Goal: Task Accomplishment & Management: Manage account settings

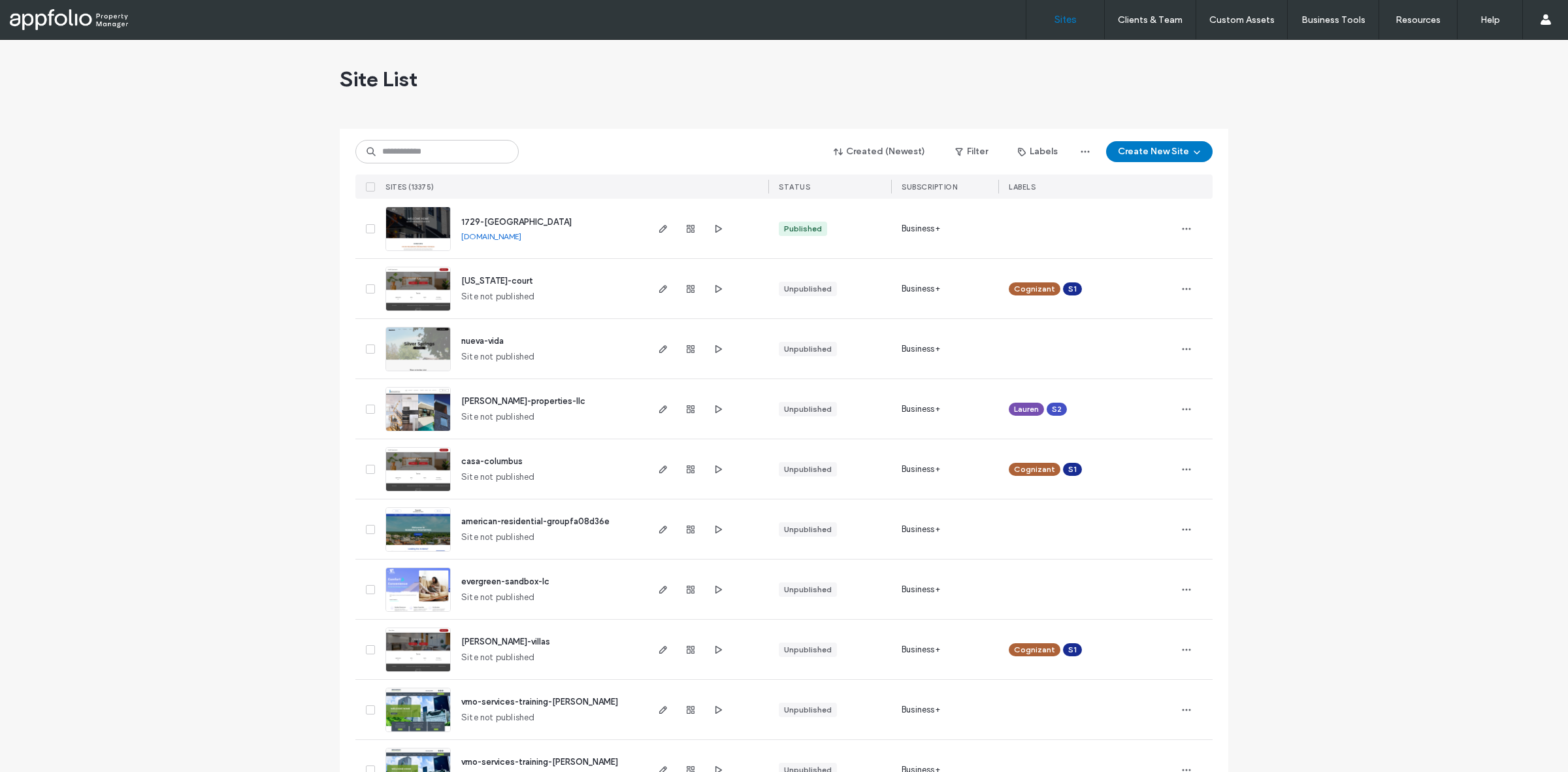
click at [394, 718] on img at bounding box center [418, 733] width 64 height 89
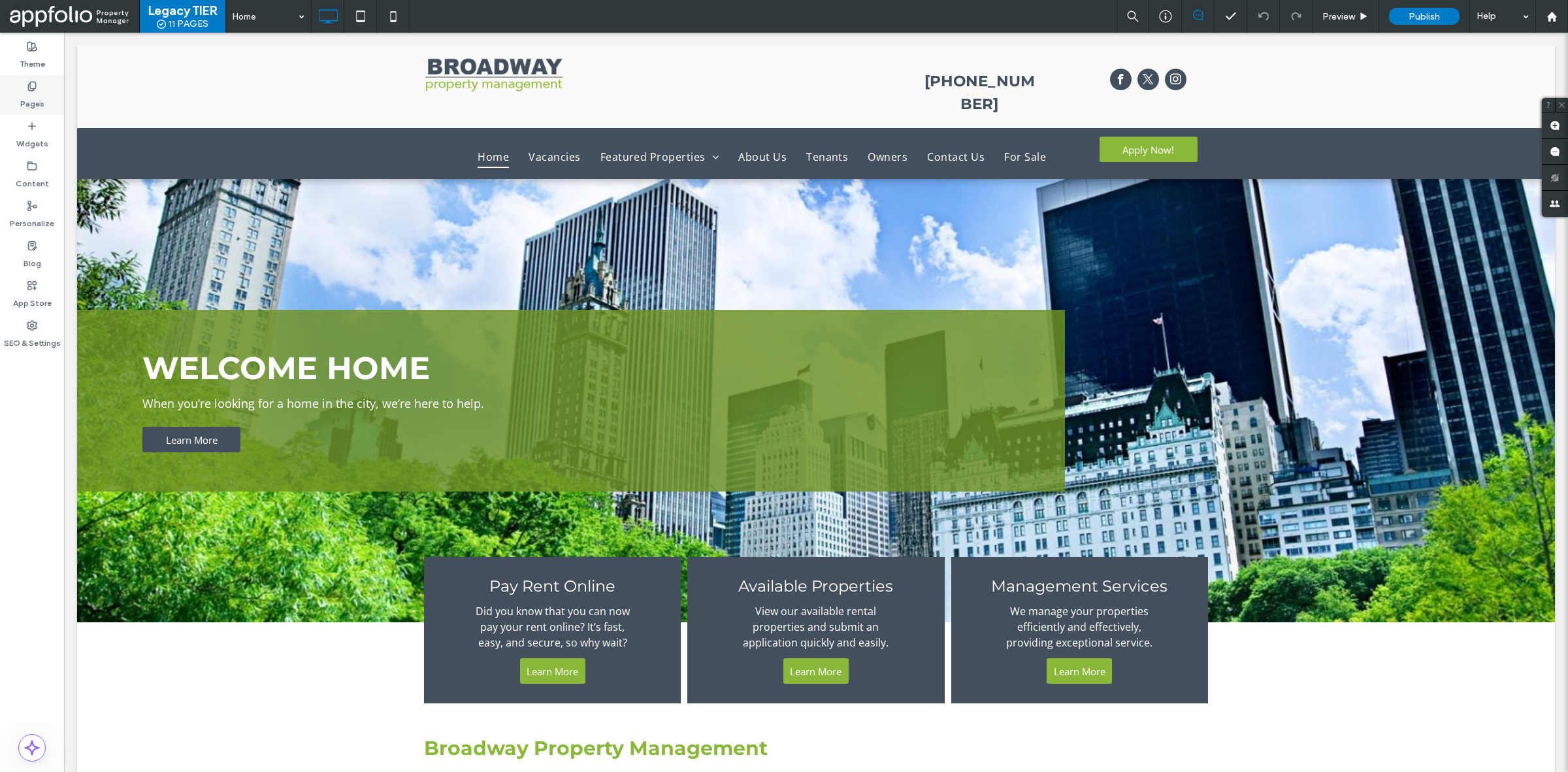
click at [45, 105] on div "Pages" at bounding box center [32, 95] width 64 height 40
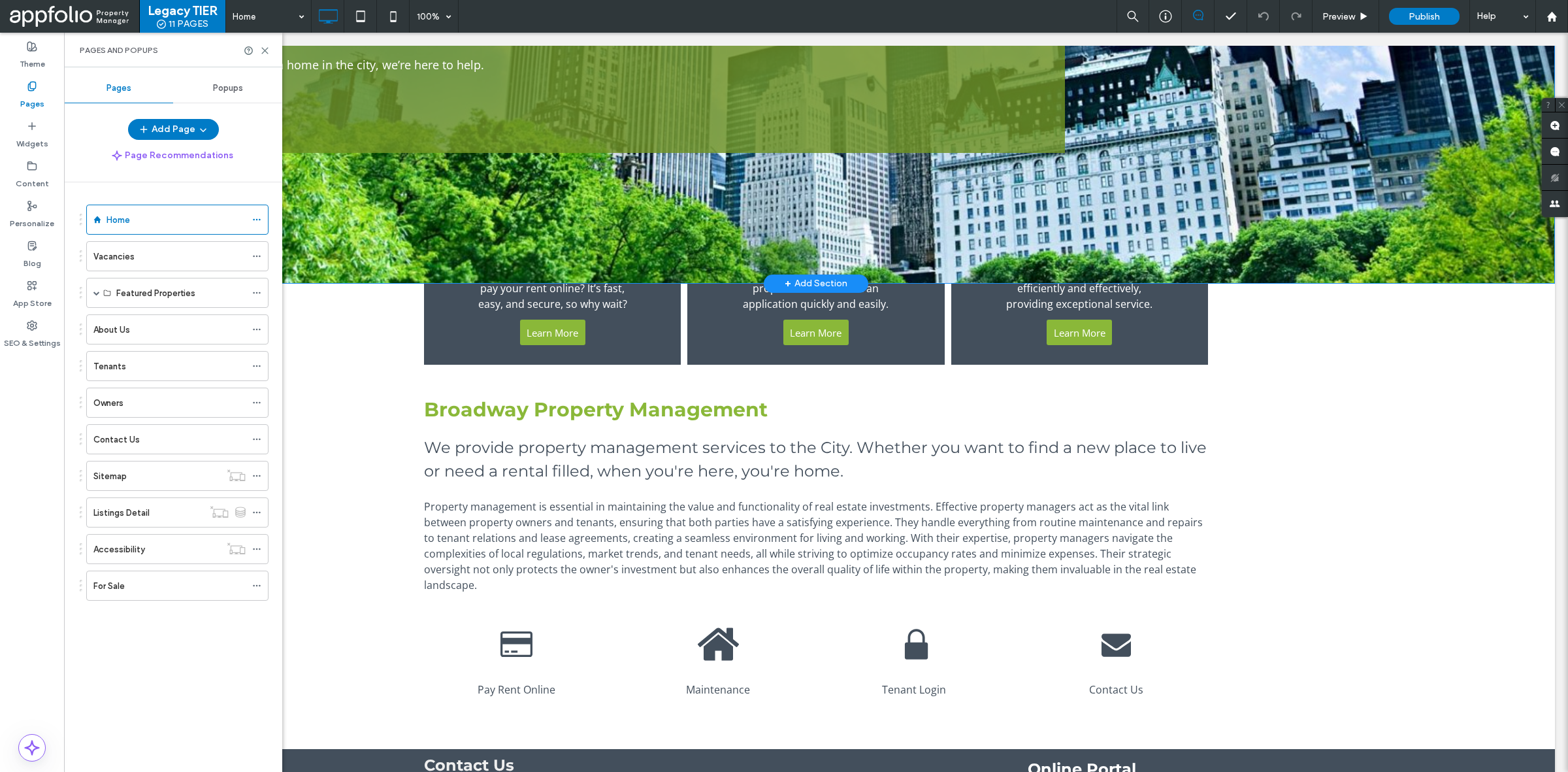
scroll to position [511, 0]
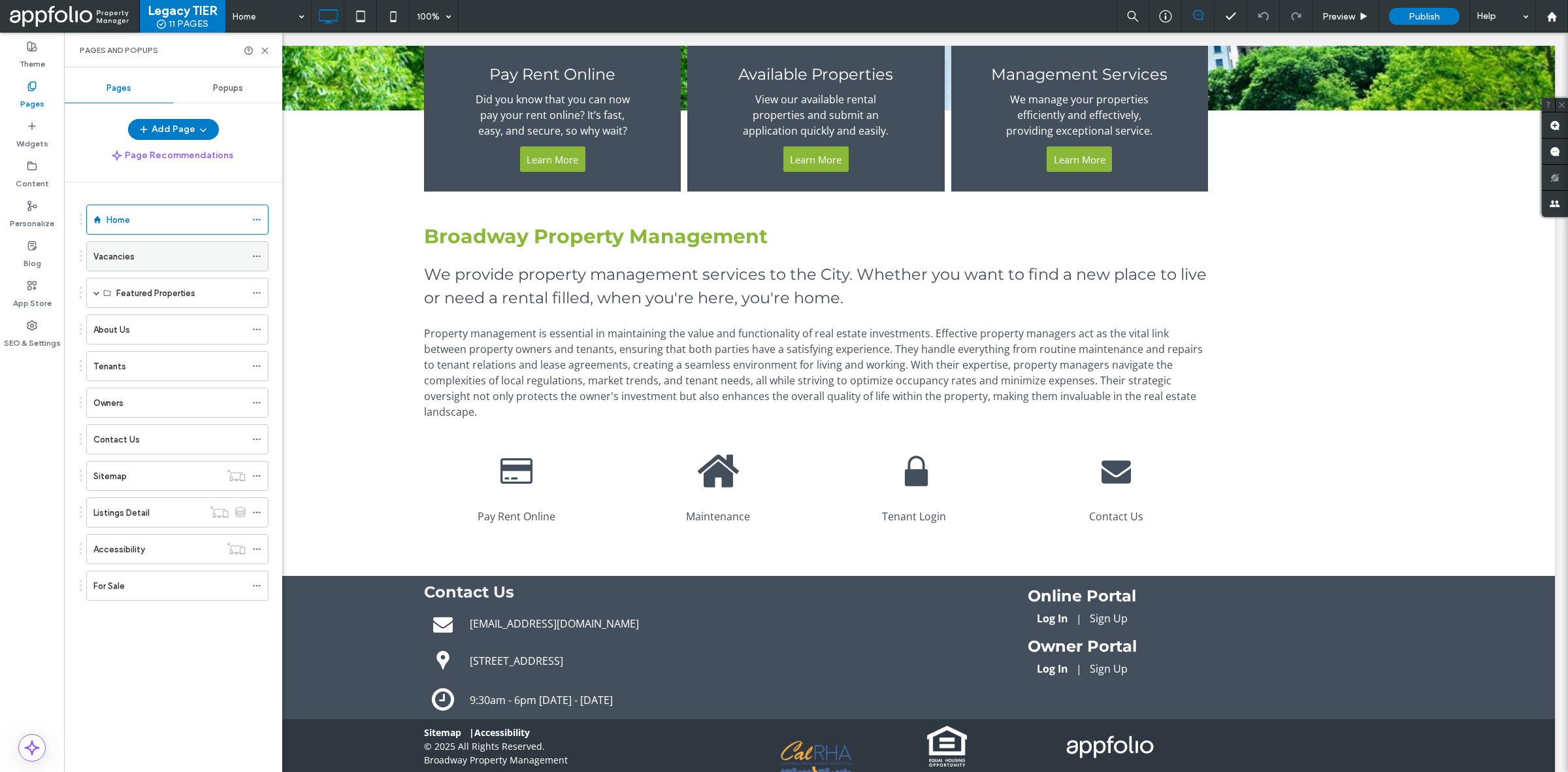
click at [133, 265] on div "Vacancies" at bounding box center [169, 256] width 152 height 29
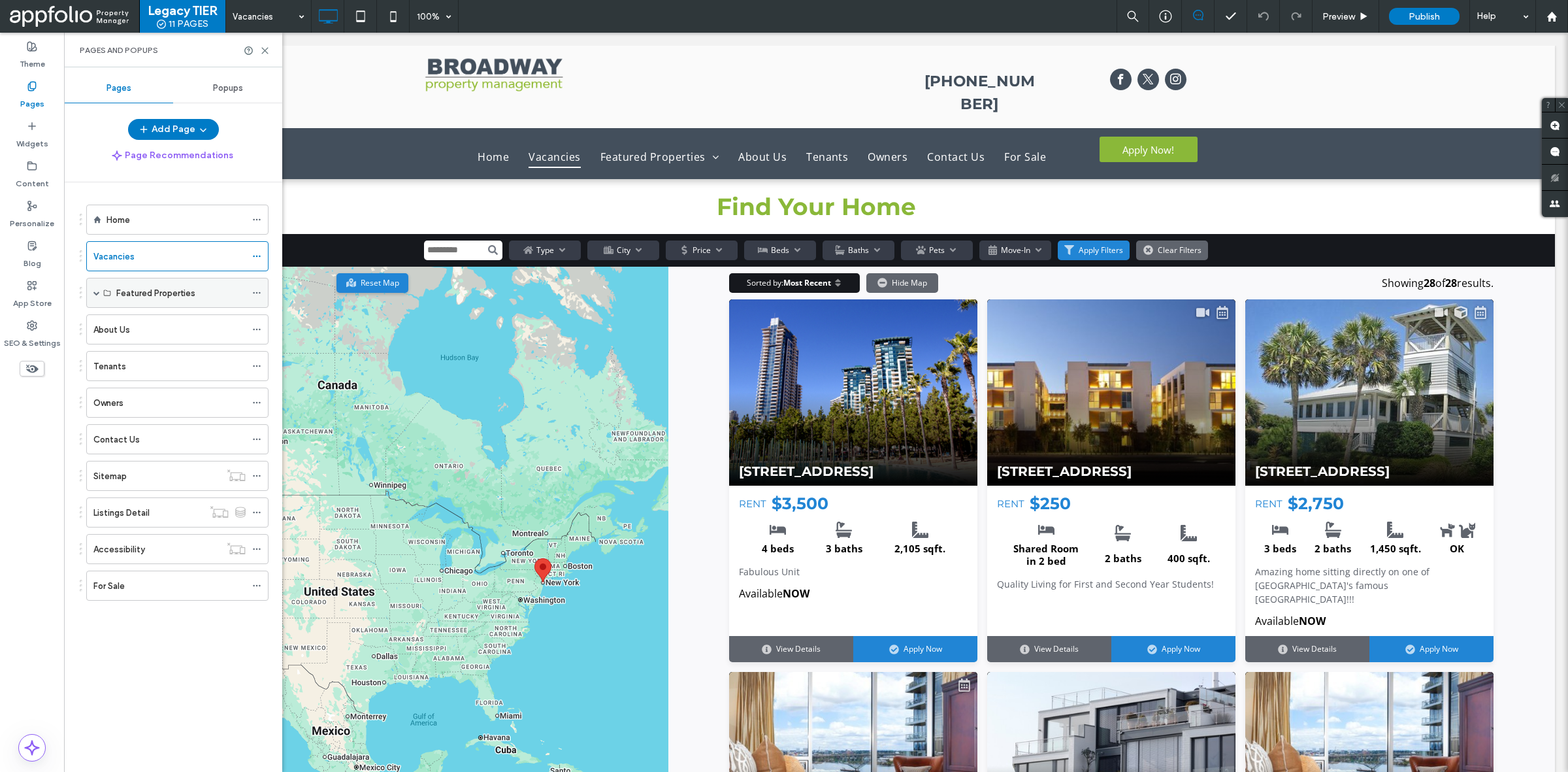
click at [96, 292] on span at bounding box center [96, 292] width 7 height 7
click at [165, 325] on div "900 Tuscola" at bounding box center [181, 323] width 129 height 13
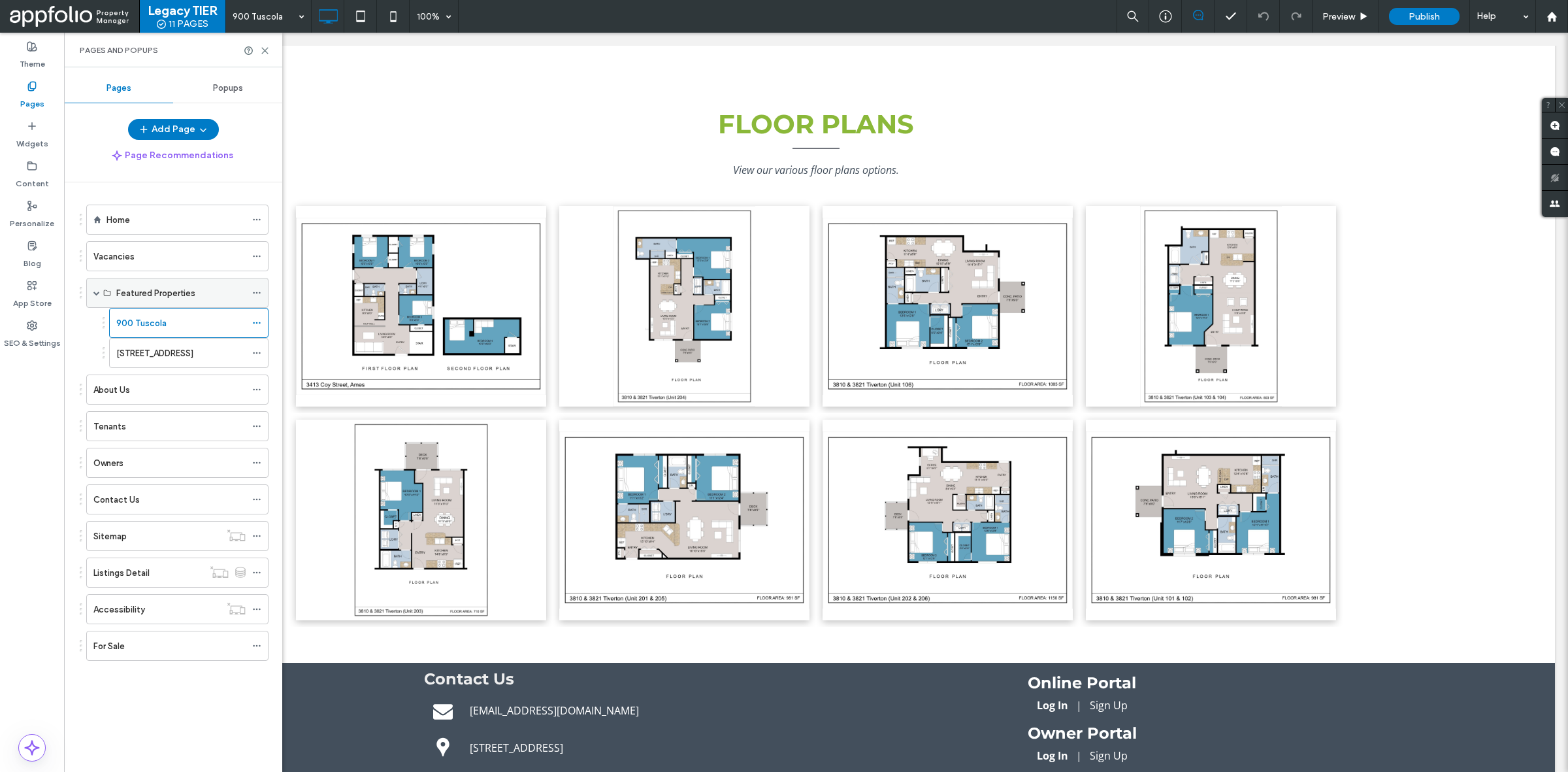
scroll to position [1767, 0]
click at [140, 358] on label "100 Broadway" at bounding box center [155, 353] width 77 height 23
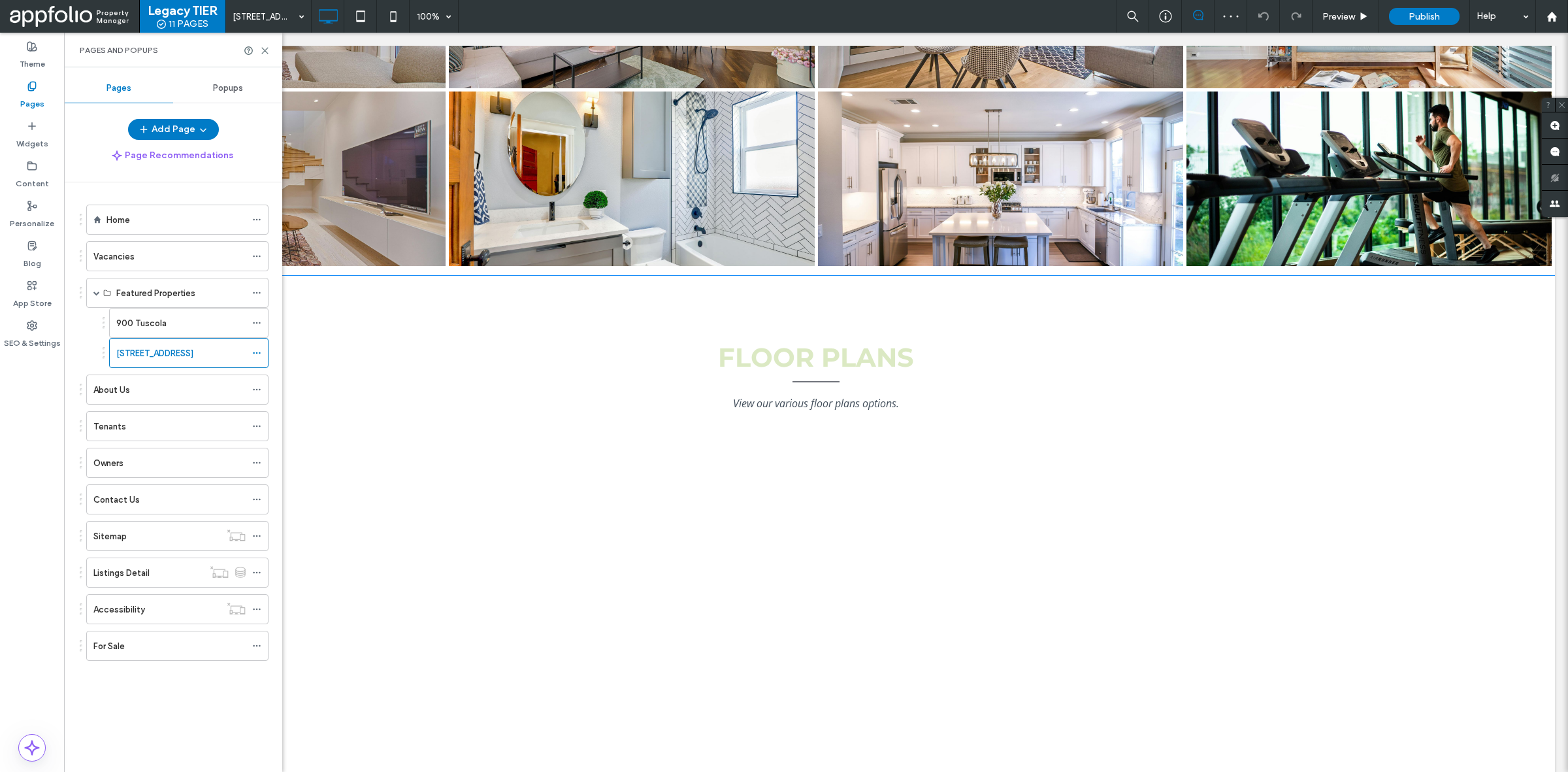
scroll to position [1612, 0]
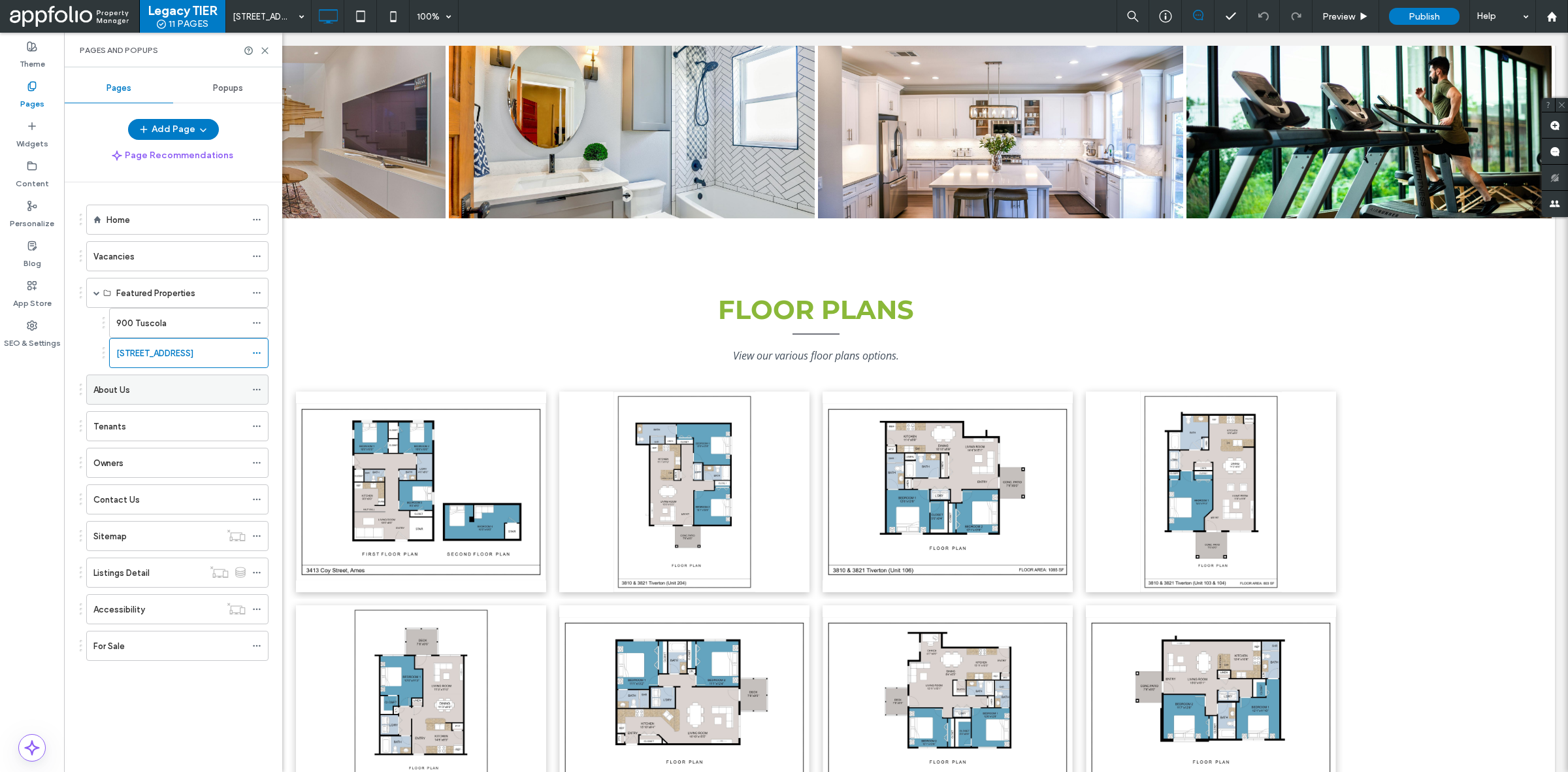
click at [155, 385] on div "About Us" at bounding box center [169, 390] width 152 height 13
click at [354, 19] on icon at bounding box center [360, 16] width 26 height 26
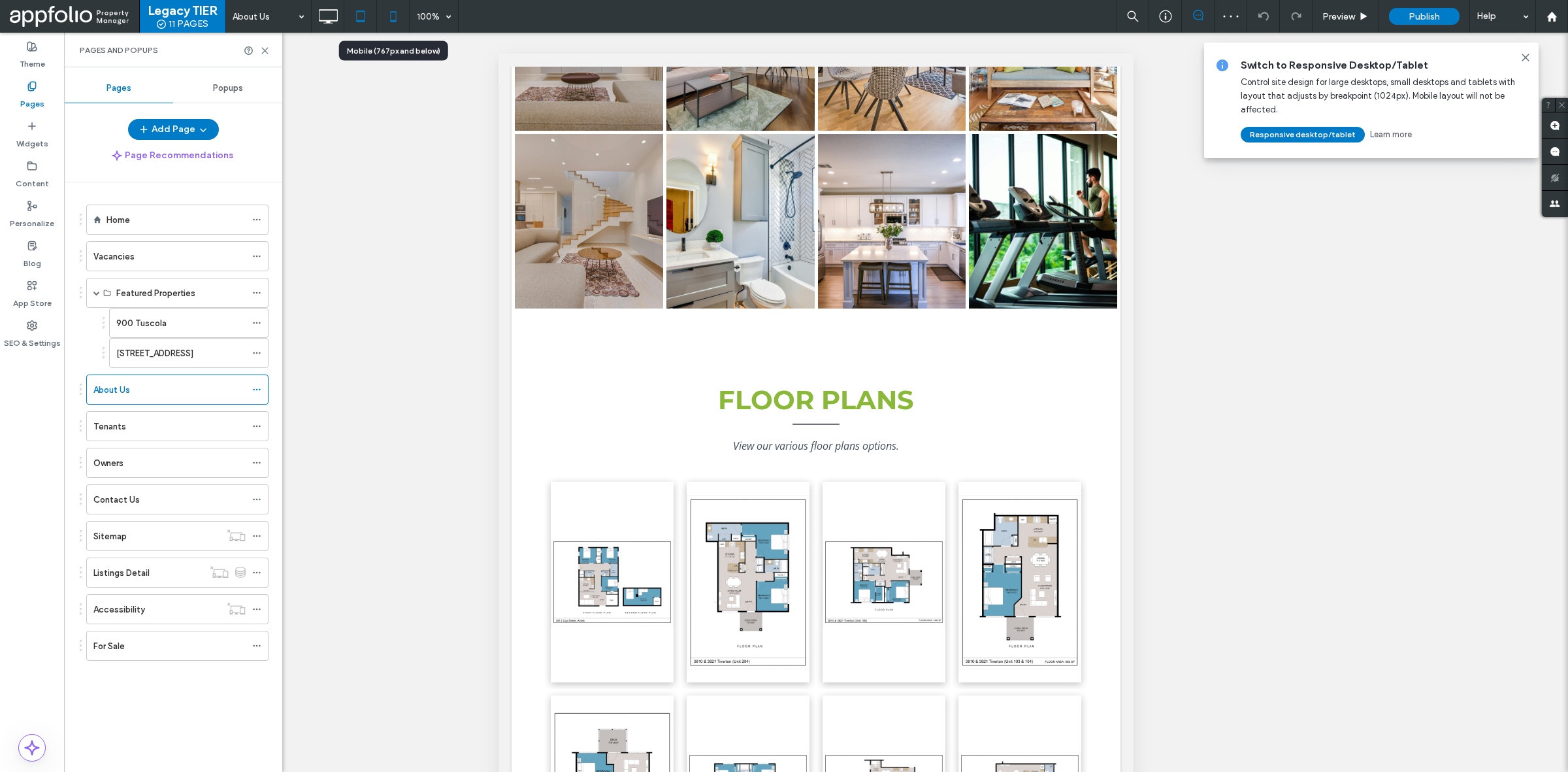
click at [396, 19] on use at bounding box center [393, 16] width 6 height 10
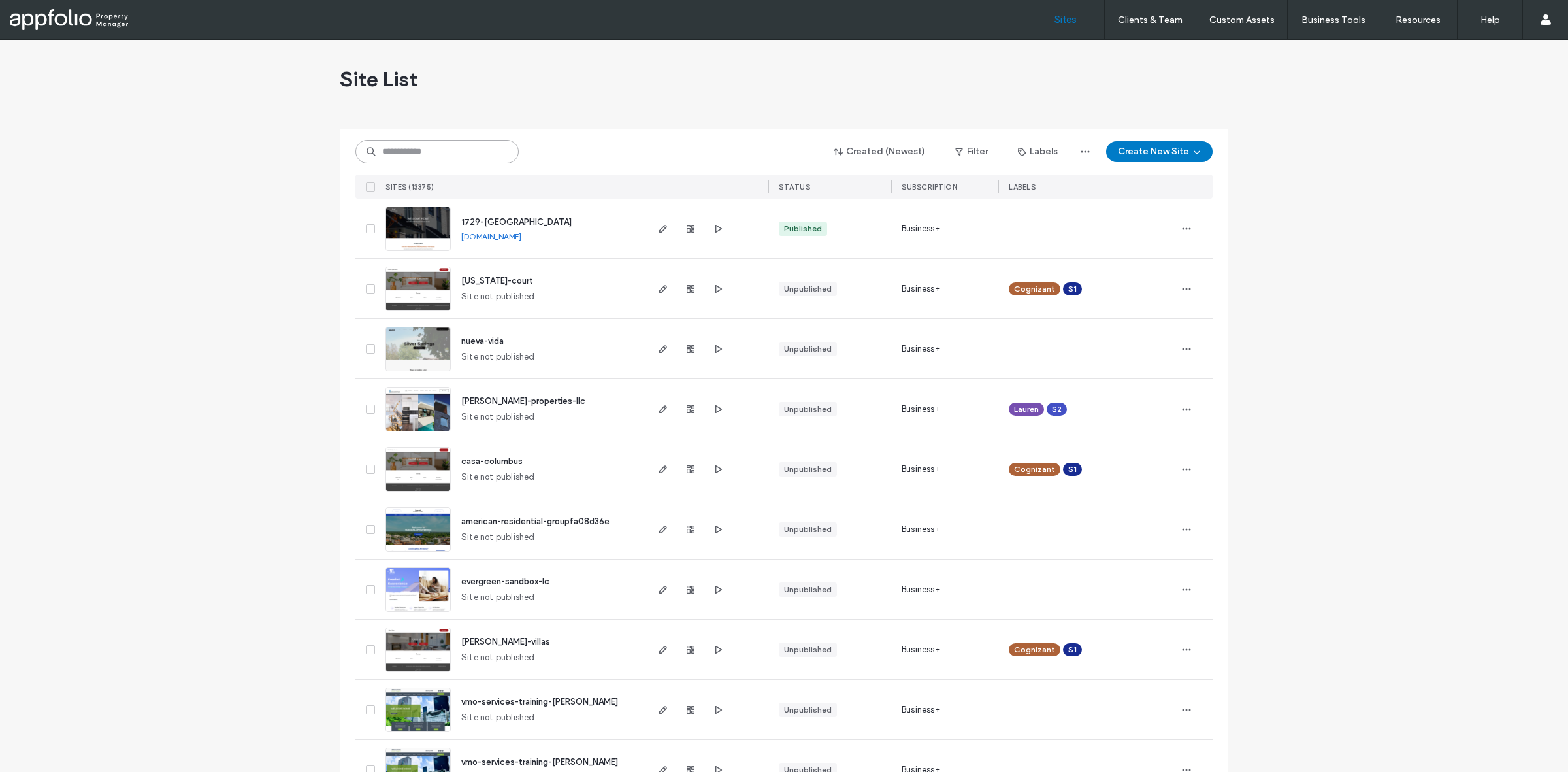
click at [499, 151] on input at bounding box center [437, 151] width 163 height 24
paste input "**********"
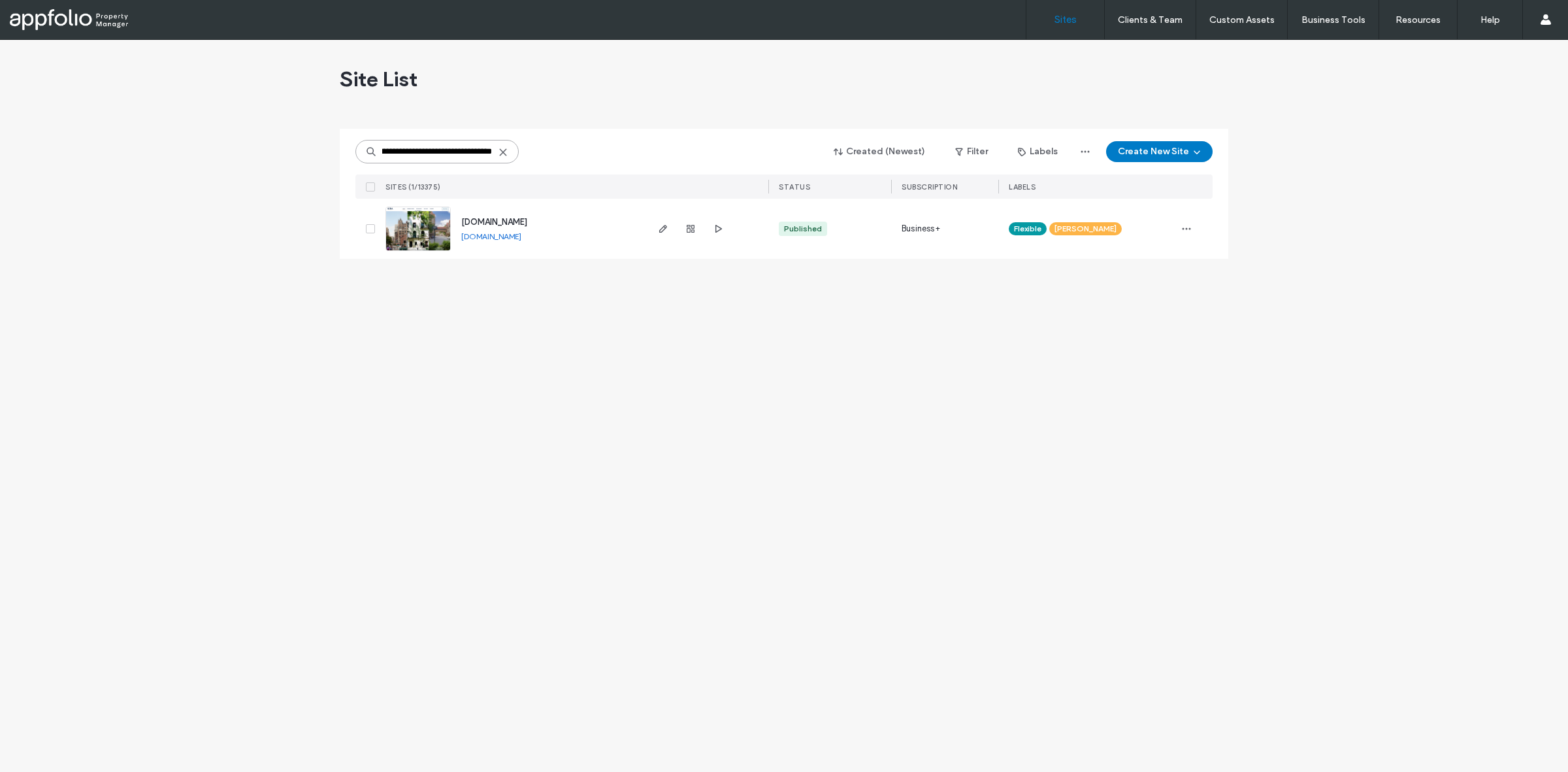
type input "**********"
click at [416, 234] on link at bounding box center [418, 229] width 65 height 45
click at [416, 234] on img at bounding box center [418, 252] width 64 height 89
click at [468, 217] on span "www.sibaresidences.com" at bounding box center [494, 221] width 66 height 10
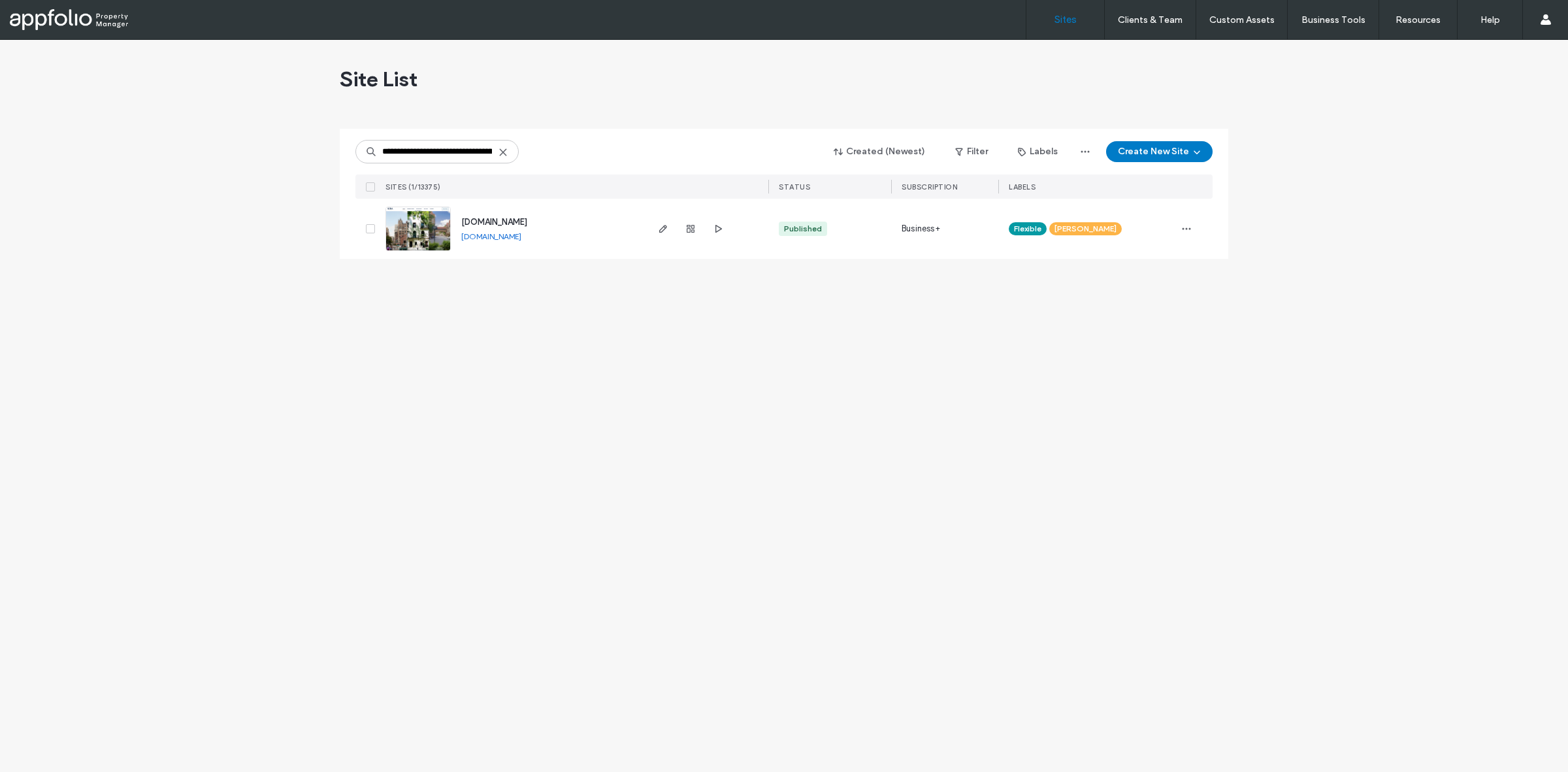
click at [468, 217] on span "www.sibaresidences.com" at bounding box center [494, 221] width 66 height 10
click at [468, 222] on span "www.sibaresidences.com" at bounding box center [494, 221] width 66 height 10
click at [427, 209] on img at bounding box center [418, 252] width 64 height 89
click at [426, 237] on img at bounding box center [418, 252] width 64 height 89
click at [492, 220] on span "www.sibaresidences.com" at bounding box center [494, 221] width 66 height 10
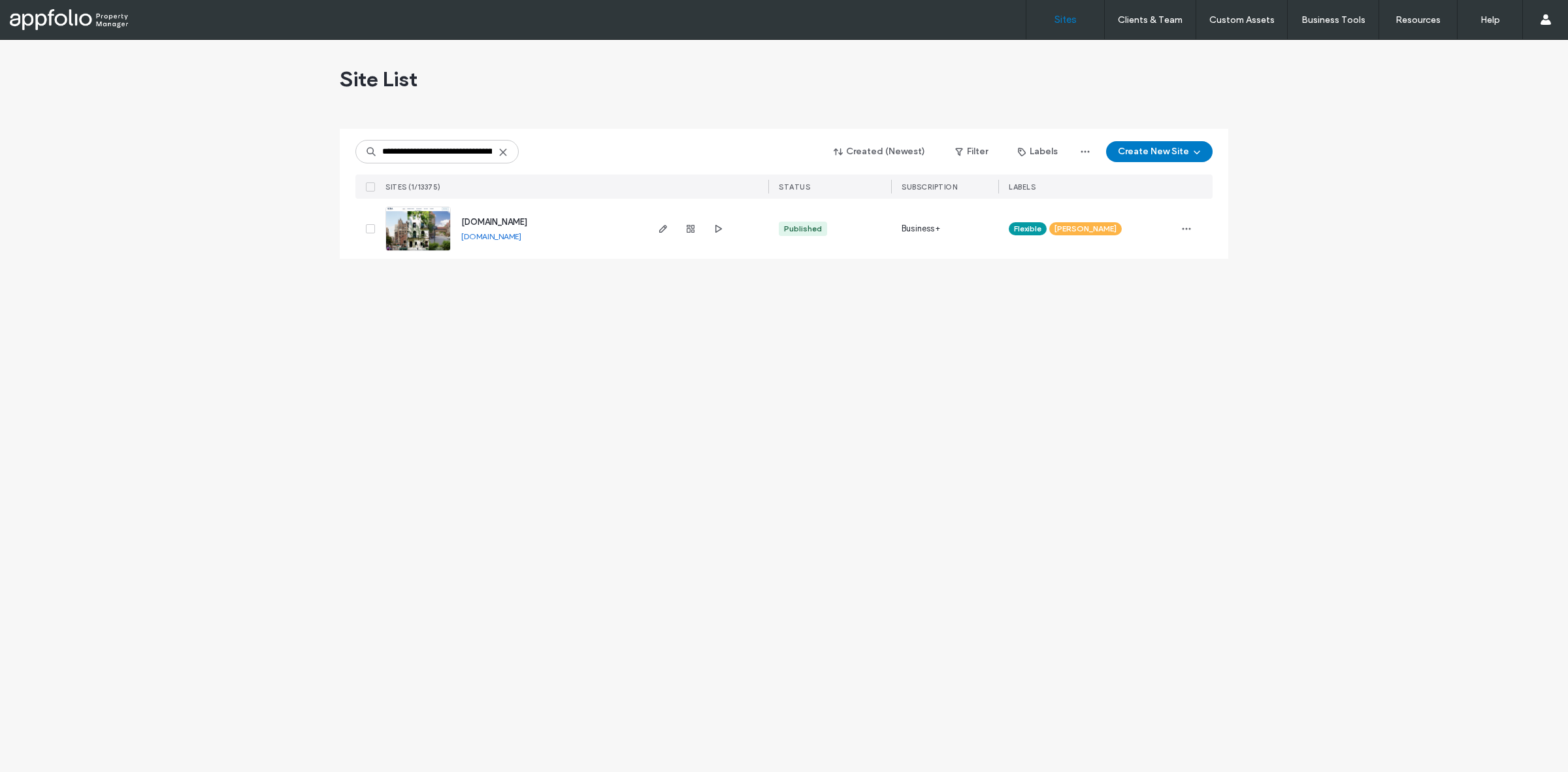
click at [492, 220] on span "www.sibaresidences.com" at bounding box center [494, 221] width 66 height 10
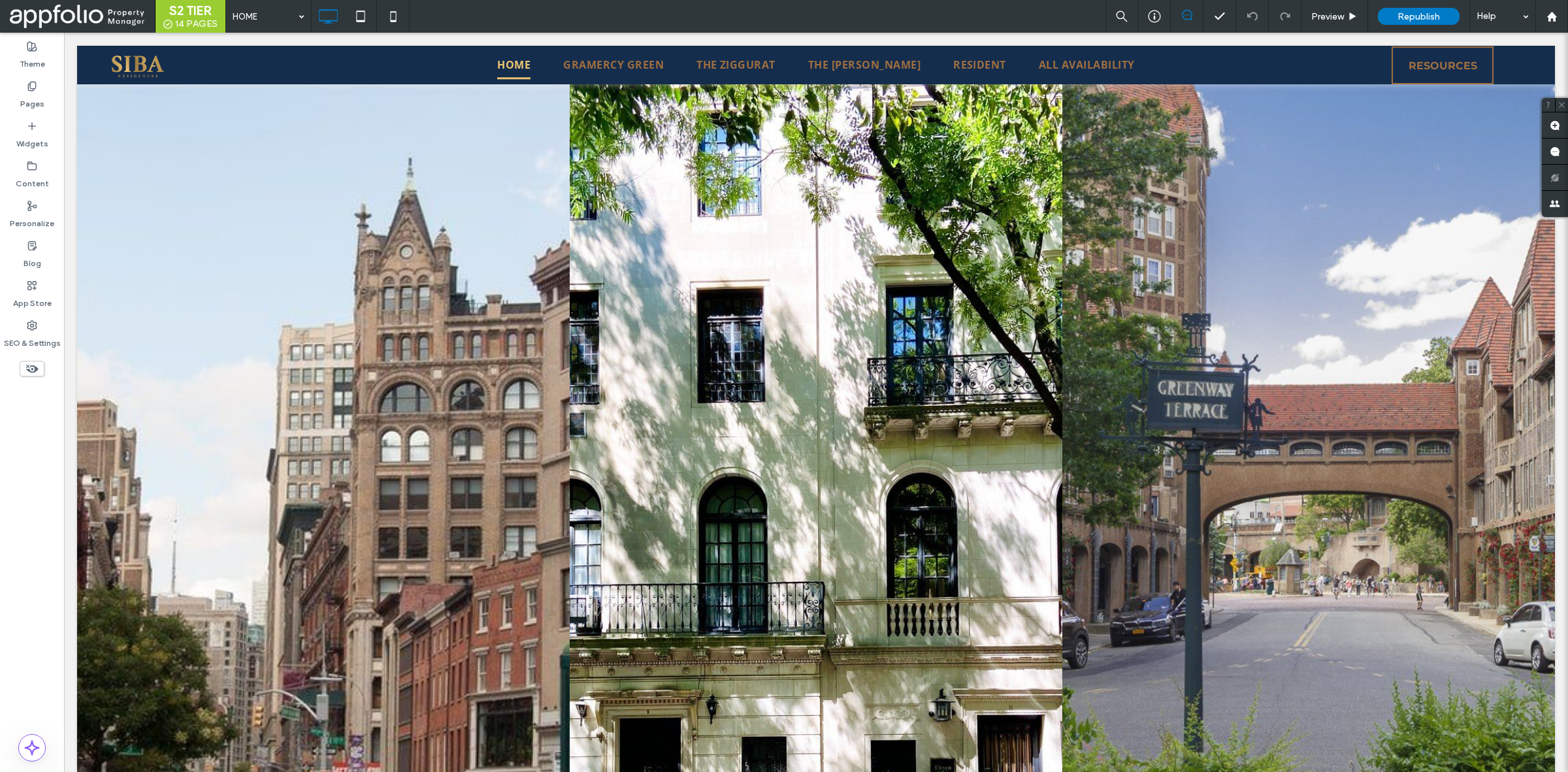
scroll to position [76, 0]
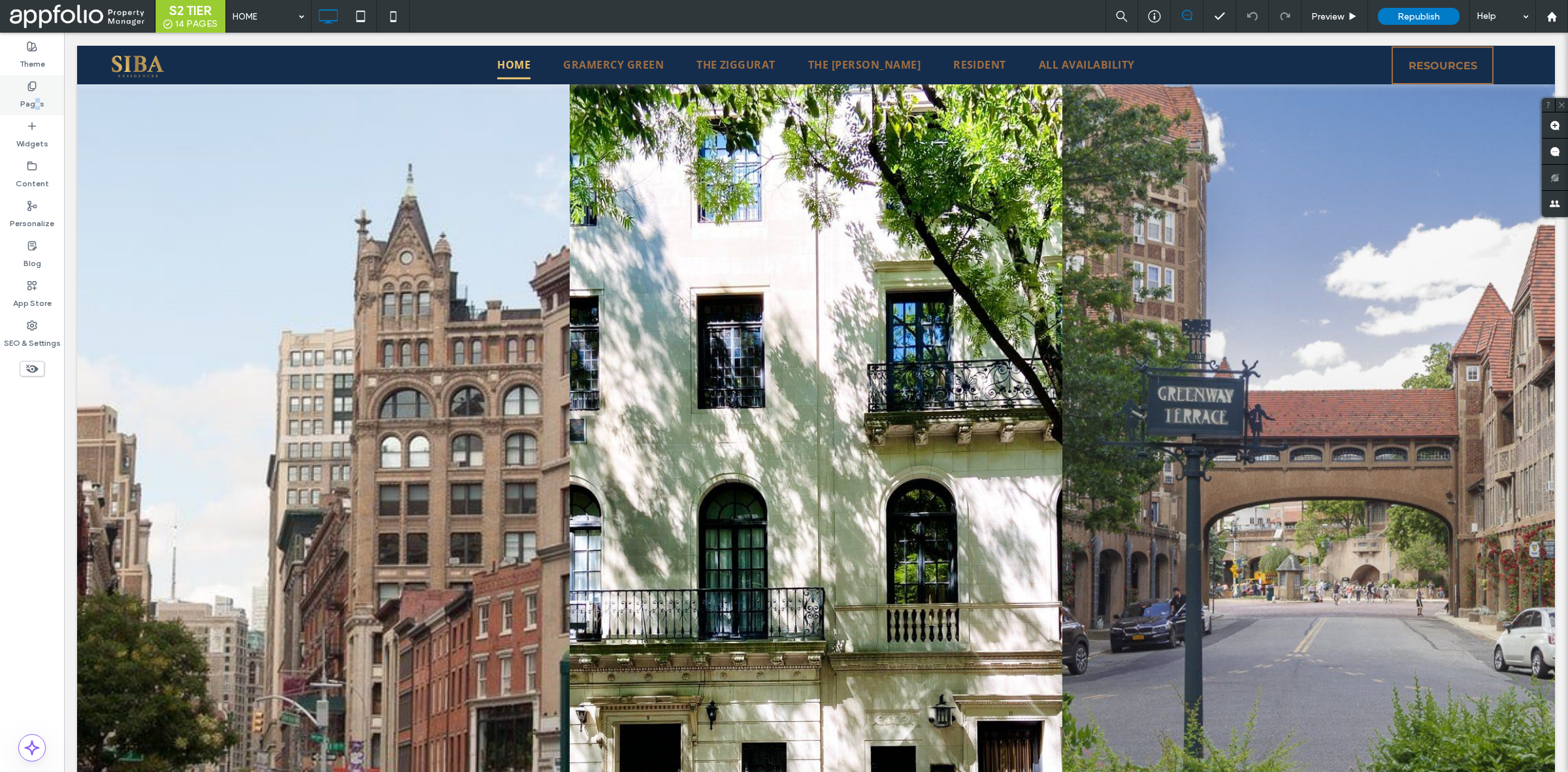
click at [35, 102] on label "Pages" at bounding box center [32, 100] width 24 height 19
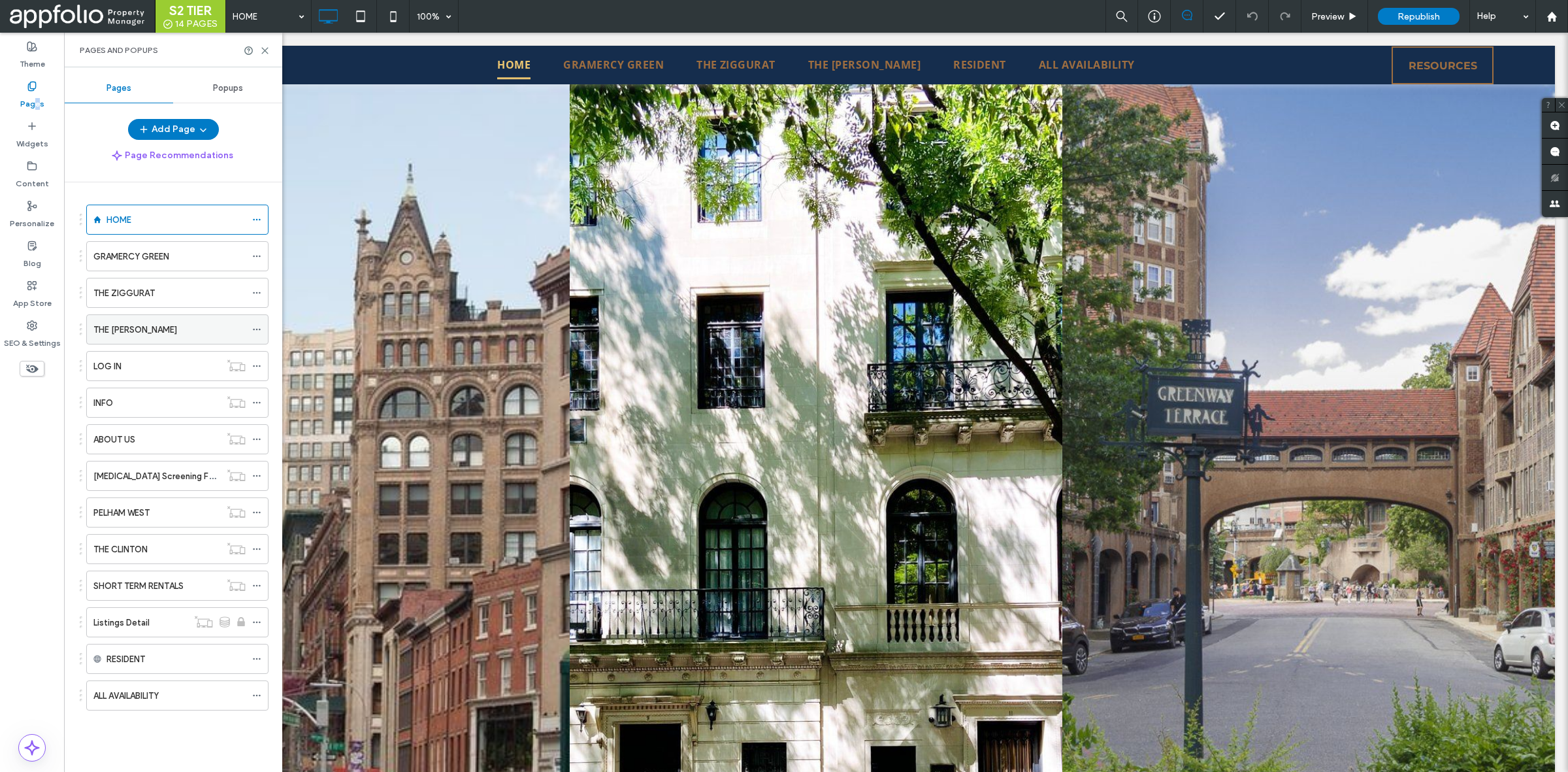
click at [131, 338] on div "THE LESLIE" at bounding box center [169, 329] width 152 height 29
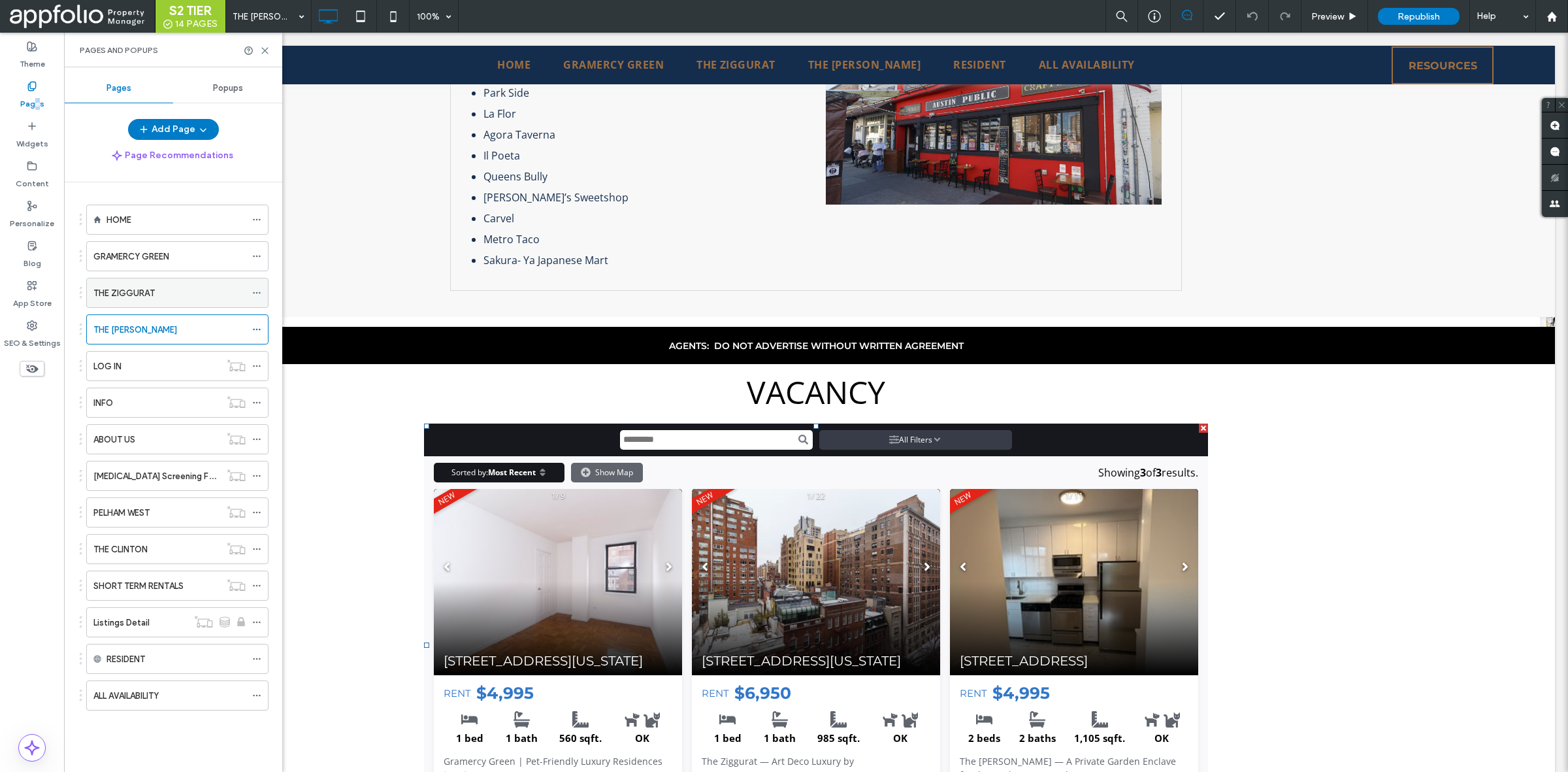
scroll to position [2237, 0]
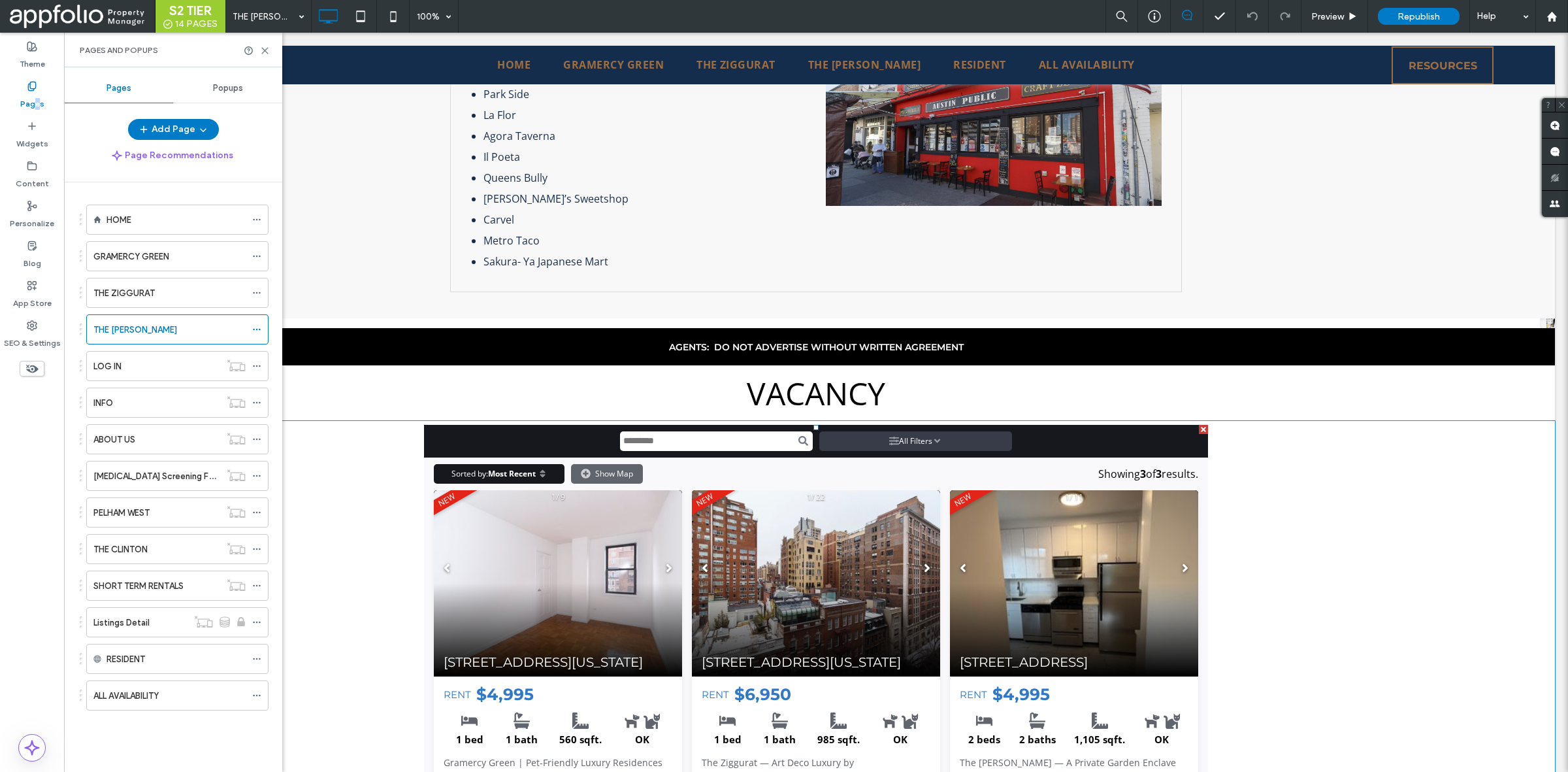
drag, startPoint x: 323, startPoint y: 338, endPoint x: 473, endPoint y: 566, distance: 272.9
click at [473, 566] on span at bounding box center [816, 647] width 784 height 444
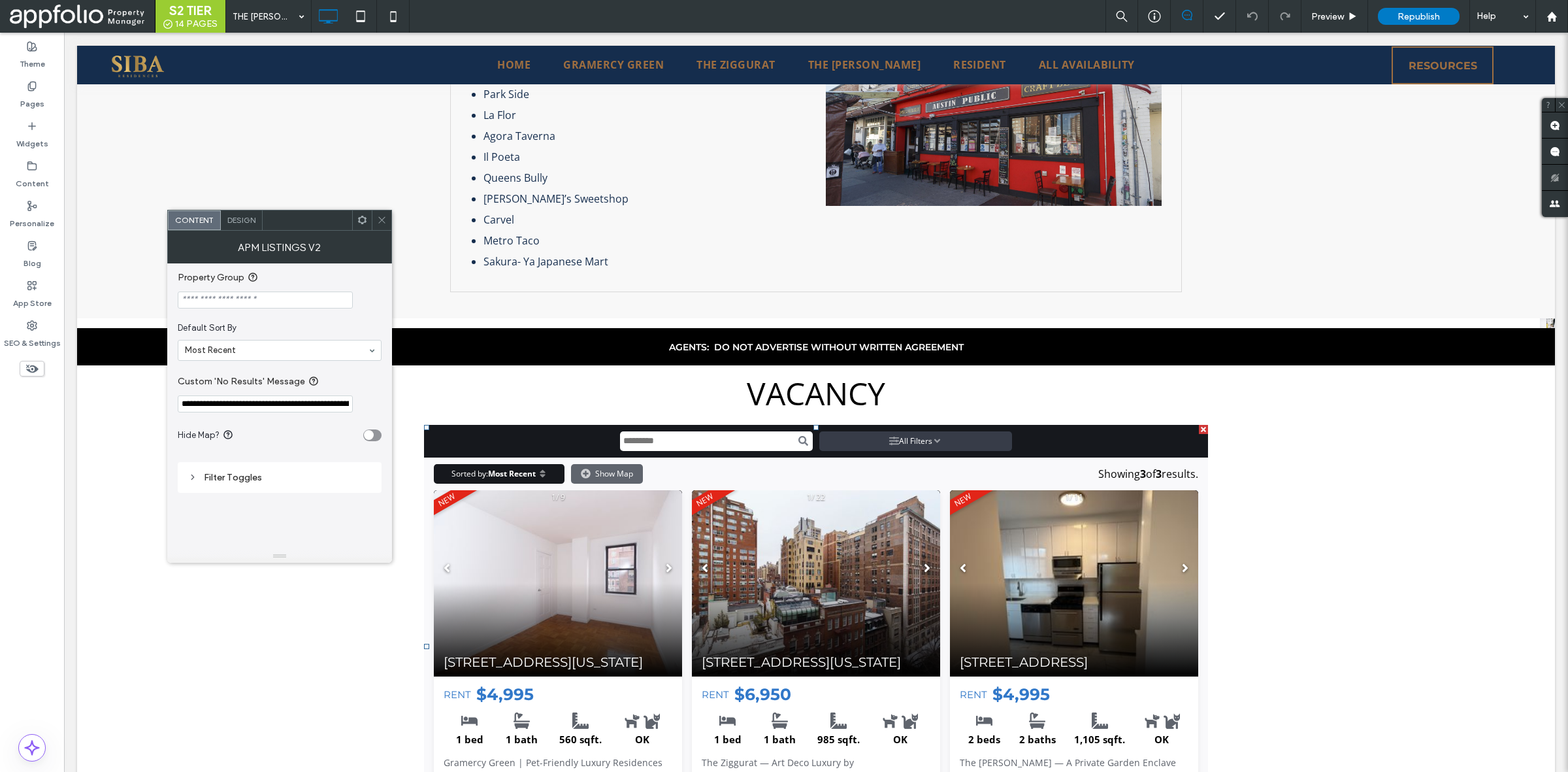
click at [384, 217] on icon at bounding box center [381, 220] width 10 height 10
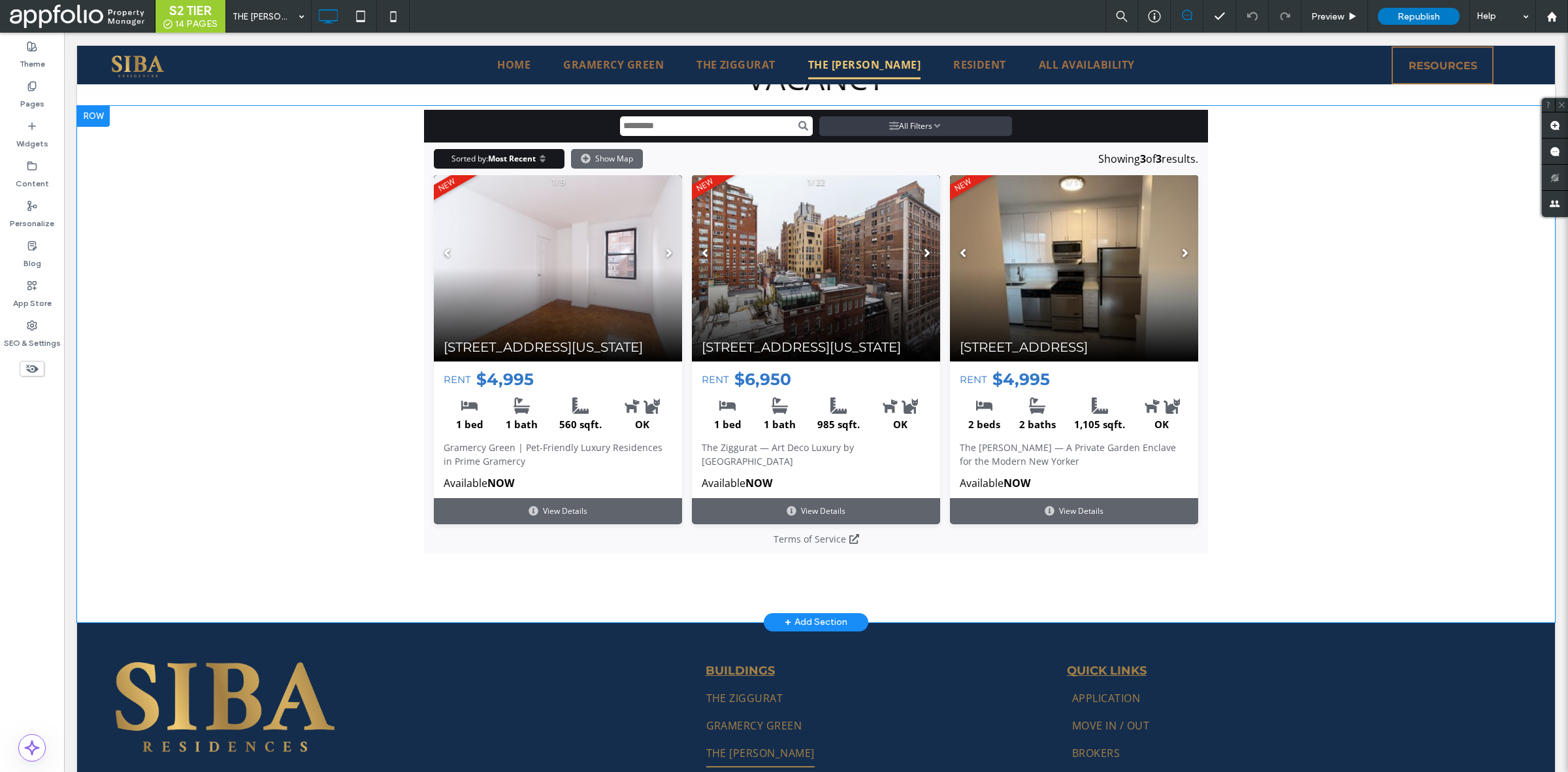
scroll to position [2631, 0]
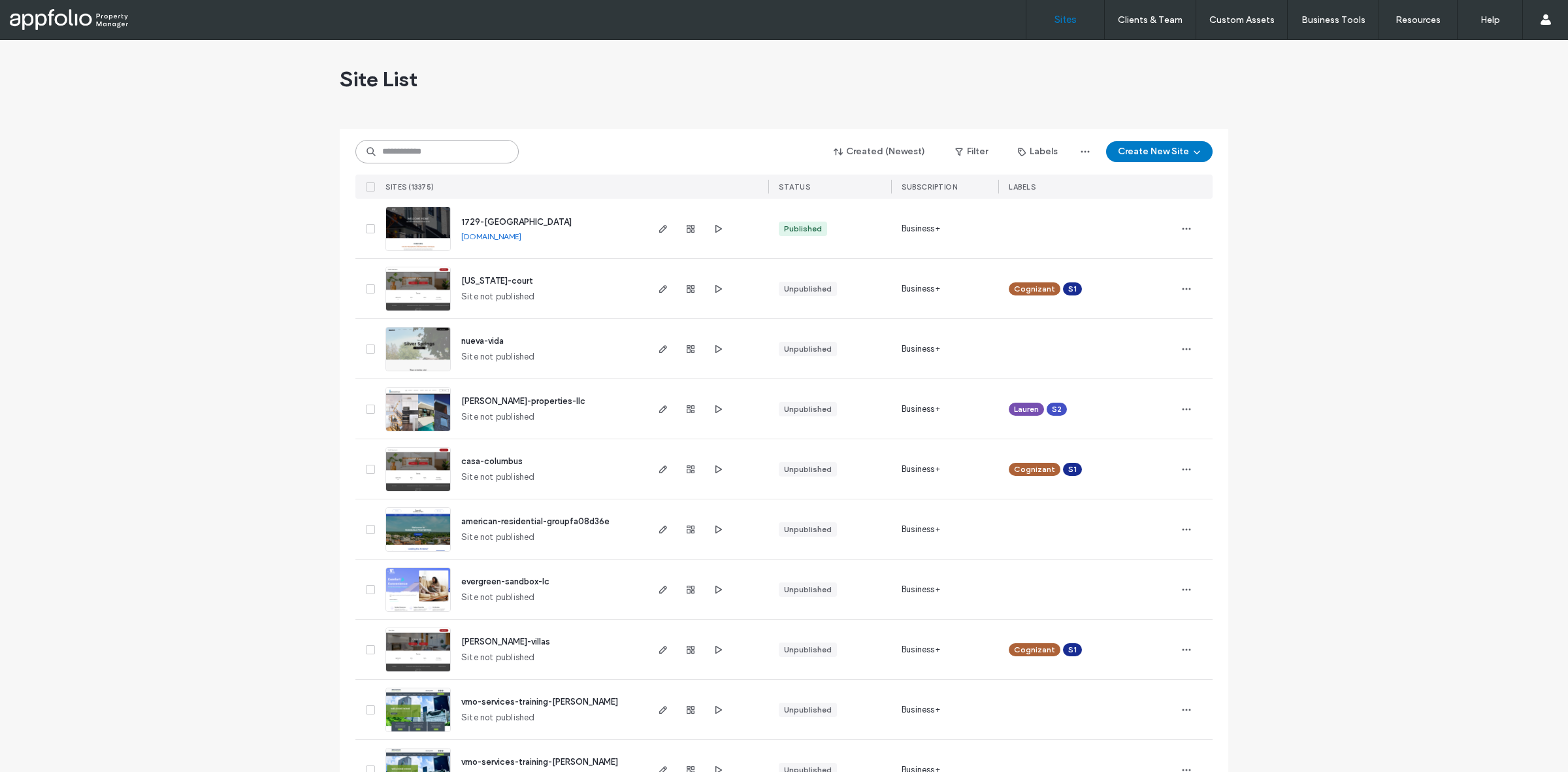
click at [473, 159] on input at bounding box center [437, 151] width 163 height 24
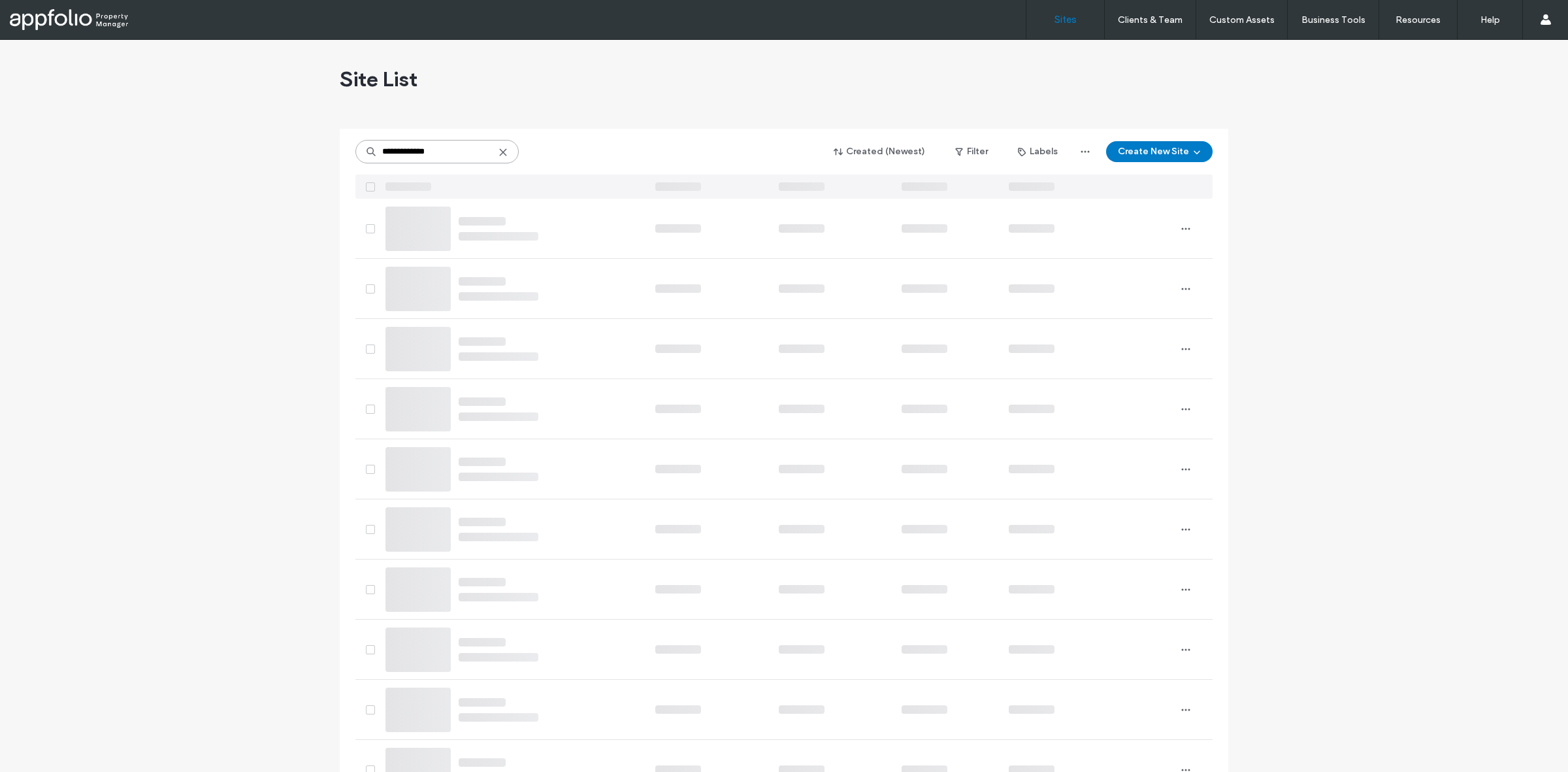
type input "**********"
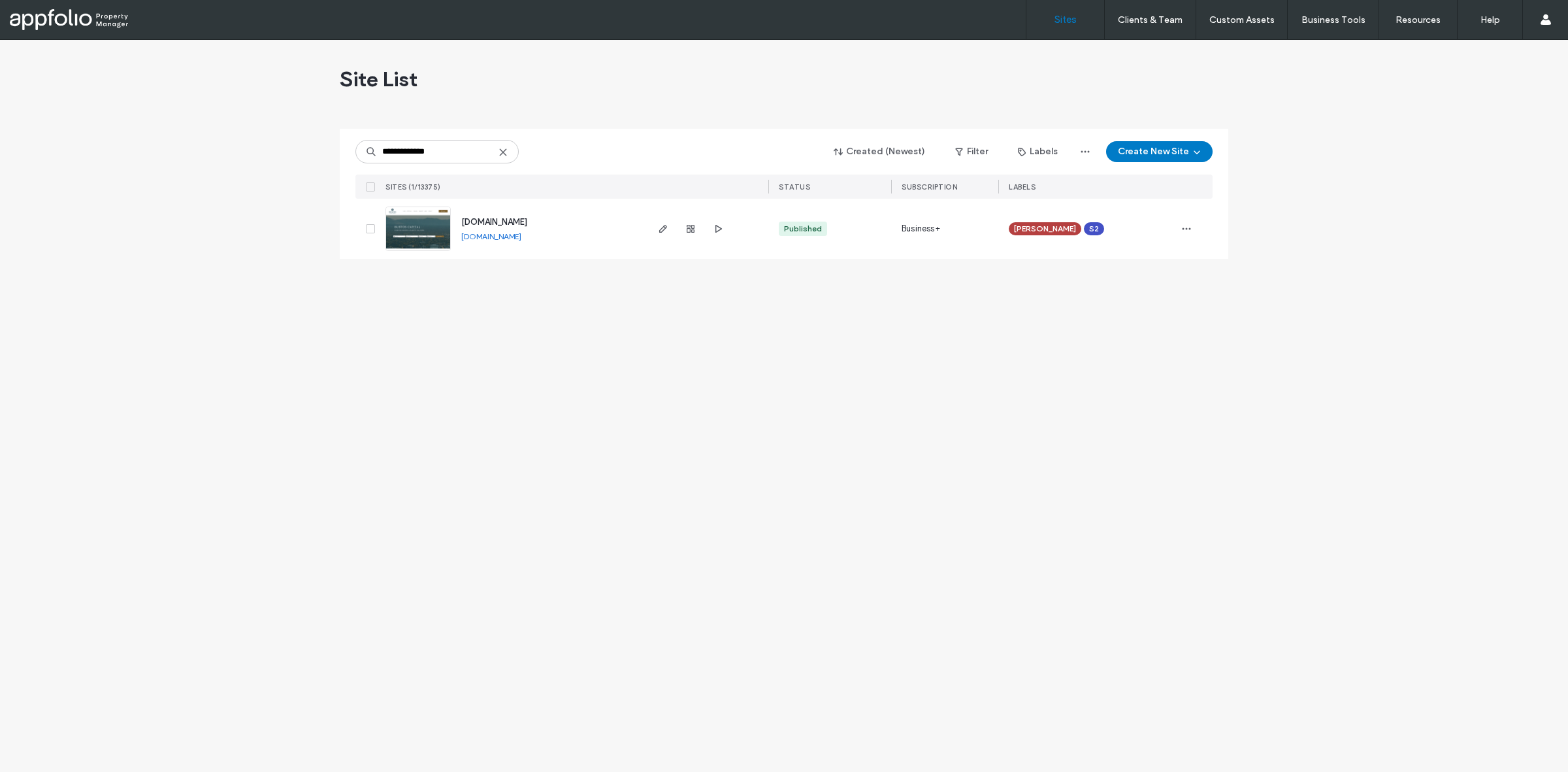
click at [416, 233] on link at bounding box center [418, 229] width 65 height 45
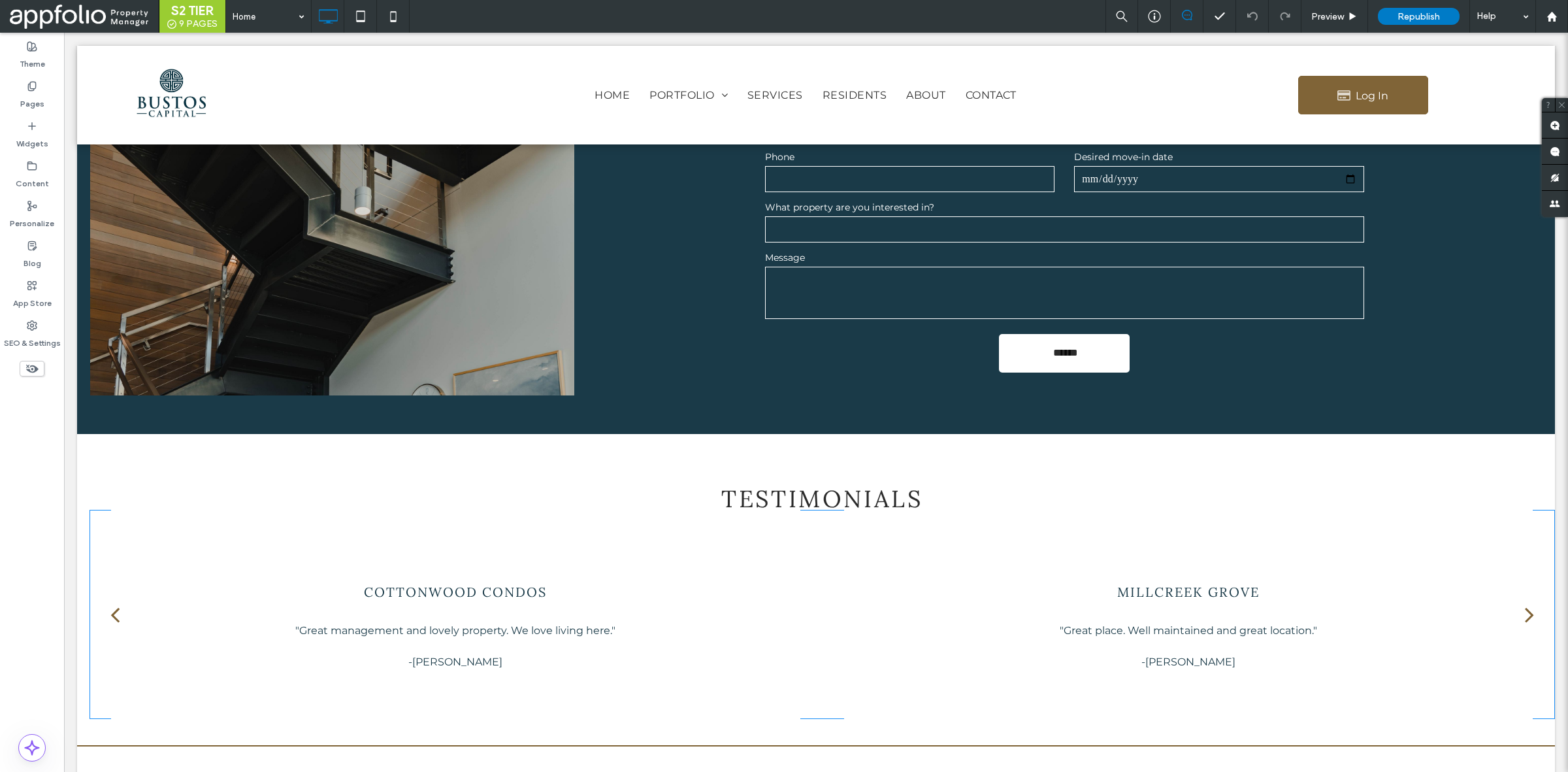
scroll to position [2491, 0]
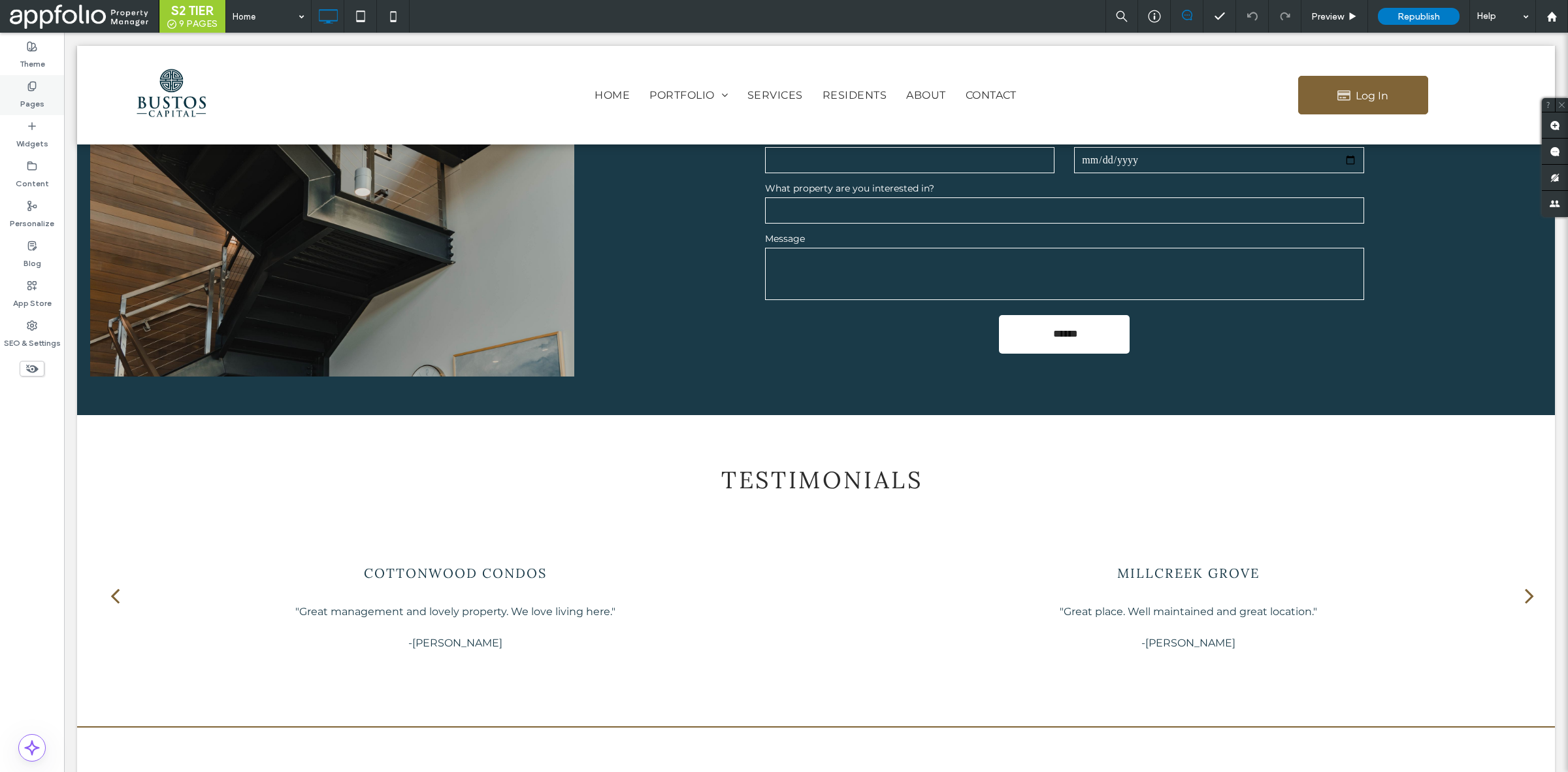
click at [44, 90] on div "Pages" at bounding box center [32, 95] width 64 height 40
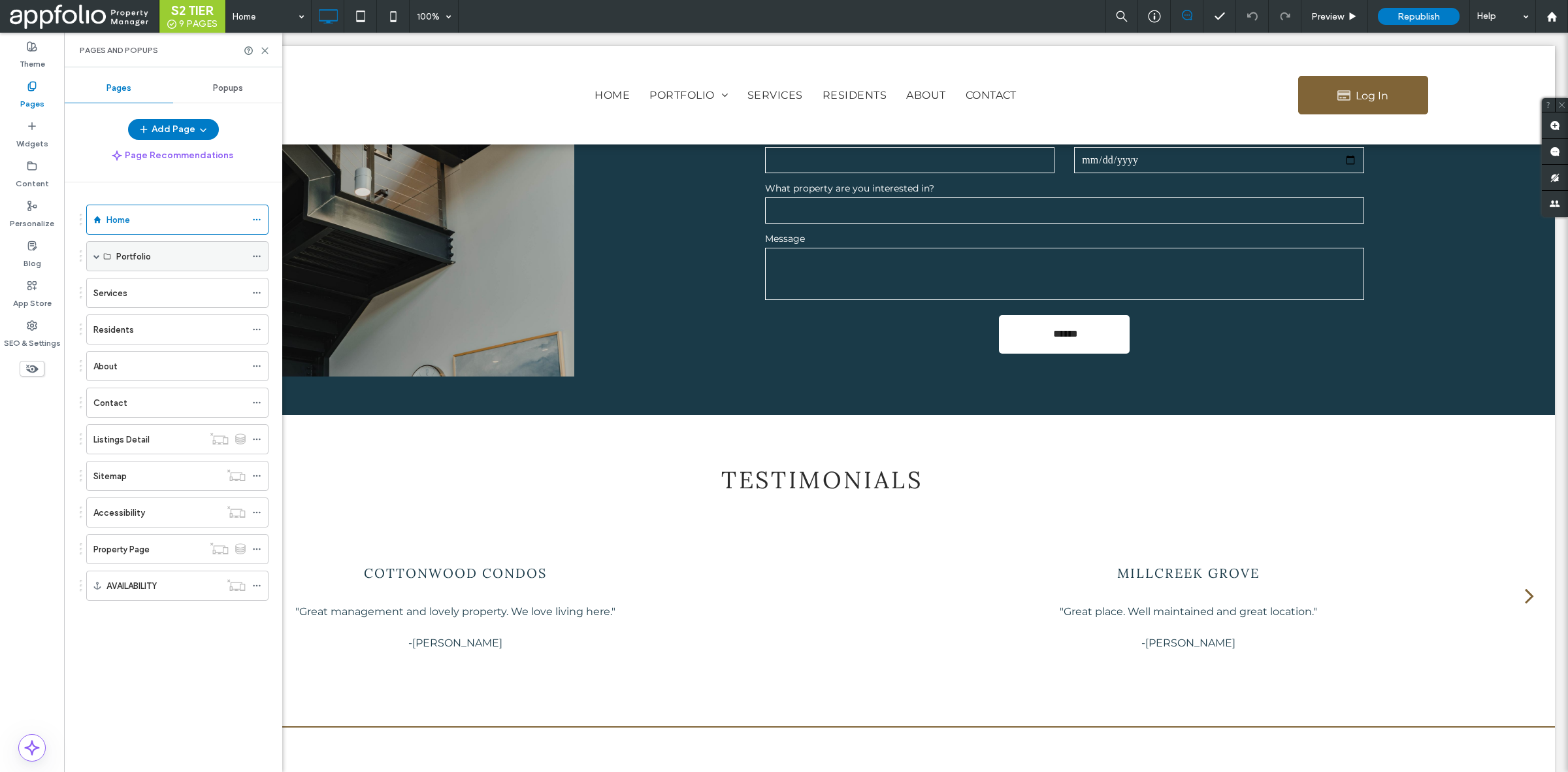
click at [96, 258] on span at bounding box center [96, 256] width 7 height 7
click at [151, 321] on label "Properties" at bounding box center [137, 316] width 41 height 23
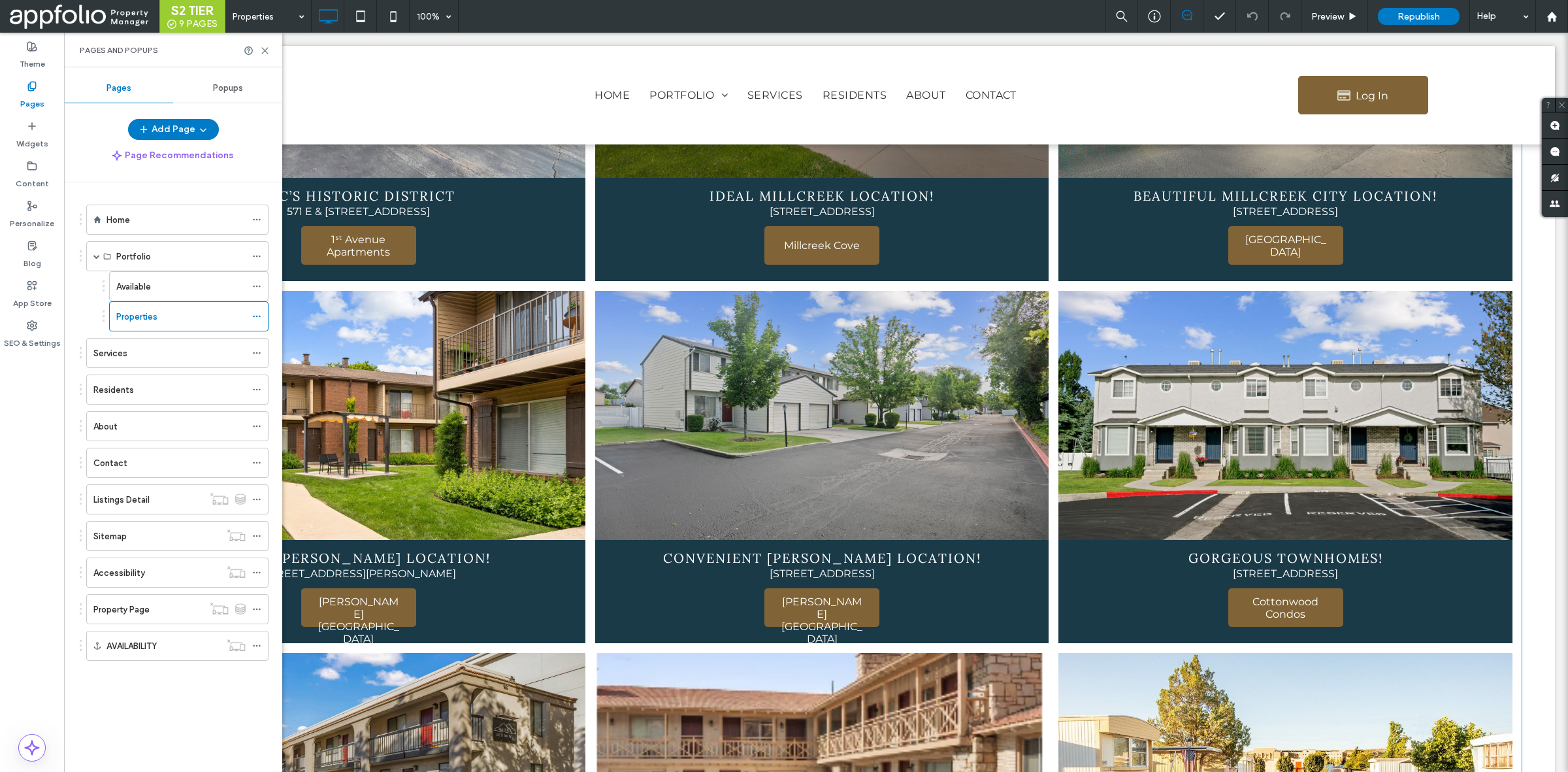
scroll to position [1375, 0]
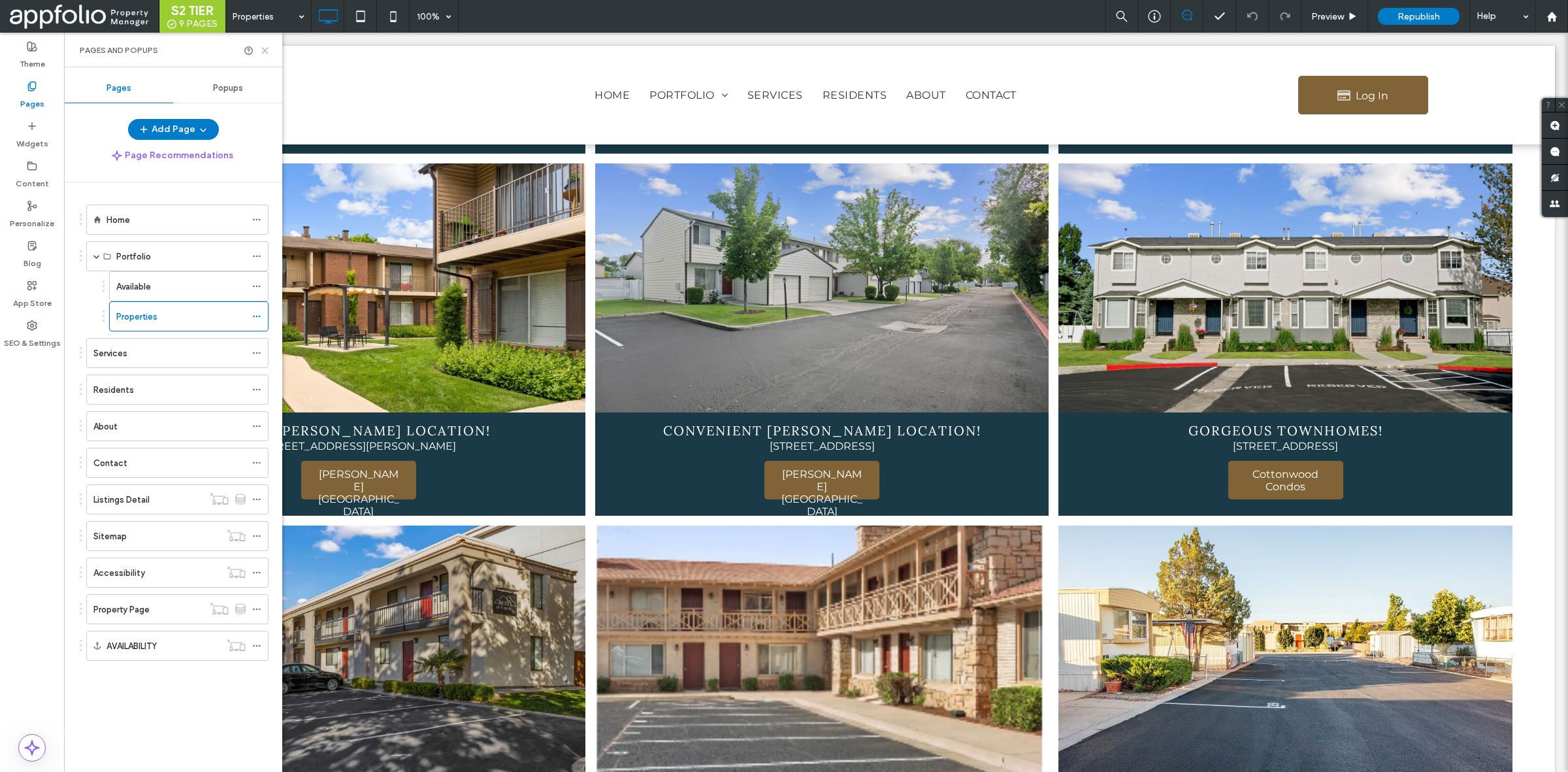
click at [261, 46] on icon at bounding box center [264, 50] width 10 height 10
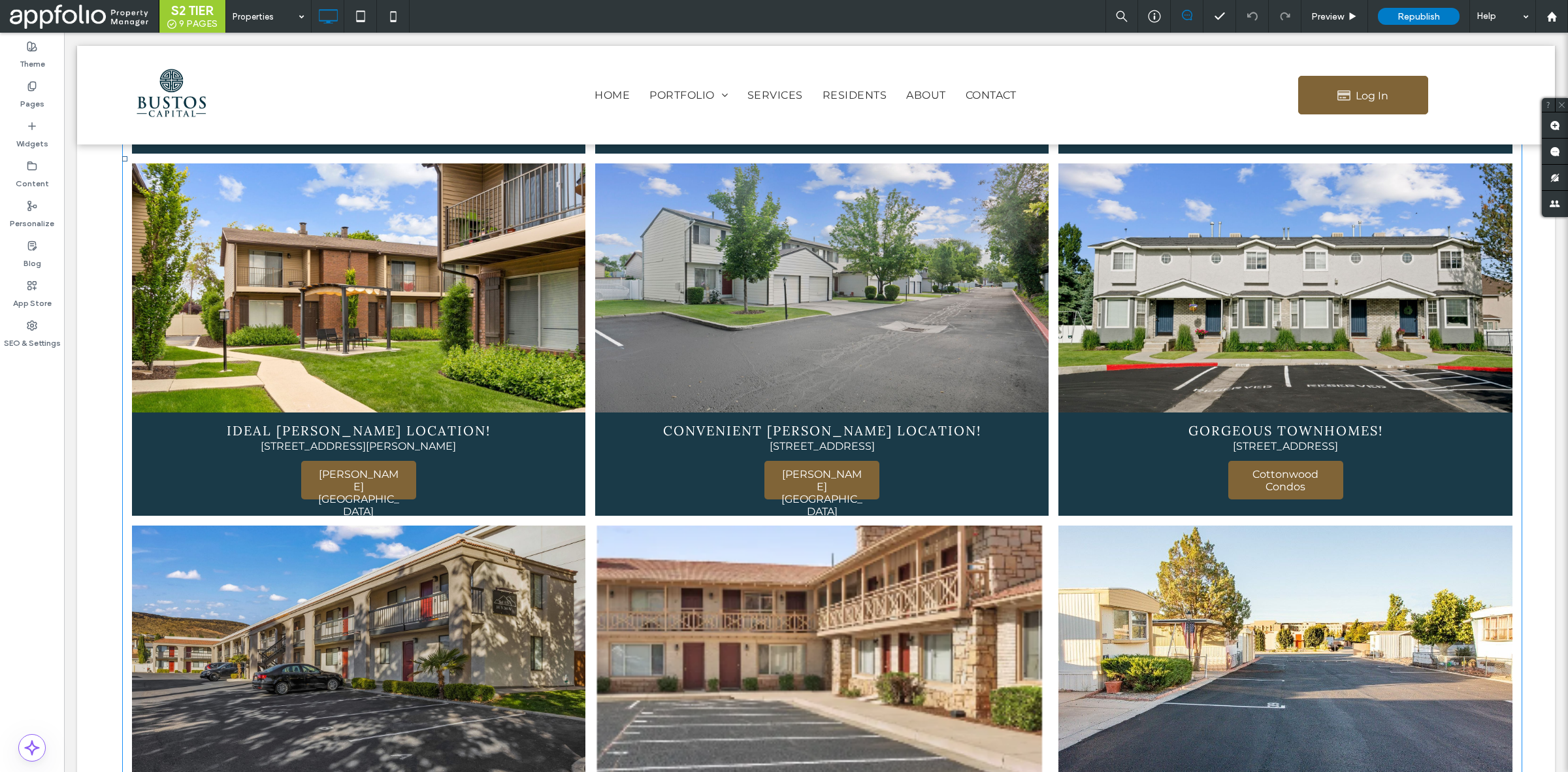
scroll to position [1729, 0]
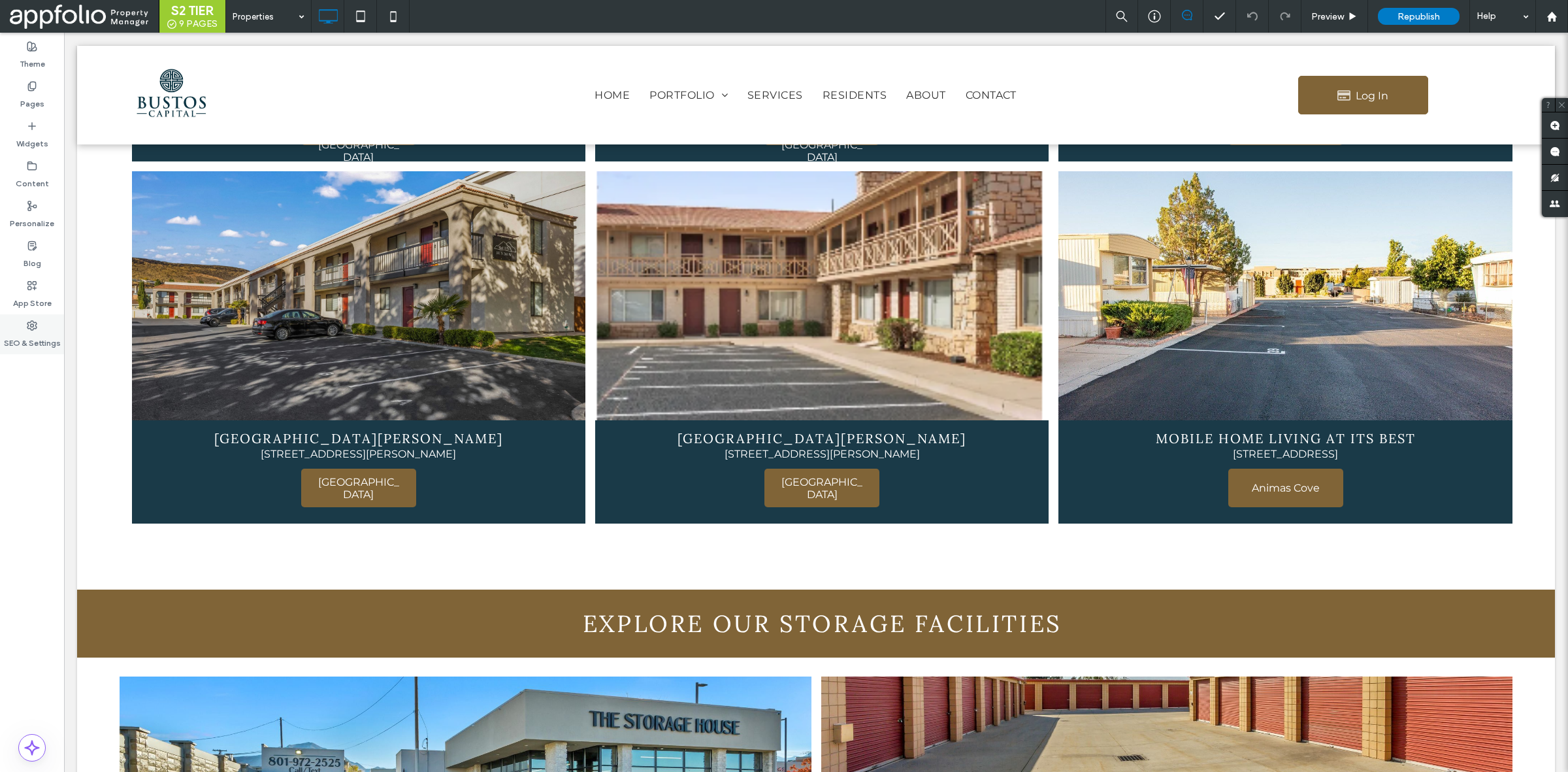
click at [27, 327] on div "SEO & Settings" at bounding box center [32, 334] width 64 height 40
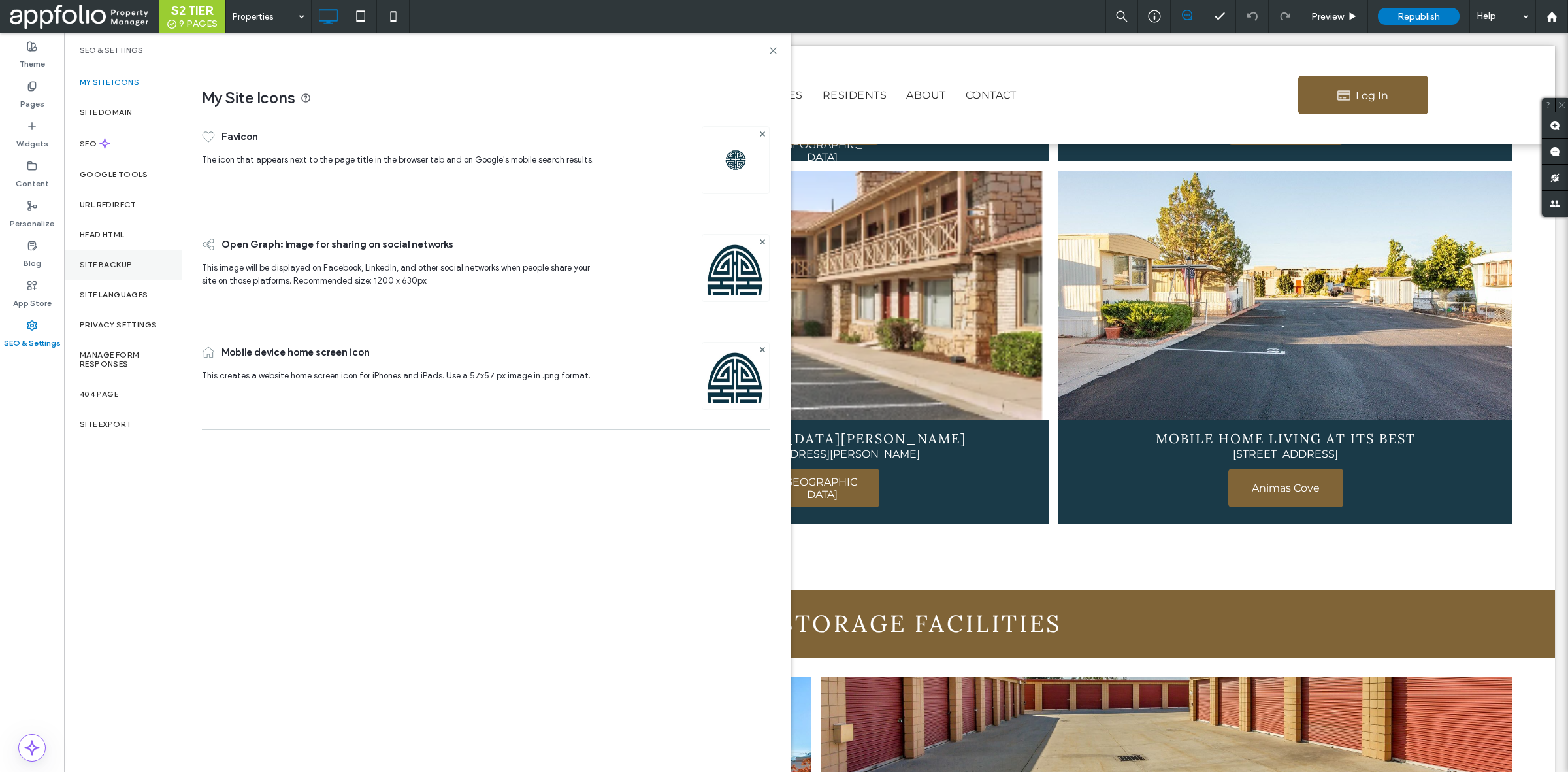
click at [128, 270] on div "Site Backup" at bounding box center [122, 264] width 117 height 30
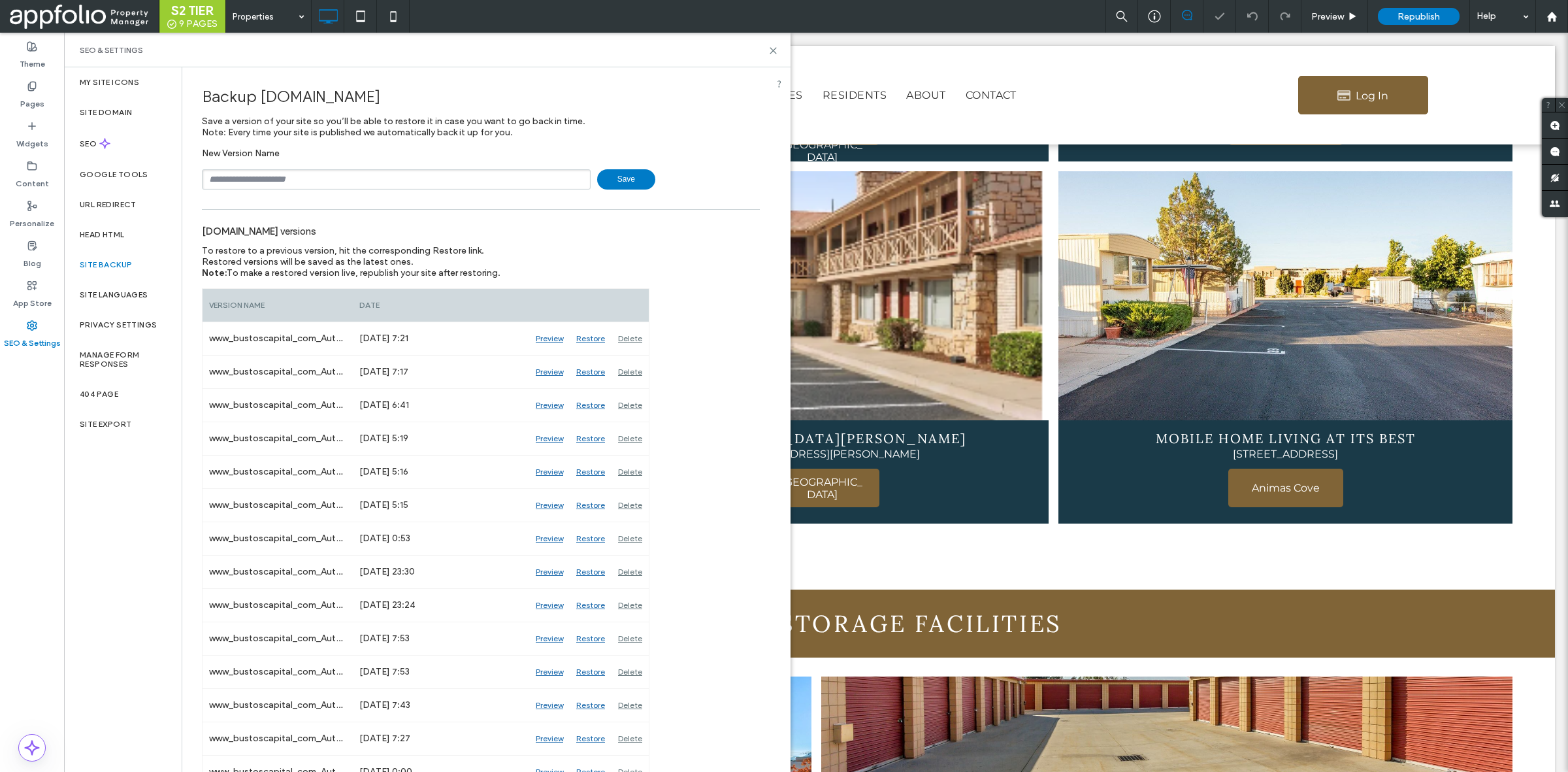
click at [321, 174] on input "text" at bounding box center [396, 179] width 389 height 20
type input "**********"
click at [618, 180] on span "Save" at bounding box center [626, 179] width 58 height 20
click at [771, 50] on icon at bounding box center [772, 50] width 10 height 10
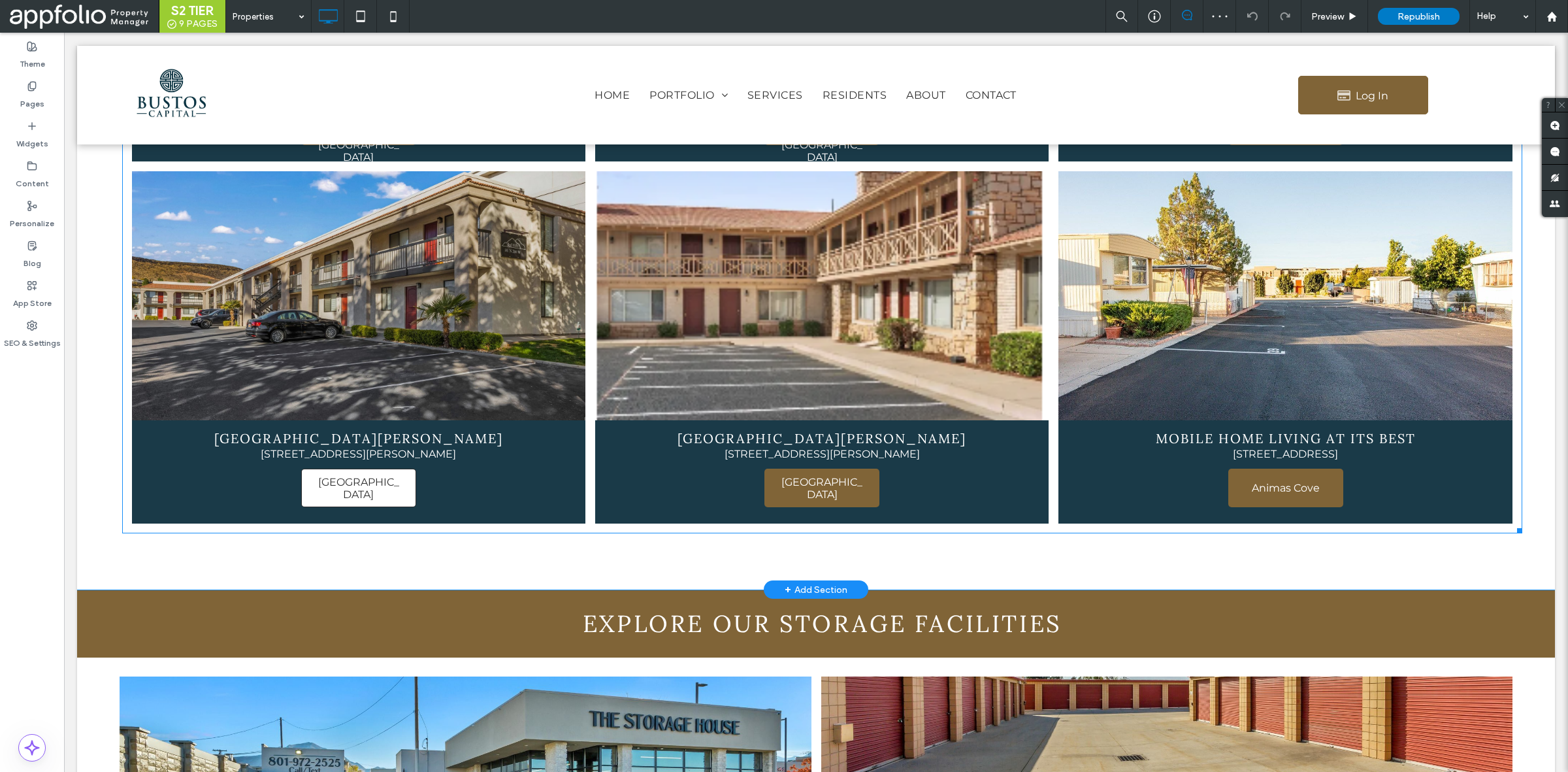
click at [325, 476] on span "Red Hills Village" at bounding box center [358, 488] width 112 height 38
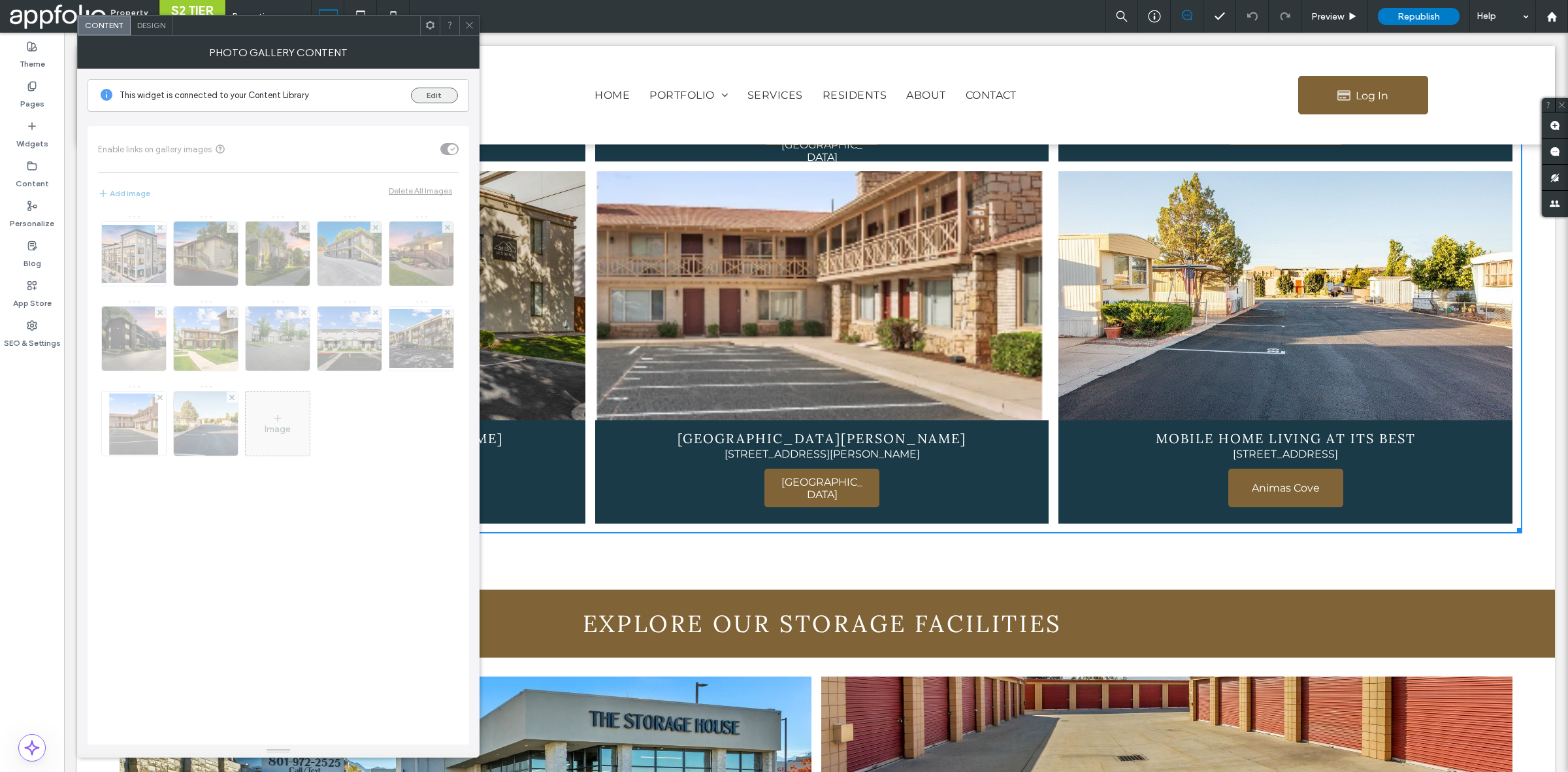
click at [445, 96] on button "Edit" at bounding box center [434, 95] width 47 height 16
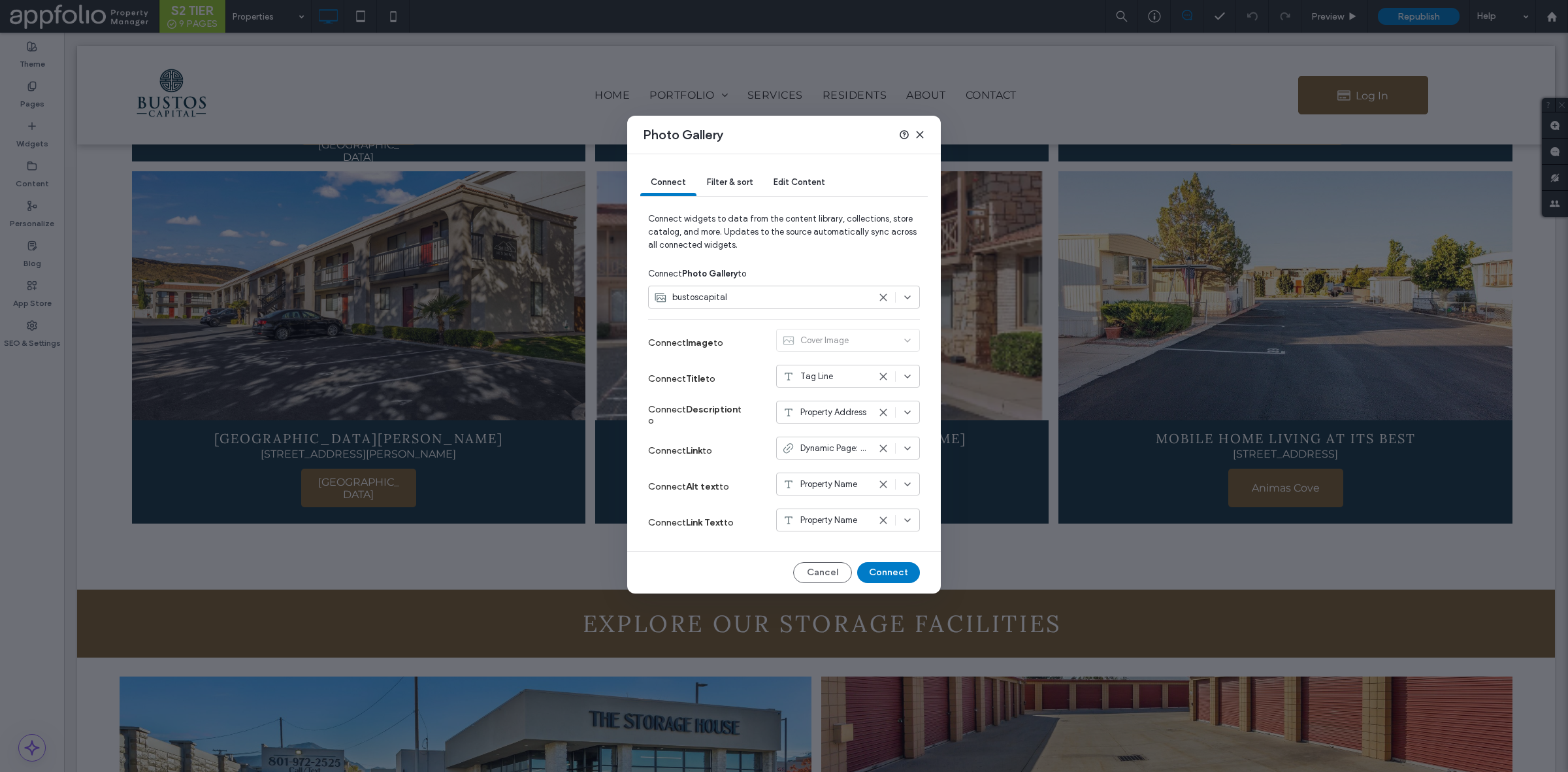
click at [805, 185] on span "Edit Content" at bounding box center [799, 182] width 52 height 10
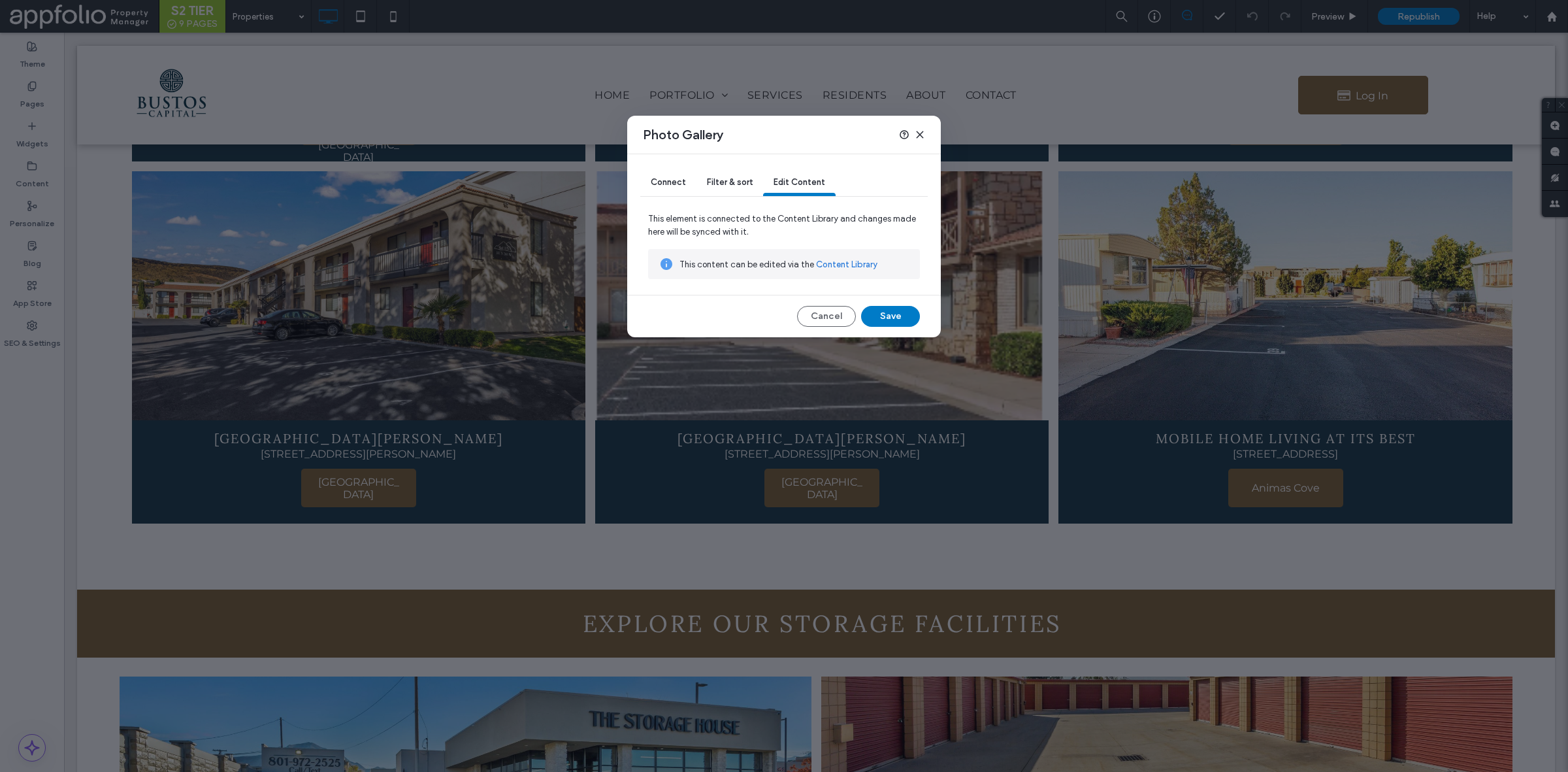
click at [850, 266] on link "Content Library" at bounding box center [847, 265] width 62 height 13
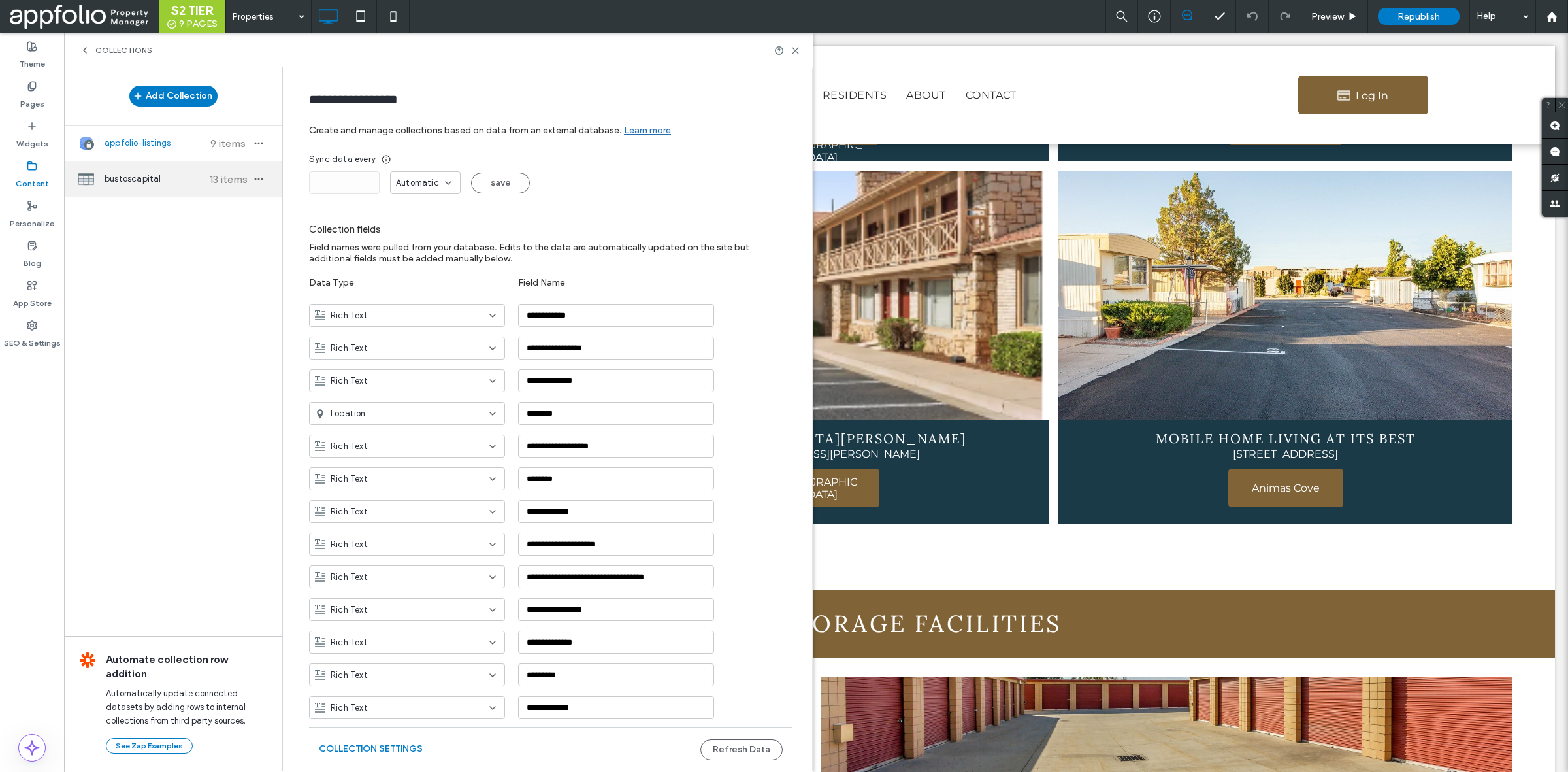
click at [174, 187] on div "bustoscapital 13 items" at bounding box center [173, 179] width 218 height 36
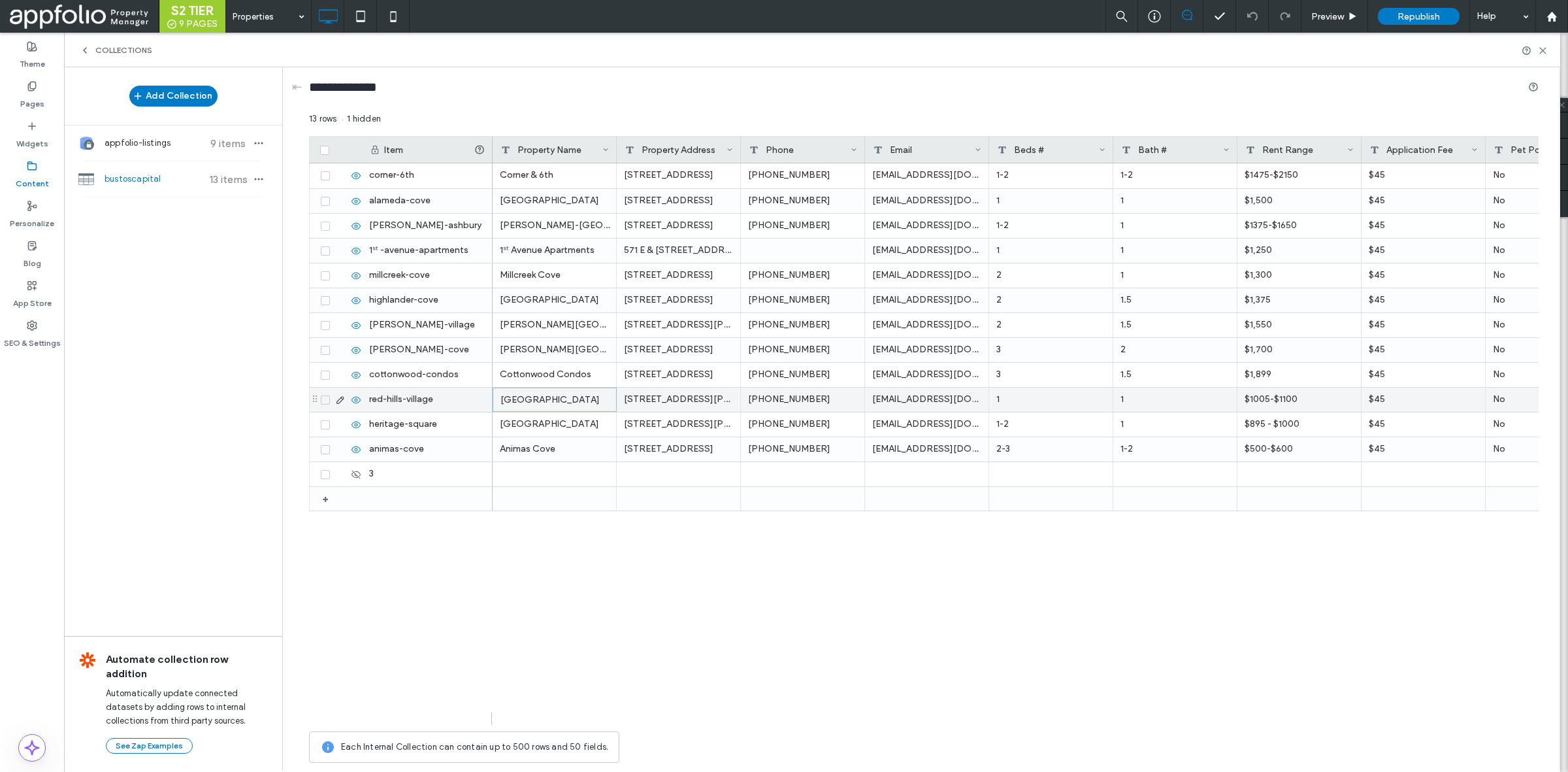
click at [575, 399] on div "Red Hills Village" at bounding box center [554, 399] width 124 height 24
click at [692, 508] on div at bounding box center [678, 499] width 124 height 24
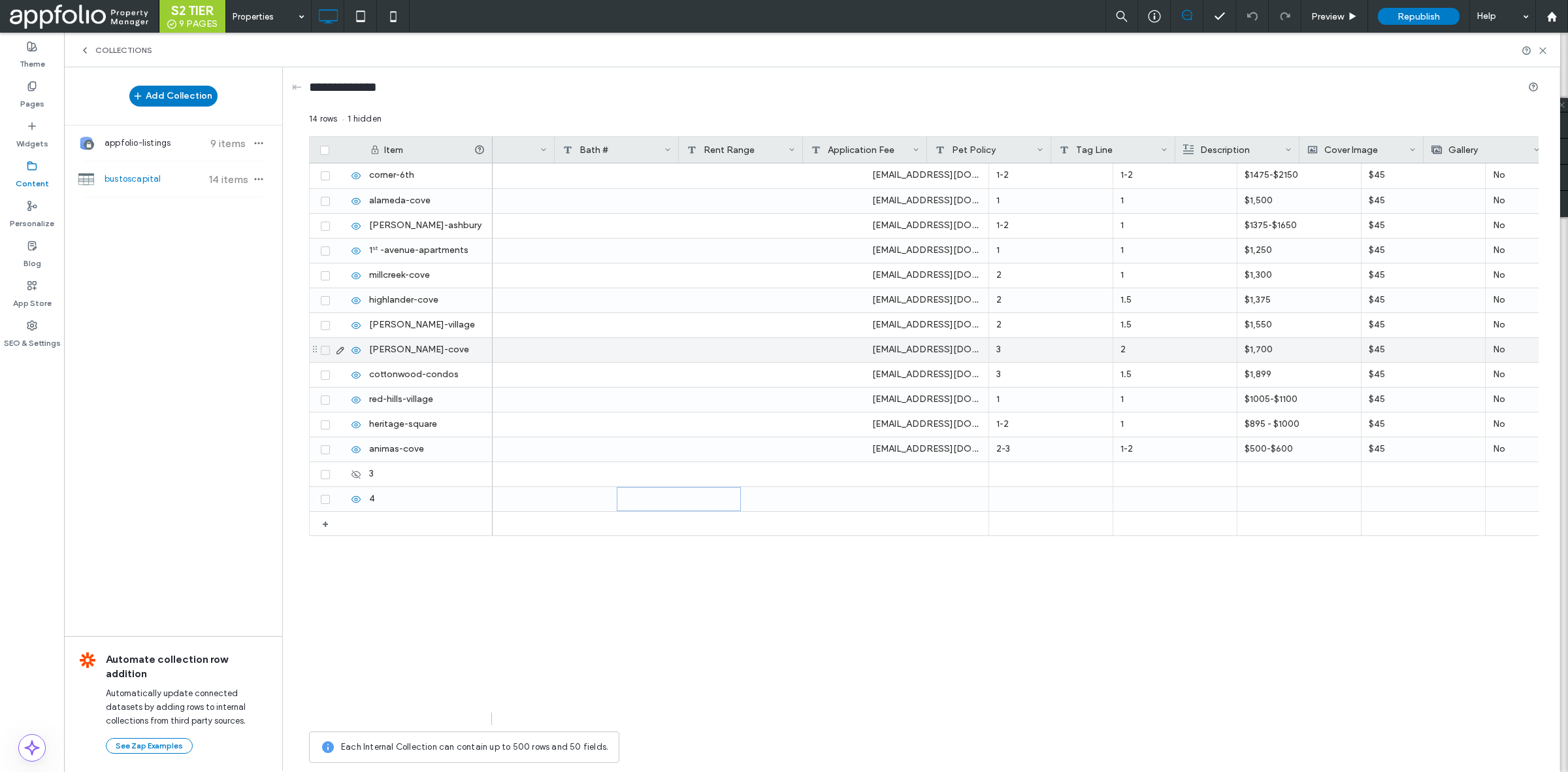
scroll to position [0, 612]
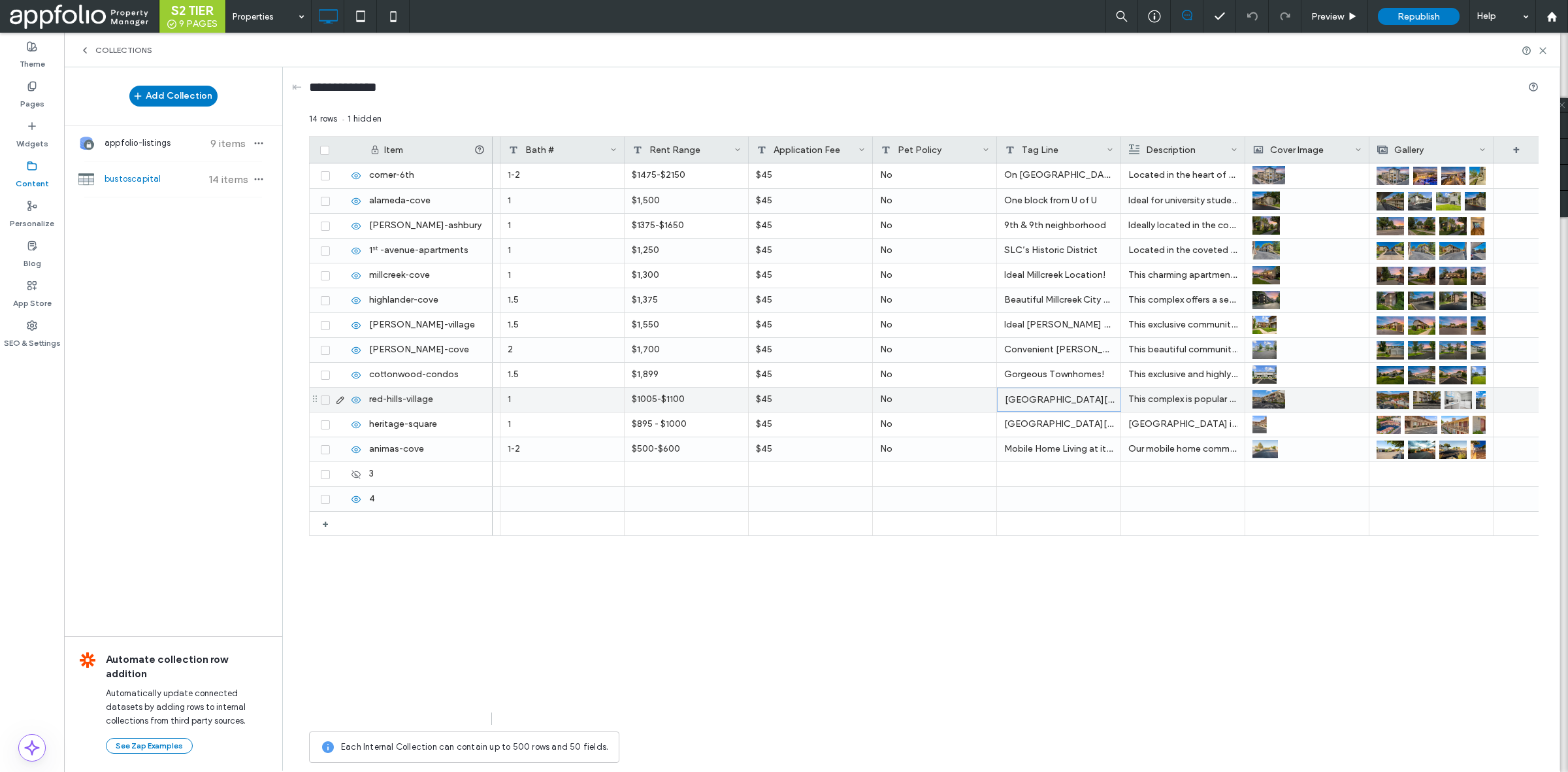
click at [1089, 402] on div "Historic Downtown St George" at bounding box center [1059, 399] width 124 height 24
click at [1091, 385] on textarea "**********" at bounding box center [1069, 383] width 144 height 39
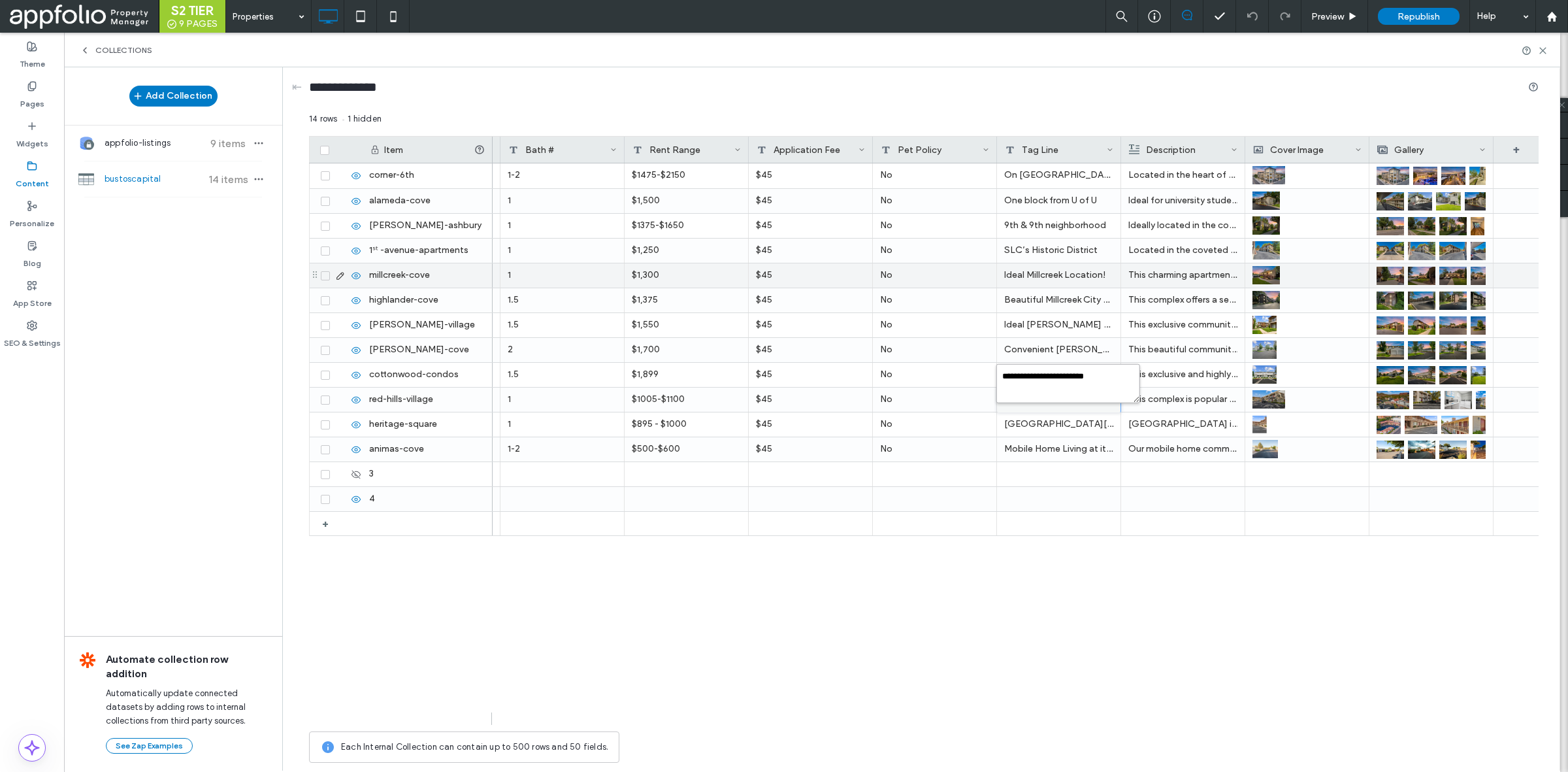
type textarea "**********"
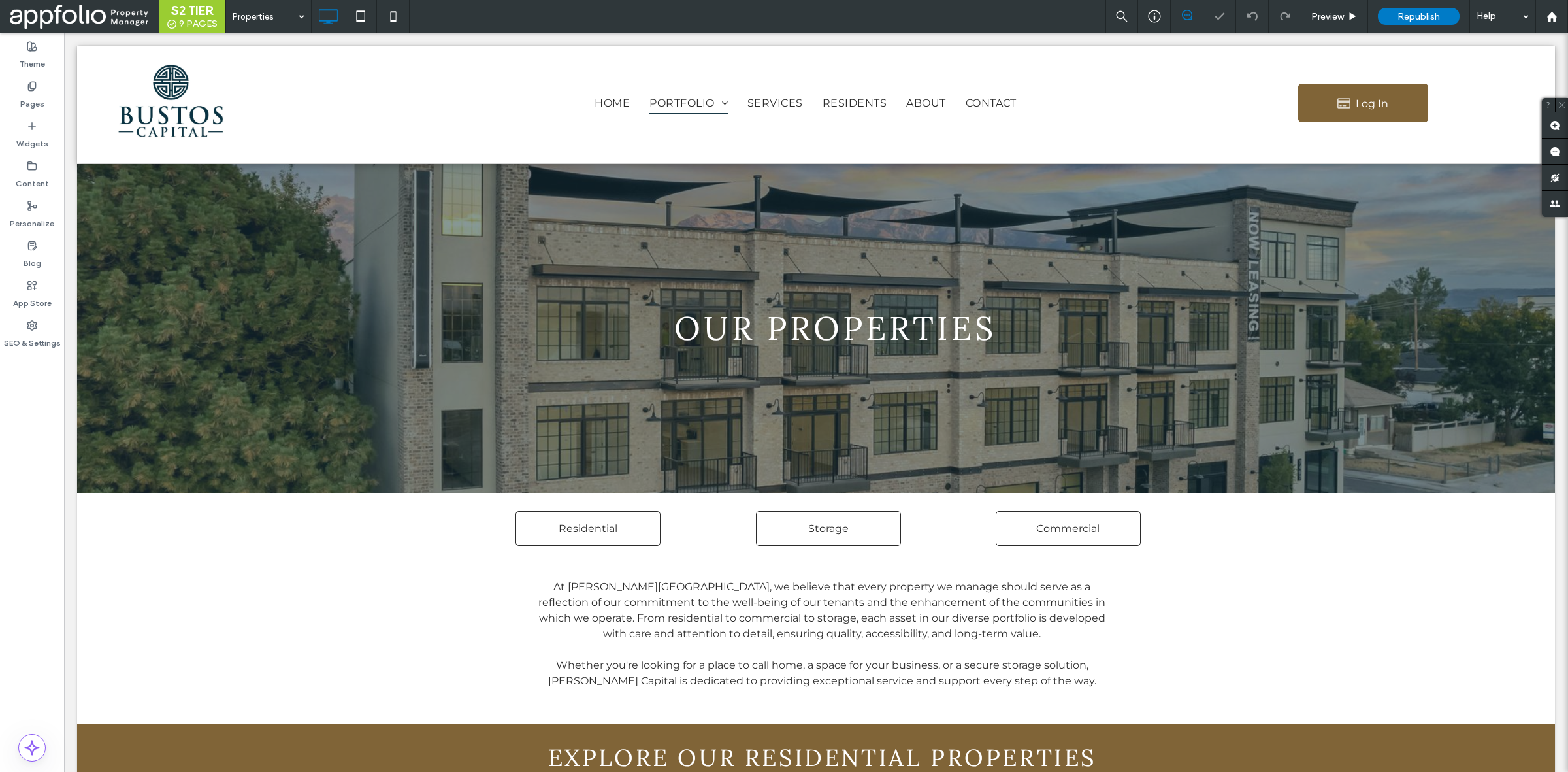
scroll to position [0, 0]
click at [30, 102] on label "Pages" at bounding box center [32, 100] width 24 height 19
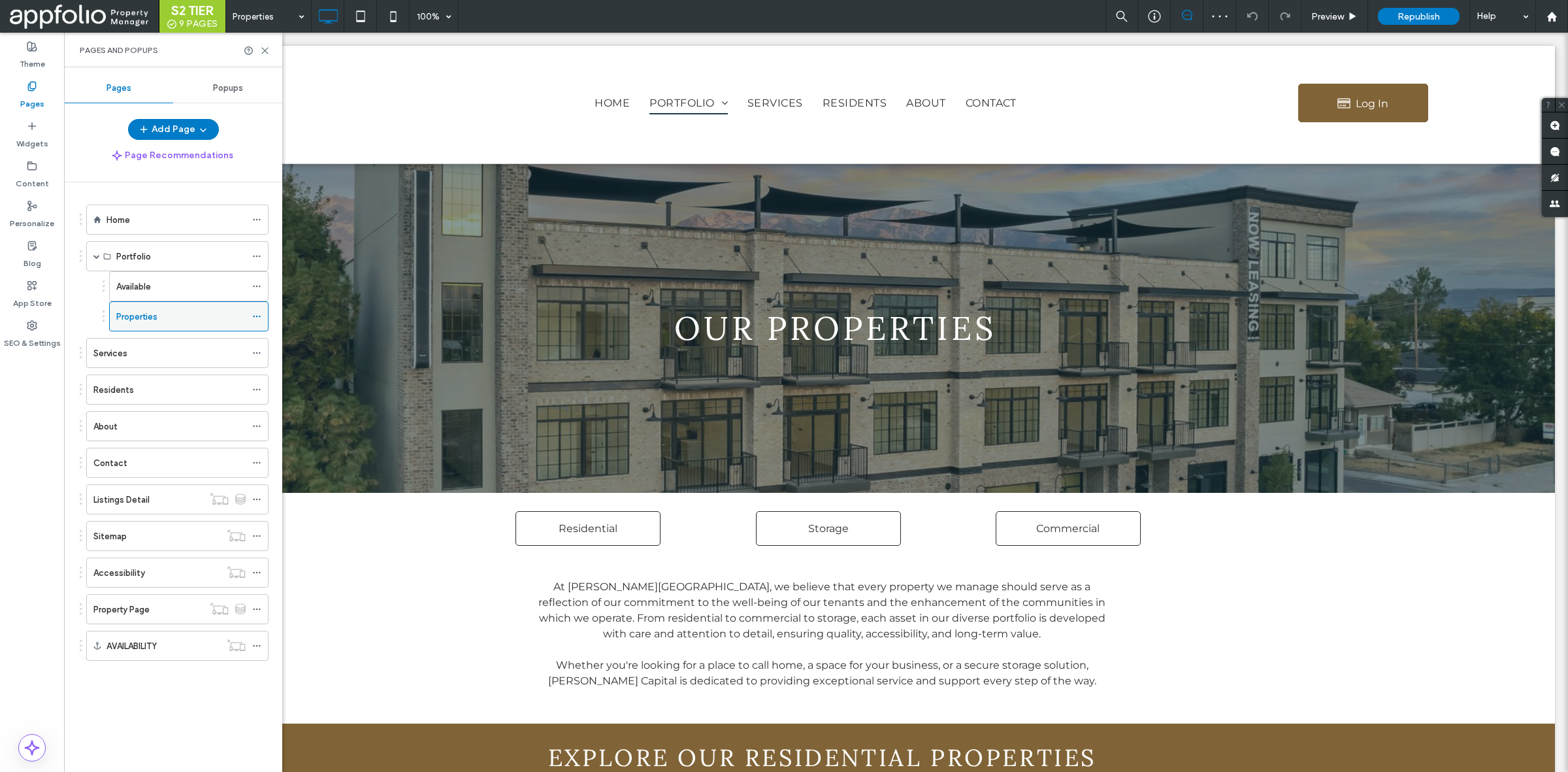
click at [142, 320] on label "Properties" at bounding box center [137, 316] width 41 height 23
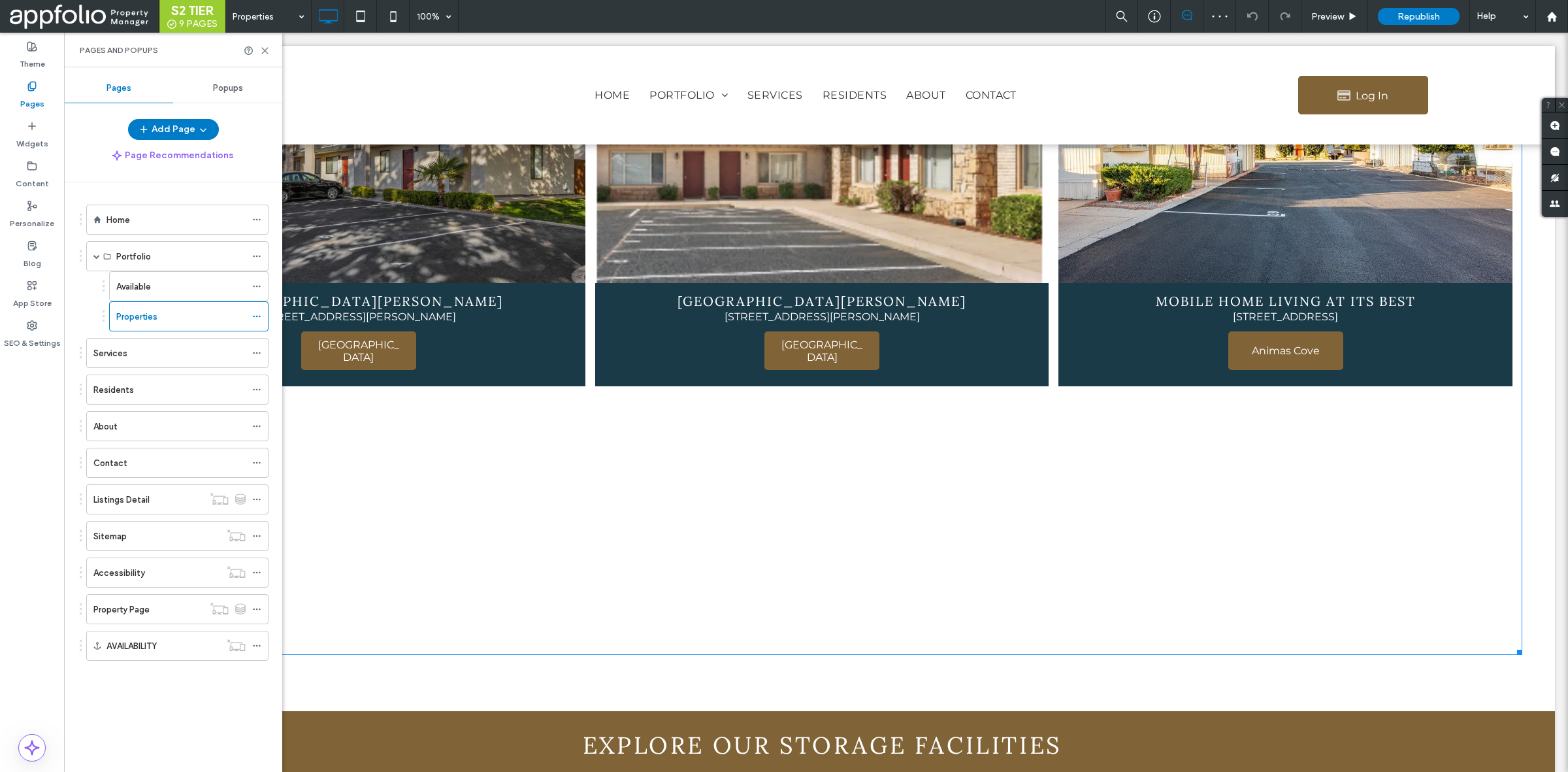
scroll to position [2178, 0]
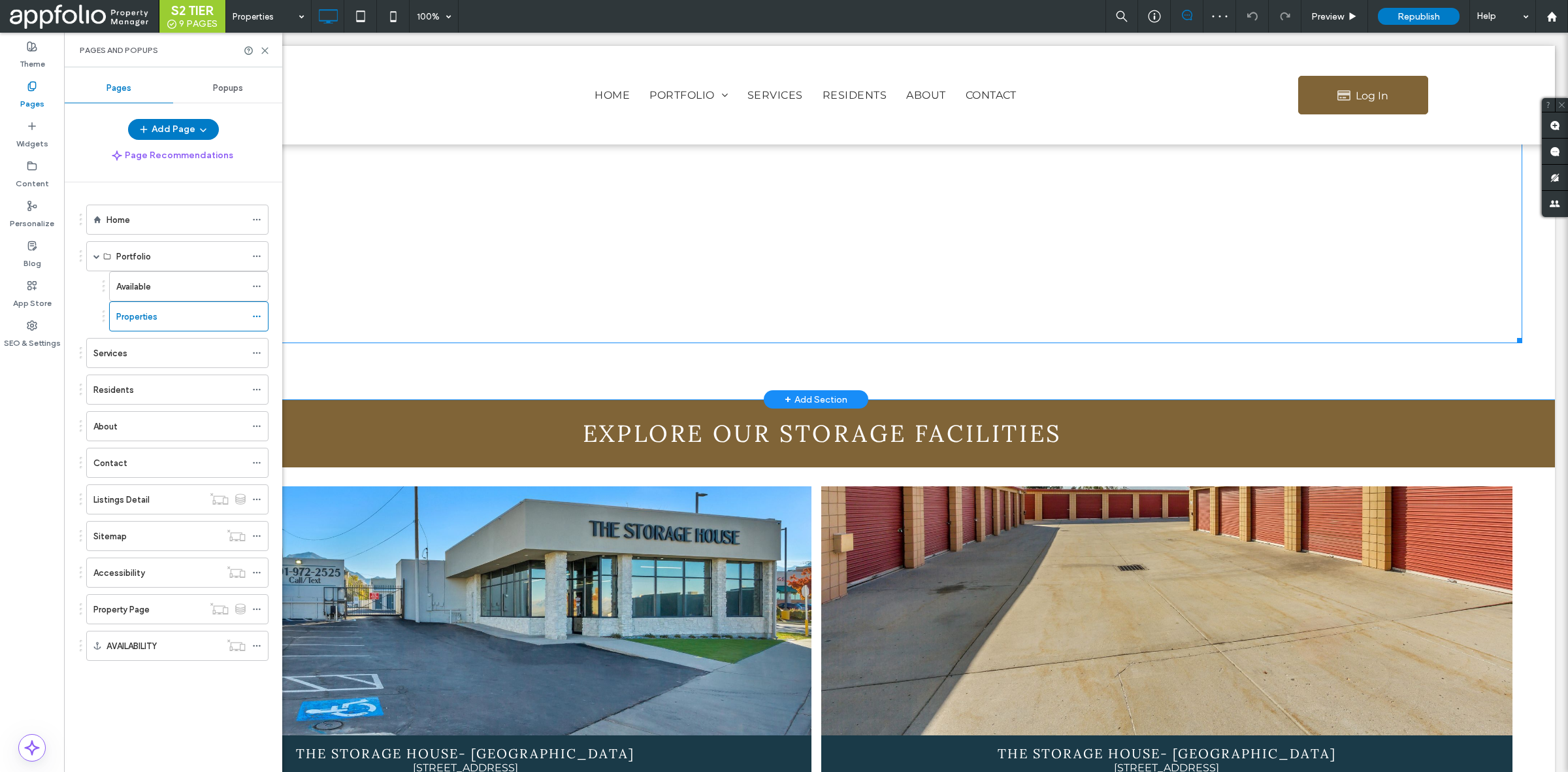
click at [640, 275] on div at bounding box center [822, 209] width 463 height 259
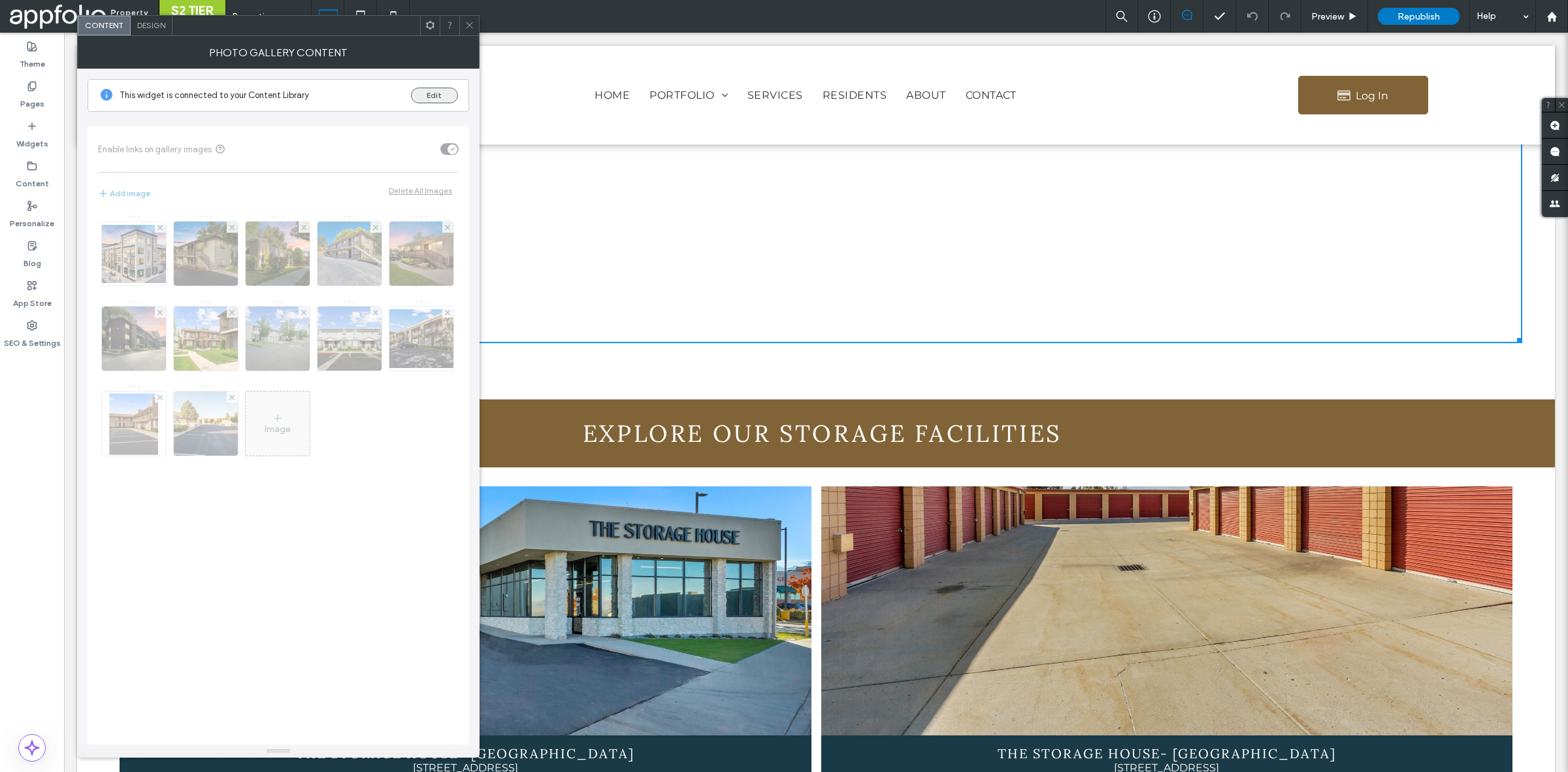
click at [447, 92] on button "Edit" at bounding box center [434, 95] width 47 height 16
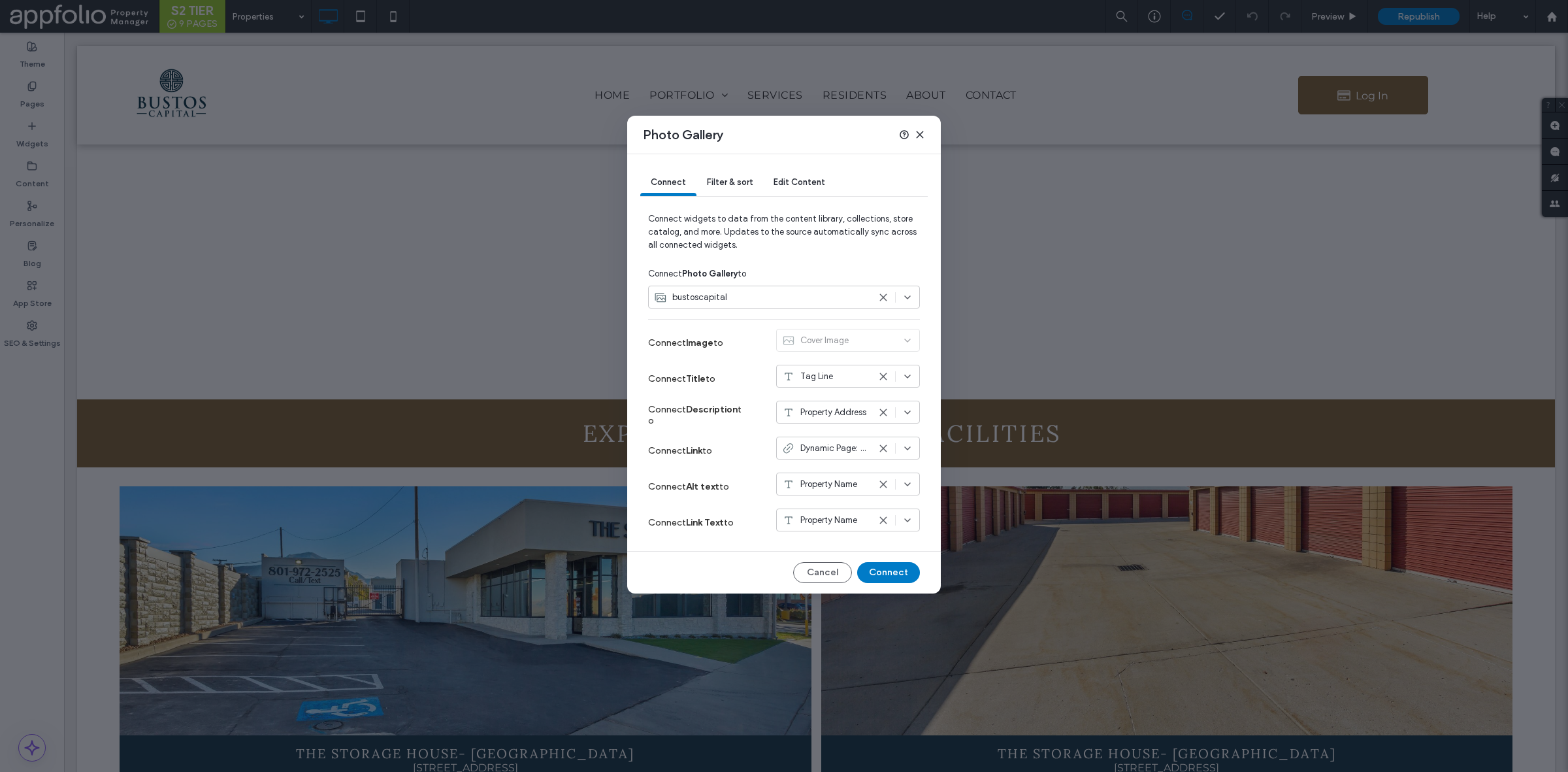
click at [804, 178] on span "Edit Content" at bounding box center [799, 182] width 52 height 10
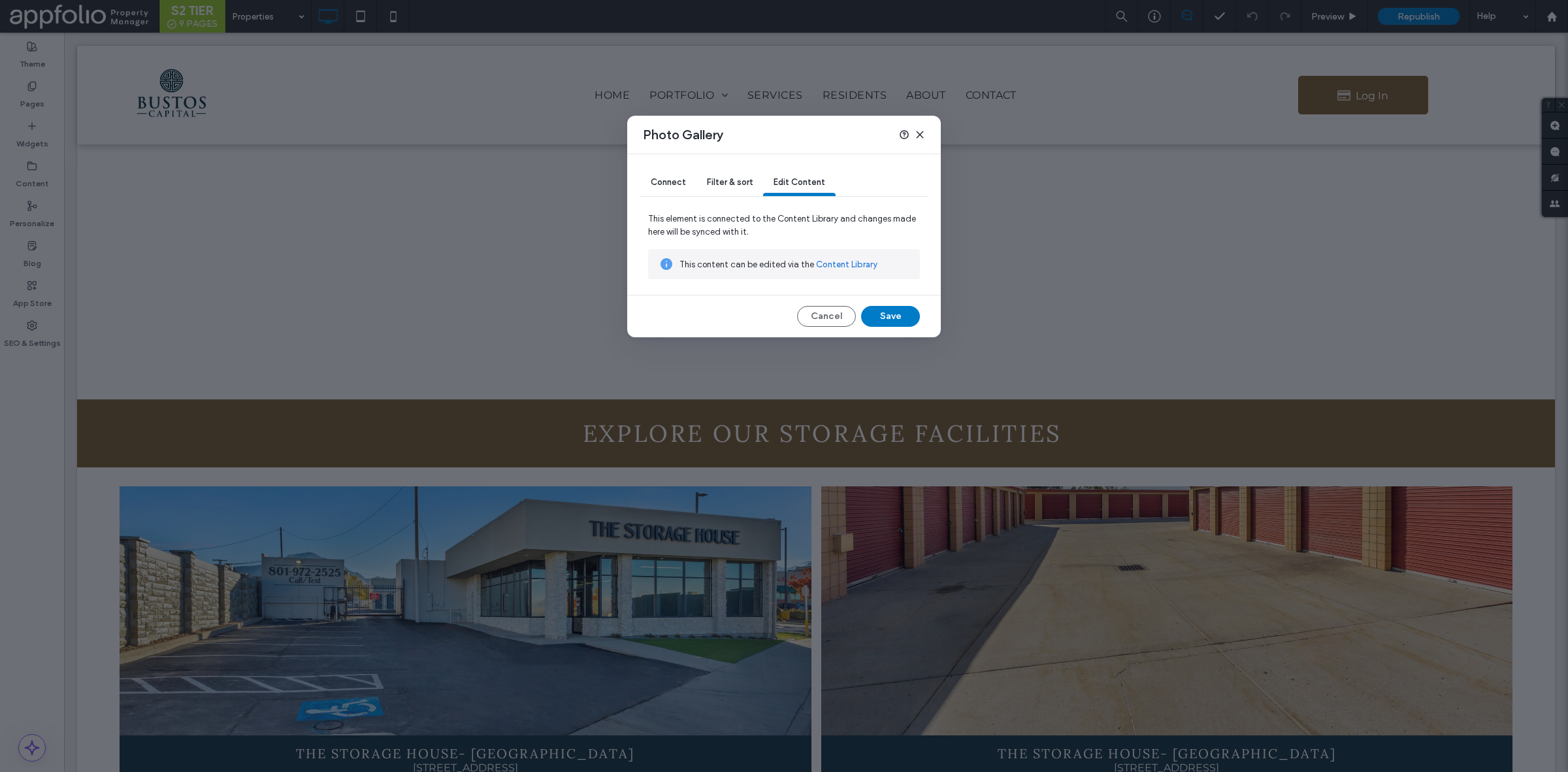
click at [857, 269] on link "Content Library" at bounding box center [847, 265] width 62 height 13
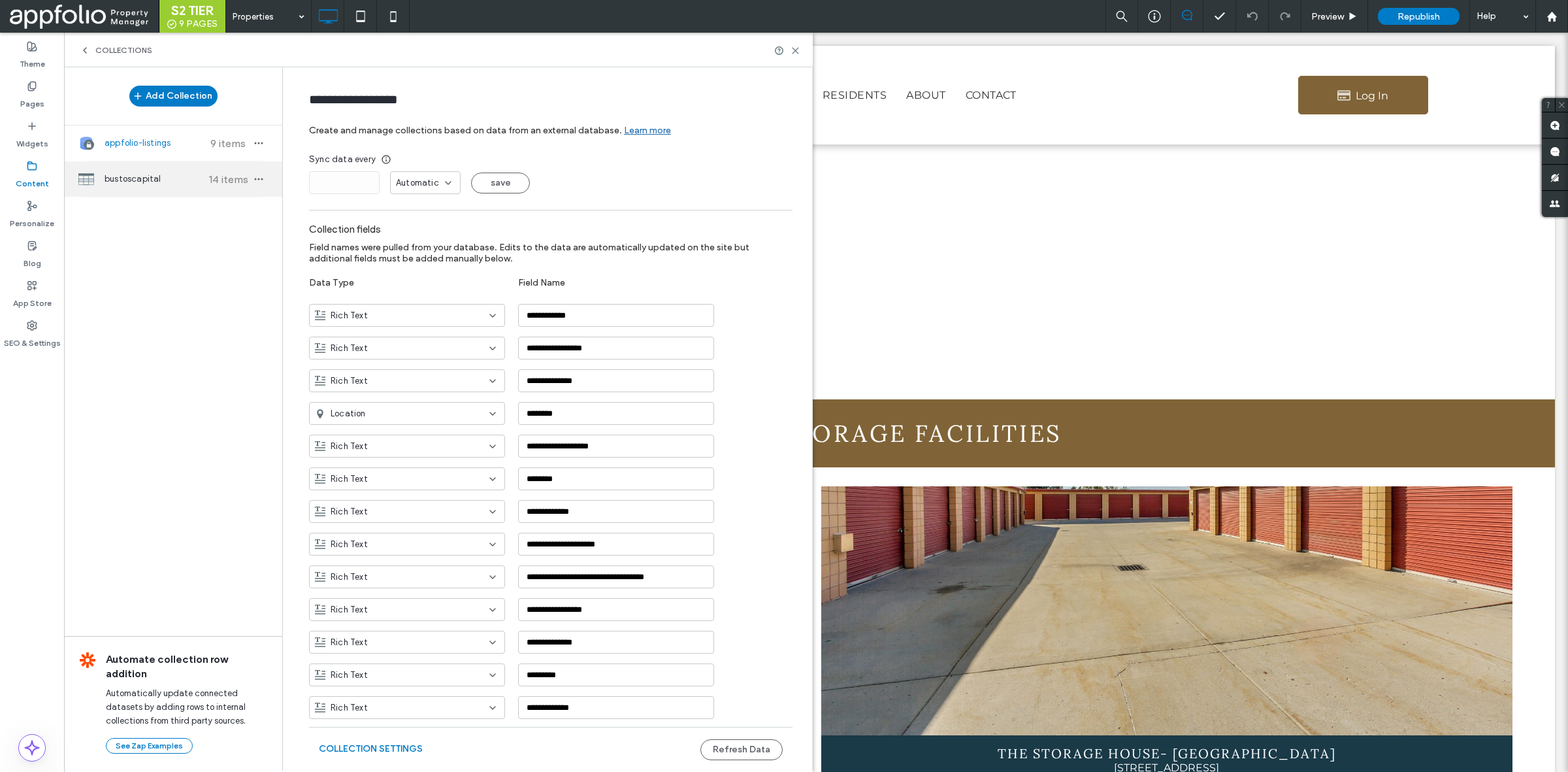
click at [243, 194] on div "bustoscapital 14 items" at bounding box center [173, 179] width 218 height 36
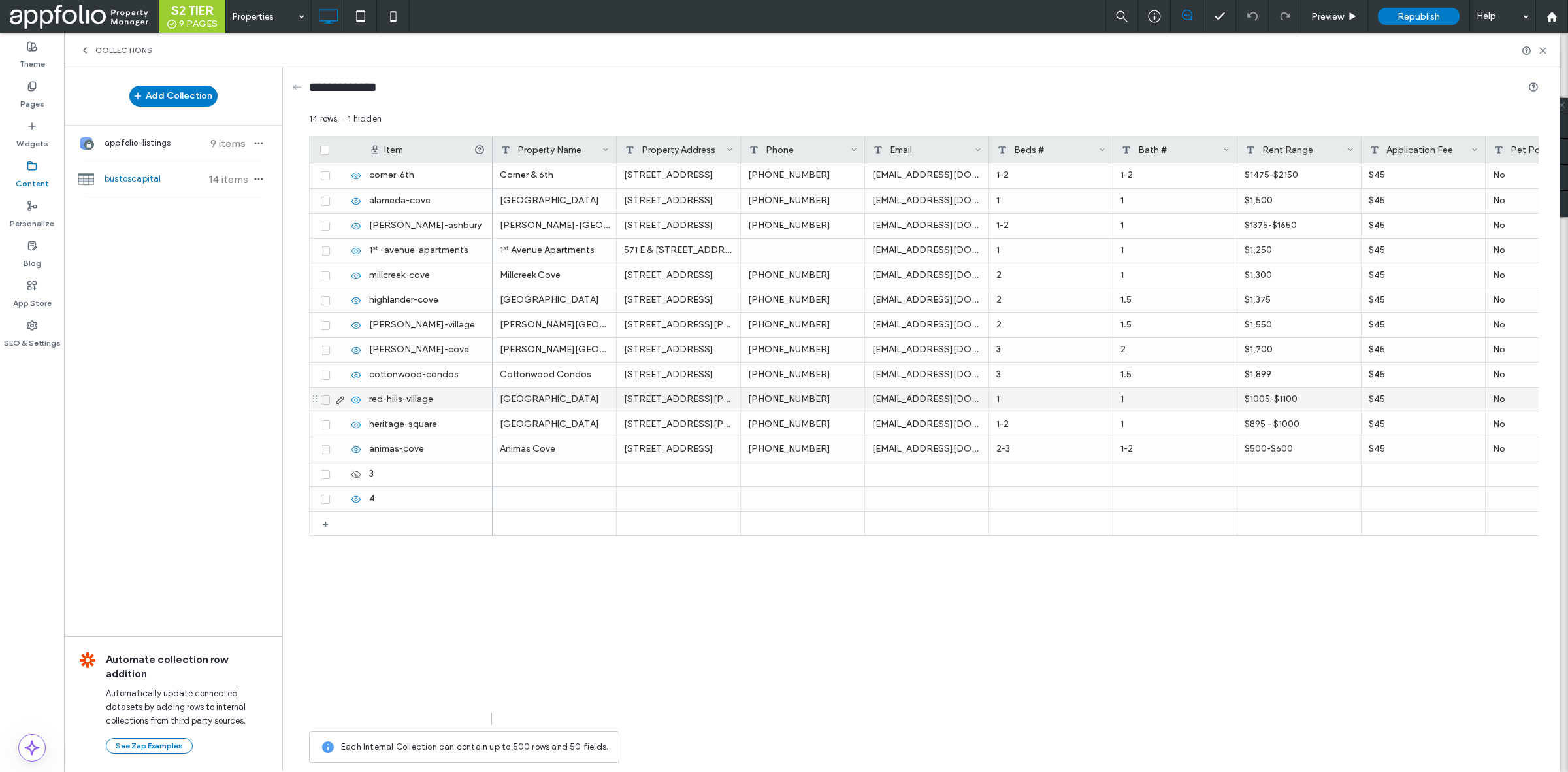
click at [1049, 400] on div "1" at bounding box center [1051, 399] width 124 height 24
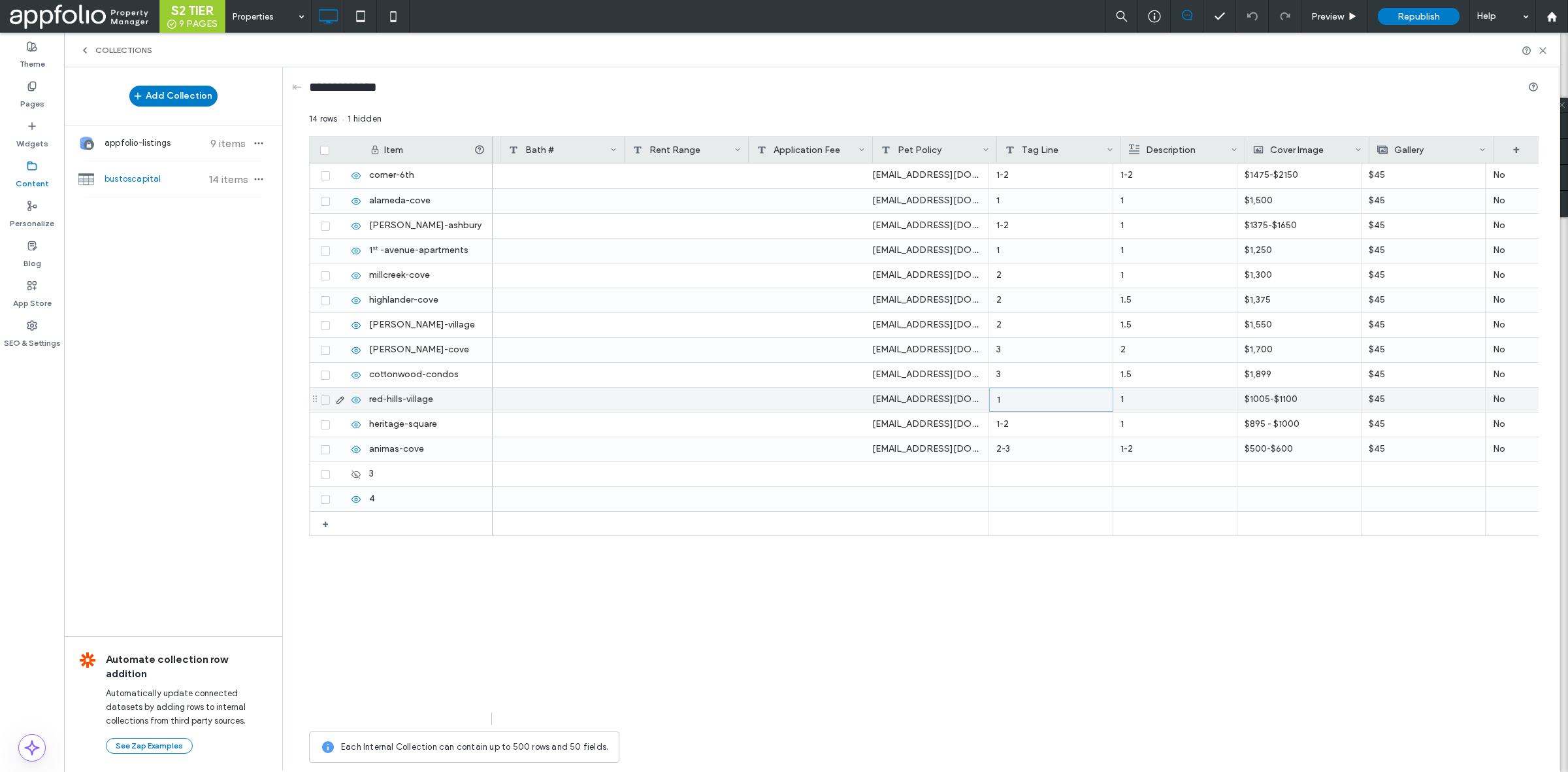
scroll to position [0, 612]
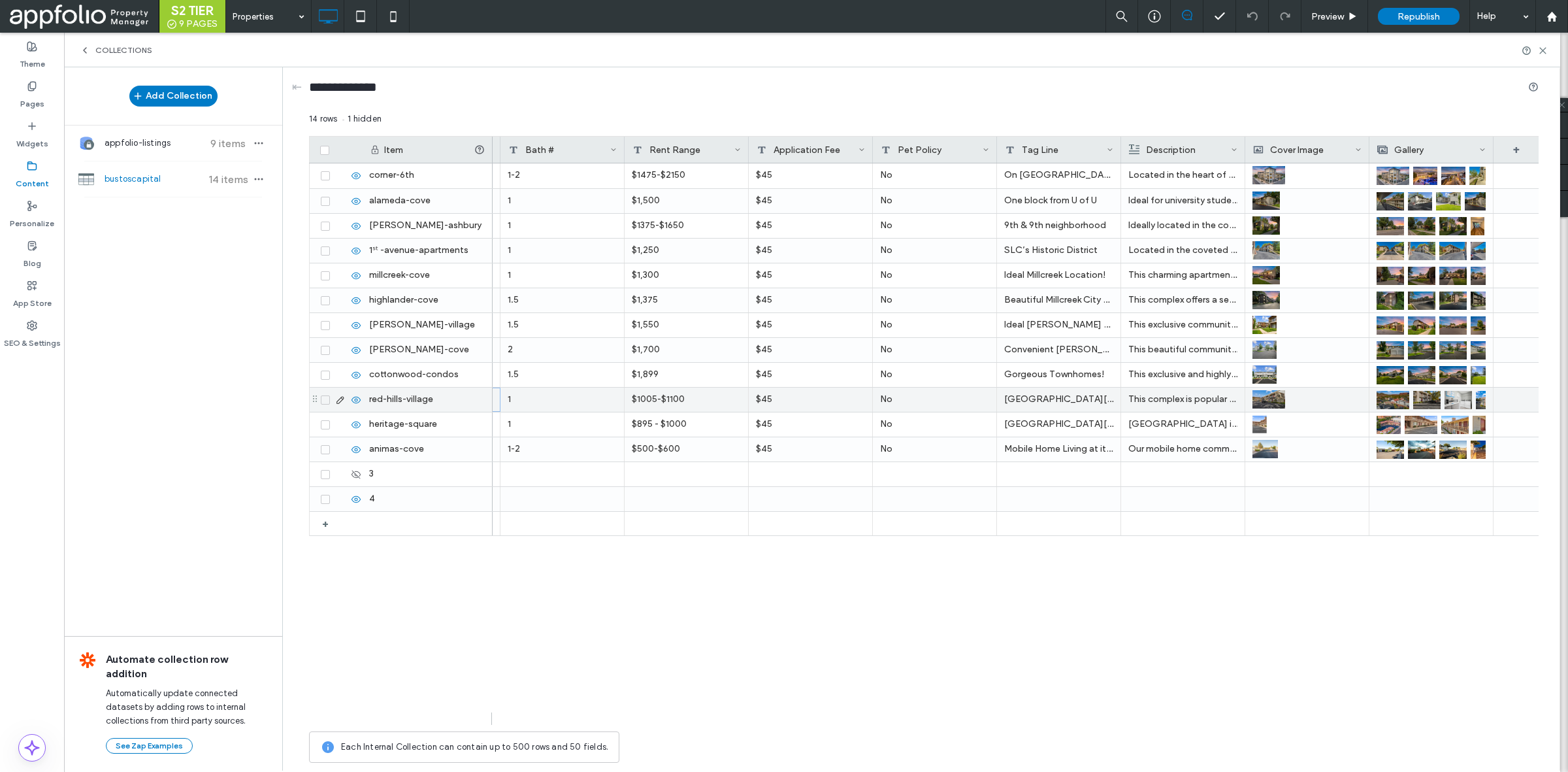
click at [1049, 400] on div "Historic Downtown St George" at bounding box center [1059, 399] width 124 height 24
click at [1069, 392] on textarea "**********" at bounding box center [1069, 383] width 144 height 39
type textarea "**********"
click at [1040, 429] on div "ST GEORGE DOWNTOWN DISTRICT" at bounding box center [1059, 425] width 124 height 24
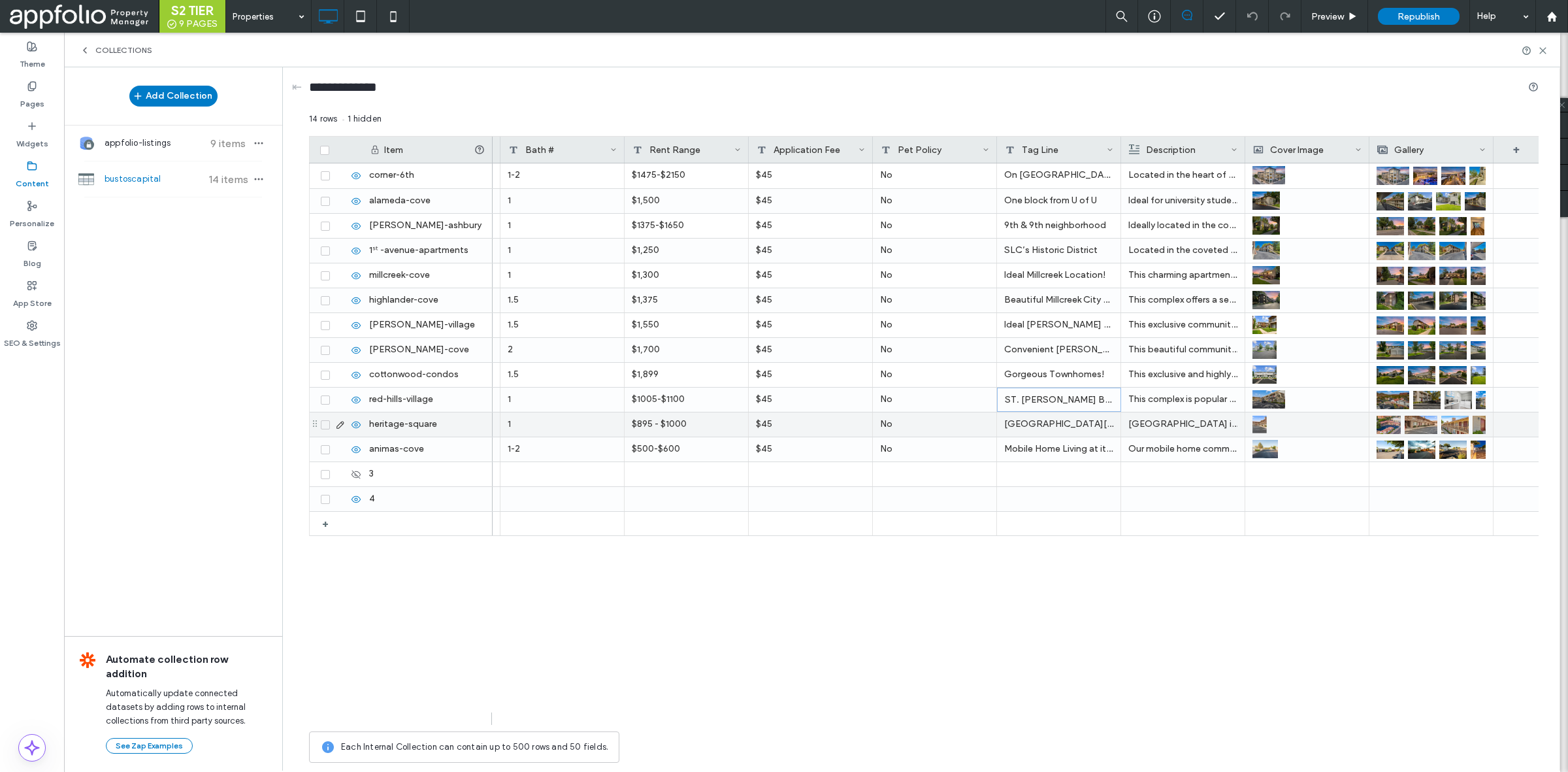
click at [1040, 429] on div "ST GEORGE DOWNTOWN DISTRICT" at bounding box center [1059, 425] width 124 height 24
click at [1060, 424] on textarea "**********" at bounding box center [1069, 408] width 144 height 39
type textarea "**********"
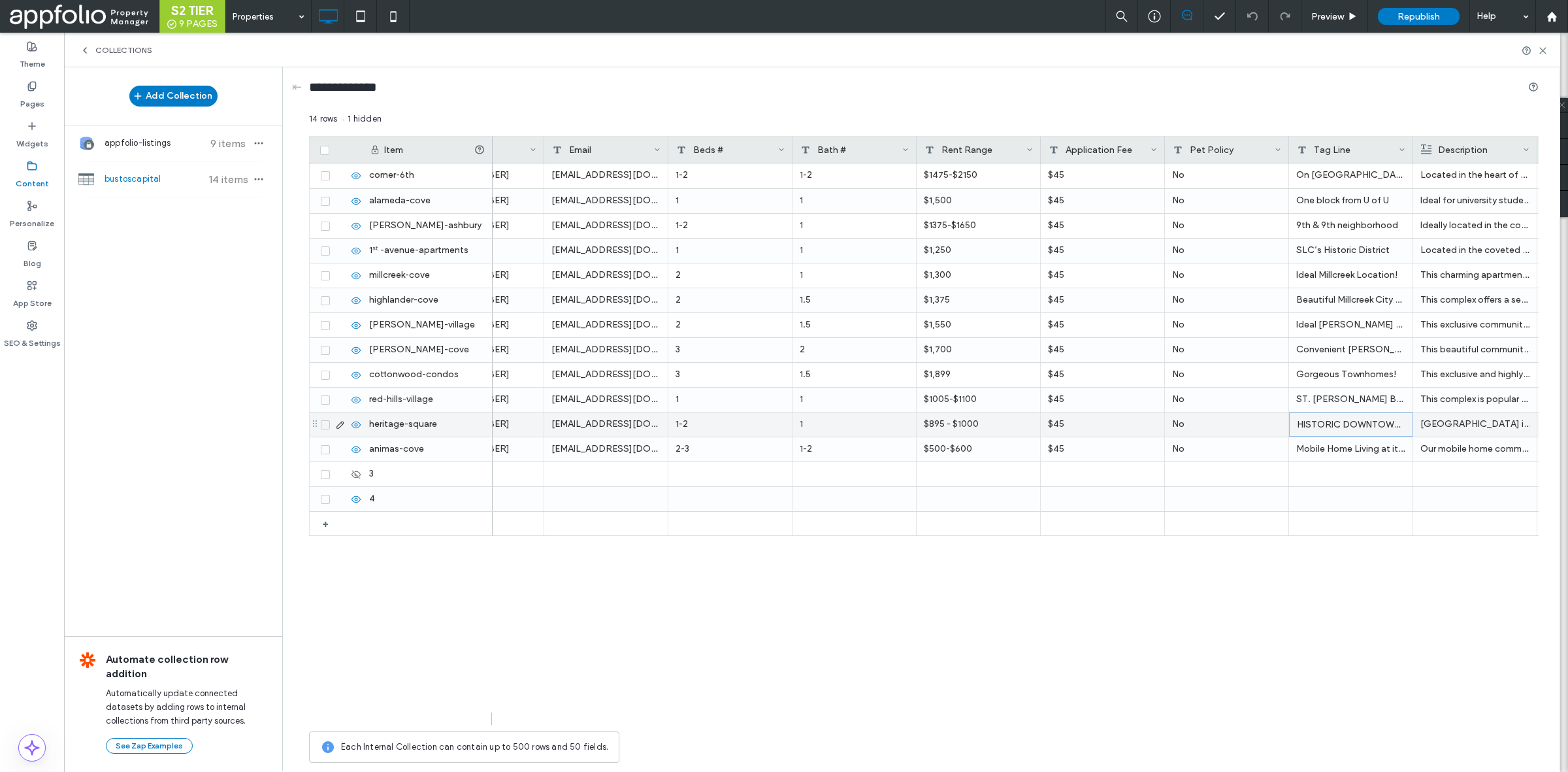
scroll to position [0, 0]
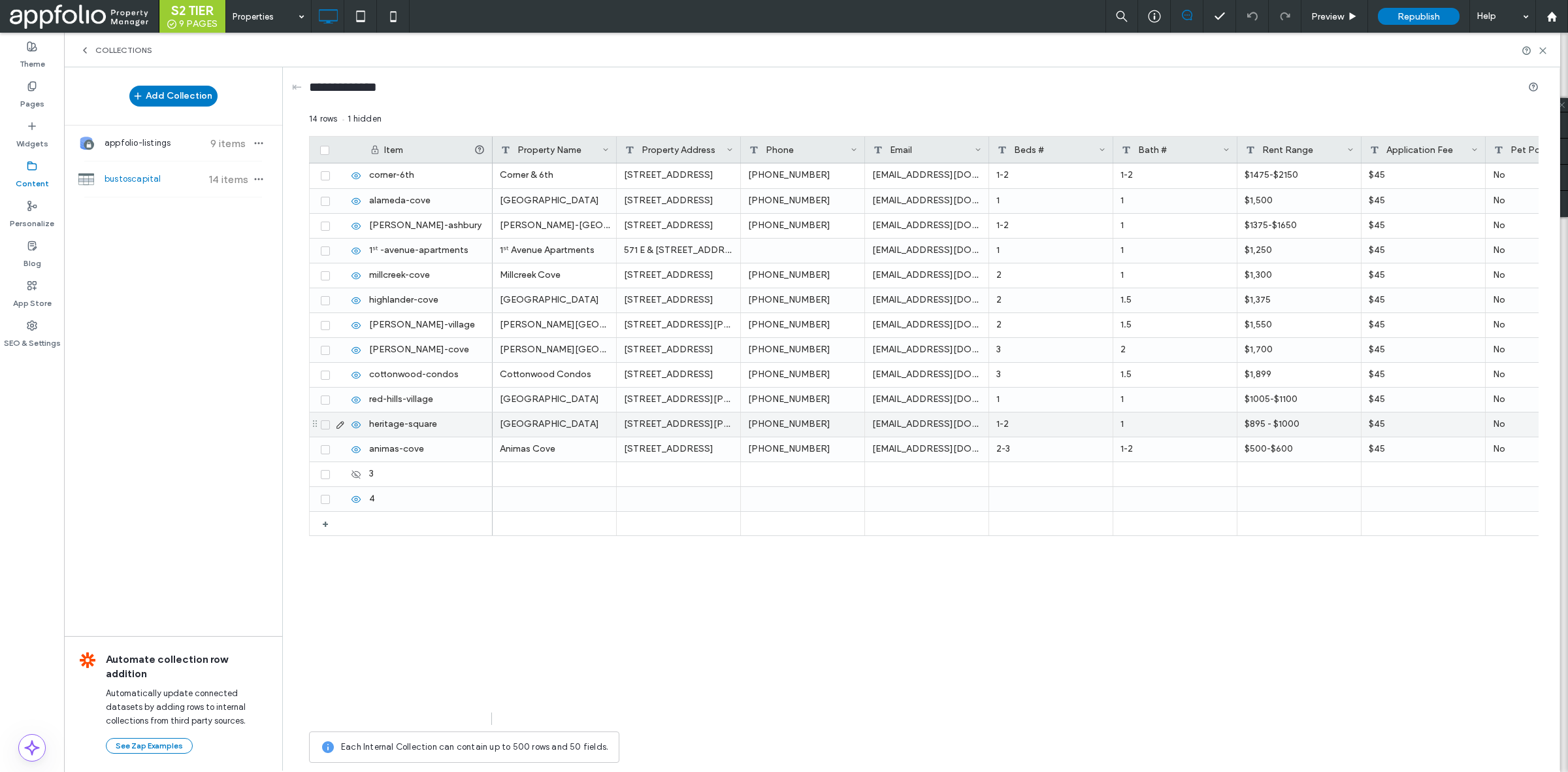
click at [555, 425] on div "HERITAGE SQUARE" at bounding box center [554, 425] width 124 height 24
click at [586, 417] on textarea "**********" at bounding box center [565, 408] width 144 height 39
type textarea "**********"
click at [1541, 48] on use at bounding box center [1543, 50] width 6 height 6
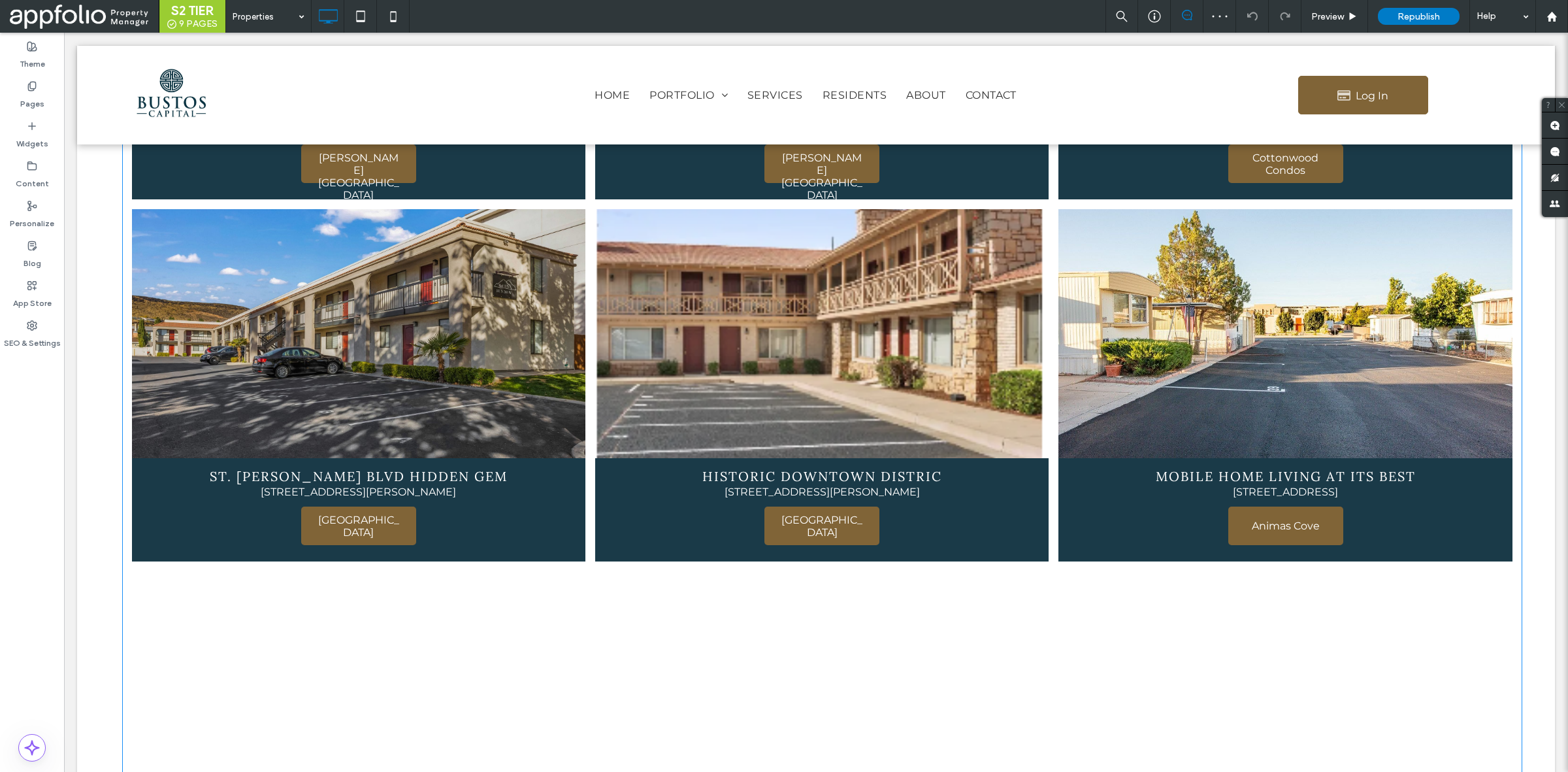
scroll to position [1690, 0]
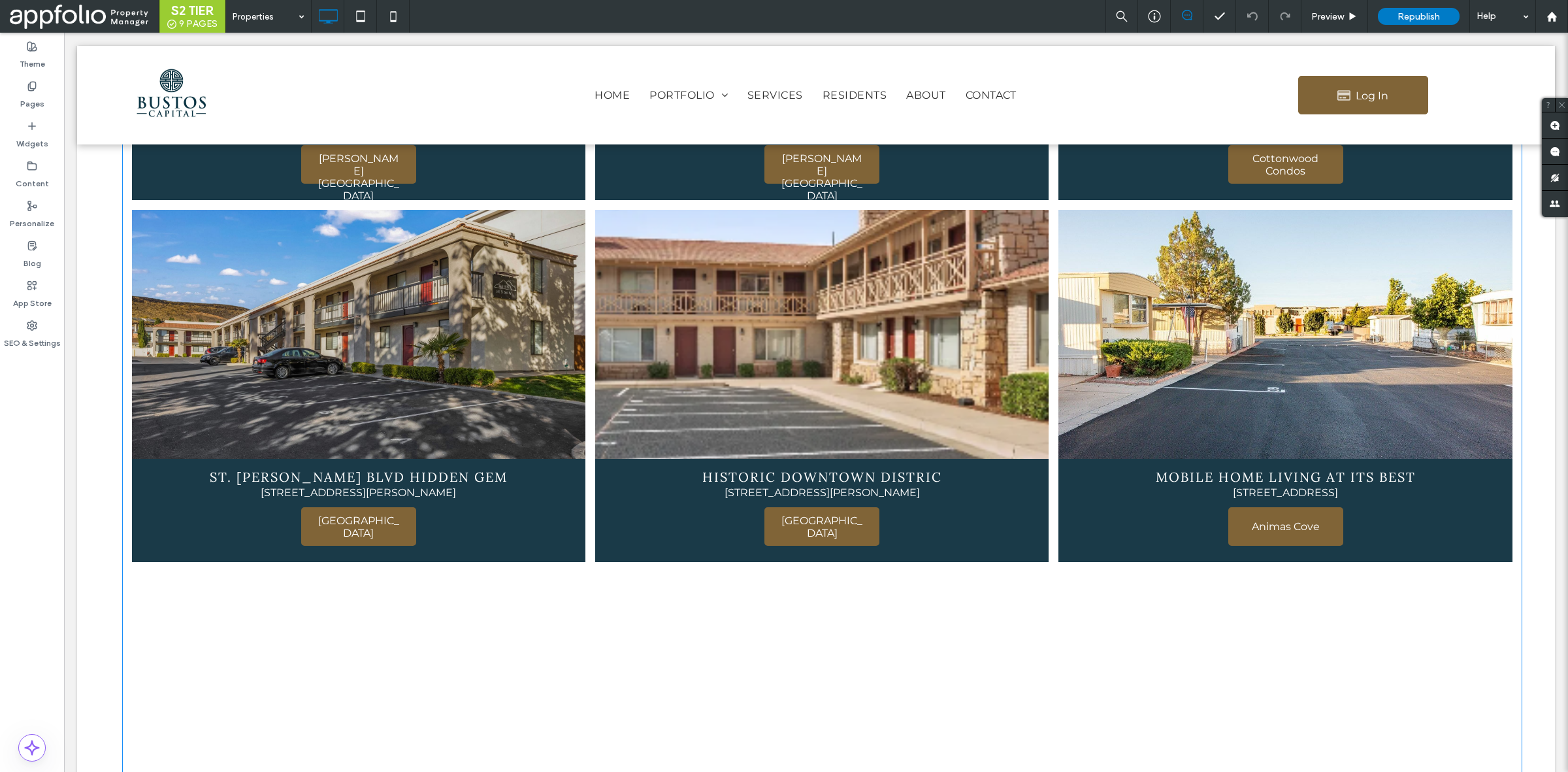
click at [768, 465] on span "HISTORIC DOWNTOWN DISTRIC 125 West St George Blvd, UT 84770 Heritage Square" at bounding box center [821, 510] width 453 height 103
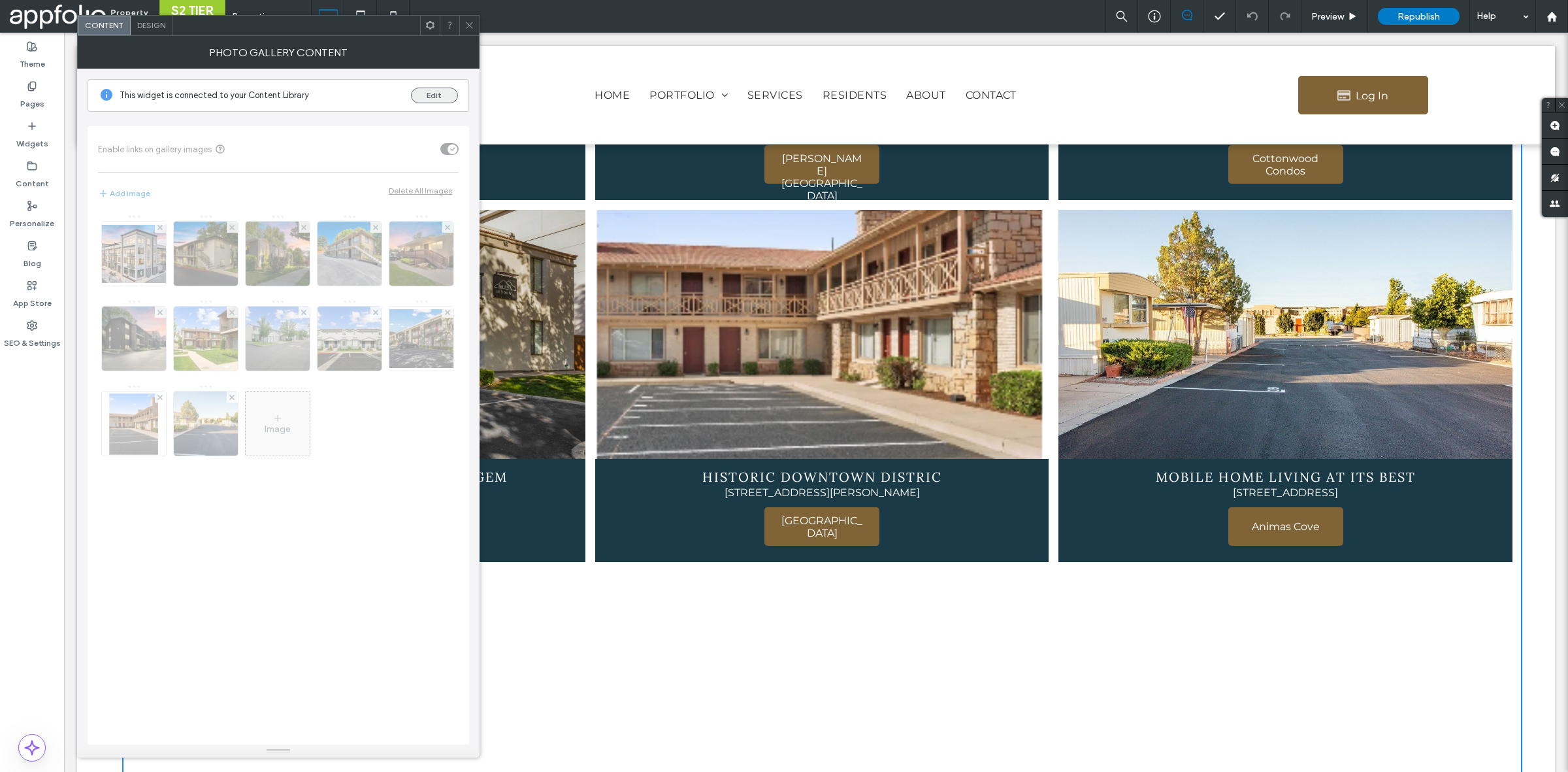
click at [445, 100] on button "Edit" at bounding box center [434, 95] width 47 height 16
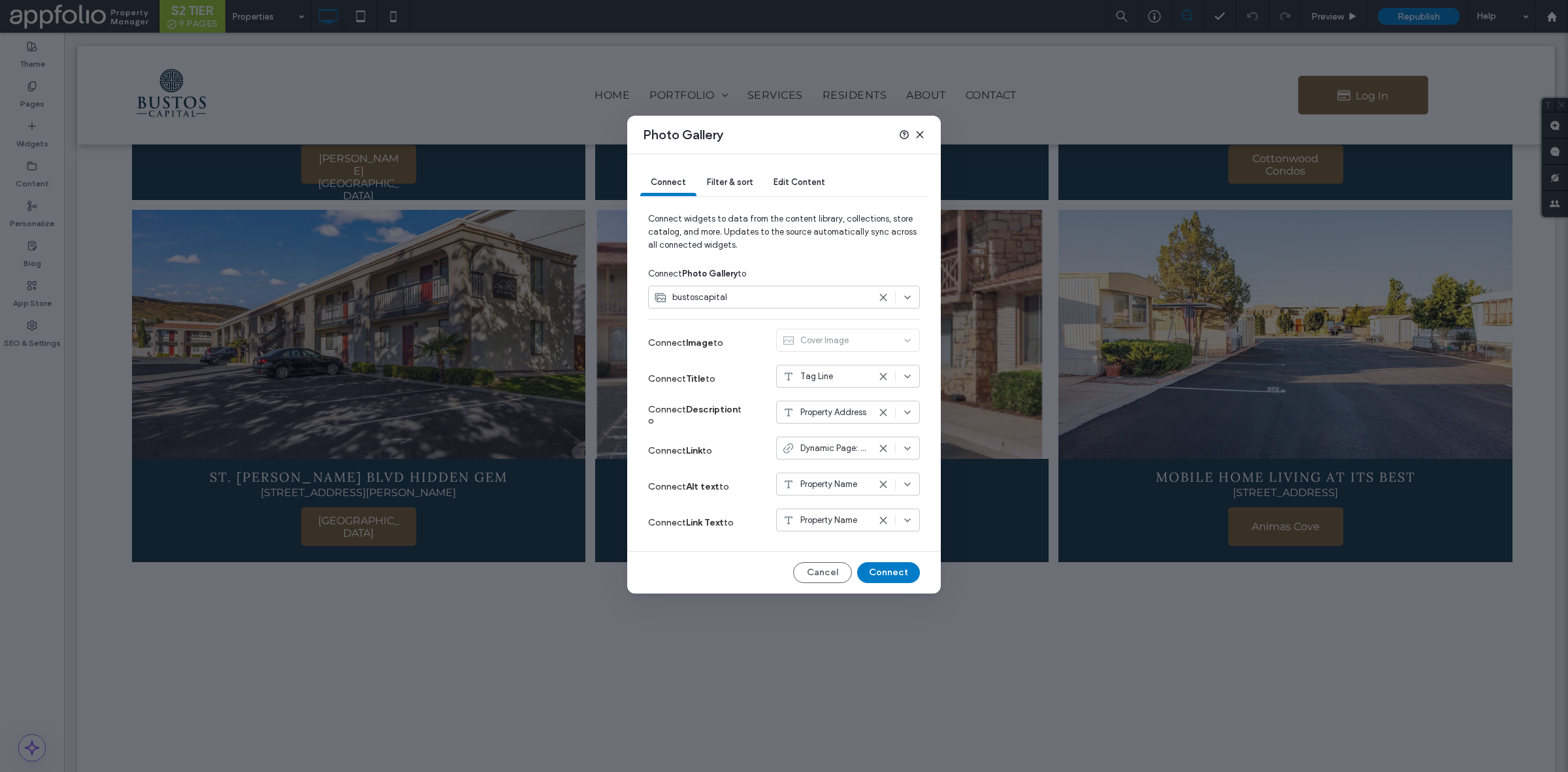
click at [798, 187] on span "Edit Content" at bounding box center [799, 182] width 52 height 10
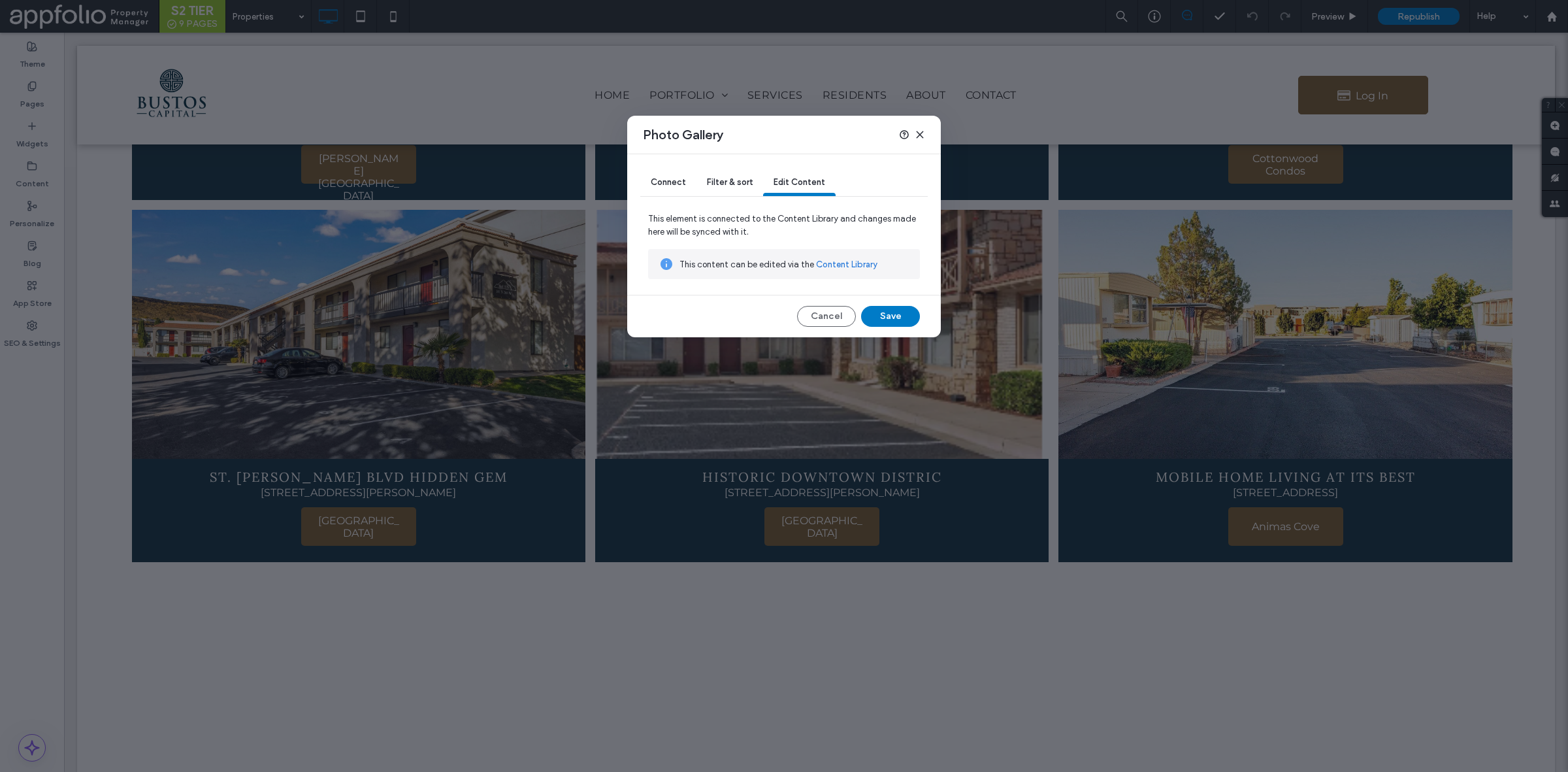
click at [819, 264] on link "Content Library" at bounding box center [847, 265] width 62 height 13
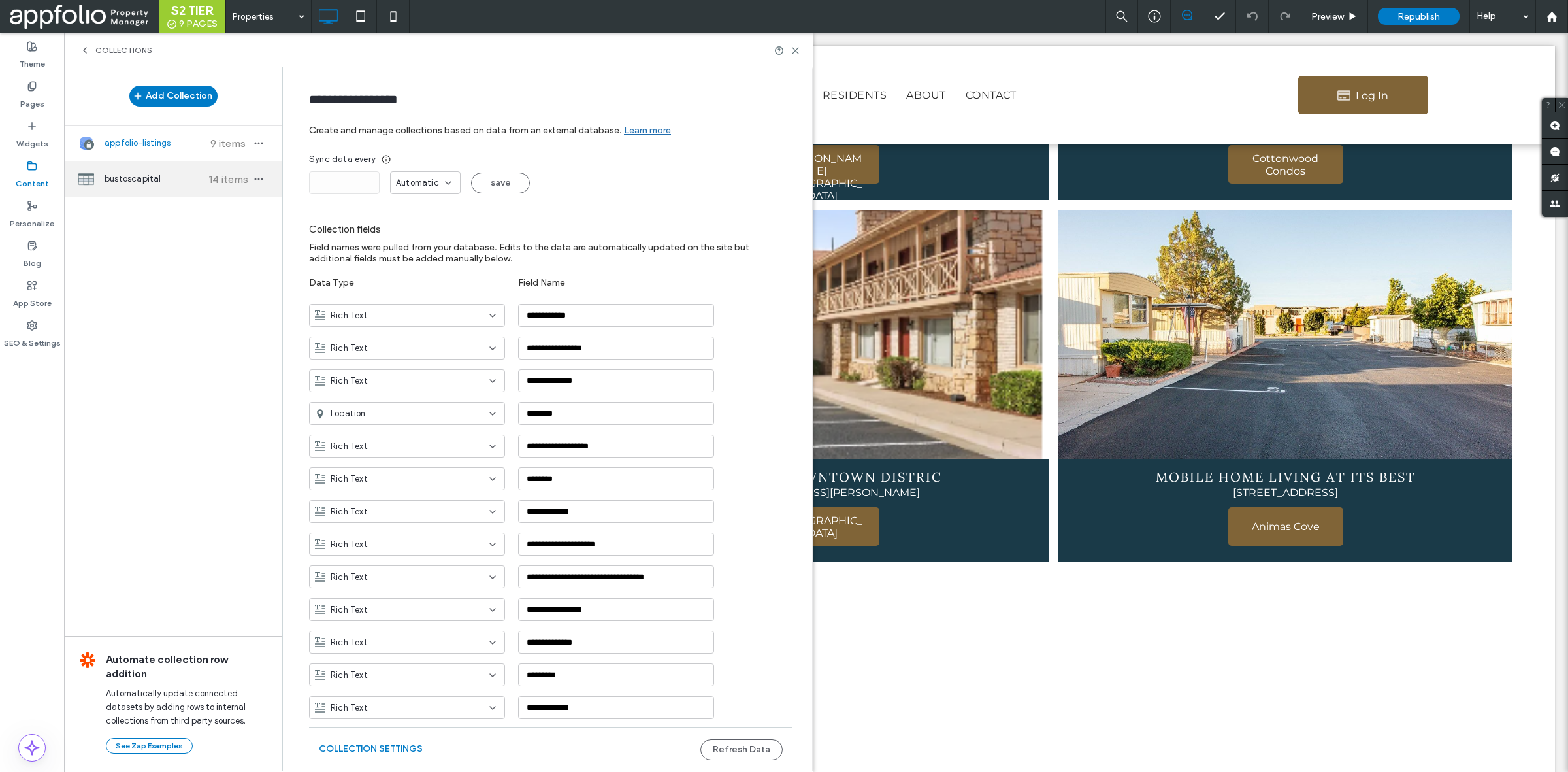
click at [196, 194] on div "bustoscapital 14 items" at bounding box center [173, 179] width 218 height 36
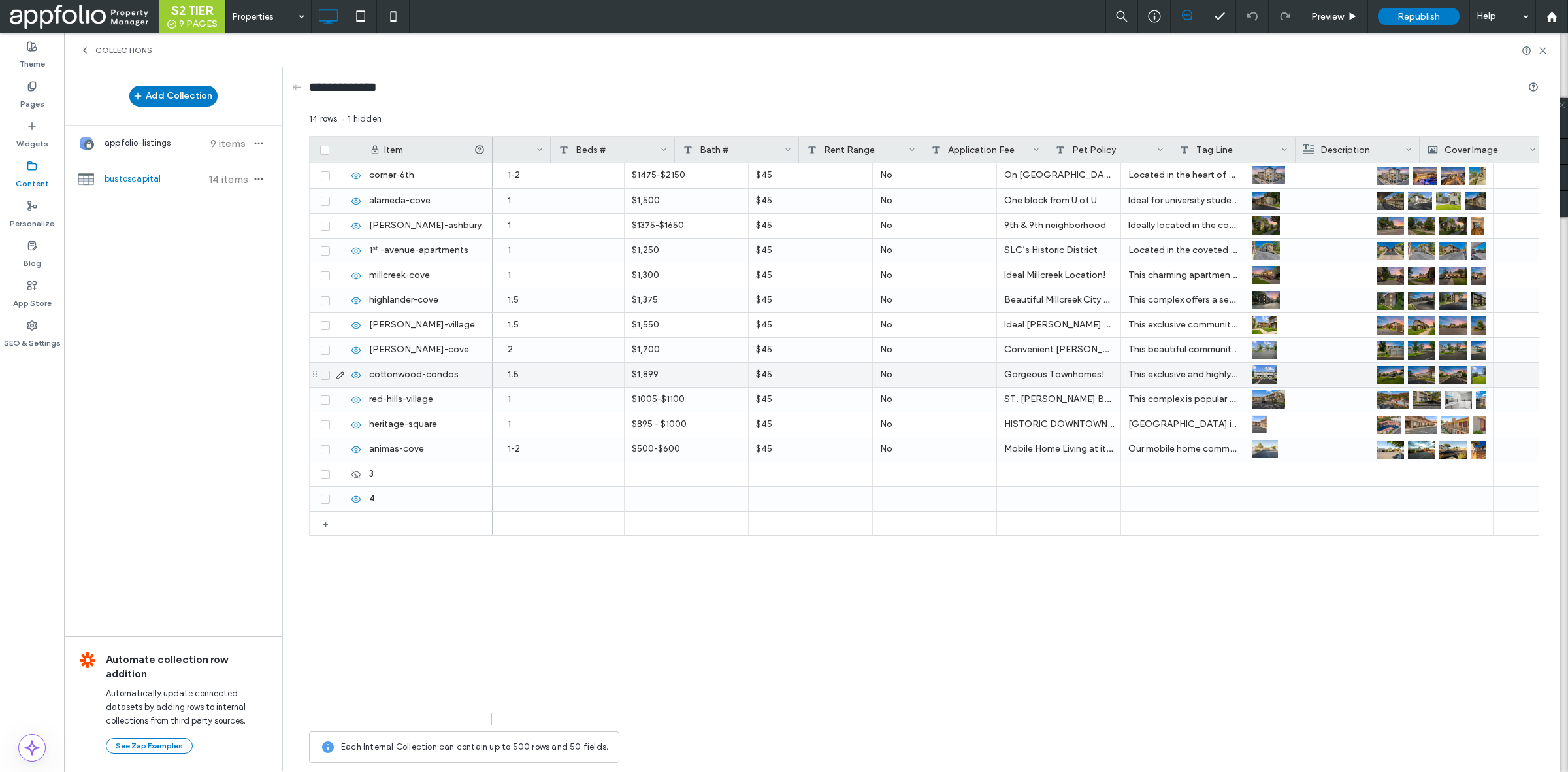
scroll to position [0, 612]
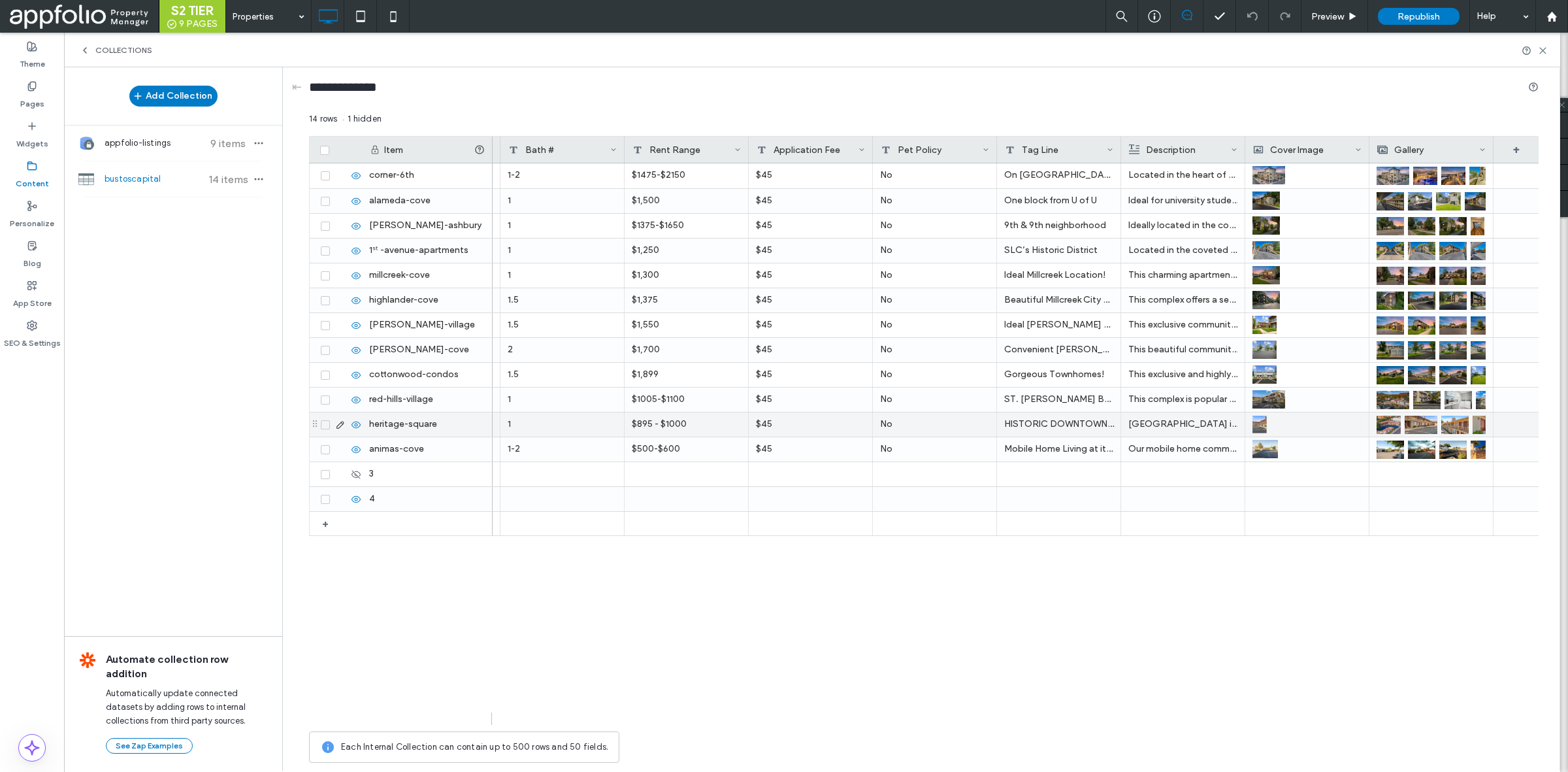
click at [1081, 425] on div "HISTORIC DOWNTOWN DISTRIC" at bounding box center [1059, 425] width 124 height 24
click at [1131, 405] on textarea "**********" at bounding box center [1069, 408] width 144 height 39
type textarea "**********"
click at [1543, 44] on div "Collections" at bounding box center [812, 50] width 1496 height 35
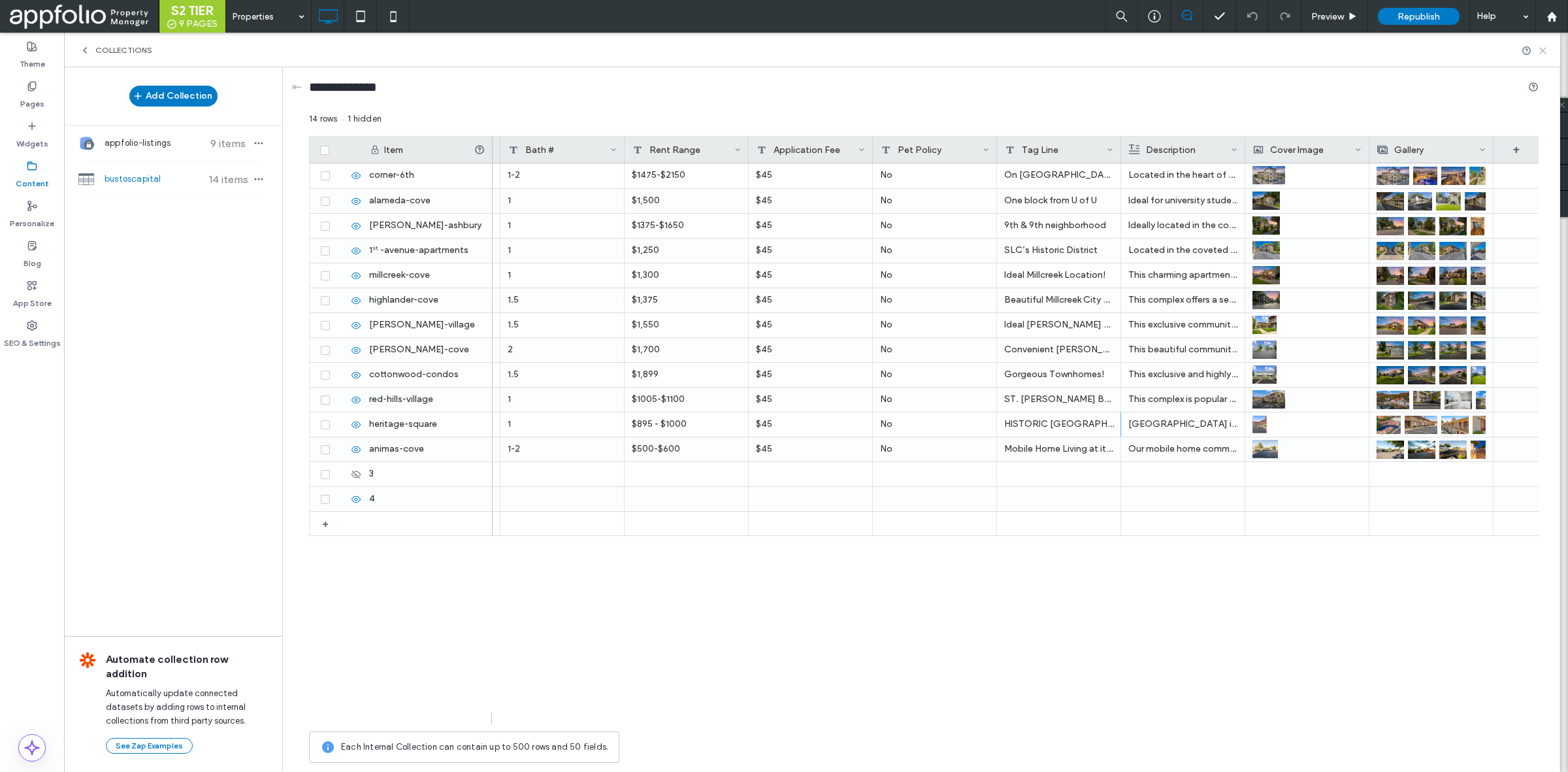
click at [1543, 50] on use at bounding box center [1543, 50] width 6 height 6
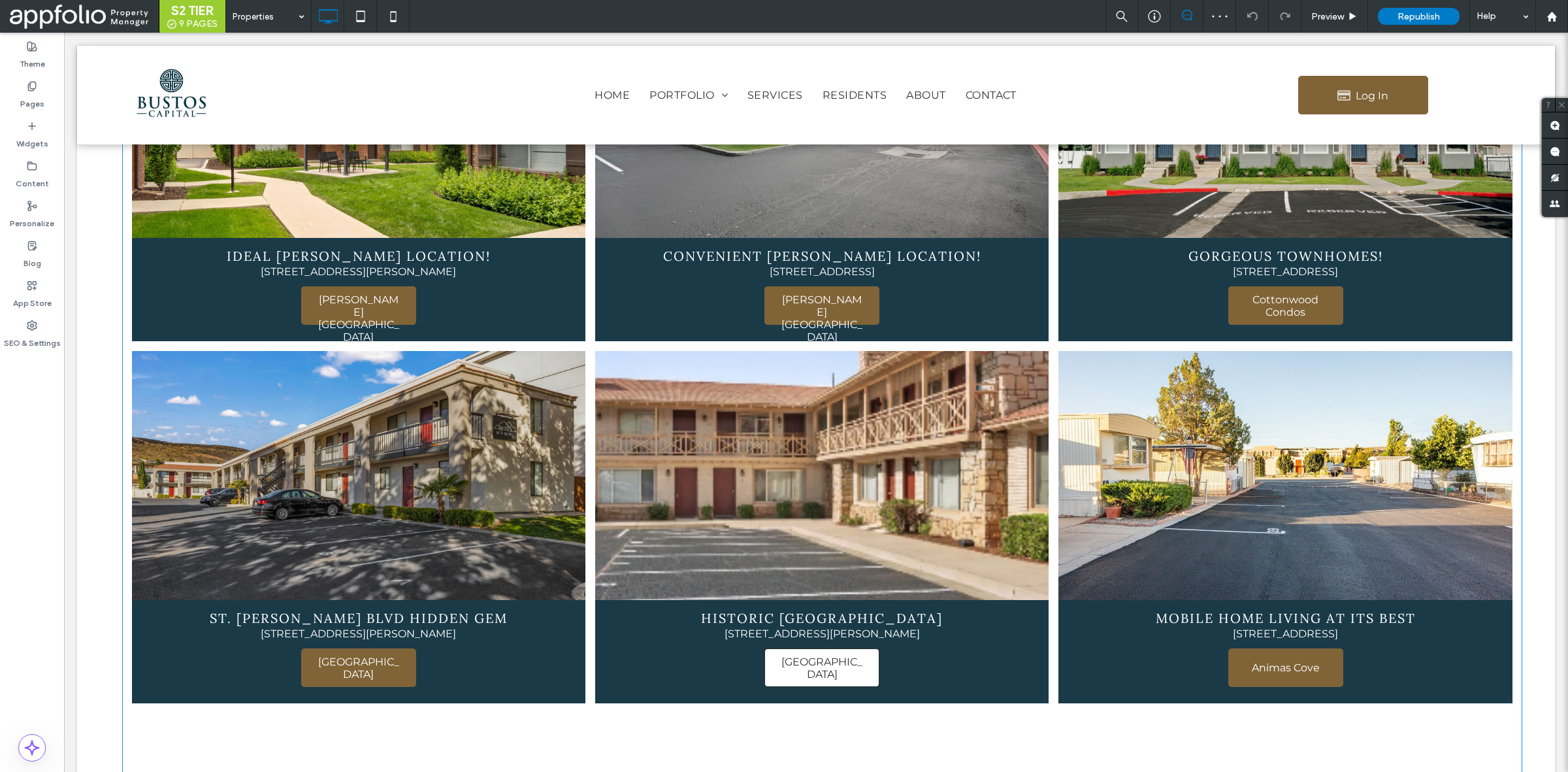
scroll to position [1548, 0]
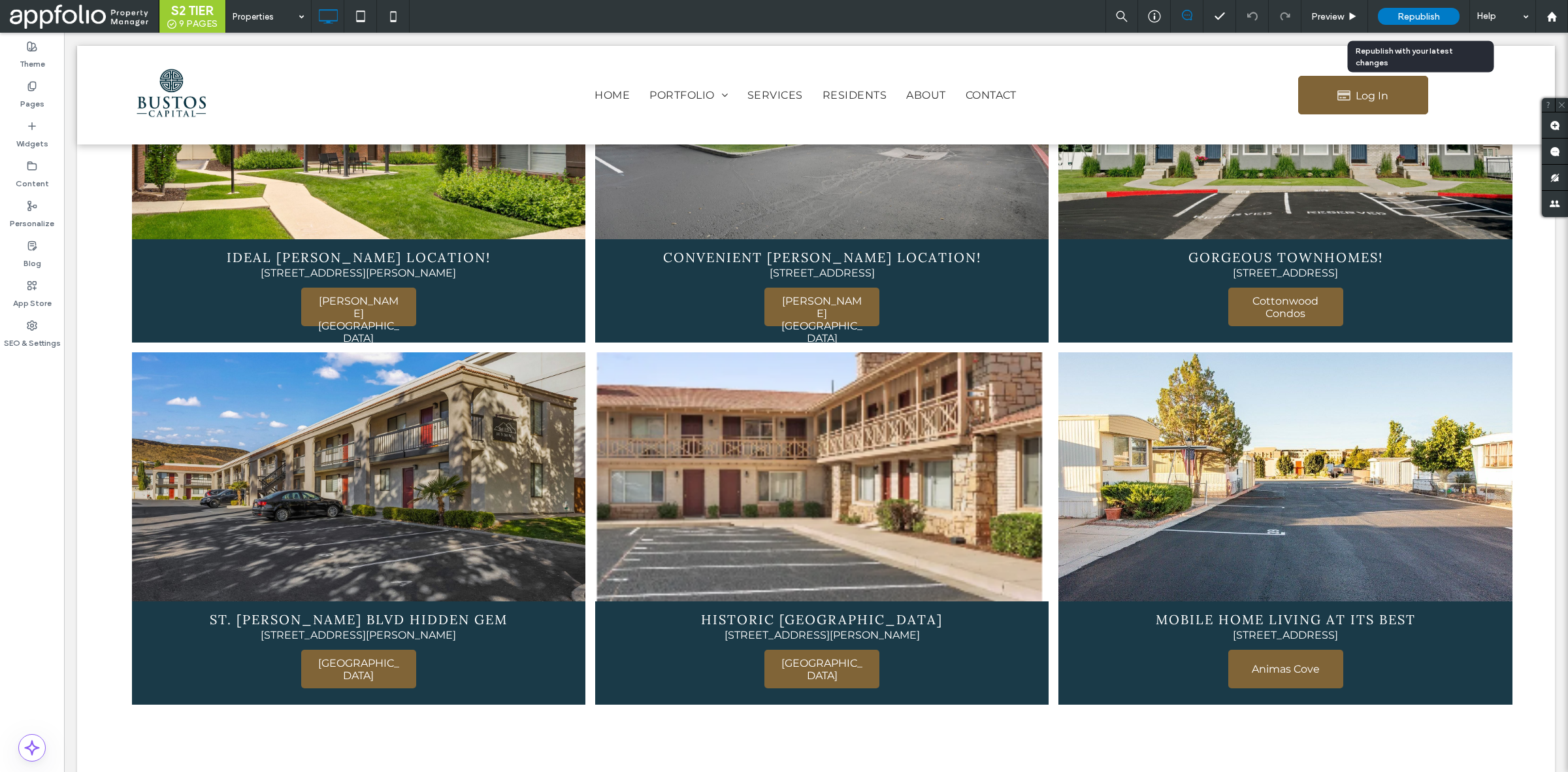
click at [1420, 14] on span "Republish" at bounding box center [1418, 16] width 42 height 11
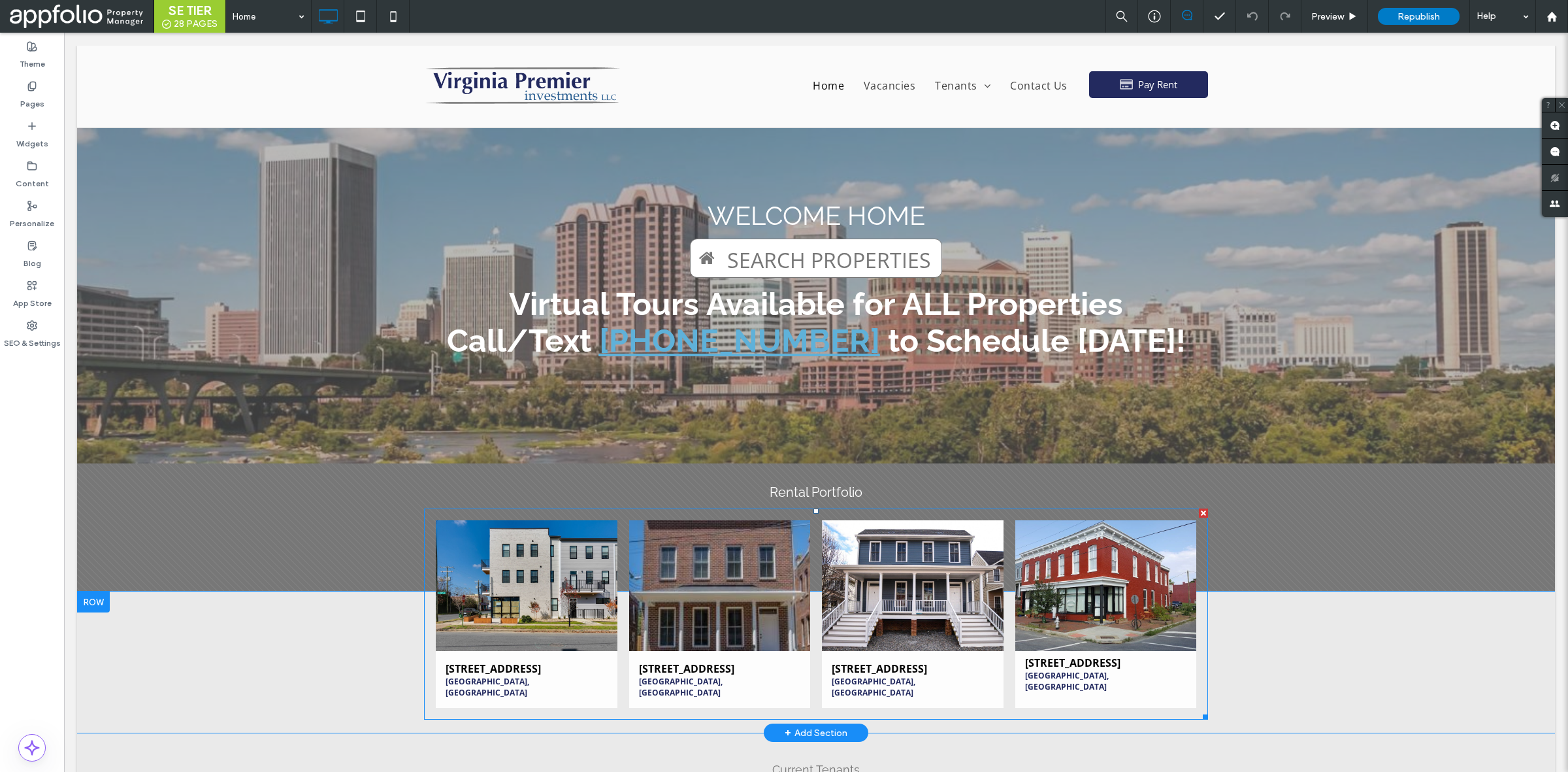
click at [462, 608] on link at bounding box center [526, 586] width 182 height 131
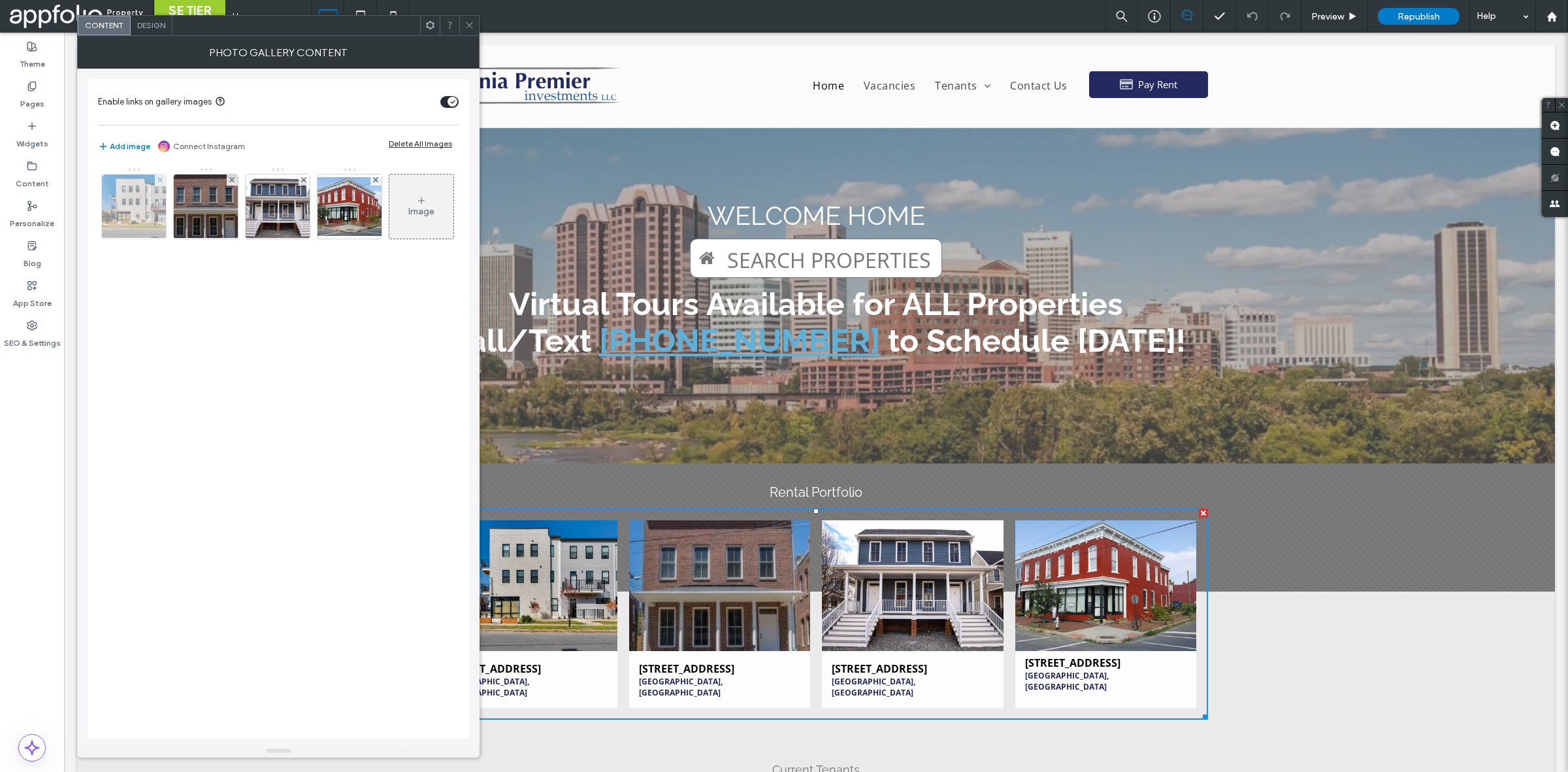
click at [161, 201] on div at bounding box center [134, 206] width 64 height 64
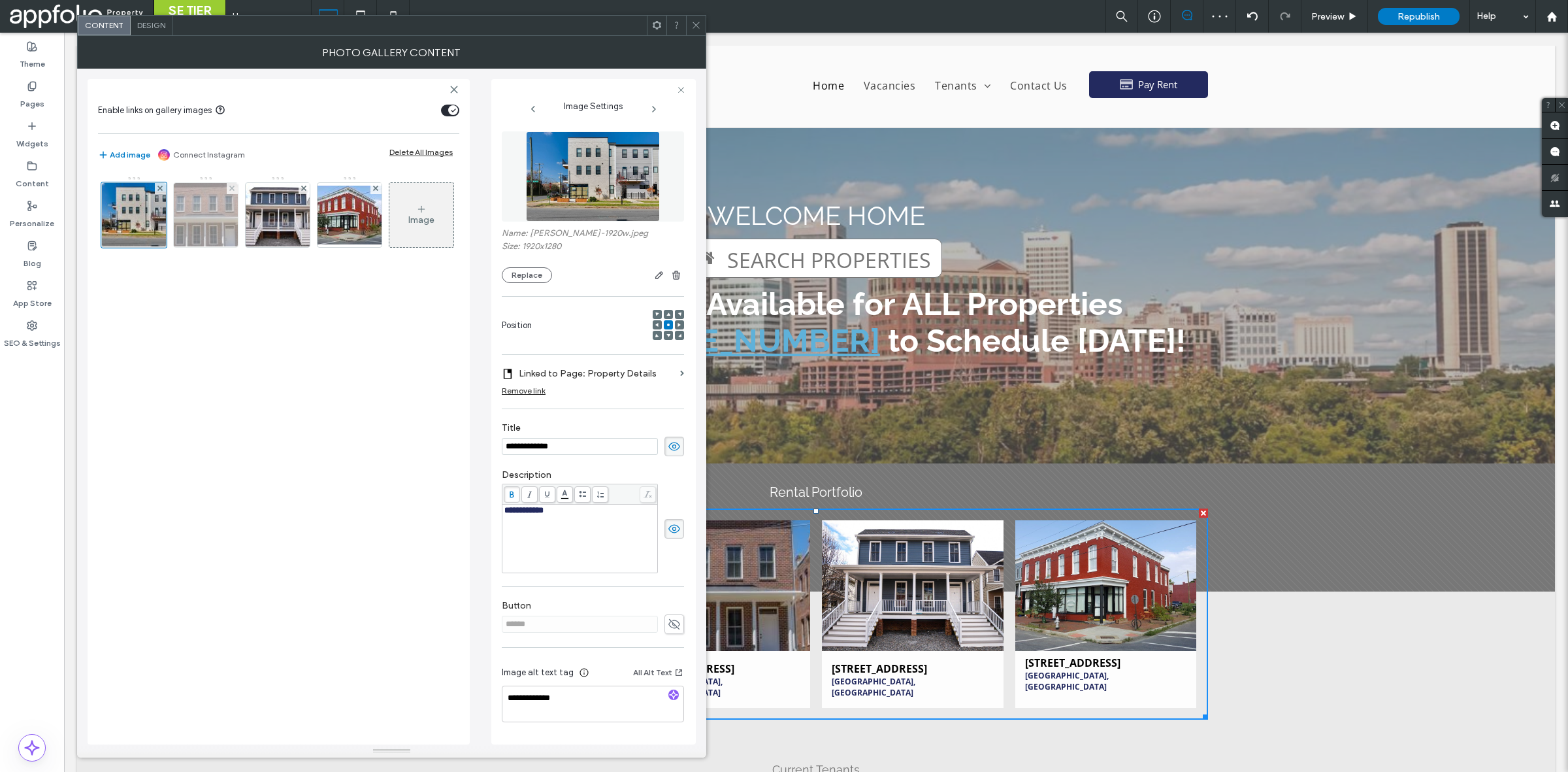
click at [190, 234] on img at bounding box center [206, 215] width 96 height 64
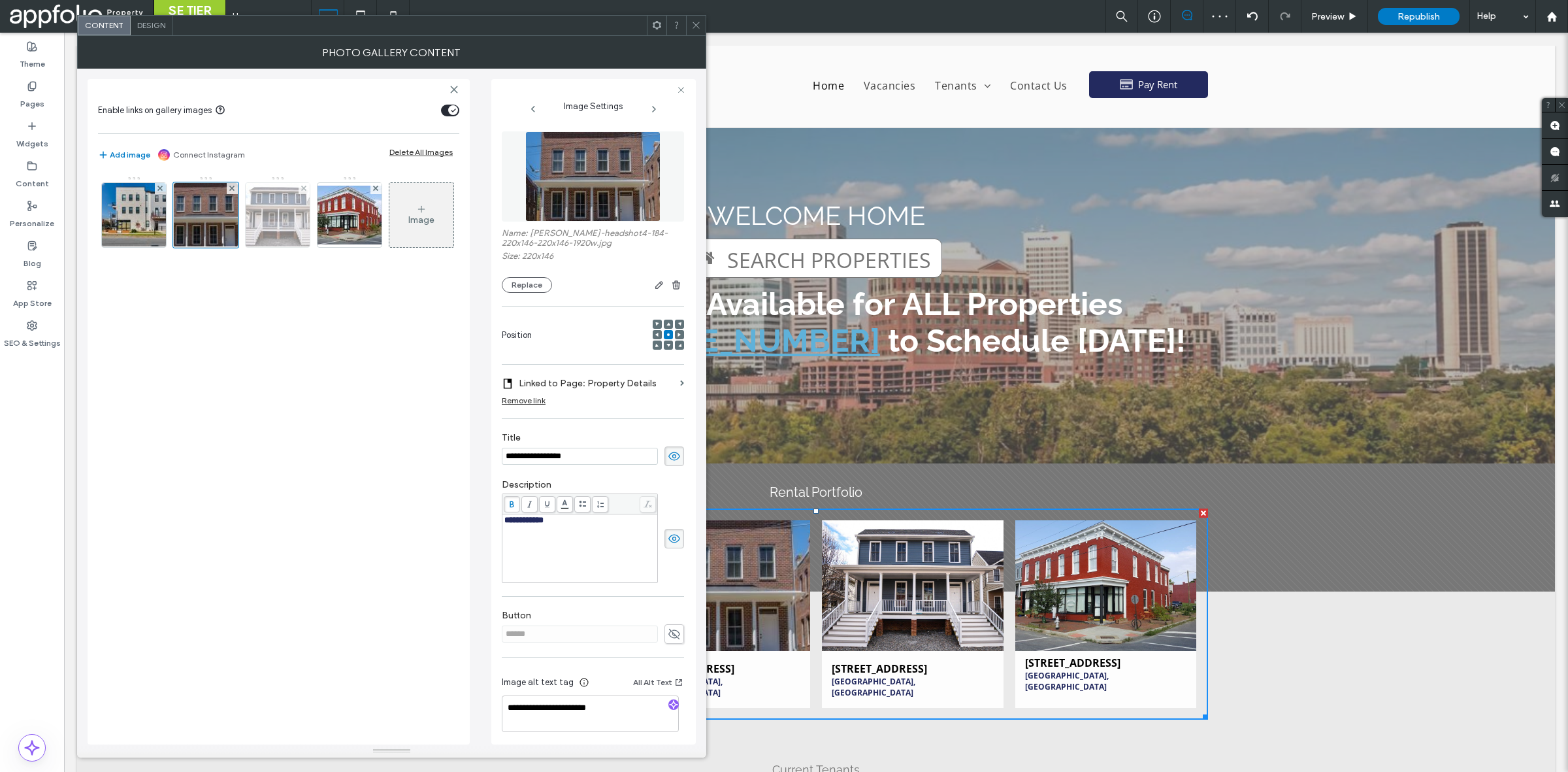
click at [263, 216] on img at bounding box center [278, 215] width 94 height 64
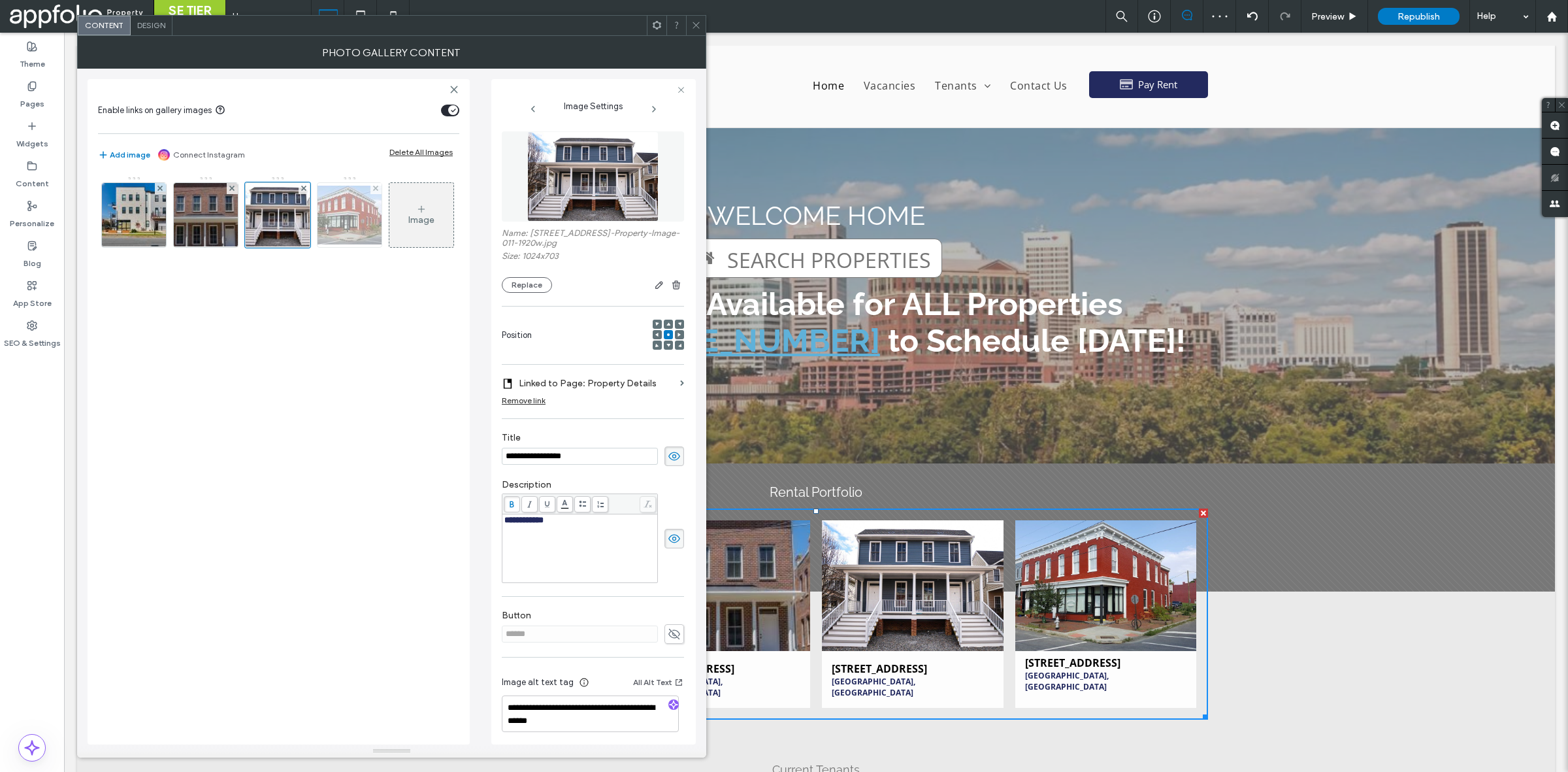
click at [353, 217] on img at bounding box center [350, 215] width 105 height 59
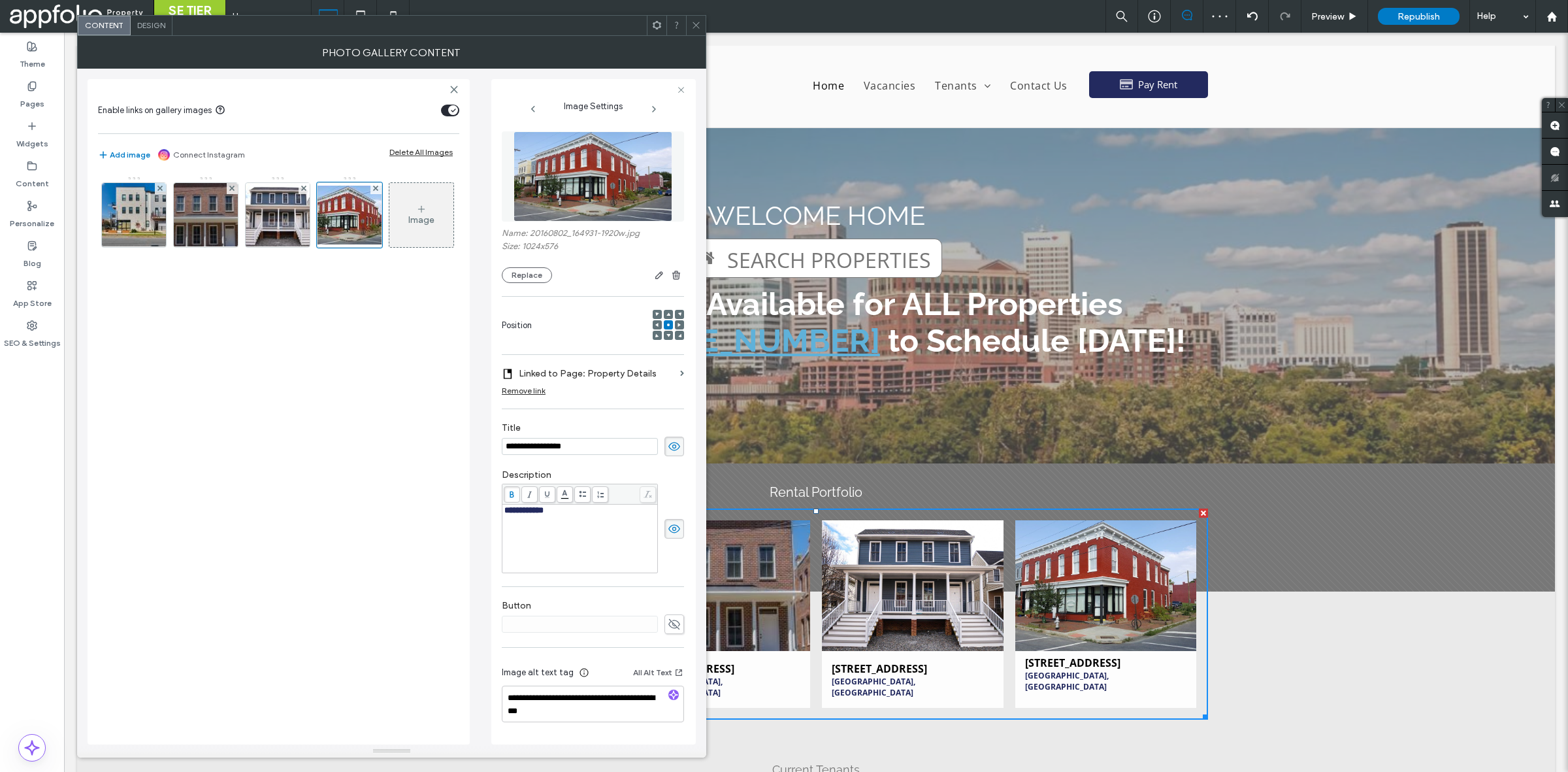
click at [692, 27] on icon at bounding box center [696, 24] width 10 height 10
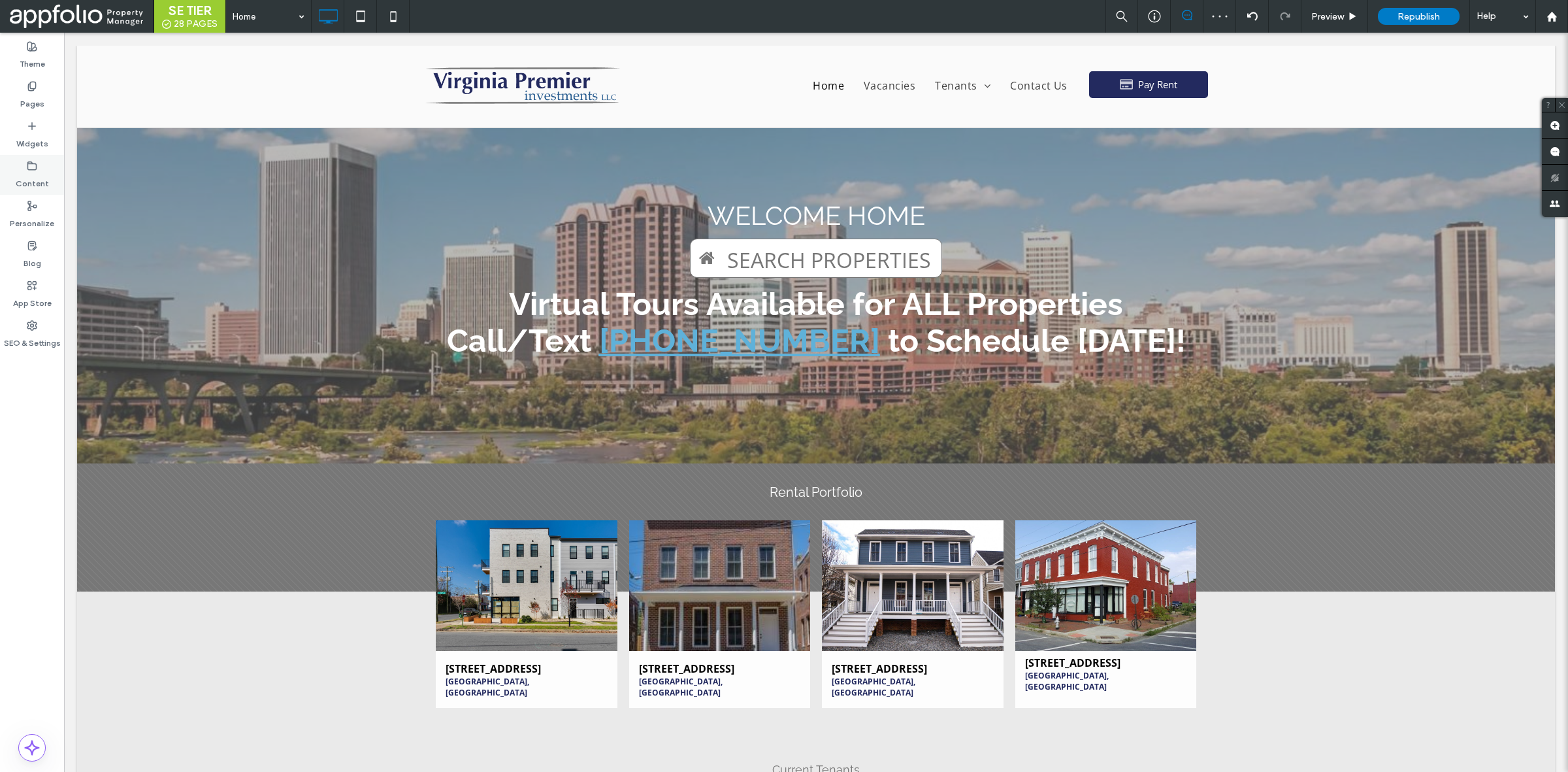
drag, startPoint x: 39, startPoint y: 91, endPoint x: 37, endPoint y: 155, distance: 64.0
click at [39, 91] on label "Pages" at bounding box center [32, 100] width 24 height 19
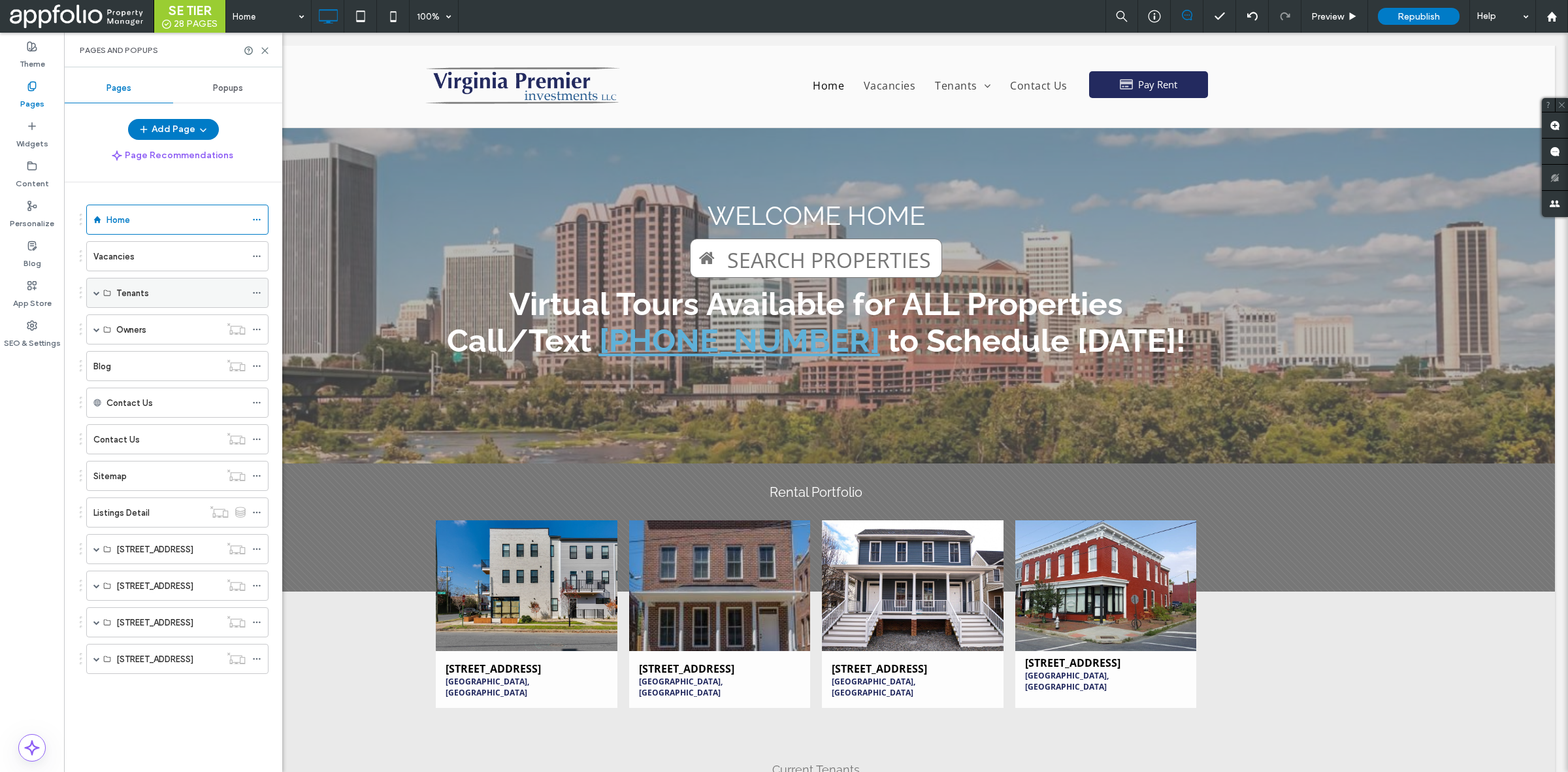
click at [96, 291] on span at bounding box center [96, 292] width 7 height 7
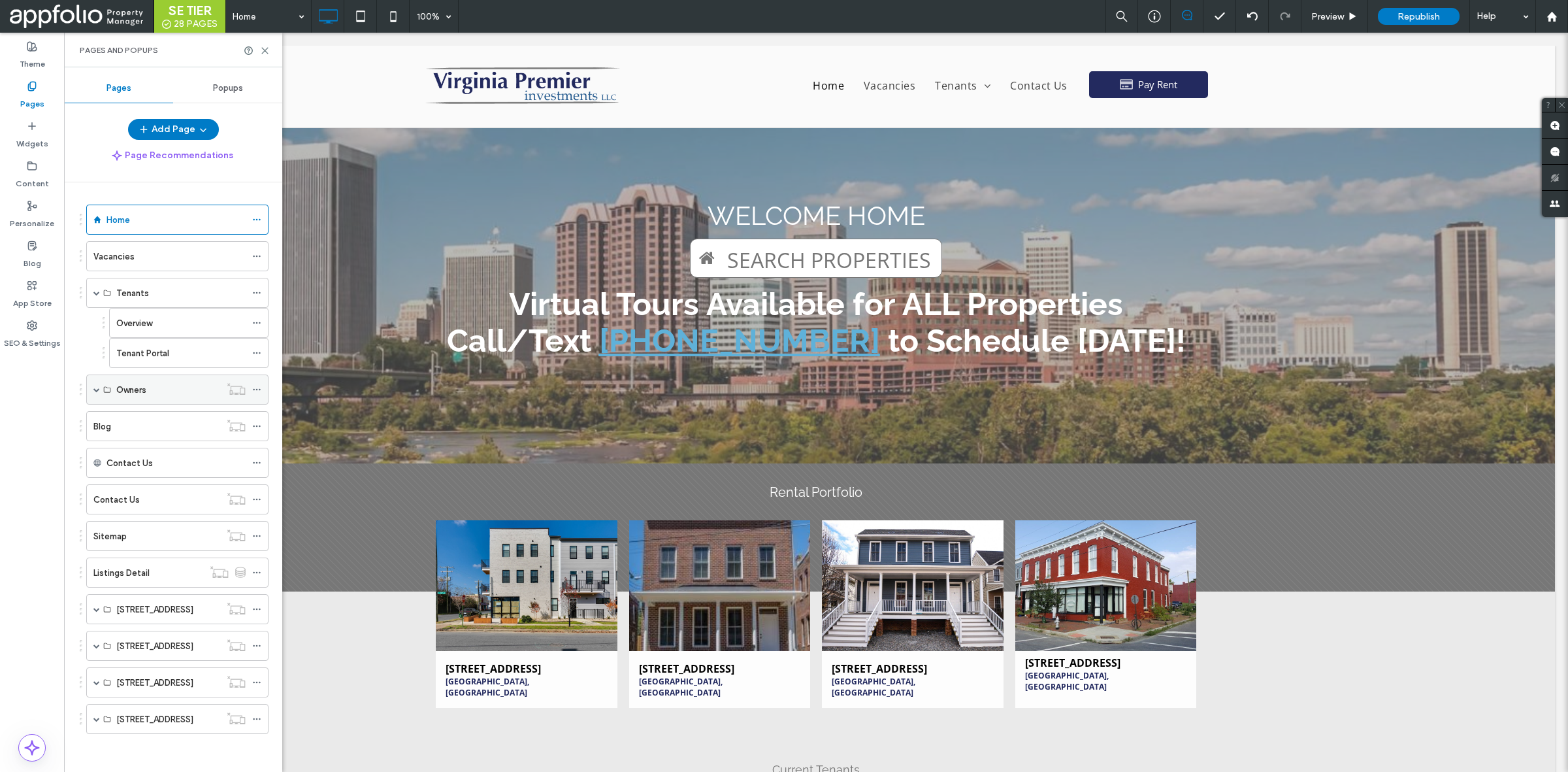
click at [94, 390] on span at bounding box center [96, 389] width 7 height 7
click at [96, 609] on span at bounding box center [96, 607] width 7 height 7
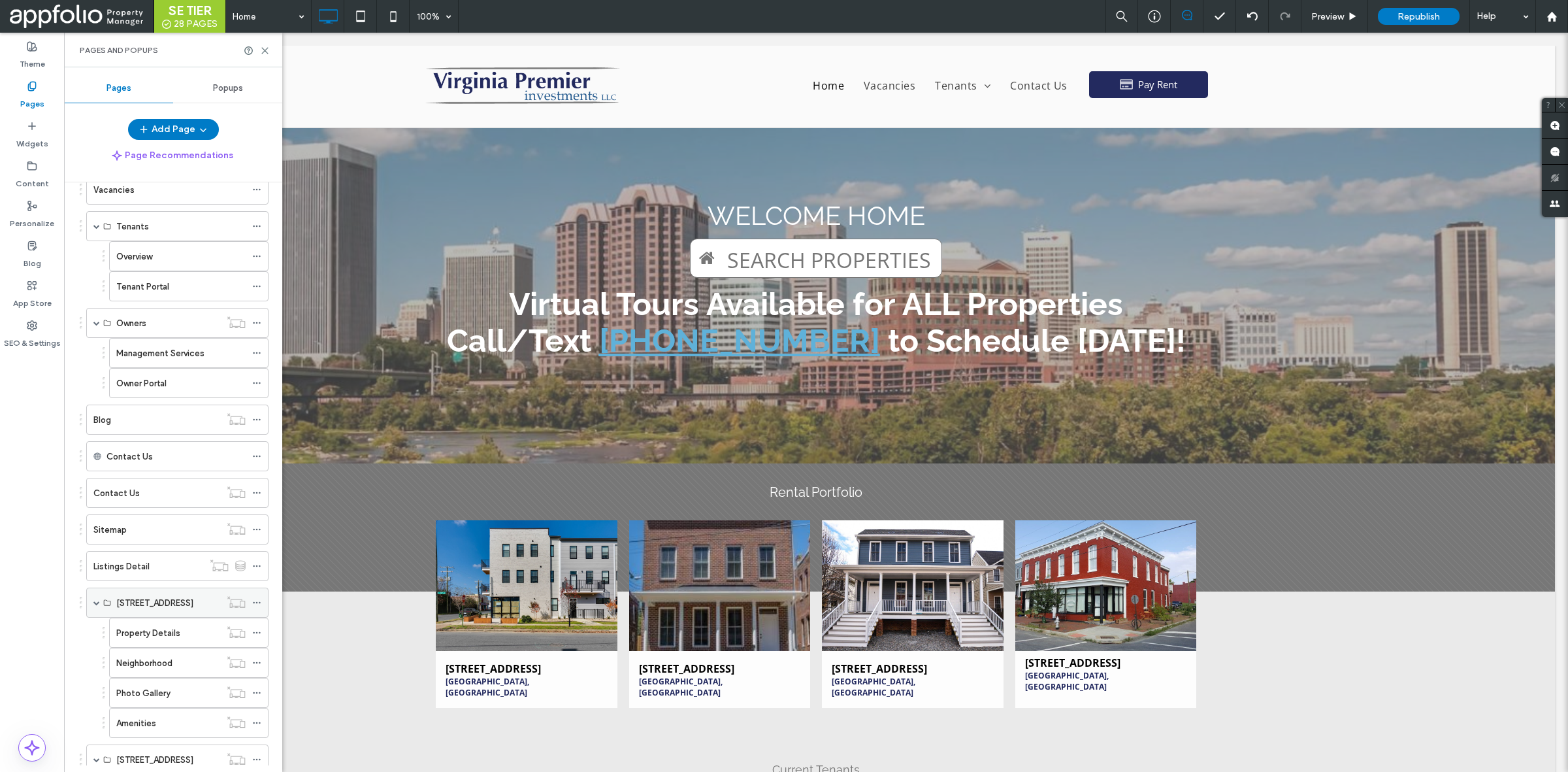
scroll to position [189, 0]
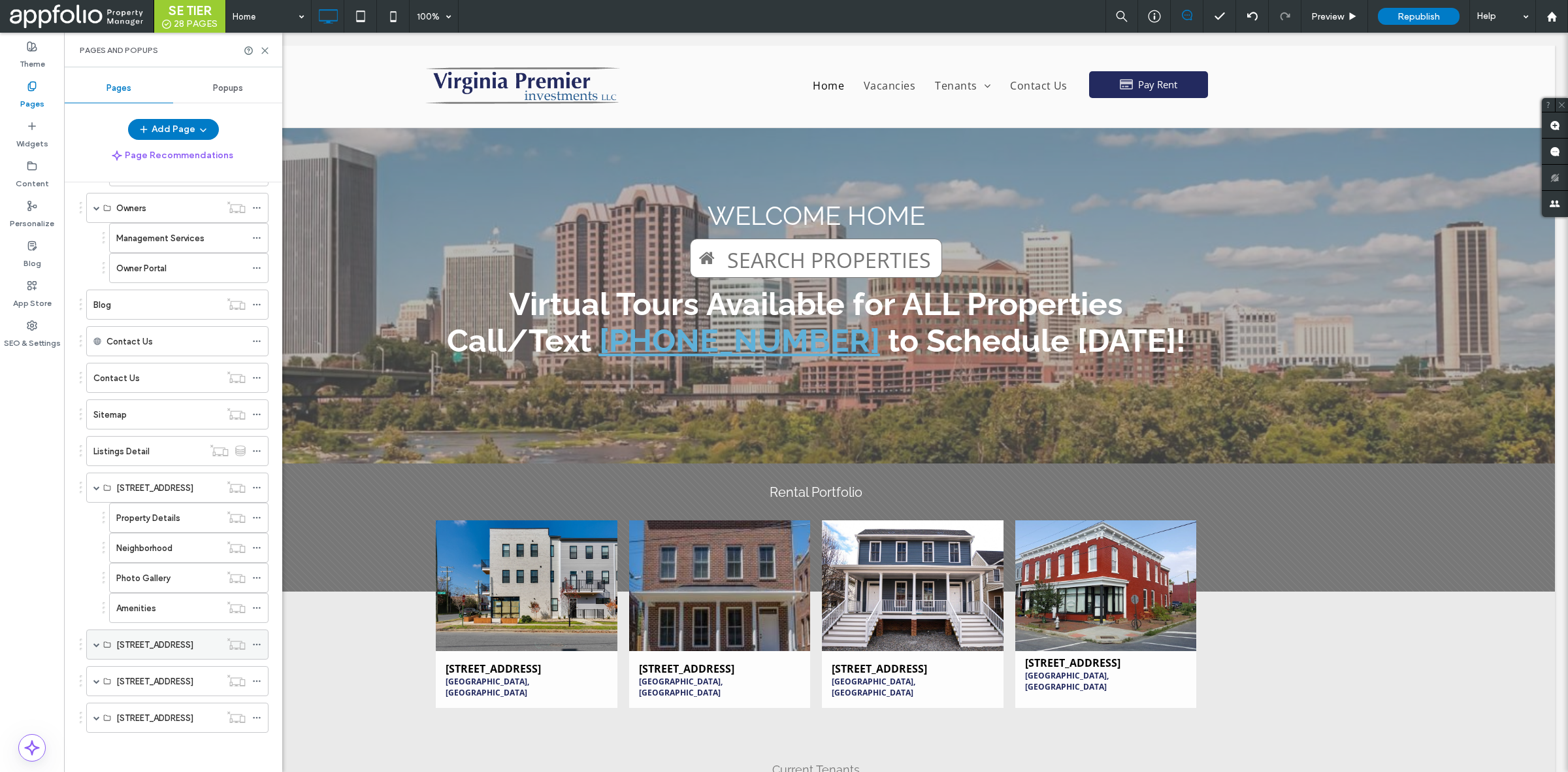
click at [96, 647] on span at bounding box center [96, 644] width 7 height 29
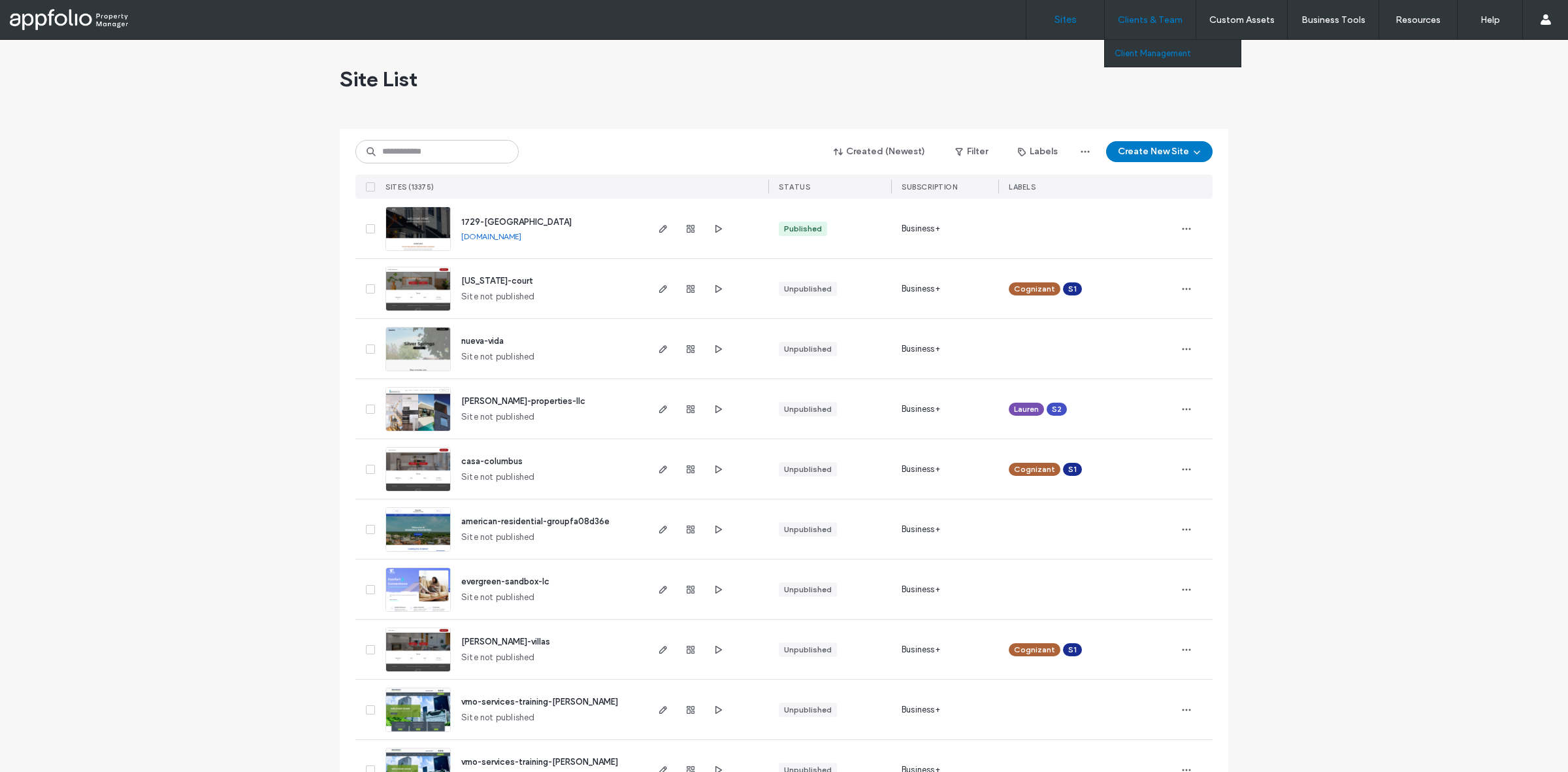
click at [1130, 53] on label "Client Management" at bounding box center [1152, 53] width 76 height 10
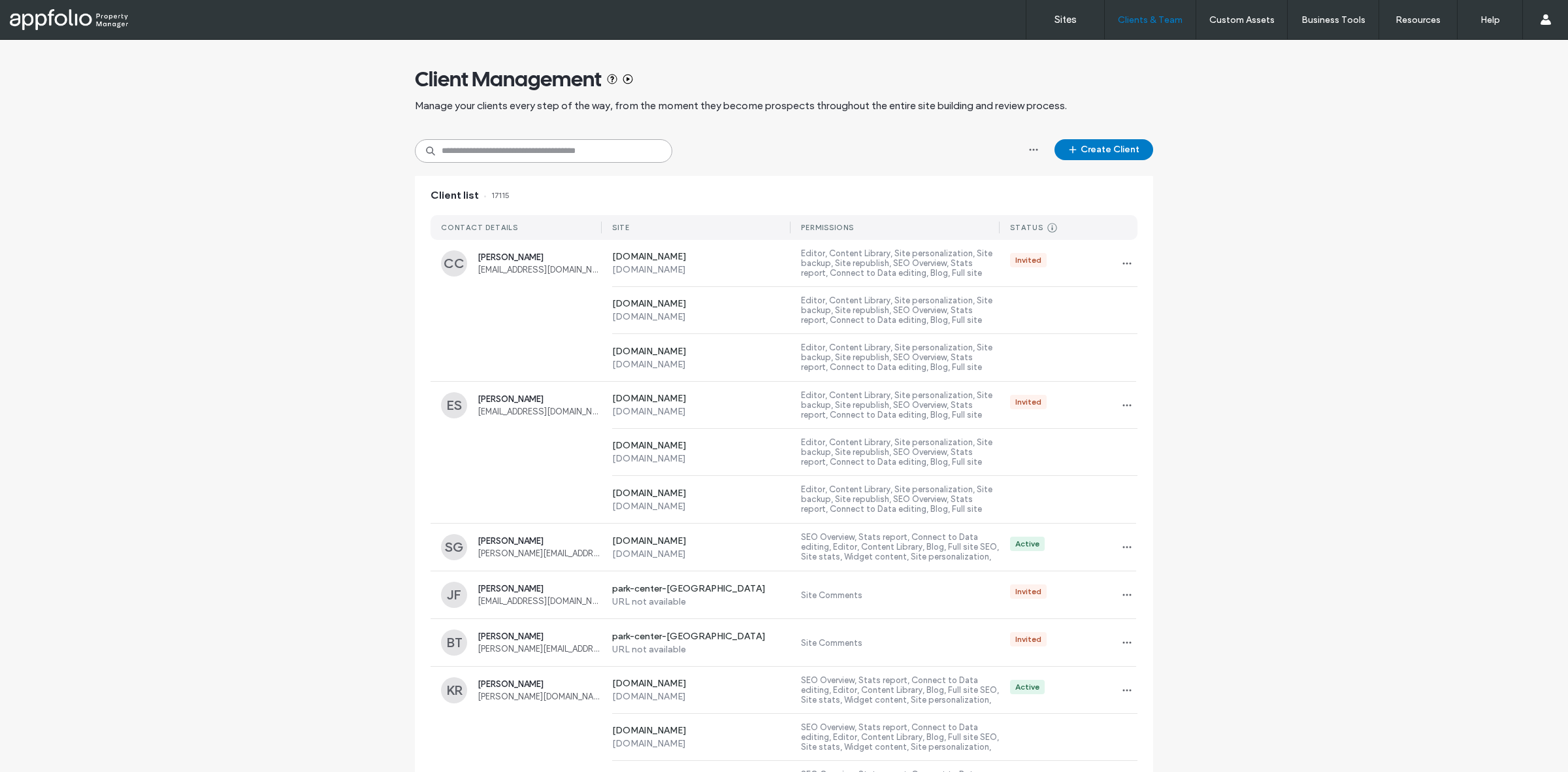
click at [524, 142] on input at bounding box center [543, 151] width 257 height 24
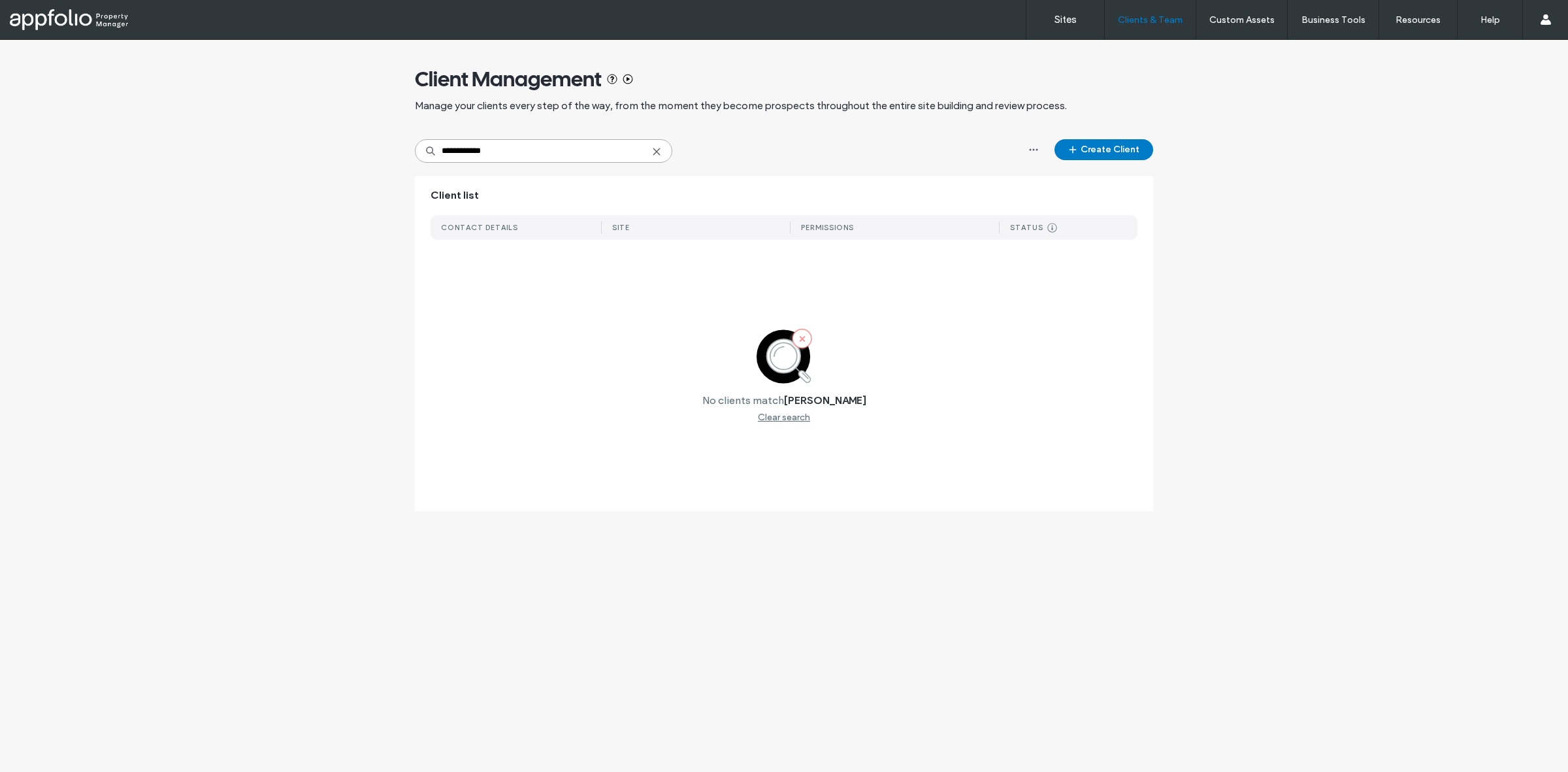
click at [459, 154] on input "**********" at bounding box center [543, 151] width 257 height 24
type input "**********"
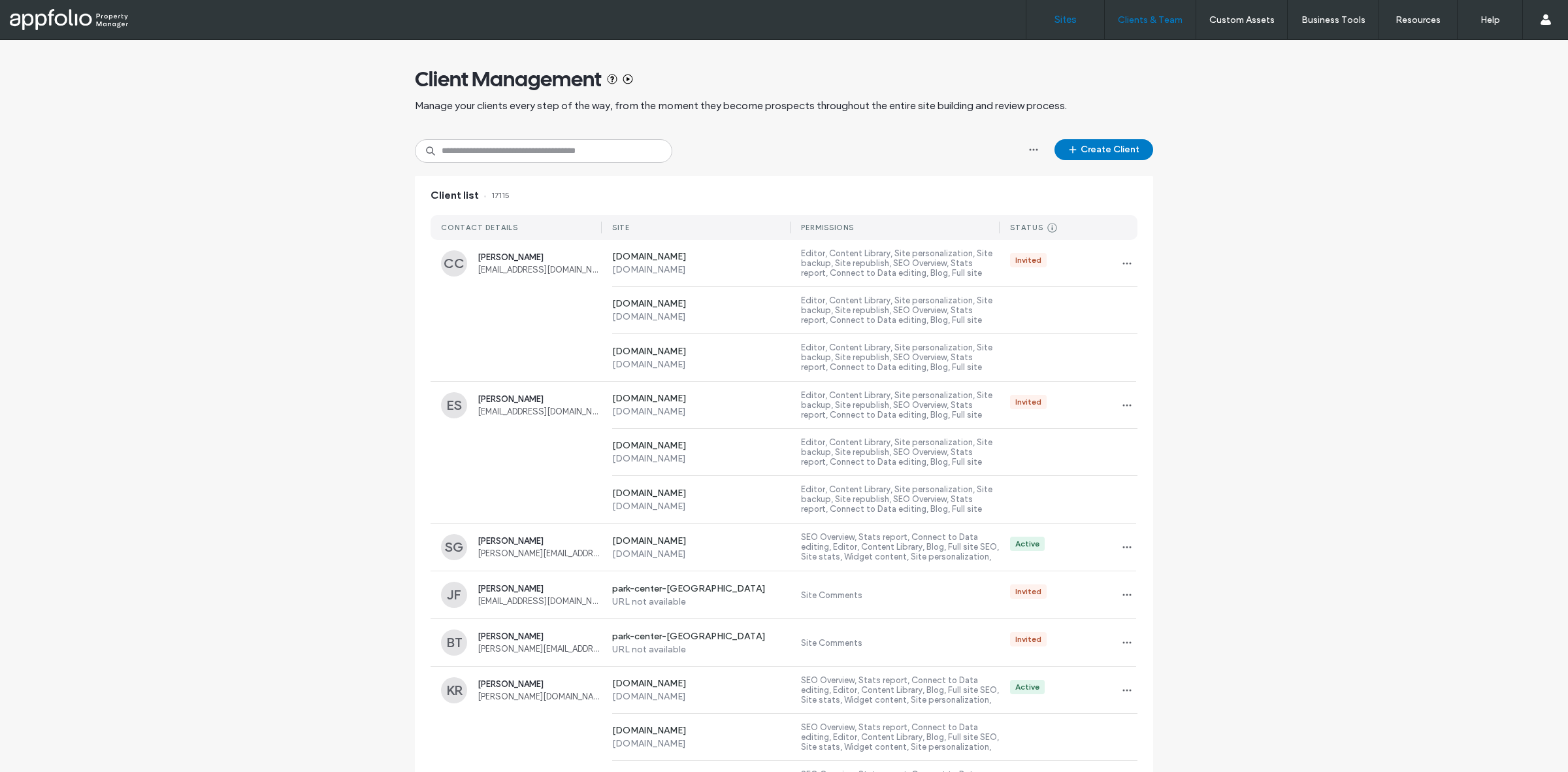
click at [1078, 30] on link "Sites" at bounding box center [1065, 19] width 78 height 39
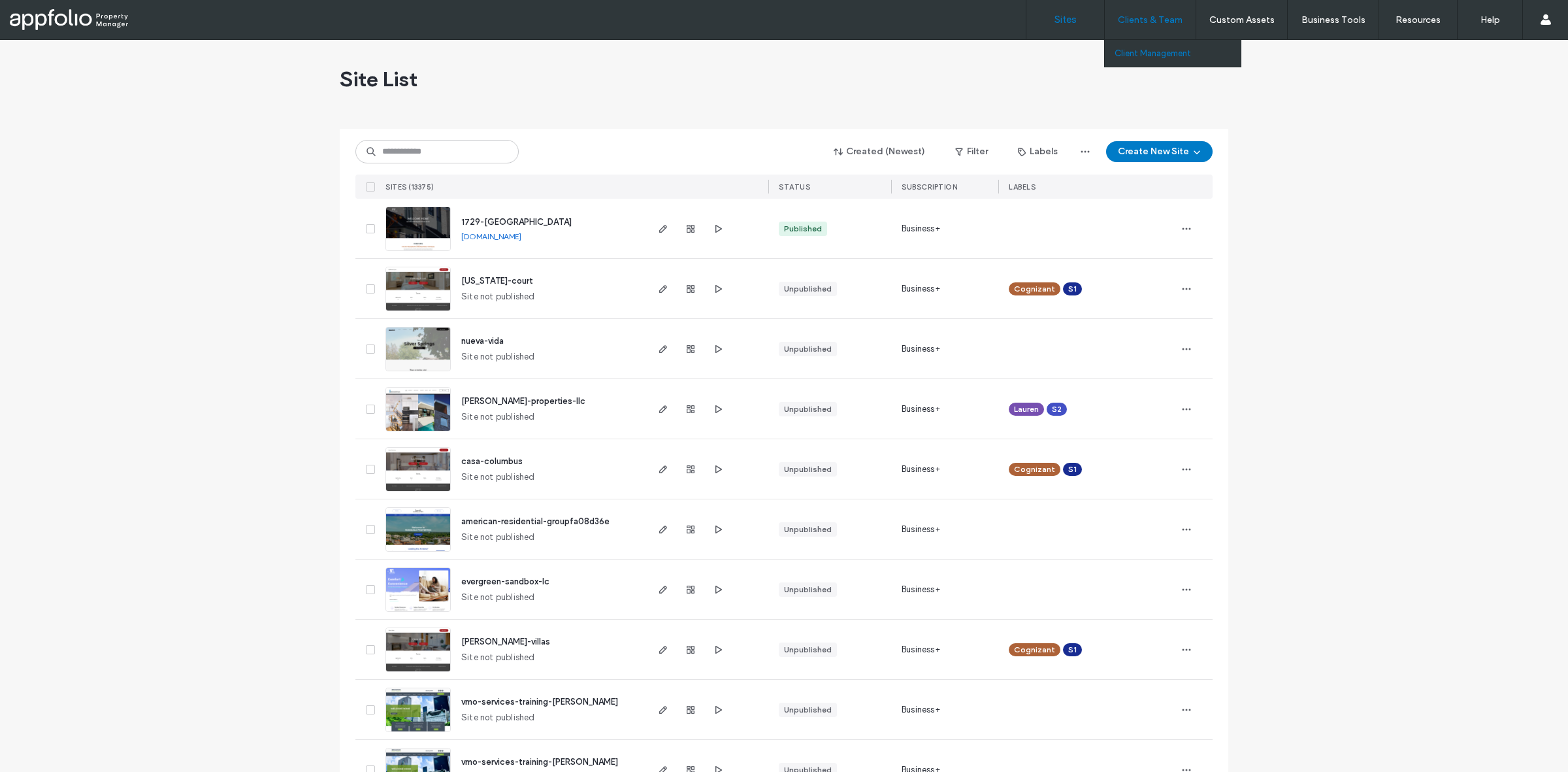
click at [1150, 60] on link "Client Management" at bounding box center [1178, 53] width 126 height 27
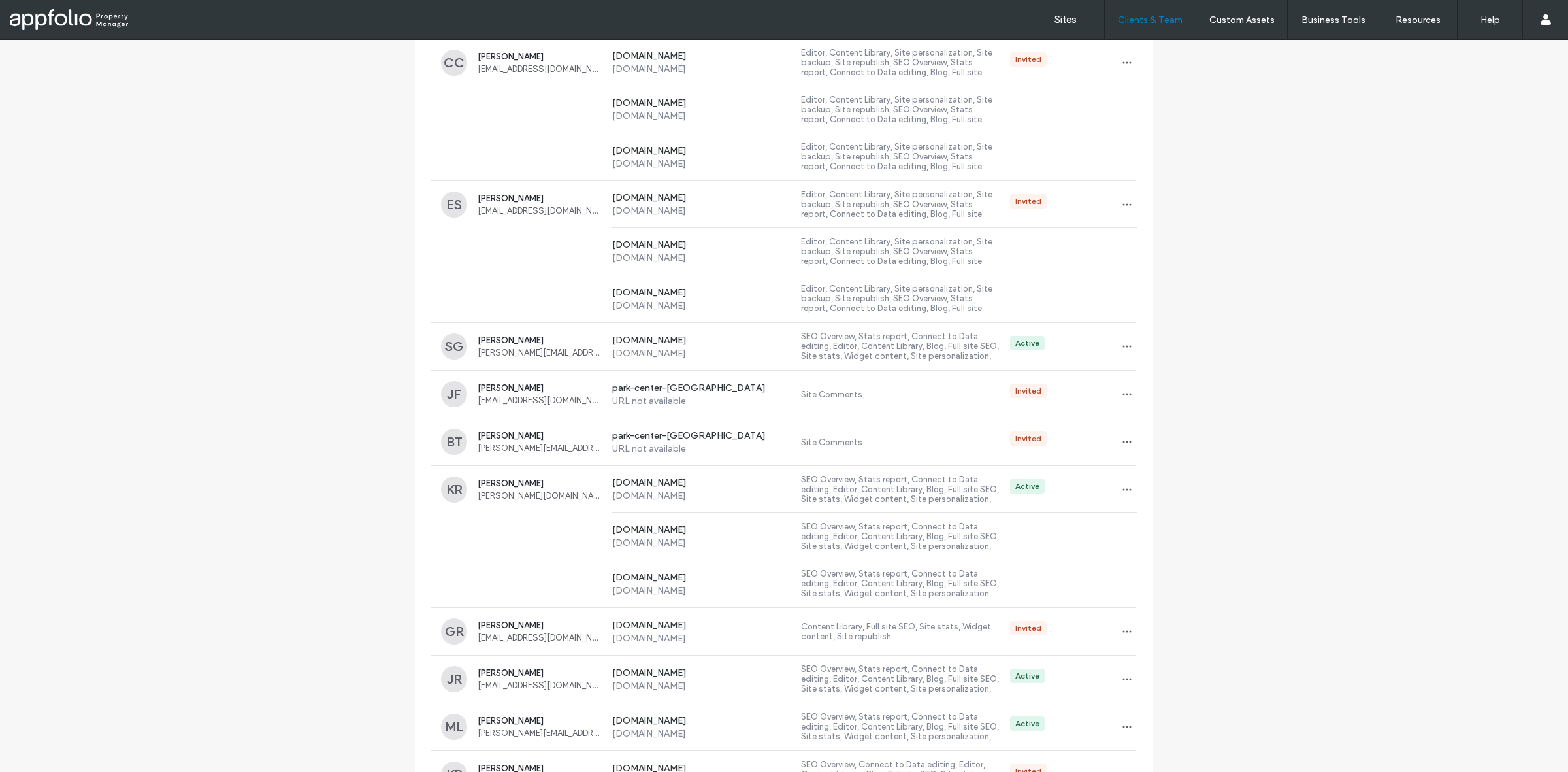
scroll to position [201, 0]
click at [583, 292] on div "www.terminalbuildingroc.com www.terminalbuildingroc.com Editor, Content Library…" at bounding box center [784, 298] width 707 height 47
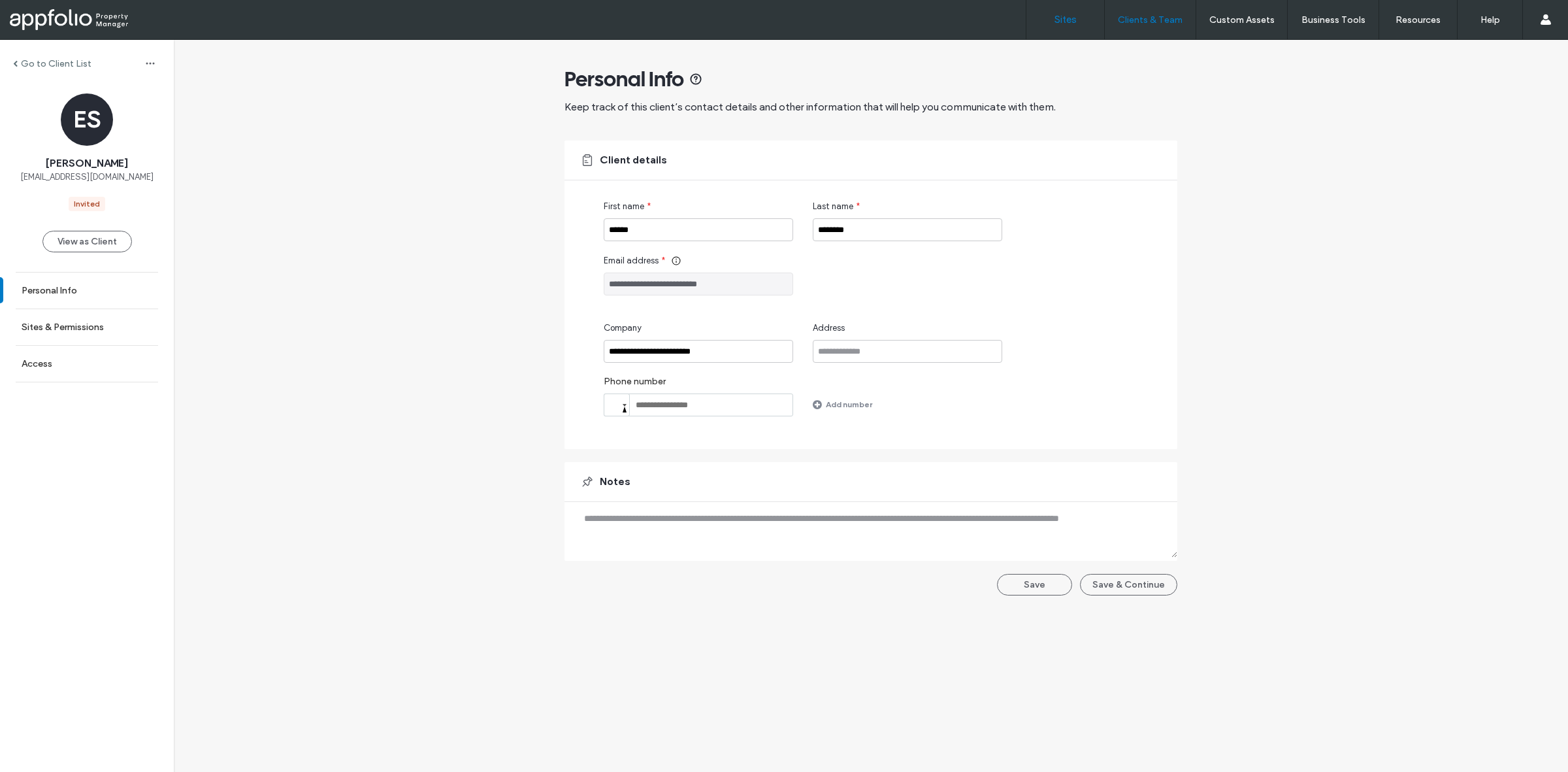
click at [1072, 23] on label "Sites" at bounding box center [1066, 19] width 22 height 12
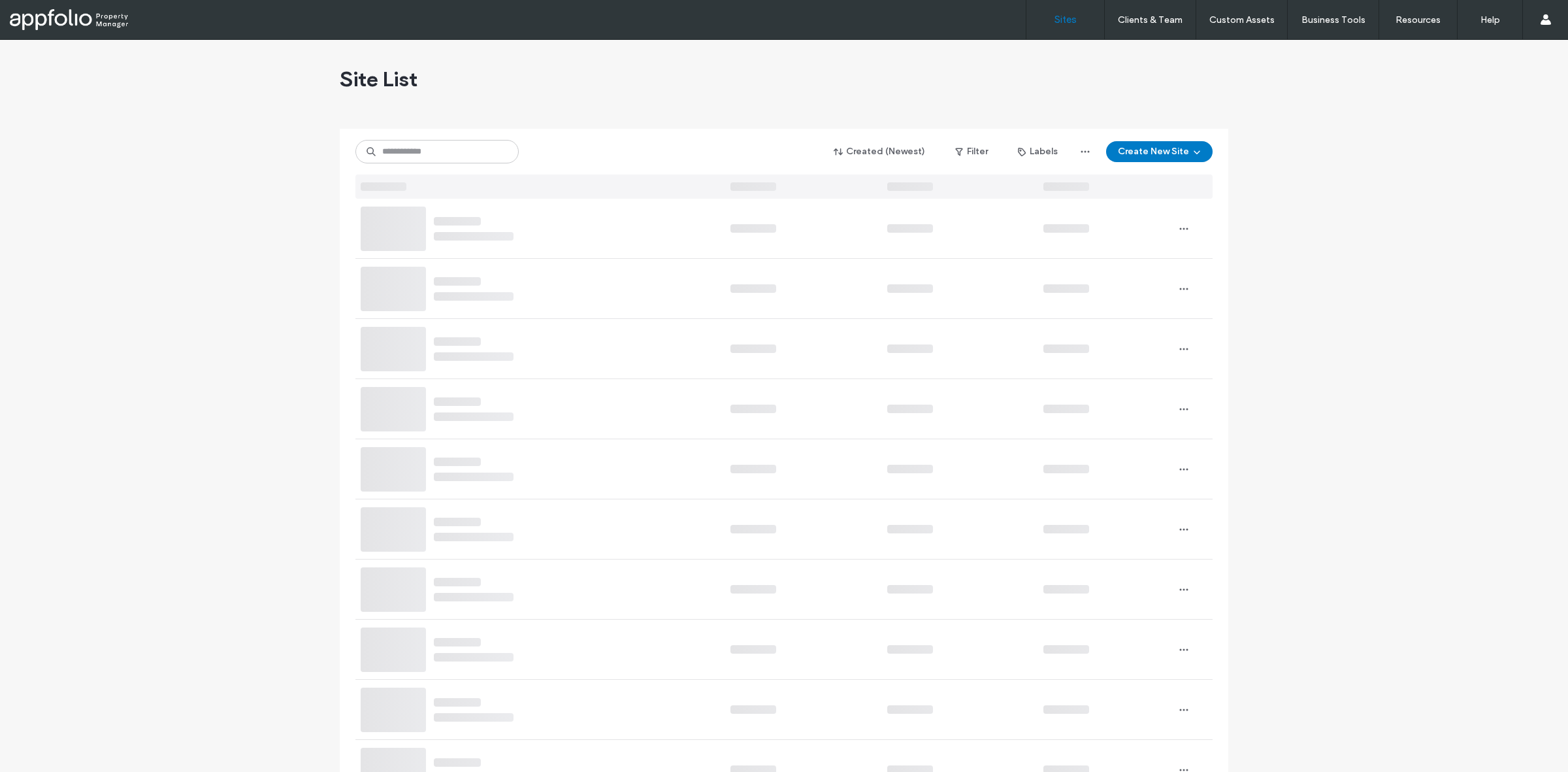
click at [1072, 23] on label "Sites" at bounding box center [1066, 19] width 22 height 12
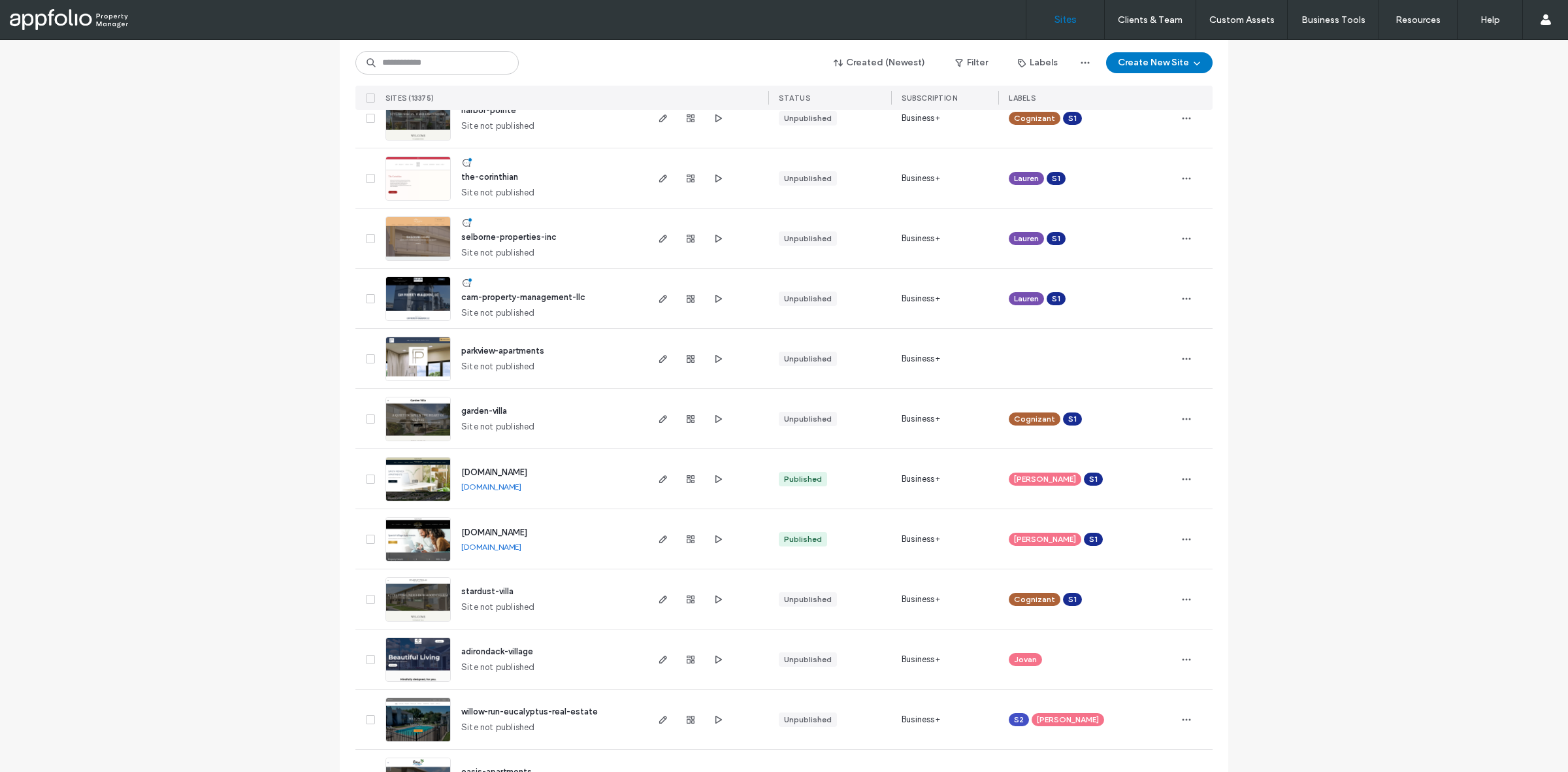
scroll to position [3296, 0]
click at [484, 529] on span "www.spanishvillageapts.com" at bounding box center [494, 533] width 66 height 10
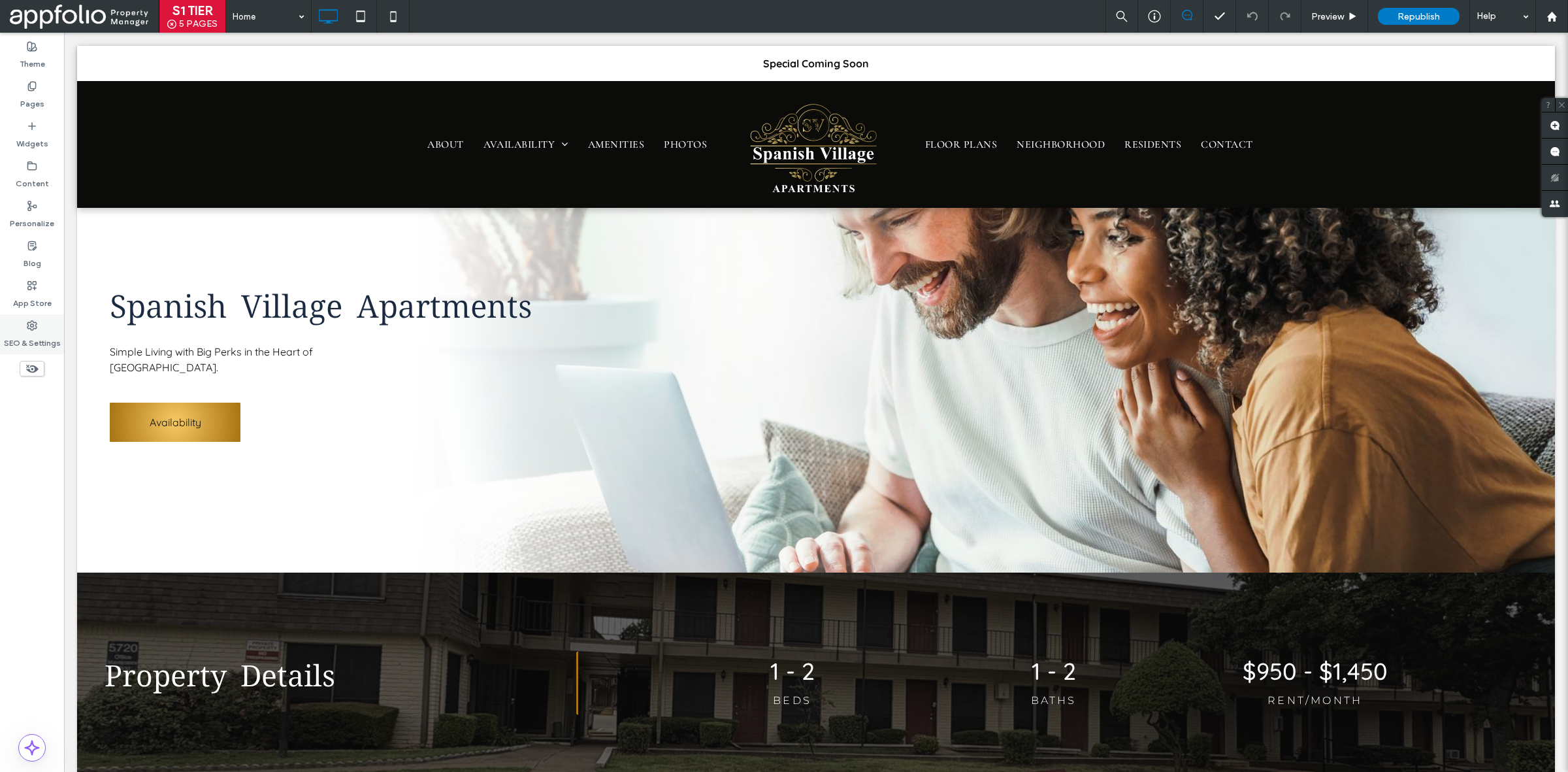
click at [40, 341] on label "SEO & Settings" at bounding box center [32, 340] width 57 height 19
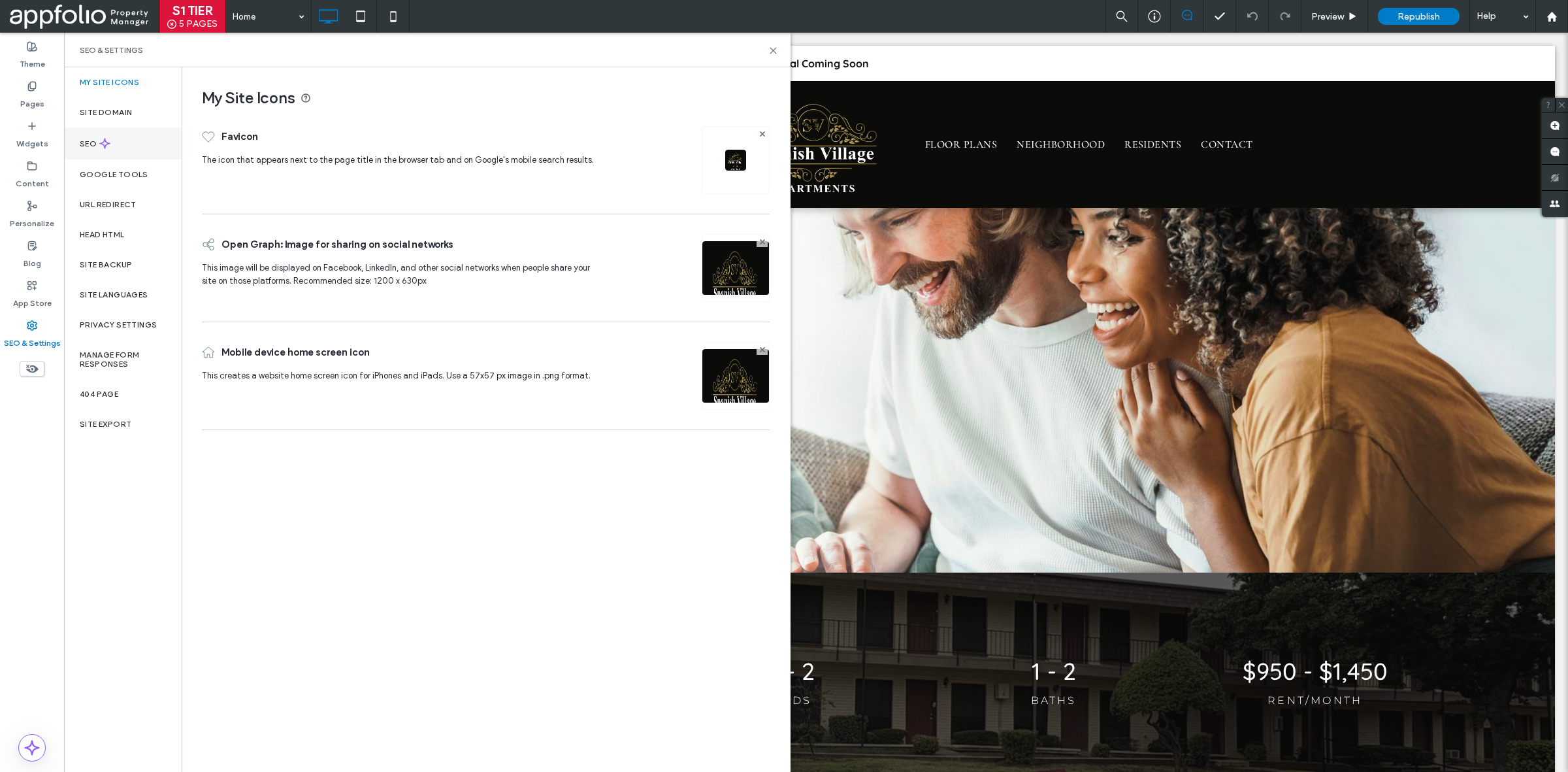
click at [132, 140] on div "SEO" at bounding box center [122, 143] width 117 height 32
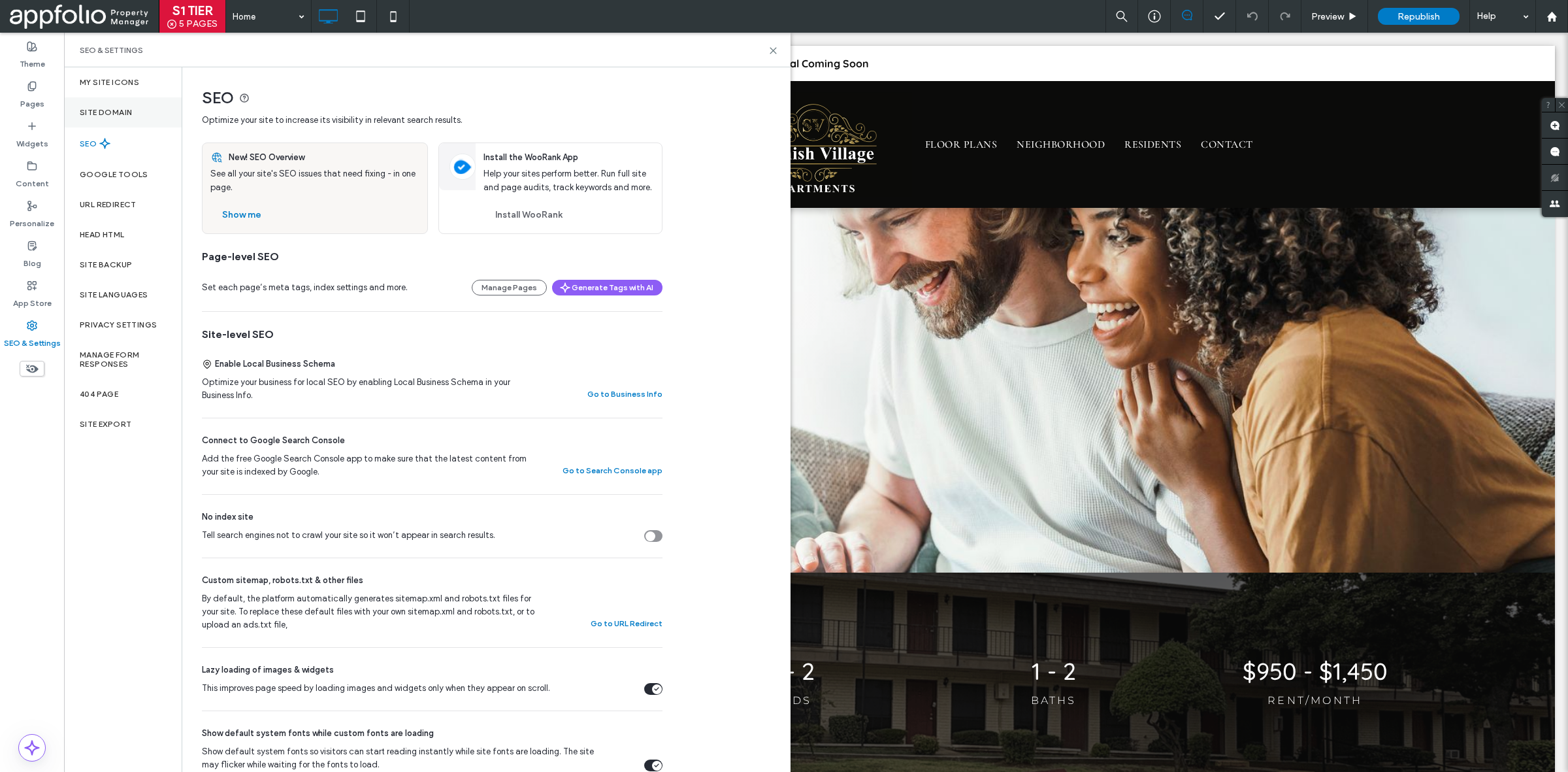
click at [151, 106] on div "Site Domain" at bounding box center [122, 112] width 117 height 30
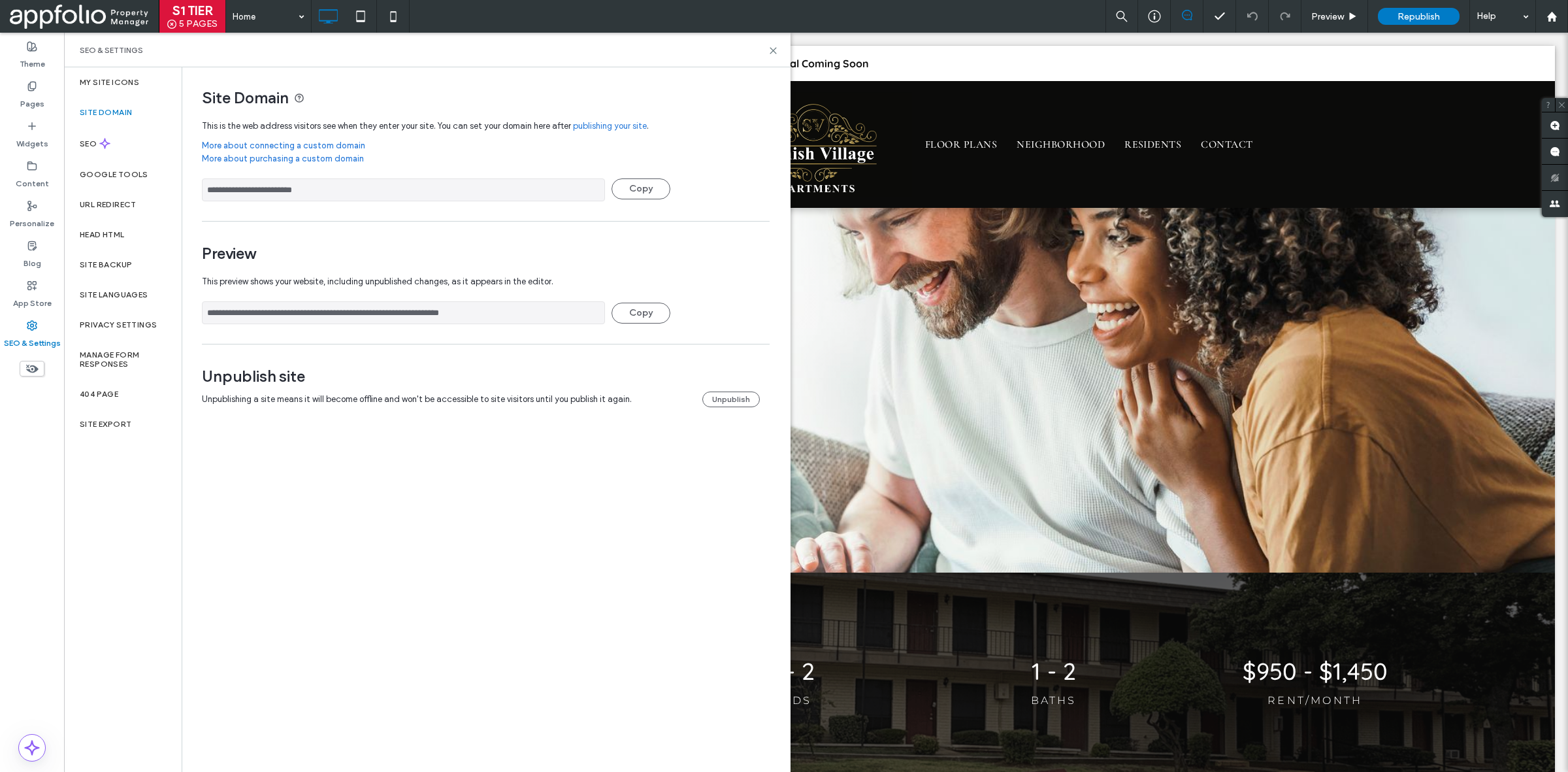
click at [371, 189] on input "**********" at bounding box center [403, 189] width 403 height 23
click at [651, 187] on button "Copy" at bounding box center [640, 189] width 59 height 21
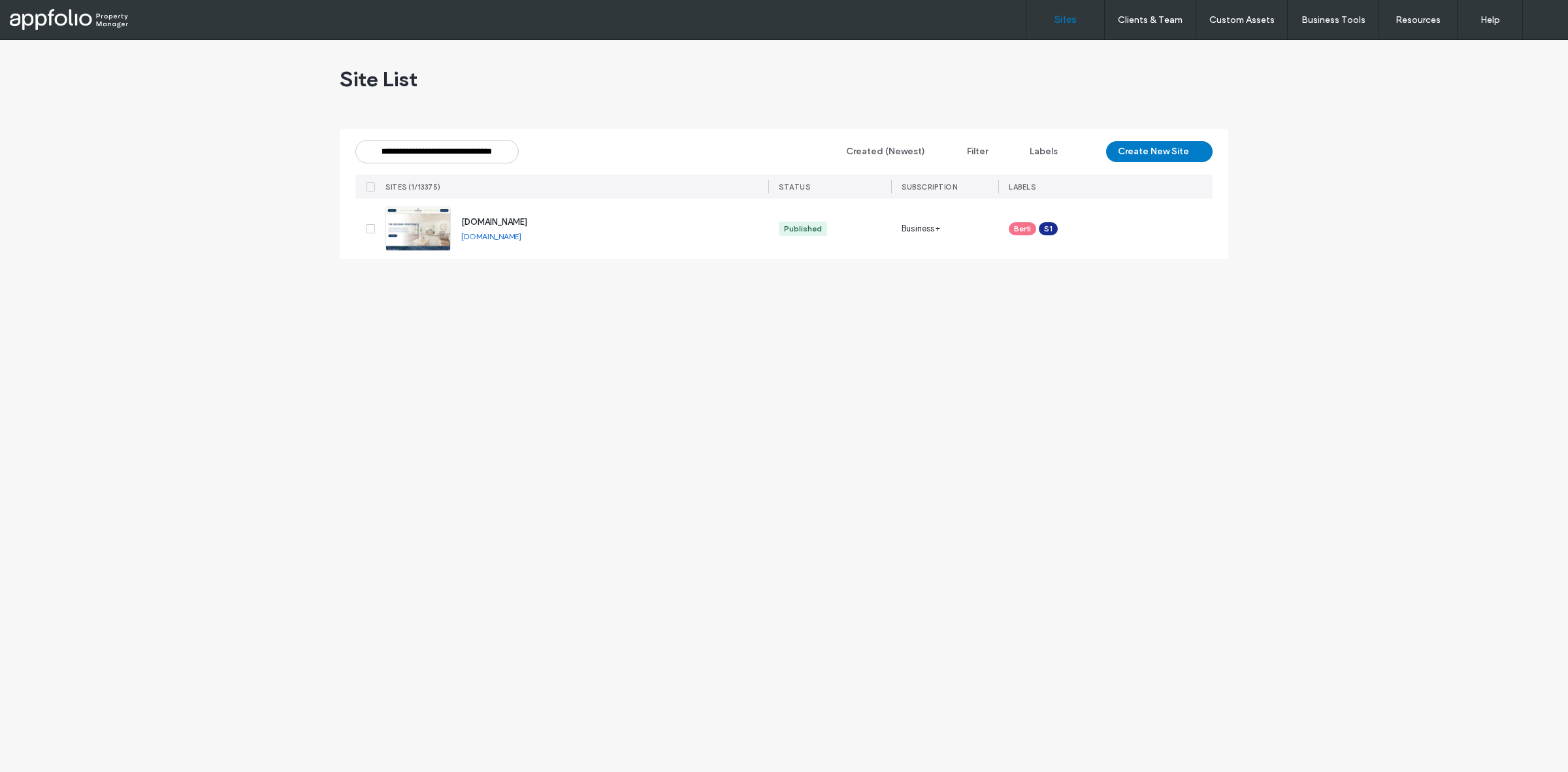
type input "**********"
click at [427, 236] on link at bounding box center [418, 229] width 65 height 45
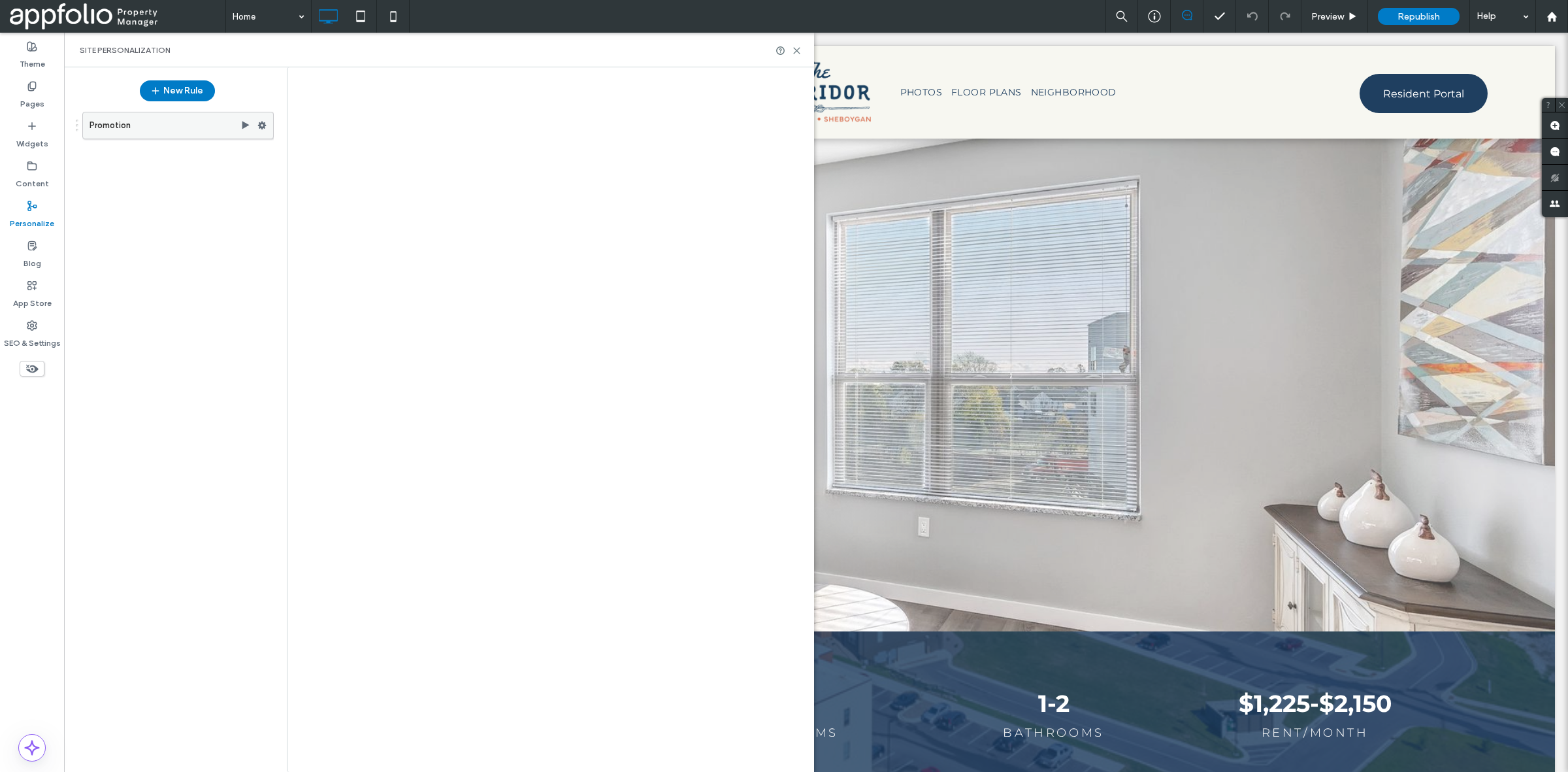
click at [141, 128] on label "Promotion" at bounding box center [165, 125] width 151 height 26
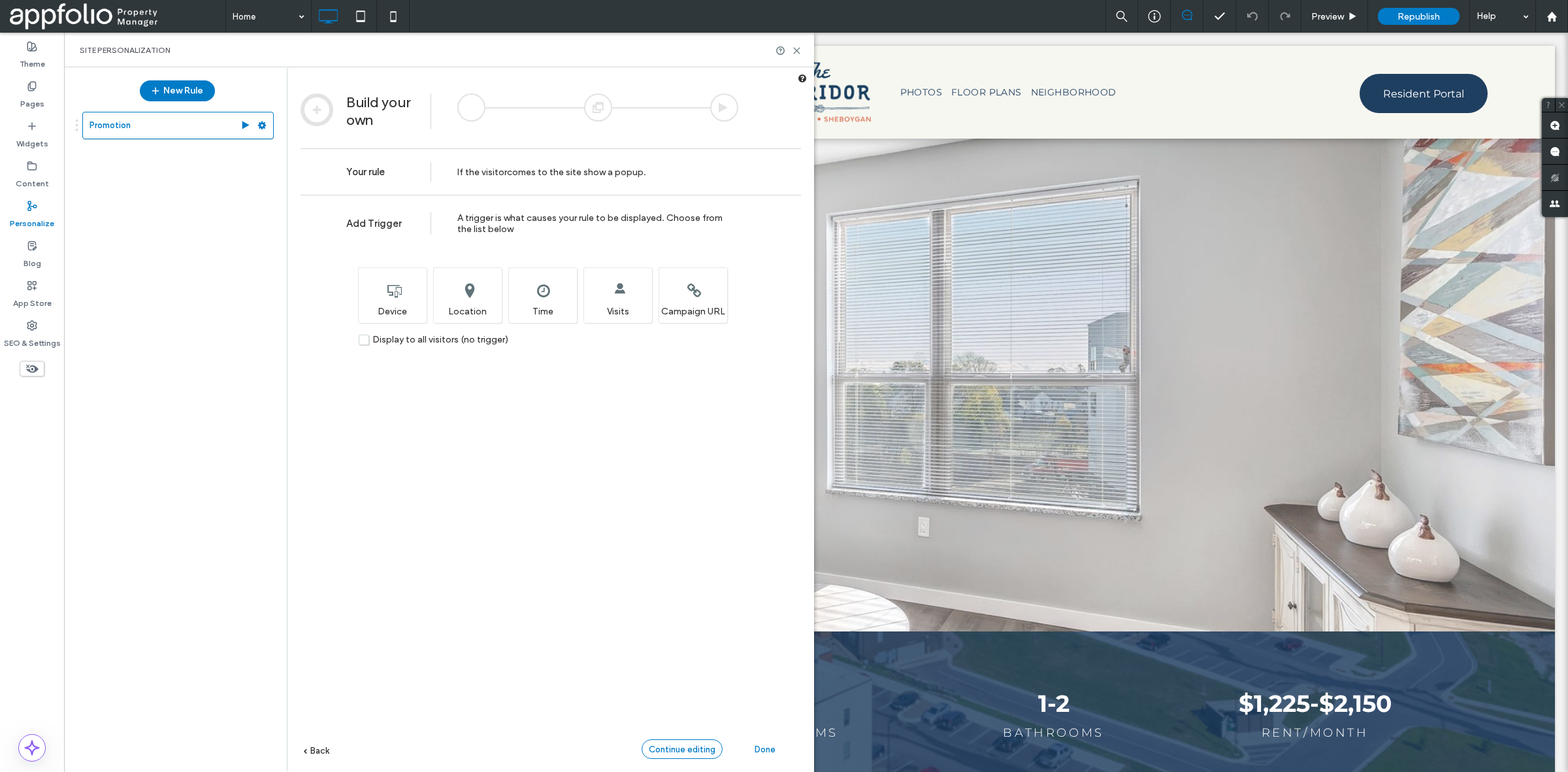
click at [671, 746] on span "Continue editing" at bounding box center [682, 749] width 67 height 10
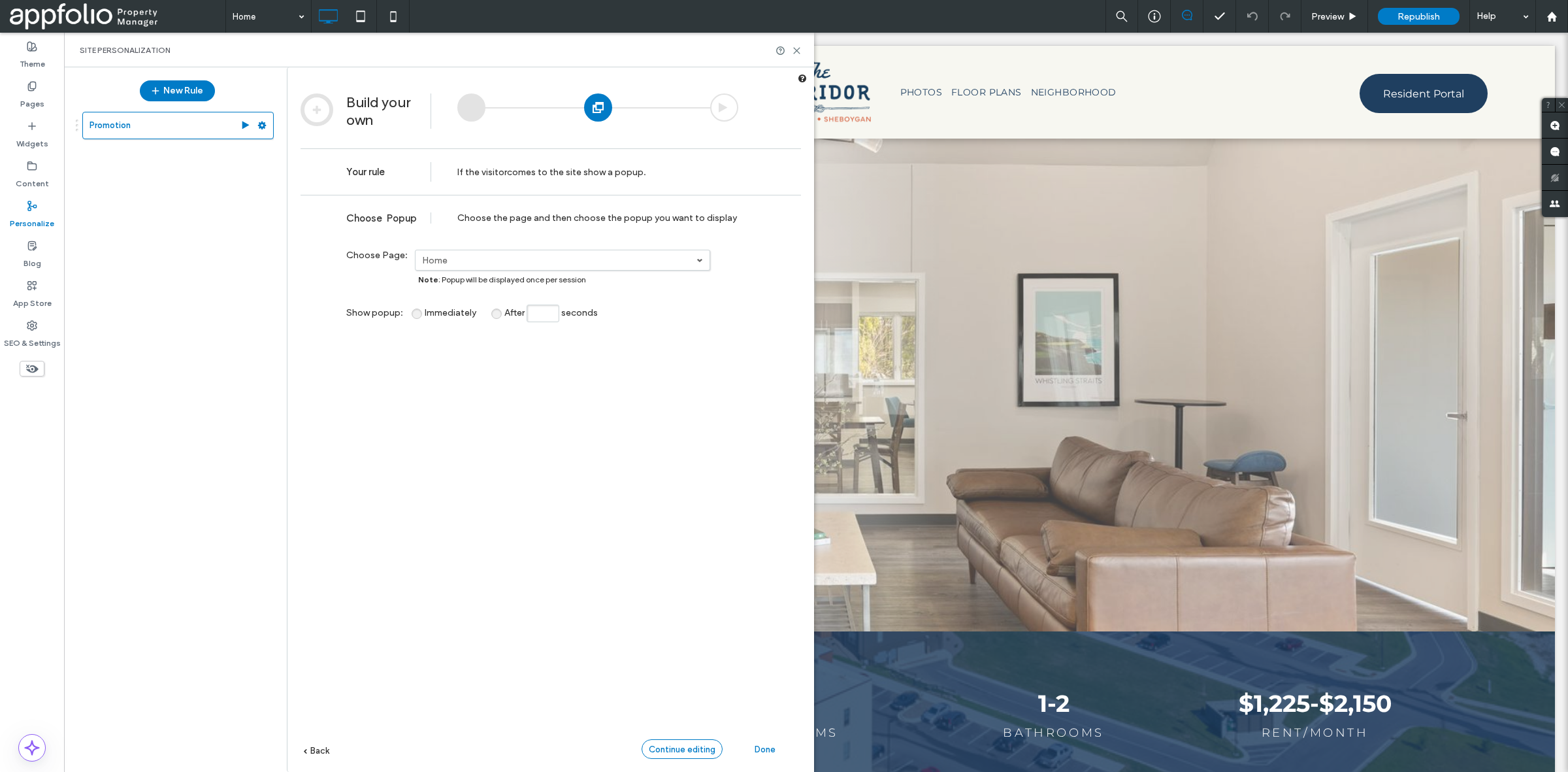
click at [671, 746] on span "Continue editing" at bounding box center [682, 749] width 67 height 10
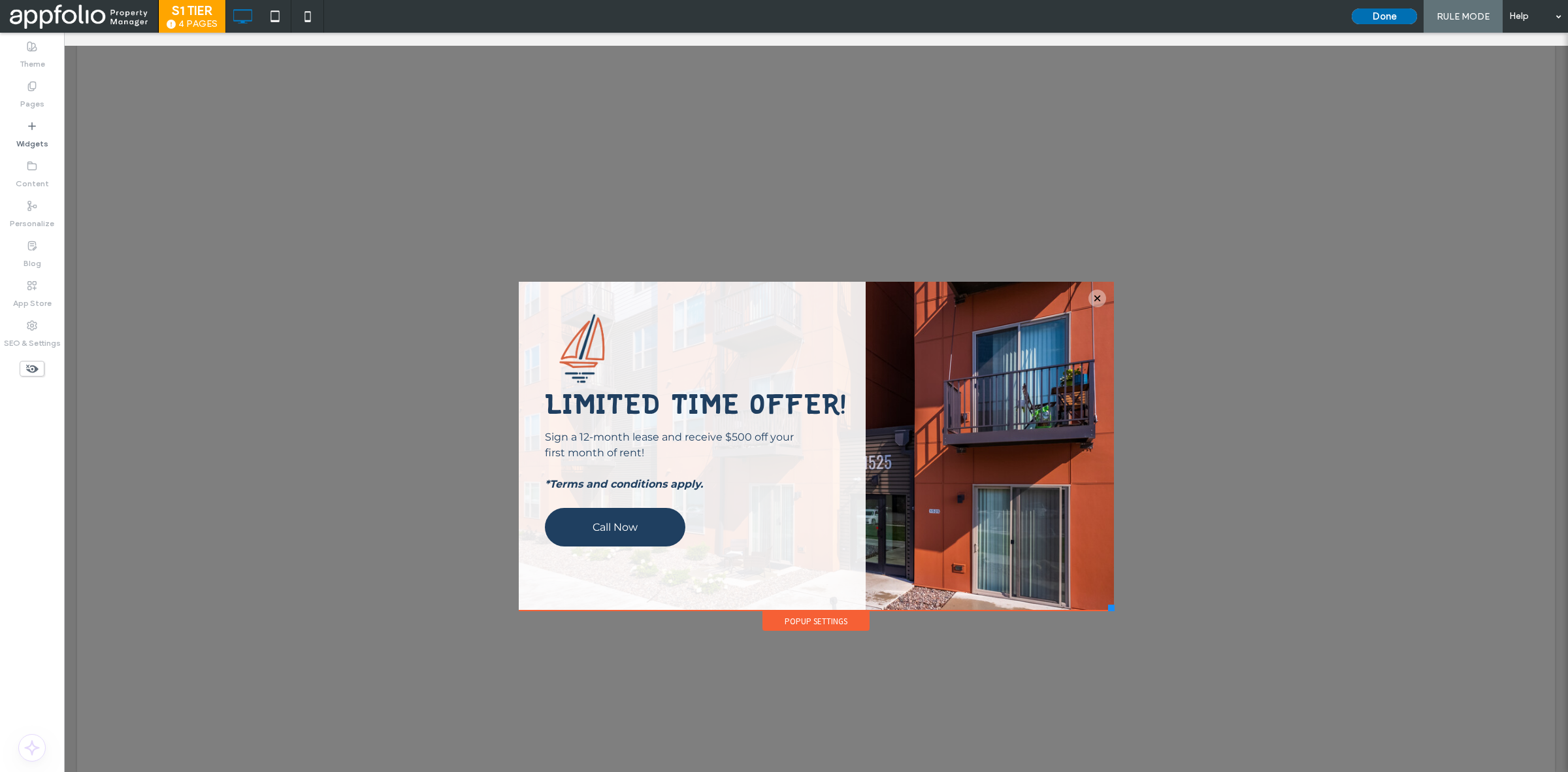
click at [1382, 8] on button "Done" at bounding box center [1385, 16] width 65 height 16
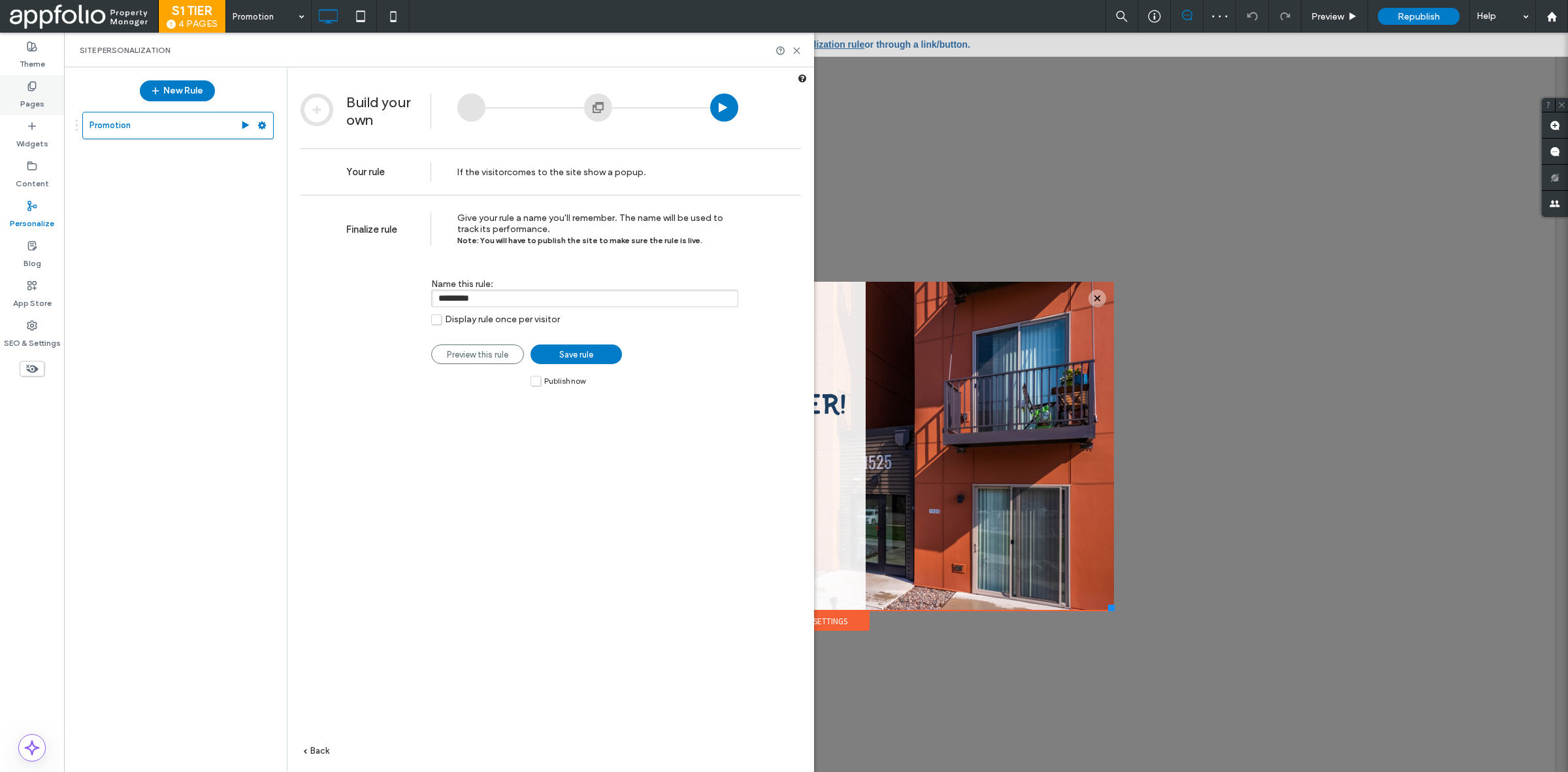
click at [23, 99] on label "Pages" at bounding box center [32, 100] width 24 height 19
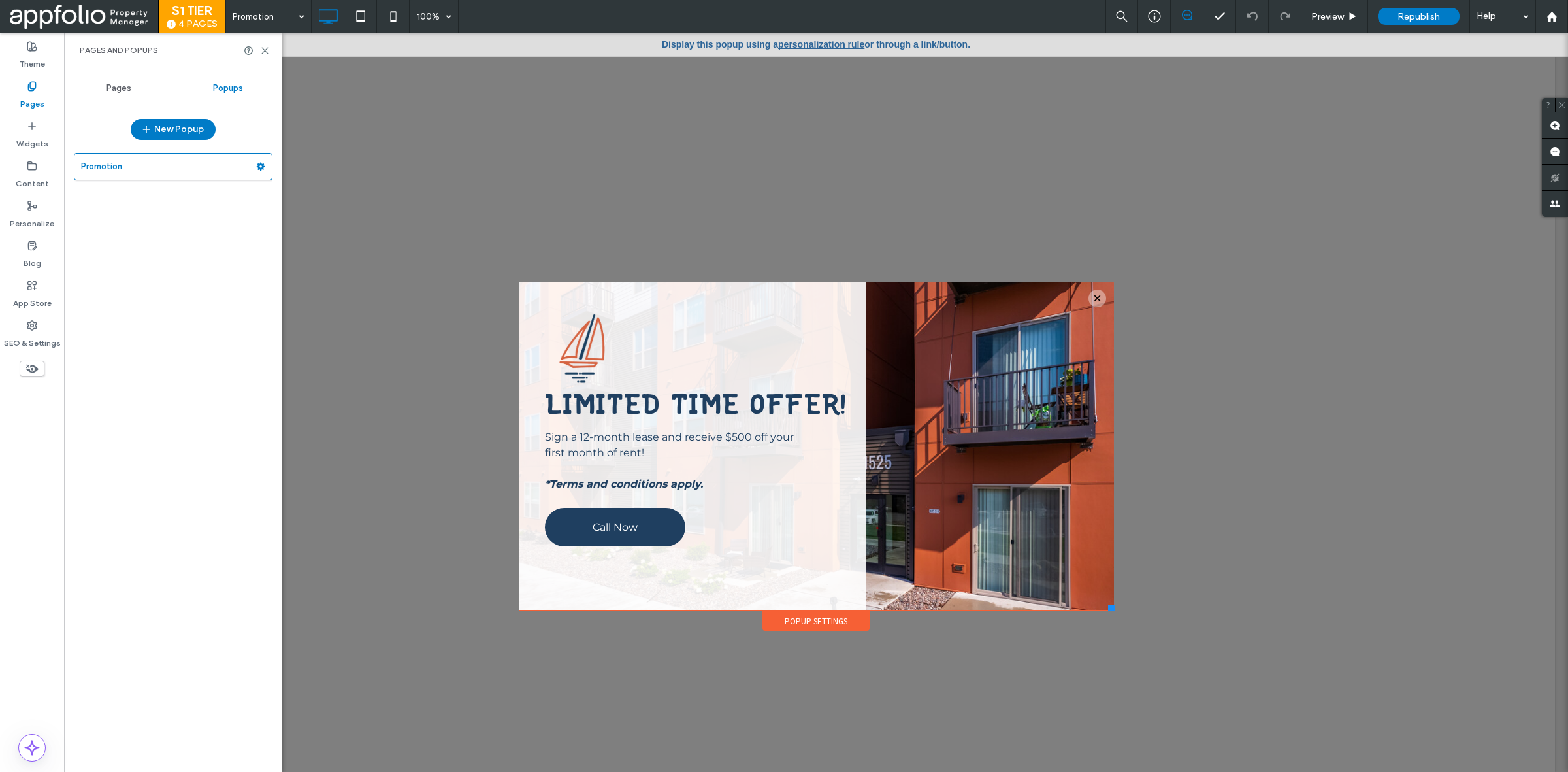
click at [102, 96] on div "Pages" at bounding box center [118, 88] width 109 height 29
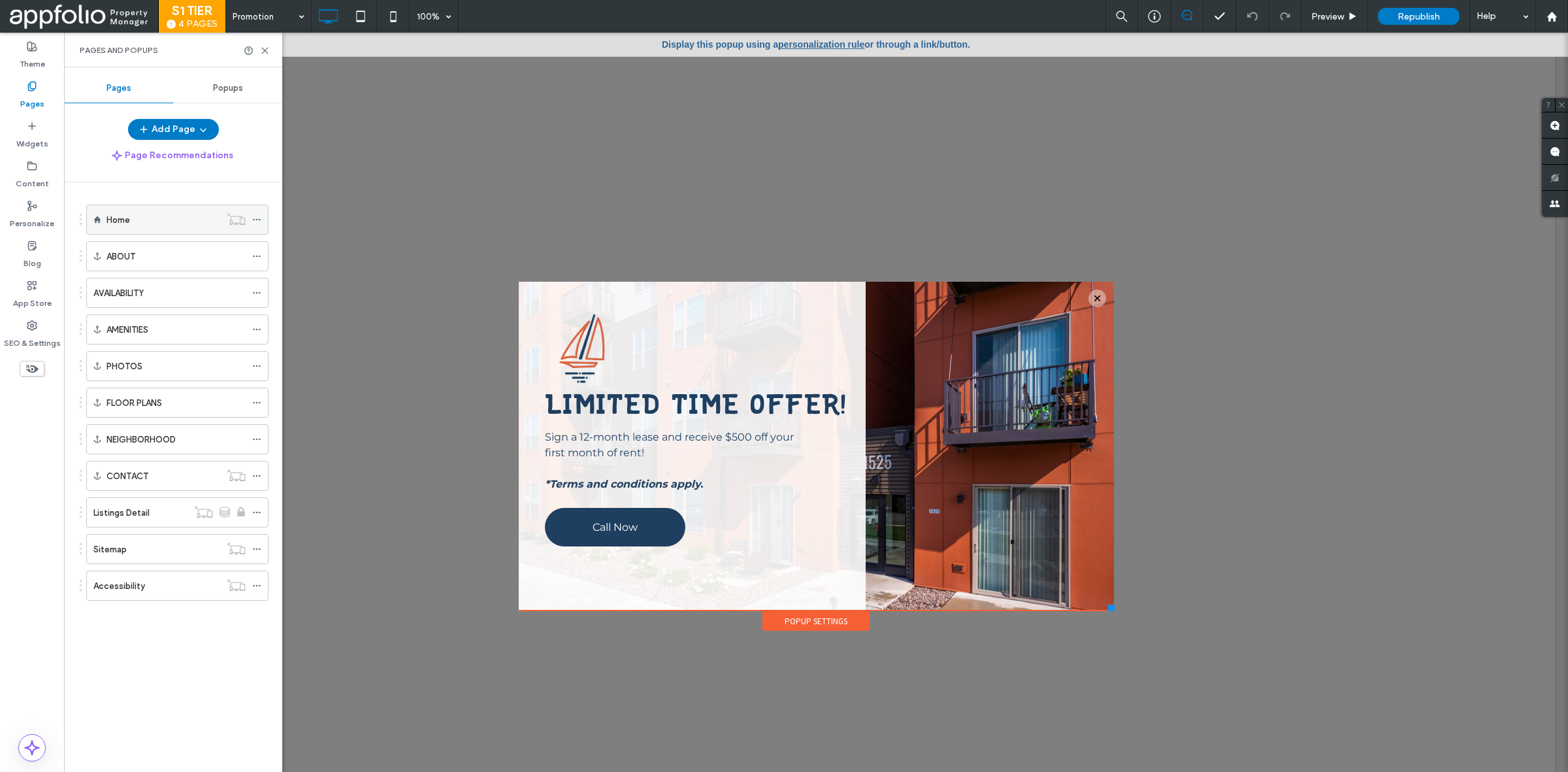
click at [135, 232] on div "Home" at bounding box center [163, 219] width 114 height 29
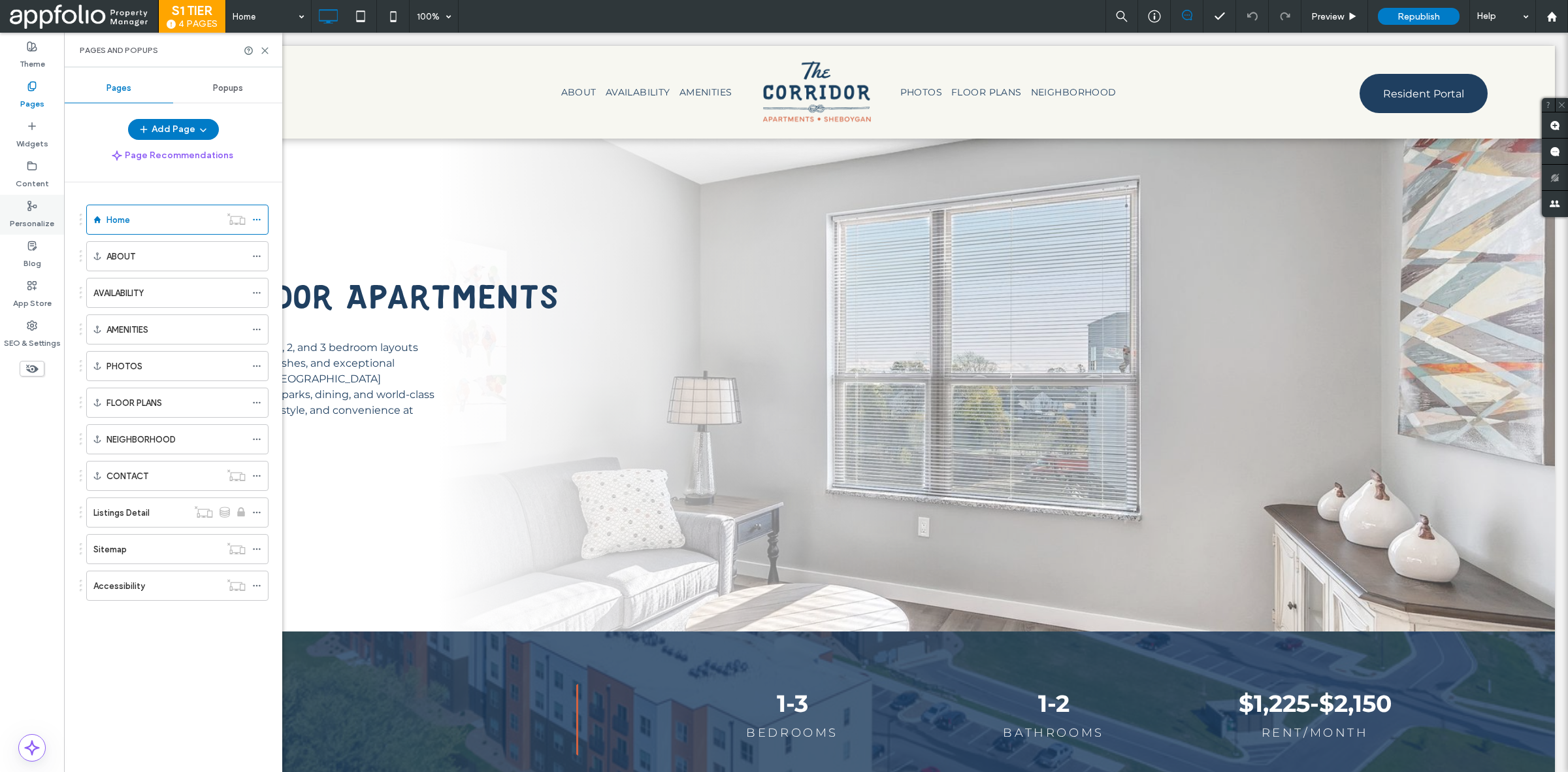
click at [36, 220] on label "Personalize" at bounding box center [32, 220] width 45 height 19
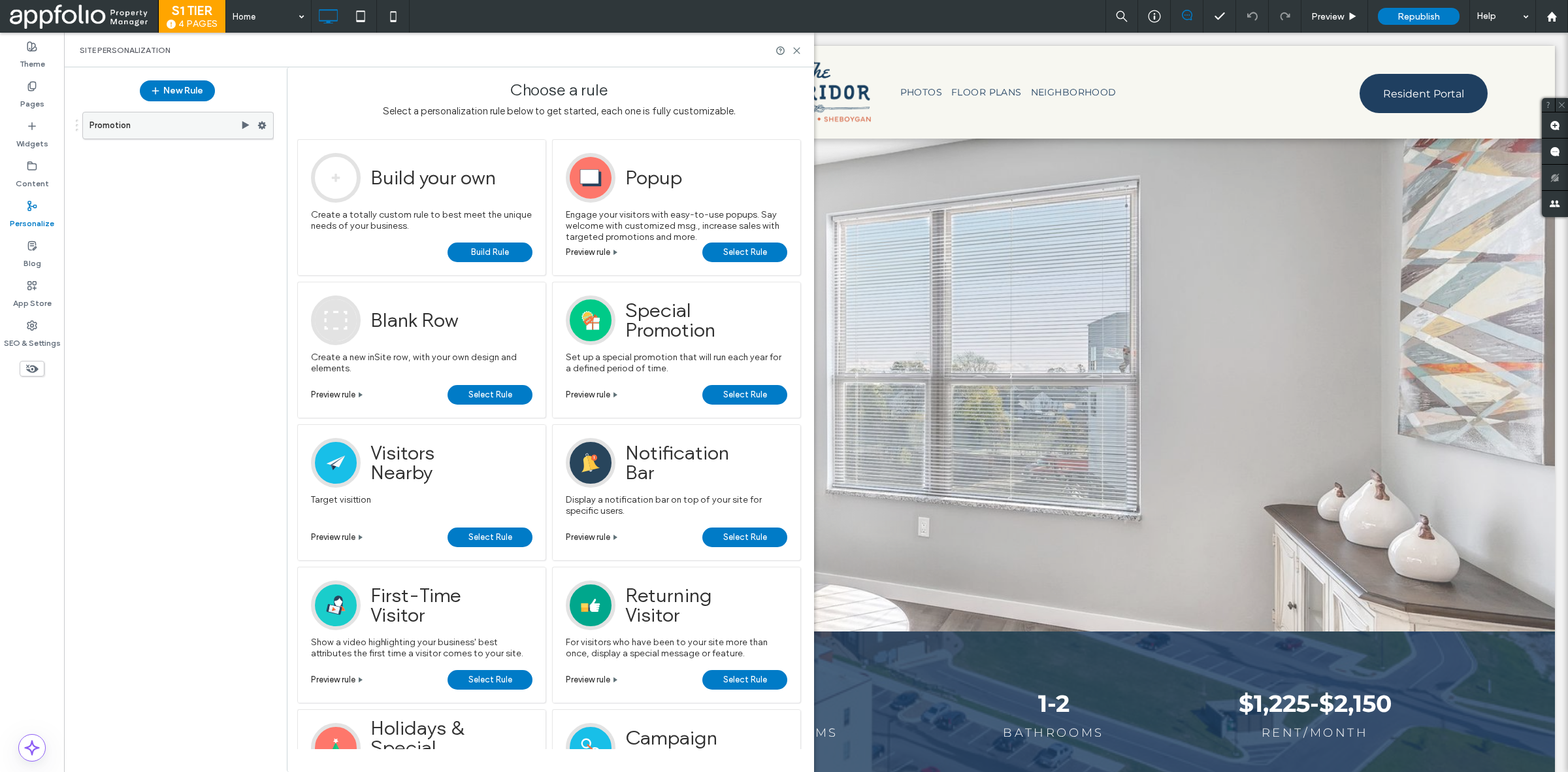
click at [177, 122] on label "Promotion" at bounding box center [165, 125] width 151 height 26
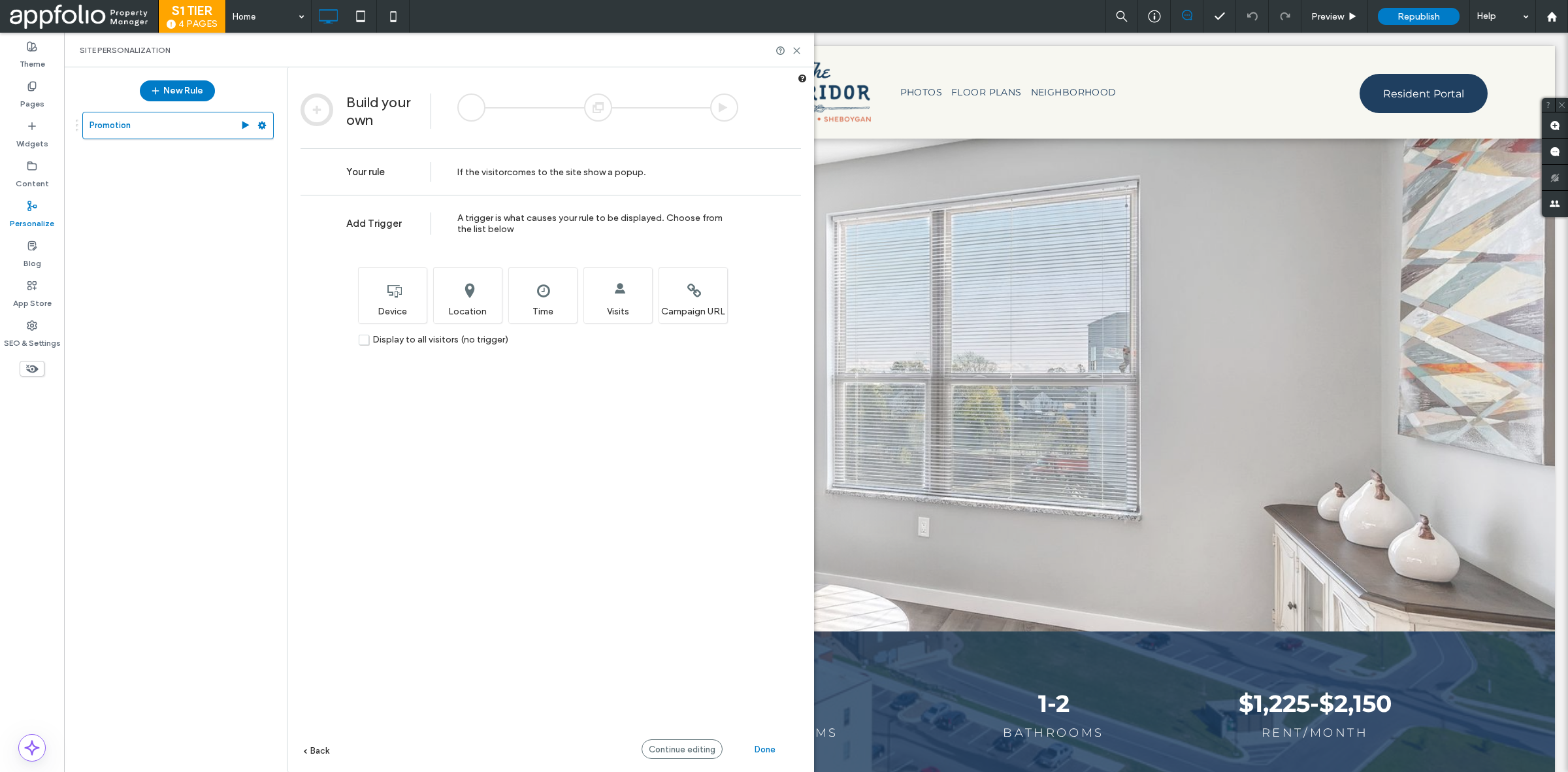
click at [675, 736] on div "Add Trigger A trigger is what causes your rule to be displayed. Choose from the…" at bounding box center [551, 503] width 527 height 616
click at [670, 749] on span "Continue editing" at bounding box center [682, 749] width 67 height 10
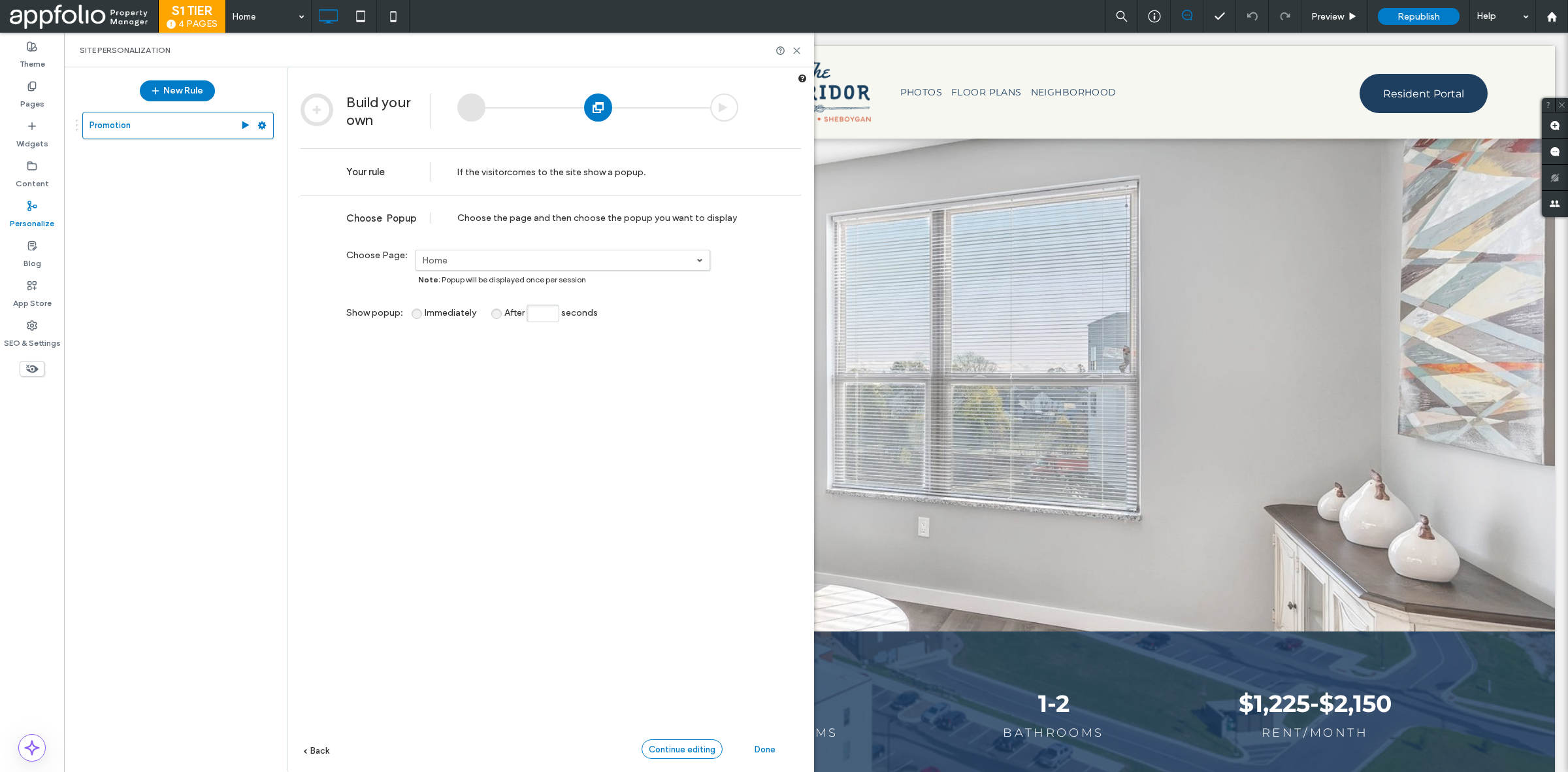
click at [670, 748] on span "Continue editing" at bounding box center [682, 749] width 67 height 10
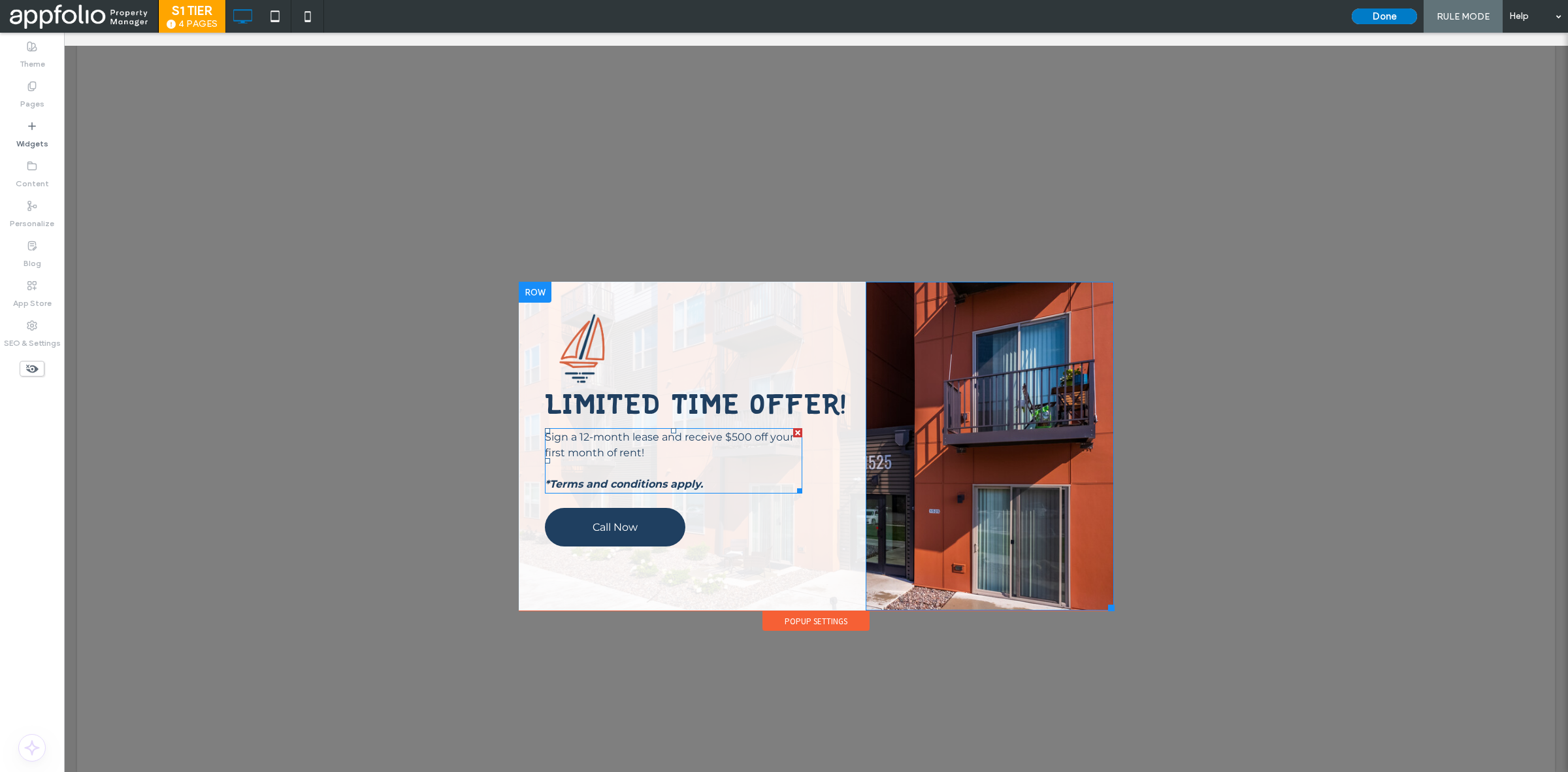
click at [703, 458] on p "Sign a 12-month lease and receive $500 off your first month of rent!" at bounding box center [674, 445] width 258 height 31
type input "**********"
type input "**"
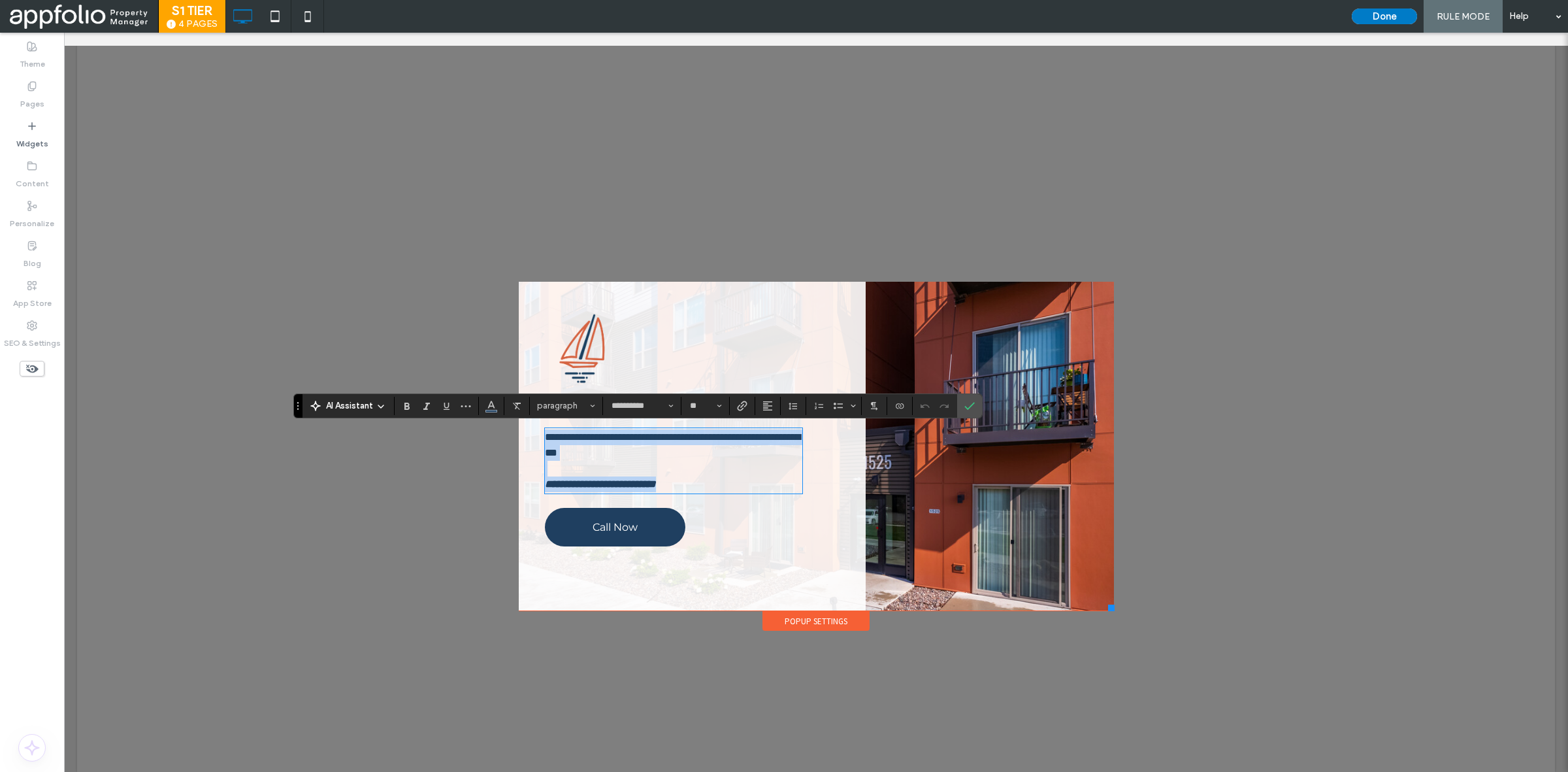
click at [704, 448] on p "**********" at bounding box center [674, 445] width 258 height 31
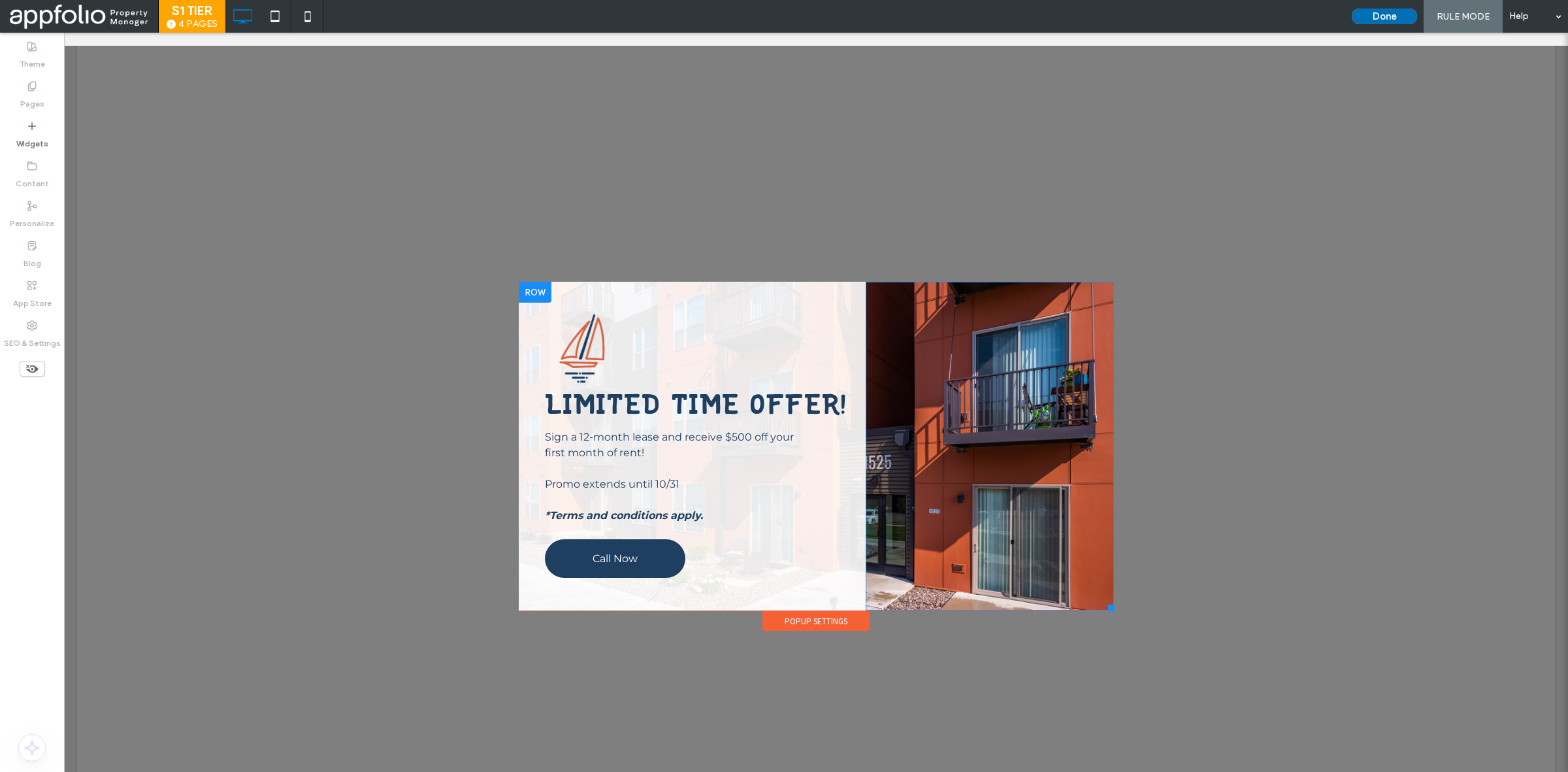
click at [1374, 13] on button "Done" at bounding box center [1385, 16] width 65 height 16
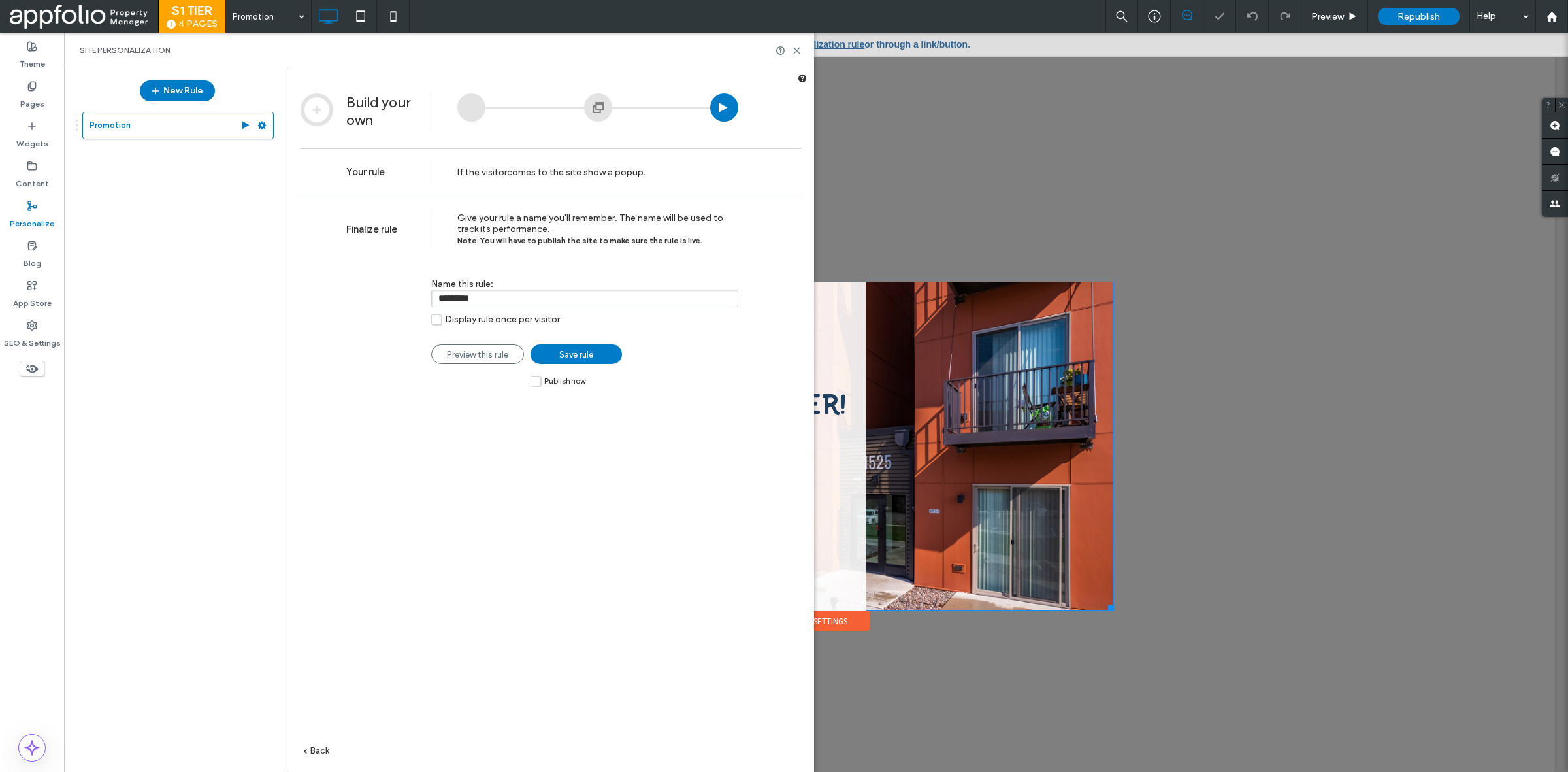
drag, startPoint x: 536, startPoint y: 387, endPoint x: 543, endPoint y: 376, distance: 13.0
click at [536, 386] on label "Publish now" at bounding box center [558, 380] width 55 height 11
click at [578, 348] on div "Display rule once per visitor Preview this rule Save rule Publish now" at bounding box center [585, 339] width 307 height 50
click at [578, 356] on span "Save rule" at bounding box center [577, 354] width 34 height 10
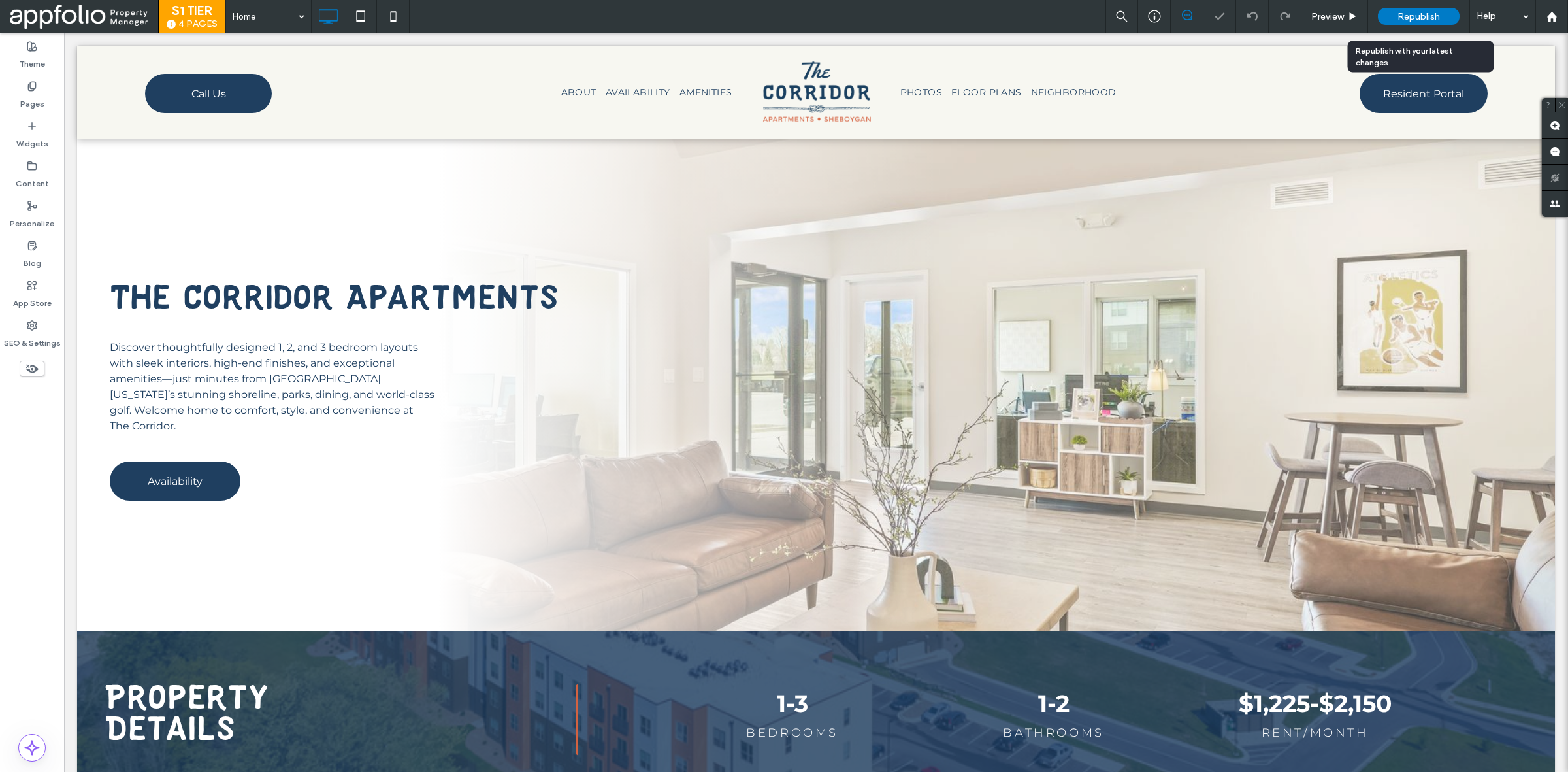
click at [1405, 18] on span "Republish" at bounding box center [1418, 16] width 42 height 11
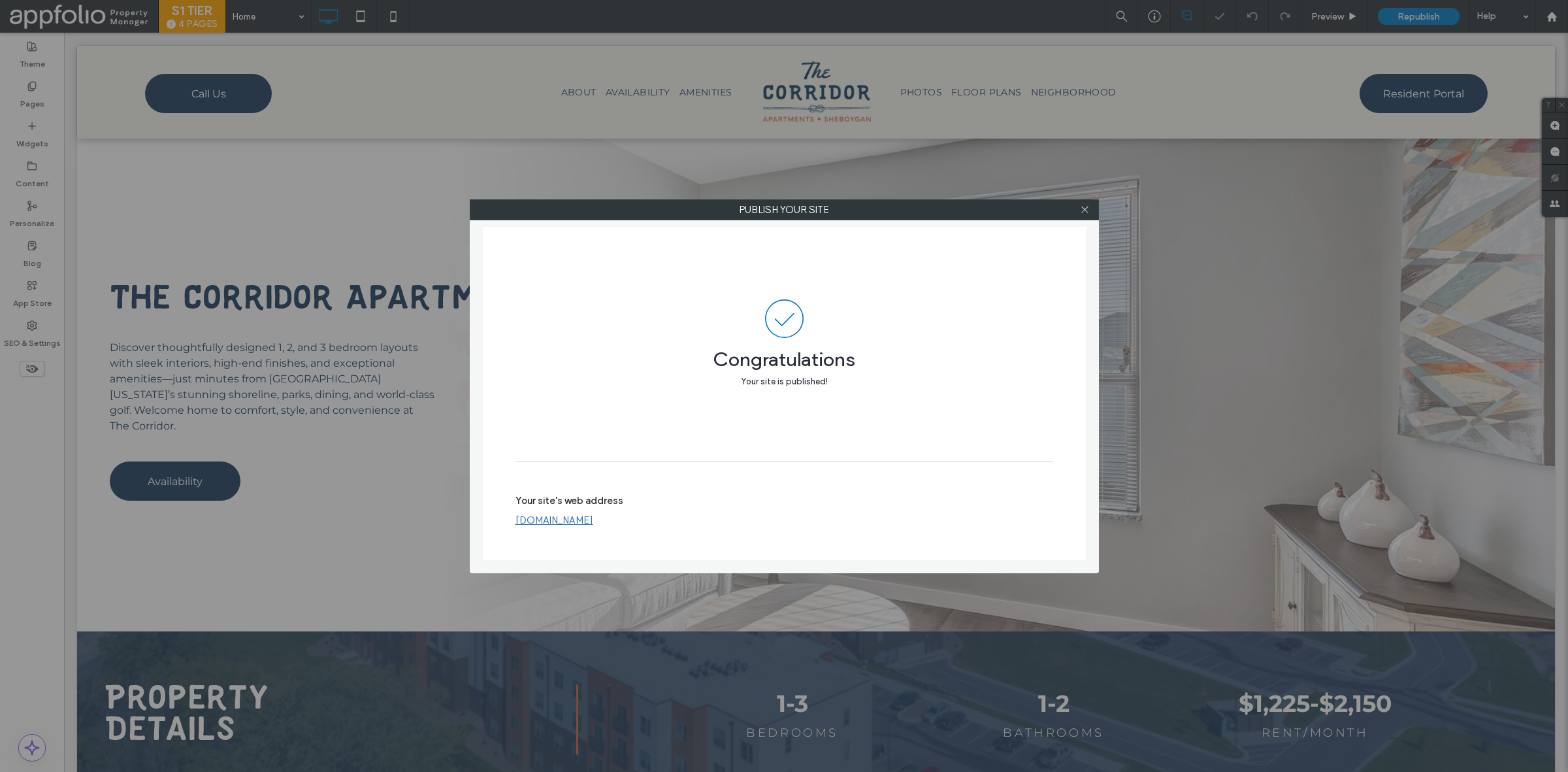
click at [823, 285] on div "Congratulations Your site is published!" at bounding box center [784, 344] width 538 height 234
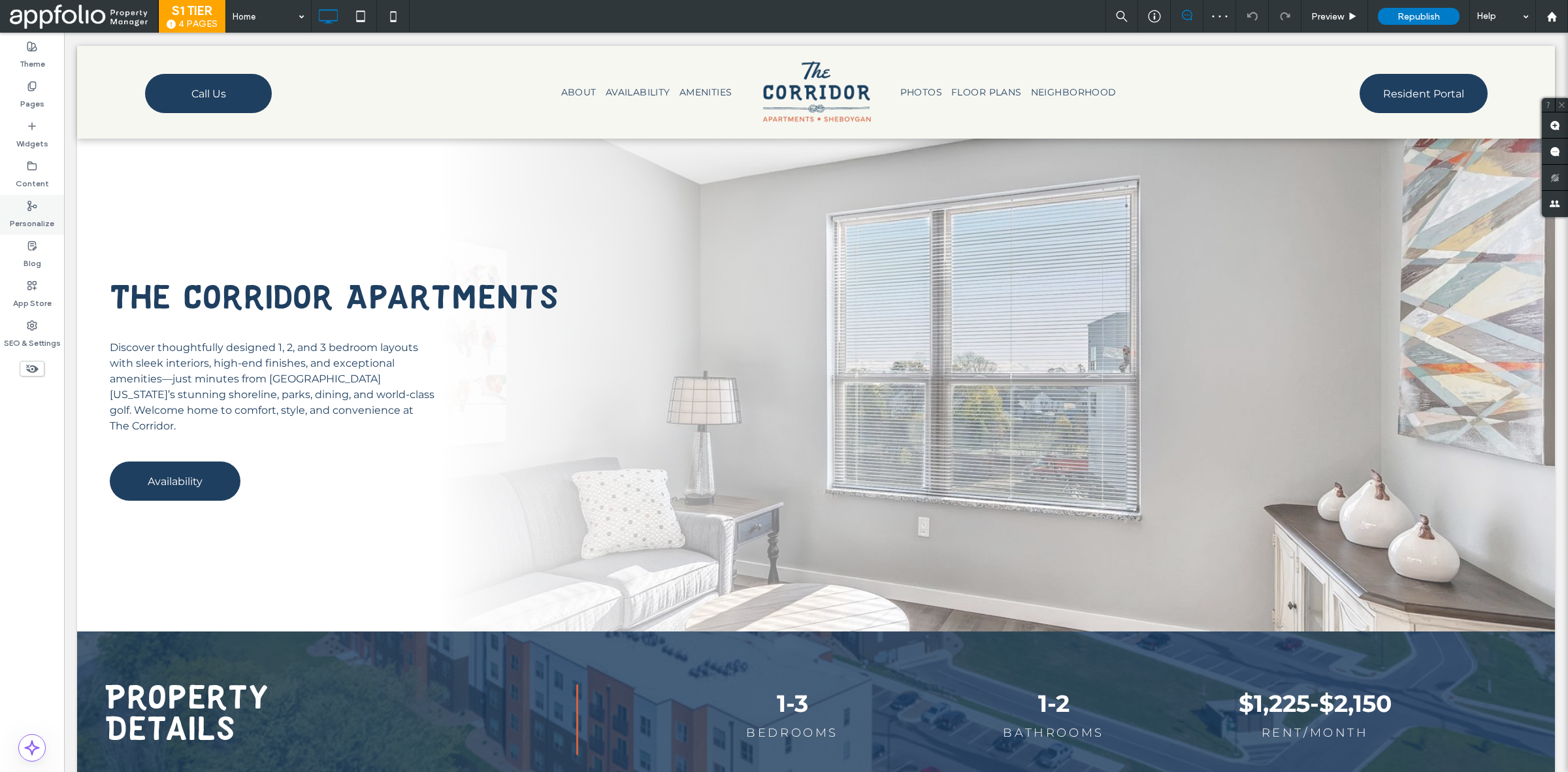
click at [28, 205] on icon at bounding box center [32, 206] width 10 height 10
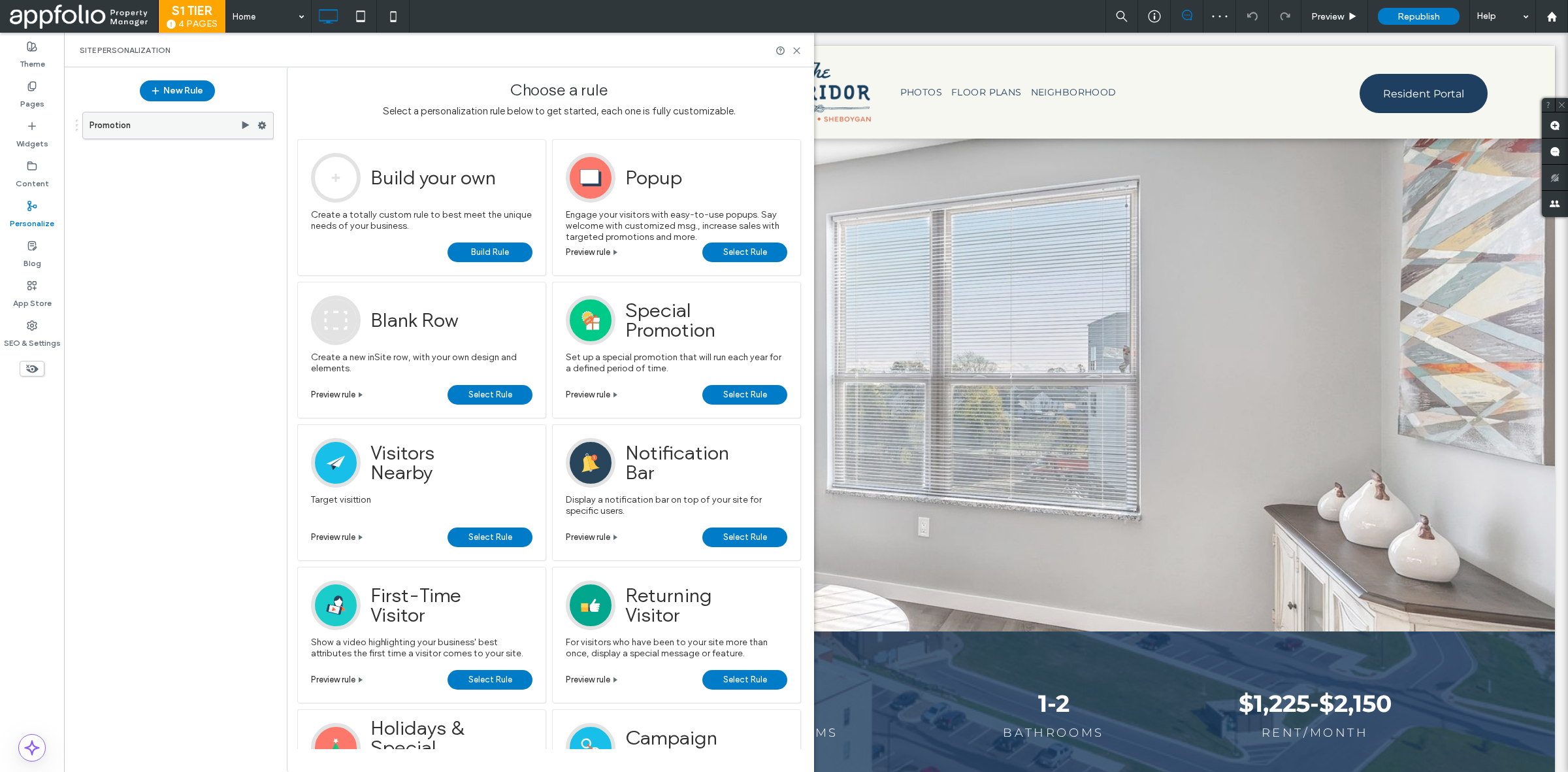
click at [191, 119] on label "Promotion" at bounding box center [165, 125] width 151 height 26
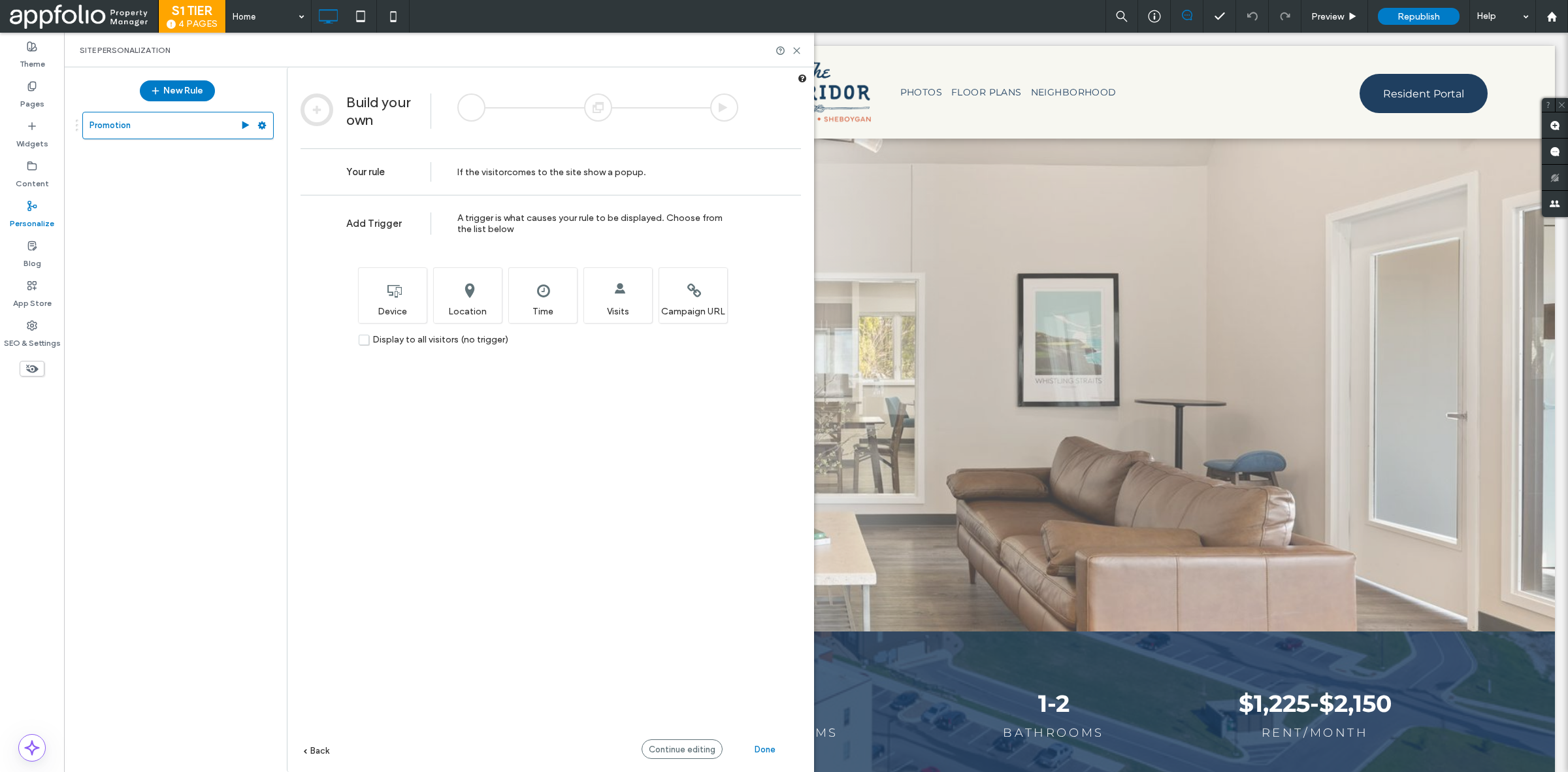
click at [722, 109] on div at bounding box center [724, 108] width 28 height 28
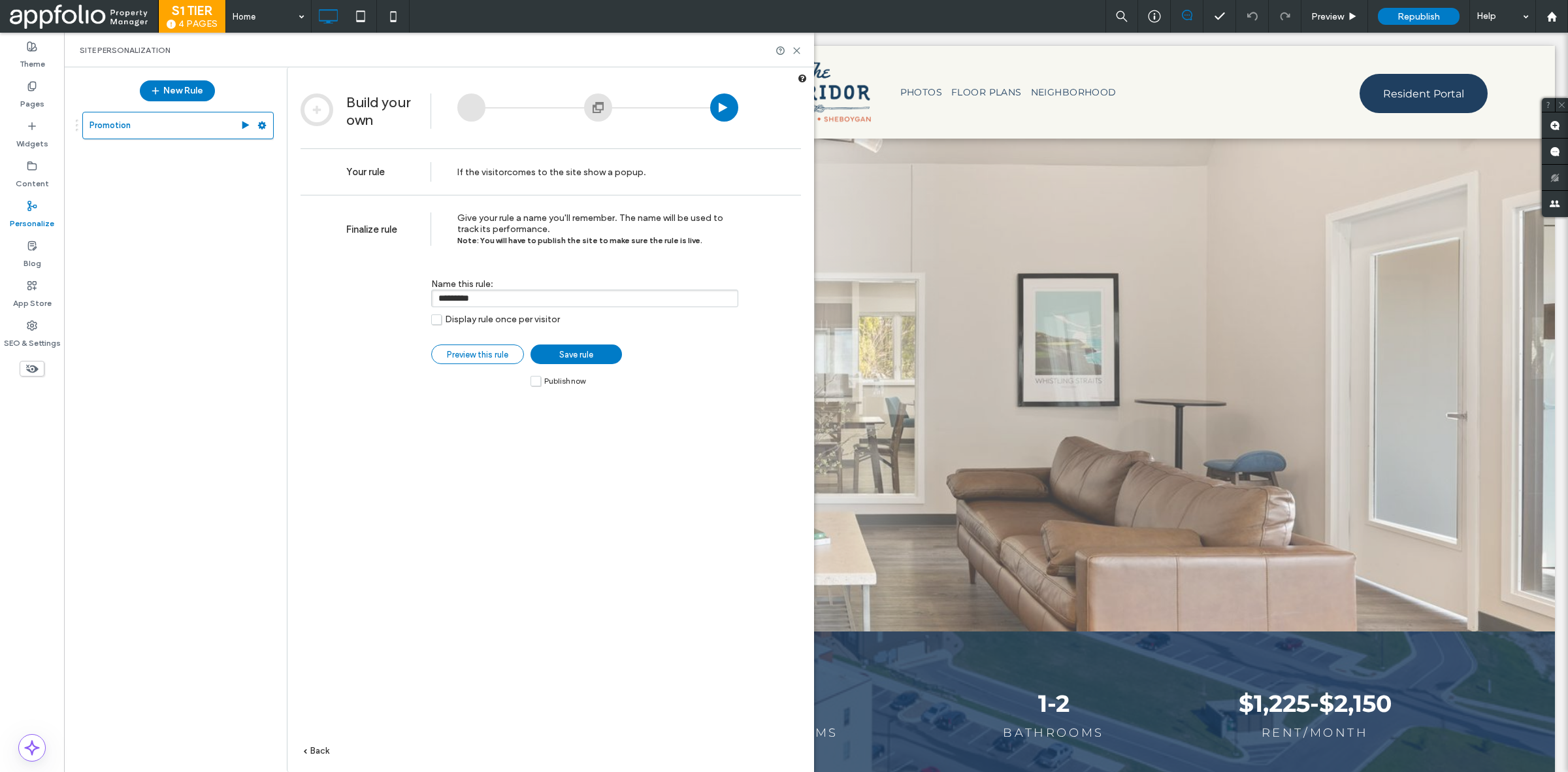
click at [462, 354] on span "Preview this rule" at bounding box center [477, 354] width 62 height 10
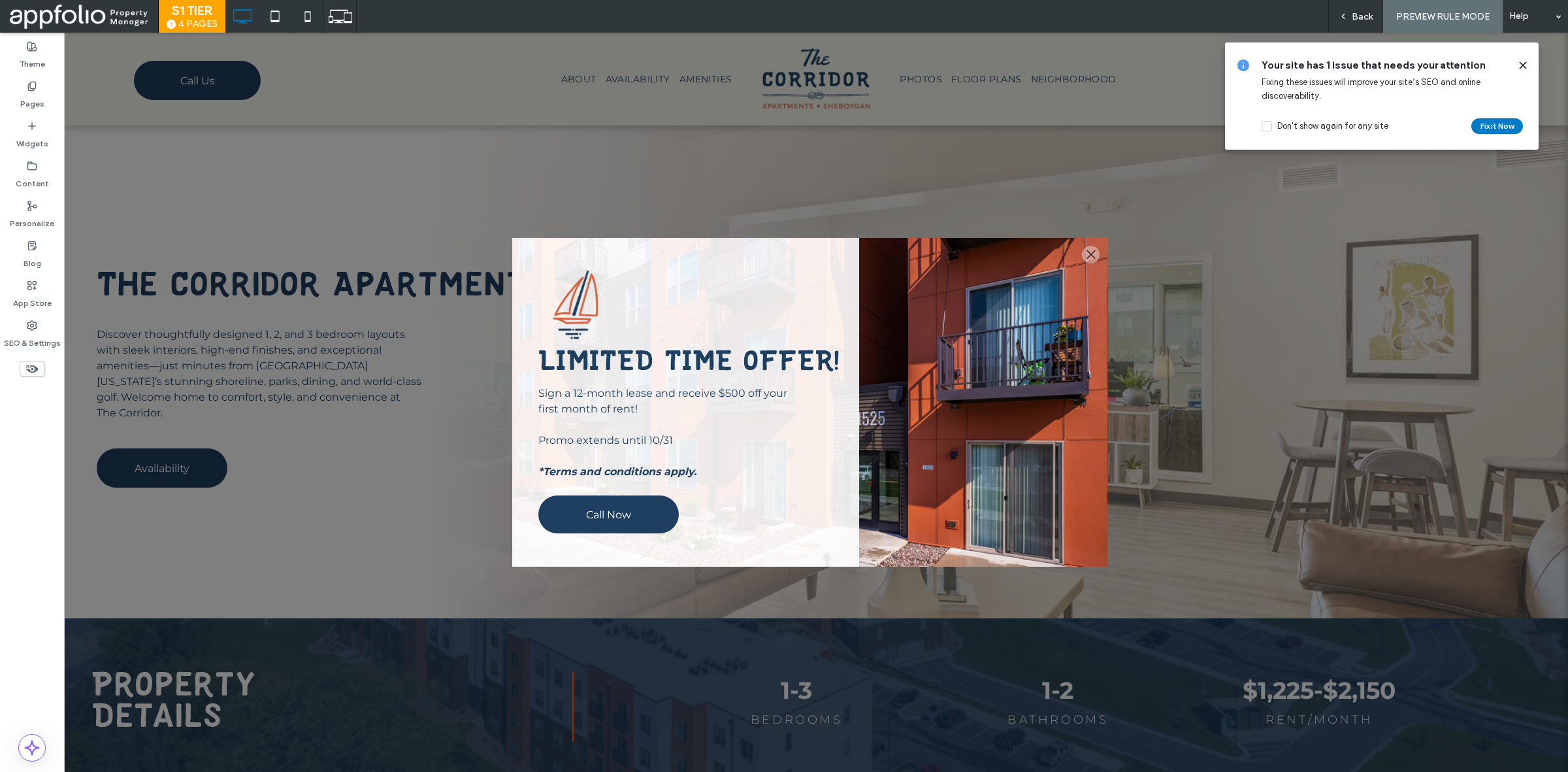
click at [1523, 63] on icon at bounding box center [1523, 65] width 10 height 10
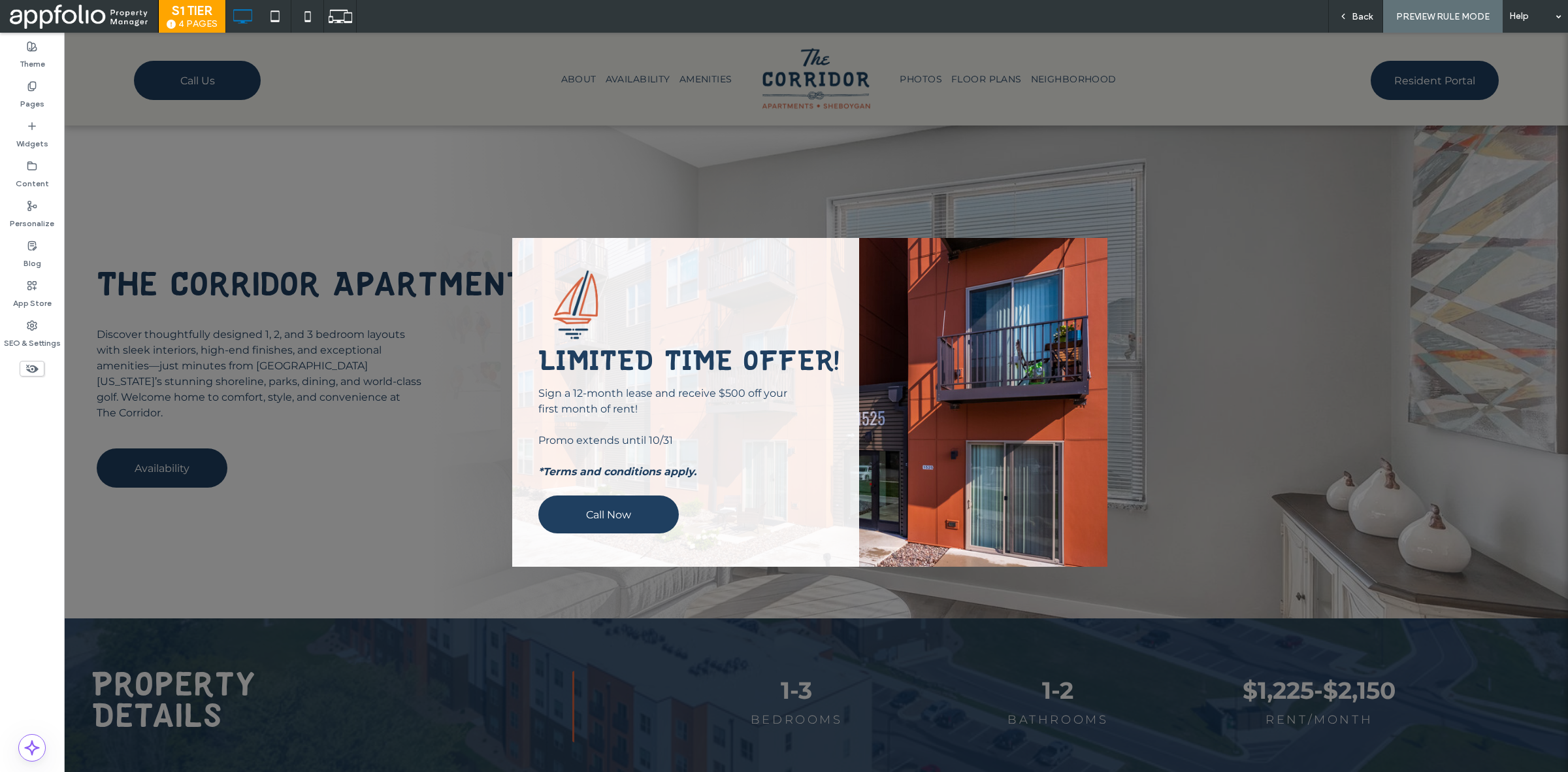
click at [1090, 252] on div "Click To Paste" at bounding box center [983, 402] width 249 height 329
drag, startPoint x: 926, startPoint y: 33, endPoint x: 864, endPoint y: 2, distance: 69.3
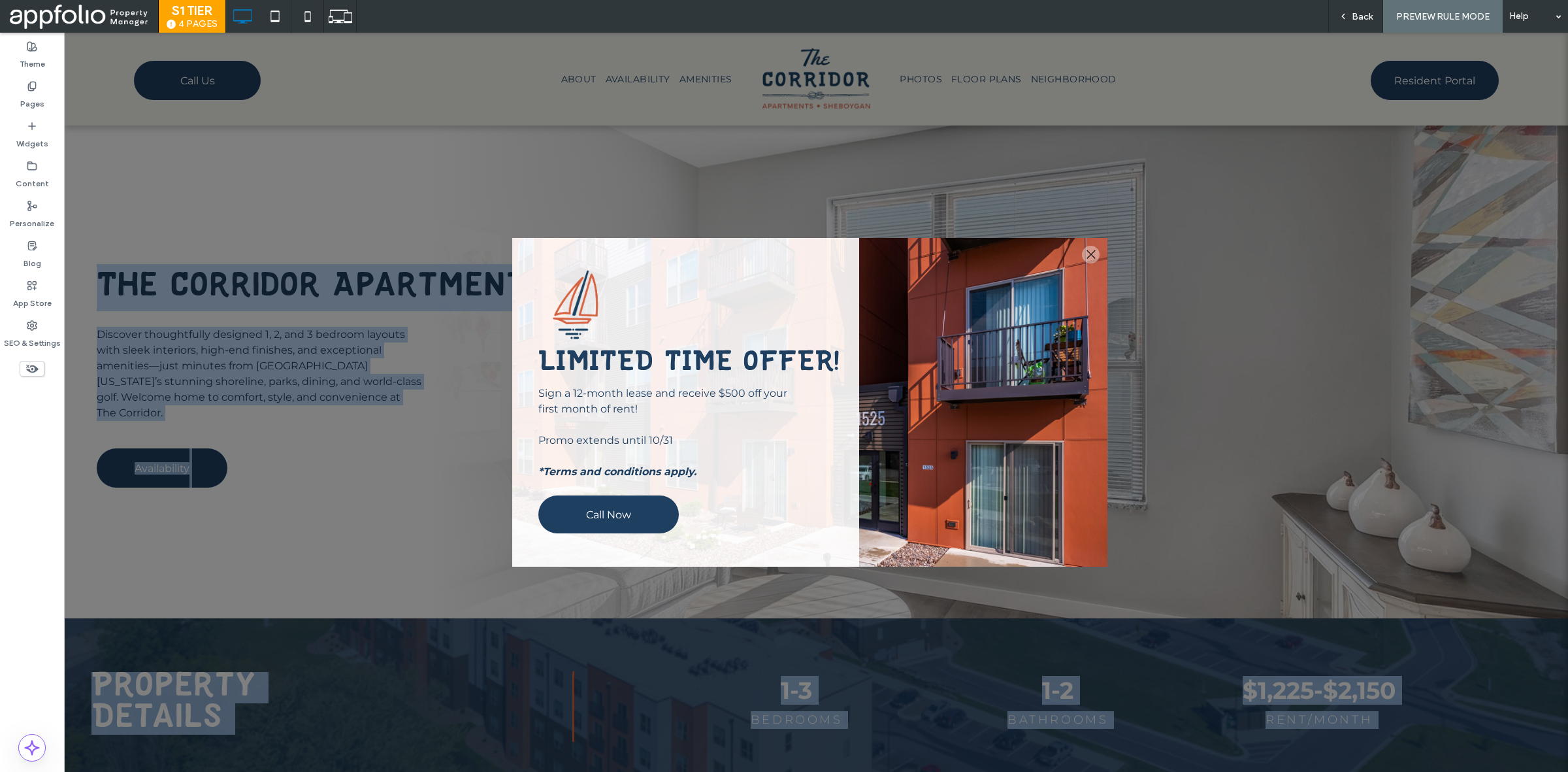
click at [497, 115] on div at bounding box center [816, 402] width 1504 height 739
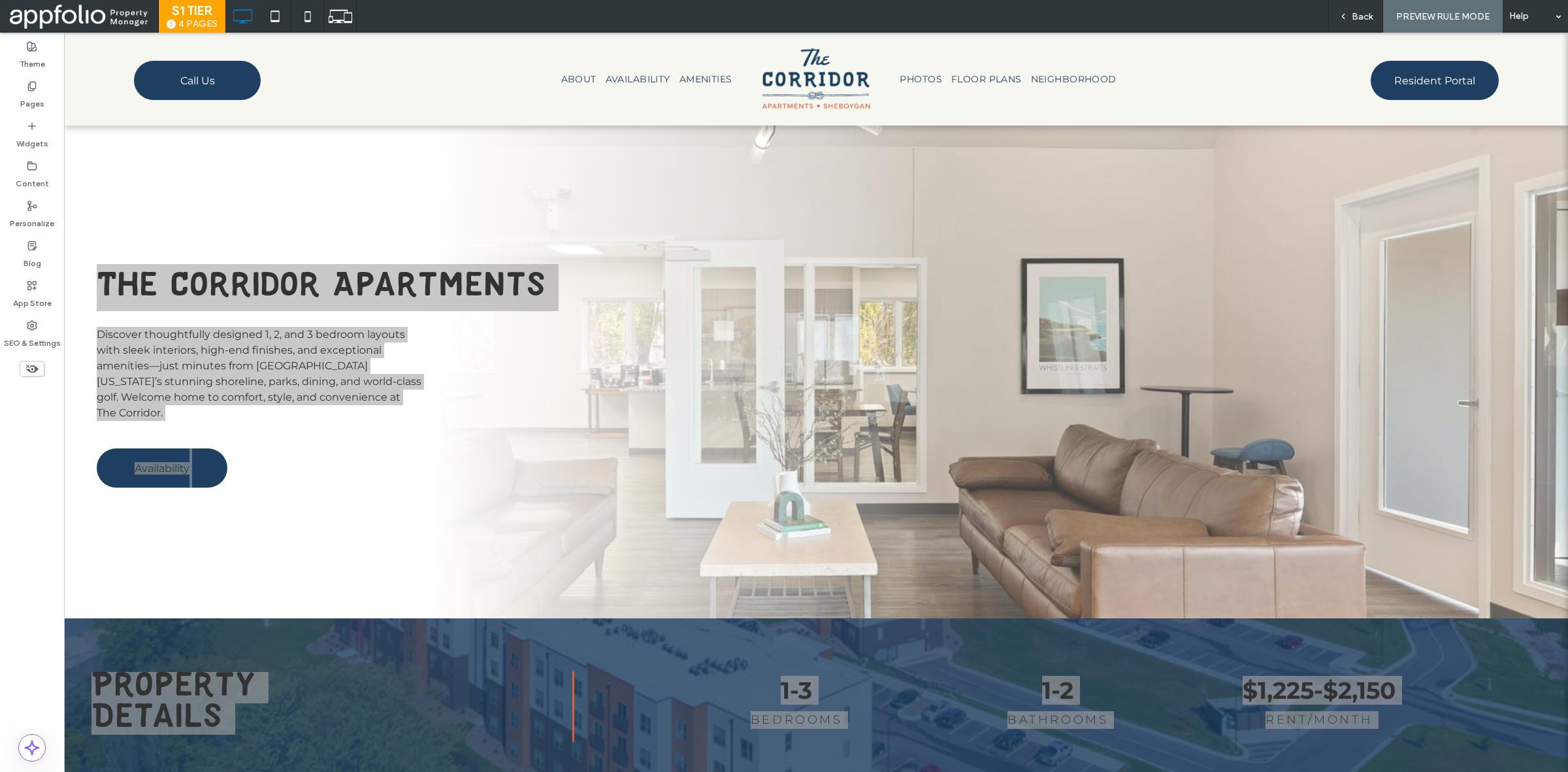
click at [1367, 12] on span "Back" at bounding box center [1362, 16] width 21 height 11
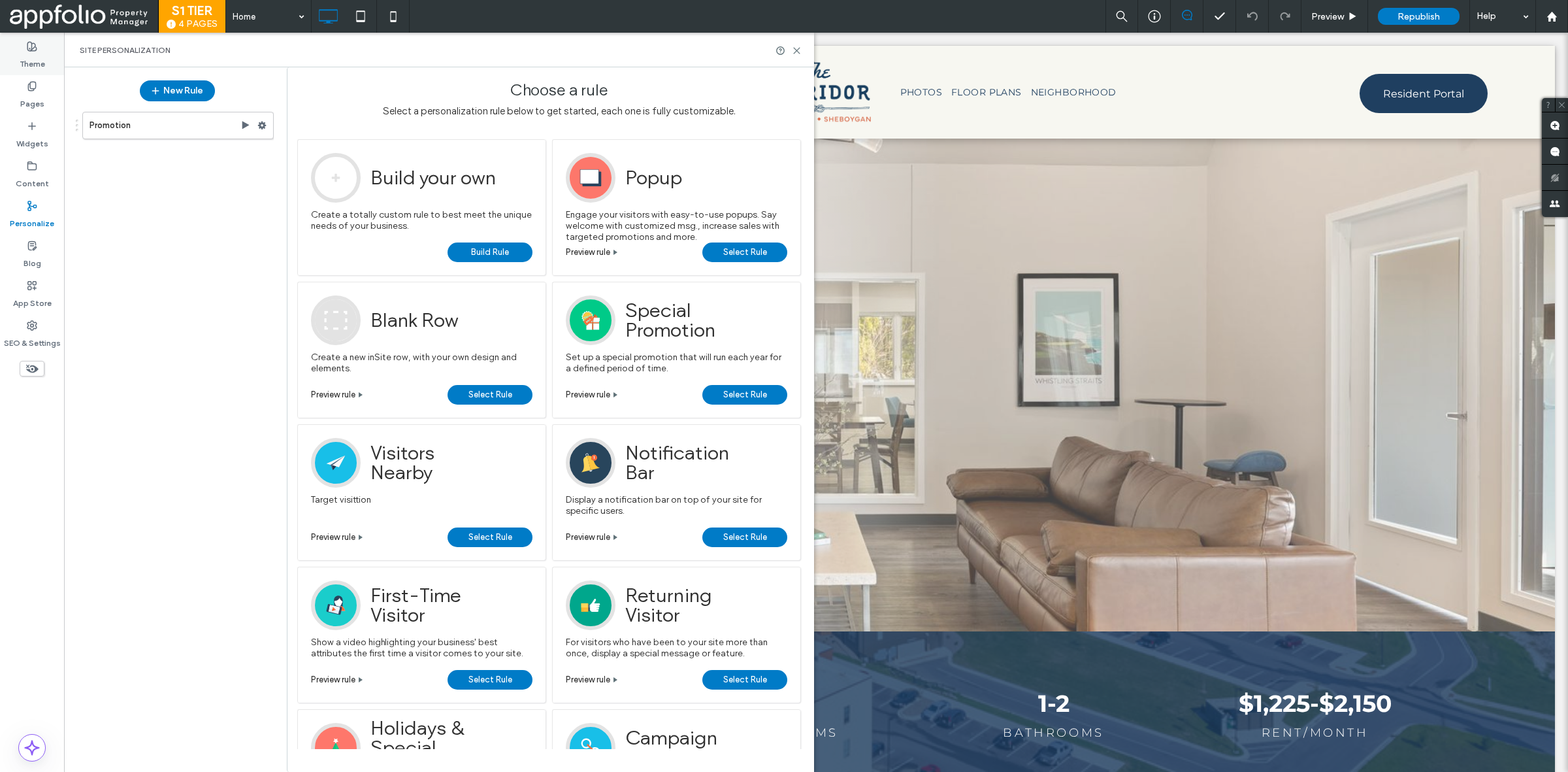
click at [24, 84] on div "Pages" at bounding box center [32, 95] width 64 height 40
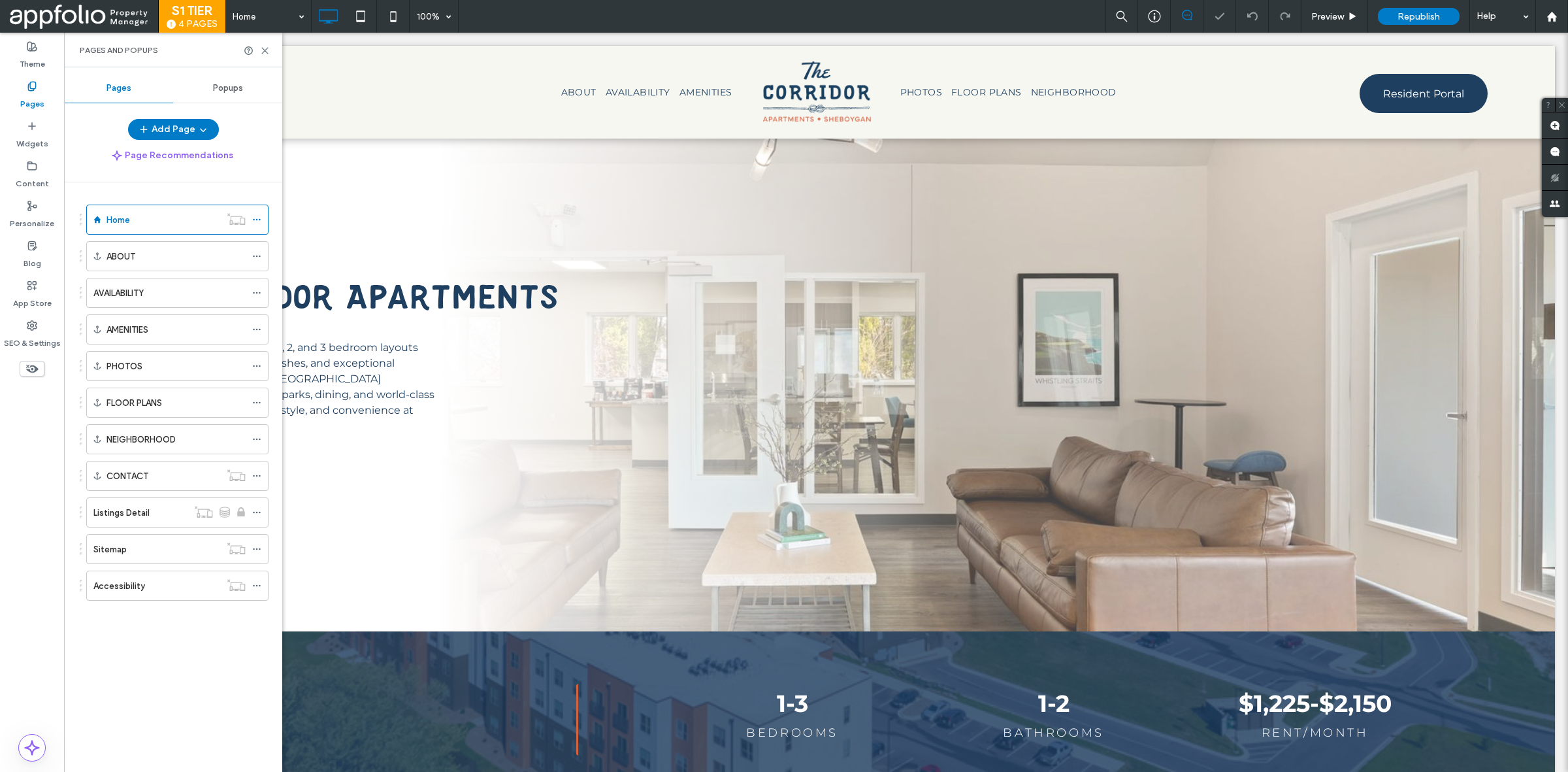
click at [24, 98] on label "Pages" at bounding box center [32, 100] width 24 height 19
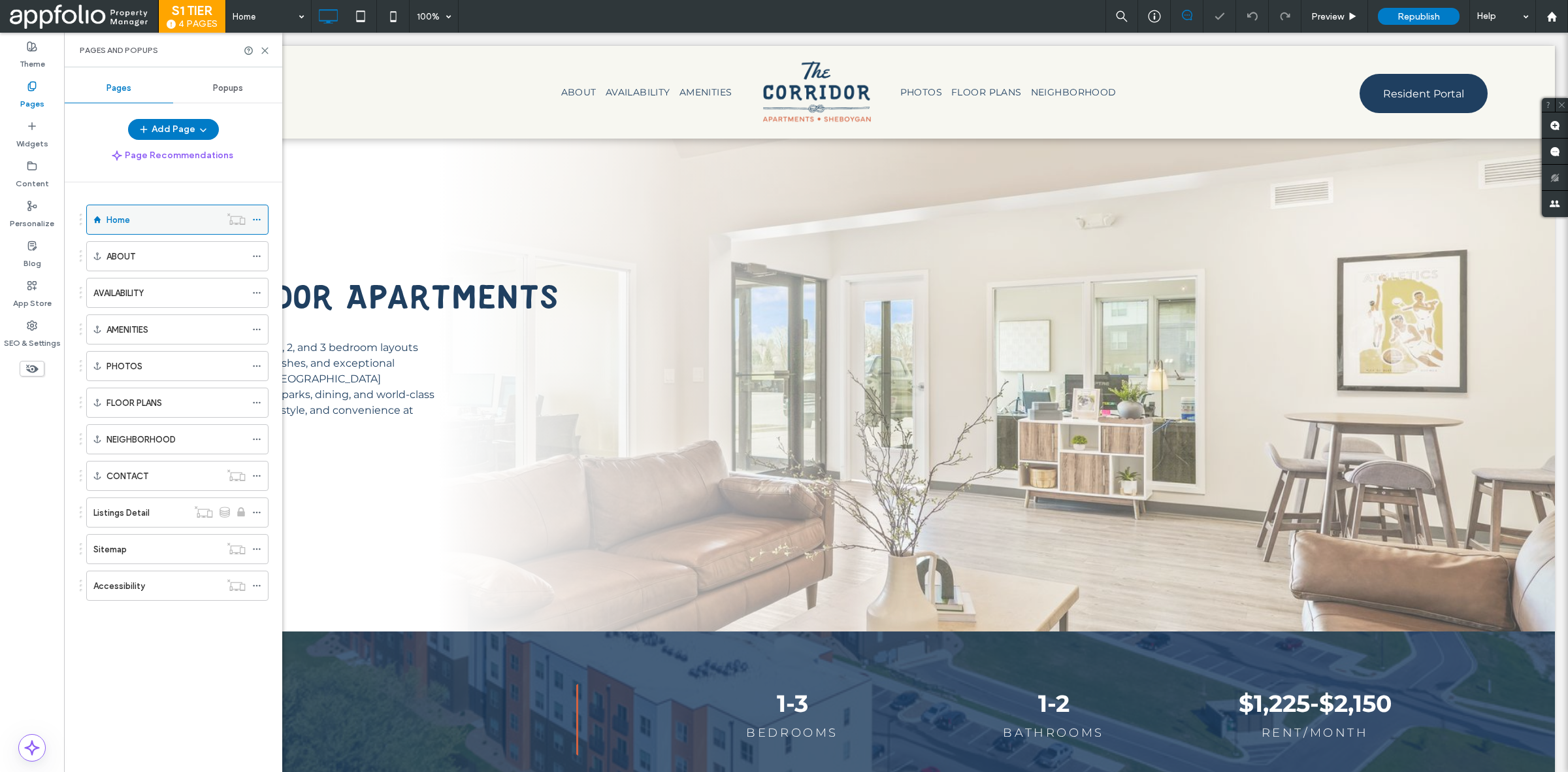
click at [116, 221] on label "Home" at bounding box center [119, 220] width 24 height 23
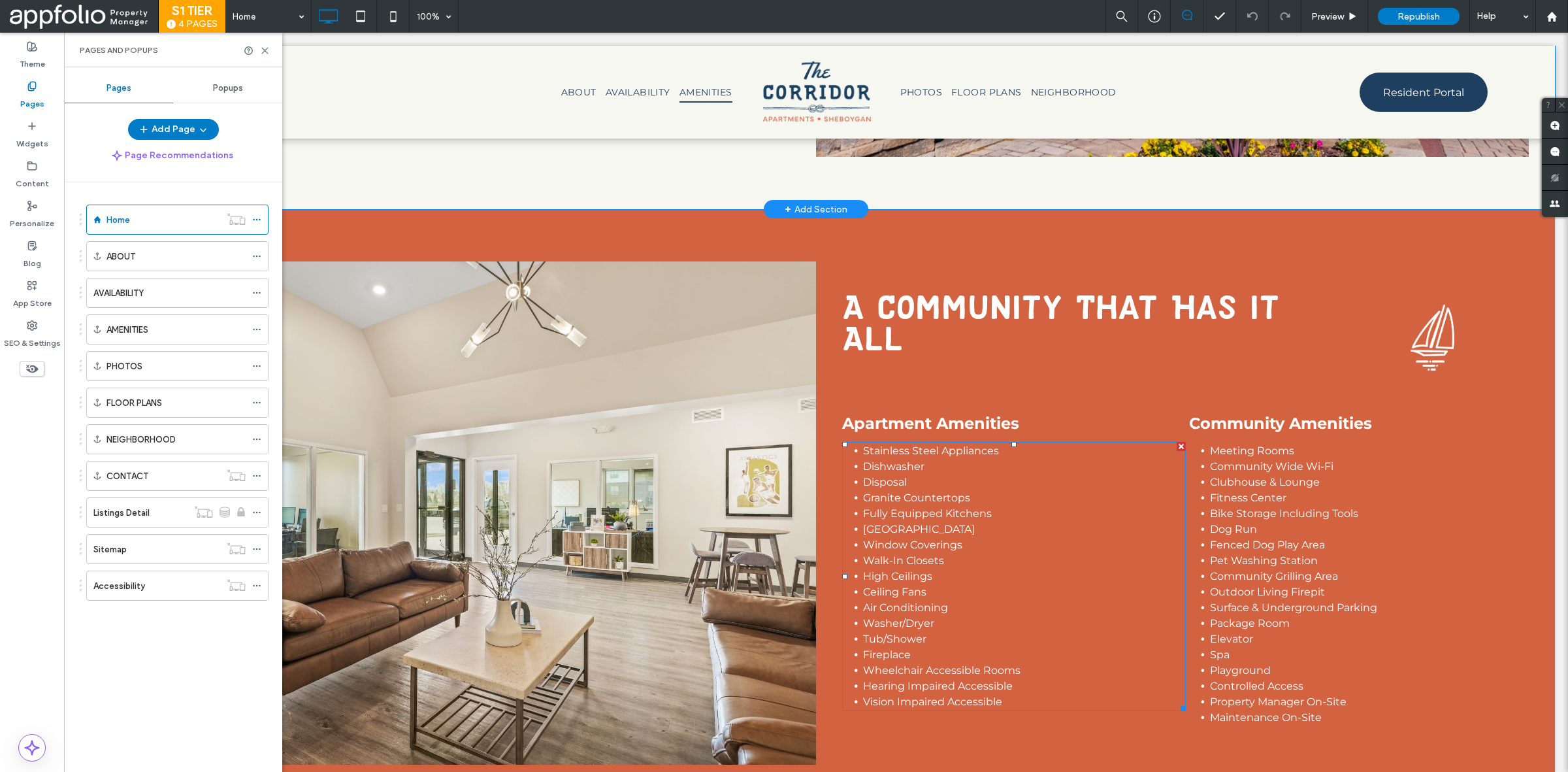
scroll to position [1118, 0]
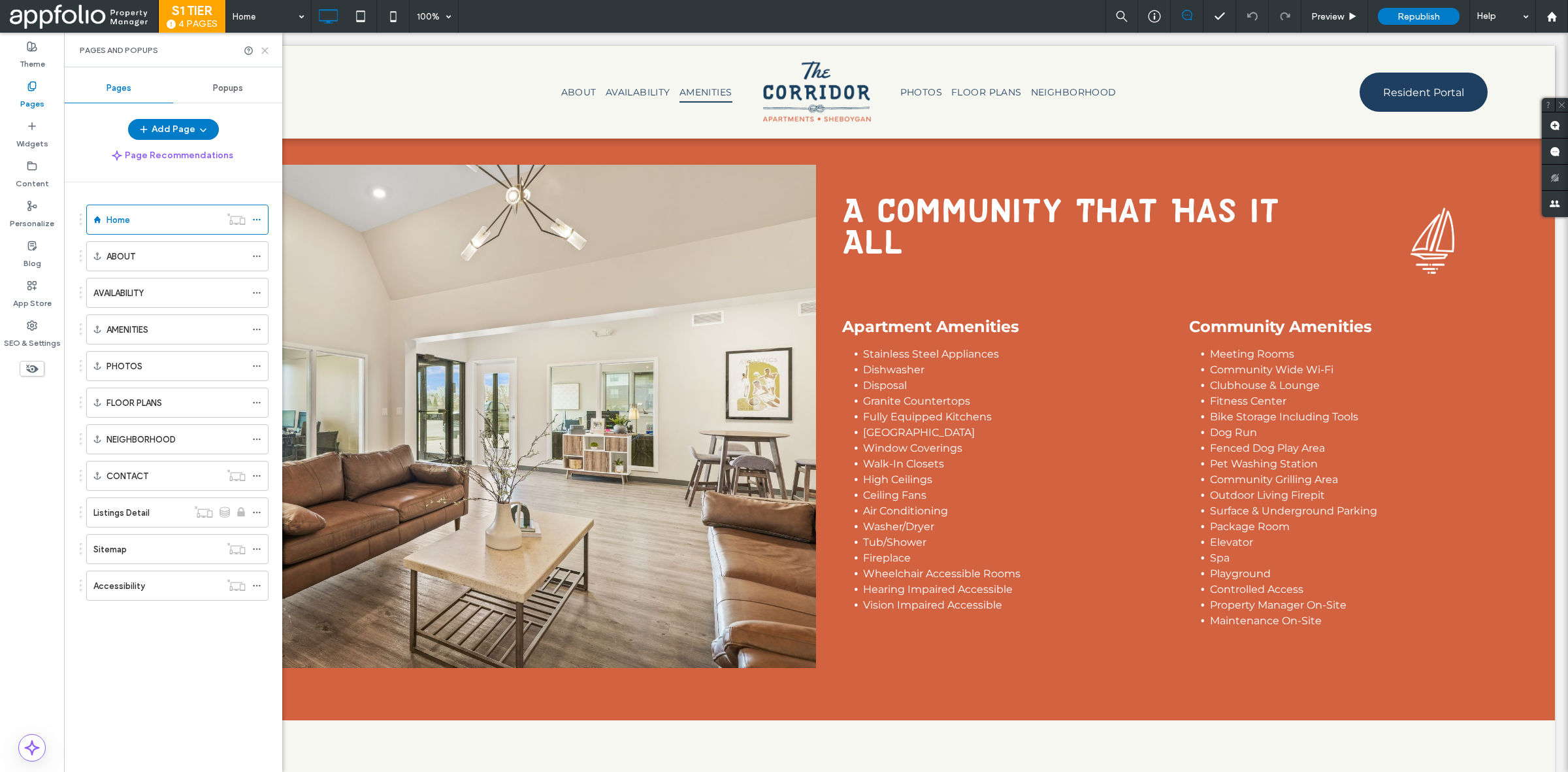
click at [262, 50] on icon at bounding box center [264, 50] width 10 height 10
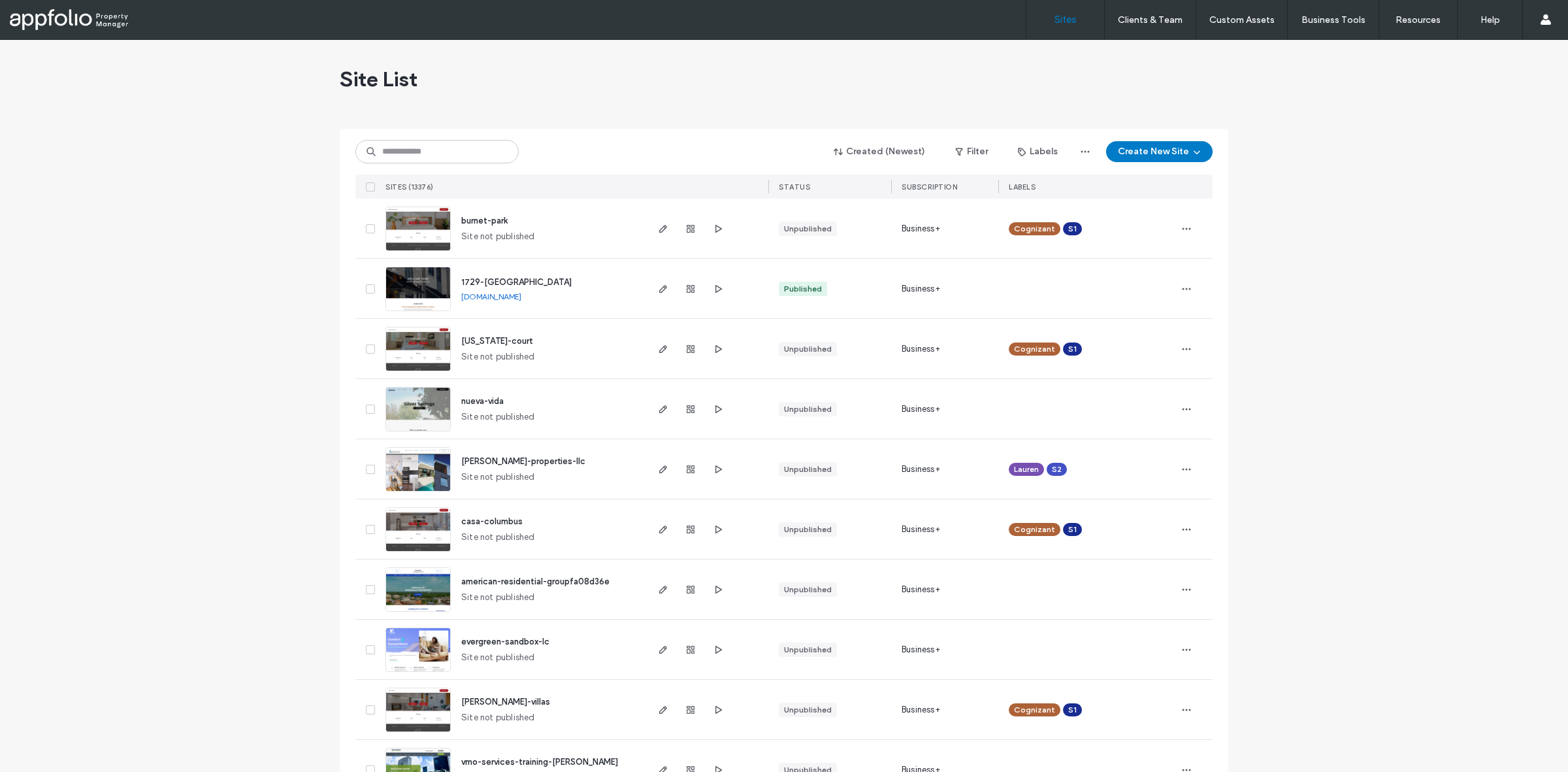
drag, startPoint x: 0, startPoint y: 0, endPoint x: 1183, endPoint y: 49, distance: 1184.0
click at [1183, 49] on label "Client Management" at bounding box center [1152, 53] width 76 height 10
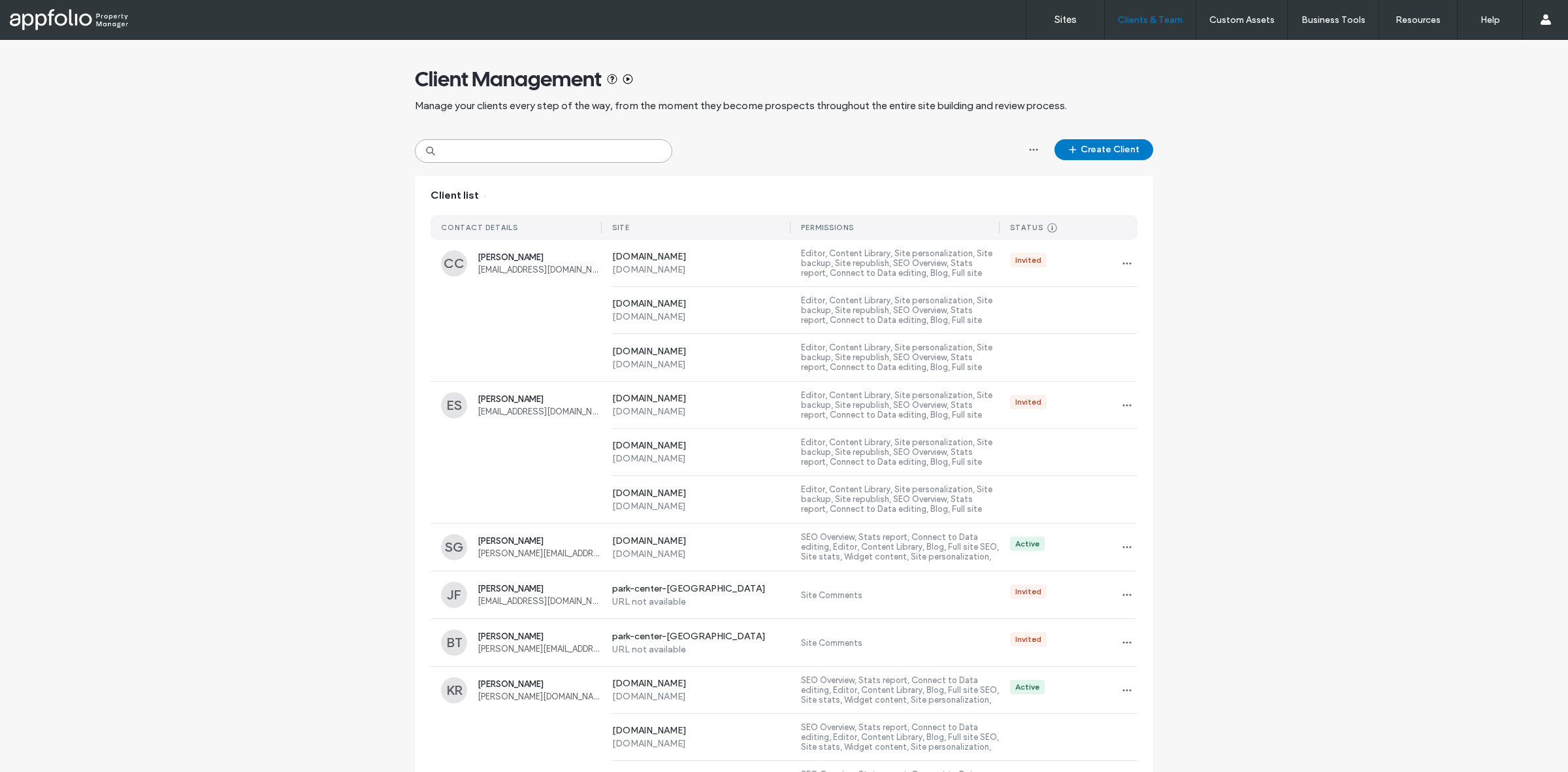
click at [500, 151] on input at bounding box center [543, 151] width 257 height 24
paste input "**********"
type input "**********"
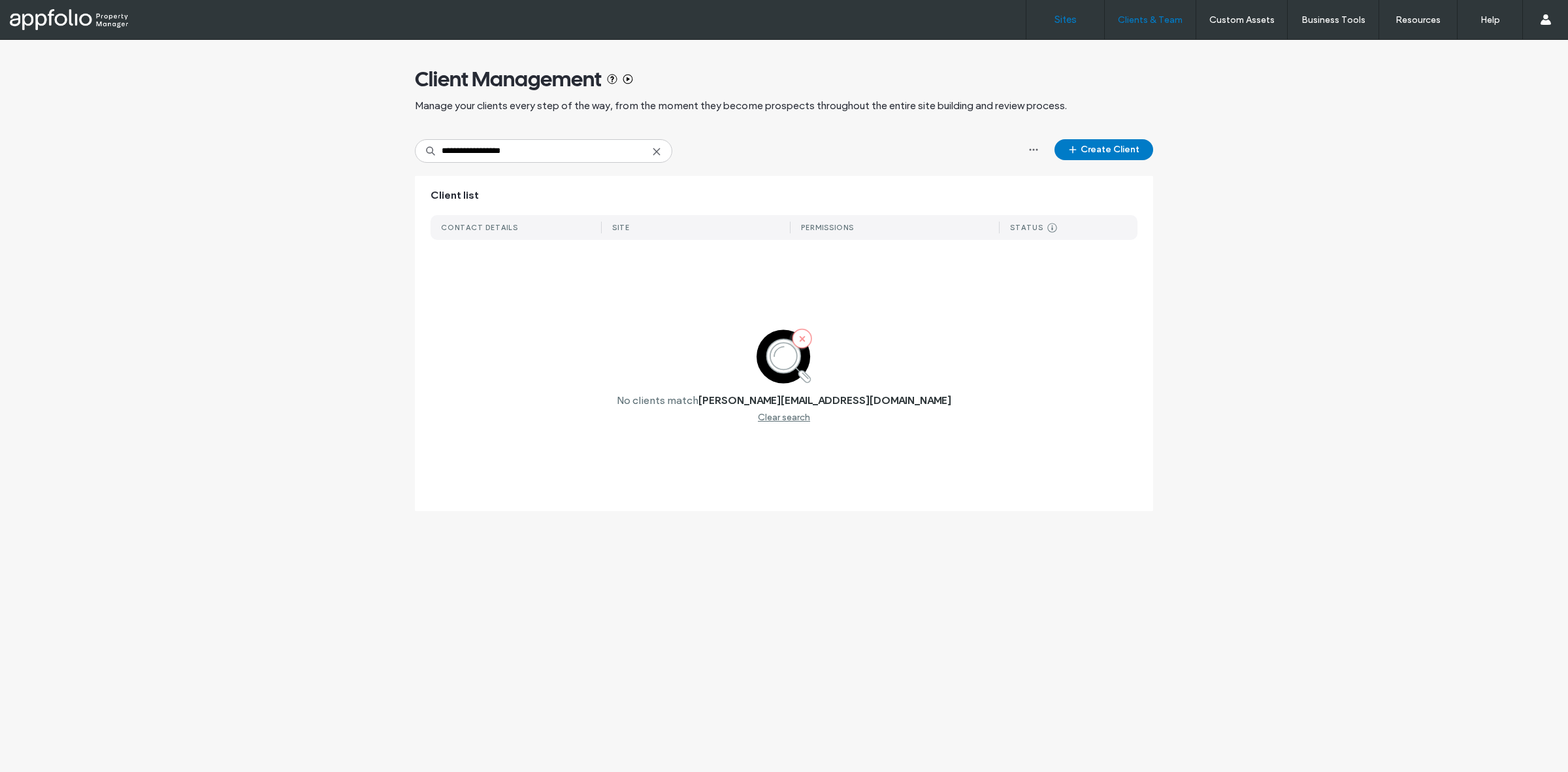
click at [1069, 19] on label "Sites" at bounding box center [1066, 19] width 22 height 12
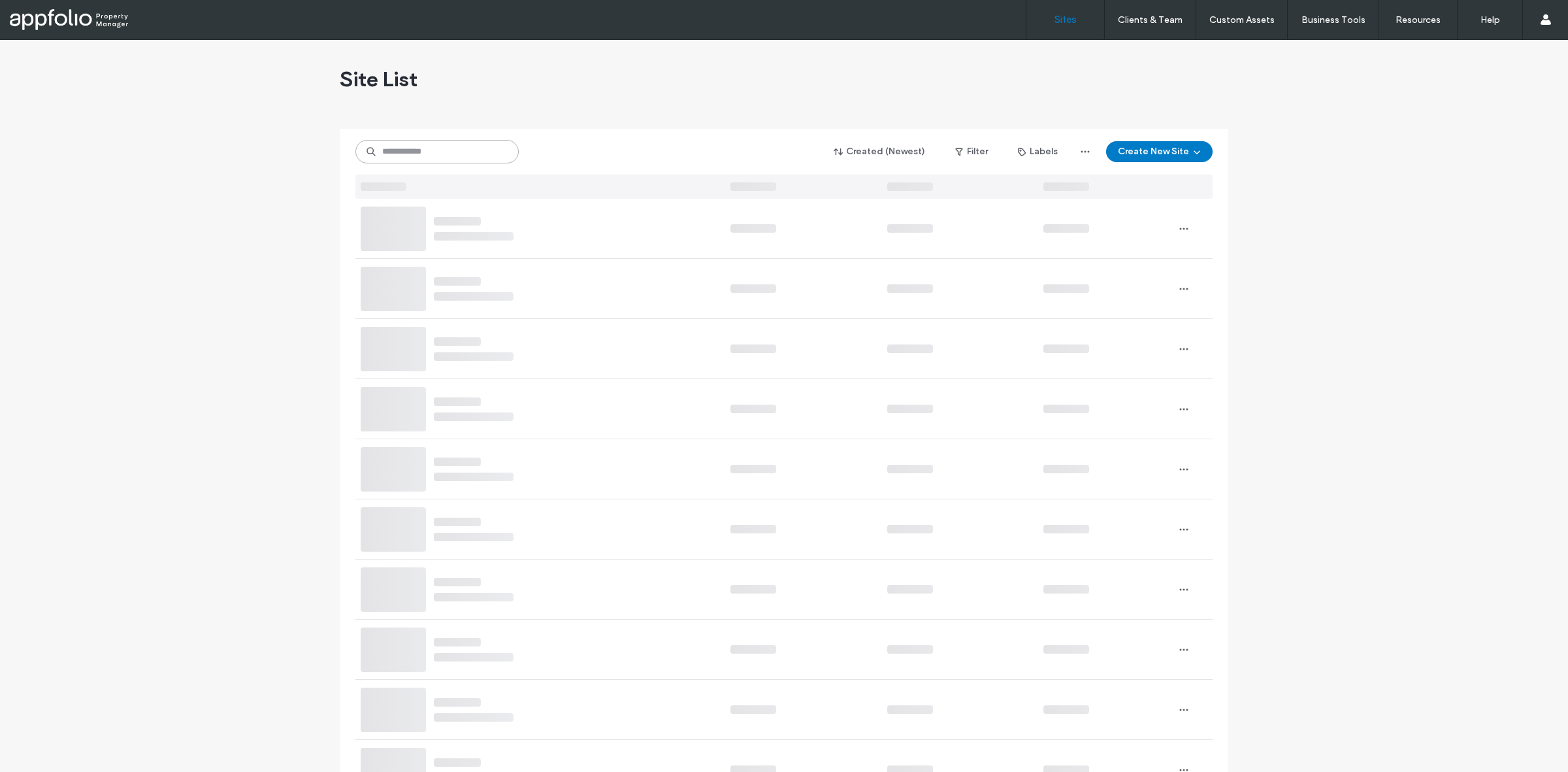
click at [442, 157] on input at bounding box center [437, 151] width 163 height 24
paste input "**********"
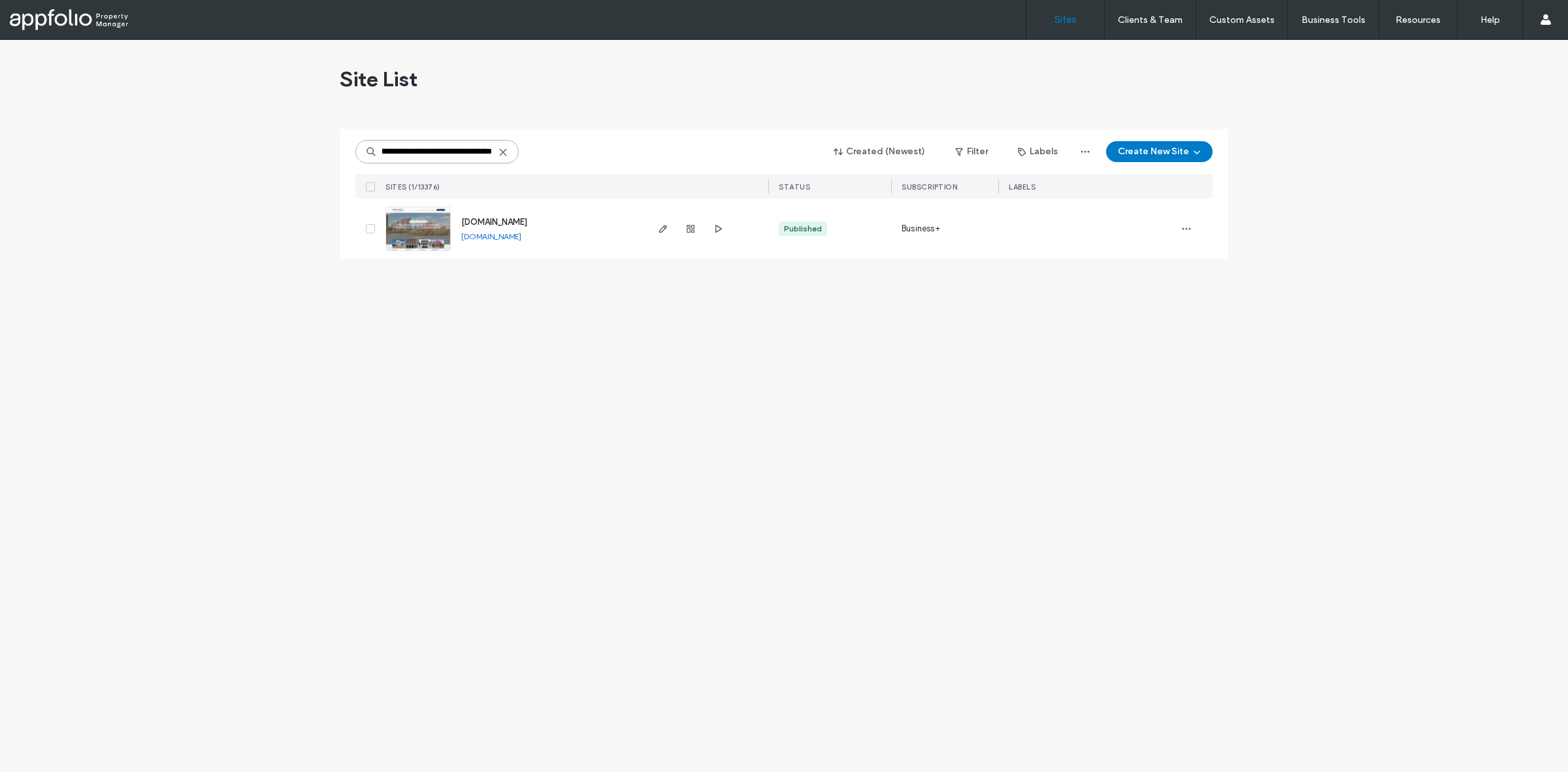
type input "**********"
click at [413, 216] on link at bounding box center [418, 229] width 65 height 45
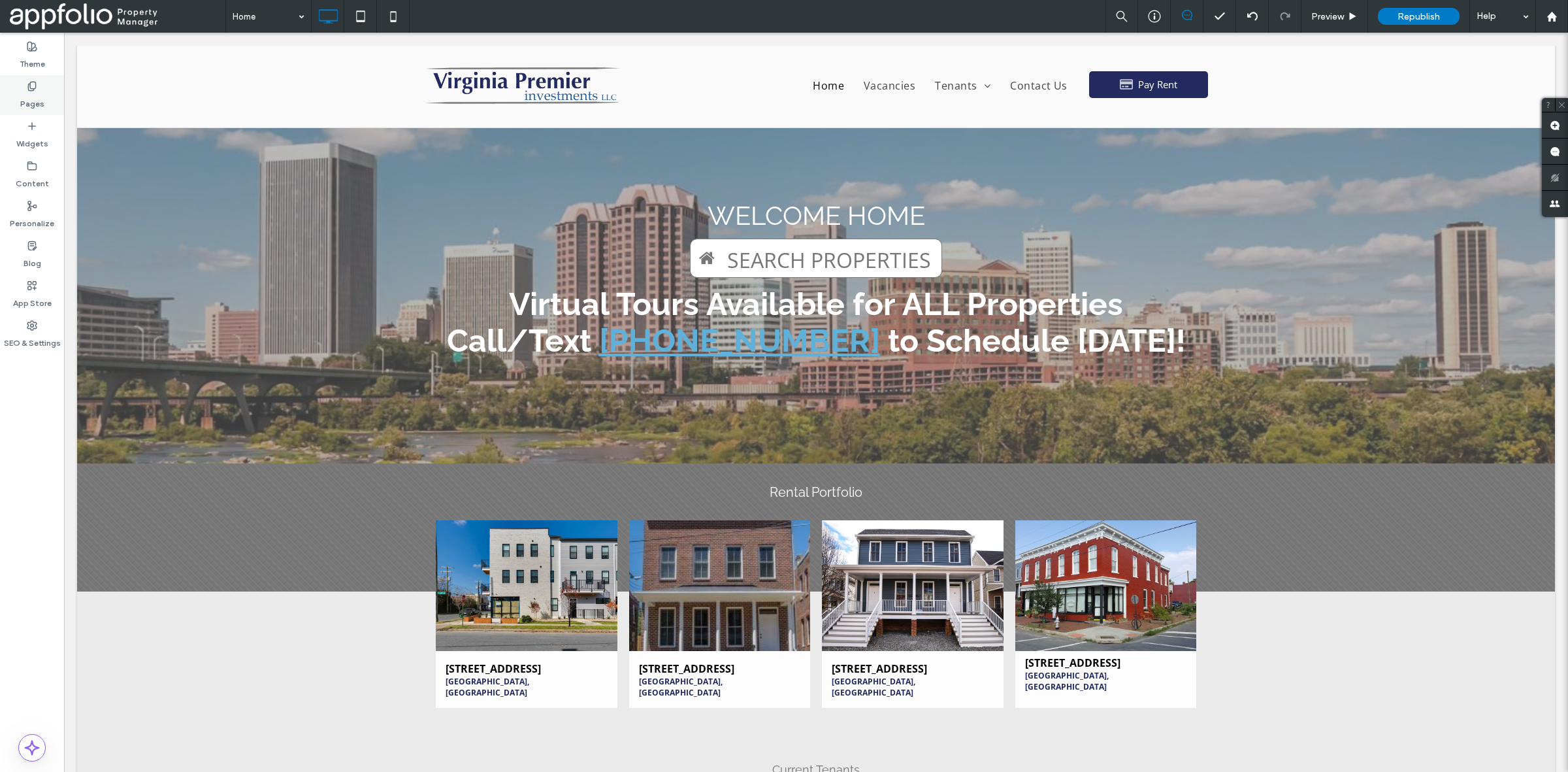
click at [22, 108] on label "Pages" at bounding box center [32, 100] width 24 height 19
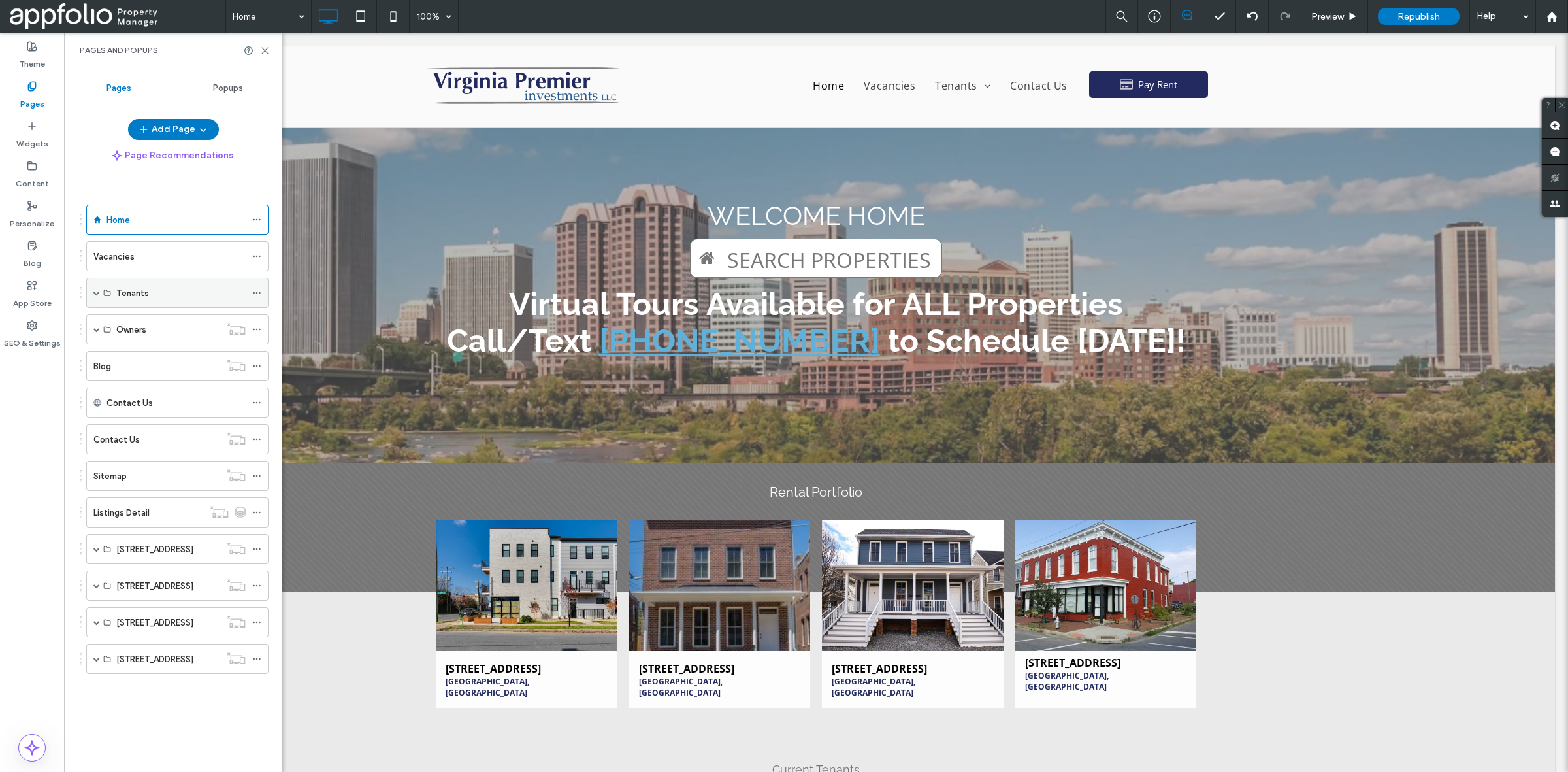
click at [96, 292] on span at bounding box center [96, 292] width 7 height 7
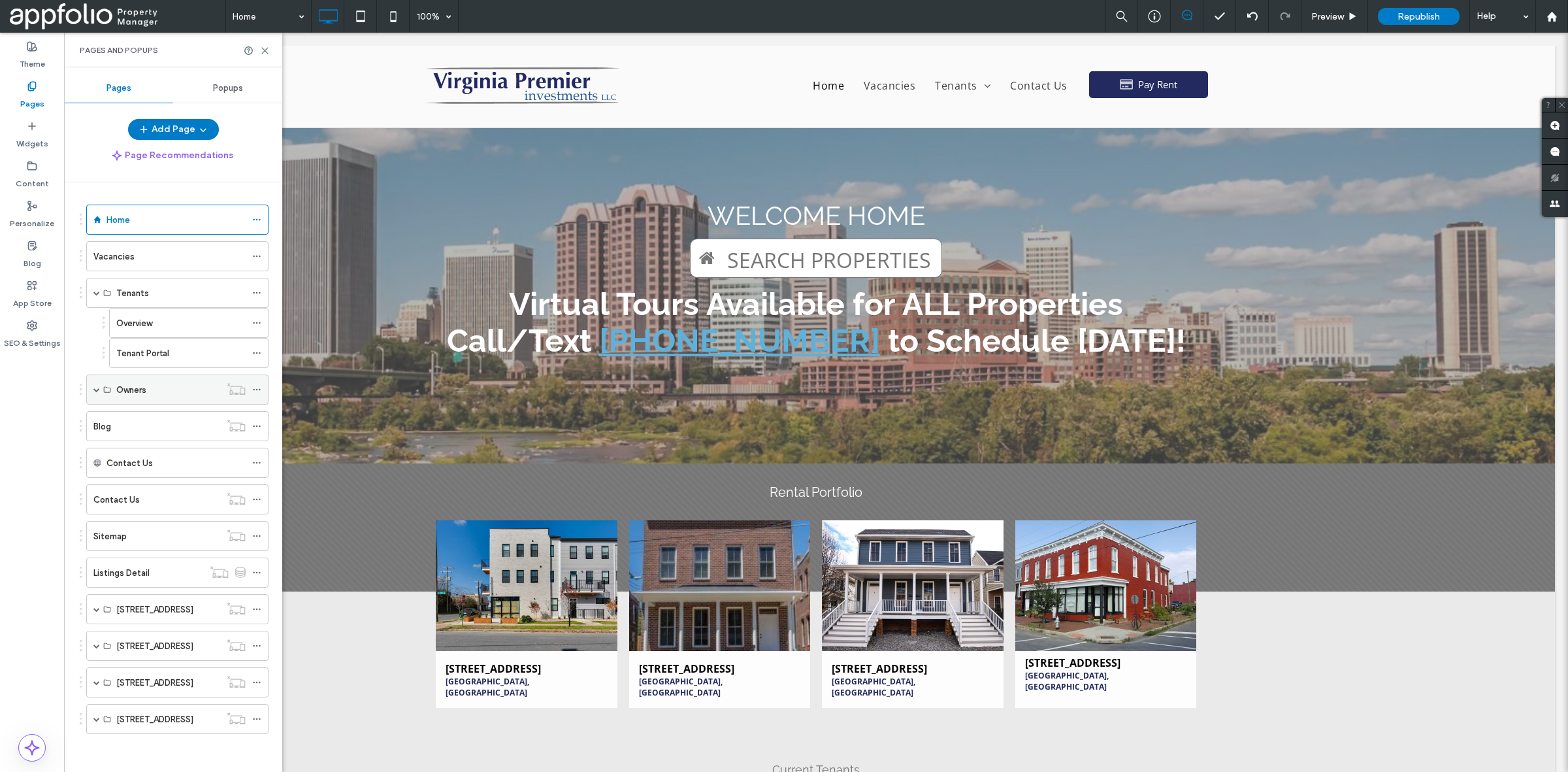
click at [94, 390] on span at bounding box center [96, 389] width 7 height 7
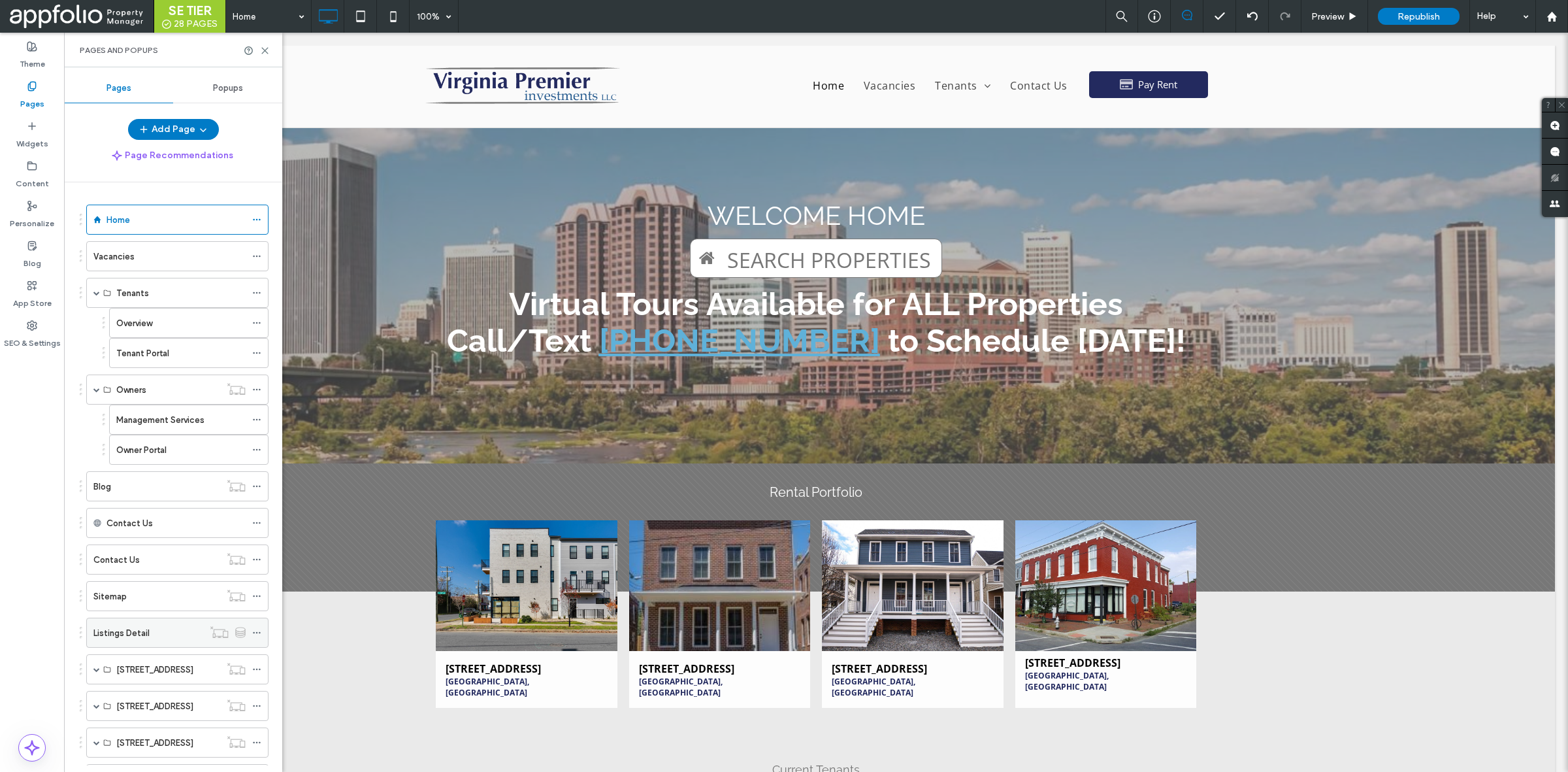
scroll to position [67, 0]
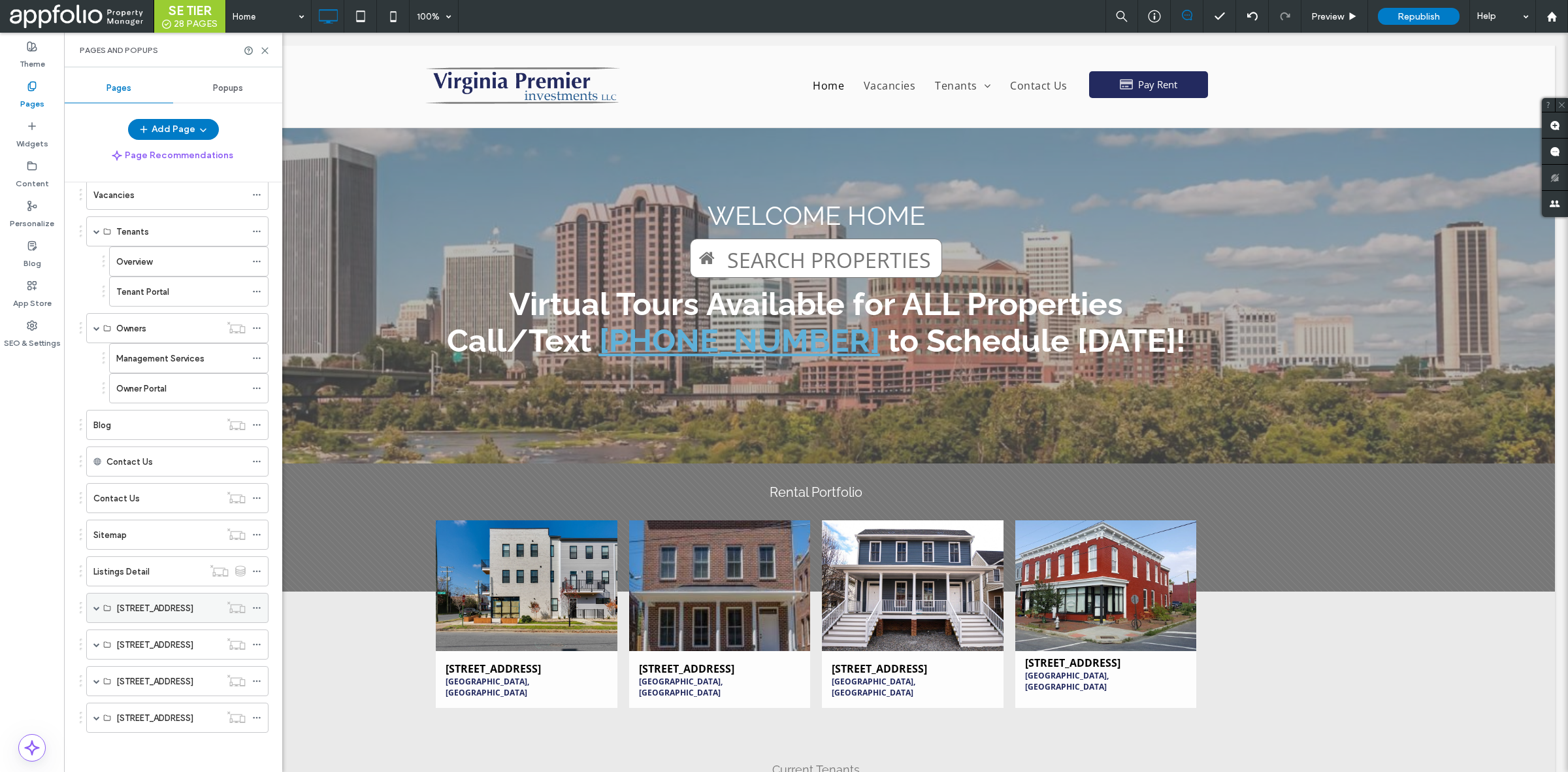
click at [173, 621] on ol "Home Vacancies Tenants Overview Tenant Portal Owners Management Services Owner …" at bounding box center [169, 438] width 199 height 589
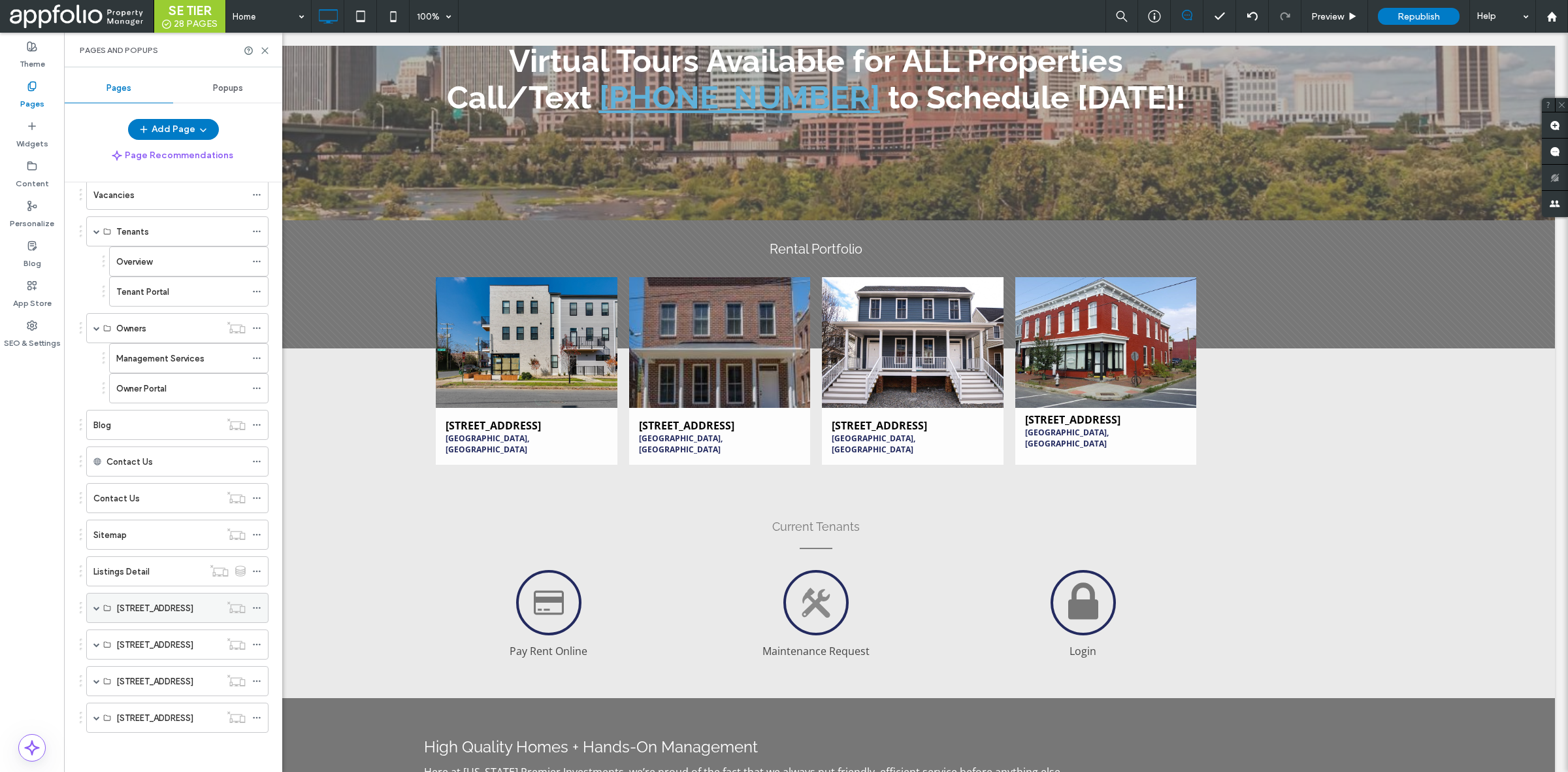
click at [177, 609] on label "808 N 21st Street" at bounding box center [155, 608] width 77 height 23
click at [100, 604] on div "808 N 21st Street" at bounding box center [177, 608] width 183 height 30
click at [99, 606] on span at bounding box center [96, 607] width 7 height 7
click at [191, 646] on div "Property Details" at bounding box center [168, 632] width 104 height 29
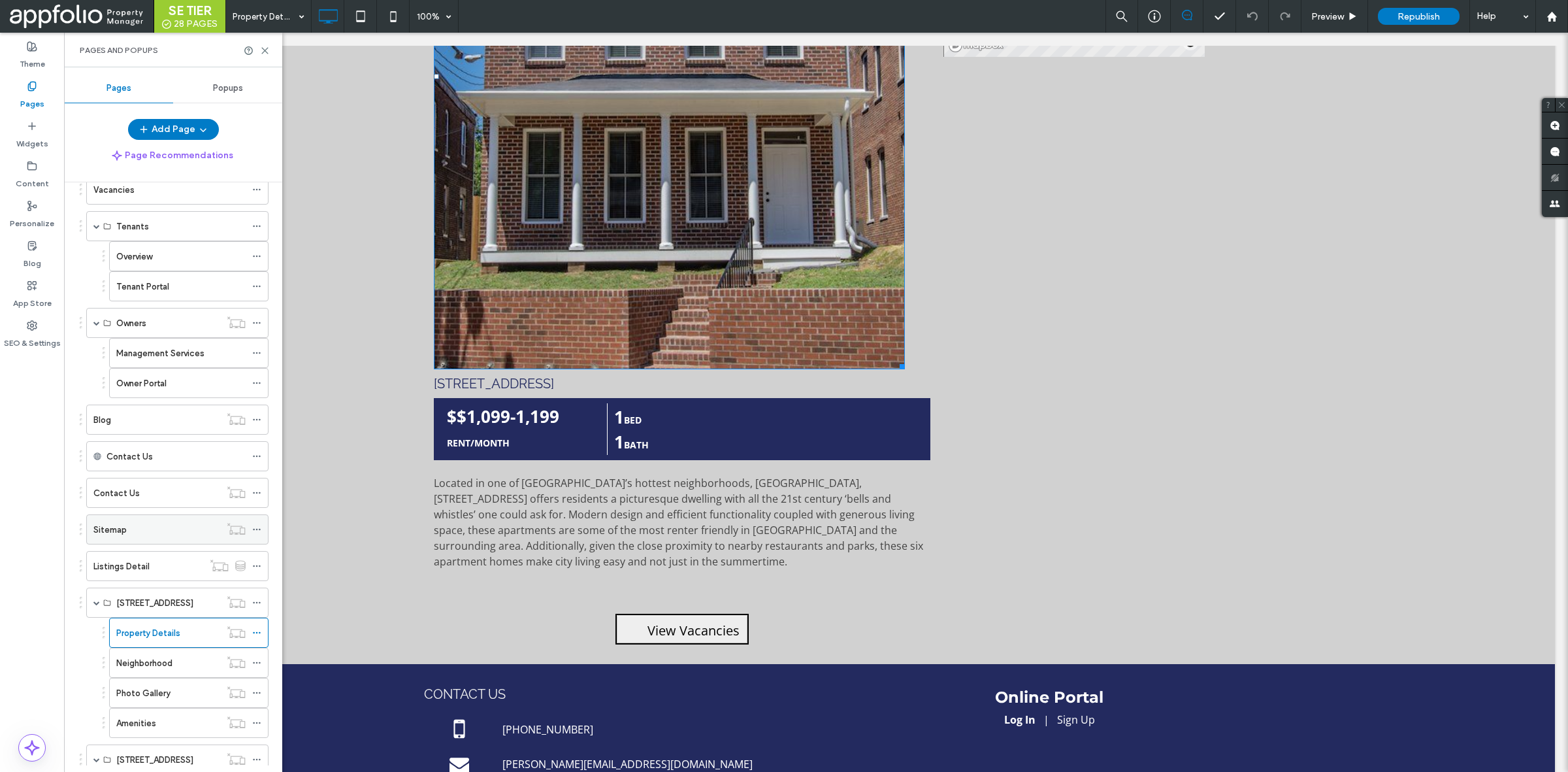
scroll to position [707, 0]
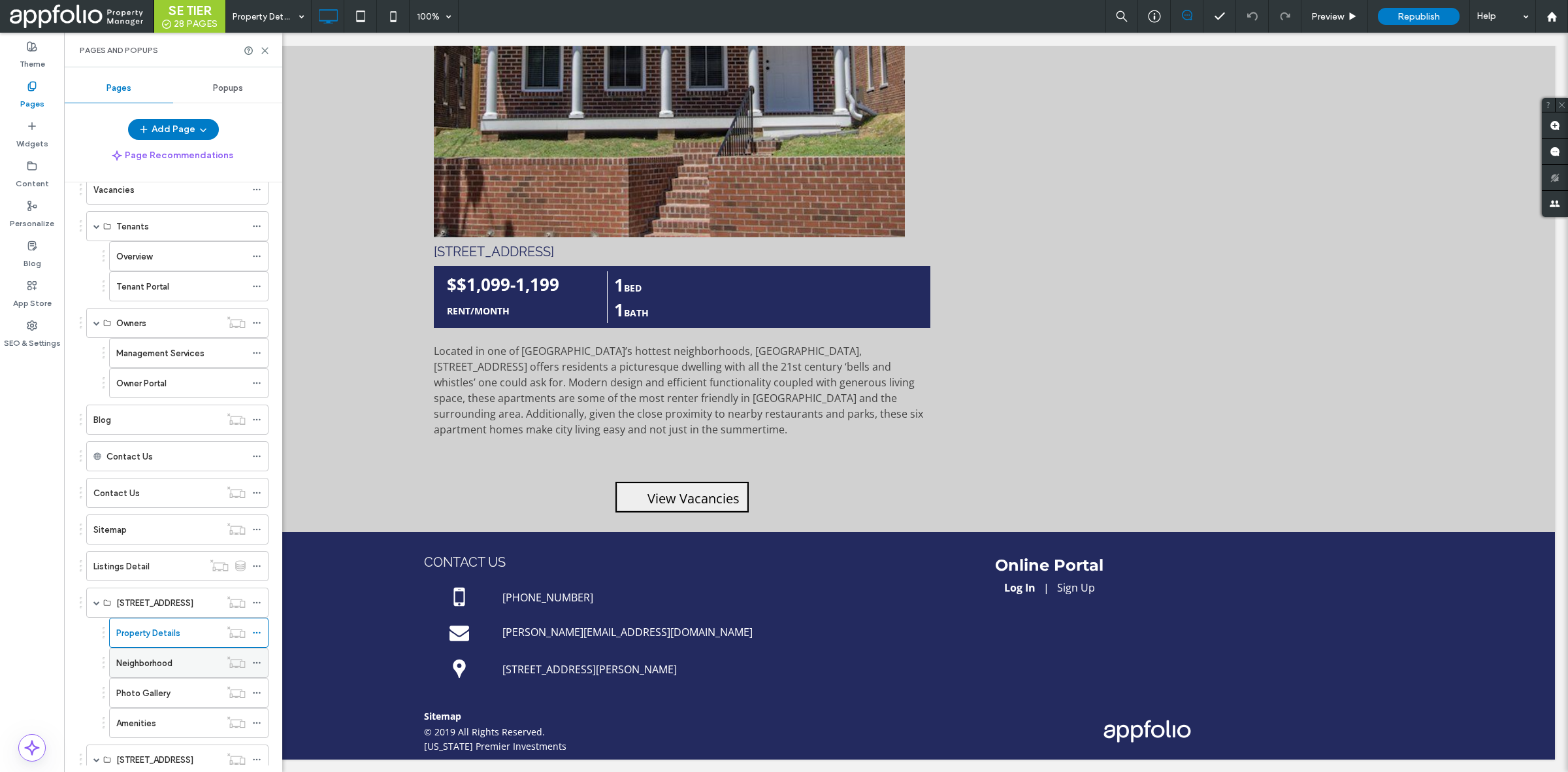
click at [183, 677] on div "Neighborhood" at bounding box center [168, 662] width 104 height 29
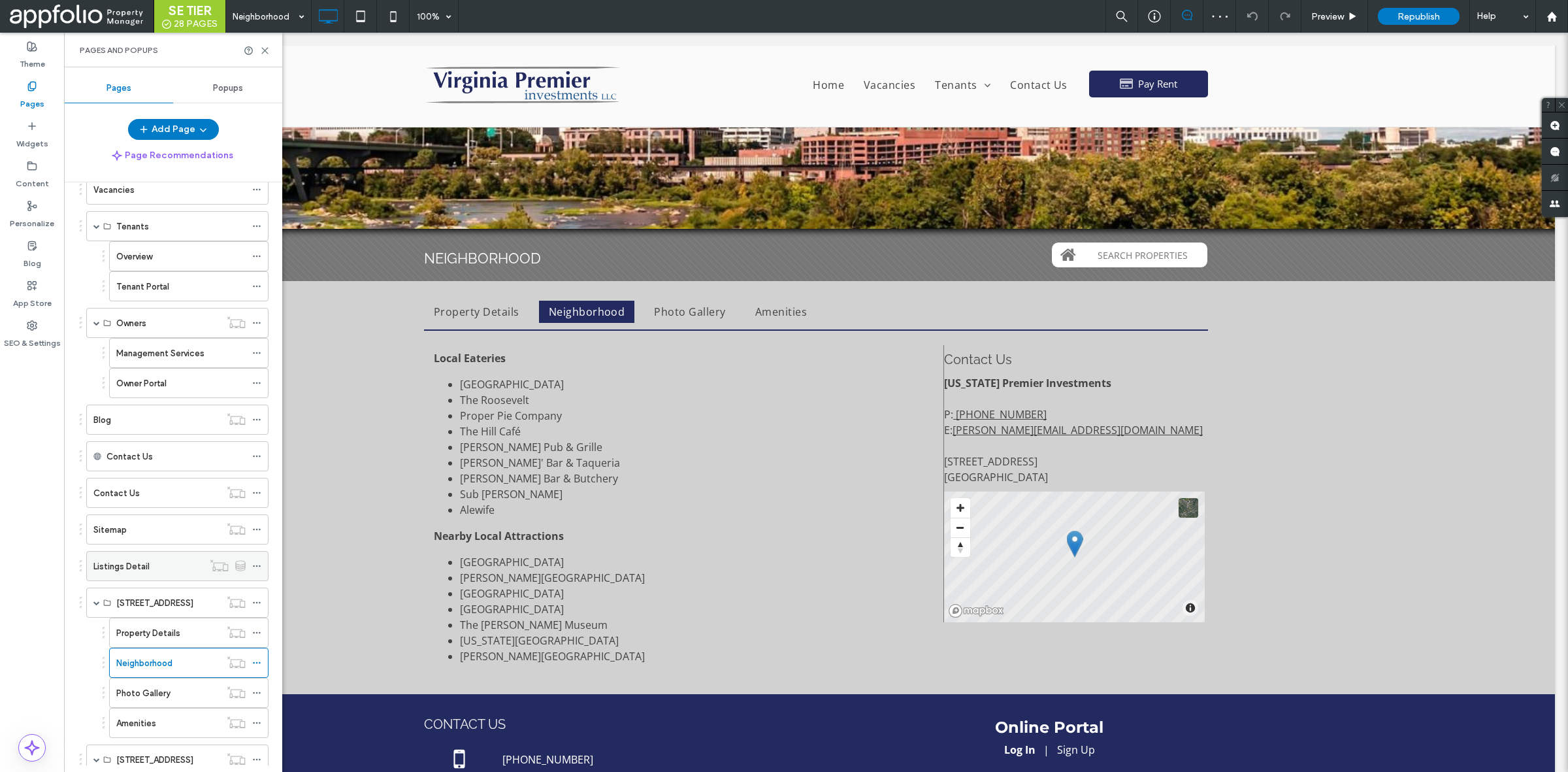
scroll to position [189, 0]
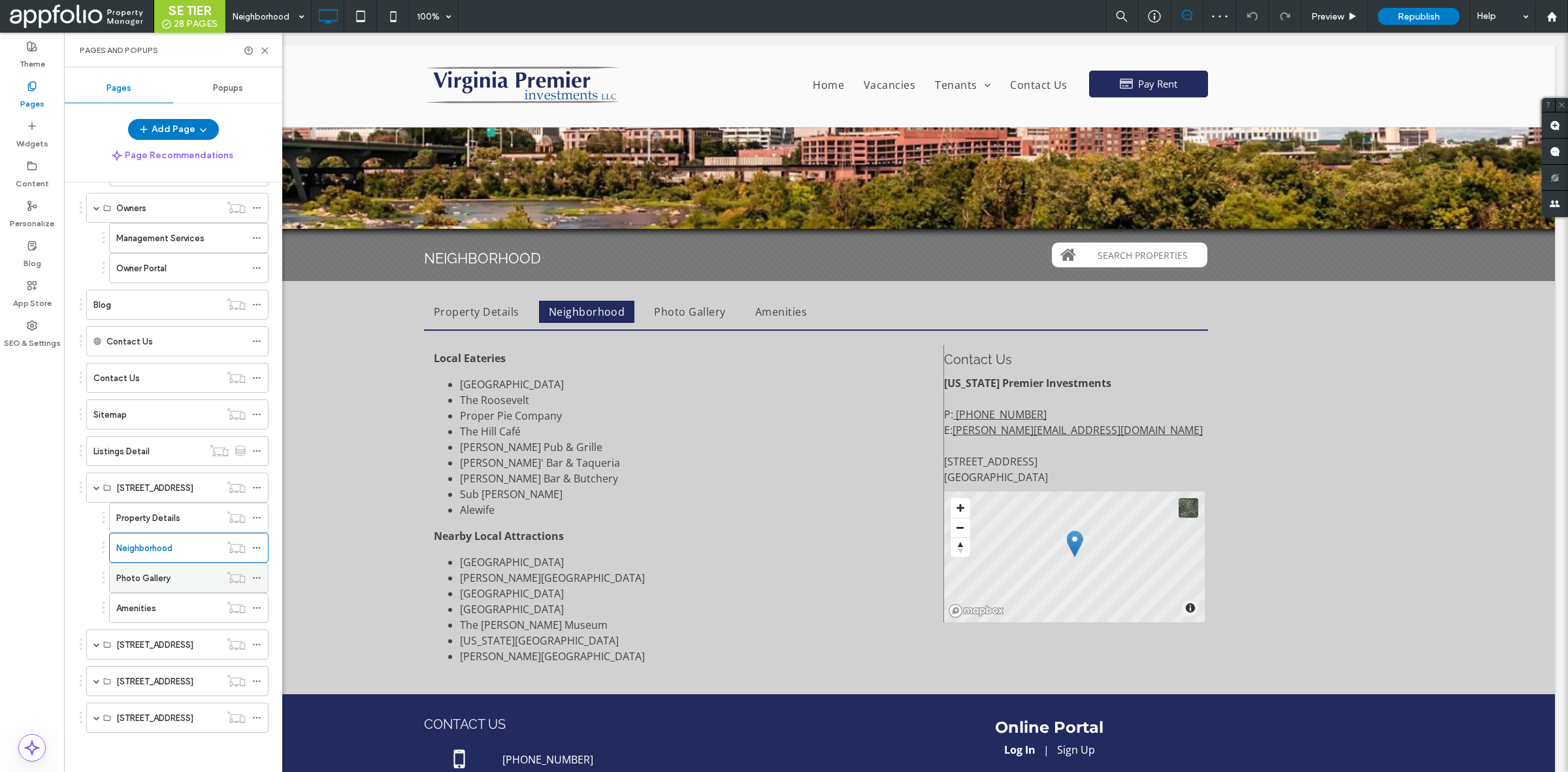
click at [171, 577] on div "Photo Gallery" at bounding box center [168, 578] width 104 height 13
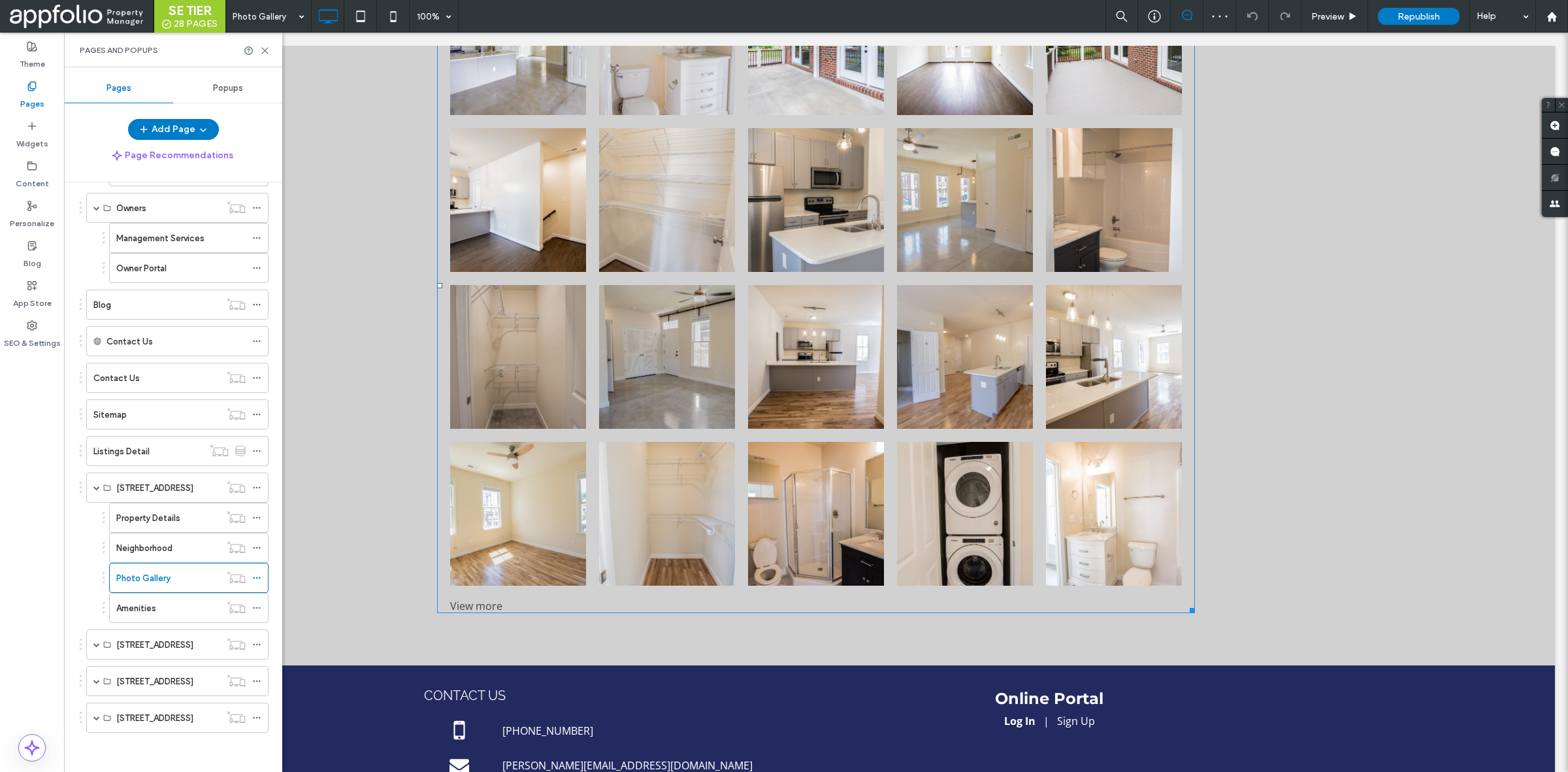
scroll to position [422, 0]
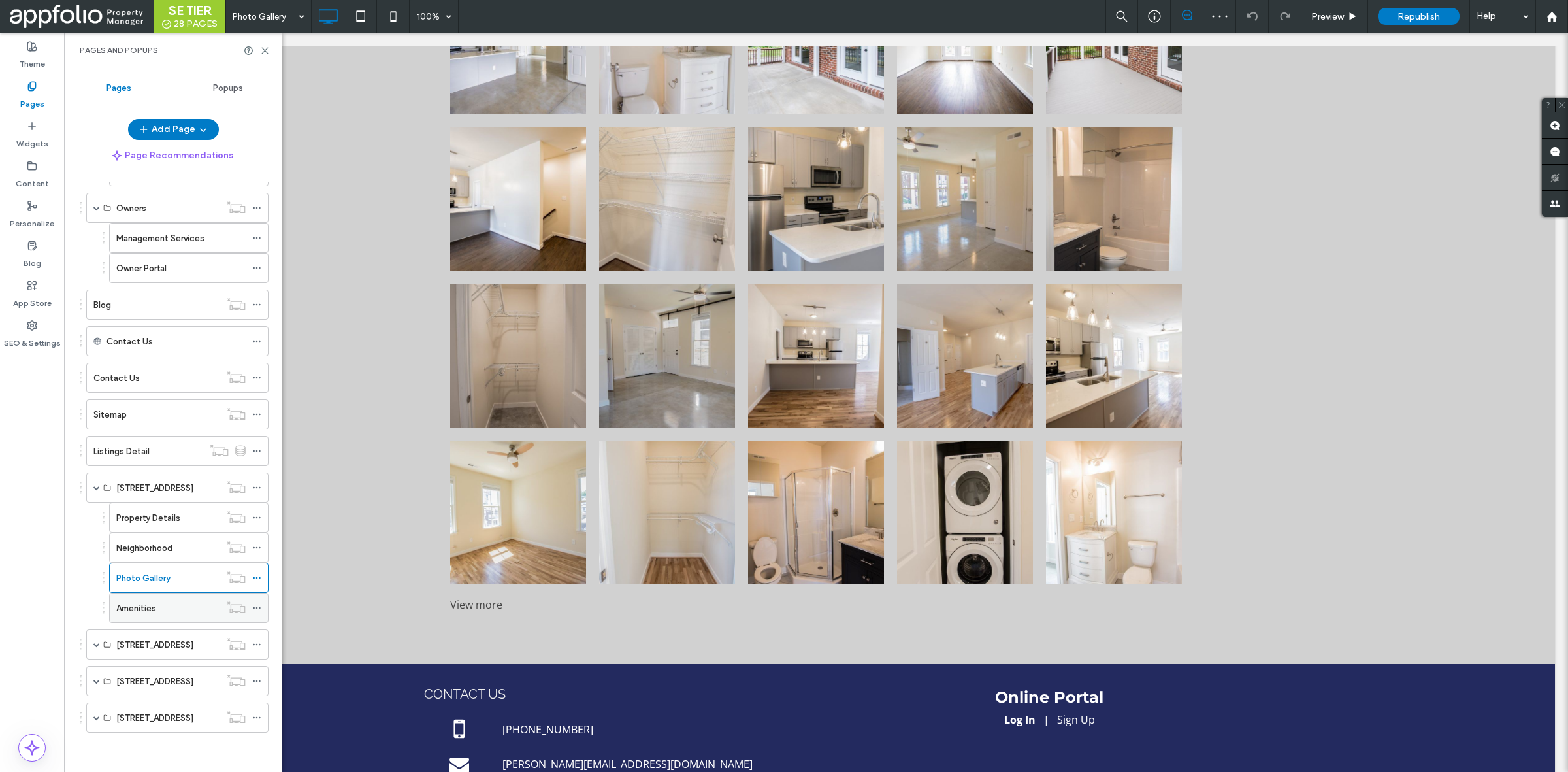
click at [165, 602] on div "Amenities" at bounding box center [168, 608] width 104 height 13
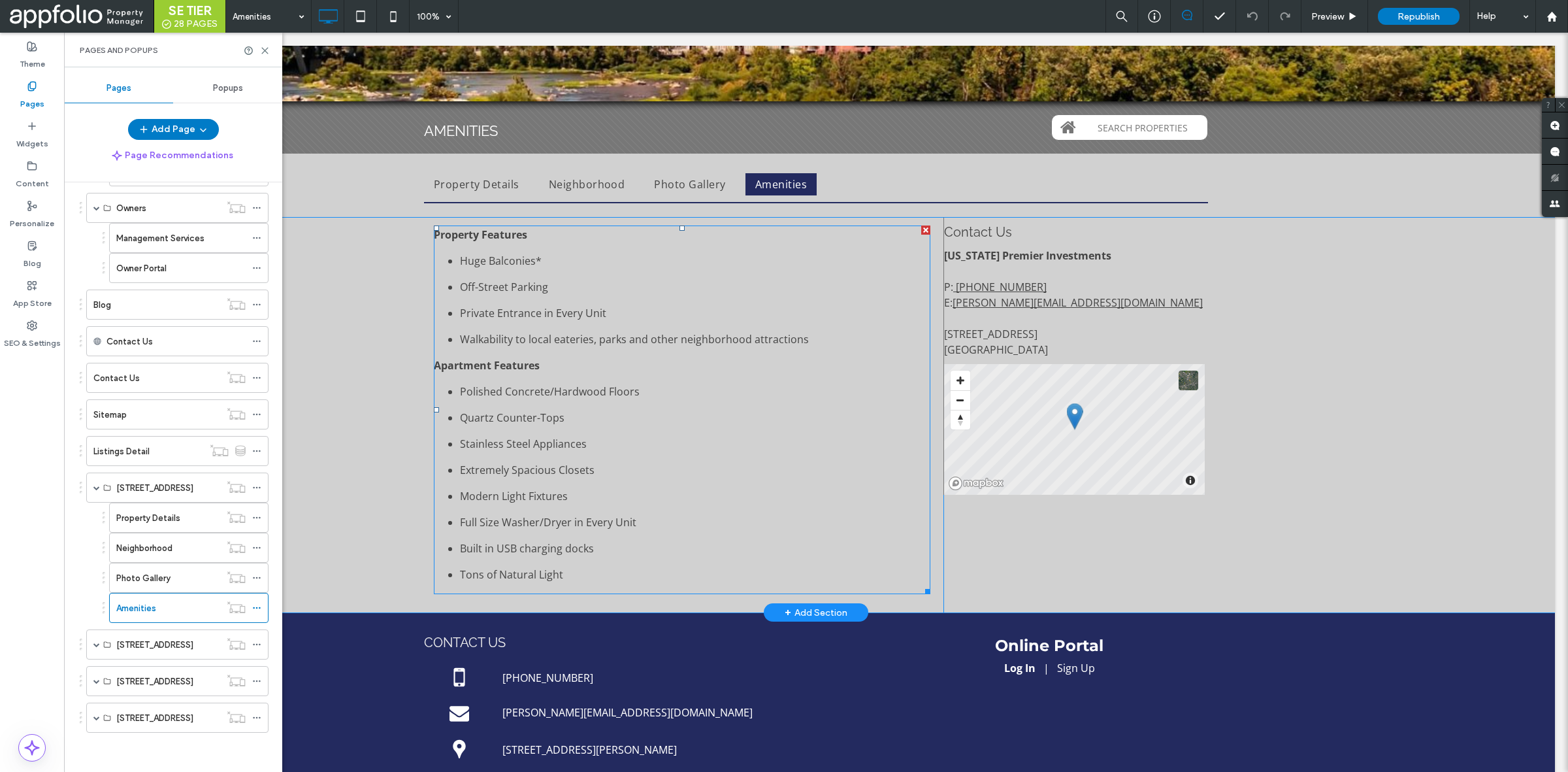
scroll to position [107, 0]
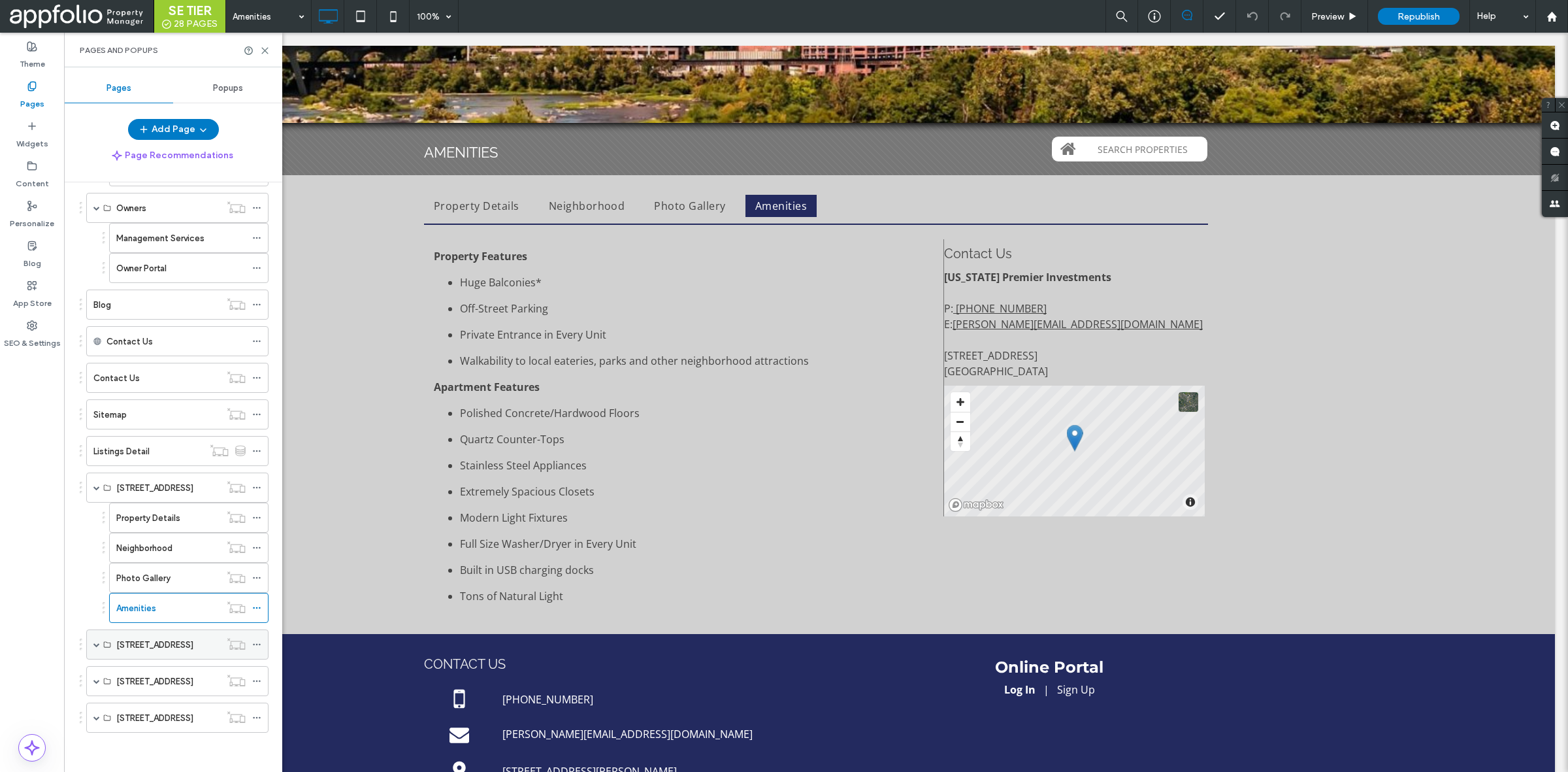
click at [98, 642] on span at bounding box center [96, 644] width 7 height 7
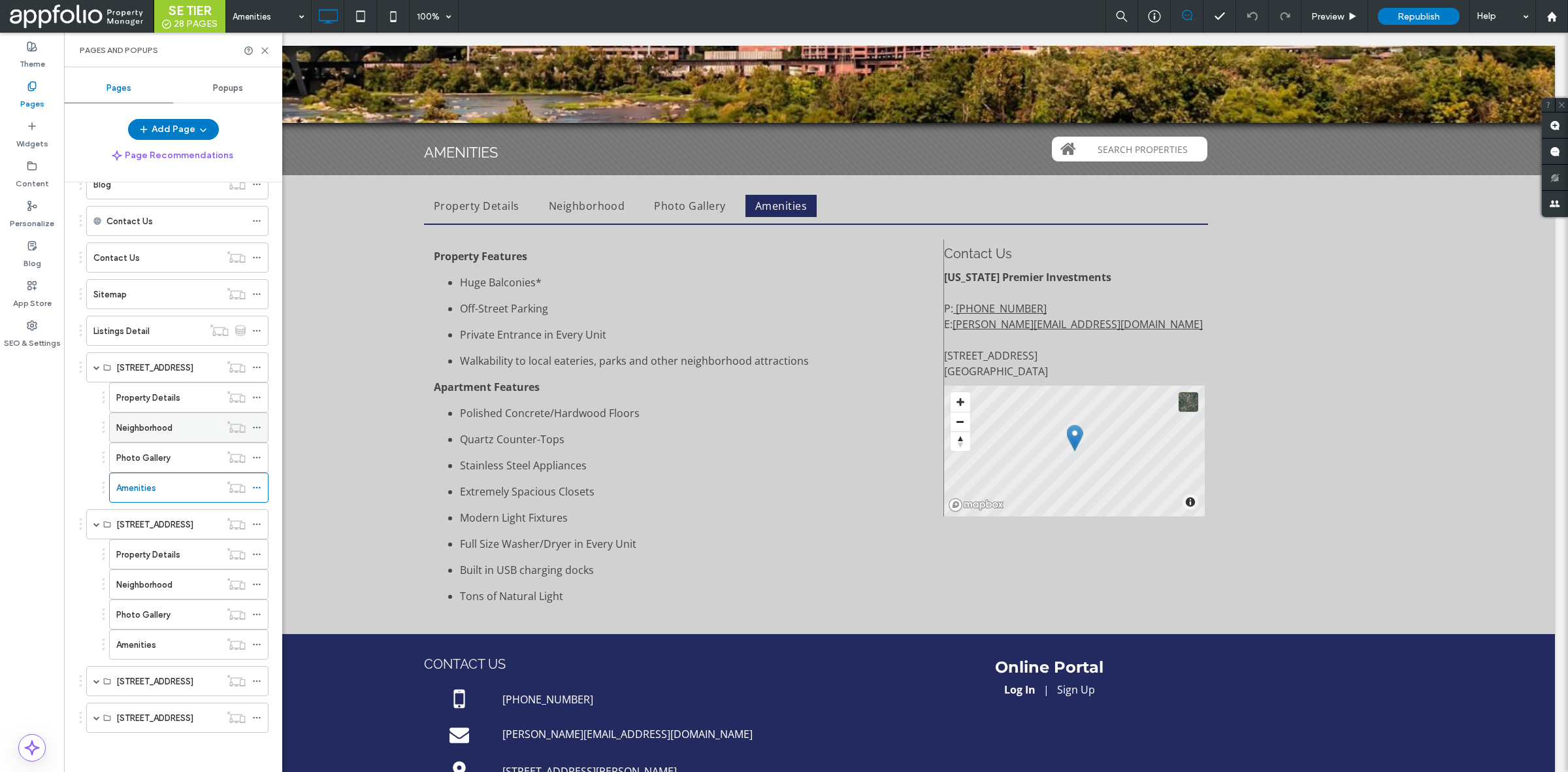
scroll to position [308, 0]
click at [987, 448] on span at bounding box center [1074, 451] width 260 height 131
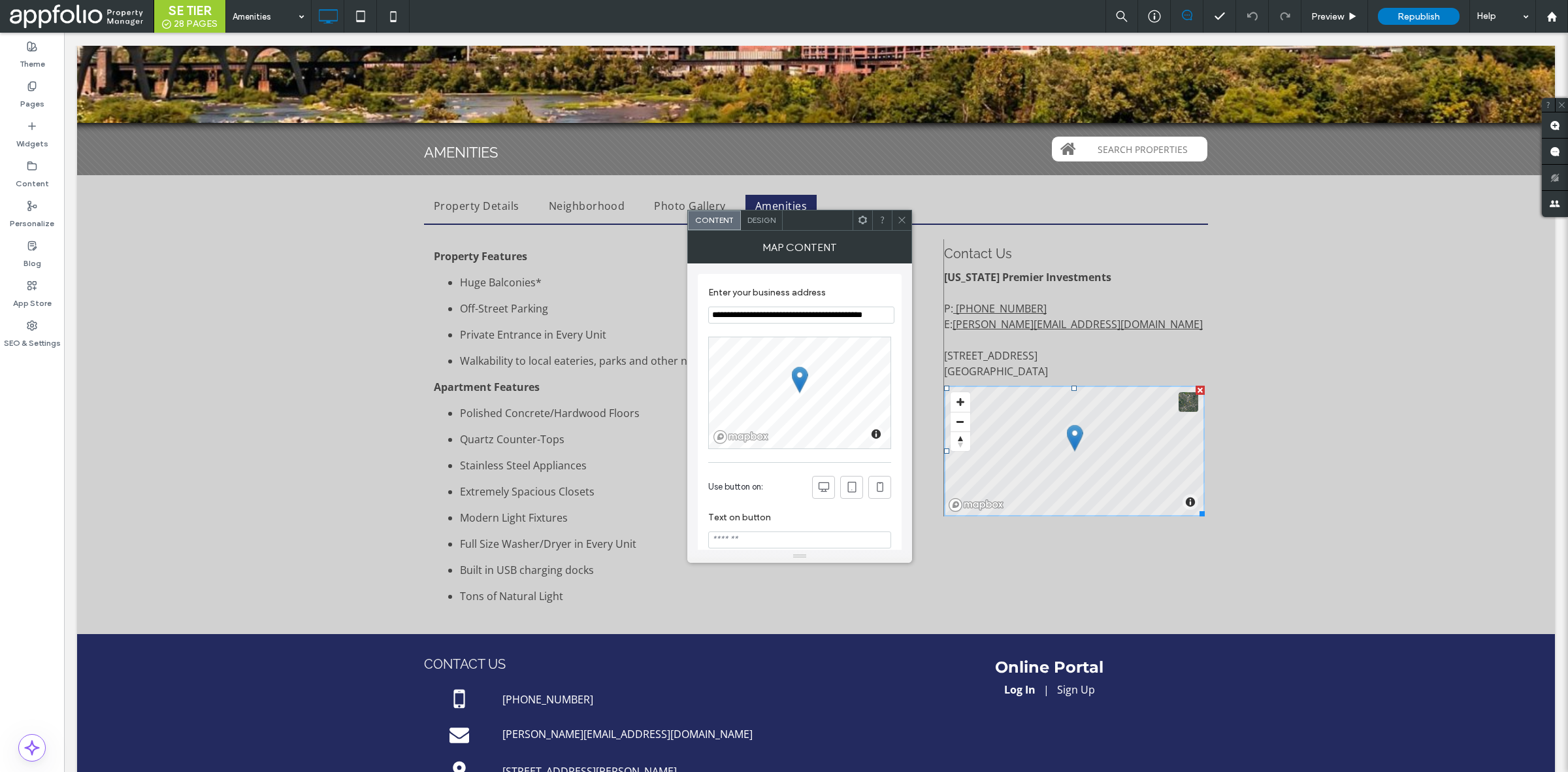
click at [899, 217] on icon at bounding box center [902, 220] width 10 height 10
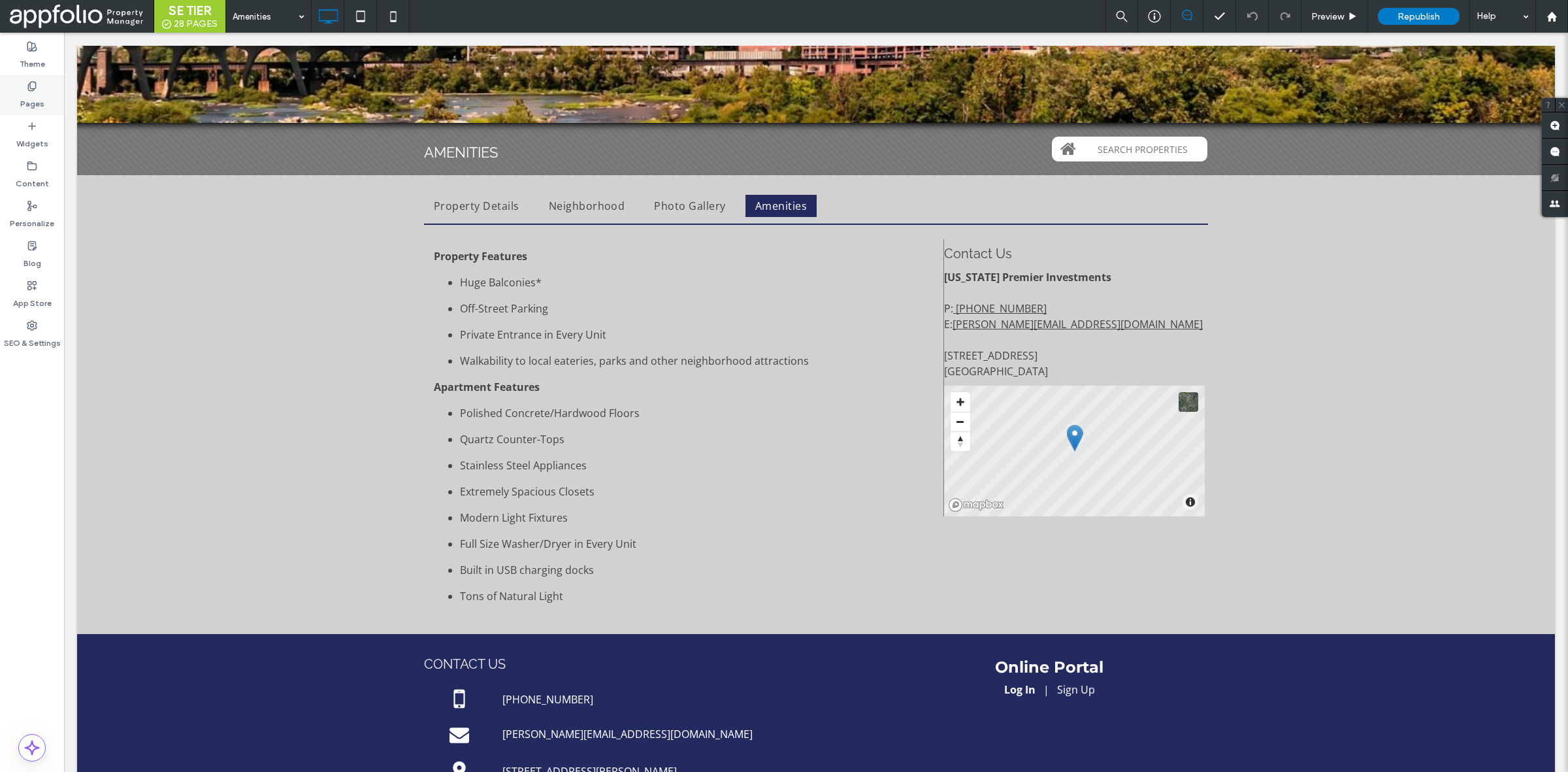
click at [22, 102] on label "Pages" at bounding box center [32, 100] width 24 height 19
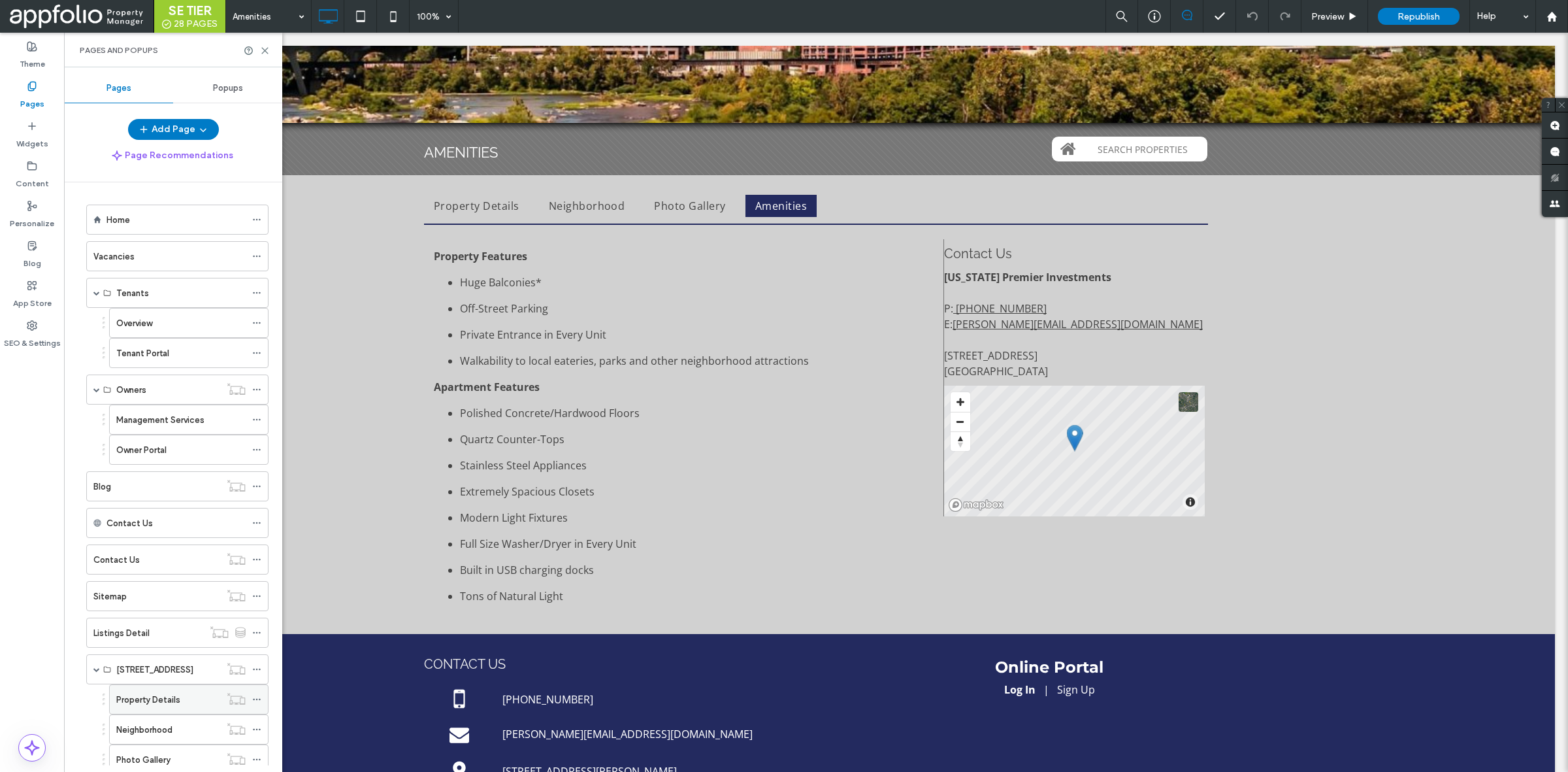
click at [165, 704] on label "Property Details" at bounding box center [148, 699] width 64 height 23
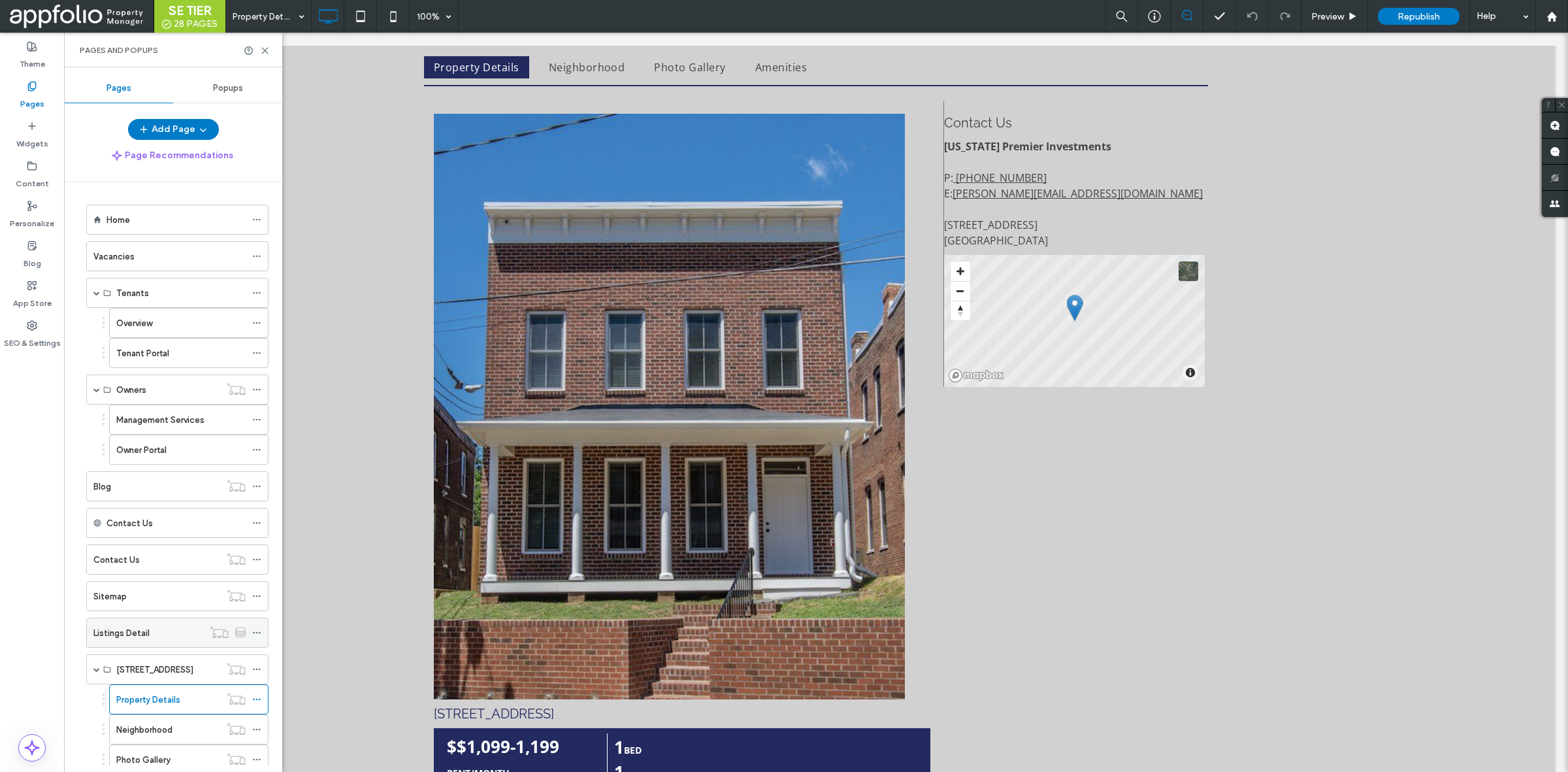
scroll to position [145, 0]
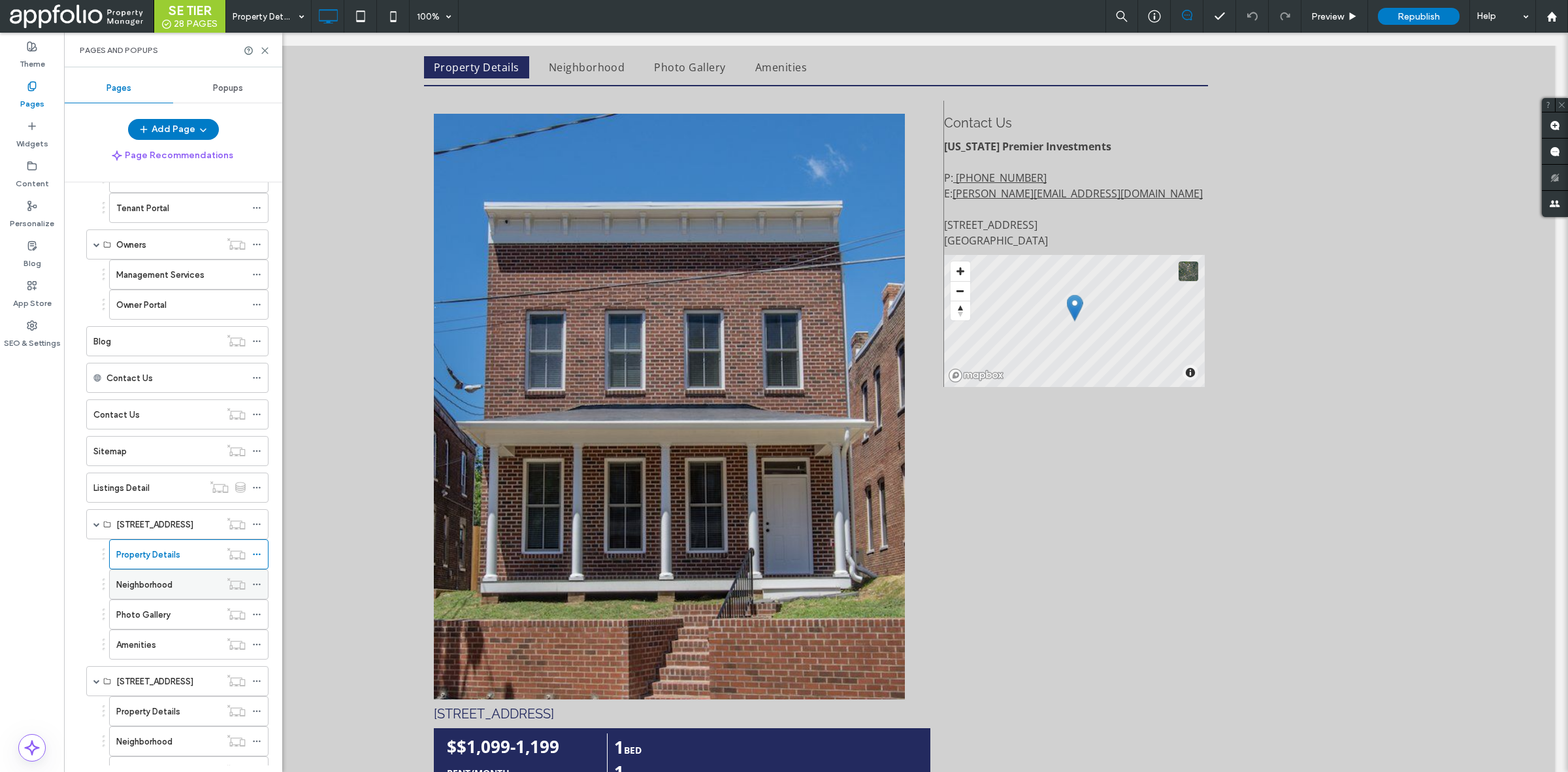
click at [171, 580] on div "Neighborhood" at bounding box center [168, 584] width 104 height 29
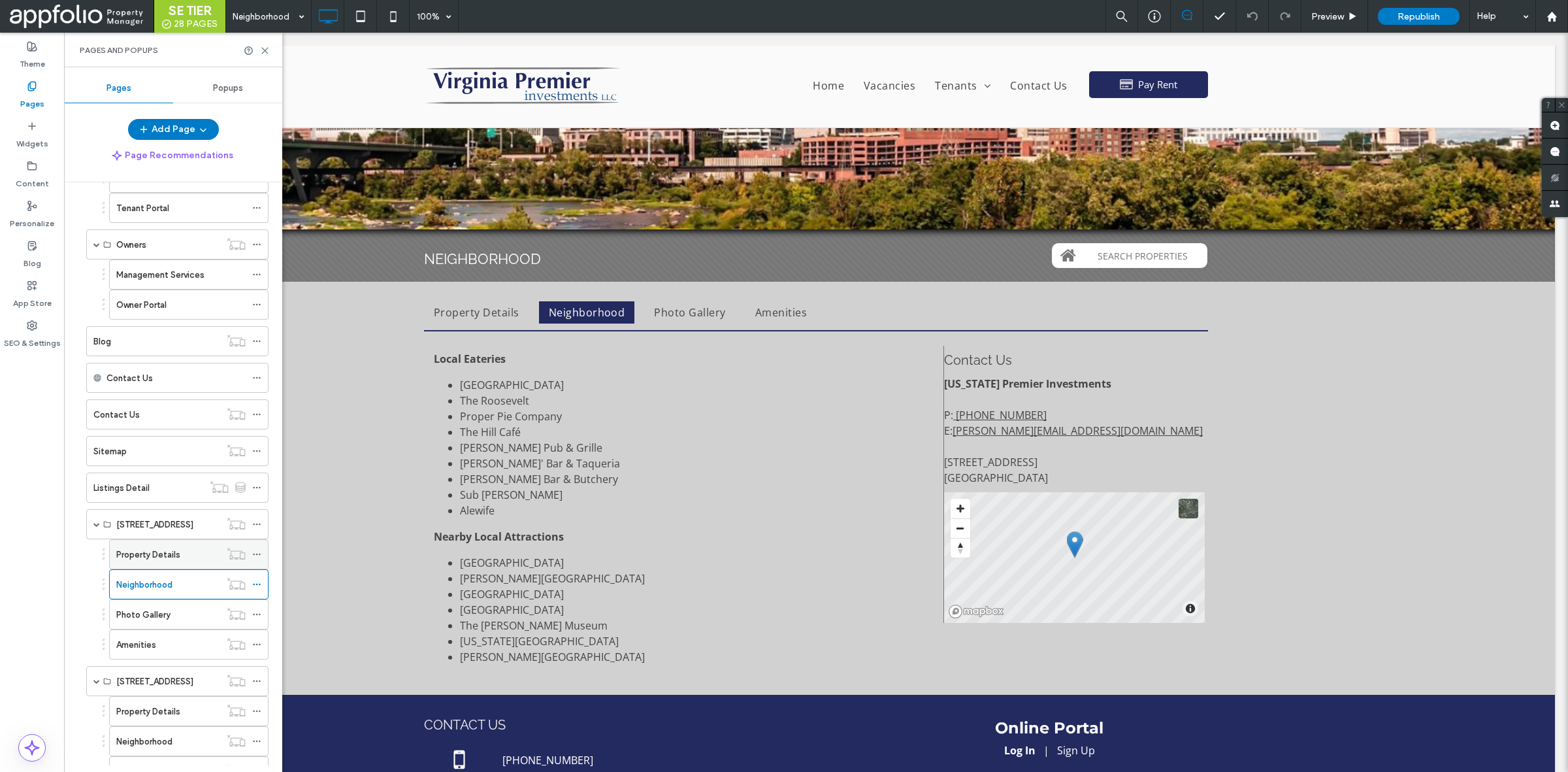
click at [148, 560] on label "Property Details" at bounding box center [148, 555] width 64 height 23
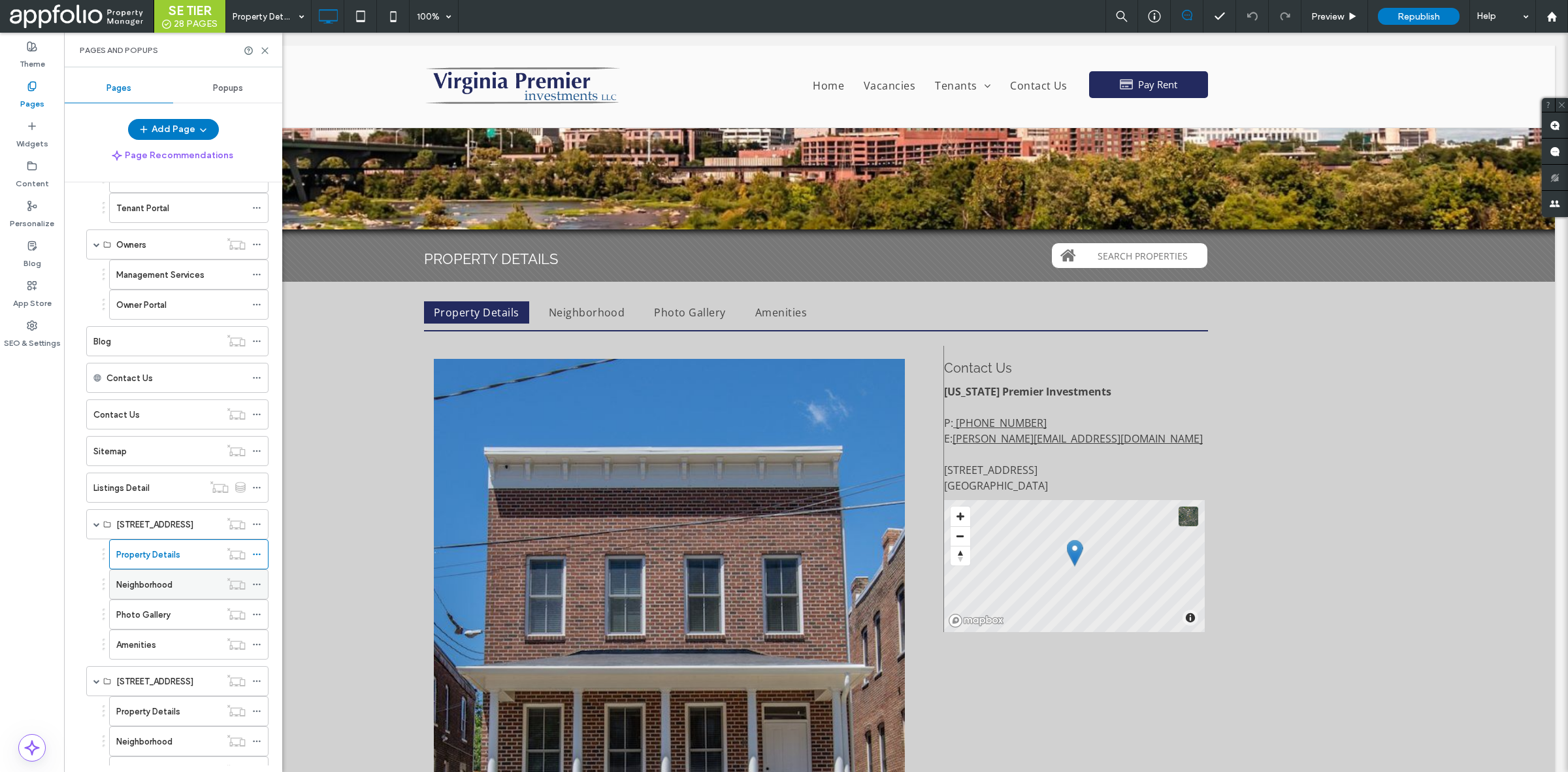
click at [177, 590] on div "Neighborhood" at bounding box center [168, 584] width 104 height 13
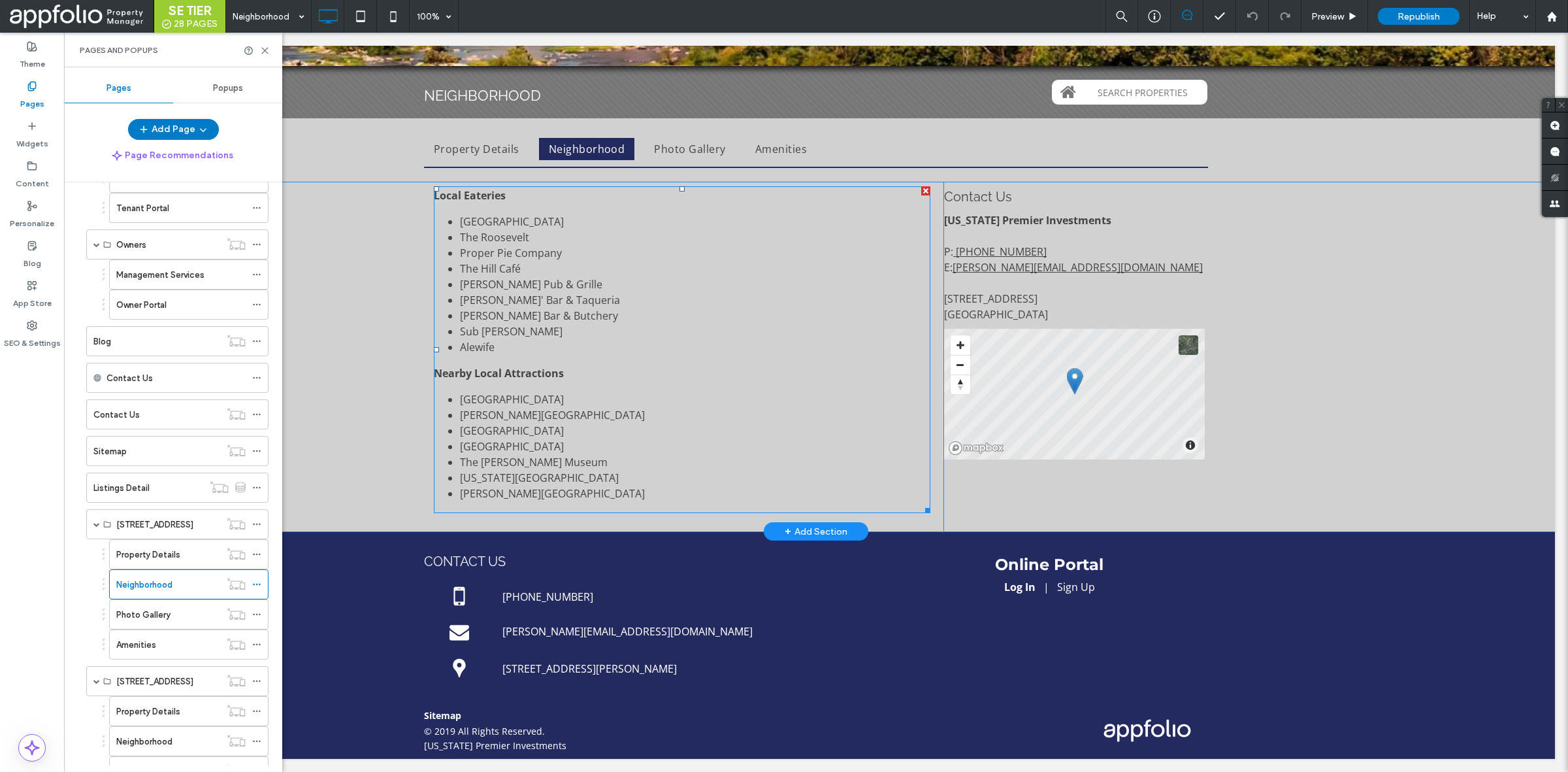
scroll to position [139, 0]
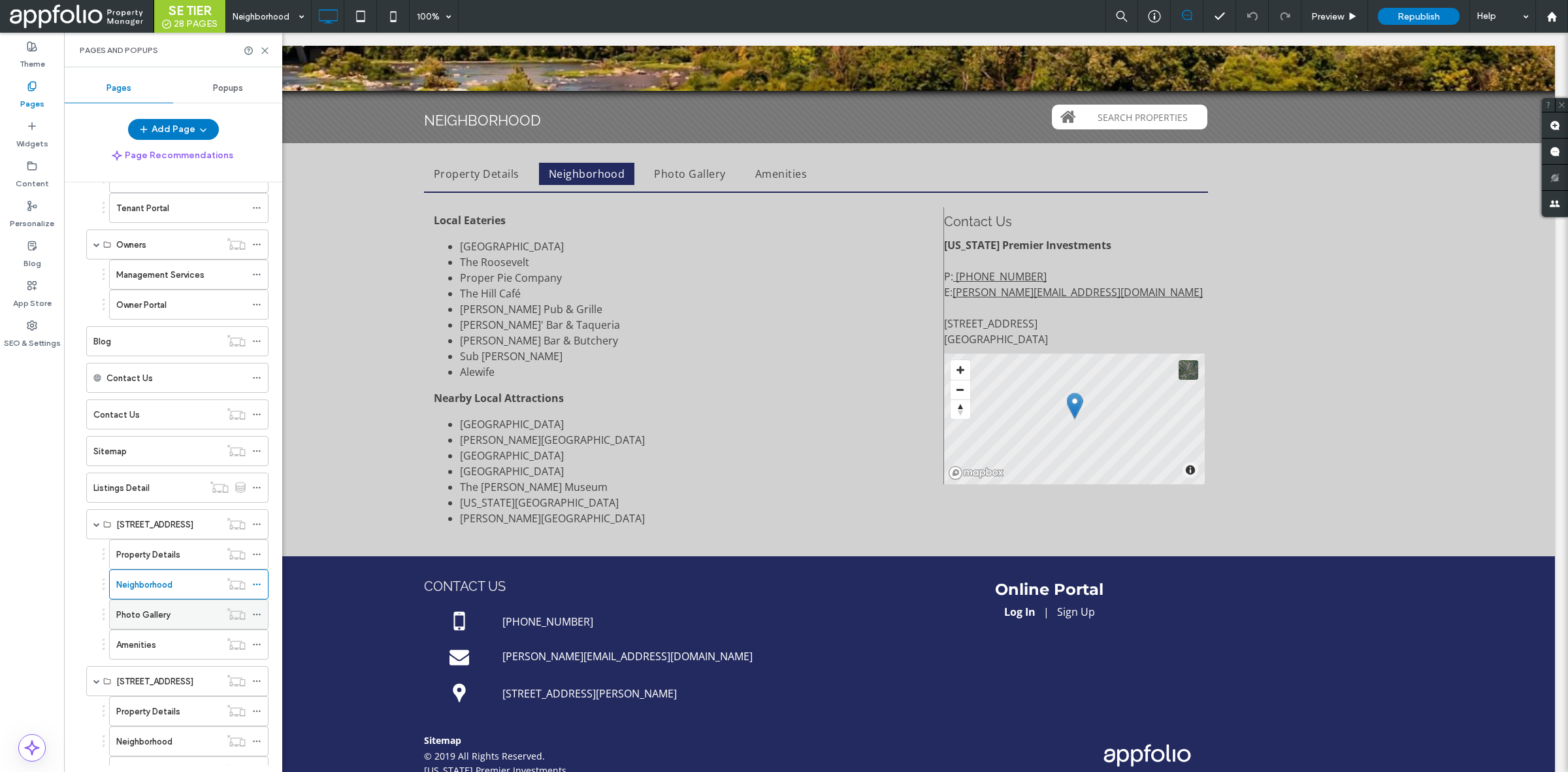
click at [154, 625] on label "Photo Gallery" at bounding box center [143, 615] width 54 height 23
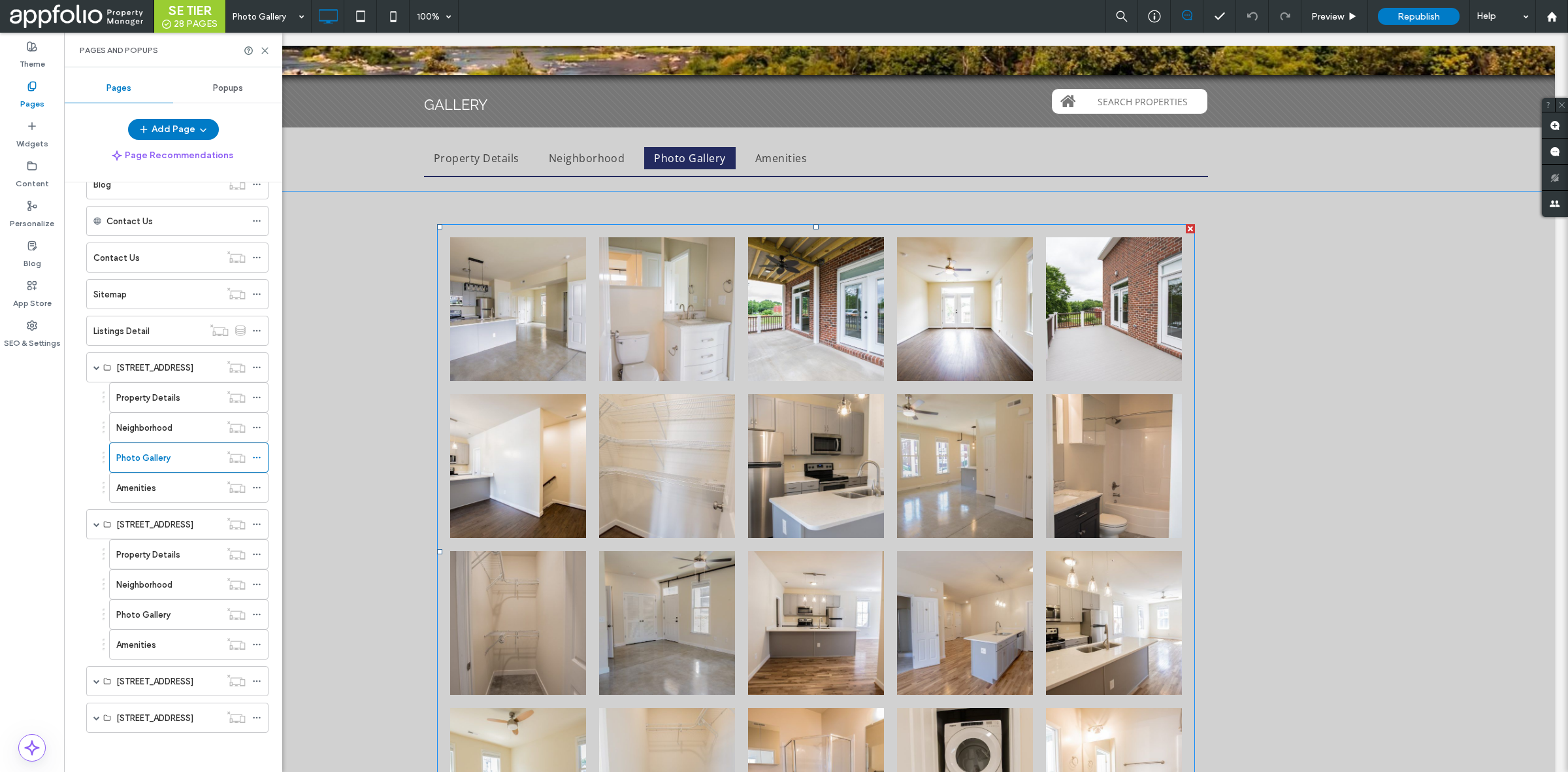
scroll to position [100, 0]
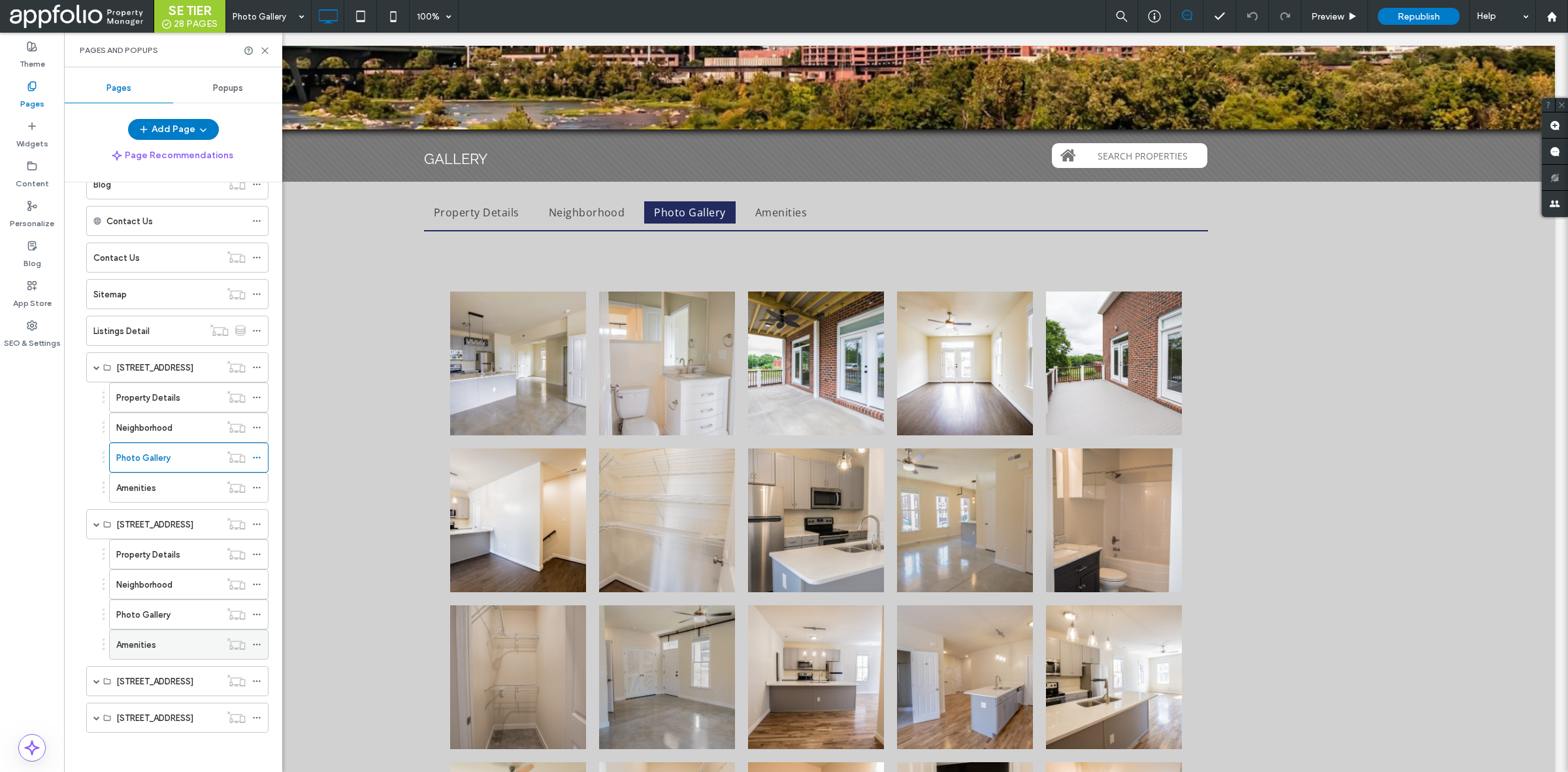
click at [133, 655] on div "Amenities" at bounding box center [168, 644] width 104 height 29
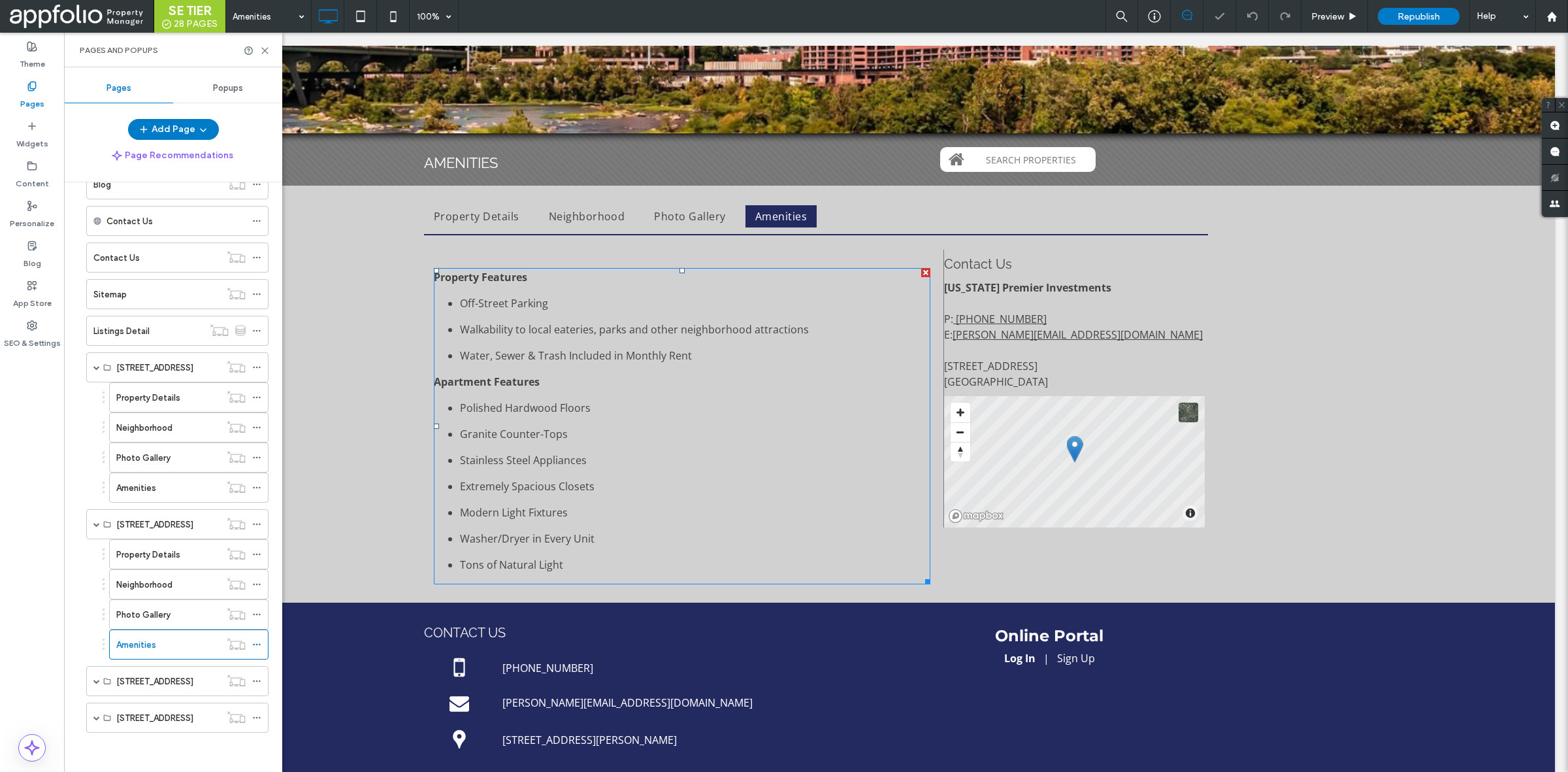
scroll to position [96, 0]
click at [98, 684] on span at bounding box center [96, 681] width 7 height 29
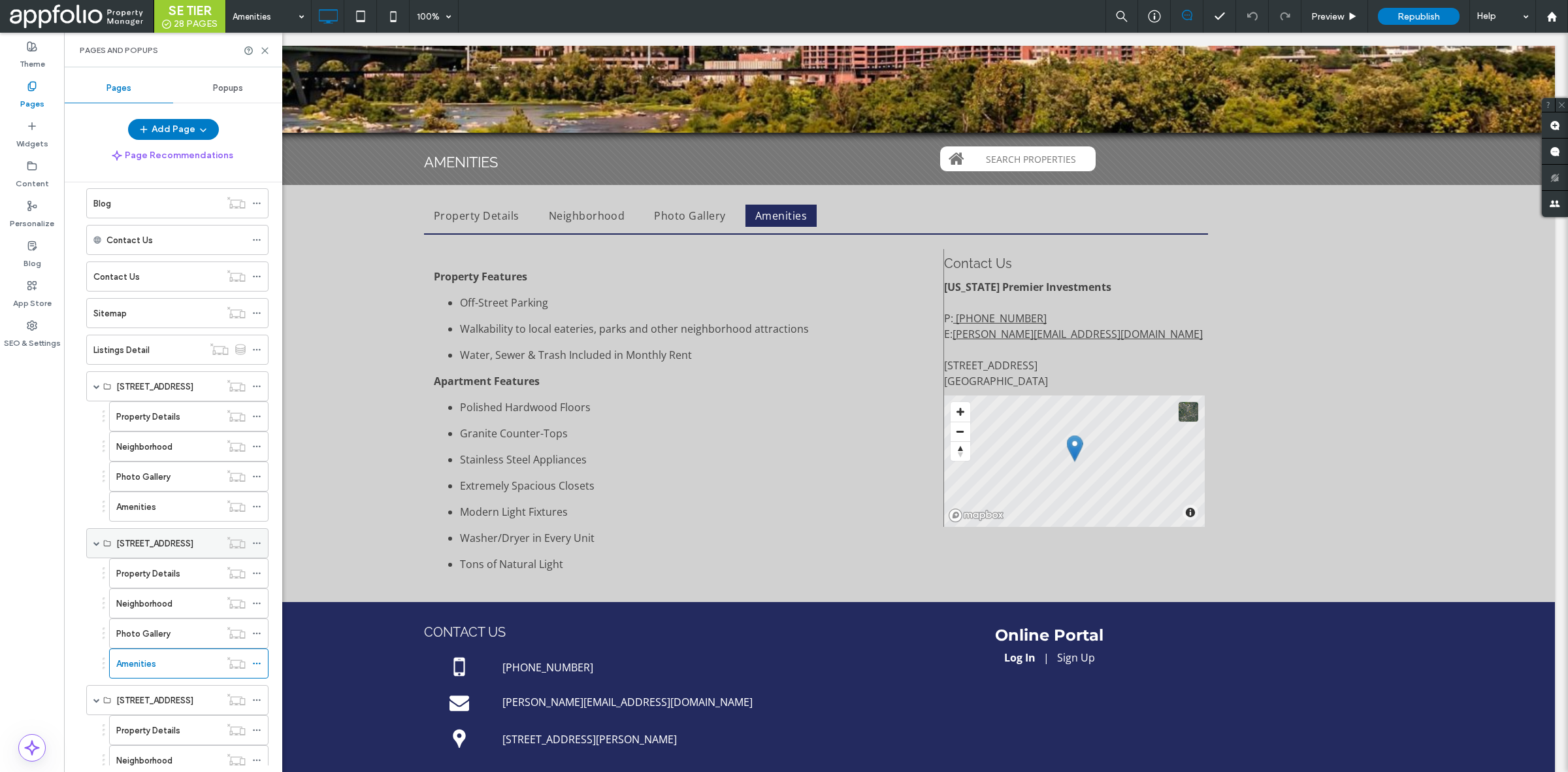
scroll to position [281, 0]
click at [164, 402] on div "808 N 21st Street" at bounding box center [168, 387] width 104 height 29
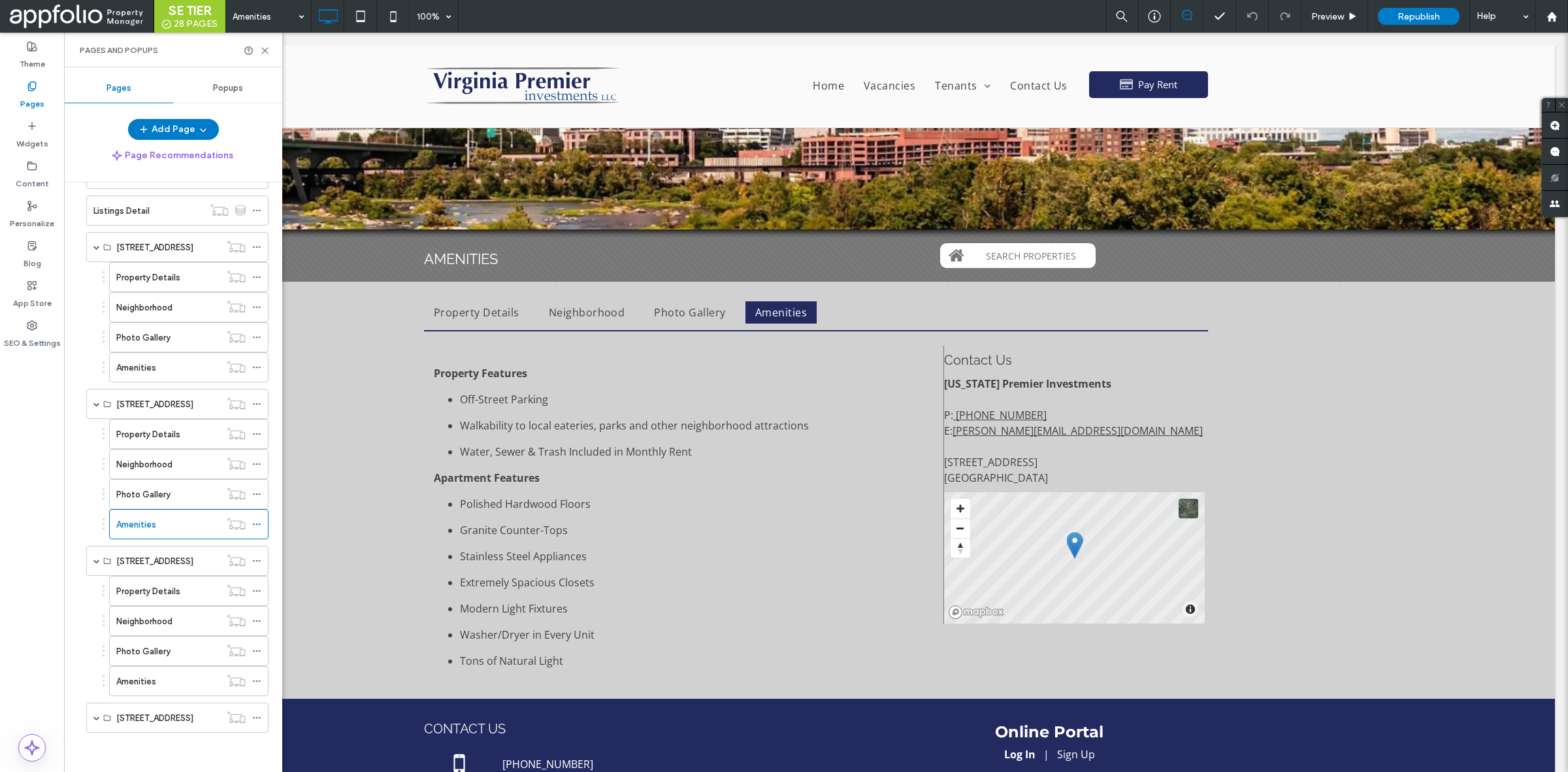
scroll to position [0, 0]
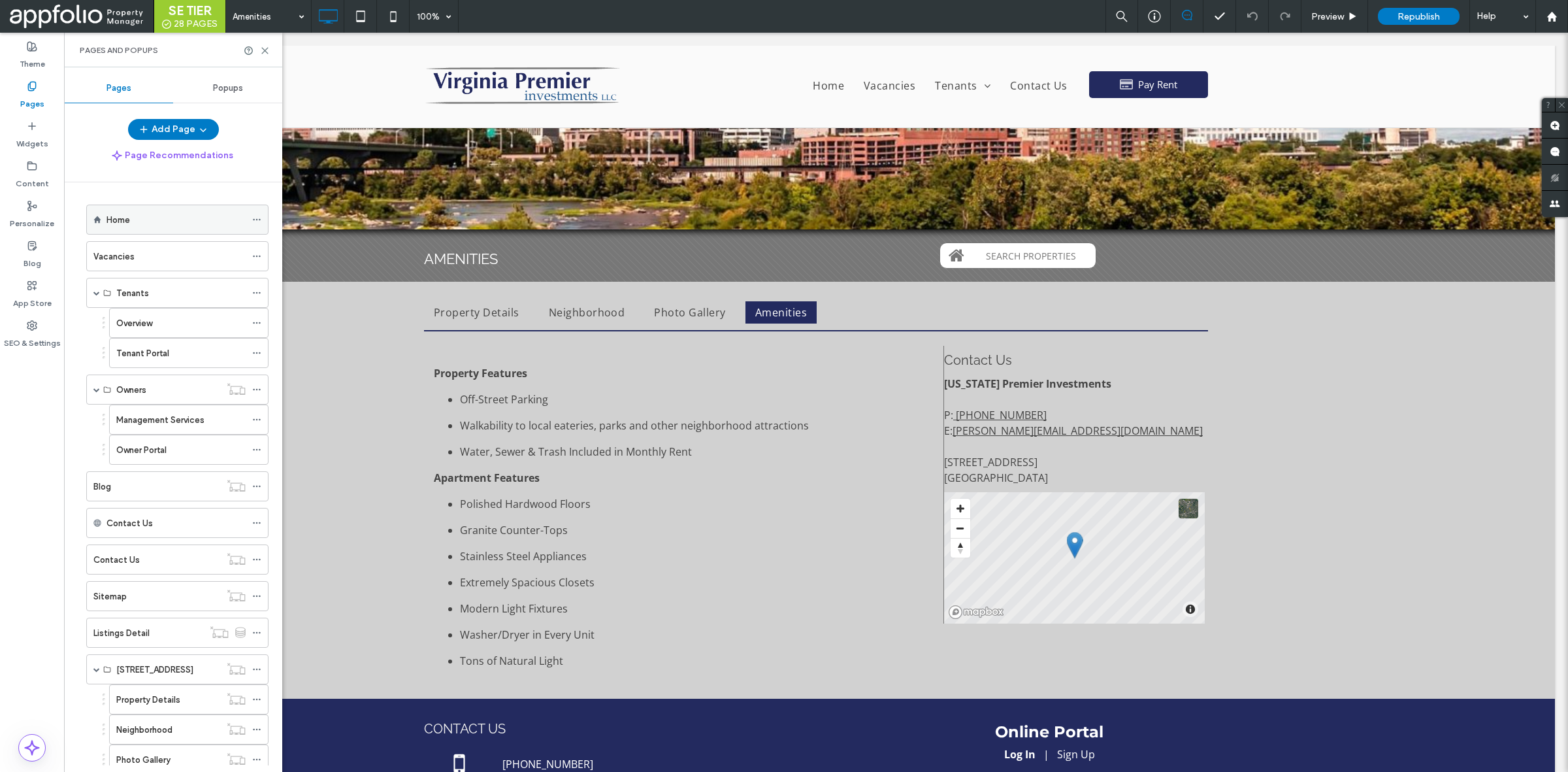
click at [144, 232] on div "Home" at bounding box center [177, 219] width 140 height 29
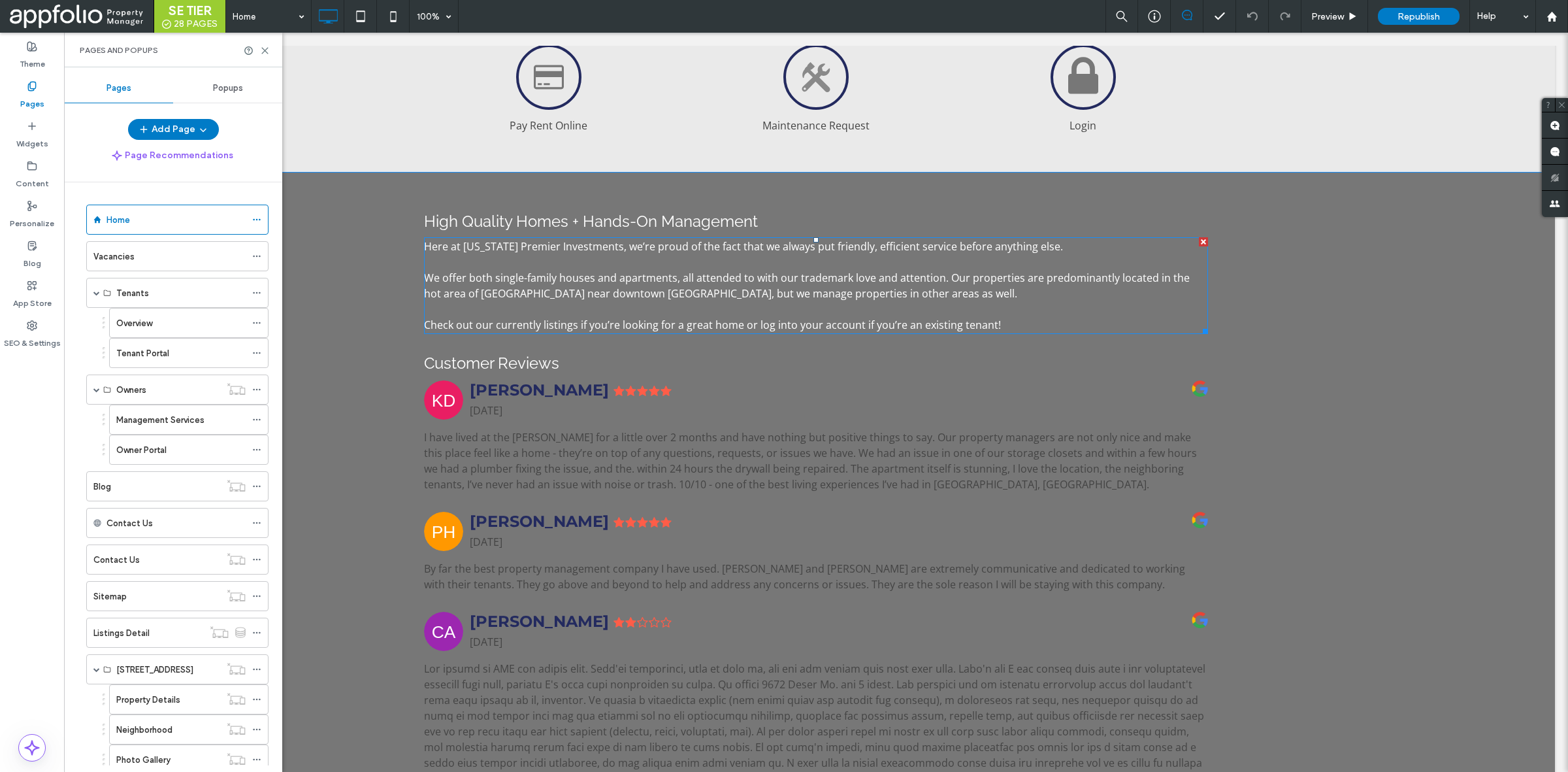
scroll to position [769, 0]
click at [131, 533] on label "Contact Us" at bounding box center [130, 523] width 47 height 23
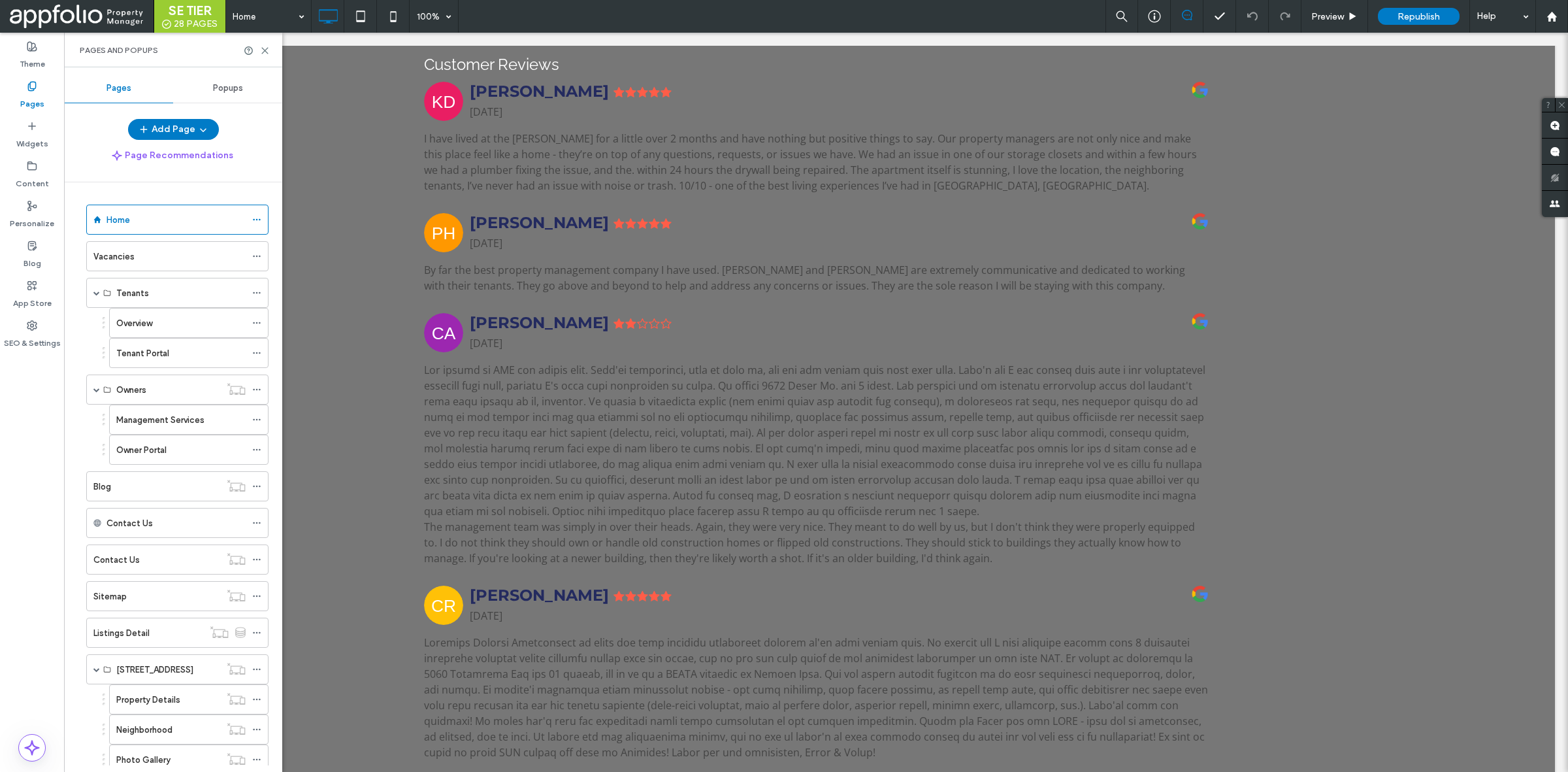
scroll to position [1070, 0]
click at [162, 312] on div "Overview" at bounding box center [181, 323] width 129 height 29
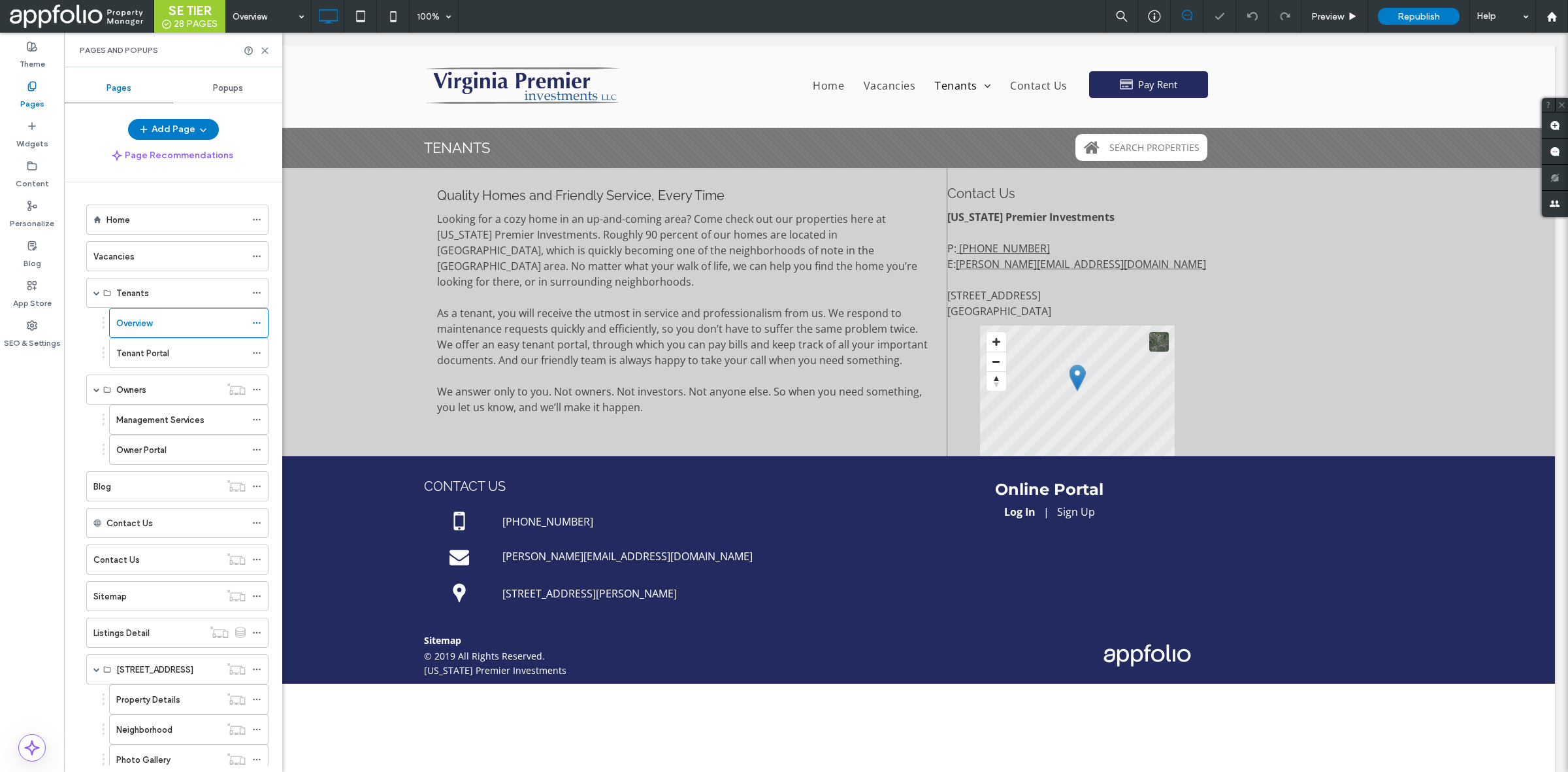
scroll to position [13, 0]
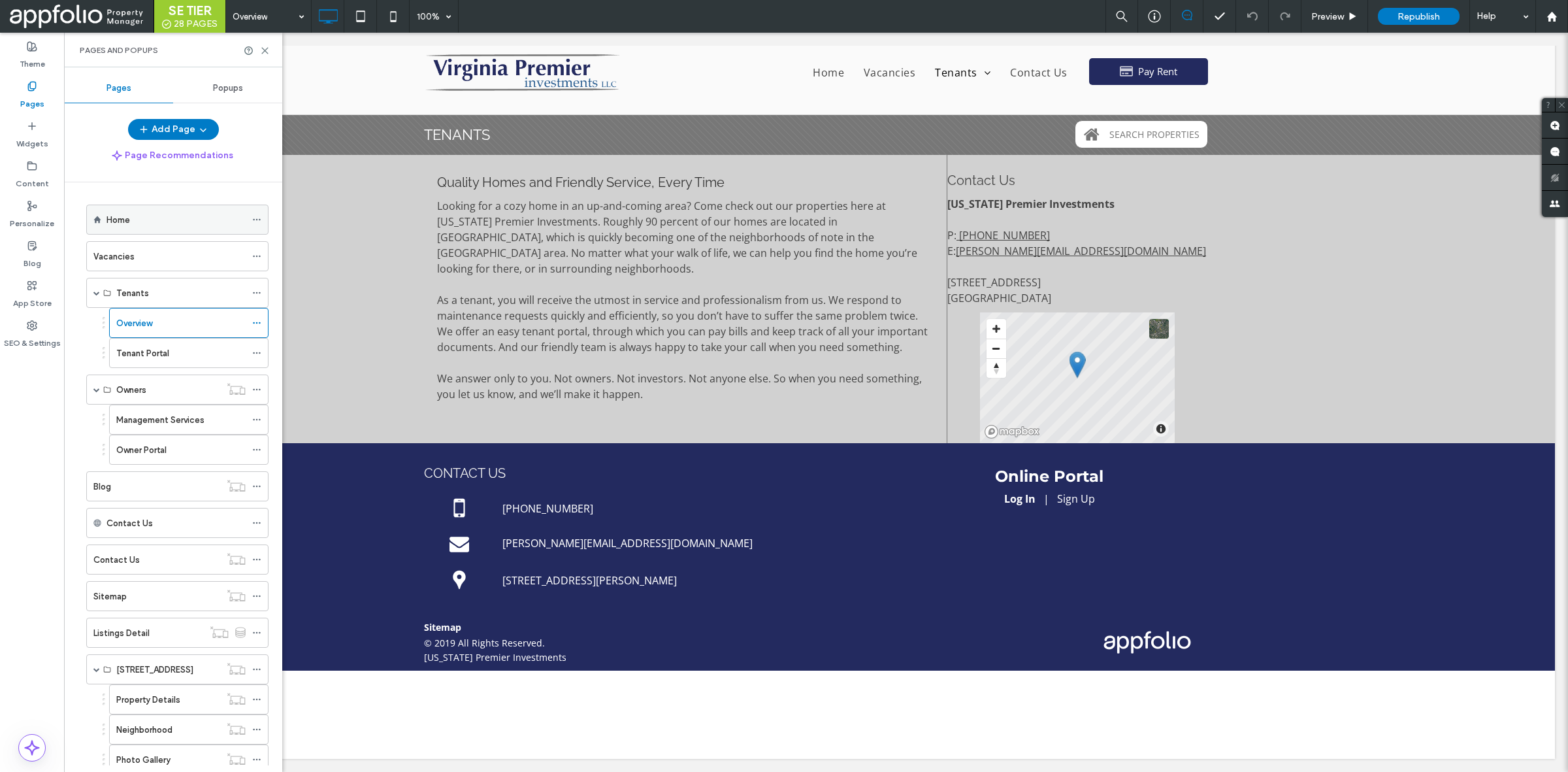
click at [149, 229] on div "Home" at bounding box center [177, 219] width 140 height 29
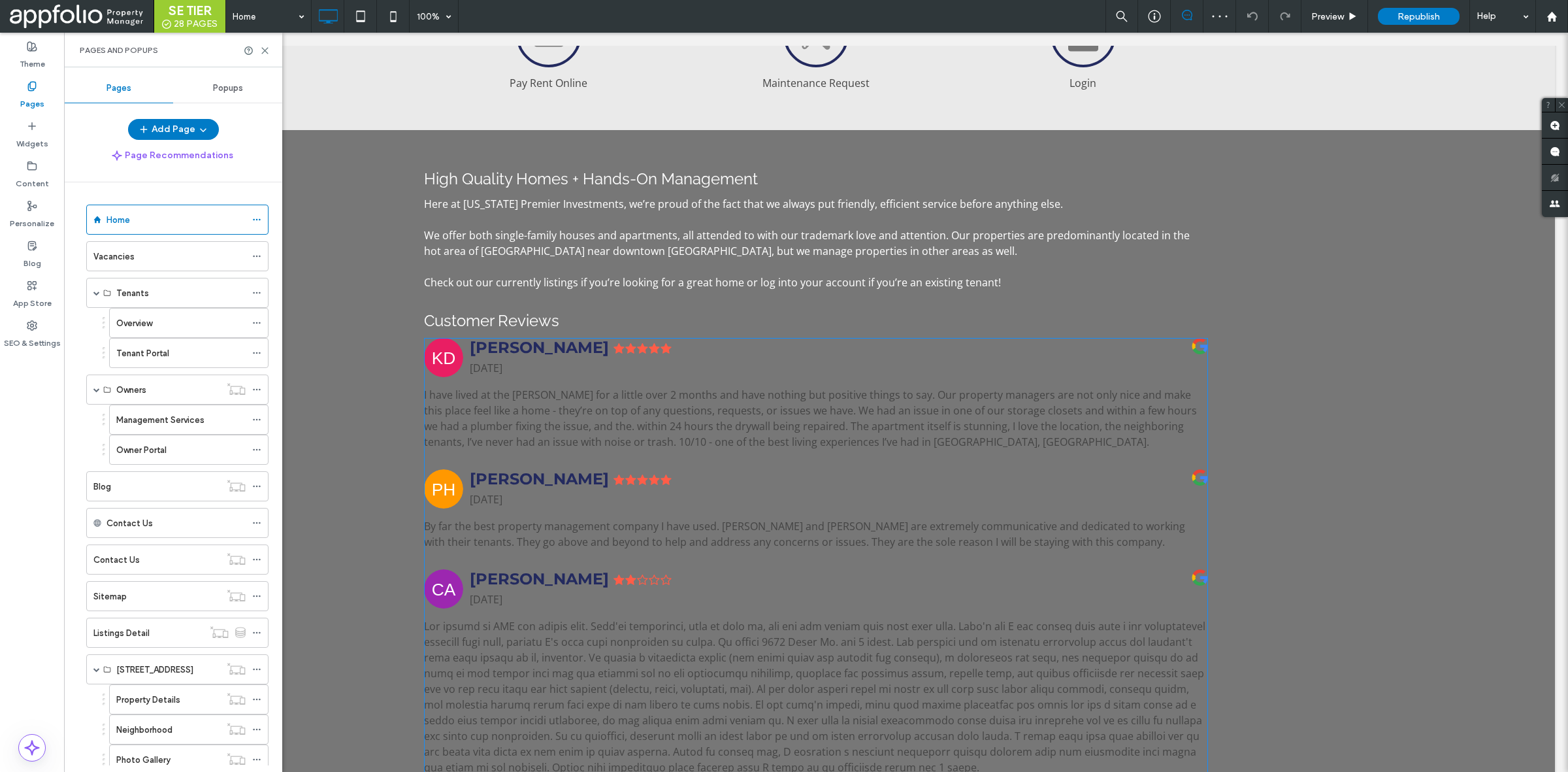
scroll to position [812, 0]
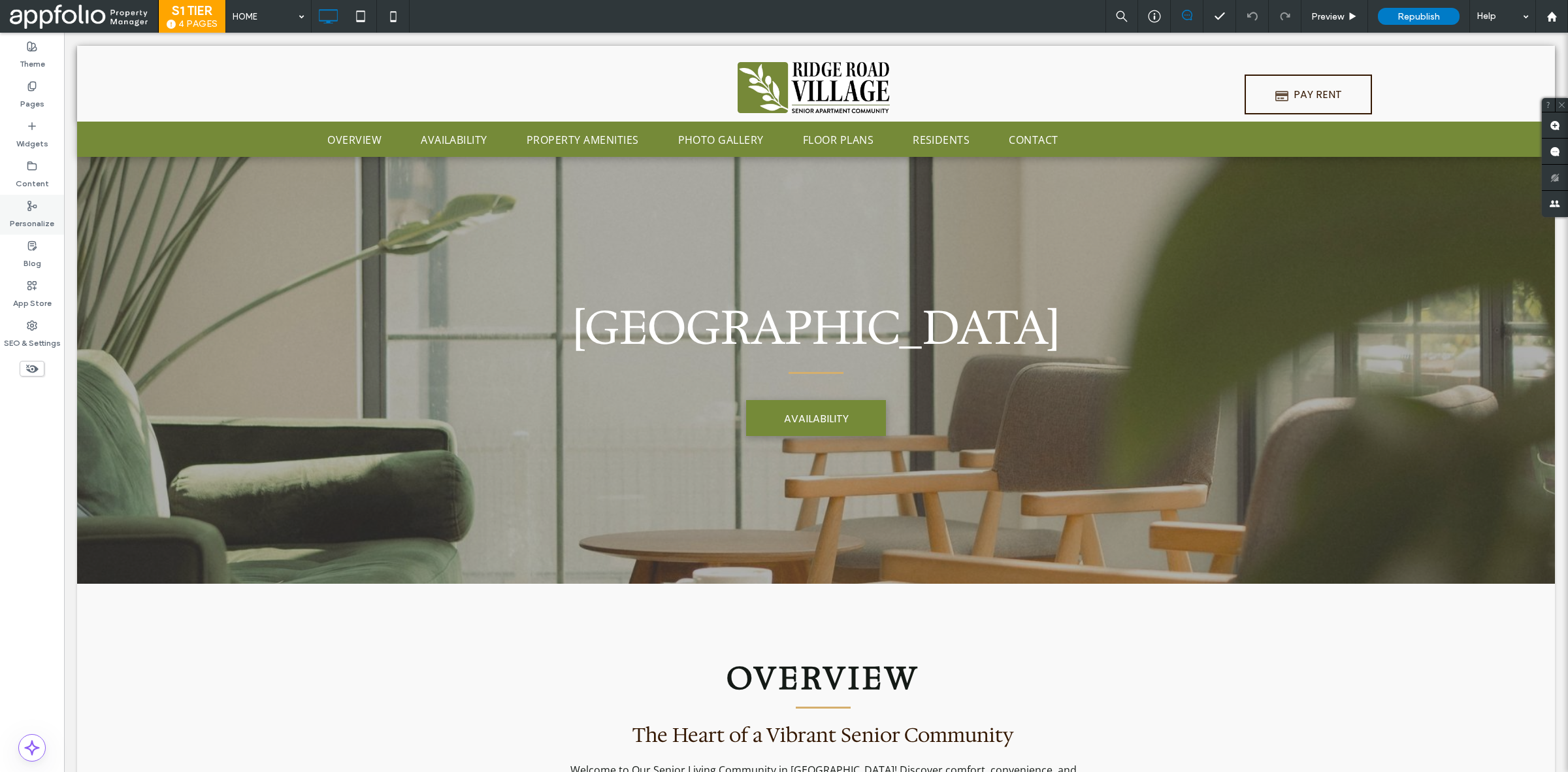
click at [24, 215] on label "Personalize" at bounding box center [32, 220] width 45 height 19
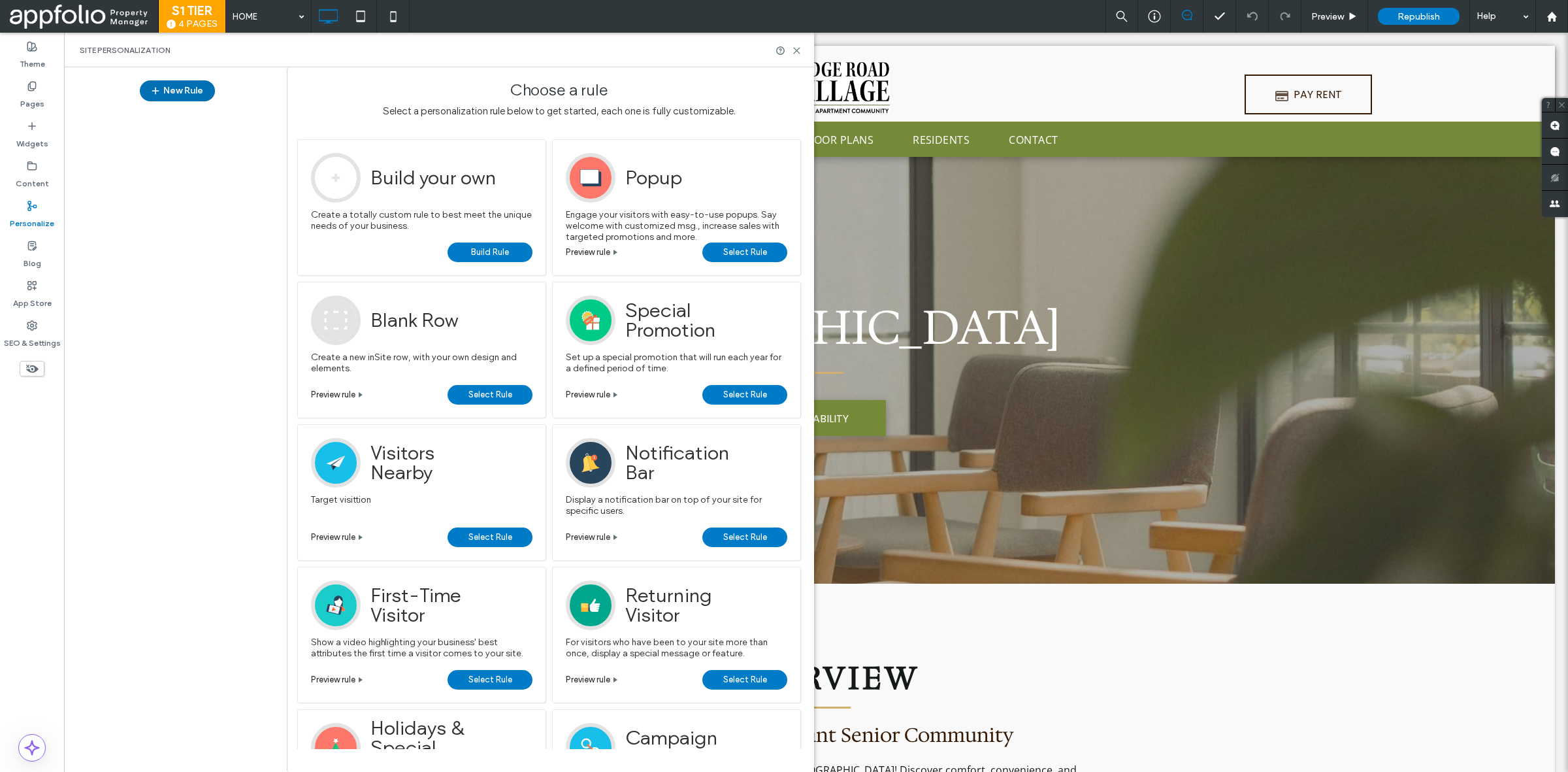
click at [177, 90] on button "New Rule" at bounding box center [177, 91] width 75 height 21
click at [746, 265] on div "Example If the visitor comes to the site, show a popup. Popup Engage your visit…" at bounding box center [676, 207] width 249 height 136
click at [756, 249] on span "Select Rule" at bounding box center [745, 252] width 44 height 19
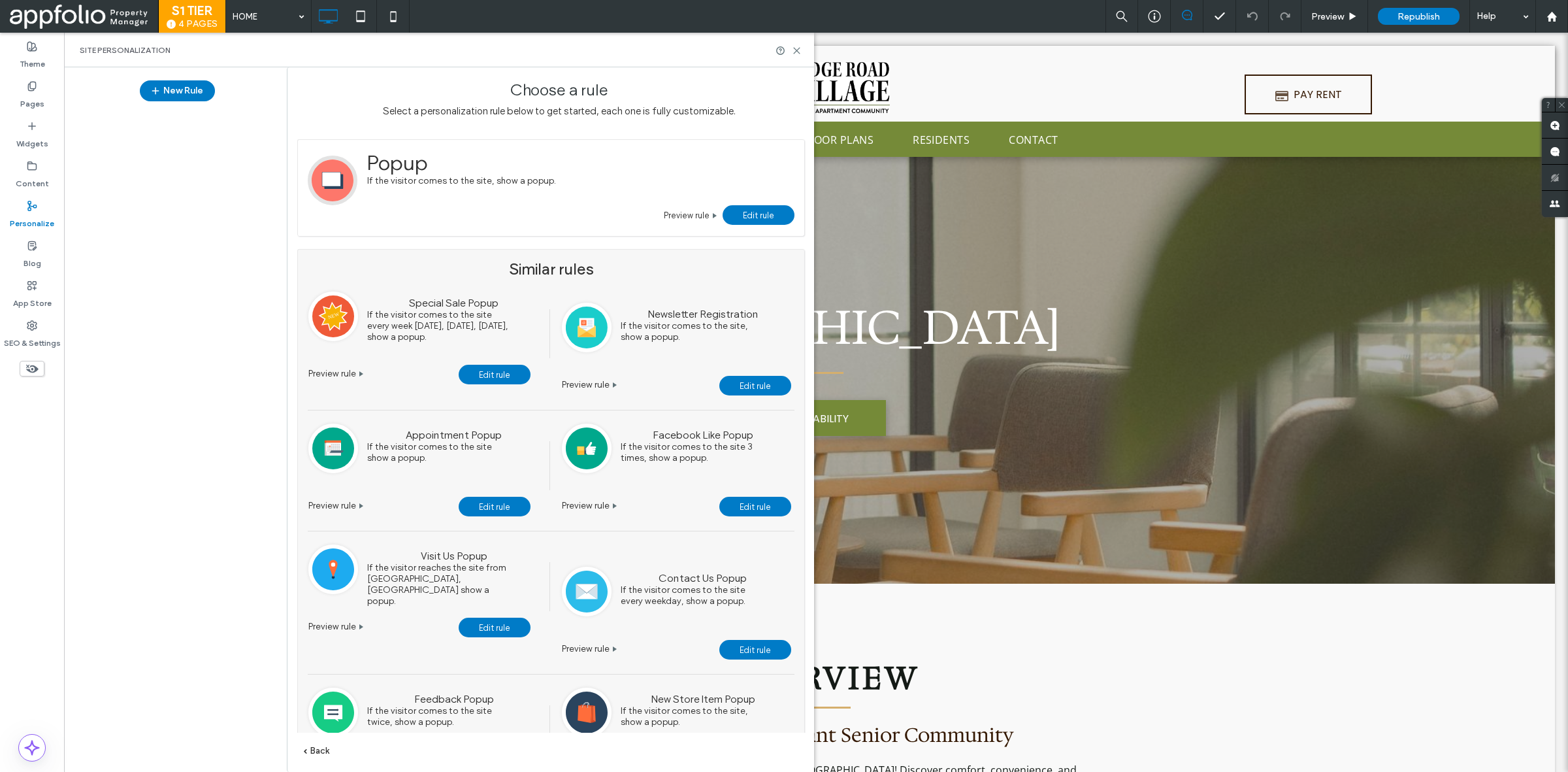
click at [773, 211] on link "Edit rule" at bounding box center [758, 215] width 72 height 19
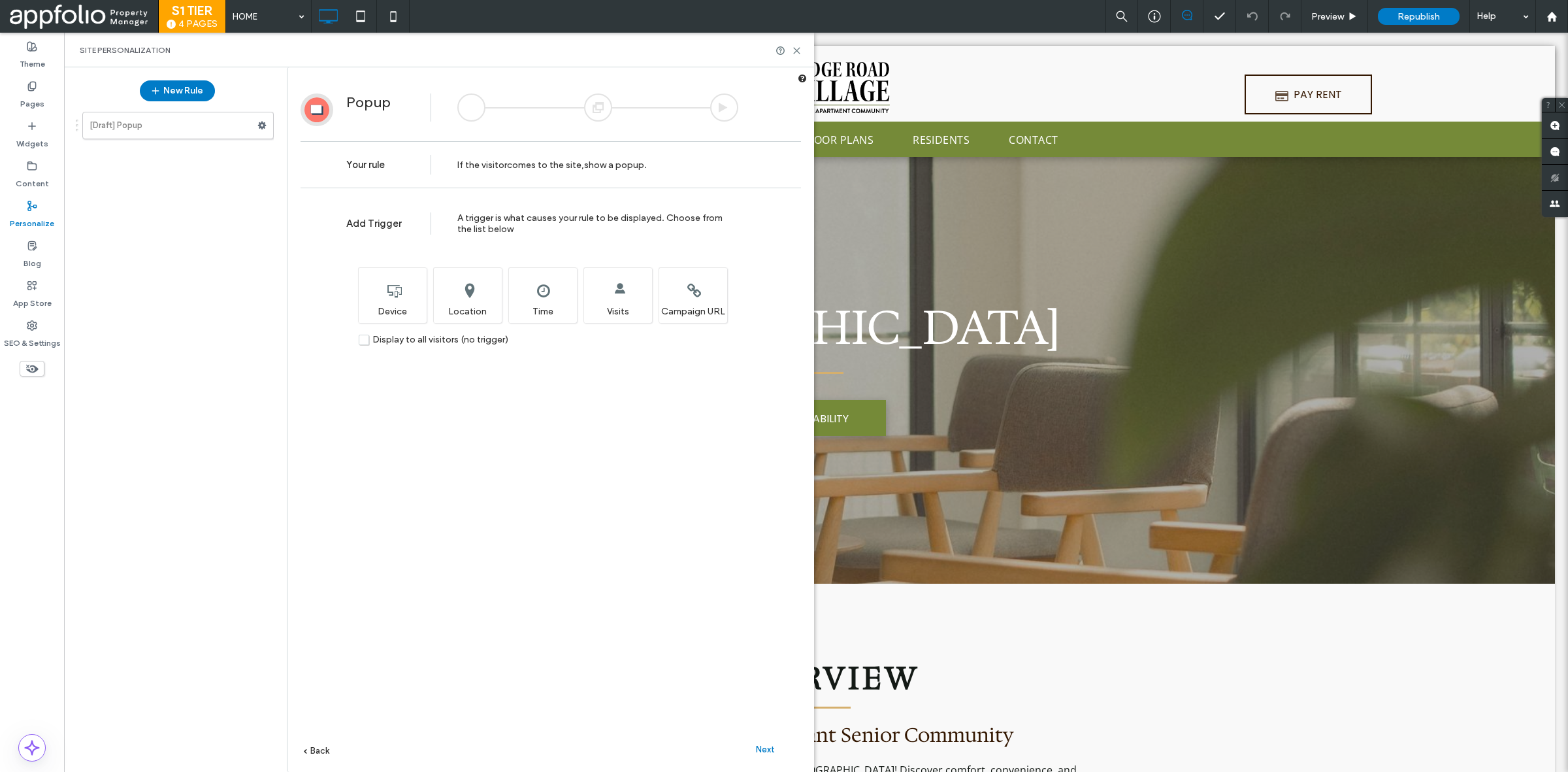
click at [756, 755] on div "Next" at bounding box center [765, 749] width 72 height 19
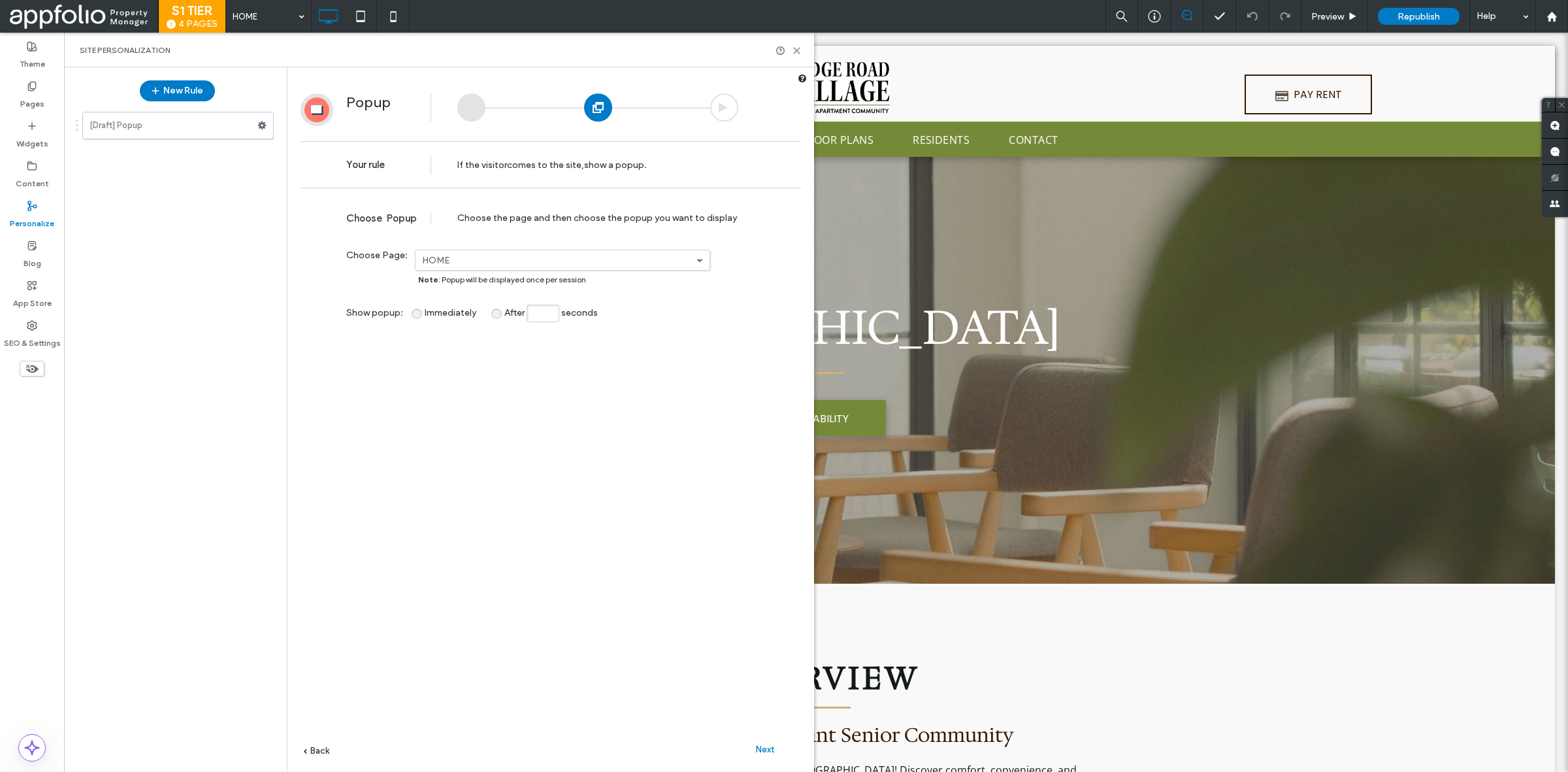
click at [756, 753] on span "Next" at bounding box center [766, 749] width 19 height 10
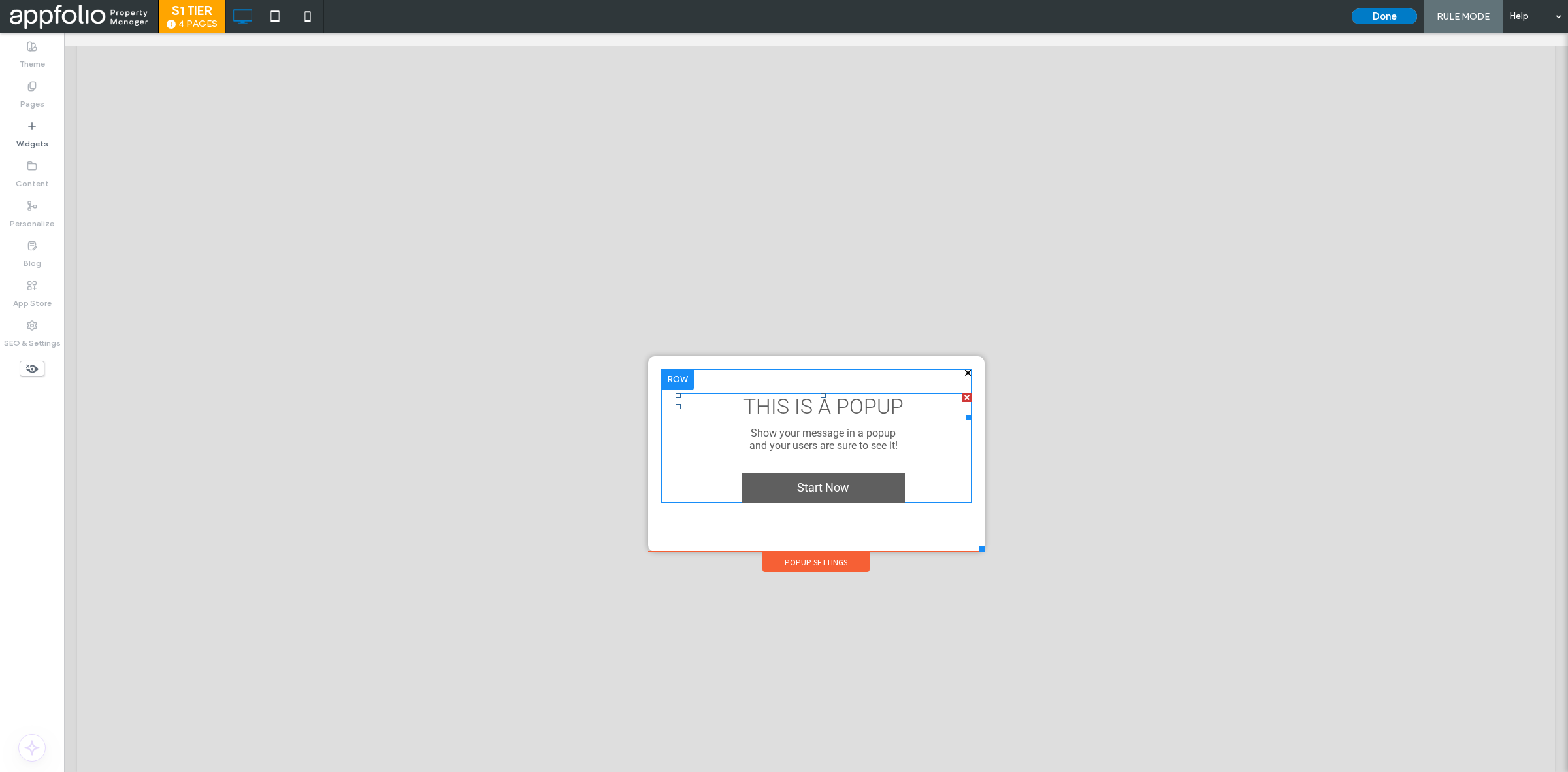
click at [760, 402] on span "THIS IS A POPUP" at bounding box center [824, 406] width 160 height 24
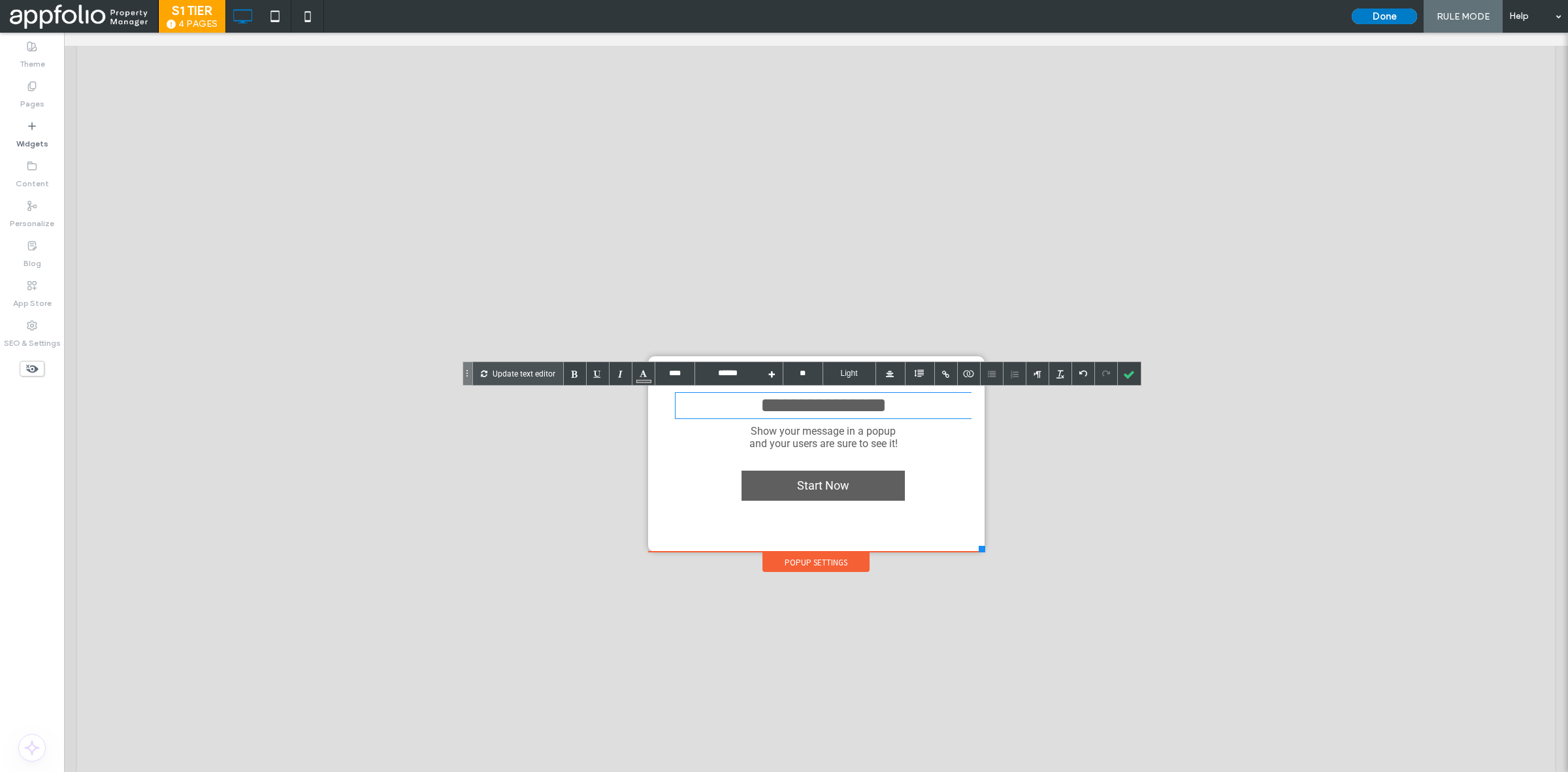
click at [850, 416] on span "**********" at bounding box center [824, 405] width 126 height 21
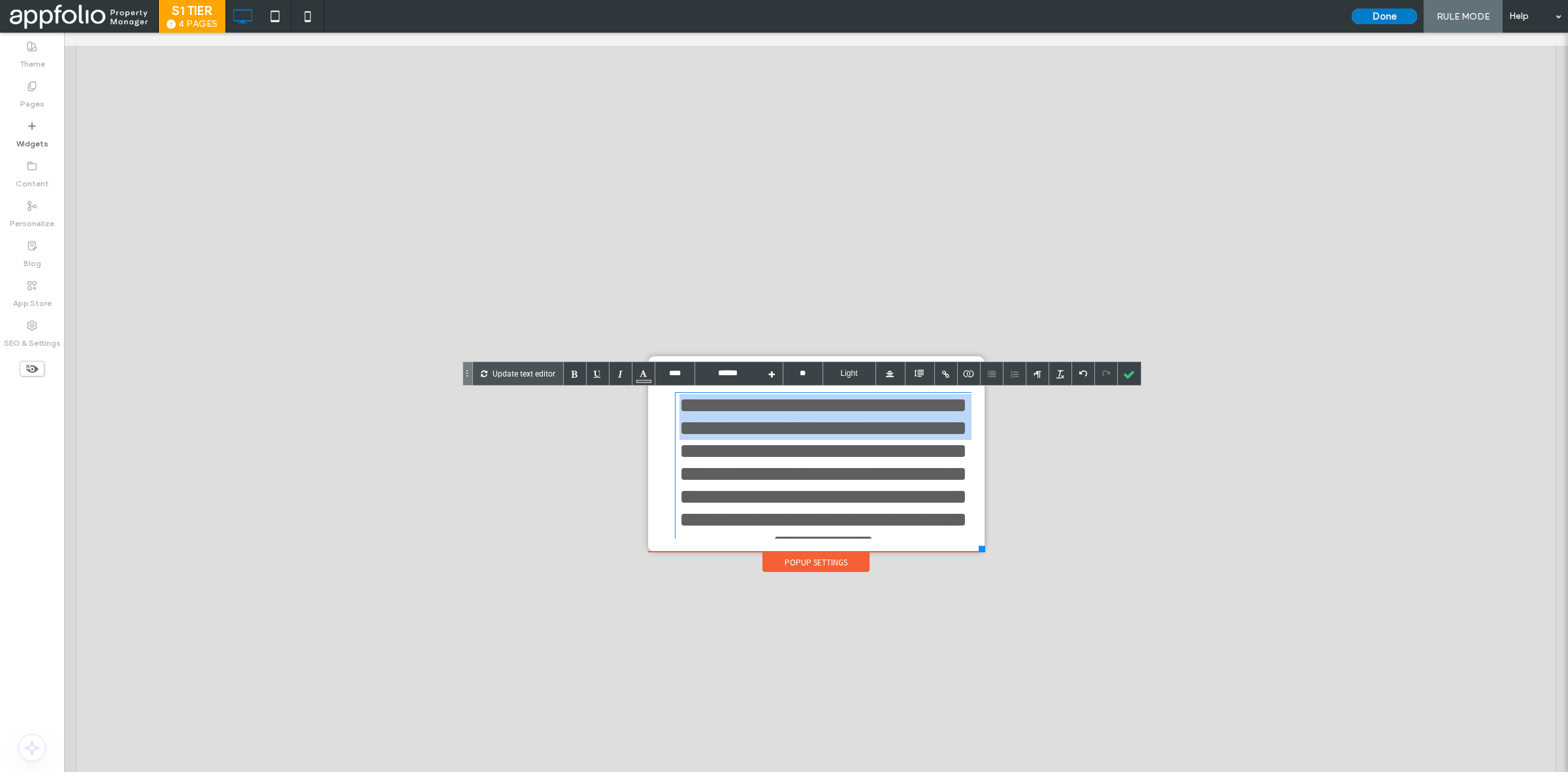
drag, startPoint x: 899, startPoint y: 457, endPoint x: 645, endPoint y: 393, distance: 261.9
click at [648, 393] on div "**********" at bounding box center [816, 454] width 336 height 195
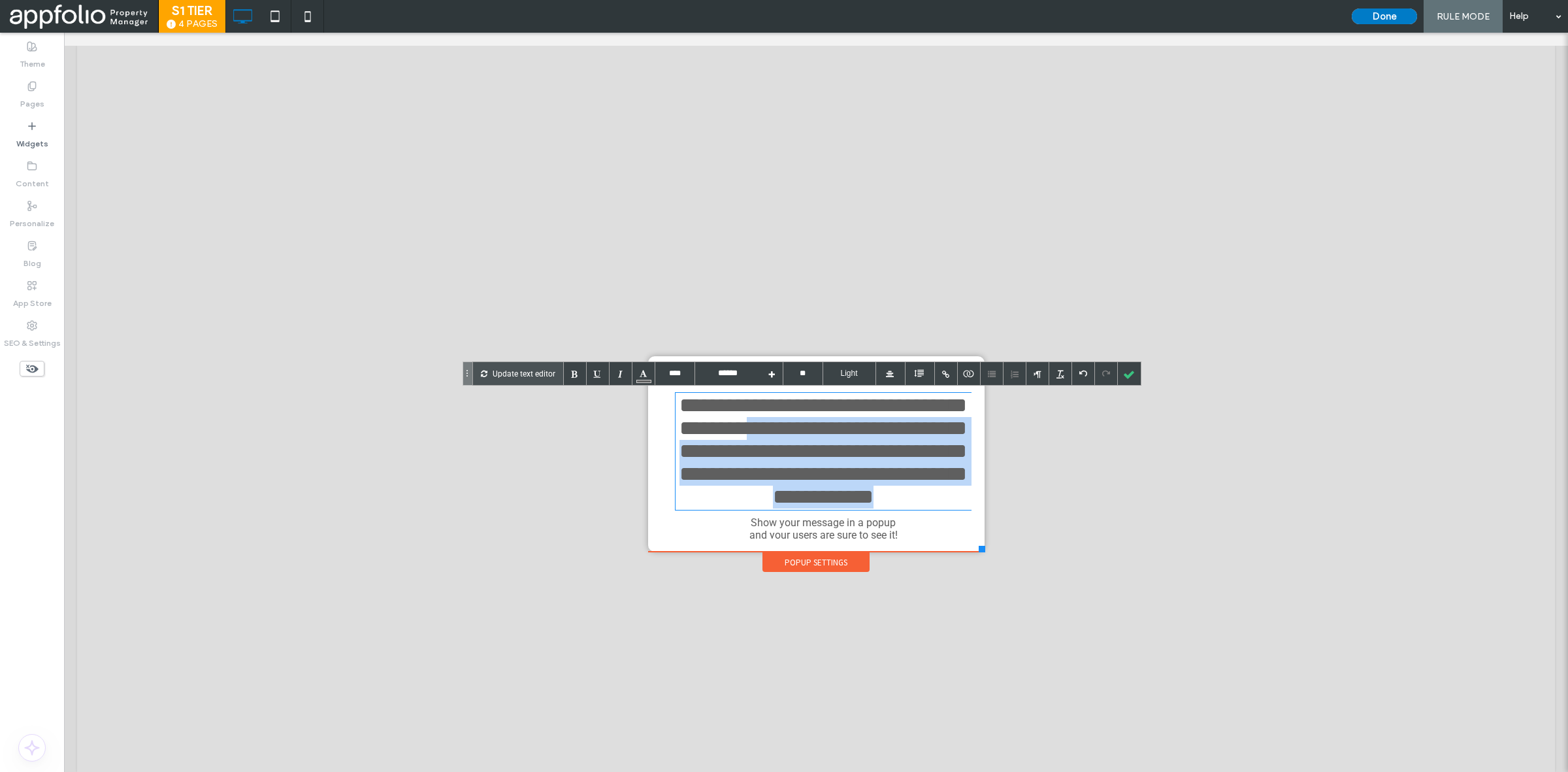
scroll to position [117, 0]
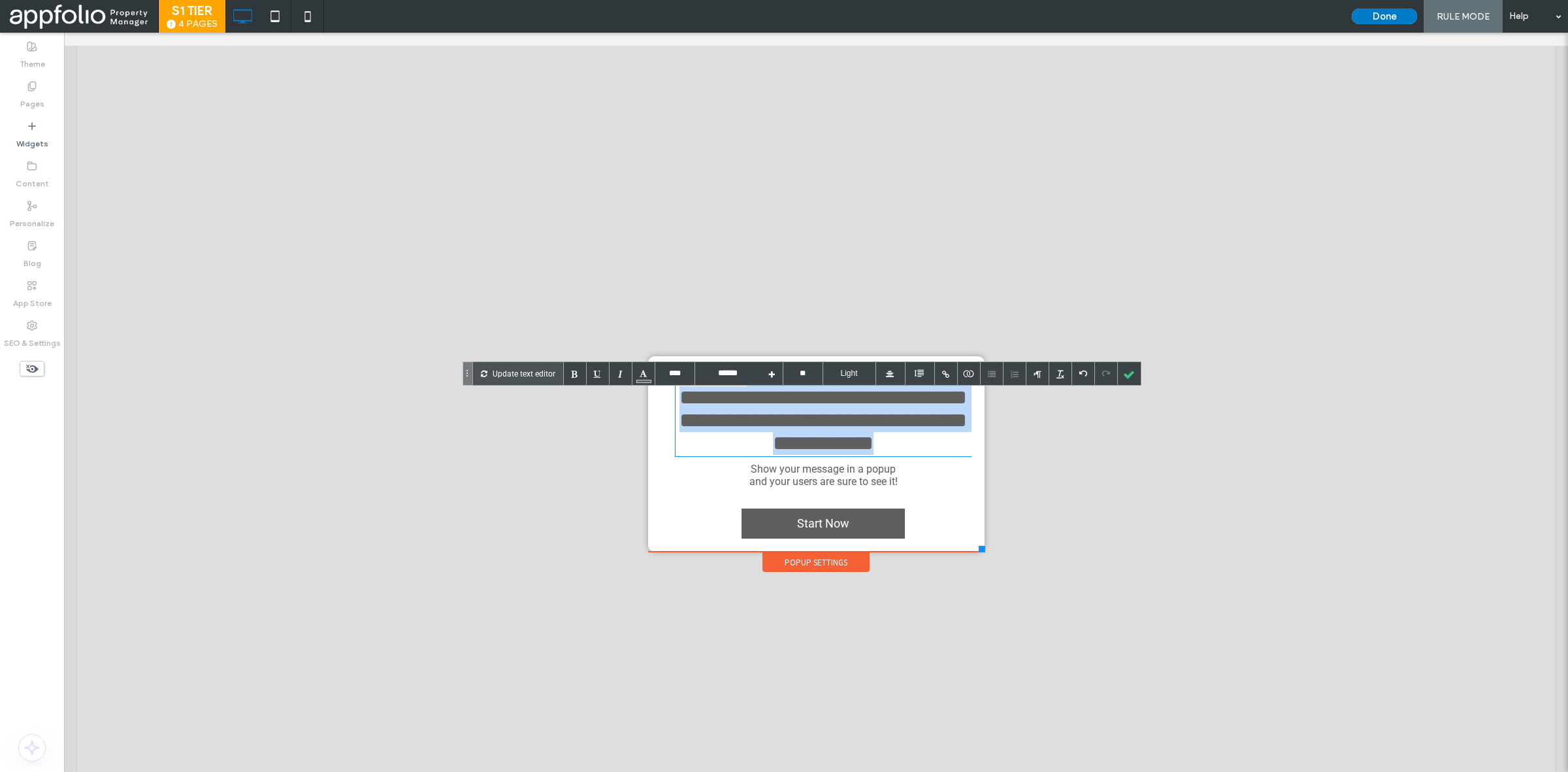
drag, startPoint x: 899, startPoint y: 438, endPoint x: 962, endPoint y: 569, distance: 145.4
click at [962, 569] on div "Click To Paste OVERVIEW AVAILABILITY PROPERTY AMENITIES PHOTO GALLERY FLOOR PLA…" at bounding box center [816, 408] width 343 height 329
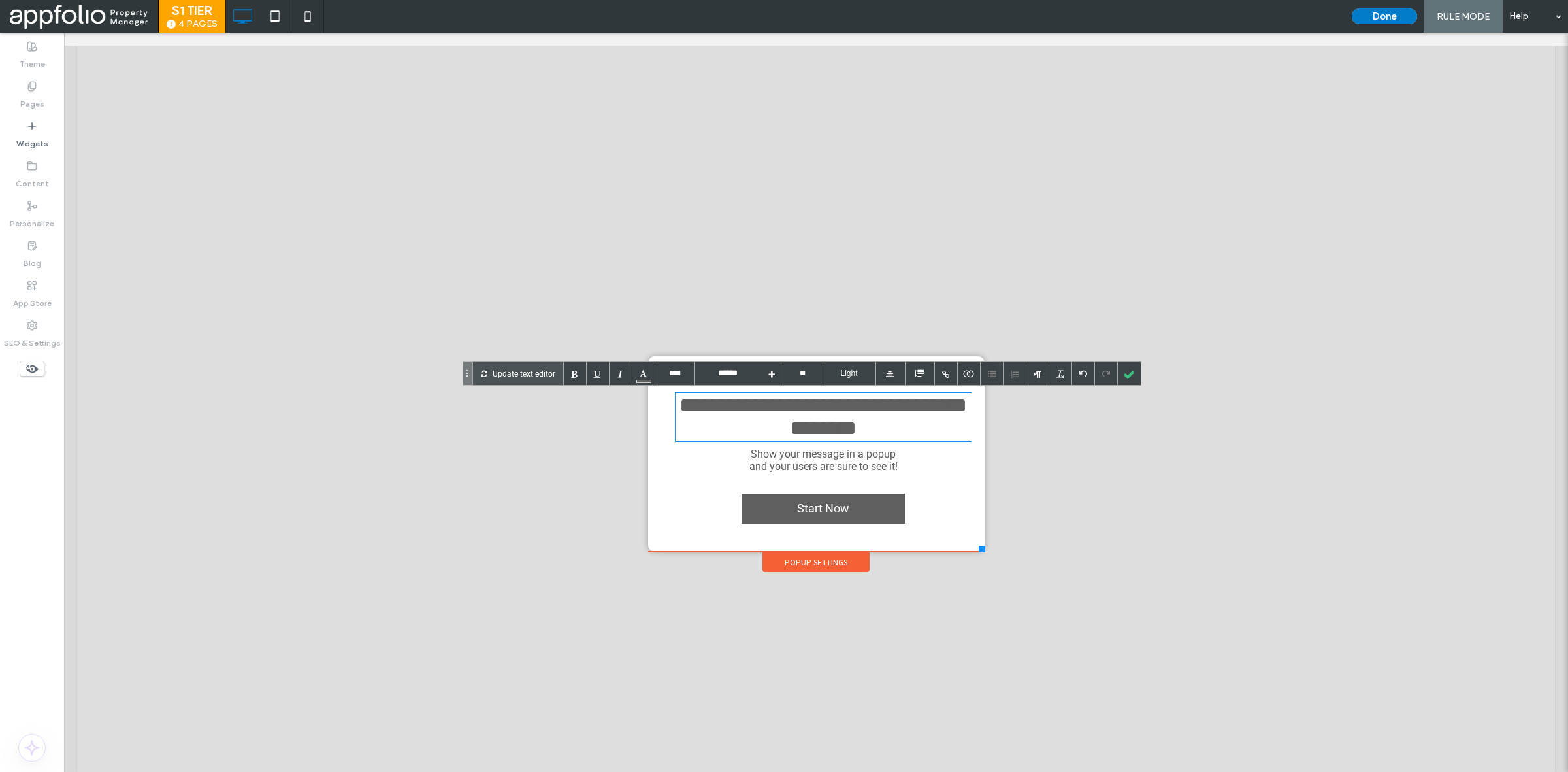
scroll to position [0, 0]
click at [1129, 379] on div at bounding box center [1129, 373] width 23 height 23
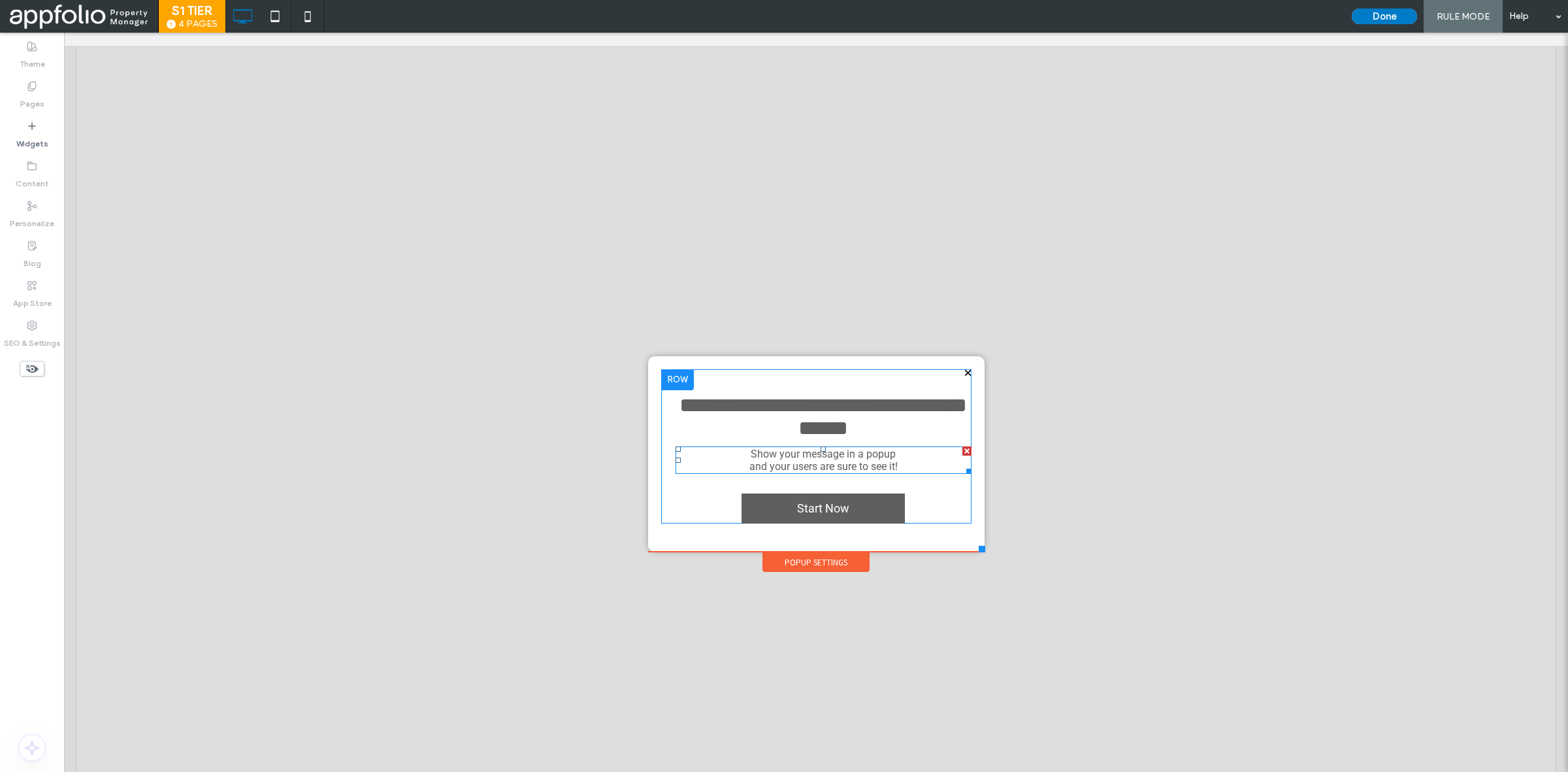
click at [787, 460] on span "Show your message in a popup" at bounding box center [823, 454] width 145 height 13
type input "****"
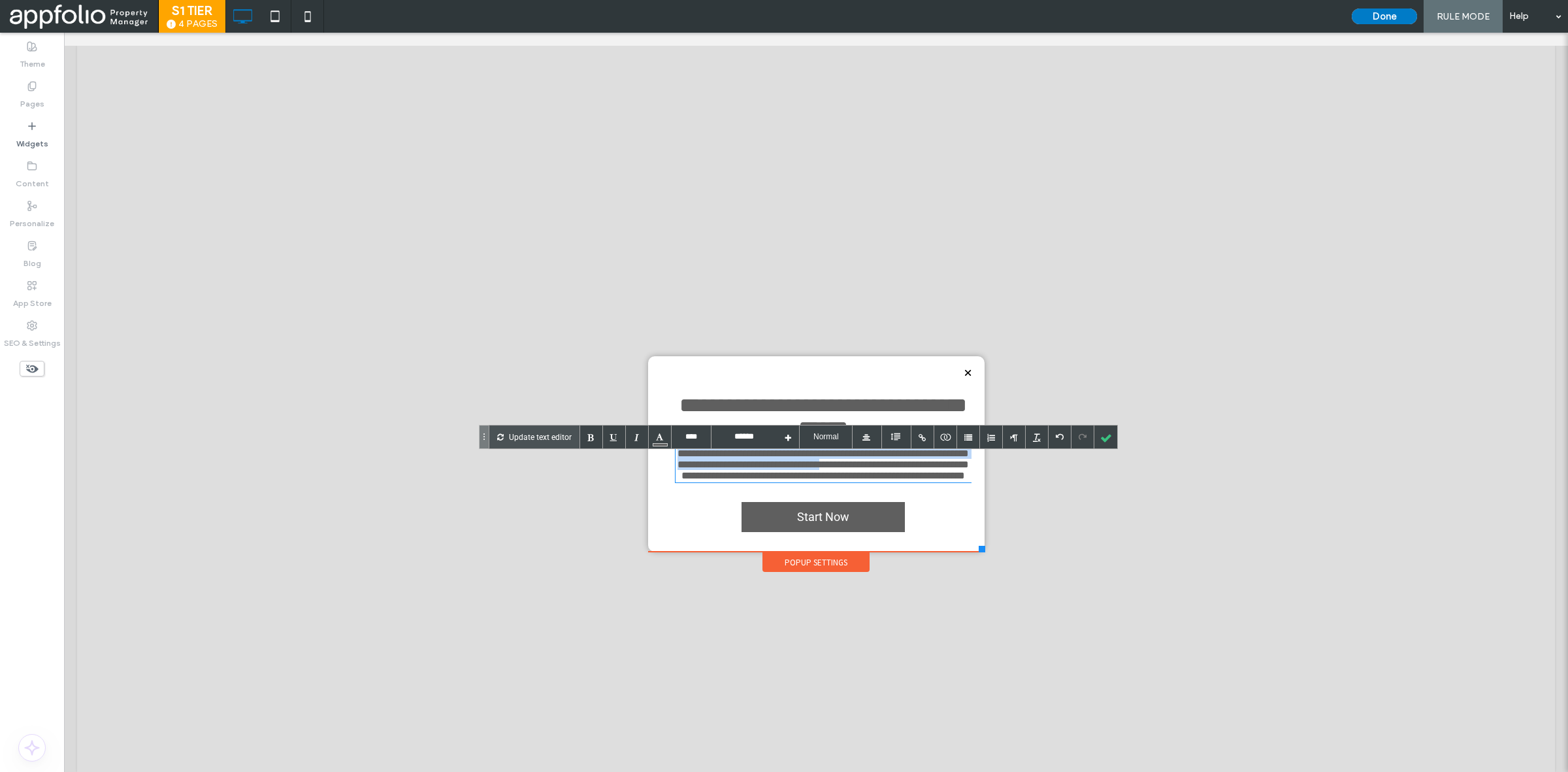
drag, startPoint x: 952, startPoint y: 475, endPoint x: 664, endPoint y: 462, distance: 288.3
click at [664, 462] on div "**********" at bounding box center [816, 450] width 310 height 163
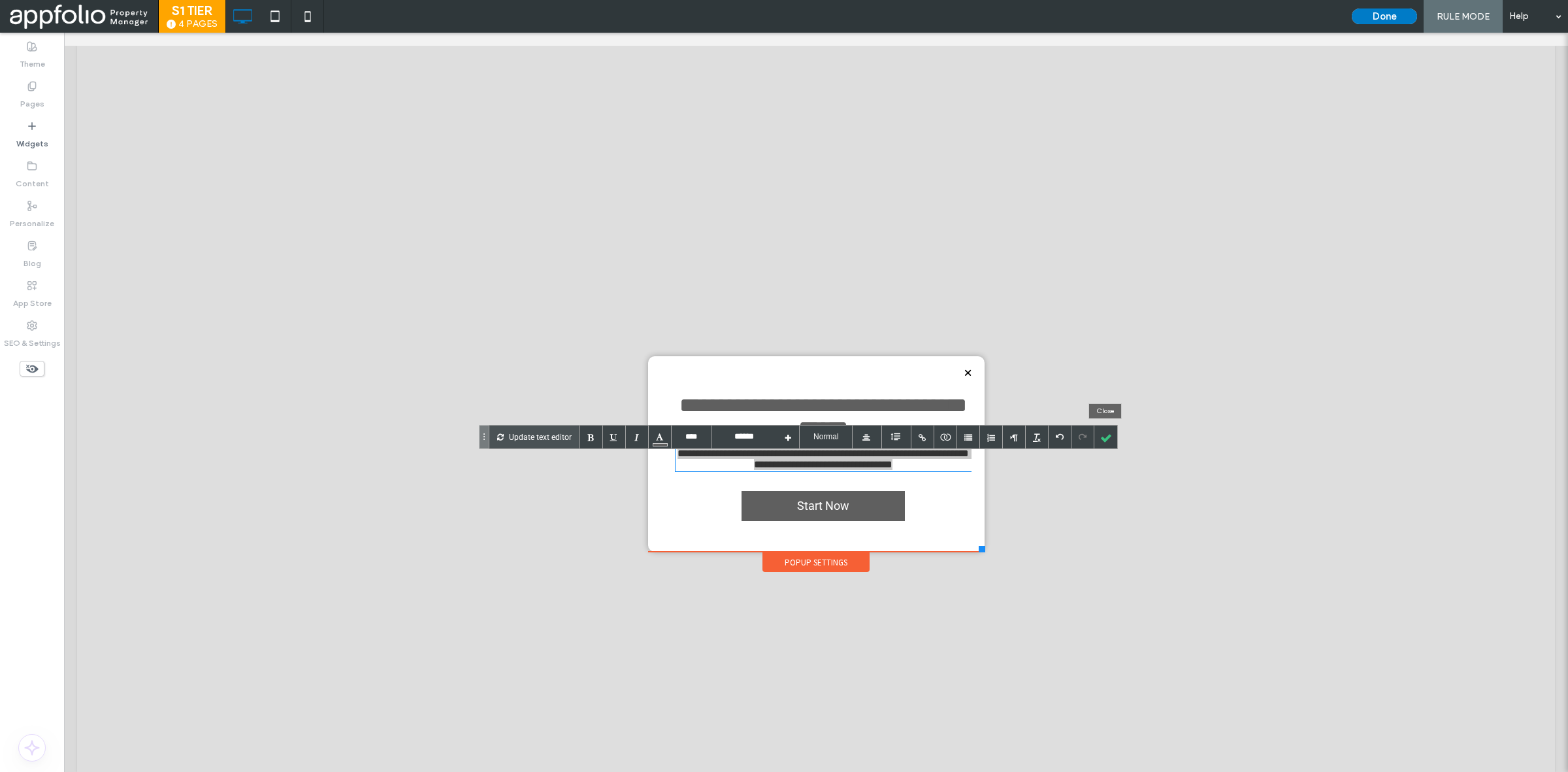
click at [1105, 433] on div at bounding box center [1106, 436] width 23 height 23
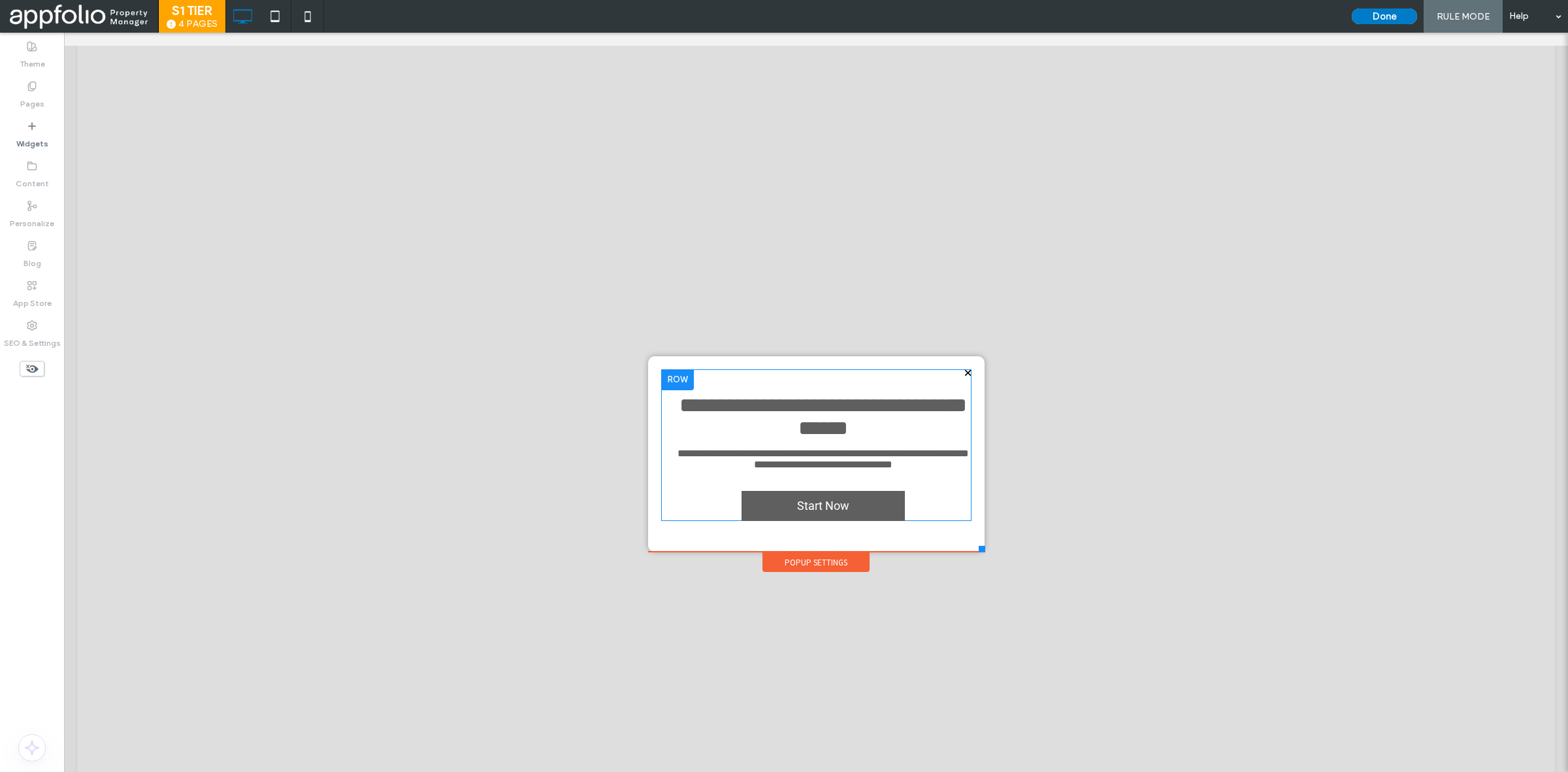
click at [871, 451] on div "**********" at bounding box center [816, 445] width 310 height 151
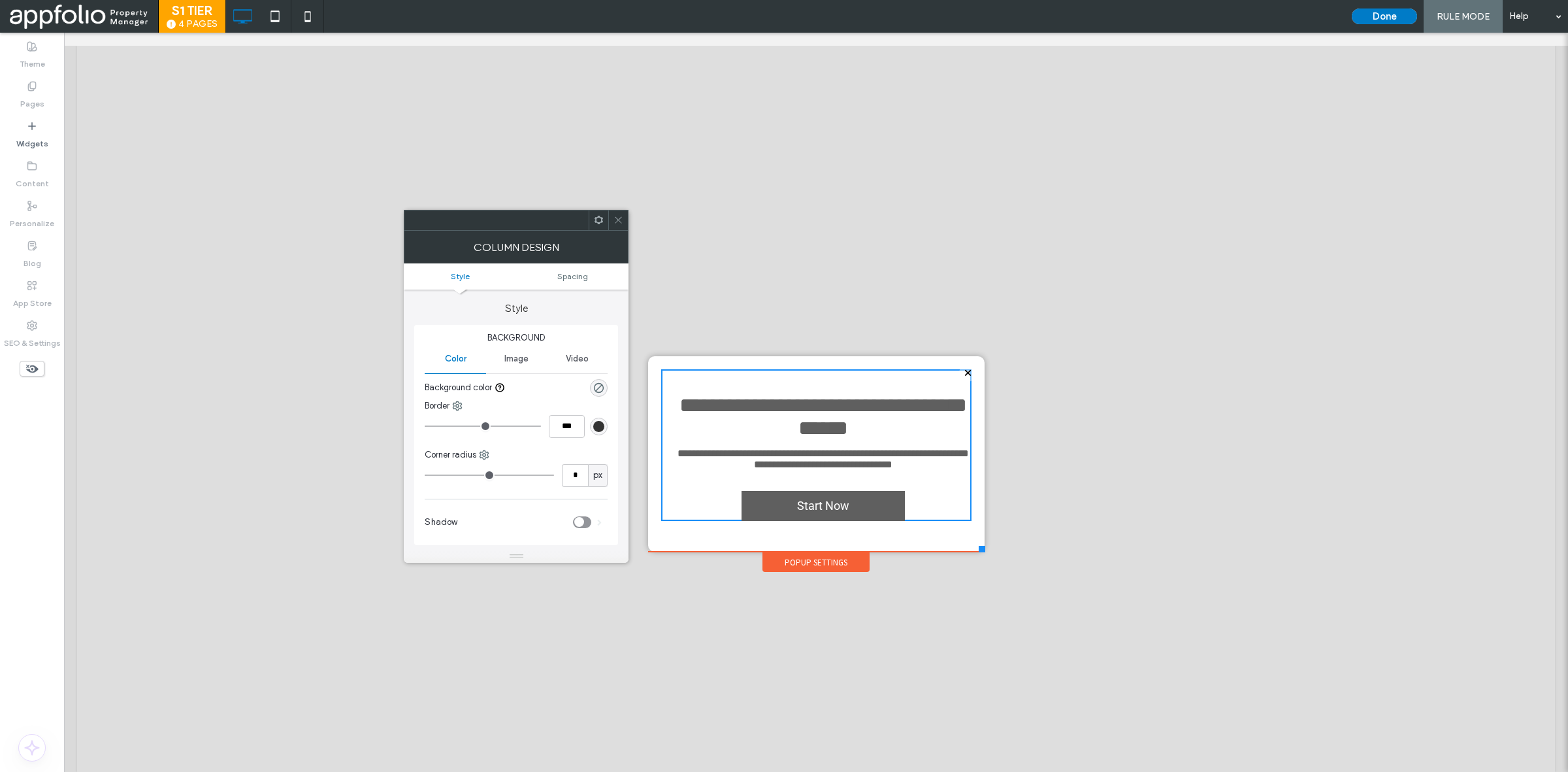
drag, startPoint x: 615, startPoint y: 206, endPoint x: 679, endPoint y: 243, distance: 73.9
click at [615, 206] on div at bounding box center [816, 402] width 1504 height 739
click at [615, 227] on span at bounding box center [618, 220] width 10 height 19
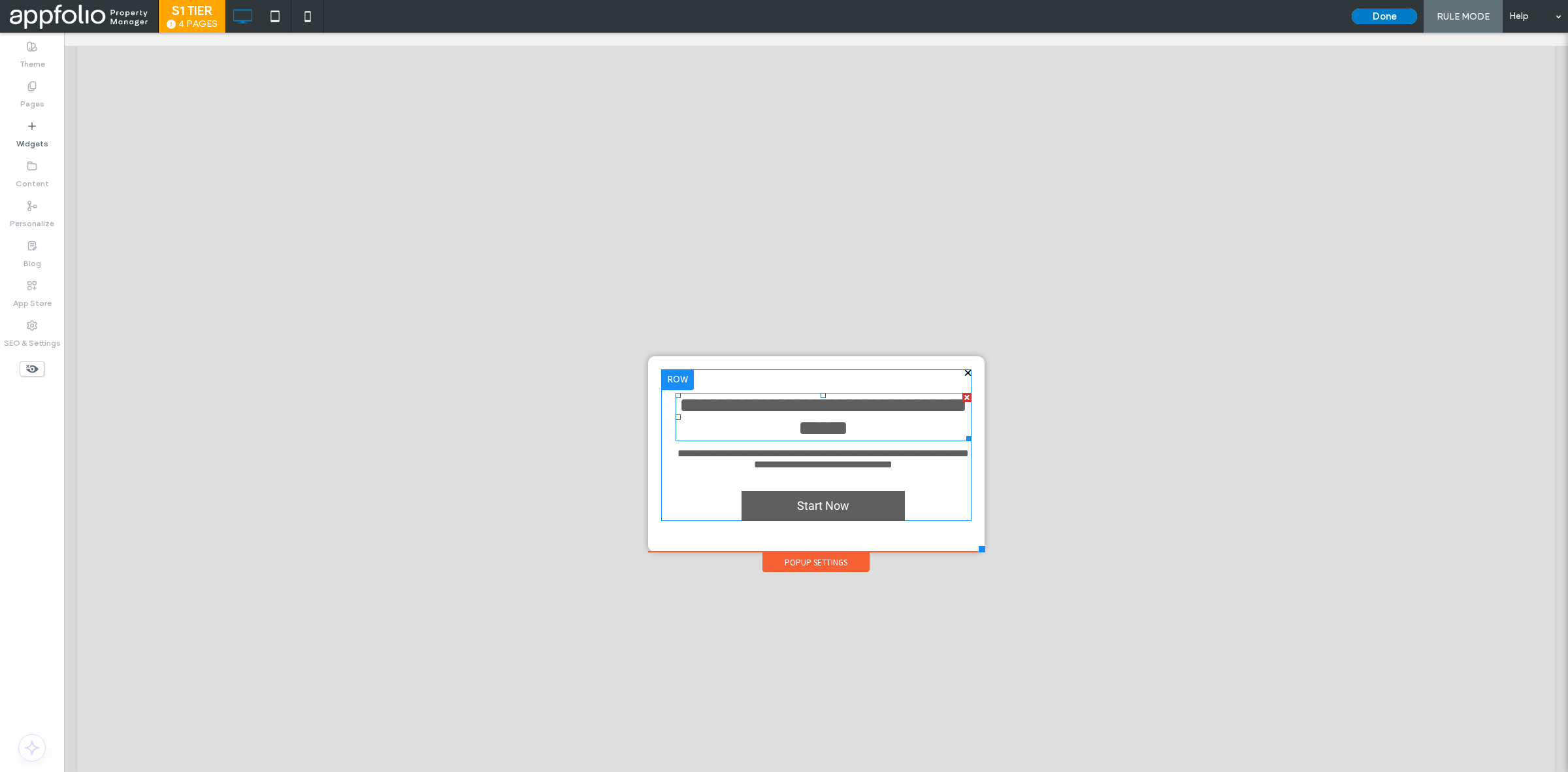
click at [801, 430] on span "**********" at bounding box center [823, 416] width 287 height 44
type input "**"
type input "****"
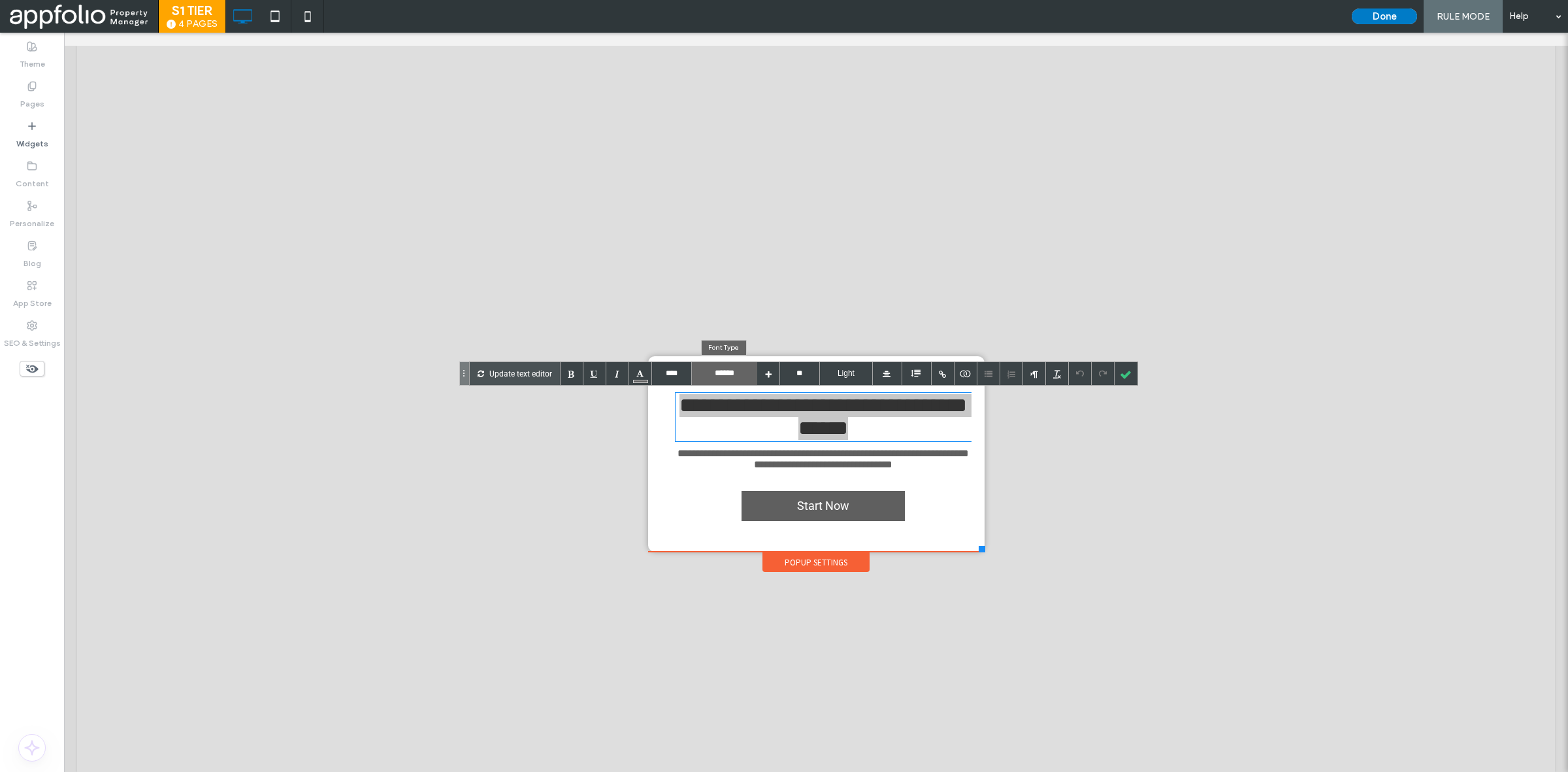
click at [733, 383] on input "******" at bounding box center [724, 373] width 65 height 23
click at [729, 394] on li "Jost" at bounding box center [724, 397] width 65 height 24
click at [729, 396] on li "Jost" at bounding box center [724, 397] width 65 height 24
type input "****"
click at [528, 373] on p "Update text editor" at bounding box center [520, 373] width 63 height 23
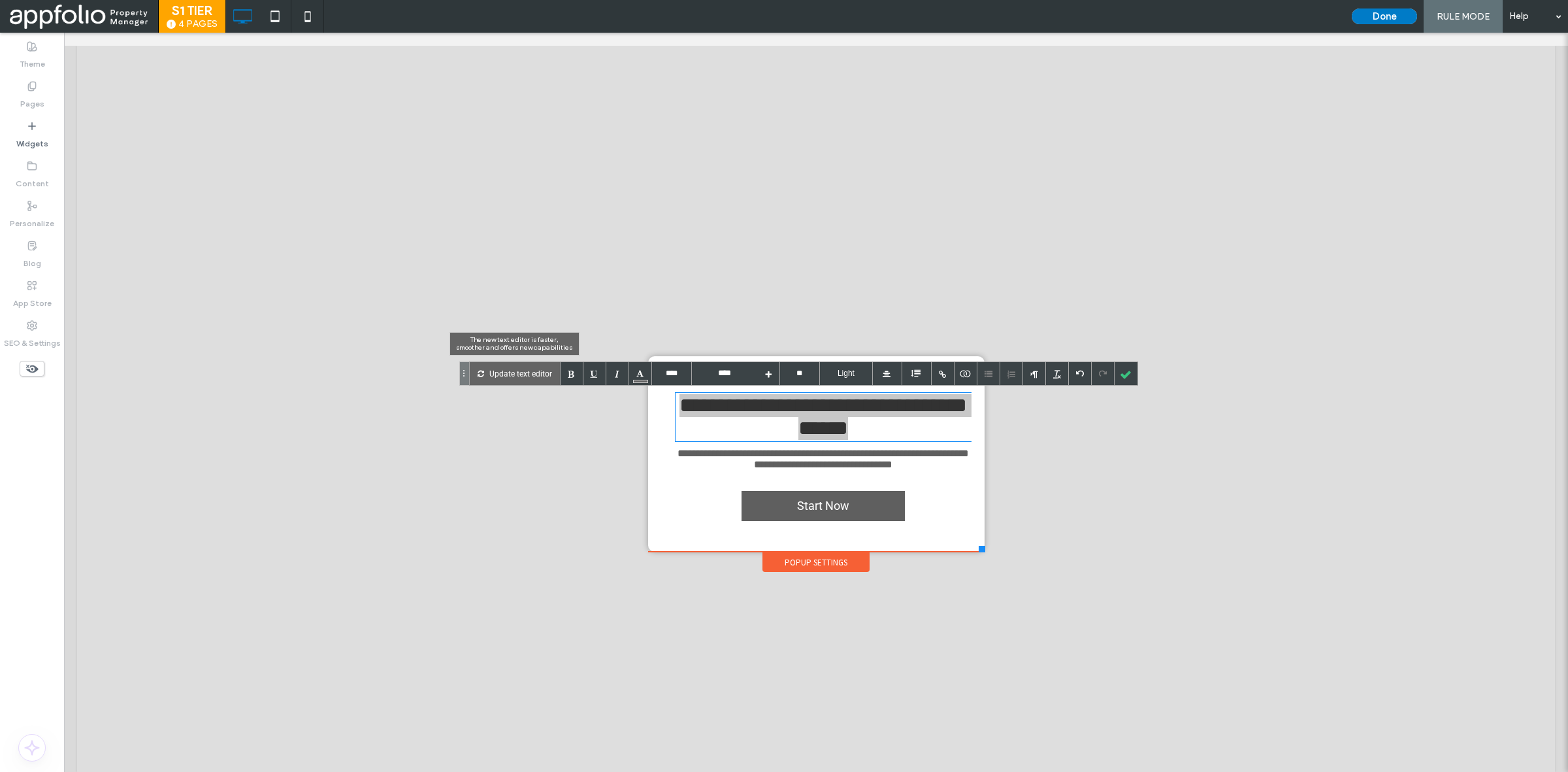
click at [531, 378] on p "Update text editor" at bounding box center [520, 373] width 63 height 23
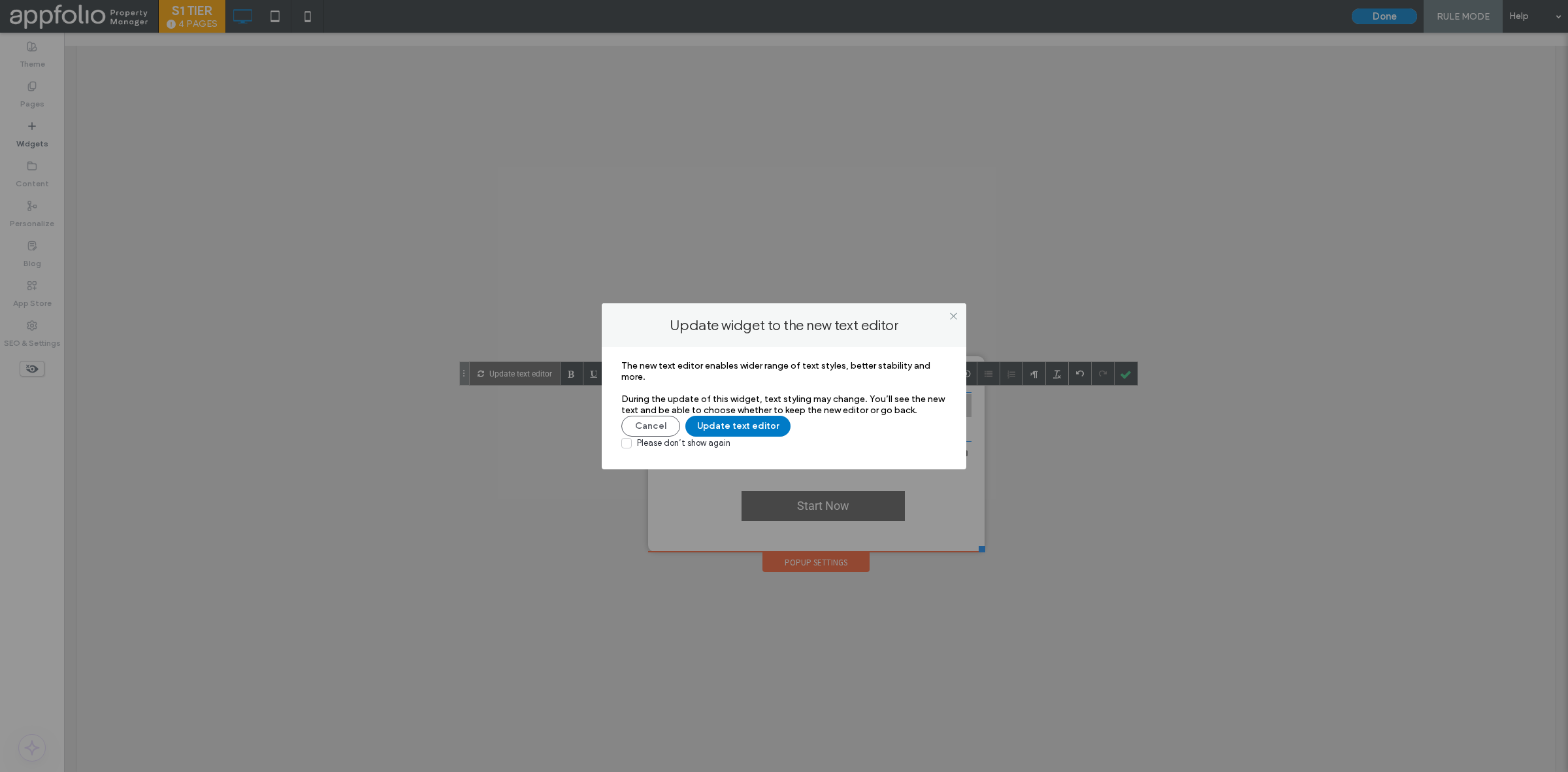
click at [531, 378] on div "Update widget to the new text editor The new text editor enables wider range of…" at bounding box center [784, 386] width 1568 height 772
click at [722, 423] on button "Update text editor" at bounding box center [738, 426] width 105 height 21
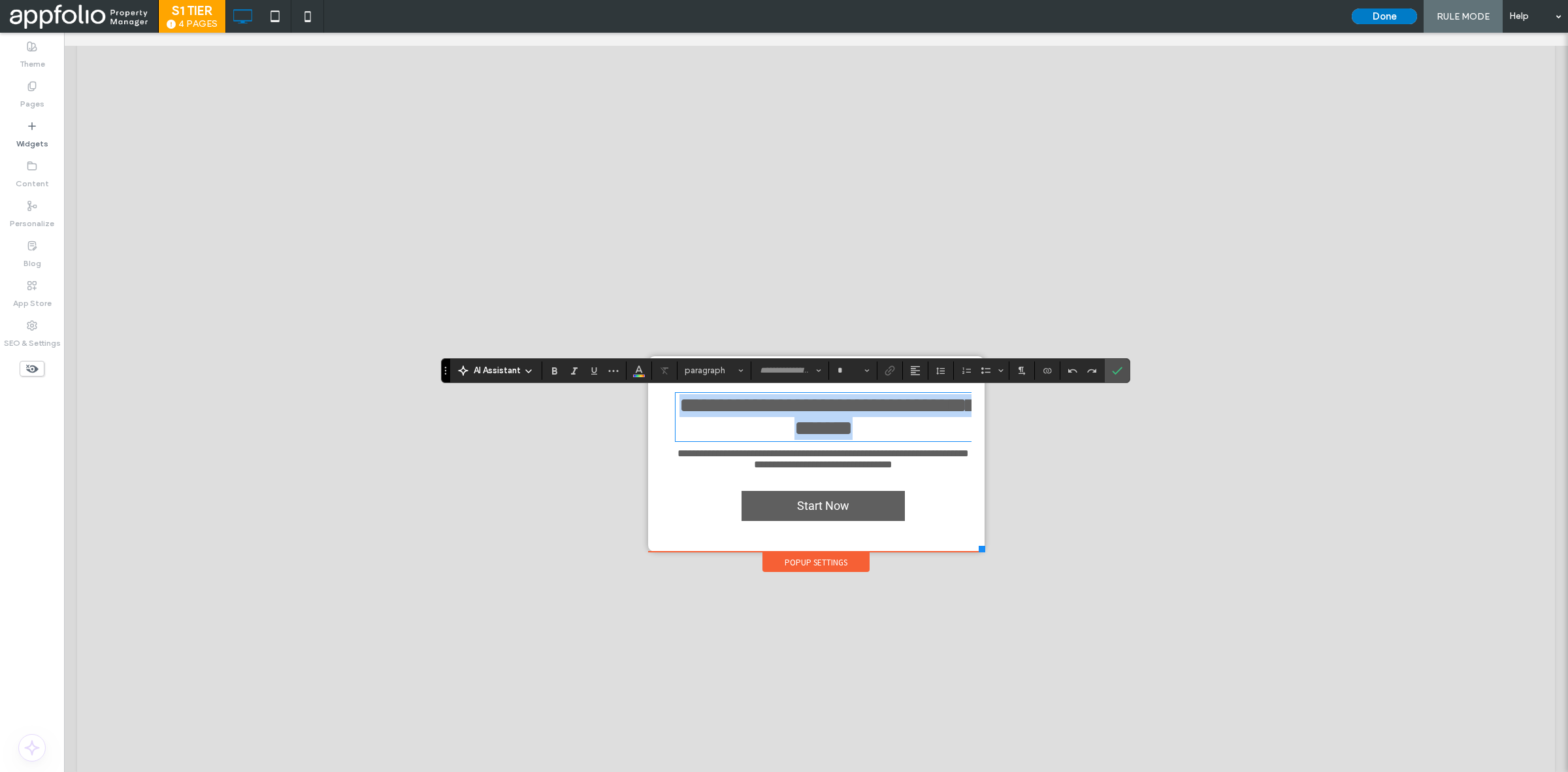
type input "****"
type input "**"
click at [557, 370] on icon "Bold" at bounding box center [554, 370] width 10 height 10
click at [554, 366] on icon "Bold" at bounding box center [554, 370] width 10 height 10
click at [557, 374] on icon "Bold" at bounding box center [554, 370] width 10 height 10
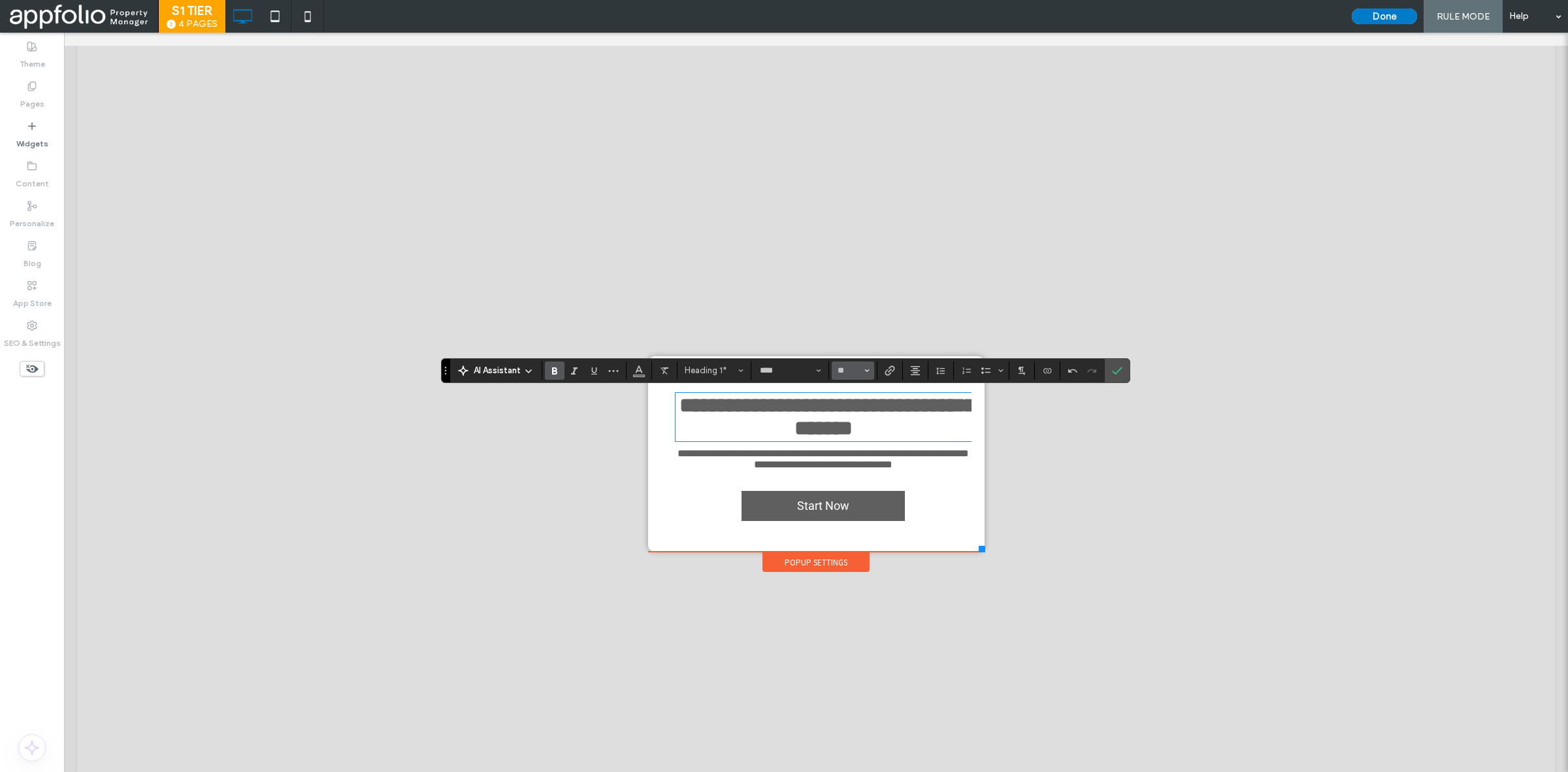
click at [853, 367] on input "**" at bounding box center [849, 370] width 25 height 10
click at [853, 477] on label "36" at bounding box center [853, 468] width 42 height 19
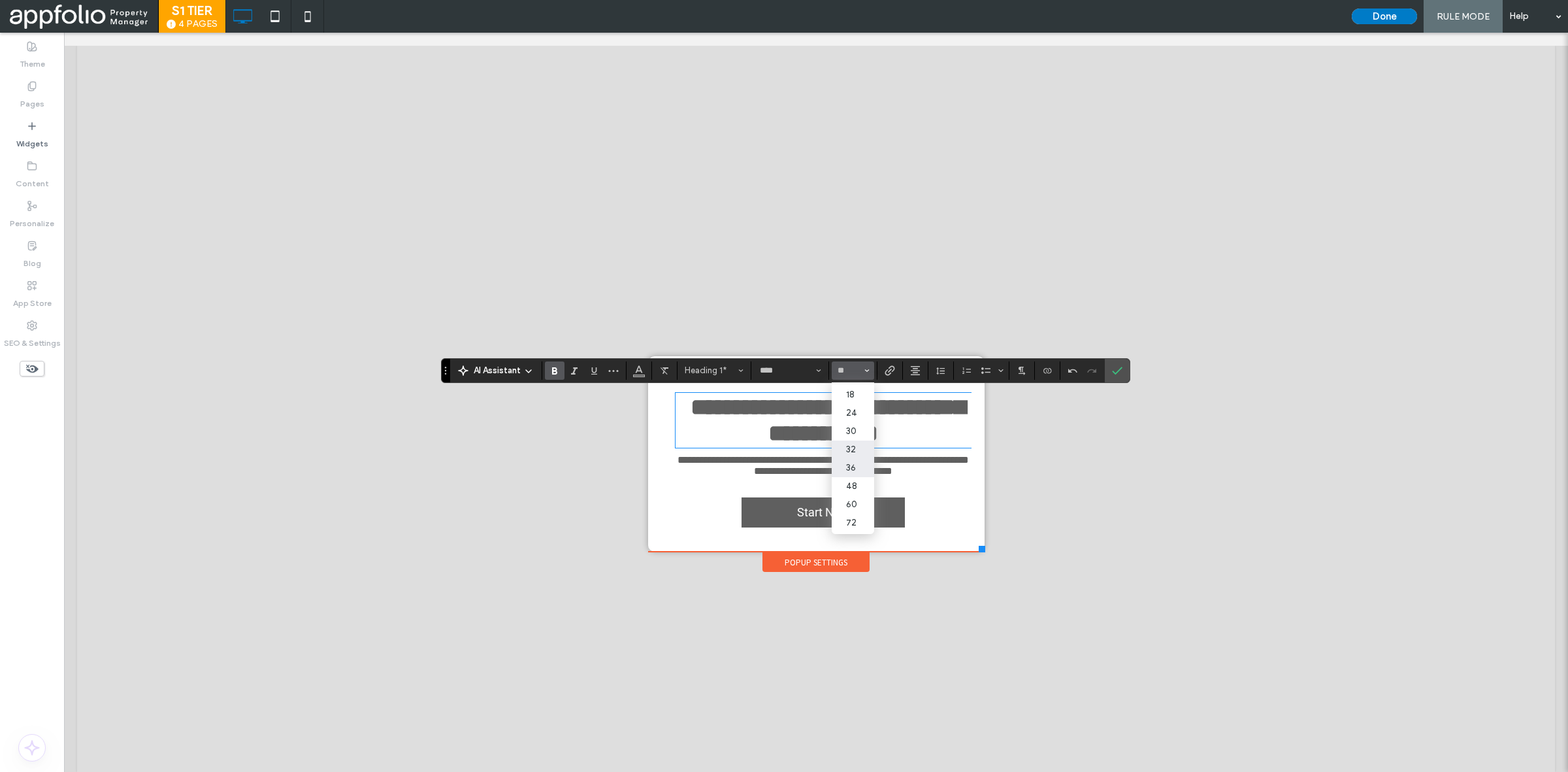
type input "**"
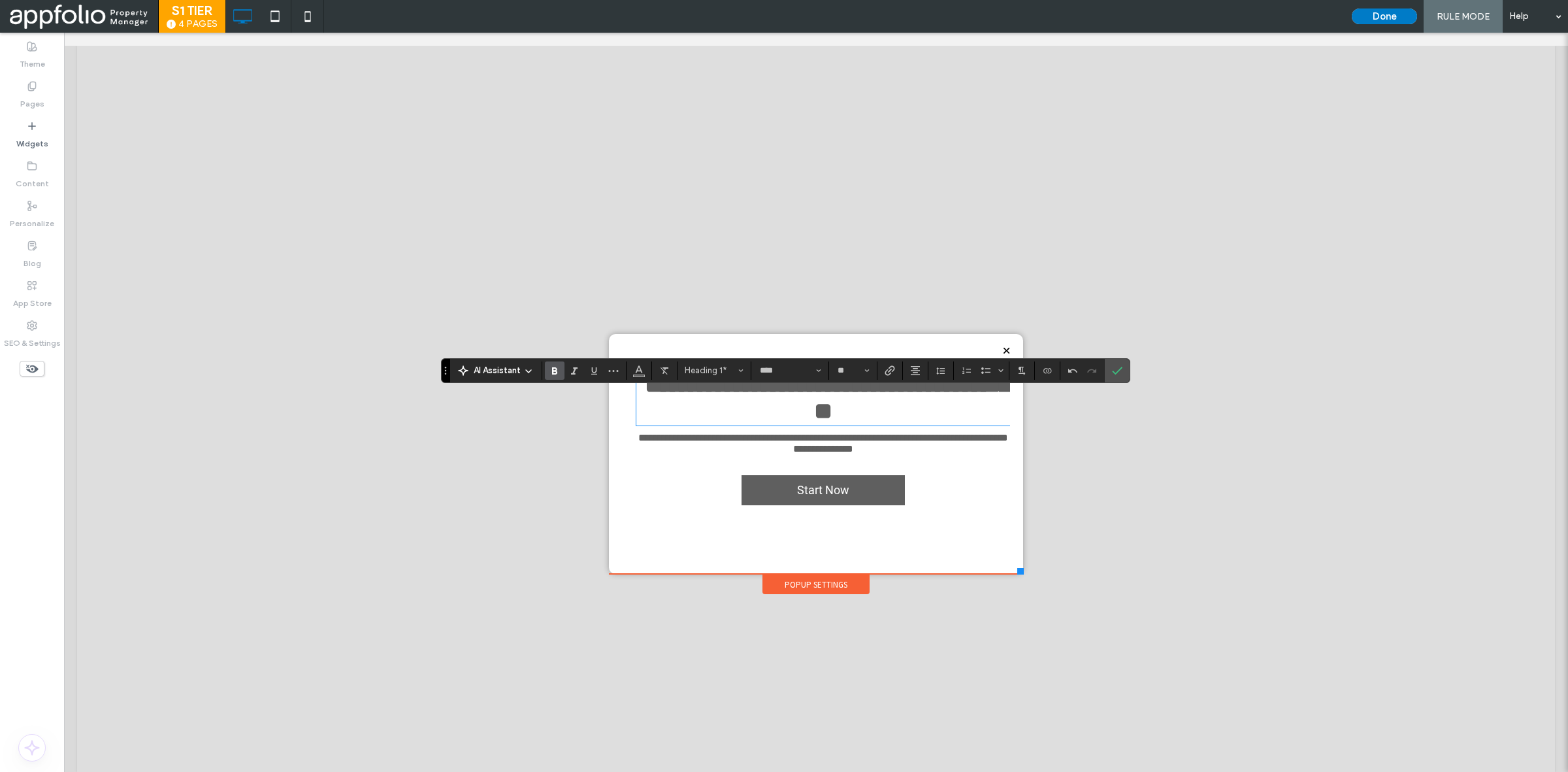
drag, startPoint x: 975, startPoint y: 549, endPoint x: 1017, endPoint y: 574, distance: 48.9
click at [1017, 574] on div at bounding box center [1020, 571] width 7 height 7
click at [1115, 378] on span "Confirm" at bounding box center [1115, 370] width 6 height 24
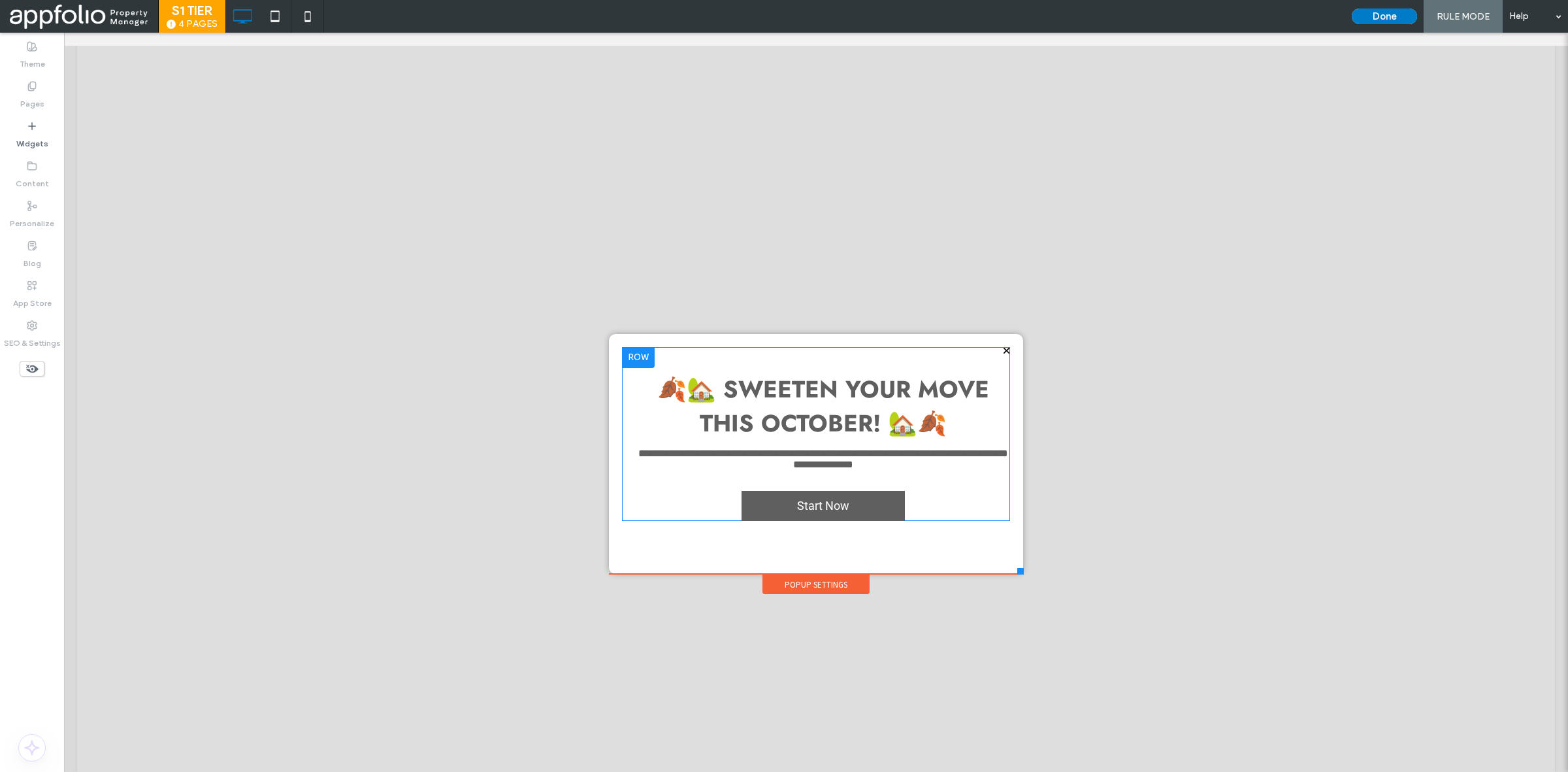
click at [834, 370] on div "**********" at bounding box center [816, 434] width 388 height 174
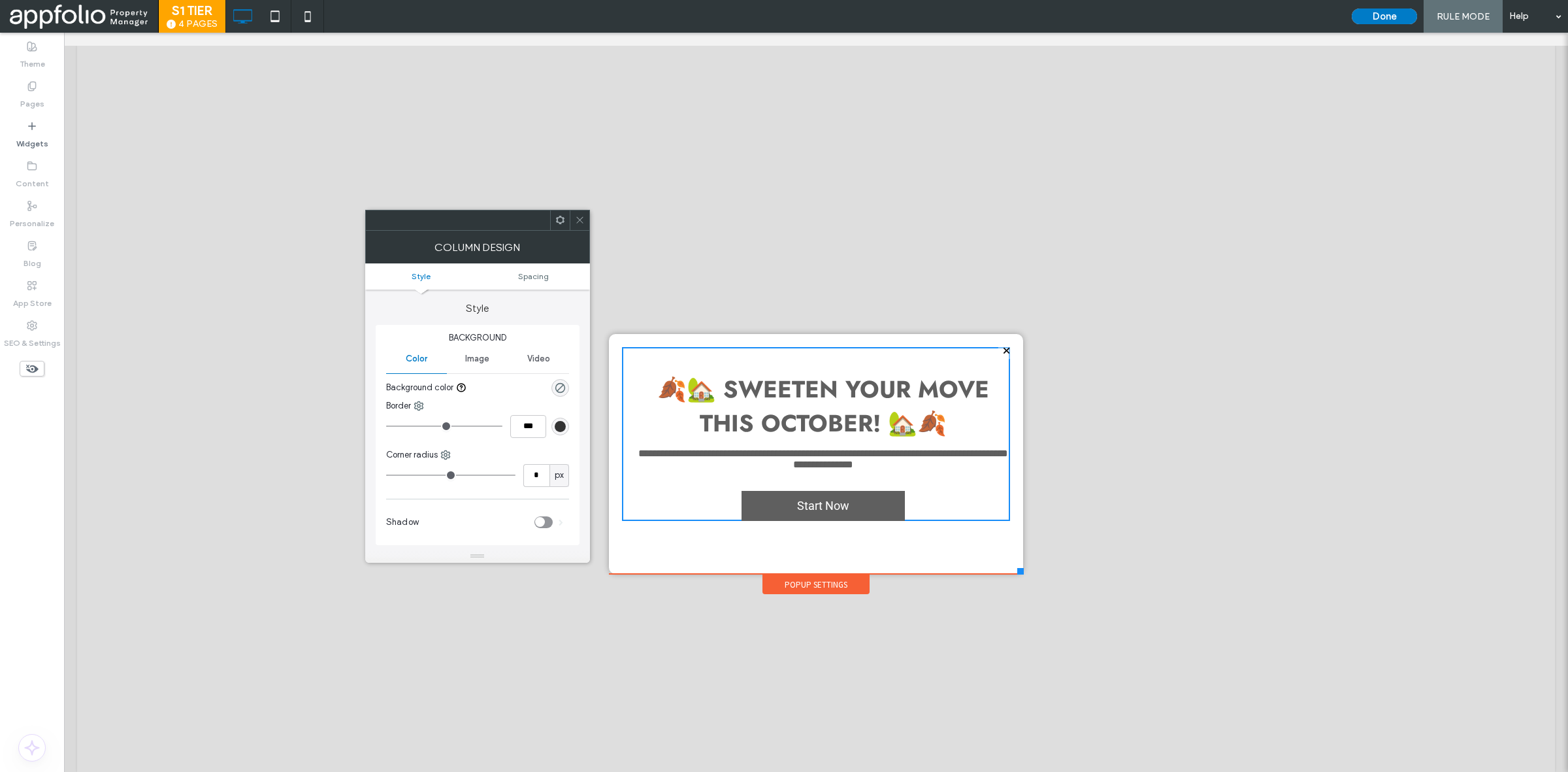
click at [580, 217] on icon at bounding box center [580, 220] width 10 height 10
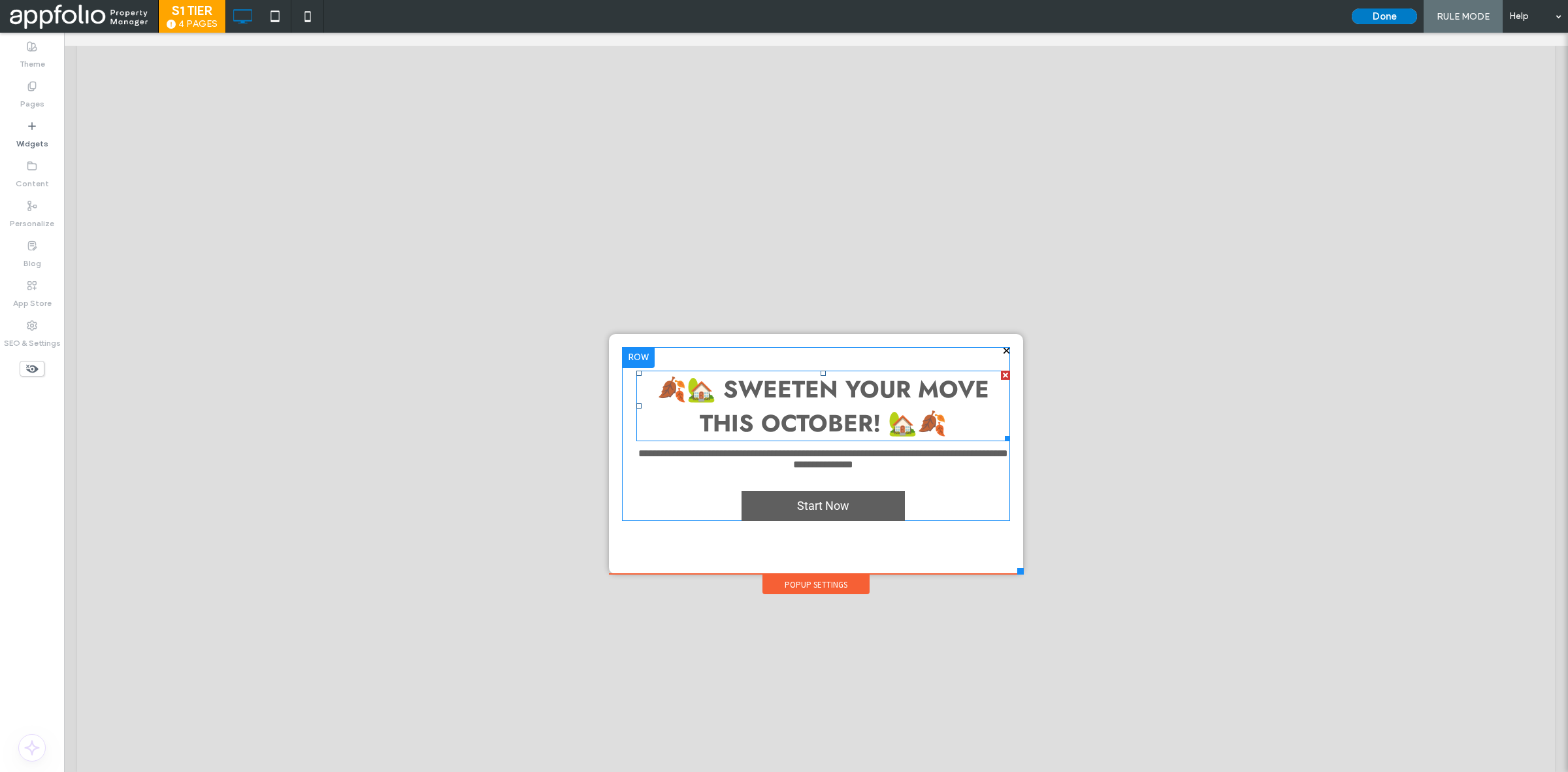
click at [790, 413] on strong "🍂🏡 Sweeten Your Move This October! 🏡🍂" at bounding box center [823, 406] width 332 height 68
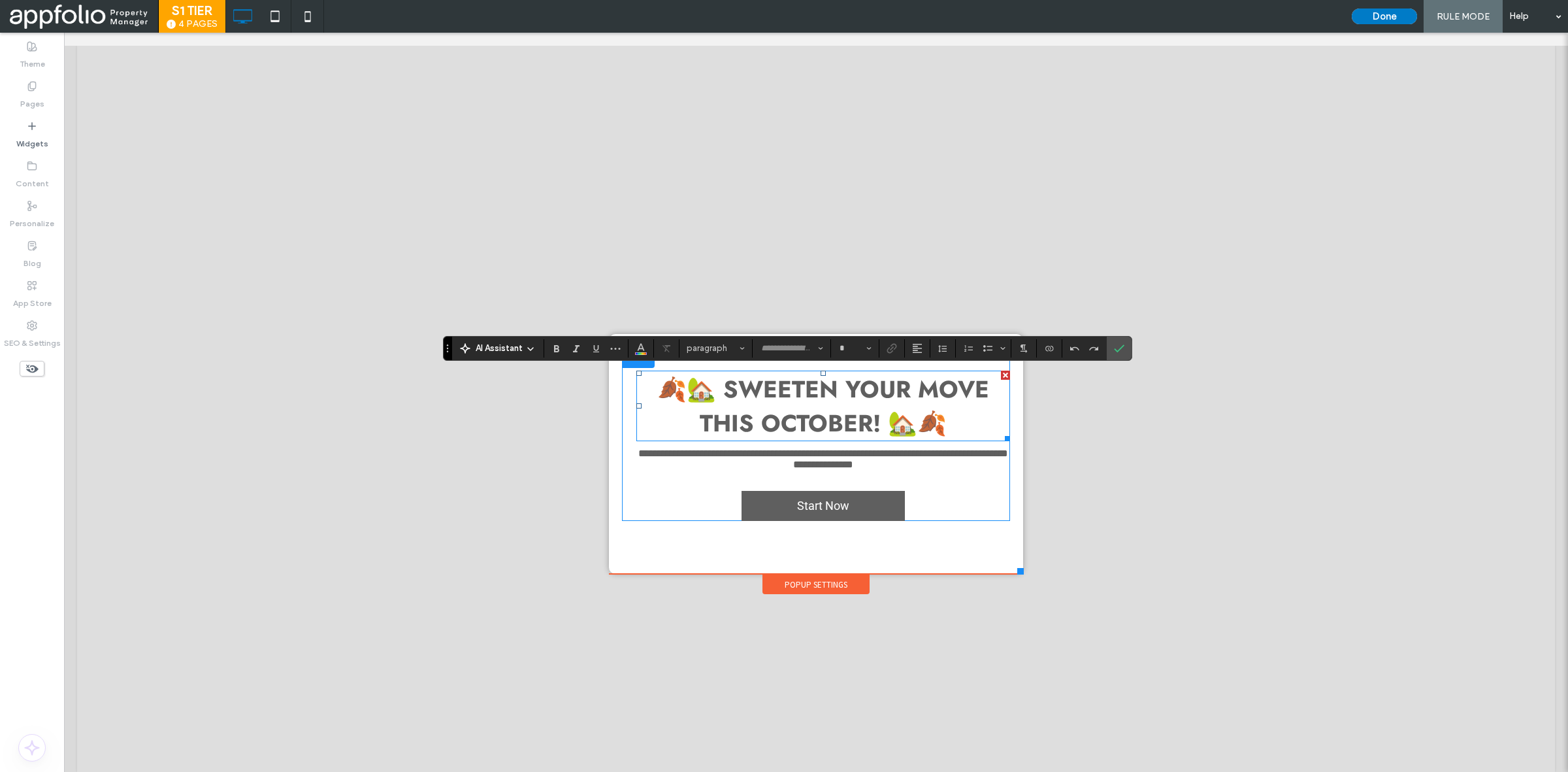
type input "****"
type input "**"
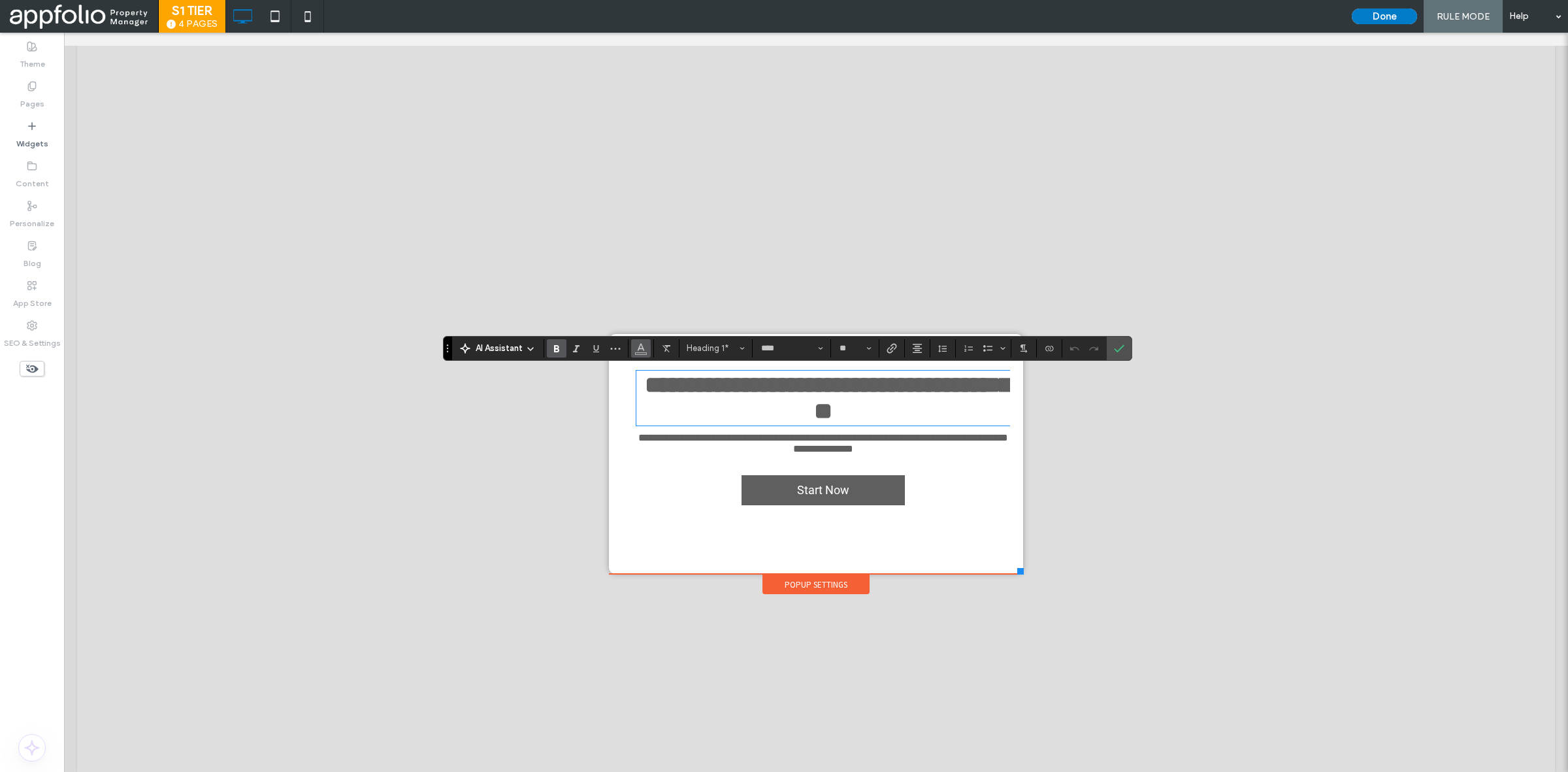
click at [644, 352] on icon "Color" at bounding box center [641, 347] width 10 height 10
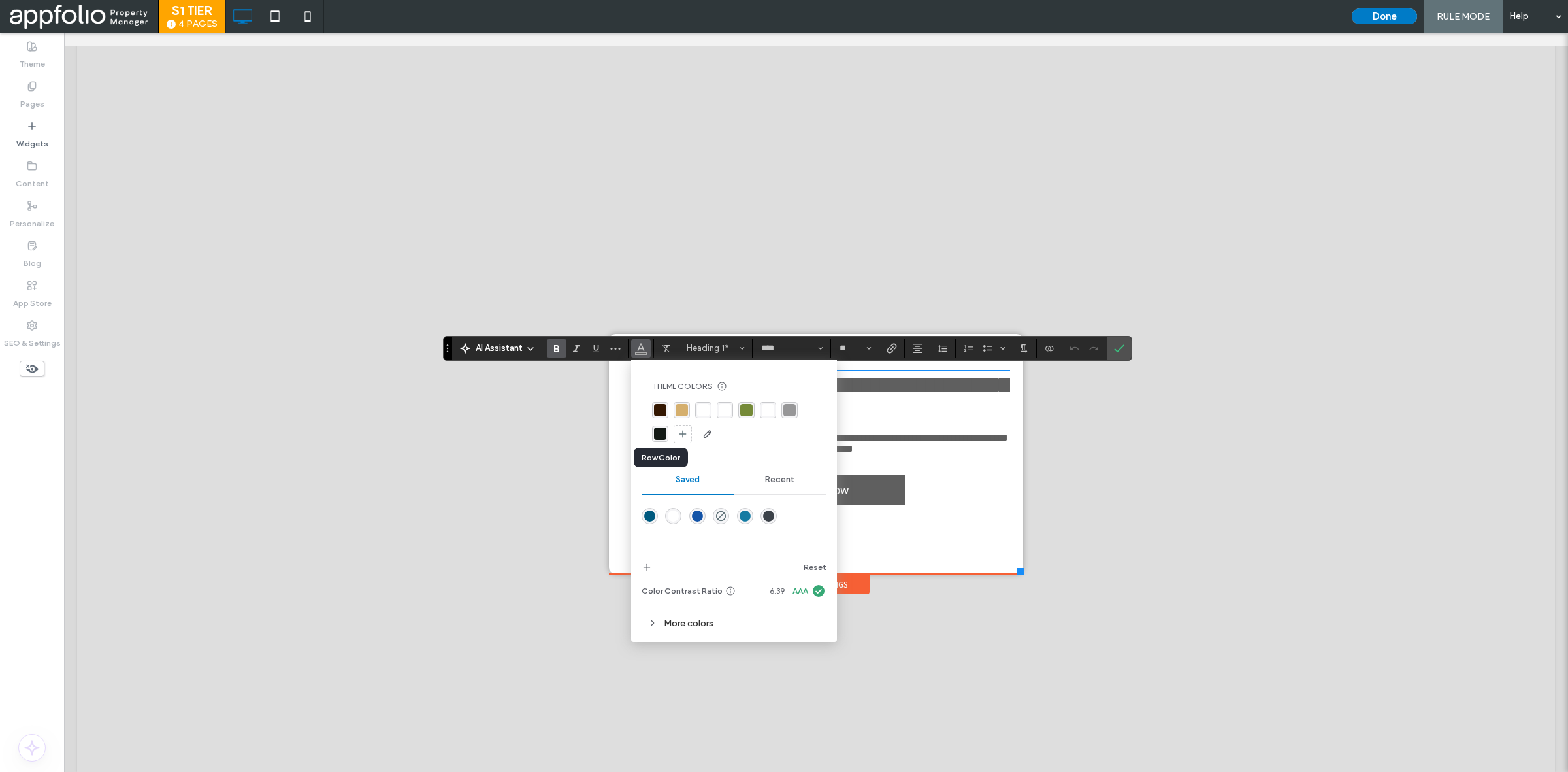
click at [657, 430] on div "rgba(20, 26, 22, 1)" at bounding box center [660, 434] width 13 height 13
drag, startPoint x: 1114, startPoint y: 347, endPoint x: 1050, endPoint y: 315, distance: 71.6
click at [1114, 347] on label "Confirm" at bounding box center [1119, 348] width 19 height 24
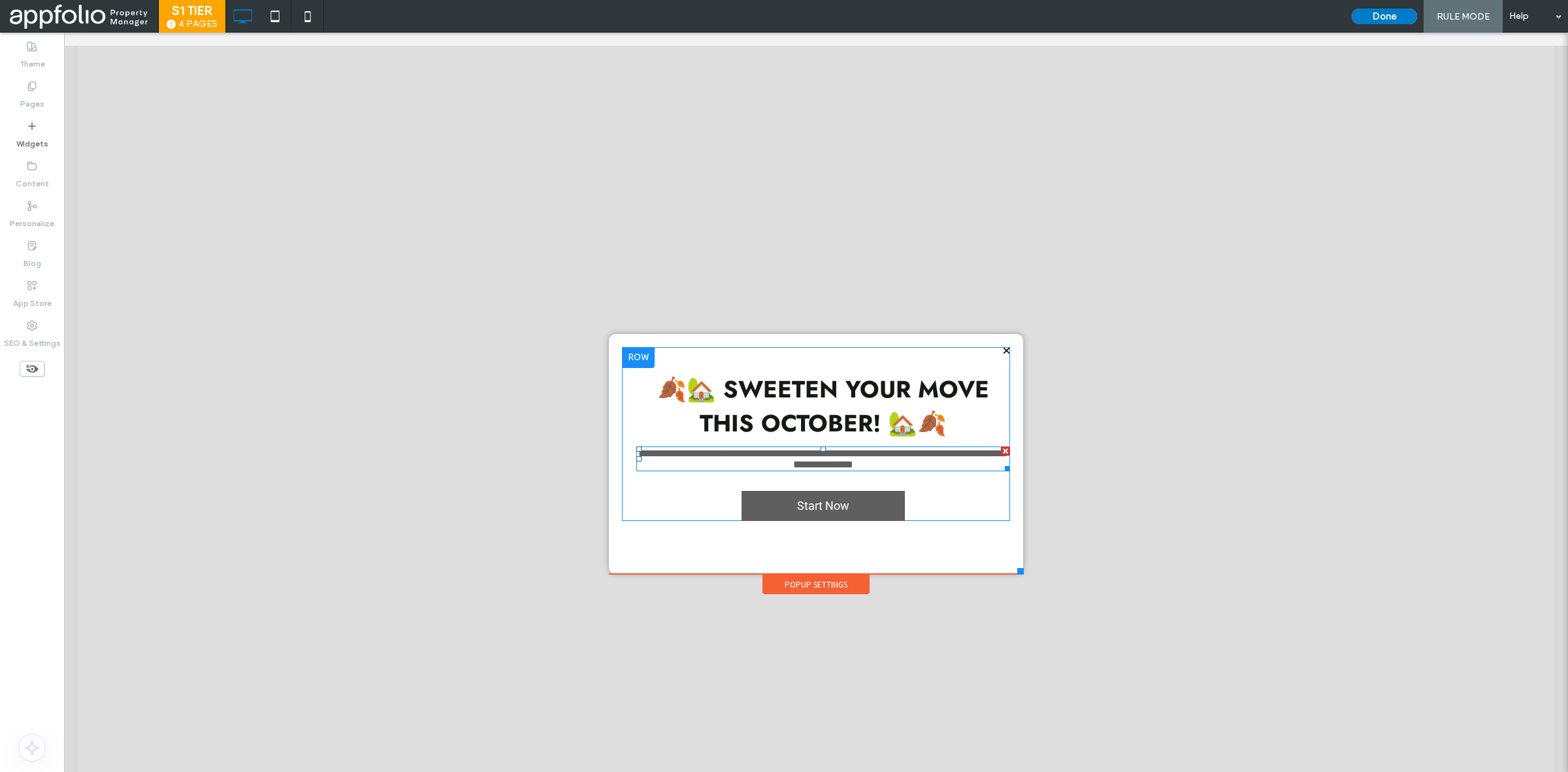
click at [755, 469] on font "**********" at bounding box center [823, 459] width 370 height 21
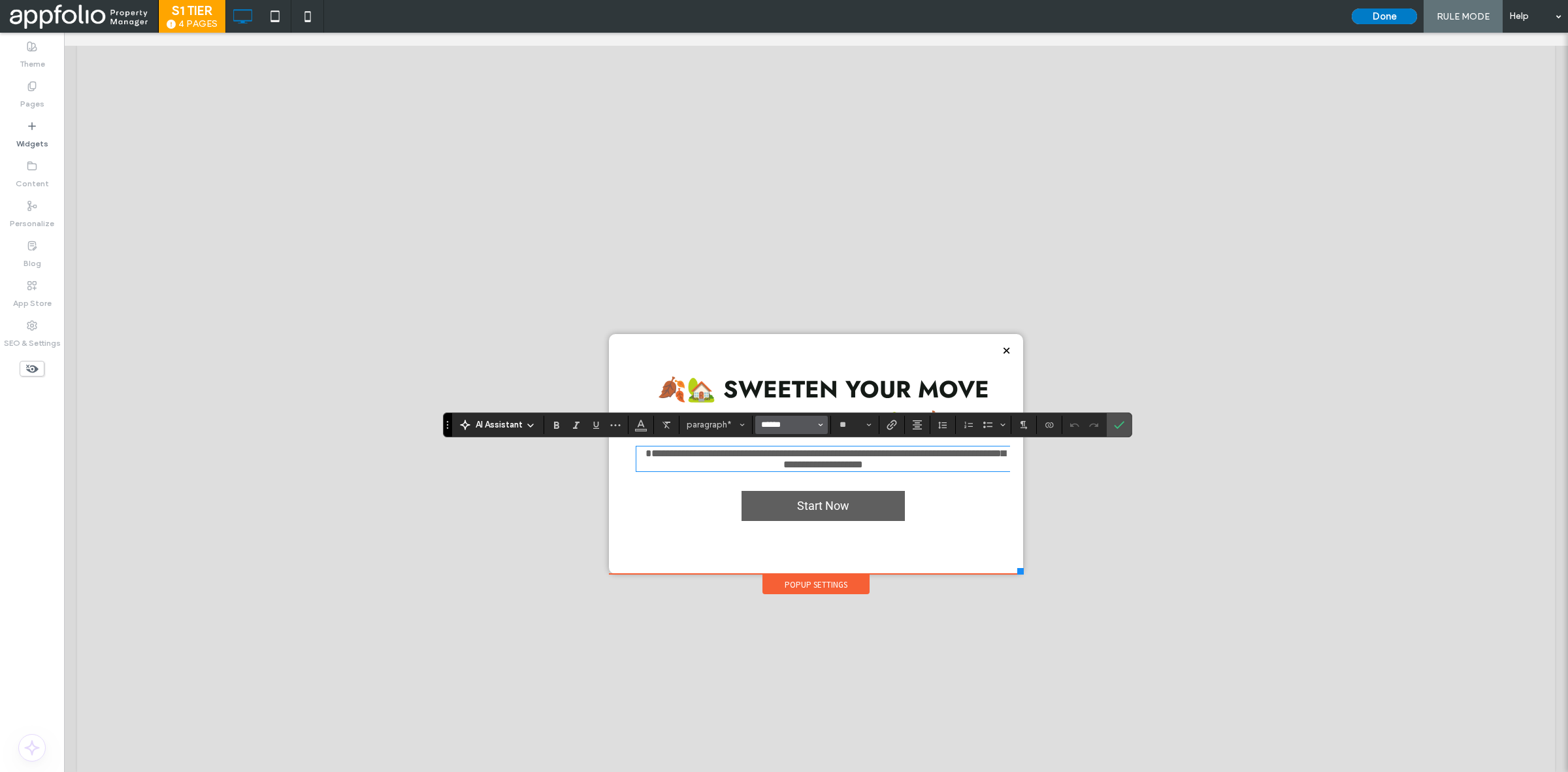
click at [790, 420] on input "******" at bounding box center [787, 425] width 56 height 10
click at [867, 523] on label "Normal" at bounding box center [873, 531] width 68 height 21
type input "****"
click at [1115, 427] on label "Confirm" at bounding box center [1119, 425] width 19 height 24
click at [854, 429] on input "**" at bounding box center [851, 425] width 25 height 10
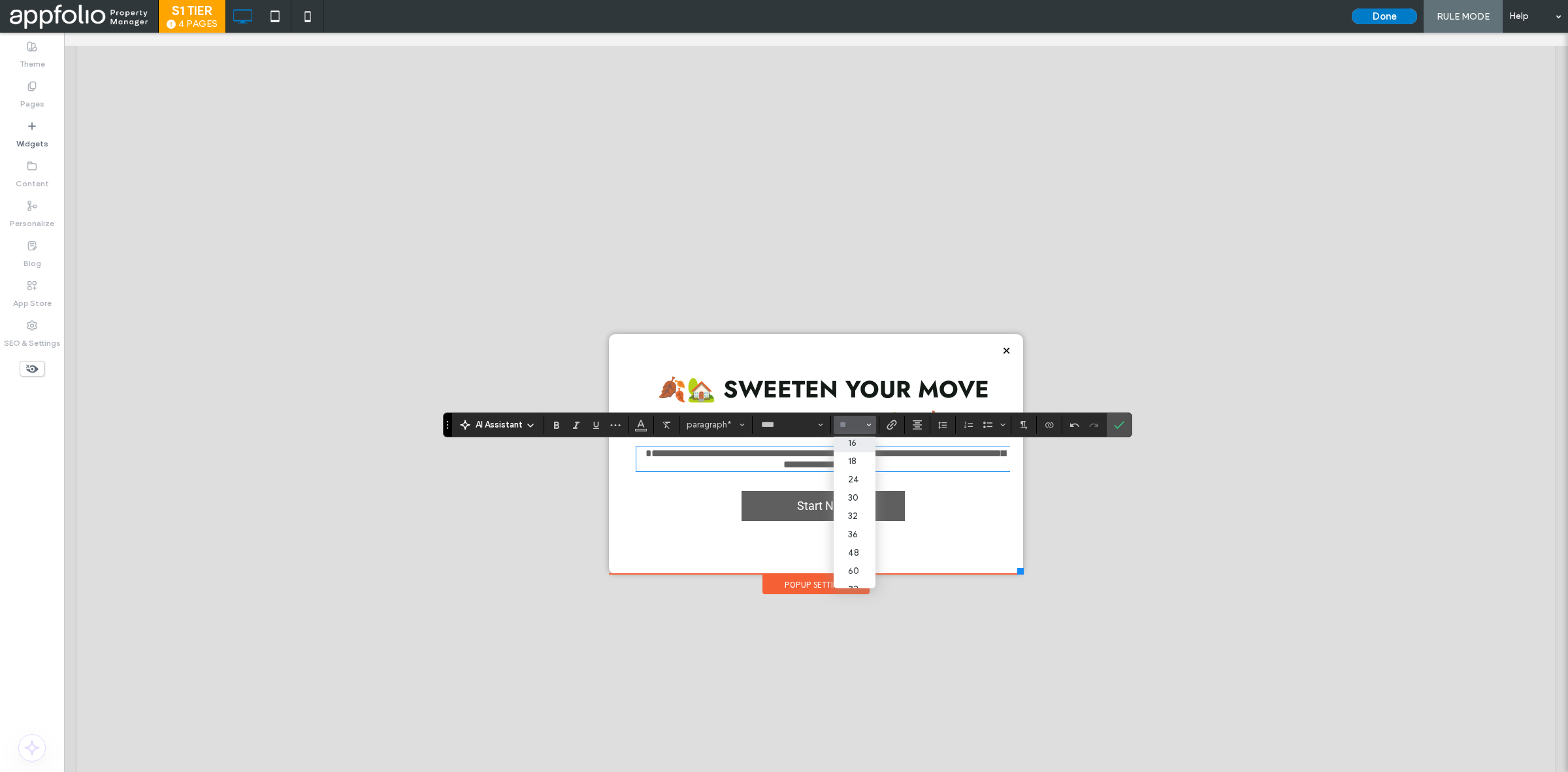
scroll to position [62, 0]
click at [864, 537] on label "24" at bounding box center [854, 530] width 42 height 19
type input "**"
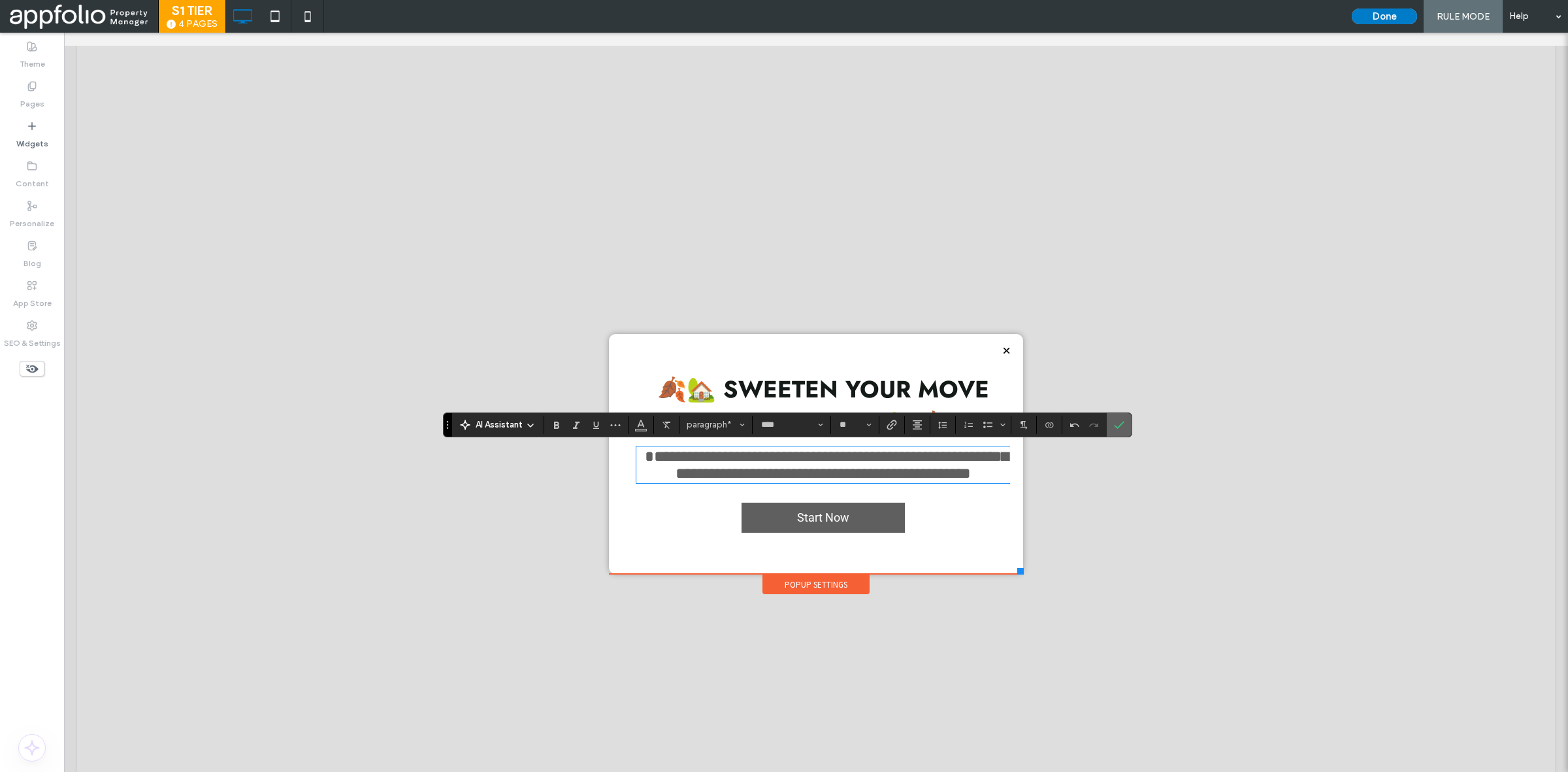
click at [1118, 425] on icon "Confirm" at bounding box center [1119, 425] width 10 height 10
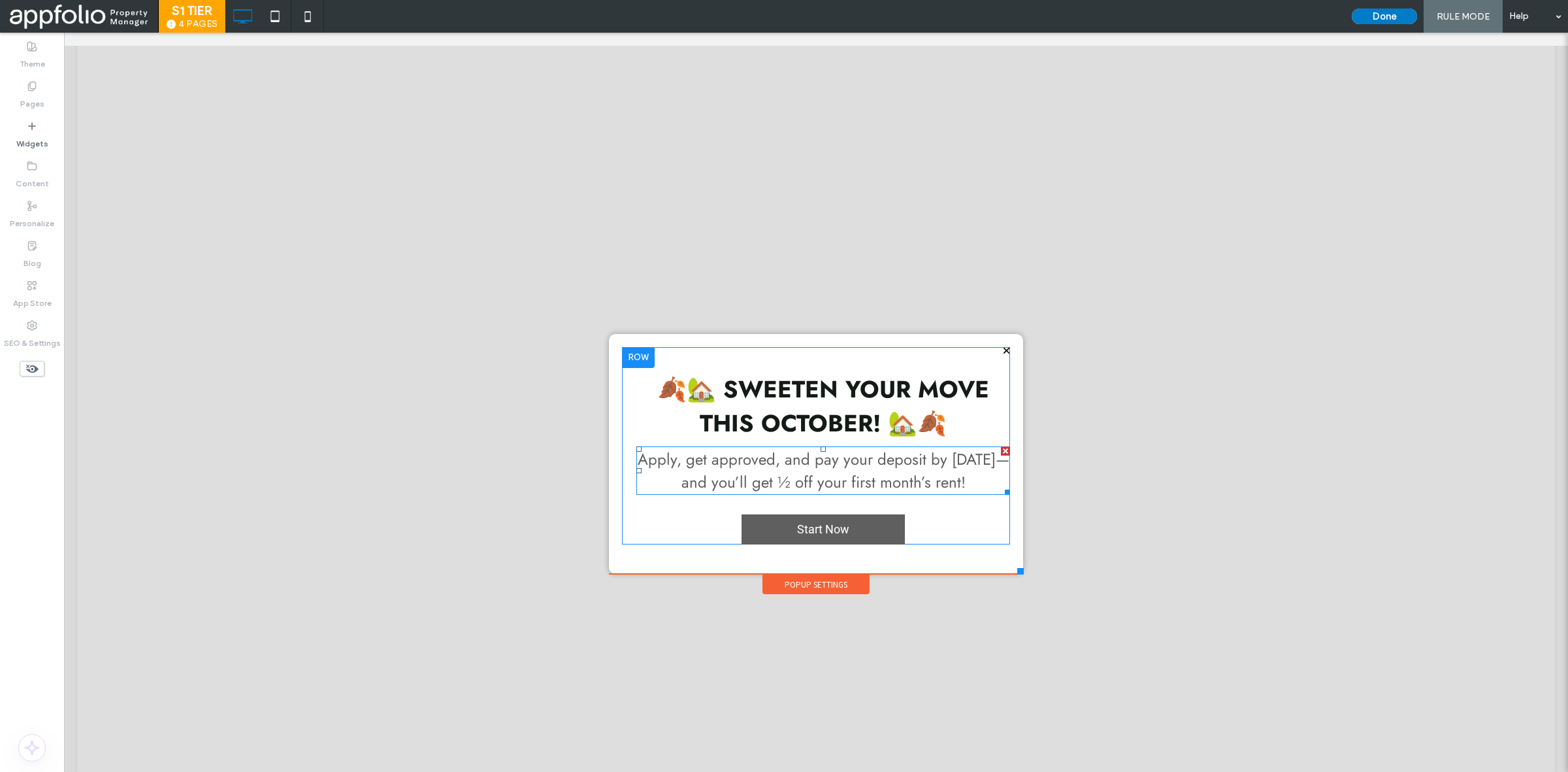
click at [933, 471] on span "Apply, get approved, and pay your deposit by October 31st, 2025—and you’ll get …" at bounding box center [823, 471] width 372 height 46
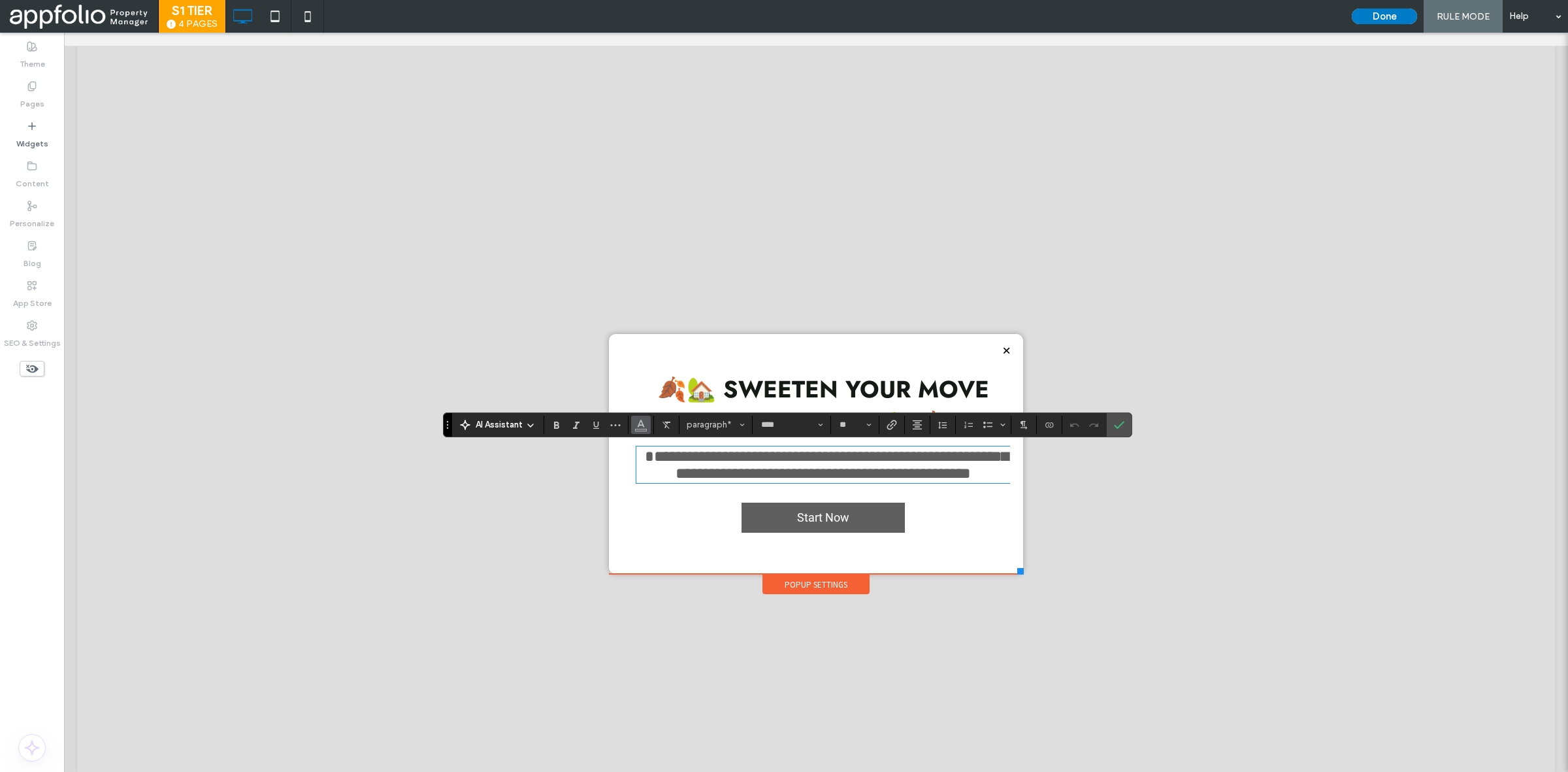
click at [645, 428] on icon "Color" at bounding box center [641, 423] width 10 height 10
click at [636, 418] on icon "Color" at bounding box center [641, 423] width 10 height 10
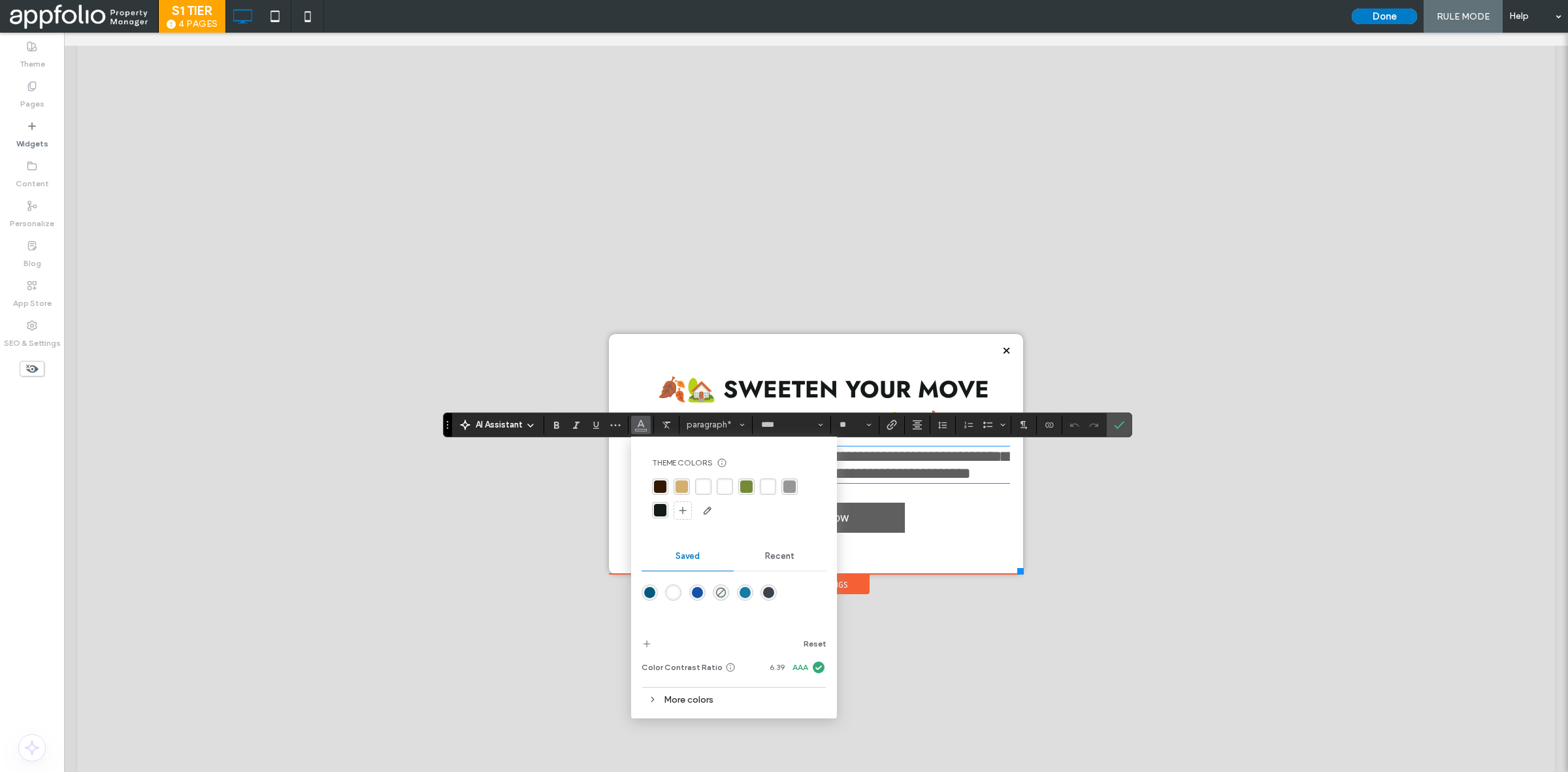
click at [660, 511] on div "rgba(20, 26, 22, 1)" at bounding box center [660, 510] width 13 height 13
click at [660, 507] on div "rgba(20, 26, 22, 1)" at bounding box center [660, 510] width 13 height 13
drag, startPoint x: 1118, startPoint y: 424, endPoint x: 1054, endPoint y: 391, distance: 72.0
click at [1118, 424] on icon "Confirm" at bounding box center [1119, 425] width 10 height 10
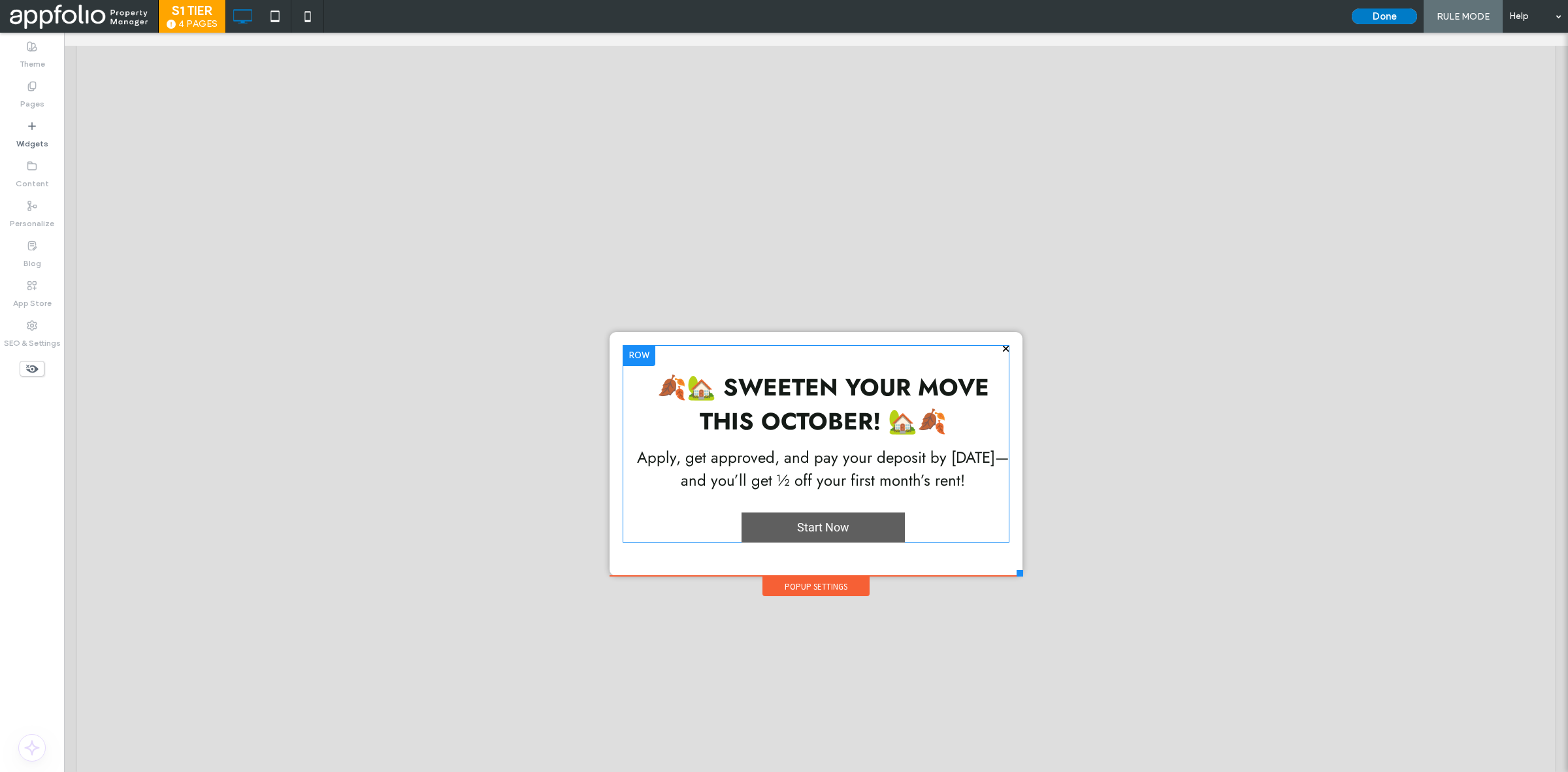
click at [1017, 576] on div at bounding box center [1020, 573] width 7 height 7
click at [805, 529] on span "Start Now" at bounding box center [823, 527] width 62 height 27
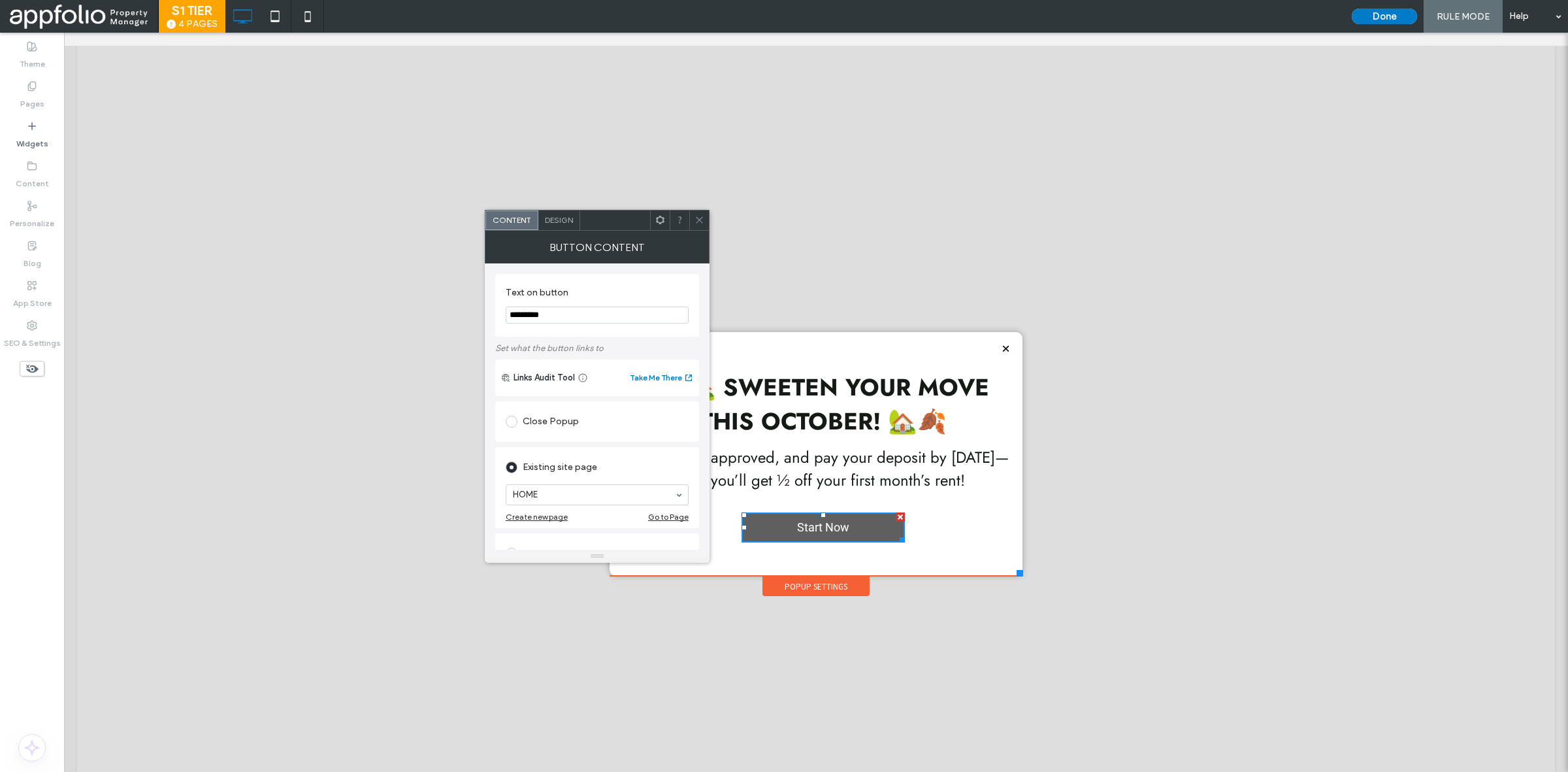
click at [557, 217] on span "Design" at bounding box center [559, 220] width 28 height 10
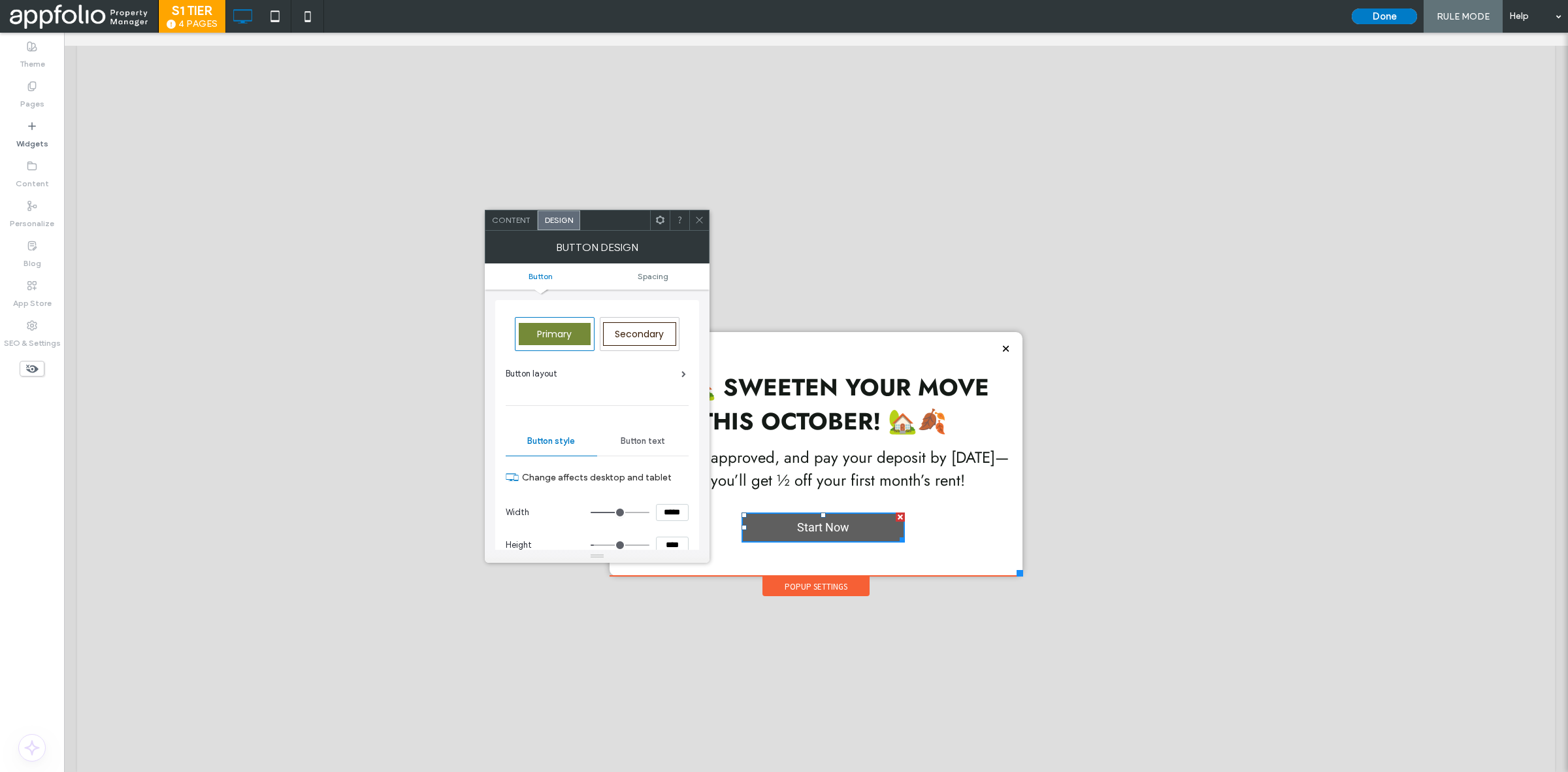
click at [569, 338] on span "Primary" at bounding box center [554, 334] width 35 height 13
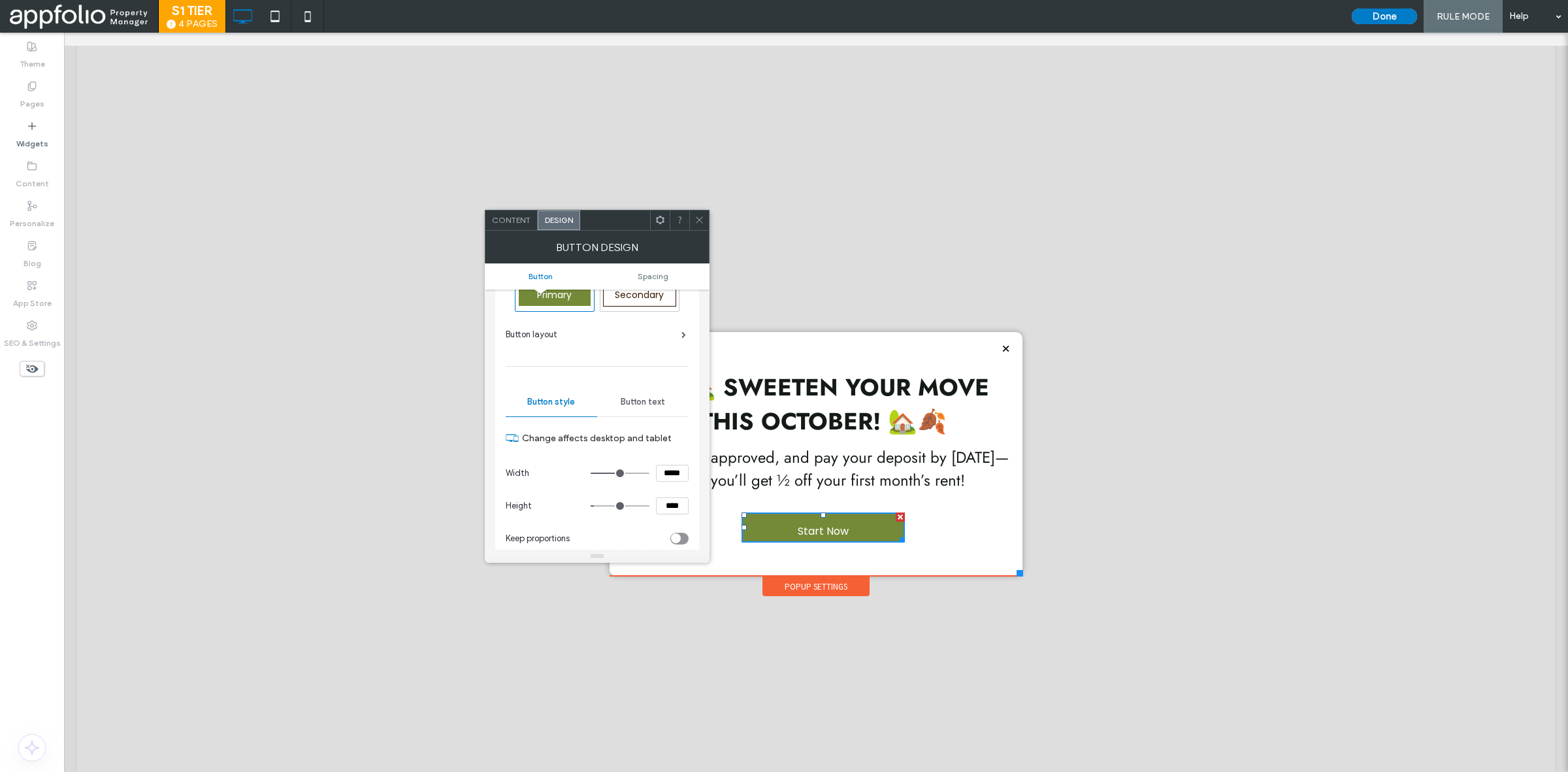
scroll to position [40, 0]
click at [615, 400] on div "Button text" at bounding box center [643, 401] width 91 height 29
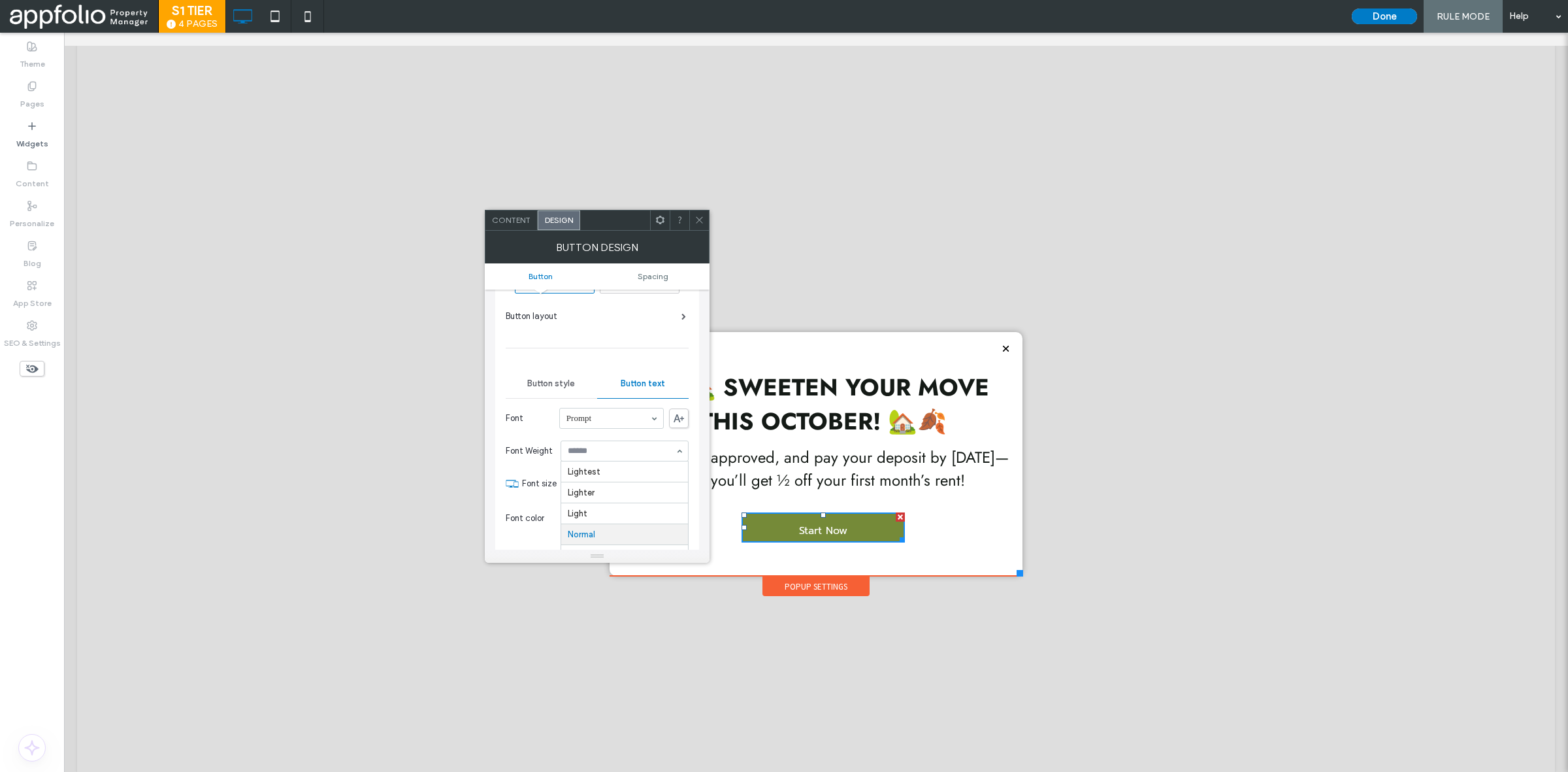
scroll to position [65, 0]
click at [697, 217] on icon at bounding box center [699, 220] width 10 height 10
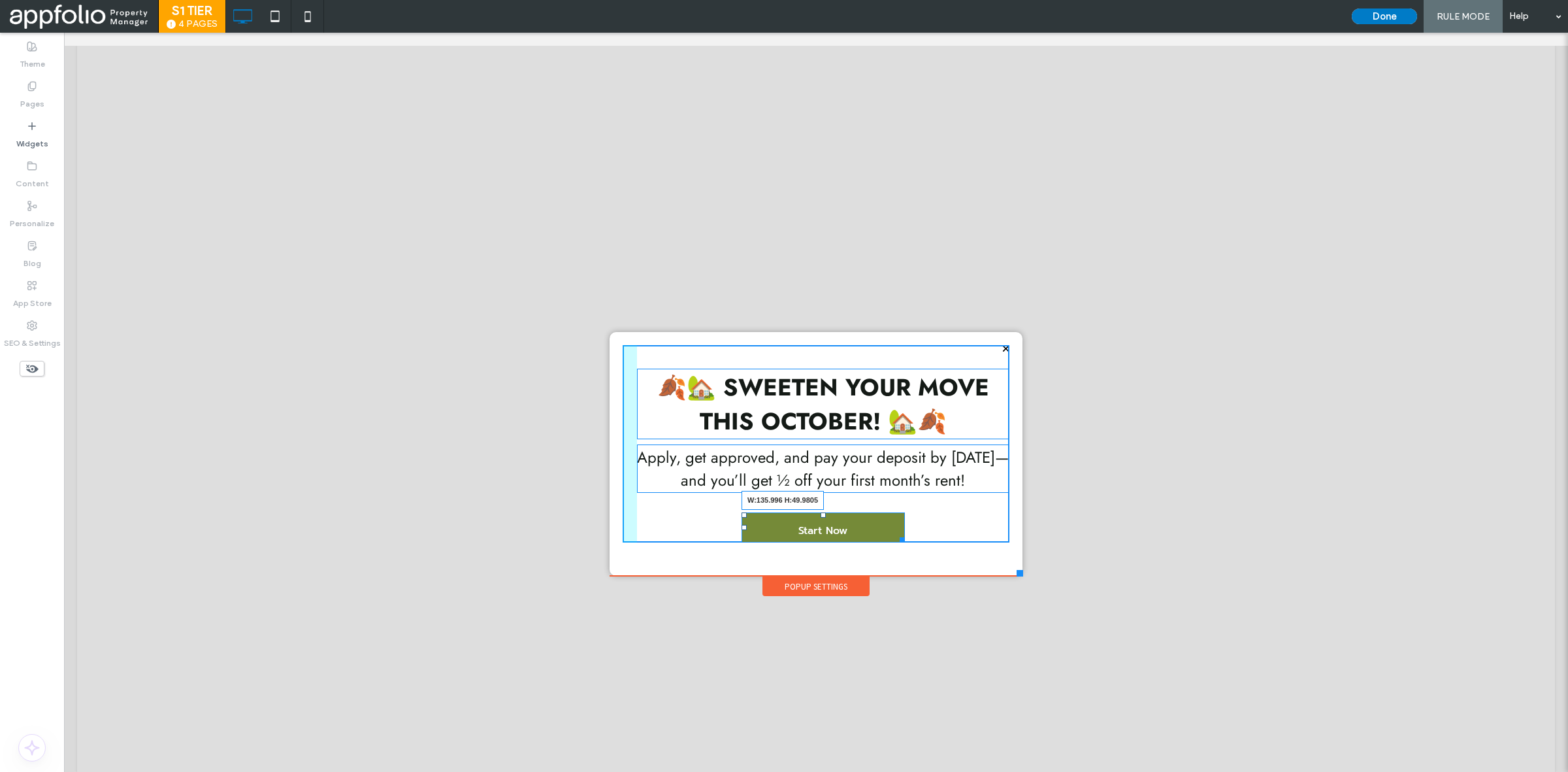
drag, startPoint x: 897, startPoint y: 538, endPoint x: 860, endPoint y: 540, distance: 37.1
click at [895, 540] on div at bounding box center [899, 537] width 10 height 10
drag, startPoint x: 860, startPoint y: 541, endPoint x: 874, endPoint y: 541, distance: 14.0
click at [867, 541] on div at bounding box center [862, 540] width 10 height 10
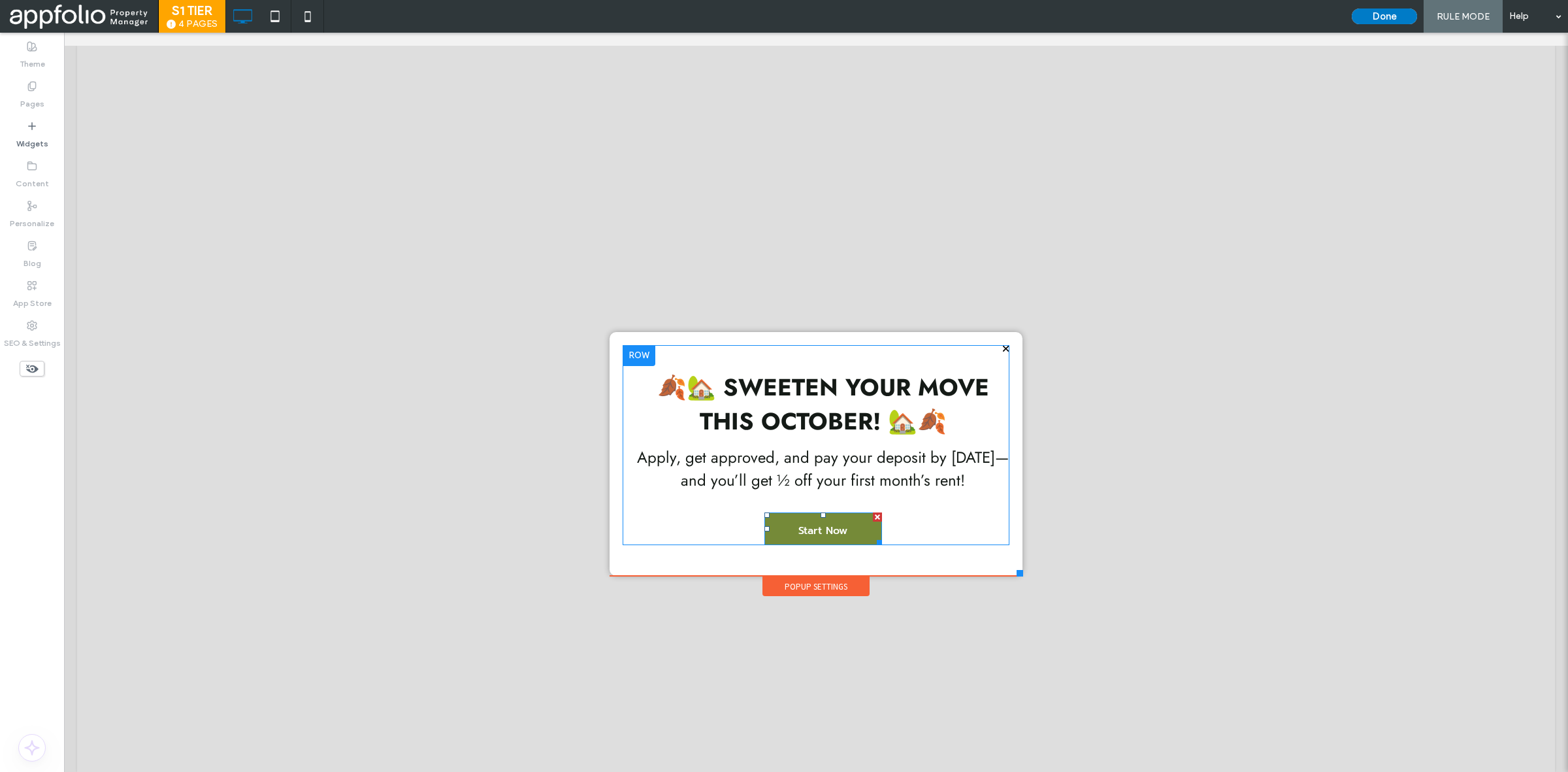
click at [822, 514] on span "Start Now" at bounding box center [823, 530] width 49 height 36
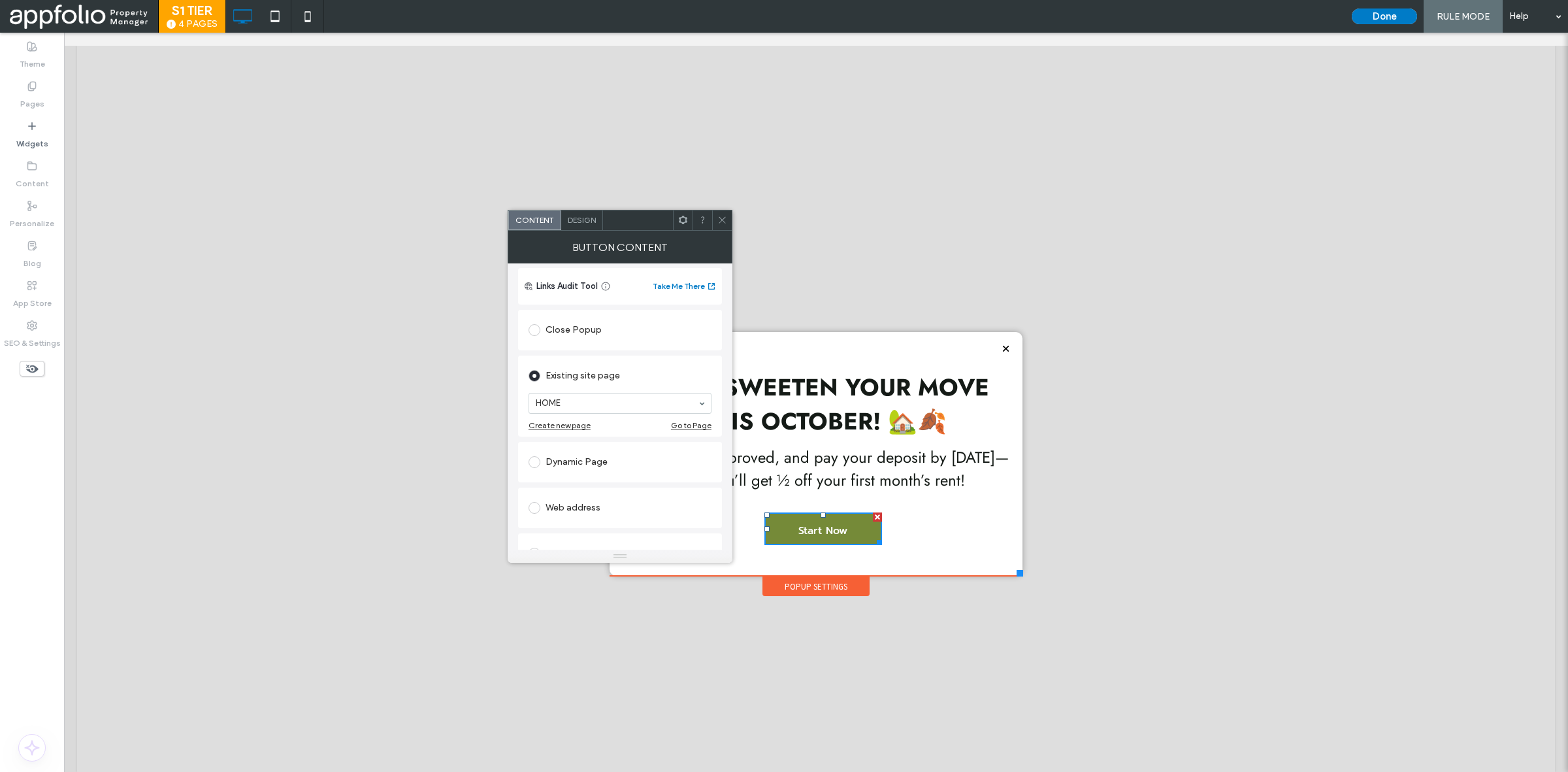
scroll to position [92, 0]
drag, startPoint x: 712, startPoint y: 359, endPoint x: 723, endPoint y: 299, distance: 61.0
click at [713, 359] on div "Existing site page AVAILABILITY Create new page Go to Page" at bounding box center [620, 395] width 204 height 81
click at [718, 216] on icon at bounding box center [722, 220] width 10 height 10
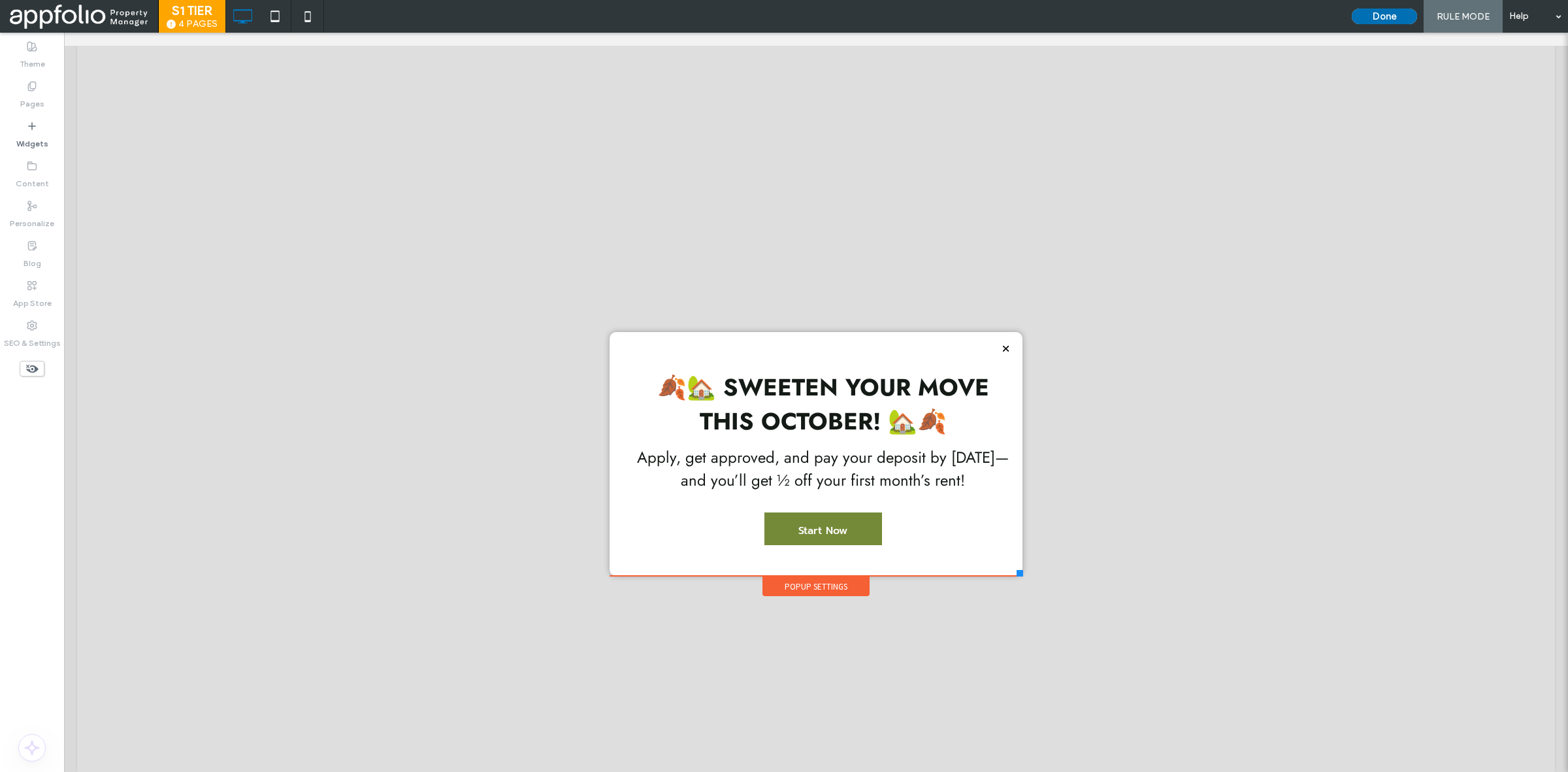
click at [1374, 13] on button "Done" at bounding box center [1385, 16] width 65 height 16
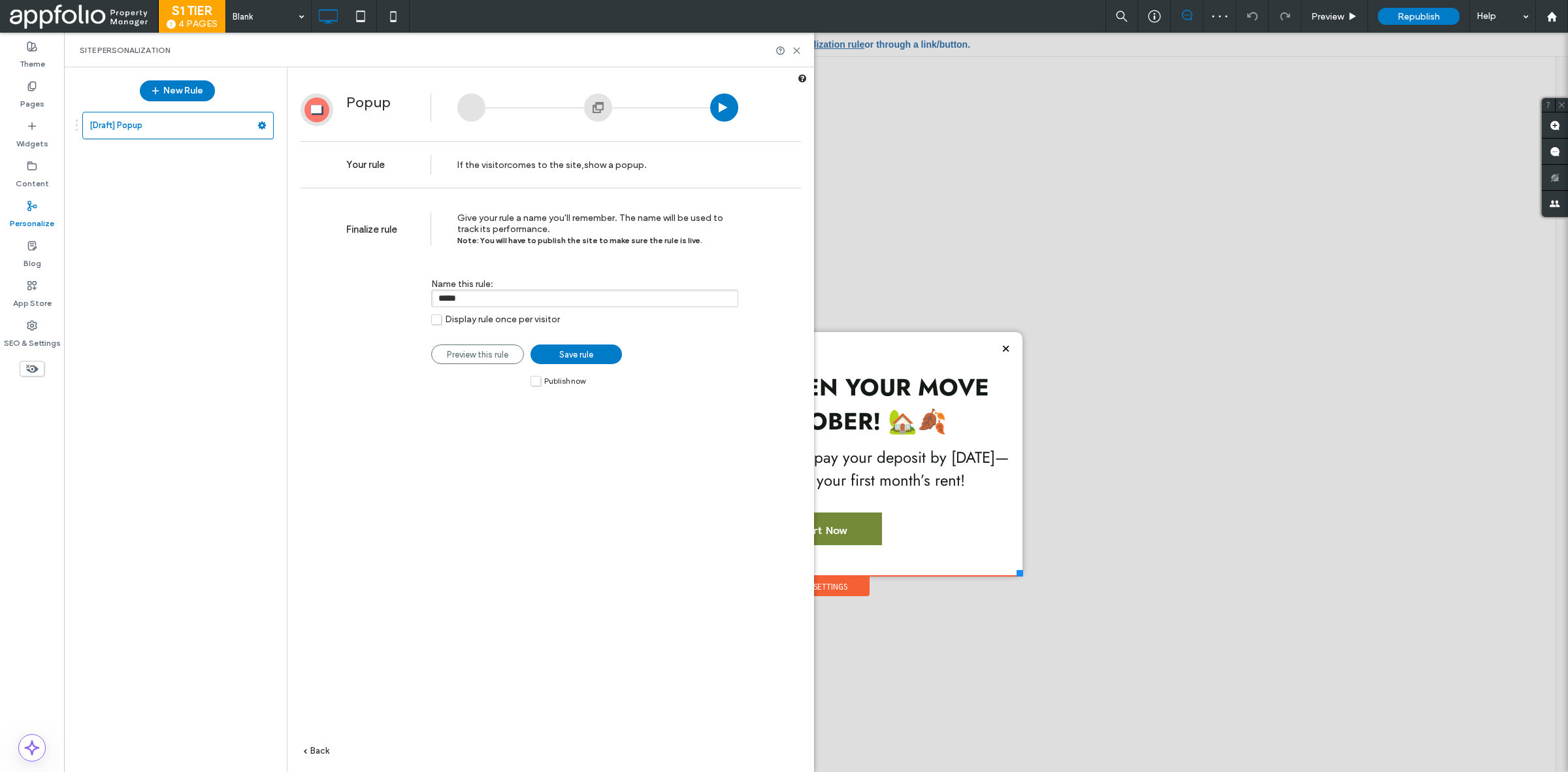
click at [534, 386] on label "Publish now" at bounding box center [558, 380] width 55 height 11
click at [571, 359] on span "Save rule" at bounding box center [577, 354] width 34 height 10
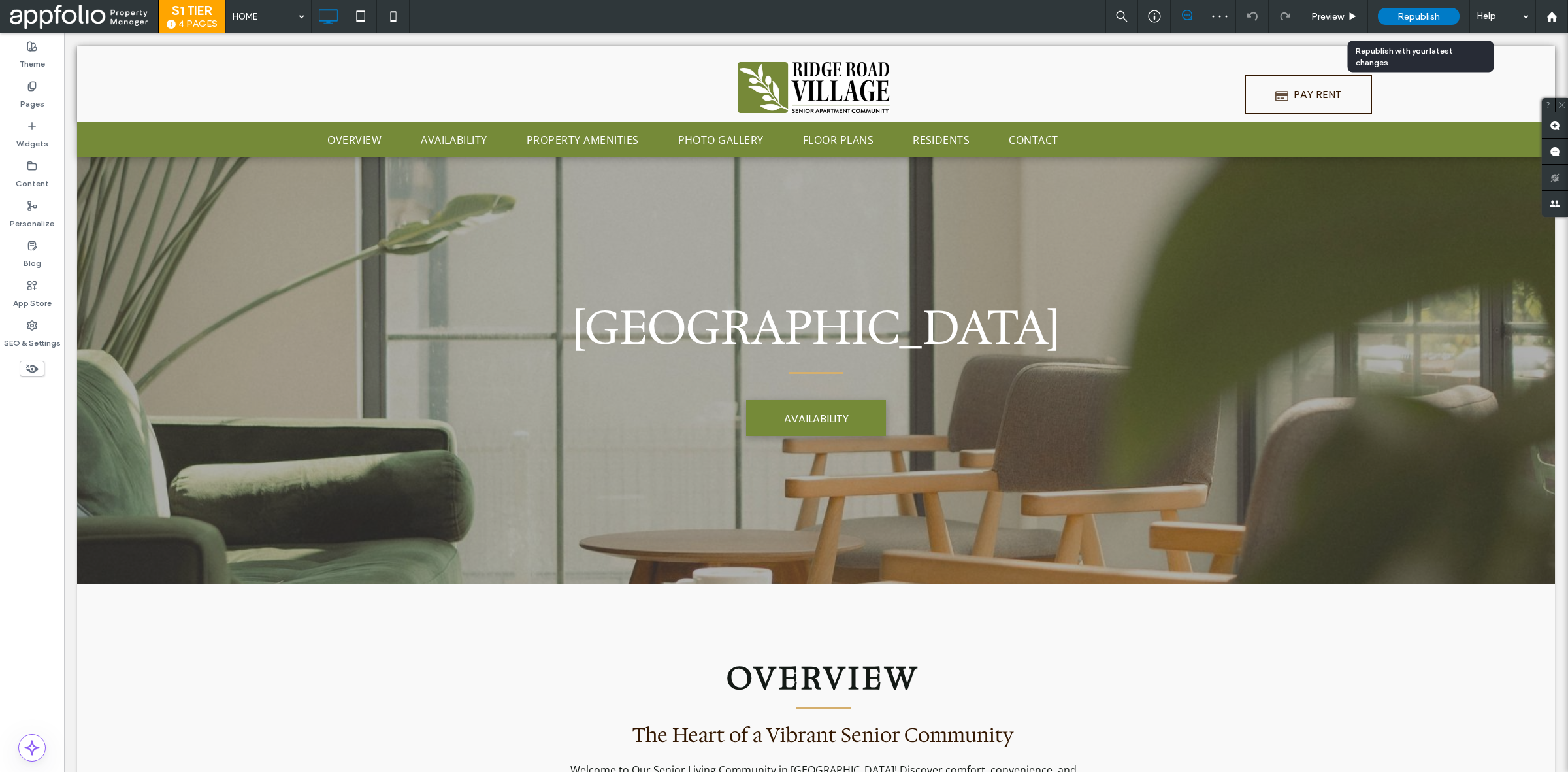
click at [1403, 20] on span "Republish" at bounding box center [1418, 16] width 42 height 11
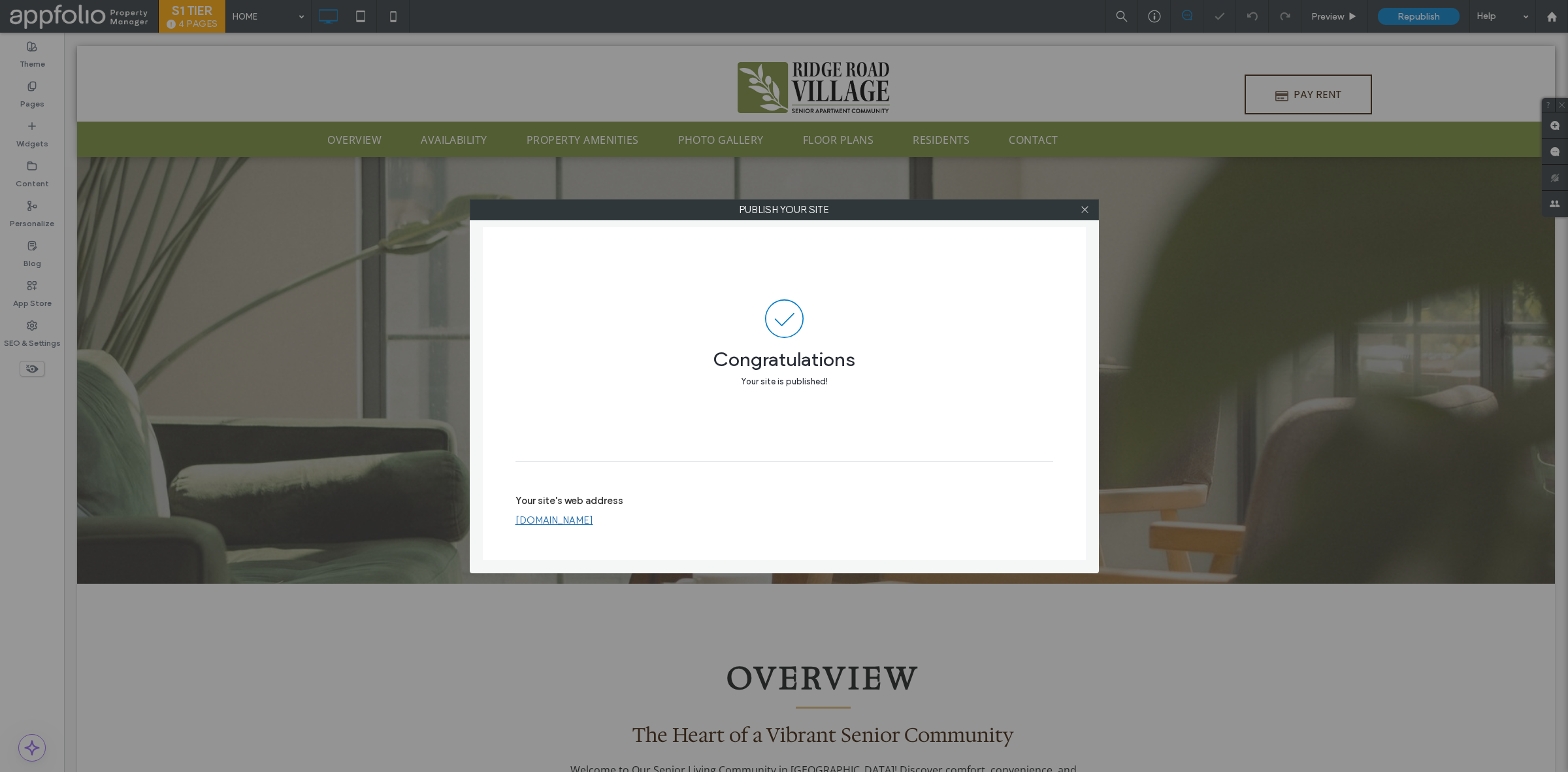
click at [853, 158] on div "Publish your site Congratulations Your site is published! Your site's web addre…" at bounding box center [784, 386] width 1568 height 772
click at [1083, 208] on icon at bounding box center [1084, 209] width 10 height 10
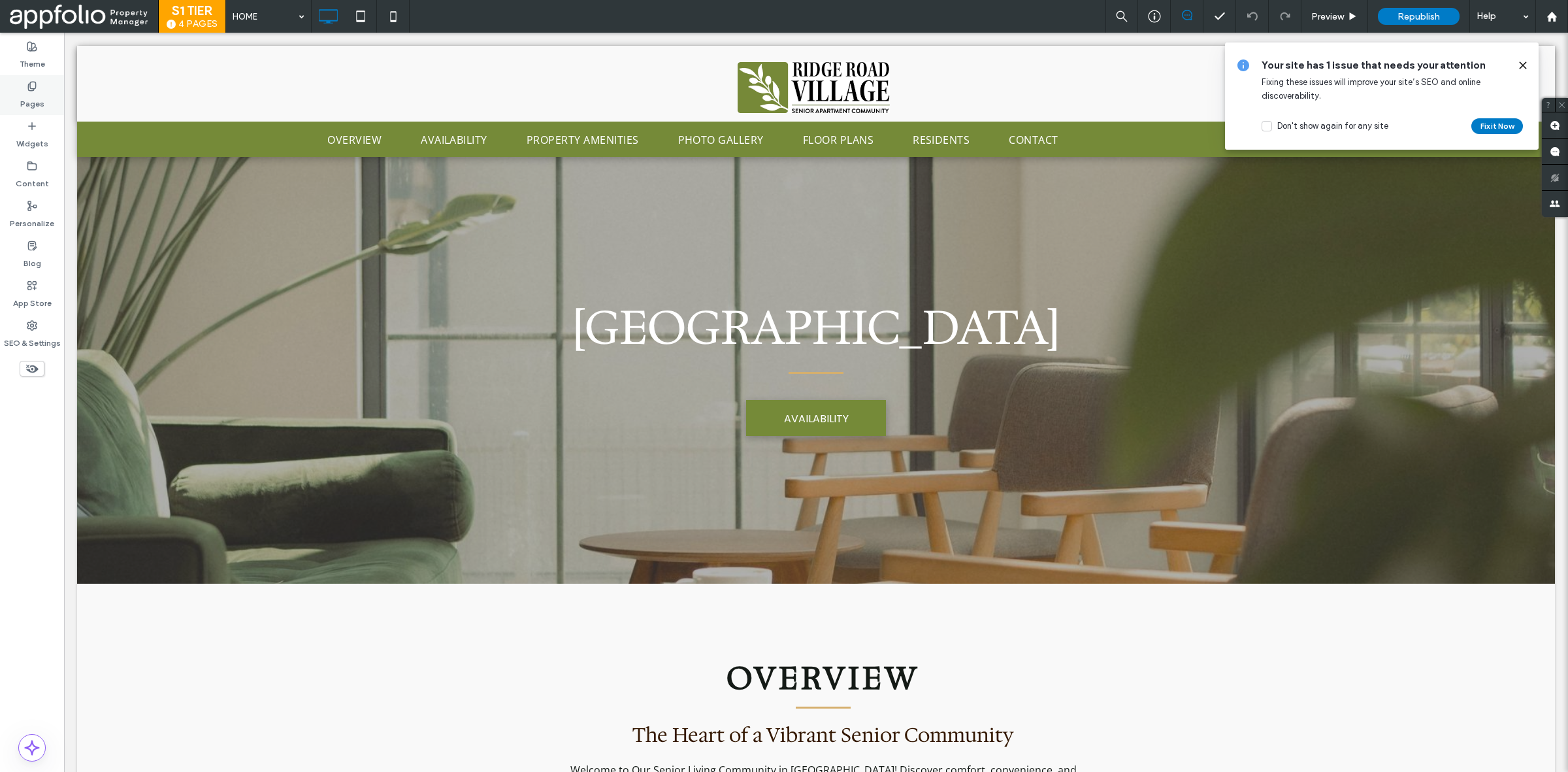
click at [54, 96] on div "Pages" at bounding box center [32, 95] width 64 height 40
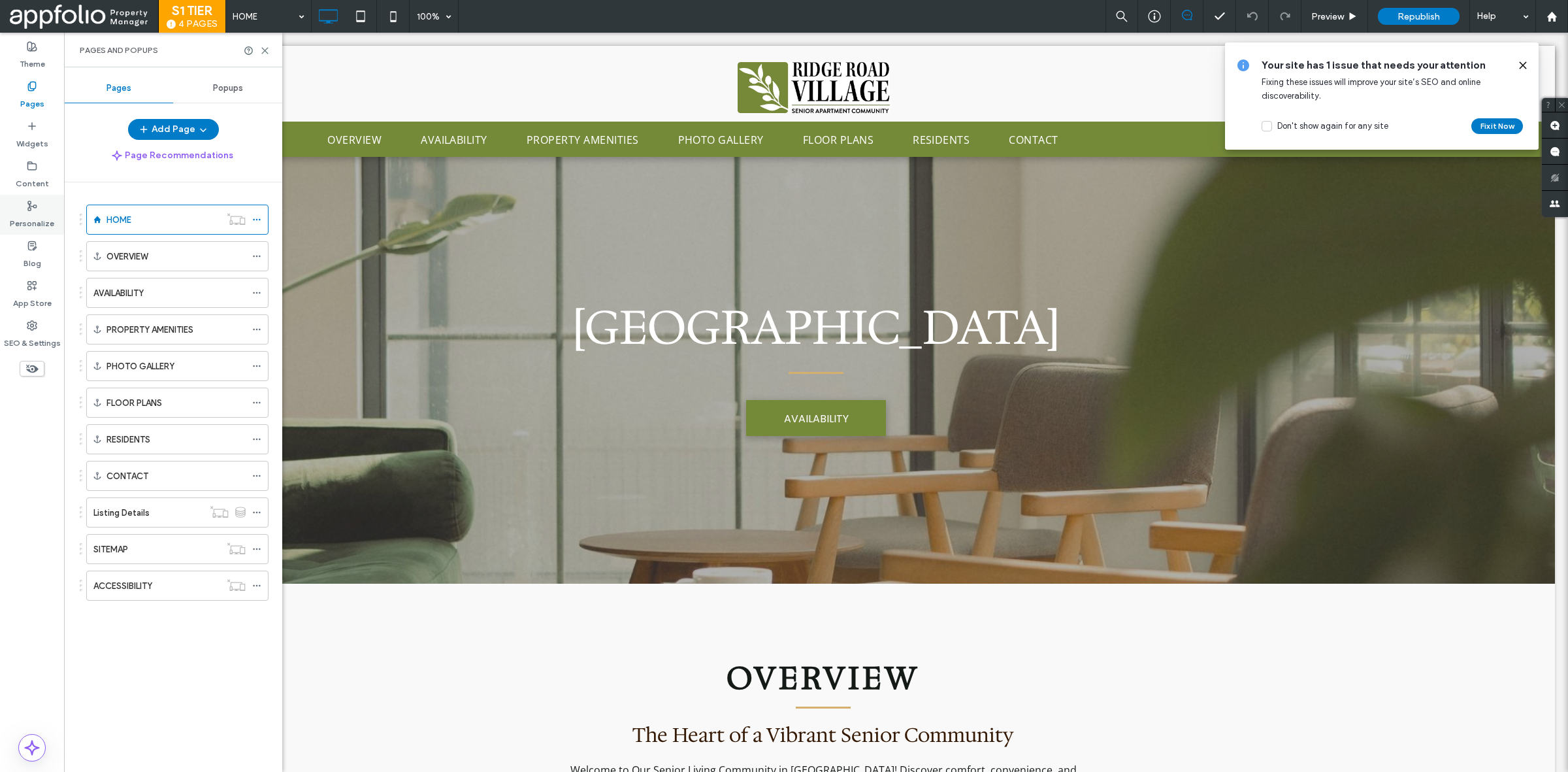
click at [27, 214] on label "Personalize" at bounding box center [32, 220] width 45 height 19
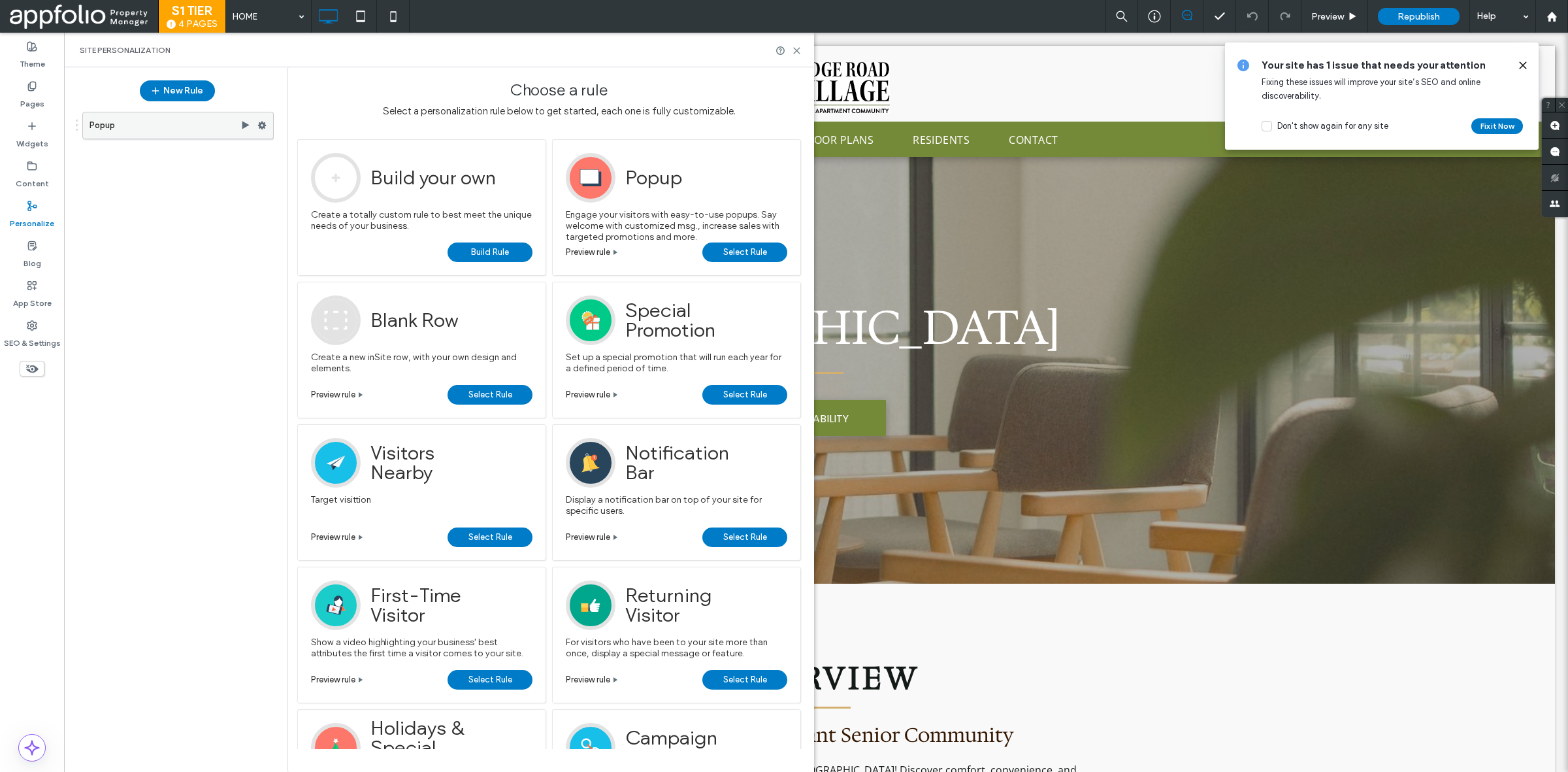
click at [197, 129] on label "Popup" at bounding box center [165, 125] width 151 height 26
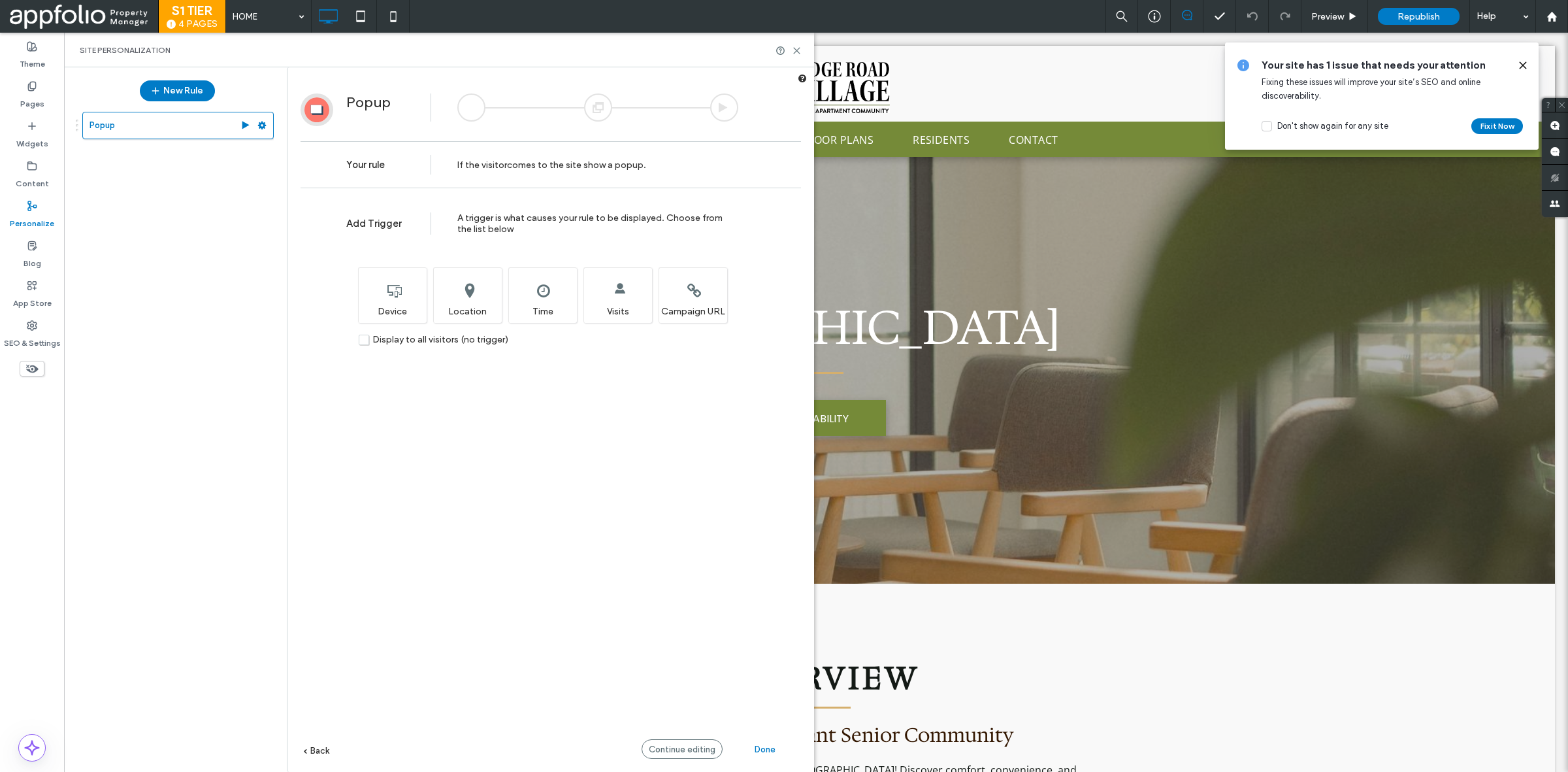
click at [608, 113] on div at bounding box center [598, 108] width 28 height 28
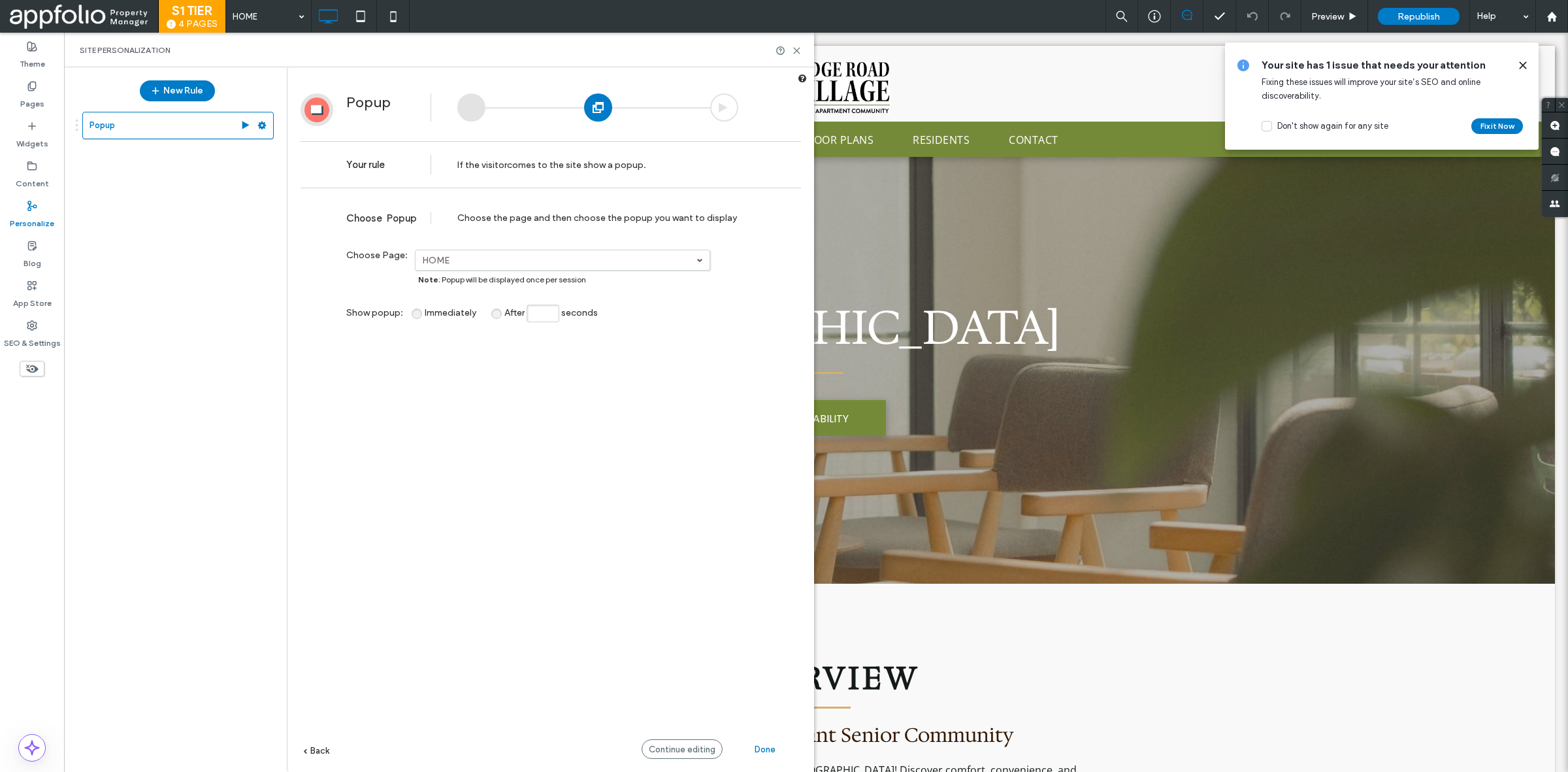
click at [727, 112] on div at bounding box center [724, 108] width 28 height 28
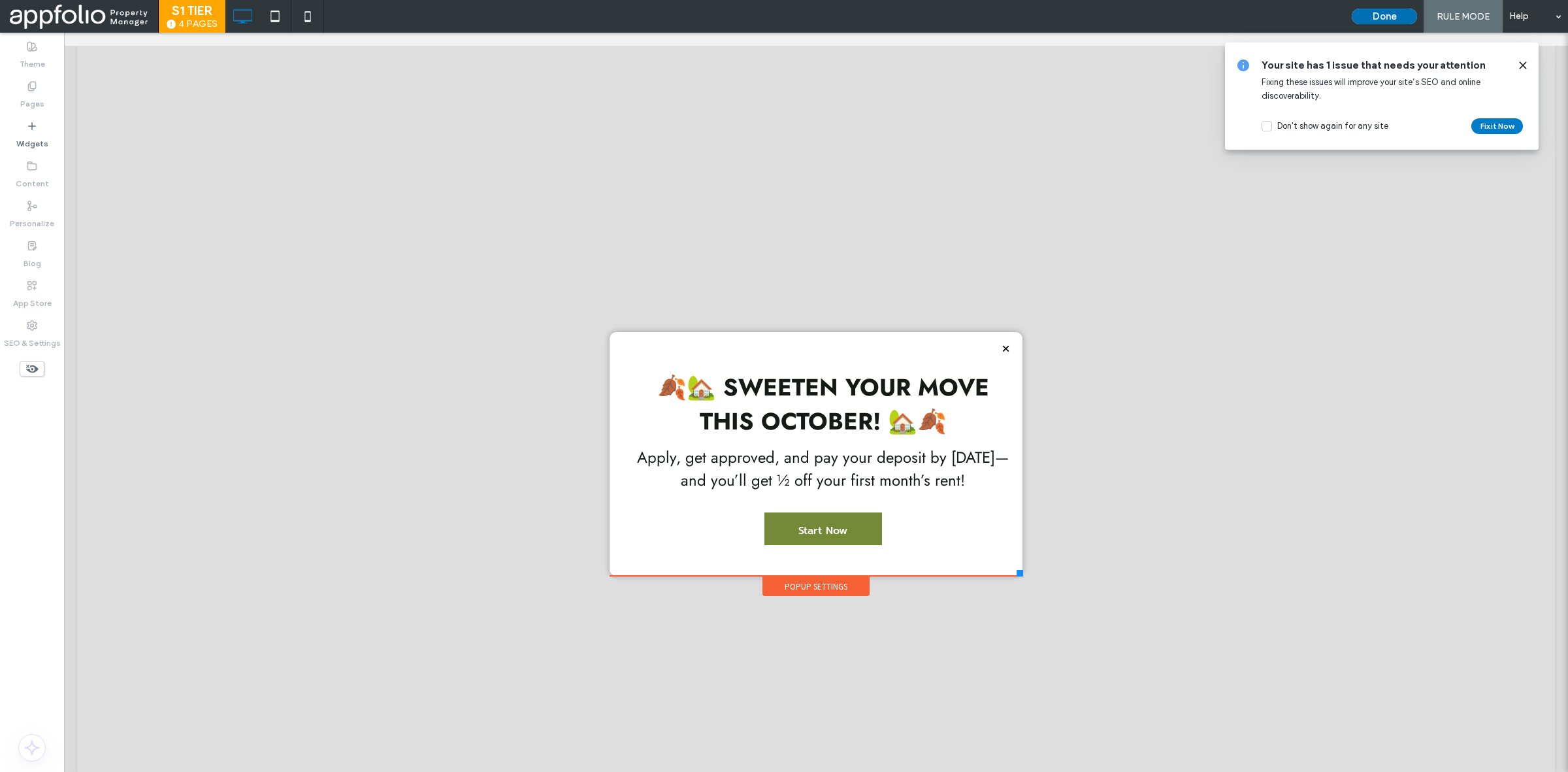
click at [1382, 15] on button "Done" at bounding box center [1385, 16] width 65 height 16
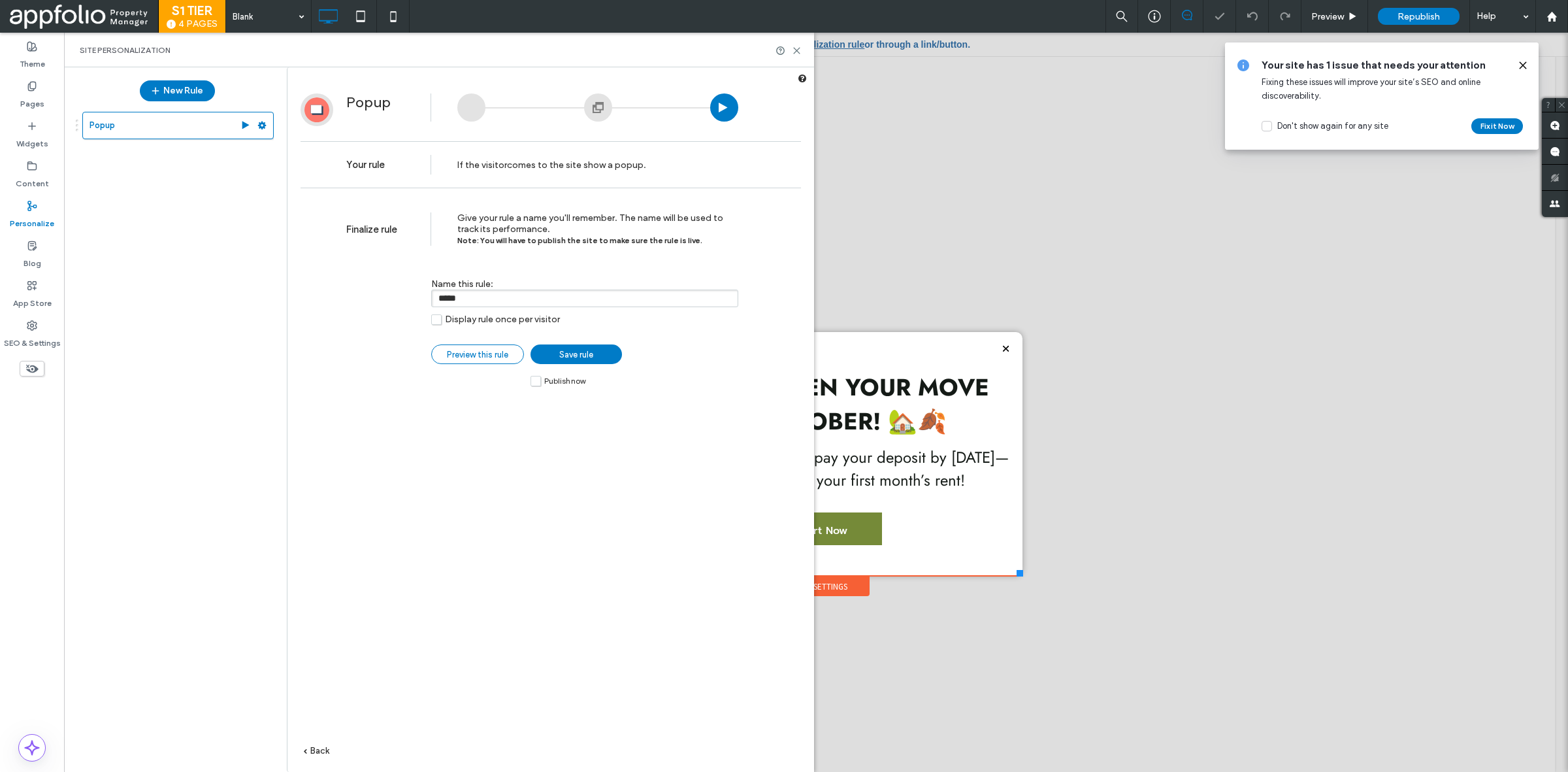
click at [485, 364] on link "Preview this rule" at bounding box center [477, 354] width 93 height 19
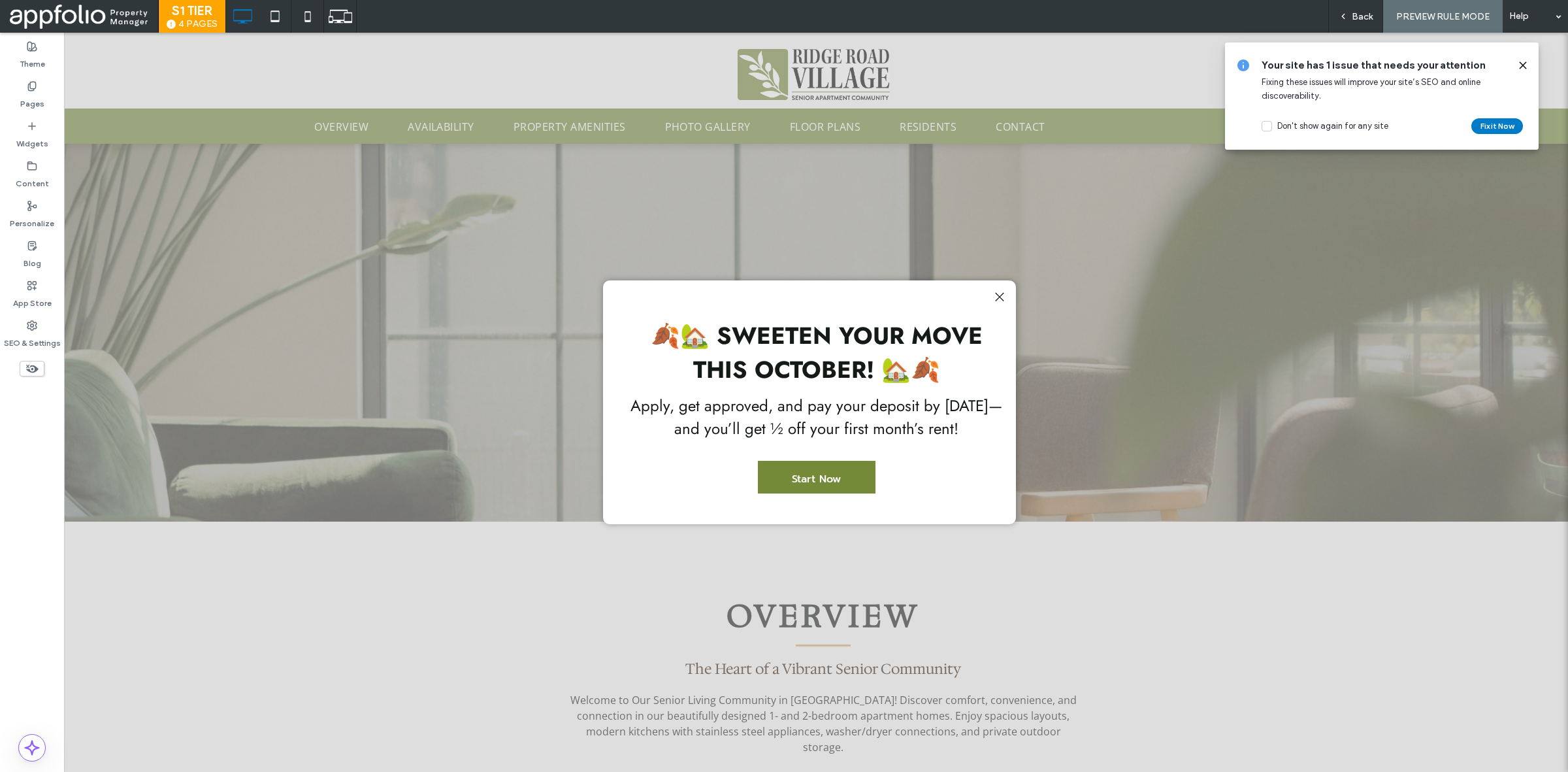
click at [1522, 65] on use at bounding box center [1523, 65] width 6 height 6
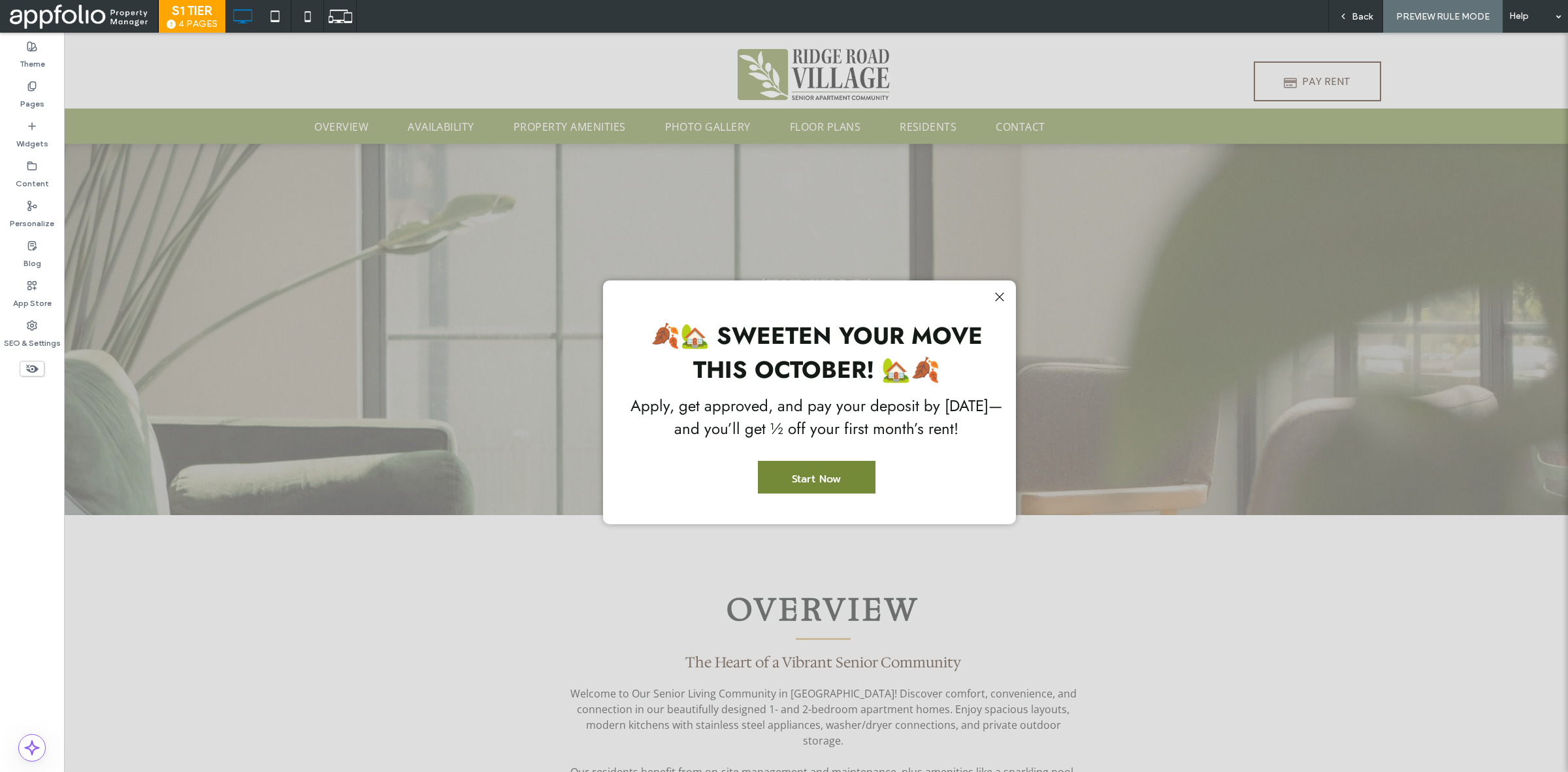
scroll to position [7, 0]
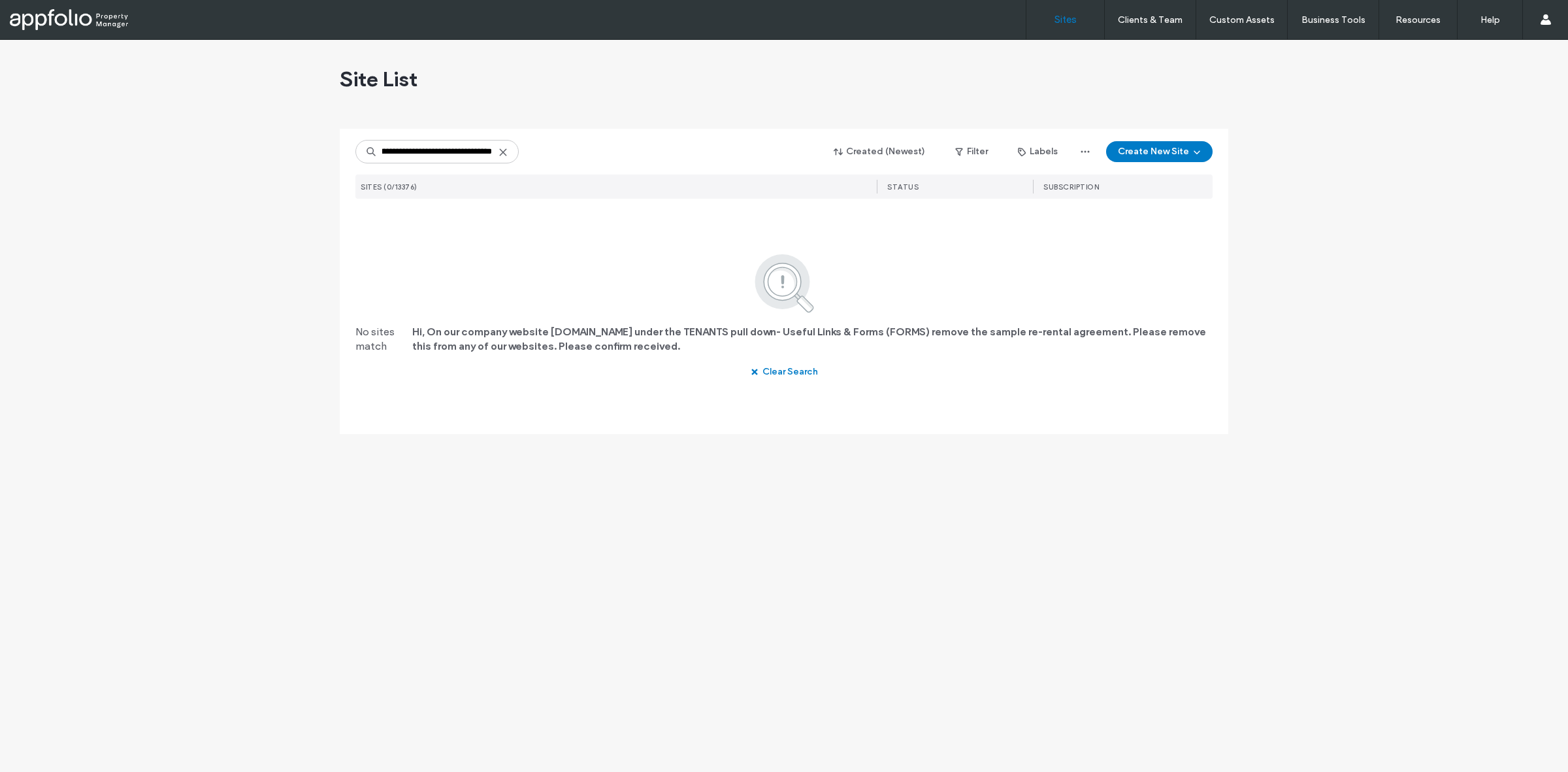
type input "**********"
click at [502, 151] on icon at bounding box center [503, 152] width 10 height 10
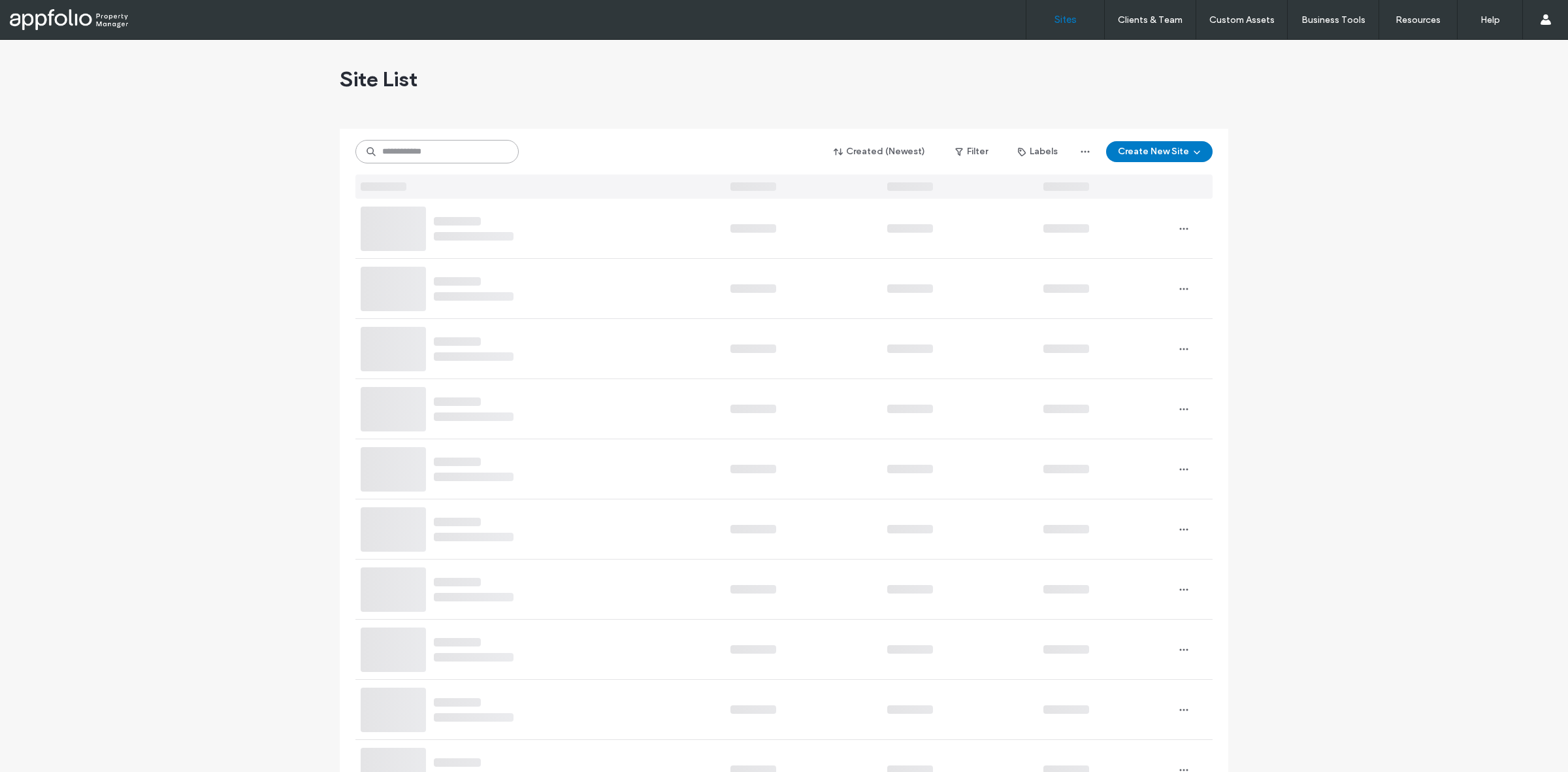
paste input "**********"
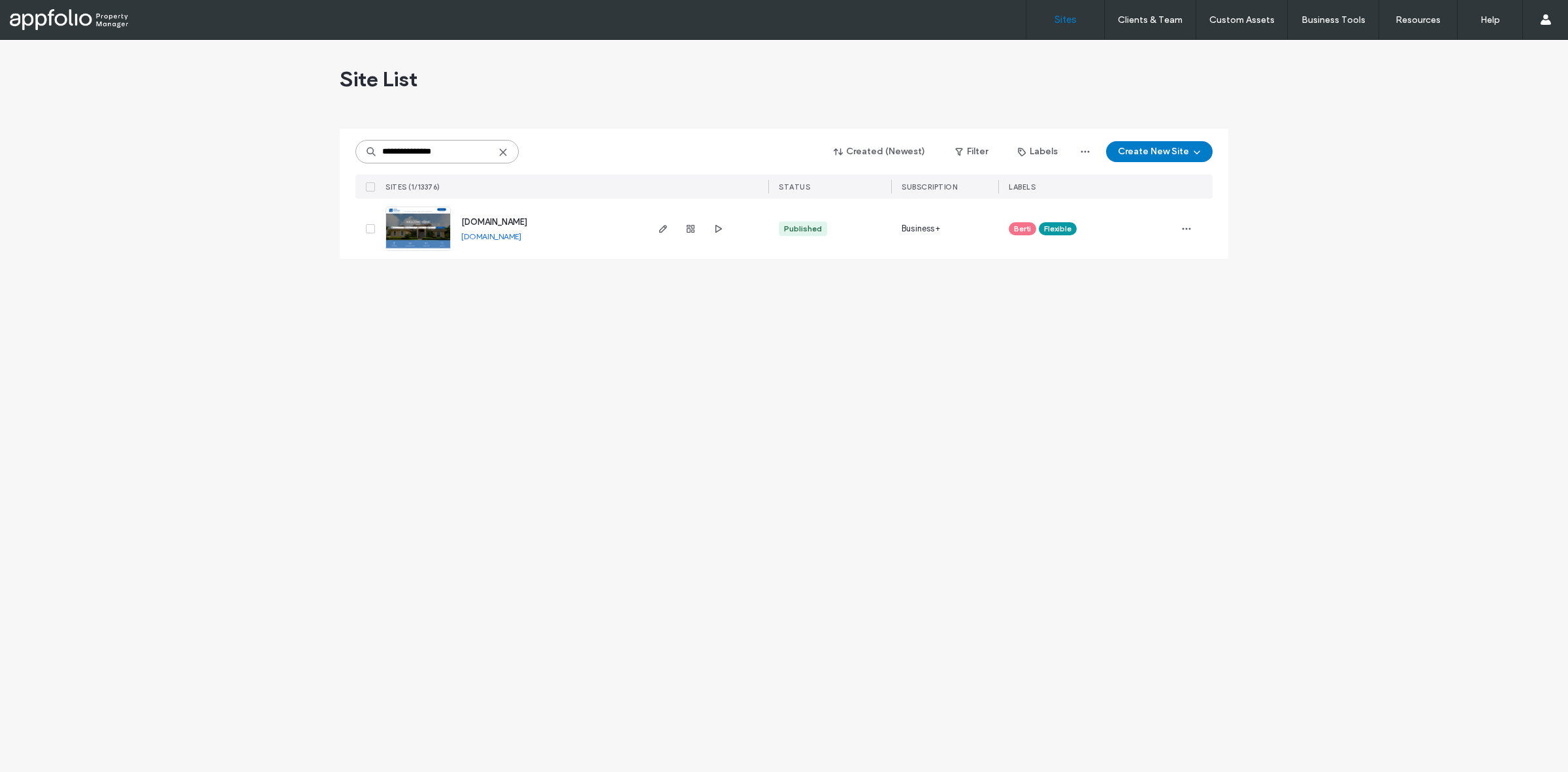
type input "**********"
click at [413, 246] on link at bounding box center [418, 229] width 65 height 45
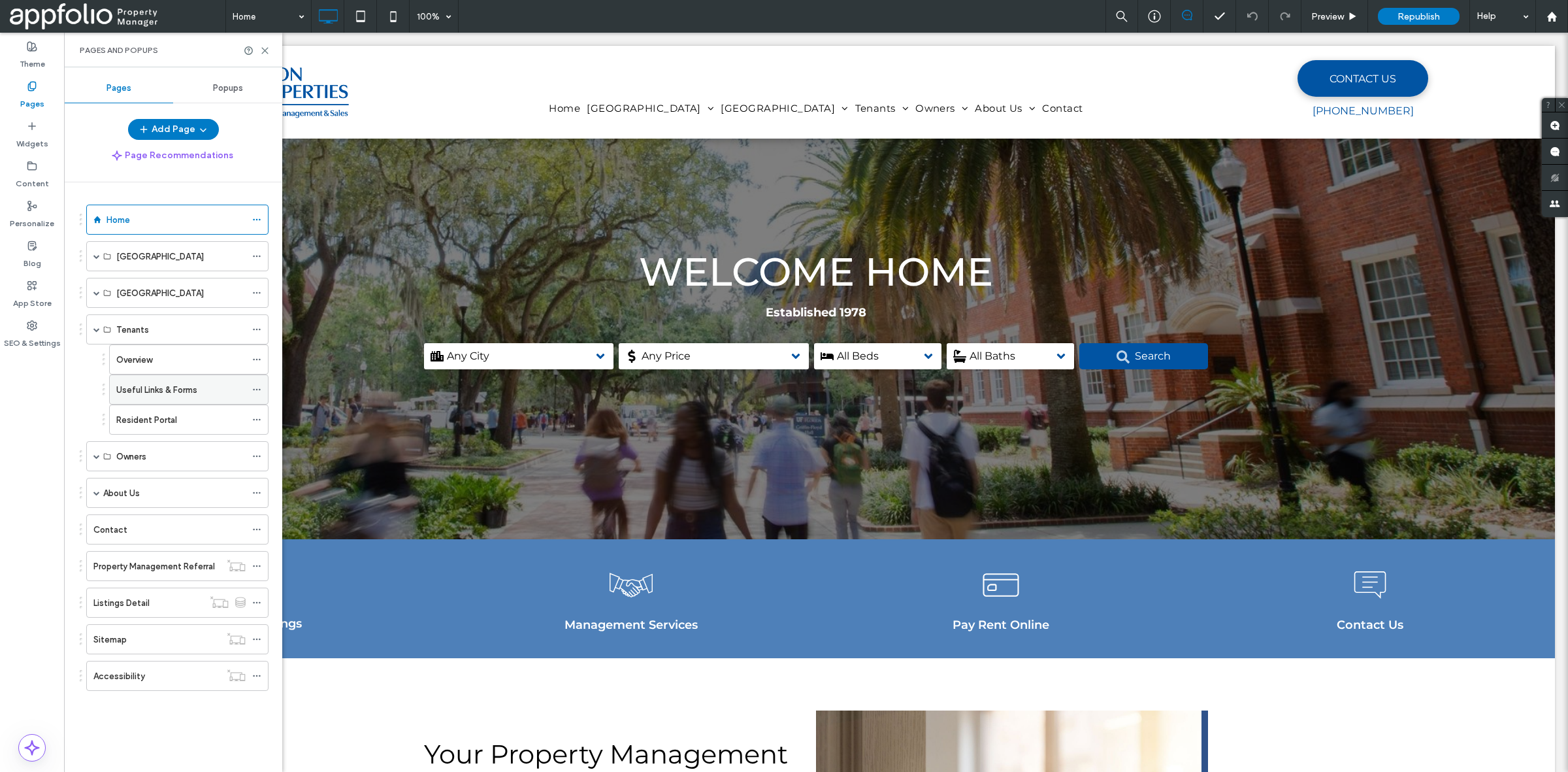
click at [177, 392] on label "Useful Links & Forms" at bounding box center [157, 390] width 81 height 23
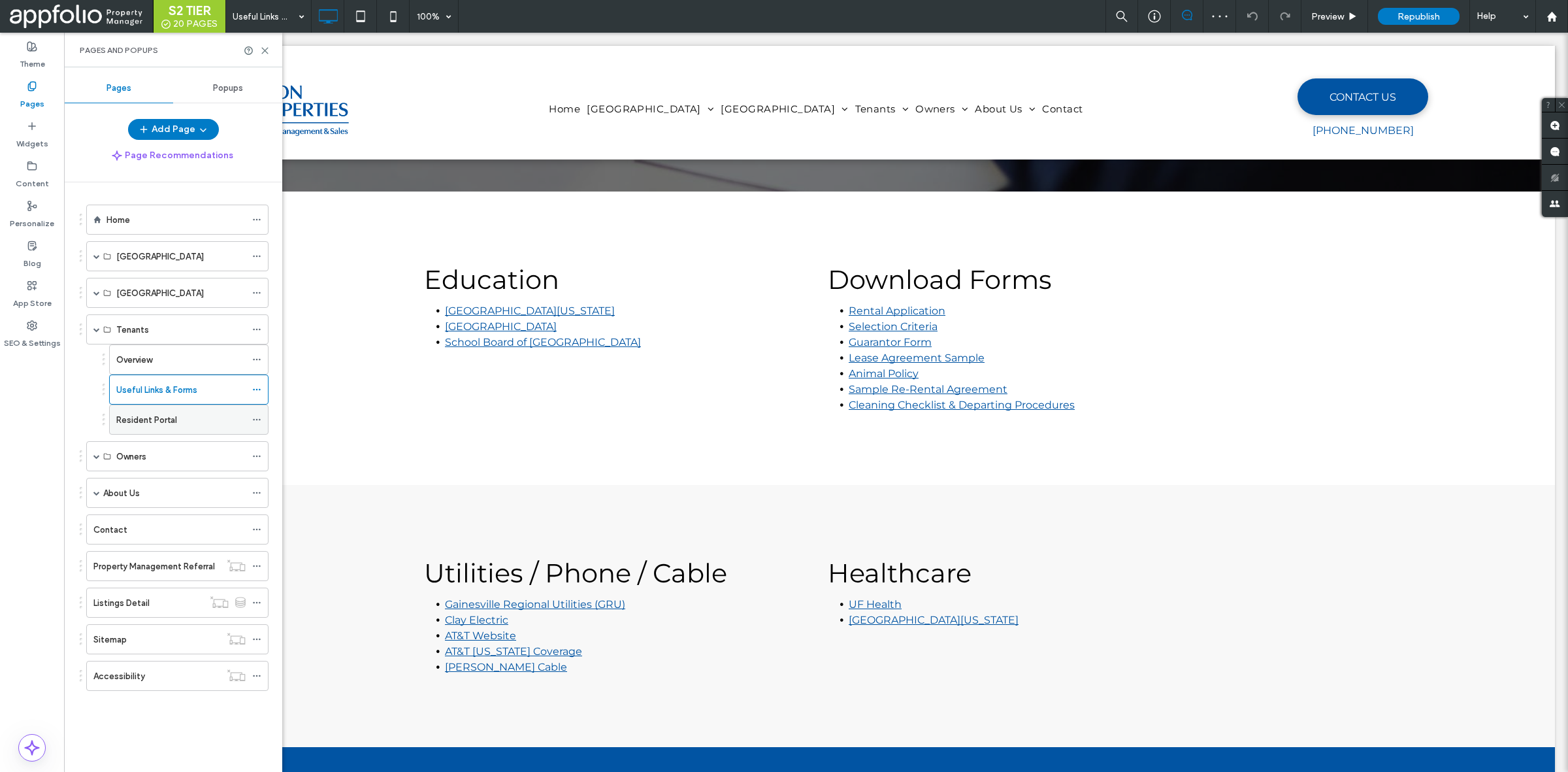
scroll to position [203, 0]
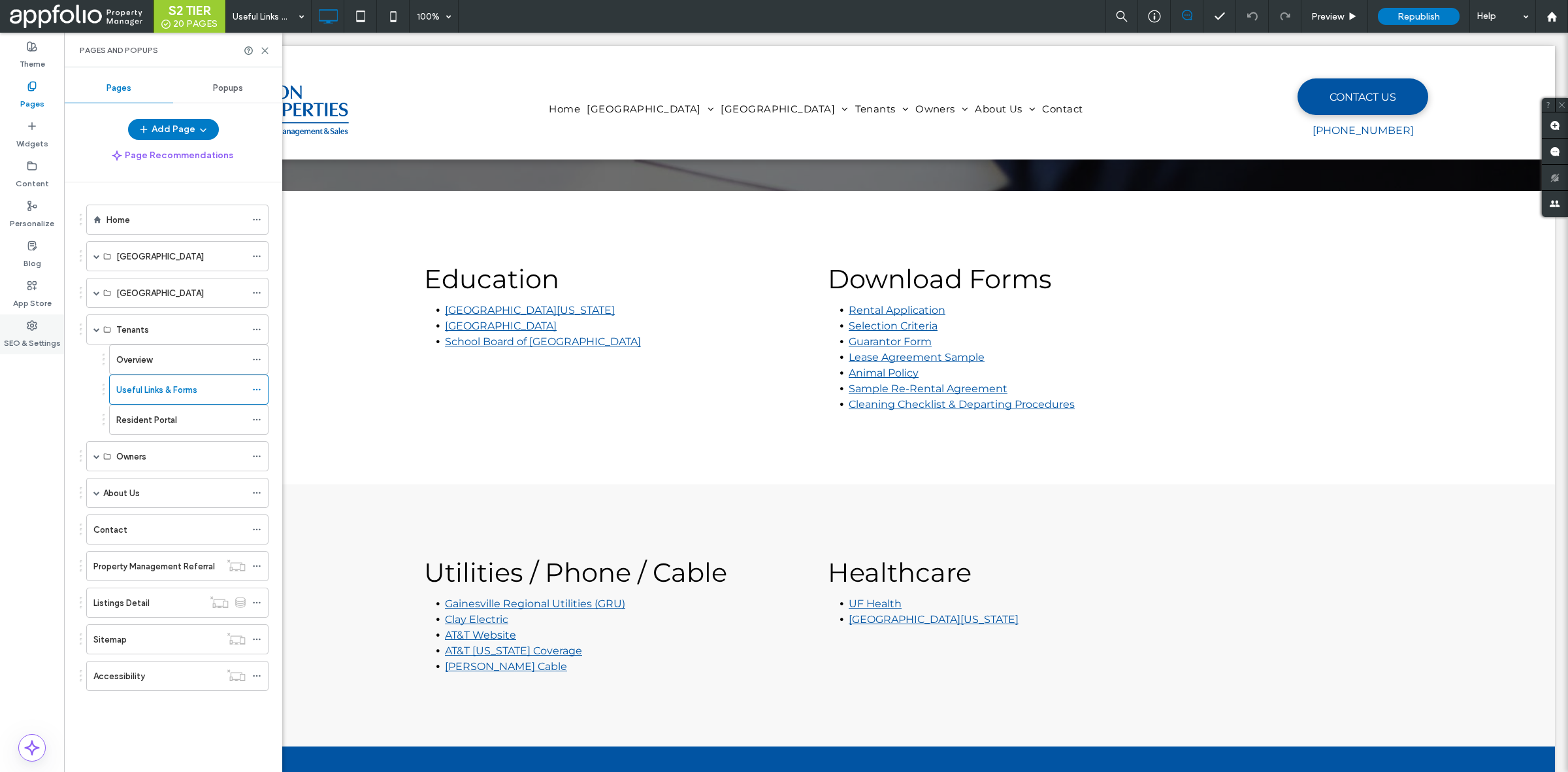
click at [28, 350] on div "SEO & Settings" at bounding box center [32, 334] width 64 height 40
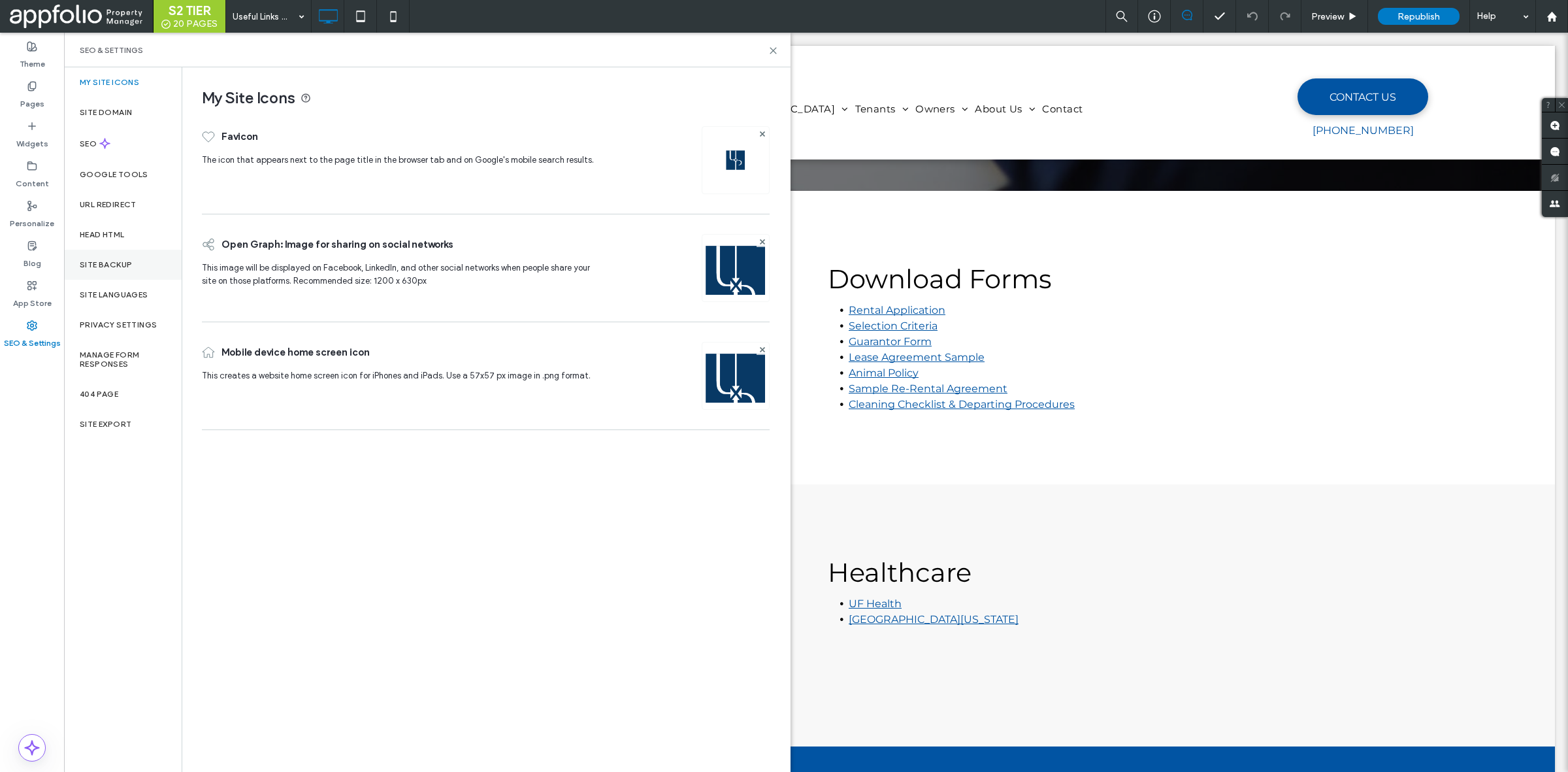
click at [125, 262] on label "Site Backup" at bounding box center [105, 264] width 52 height 9
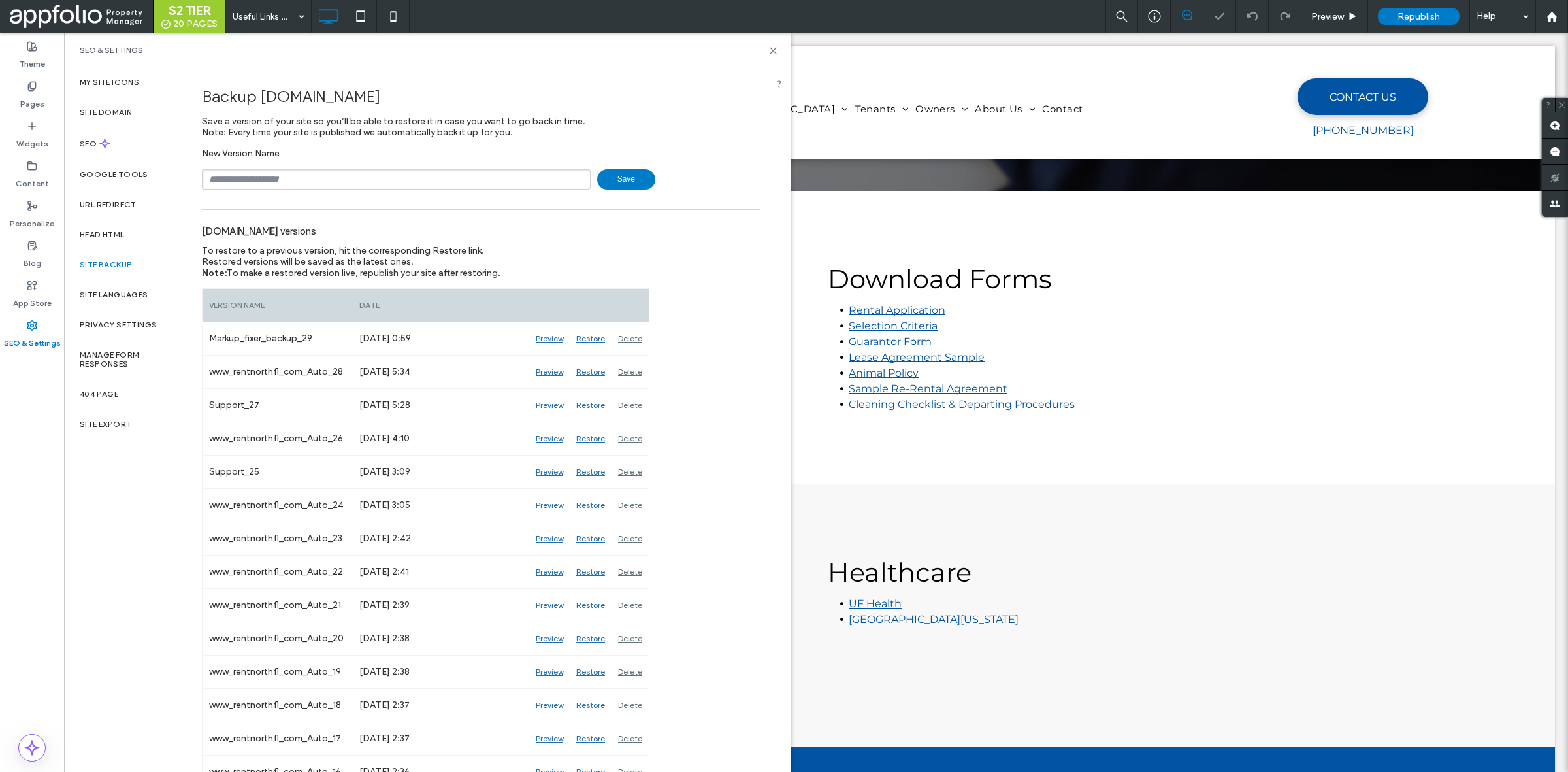
click at [413, 170] on input "text" at bounding box center [396, 179] width 389 height 20
type input "**********"
click at [611, 180] on span "Save" at bounding box center [626, 179] width 58 height 20
click at [778, 34] on div "SEO & Settings" at bounding box center [427, 50] width 726 height 35
click at [772, 47] on icon at bounding box center [772, 50] width 10 height 10
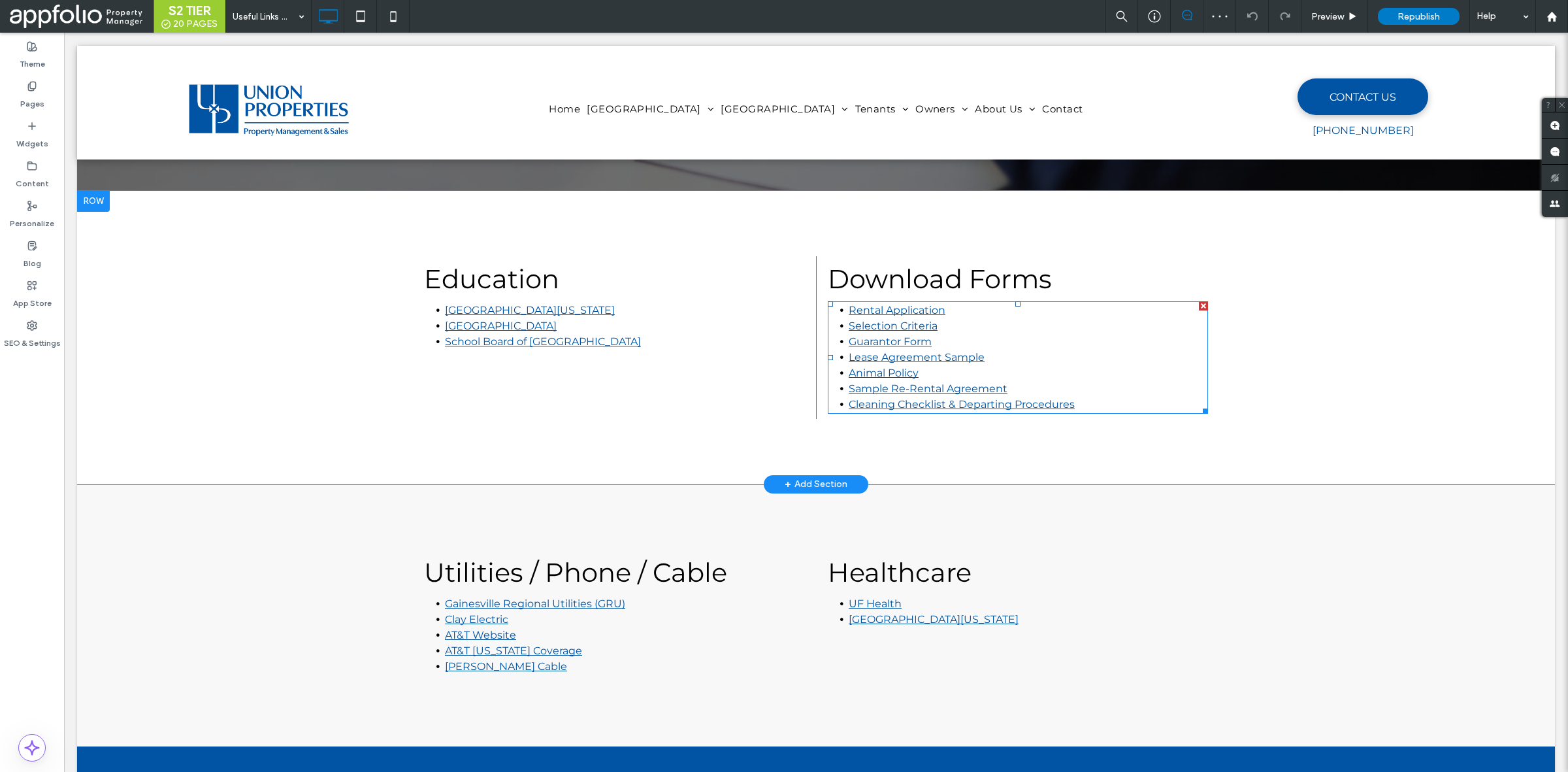
click at [956, 396] on li "Cleaning Checklist & Departing Procedures" at bounding box center [1029, 404] width 359 height 16
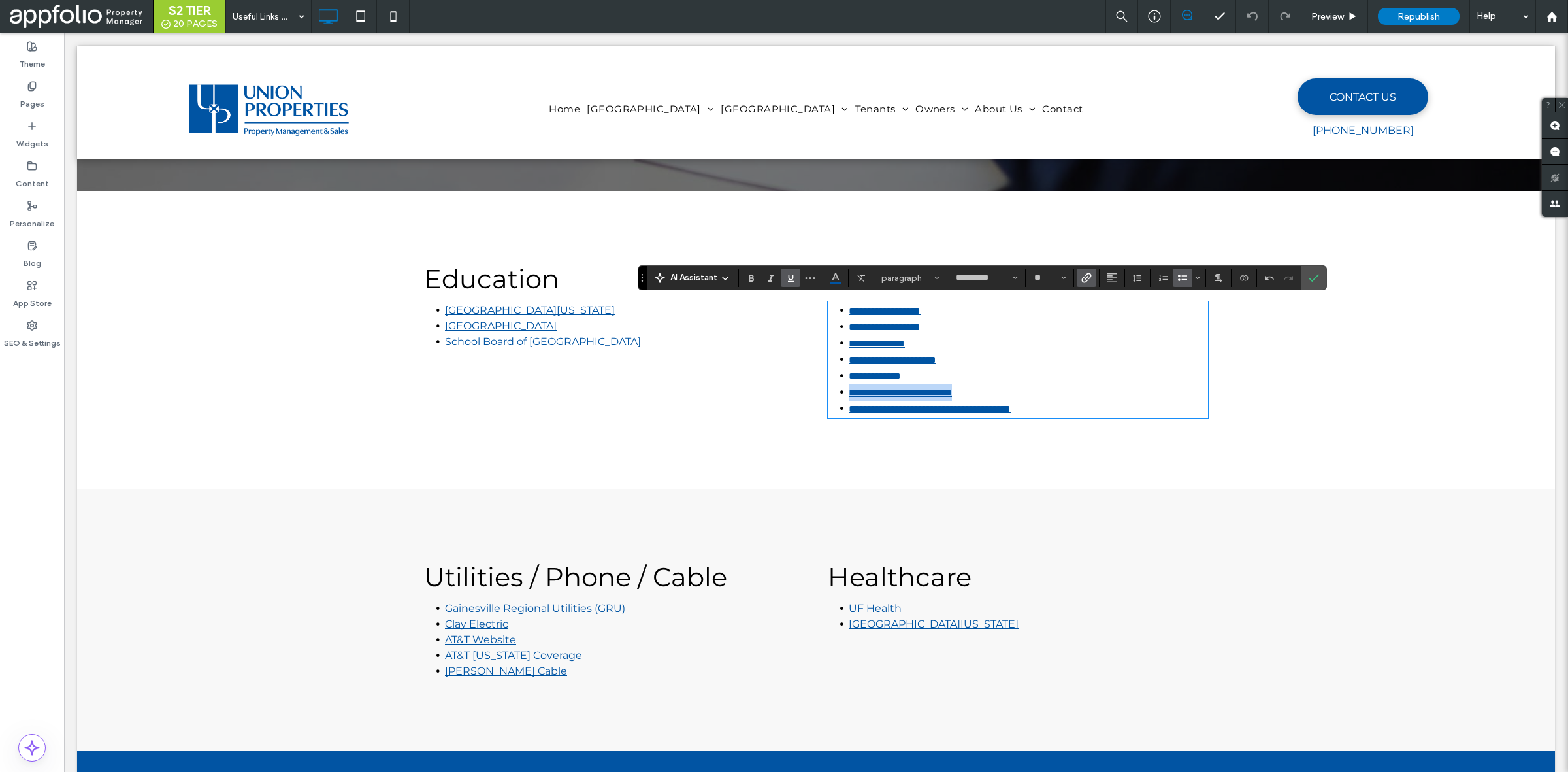
drag, startPoint x: 1021, startPoint y: 387, endPoint x: 821, endPoint y: 387, distance: 200.0
click at [821, 387] on div "**********" at bounding box center [1012, 339] width 392 height 167
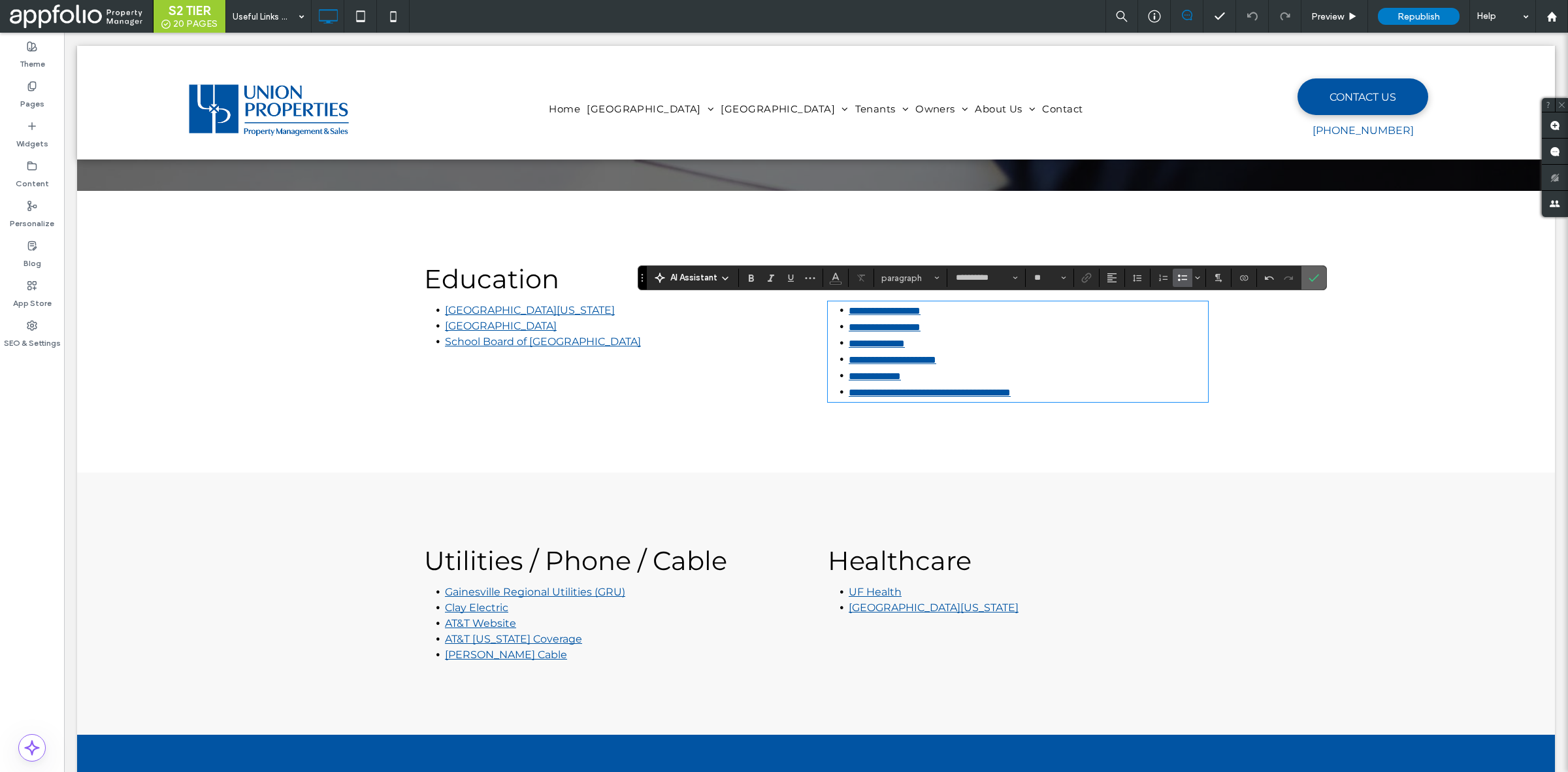
click at [1312, 271] on span "Confirm" at bounding box center [1312, 278] width 6 height 24
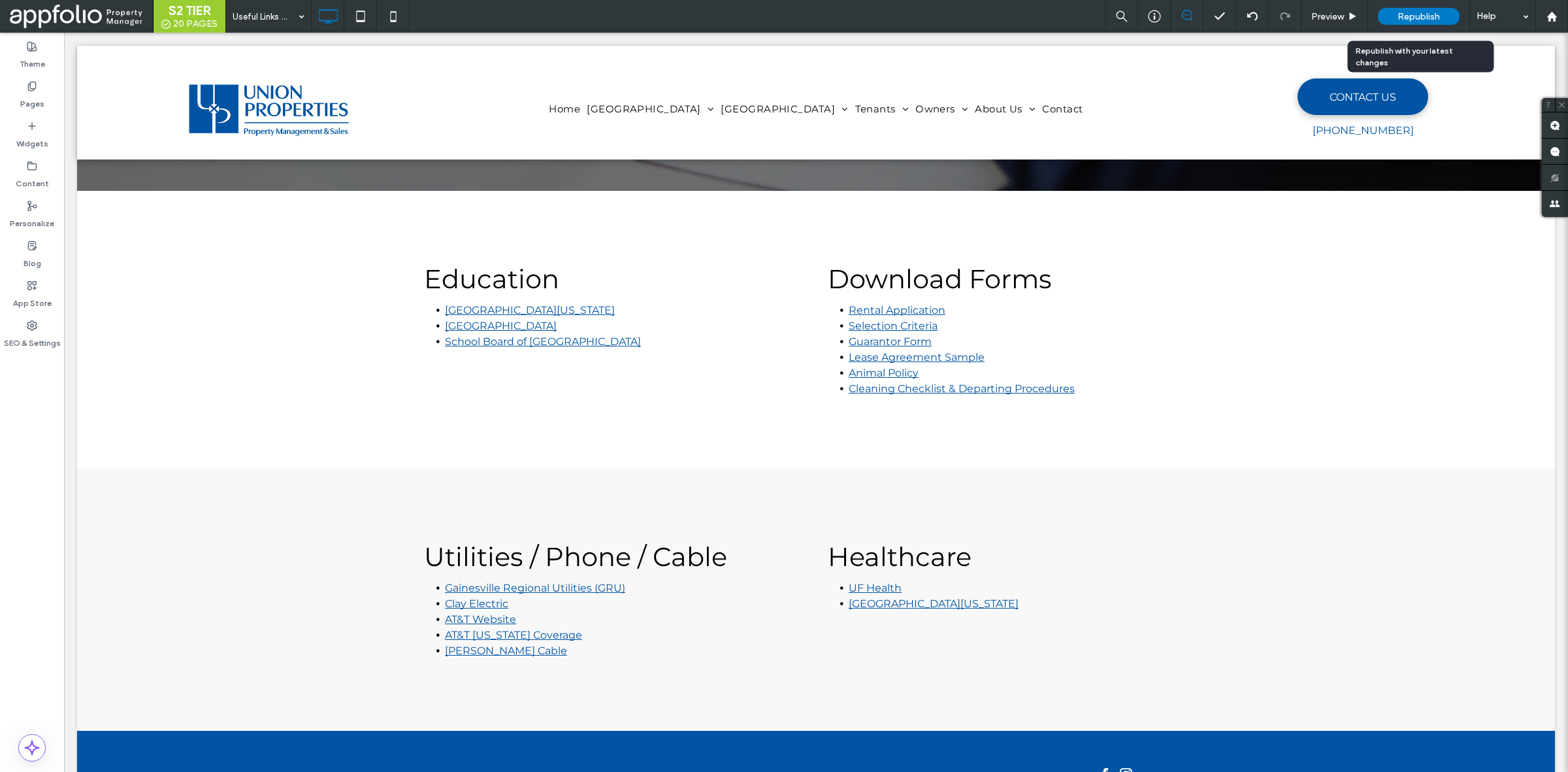
click at [1418, 13] on span "Republish" at bounding box center [1418, 16] width 42 height 11
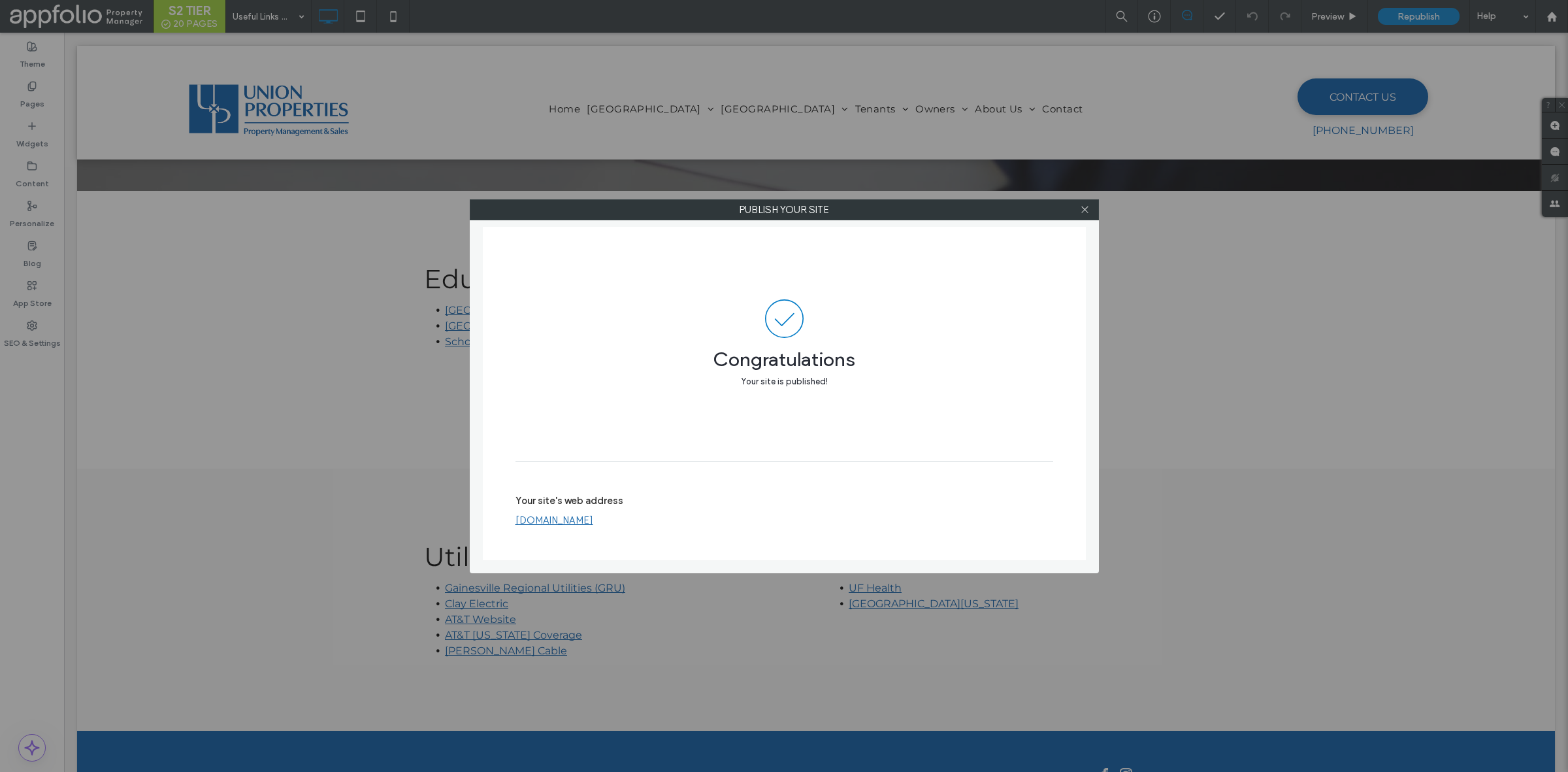
click at [406, 128] on div "Publish your site Congratulations Your site is published! Your site's web addre…" at bounding box center [784, 386] width 1568 height 772
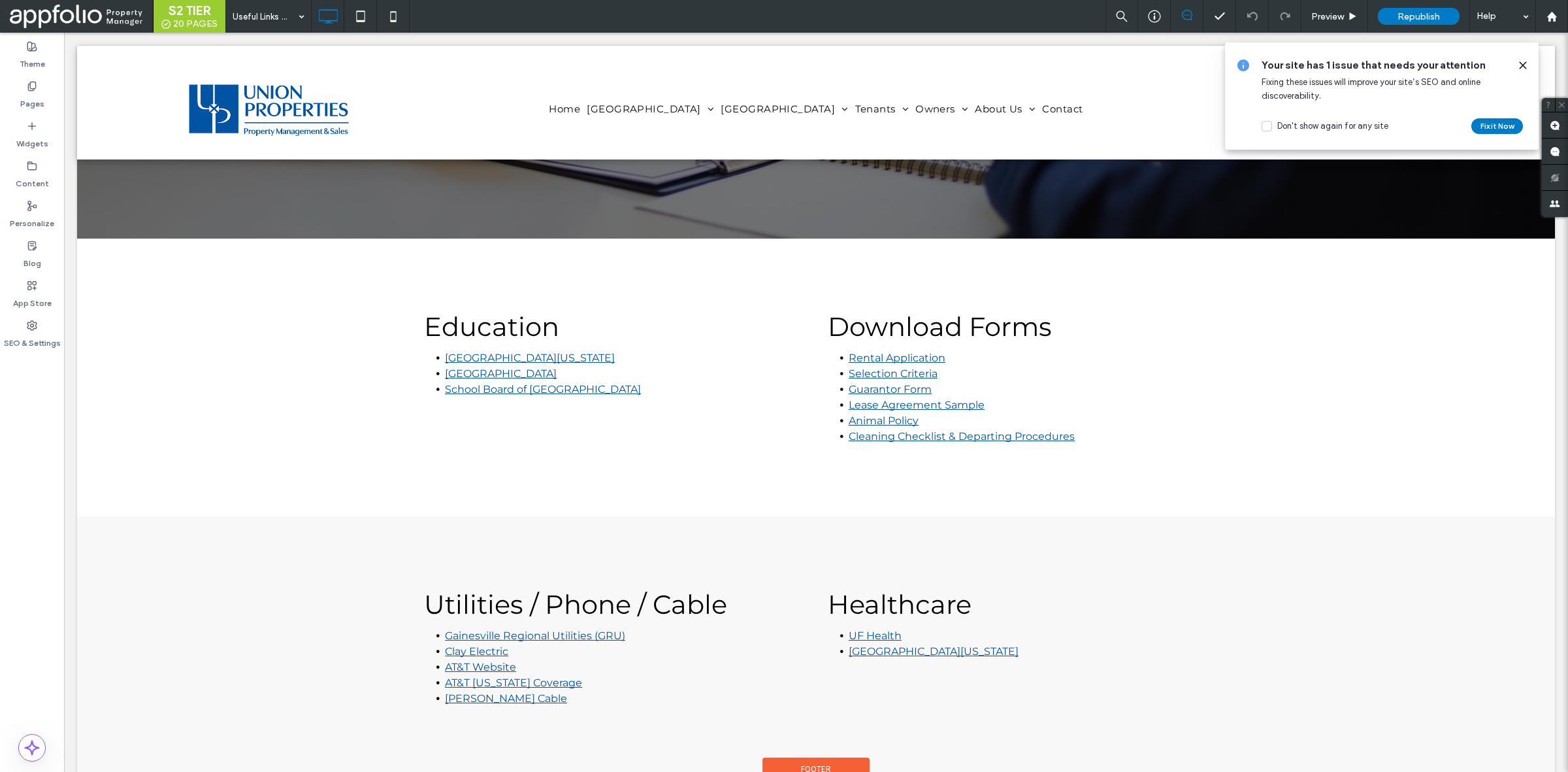
scroll to position [155, 0]
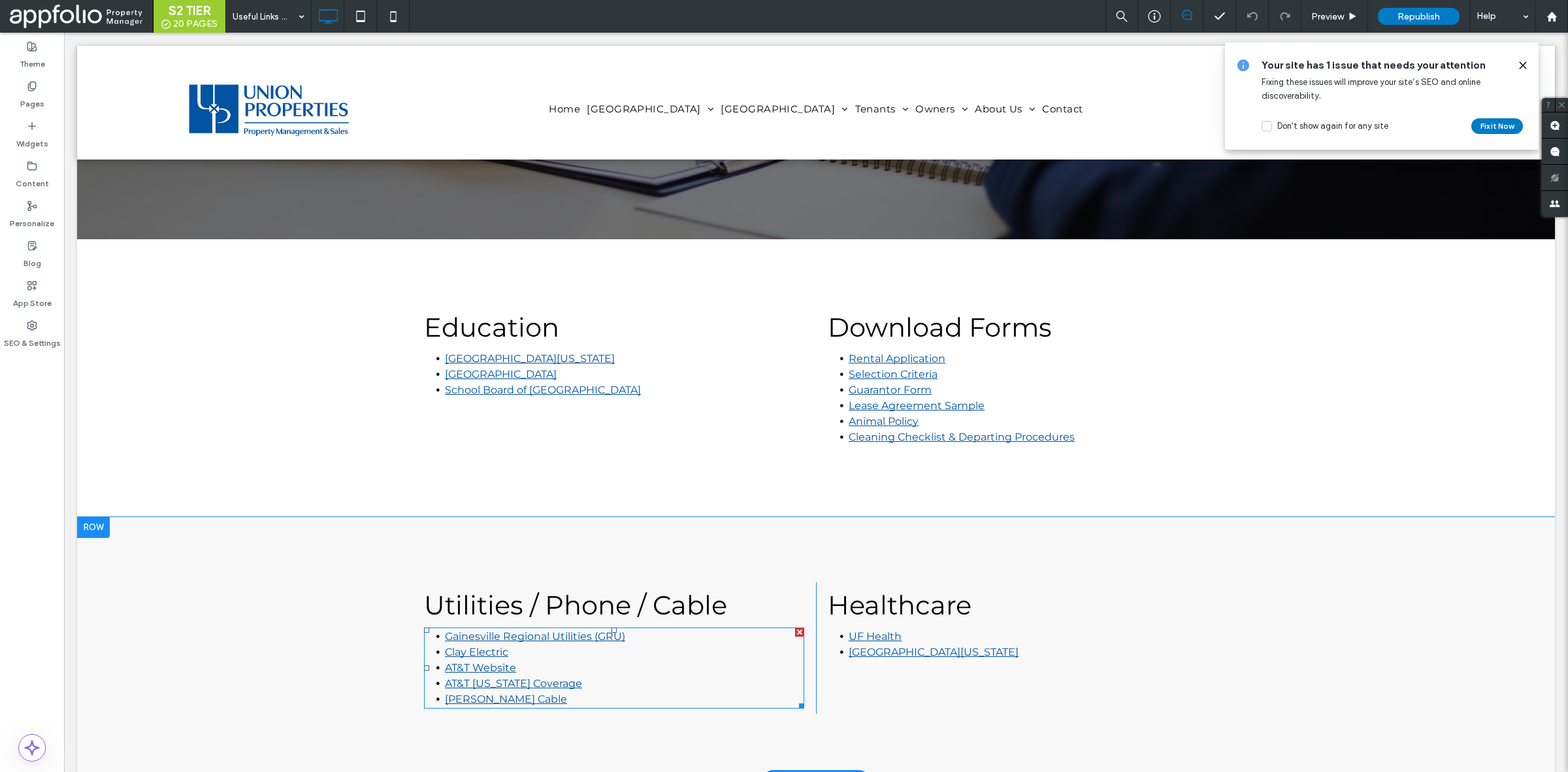
click at [507, 662] on link "AT&T Website" at bounding box center [481, 667] width 71 height 13
click at [1516, 71] on div at bounding box center [1518, 65] width 21 height 14
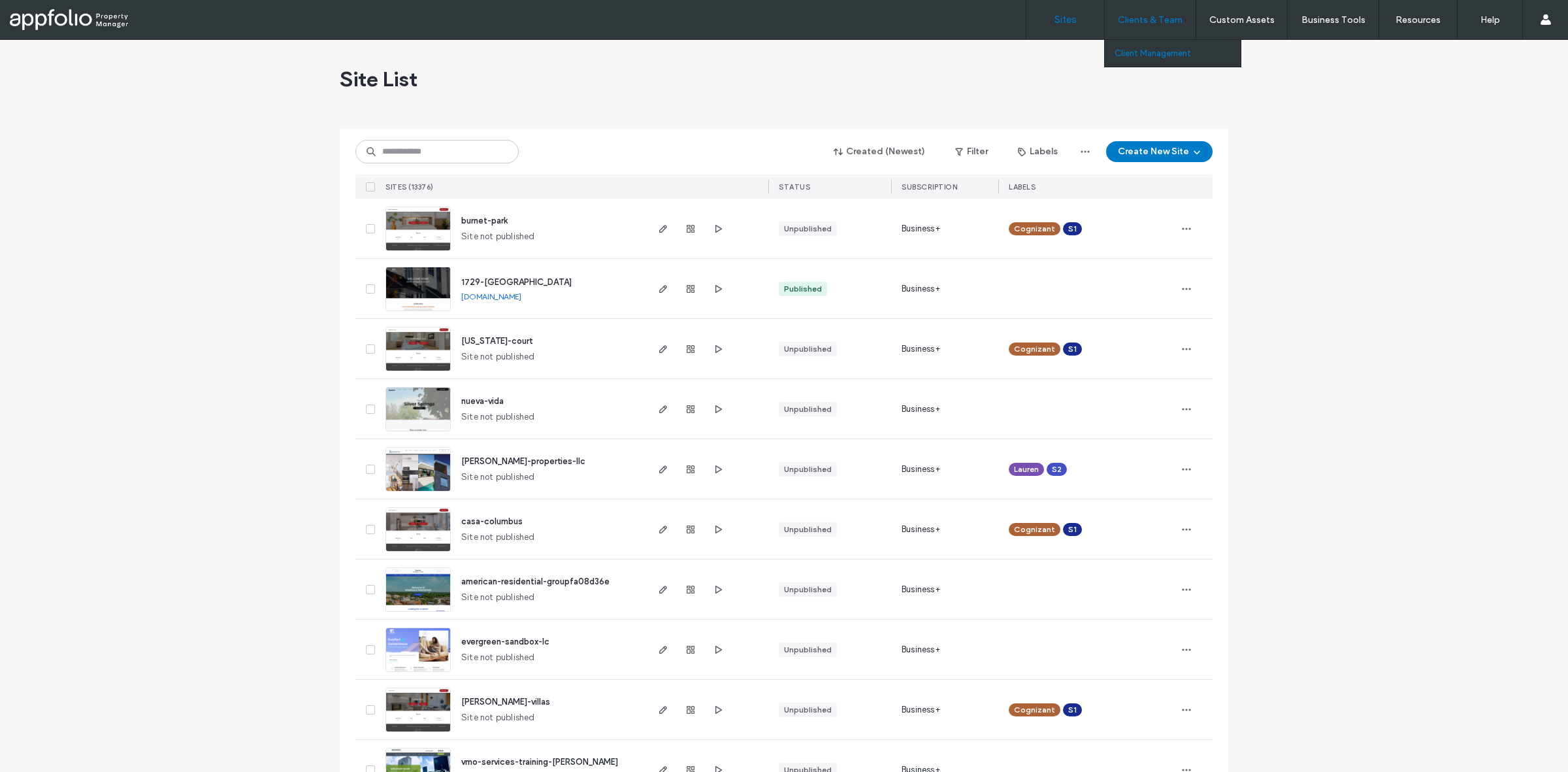
click at [1164, 46] on link "Client Management" at bounding box center [1178, 53] width 126 height 27
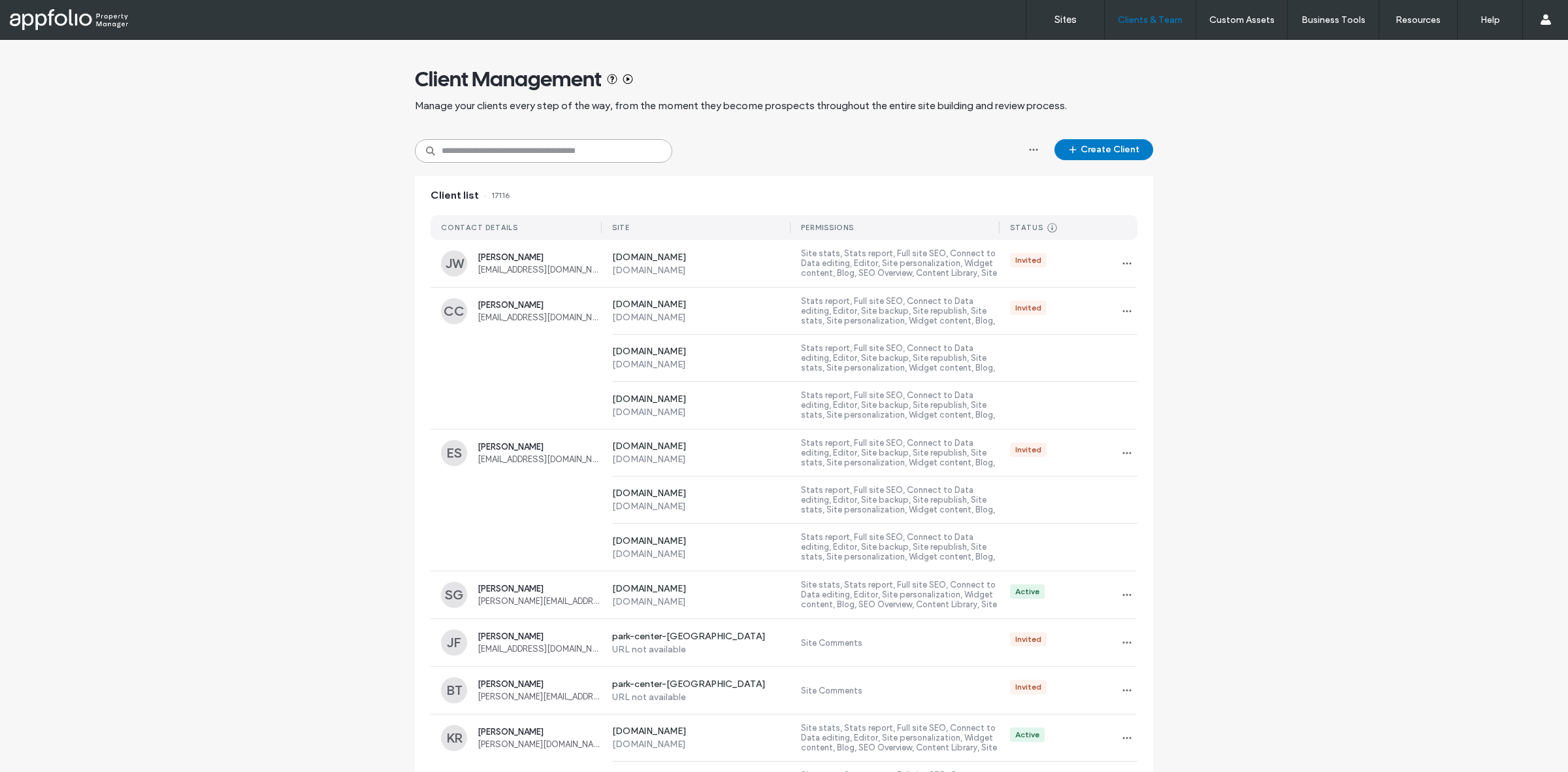
click at [505, 145] on input at bounding box center [543, 151] width 257 height 24
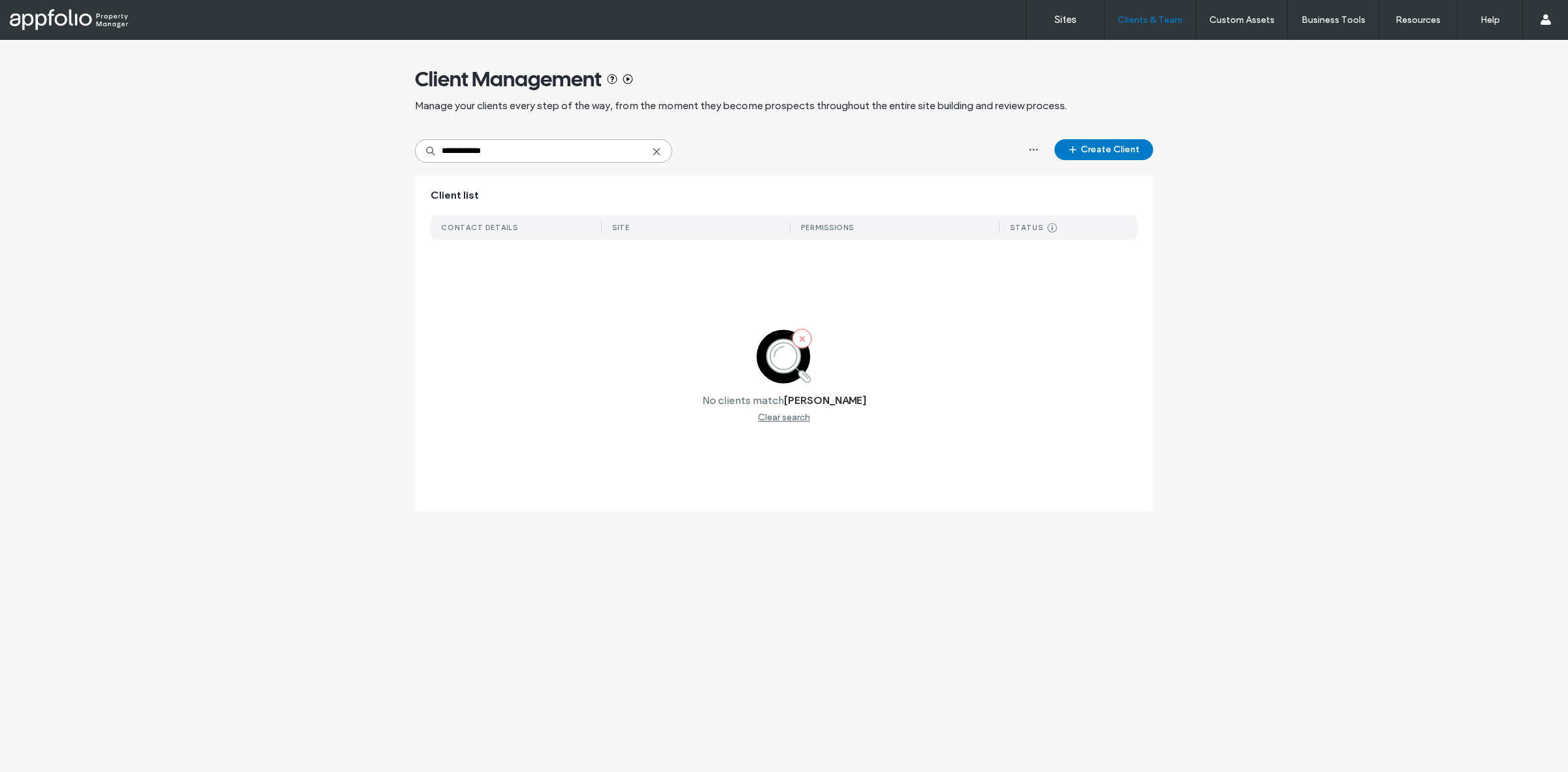
click at [506, 158] on input "**********" at bounding box center [543, 151] width 257 height 24
paste input "**********"
type input "**********"
drag, startPoint x: 1101, startPoint y: 30, endPoint x: 1069, endPoint y: 27, distance: 32.1
click at [1070, 27] on div "Sites Clients & Team Client Management Custom Assets Custom Templates Custom Se…" at bounding box center [1296, 19] width 542 height 39
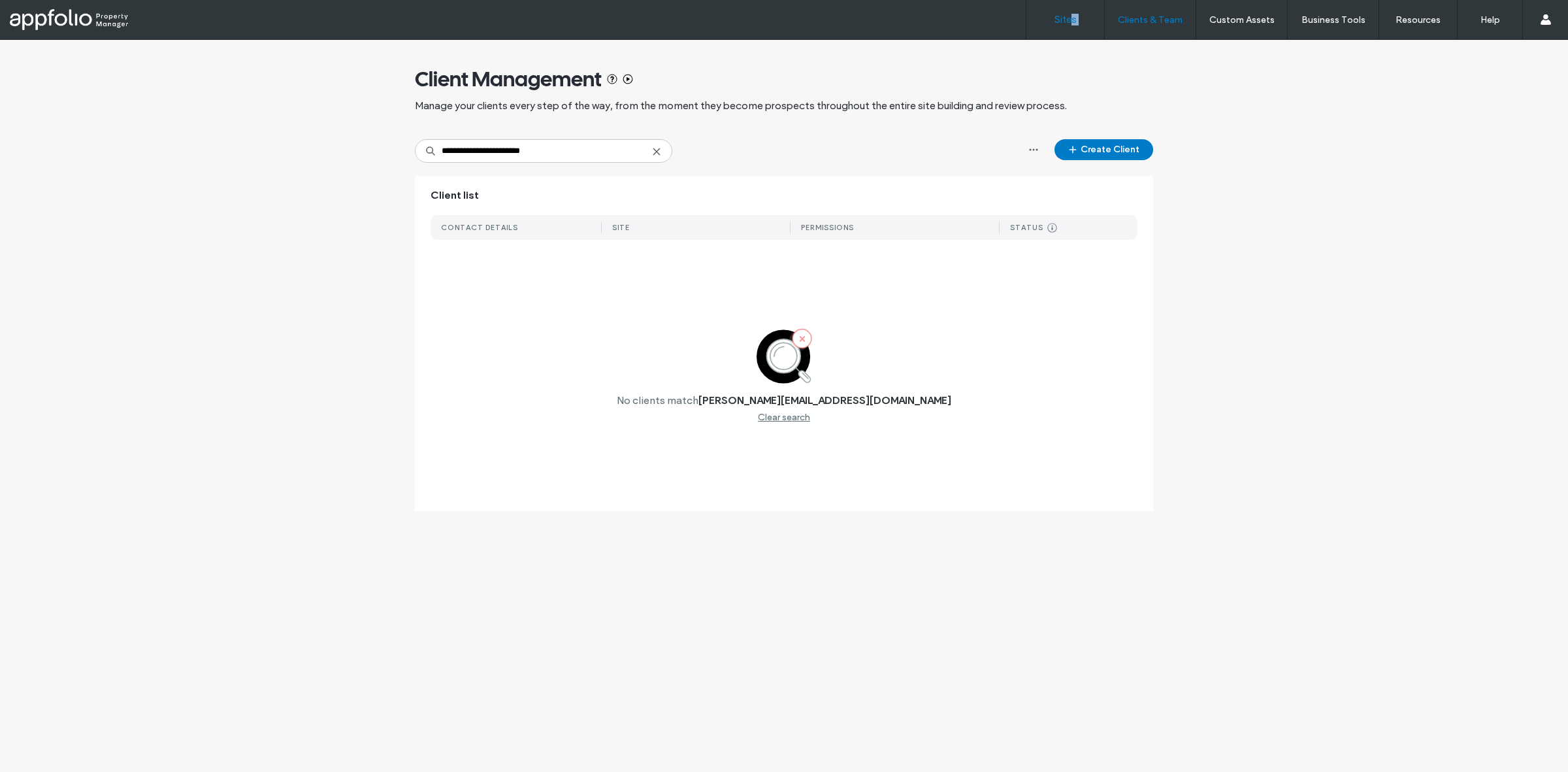
click at [1069, 26] on link "Sites" at bounding box center [1065, 19] width 78 height 39
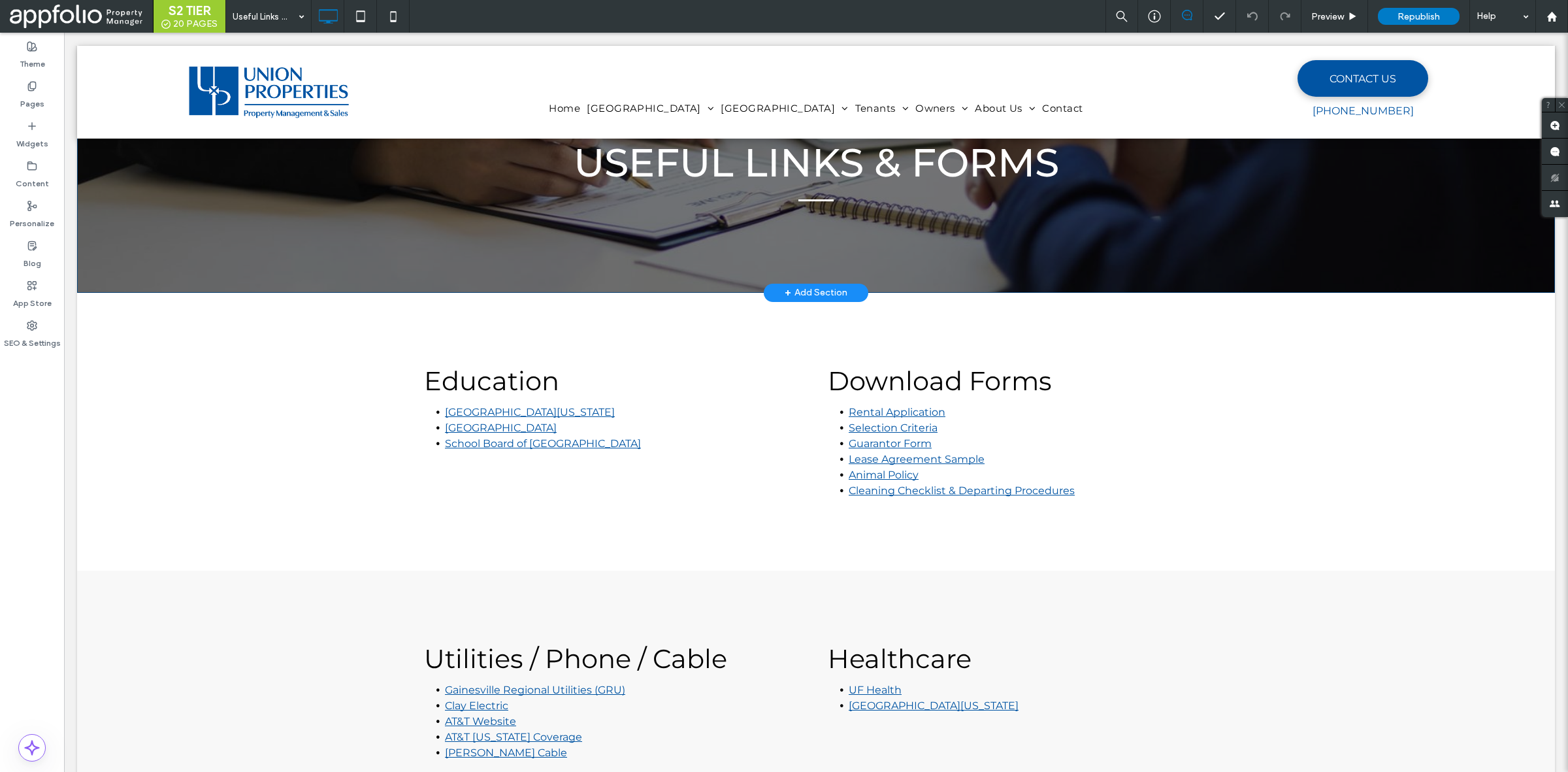
scroll to position [92, 0]
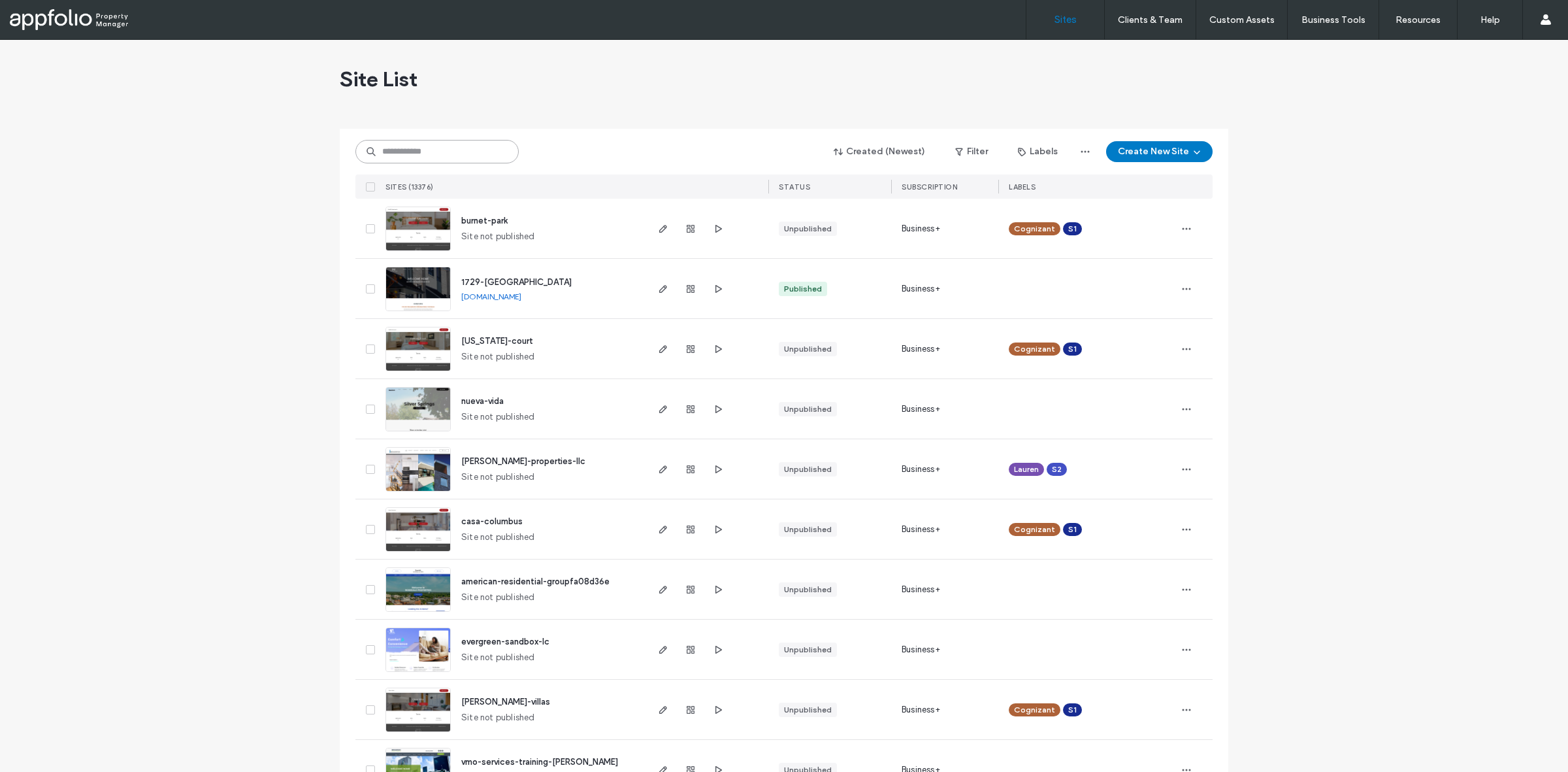
click at [469, 154] on input at bounding box center [437, 151] width 163 height 24
paste input "**********"
type input "**********"
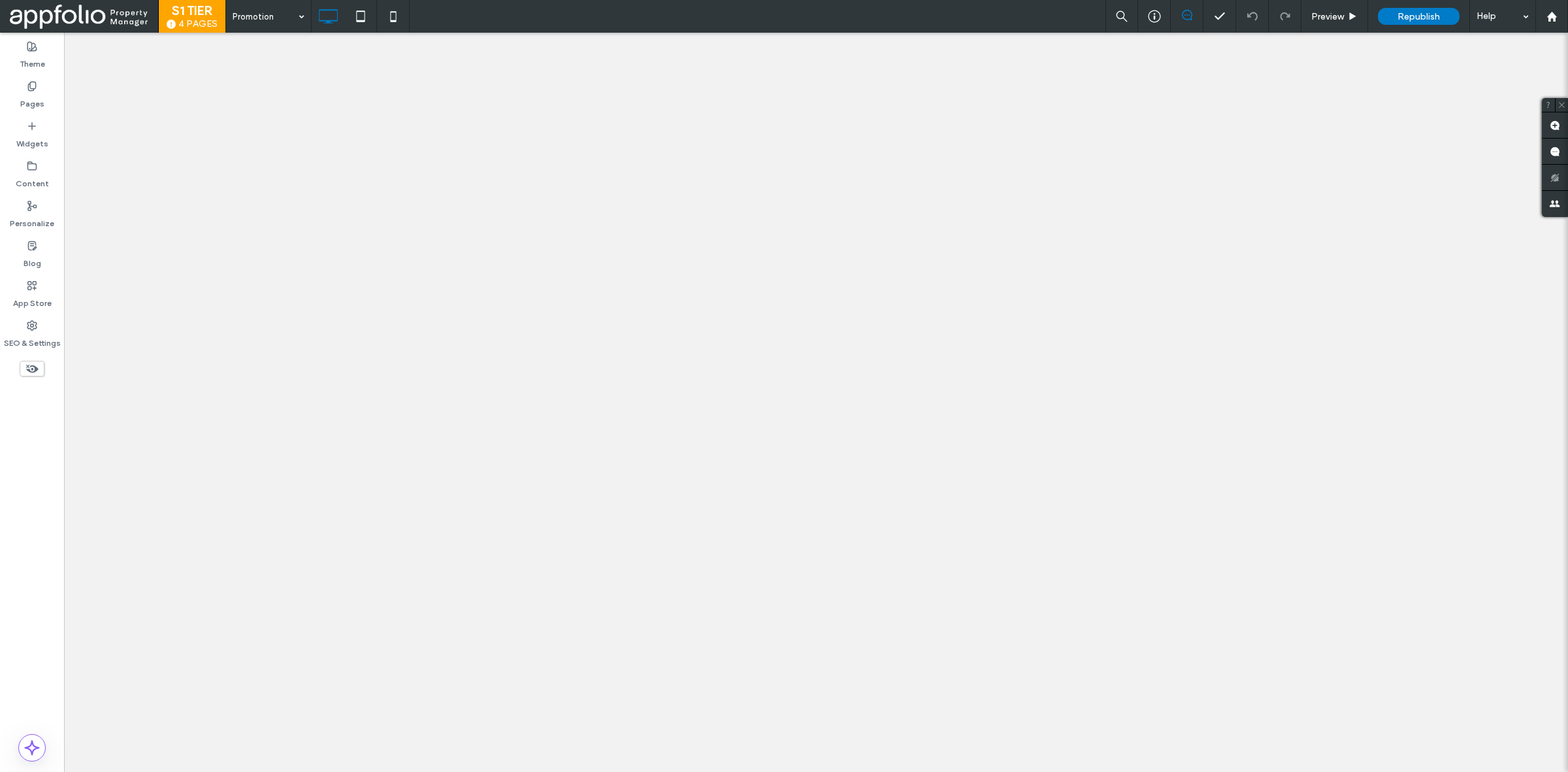
click at [40, 231] on div "Personalize" at bounding box center [32, 215] width 64 height 40
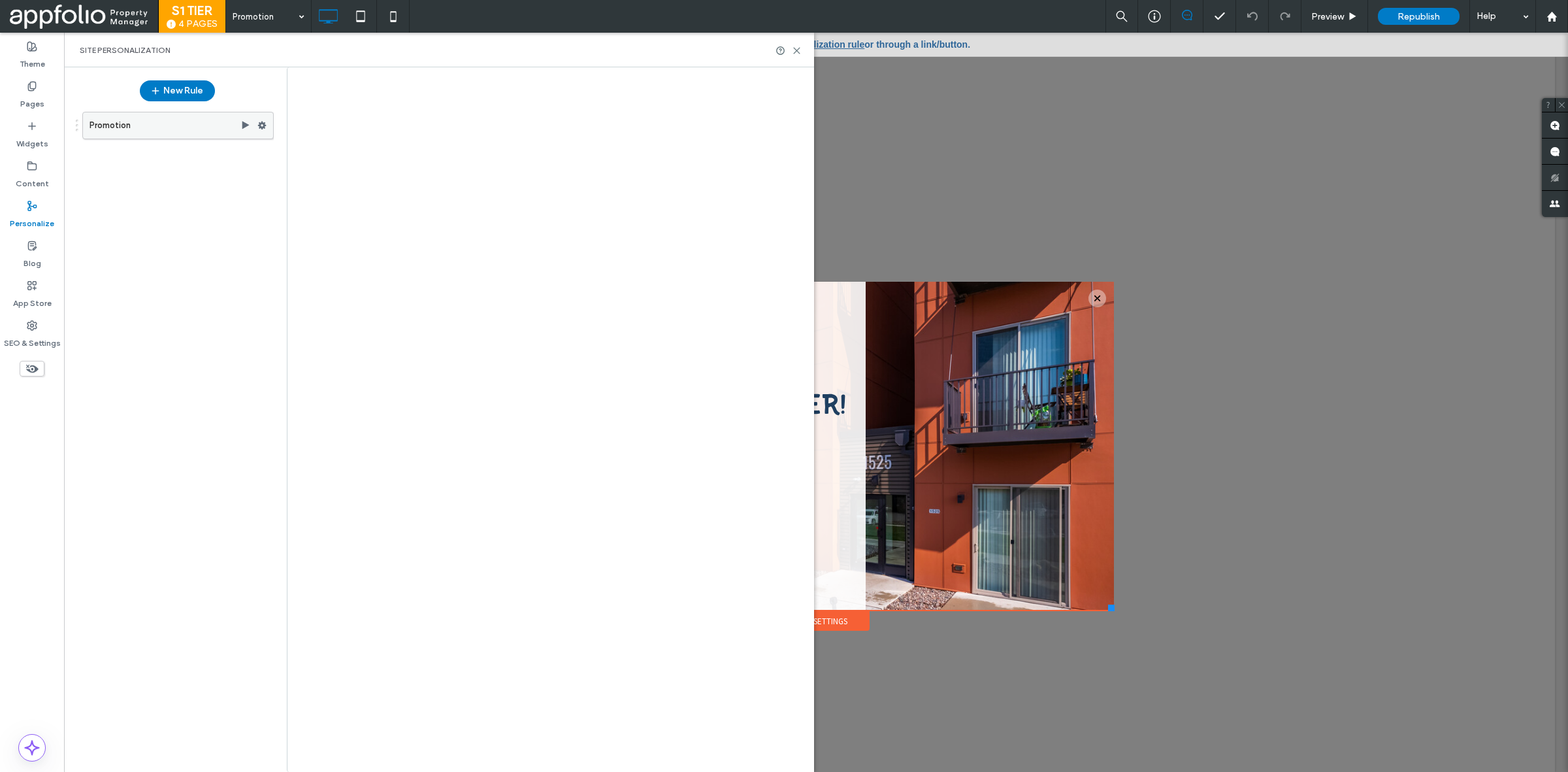
click at [191, 132] on label "Promotion" at bounding box center [165, 125] width 151 height 26
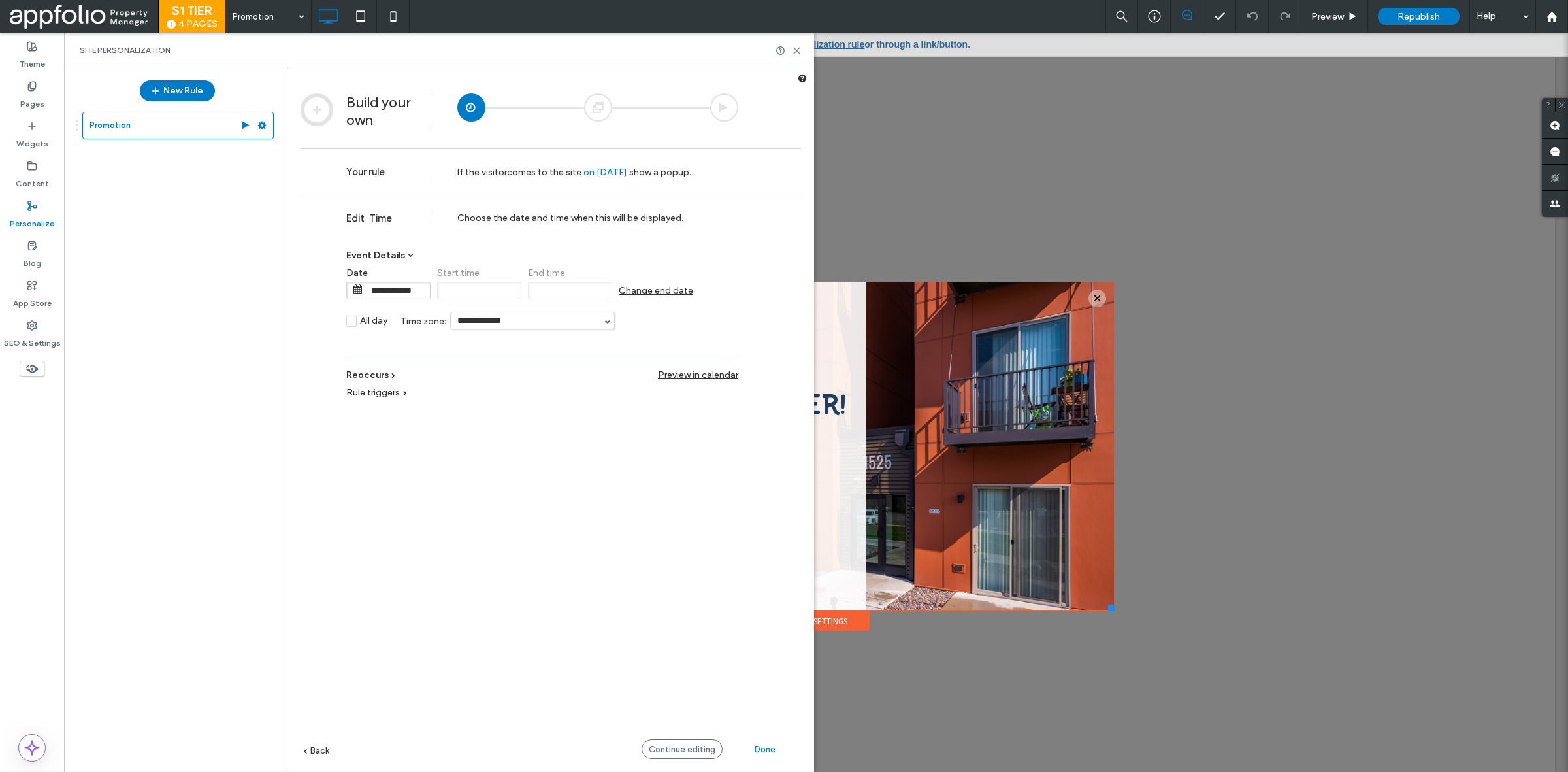
click at [557, 322] on input "**********" at bounding box center [533, 321] width 163 height 16
click at [516, 351] on li "US/Central" at bounding box center [611, 348] width 319 height 24
type input "**********"
click at [637, 292] on span "Change end date" at bounding box center [656, 290] width 74 height 11
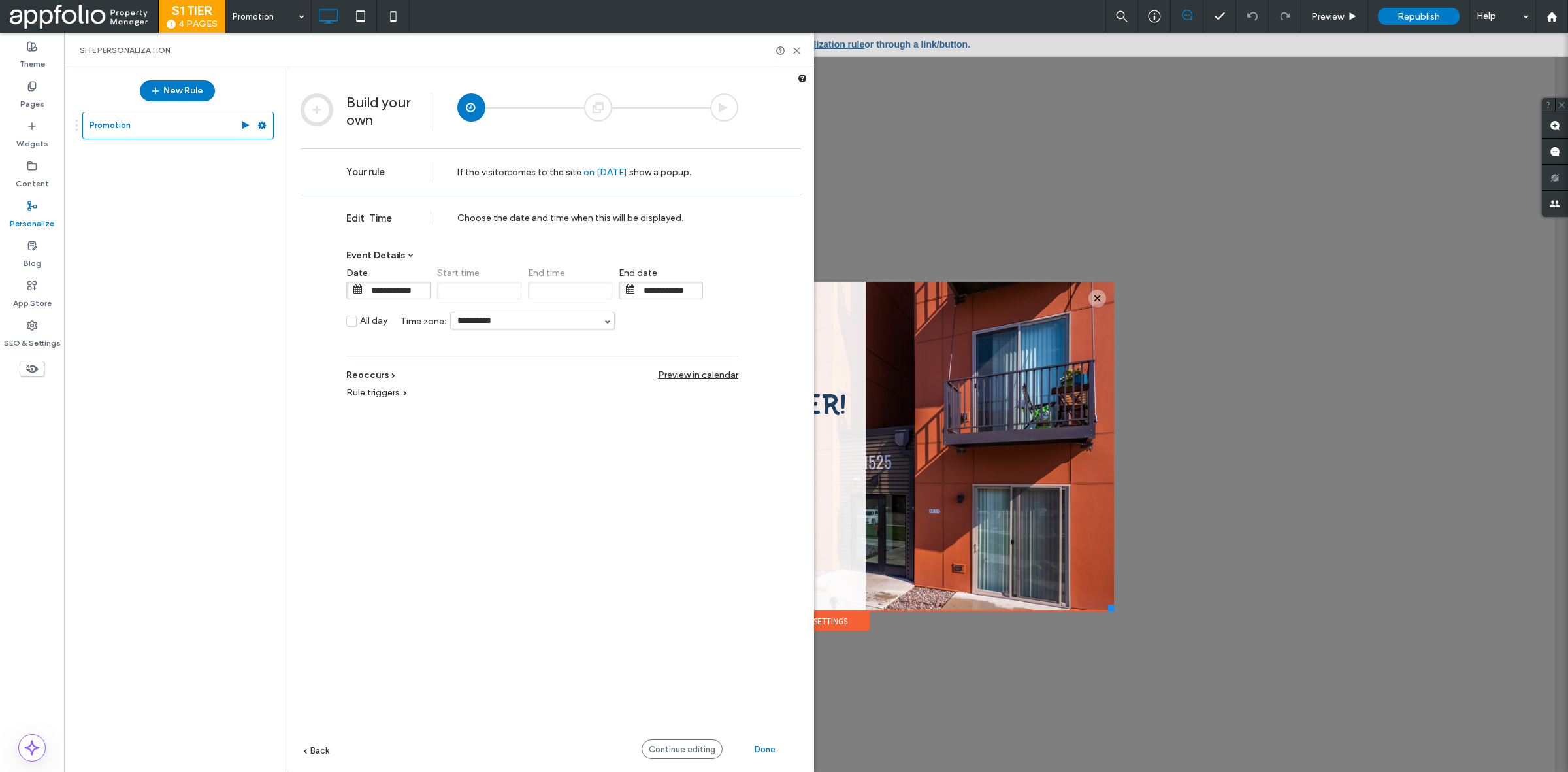
click at [668, 298] on input "**********" at bounding box center [669, 290] width 65 height 16
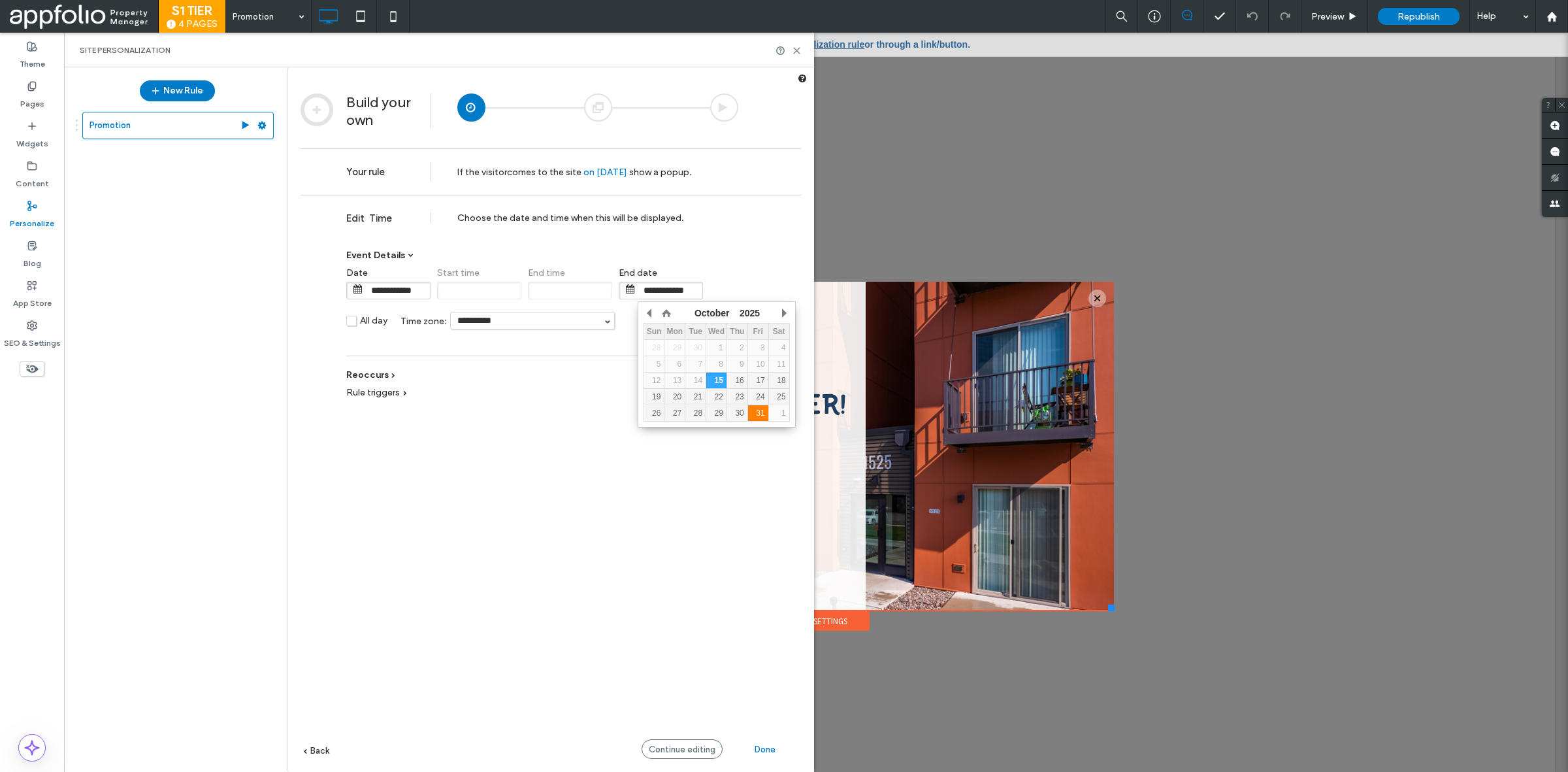
click at [762, 416] on div "31" at bounding box center [758, 413] width 20 height 9
type input "**********"
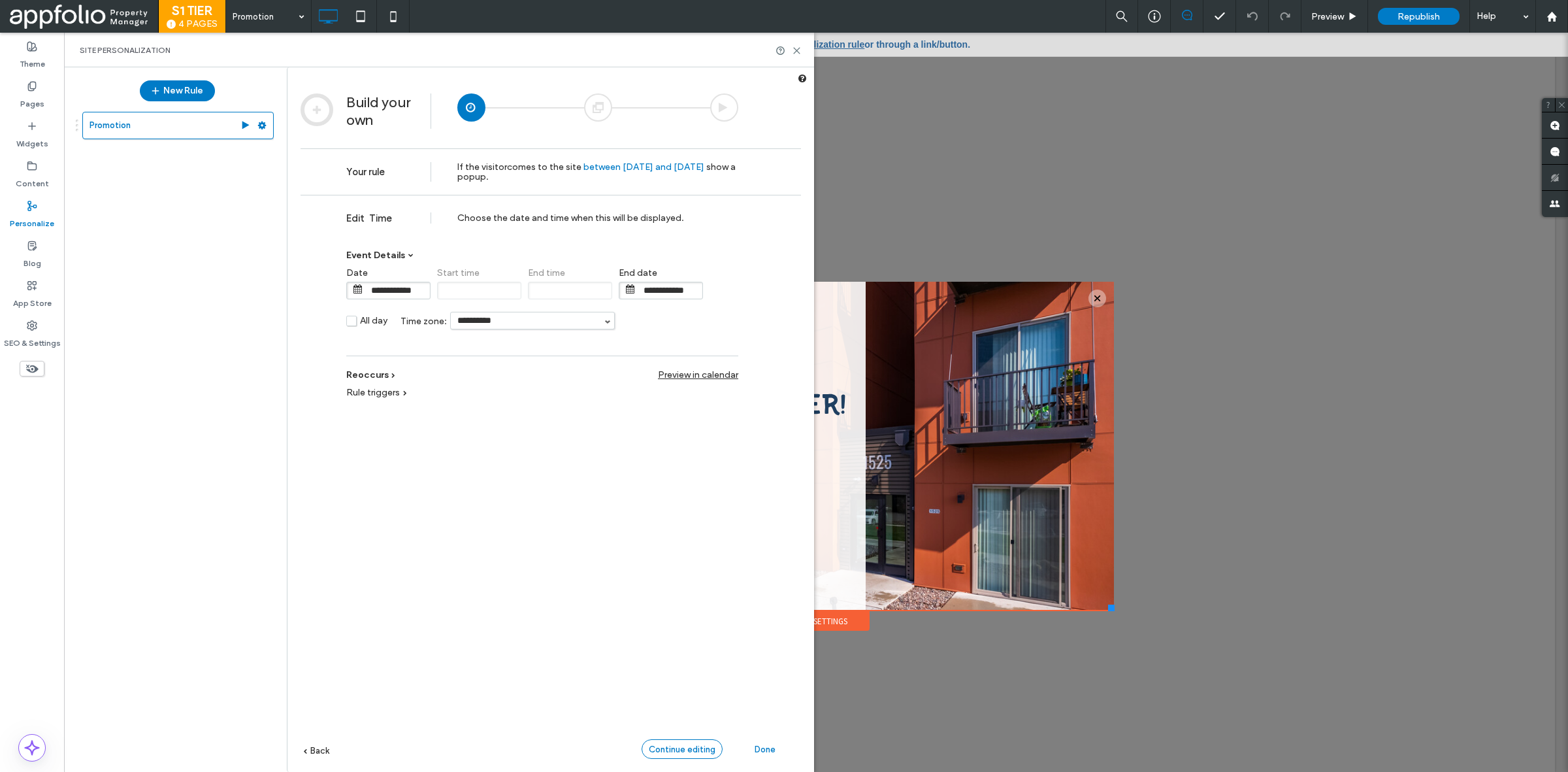
click at [686, 746] on span "Continue editing" at bounding box center [682, 749] width 67 height 10
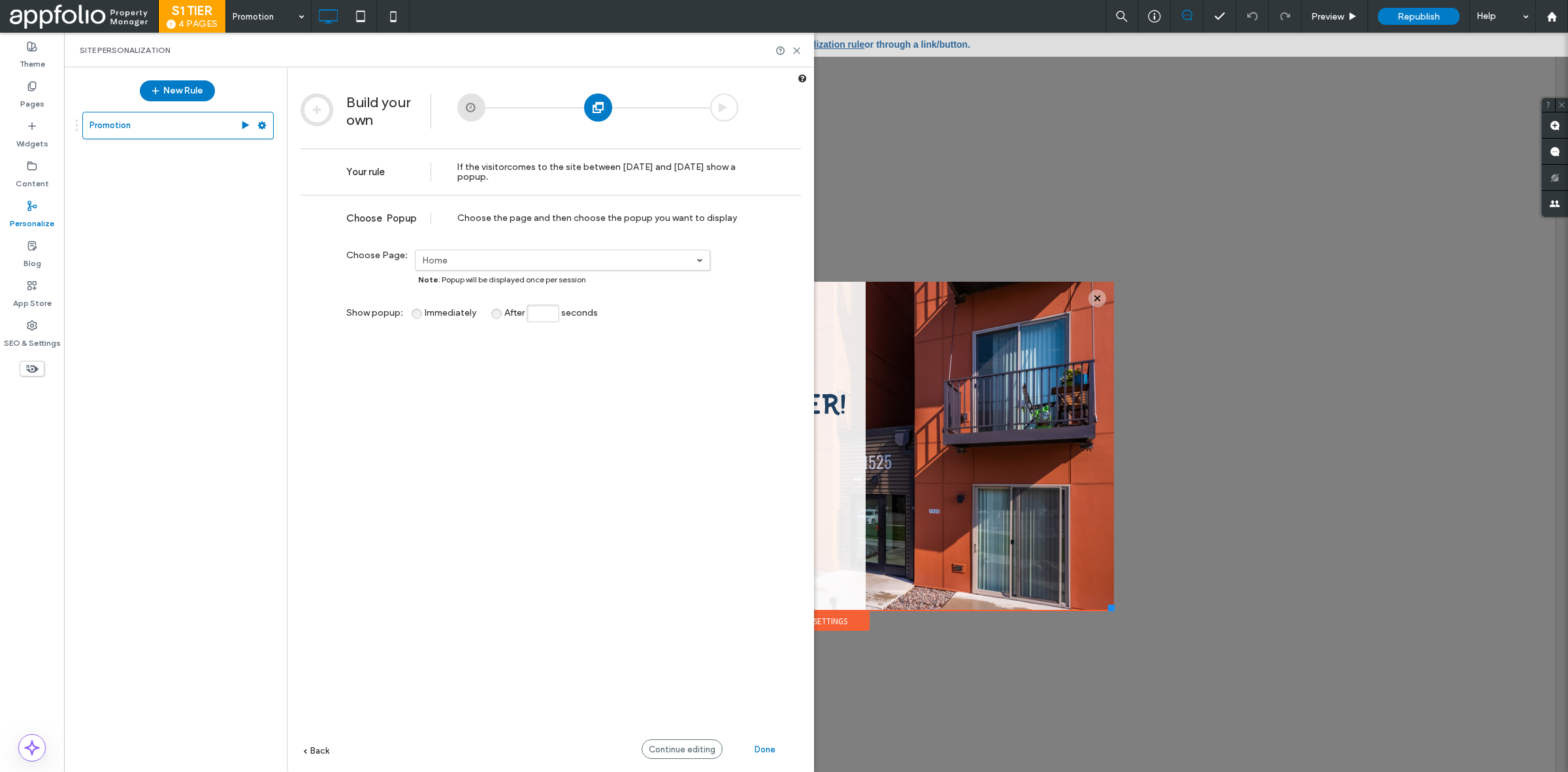
click at [686, 748] on span "Continue editing" at bounding box center [682, 749] width 67 height 10
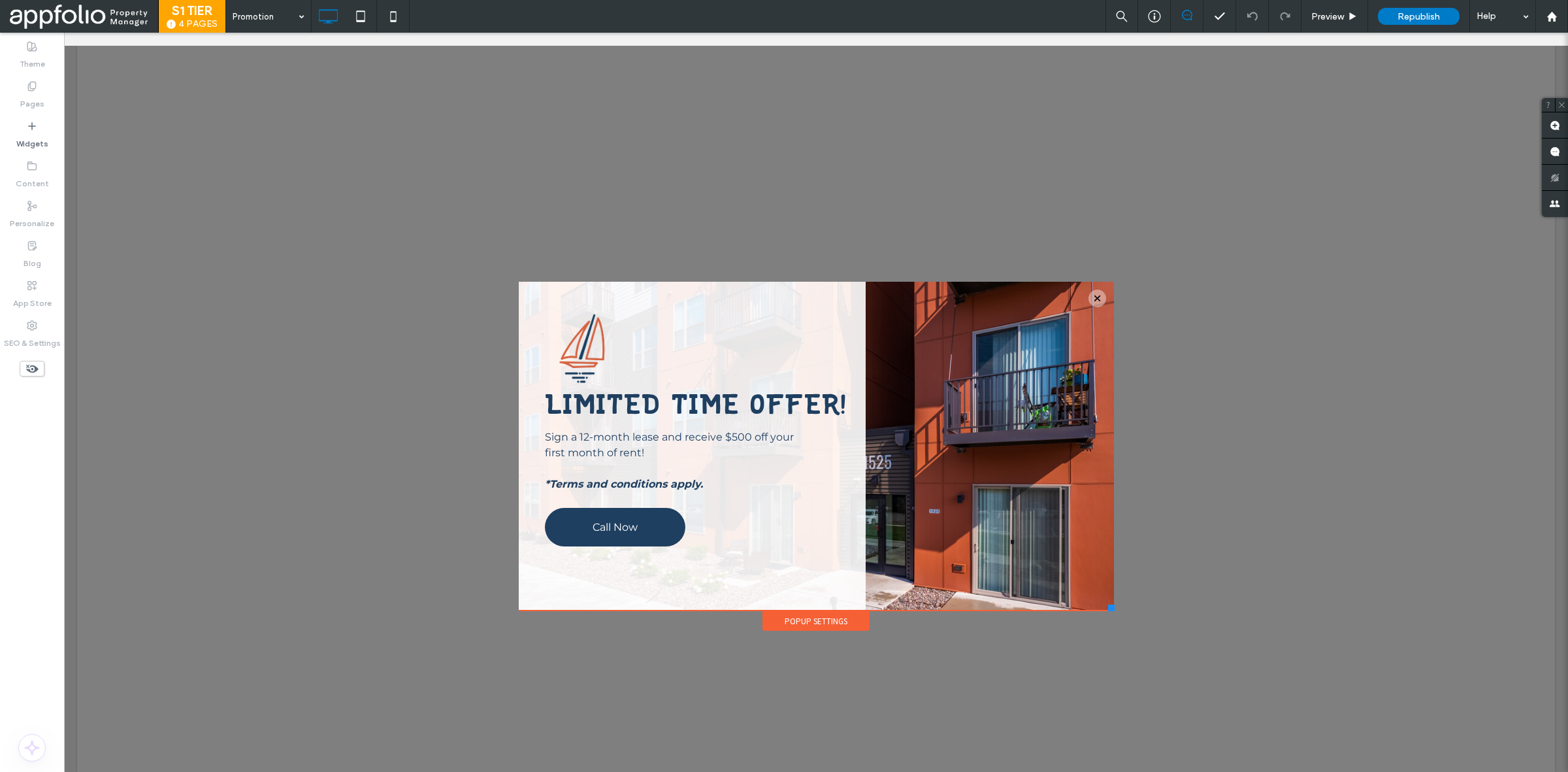
scroll to position [0, 0]
click at [1400, 8] on button "Done" at bounding box center [1385, 16] width 65 height 16
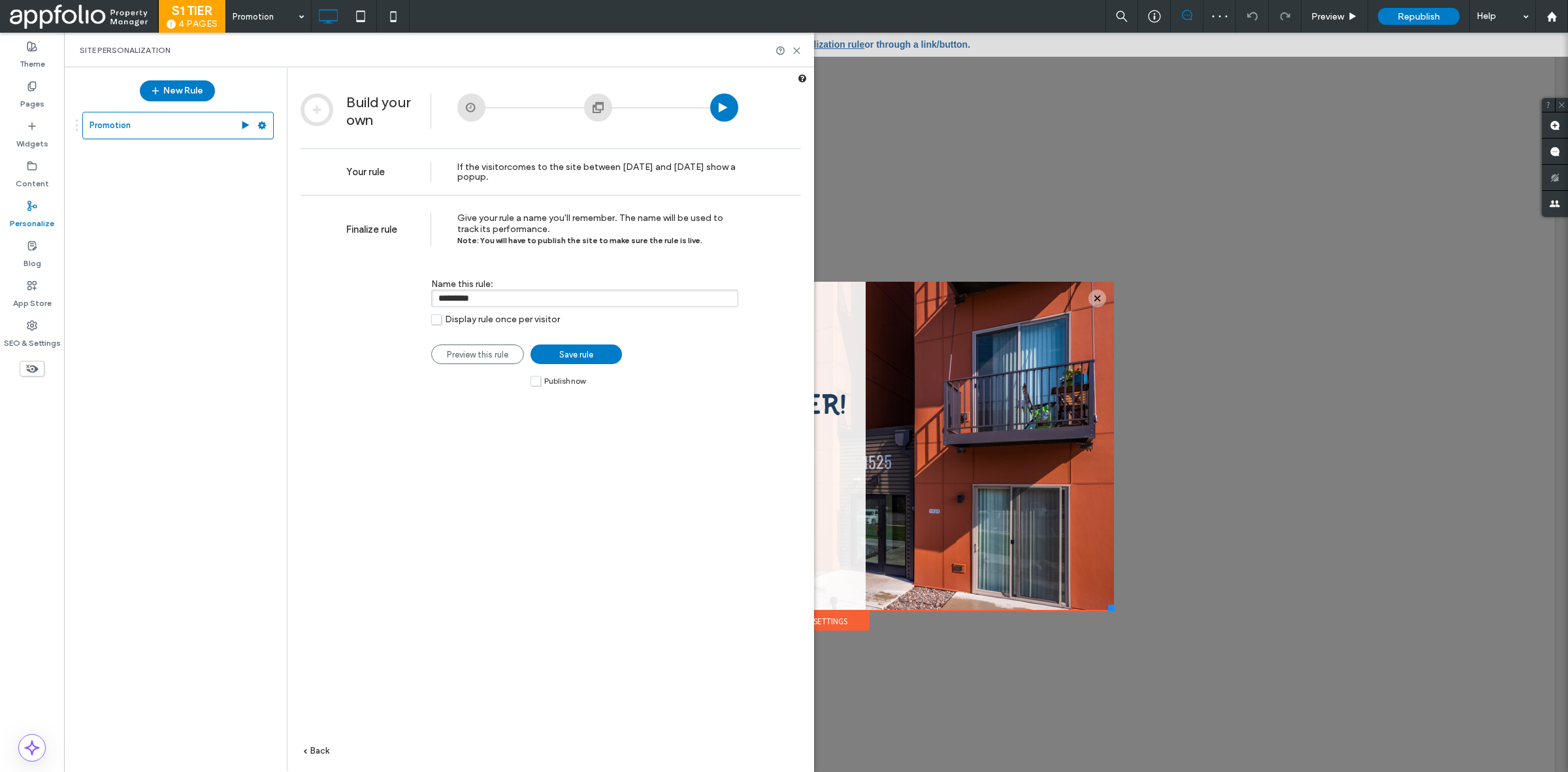
click at [531, 386] on label "Publish now" at bounding box center [558, 380] width 55 height 11
click at [566, 358] on span "Save rule" at bounding box center [577, 354] width 34 height 10
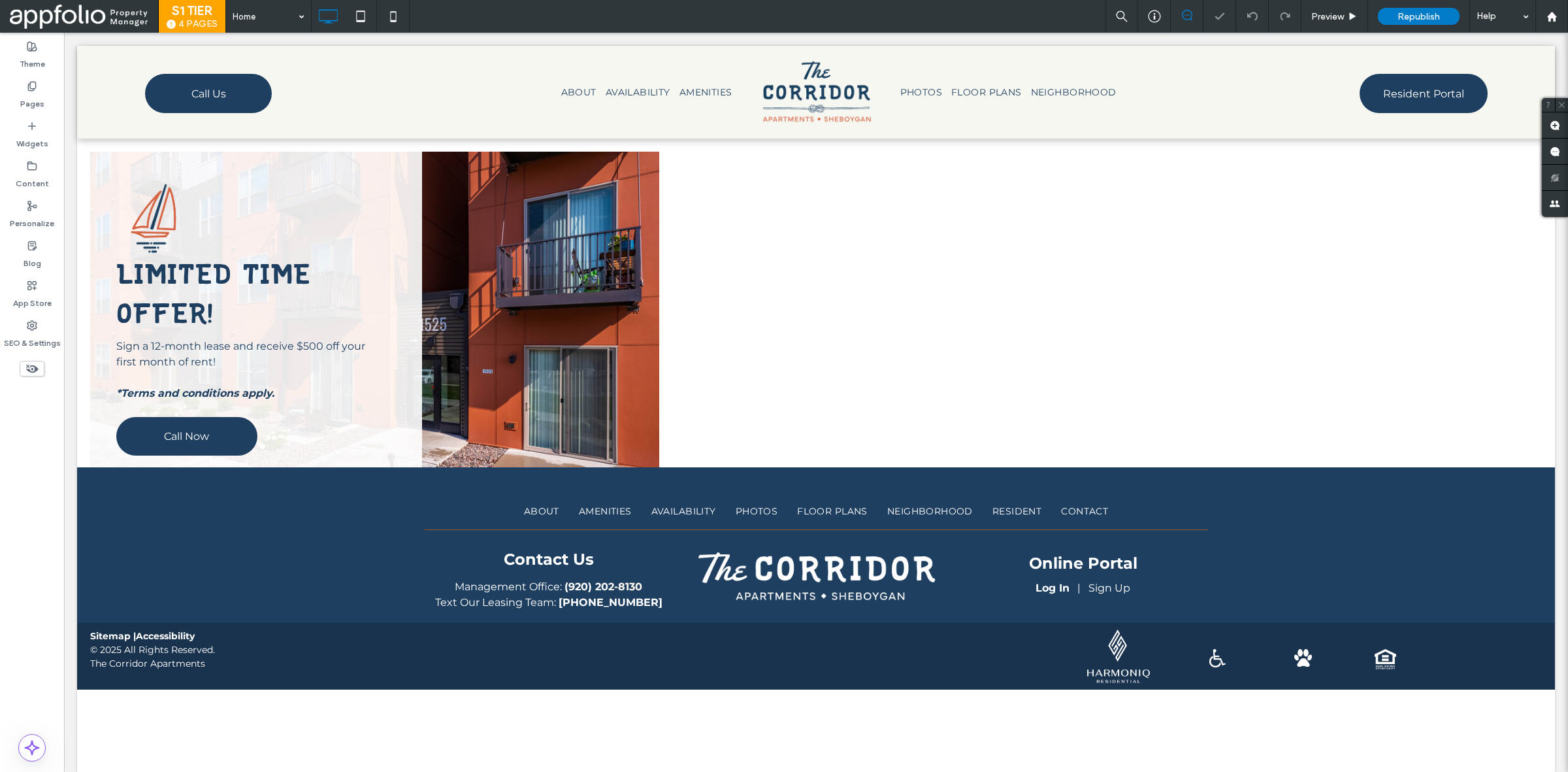
click at [1408, 19] on span "Republish" at bounding box center [1418, 16] width 42 height 11
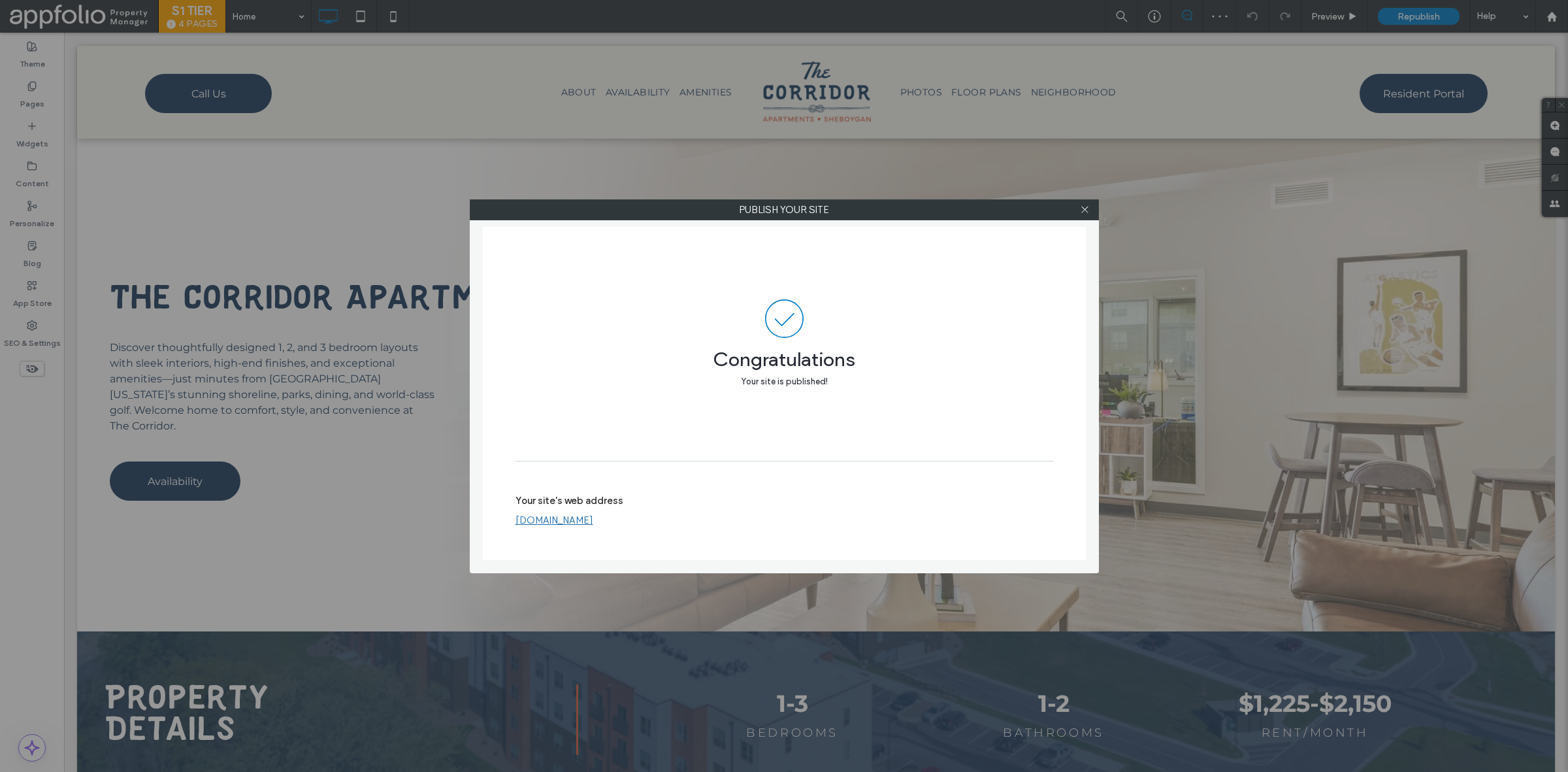
click at [286, 426] on div "Publish your site Congratulations Your site is published! Your site's web addre…" at bounding box center [784, 386] width 1568 height 772
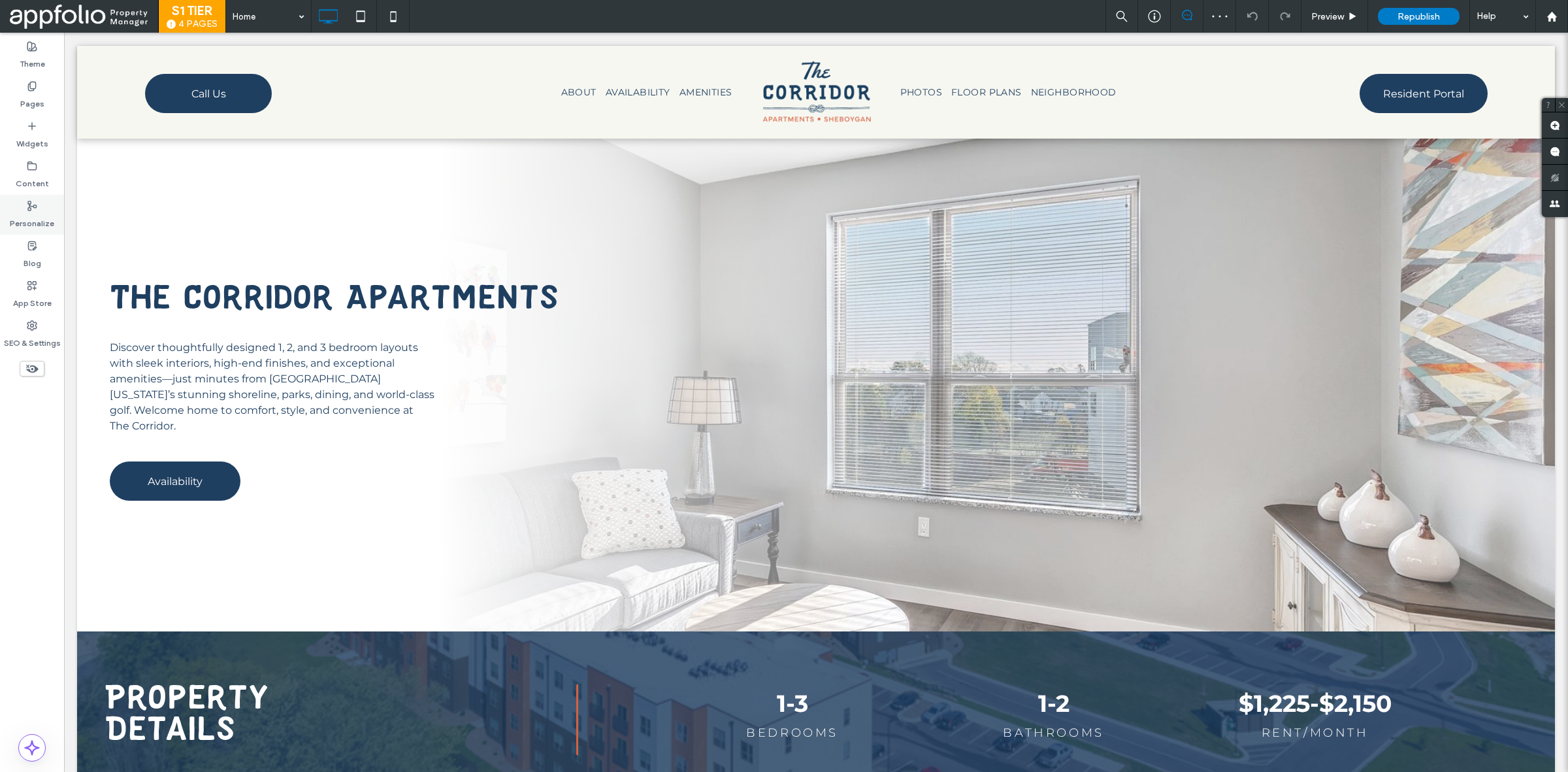
click at [41, 198] on div "Personalize" at bounding box center [32, 215] width 64 height 40
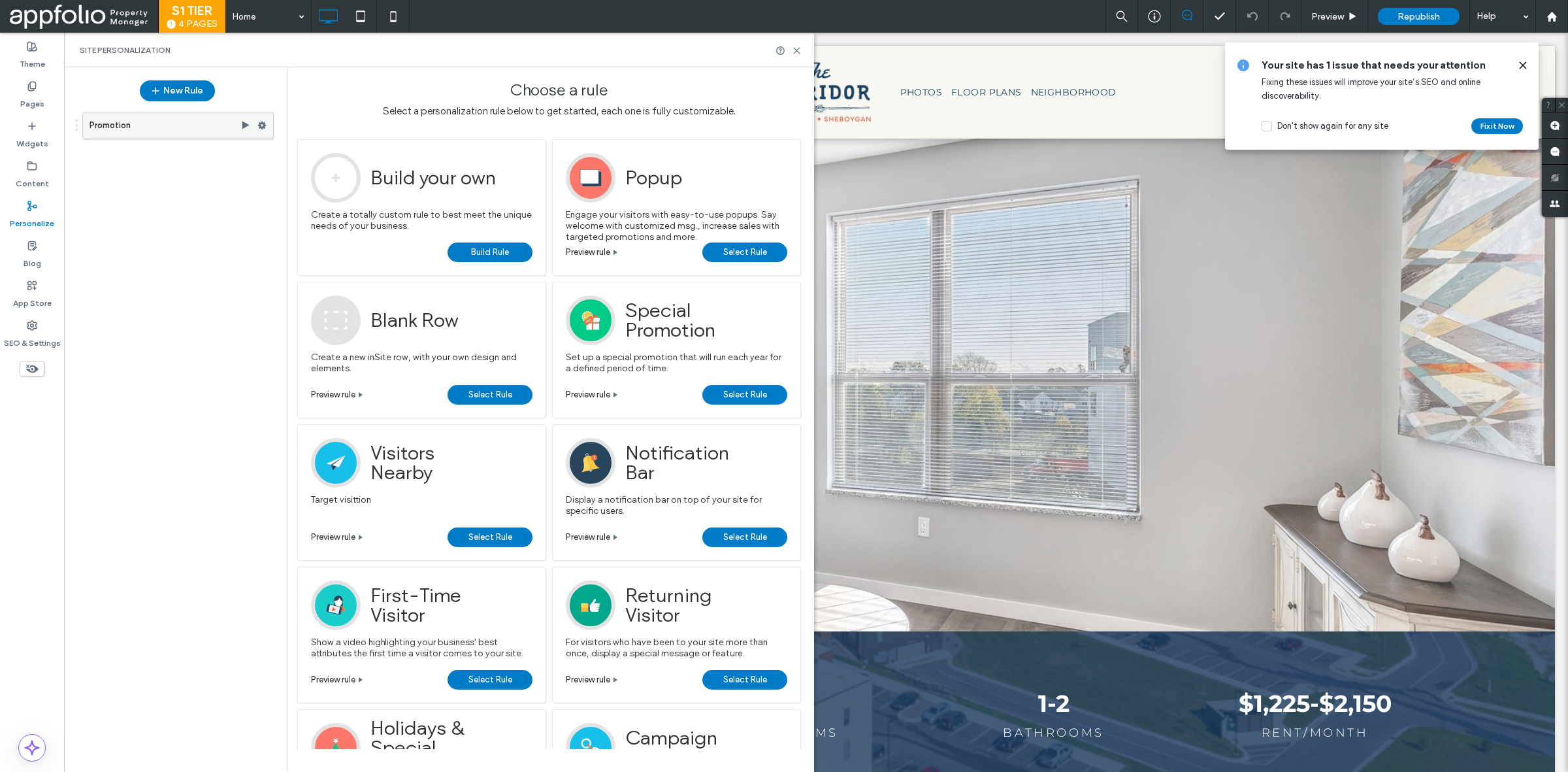
click at [211, 118] on label "Promotion" at bounding box center [165, 125] width 151 height 26
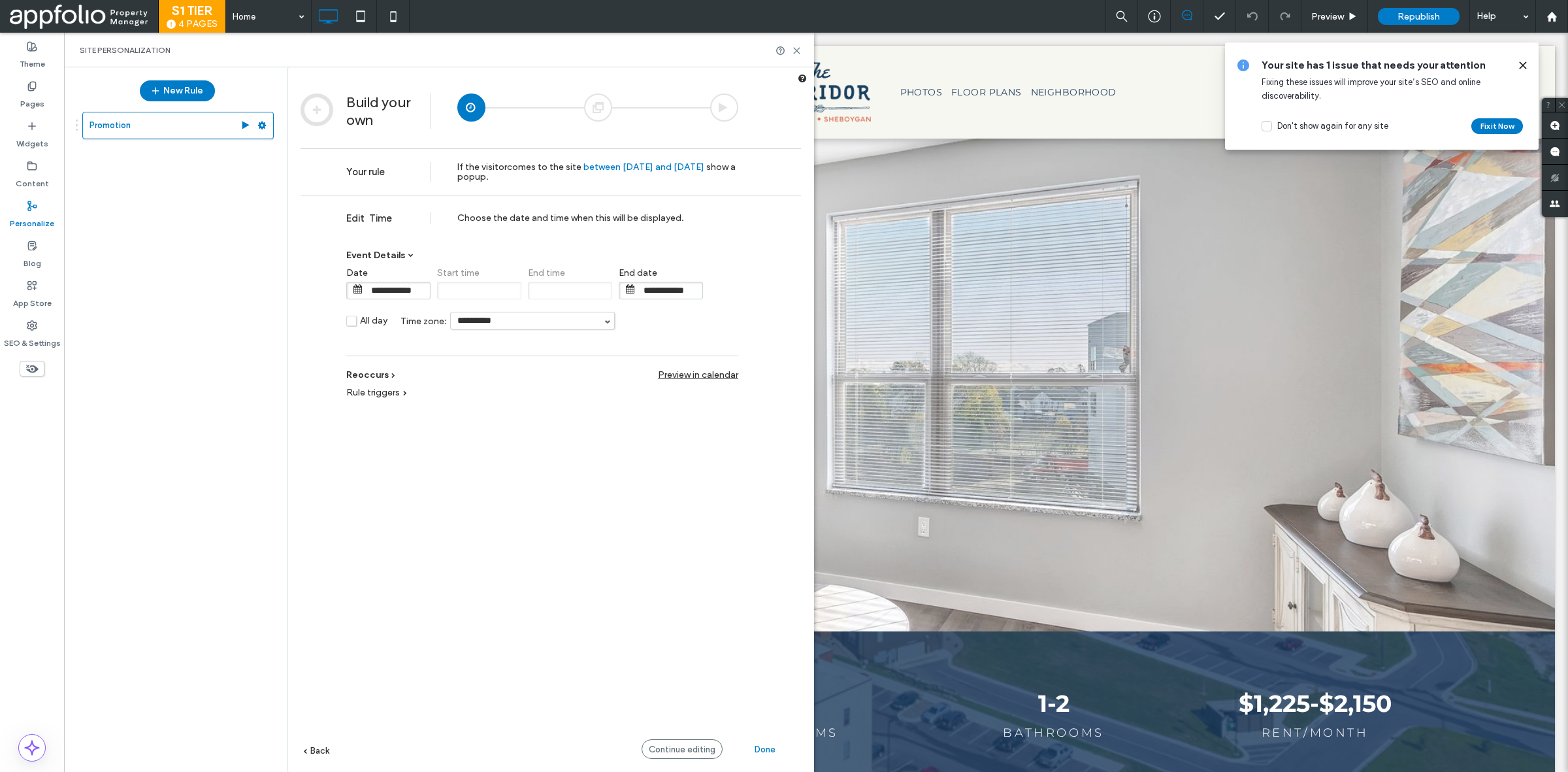
click at [721, 107] on div at bounding box center [724, 108] width 28 height 28
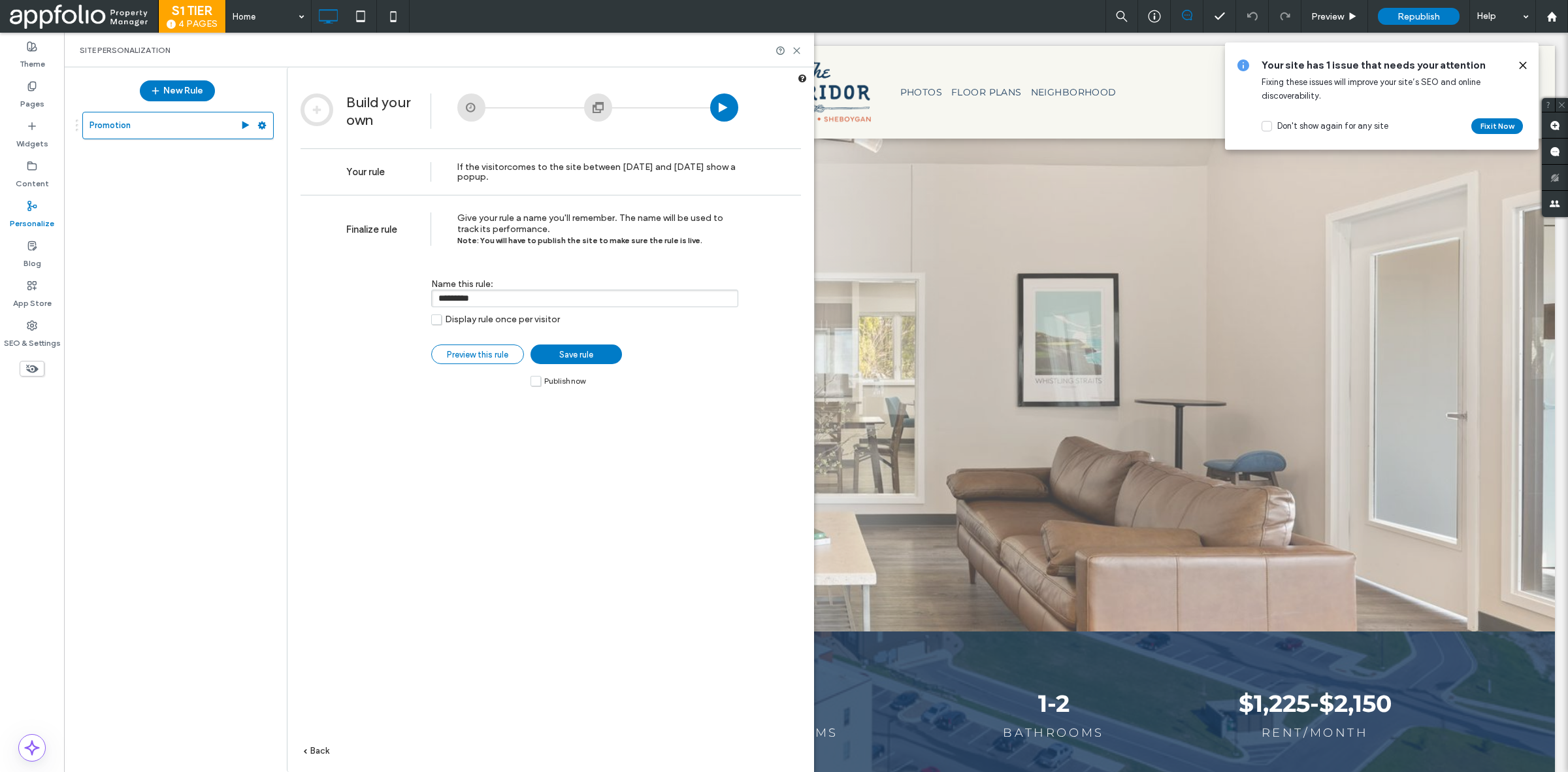
click at [472, 358] on span "Preview this rule" at bounding box center [477, 354] width 62 height 10
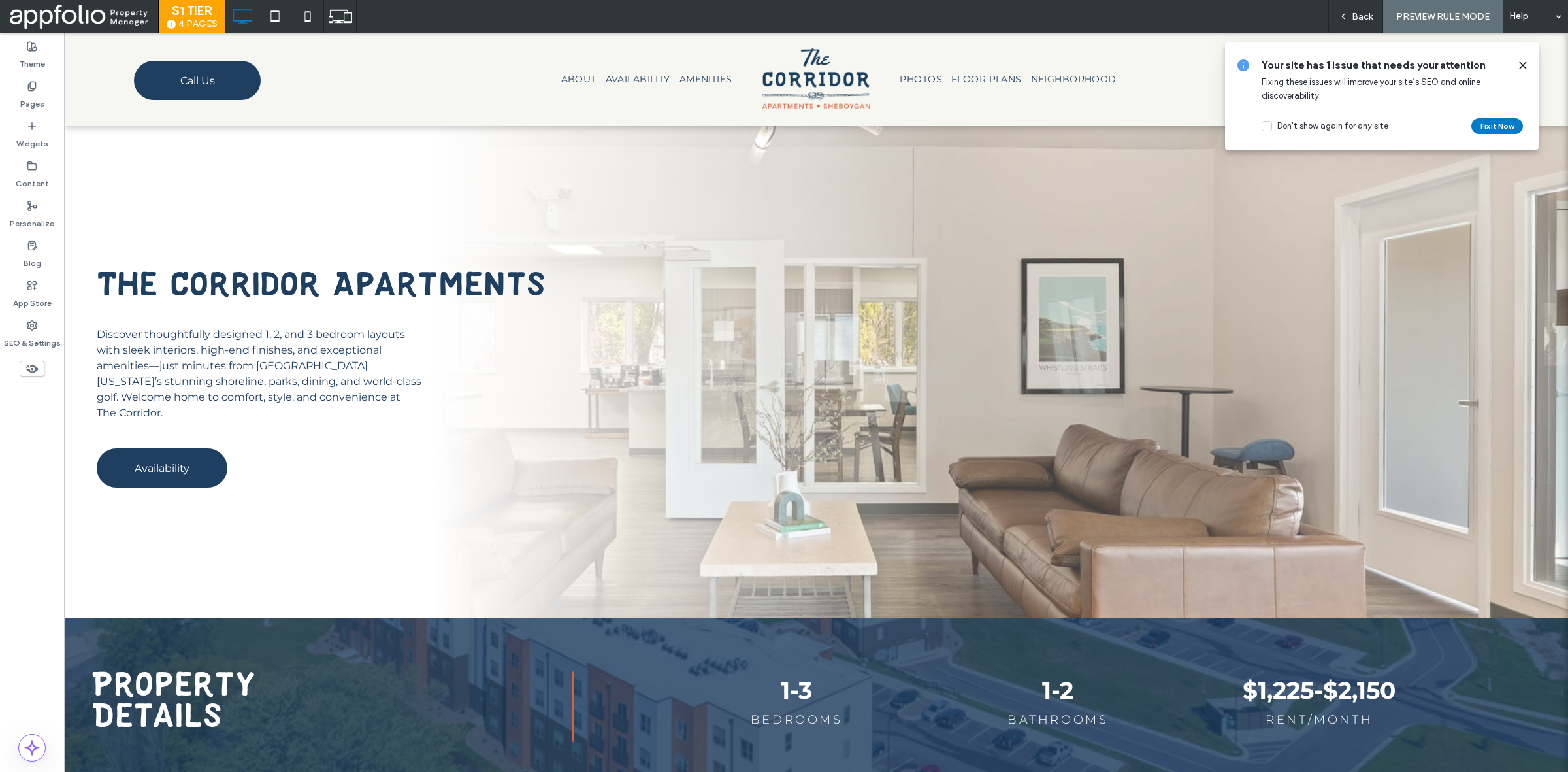
click at [1528, 64] on icon at bounding box center [1523, 65] width 10 height 10
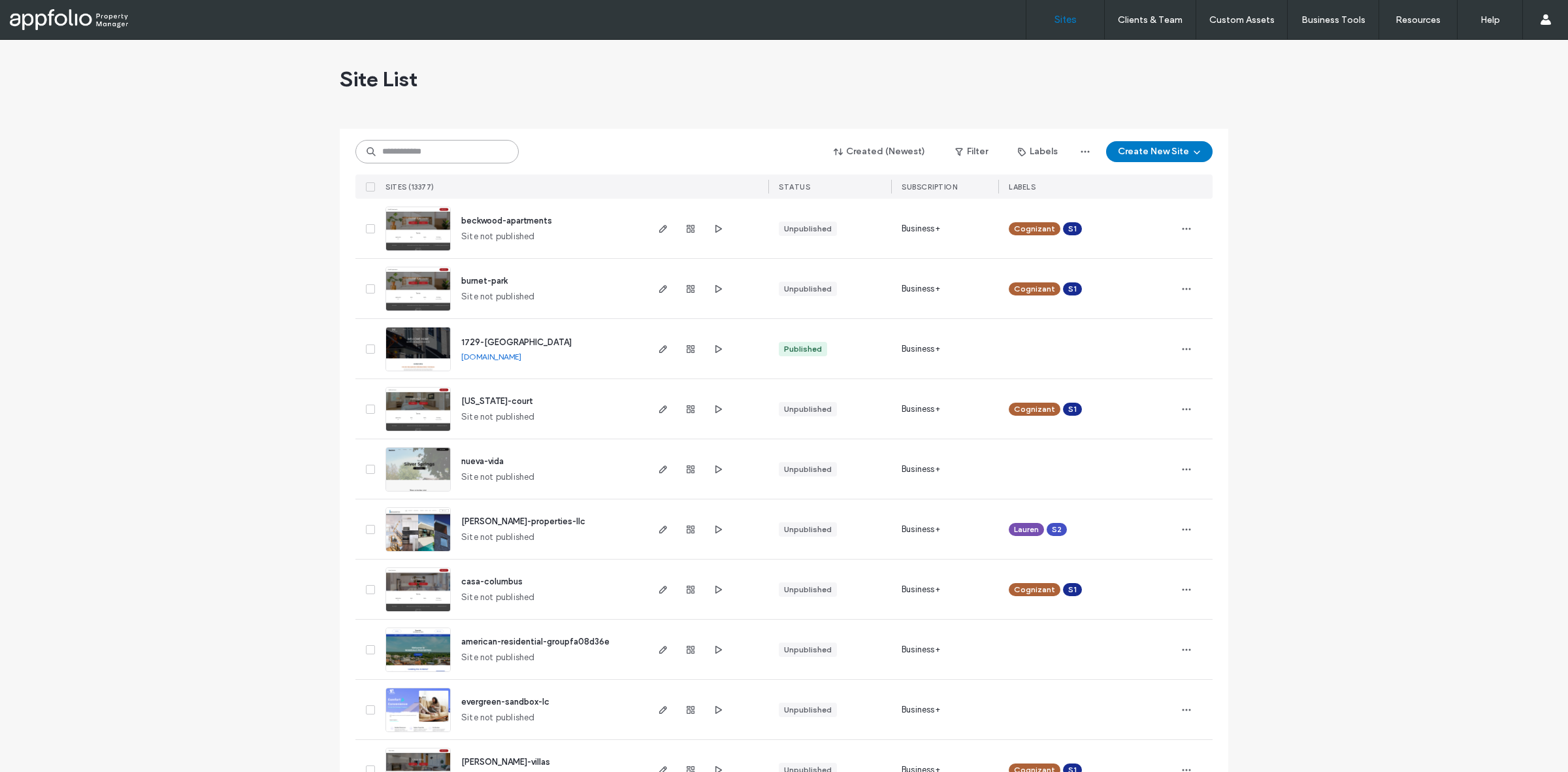
click at [418, 147] on input at bounding box center [437, 151] width 163 height 24
paste input "**********"
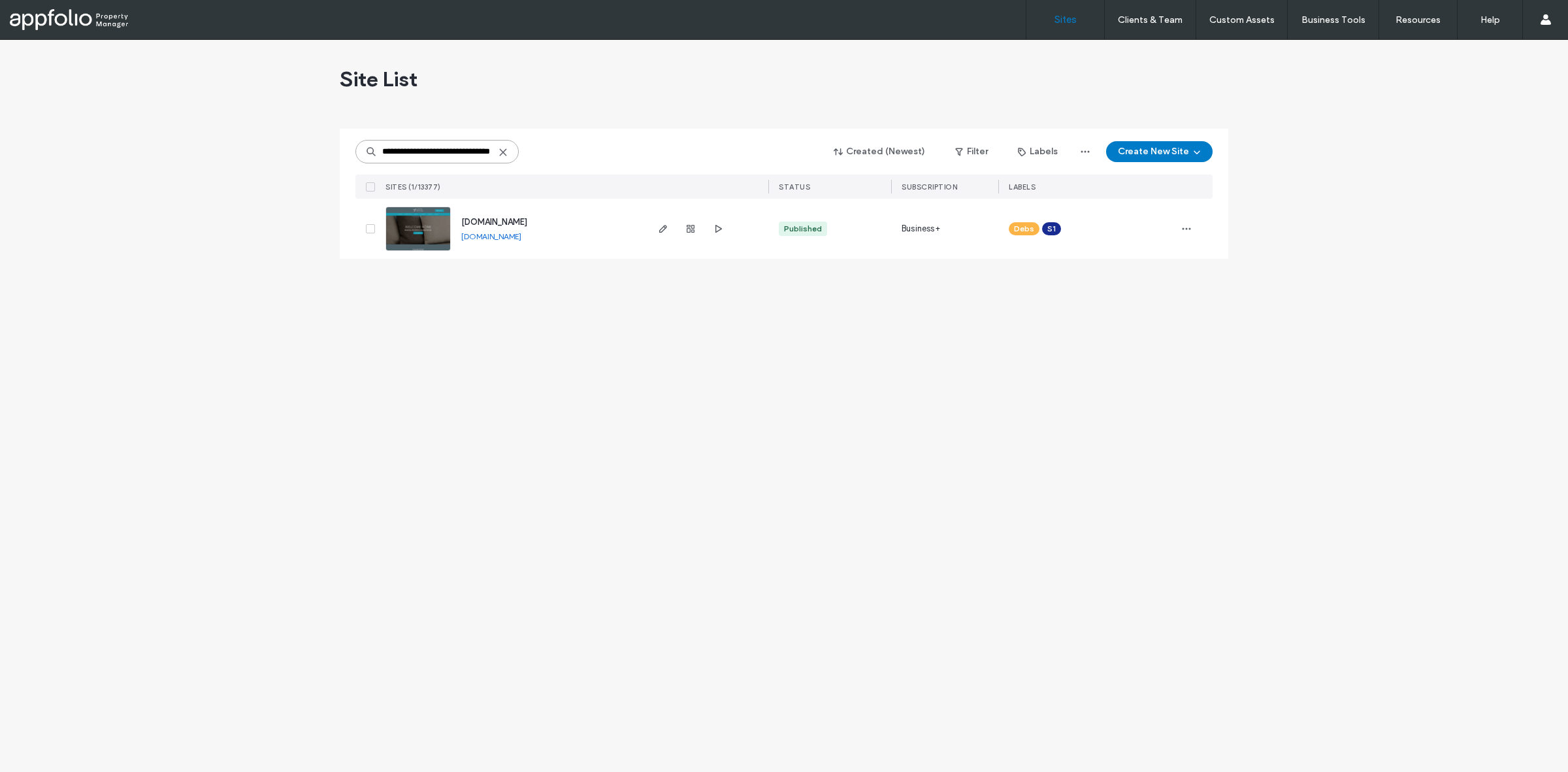
type input "**********"
click at [418, 241] on link at bounding box center [418, 229] width 65 height 45
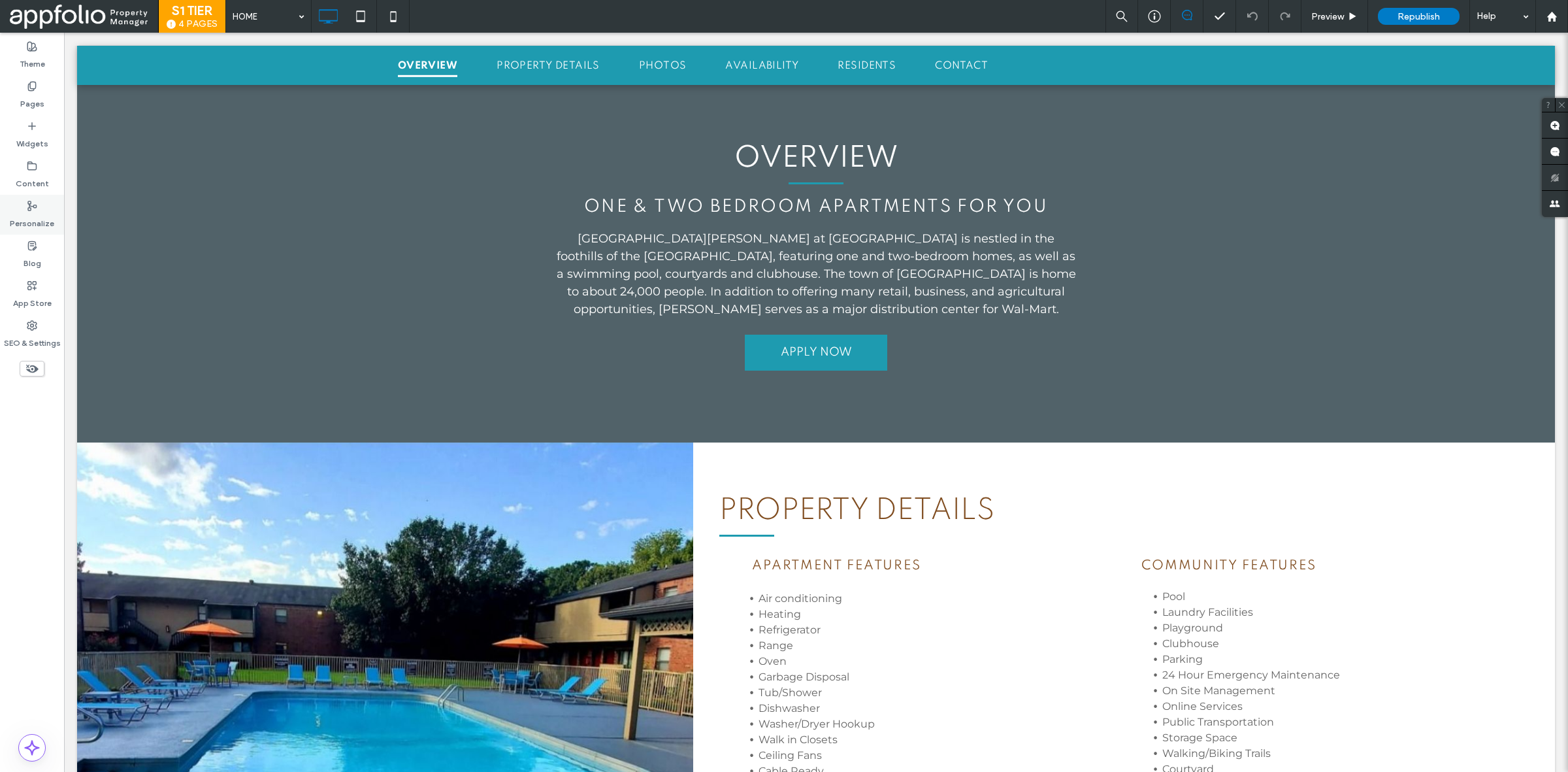
click at [24, 207] on div "Personalize" at bounding box center [32, 215] width 64 height 40
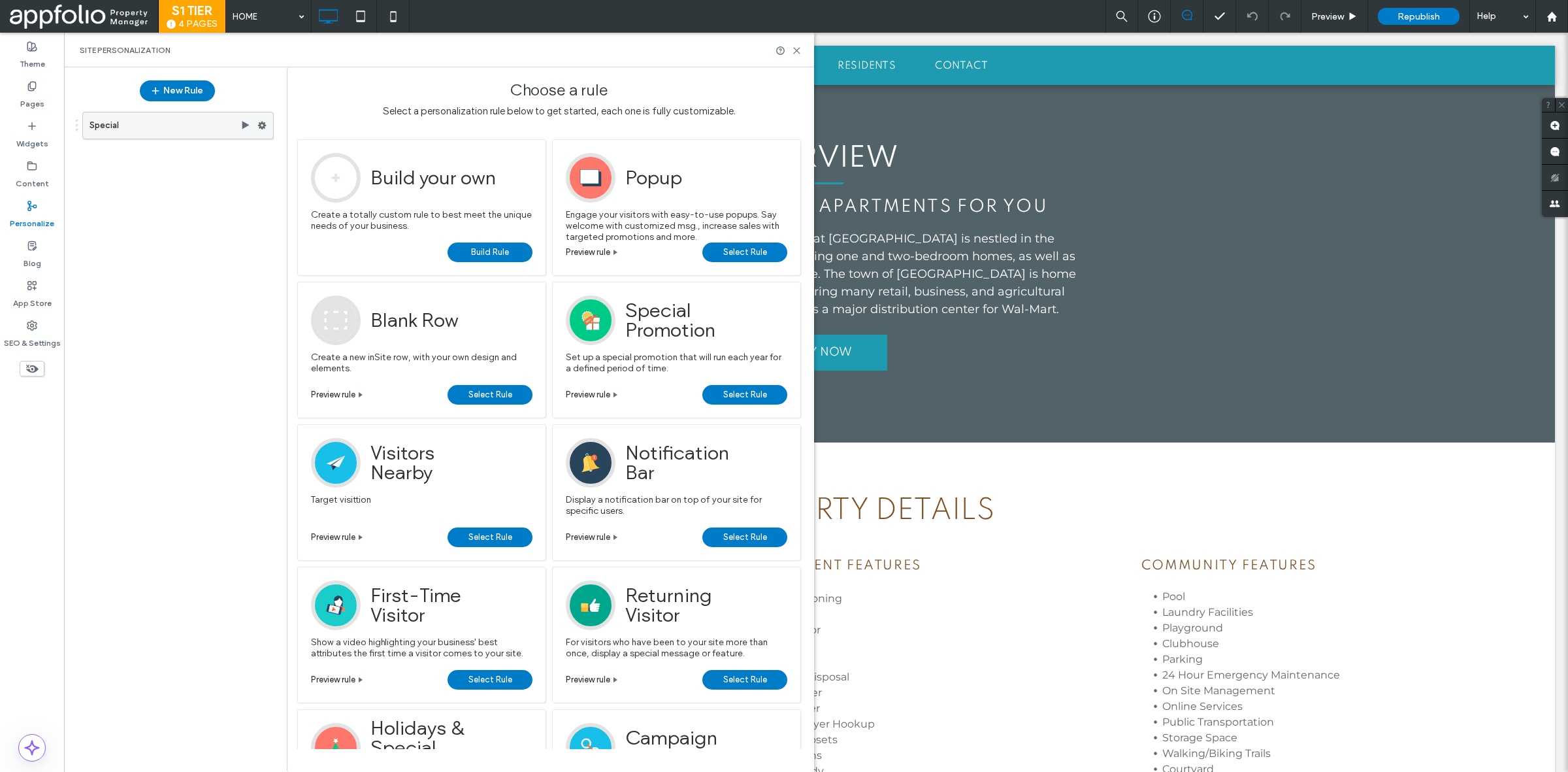
click at [200, 128] on label "Special" at bounding box center [165, 125] width 151 height 26
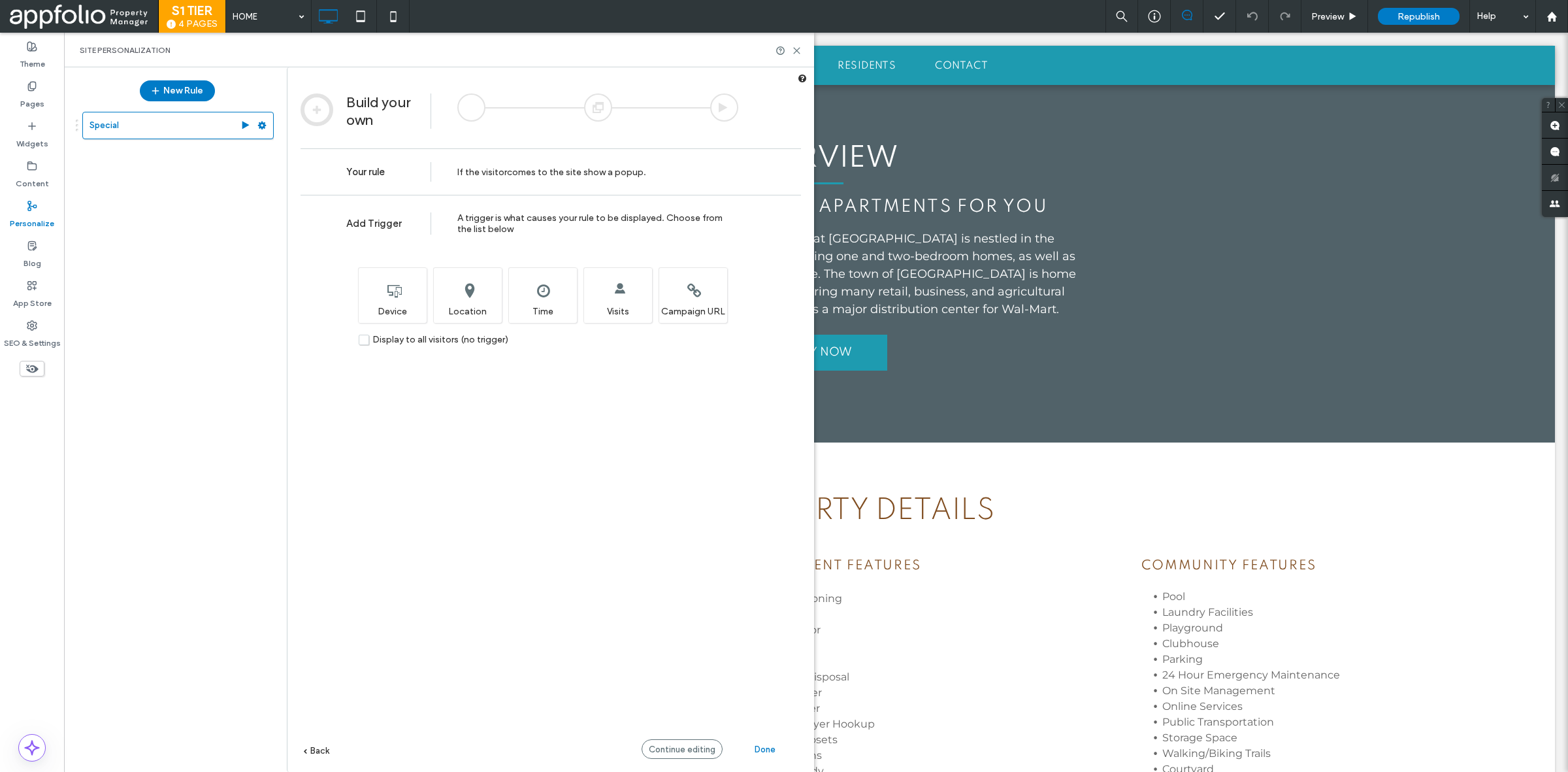
click at [593, 98] on div at bounding box center [598, 108] width 28 height 28
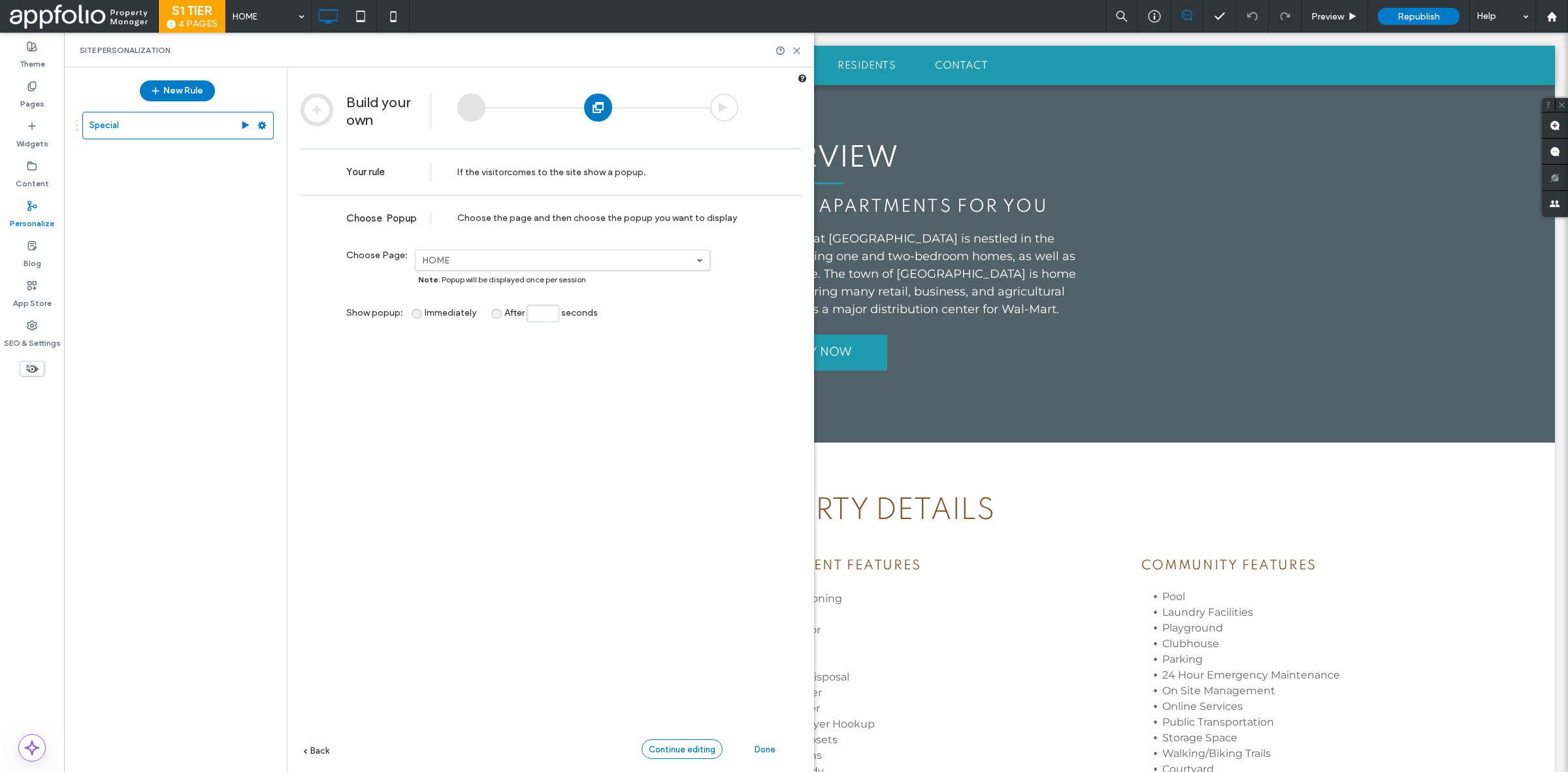
click at [674, 746] on span "Continue editing" at bounding box center [682, 749] width 67 height 10
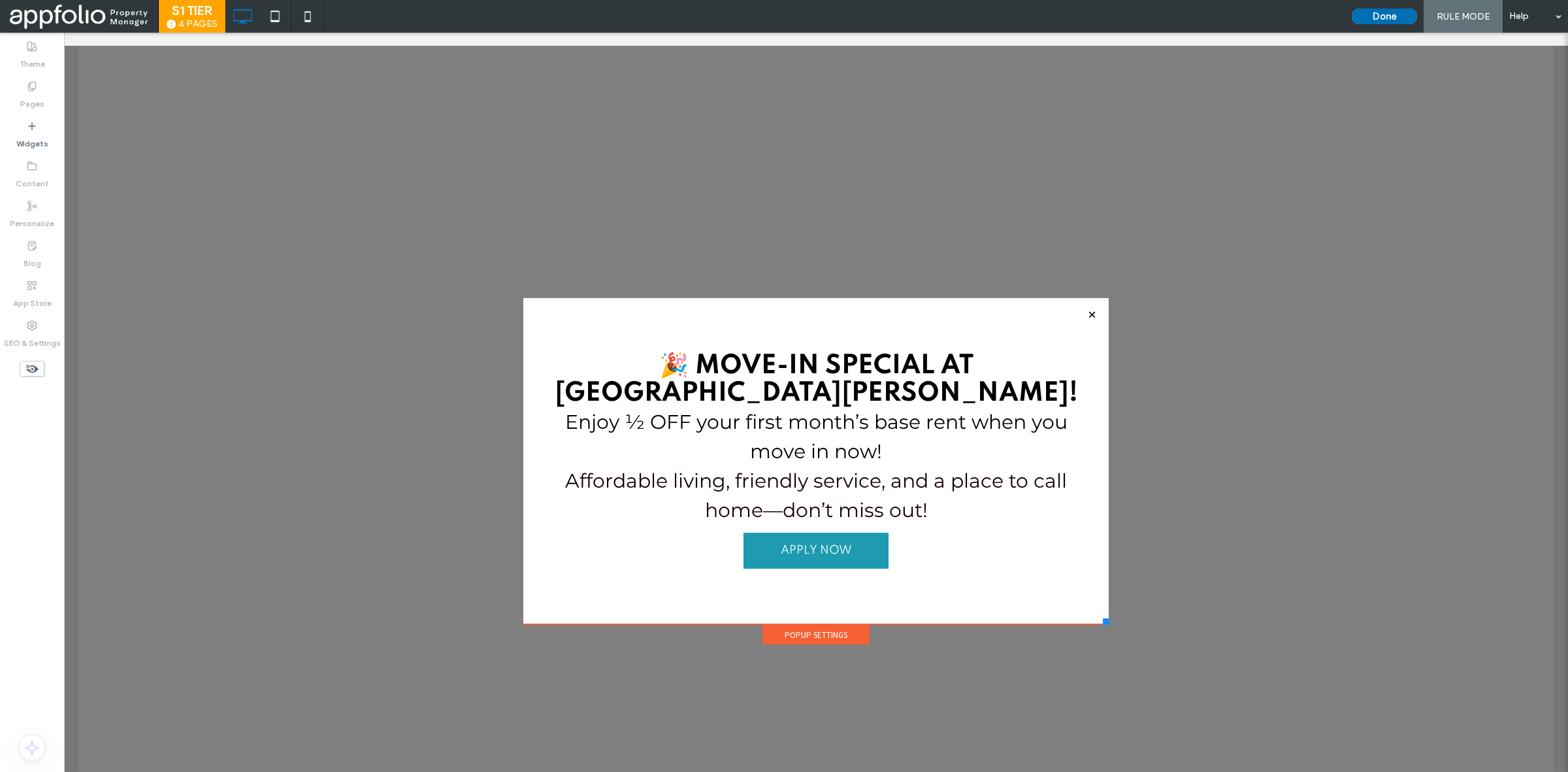
click at [1354, 10] on button "Done" at bounding box center [1385, 16] width 65 height 16
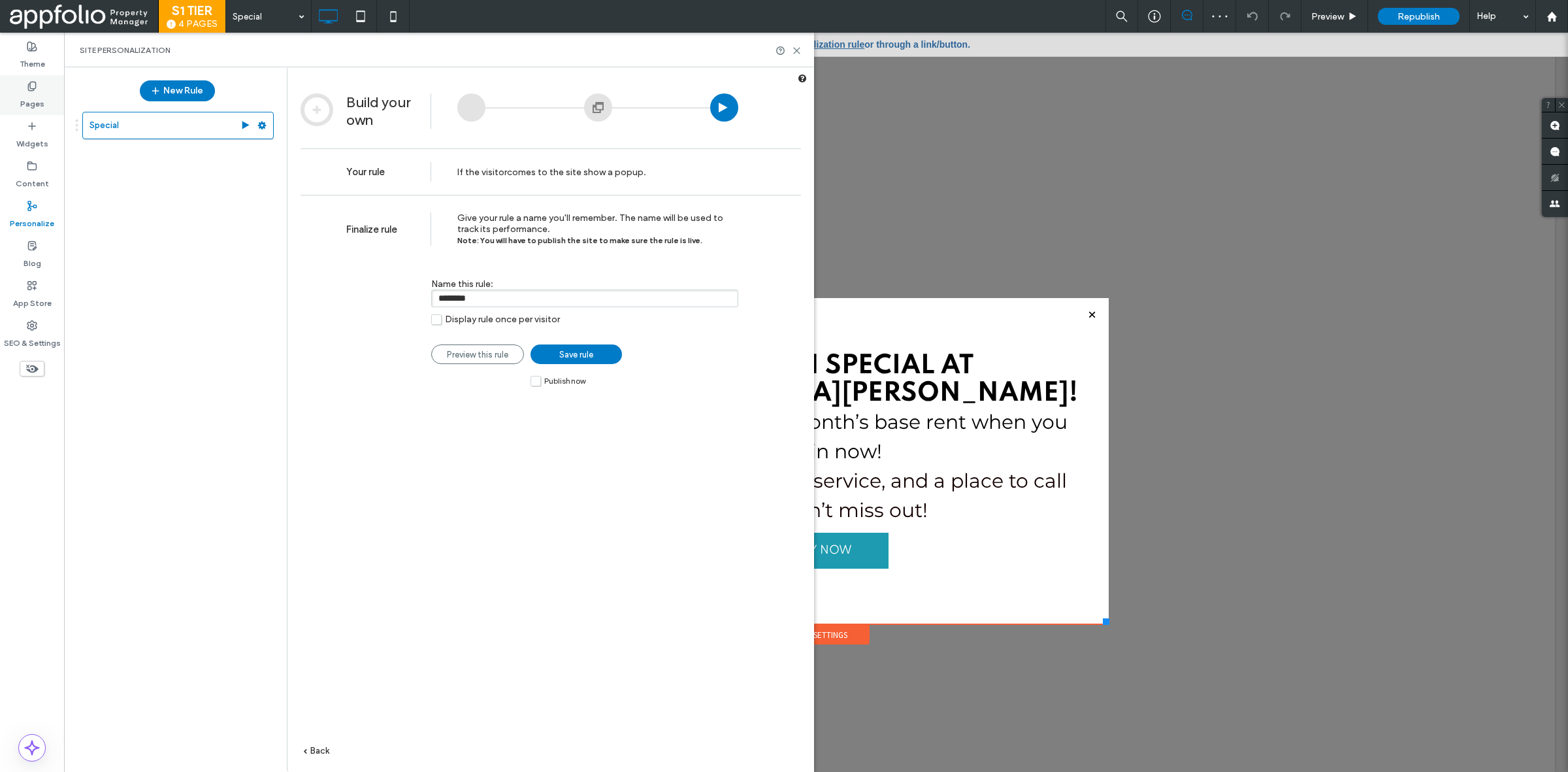
click at [23, 91] on label "Pages" at bounding box center [32, 100] width 24 height 19
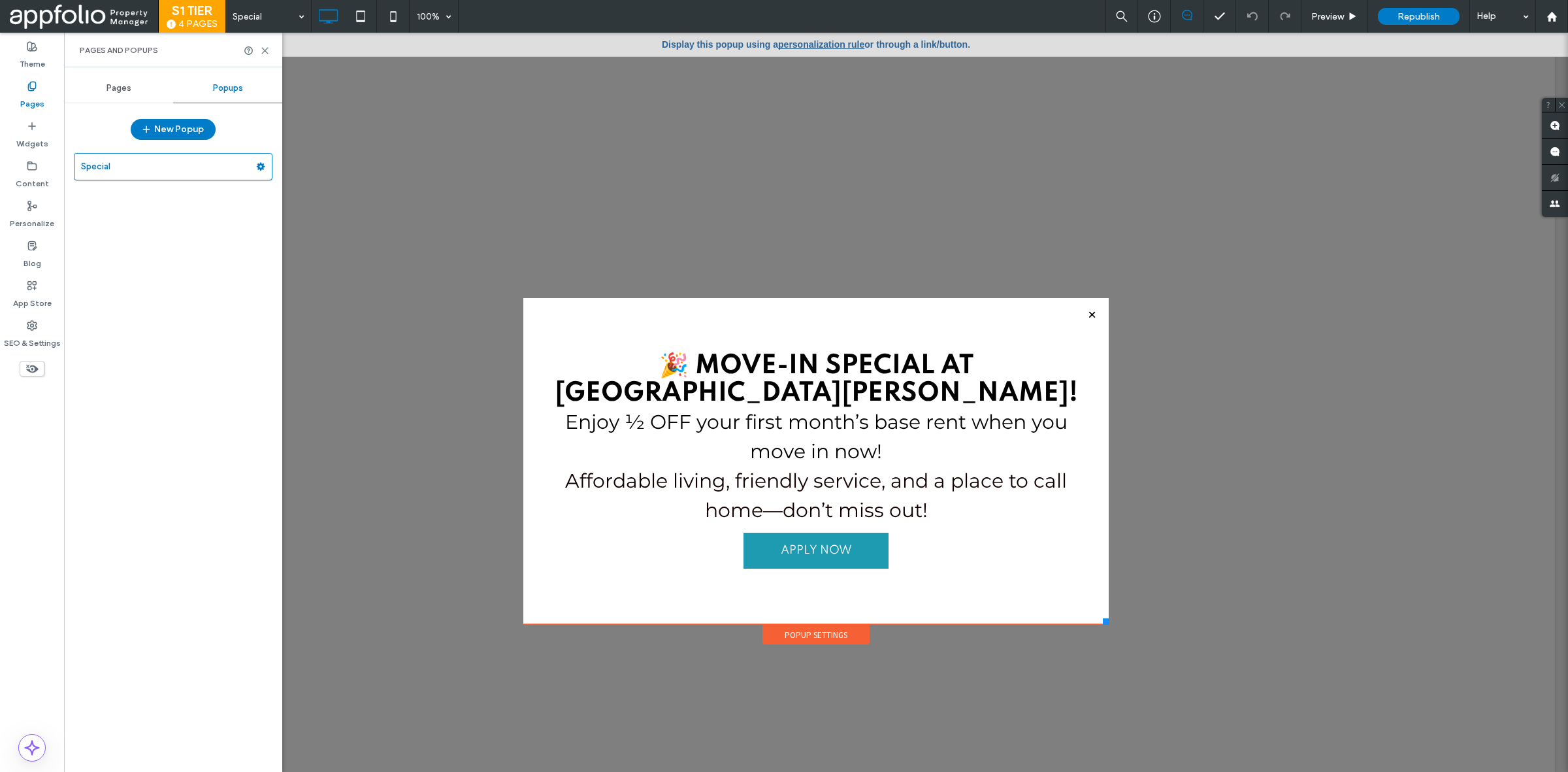
click at [95, 86] on div "Pages" at bounding box center [118, 88] width 109 height 29
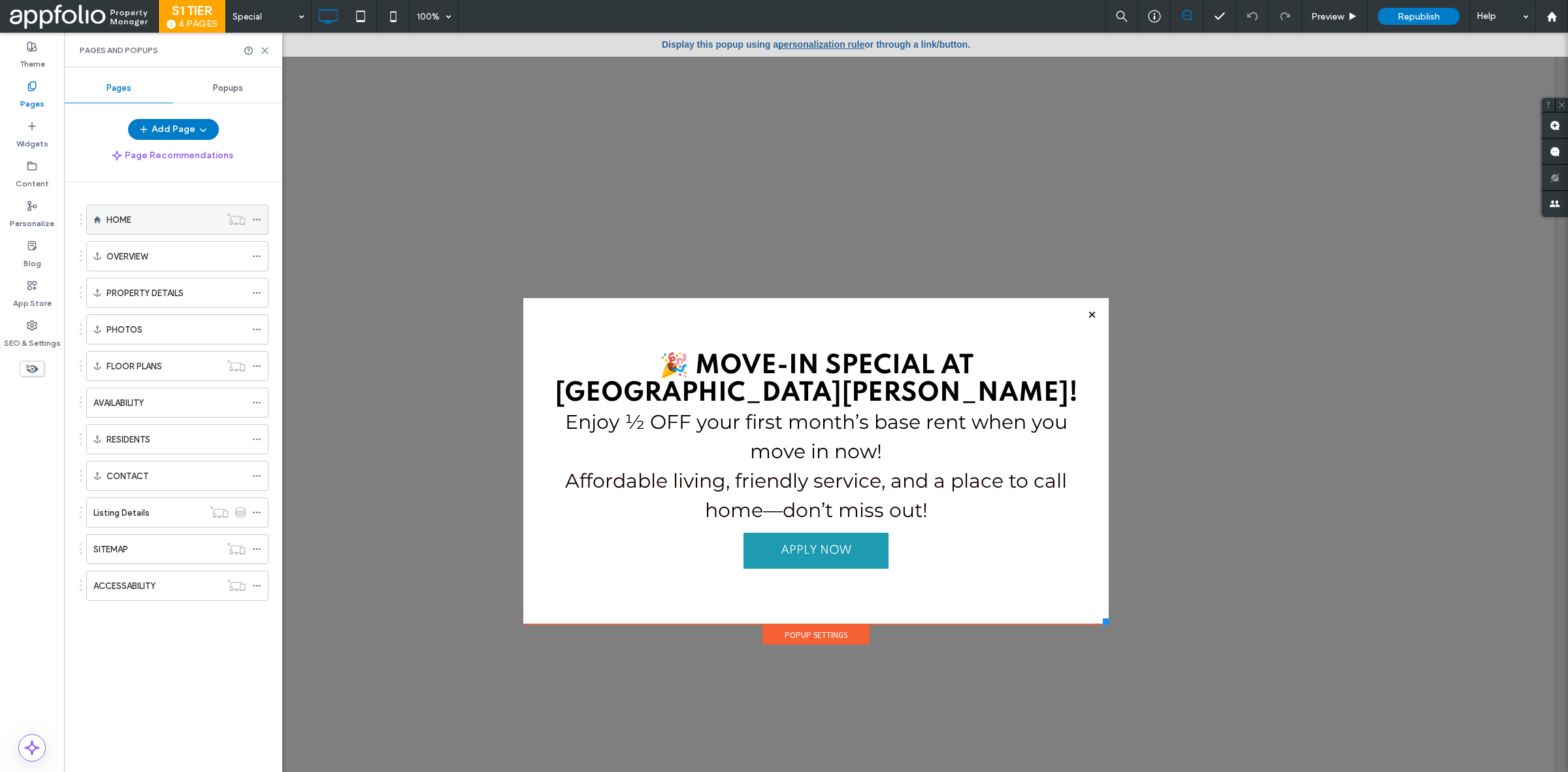
click at [118, 213] on label "HOME" at bounding box center [119, 220] width 24 height 23
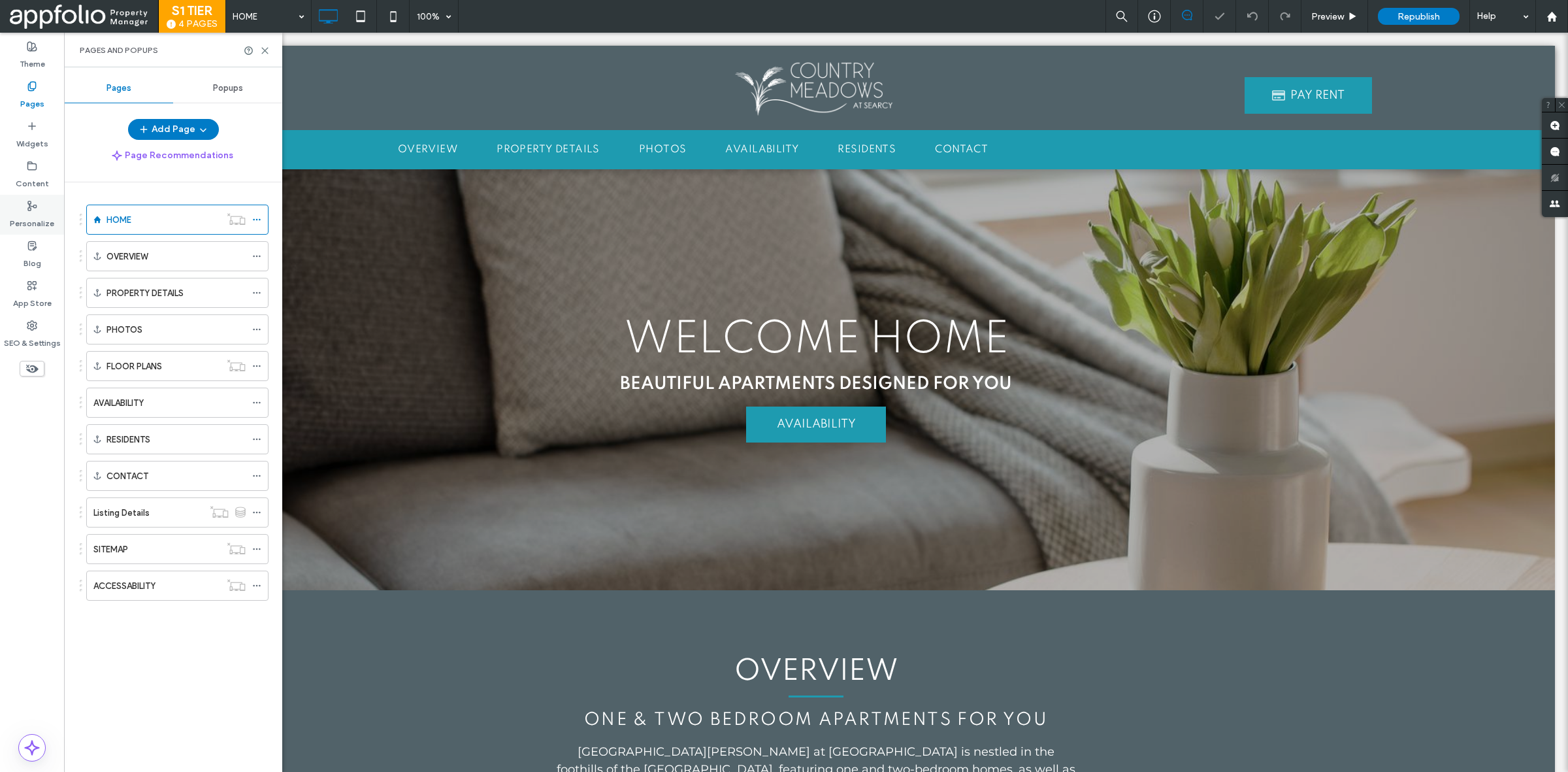
click at [35, 203] on icon at bounding box center [32, 206] width 10 height 10
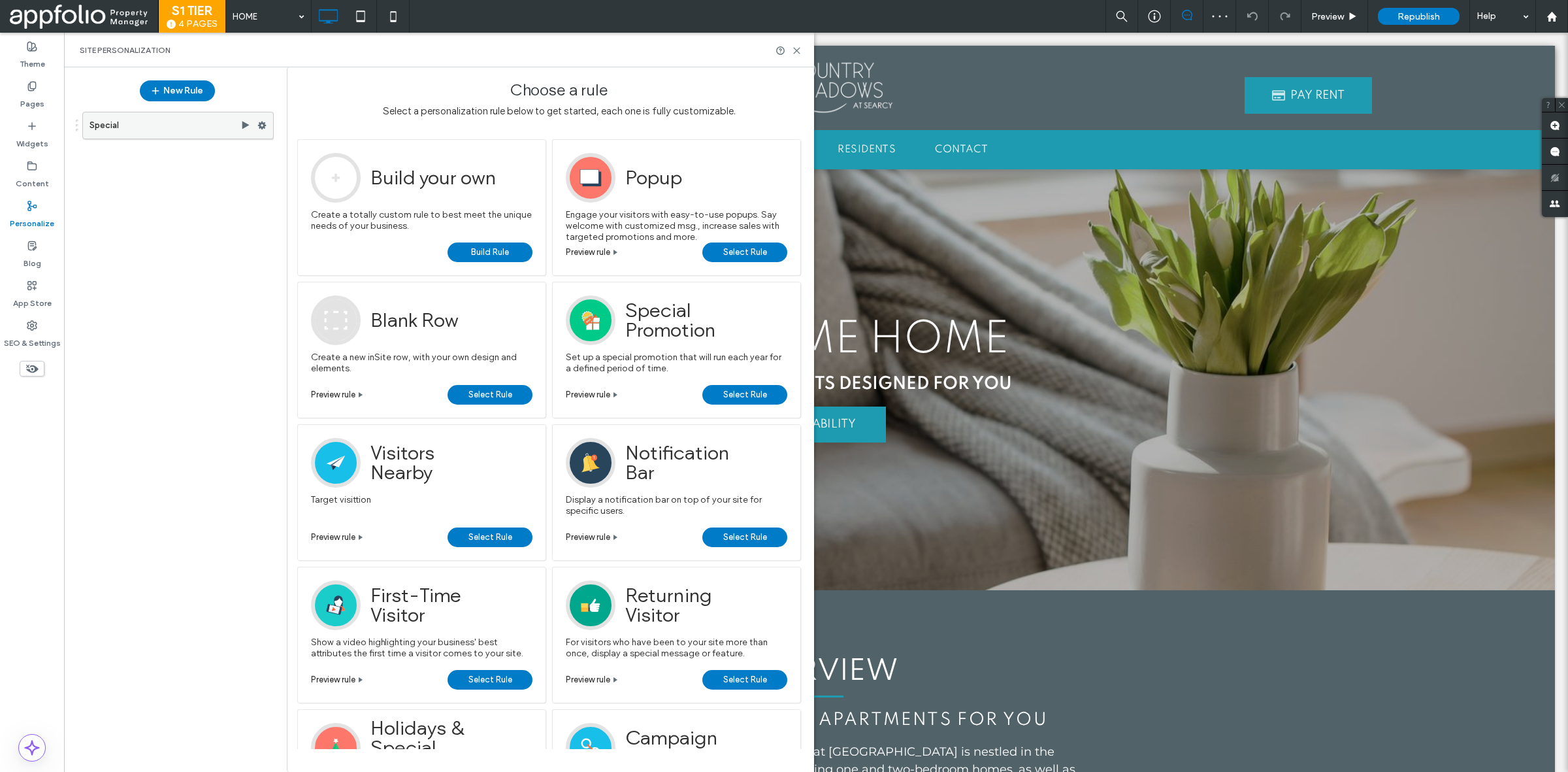
click at [259, 122] on icon at bounding box center [262, 125] width 9 height 9
click at [366, 177] on label "Deactivate" at bounding box center [351, 177] width 93 height 11
click at [1400, 19] on span "Republish" at bounding box center [1418, 16] width 42 height 11
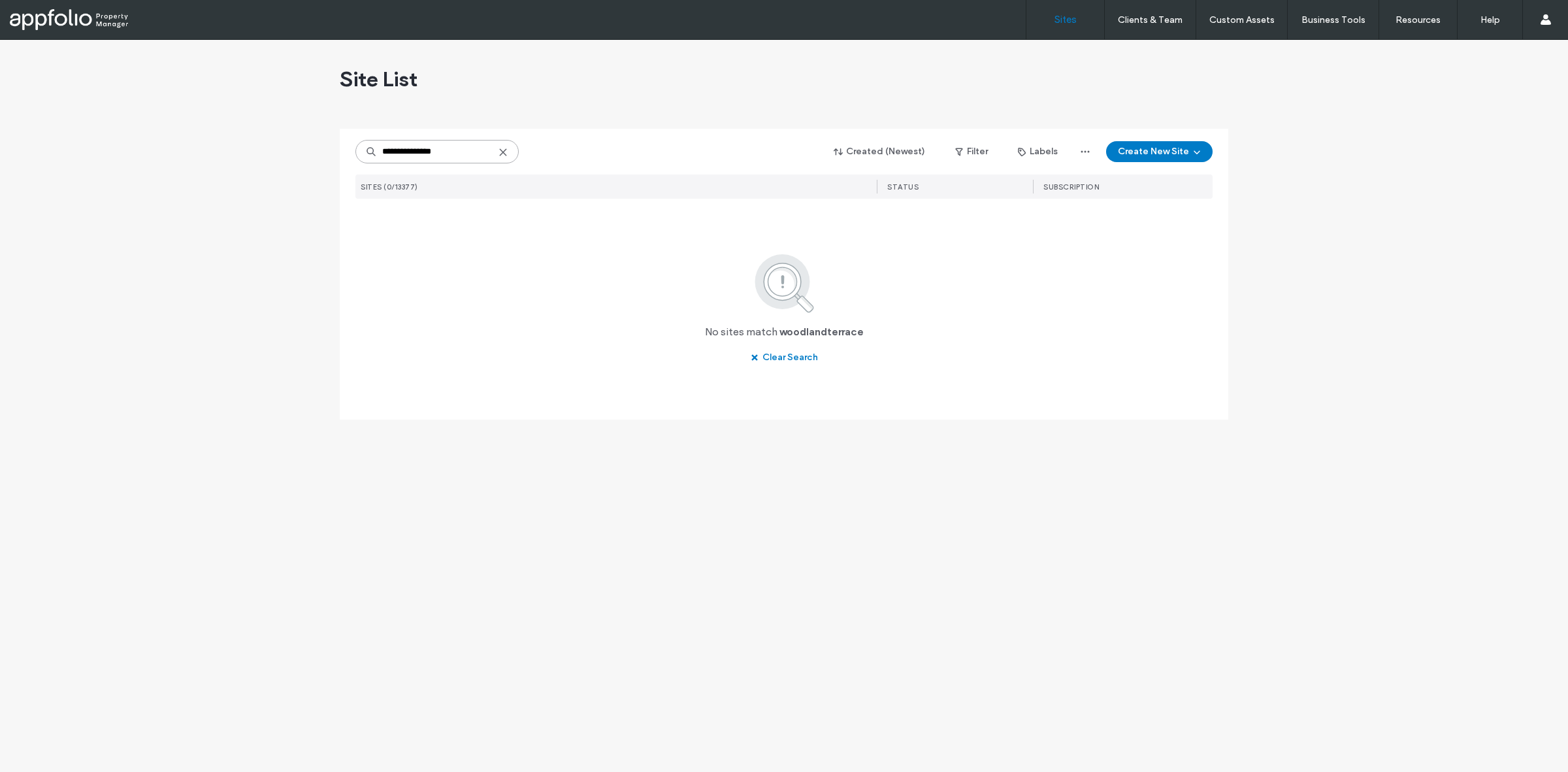
click at [468, 149] on input "**********" at bounding box center [437, 151] width 163 height 24
paste input "**********"
click at [458, 155] on input "**********" at bounding box center [437, 151] width 163 height 24
paste input "****"
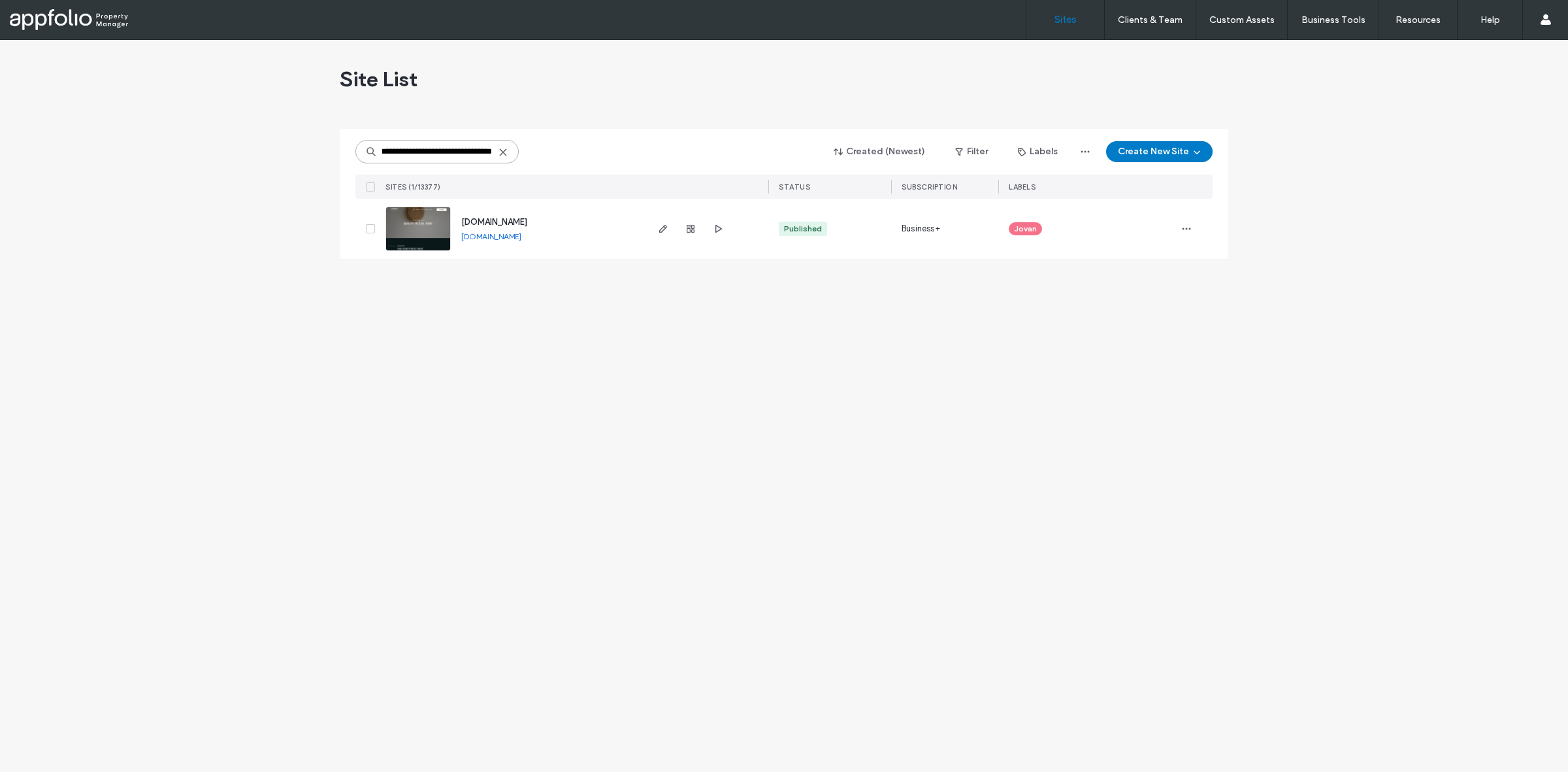
type input "**********"
click at [409, 226] on link at bounding box center [418, 229] width 65 height 45
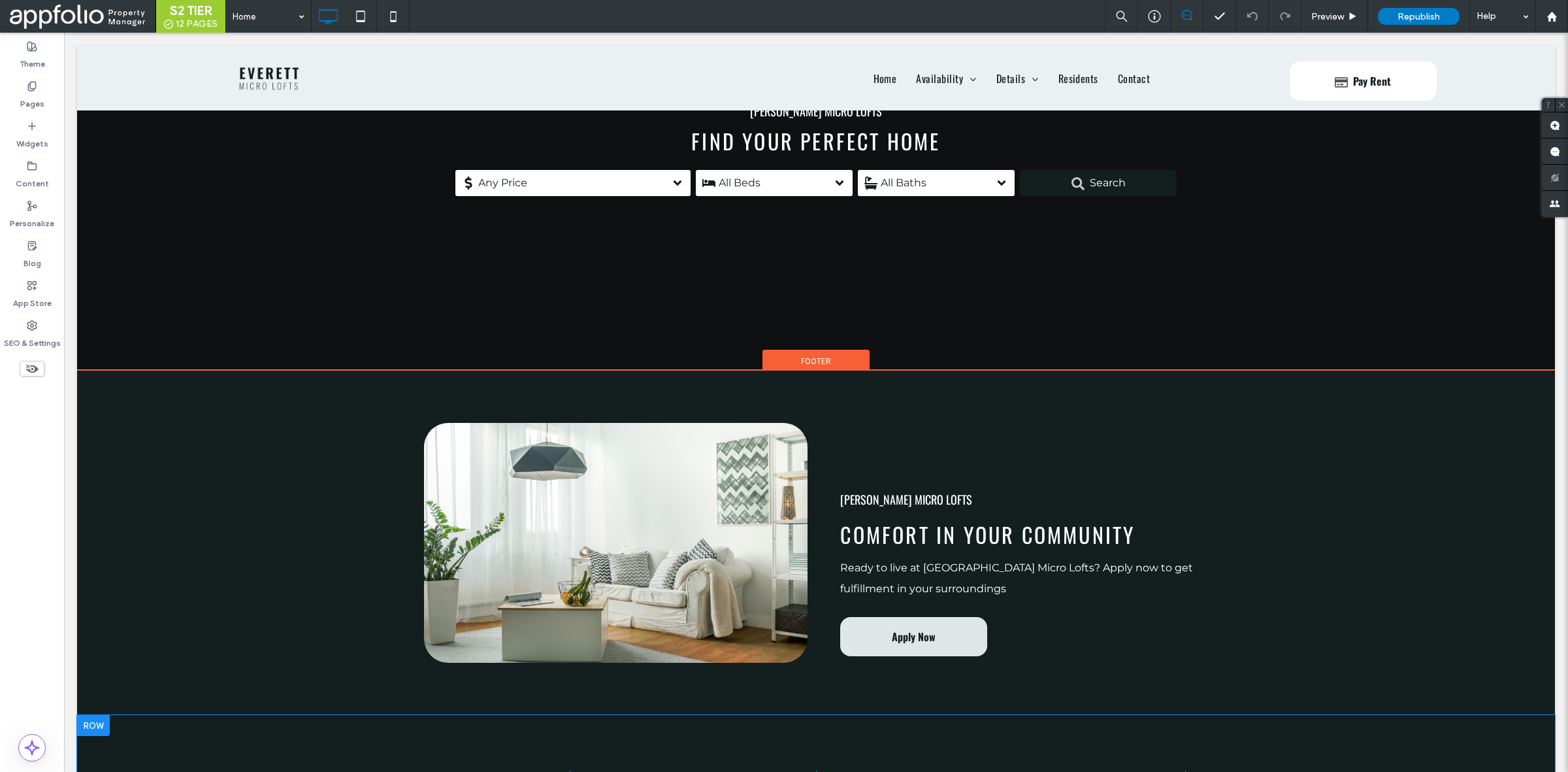
scroll to position [1133, 0]
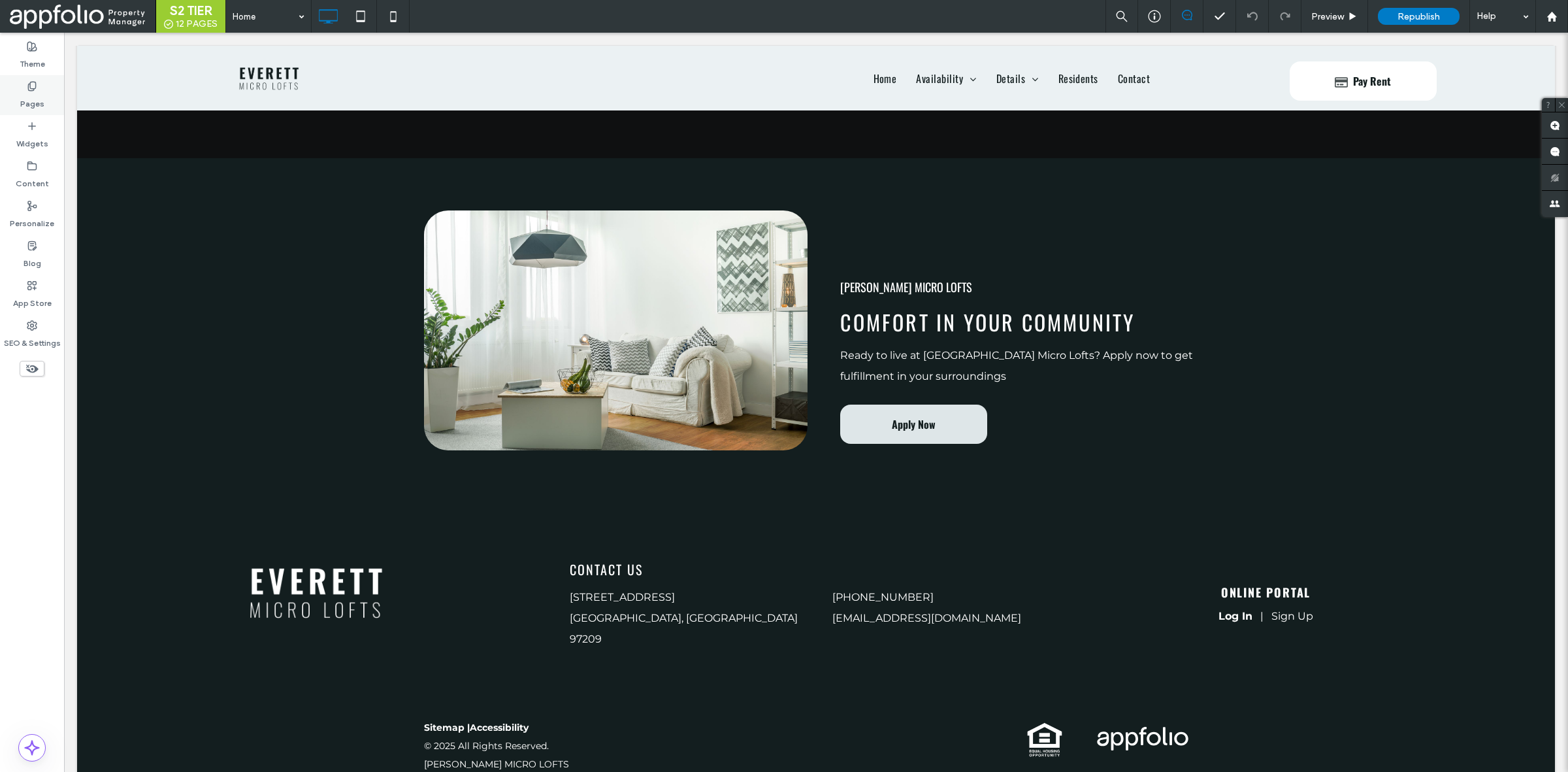
click at [39, 95] on label "Pages" at bounding box center [32, 100] width 24 height 19
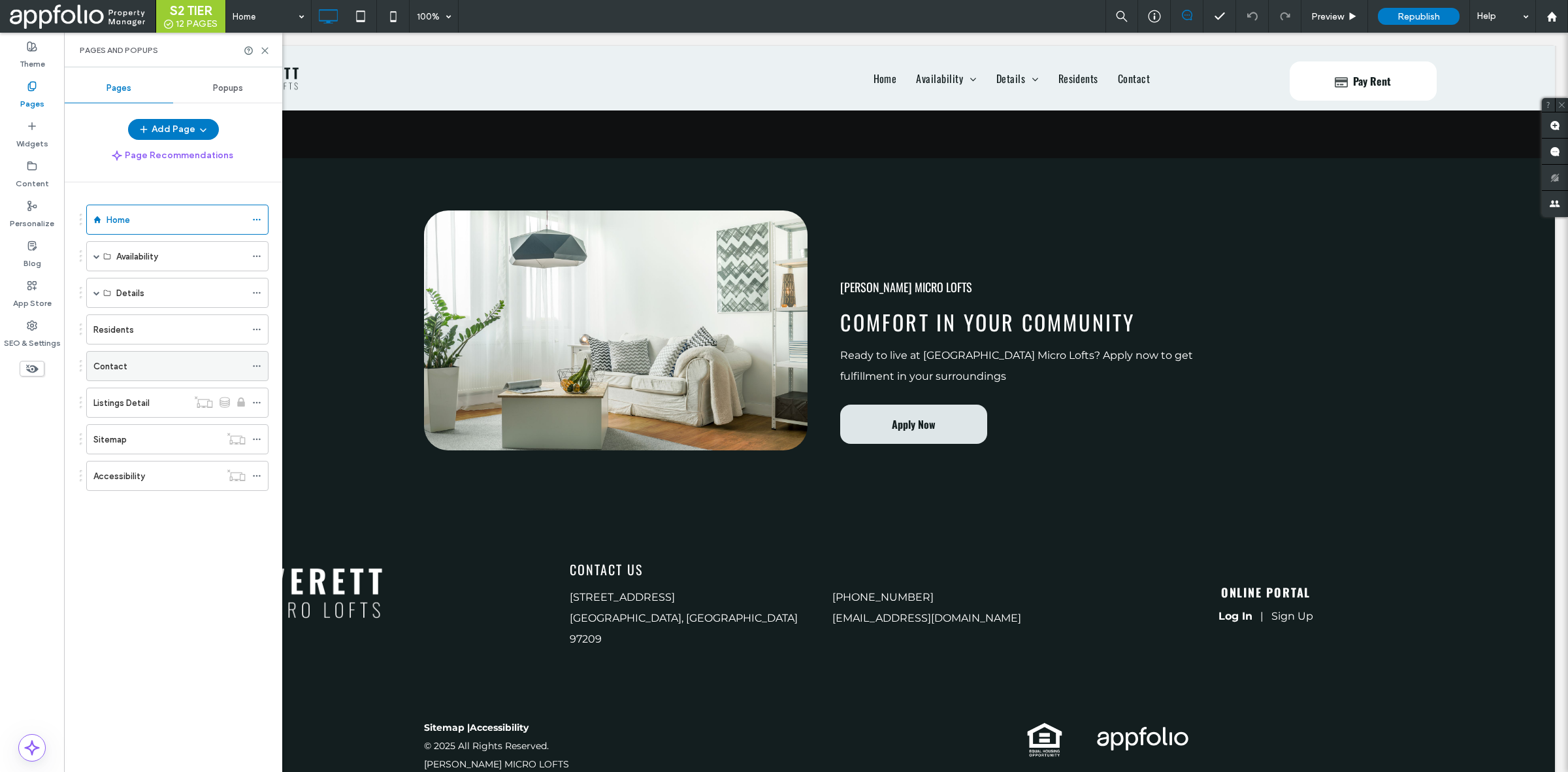
click at [140, 364] on div "Contact" at bounding box center [169, 366] width 152 height 13
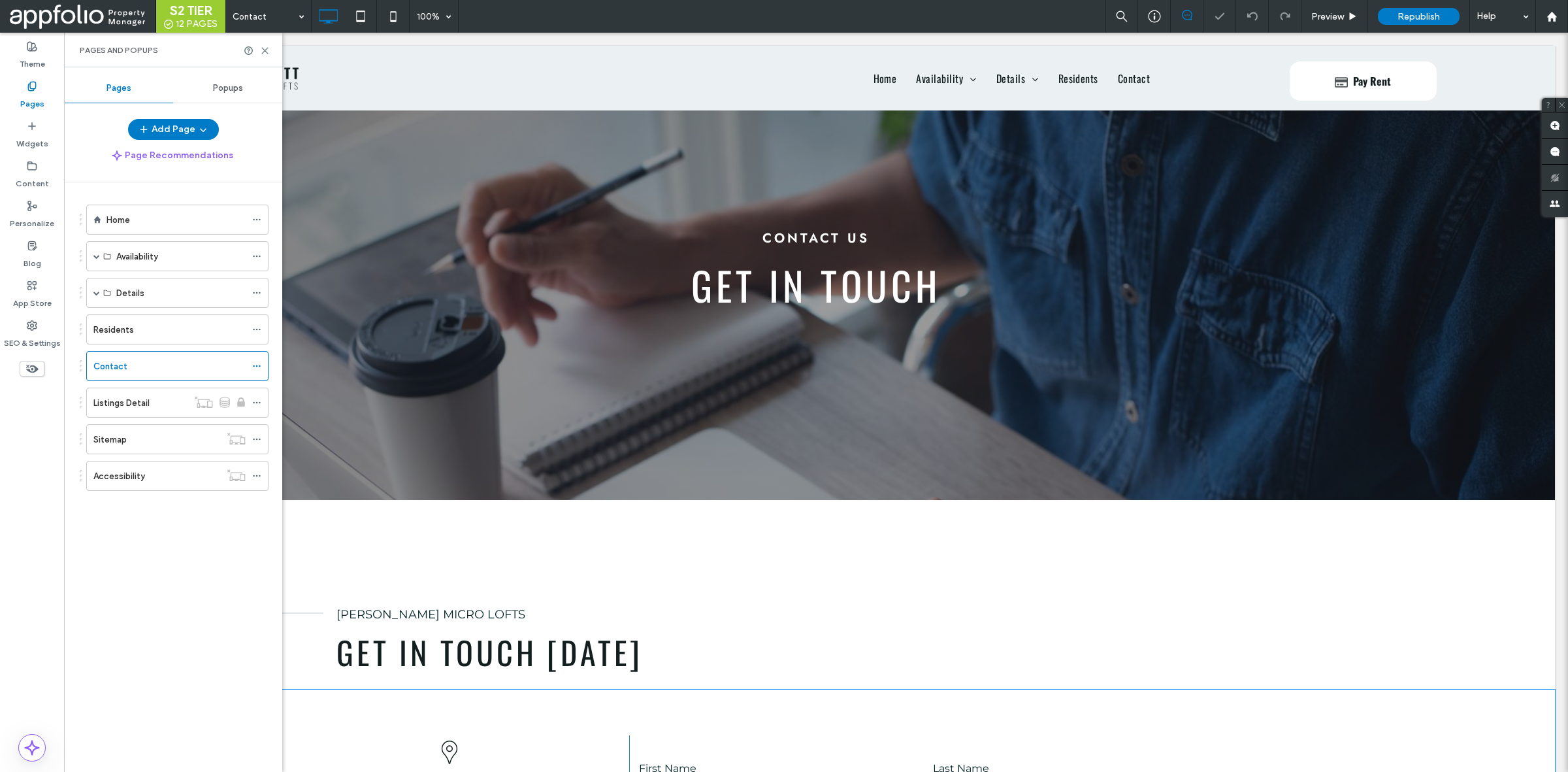
scroll to position [386, 0]
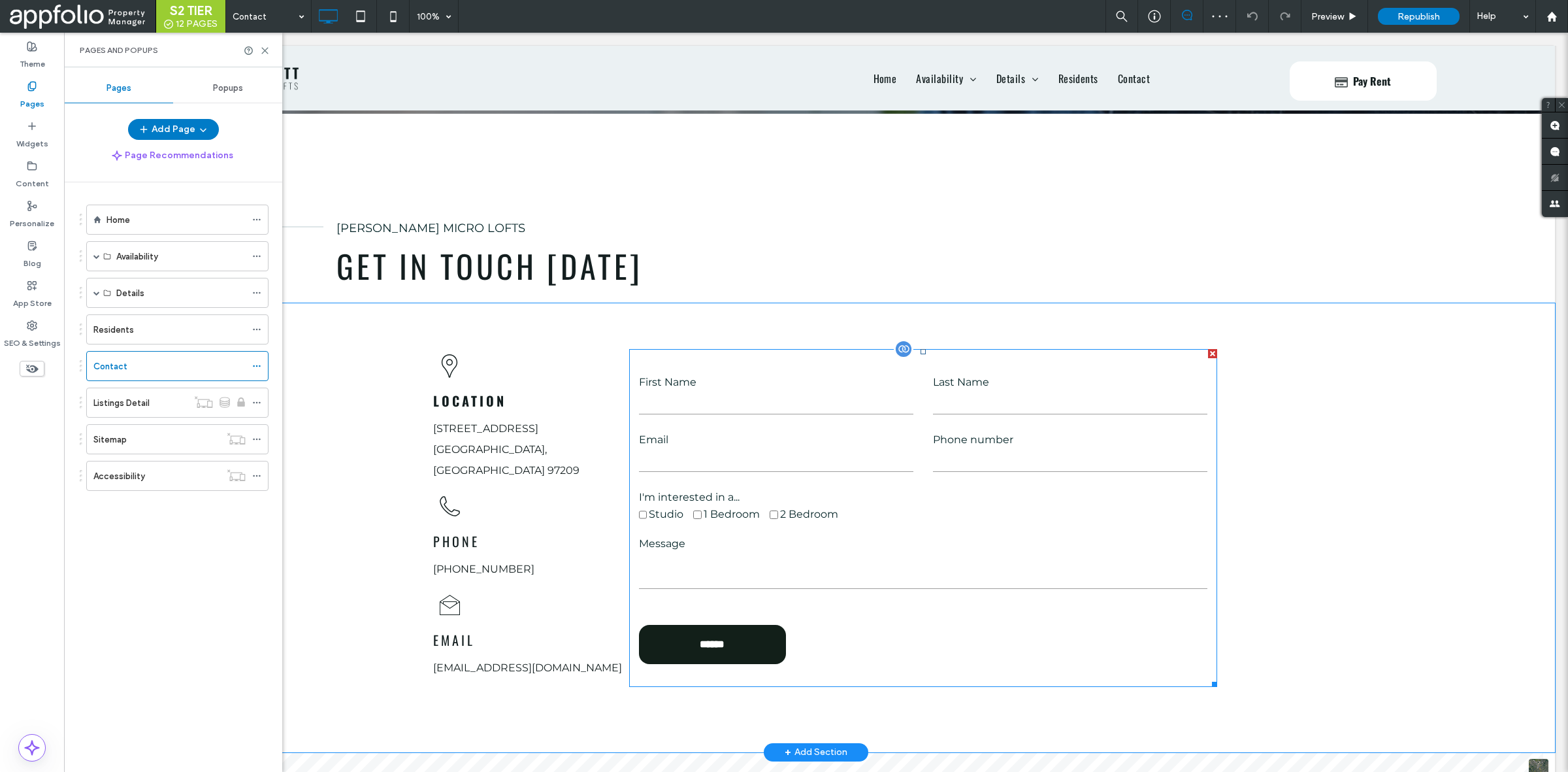
click at [1078, 415] on div "Last Name" at bounding box center [1070, 394] width 294 height 45
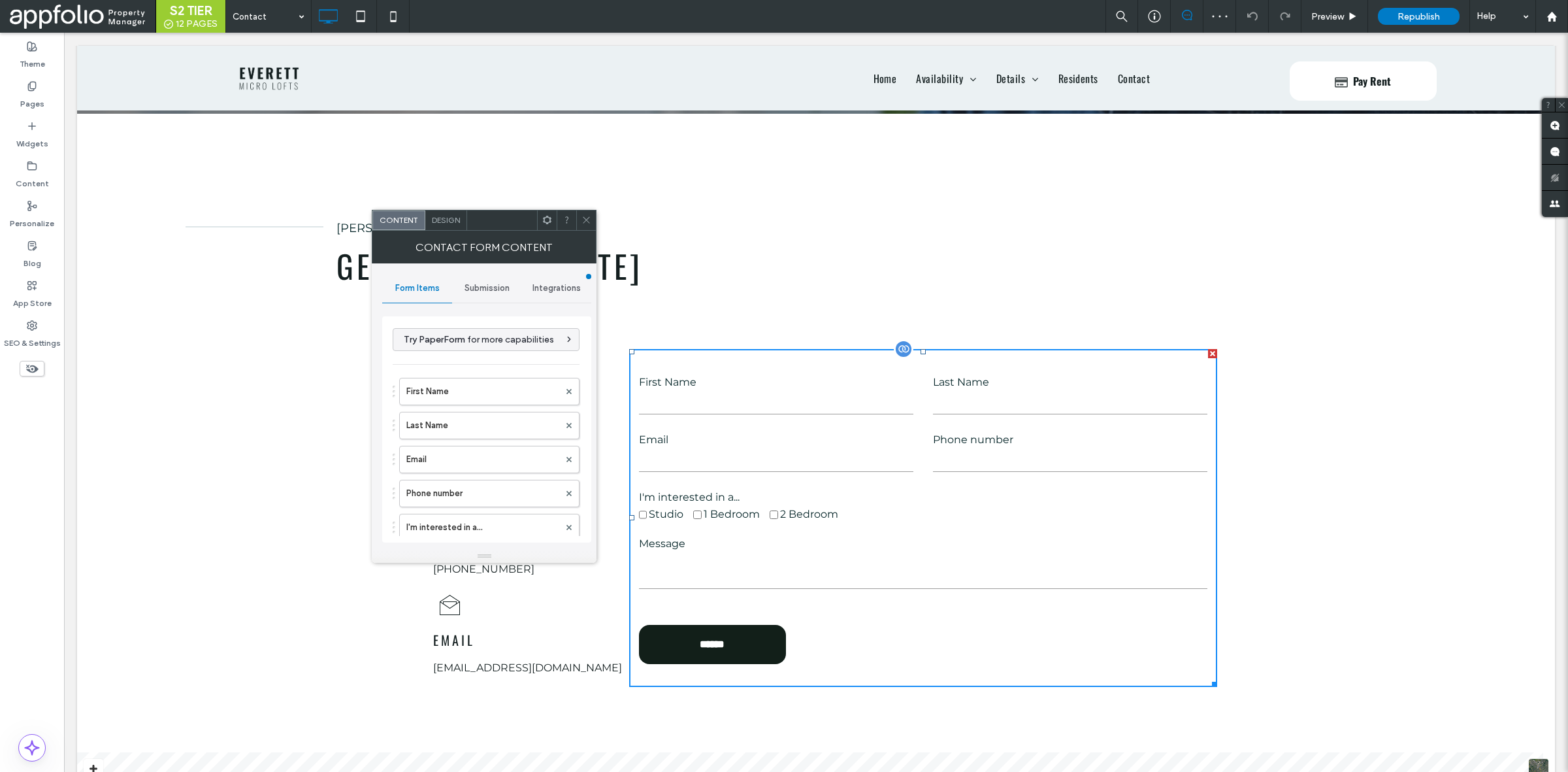
type input "******"
type input "**********"
click at [489, 292] on span "Submission" at bounding box center [487, 288] width 45 height 10
click at [482, 350] on label "New submission notification" at bounding box center [487, 349] width 174 height 26
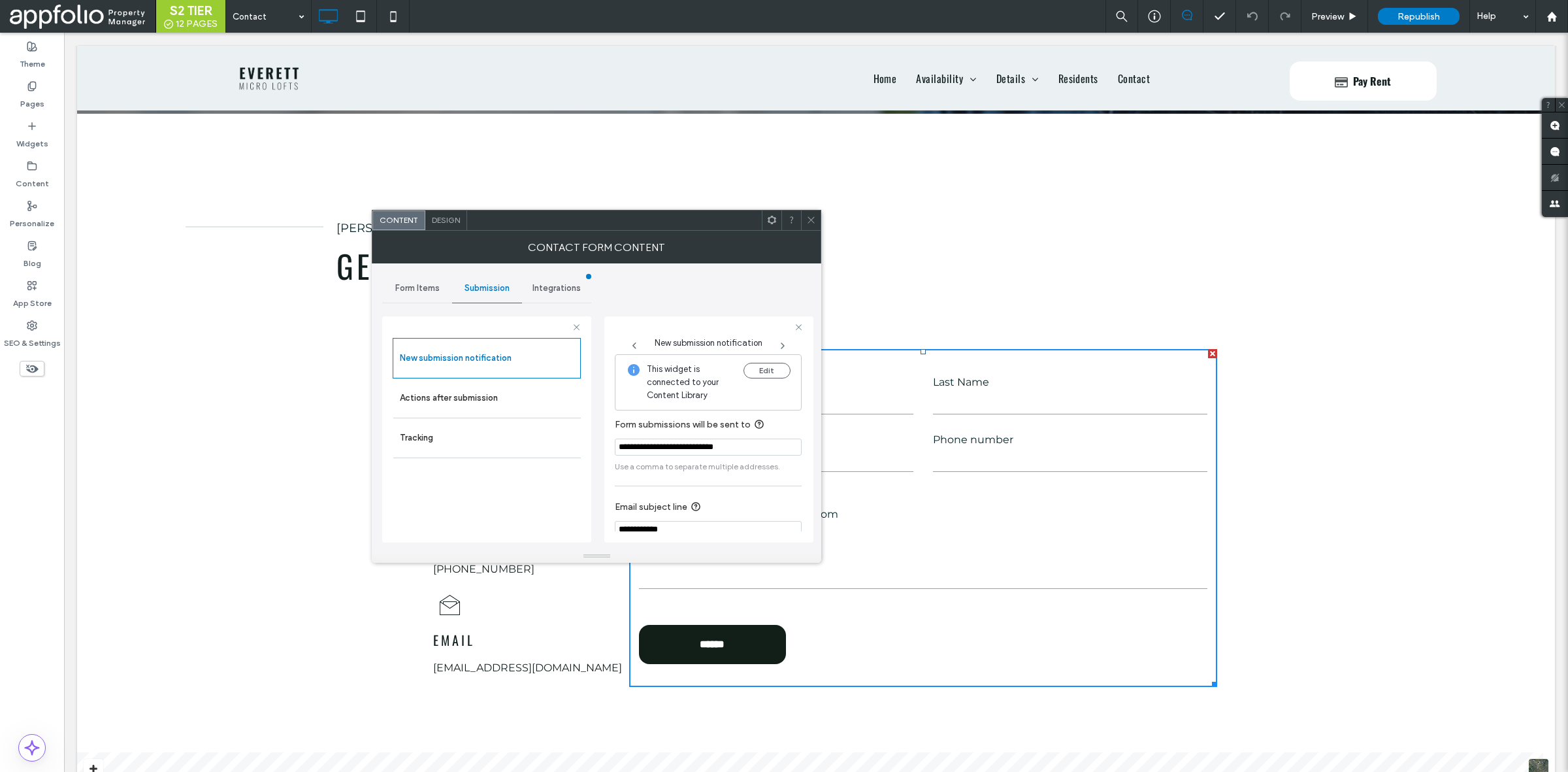
scroll to position [72, 0]
click at [813, 229] on span at bounding box center [810, 220] width 10 height 19
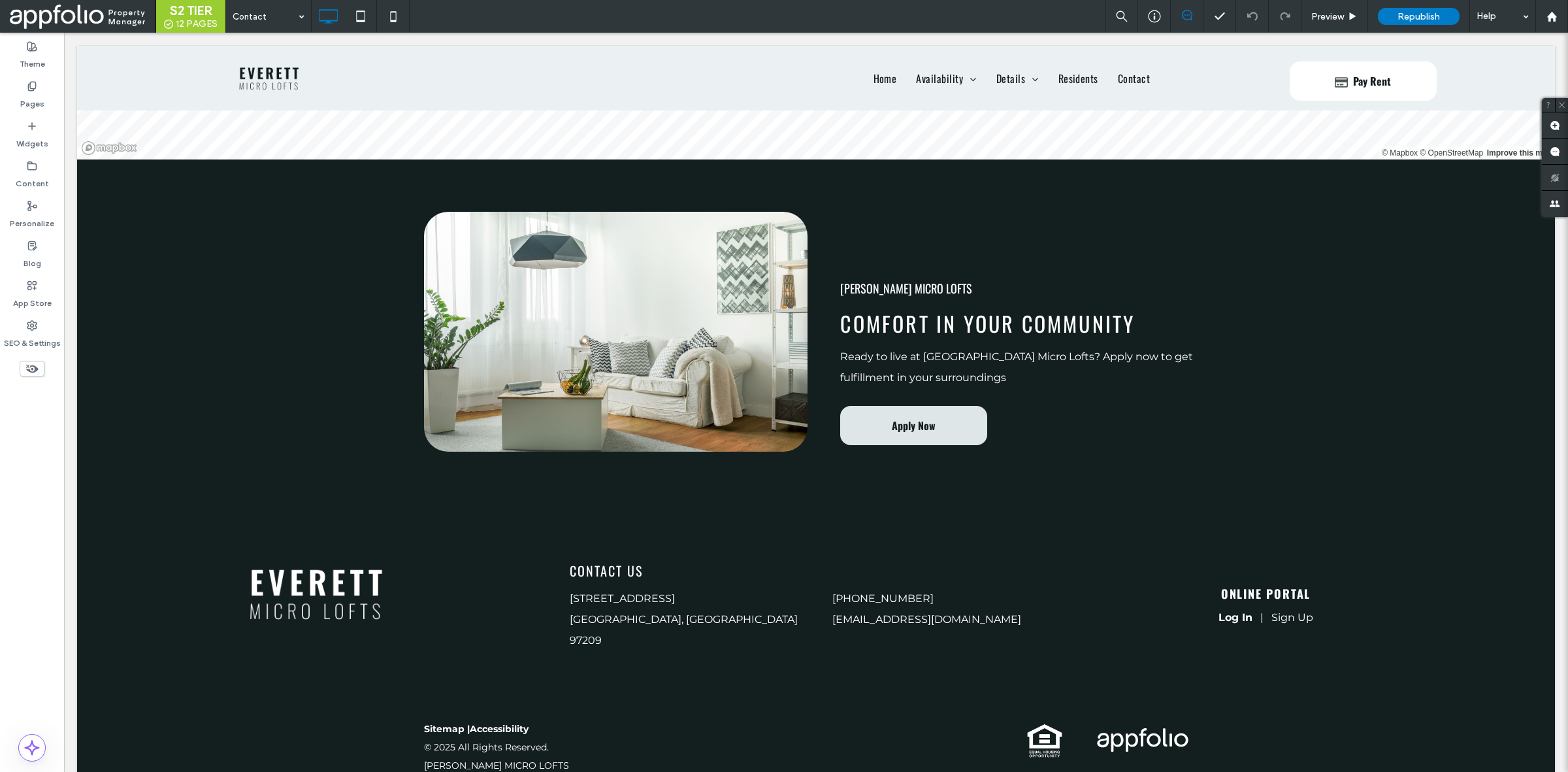
scroll to position [889, 0]
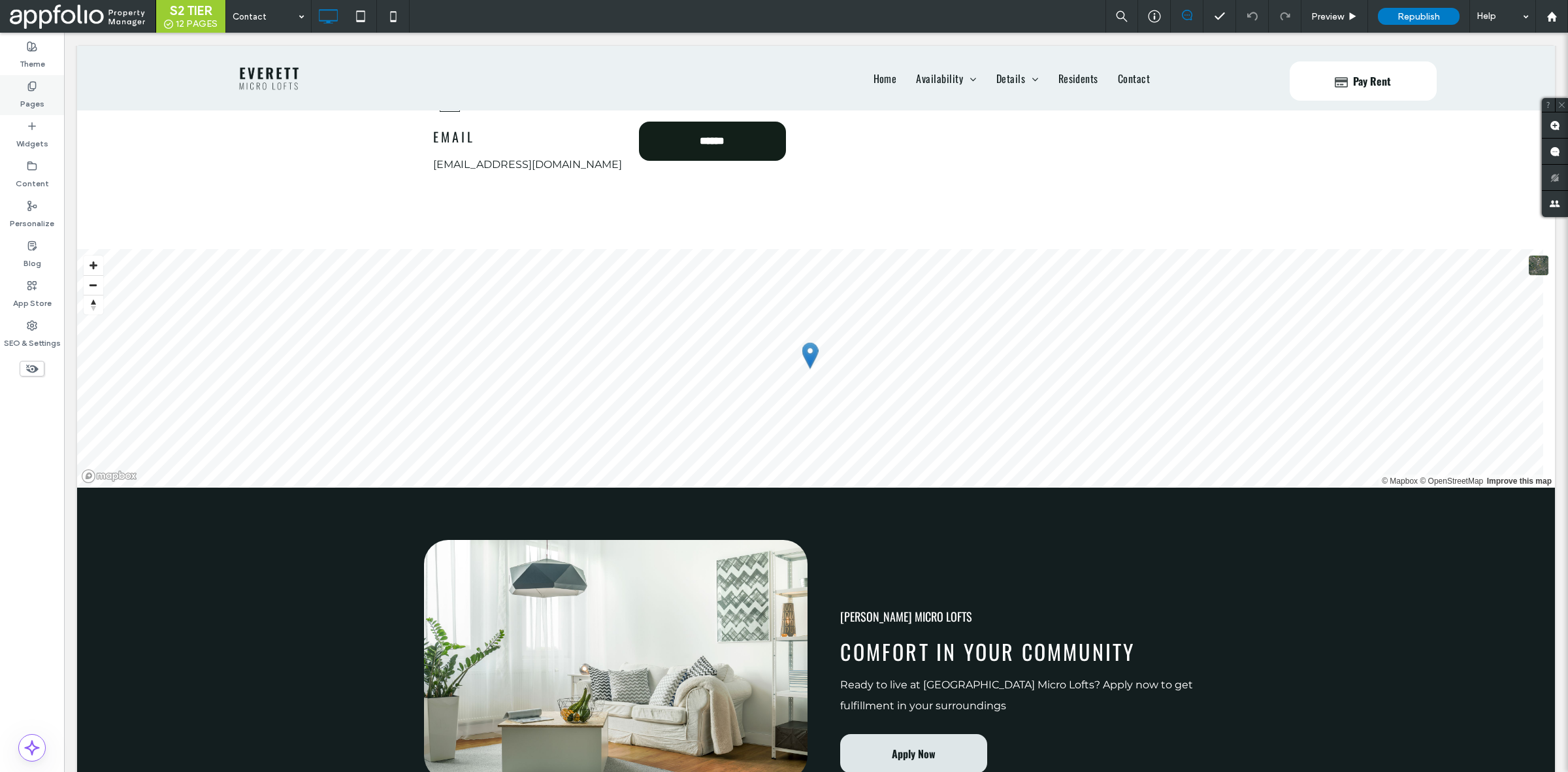
click at [46, 96] on div "Pages" at bounding box center [32, 95] width 64 height 40
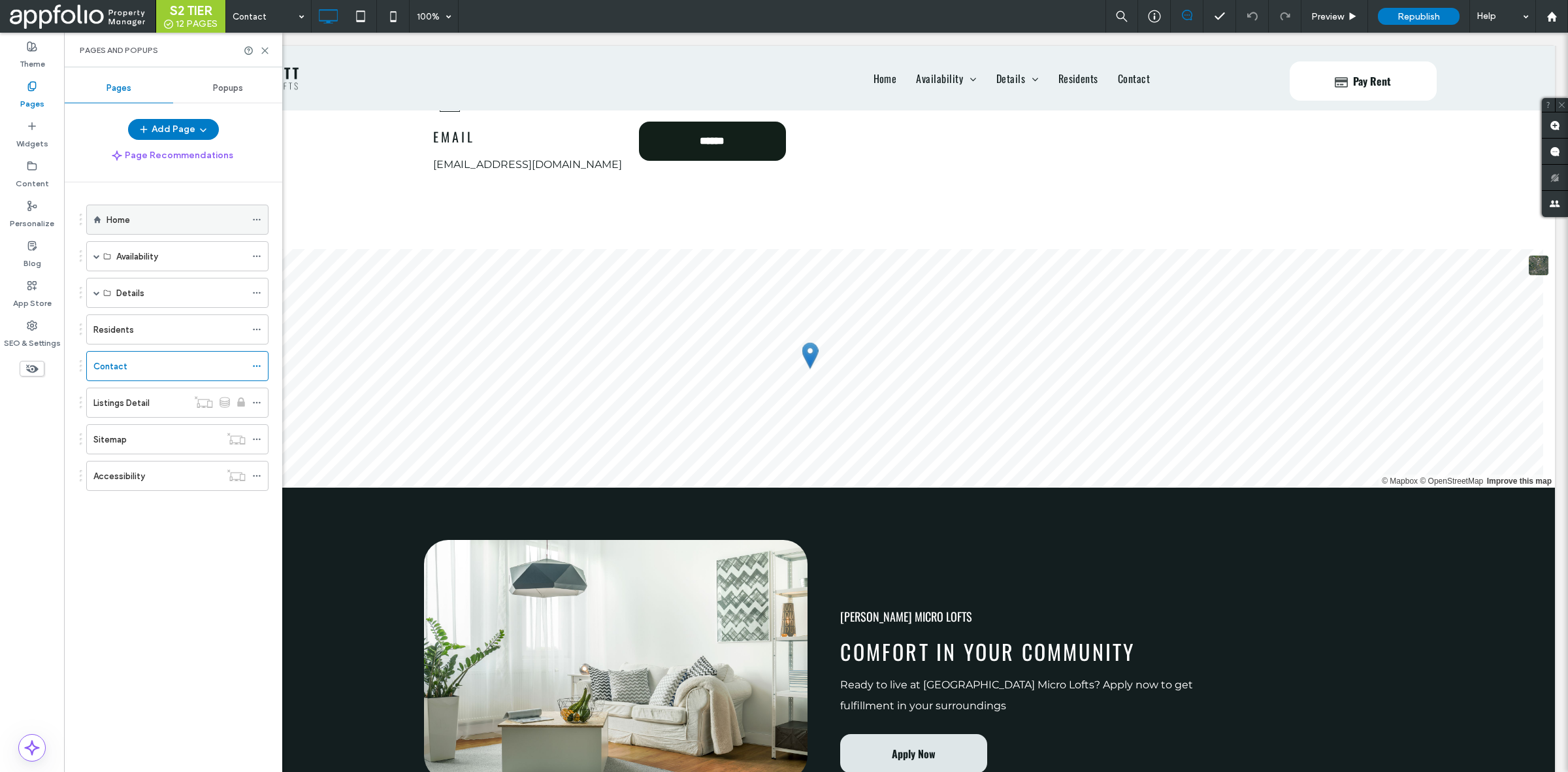
scroll to position [889, 0]
click at [98, 256] on span at bounding box center [96, 256] width 7 height 7
click at [183, 288] on label "Availability by List" at bounding box center [151, 287] width 70 height 23
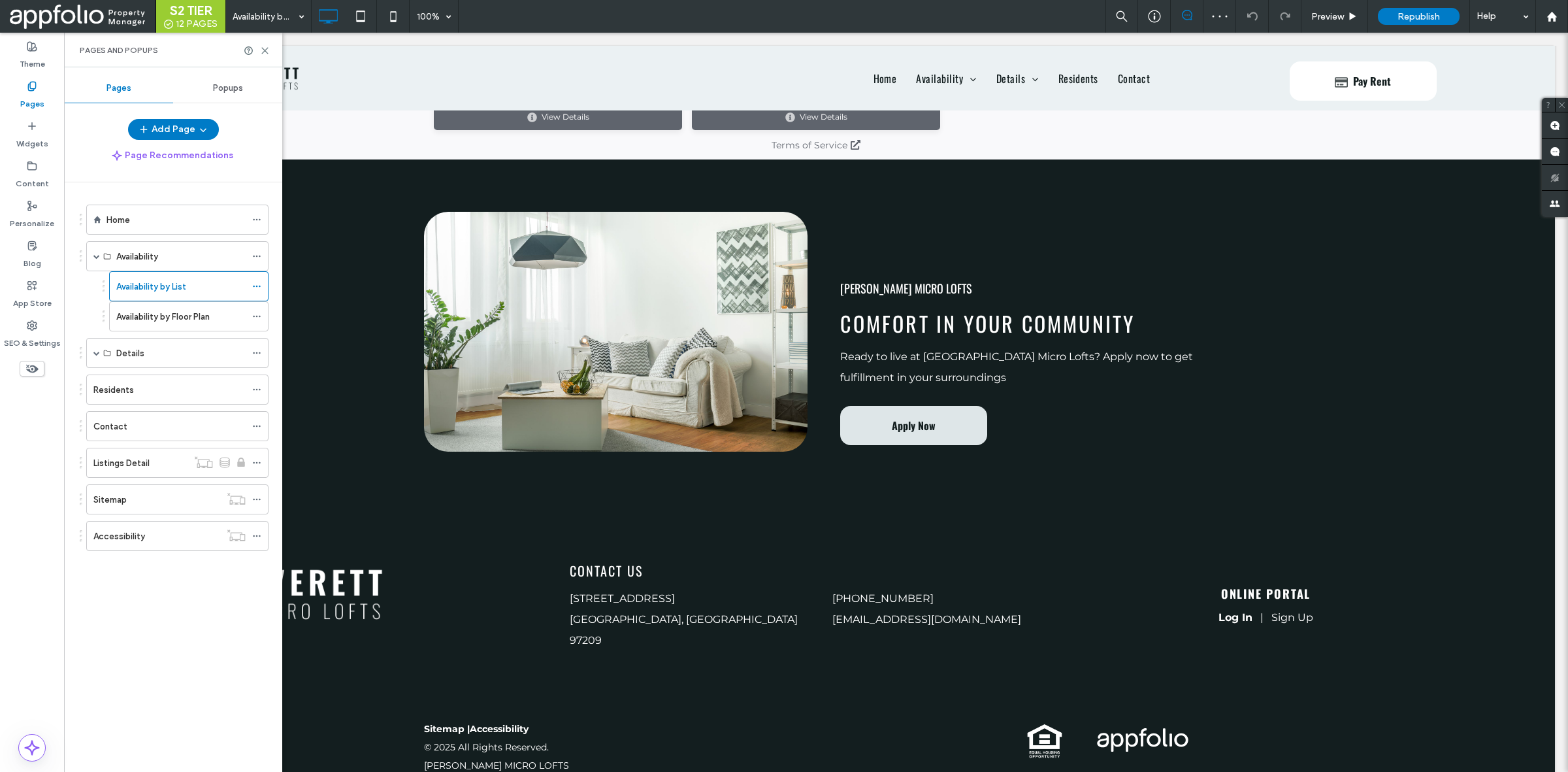
scroll to position [785, 0]
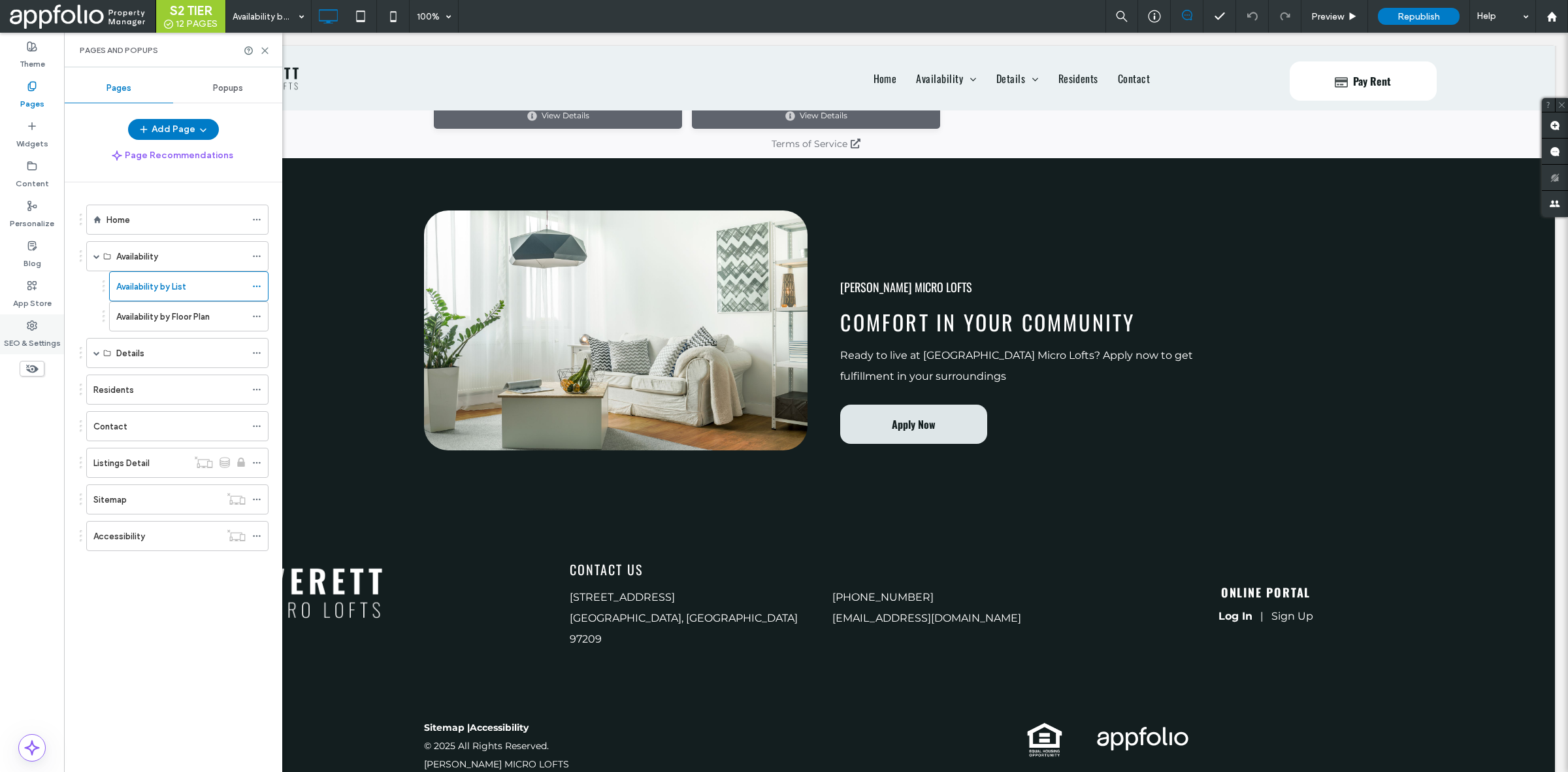
click at [43, 340] on label "SEO & Settings" at bounding box center [32, 340] width 57 height 19
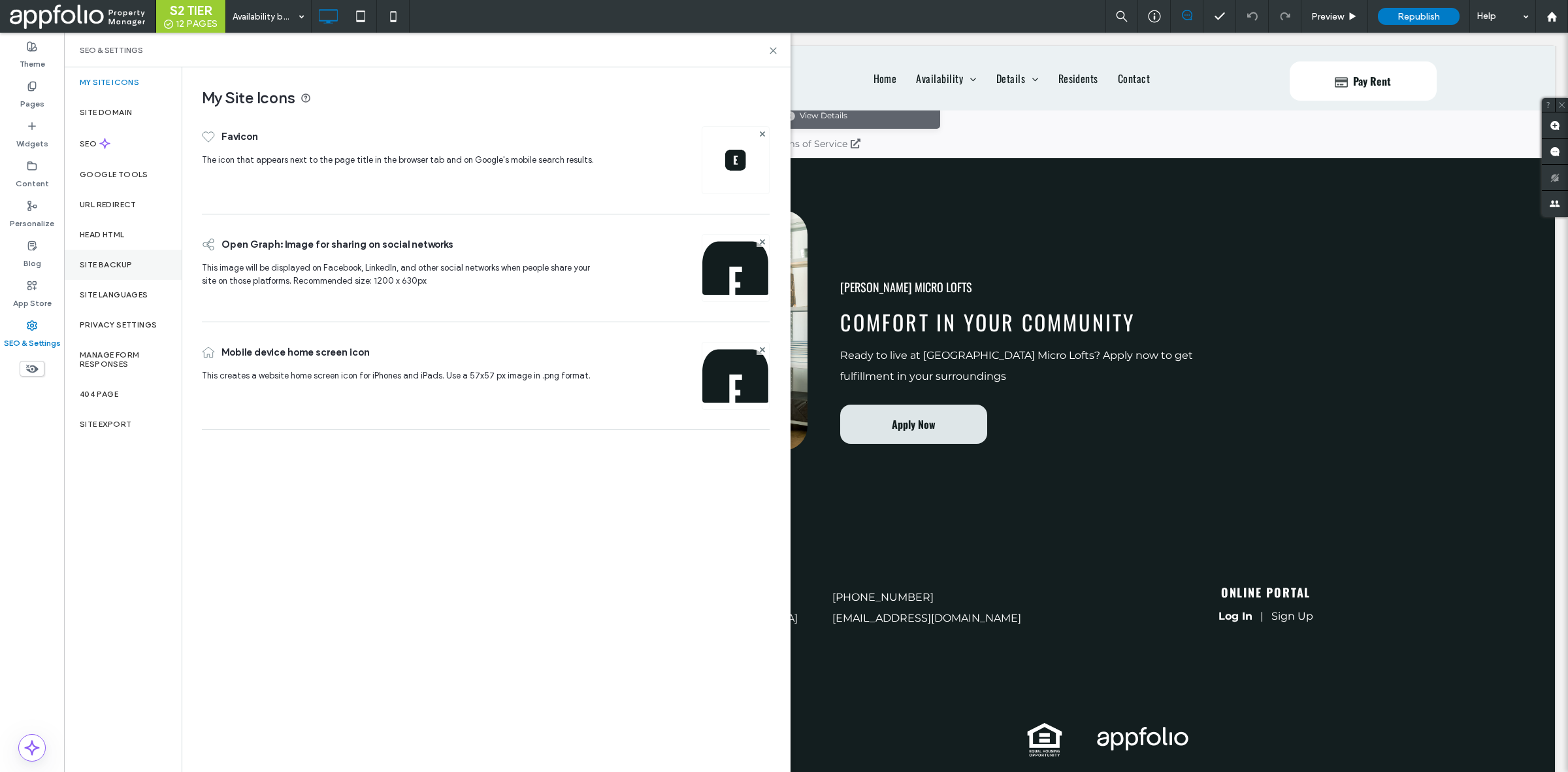
click at [116, 263] on label "Site Backup" at bounding box center [105, 264] width 52 height 9
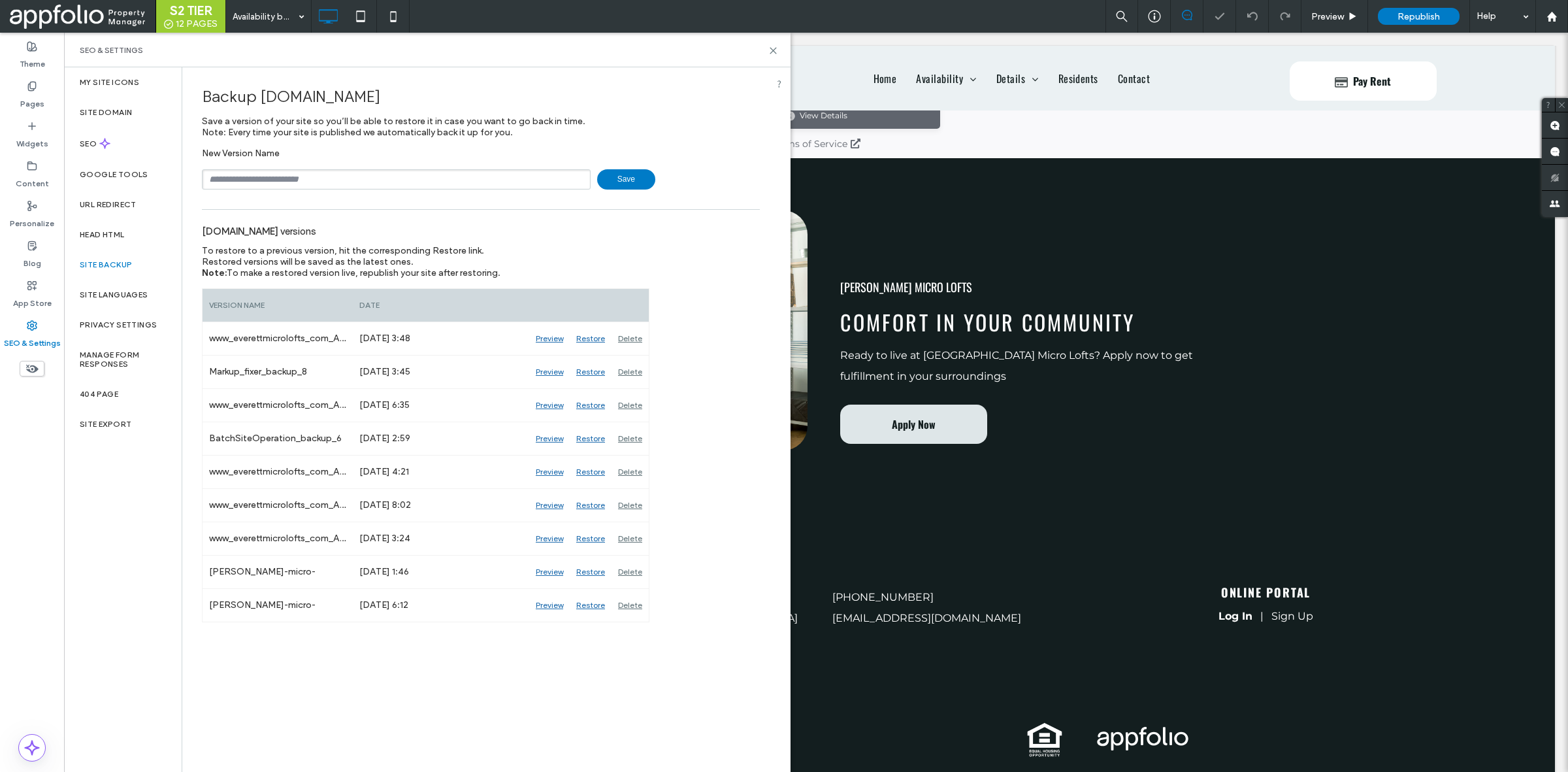
click at [429, 162] on div "New Version Name Save" at bounding box center [481, 169] width 558 height 42
click at [429, 169] on div "New Version Name Save" at bounding box center [481, 169] width 558 height 42
click at [424, 182] on input "text" at bounding box center [396, 179] width 389 height 20
type input "**********"
click at [621, 183] on span "Save" at bounding box center [626, 179] width 58 height 20
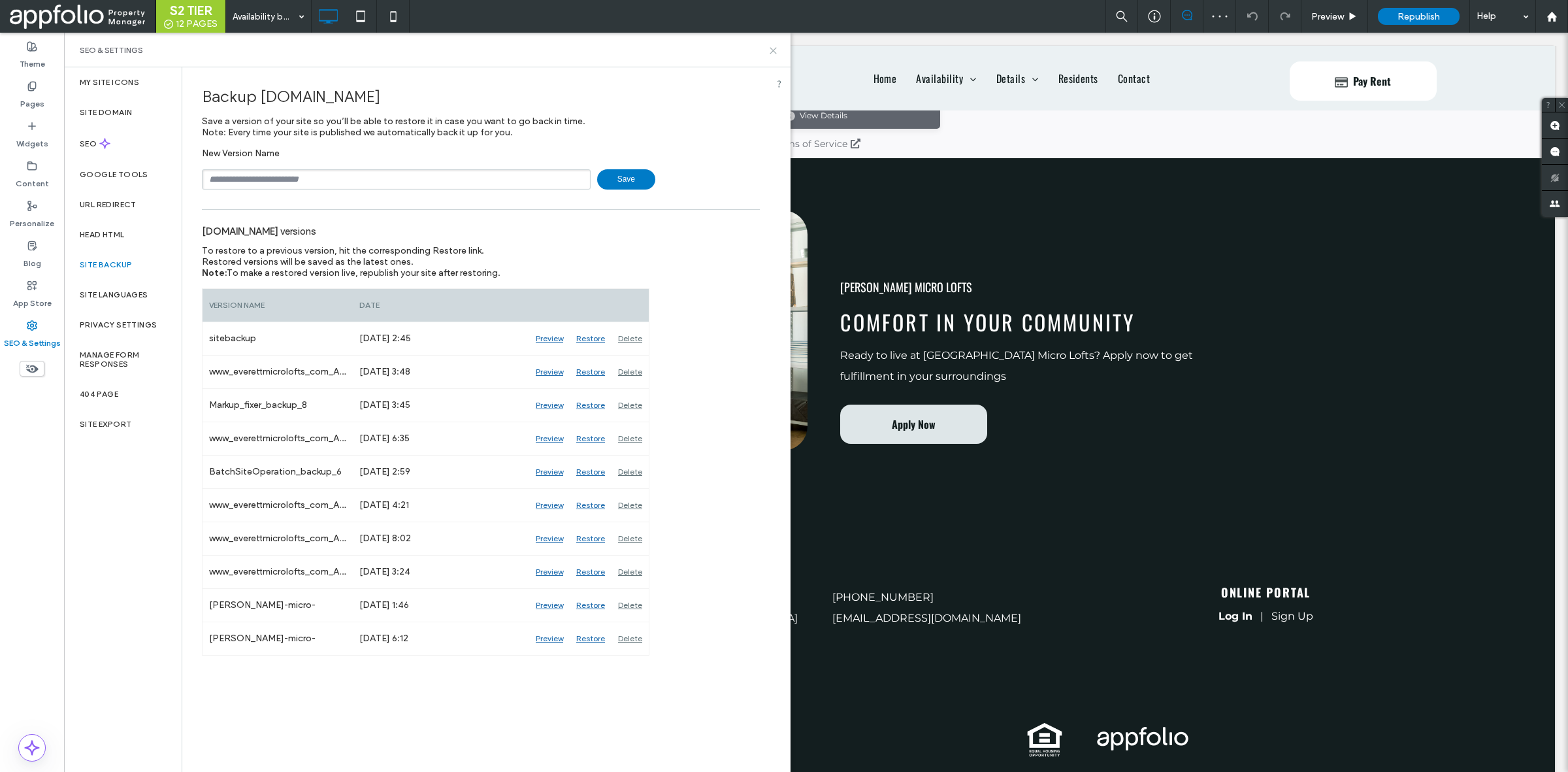
click at [772, 47] on icon at bounding box center [772, 50] width 10 height 10
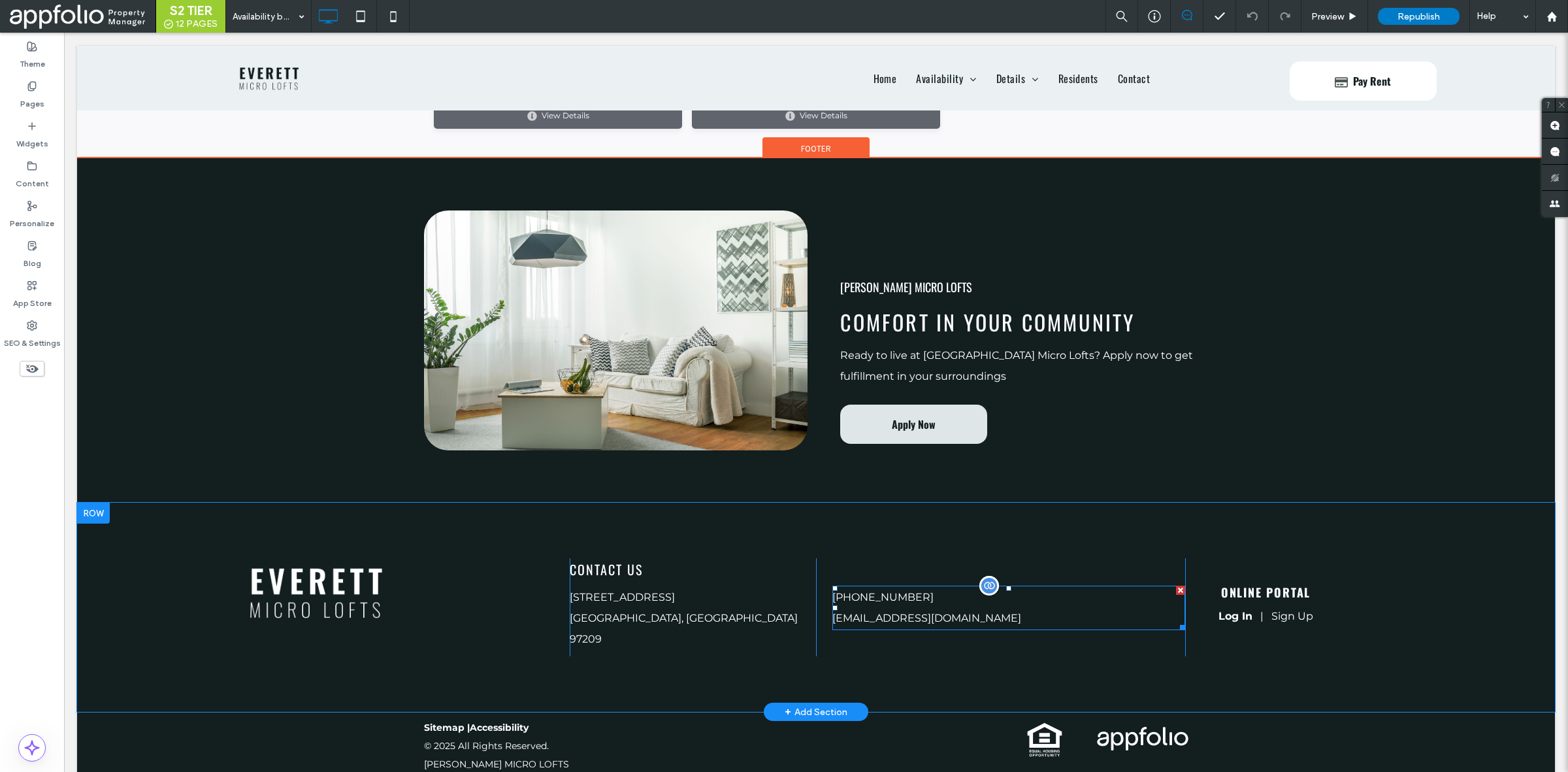
click at [877, 602] on span "(503) 206-5196" at bounding box center [883, 597] width 101 height 13
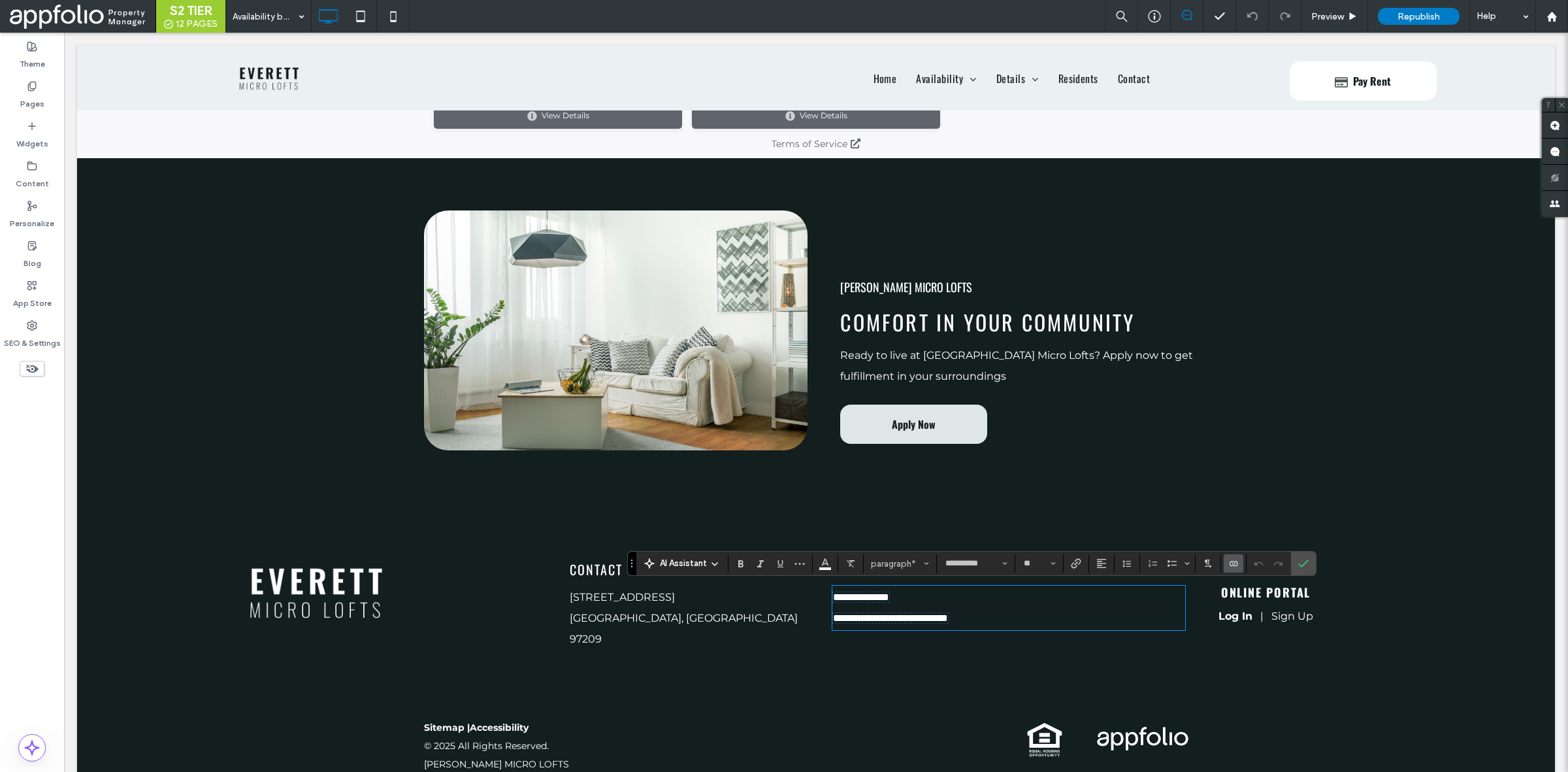
click at [926, 596] on p "**********" at bounding box center [1009, 598] width 353 height 21
click at [889, 600] on span "**********" at bounding box center [862, 597] width 56 height 10
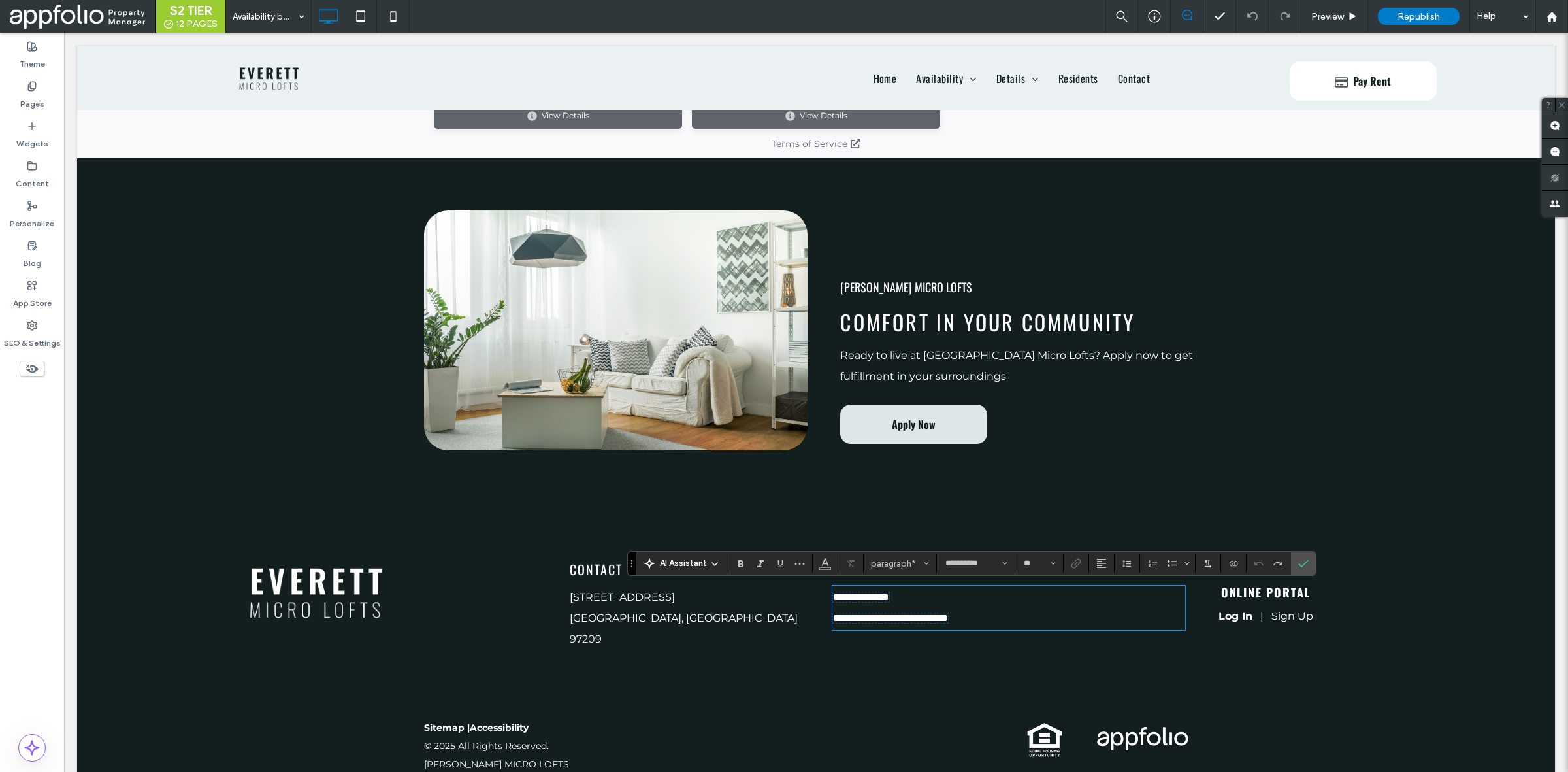
click at [918, 590] on p "**********" at bounding box center [1008, 598] width 350 height 21
click at [889, 595] on span "**********" at bounding box center [862, 597] width 56 height 10
click at [890, 595] on p "***" at bounding box center [1008, 598] width 350 height 21
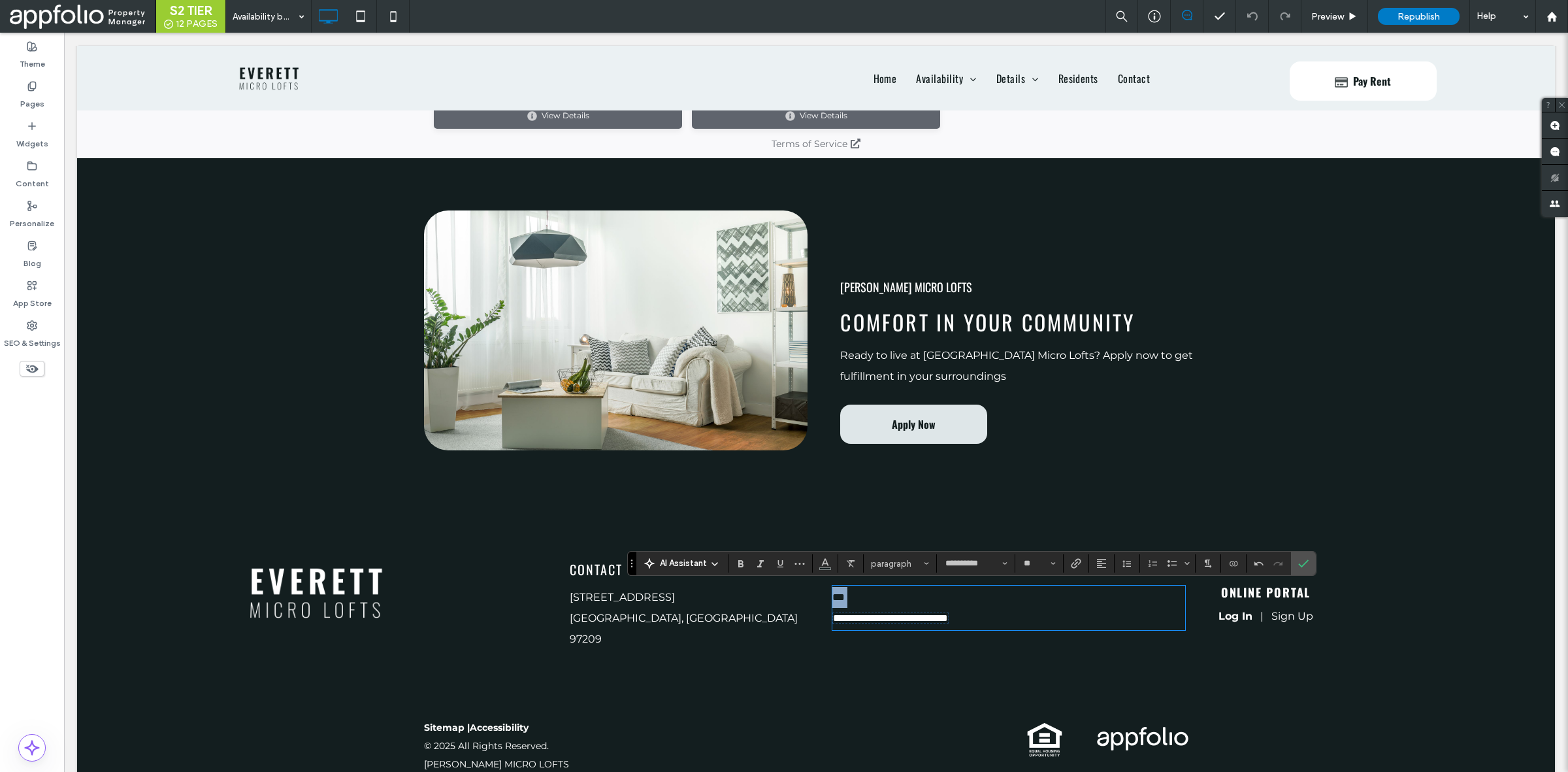
click at [890, 595] on p "***" at bounding box center [1008, 598] width 350 height 21
click at [823, 569] on span "Color" at bounding box center [825, 562] width 10 height 17
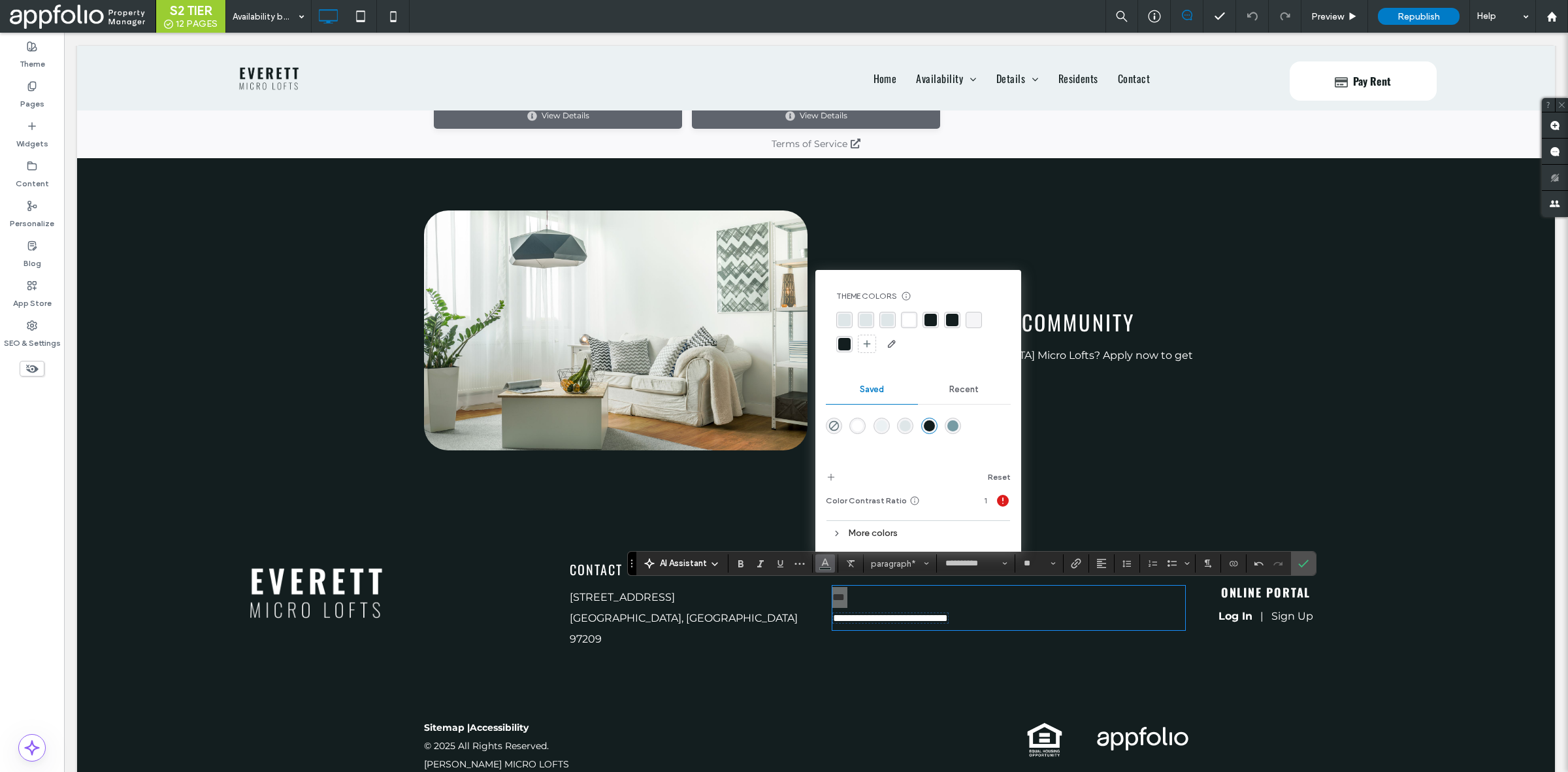
click at [854, 425] on div "rgba(255,255,255,1)" at bounding box center [857, 425] width 11 height 11
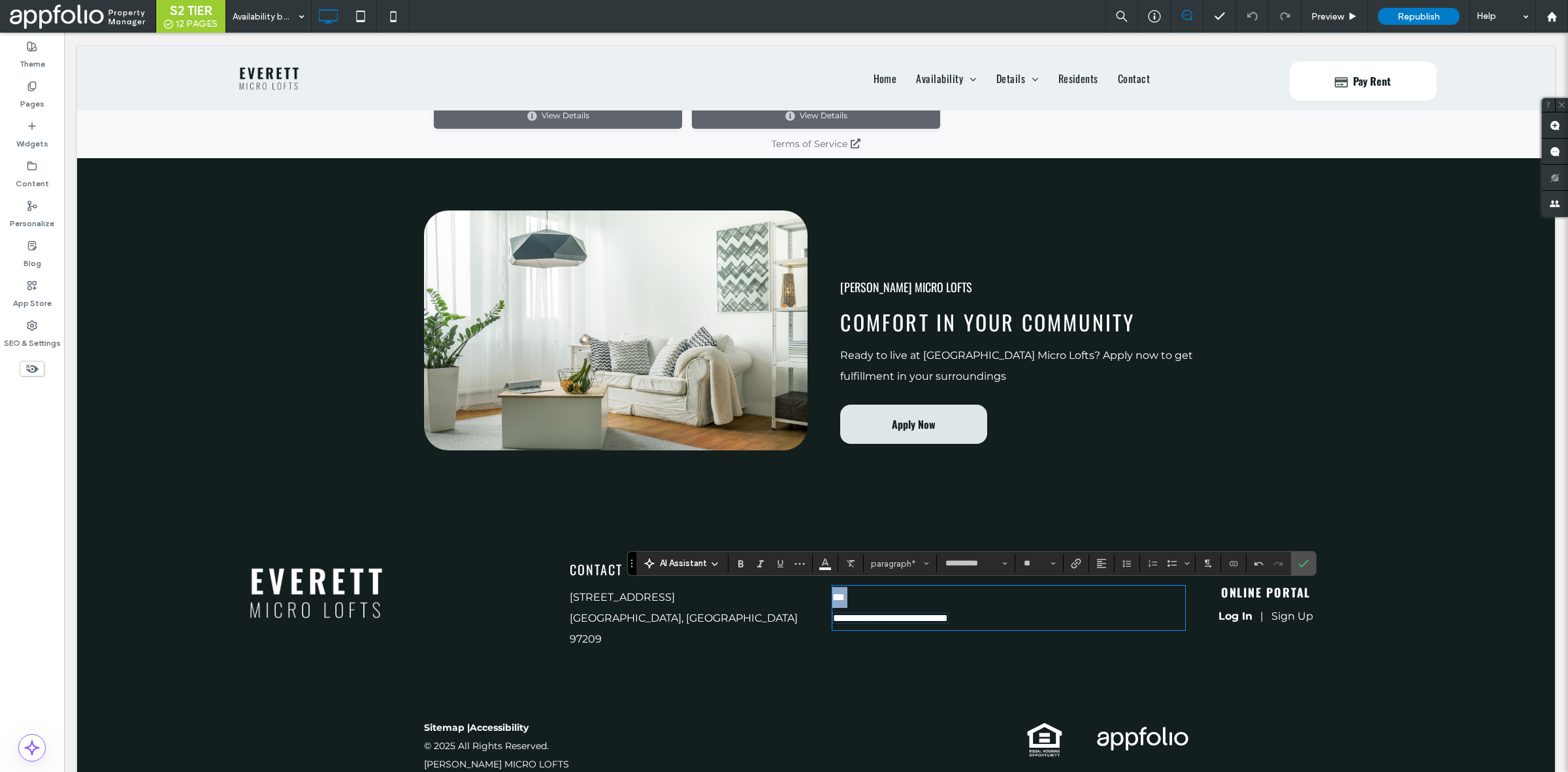
click at [862, 592] on p "***" at bounding box center [1008, 598] width 350 height 21
click at [892, 555] on button "paragraph*" at bounding box center [900, 563] width 68 height 19
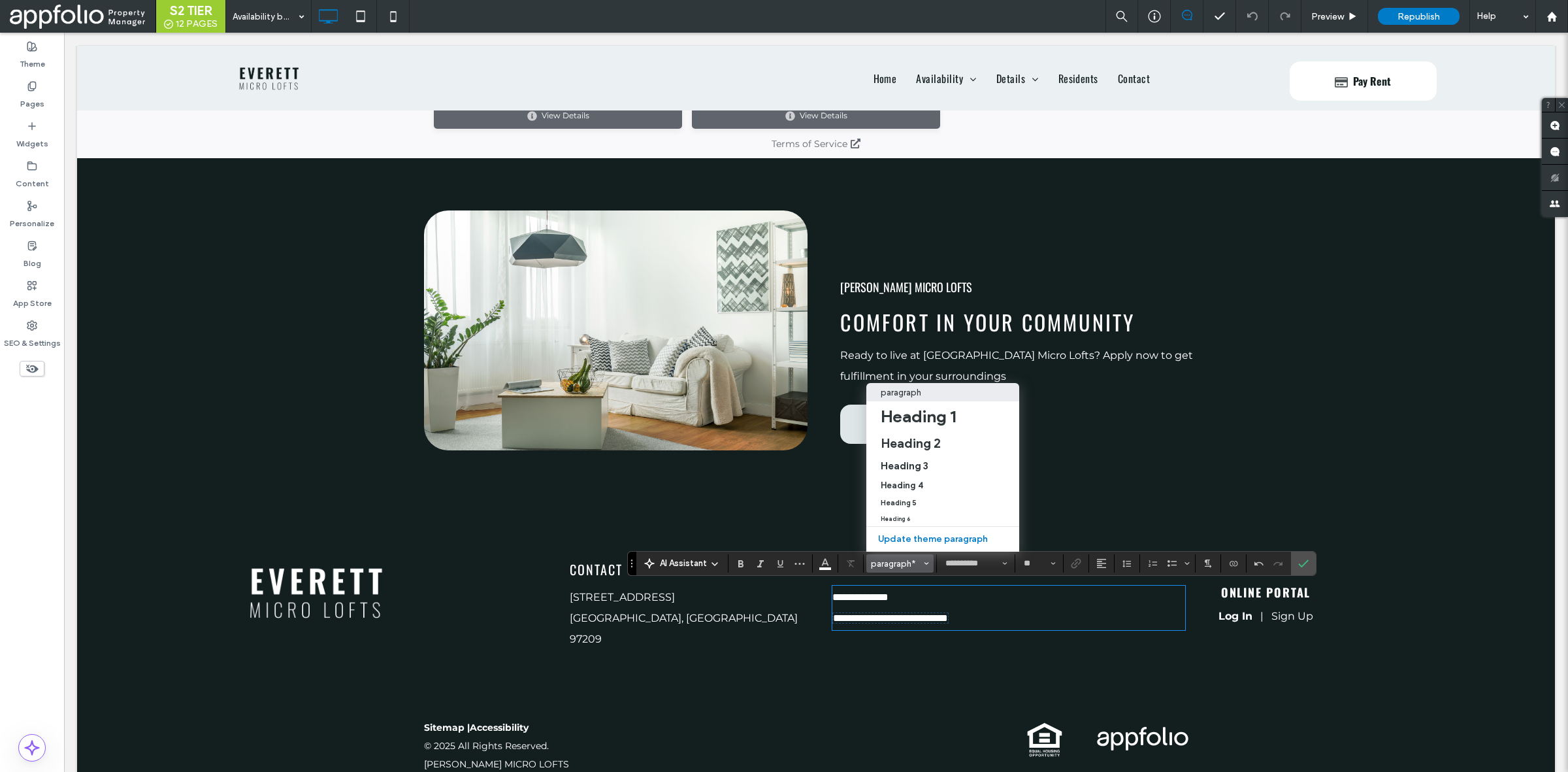
click at [899, 598] on p "**********" at bounding box center [1008, 598] width 350 height 21
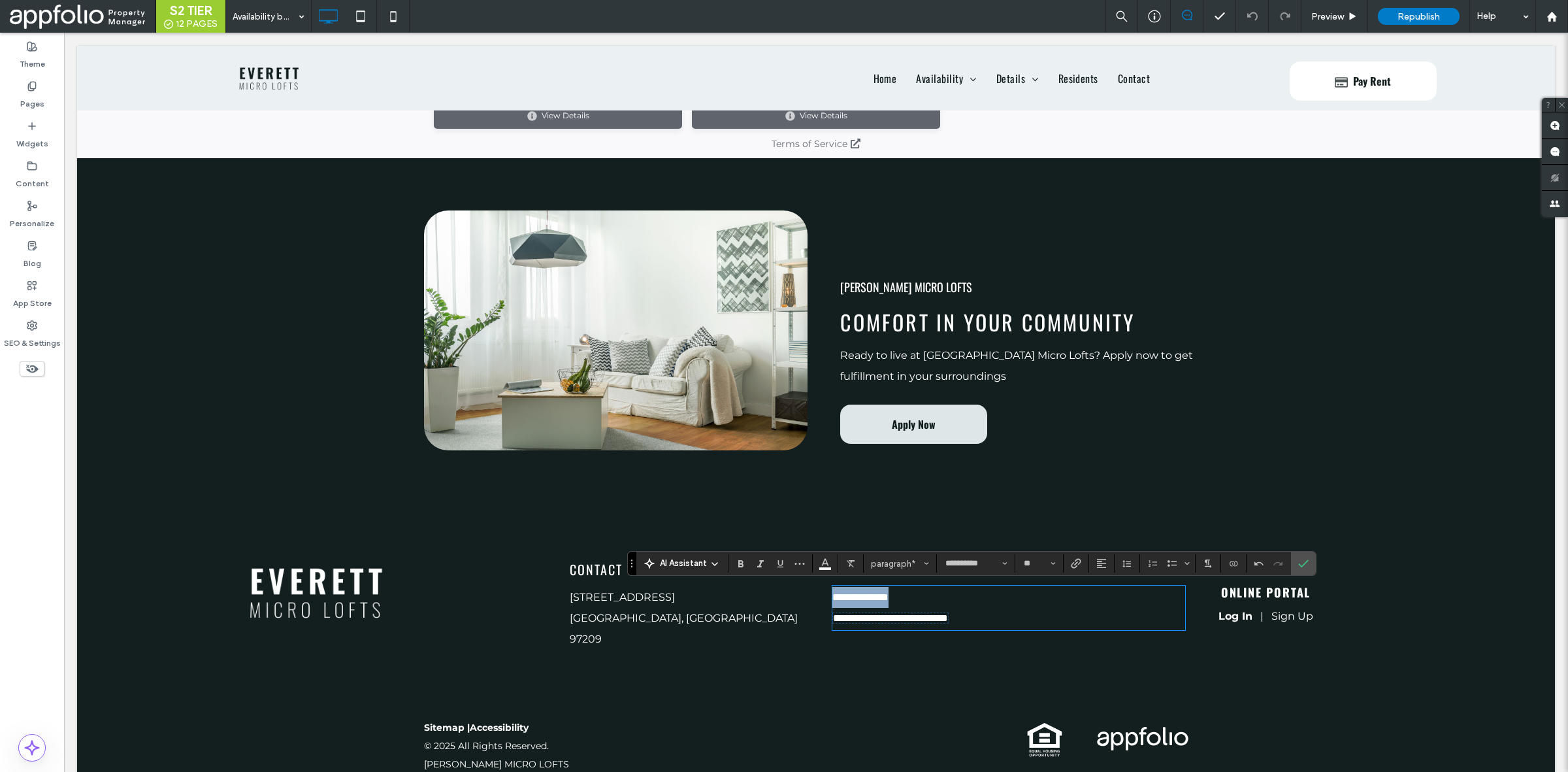
copy span "**********"
click at [1078, 569] on icon "Link" at bounding box center [1076, 563] width 10 height 10
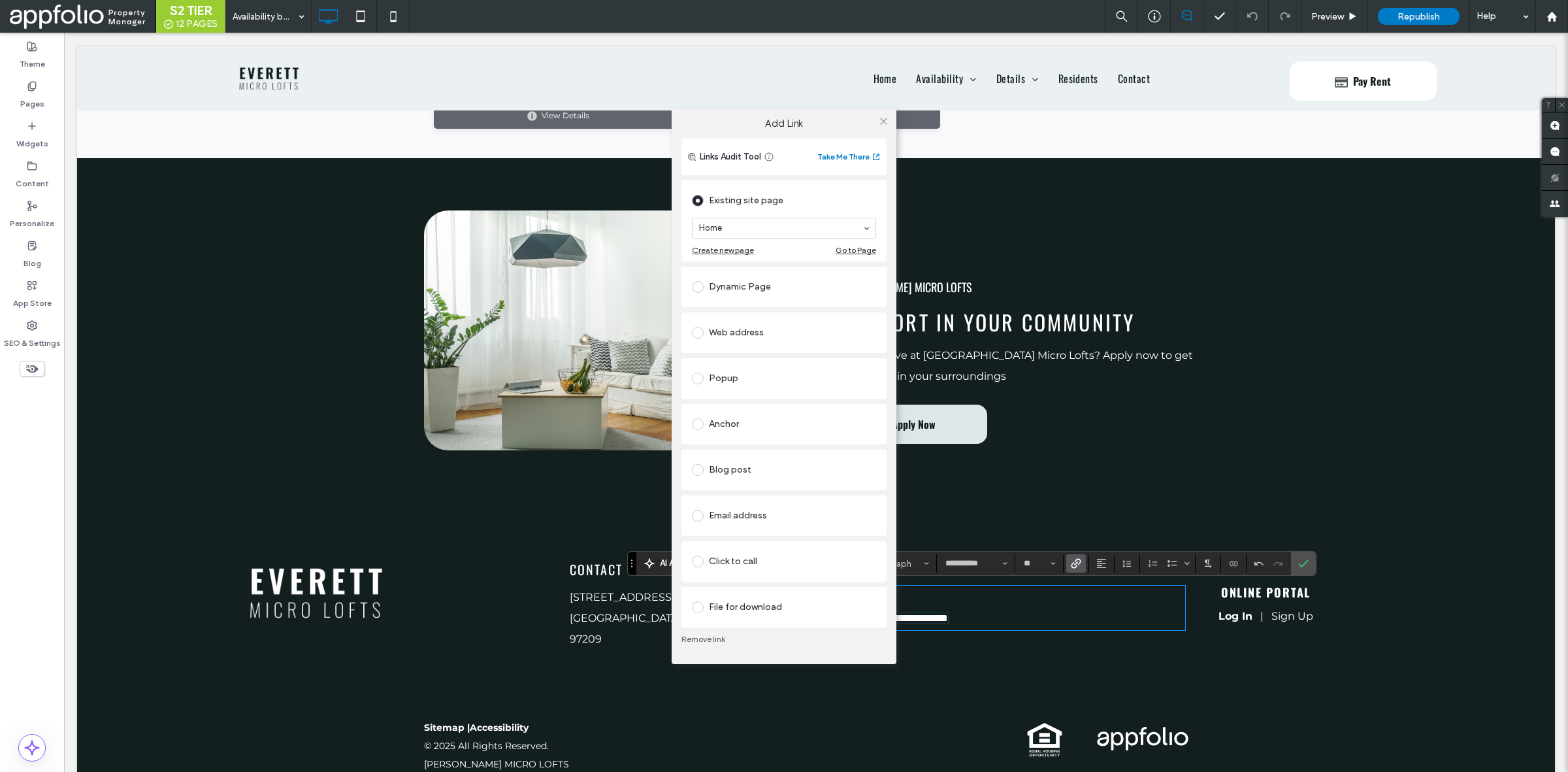
click at [729, 553] on div "Click to call" at bounding box center [784, 561] width 184 height 21
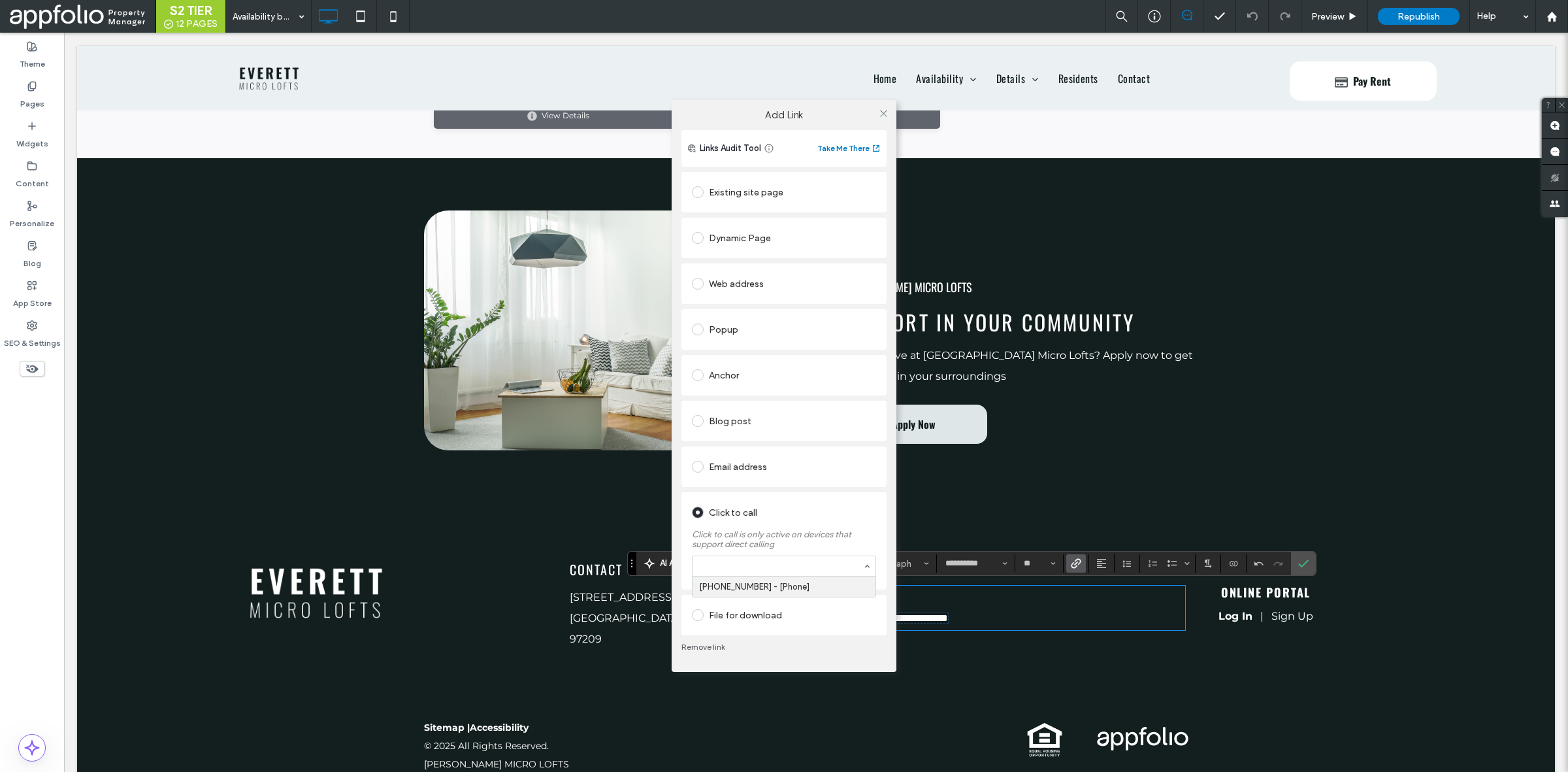
paste input "*"
type input "**********"
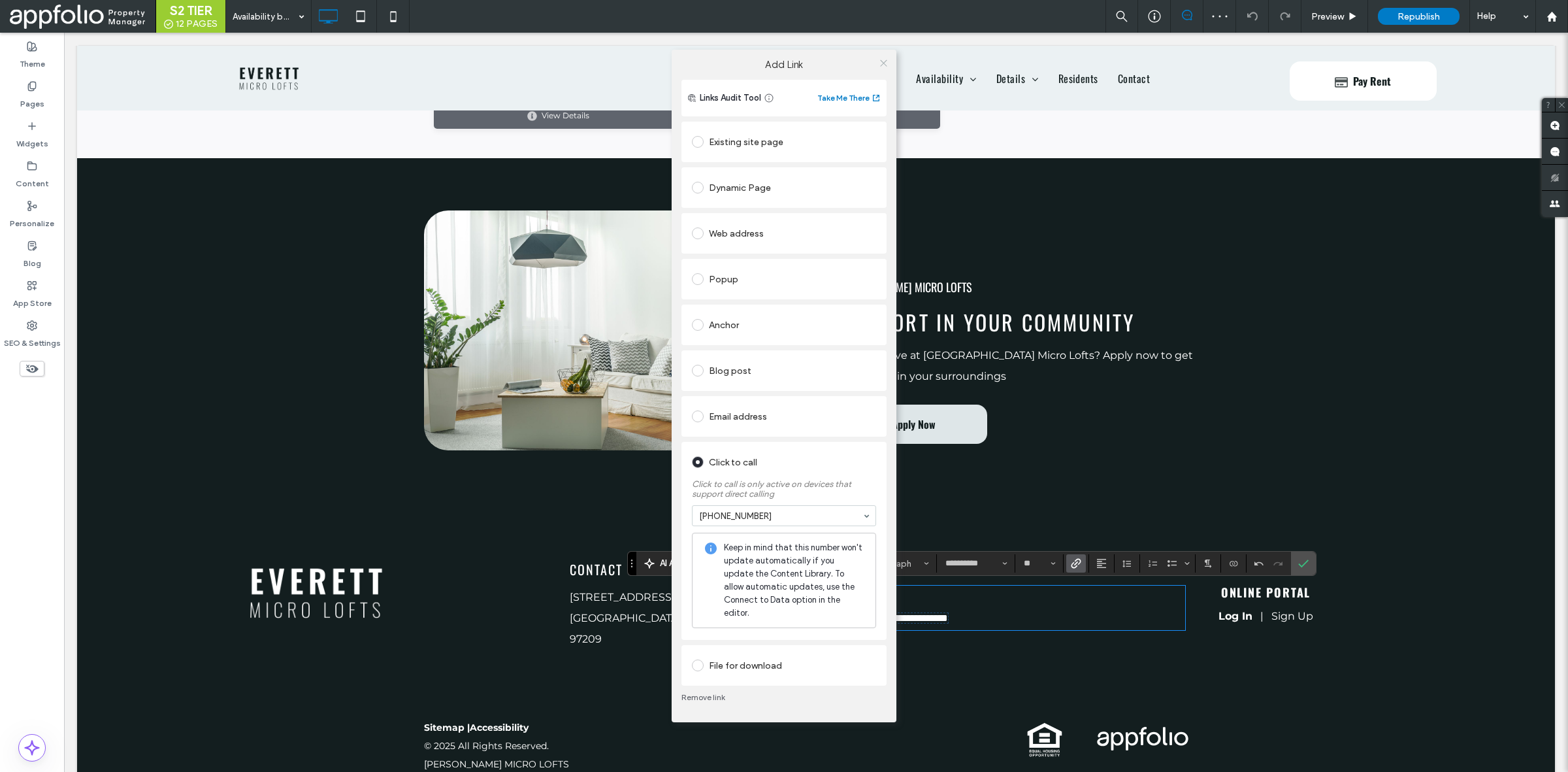
click at [881, 67] on icon at bounding box center [883, 62] width 10 height 10
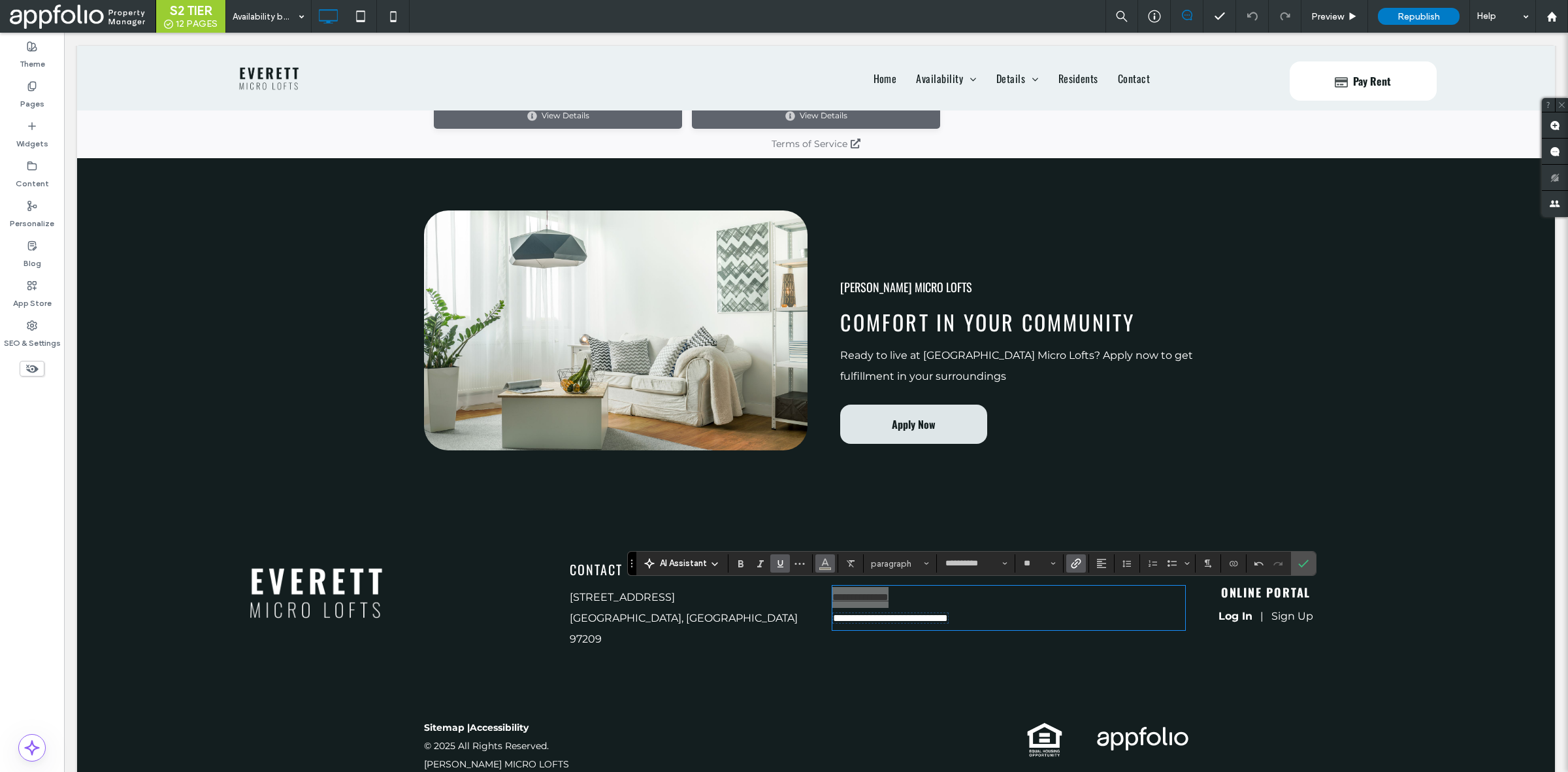
click at [824, 563] on use "Color" at bounding box center [825, 563] width 7 height 7
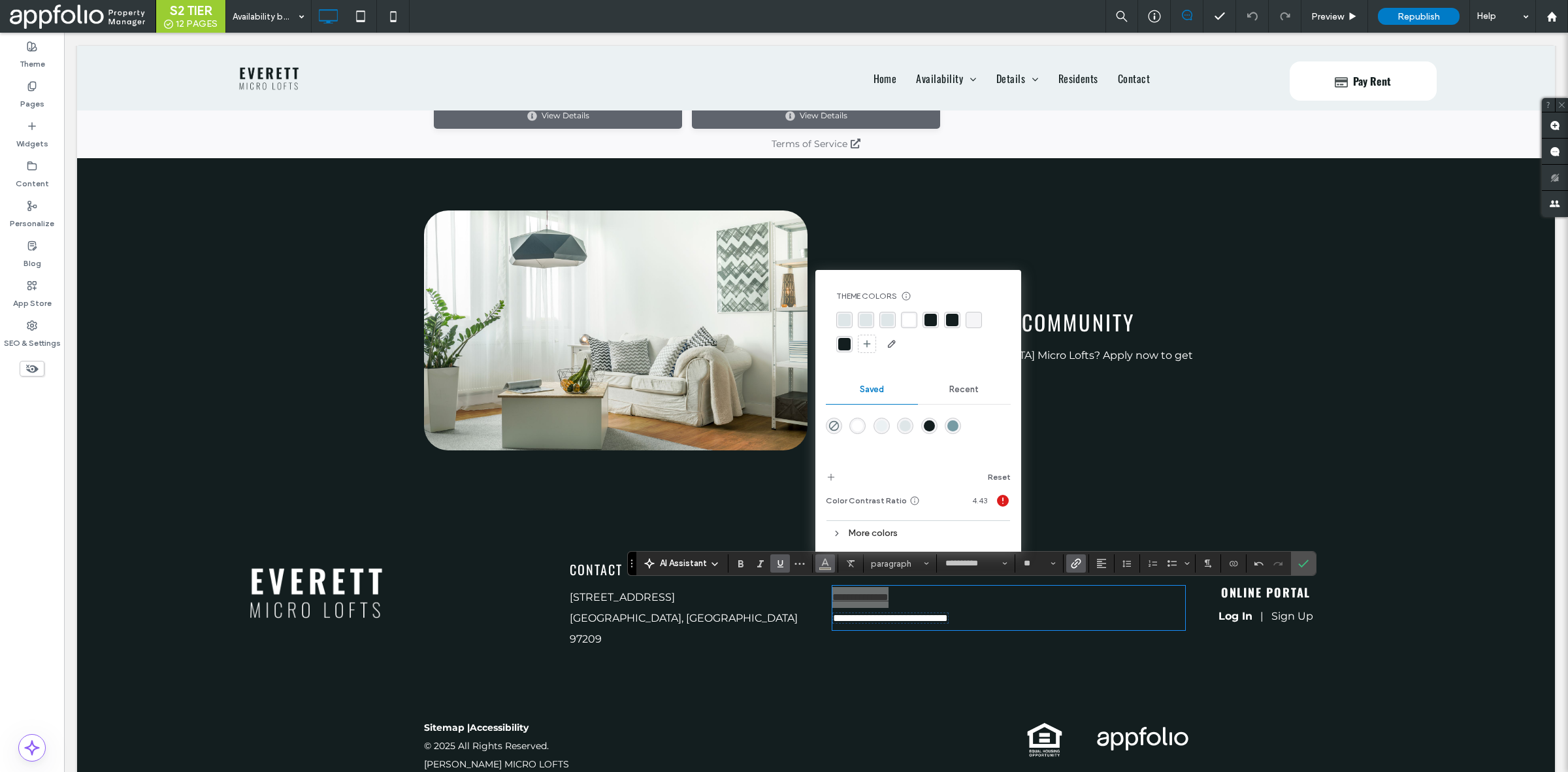
click at [857, 424] on div "rgba(255,255,255,1)" at bounding box center [857, 425] width 11 height 11
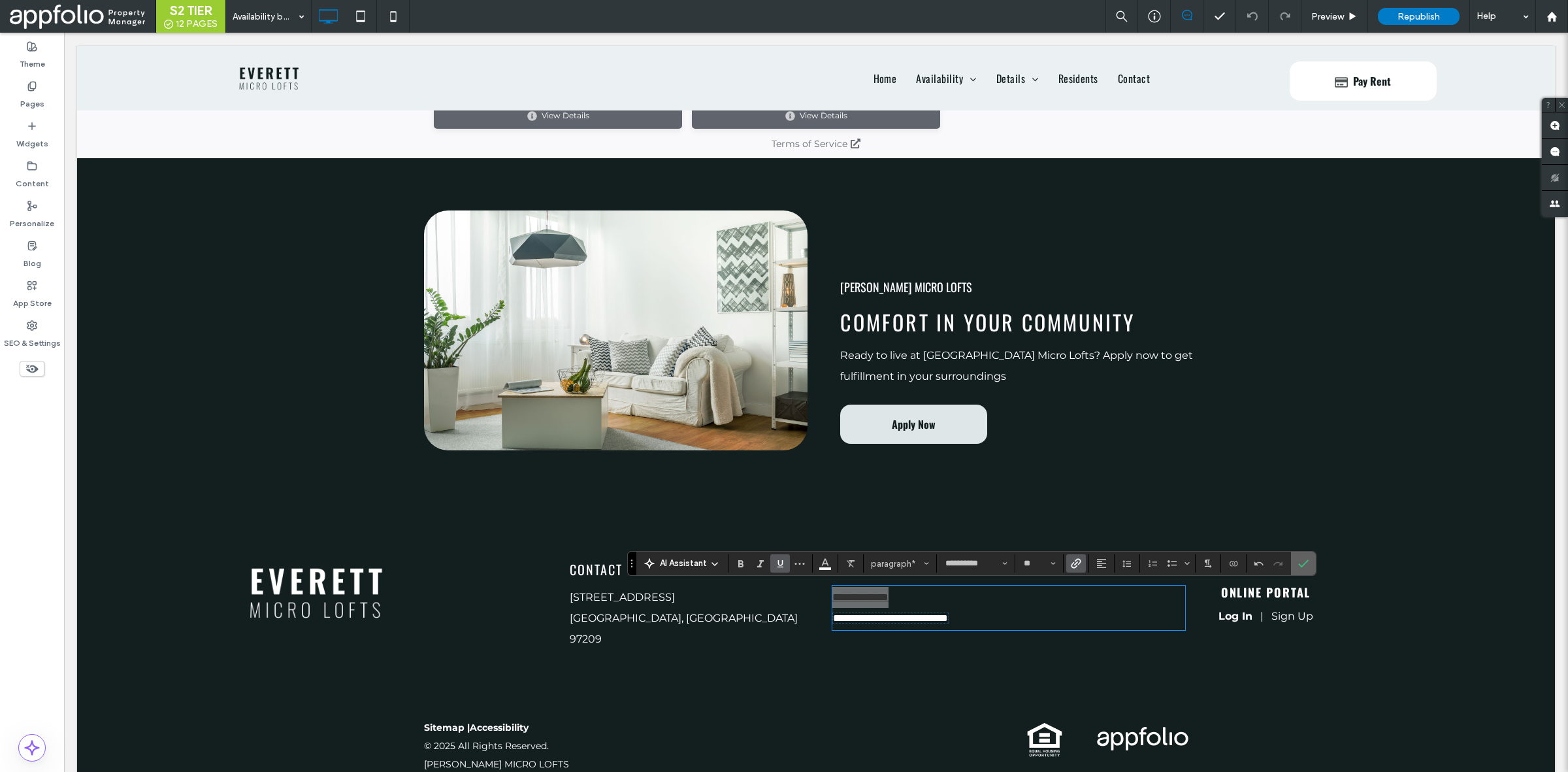
click at [1298, 566] on label "Confirm" at bounding box center [1303, 563] width 19 height 24
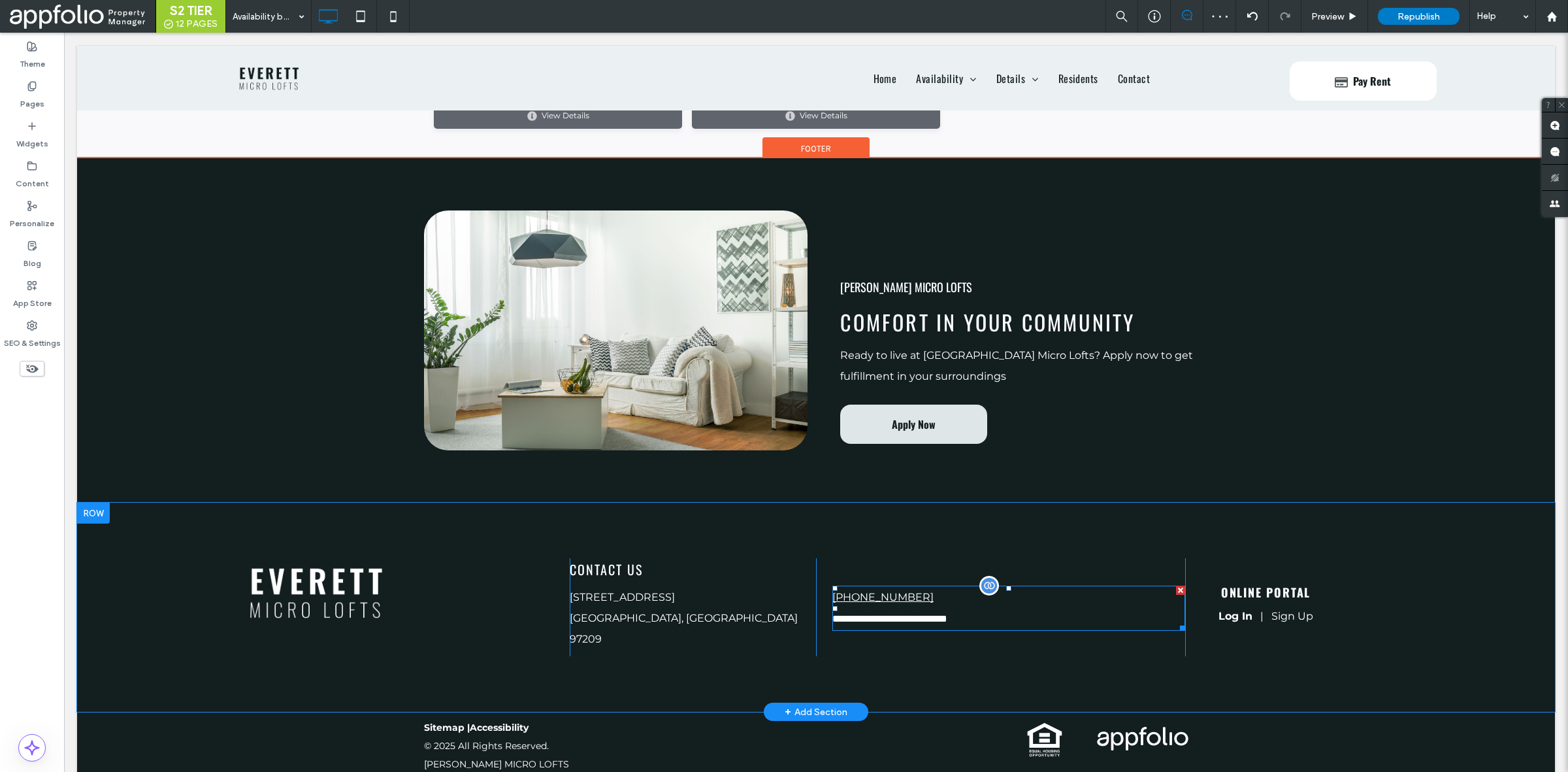
click at [896, 602] on p "(971) 610-1489" at bounding box center [1009, 598] width 353 height 21
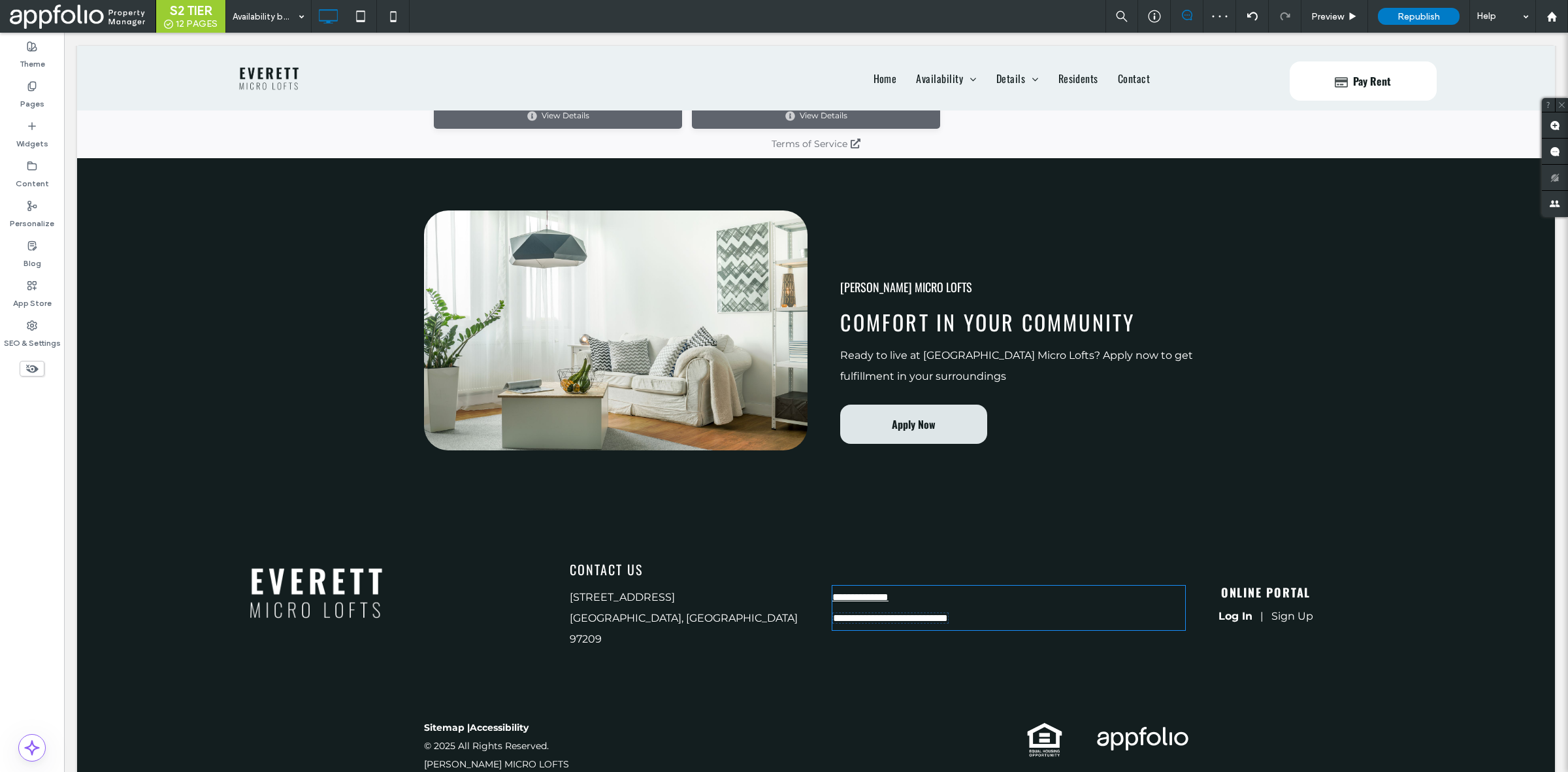
type input "**********"
type input "**"
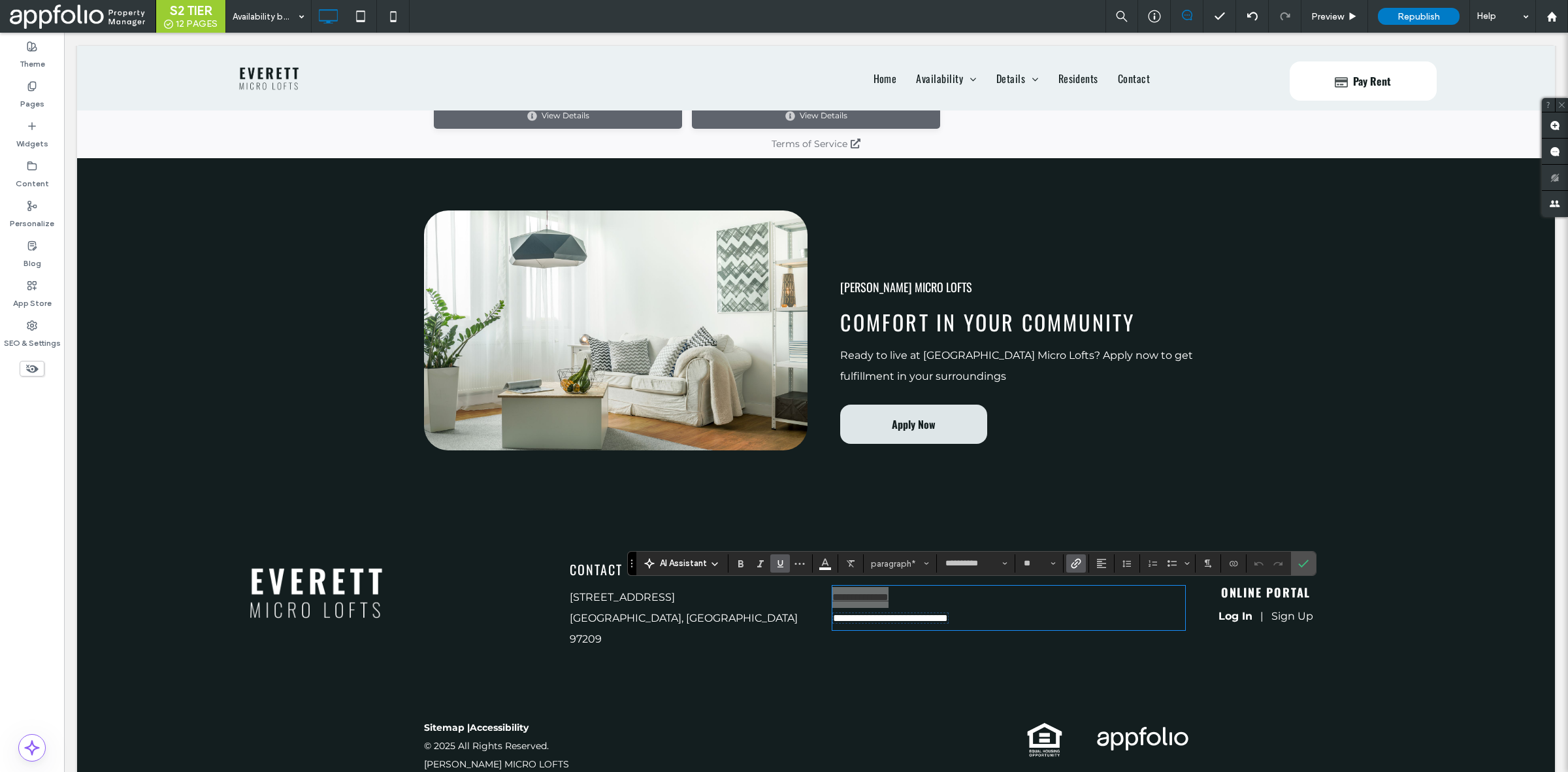
drag, startPoint x: 781, startPoint y: 566, endPoint x: 792, endPoint y: 567, distance: 11.0
click at [781, 566] on icon "Underline" at bounding box center [780, 563] width 10 height 10
click at [1302, 558] on icon "Confirm" at bounding box center [1303, 563] width 10 height 10
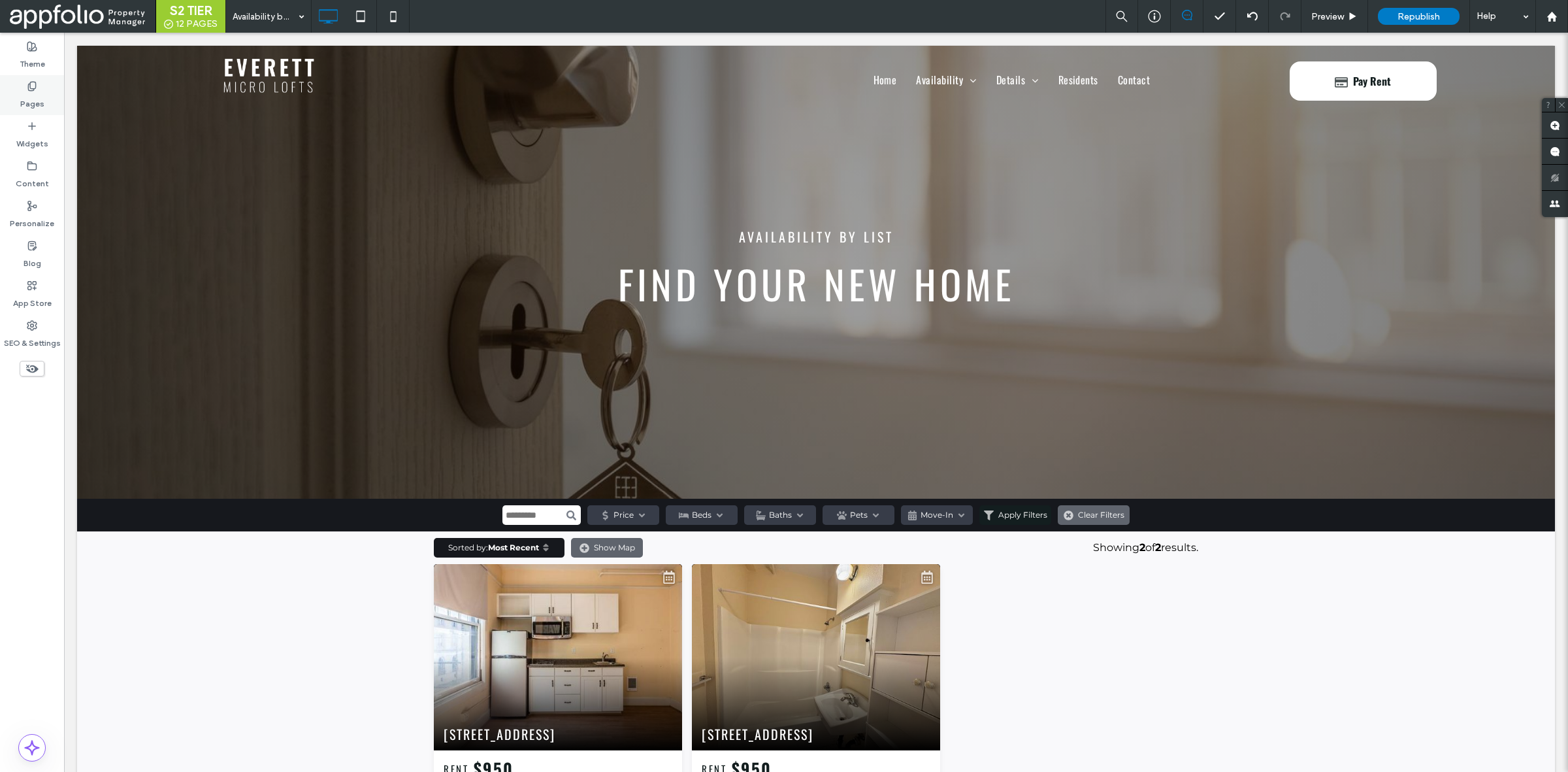
click at [26, 105] on label "Pages" at bounding box center [32, 100] width 24 height 19
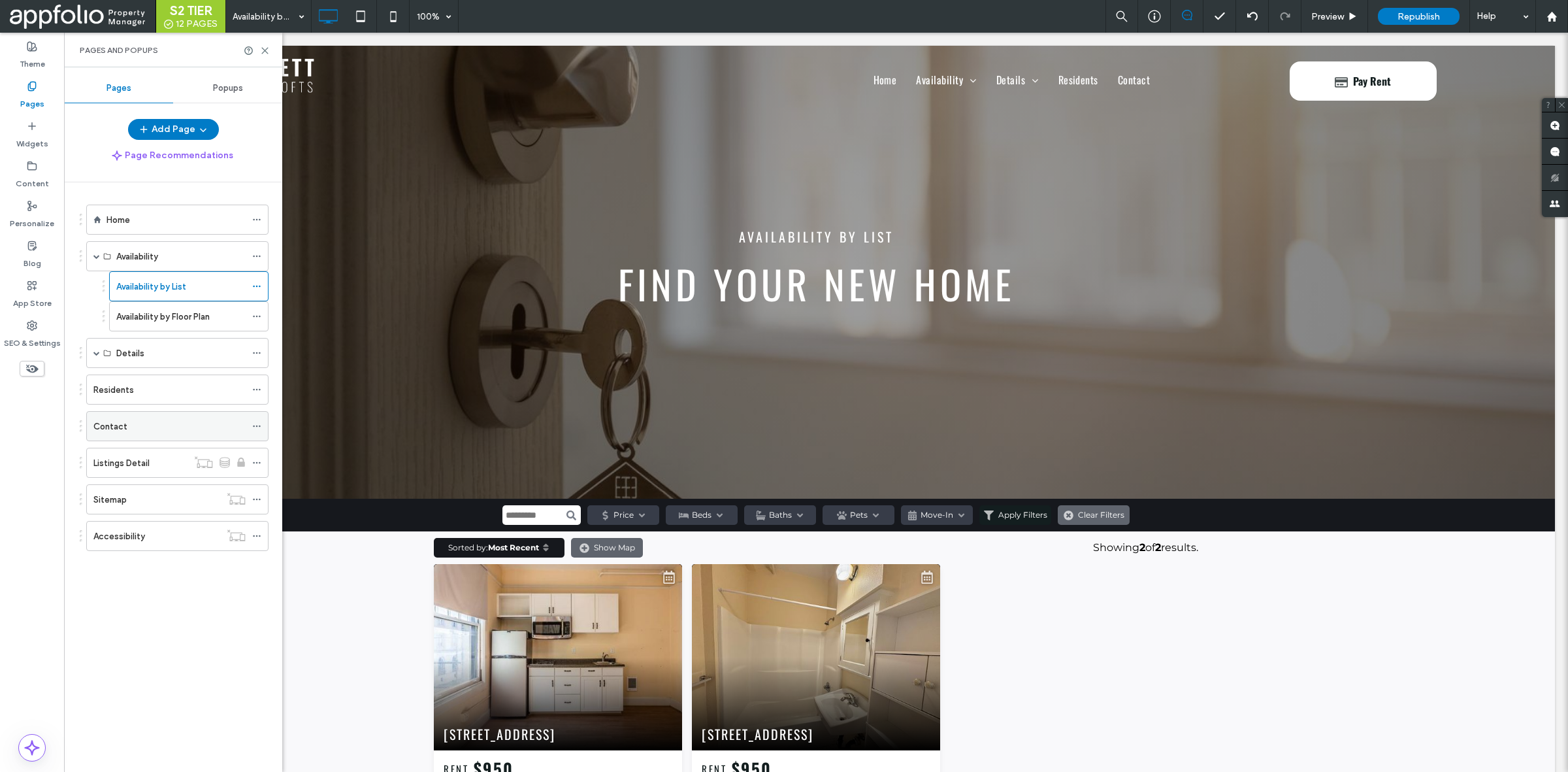
click at [142, 429] on div "Contact" at bounding box center [169, 426] width 152 height 13
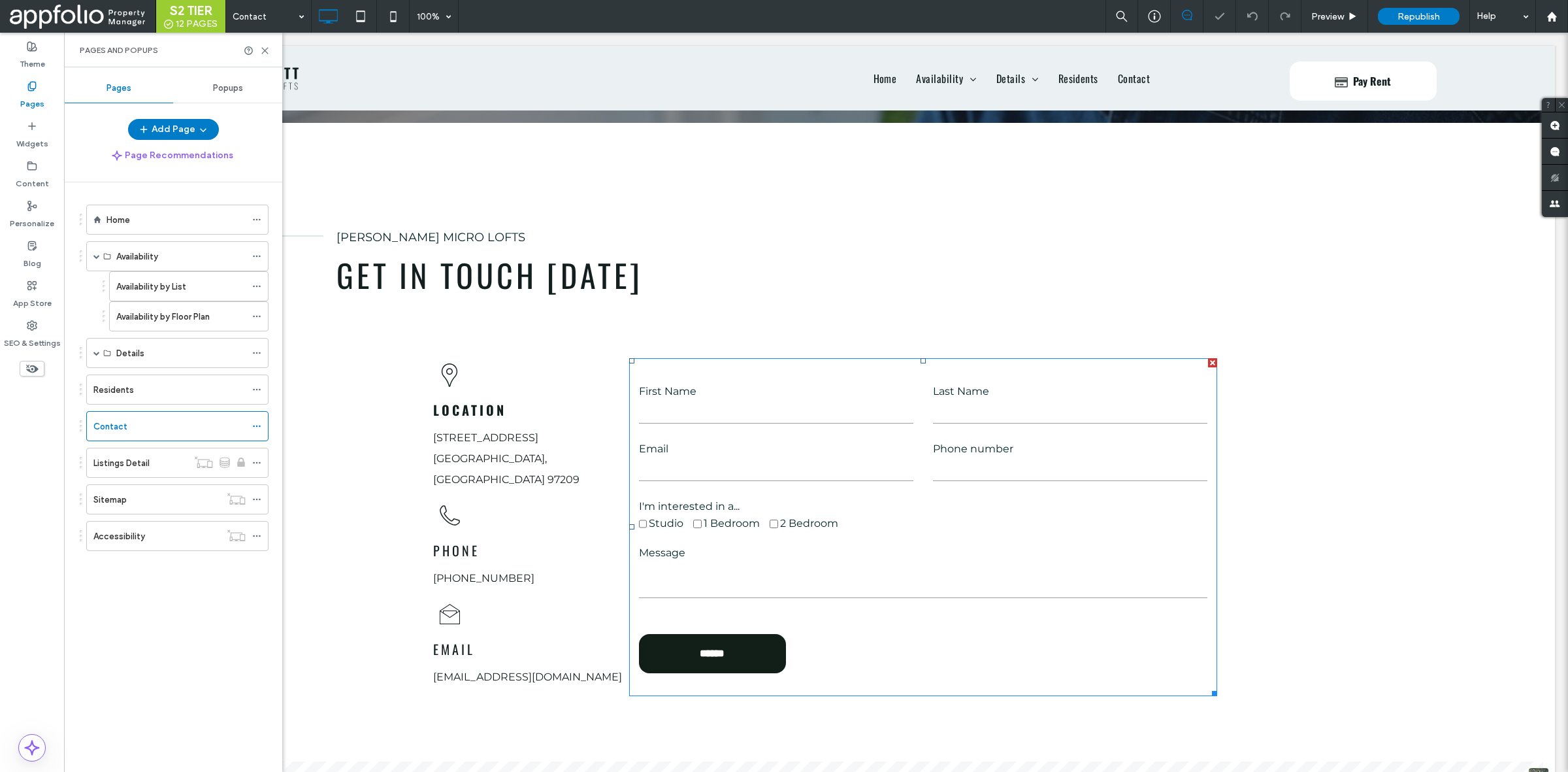
scroll to position [377, 0]
click at [529, 568] on p "(503) 206-5196" at bounding box center [531, 578] width 196 height 21
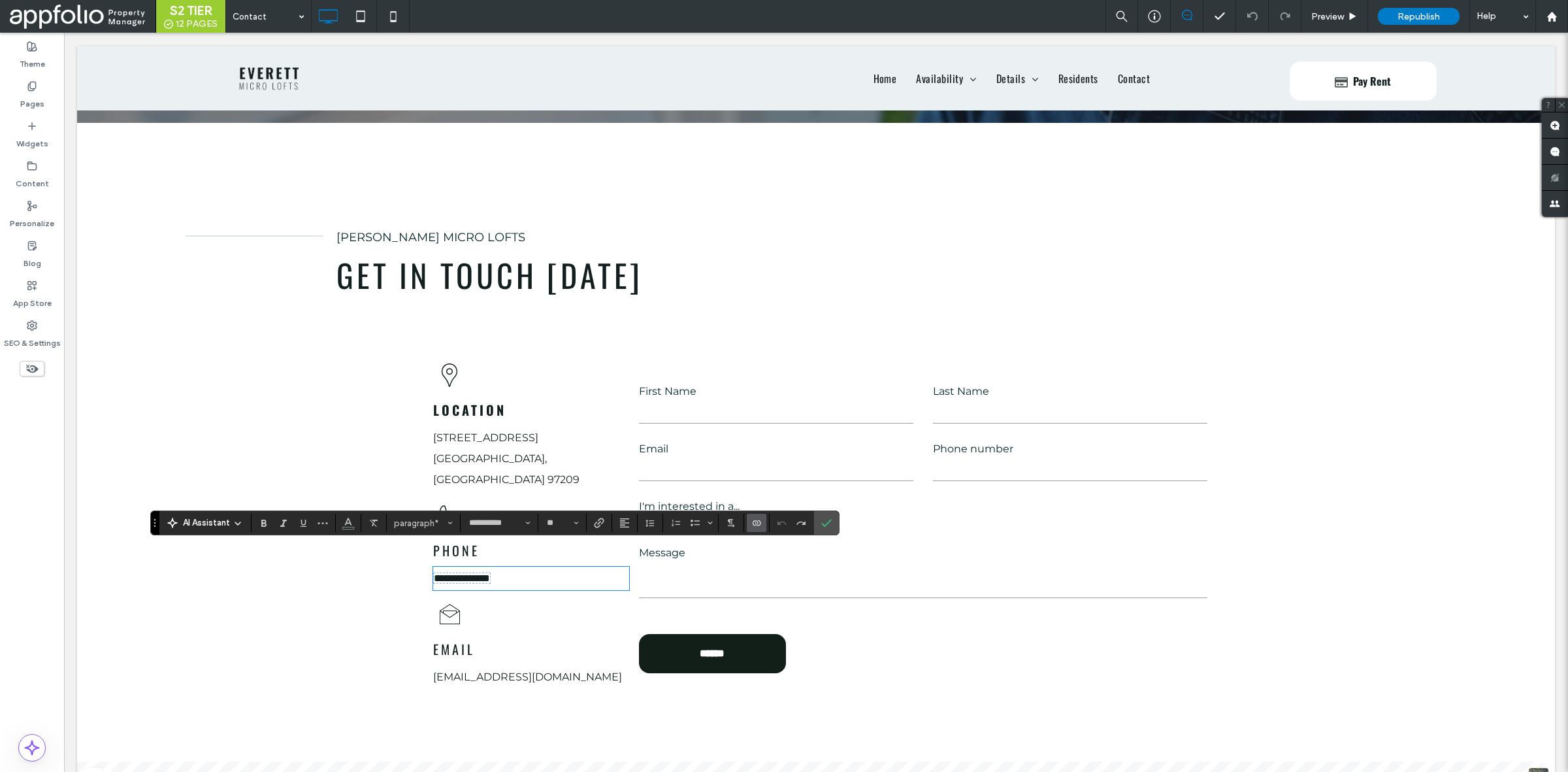
scroll to position [0, 0]
copy span "**********"
click at [598, 523] on icon "Link" at bounding box center [599, 523] width 10 height 10
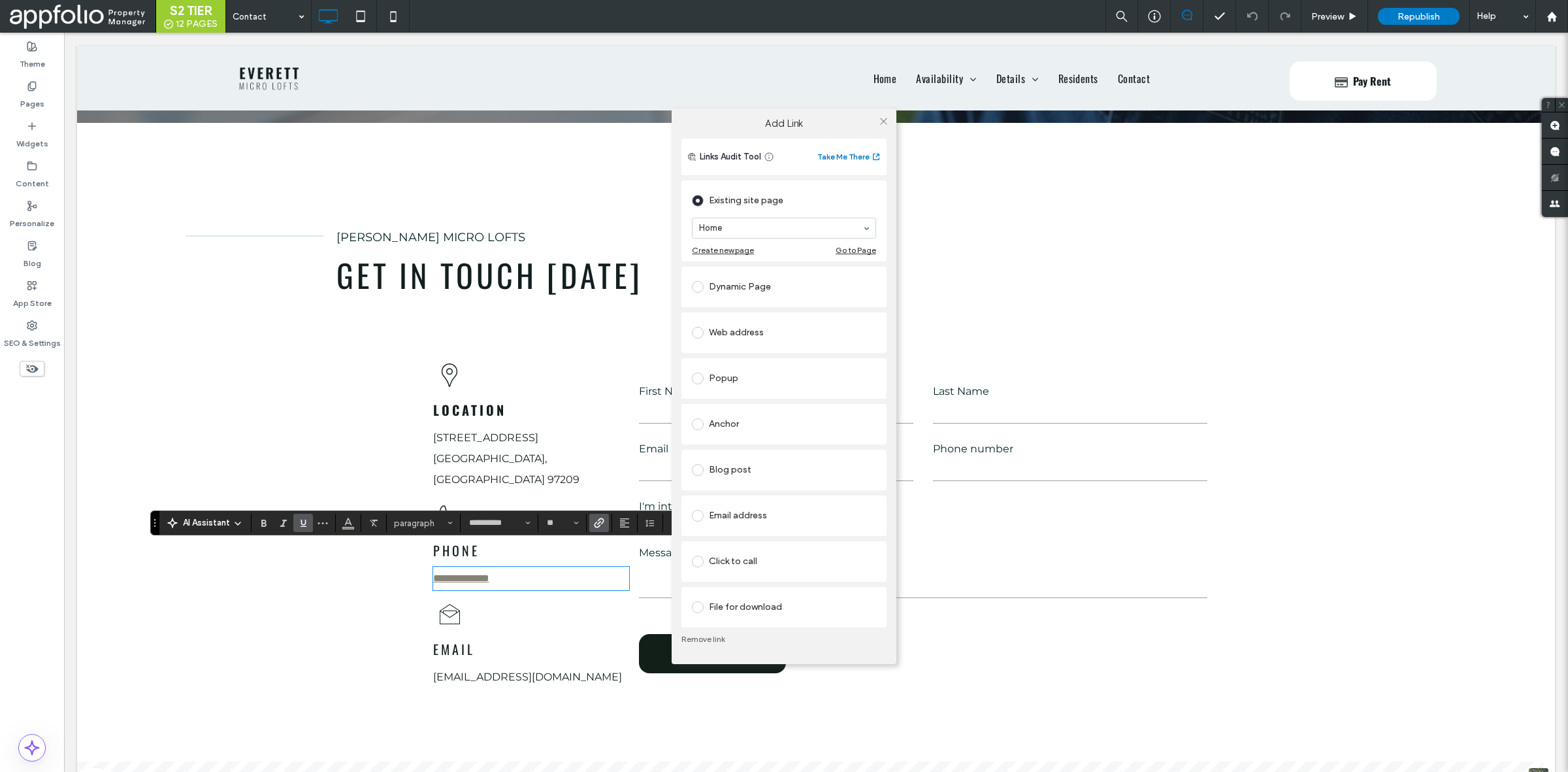
click at [729, 563] on div "Click to call" at bounding box center [784, 561] width 184 height 21
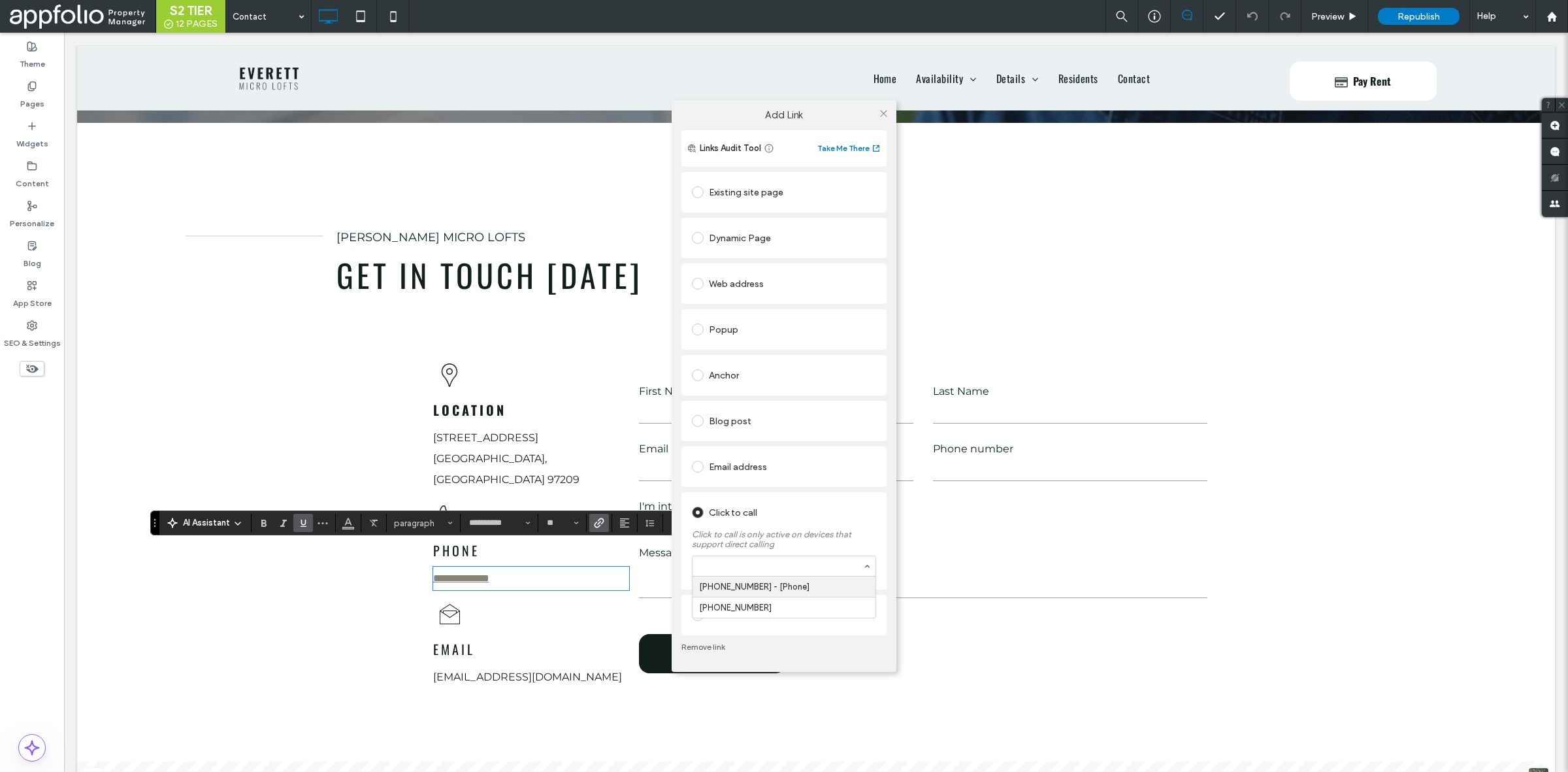
paste input "**********"
type input "**********"
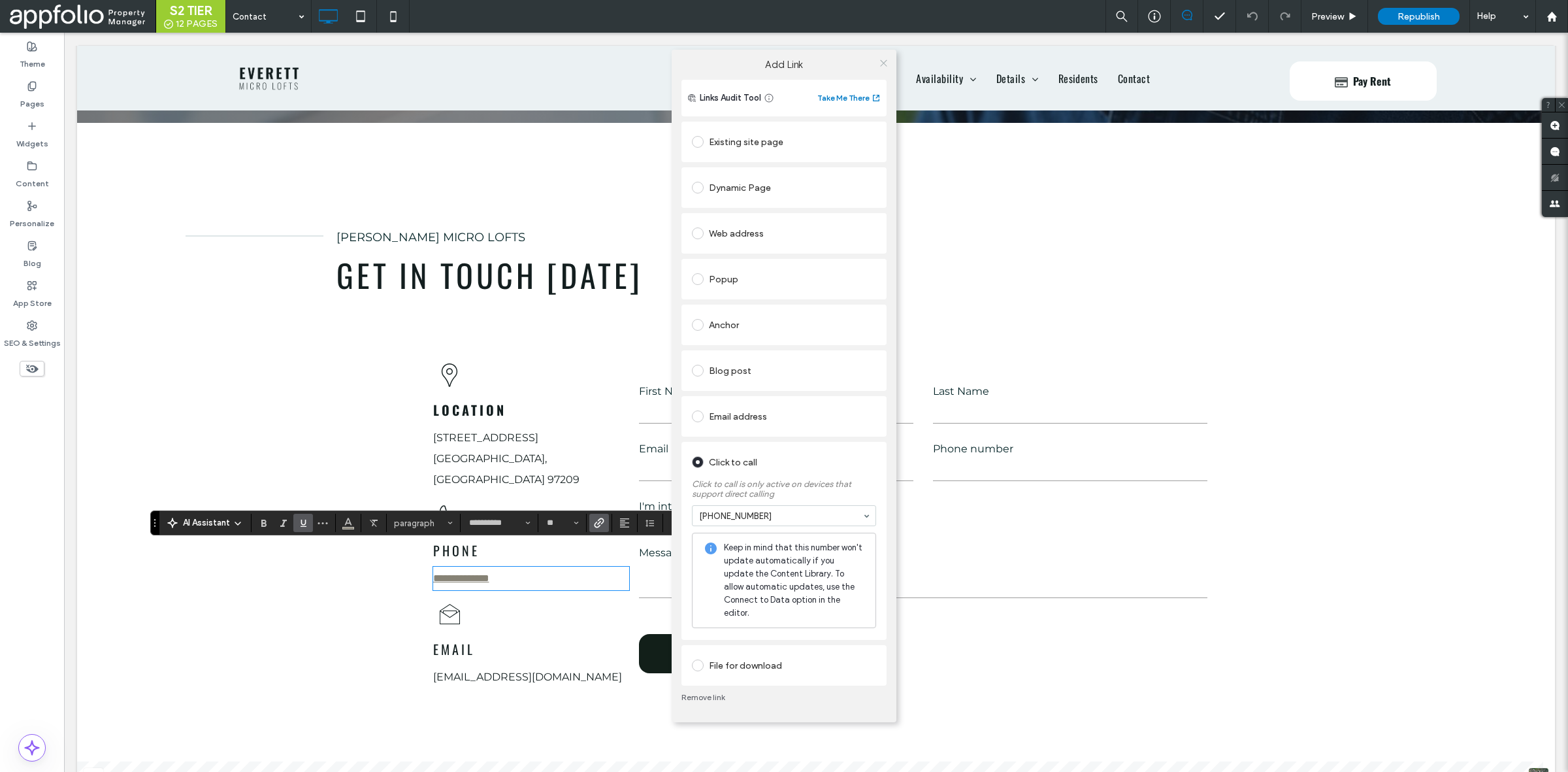
click at [887, 63] on icon at bounding box center [883, 62] width 10 height 10
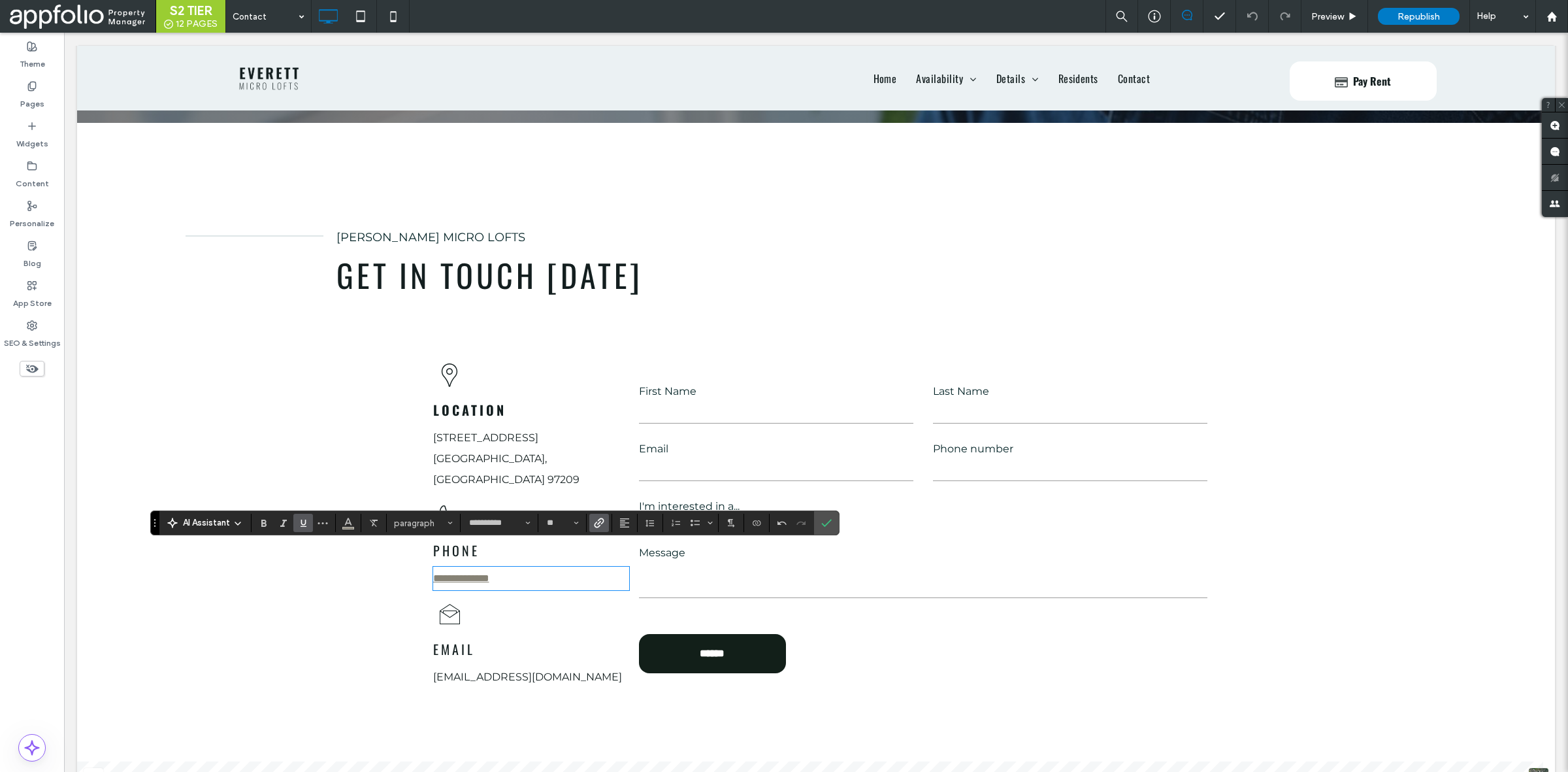
click at [306, 517] on icon "Underline" at bounding box center [303, 523] width 10 height 10
click at [340, 524] on button "Color" at bounding box center [348, 523] width 19 height 19
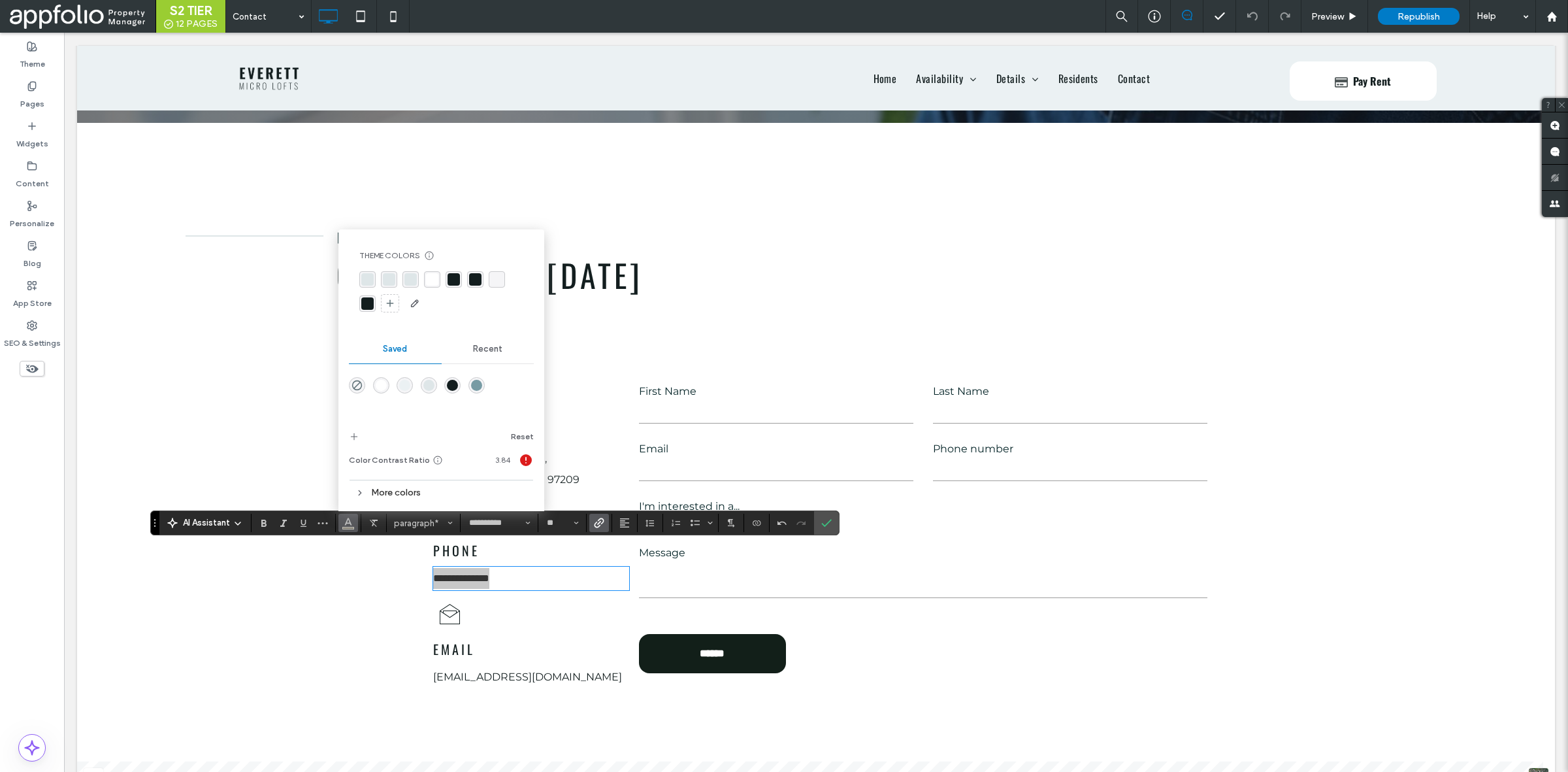
click at [378, 385] on div "rgba(255,255,255,1)" at bounding box center [381, 385] width 11 height 11
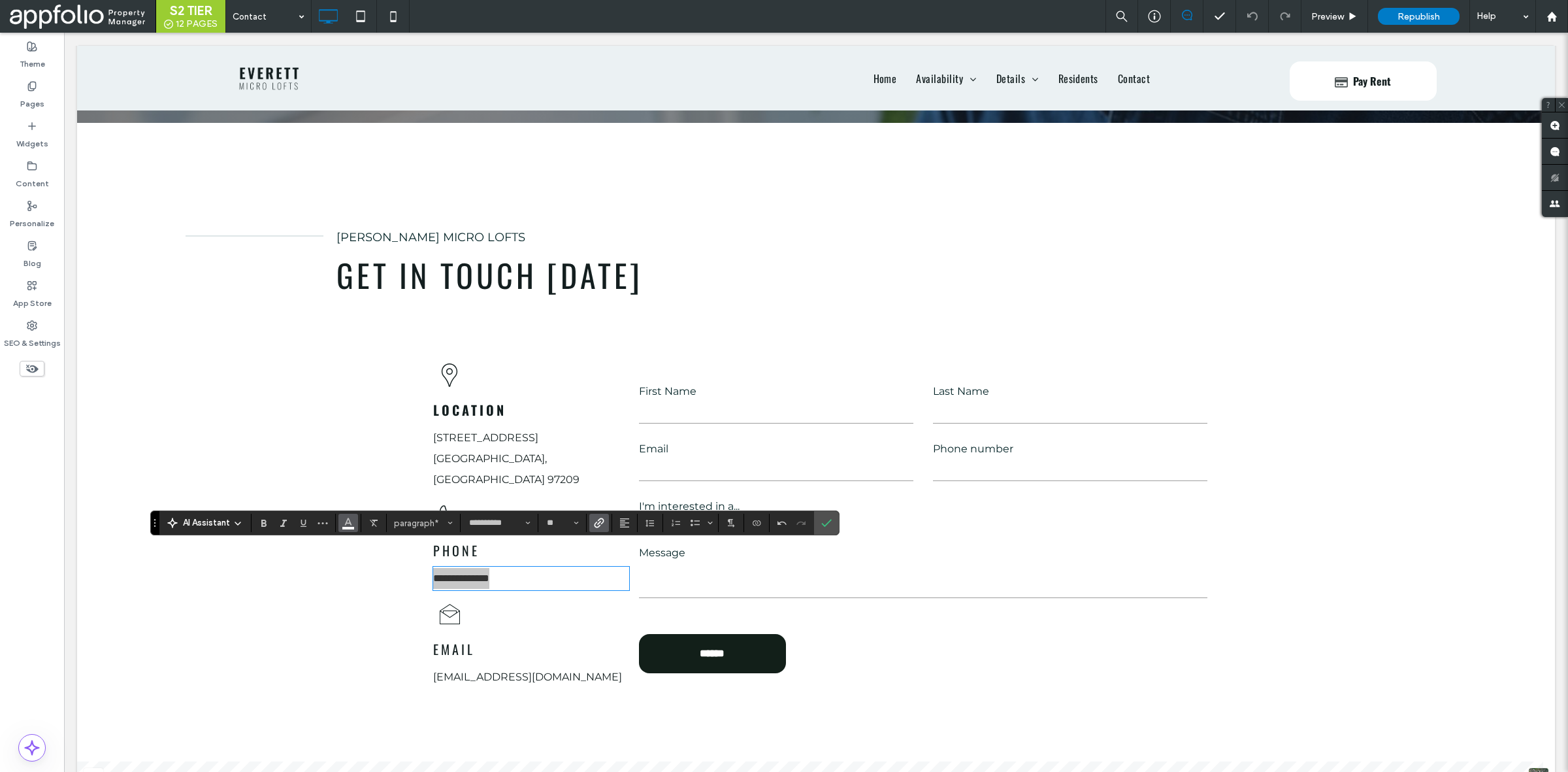
click at [344, 528] on span "Color" at bounding box center [348, 521] width 10 height 17
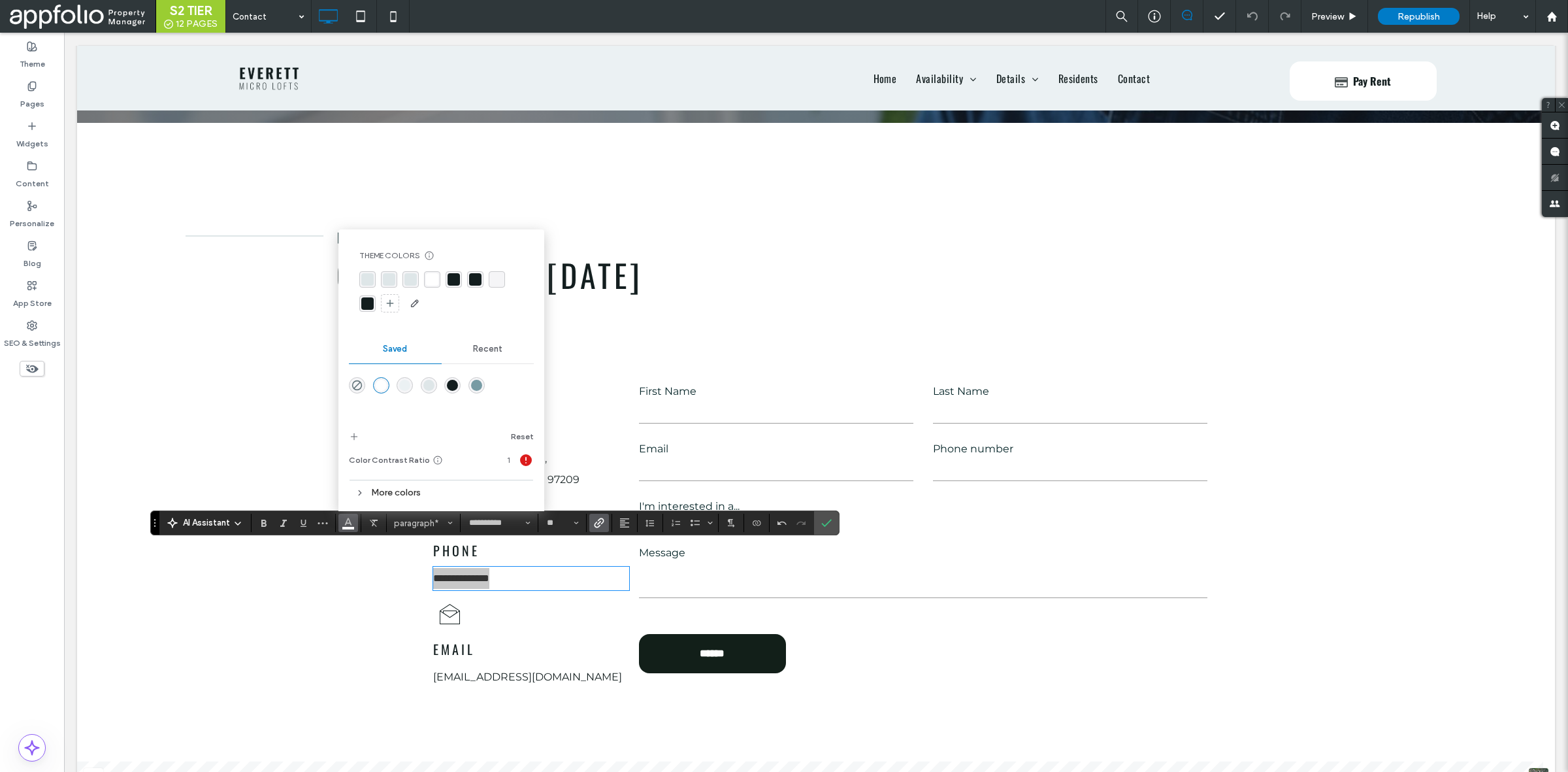
click at [344, 528] on span "Color" at bounding box center [348, 521] width 10 height 17
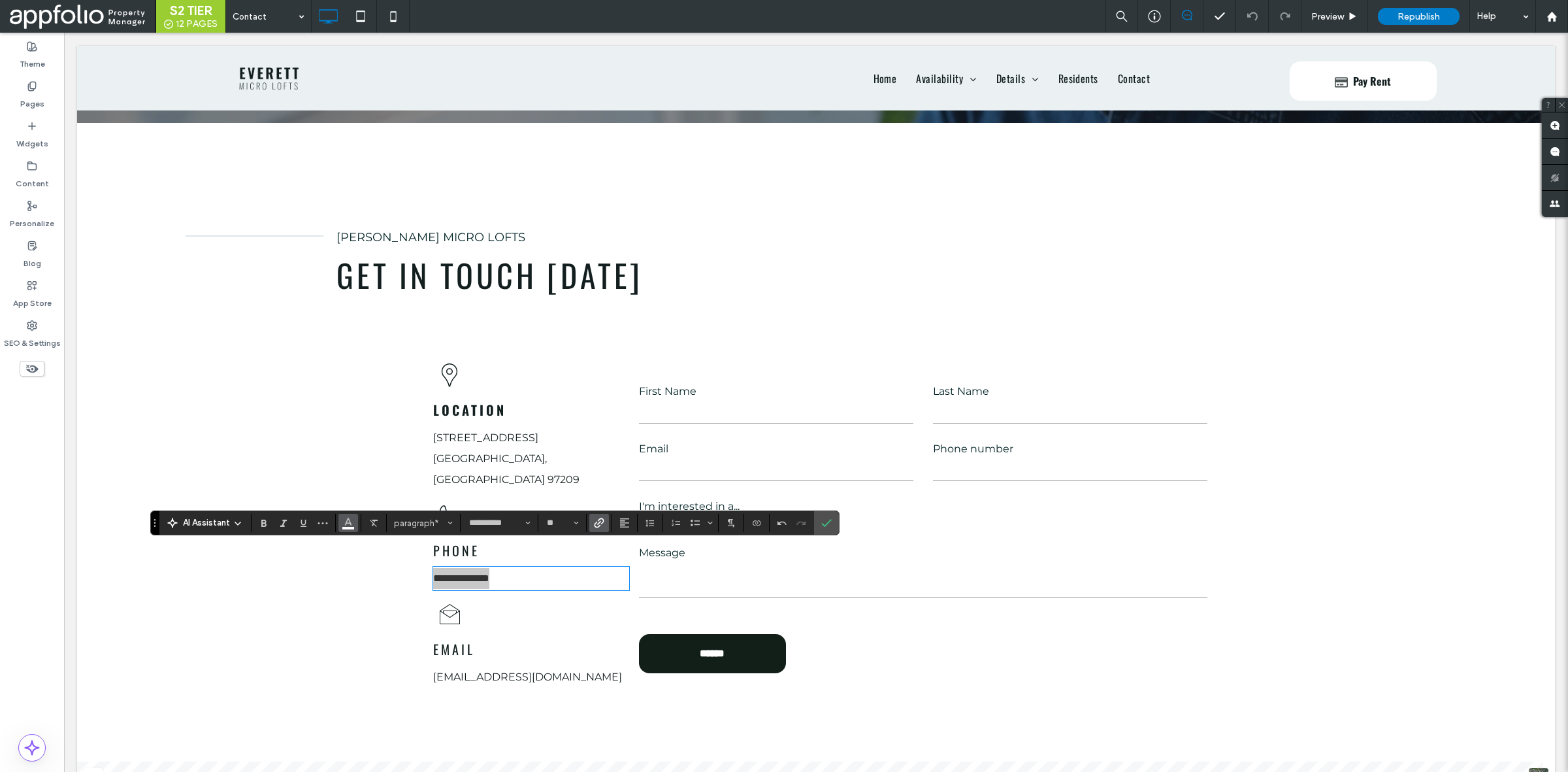
click at [341, 517] on button "Color" at bounding box center [348, 523] width 19 height 19
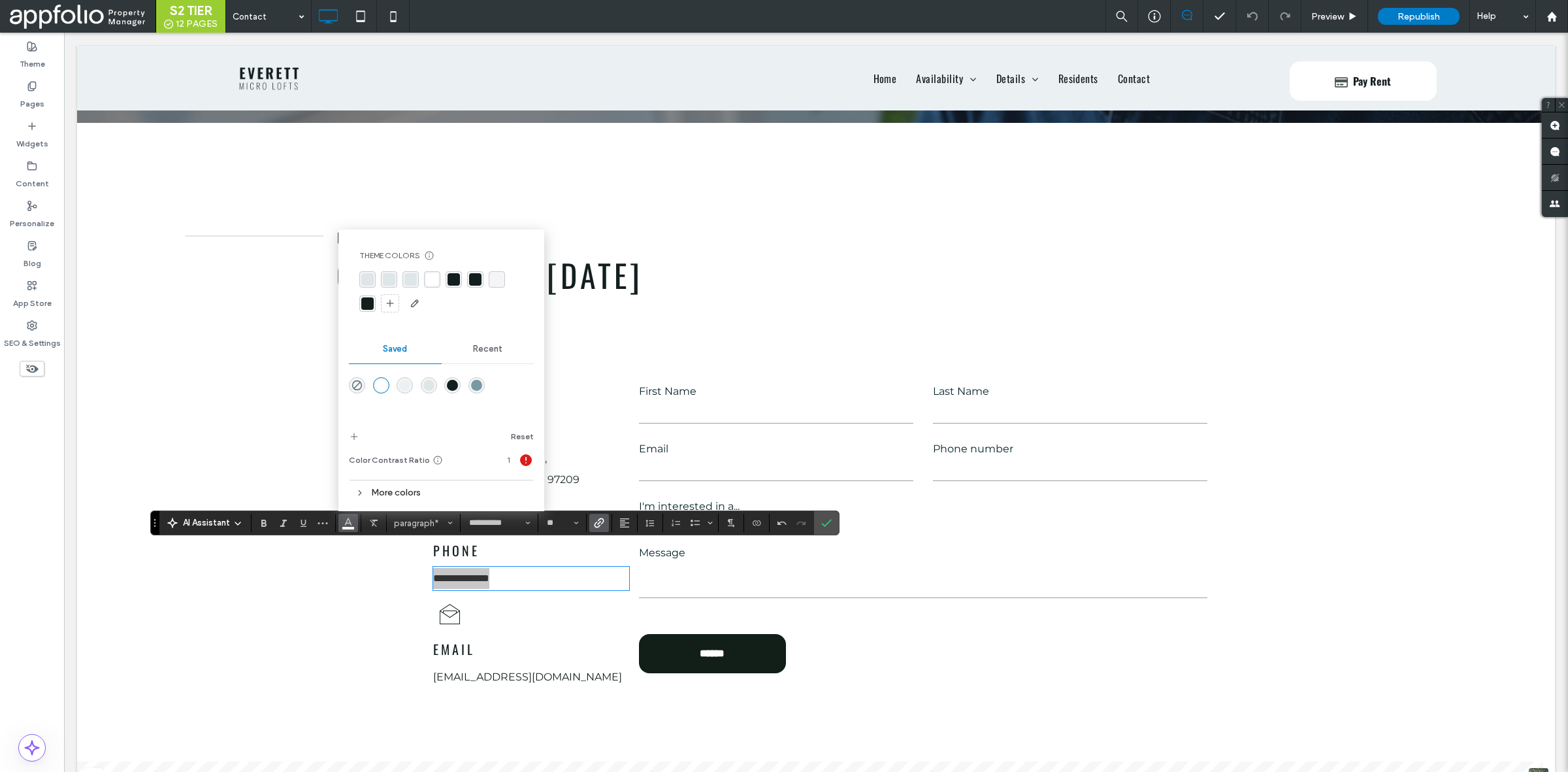
click at [472, 280] on div "rgba(19,30,31,1)" at bounding box center [475, 279] width 13 height 13
click at [819, 526] on label "Confirm" at bounding box center [827, 523] width 19 height 24
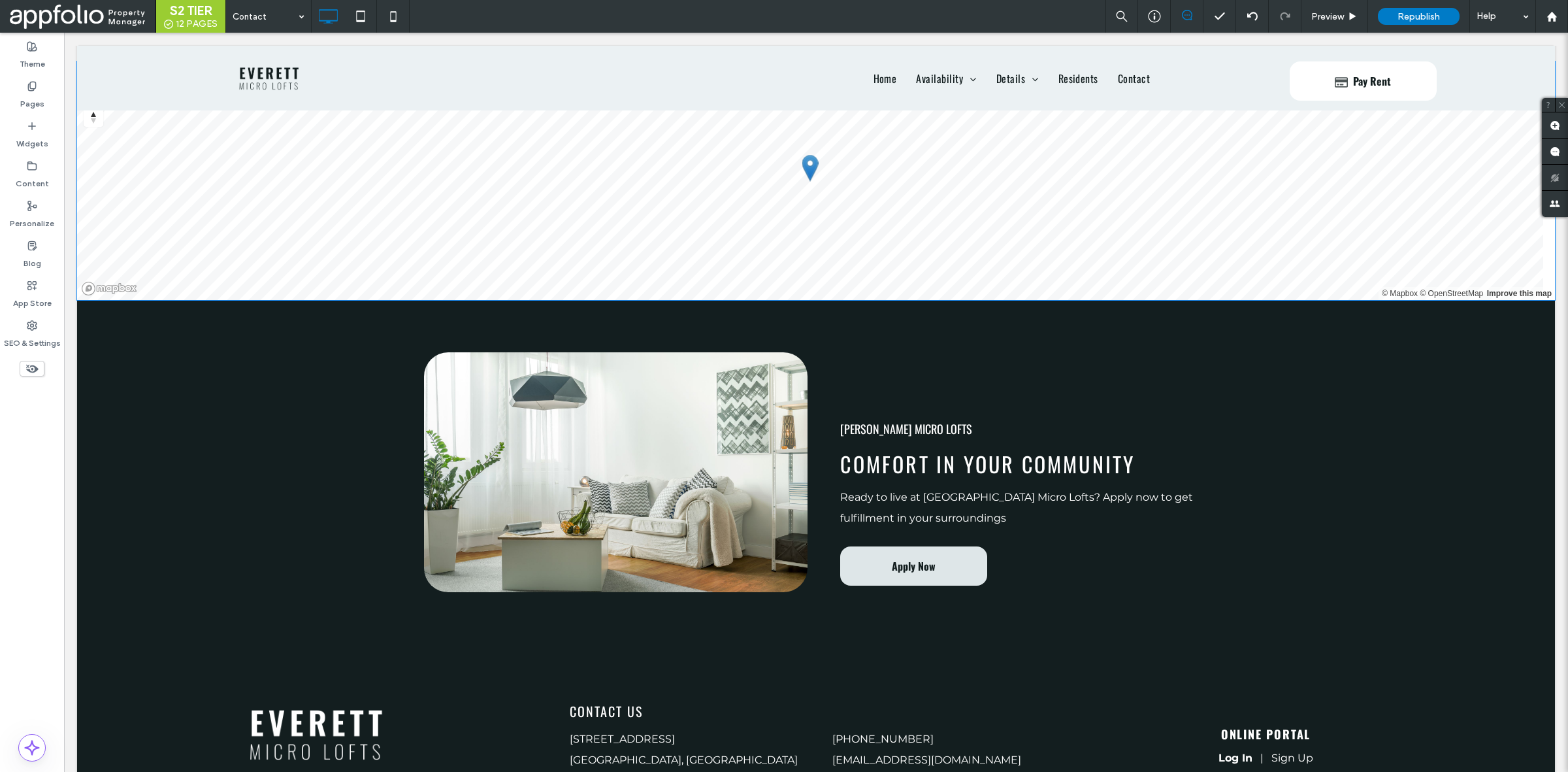
scroll to position [1089, 0]
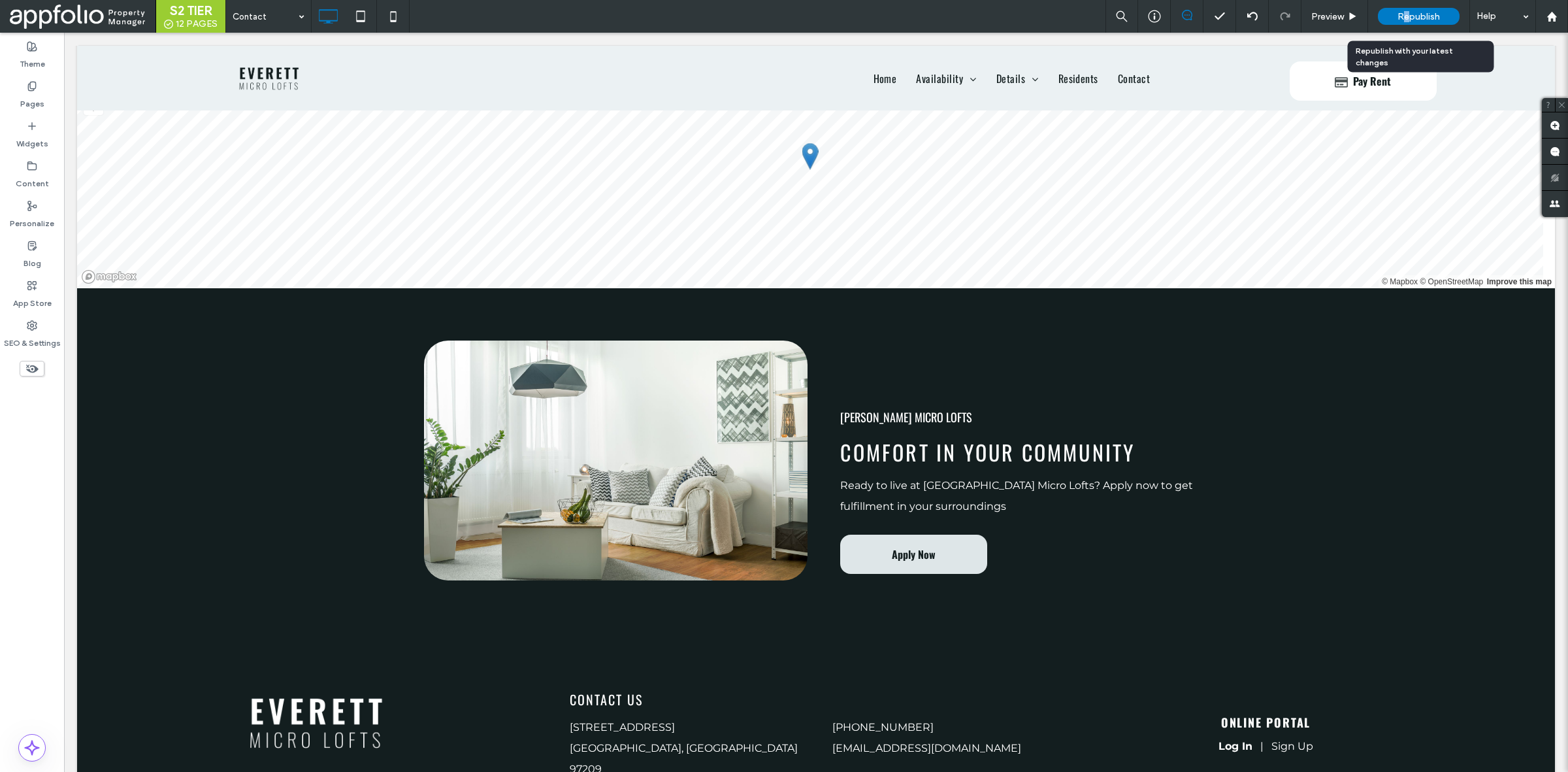
click at [1406, 19] on span "Republish" at bounding box center [1418, 16] width 42 height 11
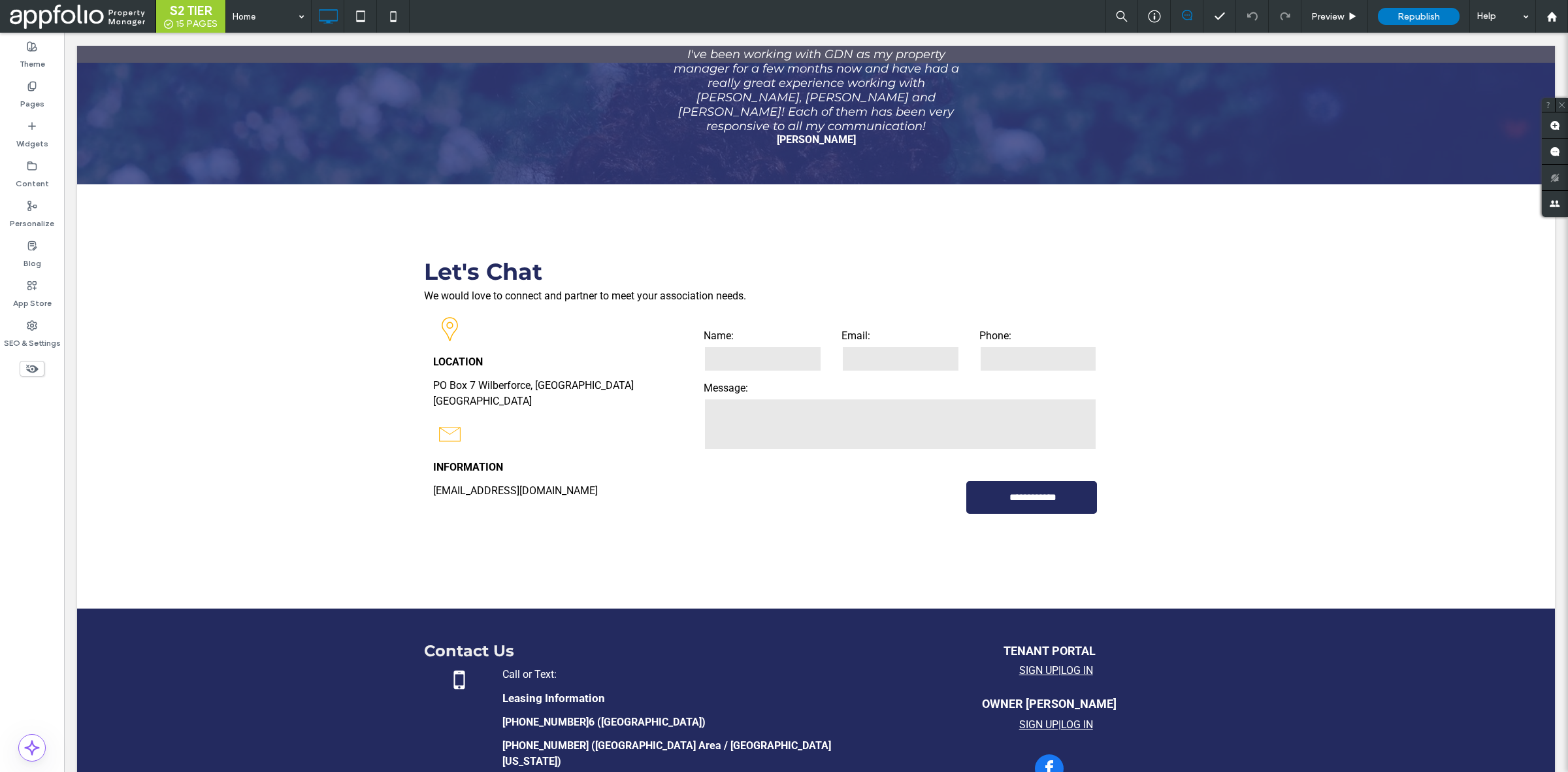
scroll to position [2190, 0]
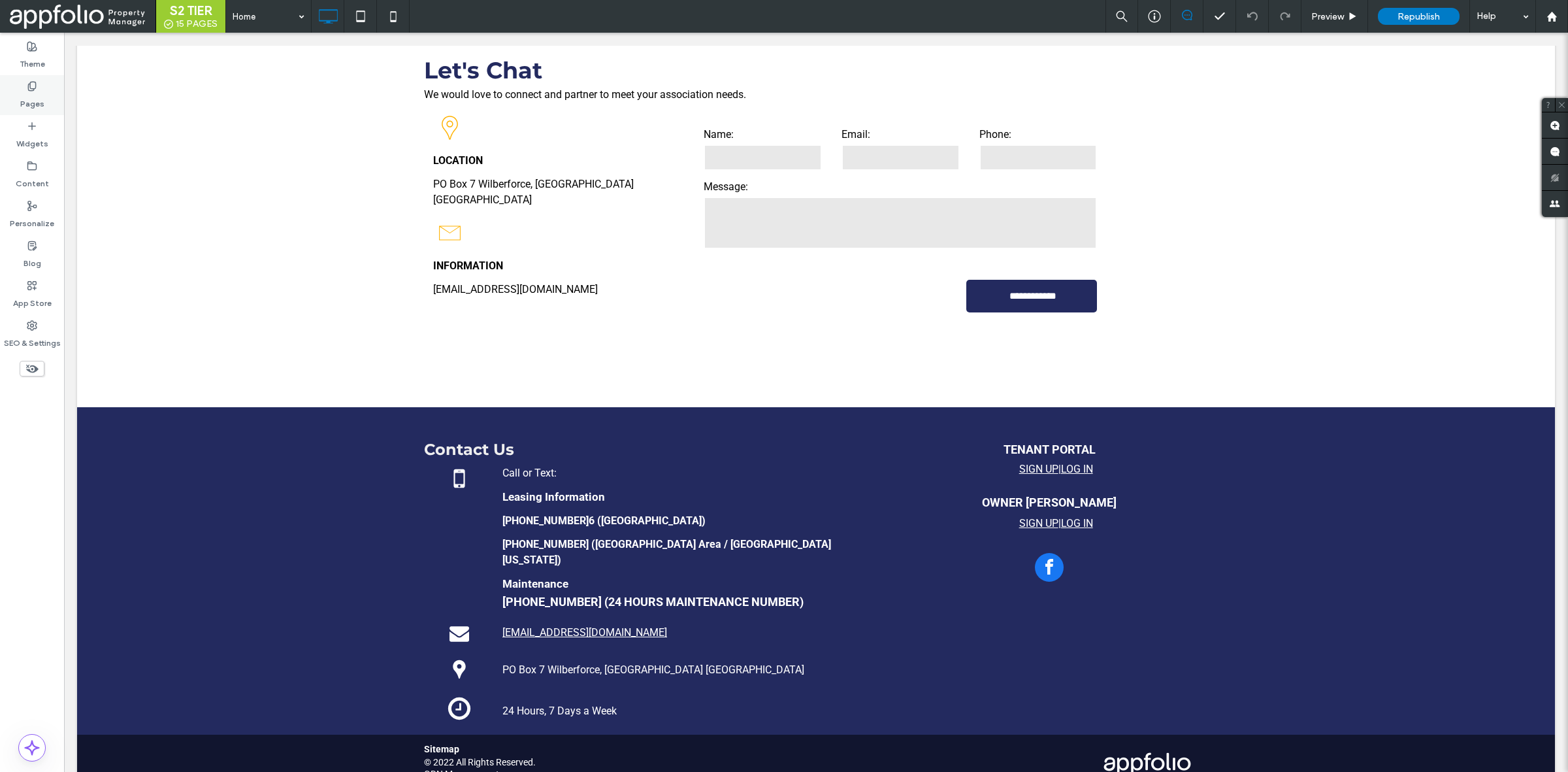
click at [44, 99] on div "Pages" at bounding box center [32, 95] width 64 height 40
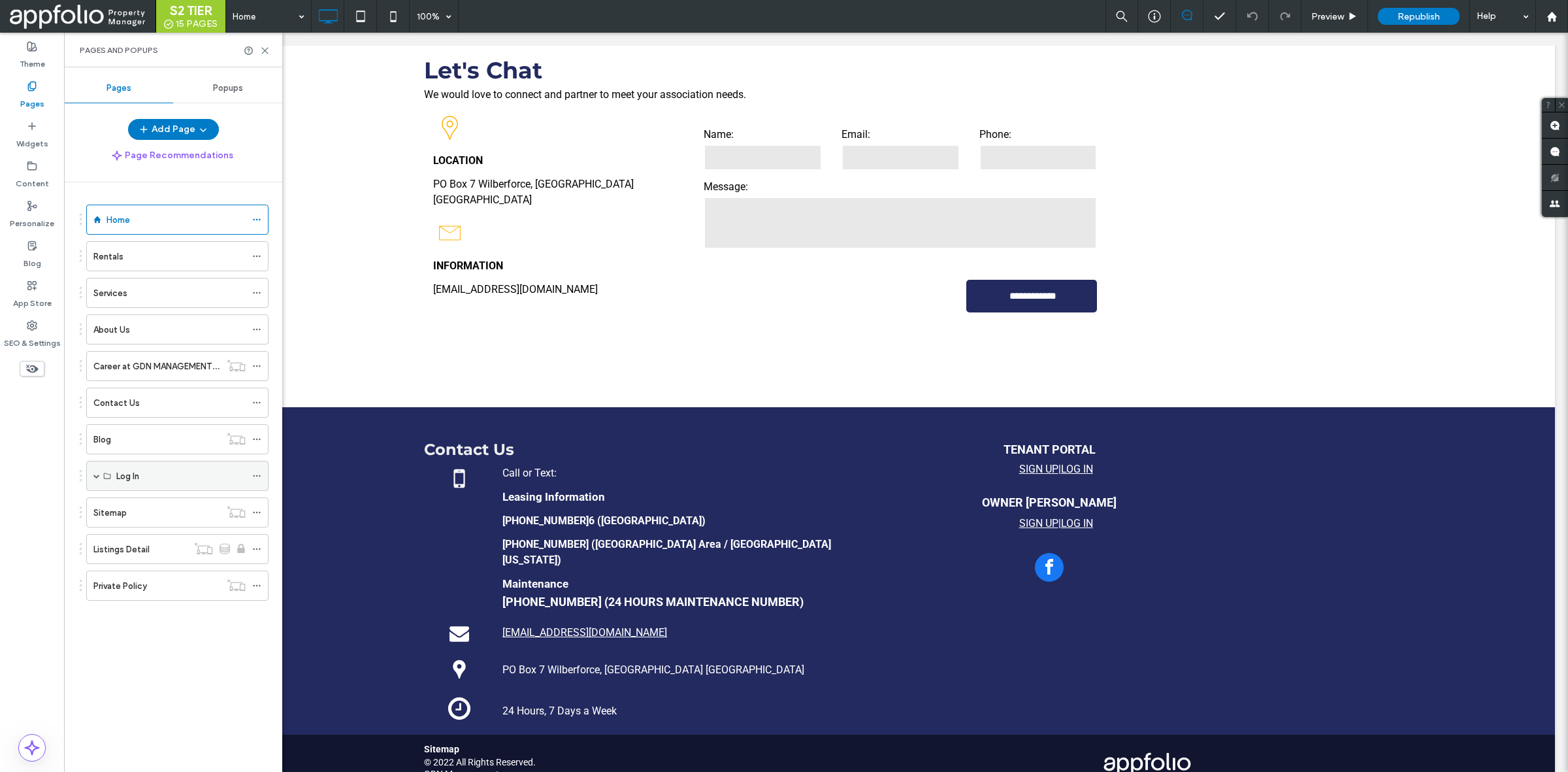
click at [96, 478] on span at bounding box center [96, 476] width 7 height 7
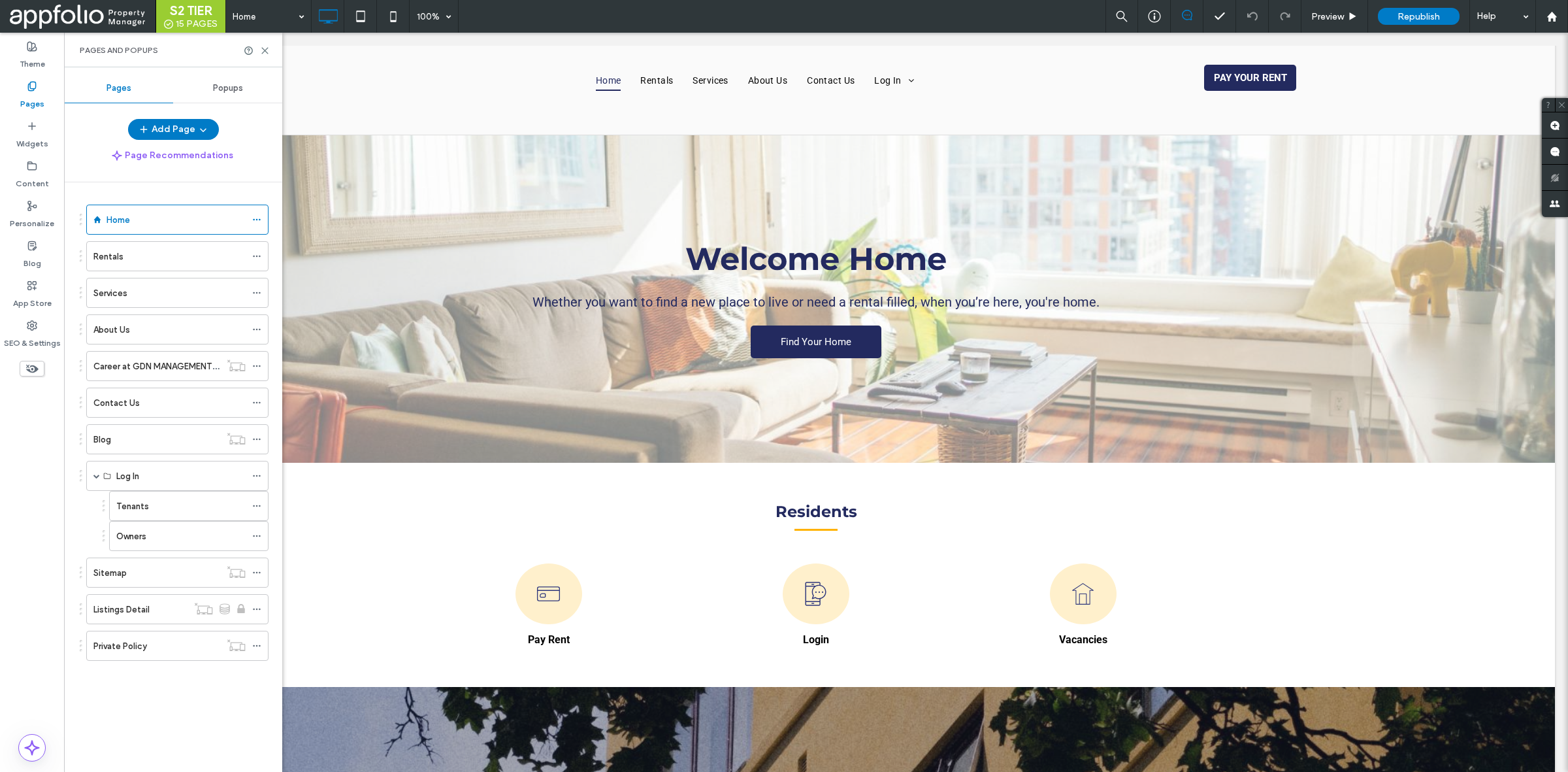
scroll to position [0, 0]
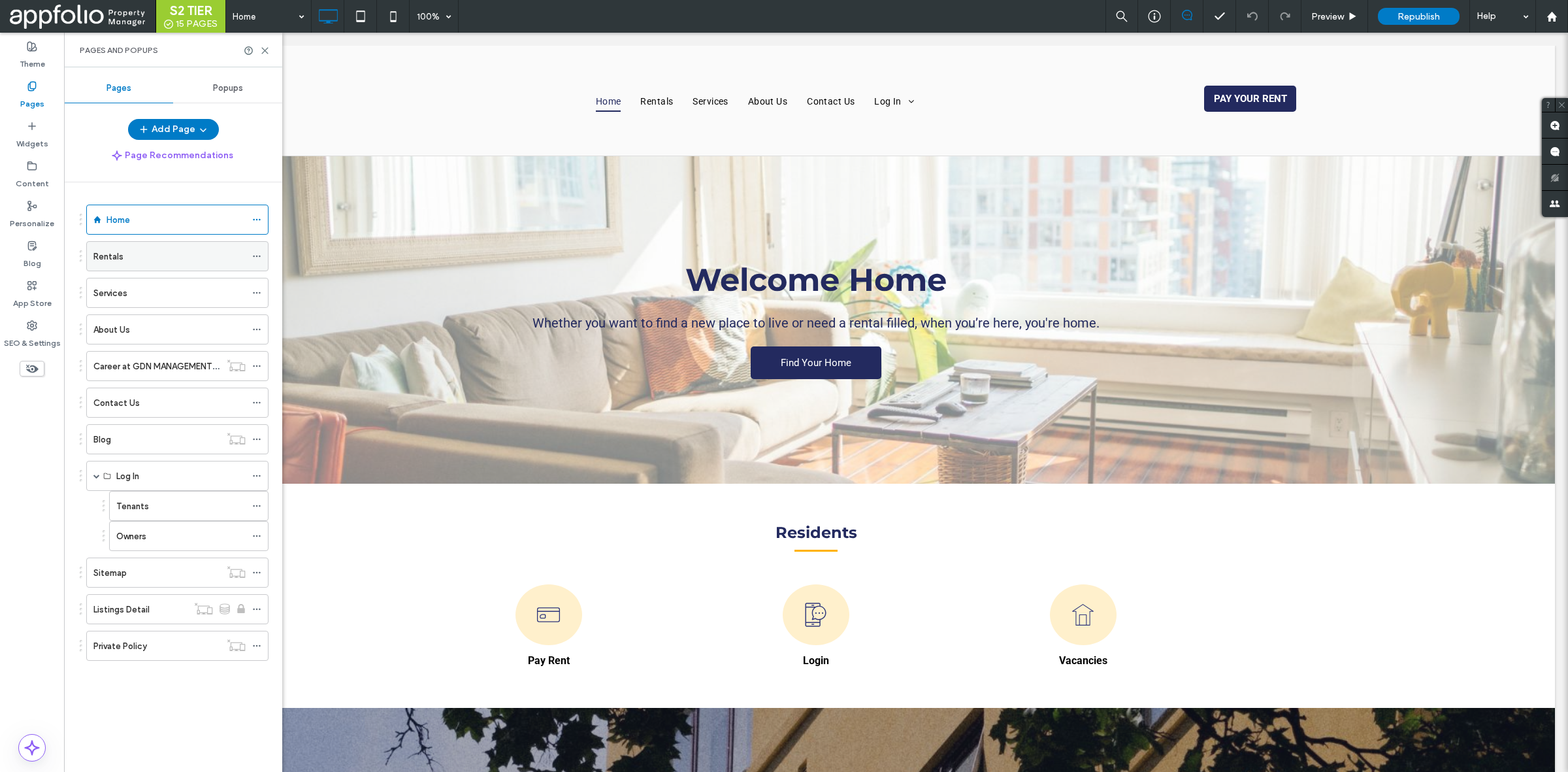
click at [148, 259] on div "Rentals" at bounding box center [169, 256] width 152 height 13
click at [198, 312] on ol "Home Rentals Services About Us Career at GDN MANAGEMENT / Vendors Contact Us Bl…" at bounding box center [169, 433] width 199 height 457
click at [177, 291] on div "Services" at bounding box center [169, 293] width 152 height 13
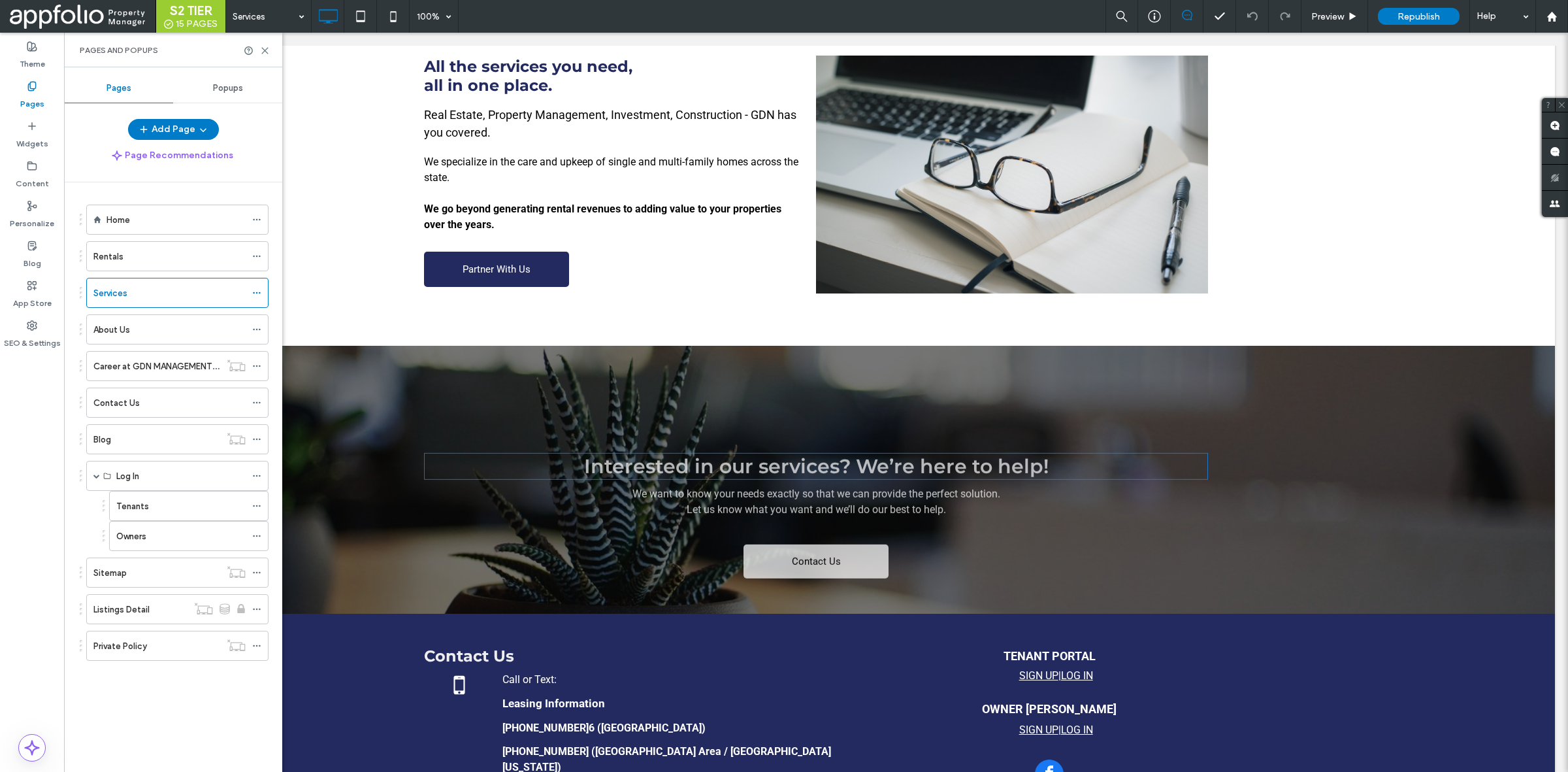
scroll to position [1424, 0]
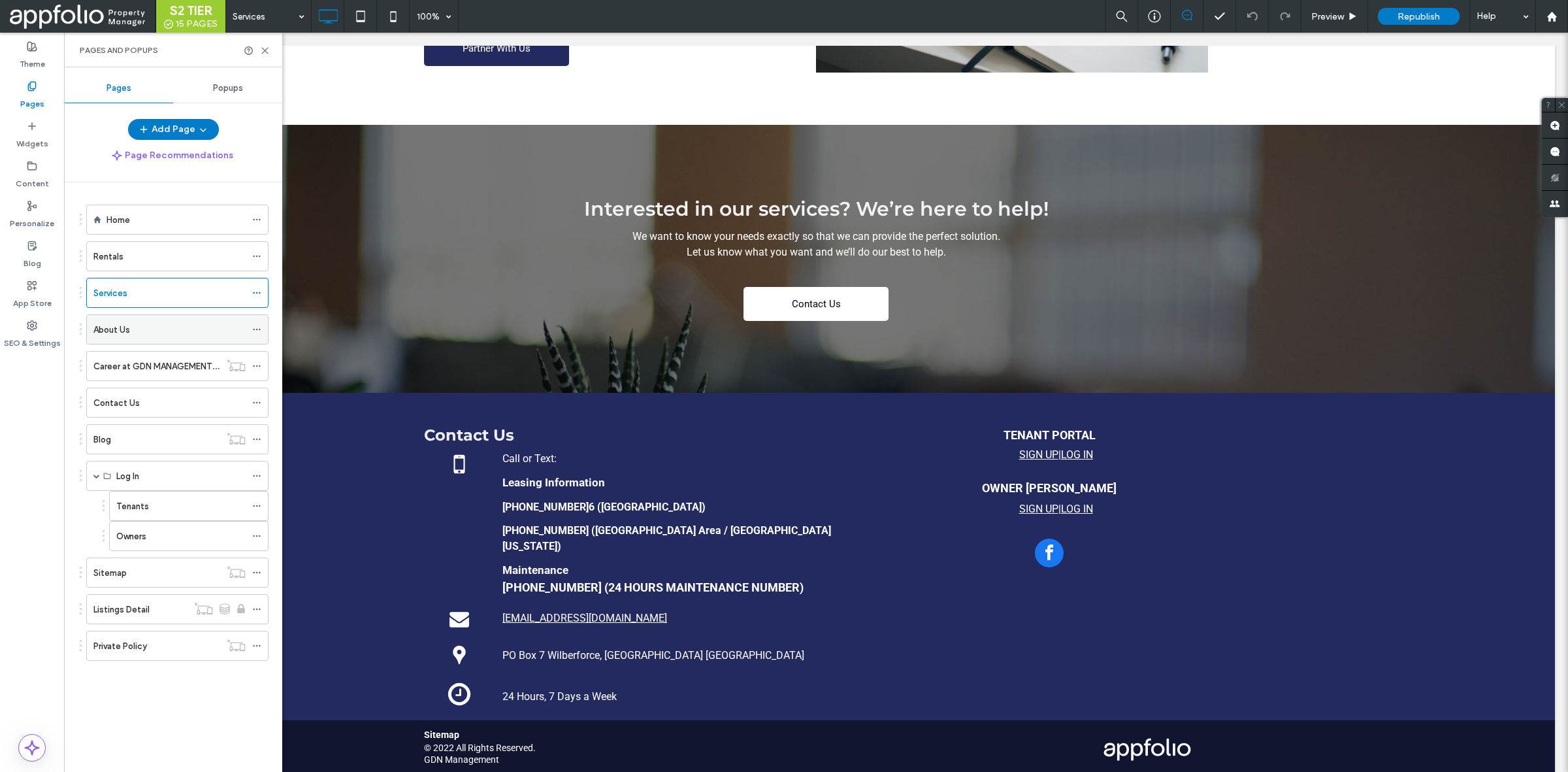
click at [174, 336] on div "About Us" at bounding box center [169, 330] width 152 height 13
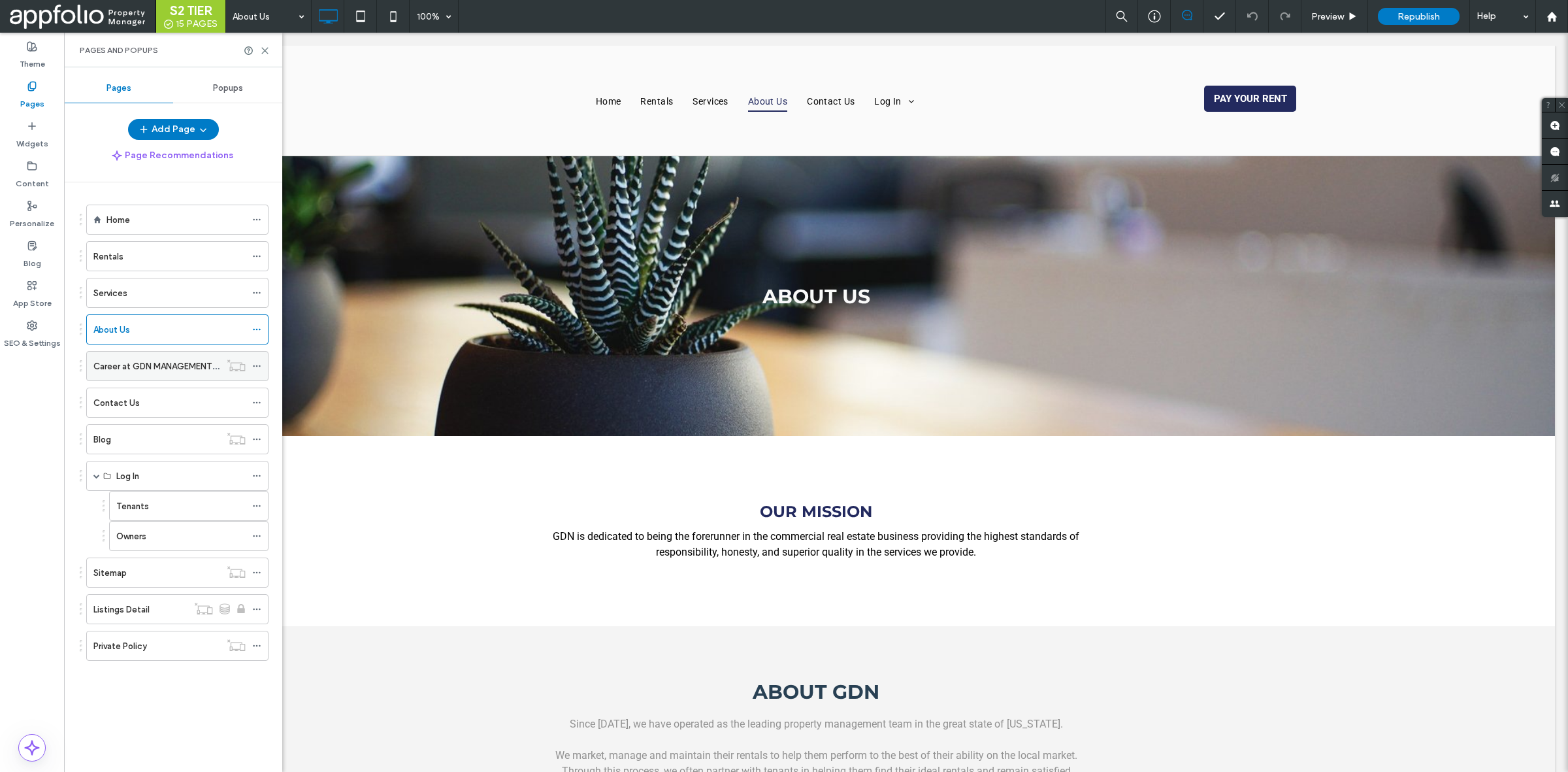
click at [137, 373] on label "Career at GDN MANAGEMENT / Vendors" at bounding box center [173, 366] width 159 height 23
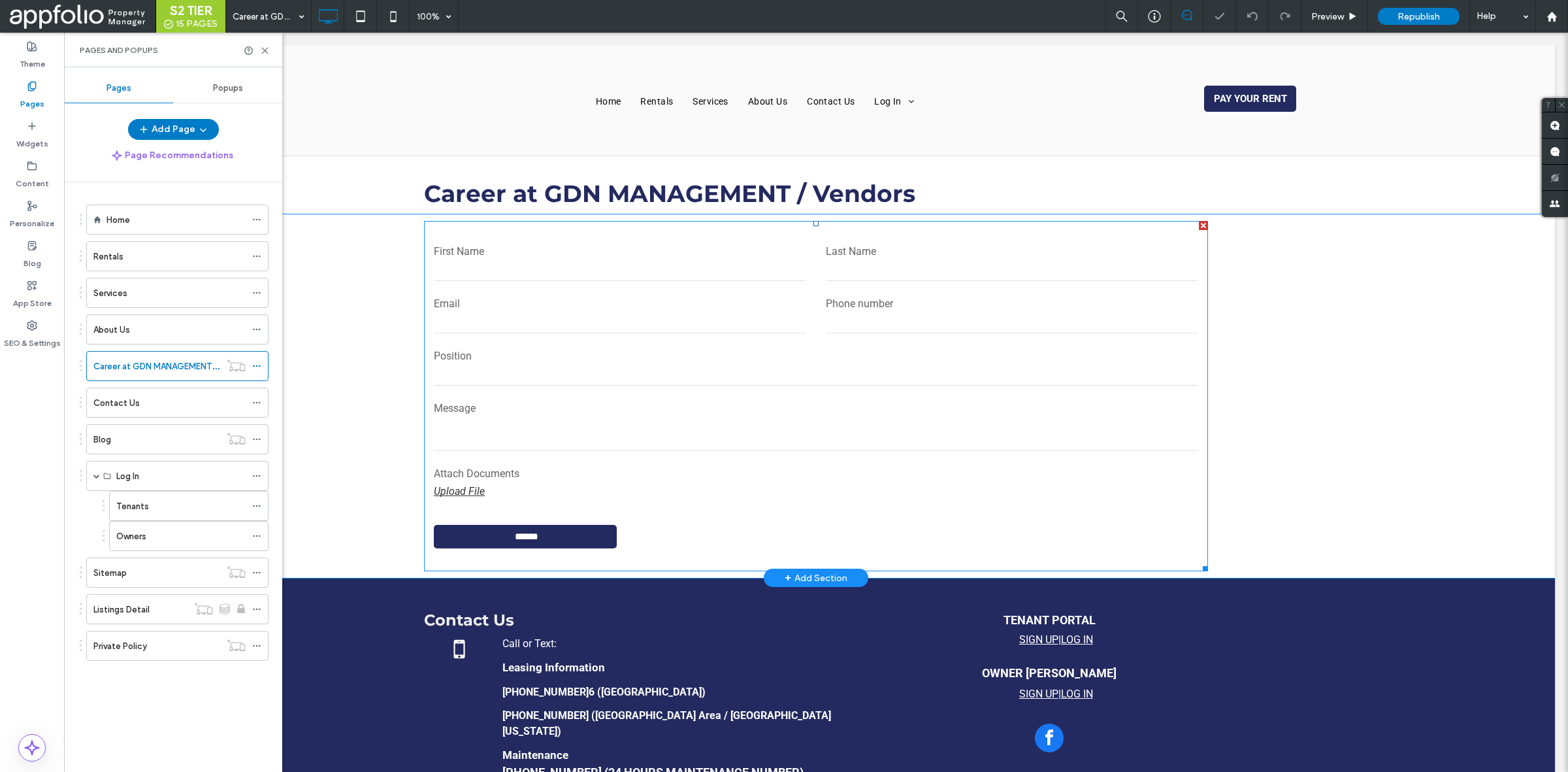
scroll to position [186, 0]
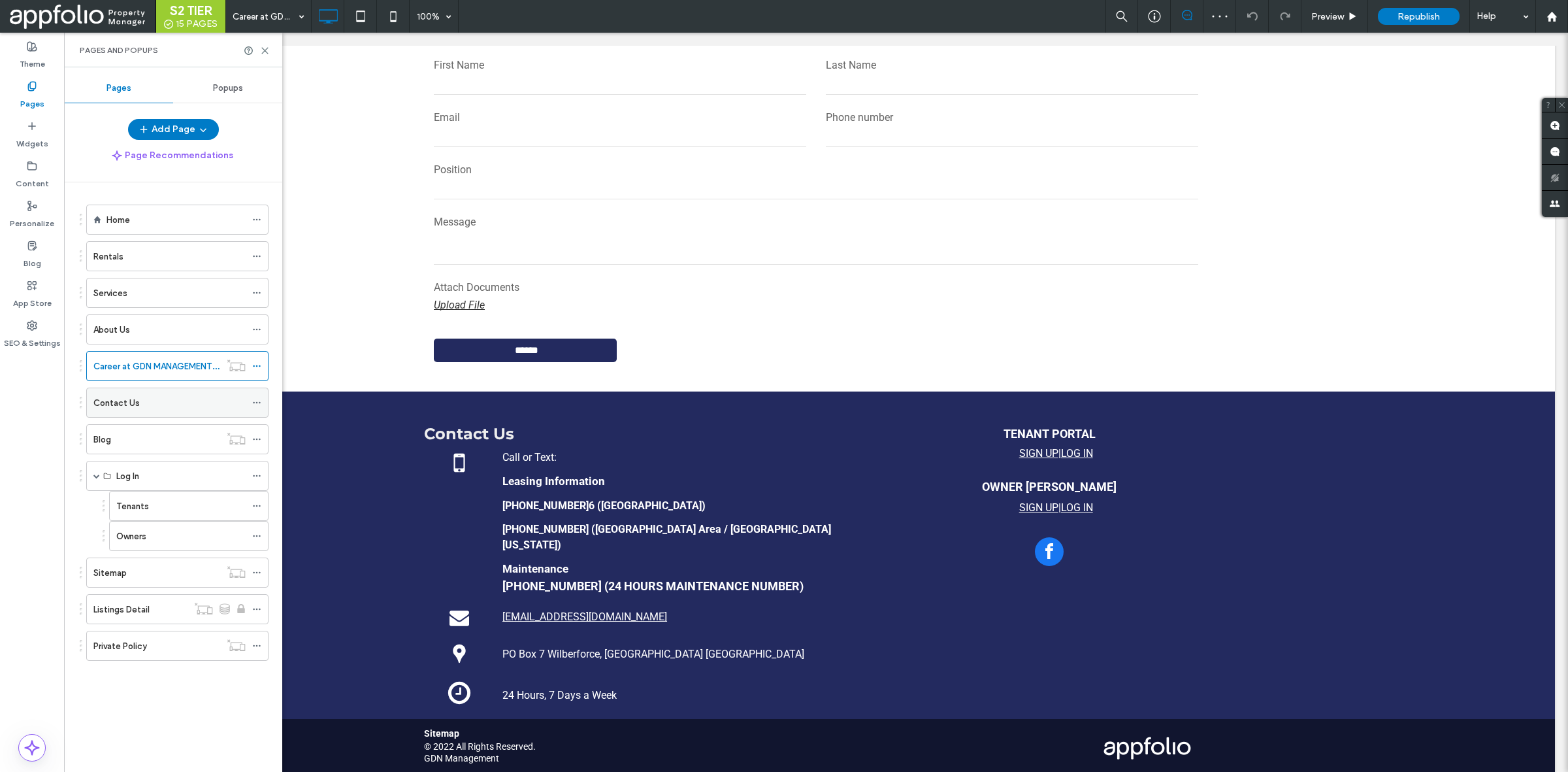
click at [167, 407] on div "Contact Us" at bounding box center [169, 403] width 152 height 13
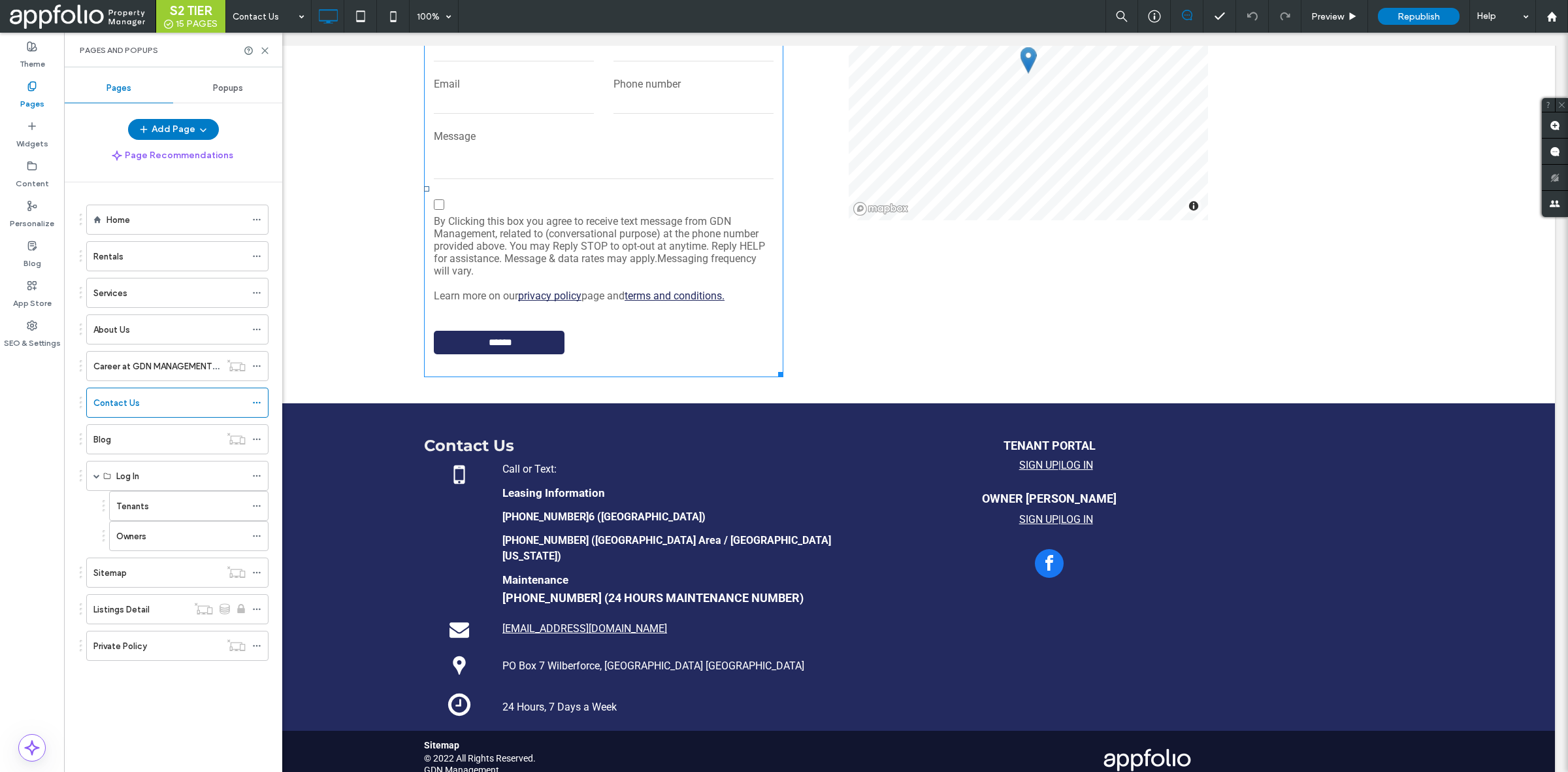
scroll to position [734, 0]
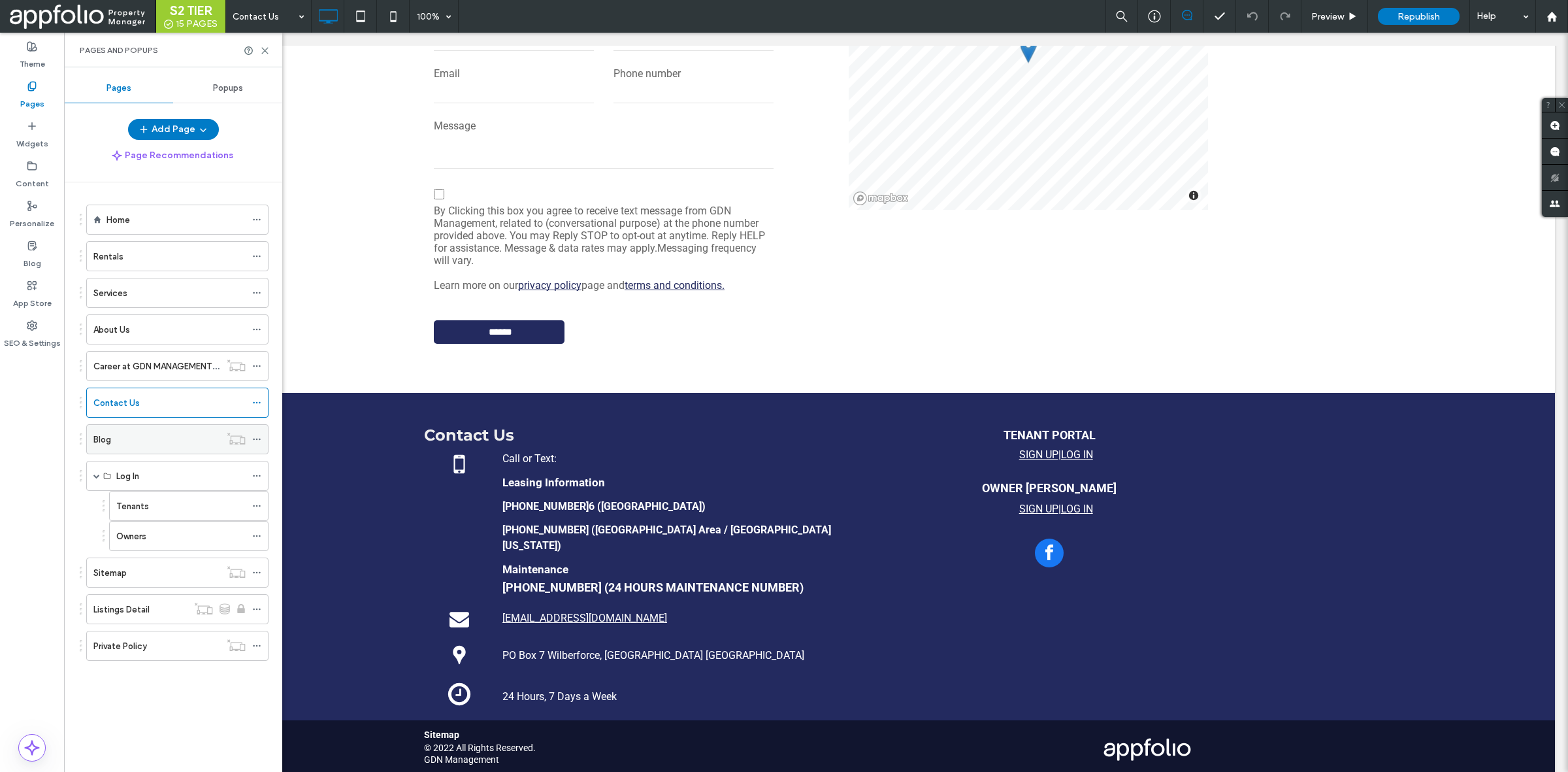
click at [175, 439] on div "Blog" at bounding box center [157, 439] width 127 height 13
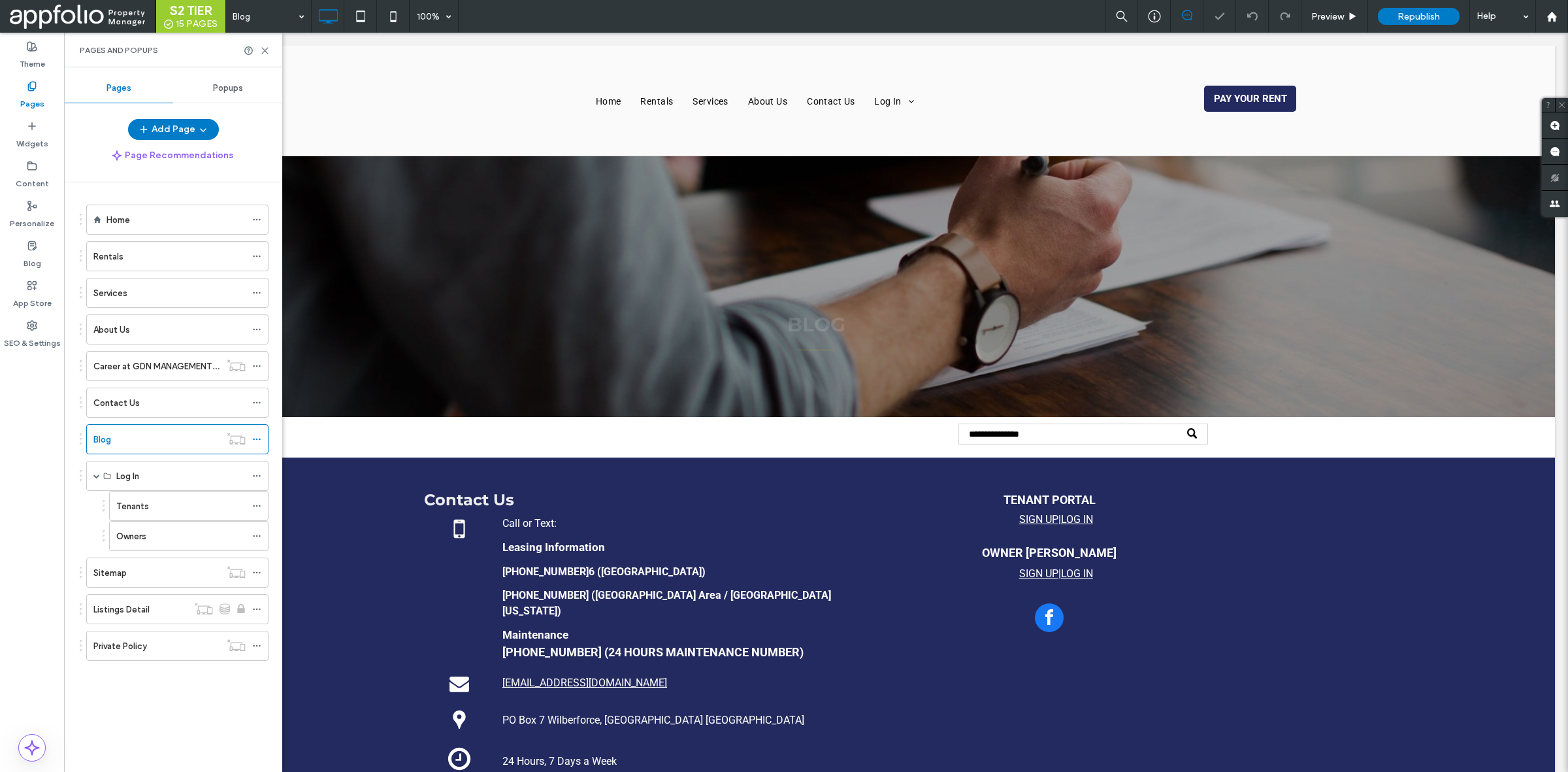
scroll to position [64, 0]
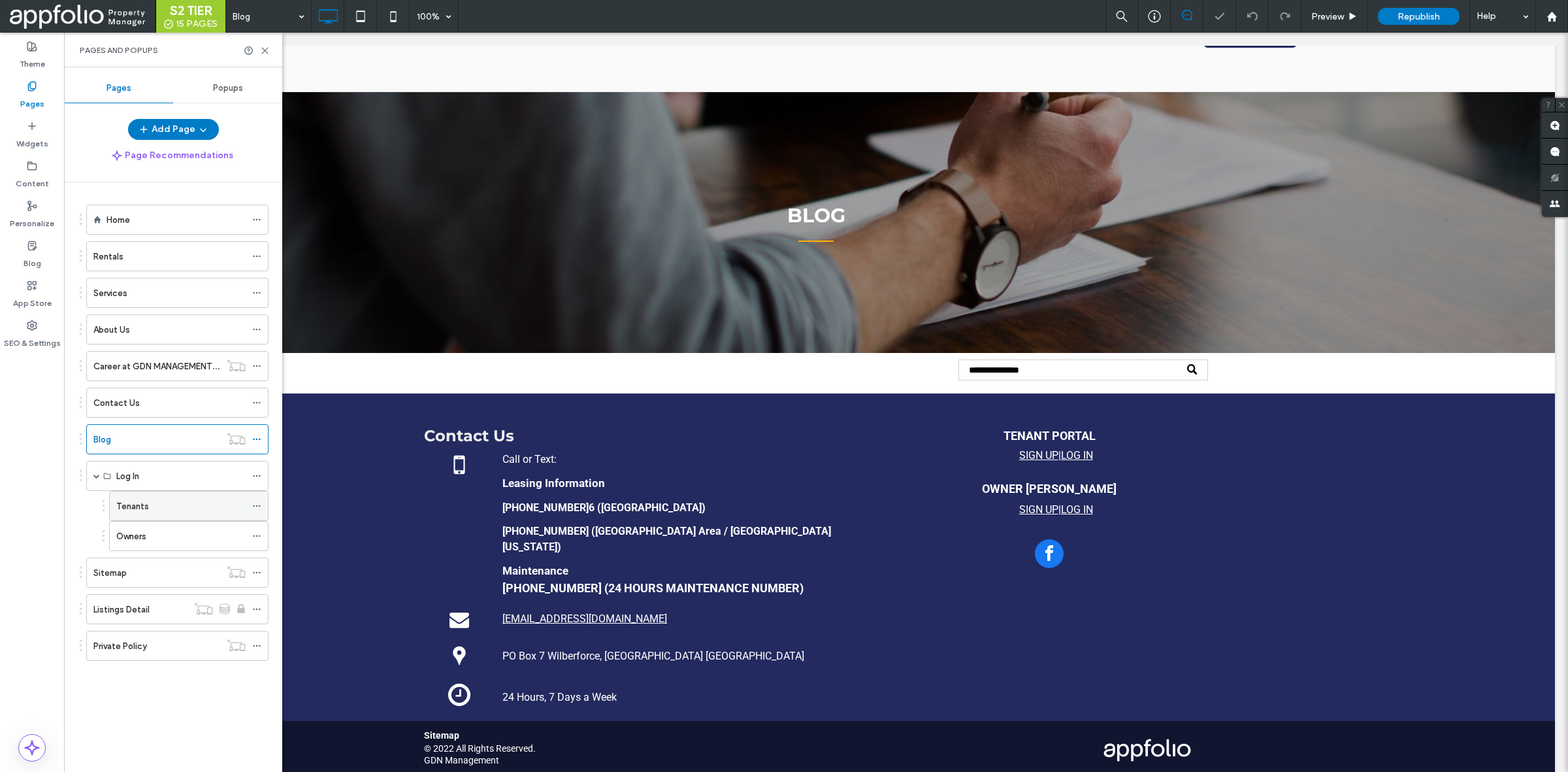
click at [162, 508] on div "Tenants" at bounding box center [181, 506] width 129 height 13
click at [135, 533] on label "Owners" at bounding box center [131, 536] width 30 height 23
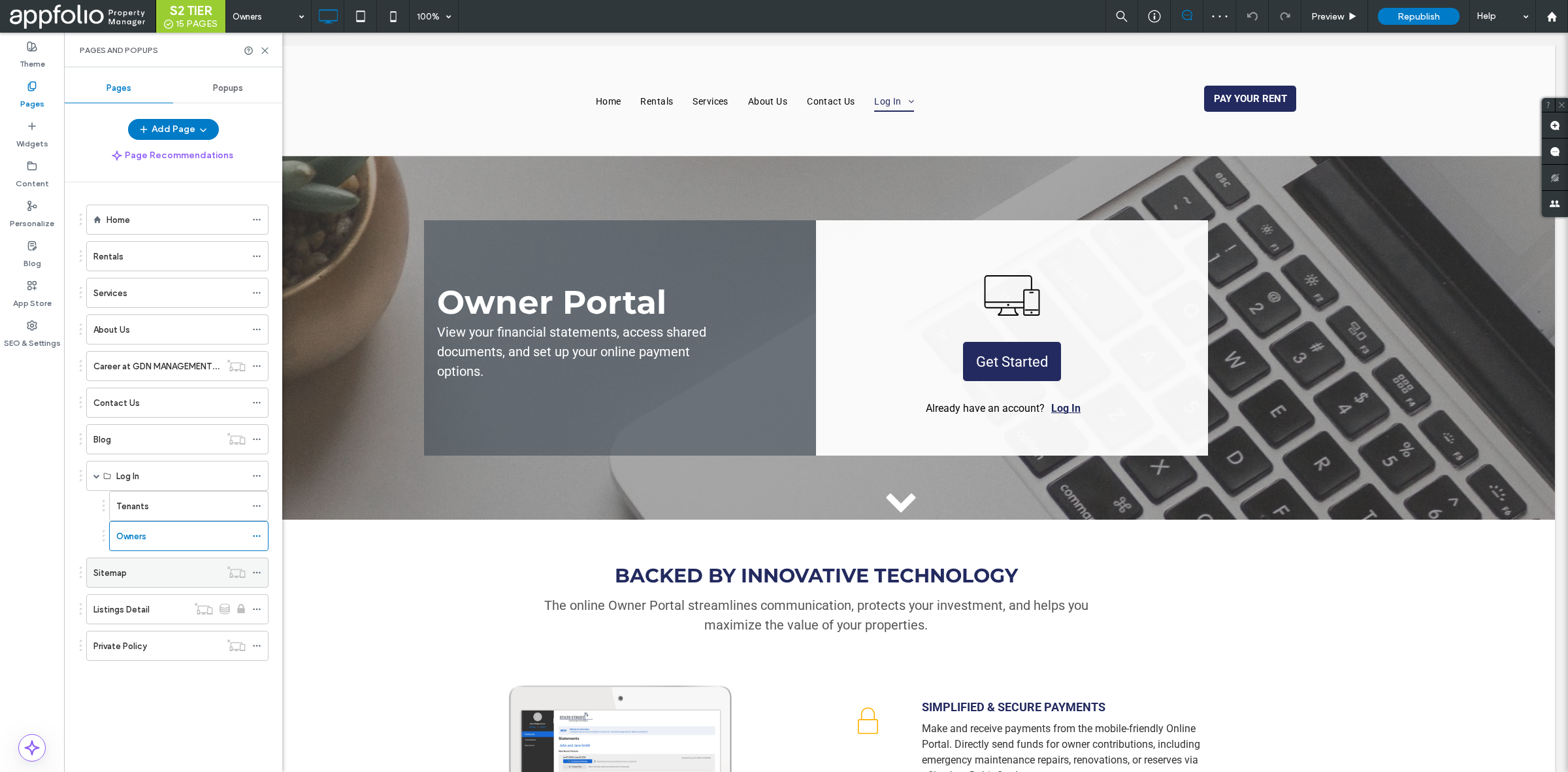
scroll to position [435, 0]
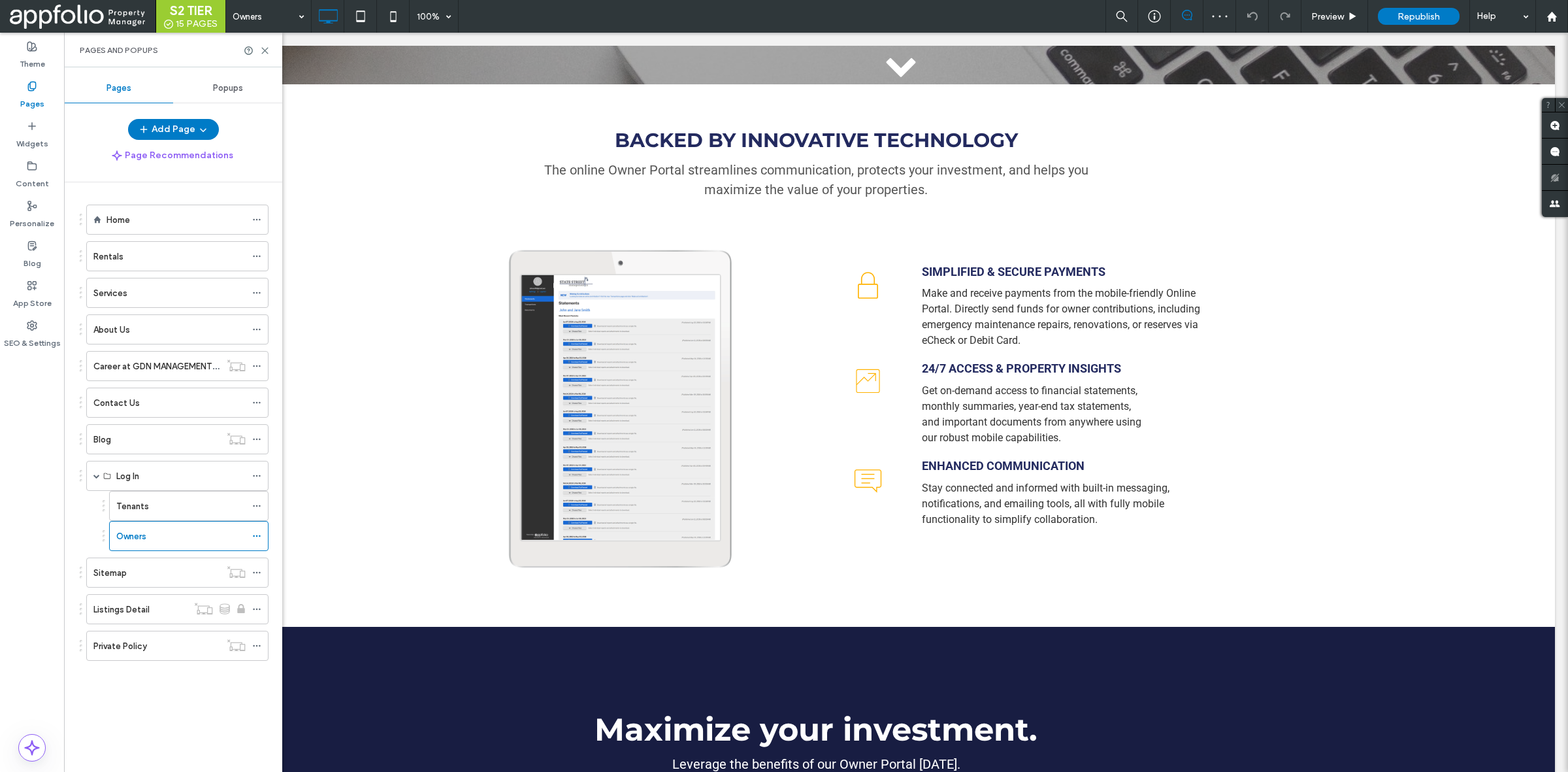
click at [116, 566] on div "Sitemap" at bounding box center [157, 572] width 127 height 29
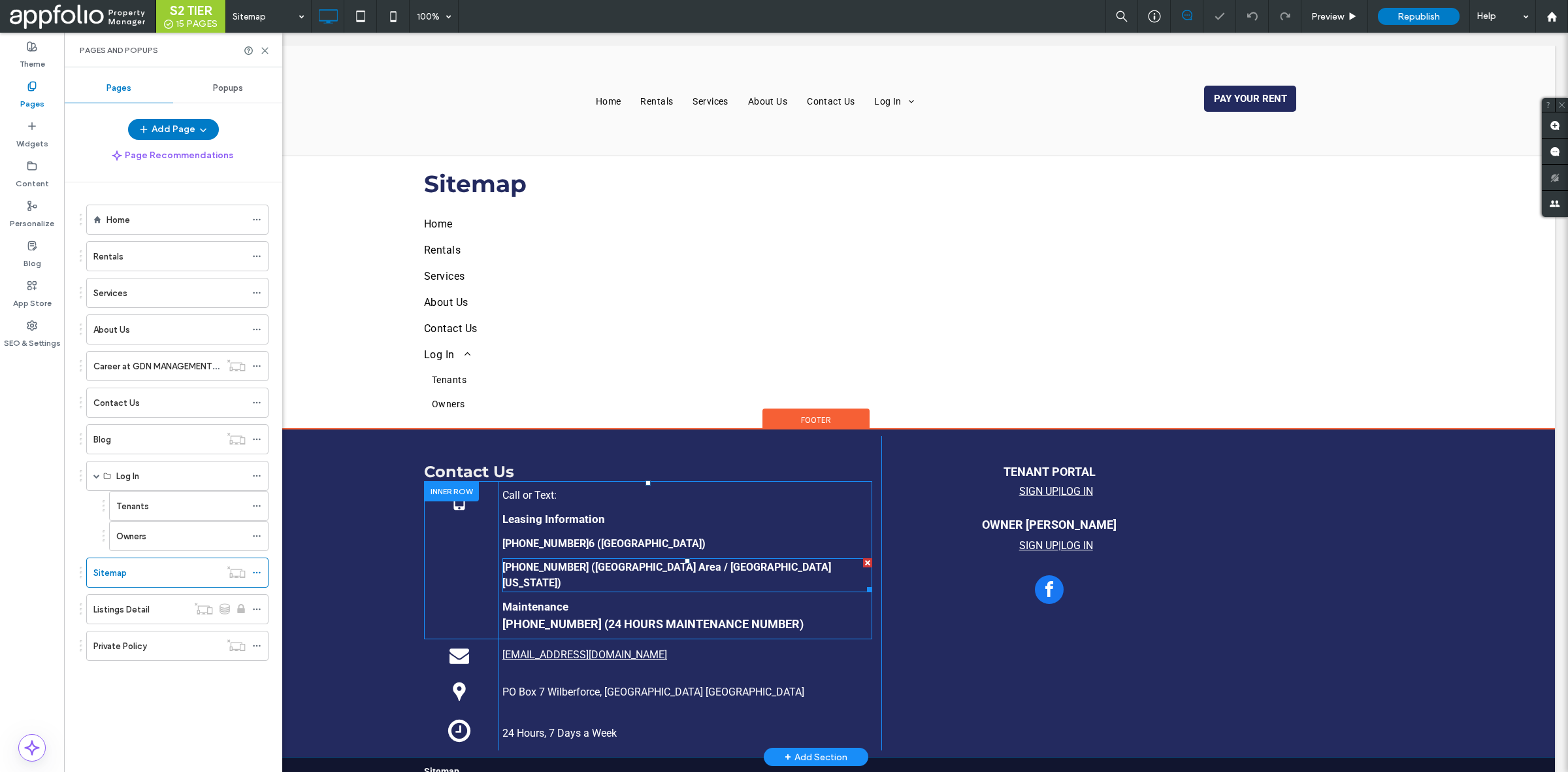
scroll to position [36, 0]
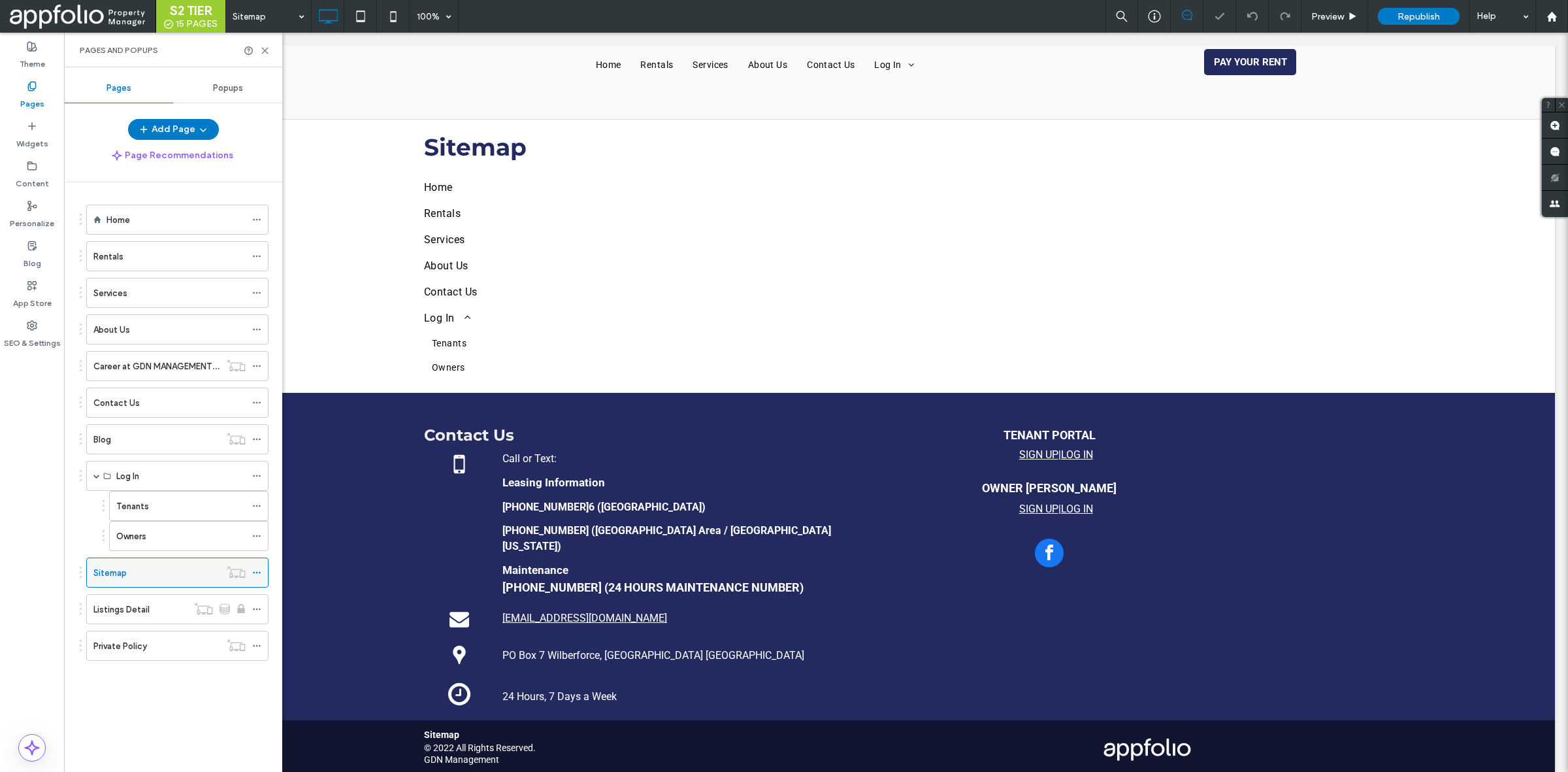
click at [158, 587] on div "Sitemap" at bounding box center [157, 572] width 127 height 29
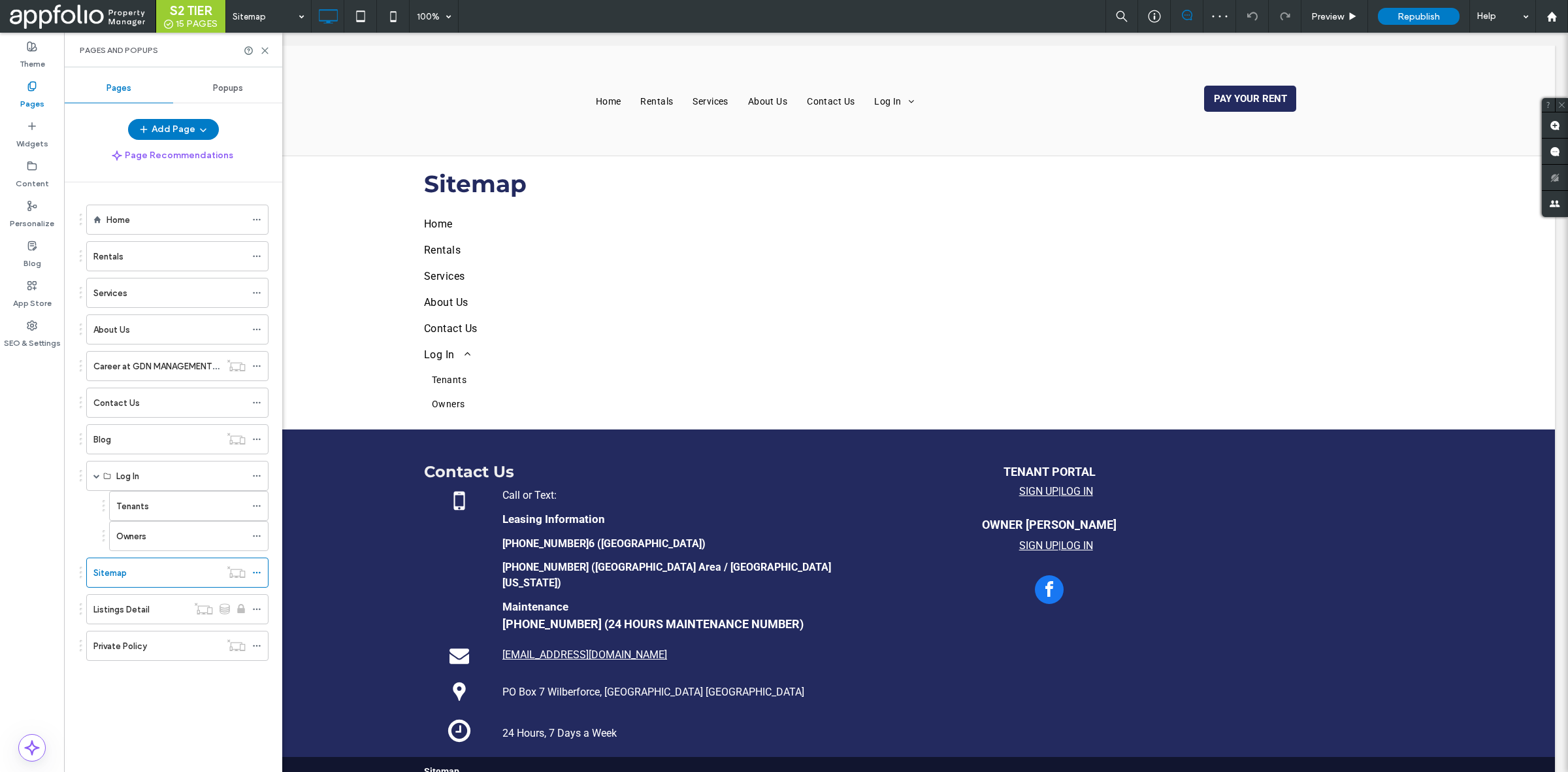
scroll to position [0, 0]
click at [131, 619] on label "Listings Detail" at bounding box center [122, 609] width 56 height 23
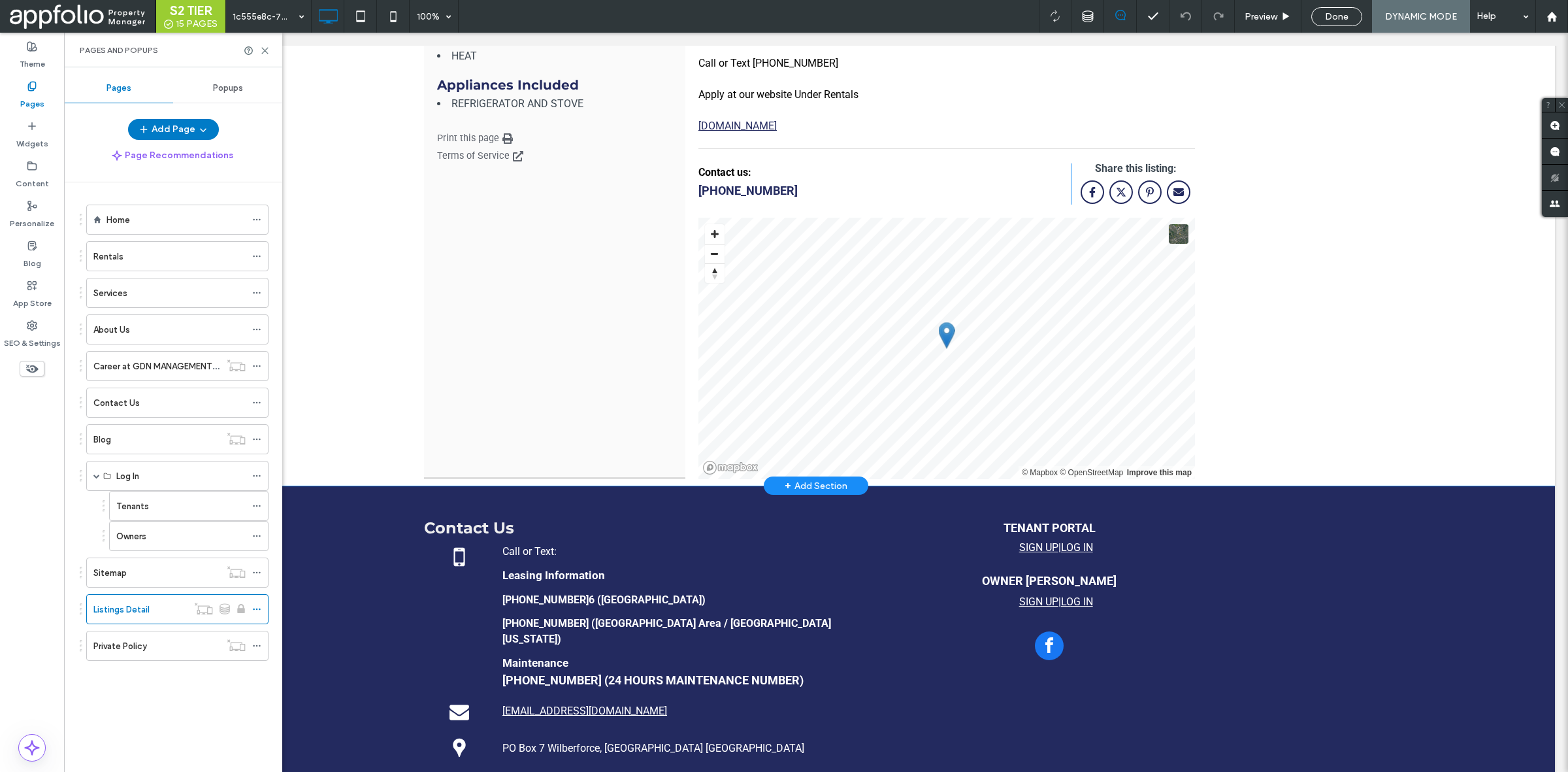
scroll to position [1142, 0]
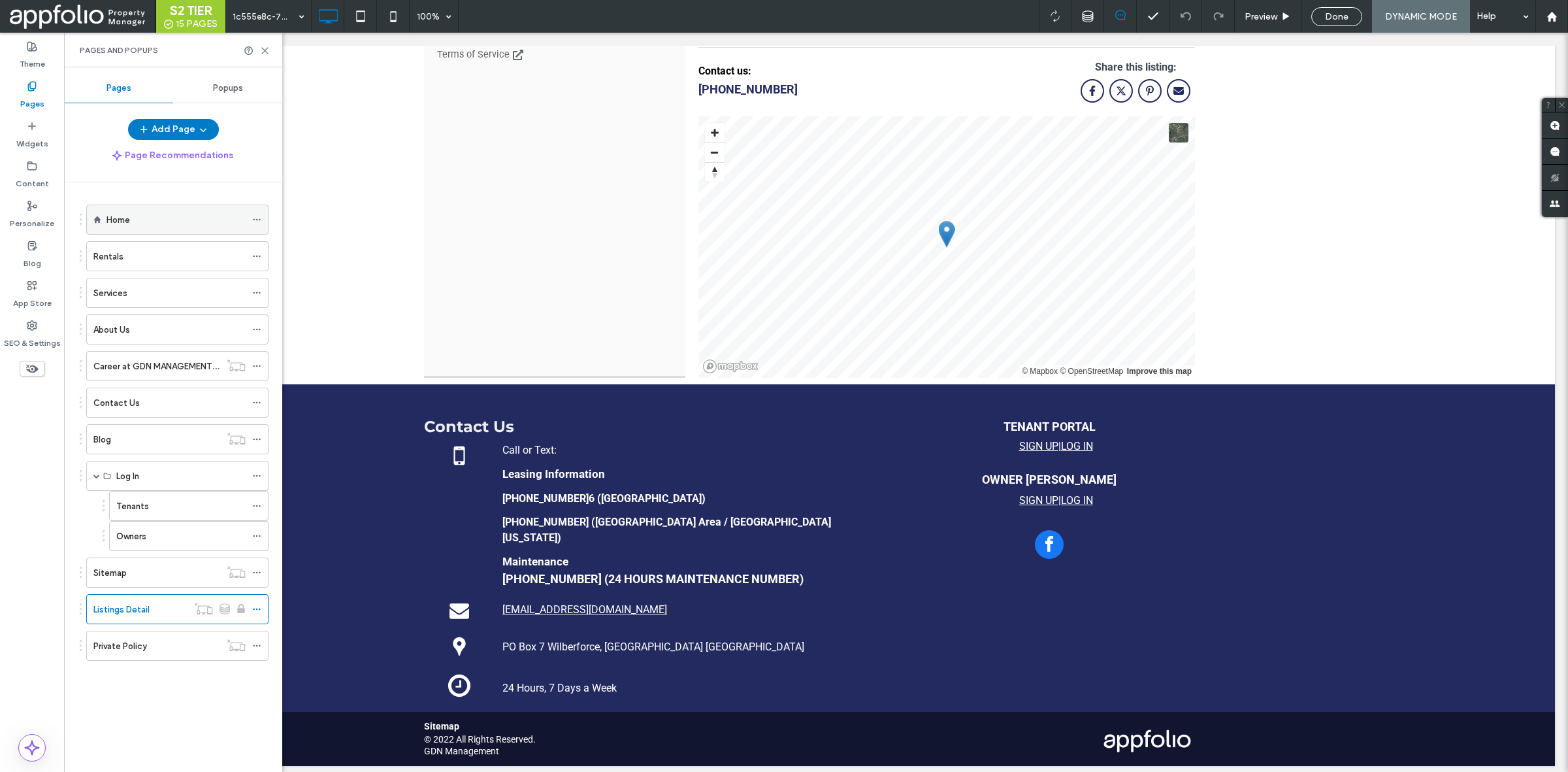
click at [167, 207] on div "Home" at bounding box center [177, 219] width 140 height 29
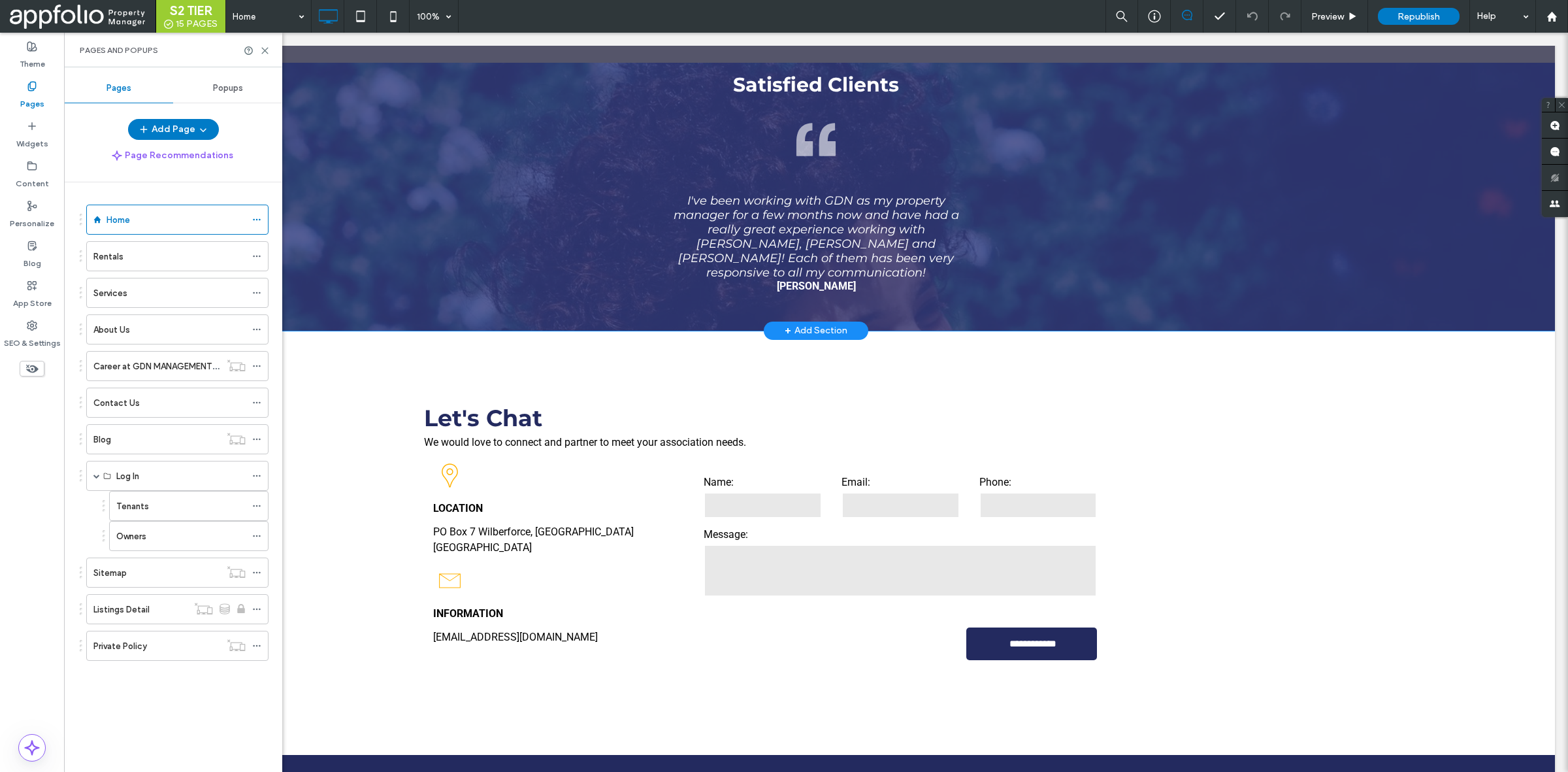
scroll to position [1843, 0]
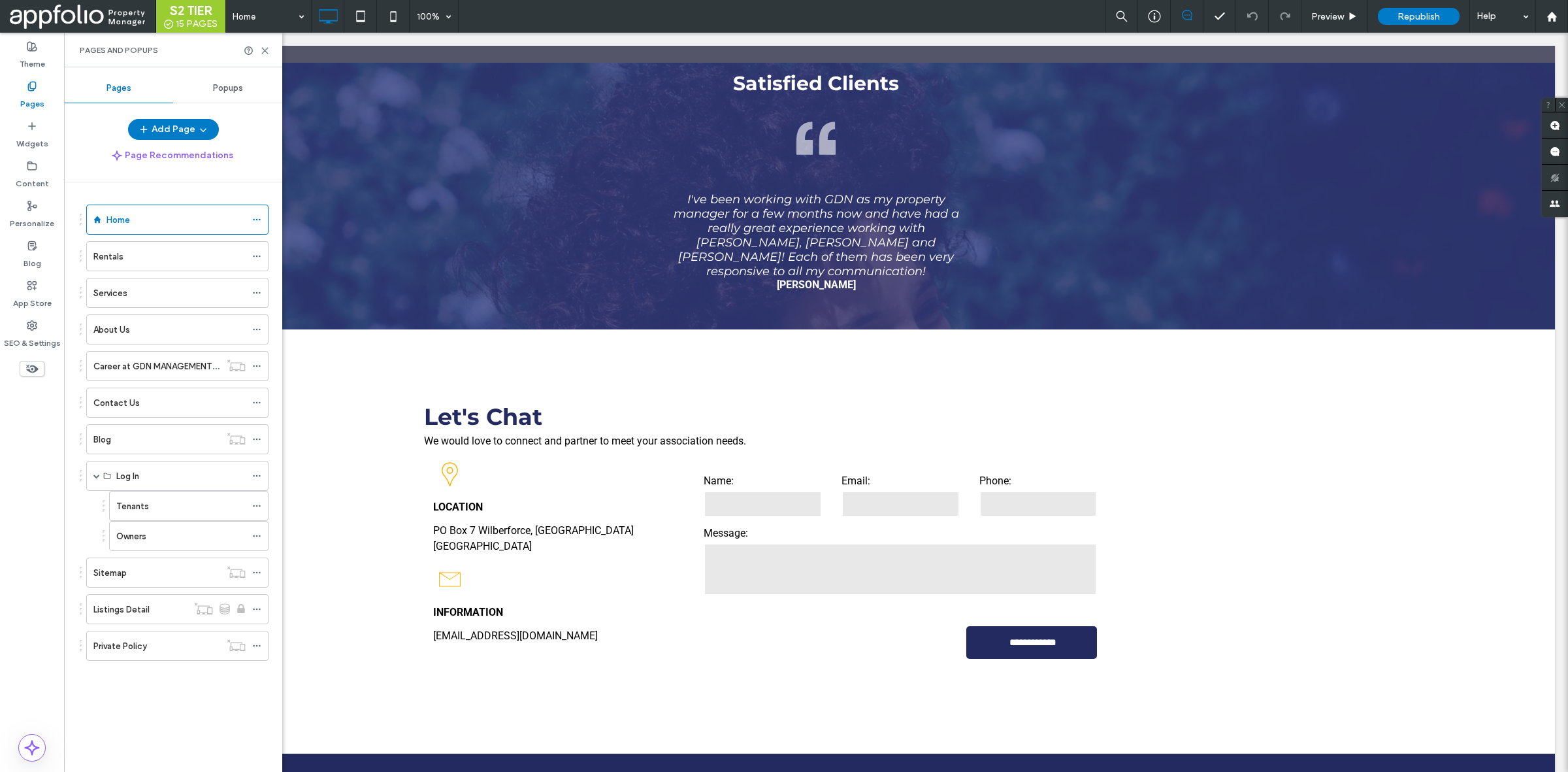
click at [266, 56] on div "Pages and Popups" at bounding box center [173, 50] width 218 height 35
click at [268, 49] on icon at bounding box center [264, 50] width 10 height 10
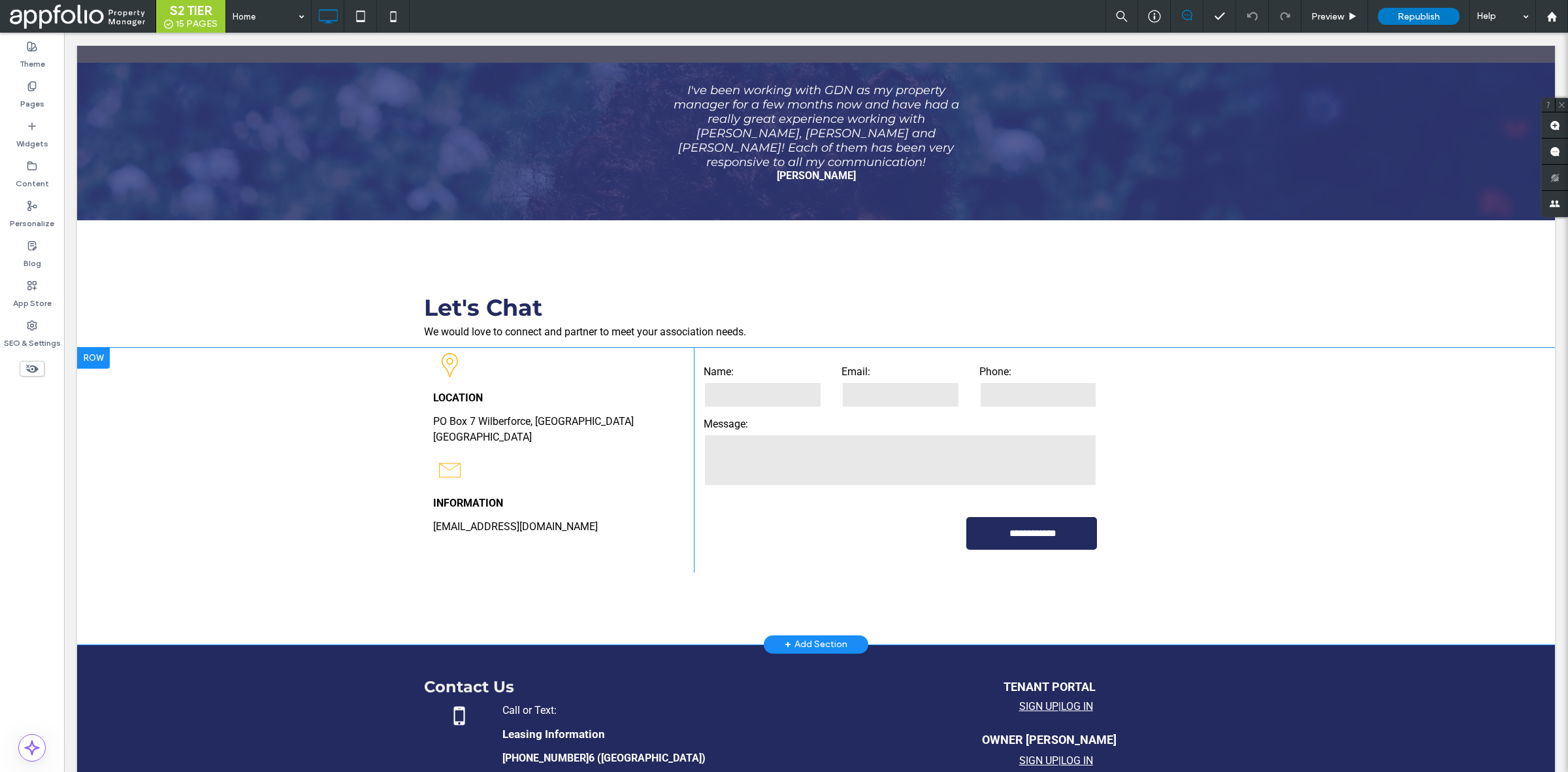
scroll to position [1952, 0]
click at [30, 128] on icon at bounding box center [32, 126] width 10 height 10
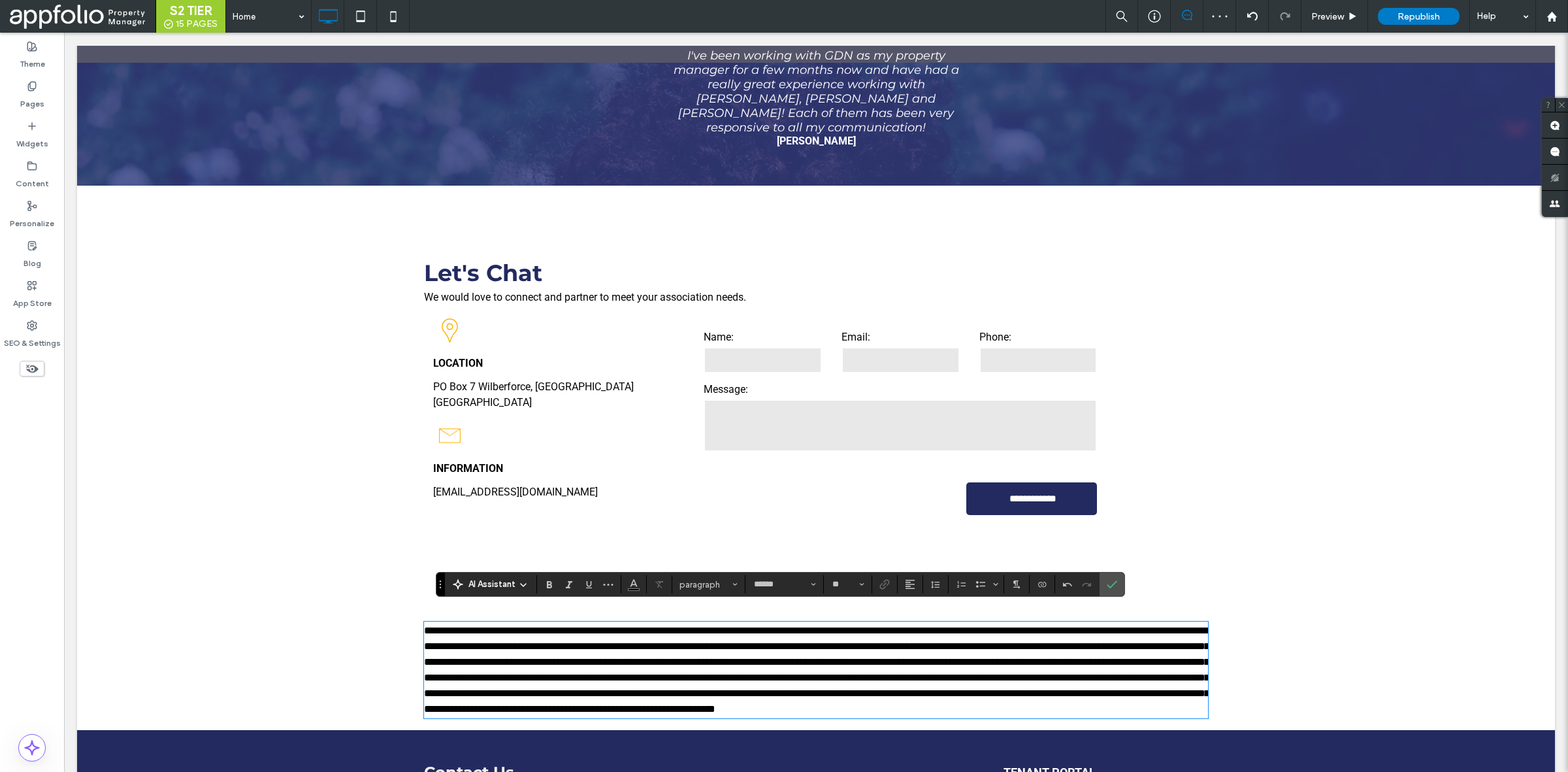
scroll to position [1986, 0]
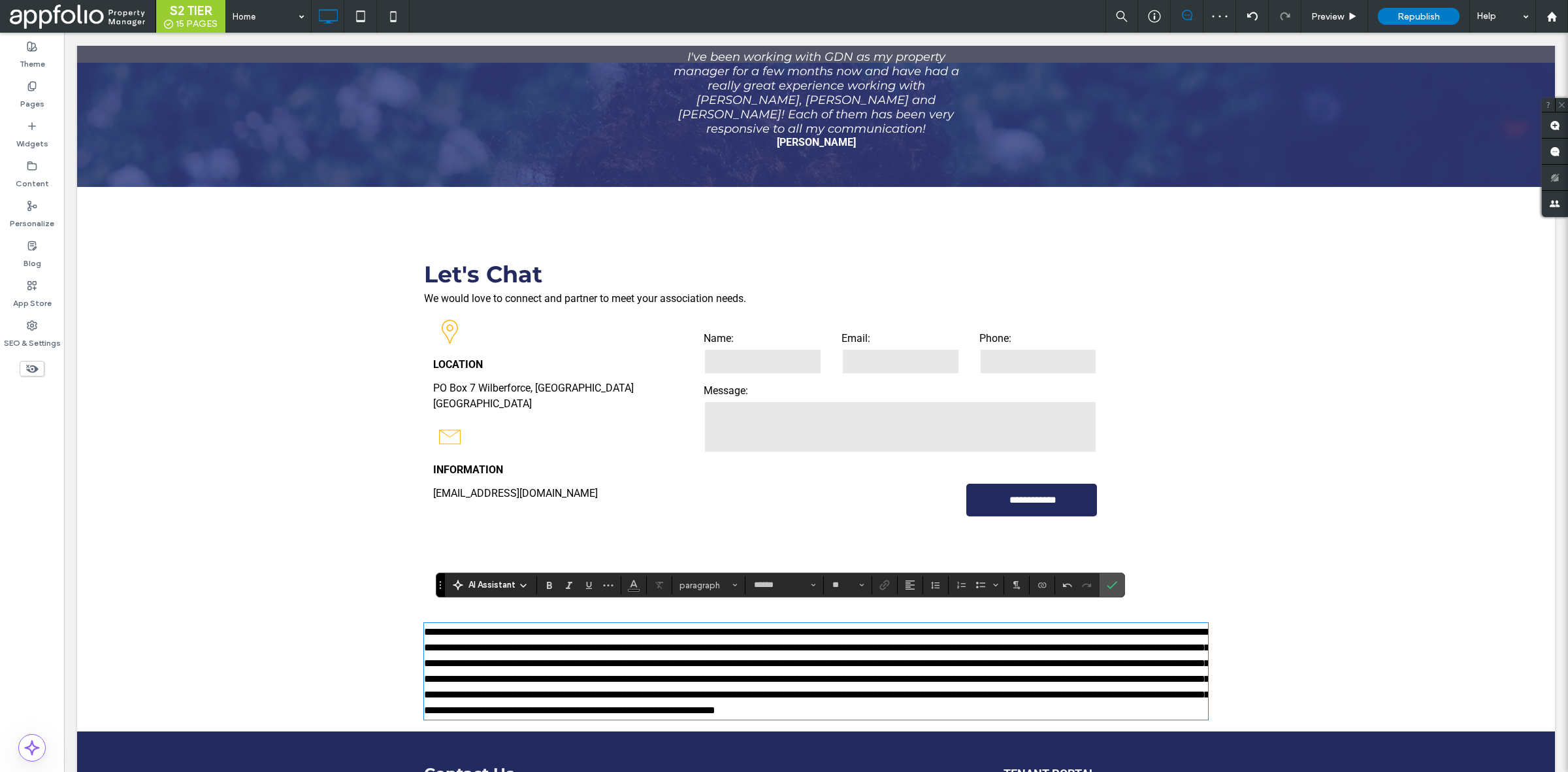
click at [618, 627] on span at bounding box center [816, 670] width 785 height 88
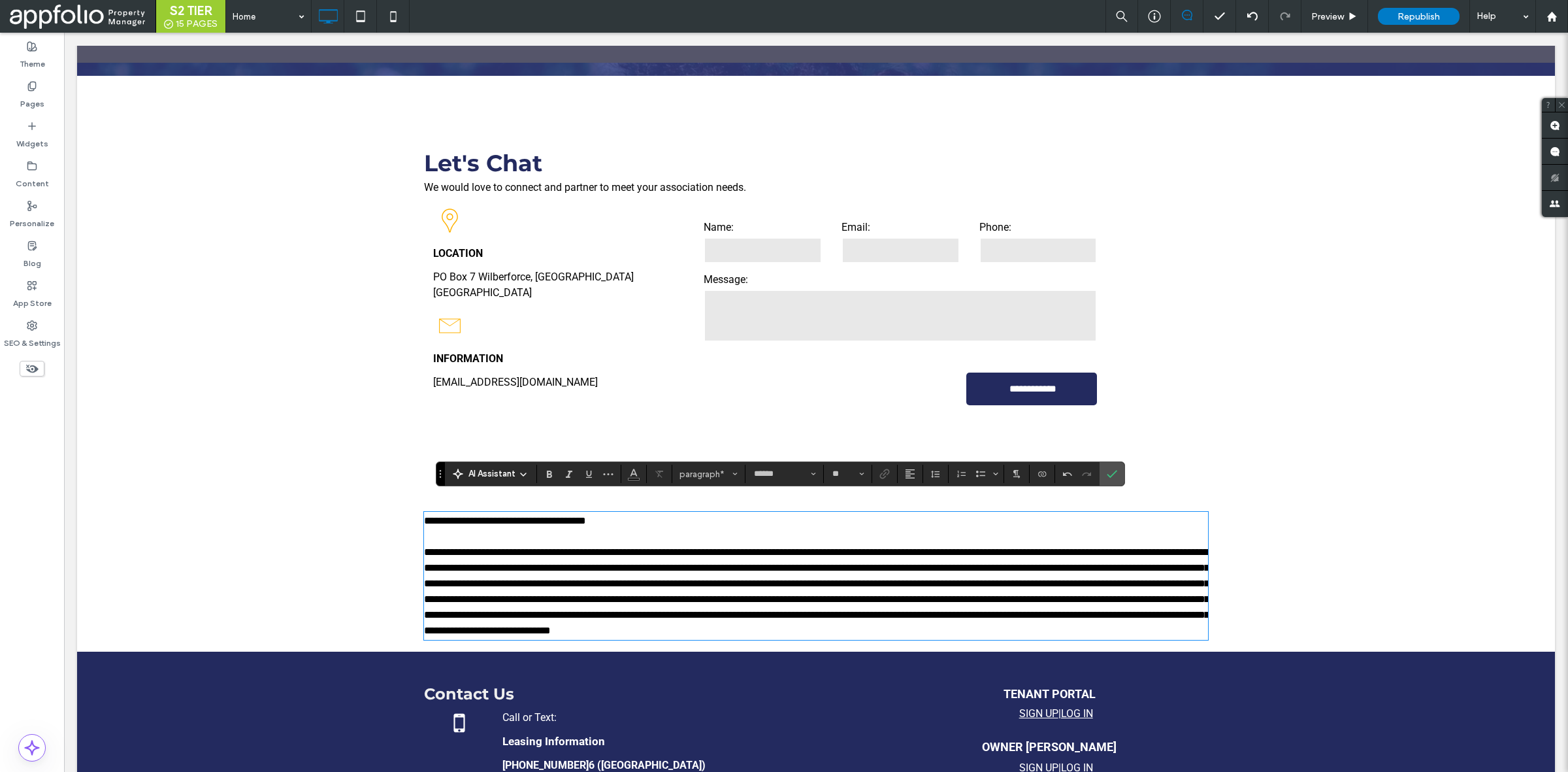
scroll to position [2098, 0]
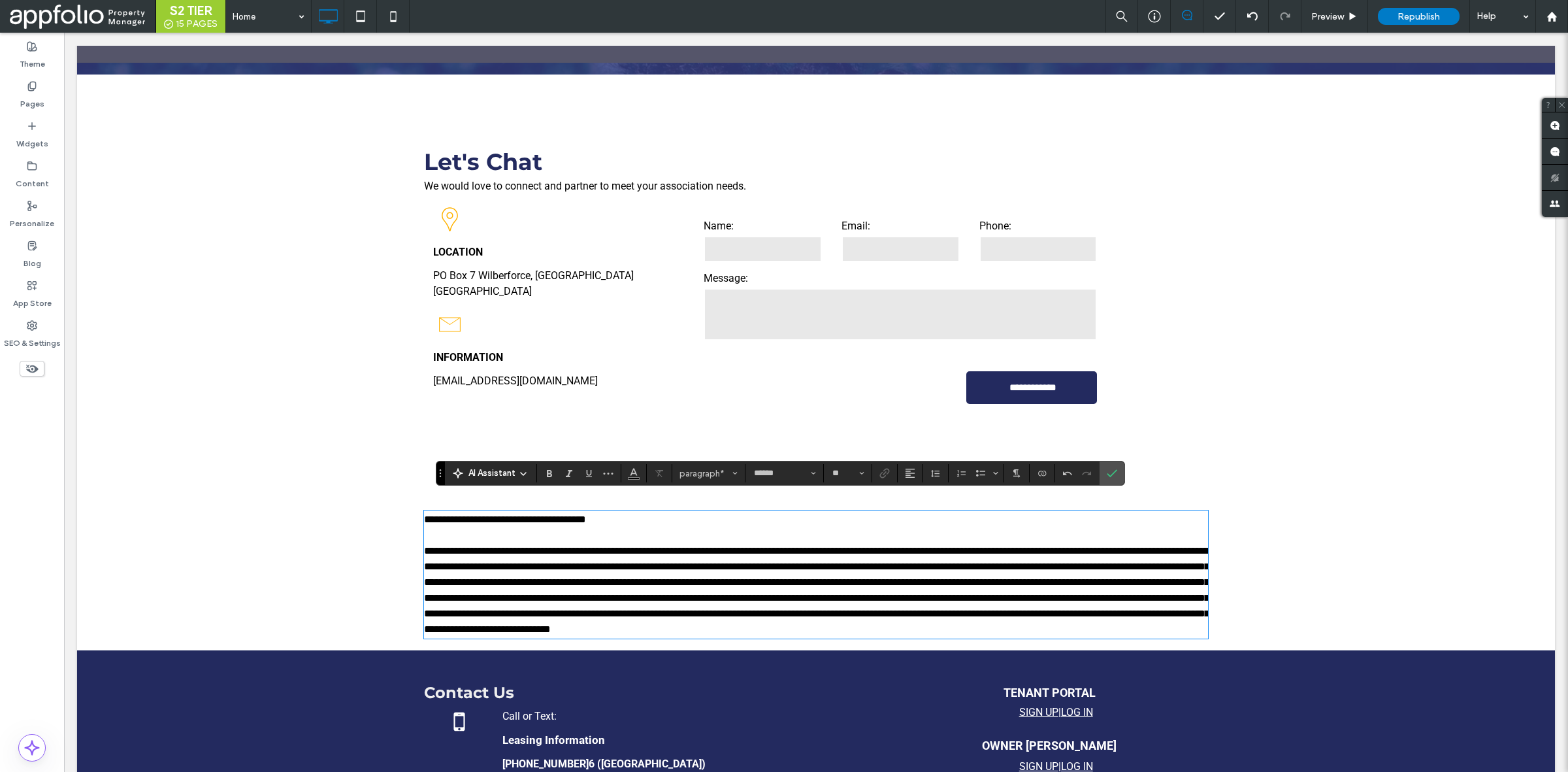
click at [790, 629] on p "﻿" at bounding box center [816, 590] width 784 height 94
click at [720, 511] on p "**********" at bounding box center [816, 519] width 784 height 16
click at [922, 473] on section at bounding box center [911, 473] width 25 height 19
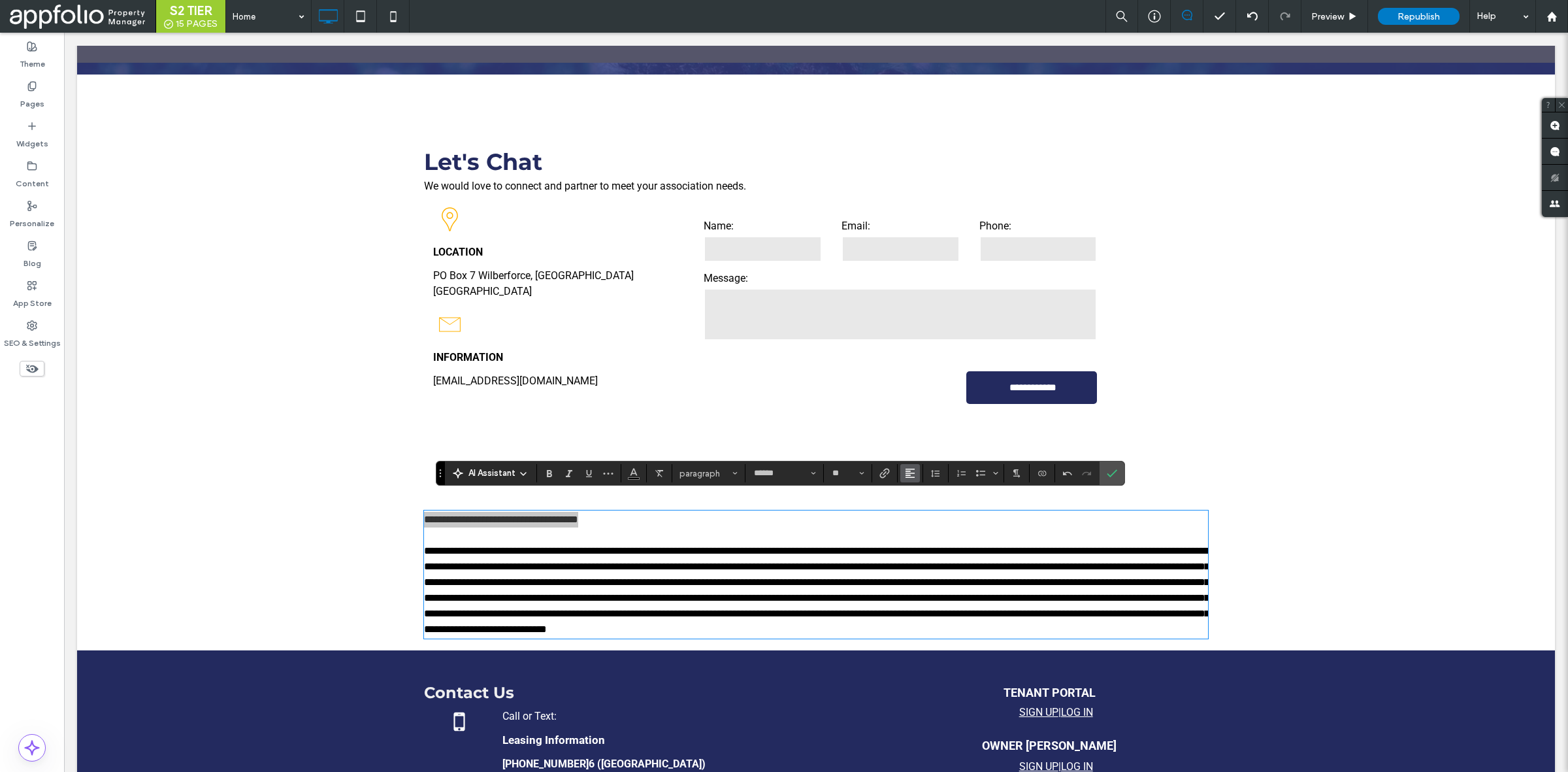
click at [919, 474] on button "Alignment" at bounding box center [910, 473] width 19 height 19
click at [916, 515] on icon "ui.textEditor.alignment.center" at bounding box center [920, 514] width 10 height 10
click at [795, 465] on button "******" at bounding box center [784, 473] width 72 height 19
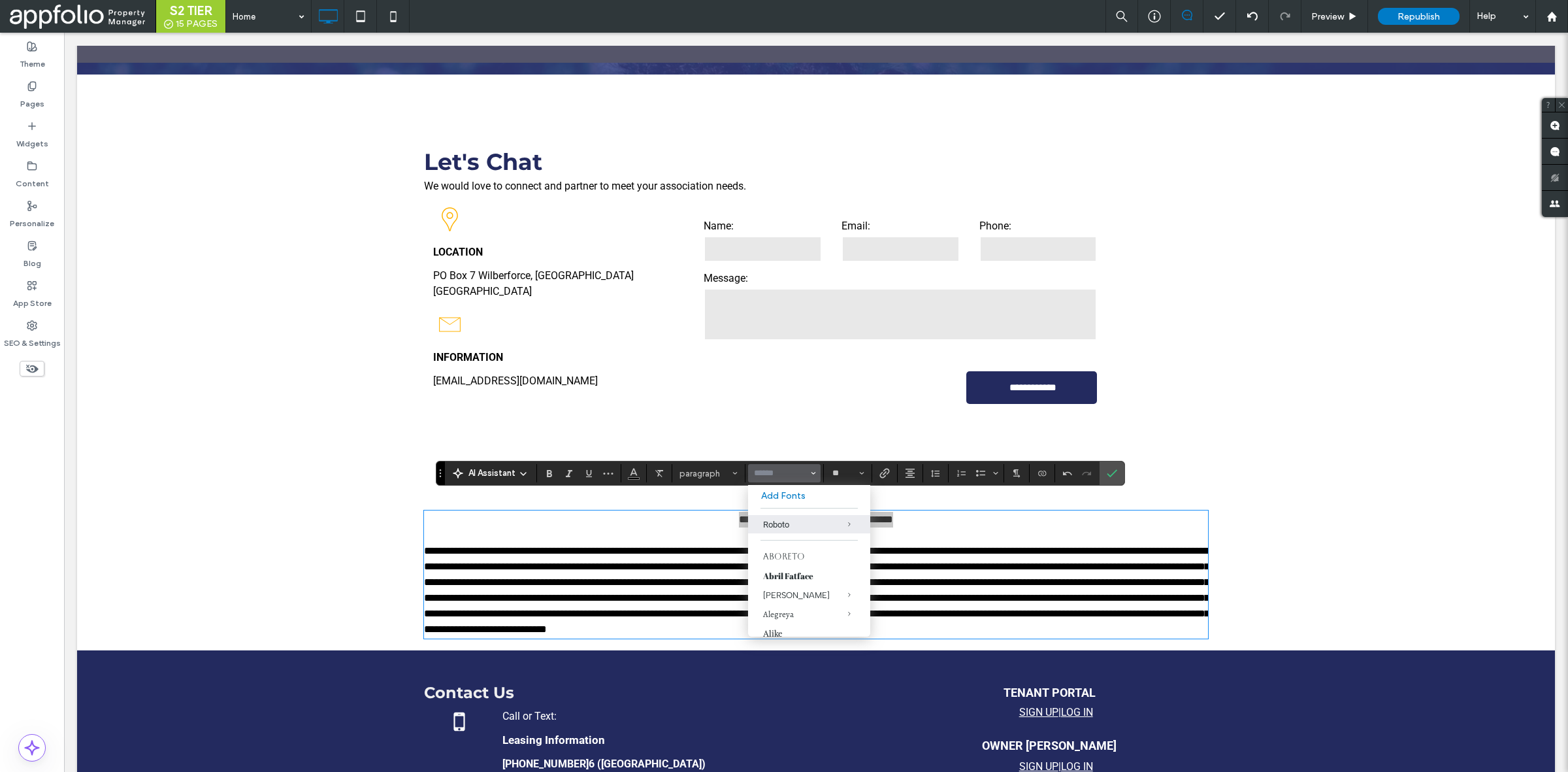
click at [775, 468] on input "Font & Font weight-input" at bounding box center [780, 473] width 56 height 10
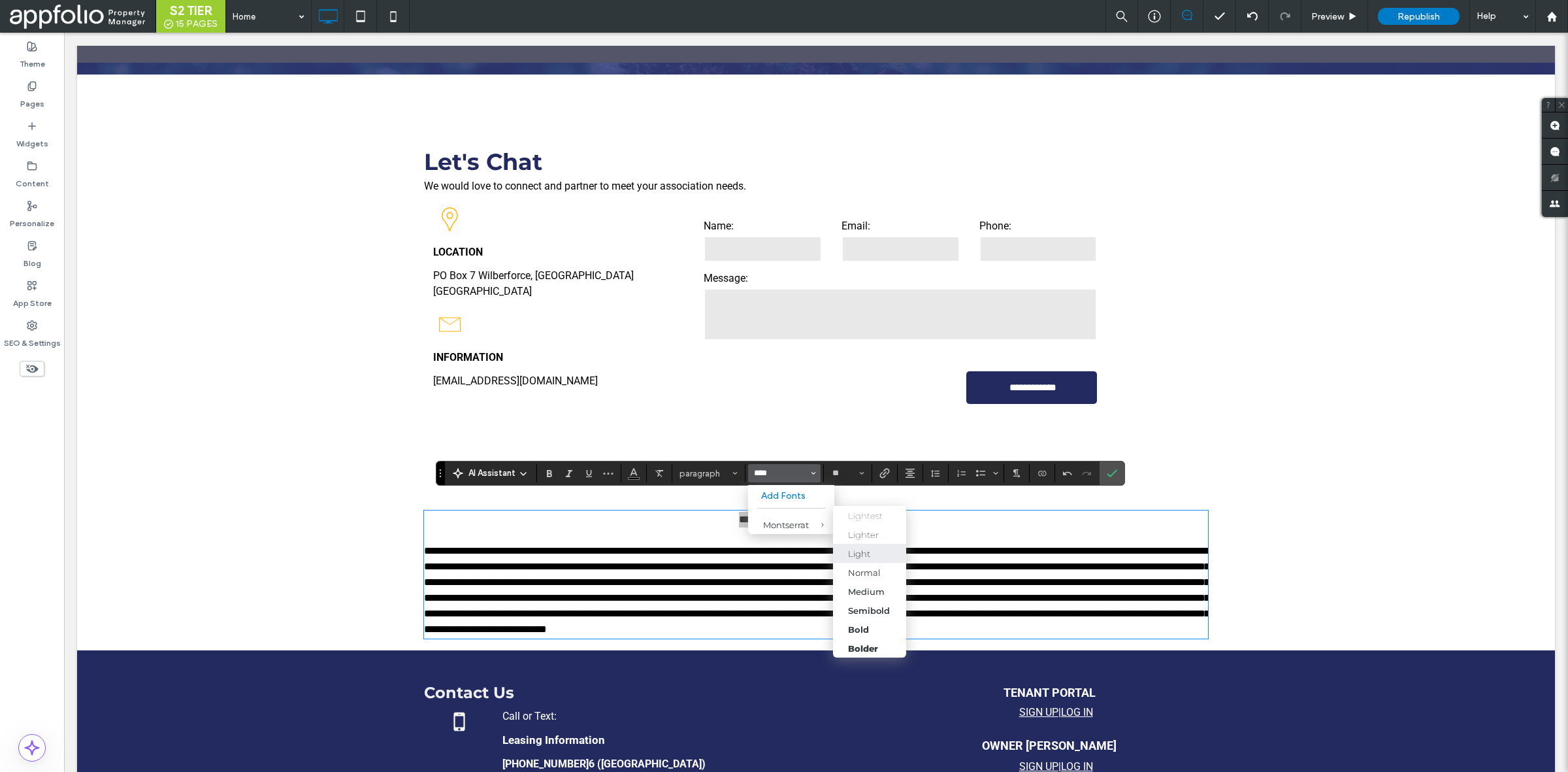
scroll to position [31, 0]
click at [877, 624] on div "Bolder" at bounding box center [863, 629] width 30 height 10
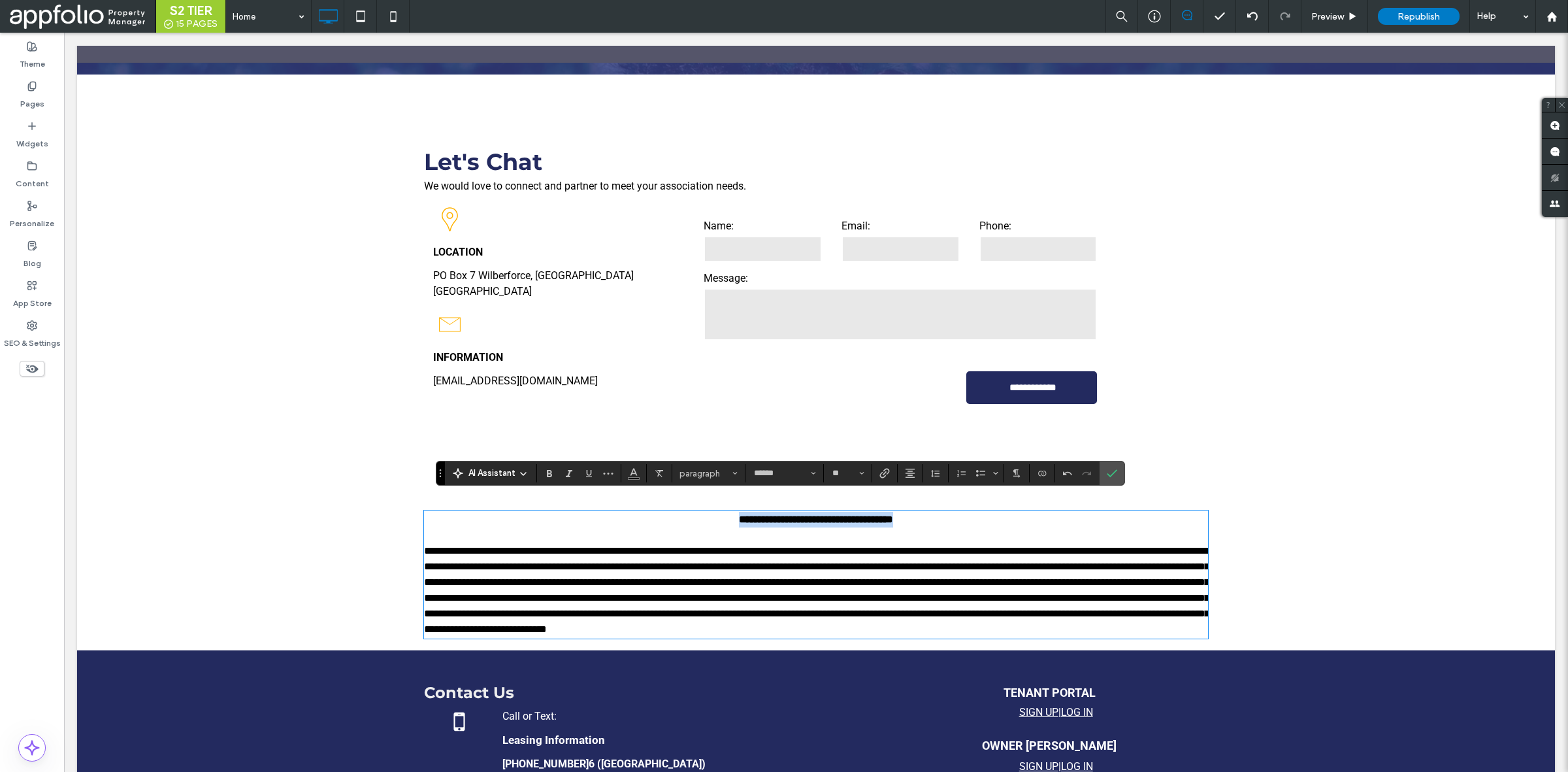
type input "**********"
click at [877, 615] on span at bounding box center [816, 589] width 785 height 88
click at [850, 471] on input "**" at bounding box center [844, 473] width 25 height 10
click at [857, 466] on button "**" at bounding box center [847, 473] width 42 height 19
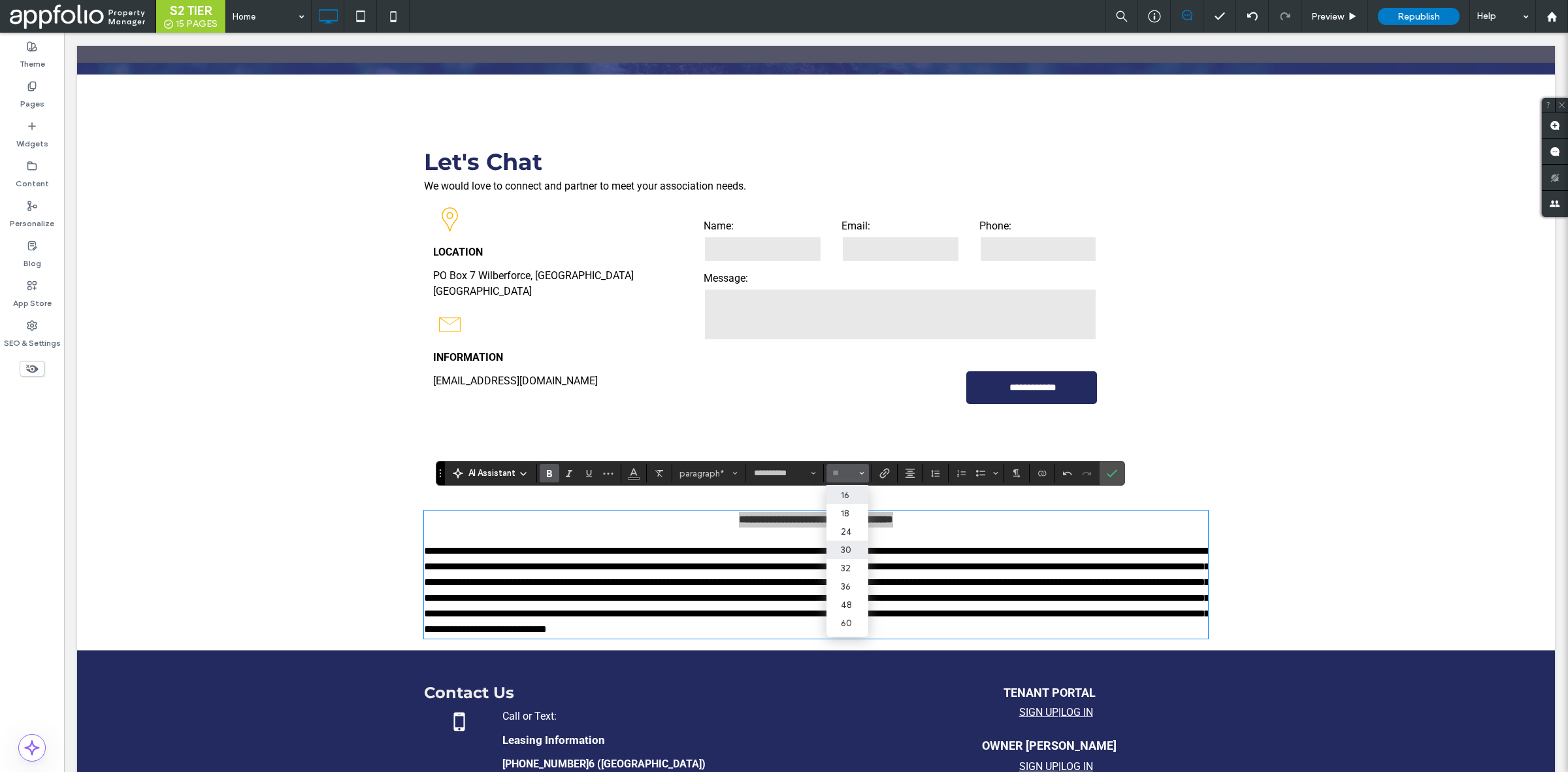
click at [848, 552] on label "30" at bounding box center [847, 549] width 42 height 19
type input "**"
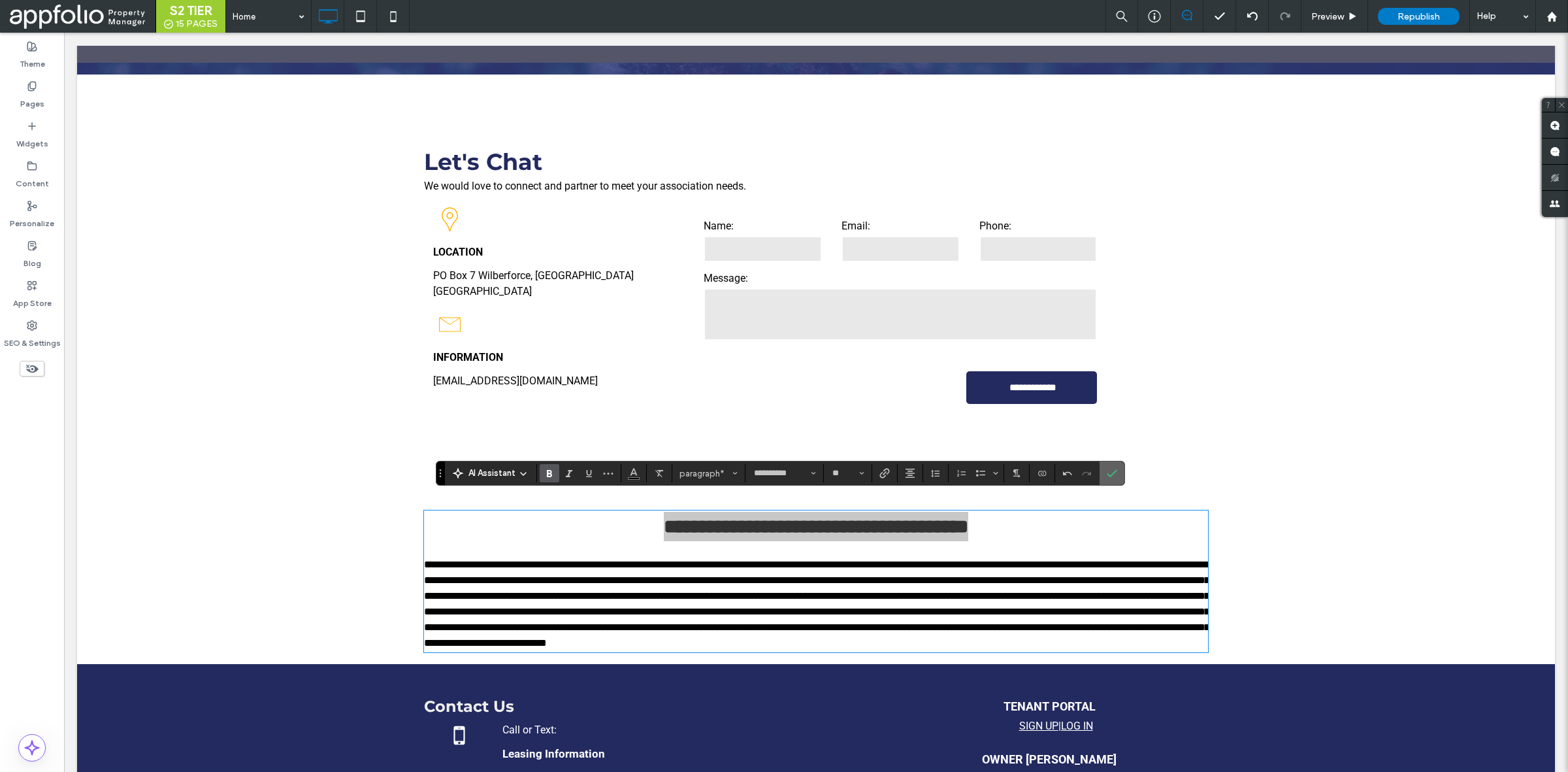
click at [1106, 471] on label "Confirm" at bounding box center [1112, 474] width 19 height 24
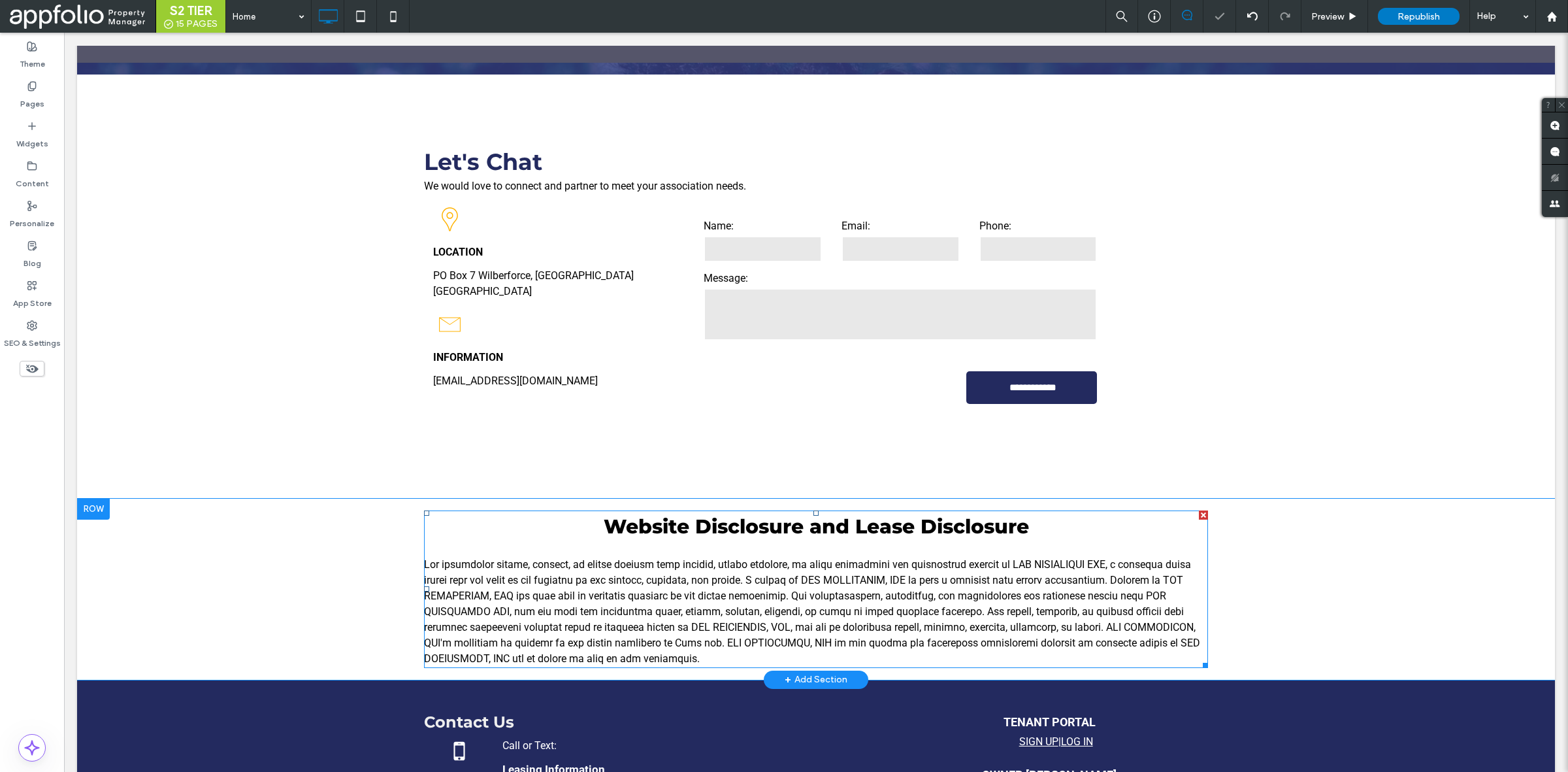
click at [768, 632] on span at bounding box center [812, 612] width 776 height 107
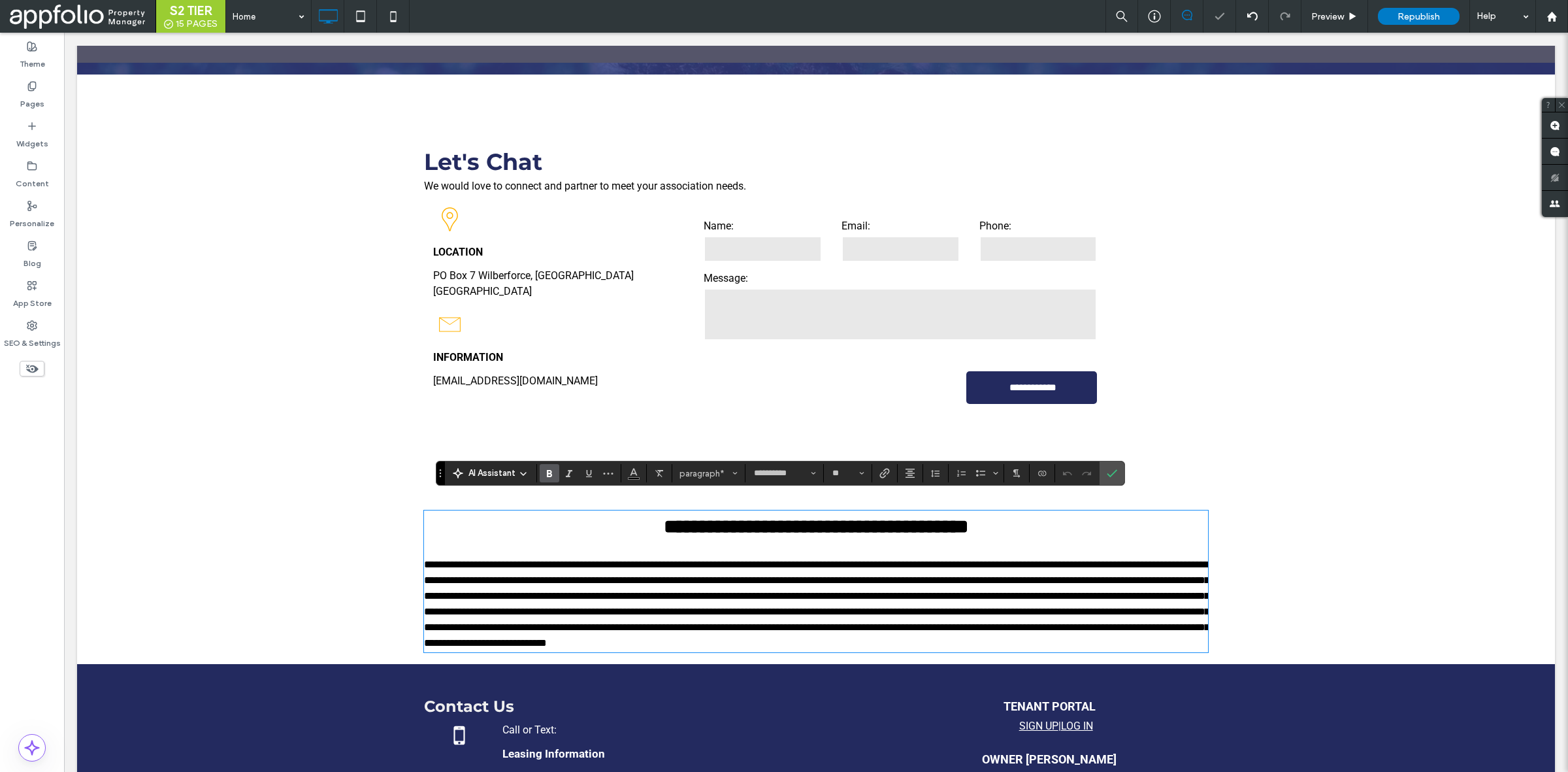
type input "******"
type input "**"
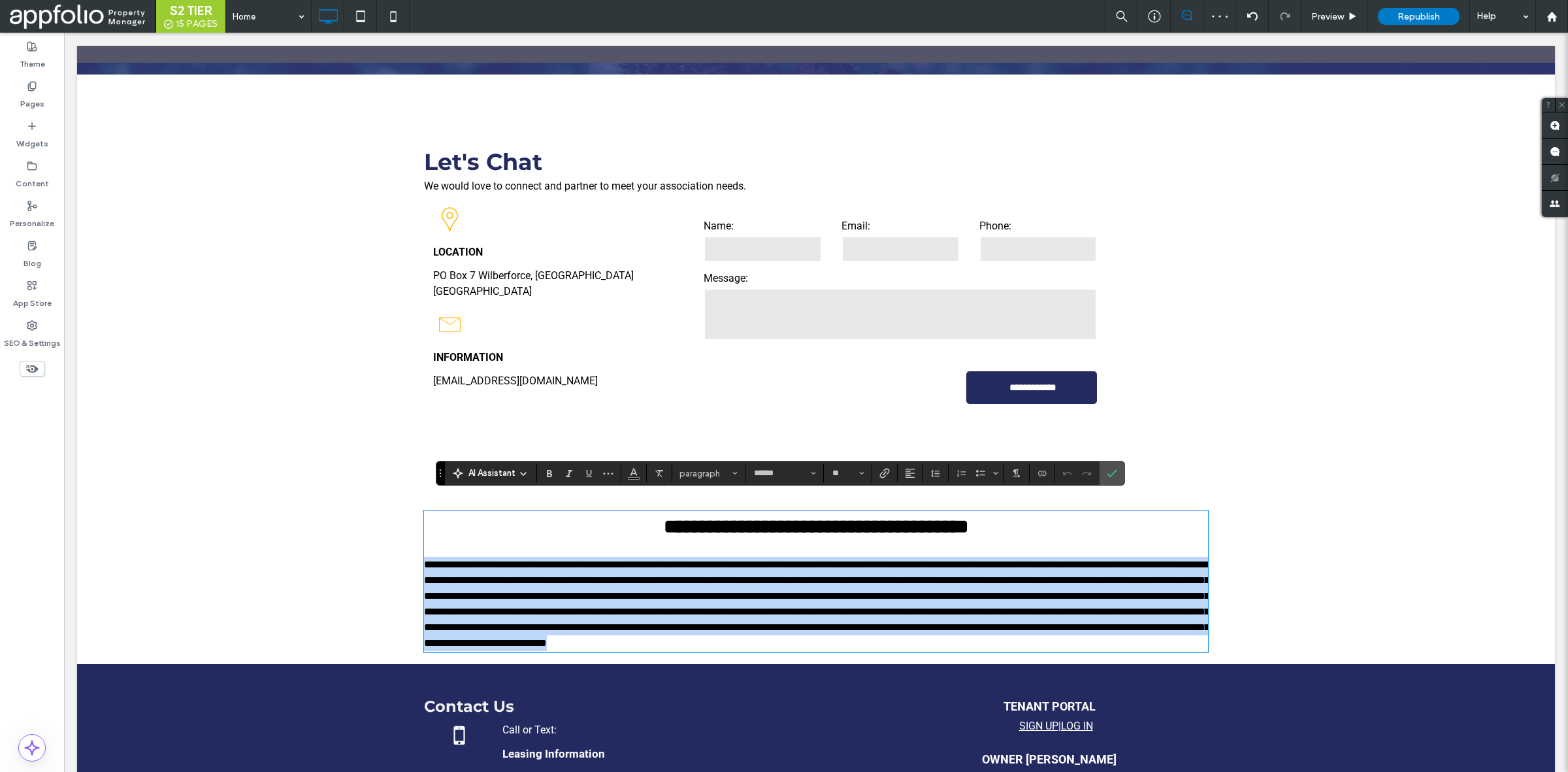
drag, startPoint x: 750, startPoint y: 642, endPoint x: 416, endPoint y: 546, distance: 347.5
click at [416, 546] on div "**********" at bounding box center [816, 581] width 1478 height 166
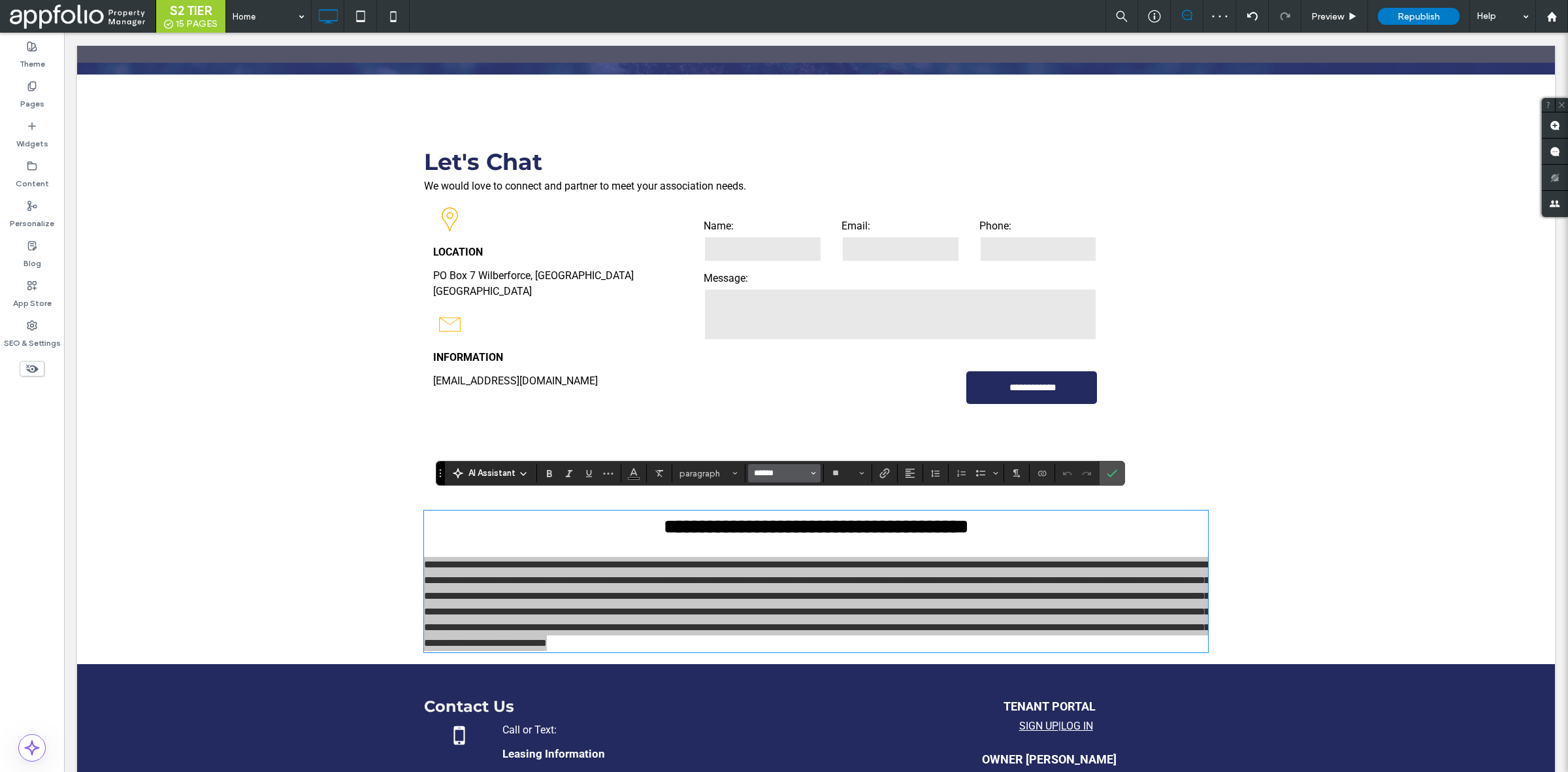
drag, startPoint x: 721, startPoint y: 454, endPoint x: 768, endPoint y: 469, distance: 49.3
click at [768, 471] on input "******" at bounding box center [780, 473] width 56 height 10
click at [867, 587] on div "Medium" at bounding box center [866, 592] width 36 height 10
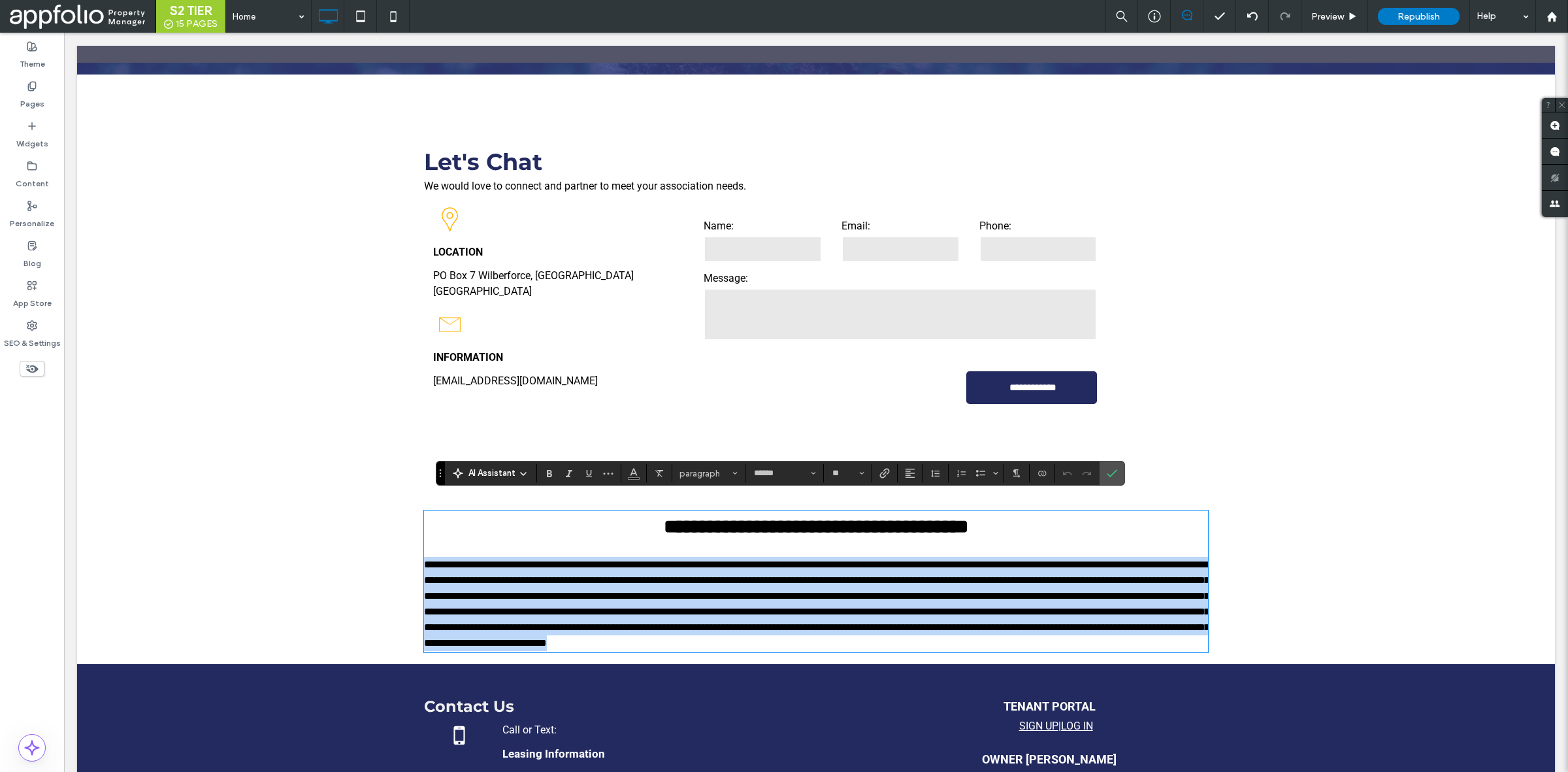
type input "**********"
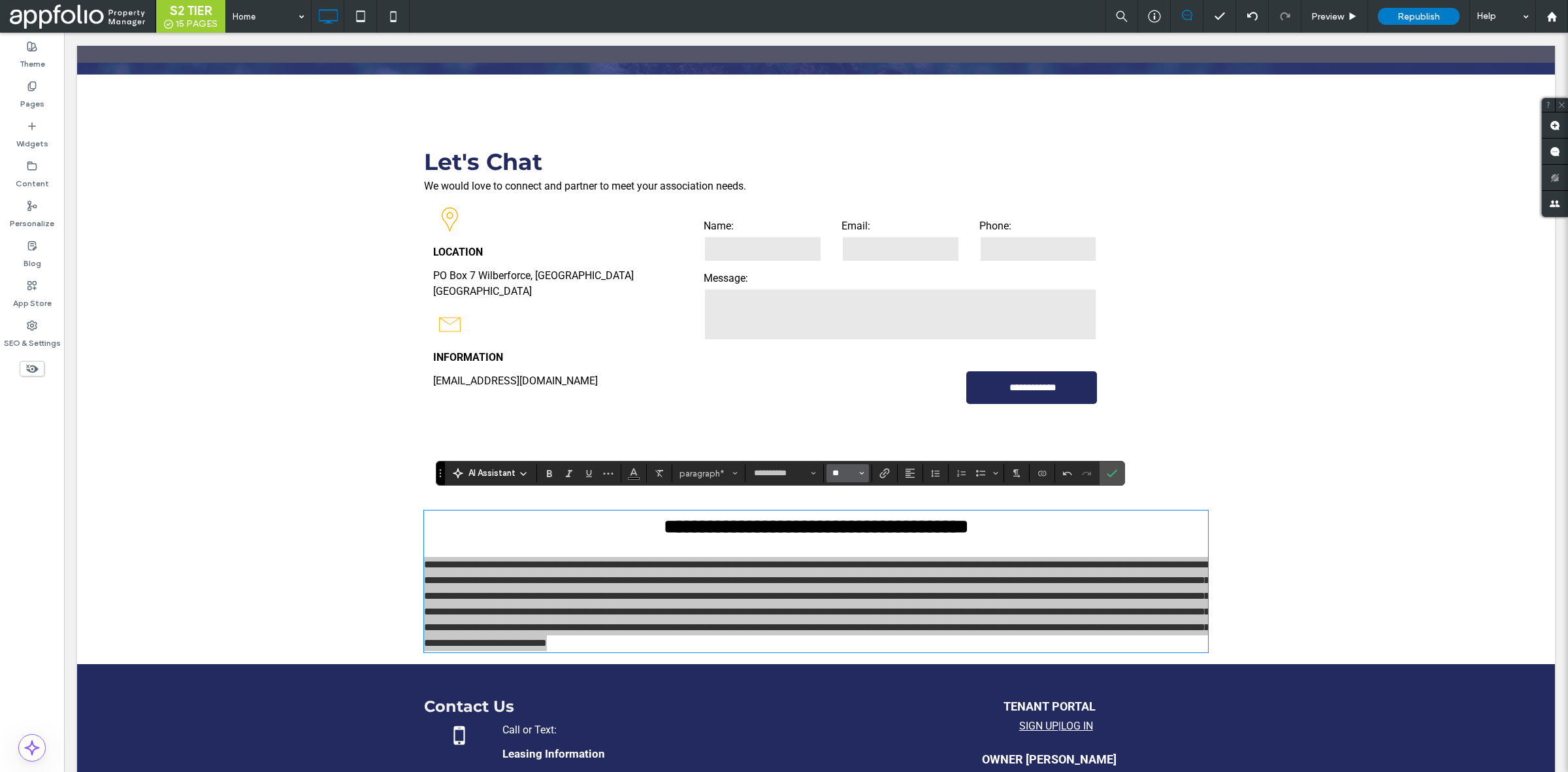
click at [851, 472] on input "**" at bounding box center [844, 473] width 25 height 10
click at [859, 471] on icon "Size" at bounding box center [862, 473] width 5 height 5
click at [846, 557] on label "24" at bounding box center [847, 558] width 42 height 19
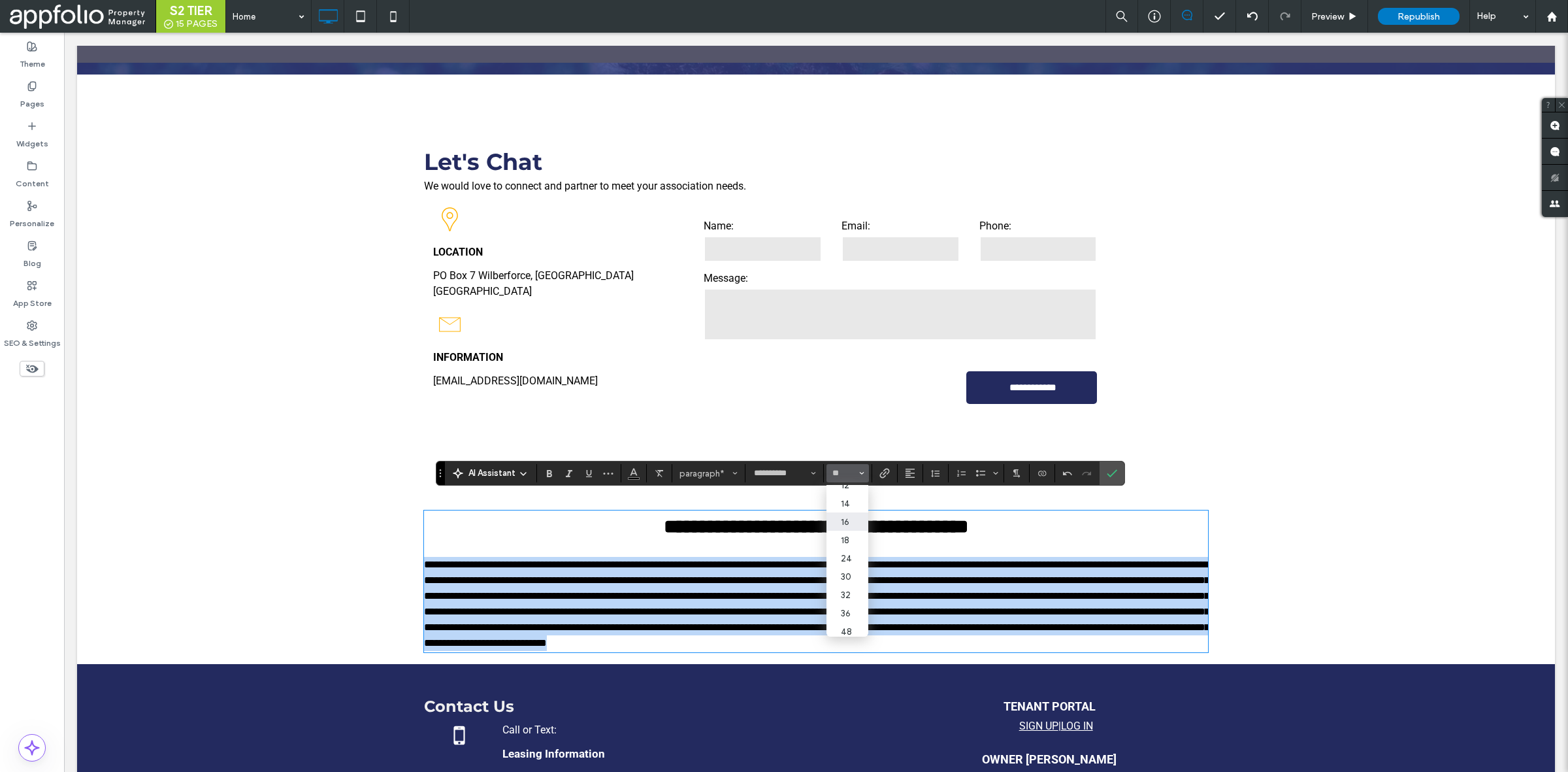
type input "**"
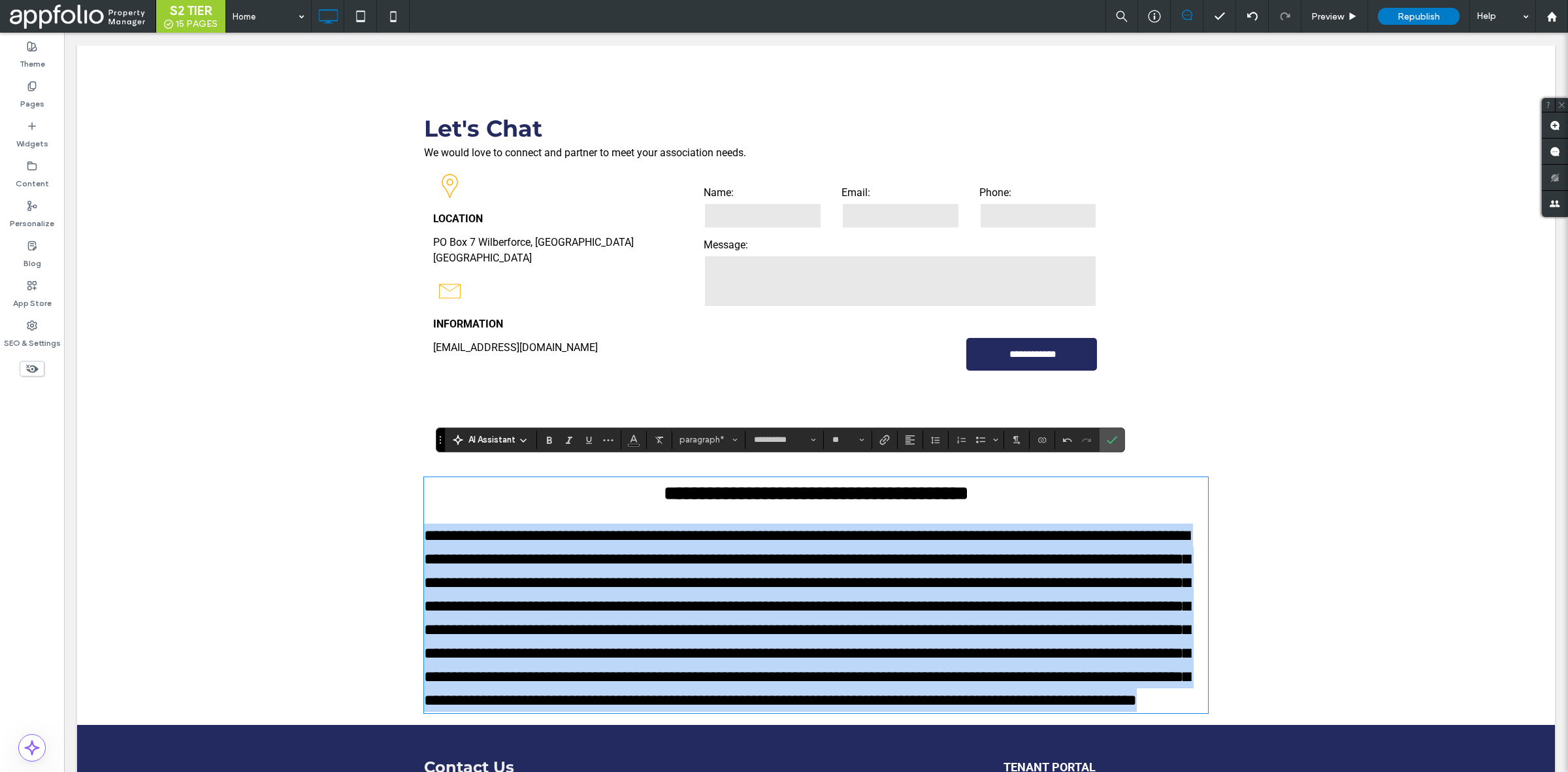
scroll to position [2132, 0]
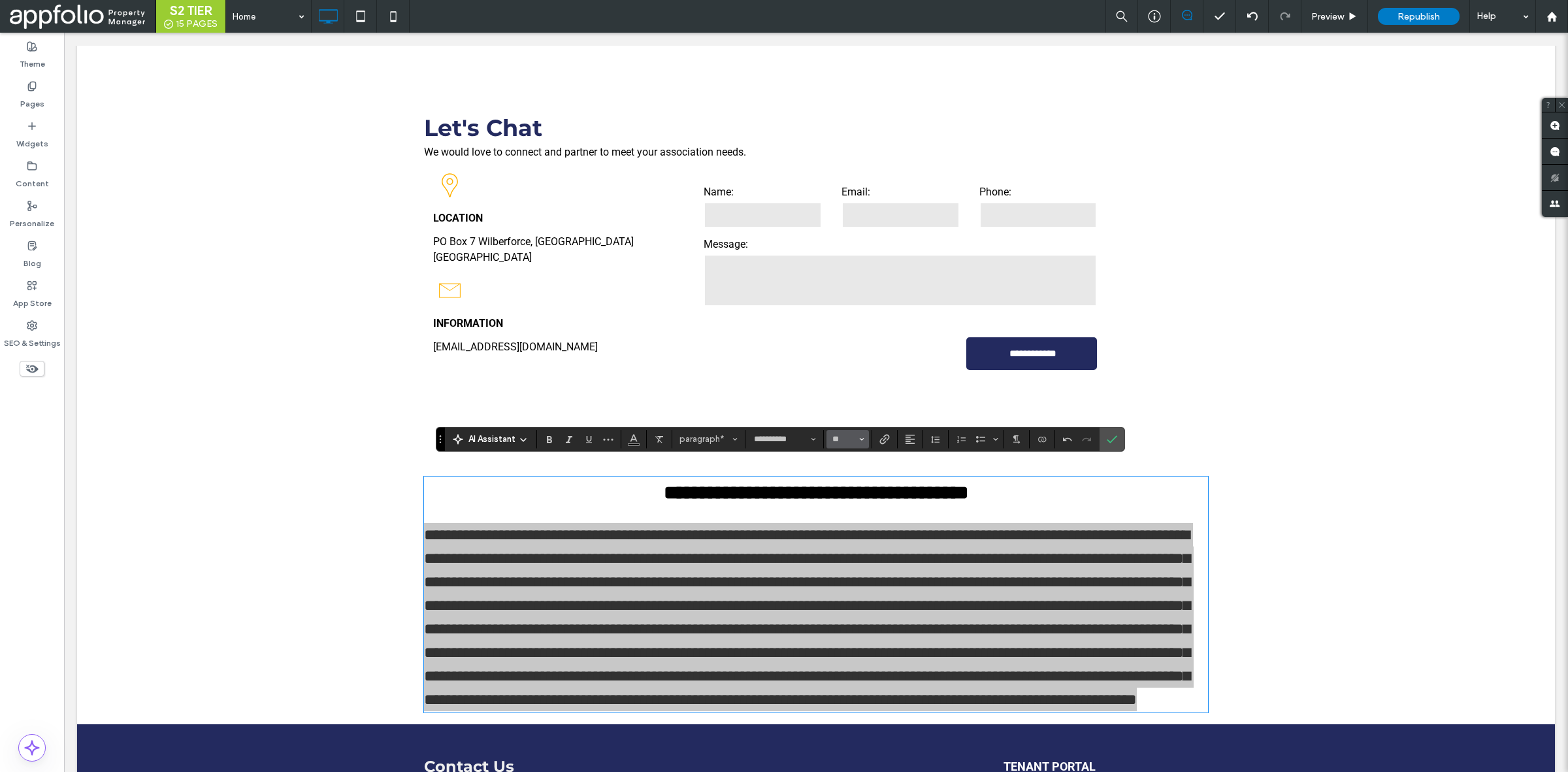
click at [861, 435] on span "Size" at bounding box center [862, 439] width 5 height 17
click at [850, 538] on label "18" at bounding box center [847, 531] width 42 height 19
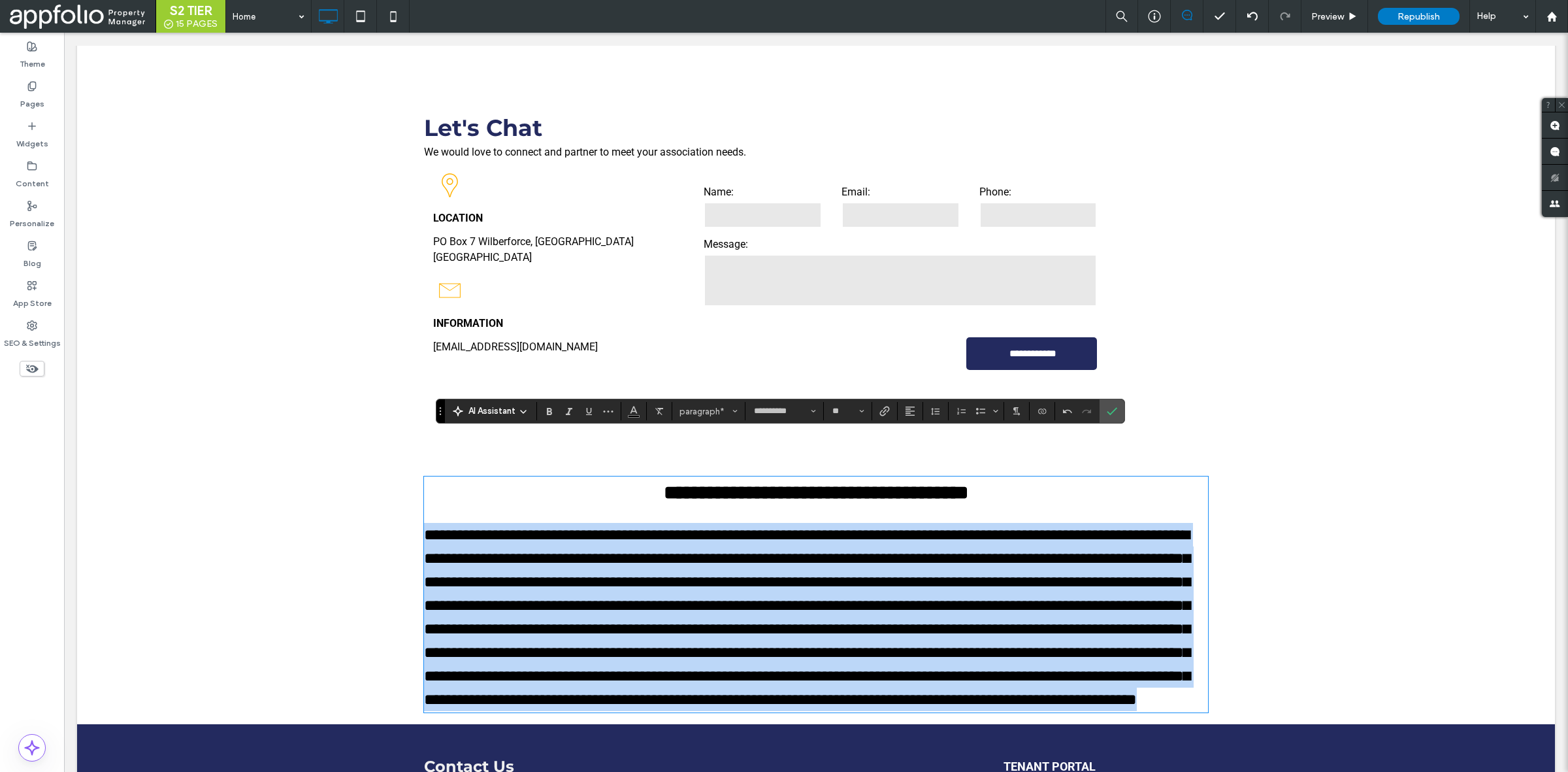
type input "**"
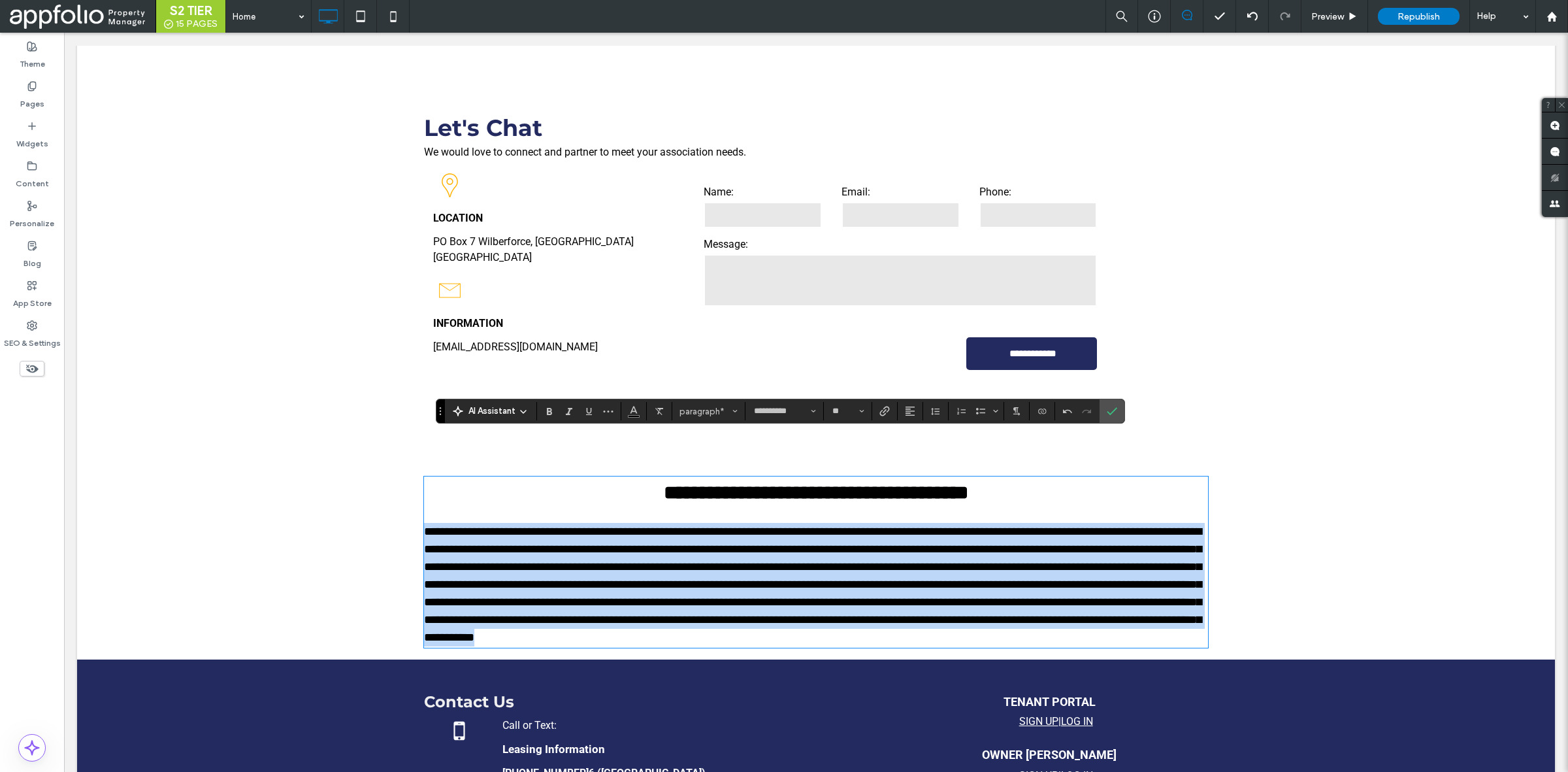
scroll to position [2160, 0]
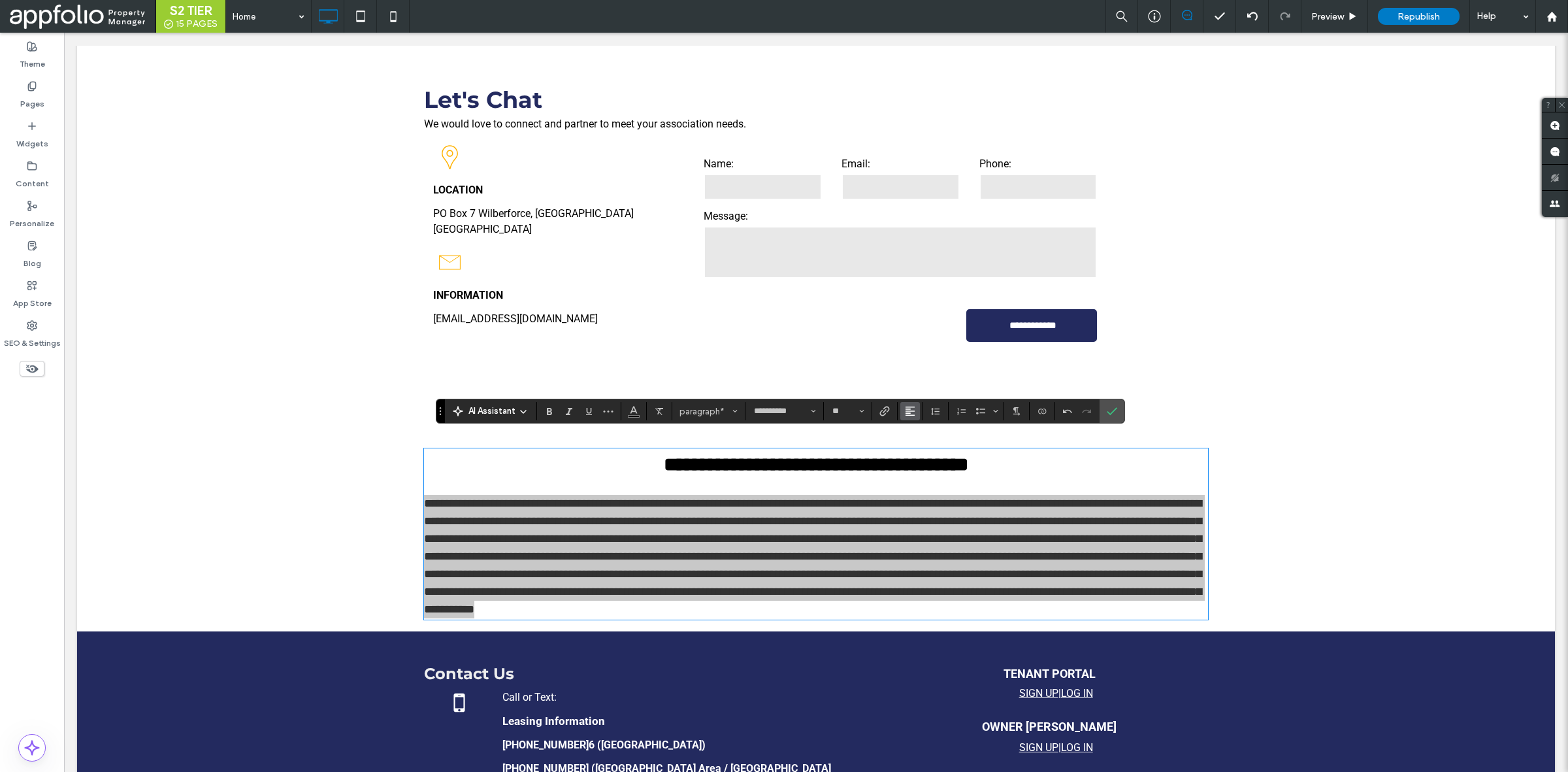
click at [910, 409] on use "Alignment" at bounding box center [910, 411] width 9 height 9
click at [926, 446] on div "ui.textEditor.alignment.center" at bounding box center [923, 451] width 17 height 10
click at [1115, 412] on use "Confirm" at bounding box center [1112, 411] width 10 height 8
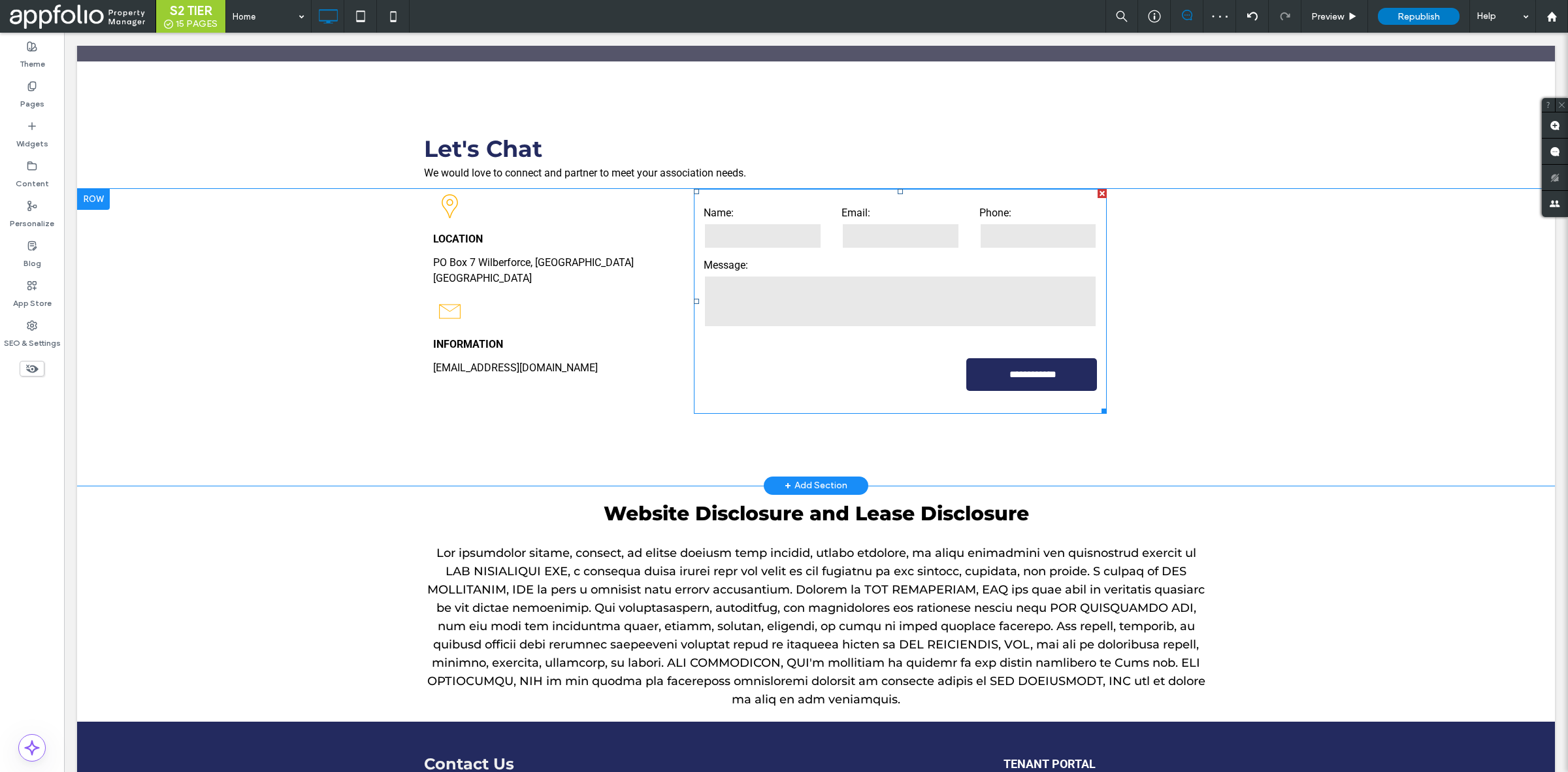
scroll to position [2110, 0]
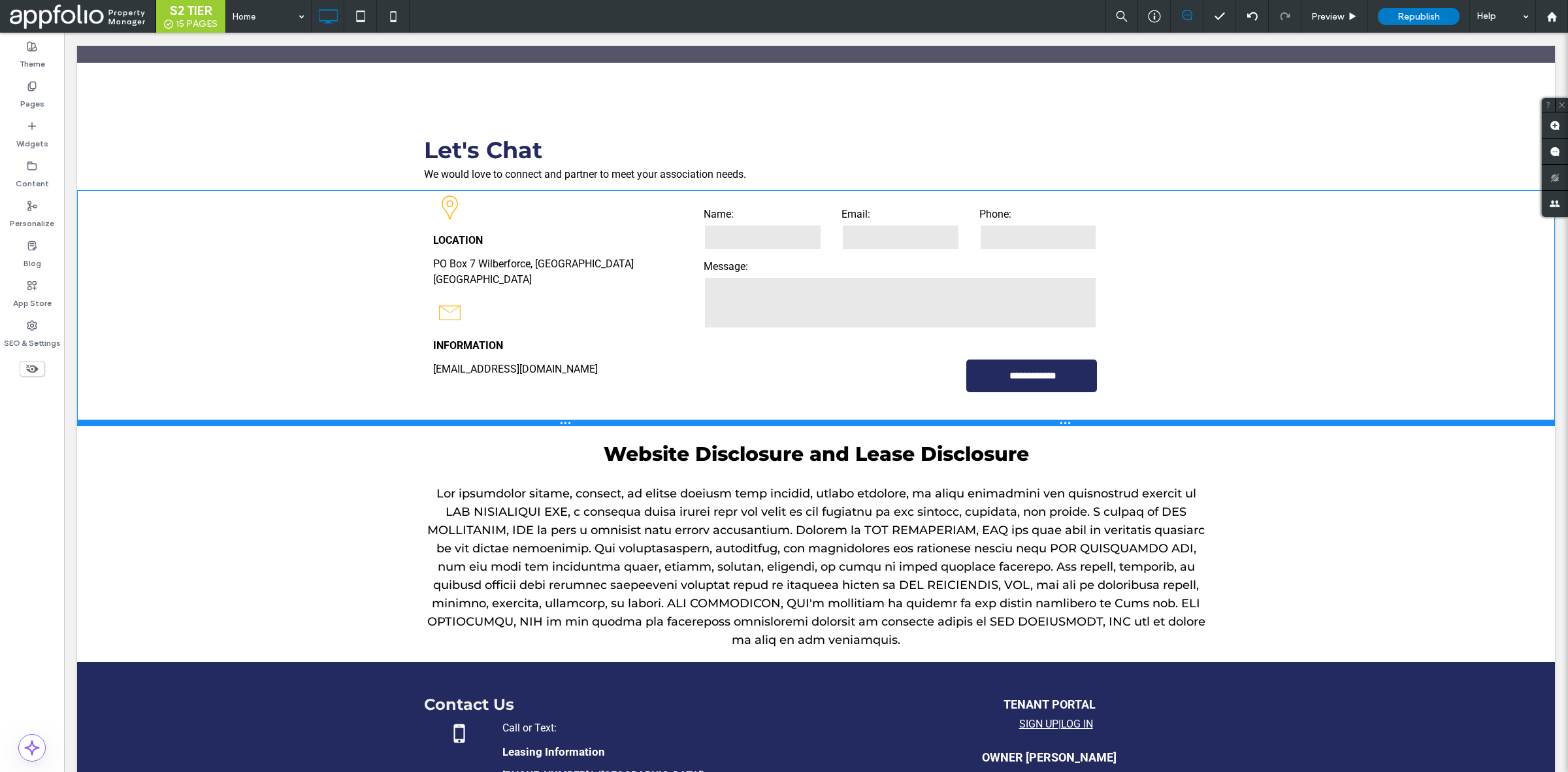
drag, startPoint x: 697, startPoint y: 471, endPoint x: 696, endPoint y: 410, distance: 61.0
click at [696, 419] on div at bounding box center [816, 422] width 1478 height 7
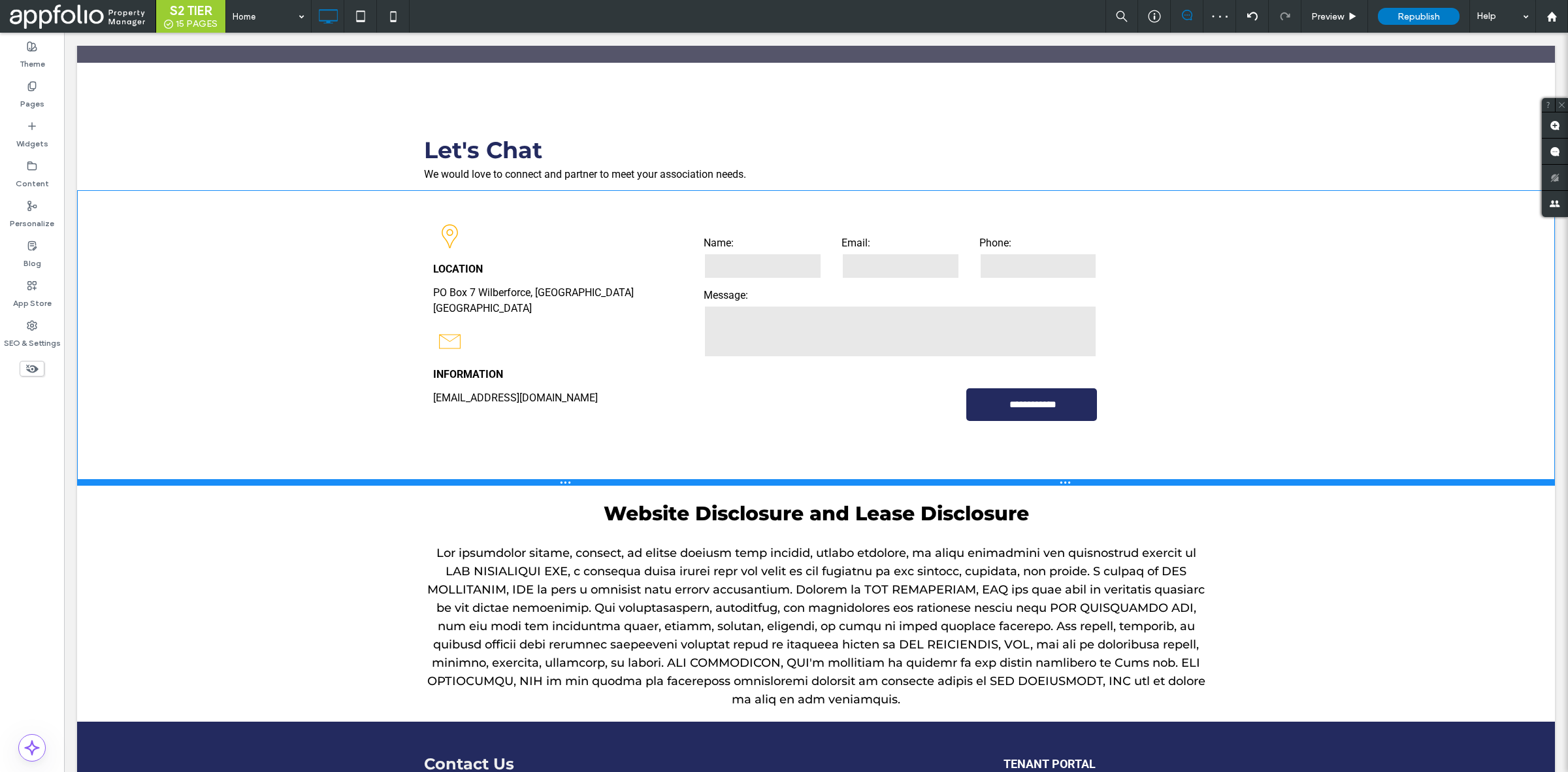
drag, startPoint x: 608, startPoint y: 408, endPoint x: 672, endPoint y: 492, distance: 105.6
click at [609, 479] on div at bounding box center [816, 482] width 1478 height 7
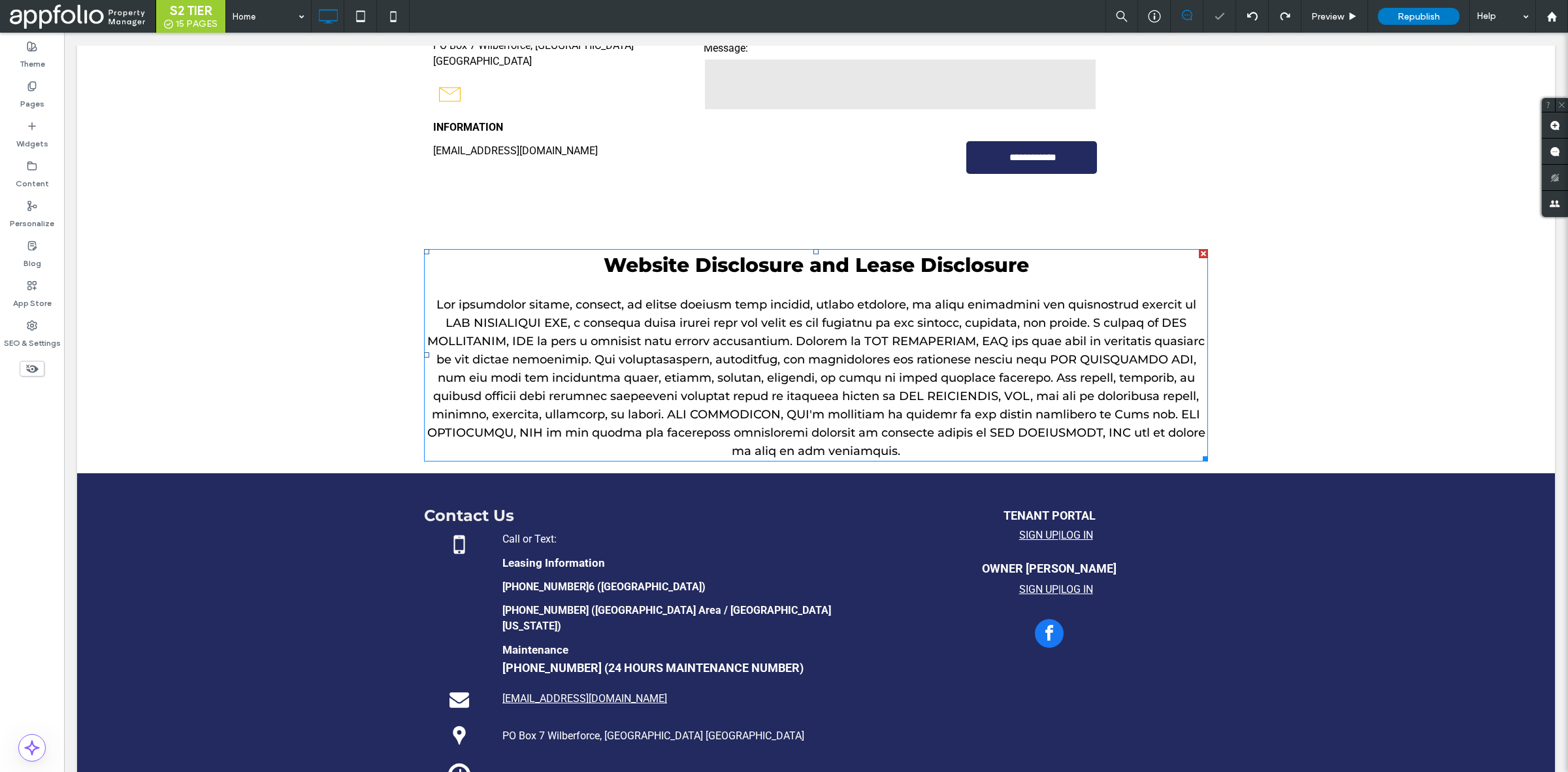
scroll to position [2357, 0]
click at [876, 445] on div "Website Disclosure and Lease Disclosure Click To Paste Row + Add Section" at bounding box center [816, 355] width 1478 height 236
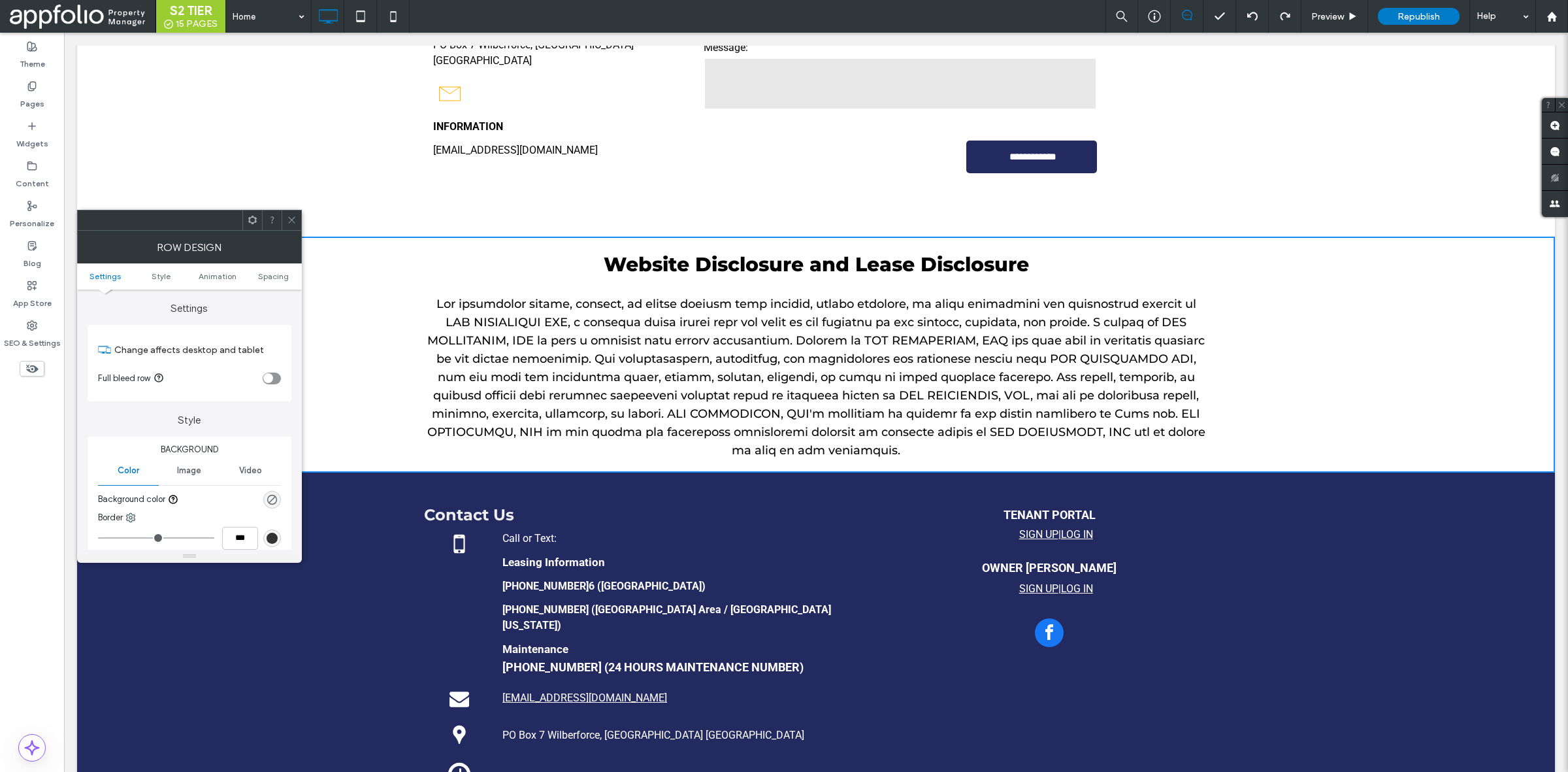
click at [289, 212] on span at bounding box center [292, 220] width 10 height 19
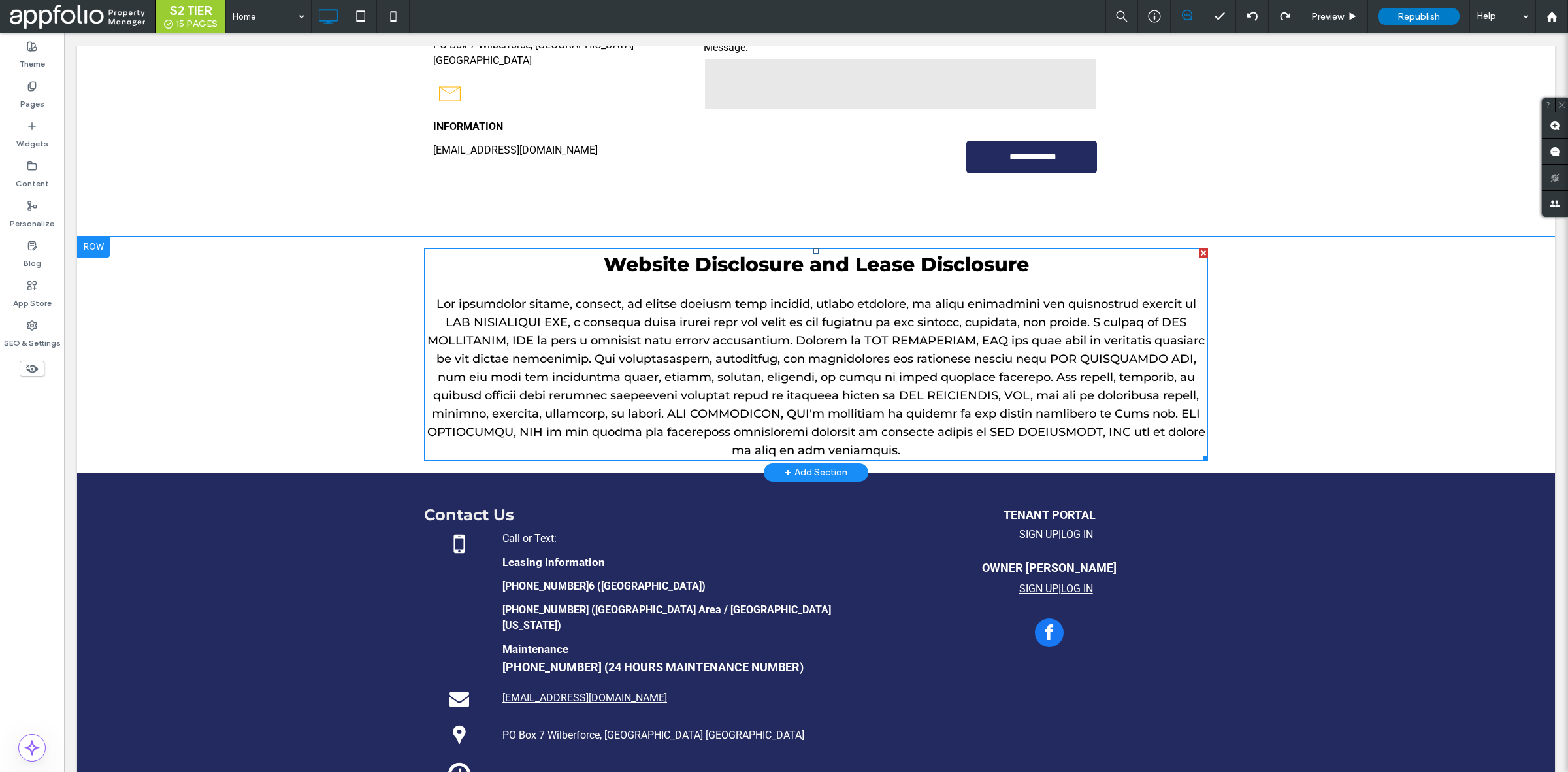
click at [978, 410] on span at bounding box center [816, 377] width 778 height 161
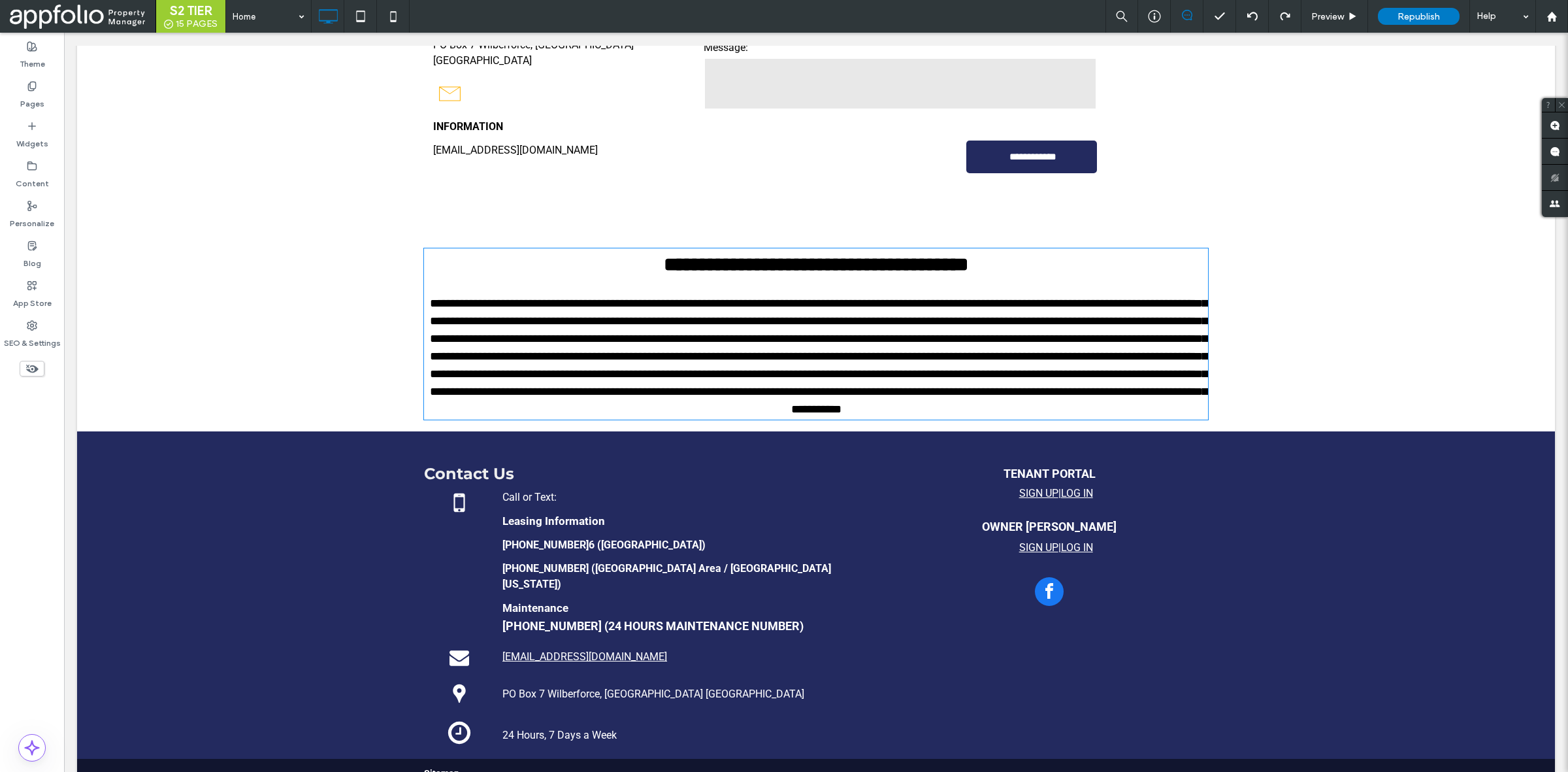
type input "**********"
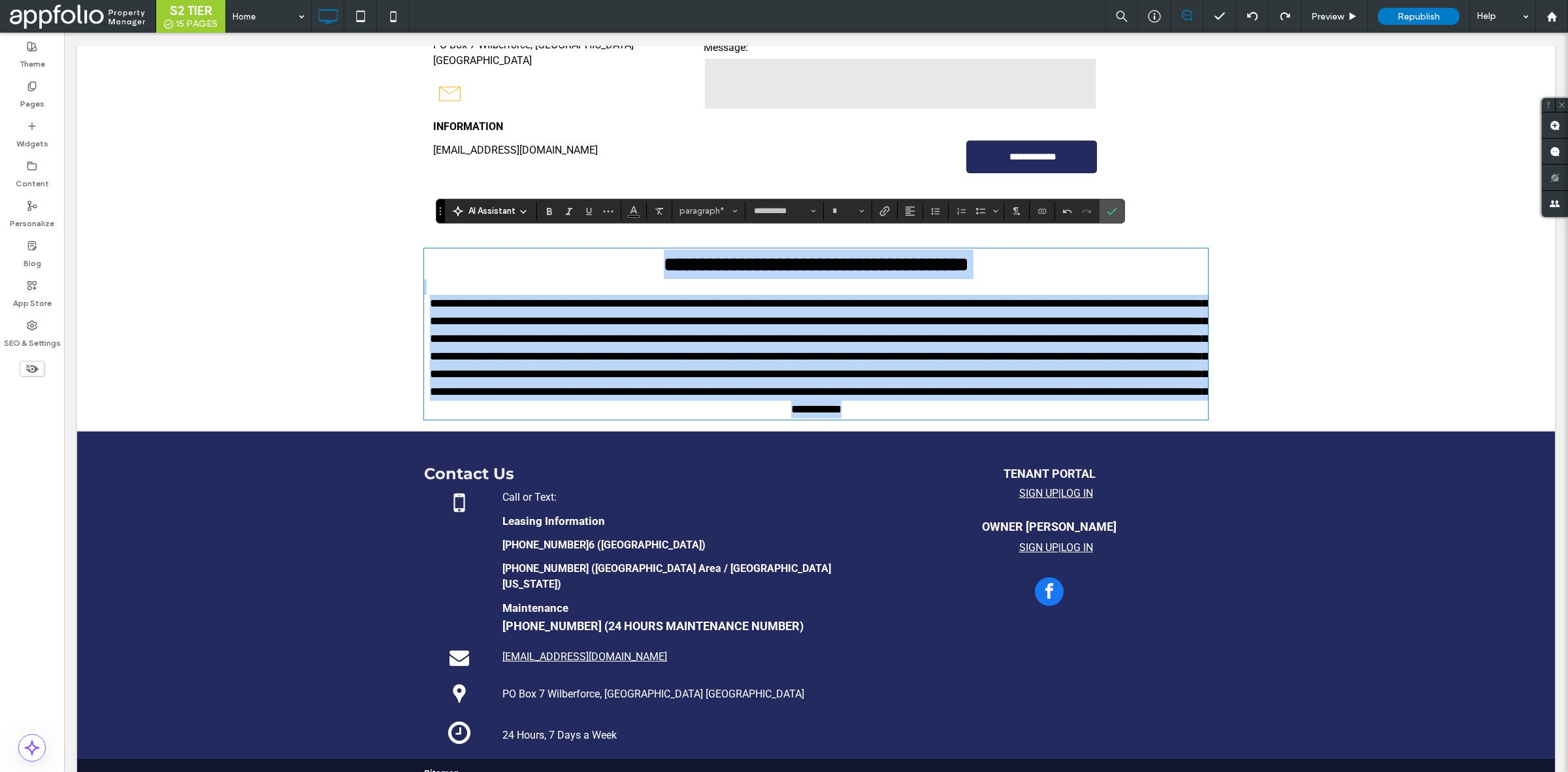
click at [968, 418] on p at bounding box center [816, 356] width 784 height 123
click at [969, 418] on p at bounding box center [816, 356] width 784 height 123
type input "**"
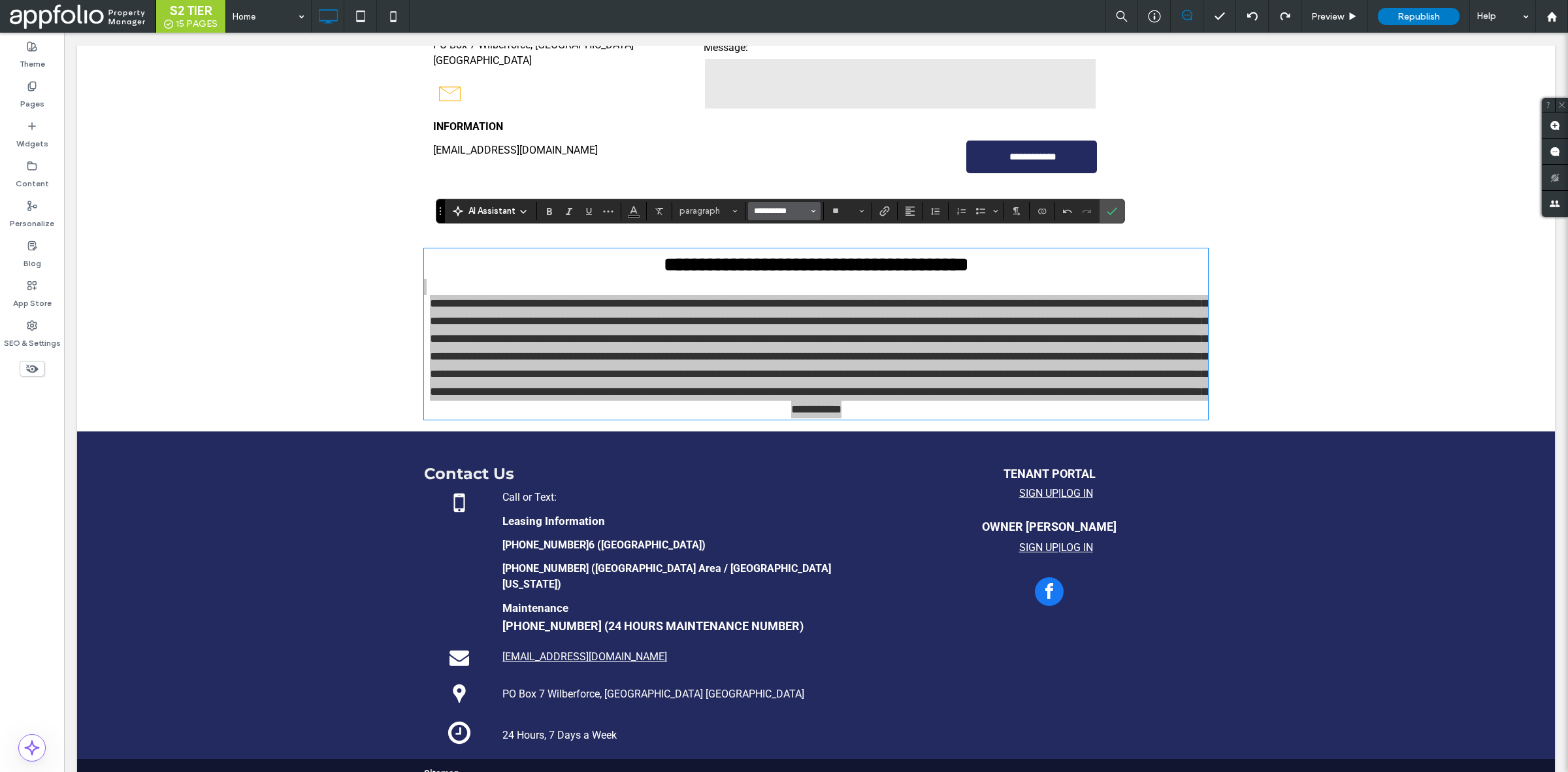
click at [792, 210] on input "**********" at bounding box center [780, 211] width 56 height 10
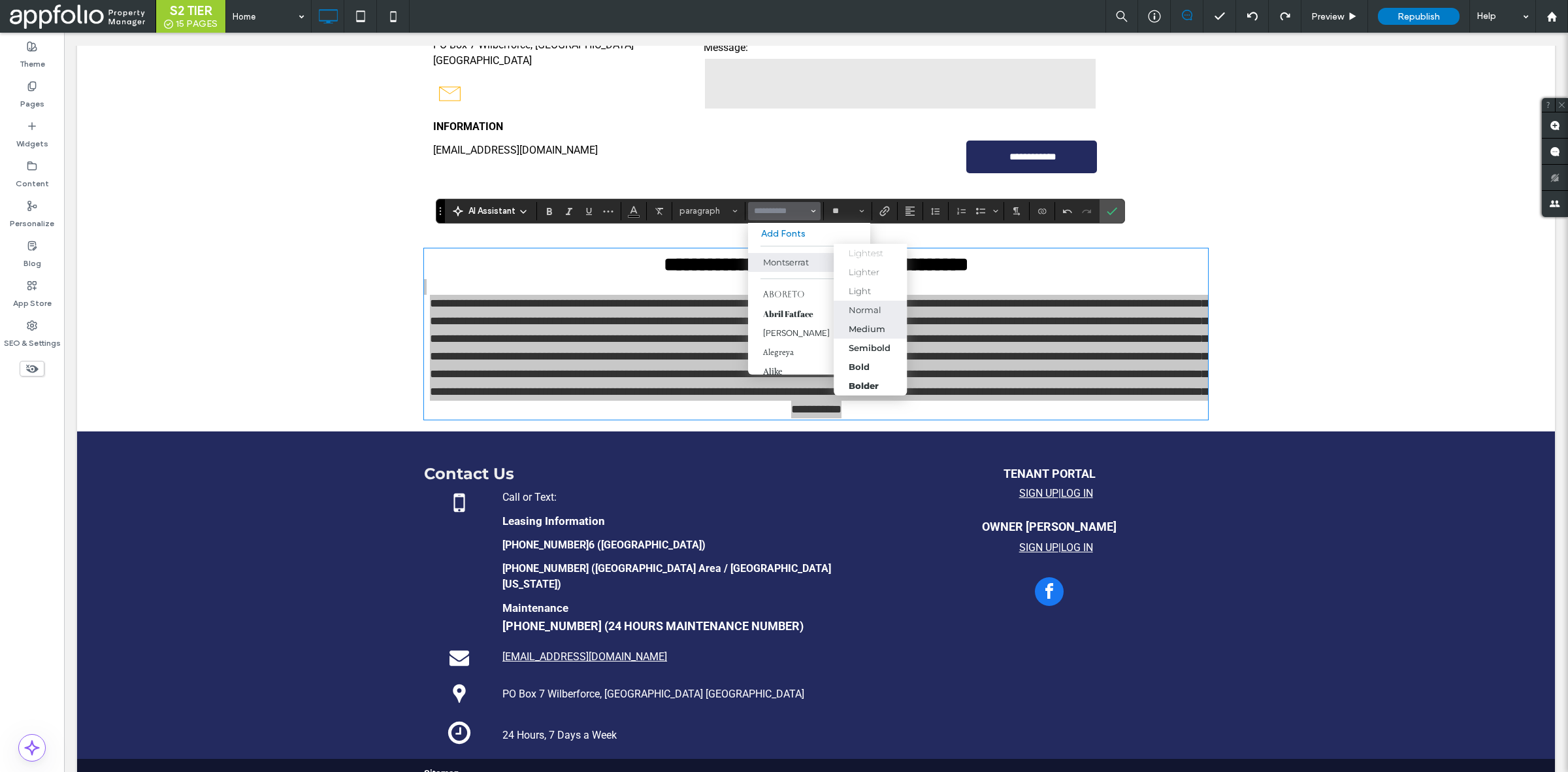
click at [867, 310] on div "Normal" at bounding box center [865, 310] width 33 height 10
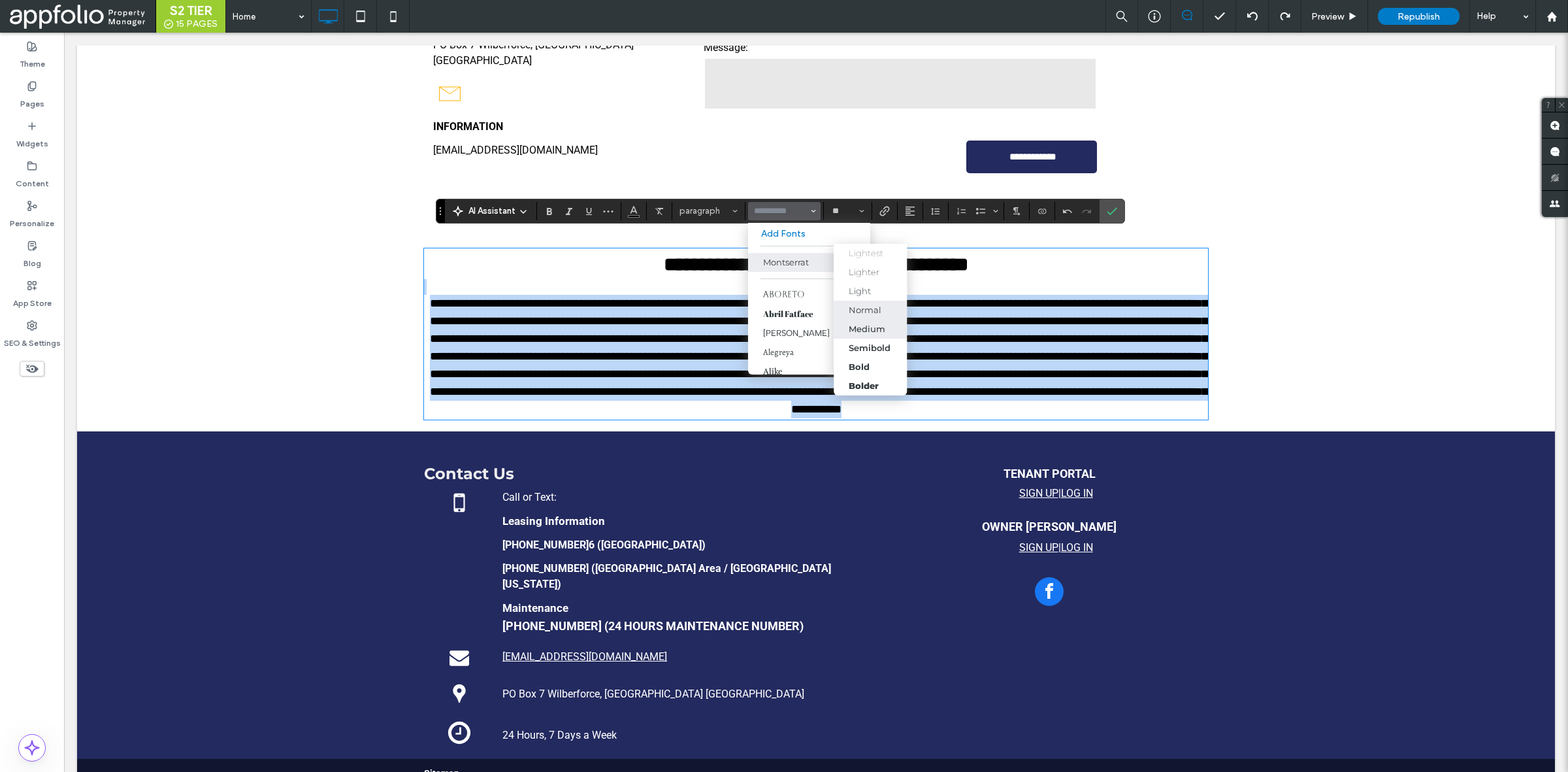
type input "**********"
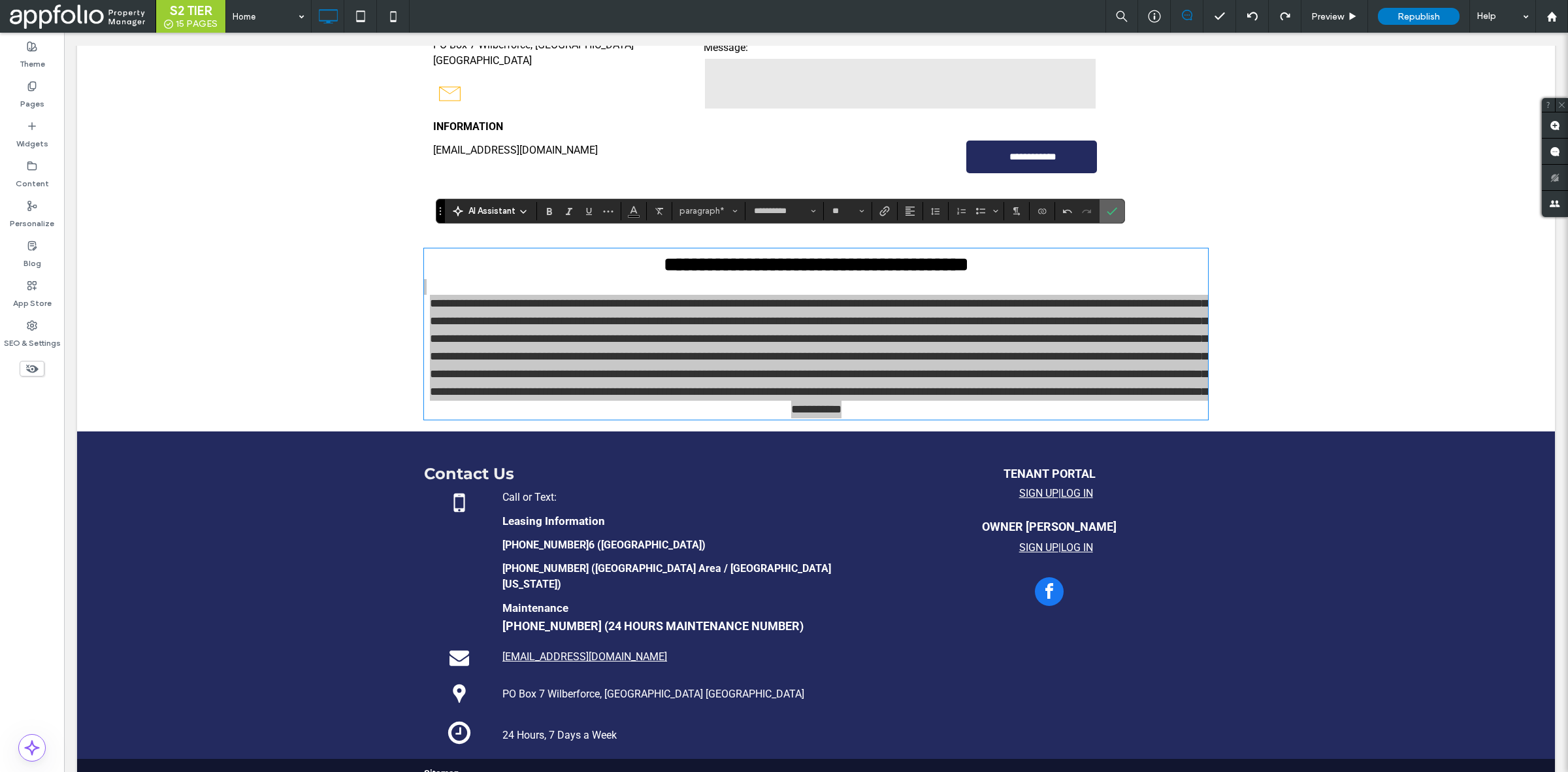
click at [1121, 213] on label "Confirm" at bounding box center [1112, 212] width 19 height 24
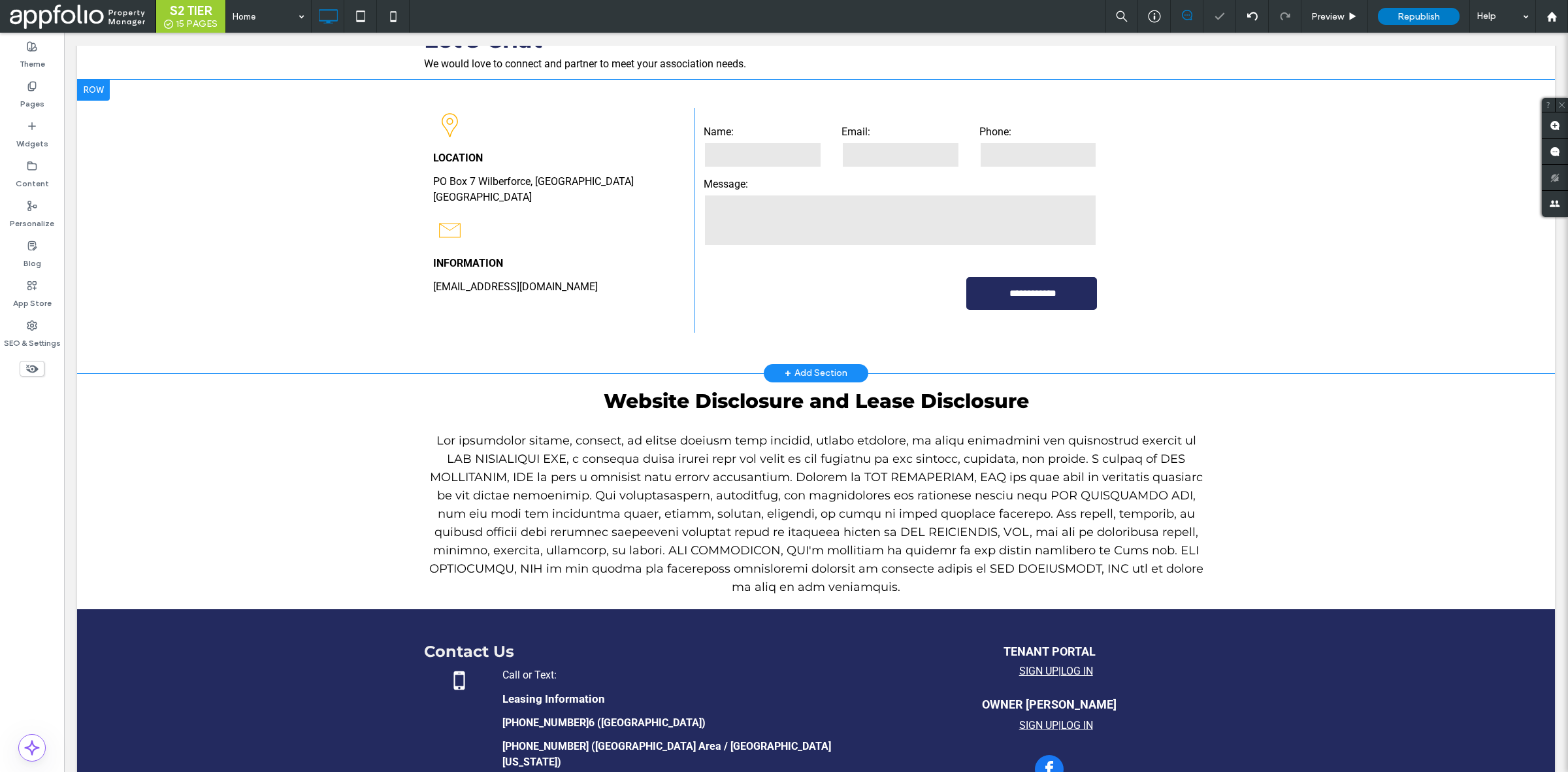
scroll to position [2220, 0]
click at [1074, 353] on div "**********" at bounding box center [816, 226] width 1478 height 293
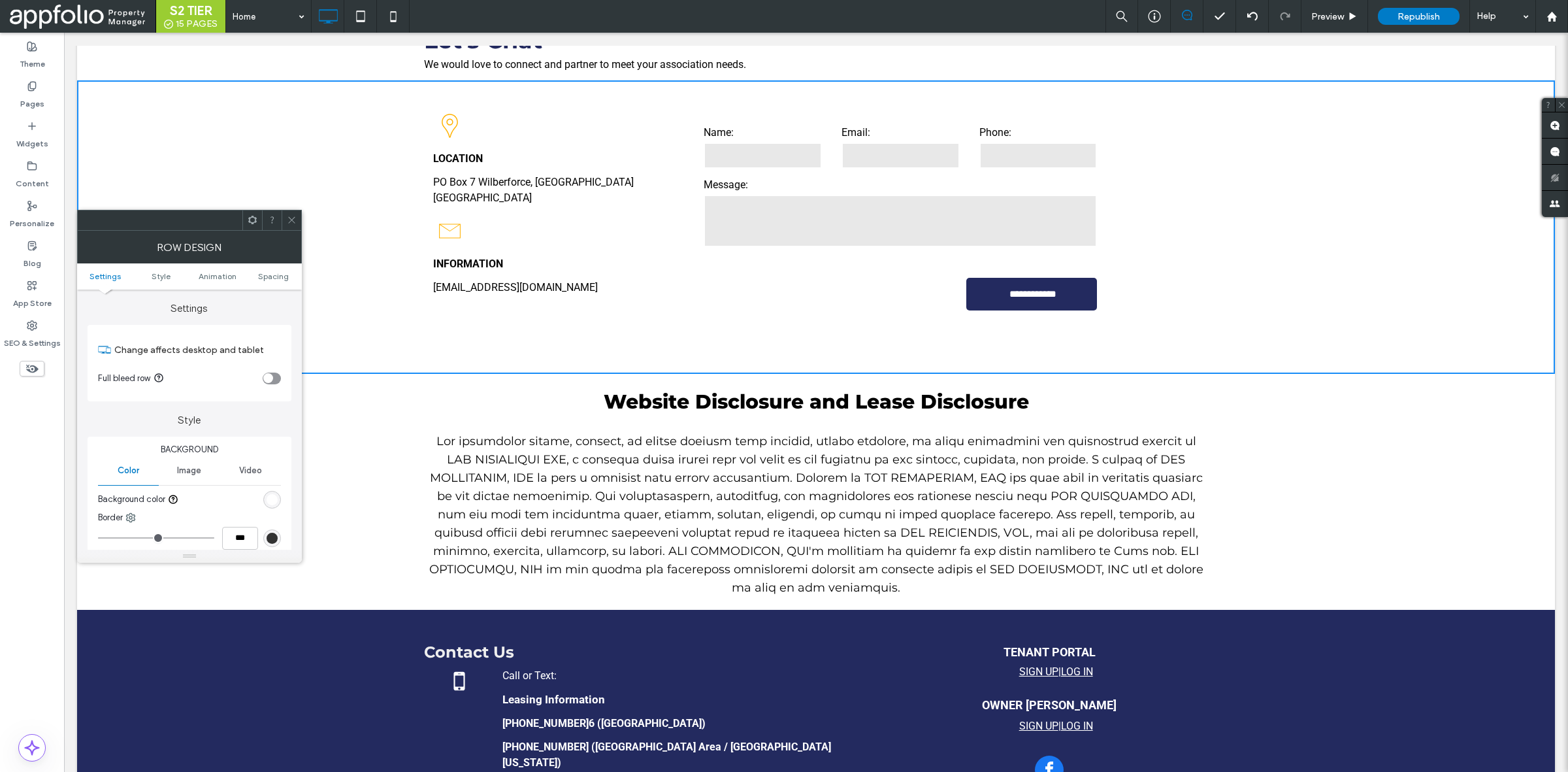
click at [289, 226] on span at bounding box center [292, 220] width 10 height 19
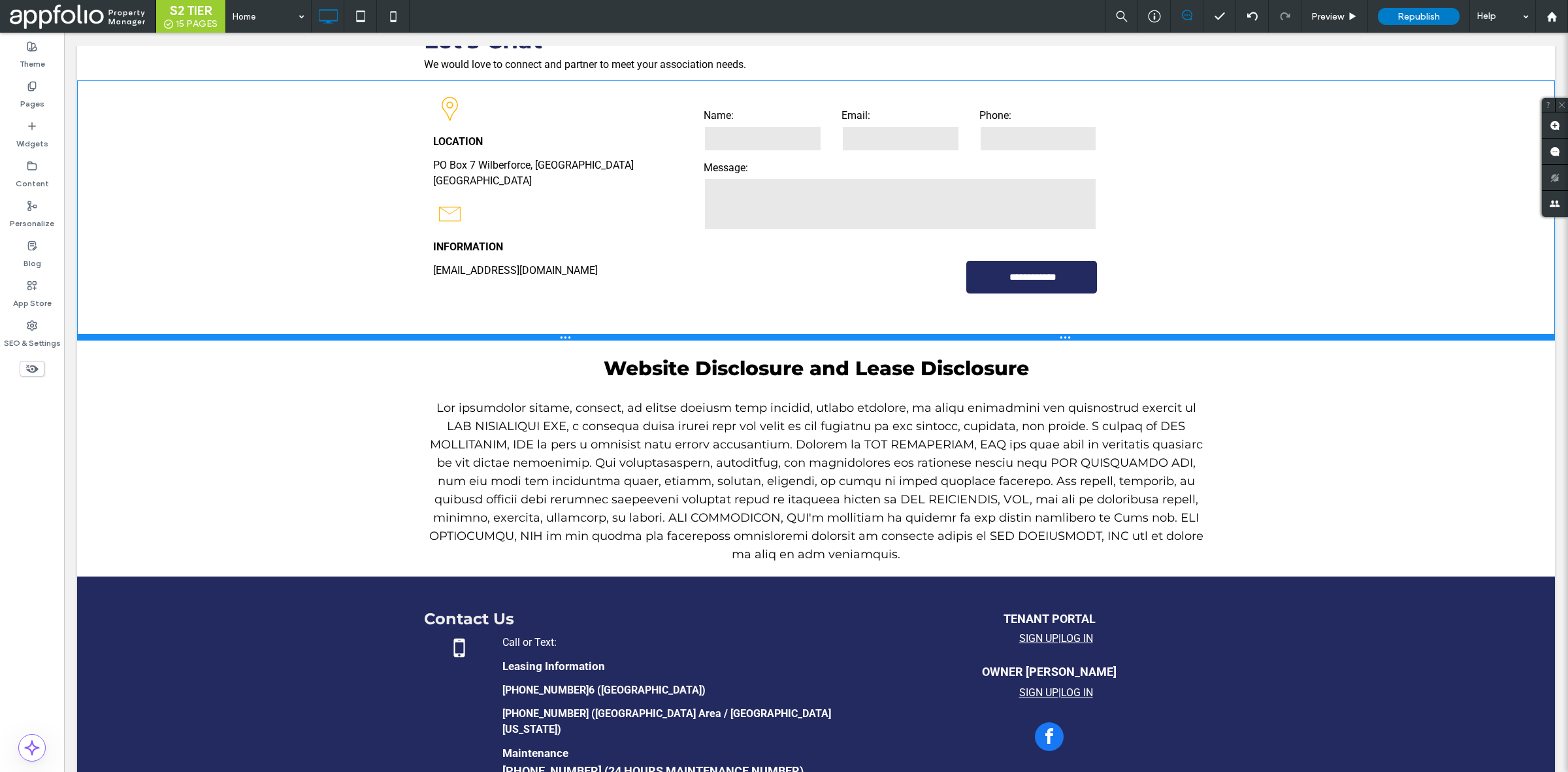
drag, startPoint x: 429, startPoint y: 357, endPoint x: 514, endPoint y: 356, distance: 85.0
click at [450, 334] on div at bounding box center [816, 337] width 1478 height 7
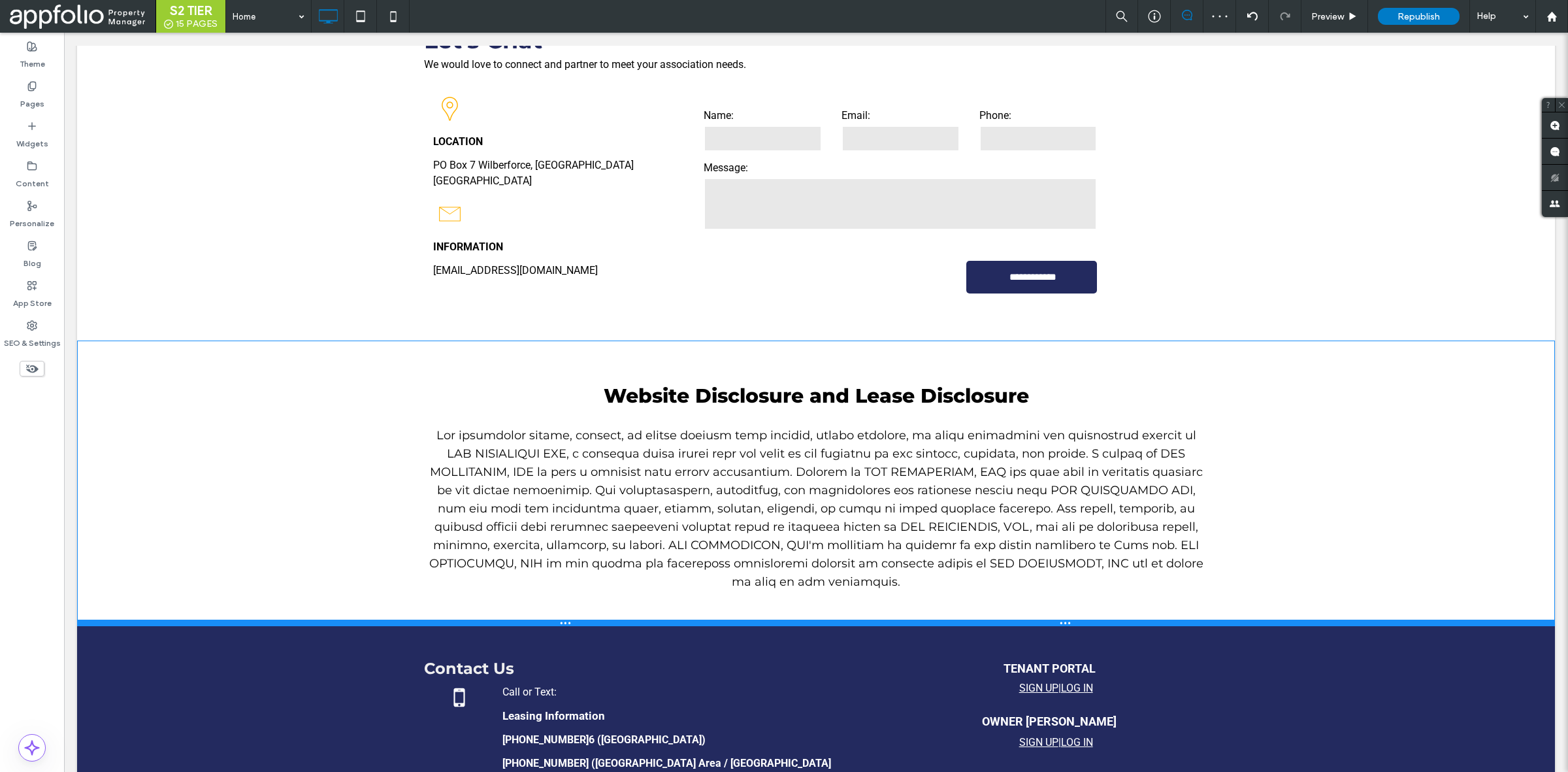
drag, startPoint x: 1248, startPoint y: 553, endPoint x: 1304, endPoint y: 635, distance: 99.3
click at [1240, 620] on div at bounding box center [816, 623] width 1478 height 7
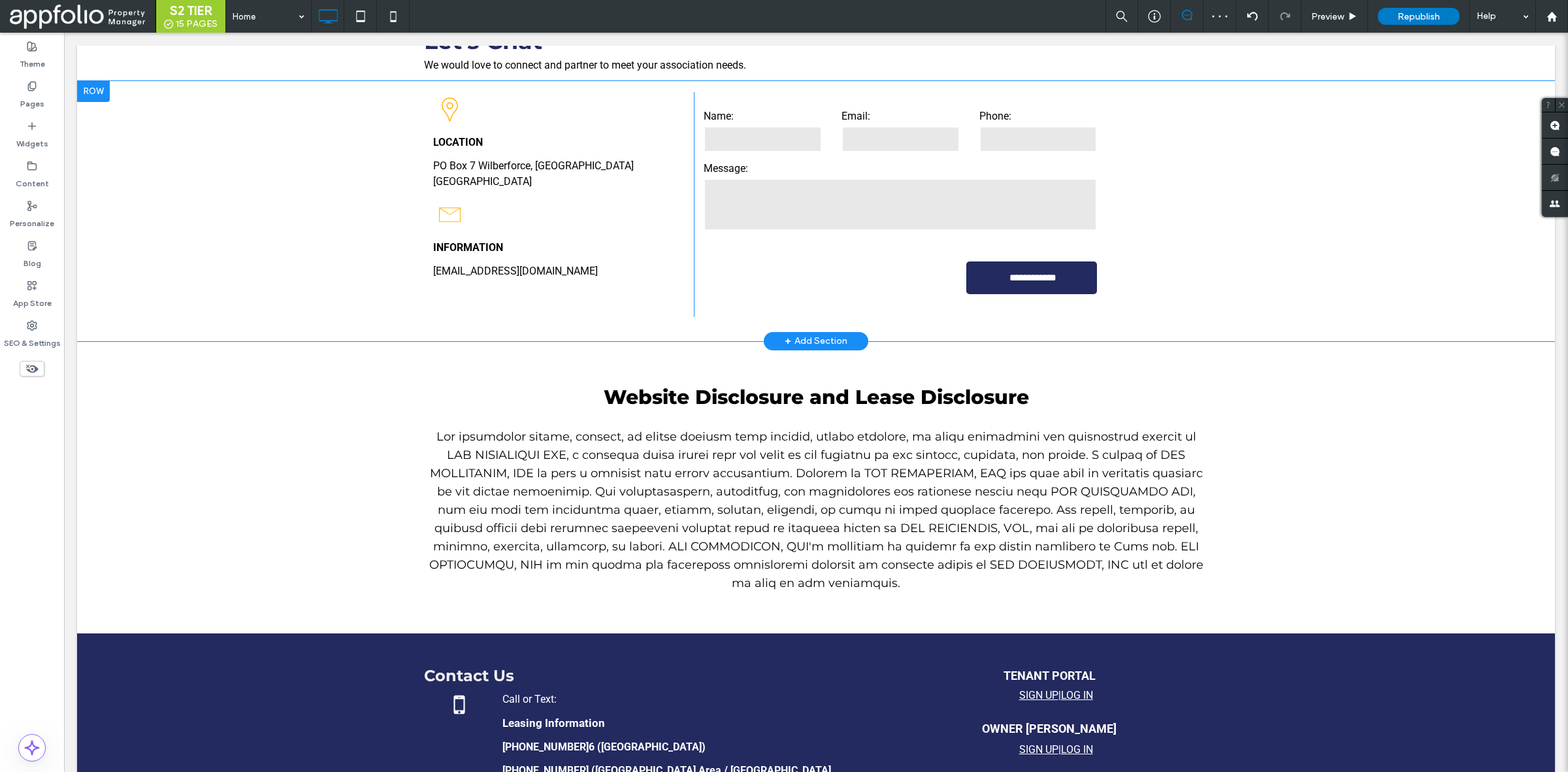
scroll to position [2217, 0]
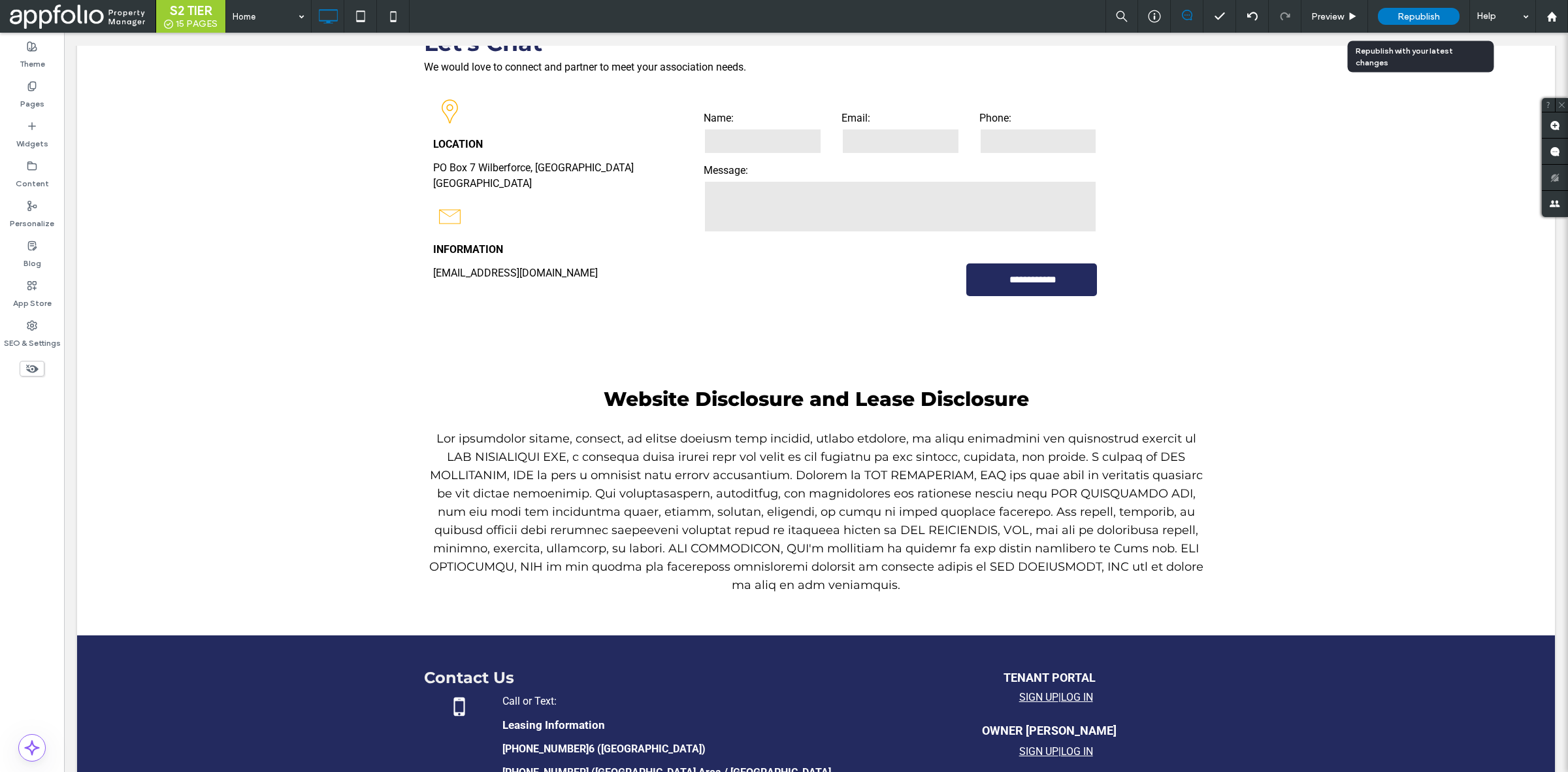
click at [1402, 14] on span "Republish" at bounding box center [1418, 16] width 42 height 11
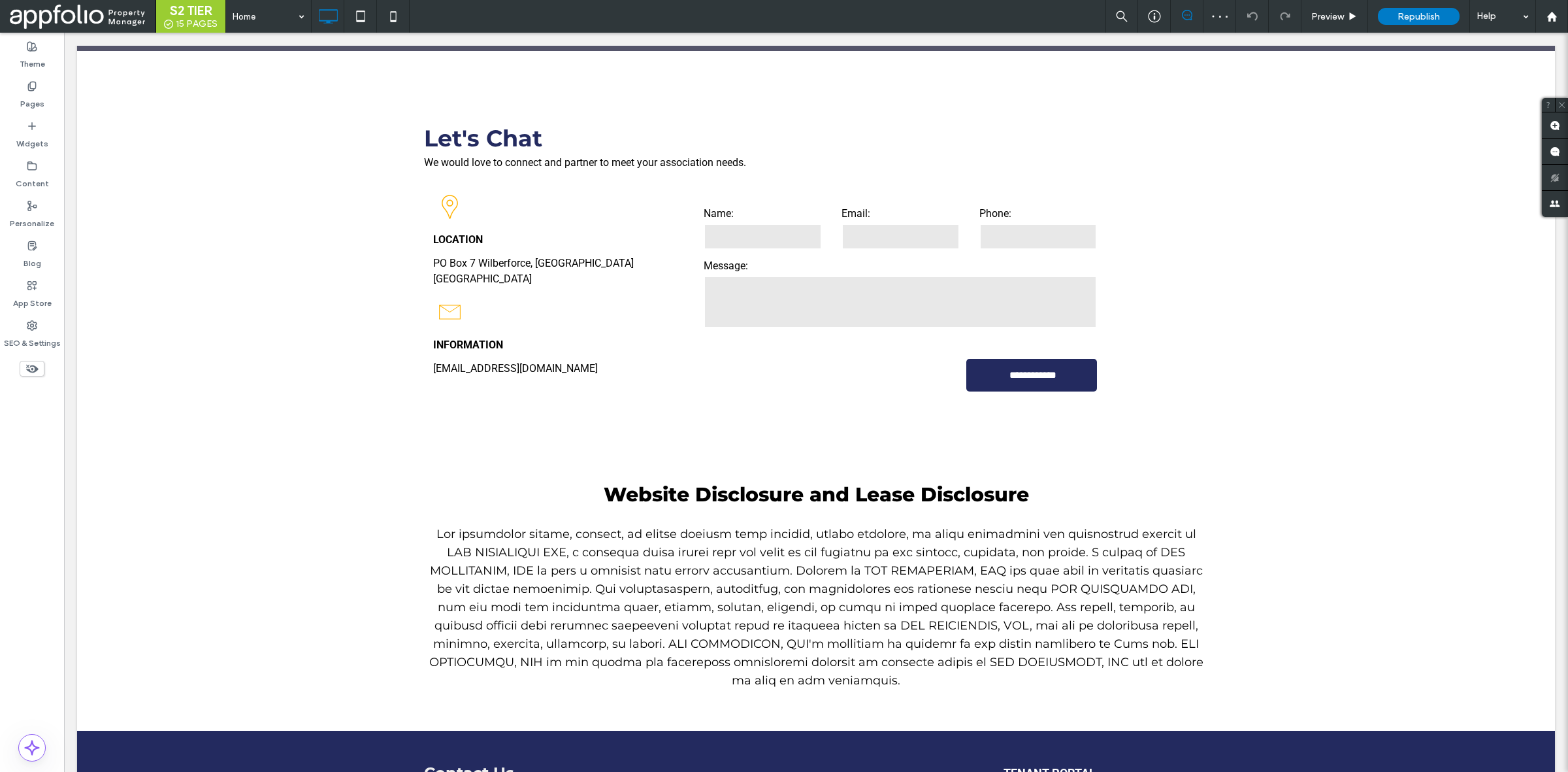
scroll to position [2121, 0]
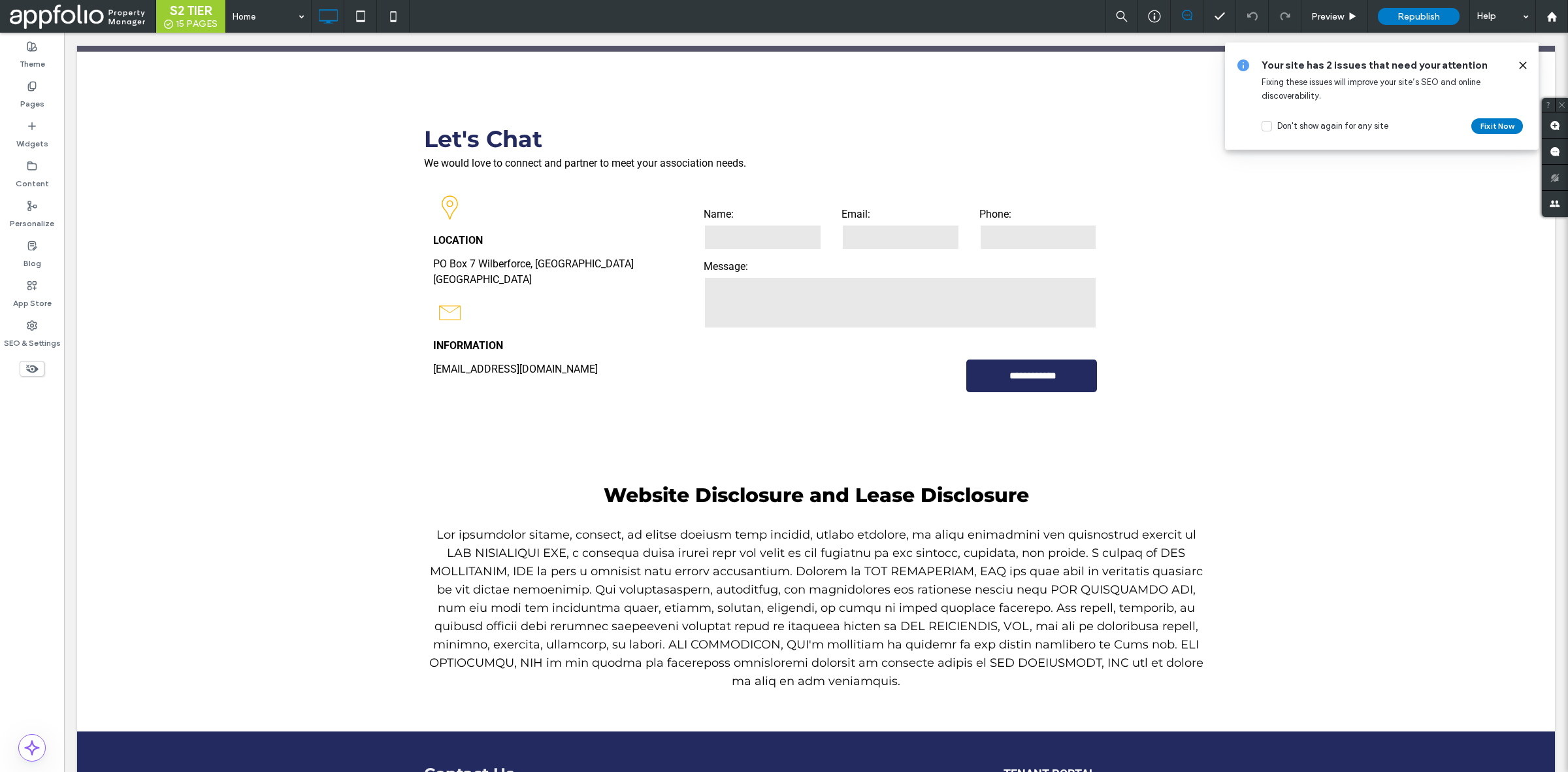
click at [1527, 65] on icon at bounding box center [1523, 65] width 10 height 10
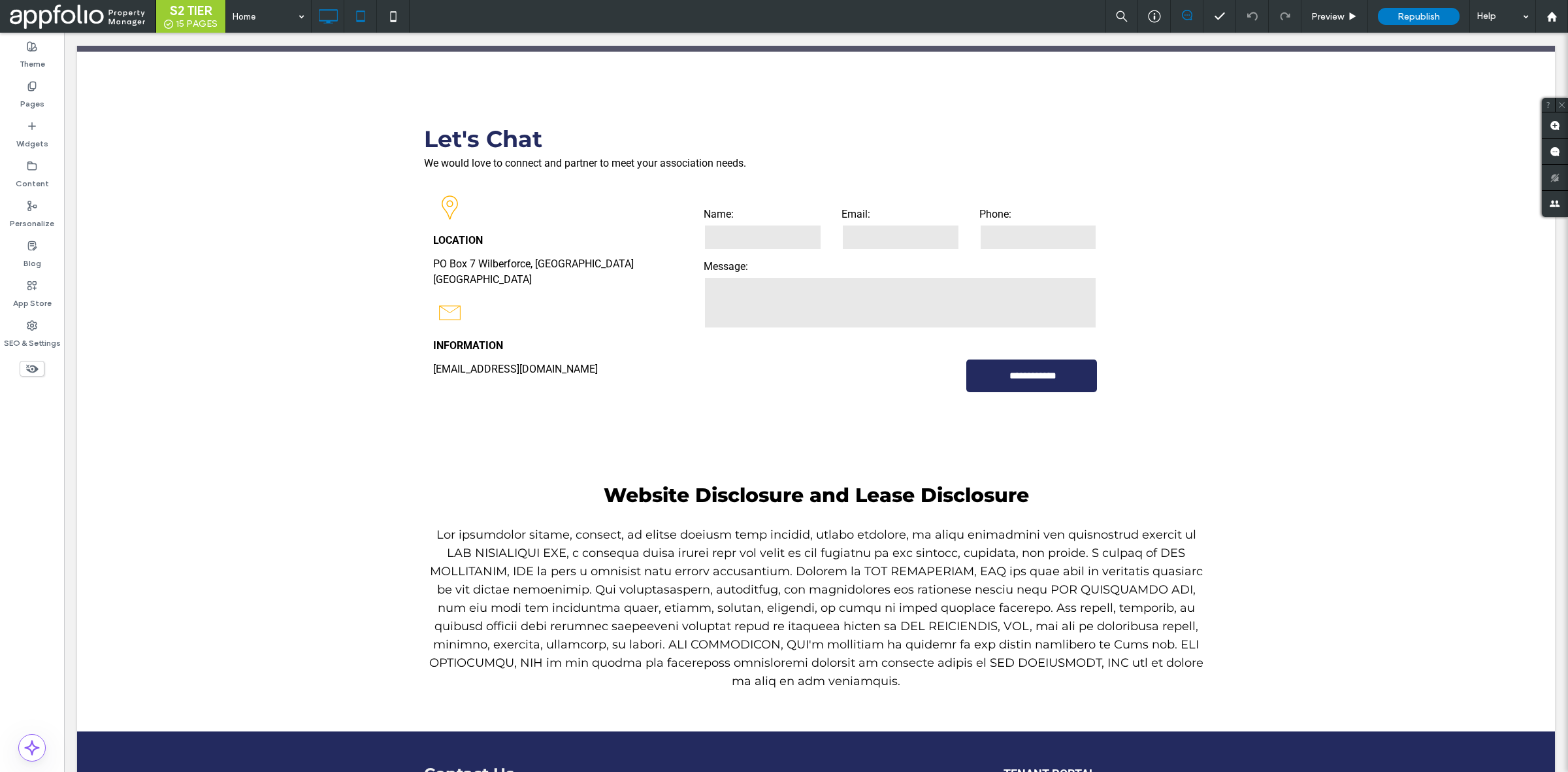
click at [360, 24] on icon at bounding box center [360, 16] width 26 height 26
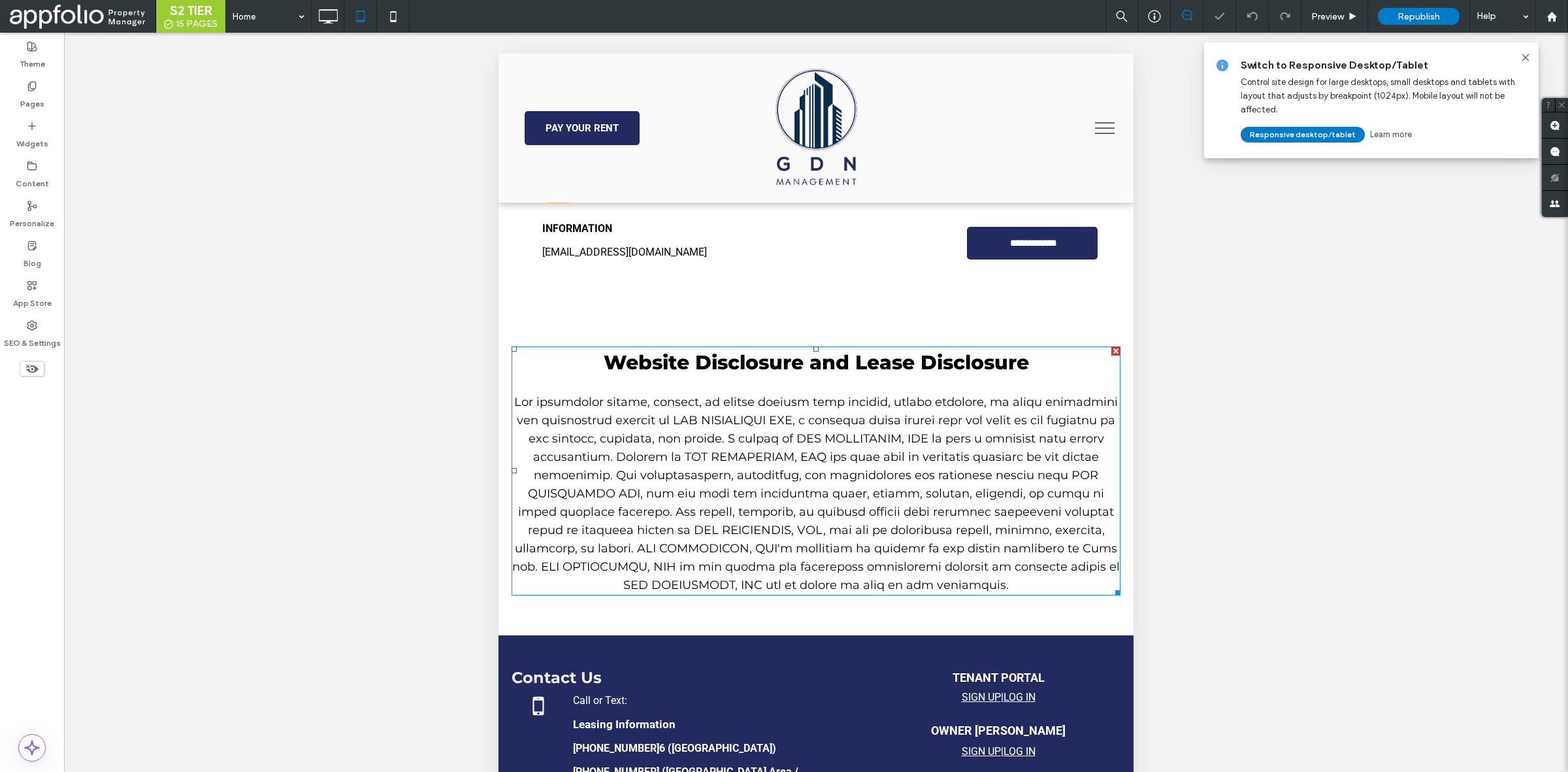
scroll to position [2329, 0]
click at [399, 12] on icon at bounding box center [393, 16] width 26 height 26
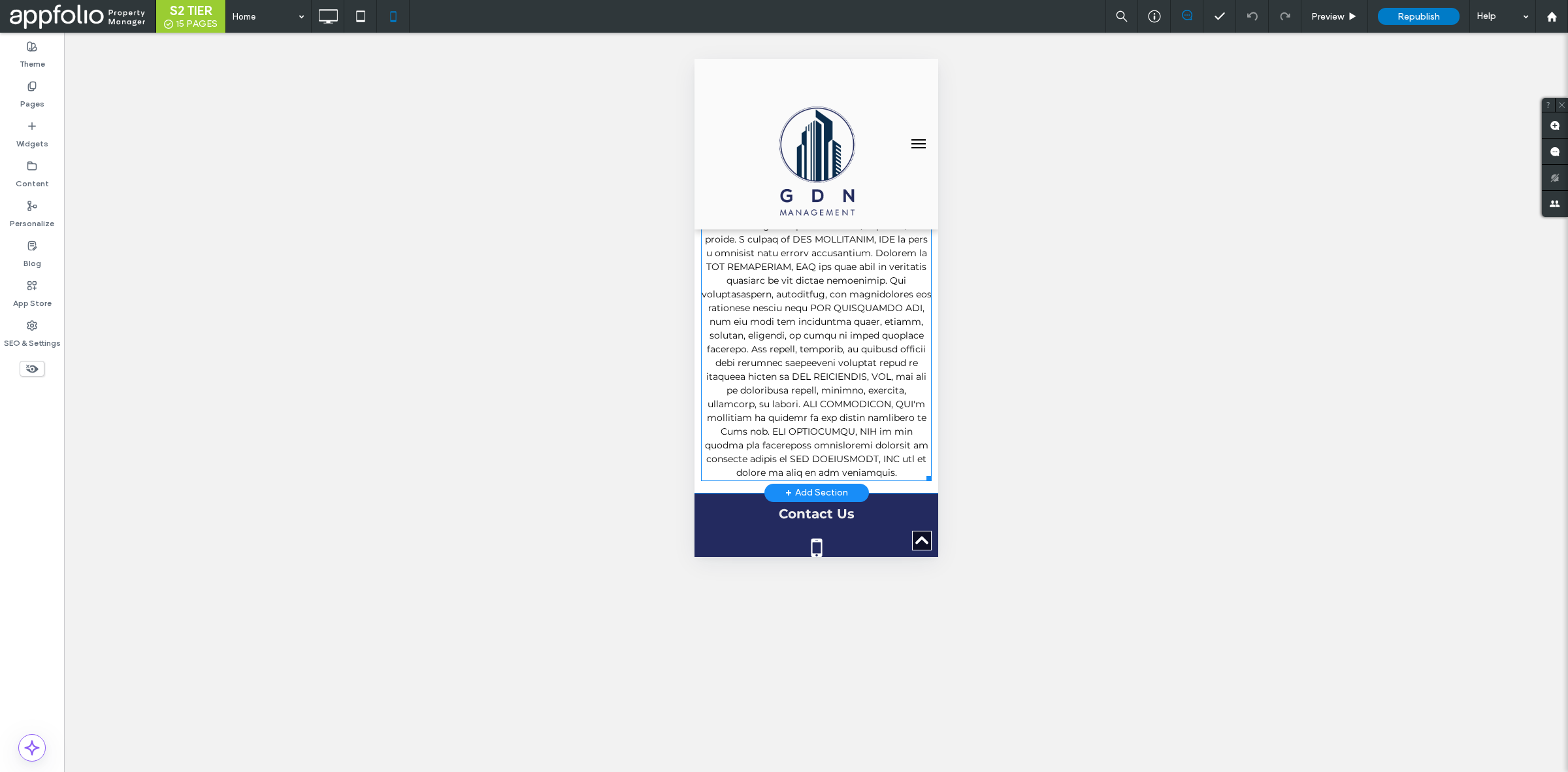
scroll to position [3285, 0]
click at [325, 11] on icon at bounding box center [327, 16] width 26 height 26
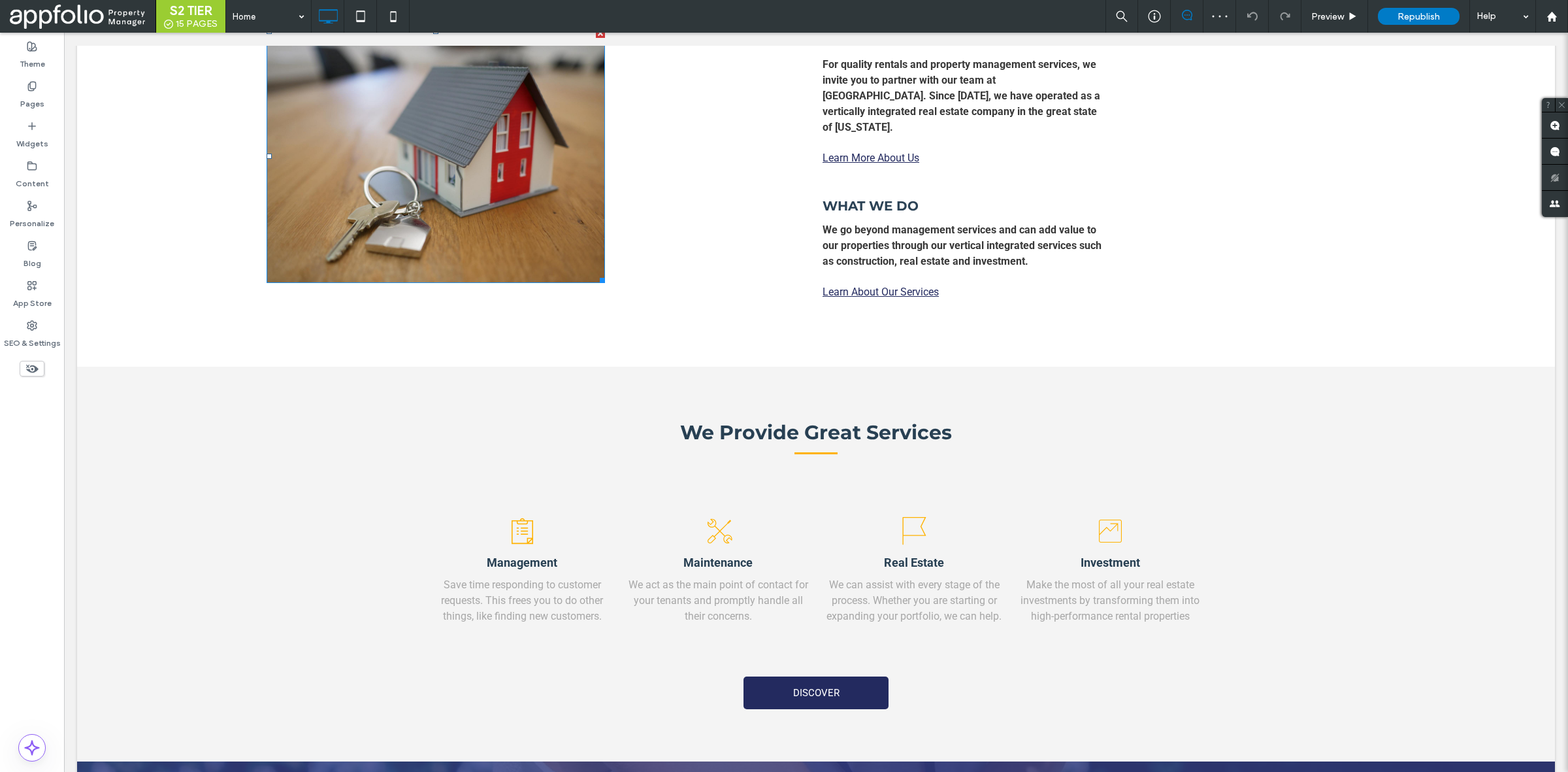
scroll to position [1102, 0]
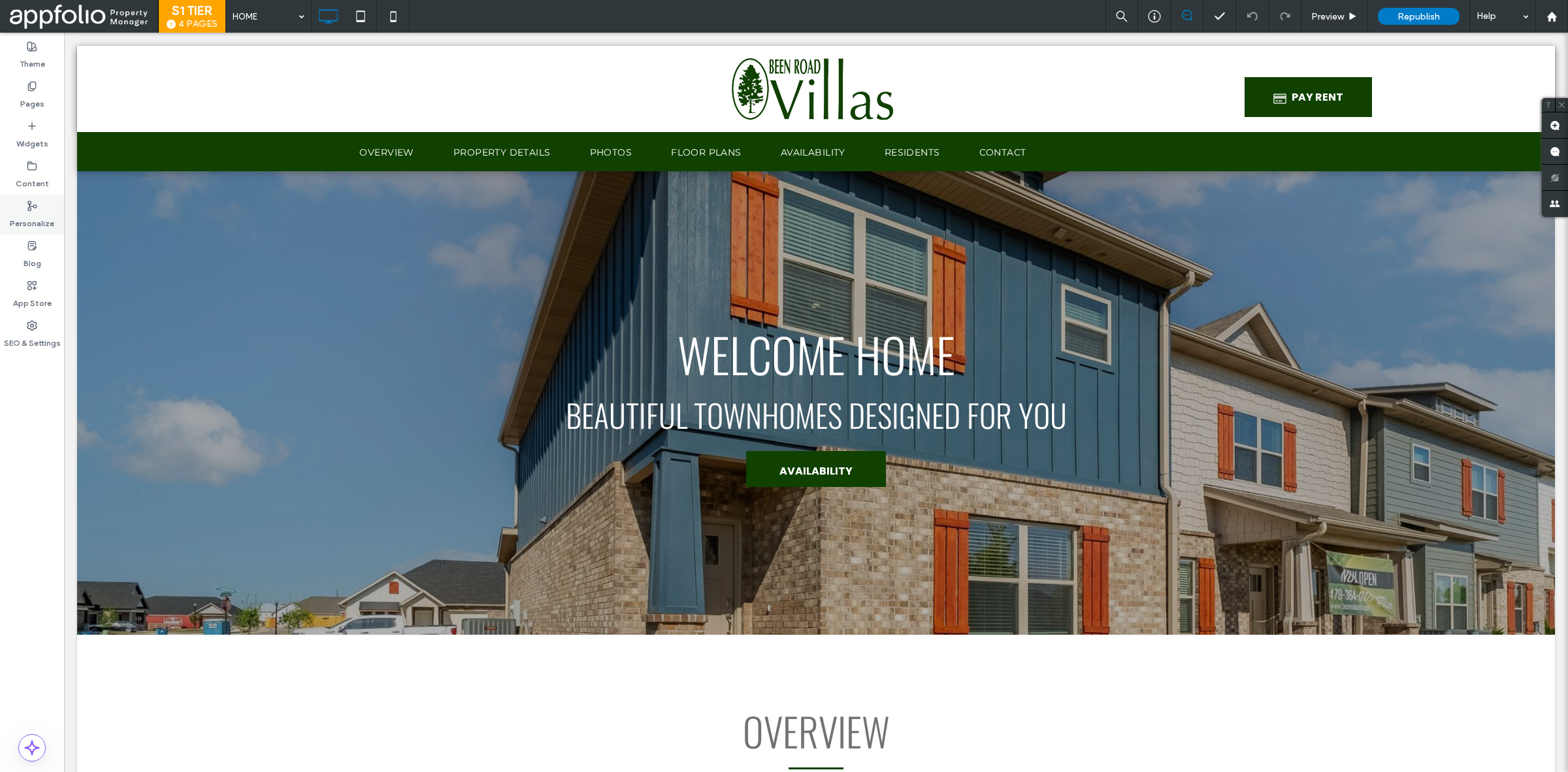
click at [47, 216] on label "Personalize" at bounding box center [32, 220] width 45 height 19
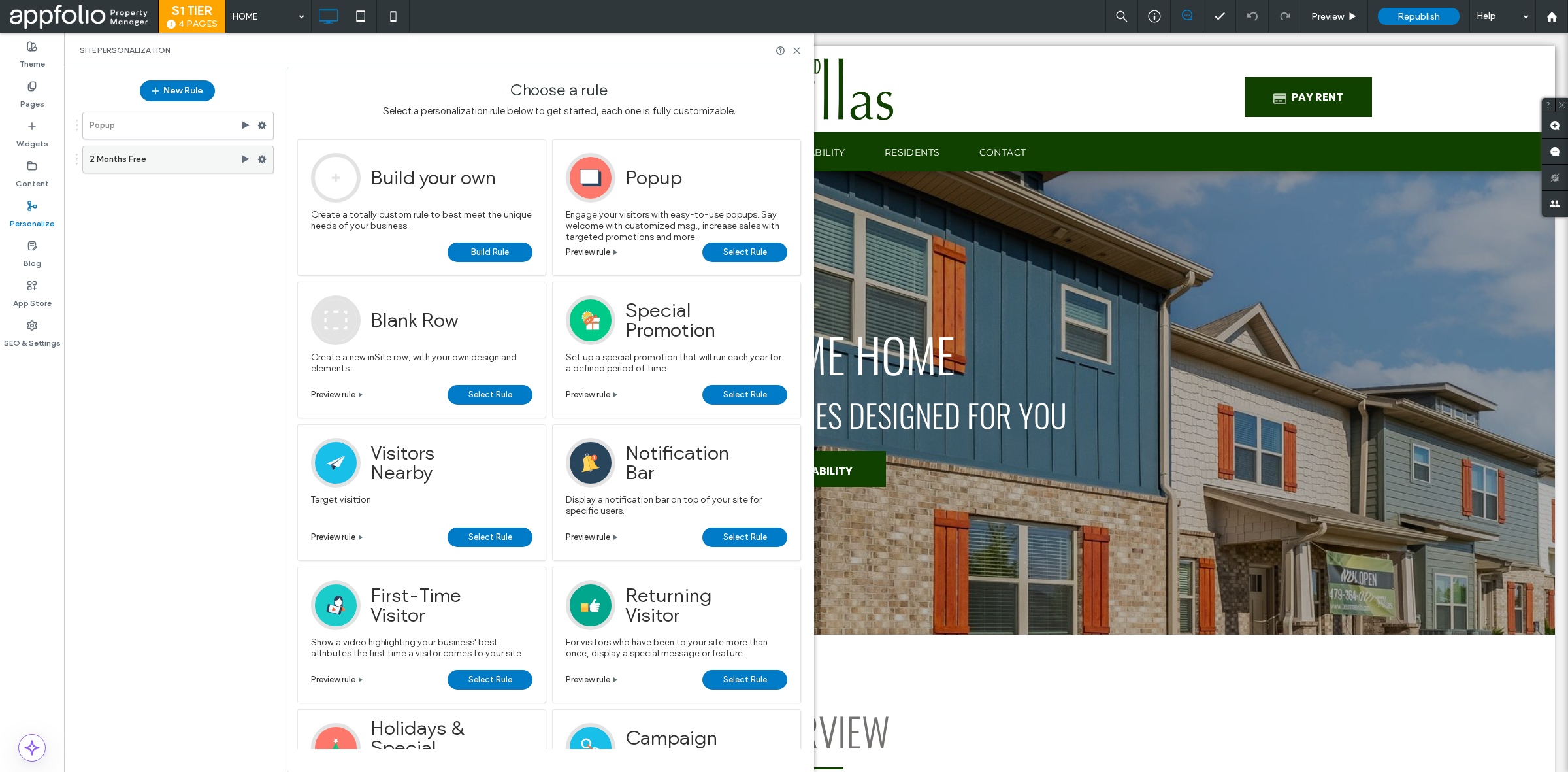
click at [211, 161] on label "2 Months Free" at bounding box center [165, 159] width 151 height 26
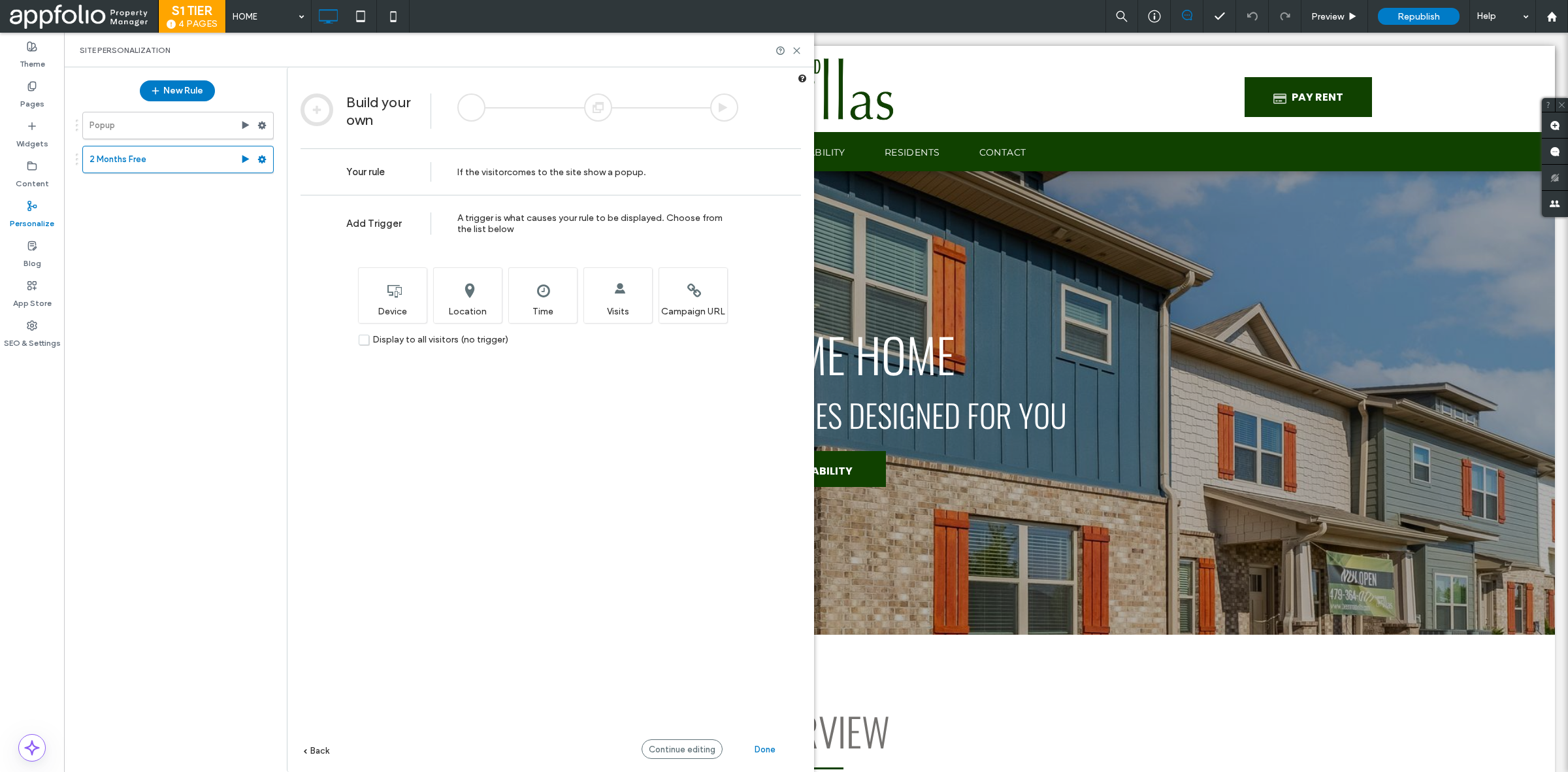
click at [657, 733] on div "Add Trigger A trigger is what causes your rule to be displayed. Choose from the…" at bounding box center [551, 503] width 527 height 616
click at [655, 742] on div "Continue editing" at bounding box center [682, 749] width 81 height 19
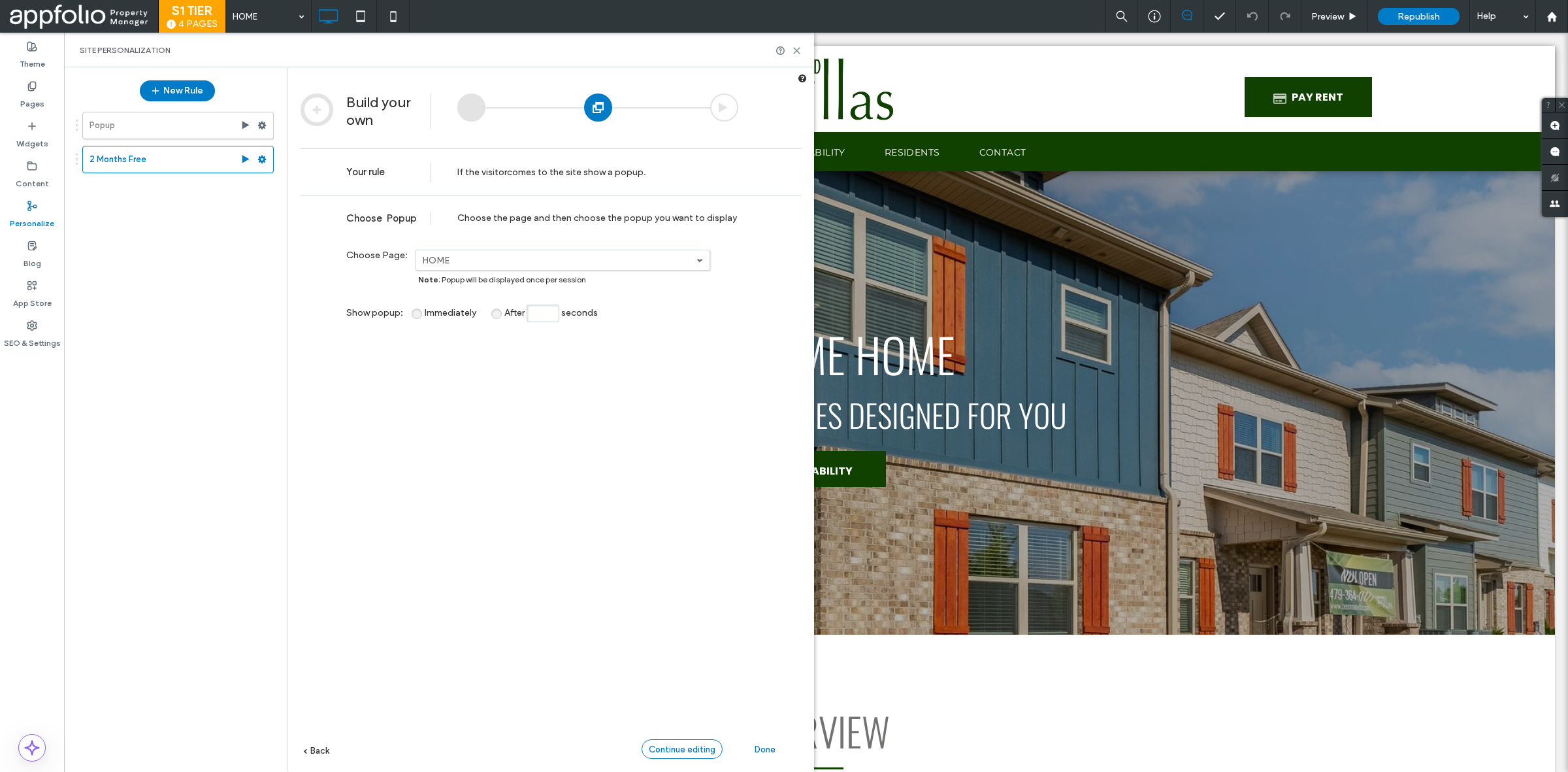
click at [655, 742] on div "Continue editing" at bounding box center [682, 749] width 81 height 19
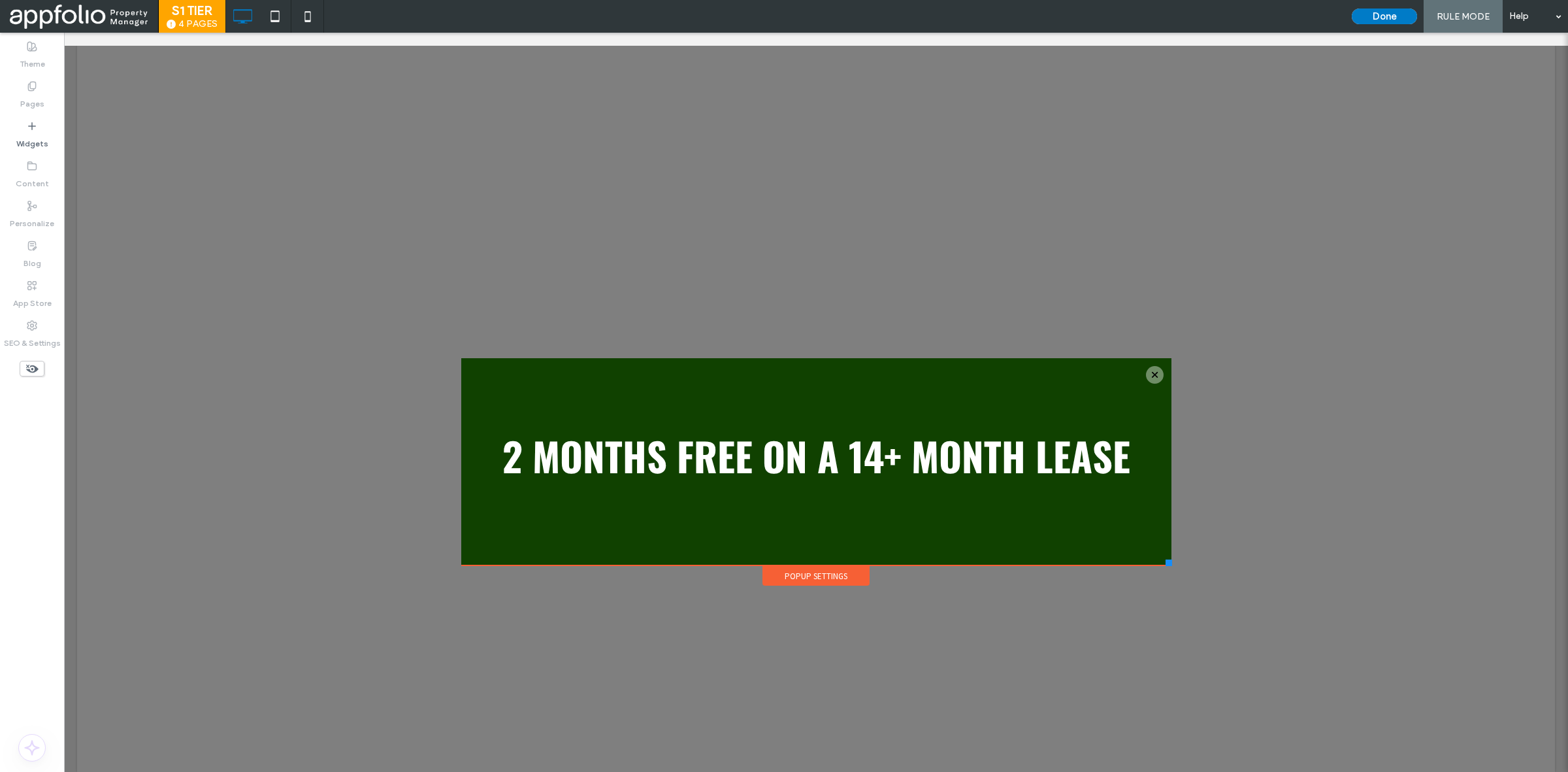
scroll to position [13, 0]
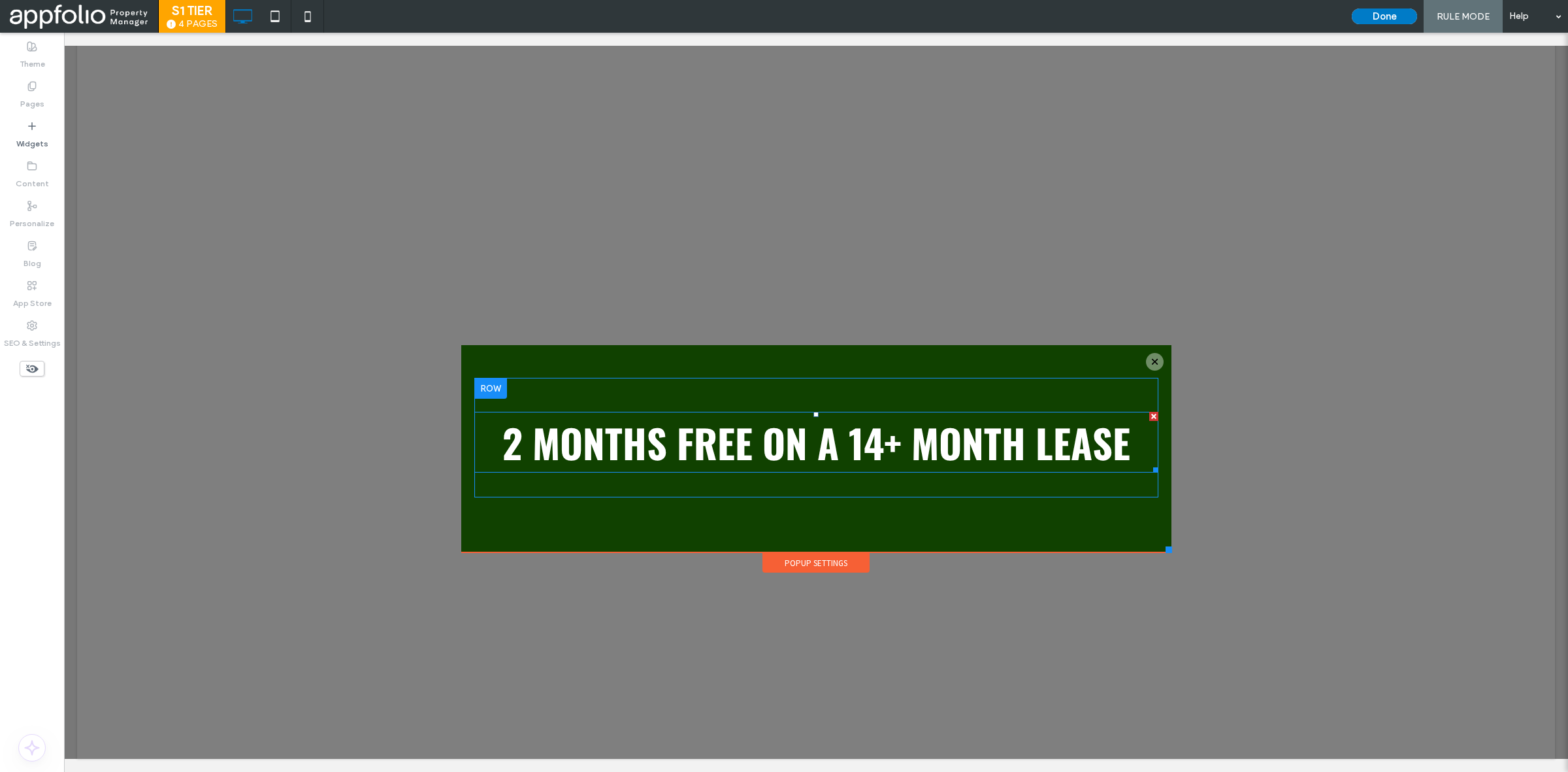
click at [1020, 417] on strong "2 months free on a 14+ month lease" at bounding box center [816, 442] width 628 height 58
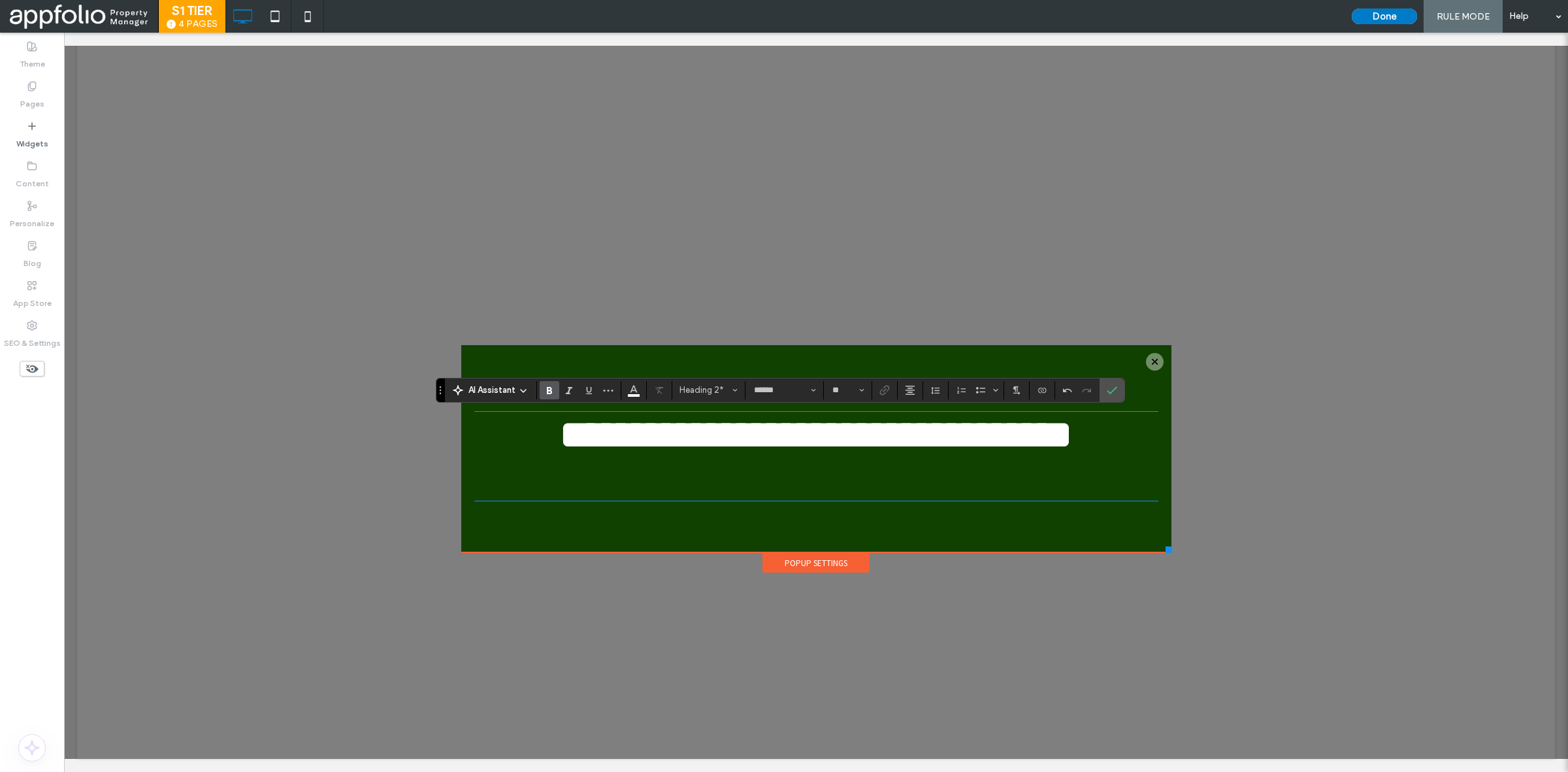
scroll to position [3, 0]
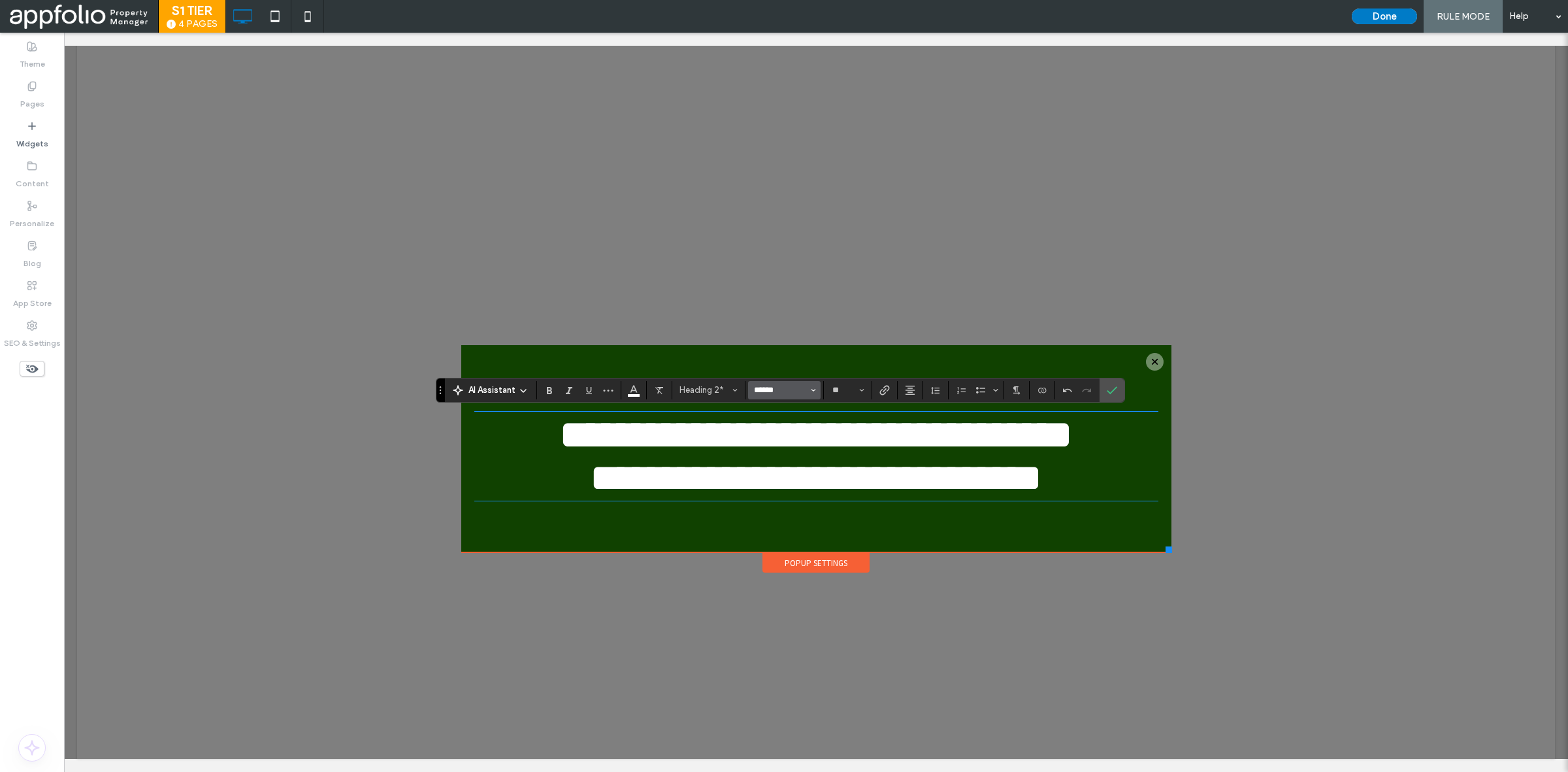
click at [790, 392] on input "******" at bounding box center [780, 390] width 56 height 10
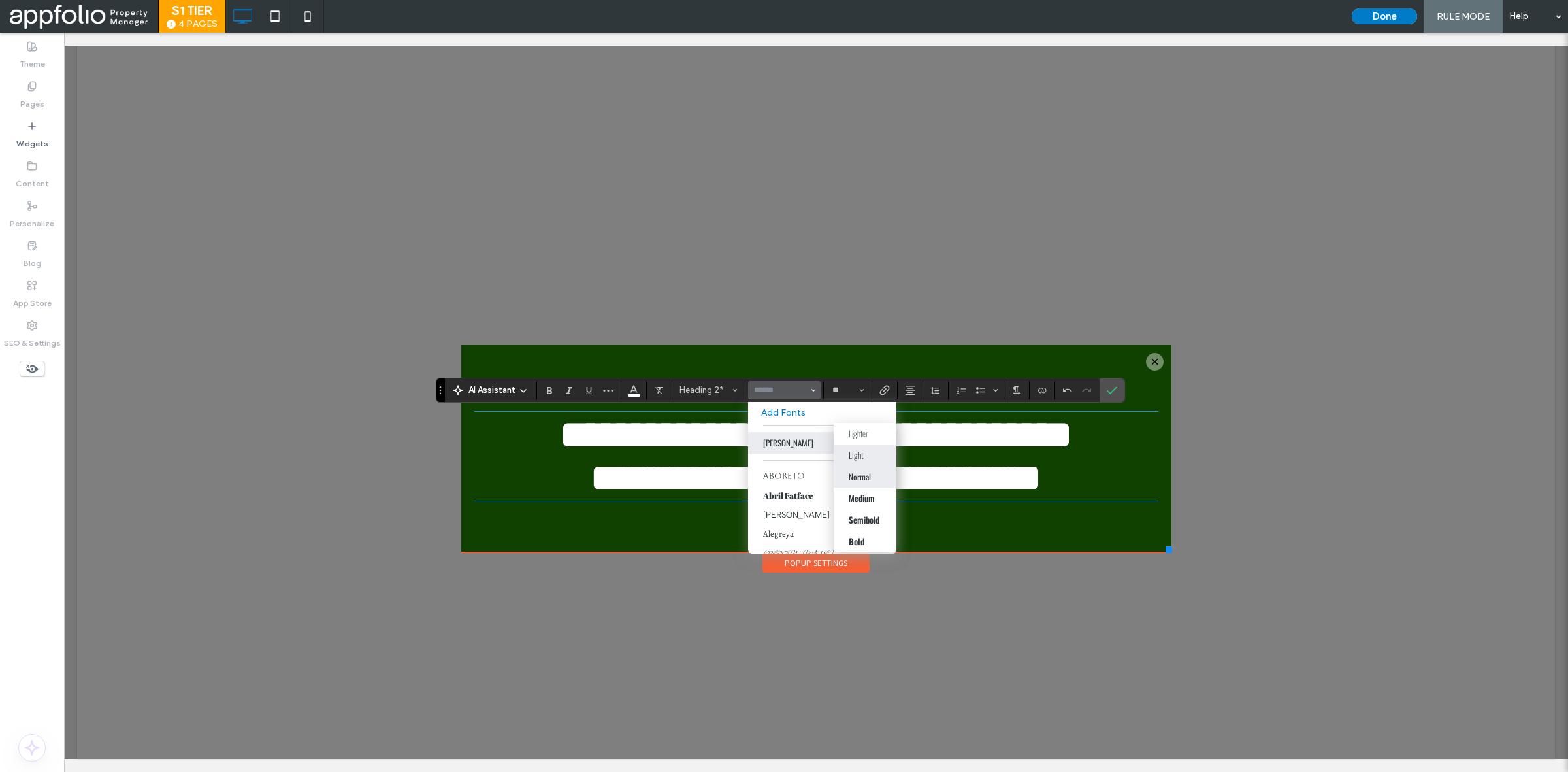
click at [861, 457] on div "Light" at bounding box center [856, 455] width 15 height 13
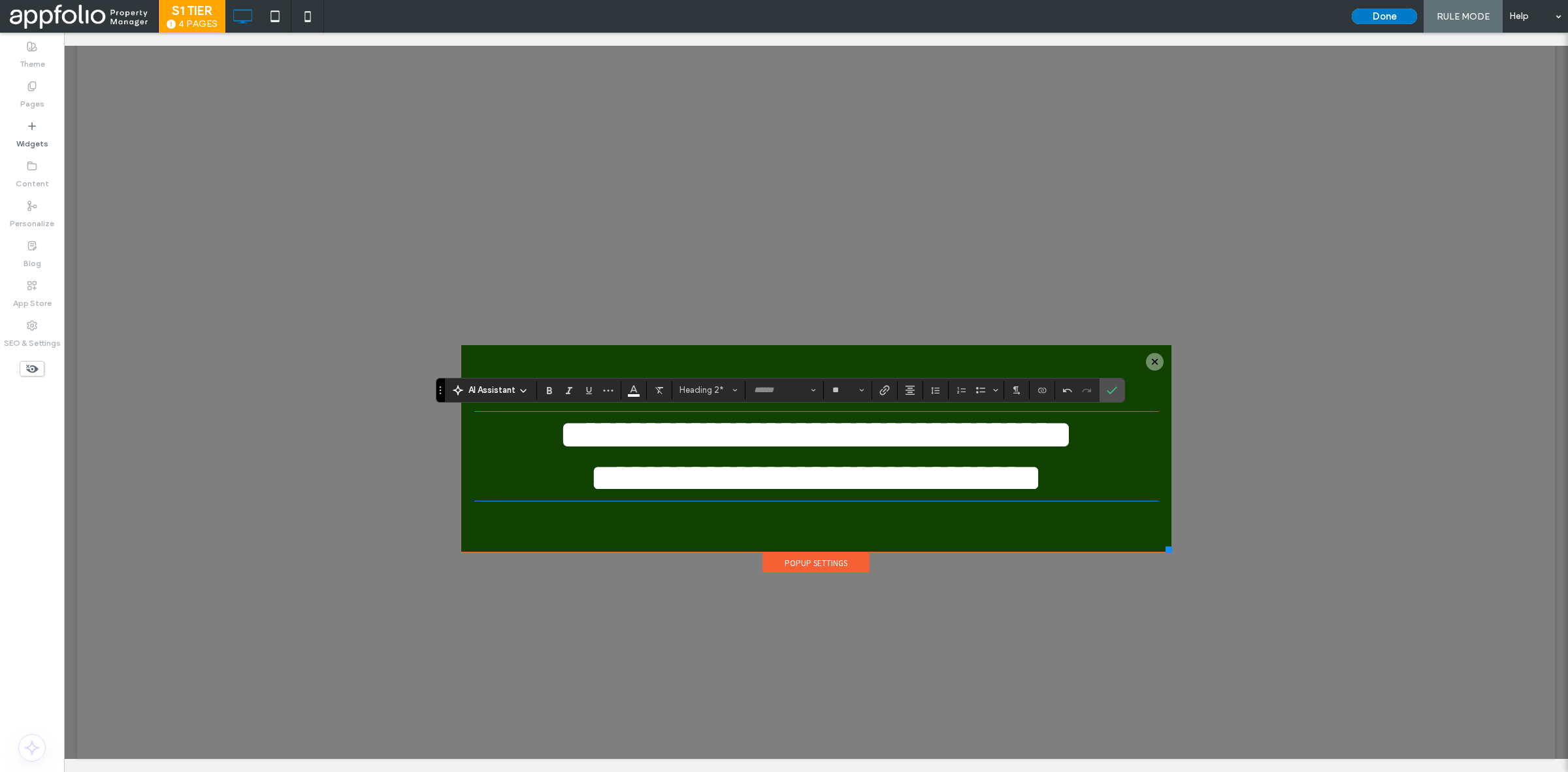
type input "******"
click at [847, 391] on input "**" at bounding box center [844, 390] width 25 height 10
click at [844, 482] on label "30" at bounding box center [847, 483] width 42 height 19
type input "**"
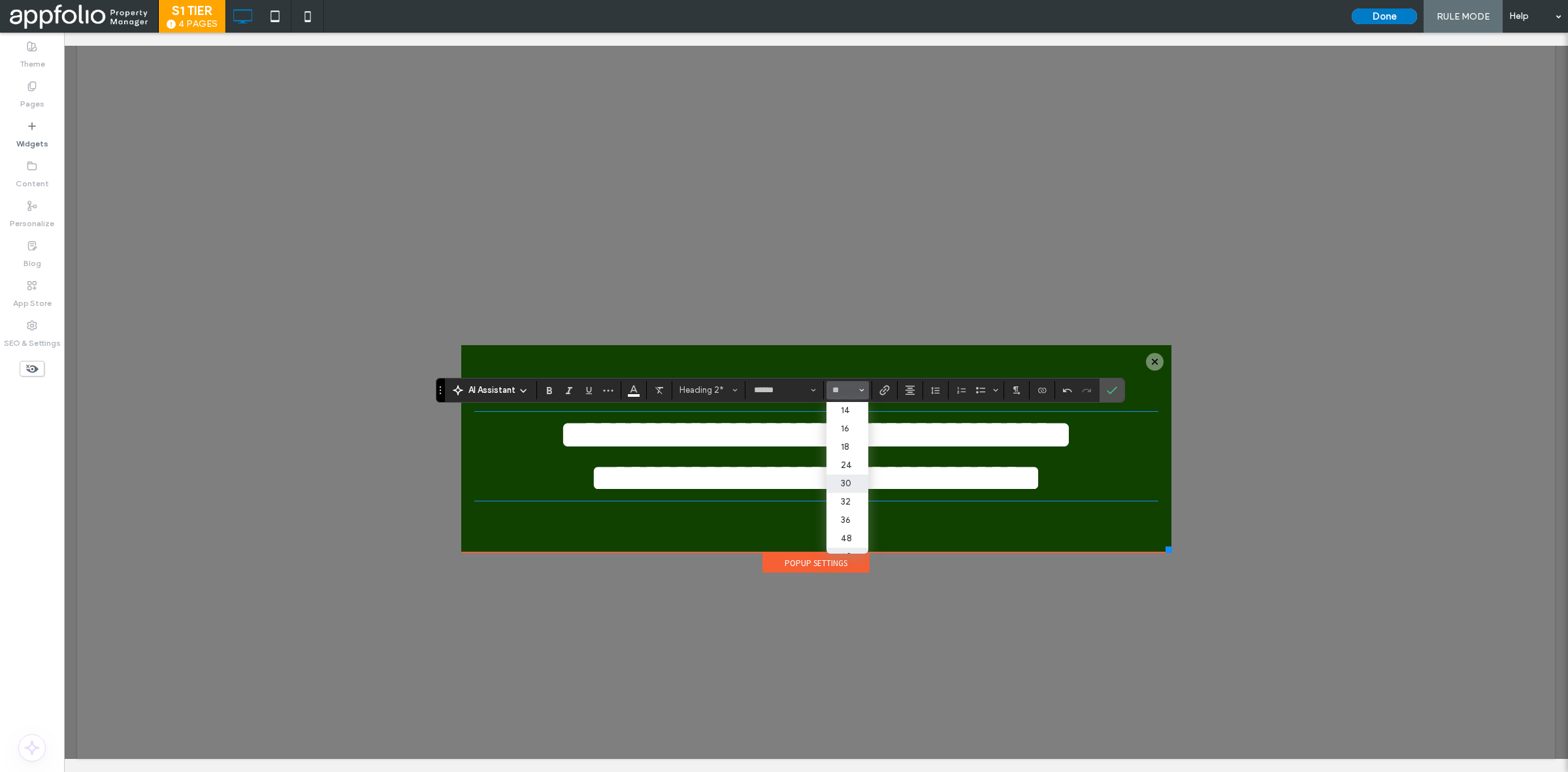
scroll to position [0, 0]
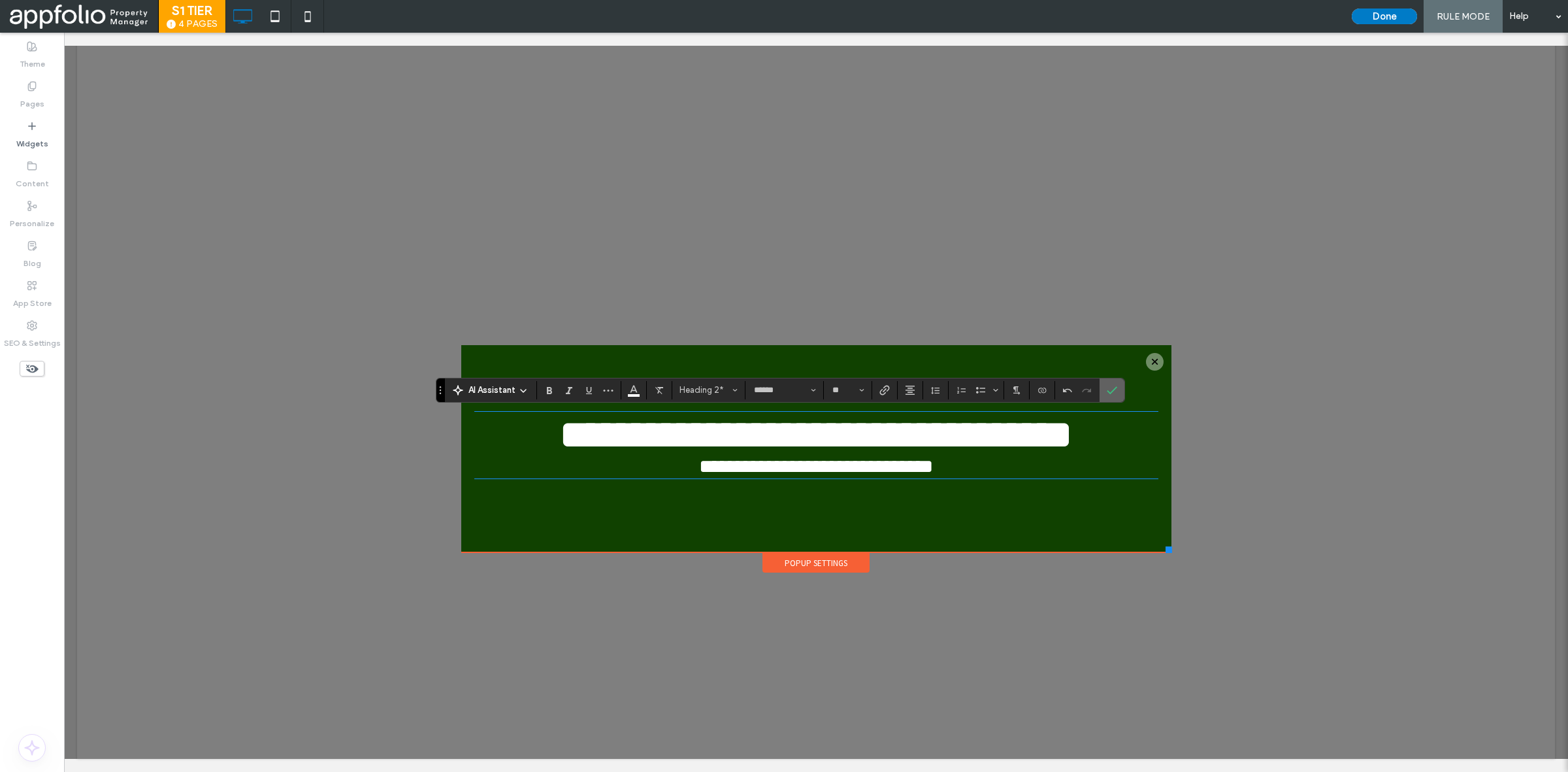
click at [1109, 390] on icon "Confirm" at bounding box center [1112, 390] width 10 height 10
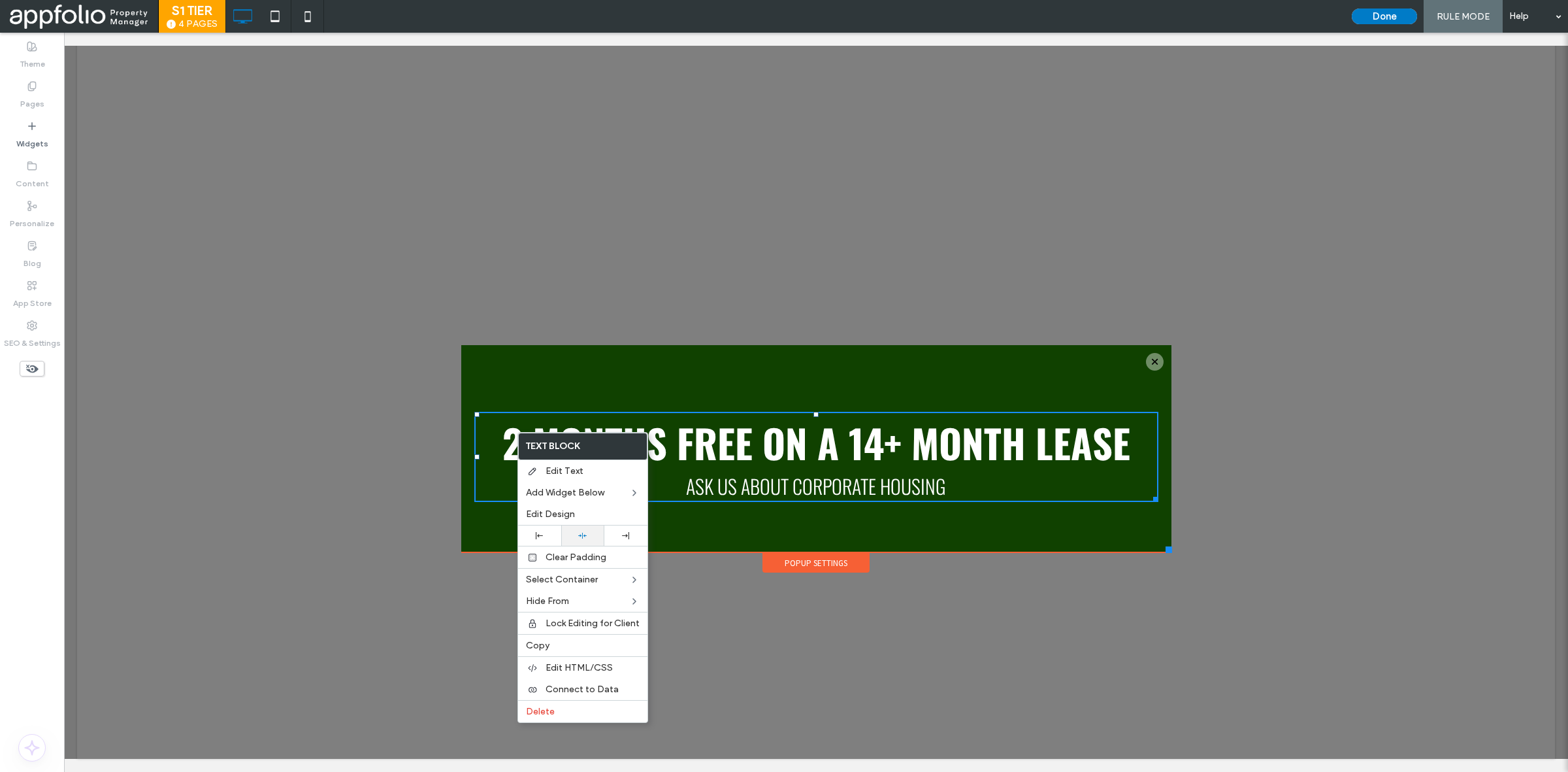
click at [577, 544] on div at bounding box center [583, 535] width 43 height 20
click at [723, 634] on div at bounding box center [816, 389] width 1504 height 739
click at [631, 407] on div "2 months free on a 14+ month lease ask us about corporate housing Click To Paste" at bounding box center [816, 452] width 684 height 110
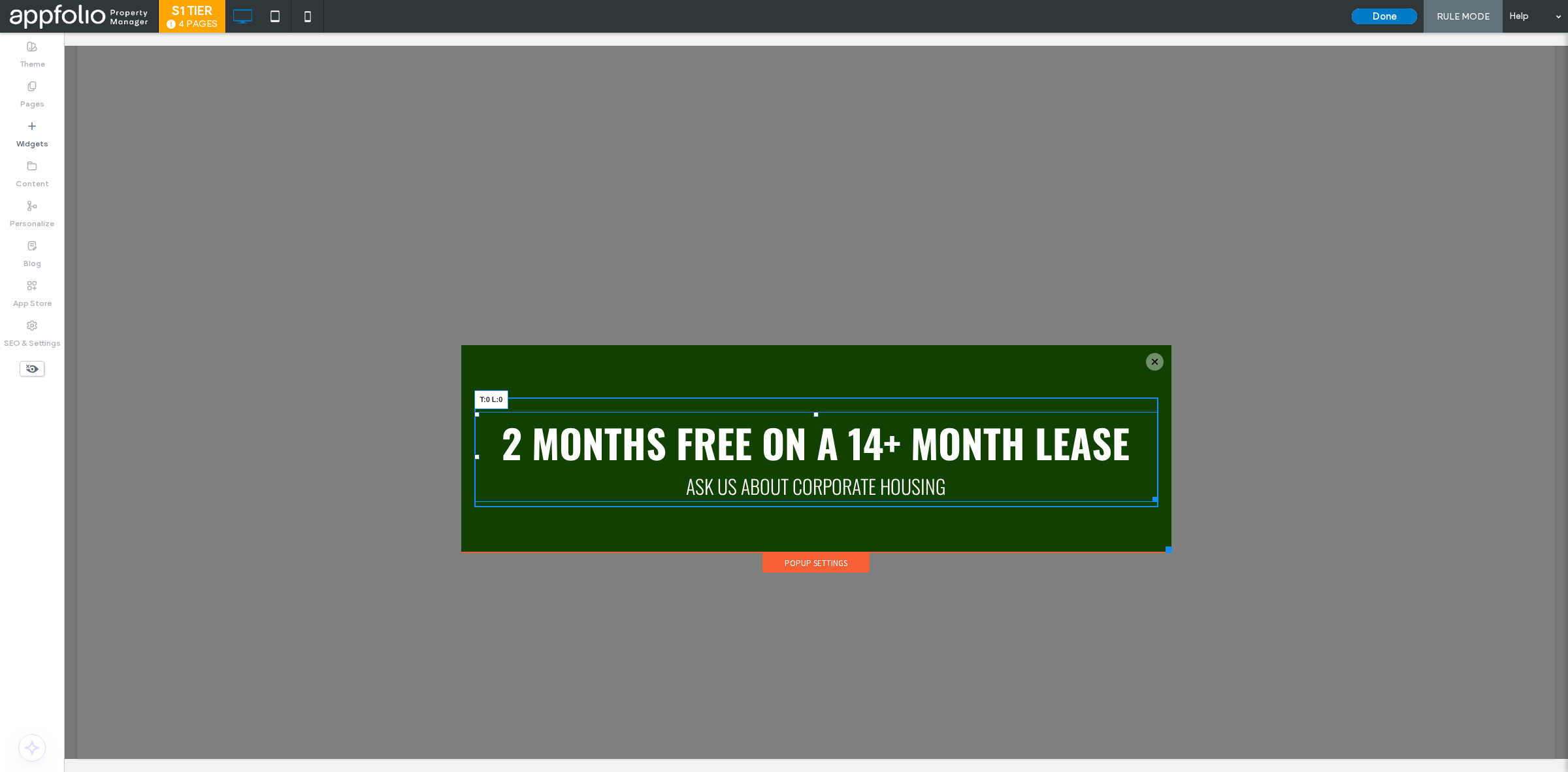
drag, startPoint x: 470, startPoint y: 416, endPoint x: 534, endPoint y: 435, distance: 66.8
click at [474, 412] on div at bounding box center [476, 414] width 5 height 5
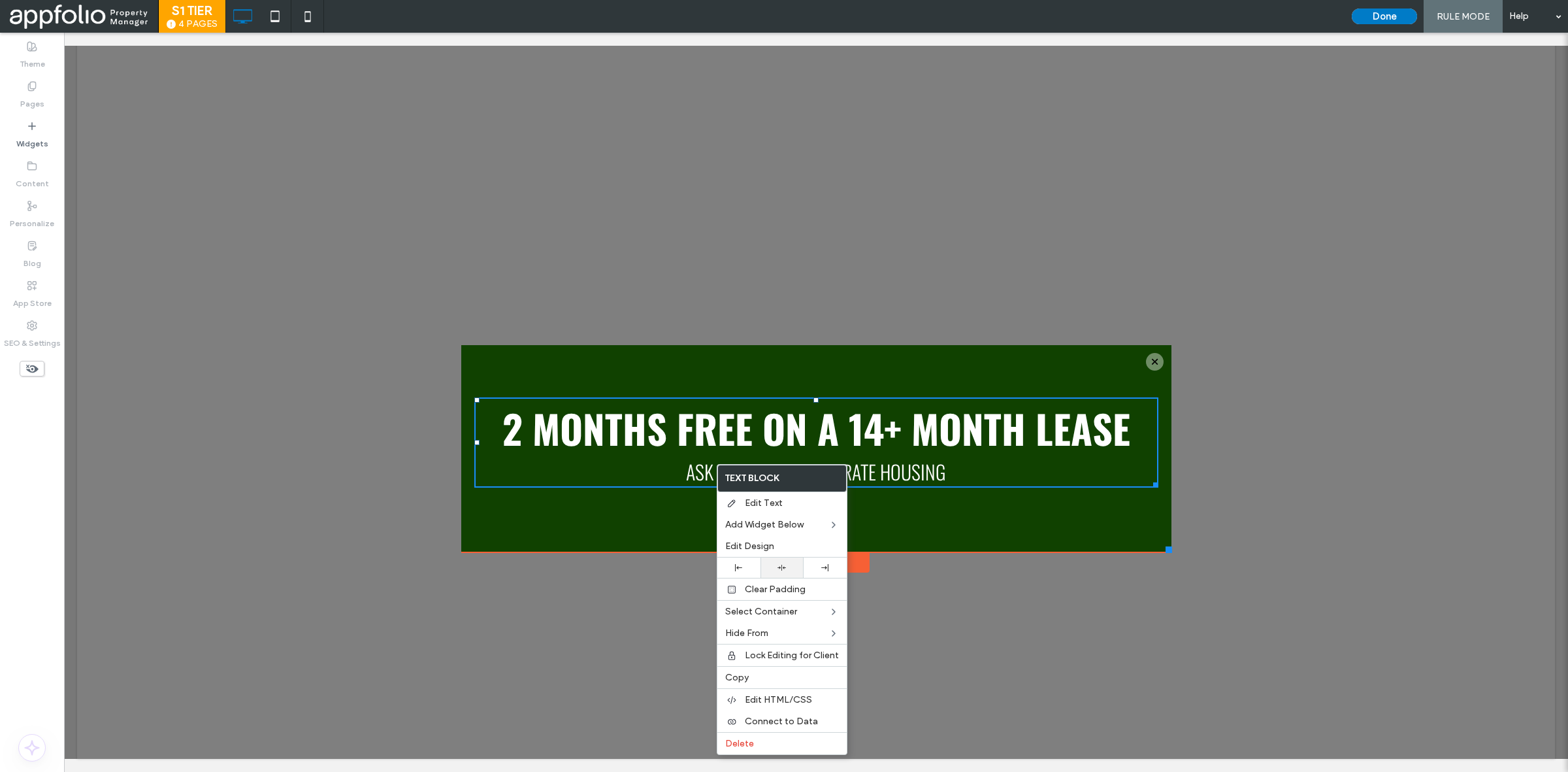
click at [781, 574] on div at bounding box center [782, 567] width 43 height 20
click at [1041, 522] on div "2 months free on a 14+ month lease ask us about corporate housing Click To Paste" at bounding box center [816, 452] width 684 height 148
click at [801, 425] on strong "2 months free on a 14+ month lease" at bounding box center [816, 428] width 628 height 58
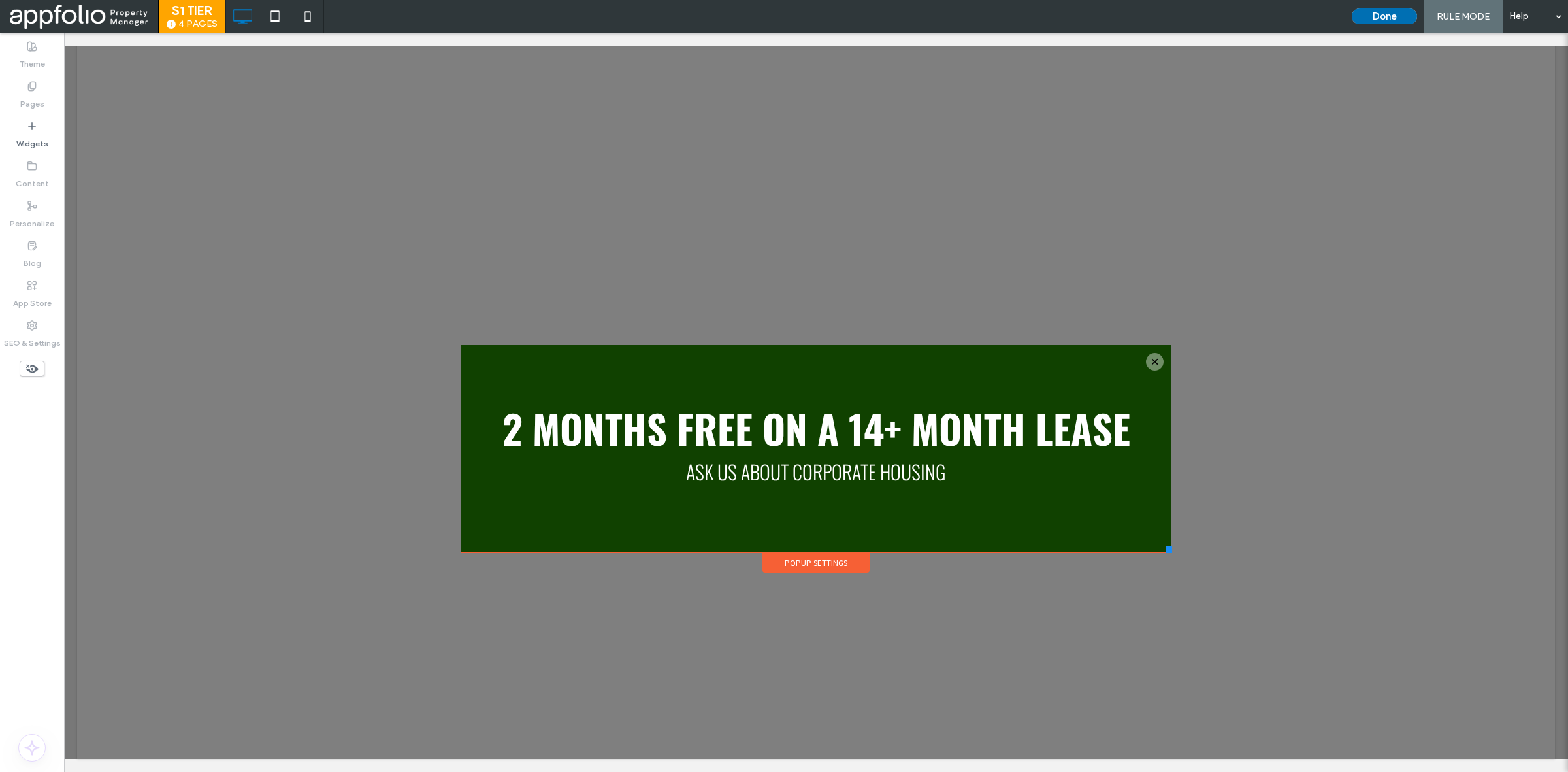
click at [1382, 19] on button "Done" at bounding box center [1385, 16] width 65 height 16
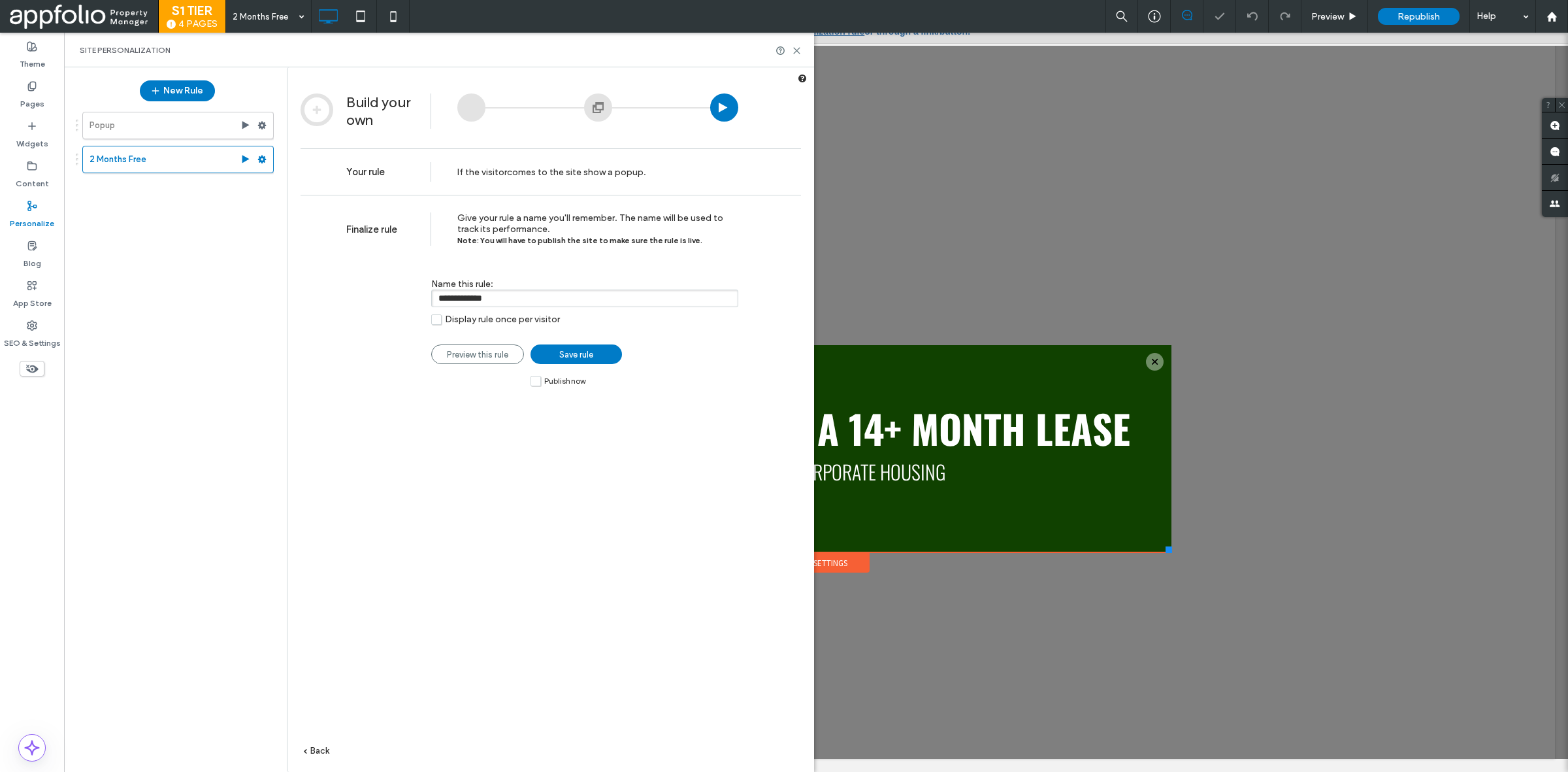
click at [538, 386] on label "Publish now" at bounding box center [558, 380] width 55 height 11
click at [572, 359] on span "Save rule" at bounding box center [577, 354] width 34 height 10
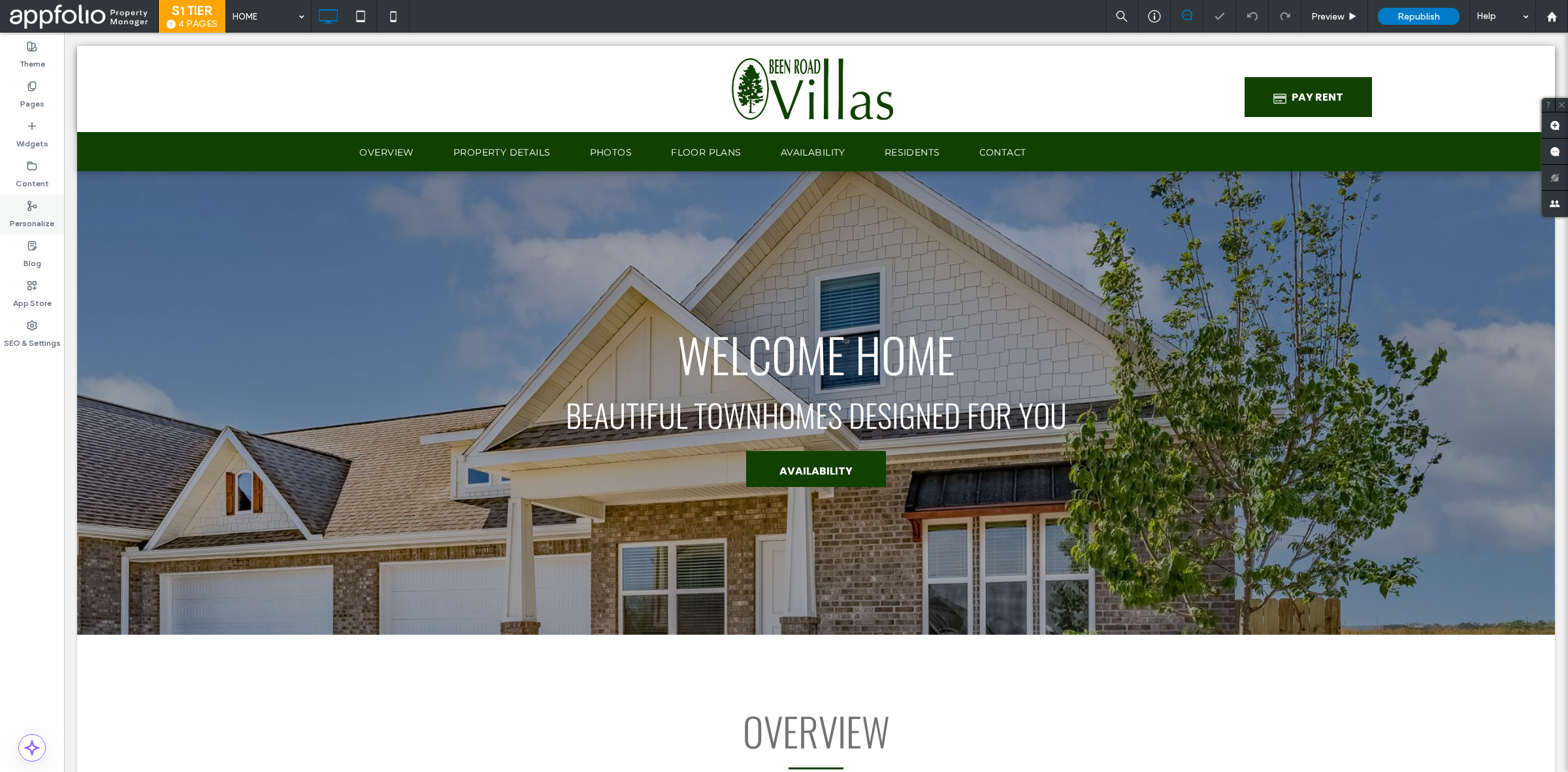
click at [27, 223] on label "Personalize" at bounding box center [32, 220] width 45 height 19
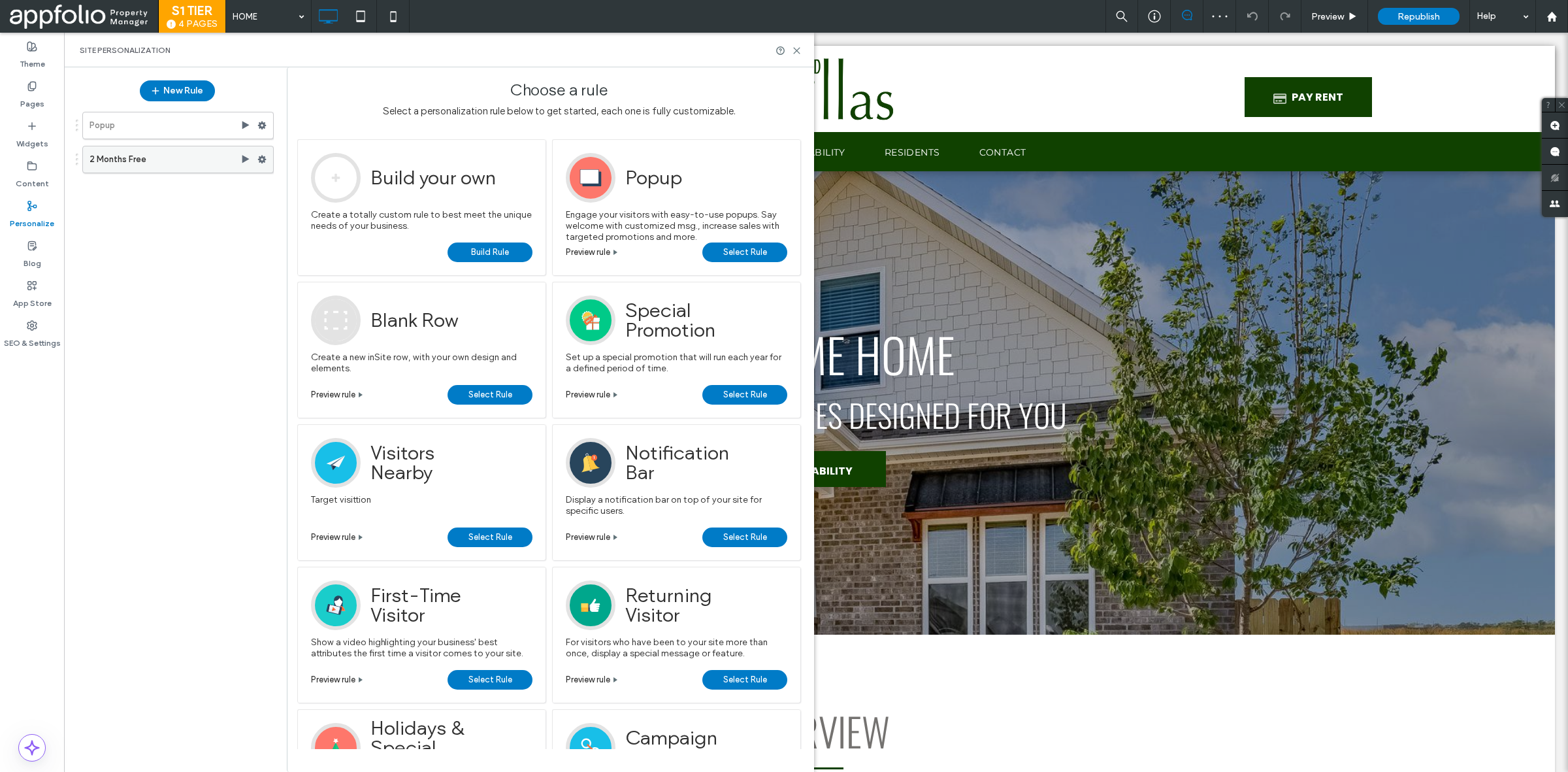
click at [168, 159] on label "2 Months Free" at bounding box center [165, 159] width 151 height 26
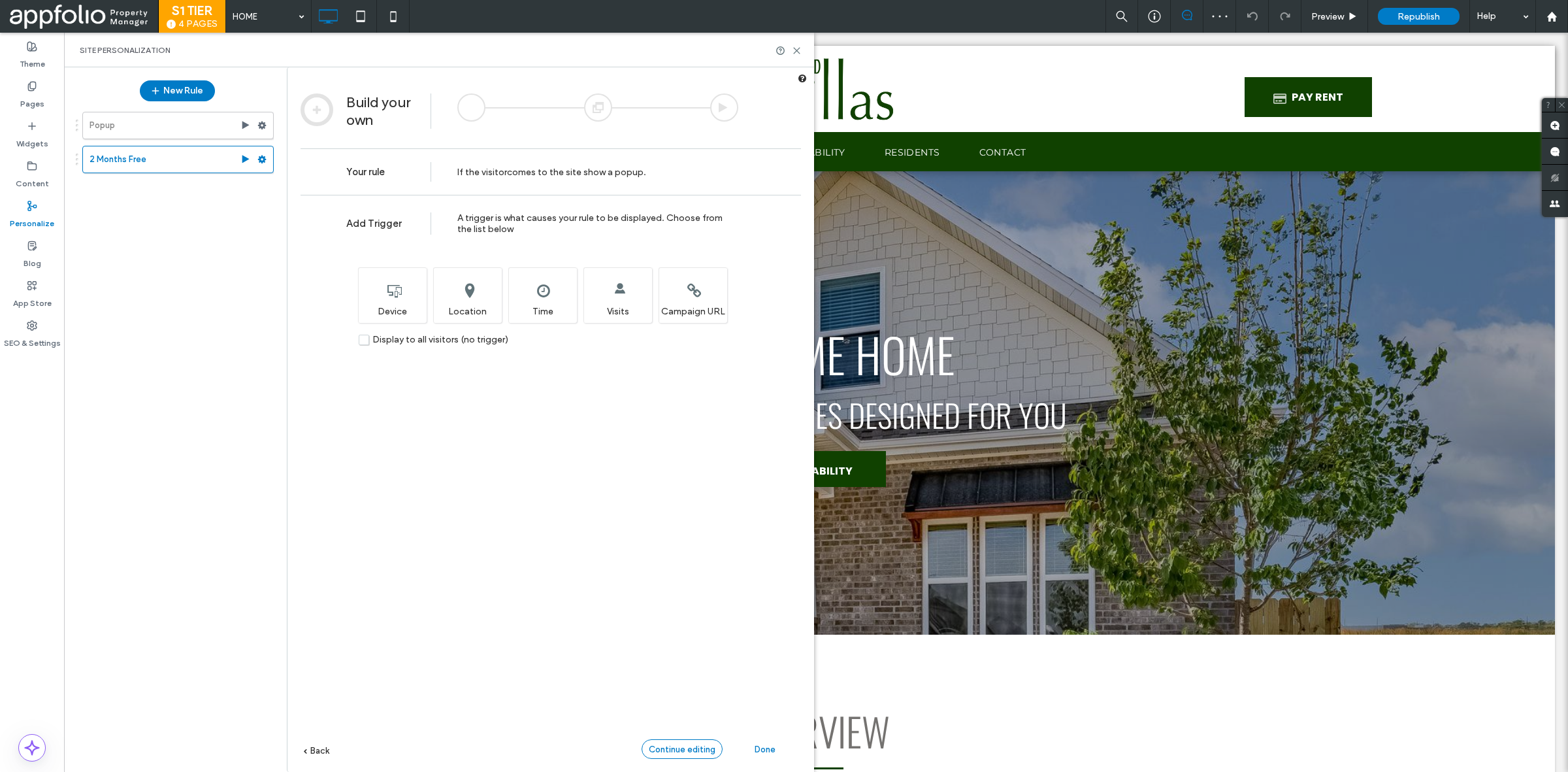
click at [698, 753] on span "Continue editing" at bounding box center [682, 749] width 67 height 10
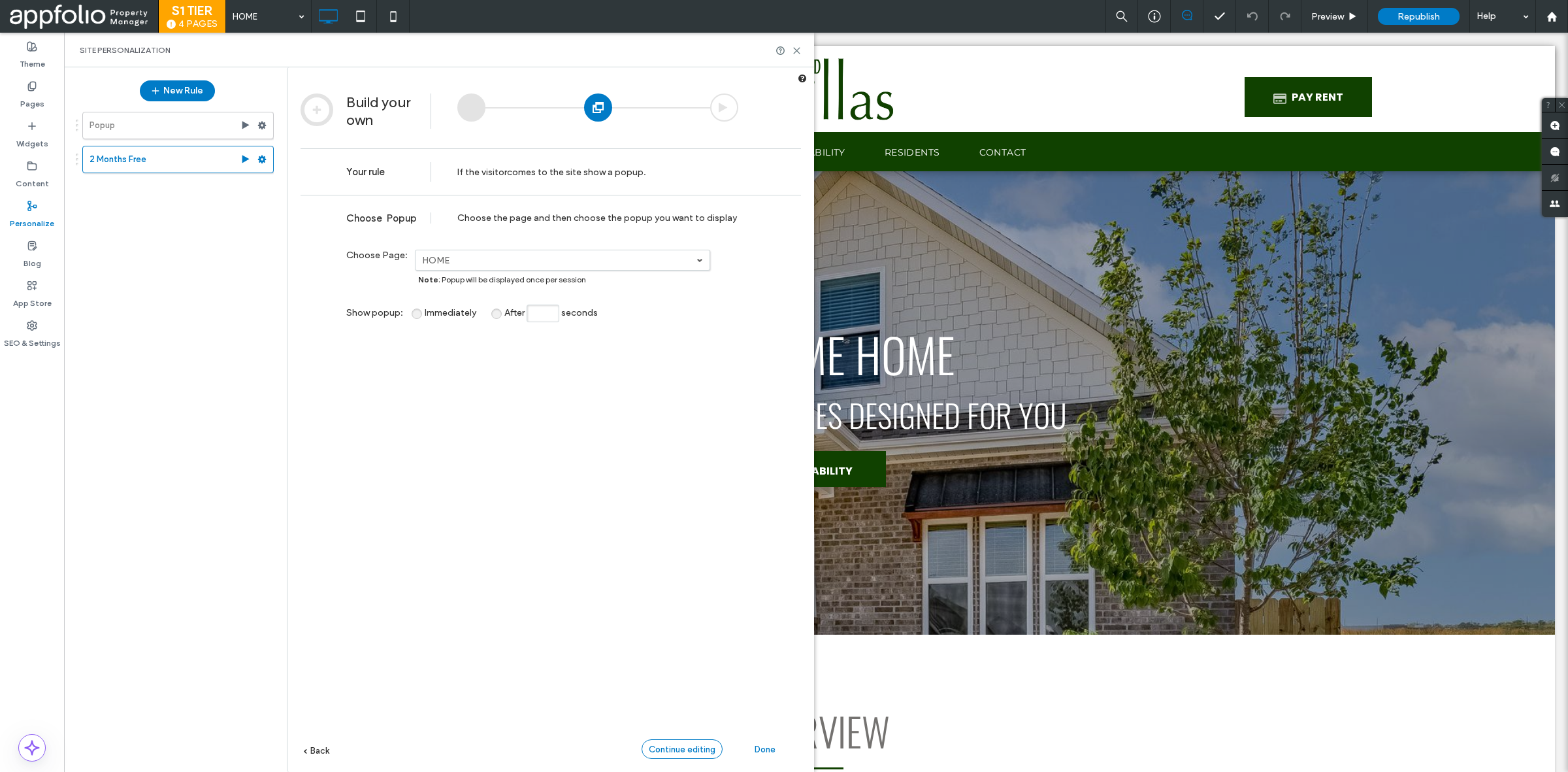
click at [698, 753] on span "Continue editing" at bounding box center [682, 749] width 67 height 10
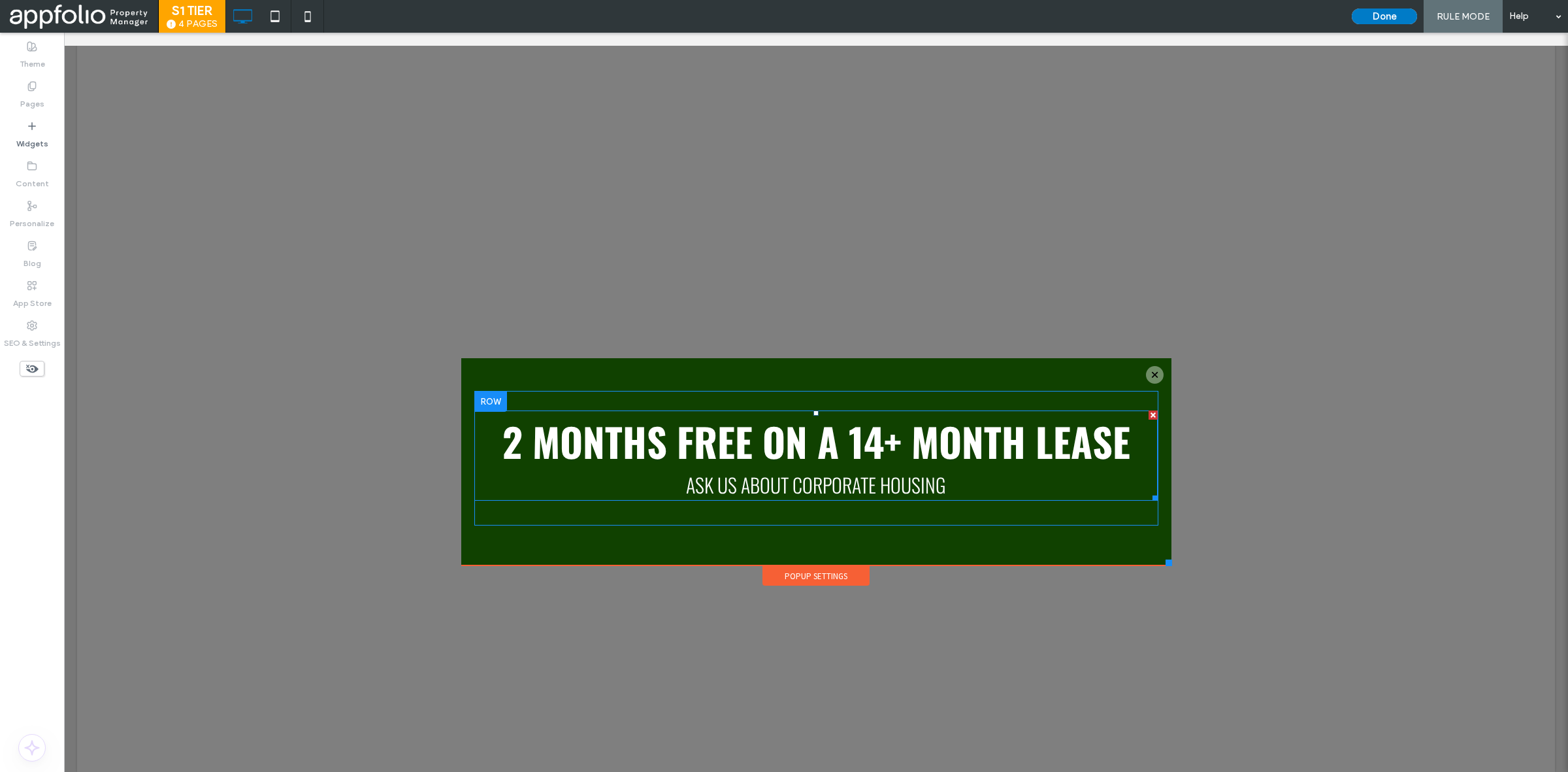
click at [942, 479] on h2 "ask us about corporate housing" at bounding box center [816, 485] width 684 height 30
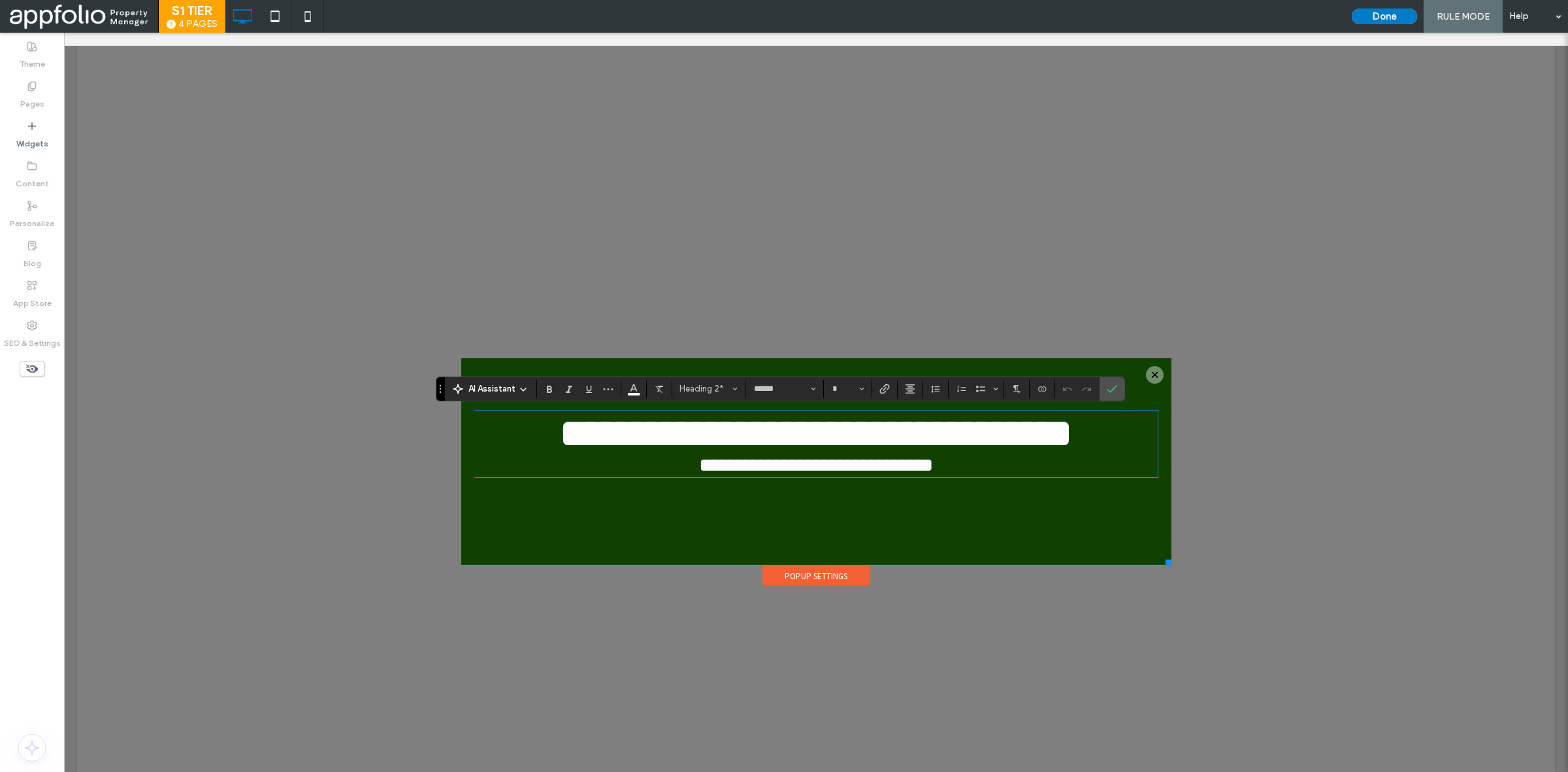
drag, startPoint x: 942, startPoint y: 479, endPoint x: 987, endPoint y: 482, distance: 45.1
click at [987, 476] on h2 "**********" at bounding box center [816, 465] width 684 height 21
type input "**"
click at [1111, 387] on icon "Confirm" at bounding box center [1112, 389] width 10 height 10
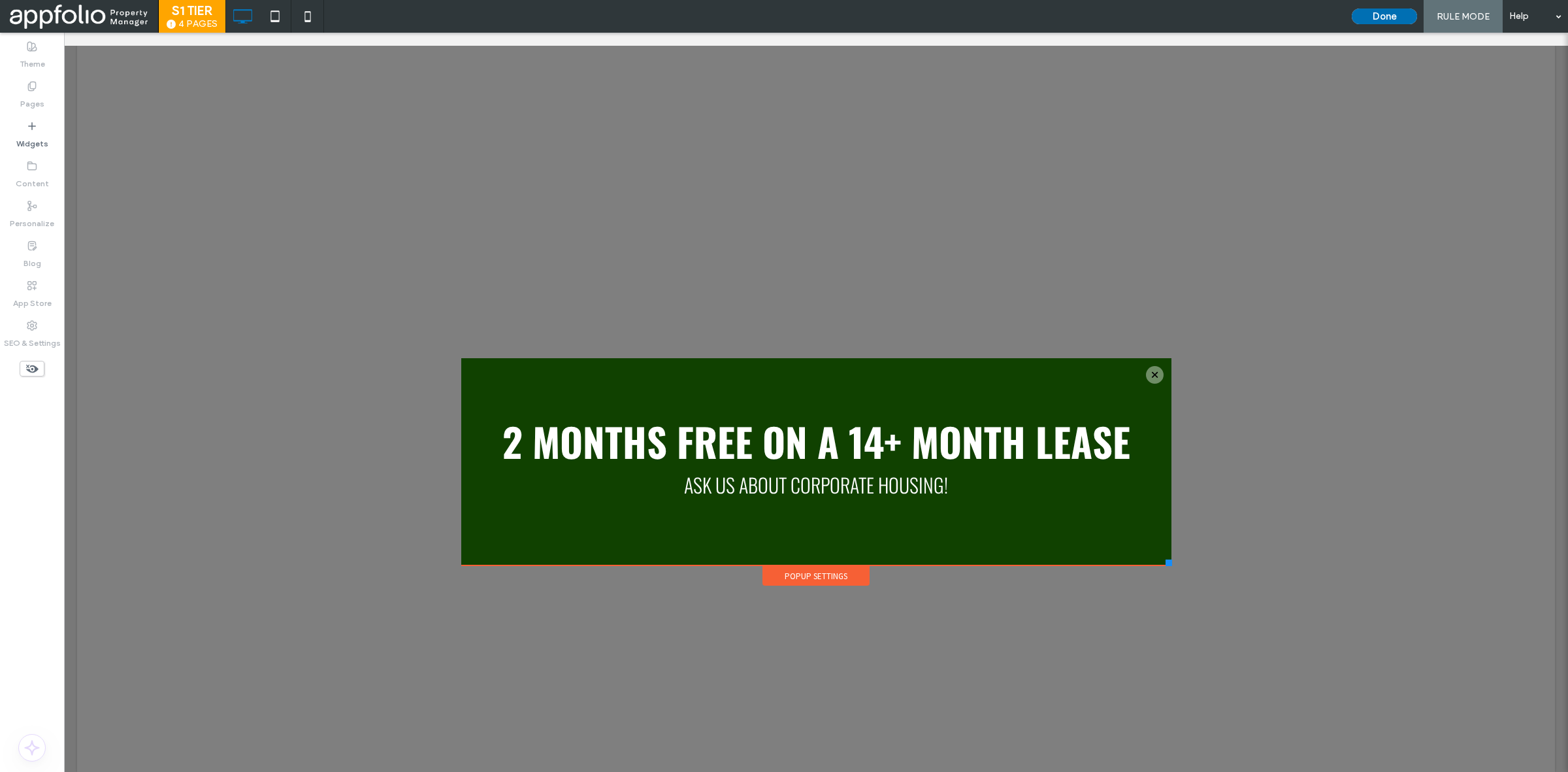
click at [1387, 12] on button "Done" at bounding box center [1385, 16] width 65 height 16
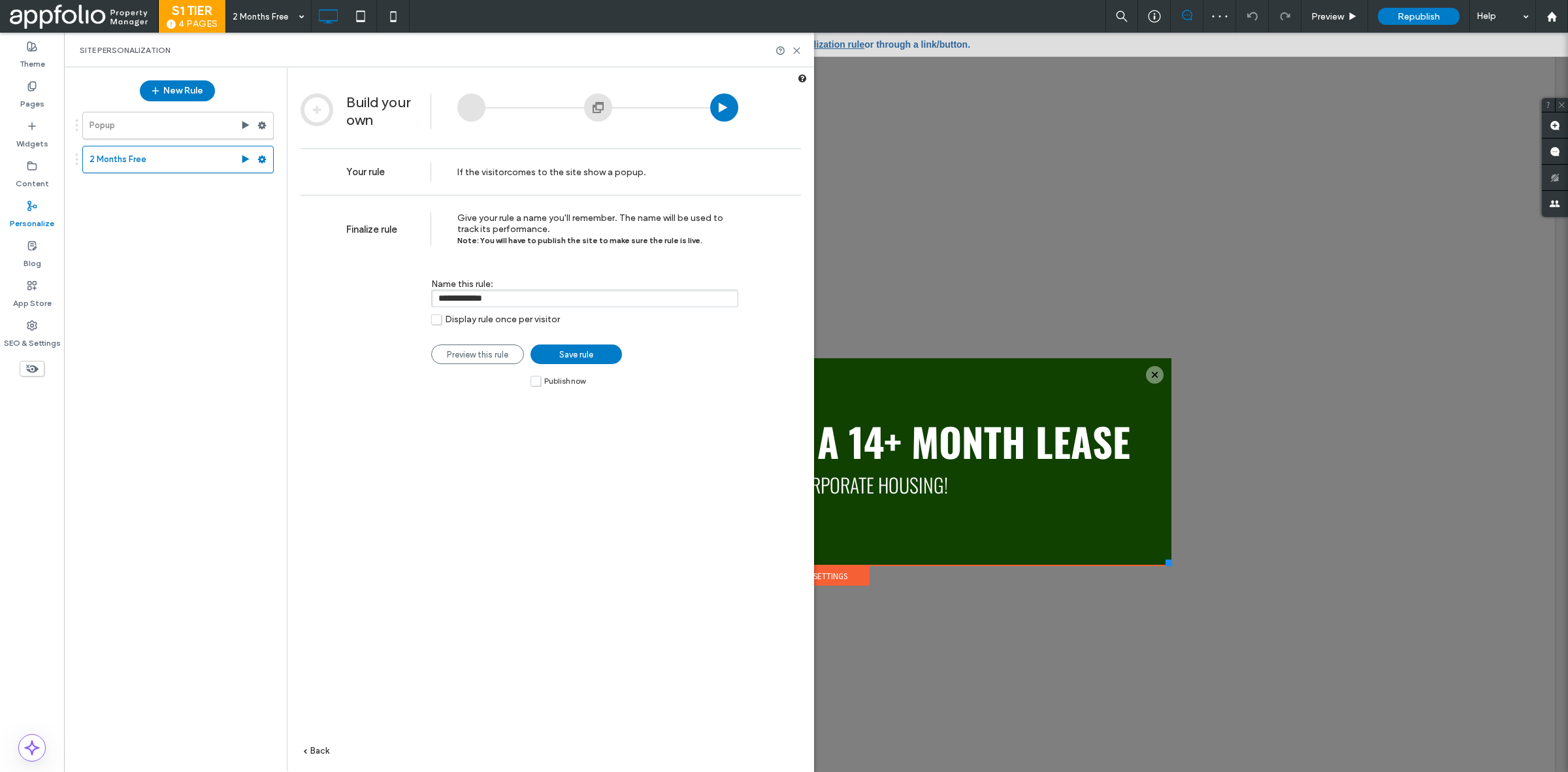
click at [591, 364] on link "Save rule" at bounding box center [576, 354] width 91 height 19
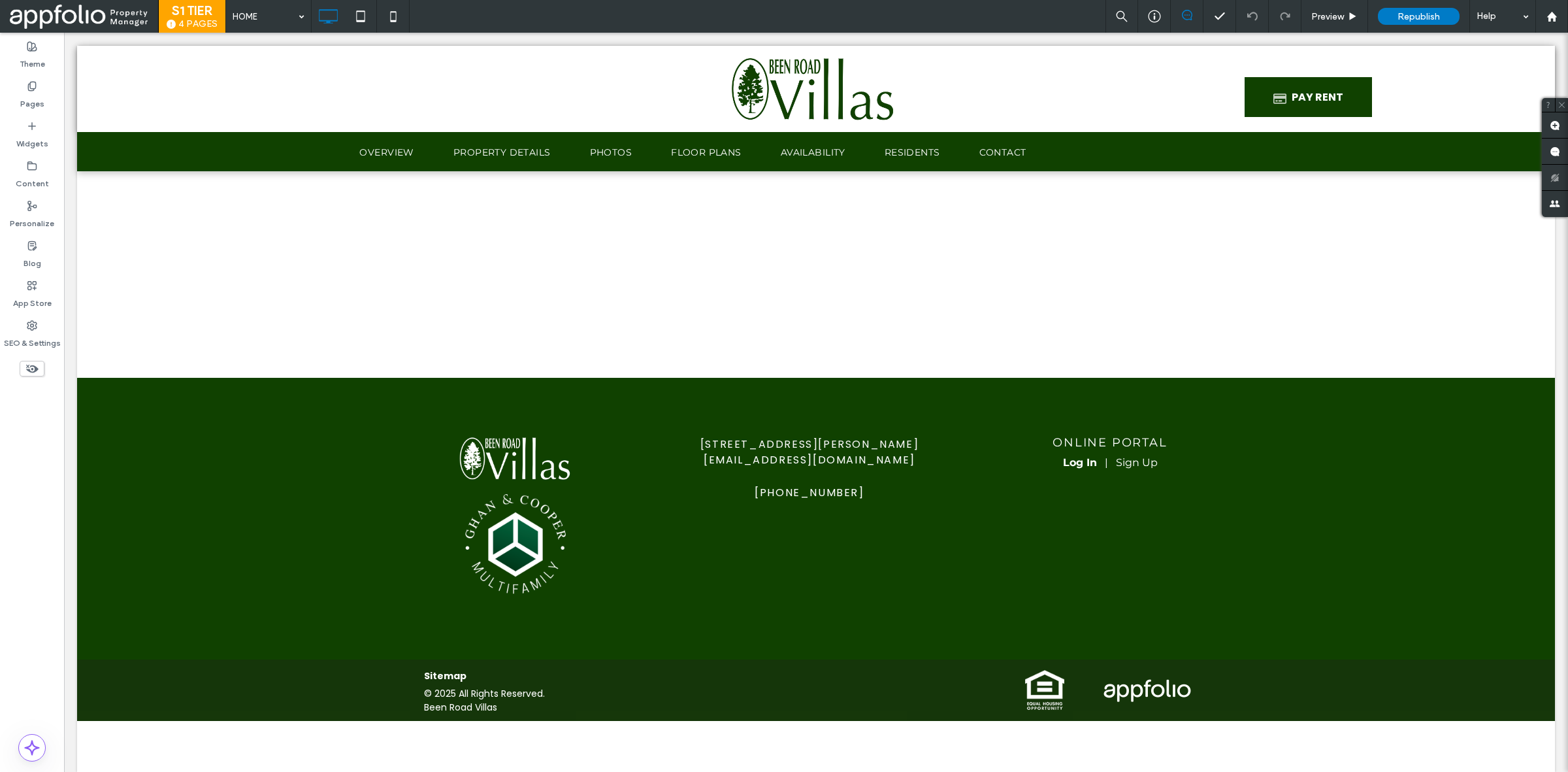
click at [1424, 15] on span "Republish" at bounding box center [1418, 16] width 42 height 11
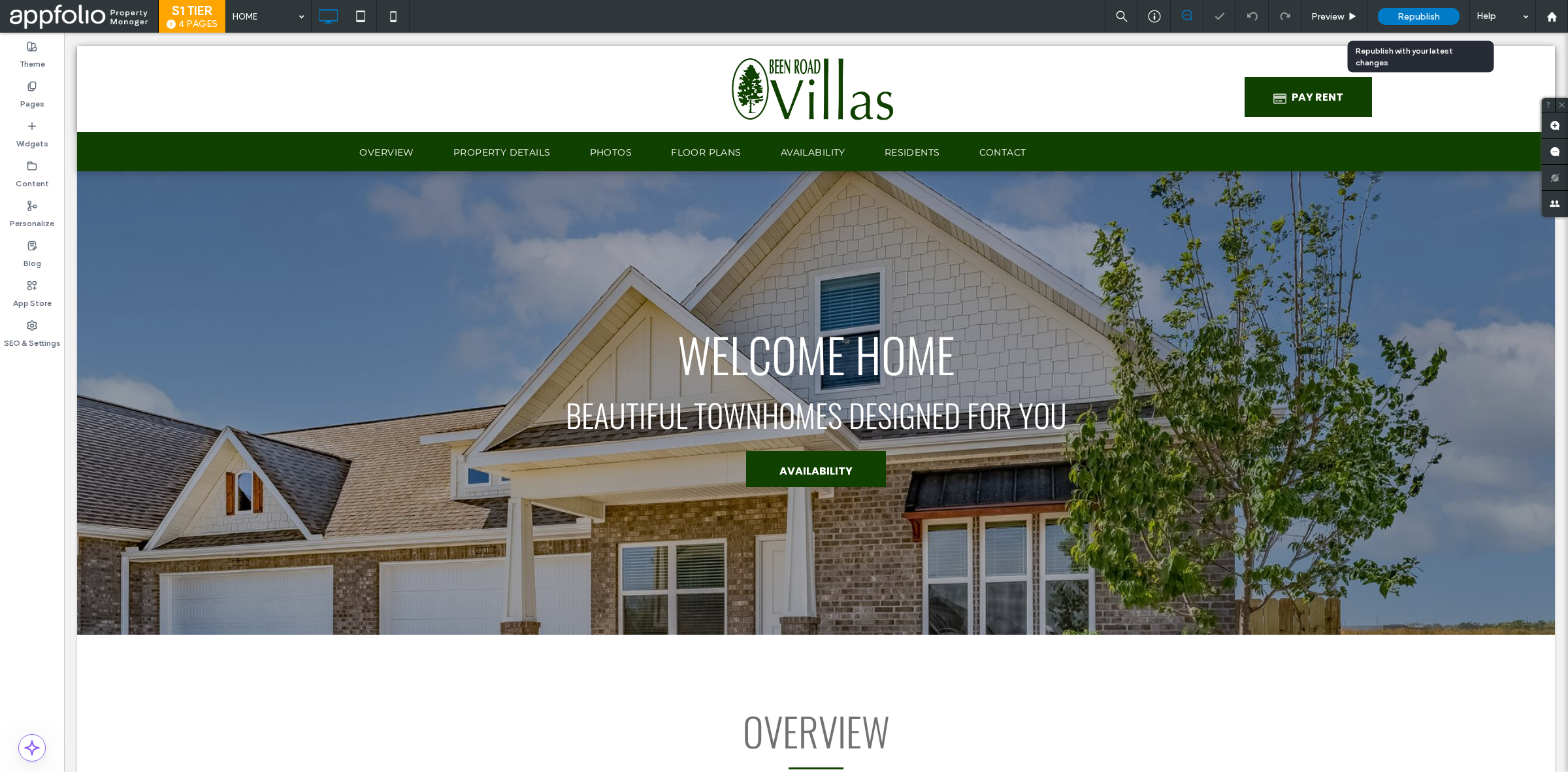
click at [1421, 15] on span "Republish" at bounding box center [1418, 16] width 42 height 11
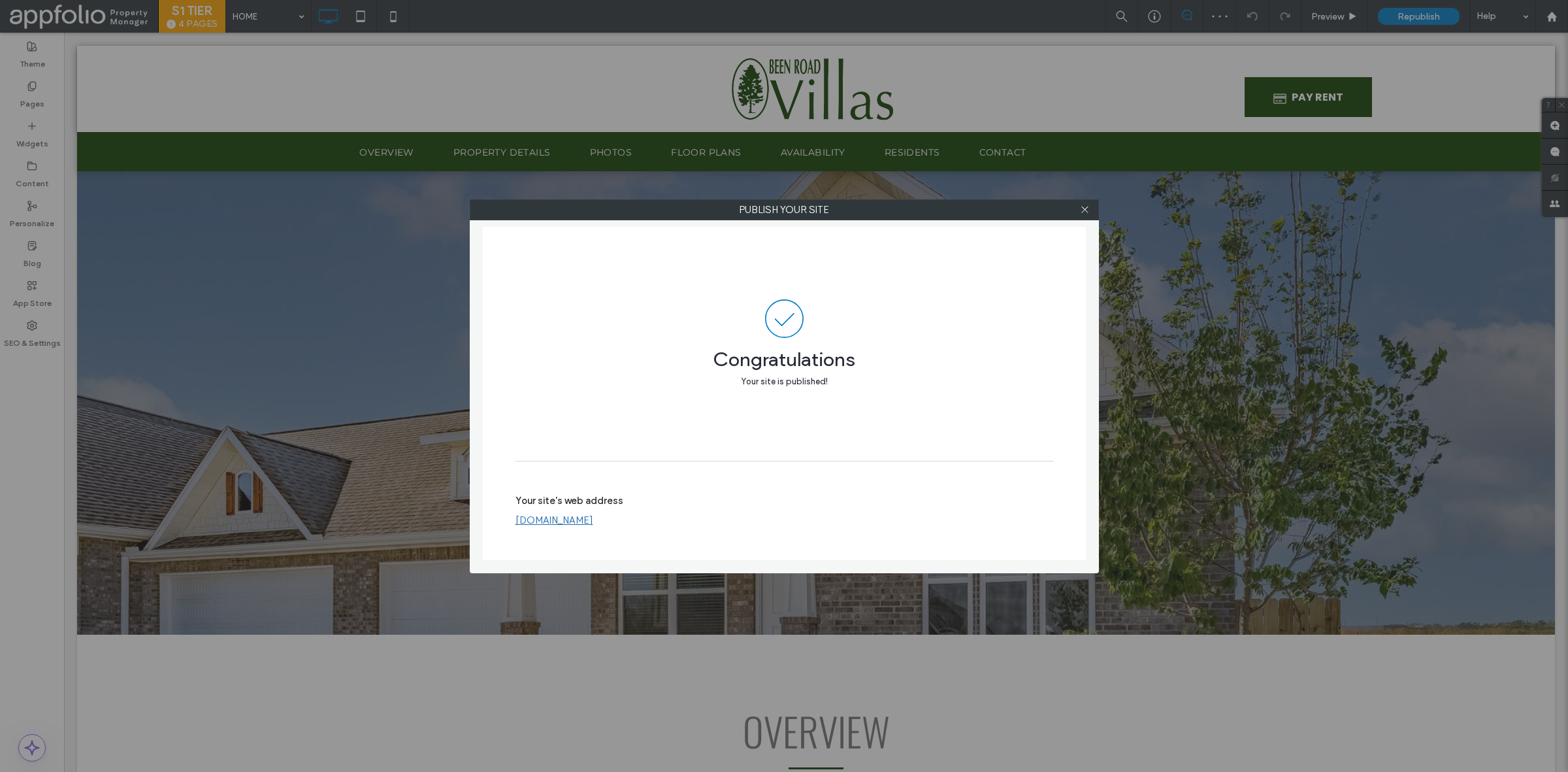
click at [1078, 207] on div at bounding box center [1085, 209] width 19 height 19
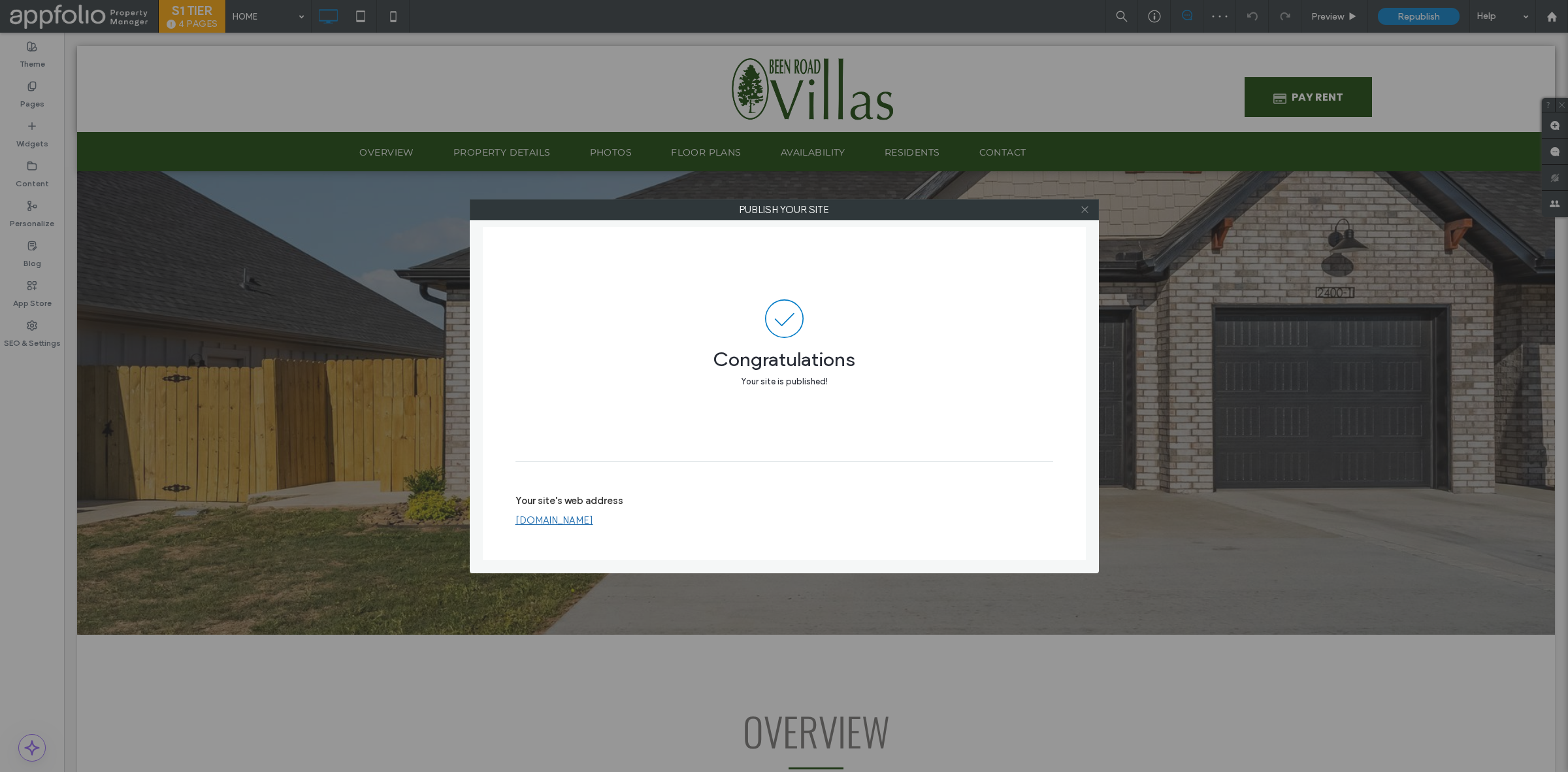
click at [1082, 207] on use at bounding box center [1084, 209] width 7 height 7
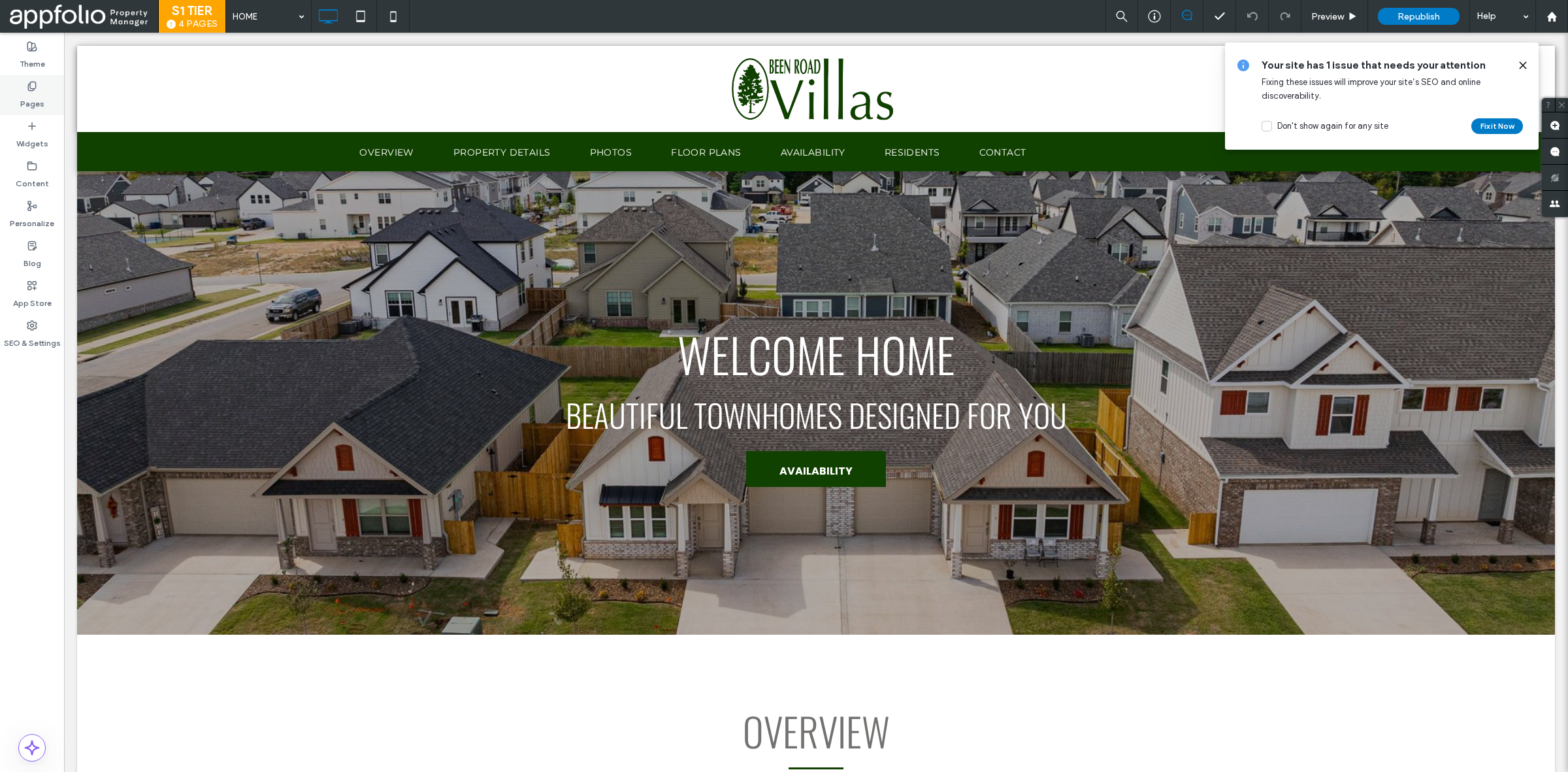
click at [27, 102] on label "Pages" at bounding box center [32, 100] width 24 height 19
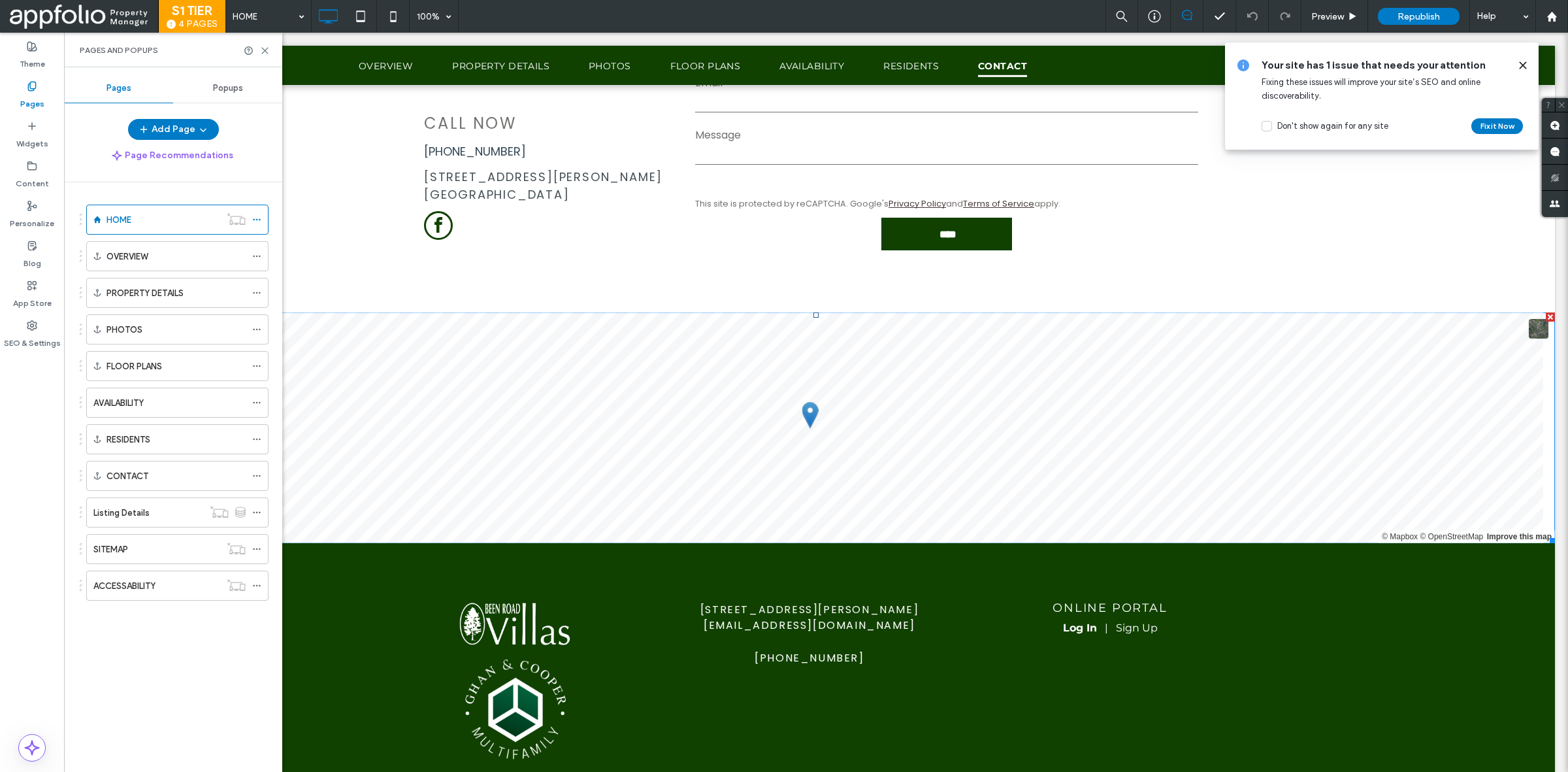
scroll to position [4081, 0]
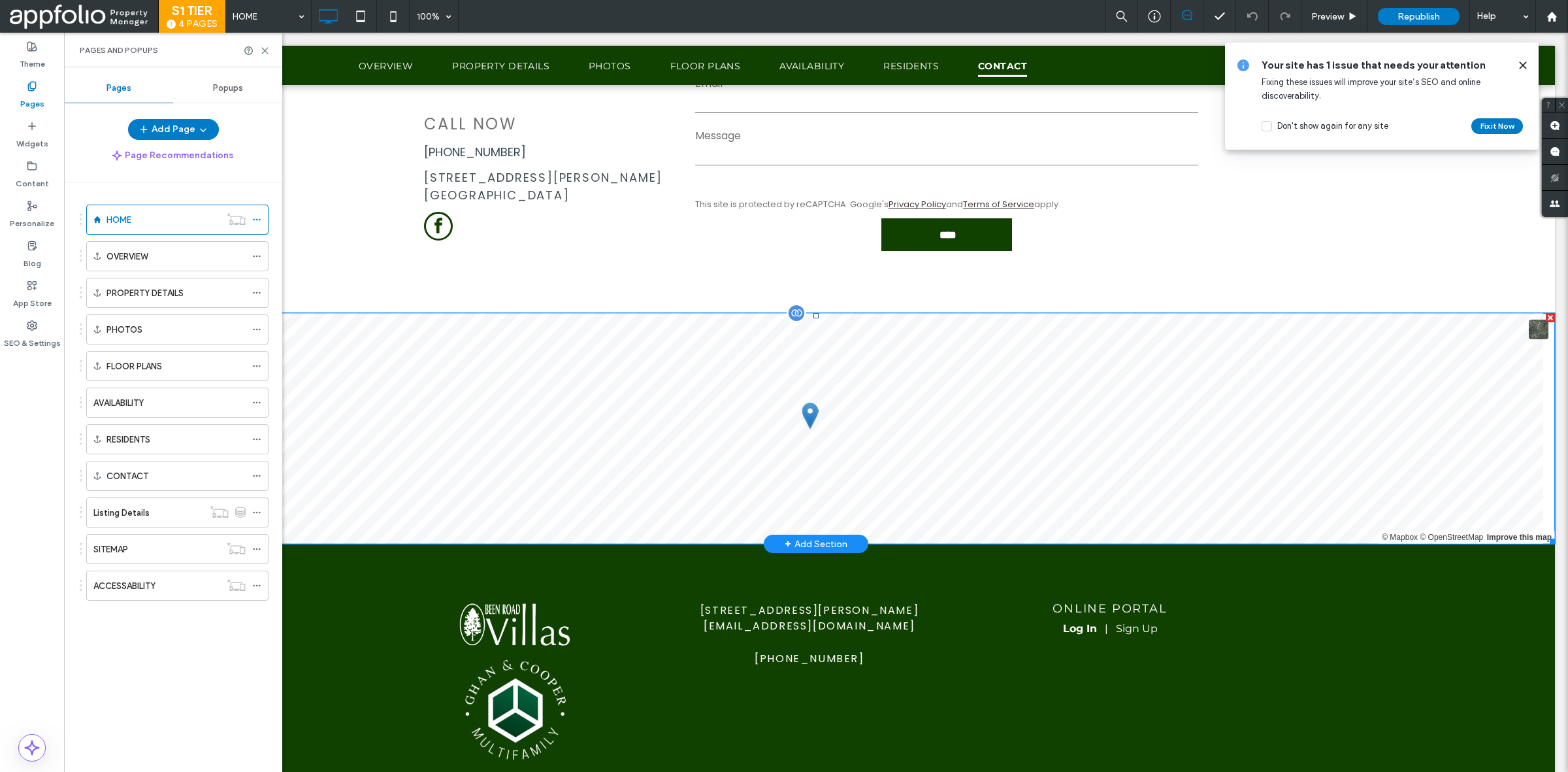
click at [694, 449] on span at bounding box center [816, 428] width 1478 height 231
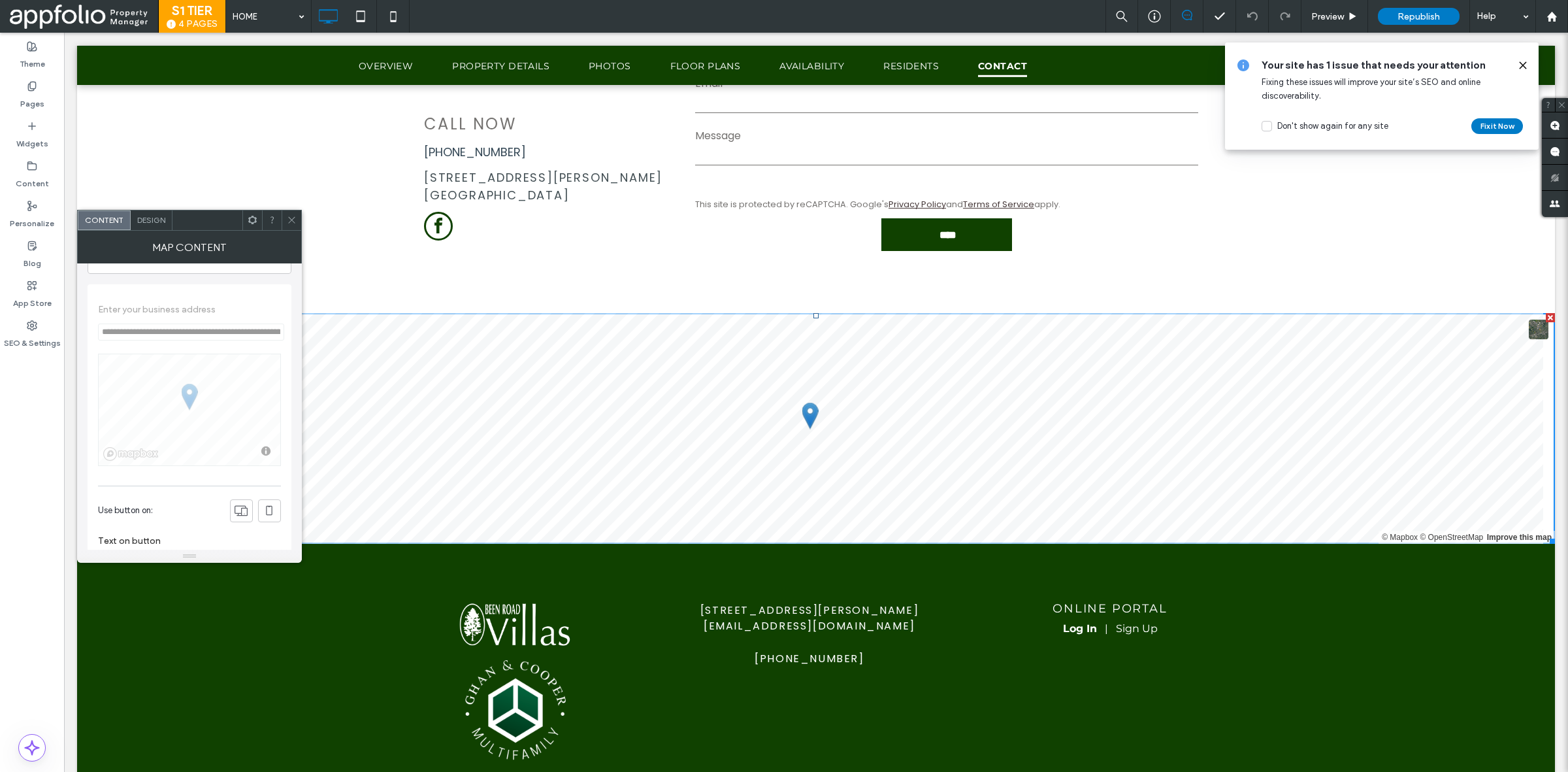
scroll to position [44, 0]
click at [294, 221] on icon at bounding box center [292, 220] width 10 height 10
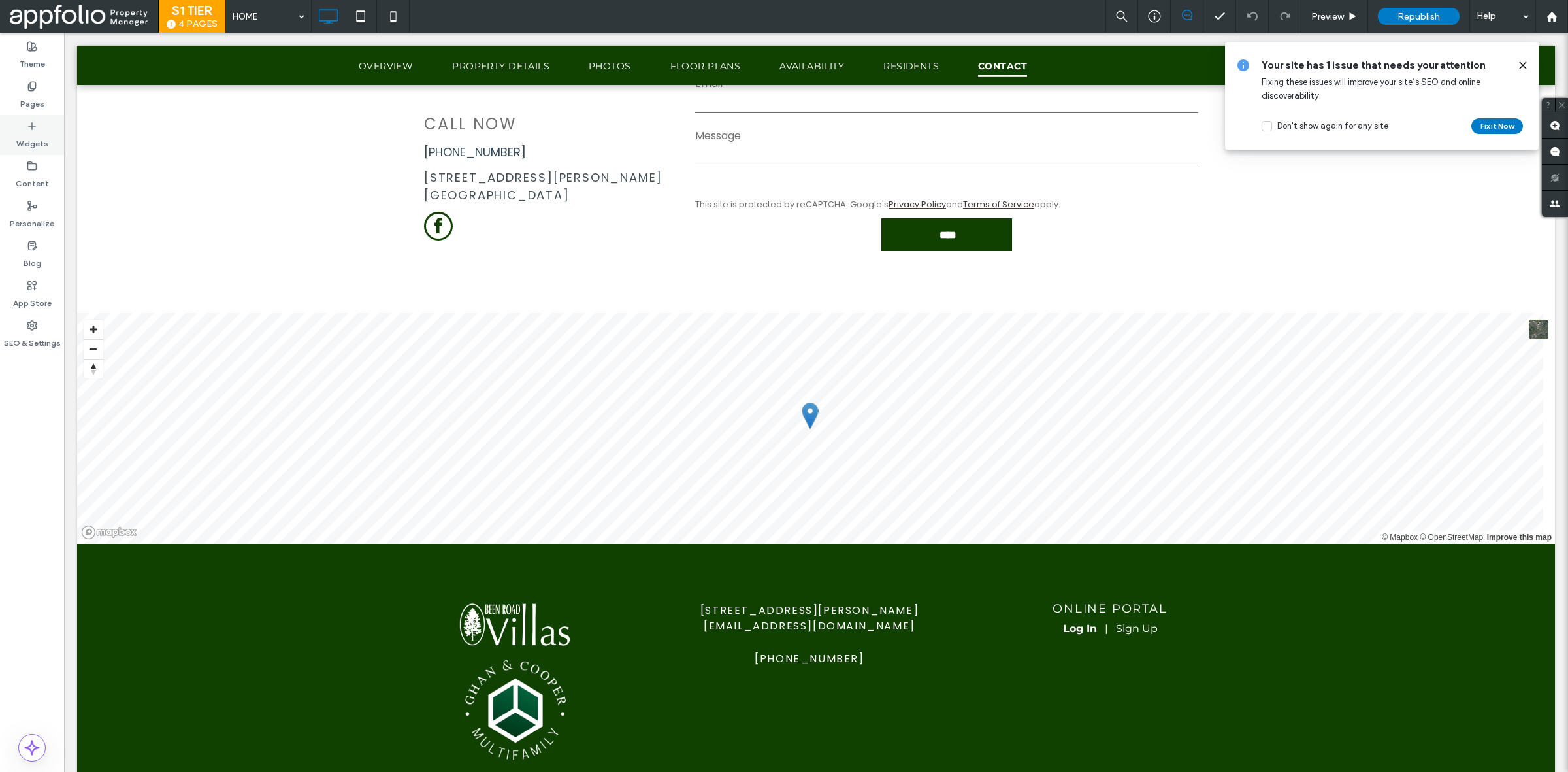
click at [34, 144] on label "Widgets" at bounding box center [32, 140] width 32 height 19
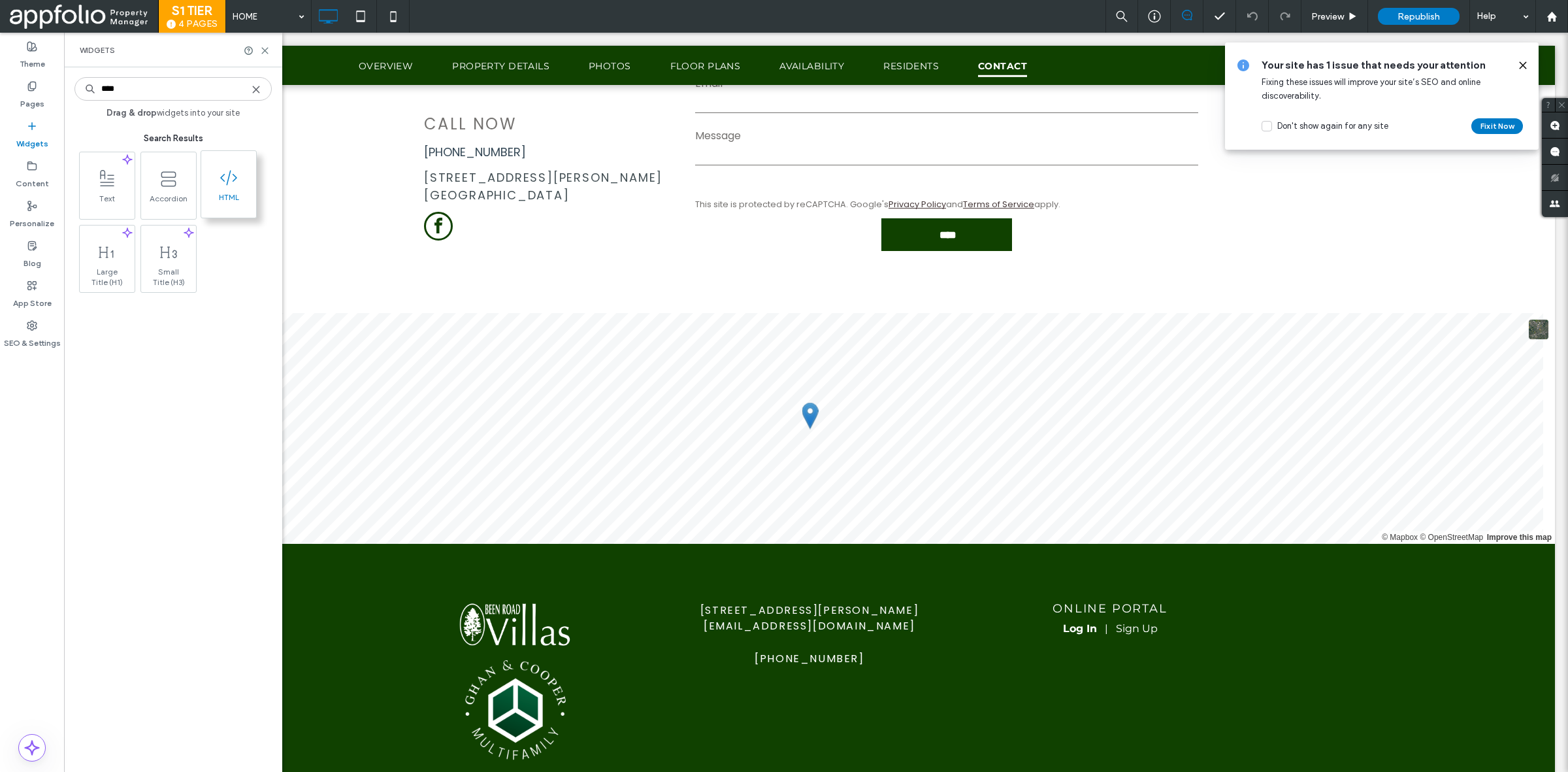
type input "****"
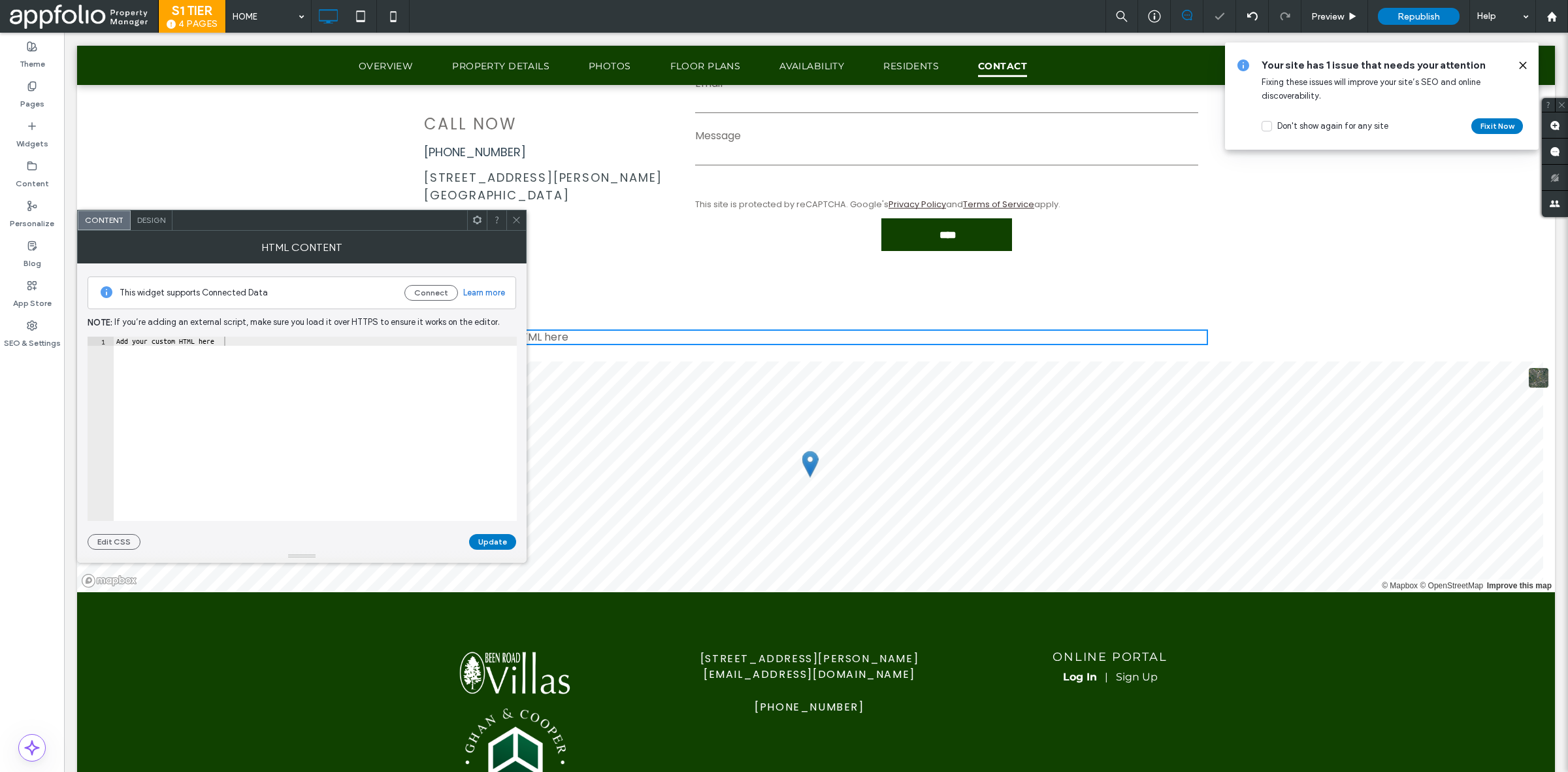
click at [393, 376] on div "Add your custom HTML here" at bounding box center [315, 437] width 403 height 202
paste textarea "**********"
type textarea "**********"
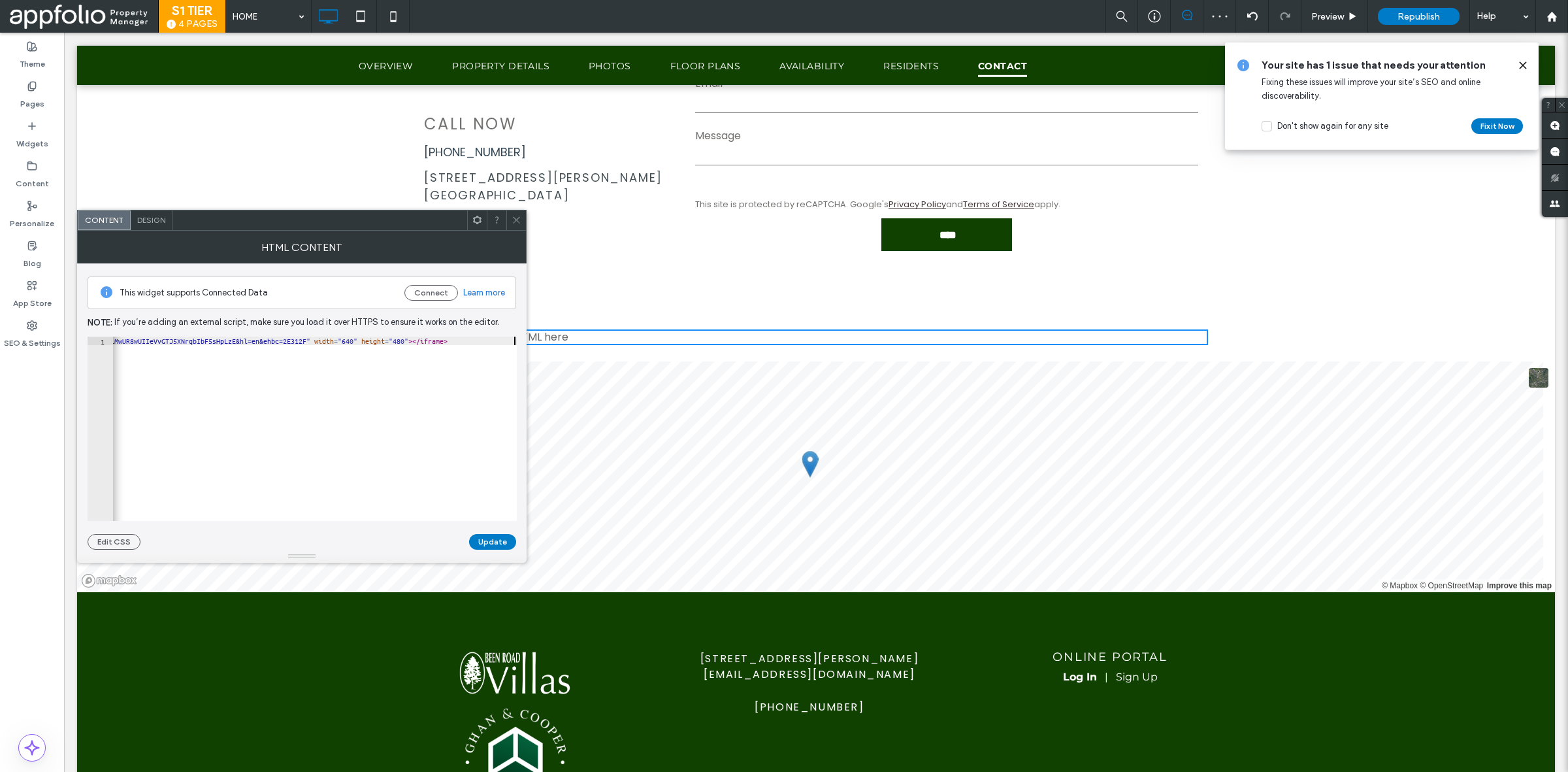
click at [442, 507] on div at bounding box center [240, 513] width 554 height 16
click at [476, 537] on button "Update" at bounding box center [492, 541] width 47 height 16
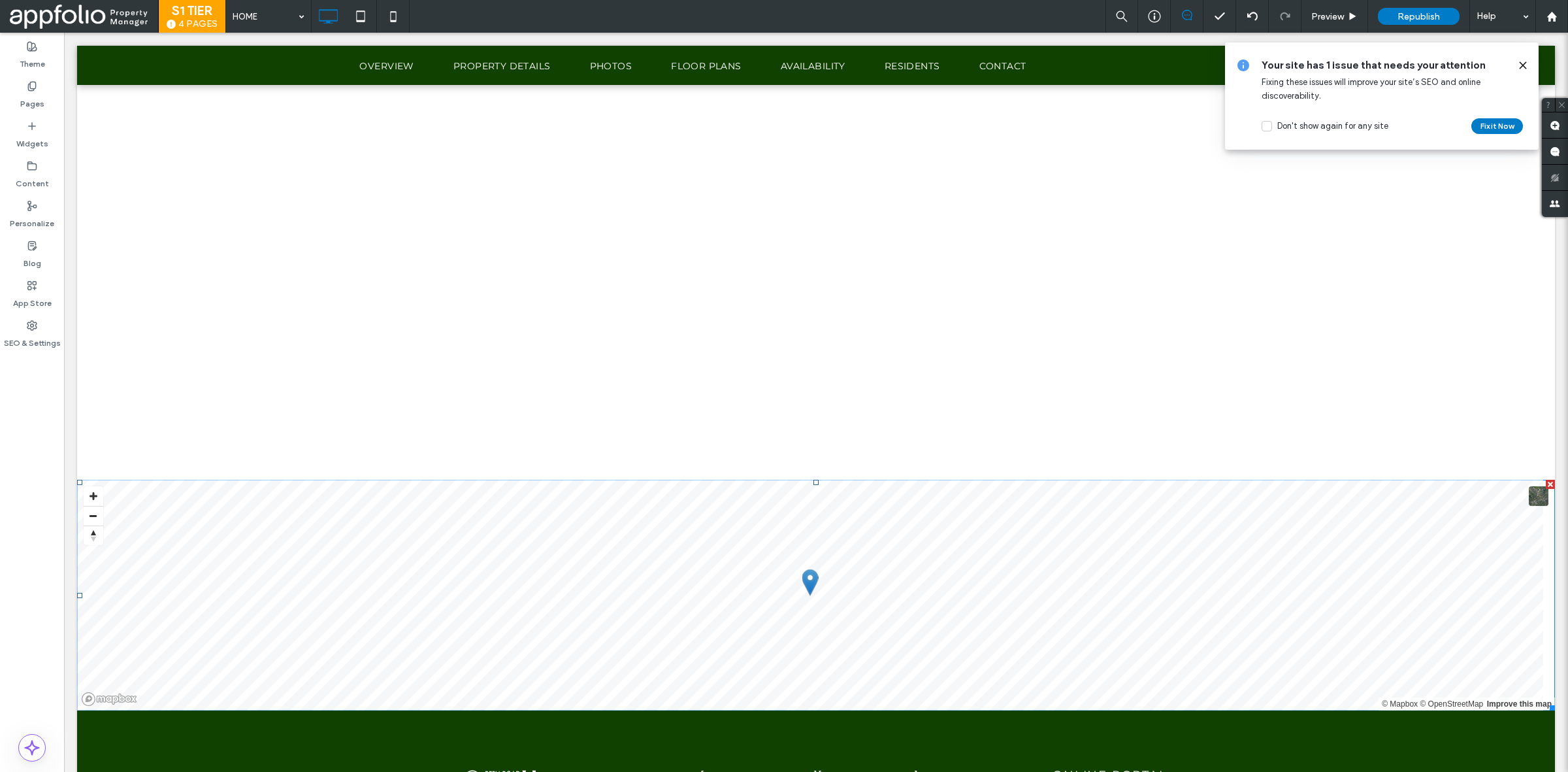
scroll to position [4249, 0]
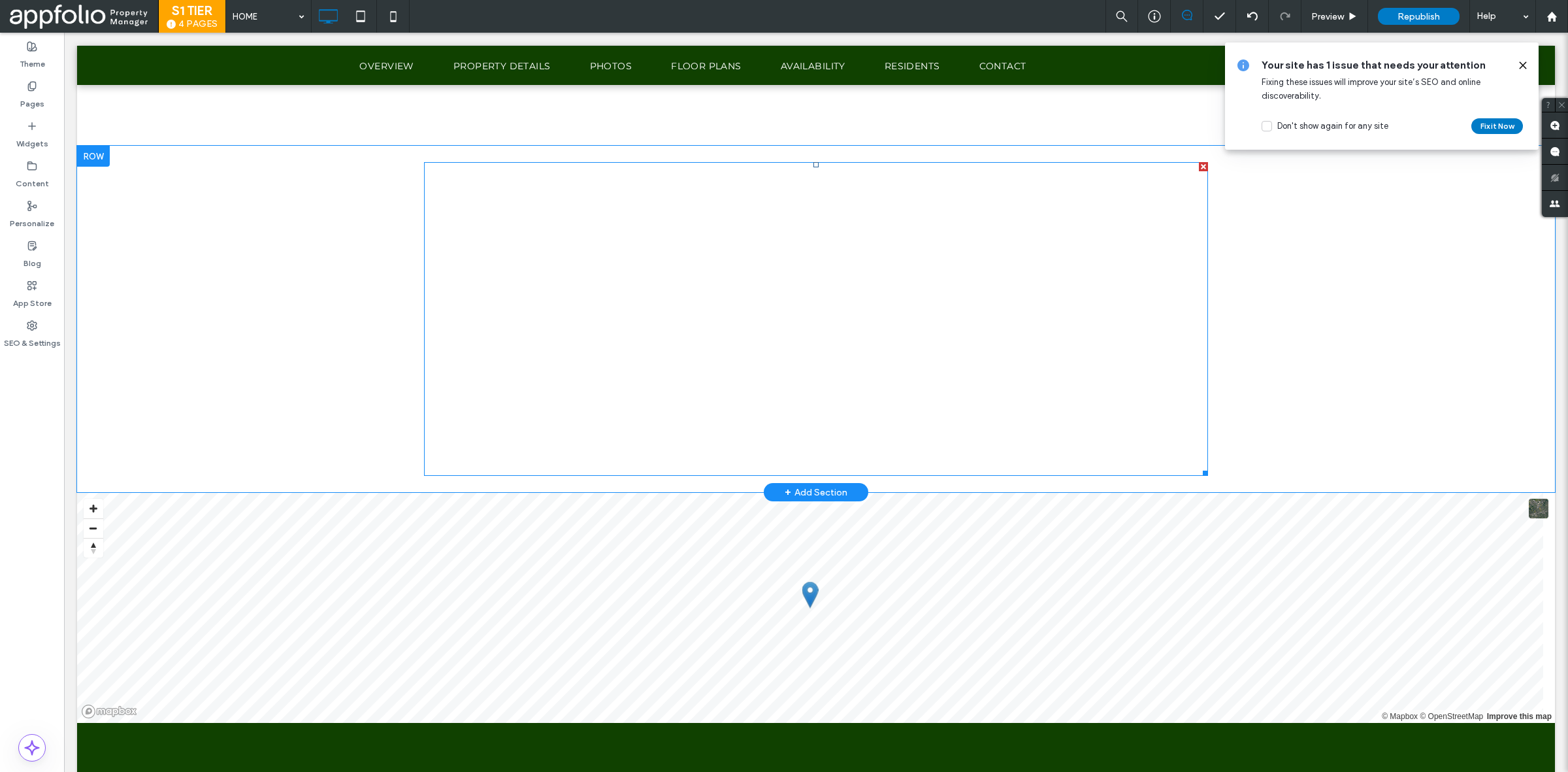
click at [647, 270] on span at bounding box center [816, 318] width 784 height 314
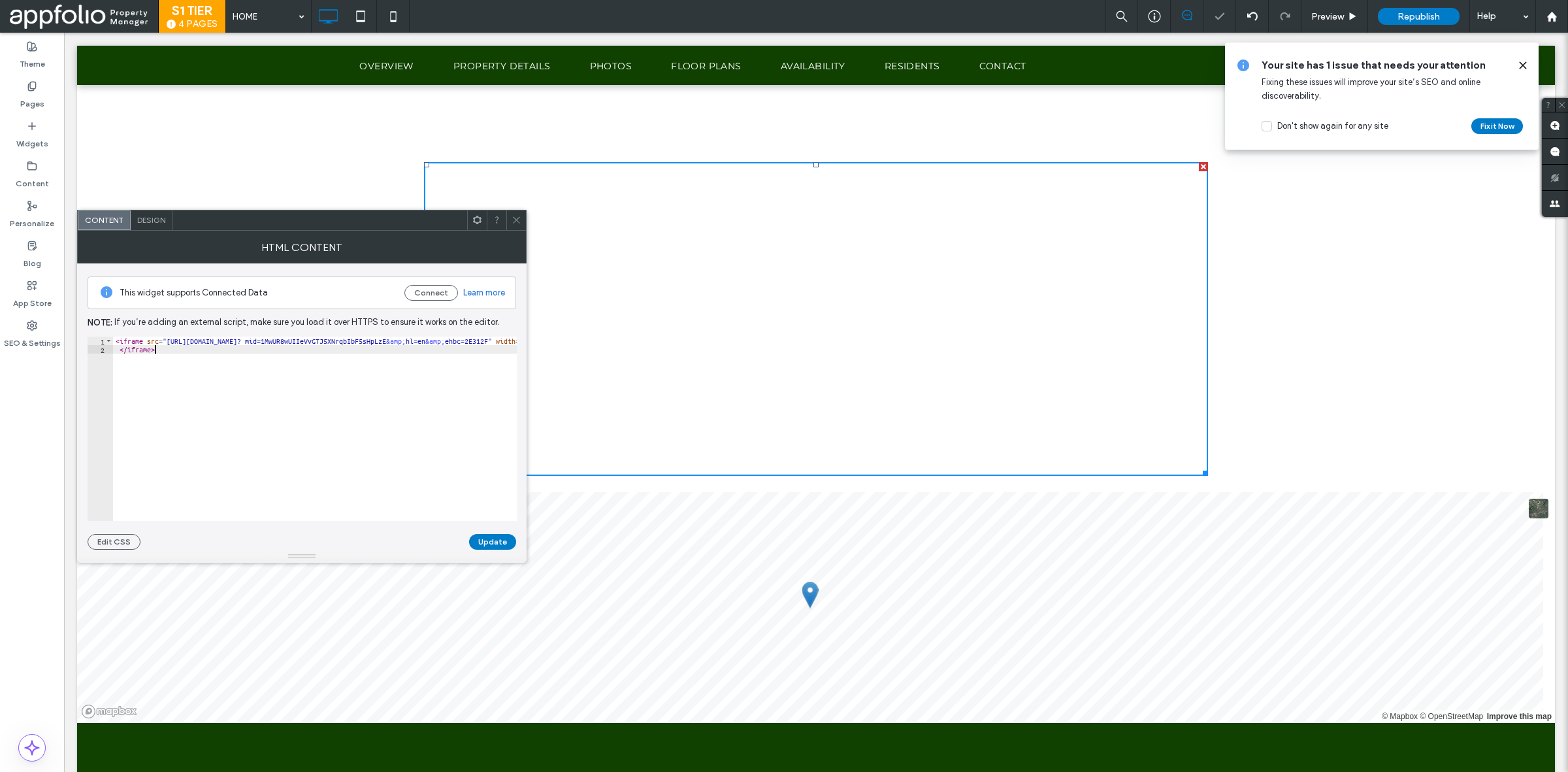
click at [327, 348] on div "< iframe src = "https://www.google.com/maps/d/embed? mid=1MwUR8wUIIeVvGTJ5XNrqb…" at bounding box center [387, 436] width 550 height 200
paste textarea "Cursor at row 2"
click at [213, 341] on div "< iframe width = "100%" height = "100%" src = "ADD MATTERPORT LINK OR OTHER LIN…" at bounding box center [289, 431] width 456 height 189
paste textarea "**********"
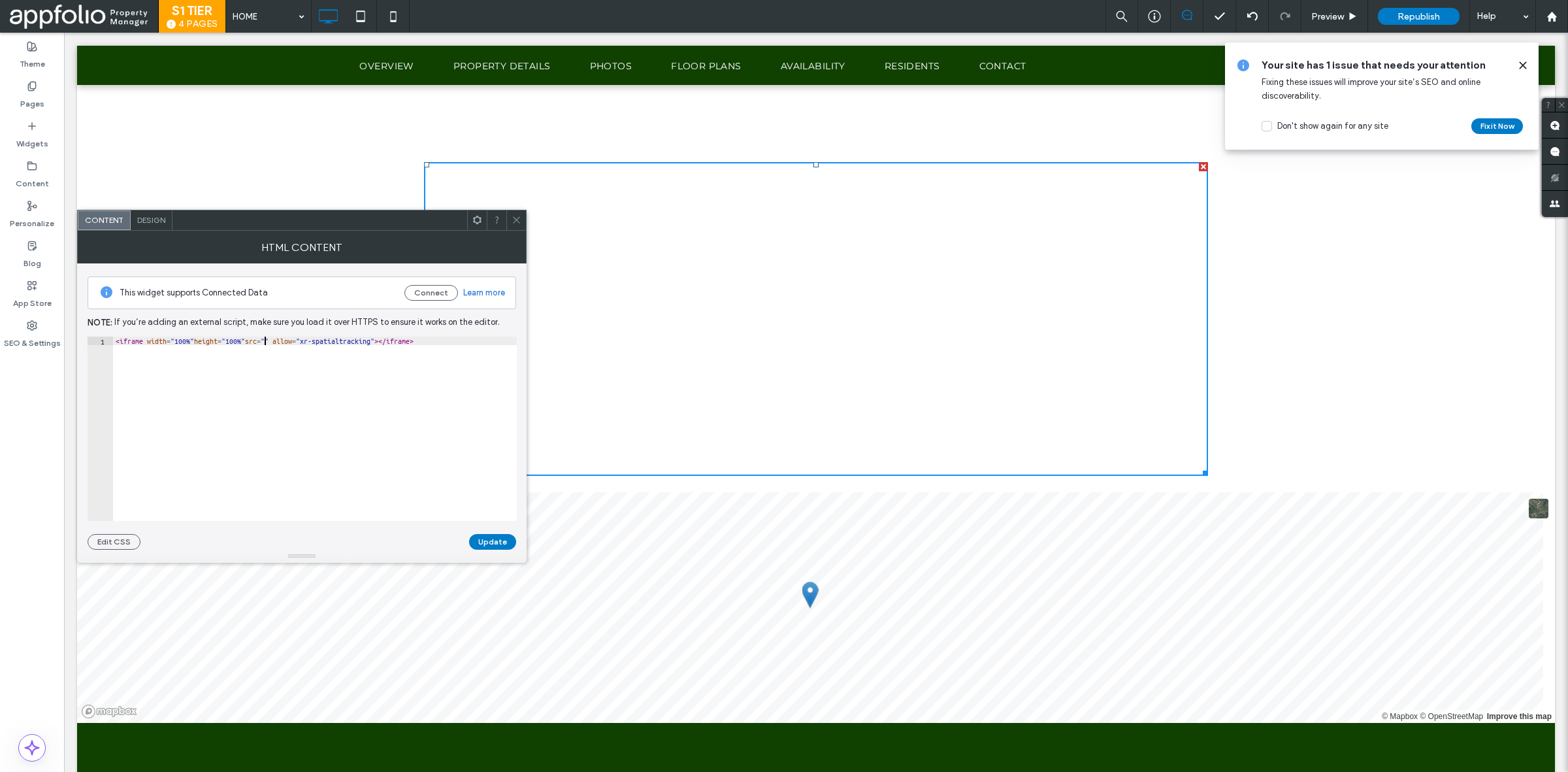
paste textarea "**********"
click at [265, 341] on div "< iframe width = "100%" height = "100%" src = "" allow = "xr-spatialtracking" >…" at bounding box center [315, 431] width 404 height 189
paste textarea "**********"
type textarea "**********"
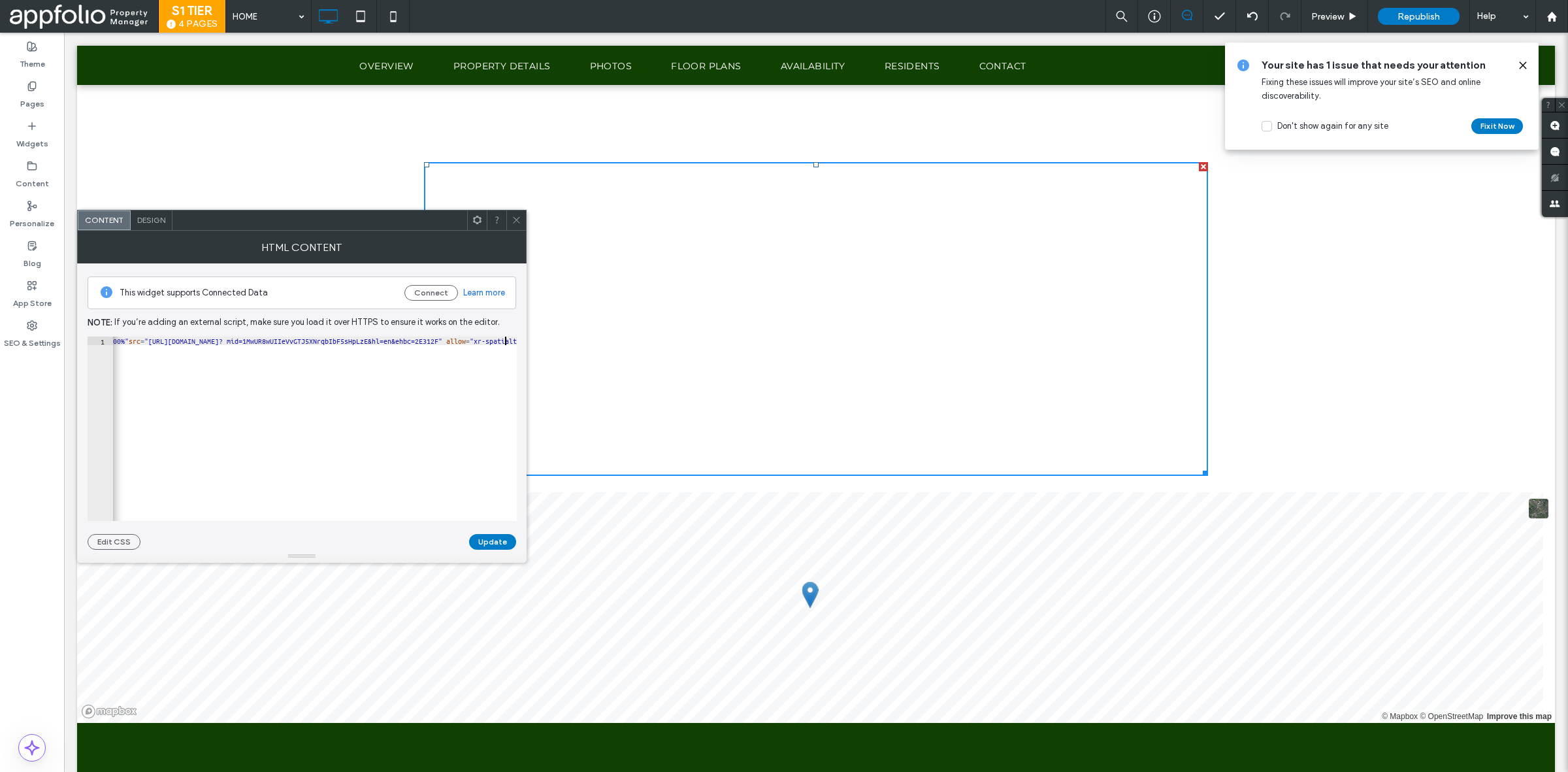
scroll to position [0, 116]
click at [473, 540] on button "Update" at bounding box center [492, 541] width 47 height 16
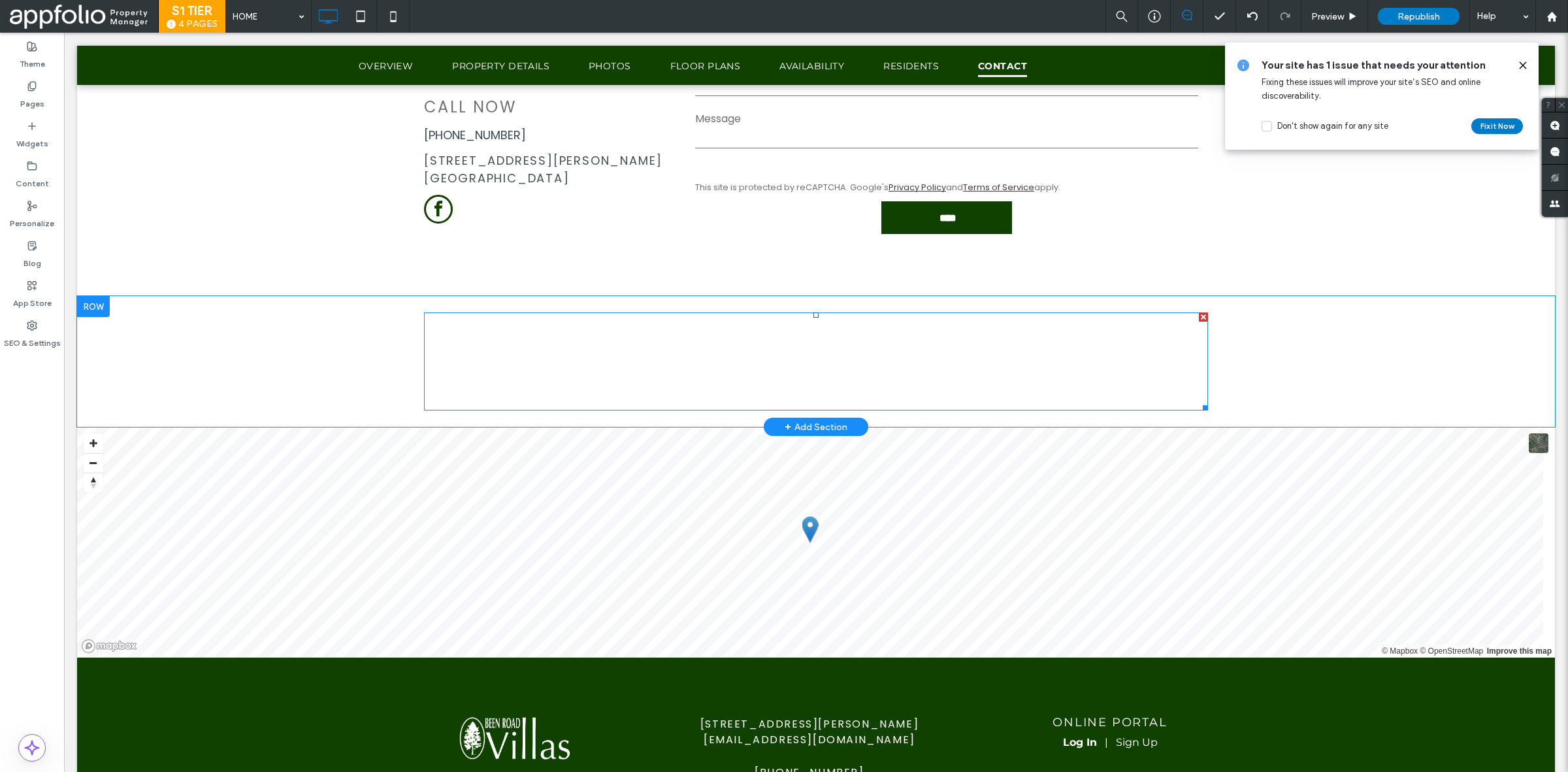
scroll to position [4098, 0]
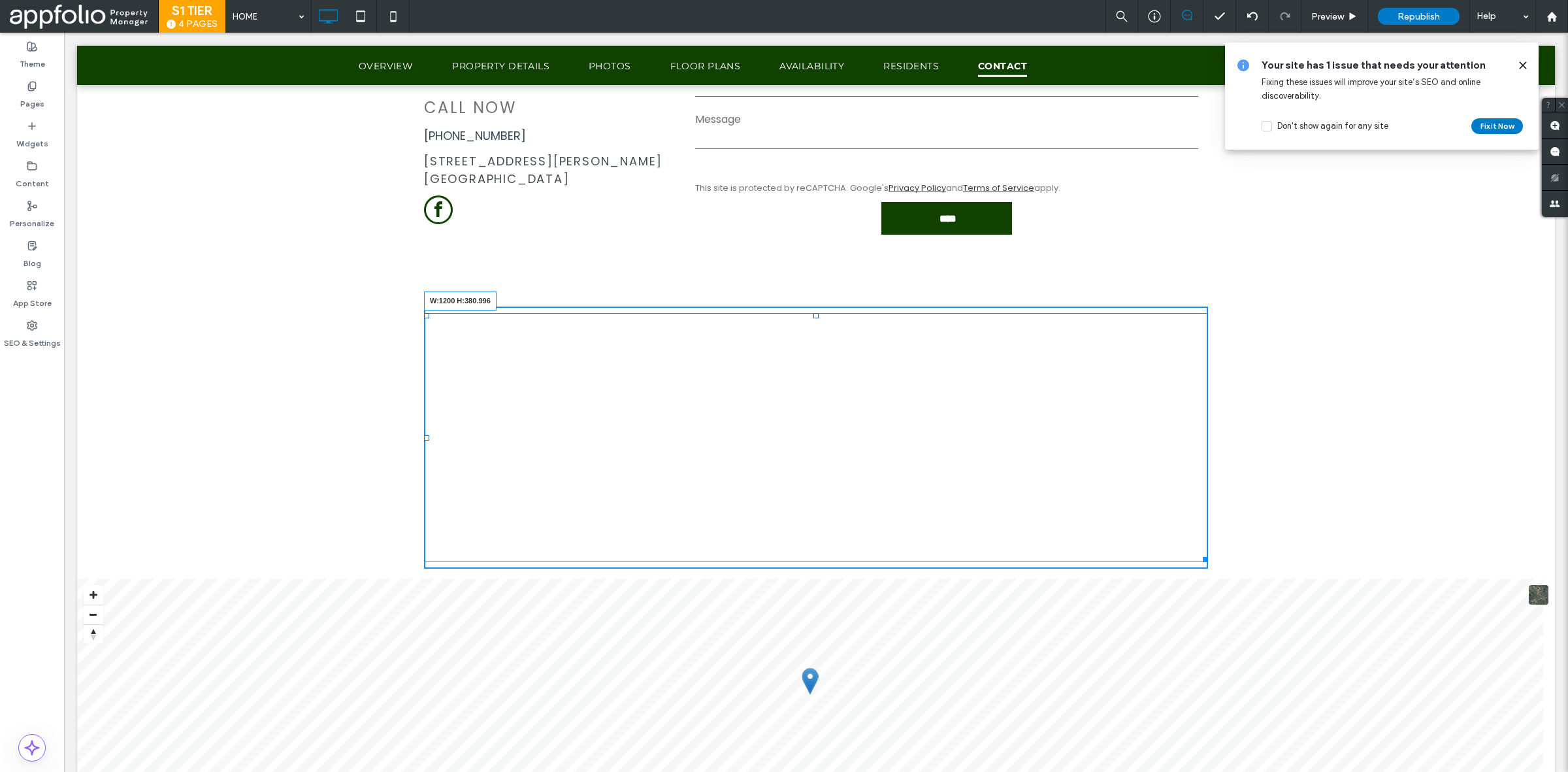
drag, startPoint x: 1196, startPoint y: 402, endPoint x: 1267, endPoint y: 586, distance: 197.2
click at [1204, 554] on div "W:1200 H:380.996 Click To Paste Row + Add Section" at bounding box center [816, 437] width 1478 height 281
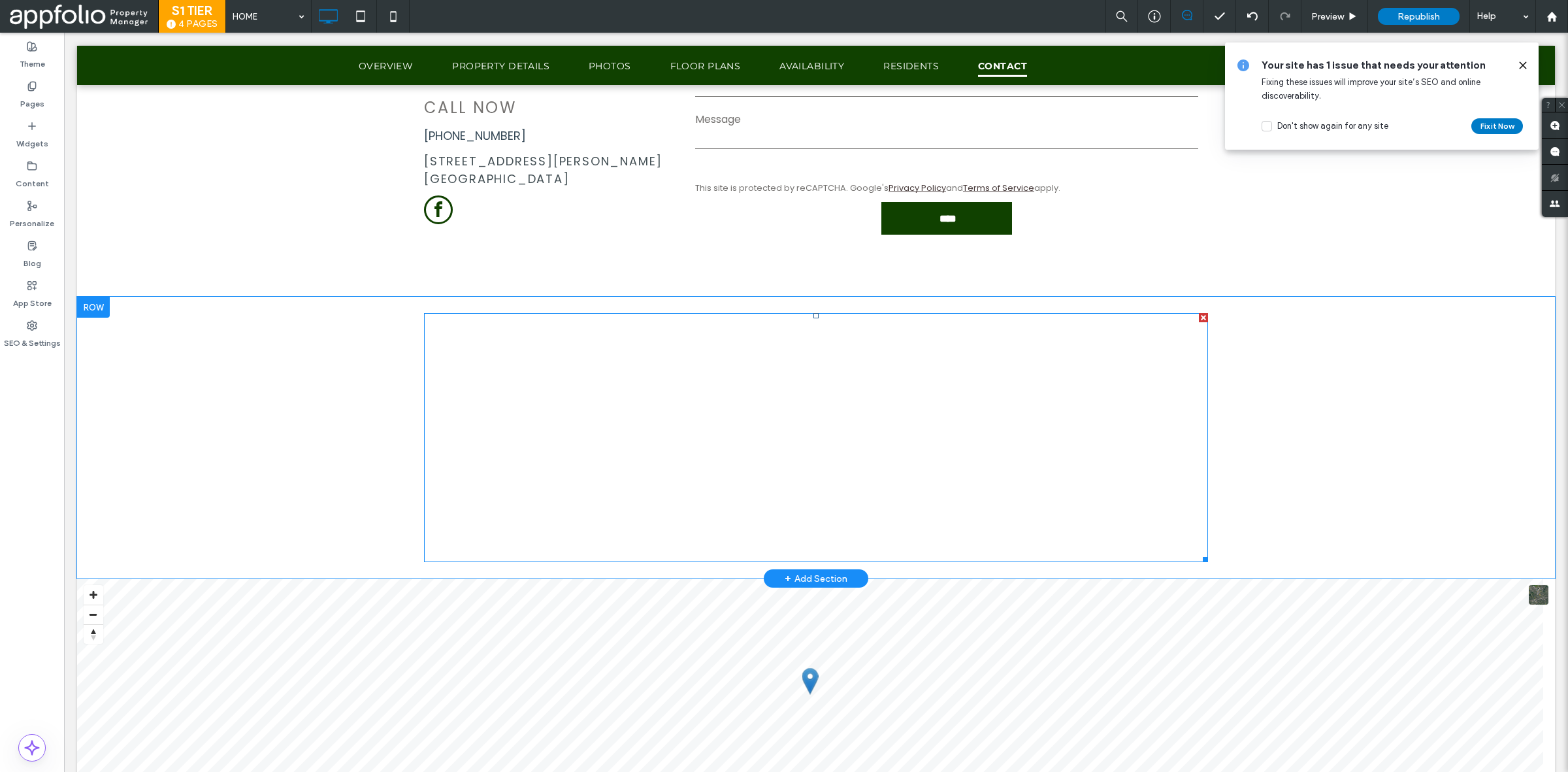
click at [725, 433] on span at bounding box center [816, 437] width 784 height 249
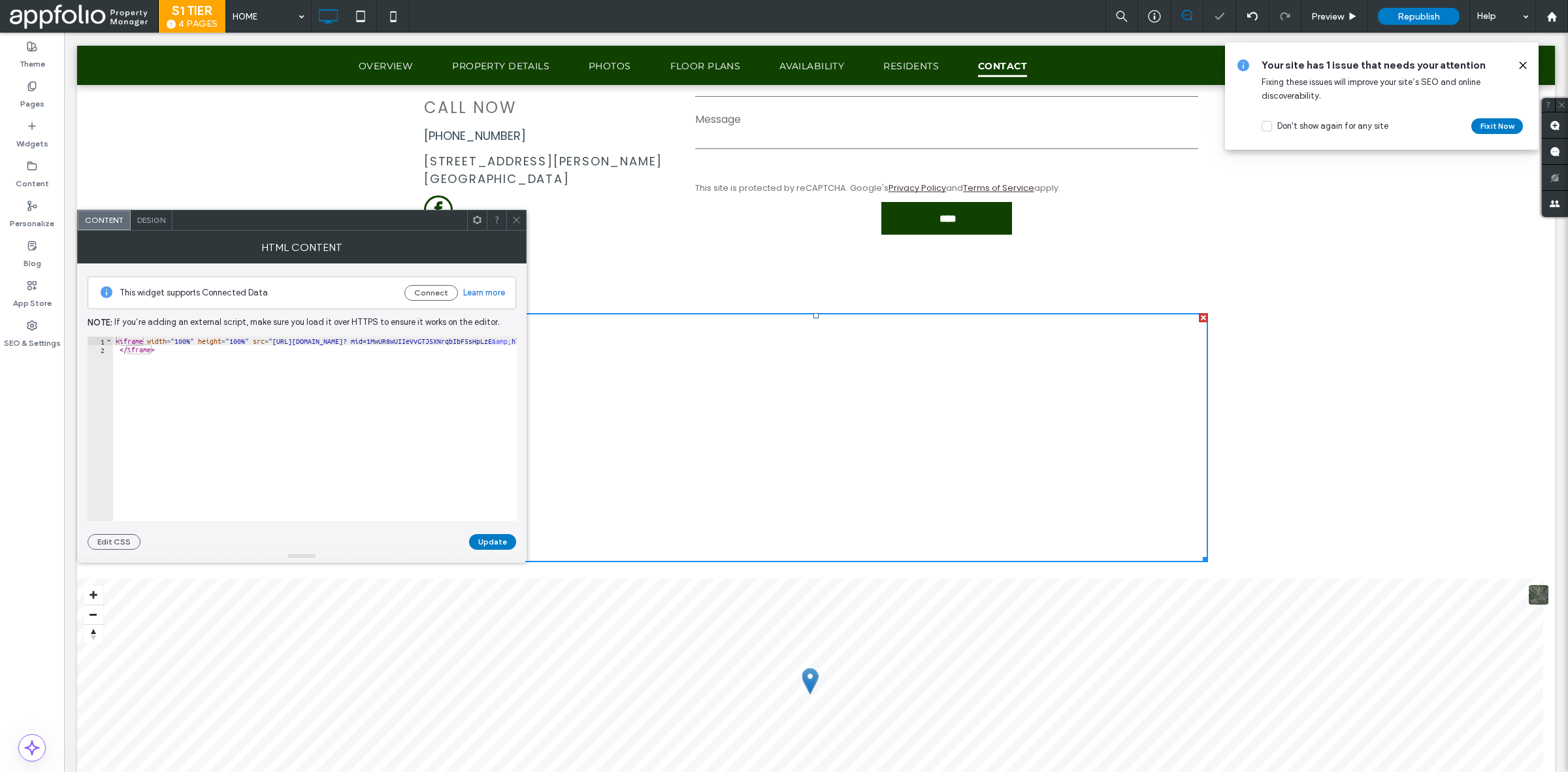
drag, startPoint x: 272, startPoint y: 341, endPoint x: 287, endPoint y: 281, distance: 61.8
click at [271, 341] on div "< iframe width = "100%" height = "100%" src = "https://www.google.com/maps/d/em…" at bounding box center [445, 436] width 664 height 200
paste textarea "Cursor at row 1"
type textarea "**********"
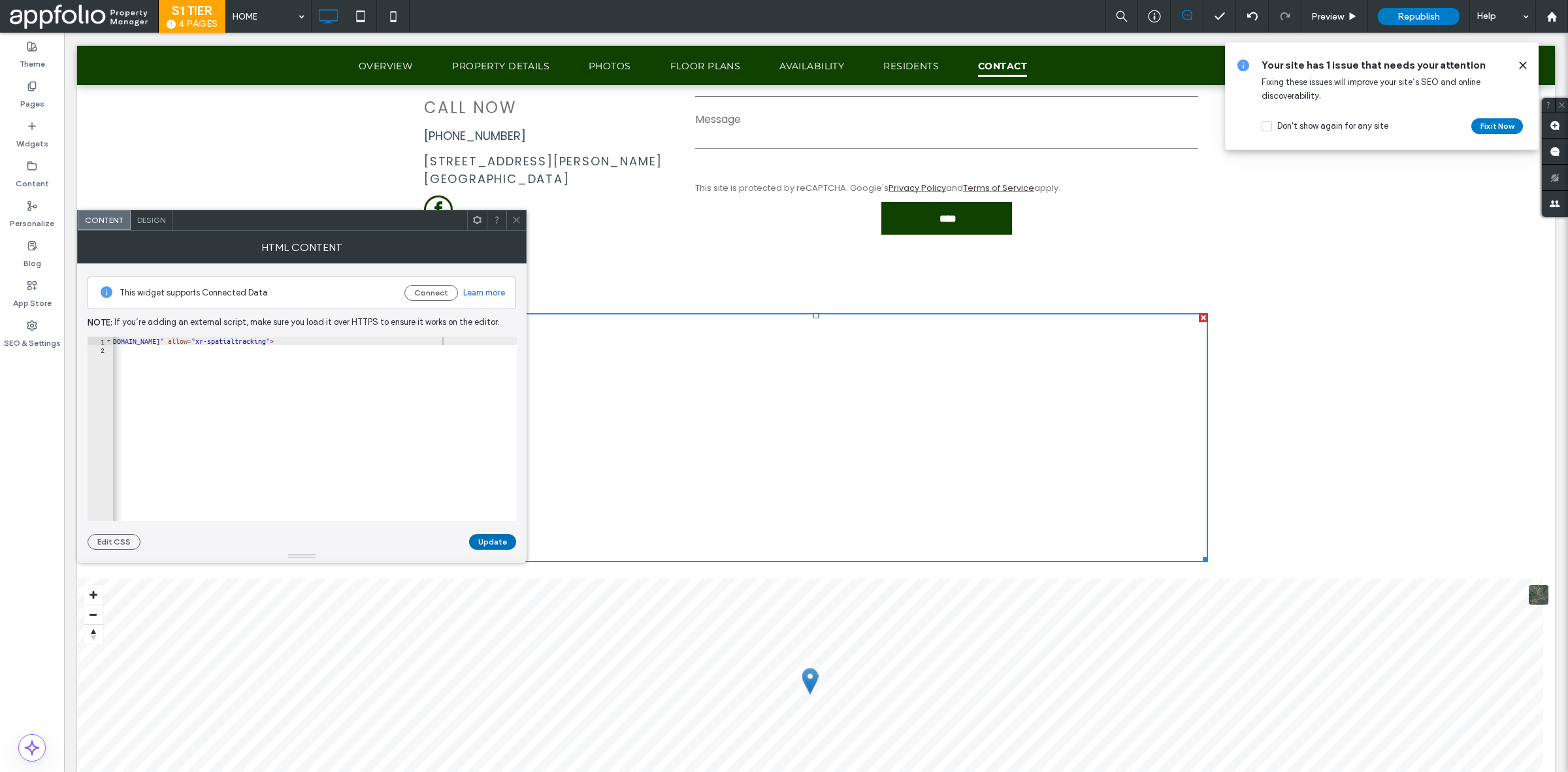
click at [497, 540] on button "Update" at bounding box center [492, 541] width 47 height 16
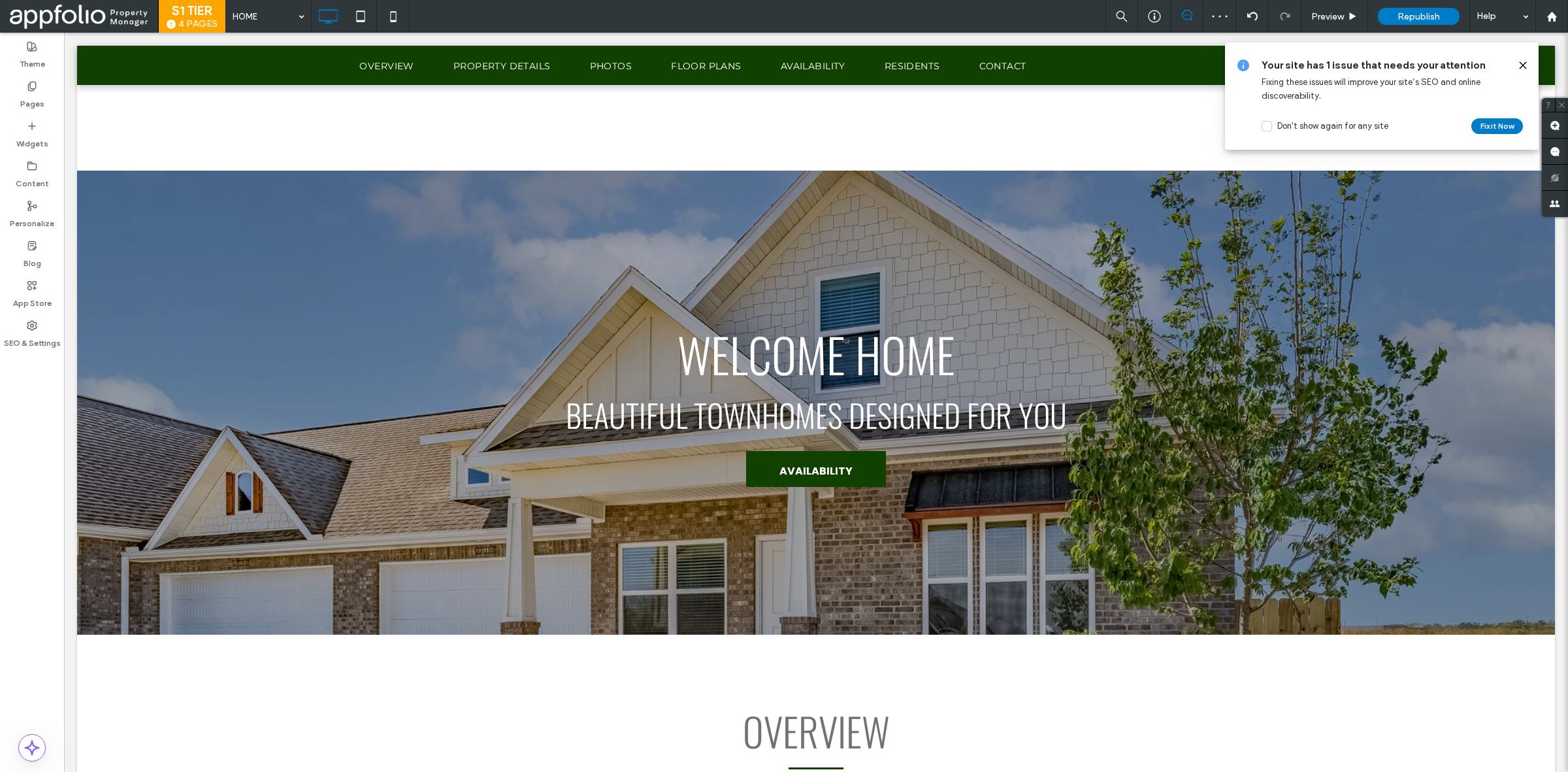
scroll to position [4219, 0]
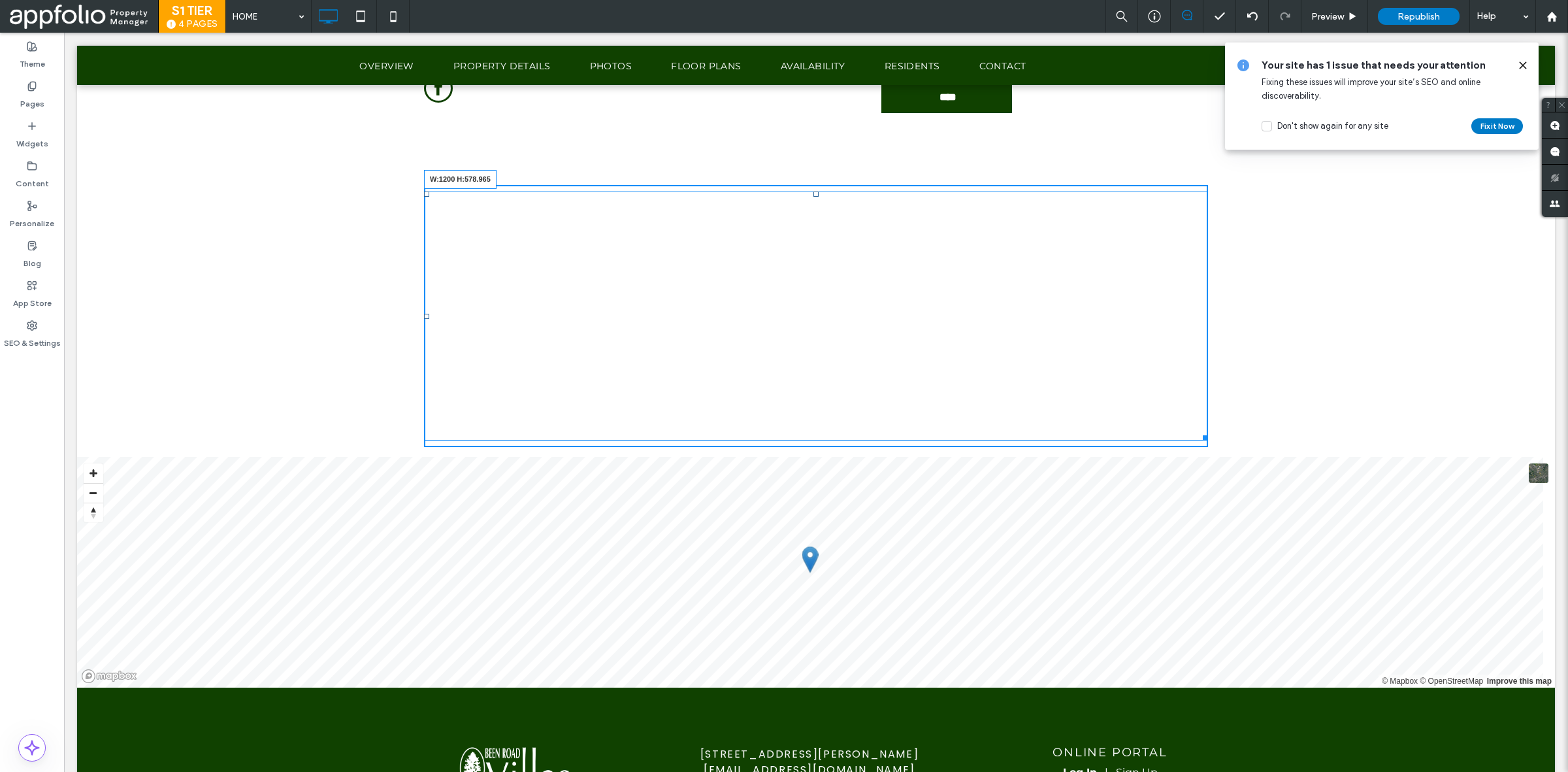
drag, startPoint x: 1195, startPoint y: 436, endPoint x: 1232, endPoint y: 566, distance: 135.2
click at [1232, 457] on div "W:1200 H:578.965 Click To Paste Row + Add Section" at bounding box center [816, 315] width 1478 height 281
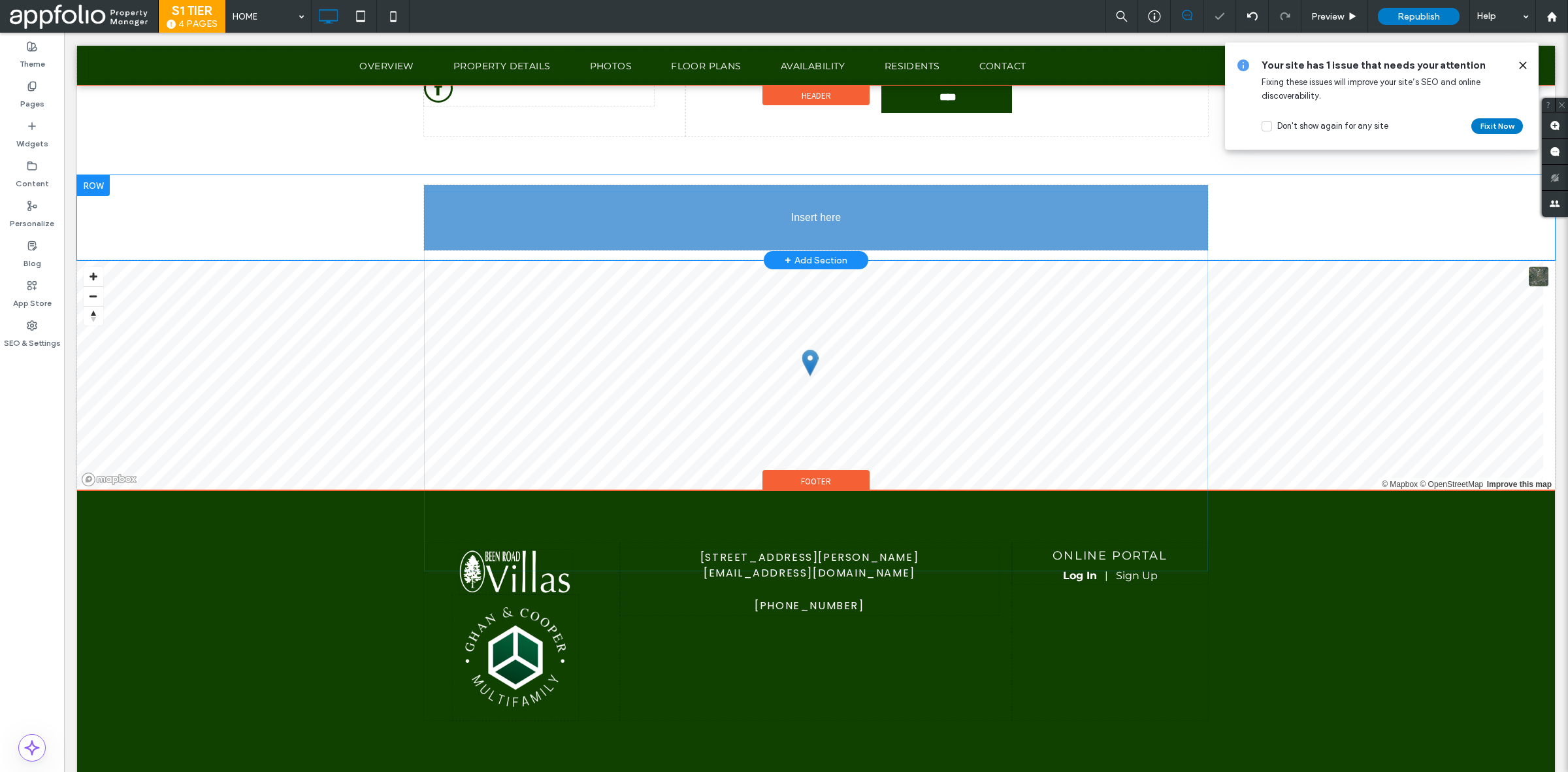
drag, startPoint x: 807, startPoint y: 325, endPoint x: 713, endPoint y: 318, distance: 94.3
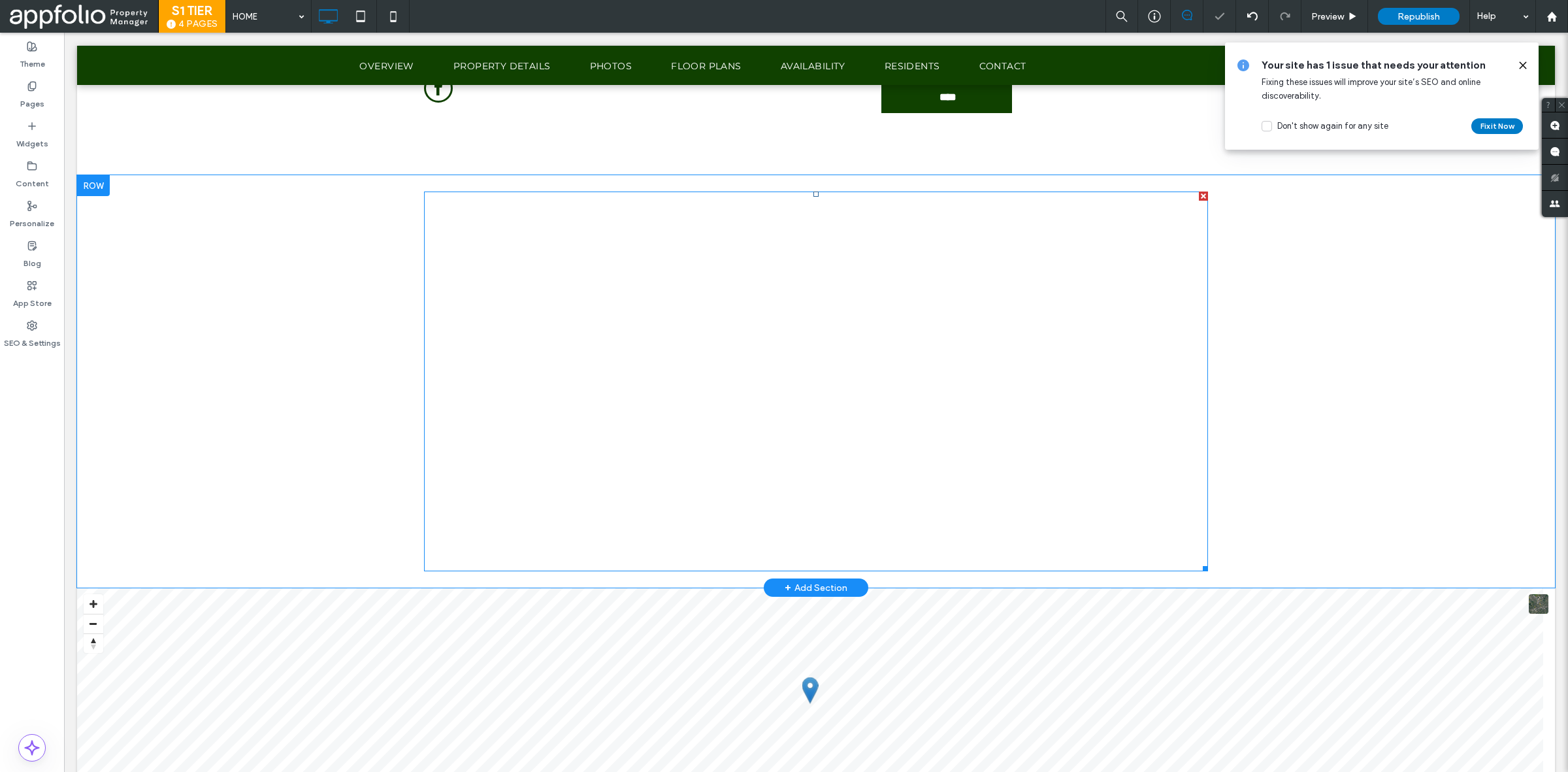
click at [764, 391] on span at bounding box center [816, 382] width 784 height 380
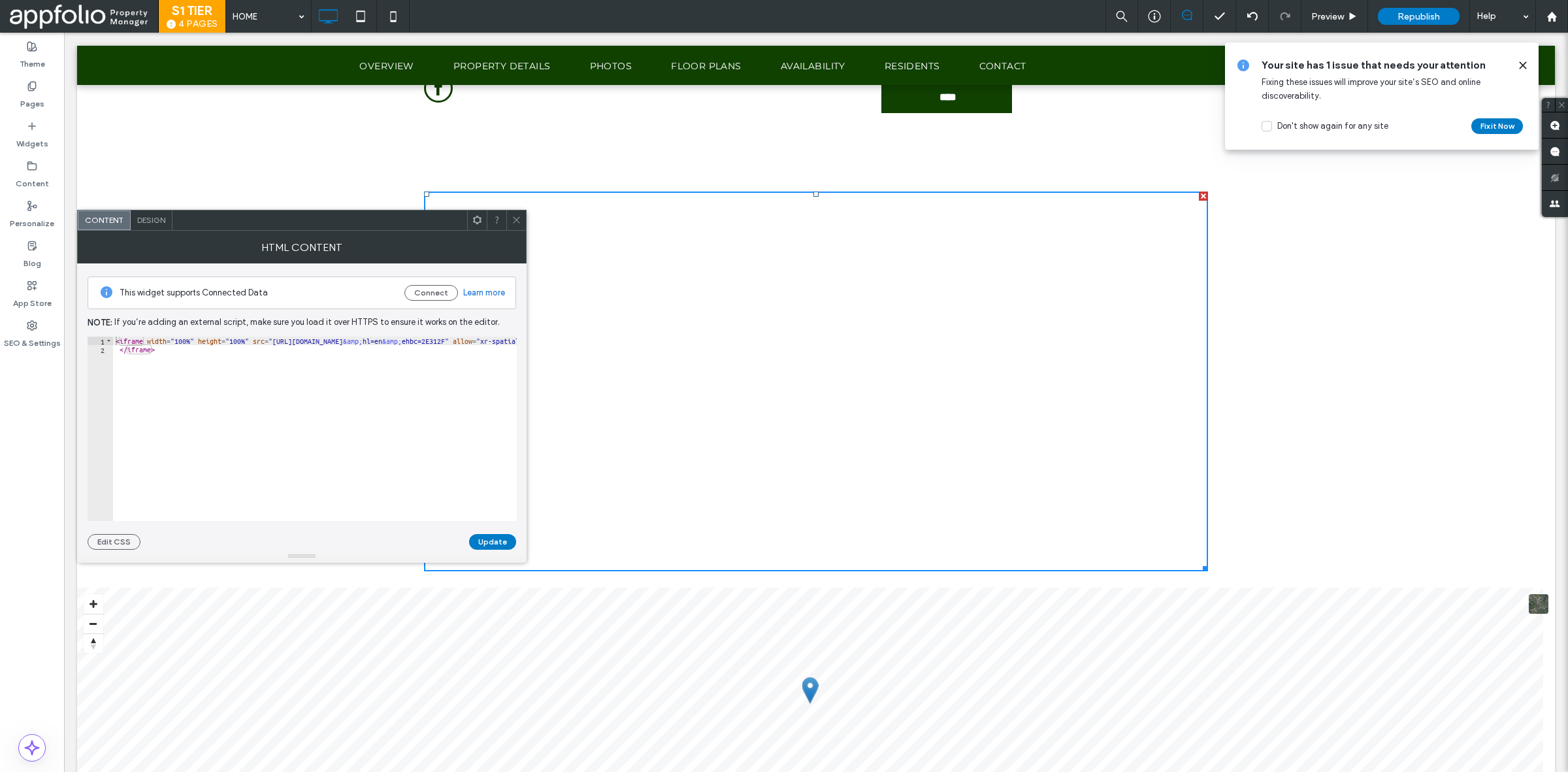
click at [520, 226] on span at bounding box center [516, 220] width 10 height 19
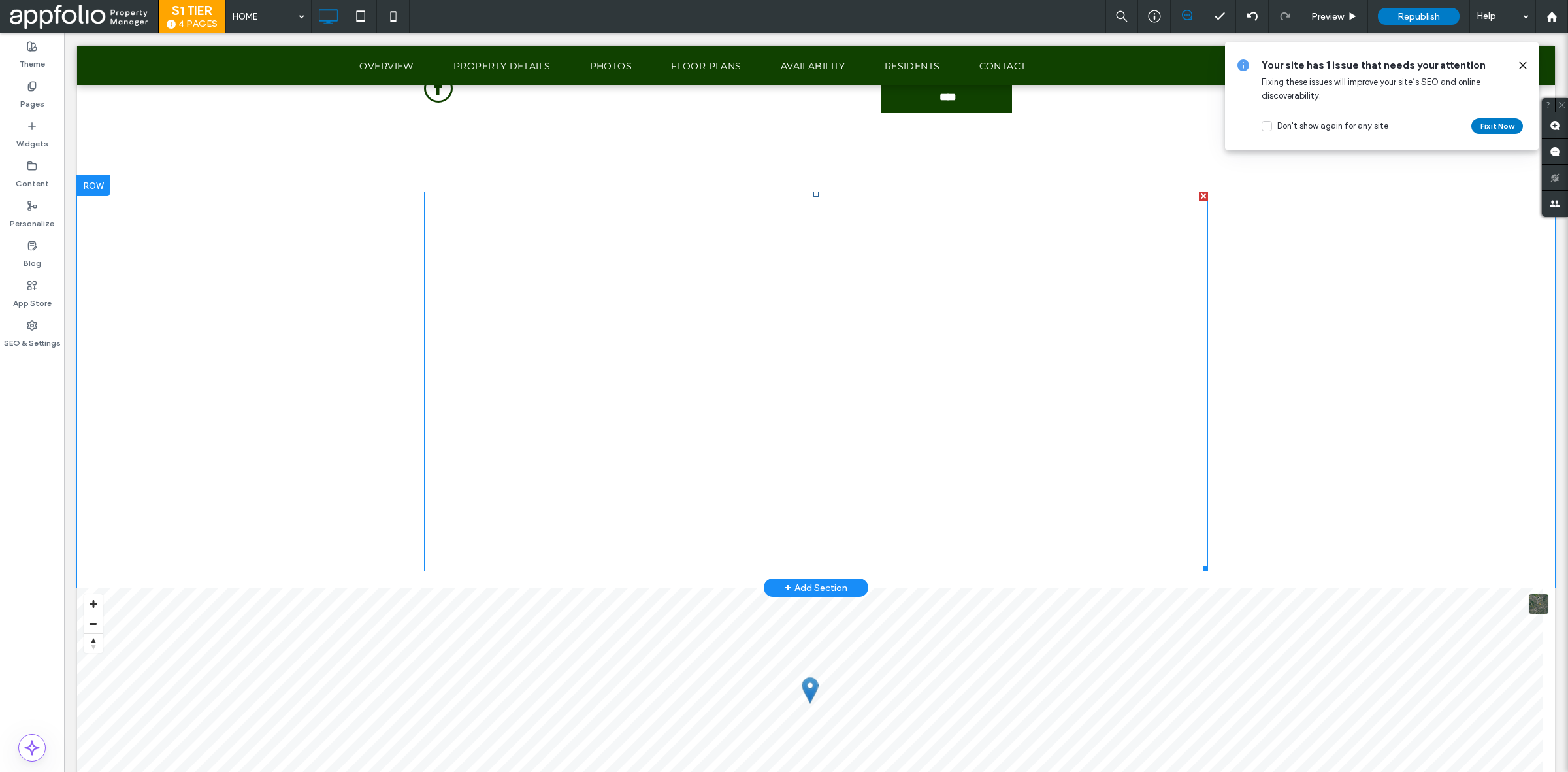
click at [695, 433] on span at bounding box center [816, 382] width 784 height 380
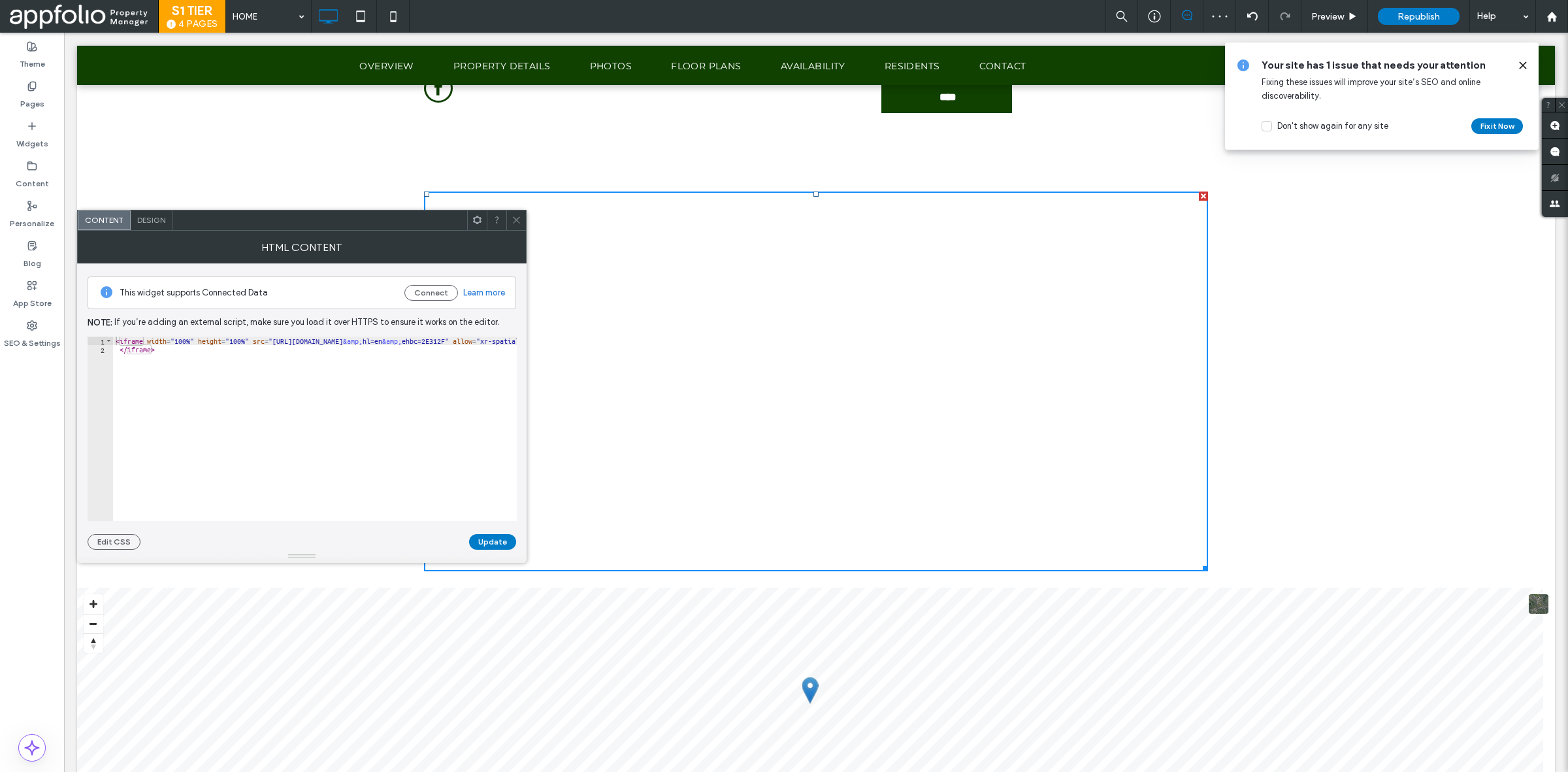
click at [518, 220] on icon at bounding box center [516, 220] width 10 height 10
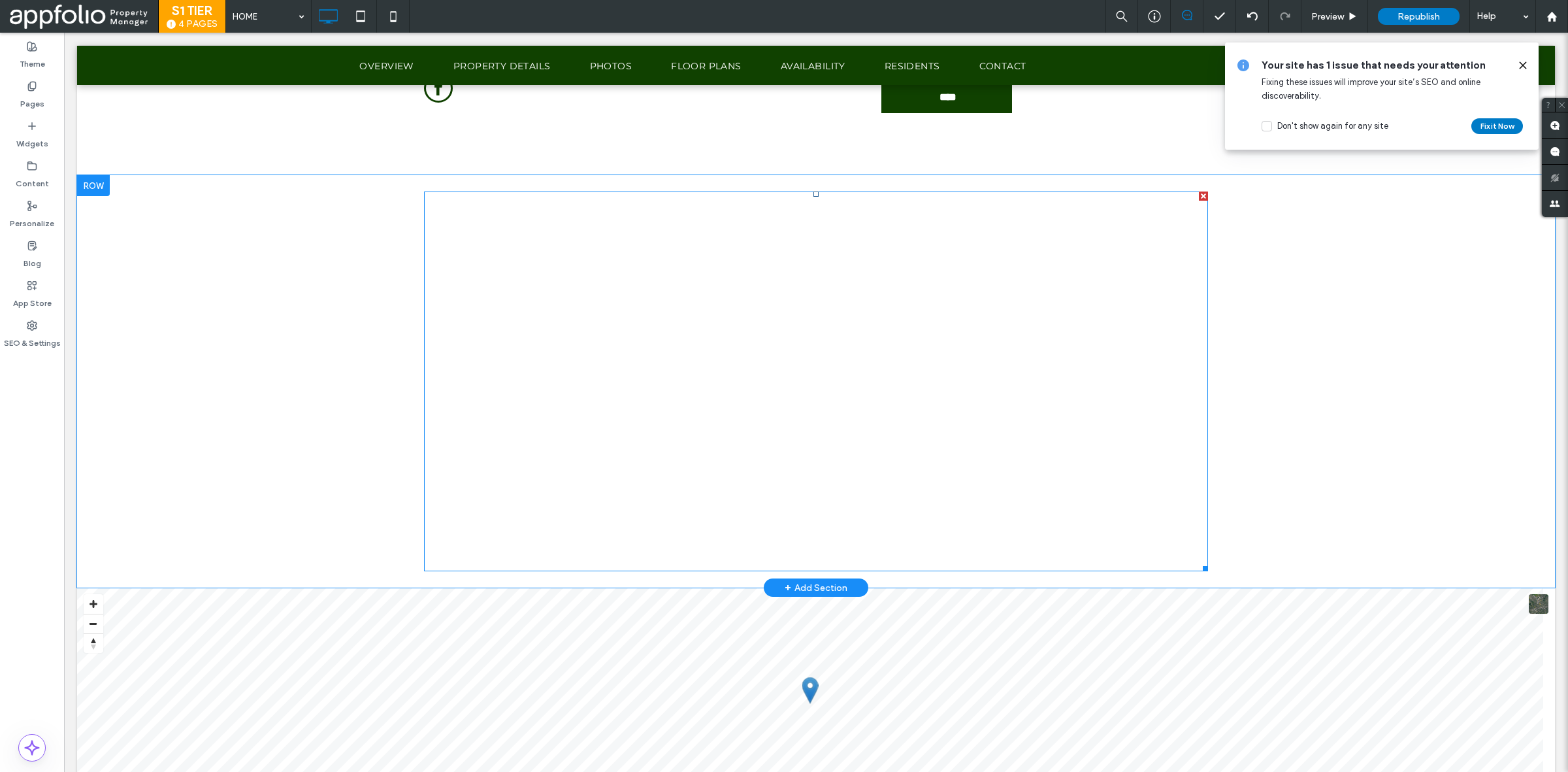
click at [935, 347] on span at bounding box center [816, 382] width 784 height 380
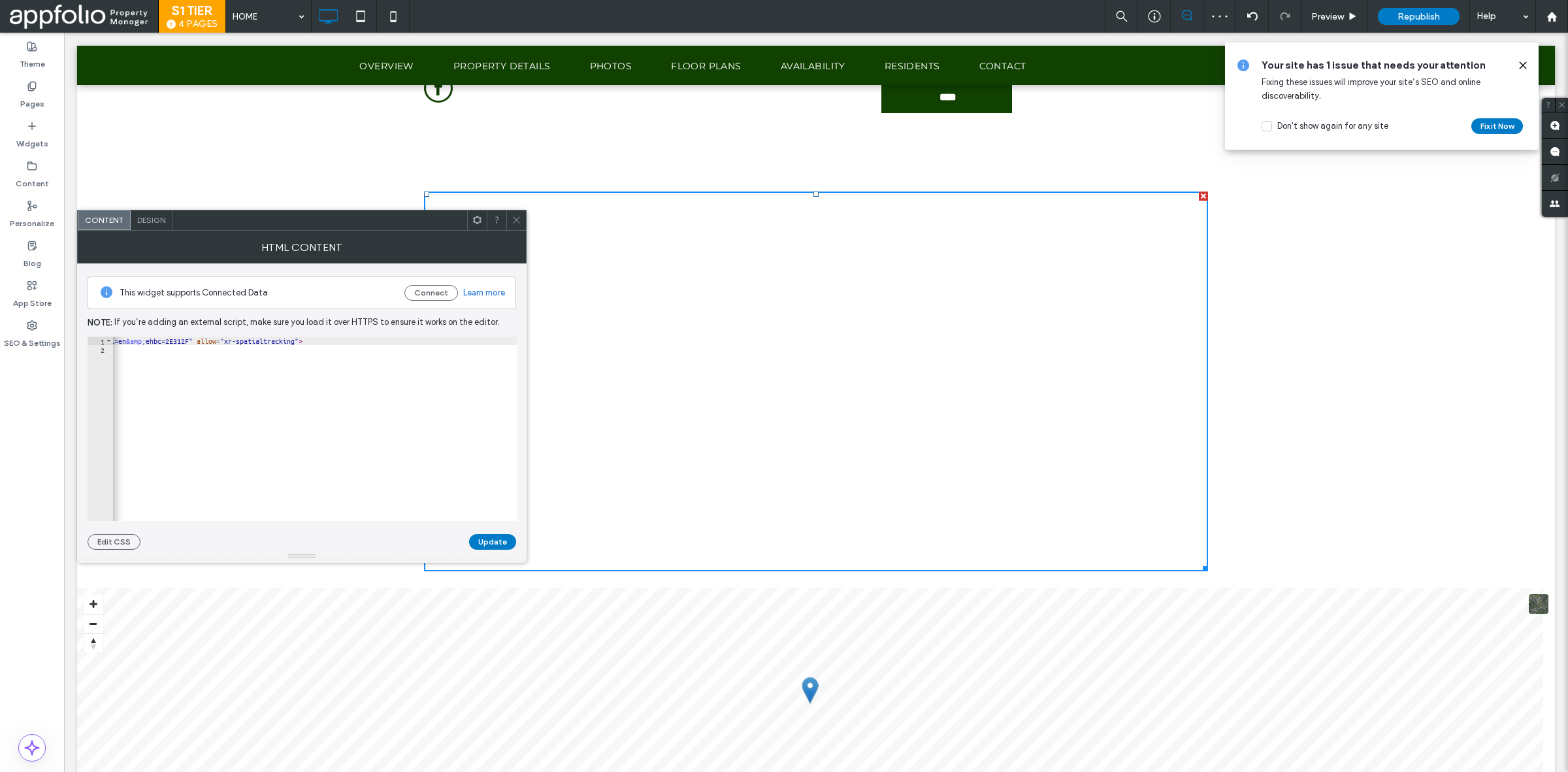
scroll to position [0, 0]
click at [180, 338] on div "< iframe width = "100%" height = "100%" src = "https://www.google.com/maps/d/em…" at bounding box center [442, 431] width 660 height 189
type textarea "**********"
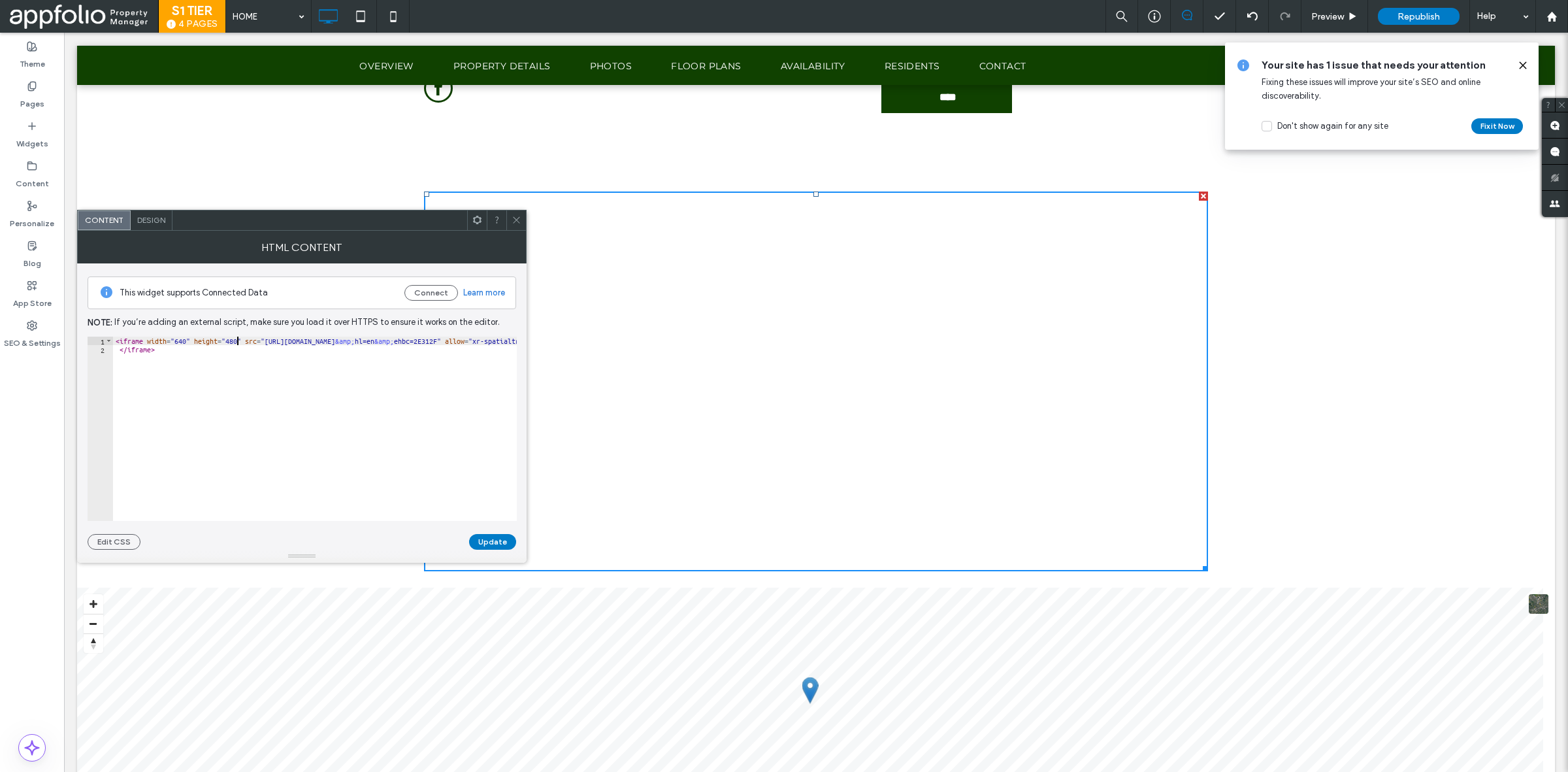
click at [487, 534] on button "Update" at bounding box center [492, 541] width 47 height 16
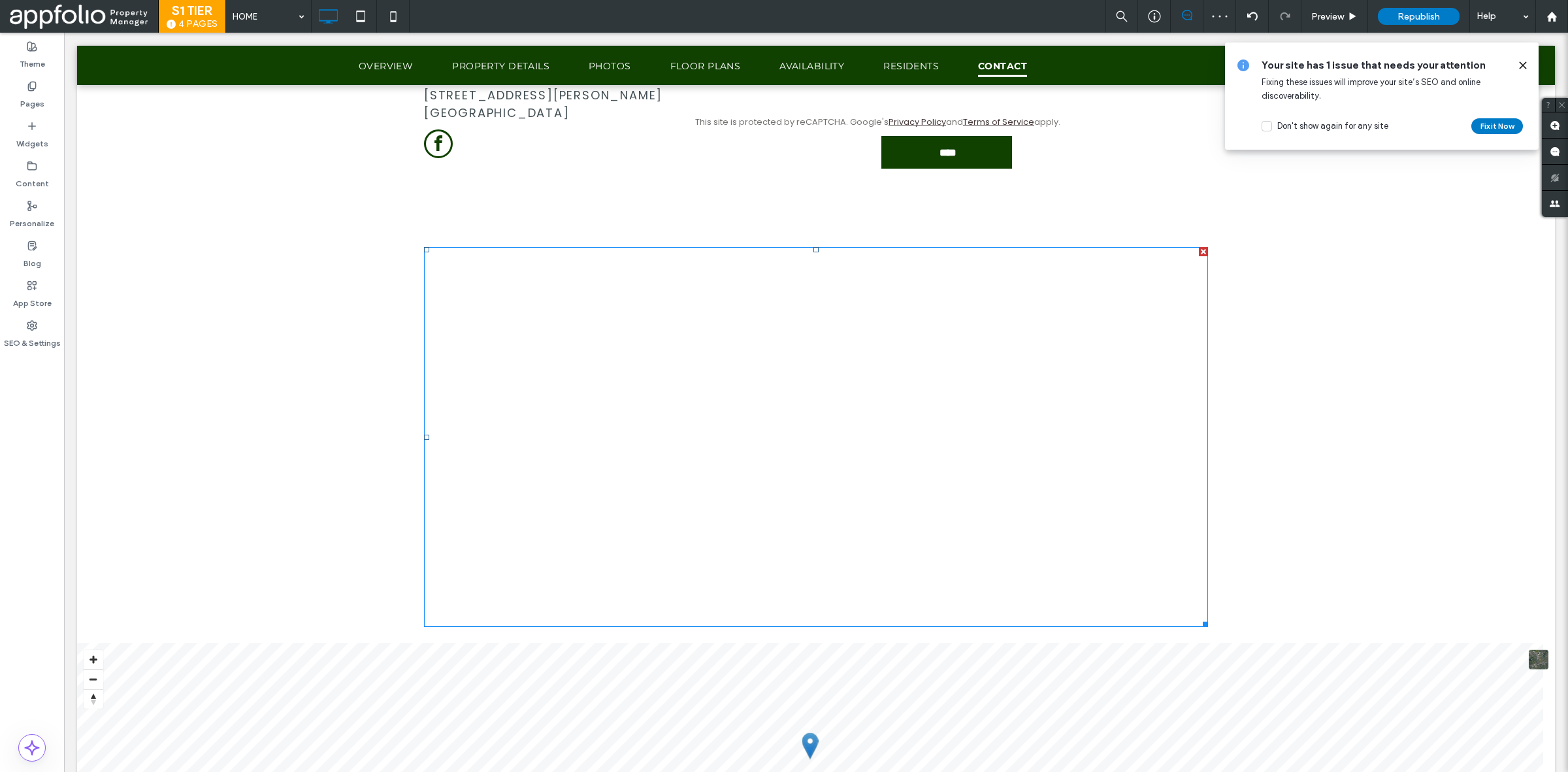
scroll to position [4160, 0]
click at [1255, 14] on use at bounding box center [1252, 16] width 10 height 8
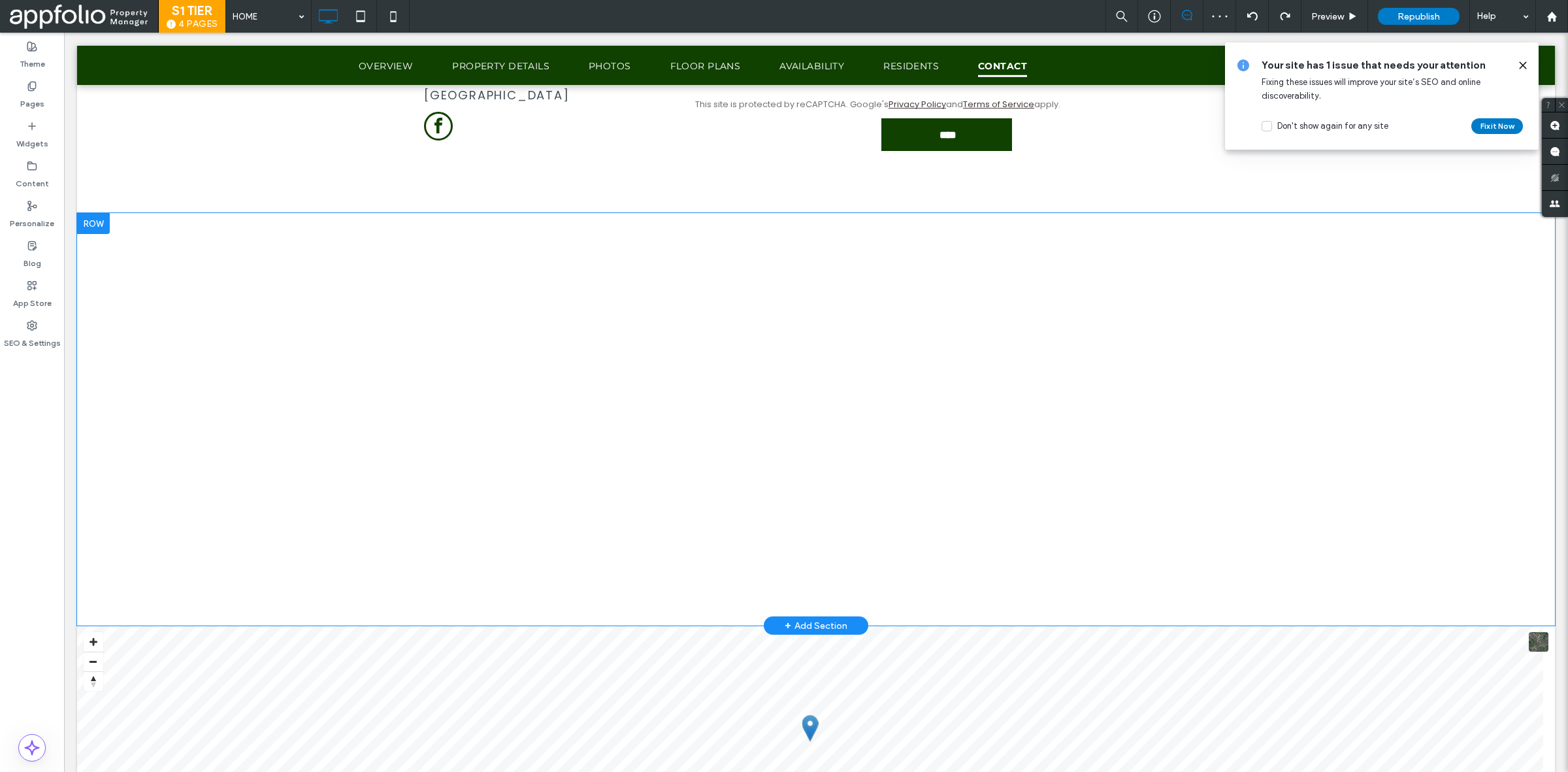
scroll to position [4183, 0]
click at [46, 95] on div "Pages" at bounding box center [32, 95] width 64 height 40
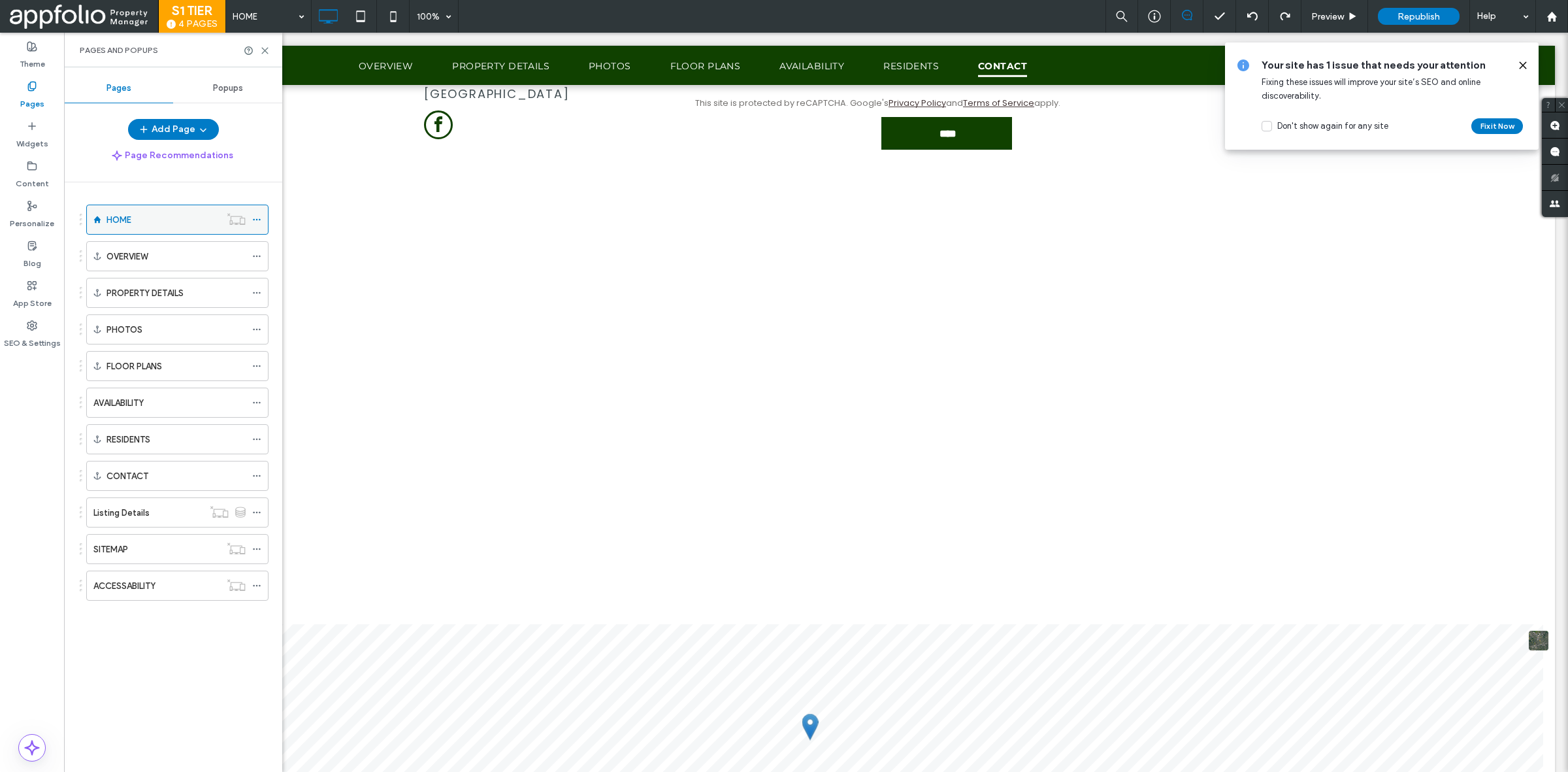
click at [144, 233] on div "HOME" at bounding box center [163, 219] width 114 height 29
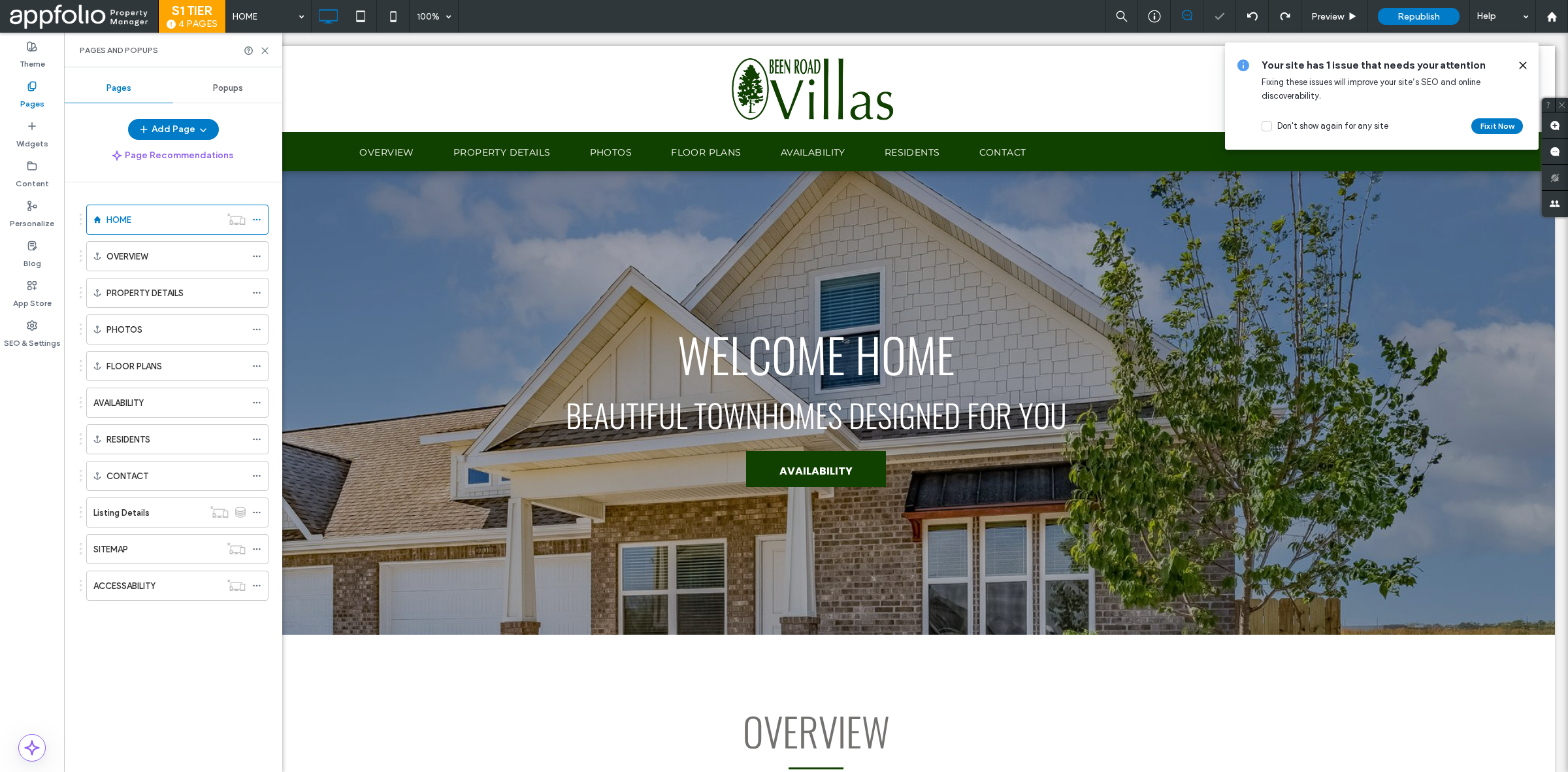
scroll to position [0, 0]
click at [265, 50] on use at bounding box center [265, 50] width 6 height 6
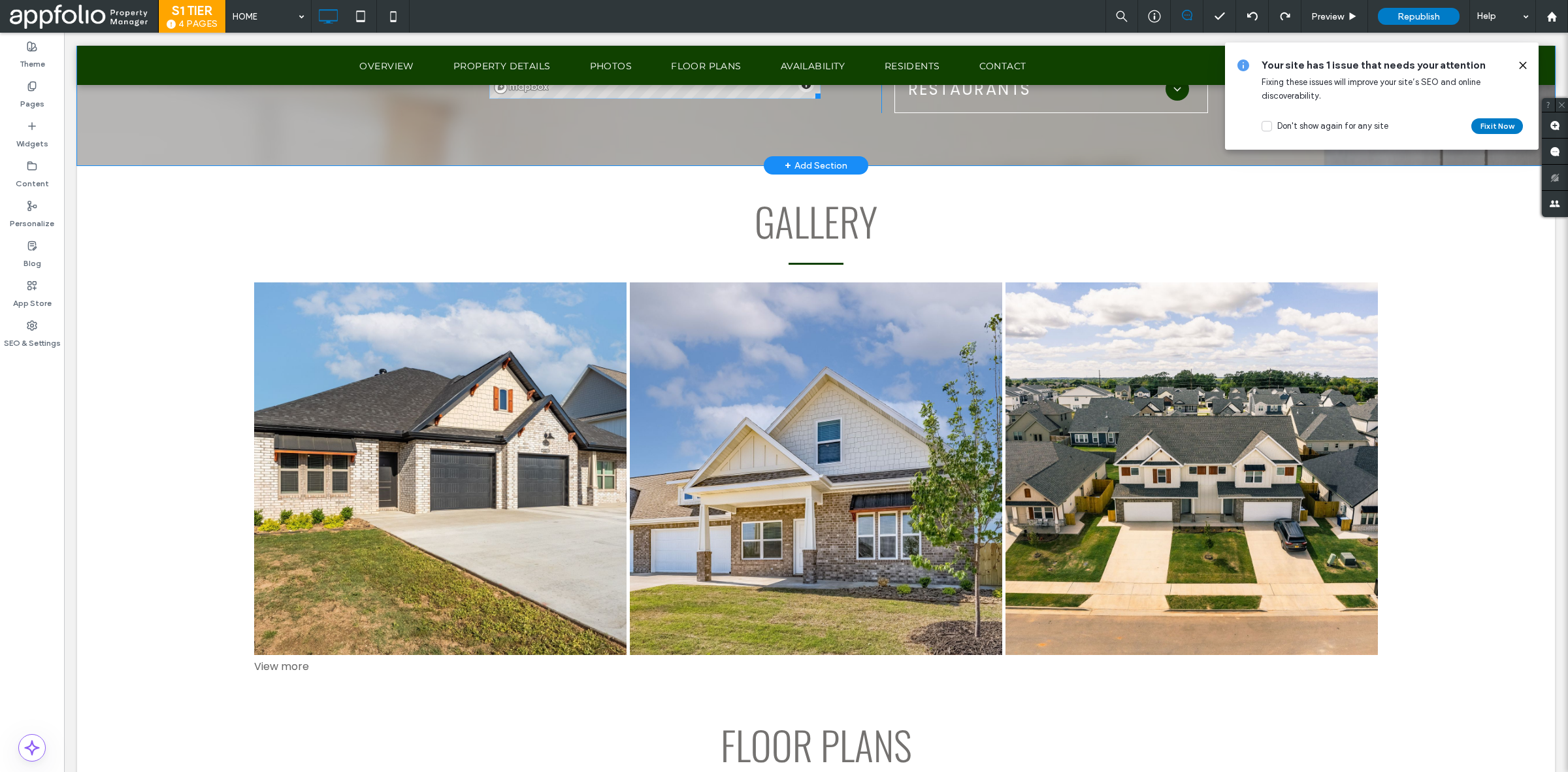
scroll to position [1587, 0]
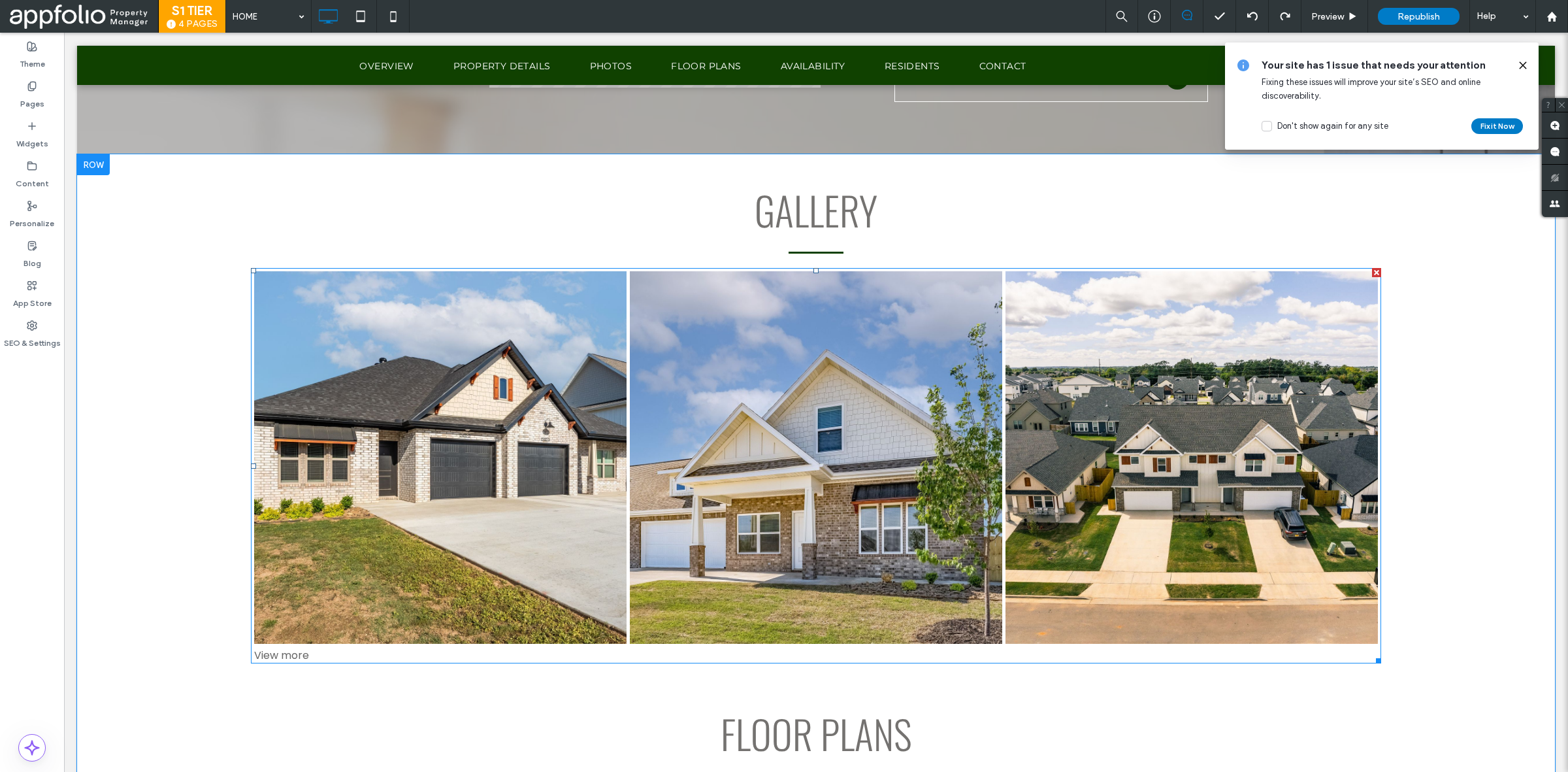
click at [657, 577] on link at bounding box center [816, 457] width 395 height 395
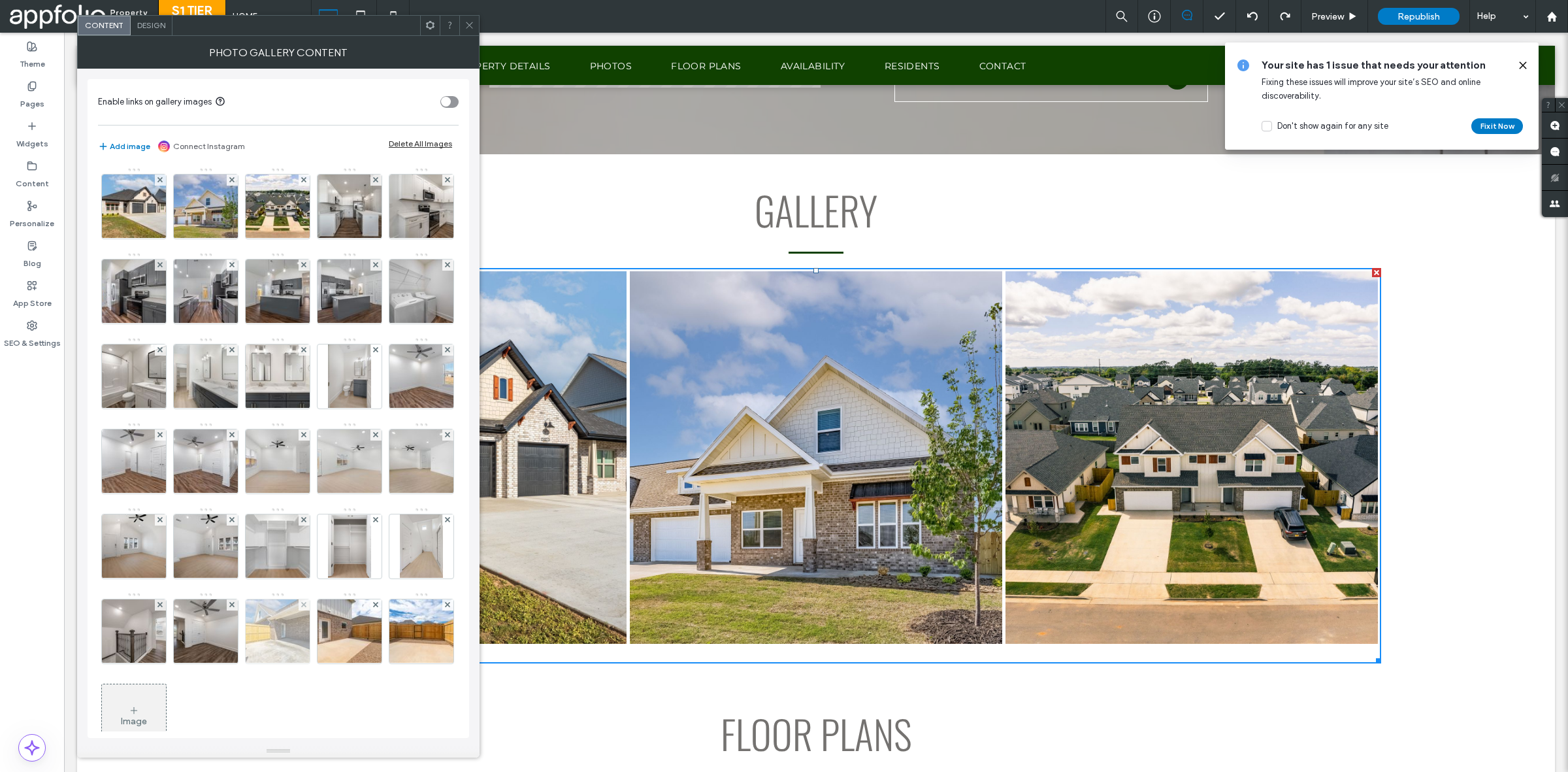
scroll to position [126, 0]
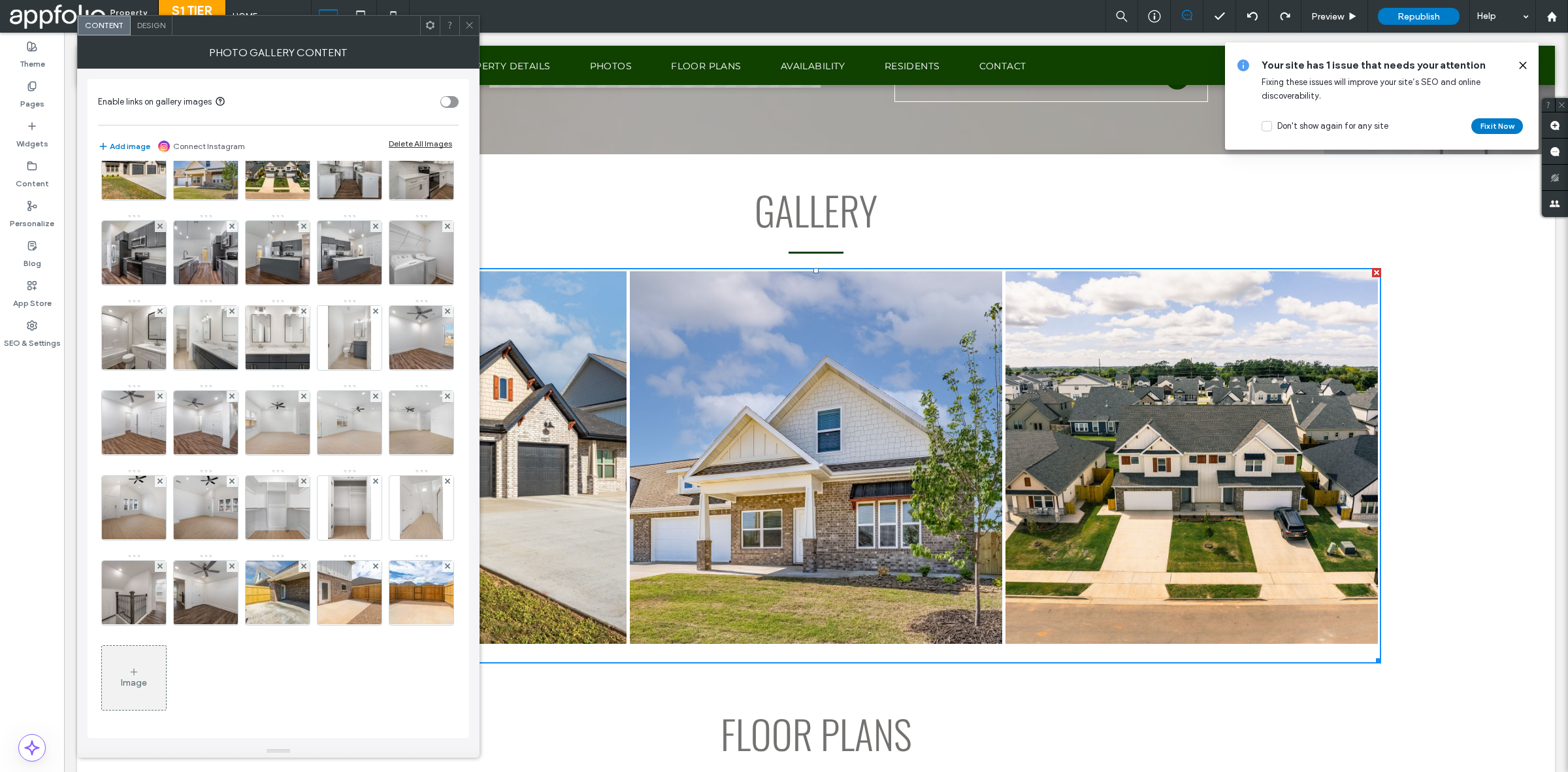
click at [140, 669] on icon at bounding box center [134, 672] width 10 height 10
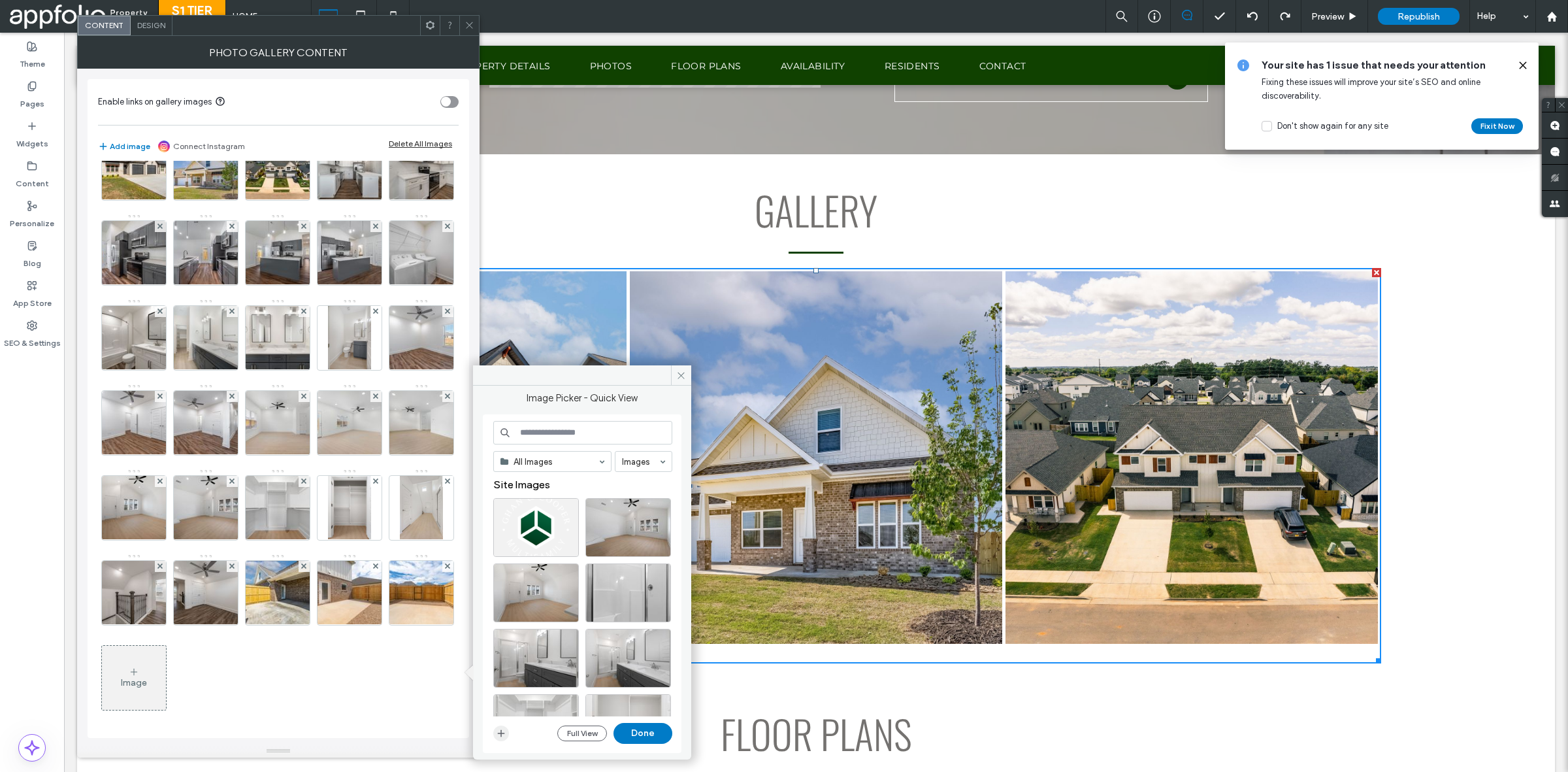
click at [505, 733] on icon "button" at bounding box center [501, 733] width 10 height 10
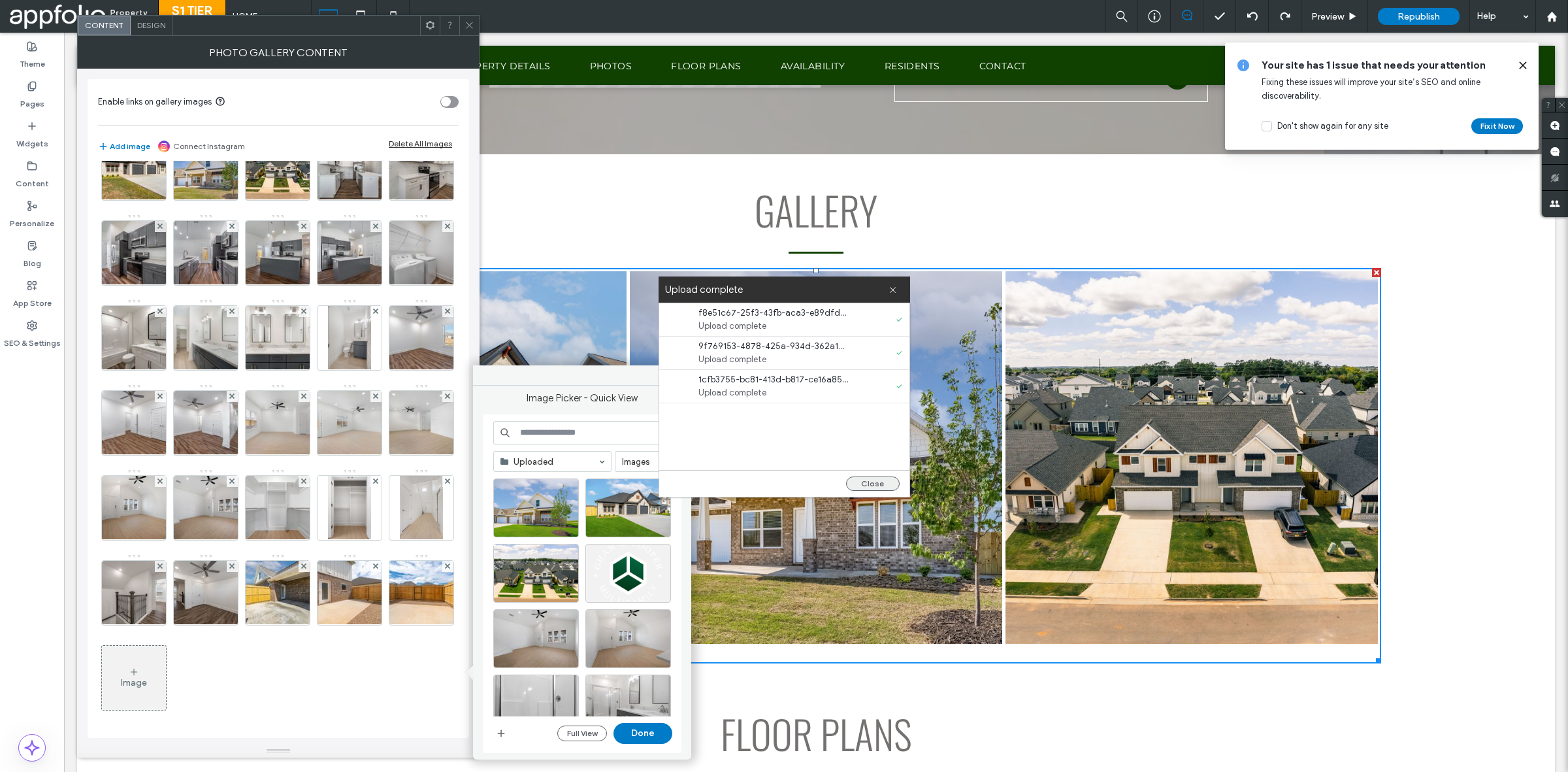
click at [858, 481] on button "Close" at bounding box center [873, 483] width 53 height 14
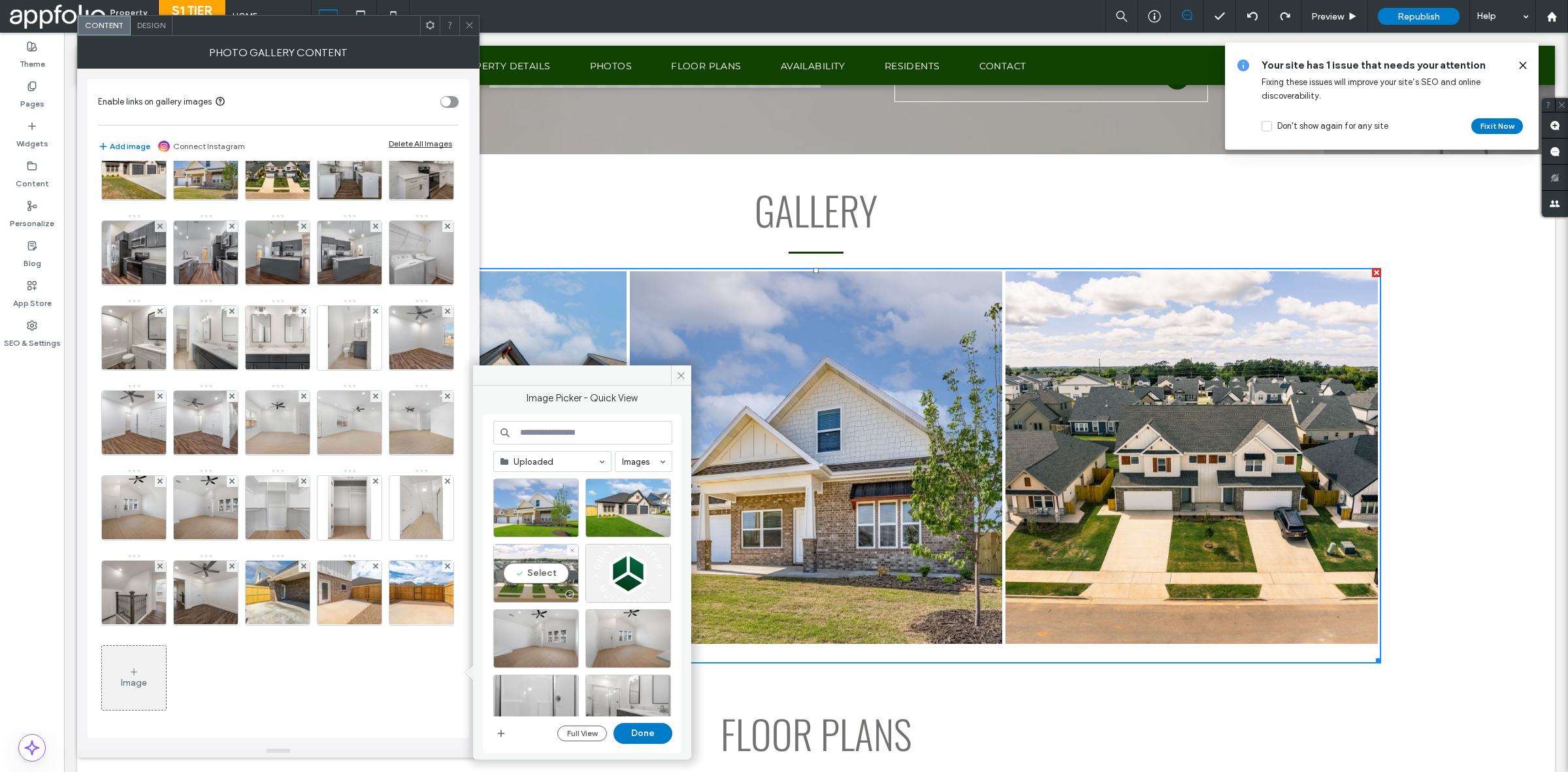
click at [539, 563] on div "Select" at bounding box center [536, 573] width 85 height 59
click at [613, 491] on div "Select" at bounding box center [628, 507] width 85 height 59
click at [546, 504] on div "Select" at bounding box center [536, 507] width 85 height 59
click at [649, 733] on button "Done" at bounding box center [643, 733] width 59 height 21
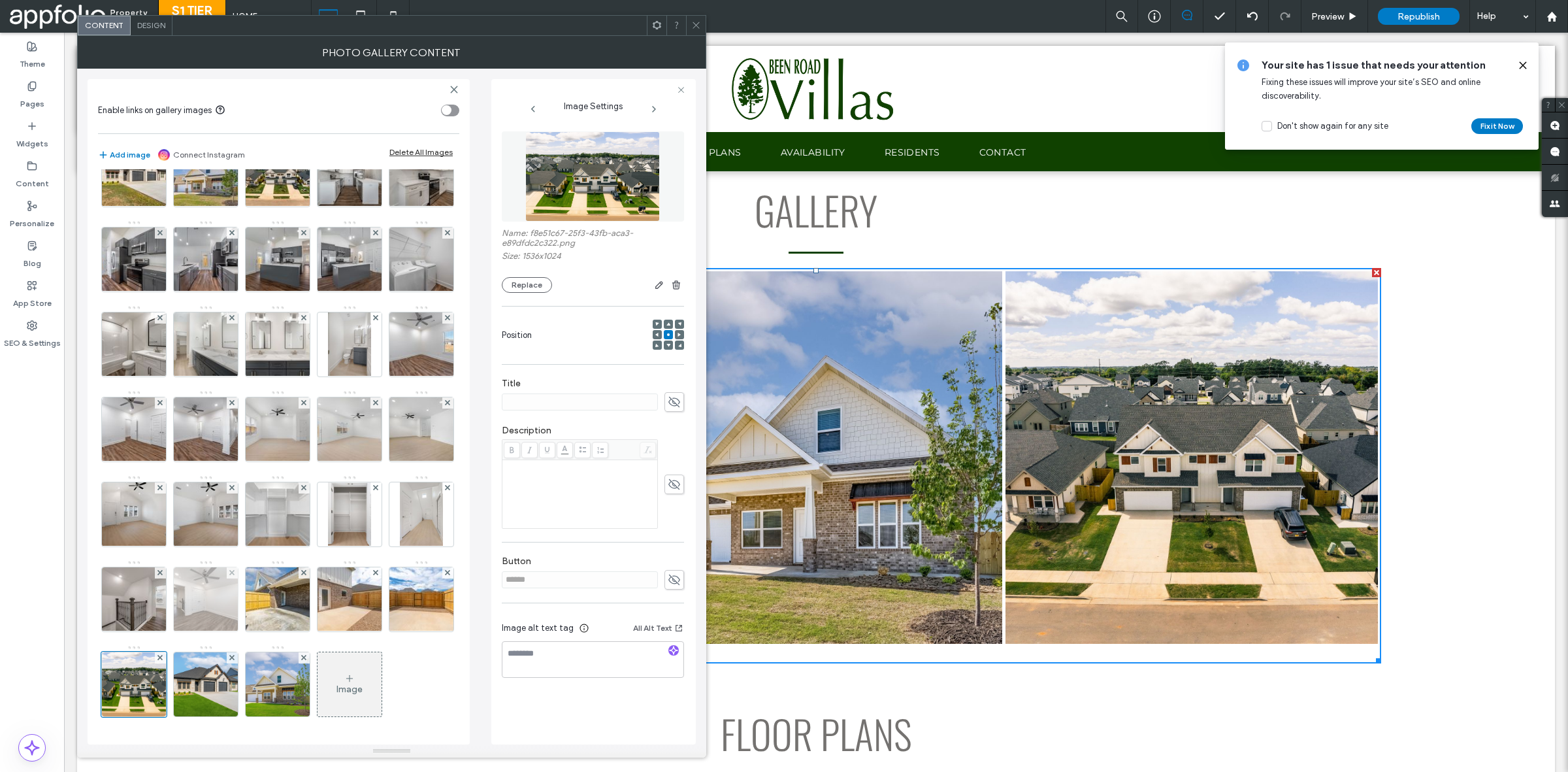
scroll to position [67, 0]
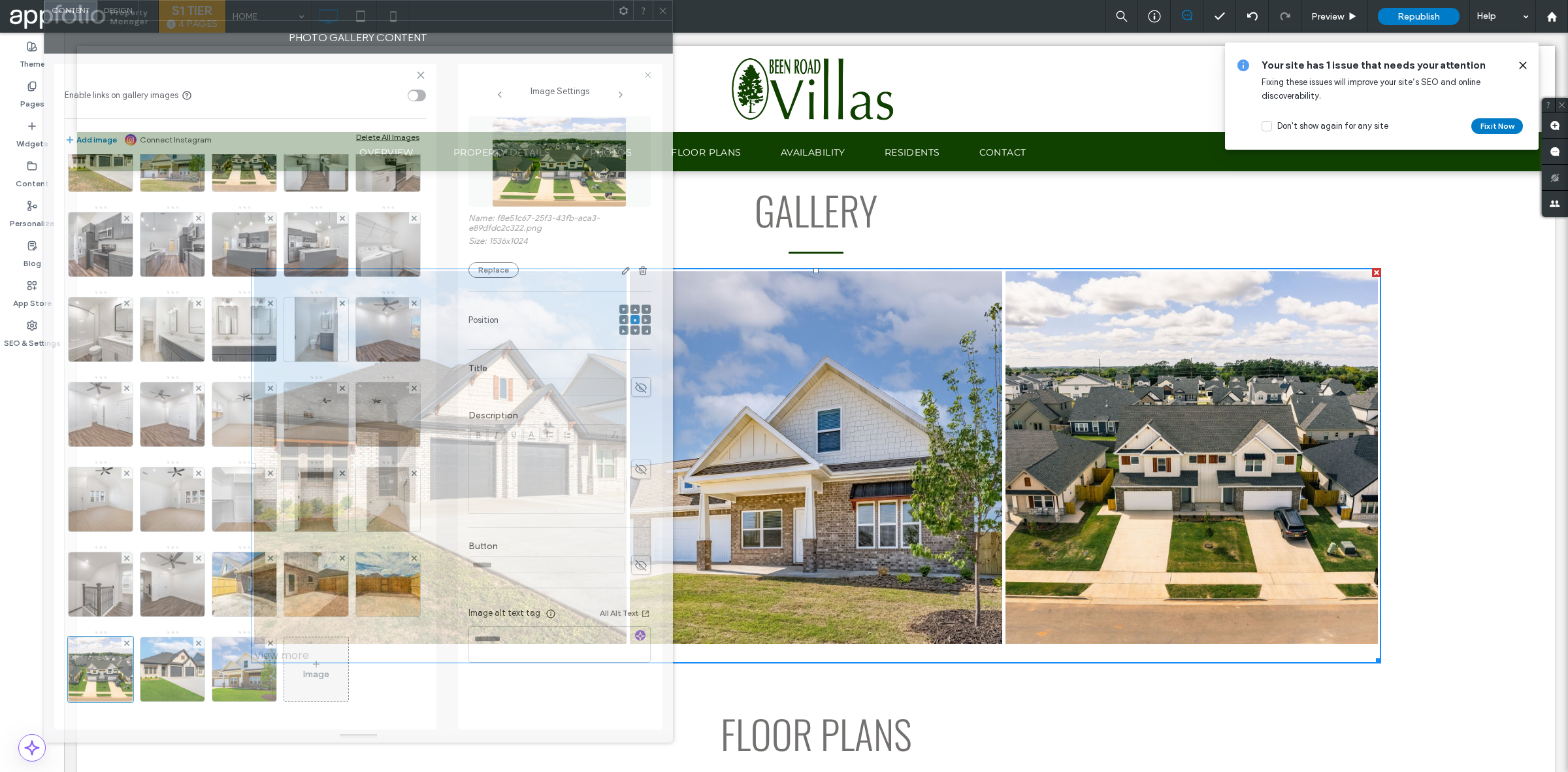
drag, startPoint x: 465, startPoint y: 31, endPoint x: 431, endPoint y: -18, distance: 59.6
click at [431, 0] on html ".wqwq-1{fill:#231f20;} .cls-1q, .cls-2q { fill-rule: evenodd; } .cls-2q { fill:…" at bounding box center [784, 386] width 1568 height 772
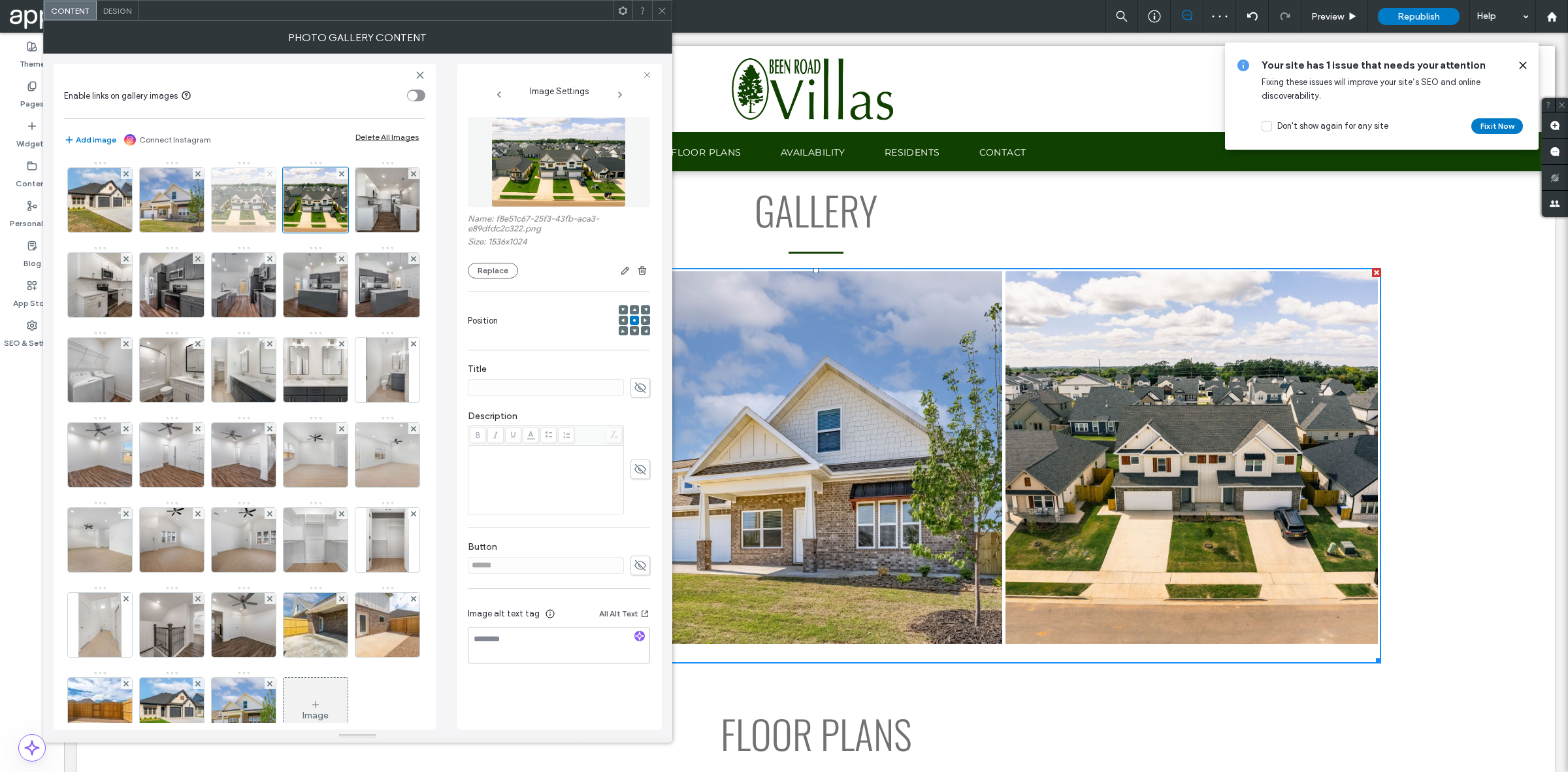
click at [271, 177] on icon at bounding box center [269, 174] width 5 height 5
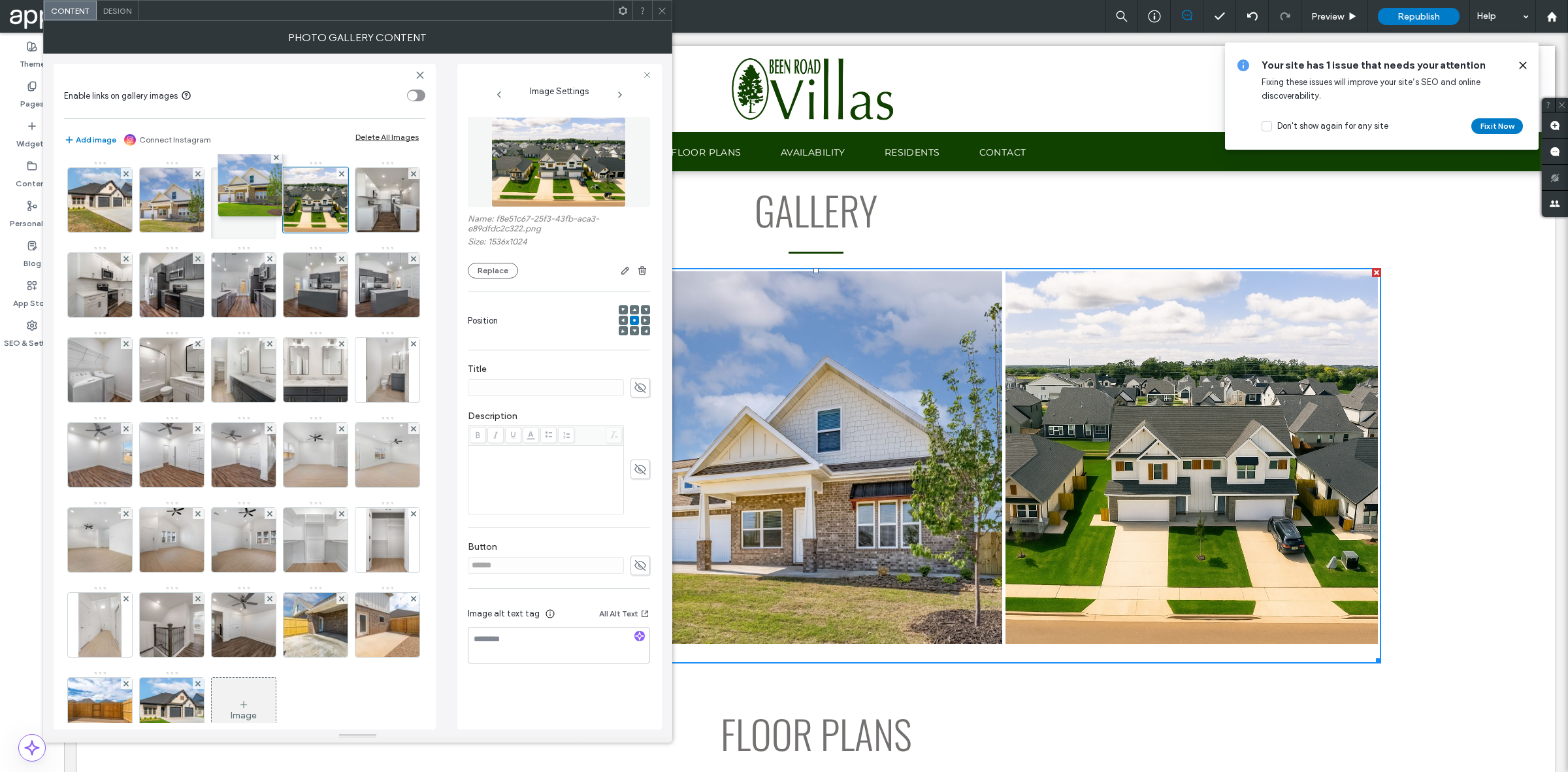
drag, startPoint x: 292, startPoint y: 658, endPoint x: 194, endPoint y: 235, distance: 434.2
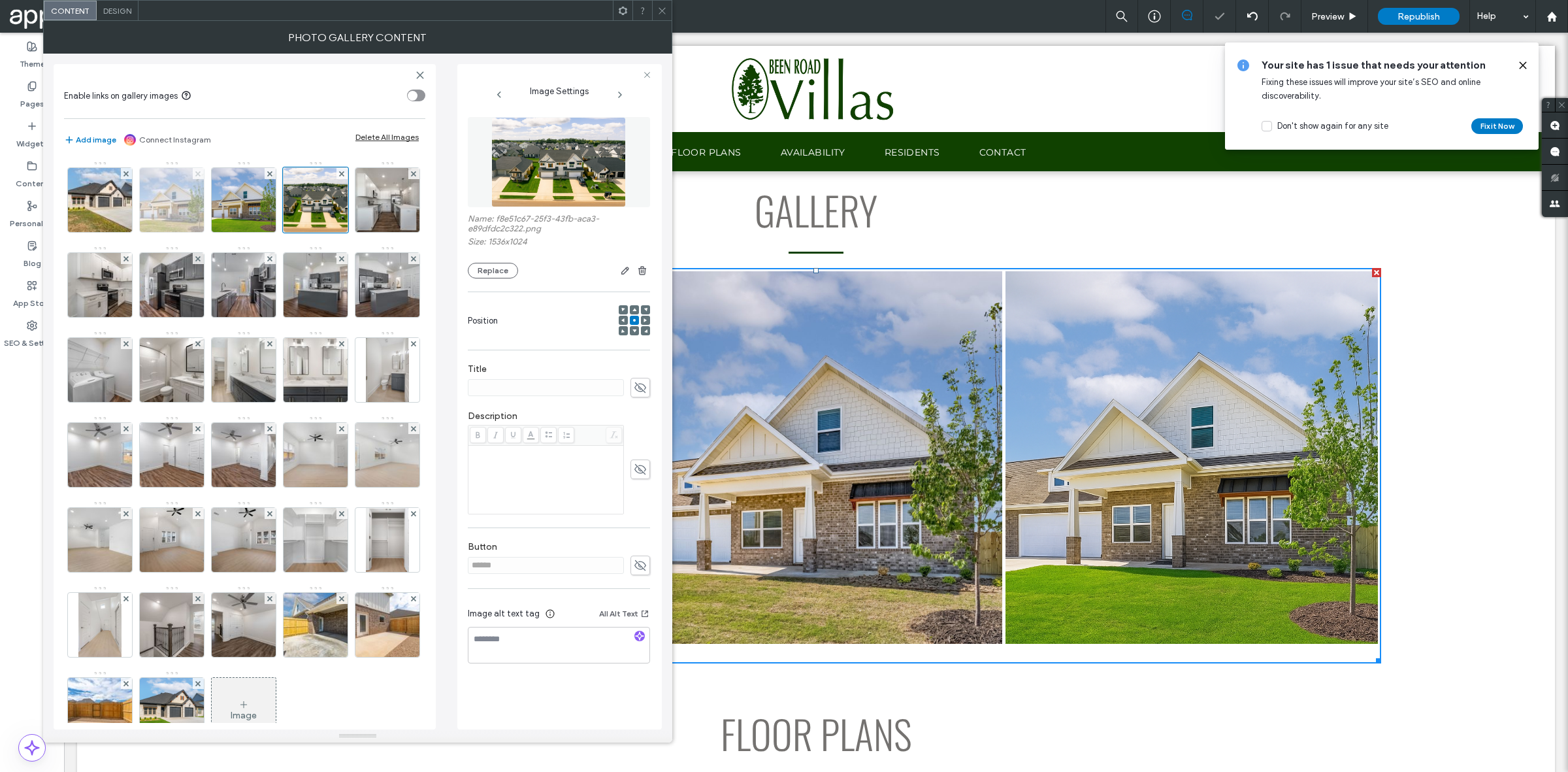
click at [198, 174] on use at bounding box center [197, 173] width 5 height 5
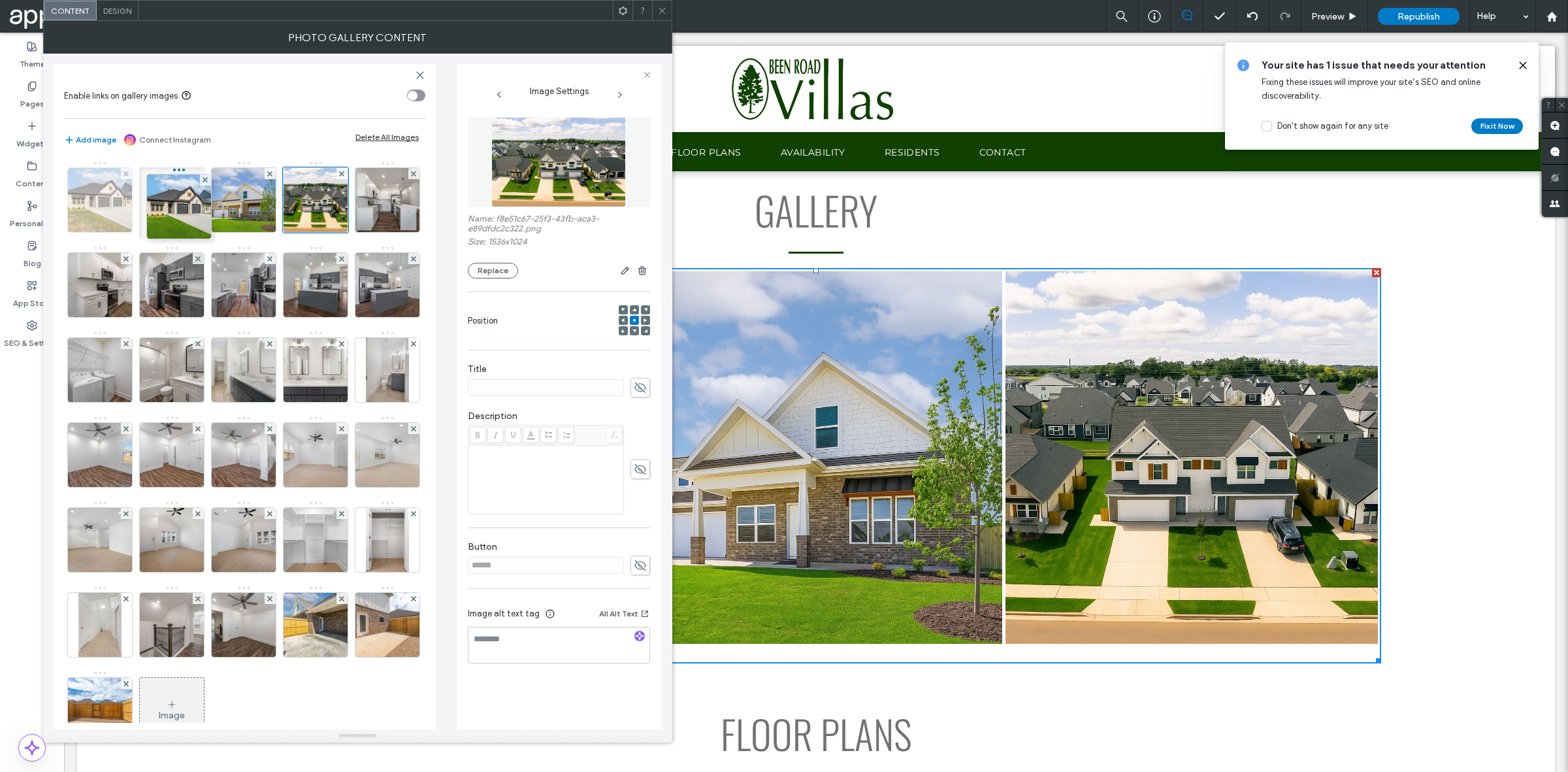
drag, startPoint x: 253, startPoint y: 671, endPoint x: 117, endPoint y: 180, distance: 509.5
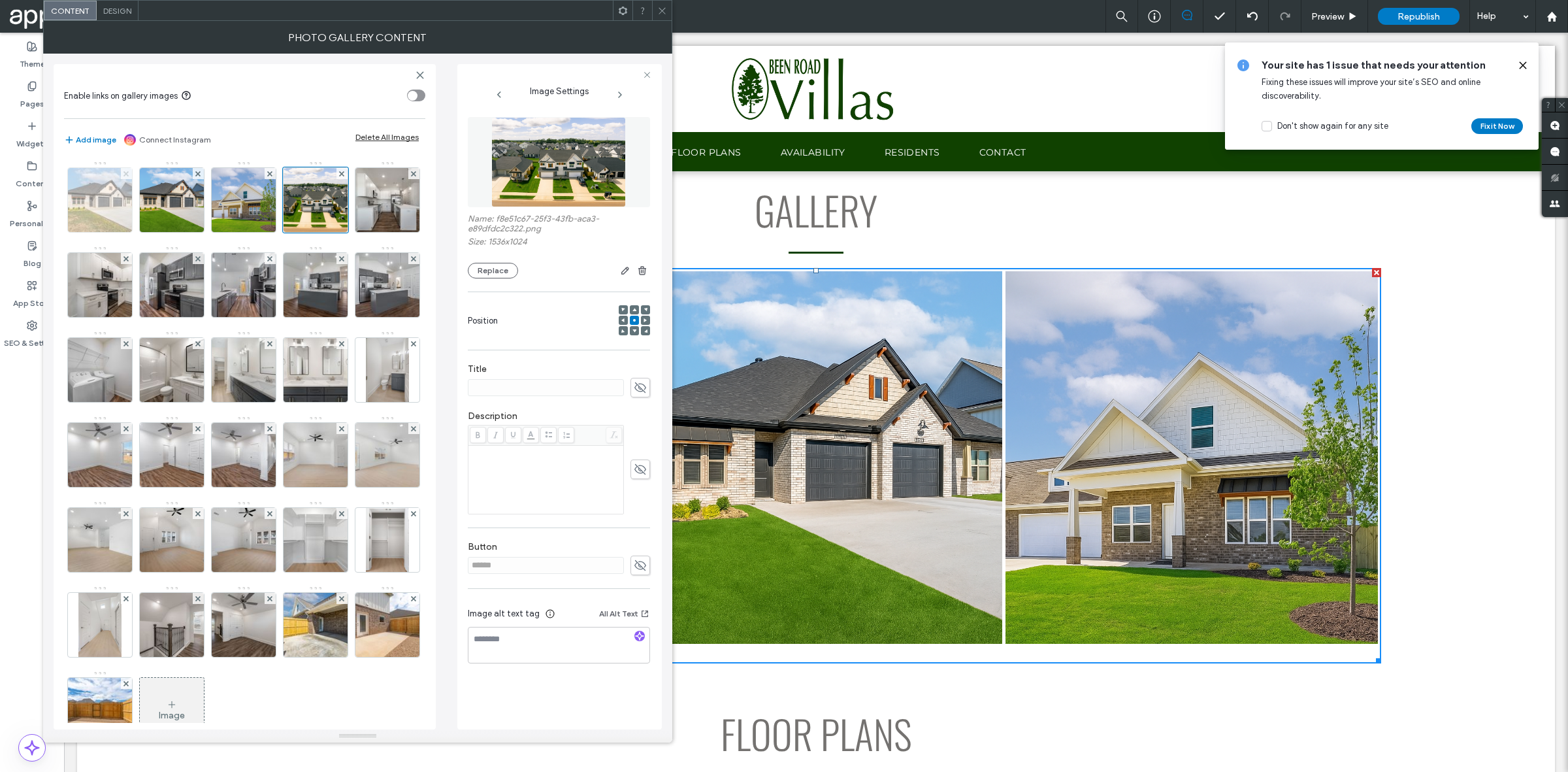
click at [128, 174] on icon at bounding box center [125, 174] width 5 height 5
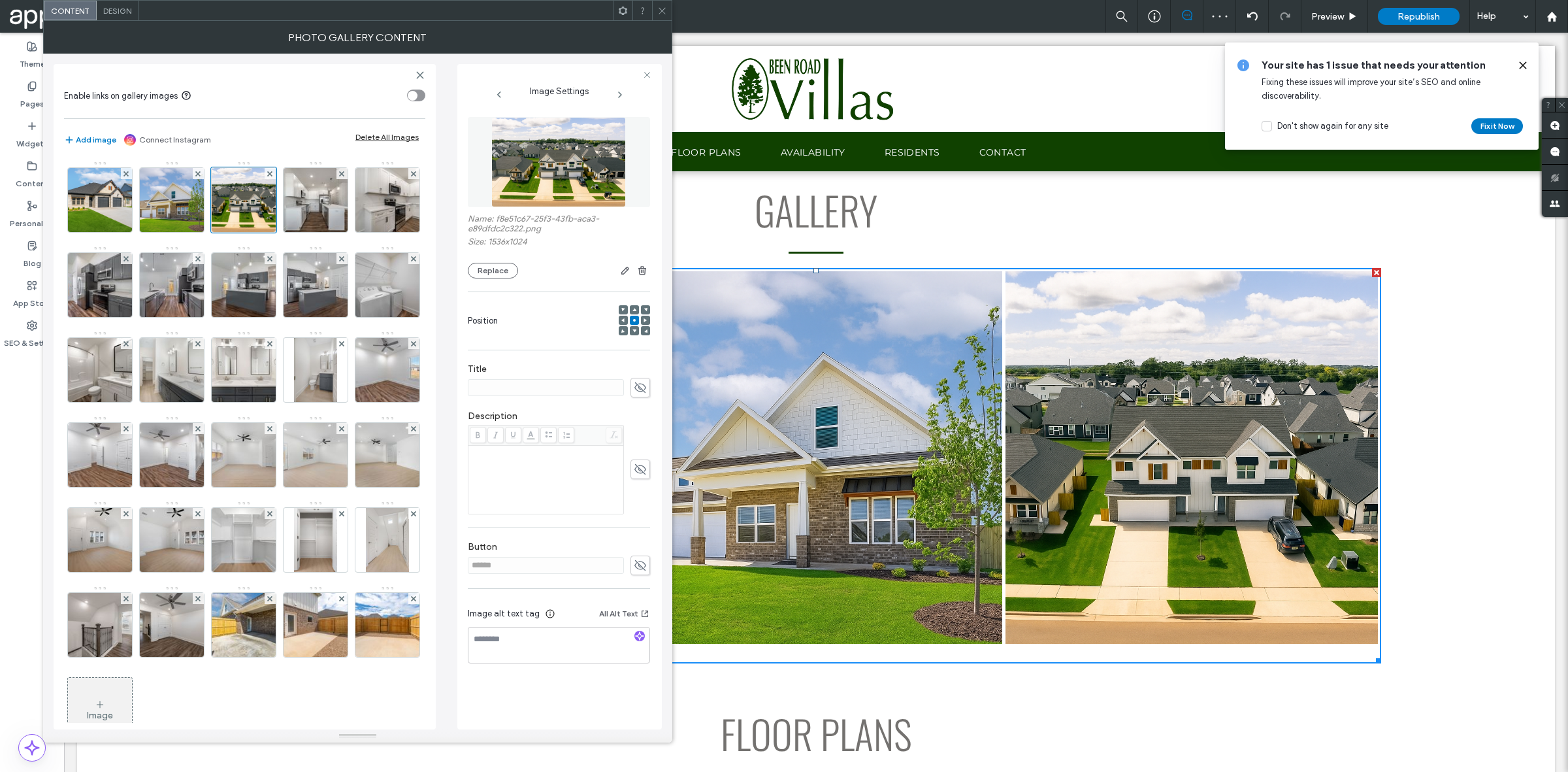
click at [657, 12] on icon at bounding box center [662, 10] width 10 height 10
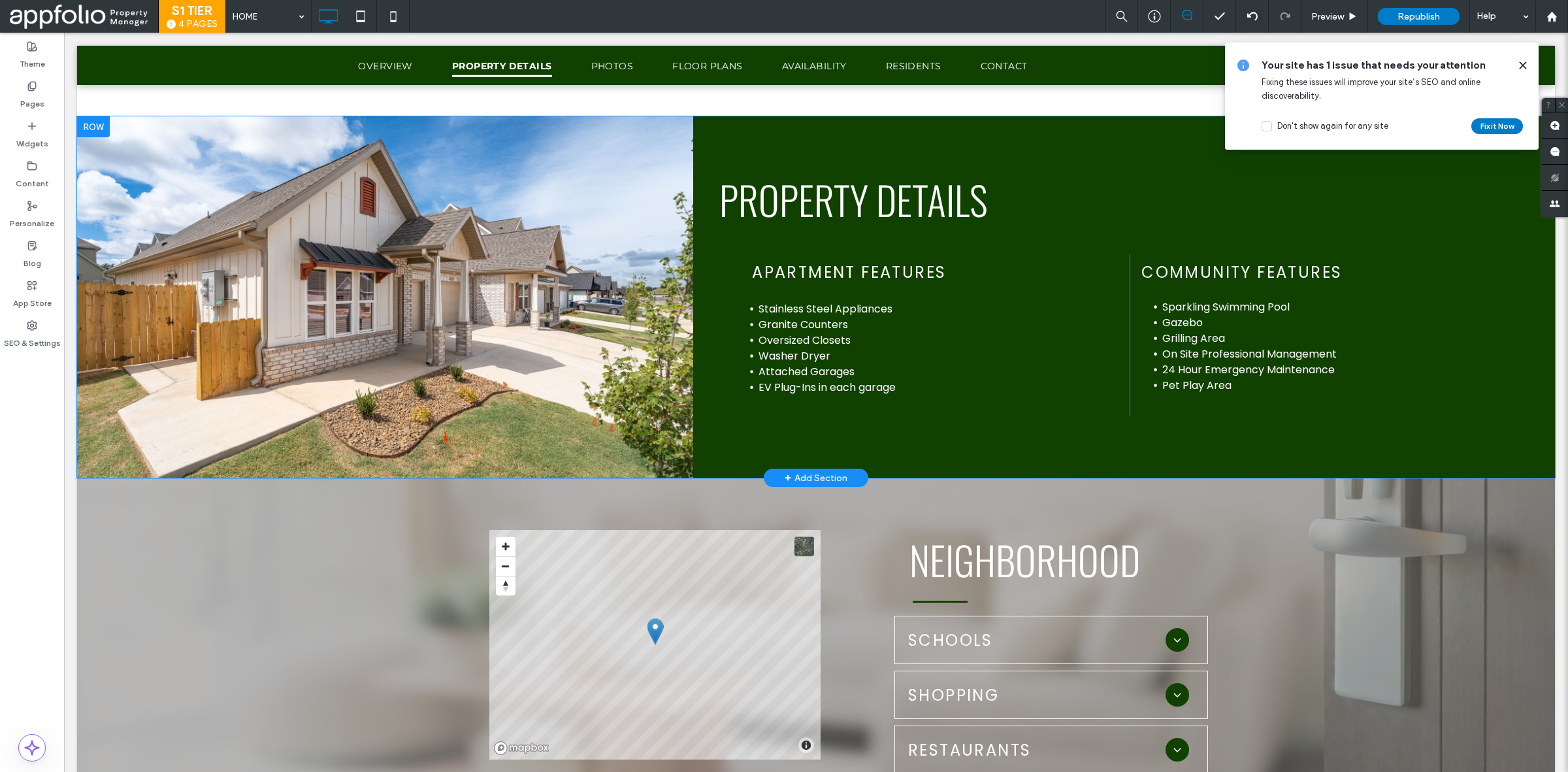
scroll to position [877, 0]
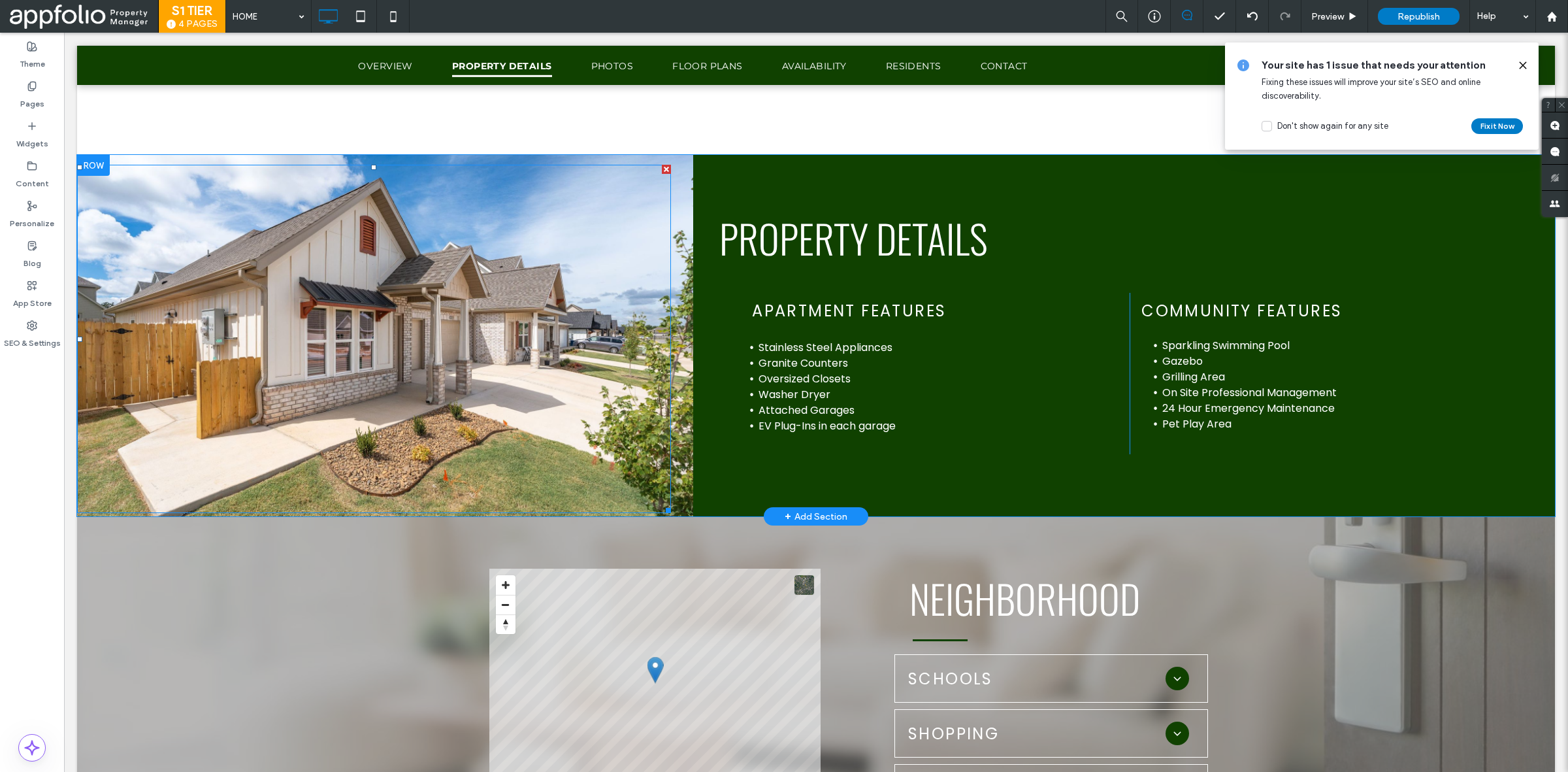
click at [459, 364] on div at bounding box center [374, 338] width 594 height 348
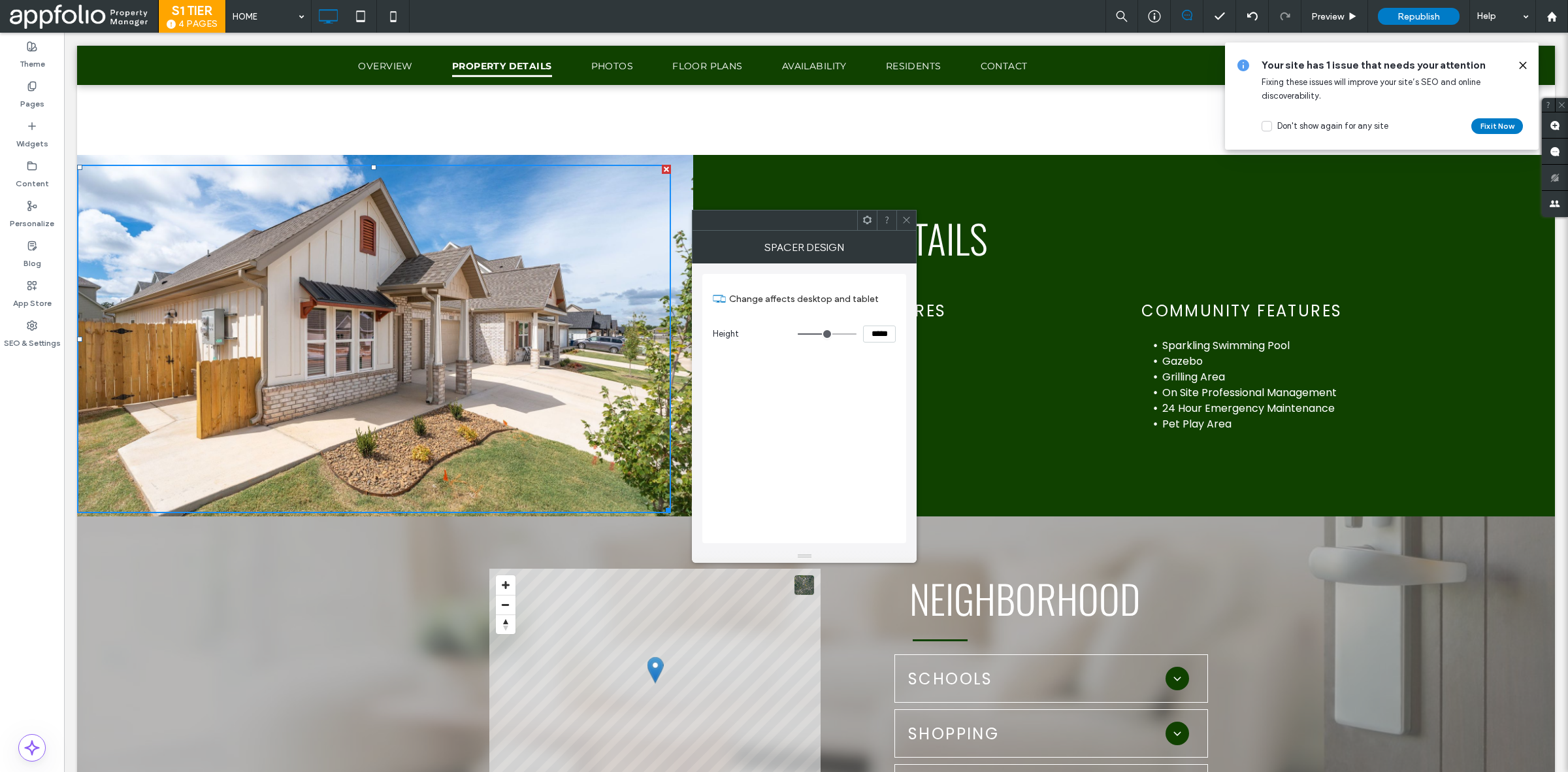
click at [912, 226] on div at bounding box center [906, 220] width 19 height 19
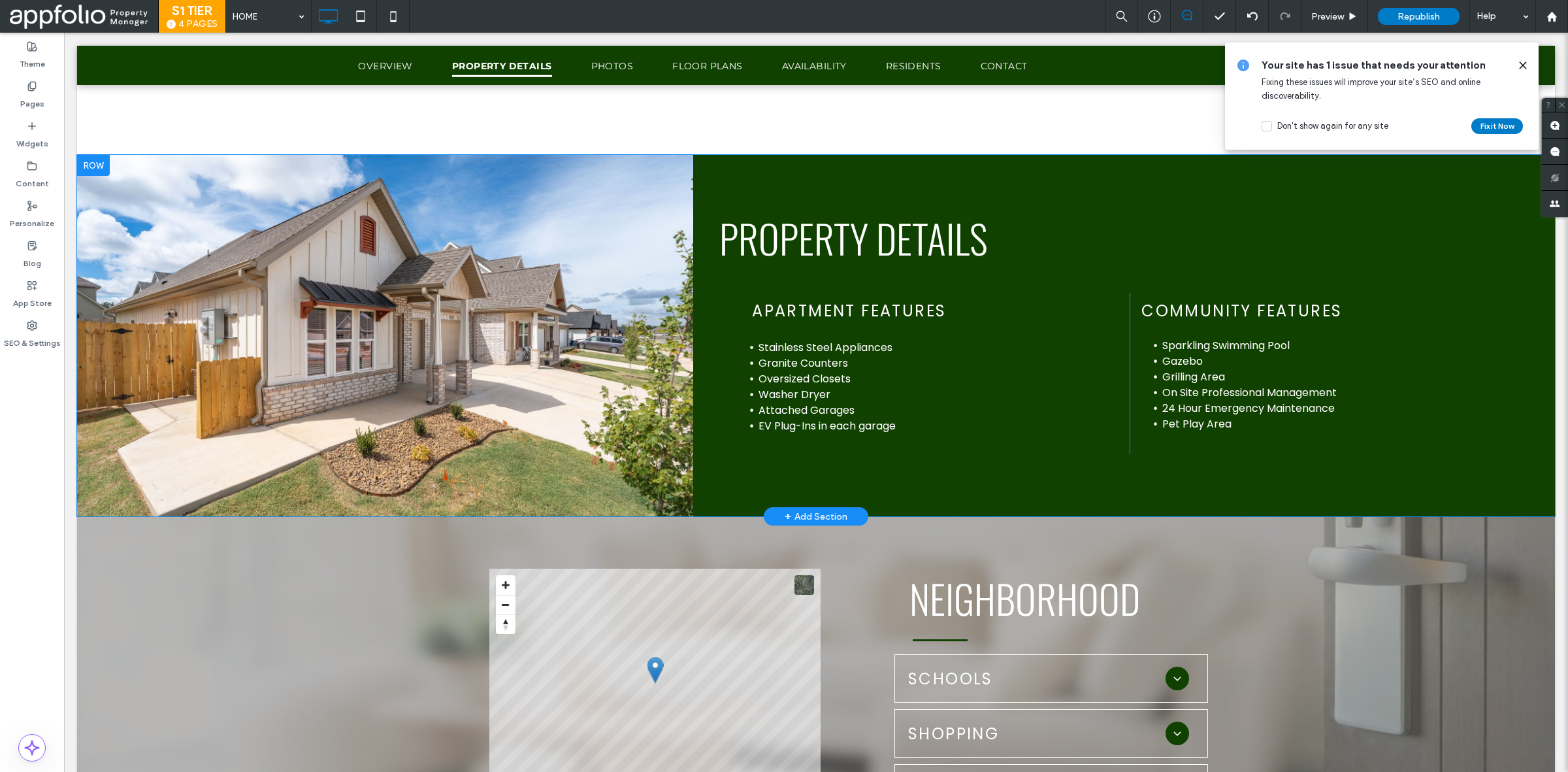
click at [675, 243] on div "Click To Paste" at bounding box center [385, 336] width 616 height 362
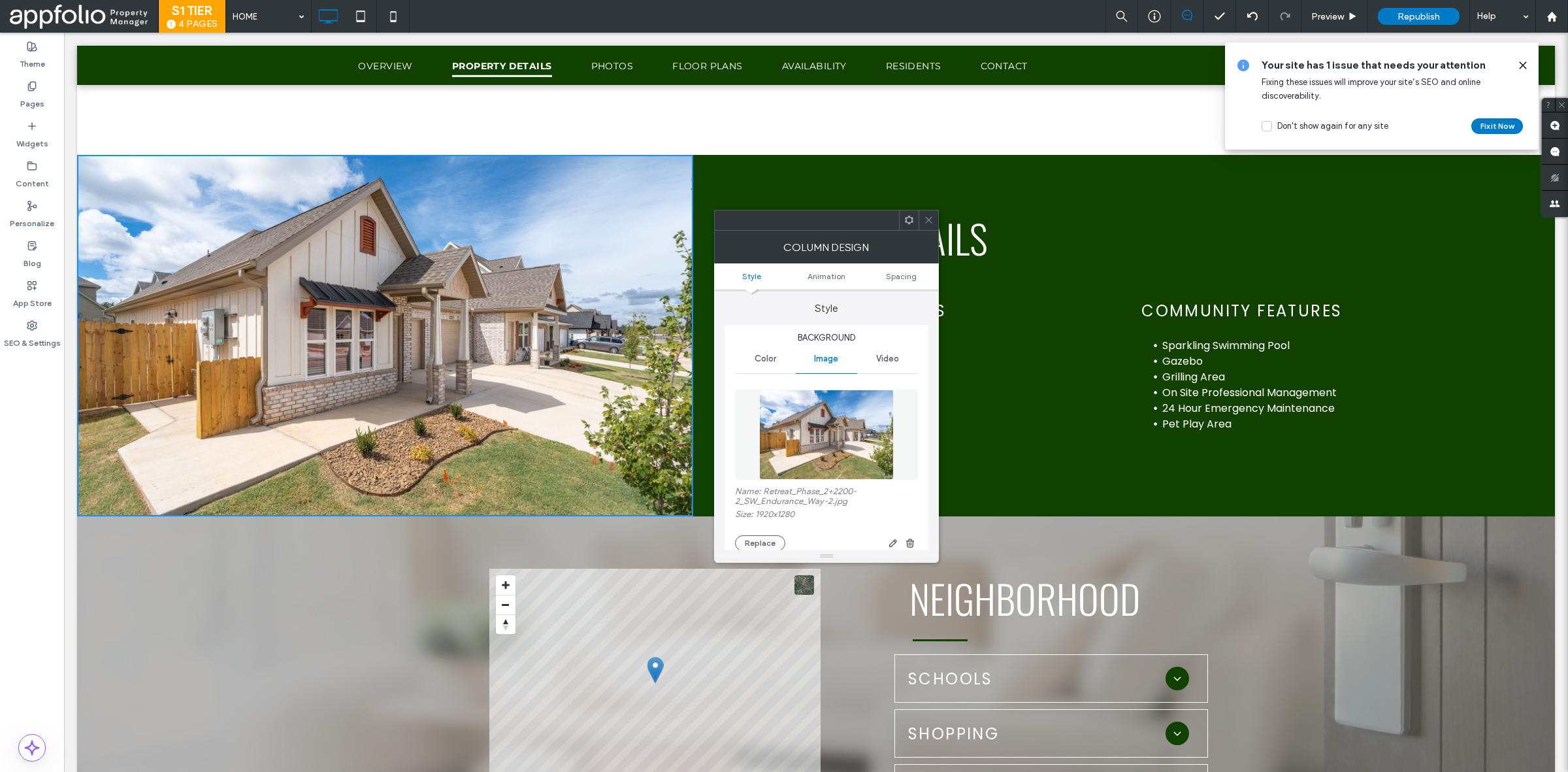
scroll to position [4, 0]
click at [753, 541] on button "Replace" at bounding box center [761, 538] width 50 height 16
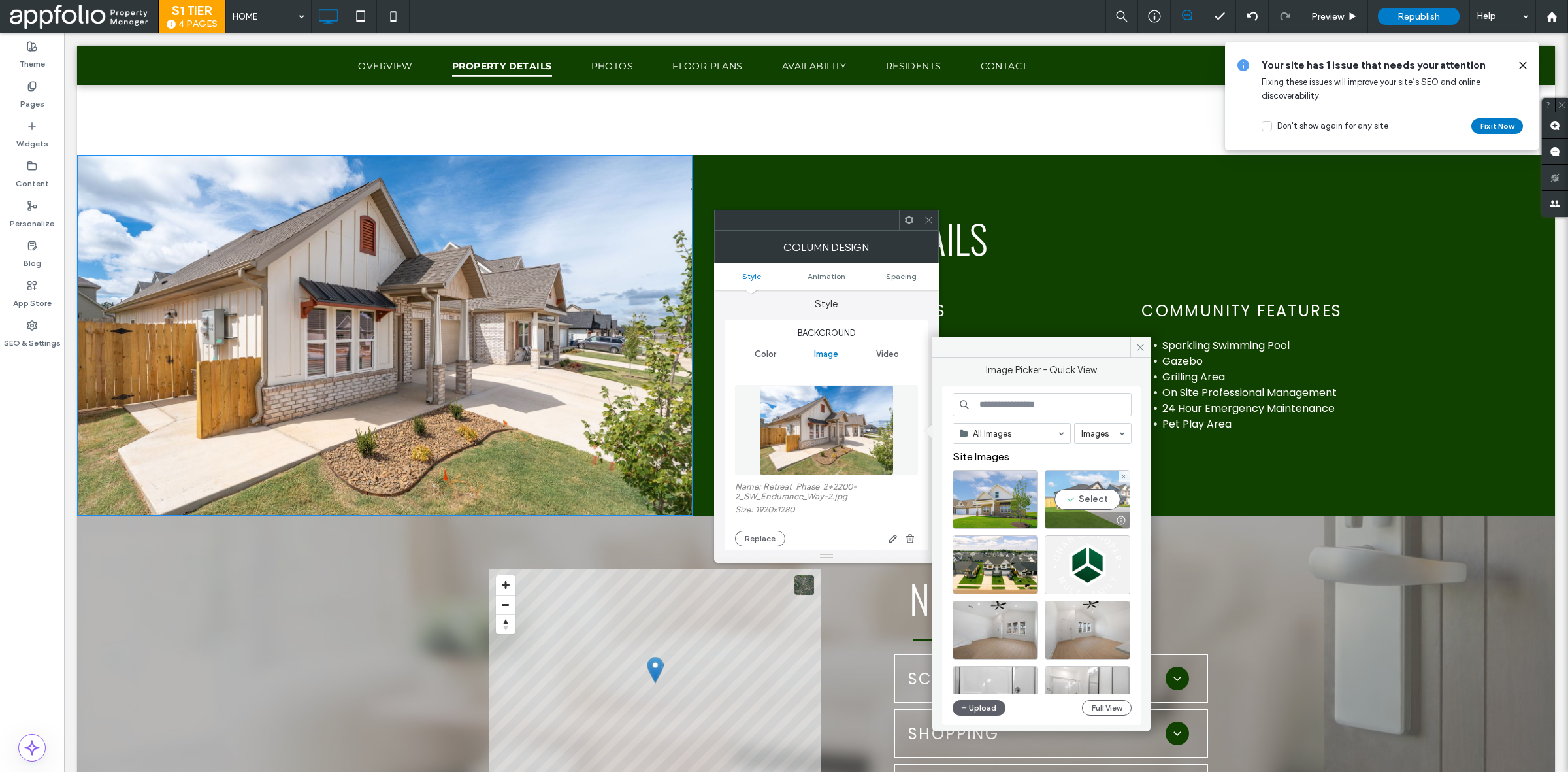
click at [1089, 504] on div "Select" at bounding box center [1087, 499] width 85 height 59
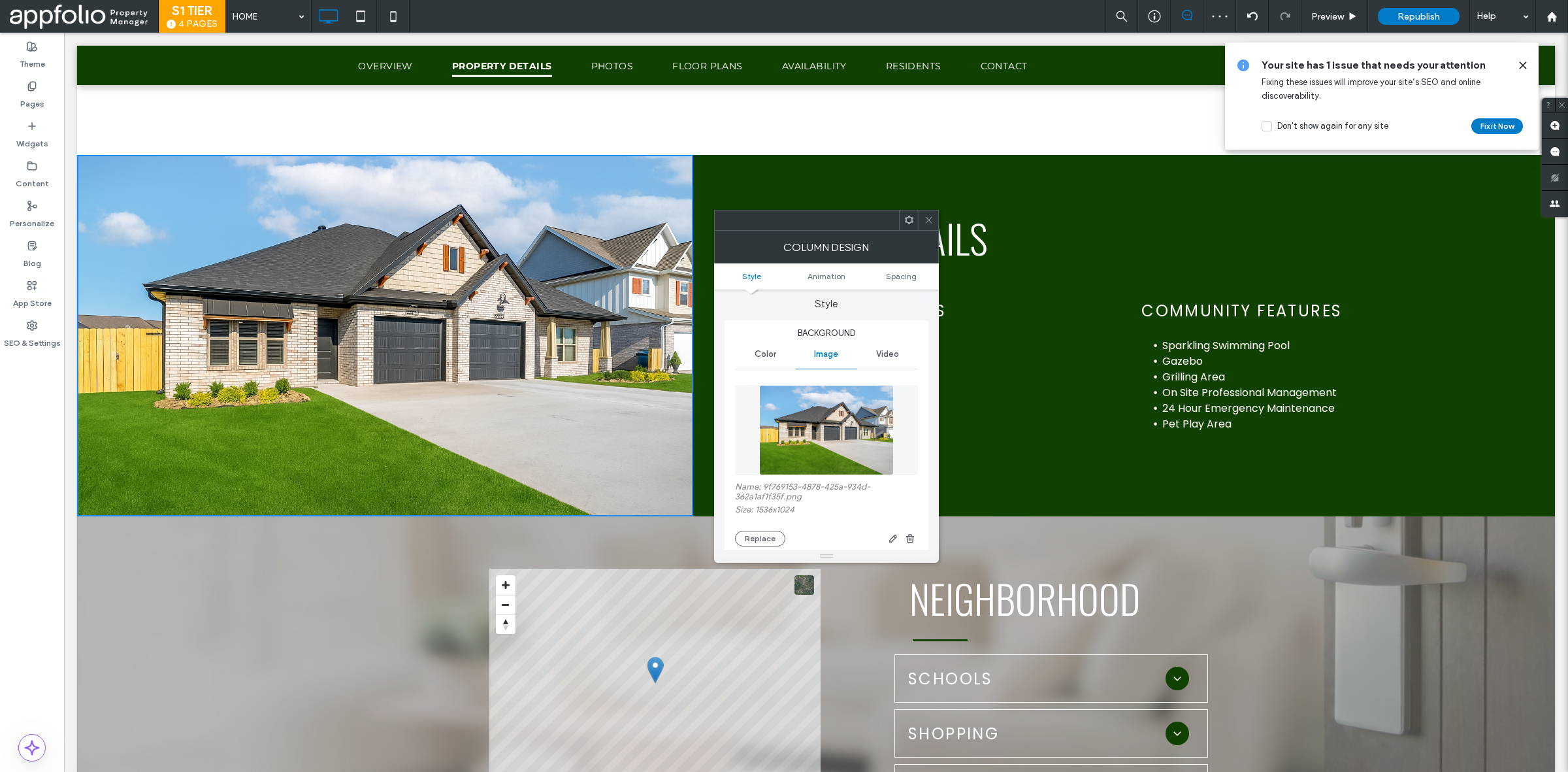
click at [929, 217] on icon at bounding box center [928, 220] width 10 height 10
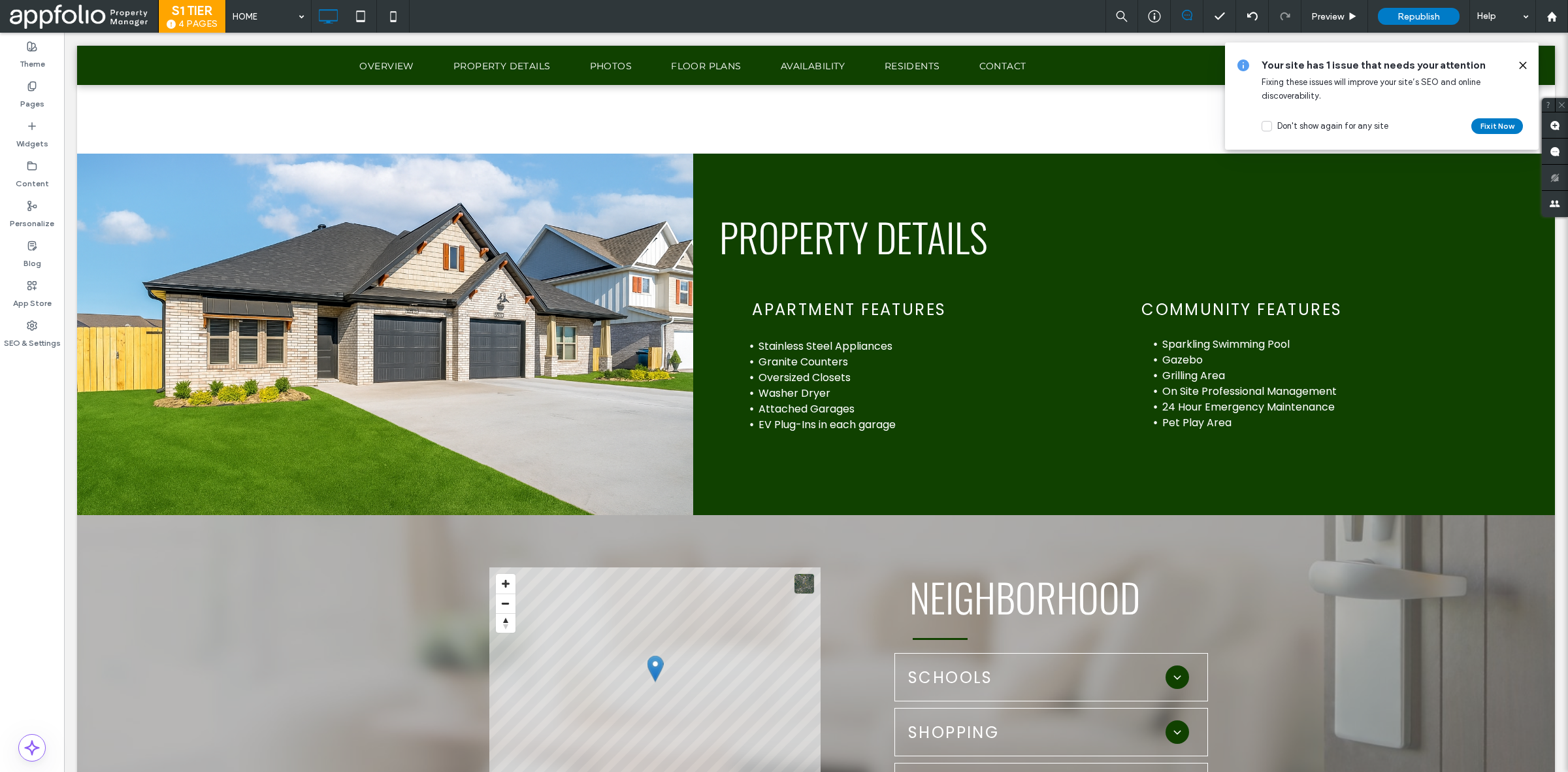
scroll to position [884, 0]
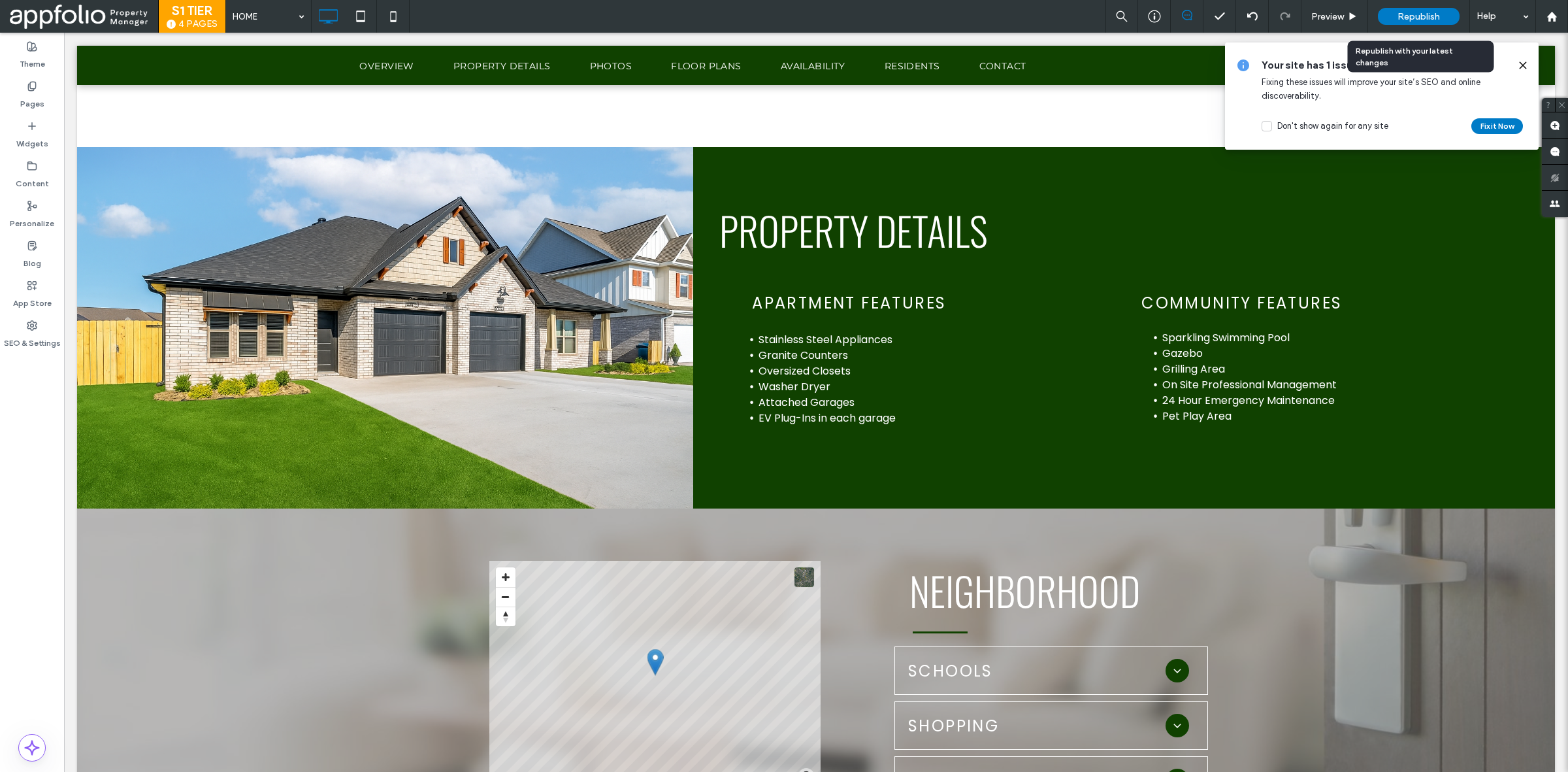
click at [1422, 18] on span "Republish" at bounding box center [1418, 16] width 42 height 11
